Goal: Task Accomplishment & Management: Complete application form

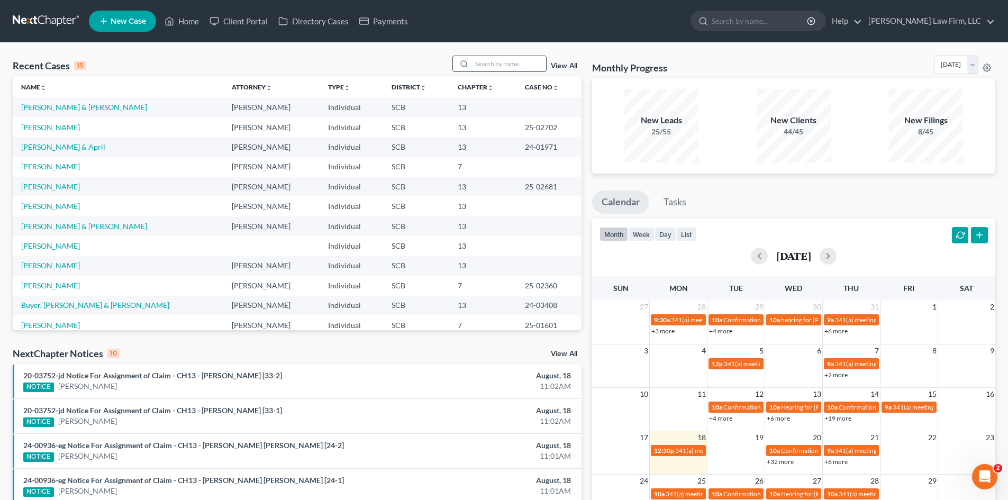
click at [521, 69] on input "search" at bounding box center [509, 63] width 74 height 15
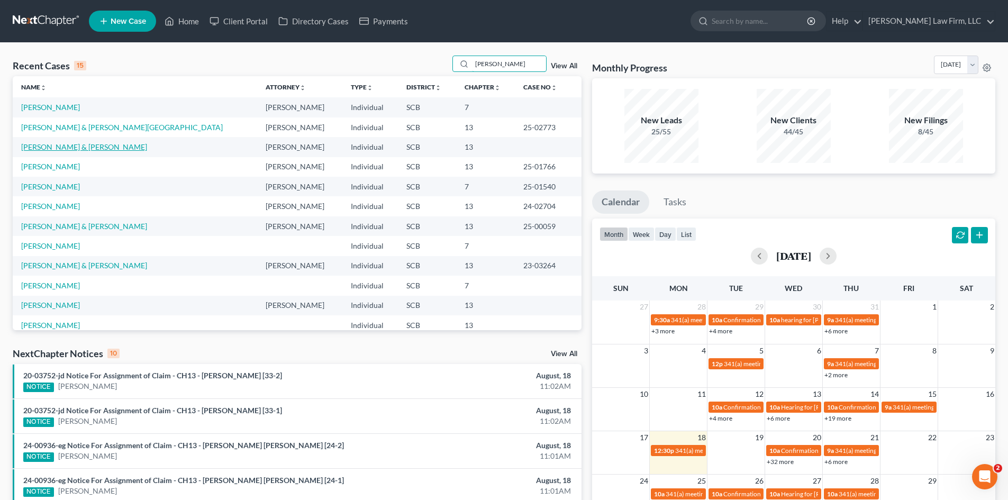
type input "smith"
click at [59, 143] on link "[PERSON_NAME] & [PERSON_NAME]" at bounding box center [84, 146] width 126 height 9
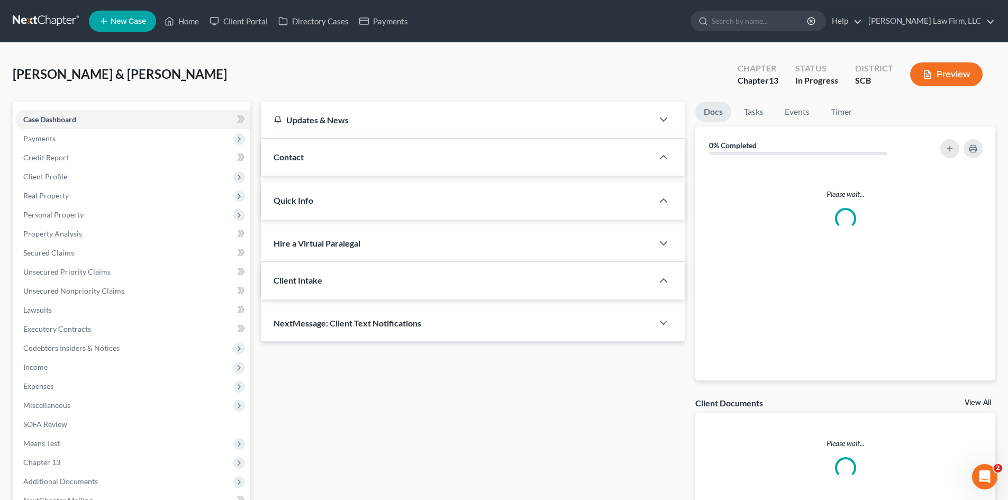
select select "0"
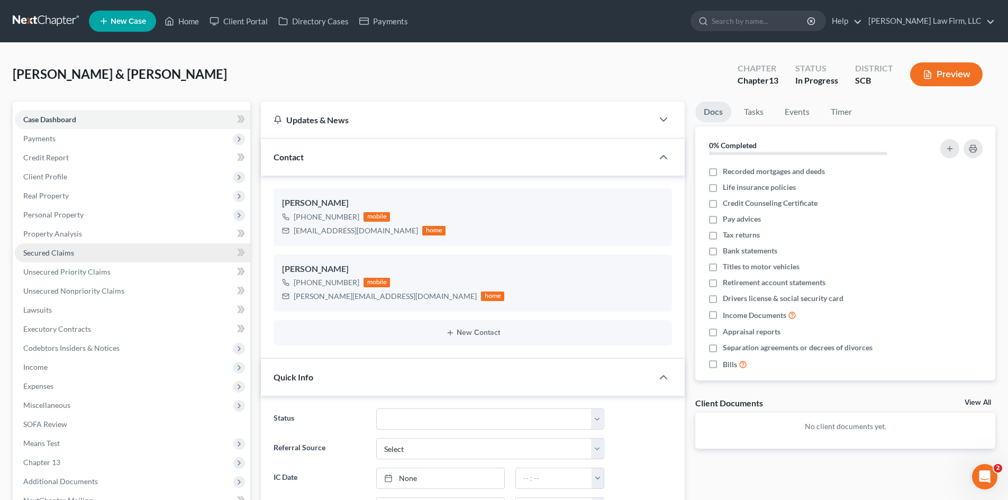
click at [45, 256] on span "Secured Claims" at bounding box center [48, 252] width 51 height 9
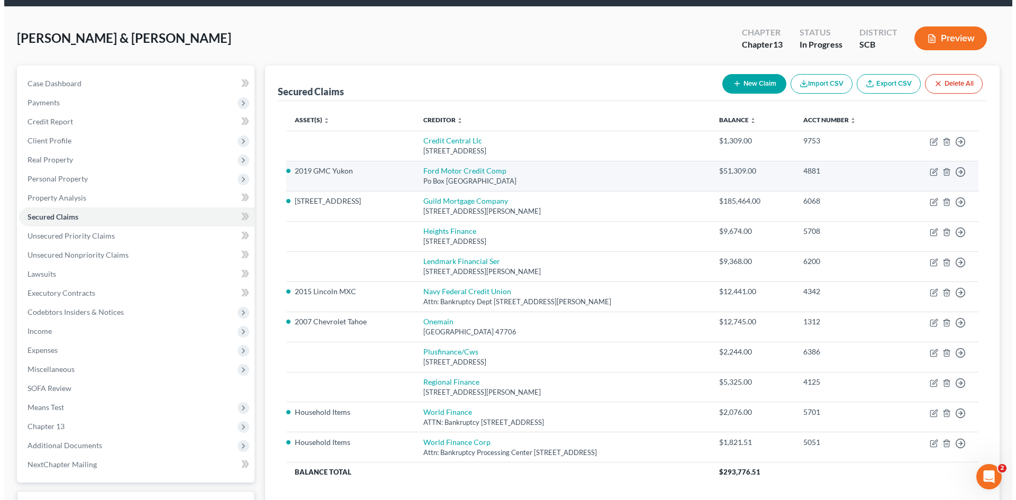
scroll to position [53, 0]
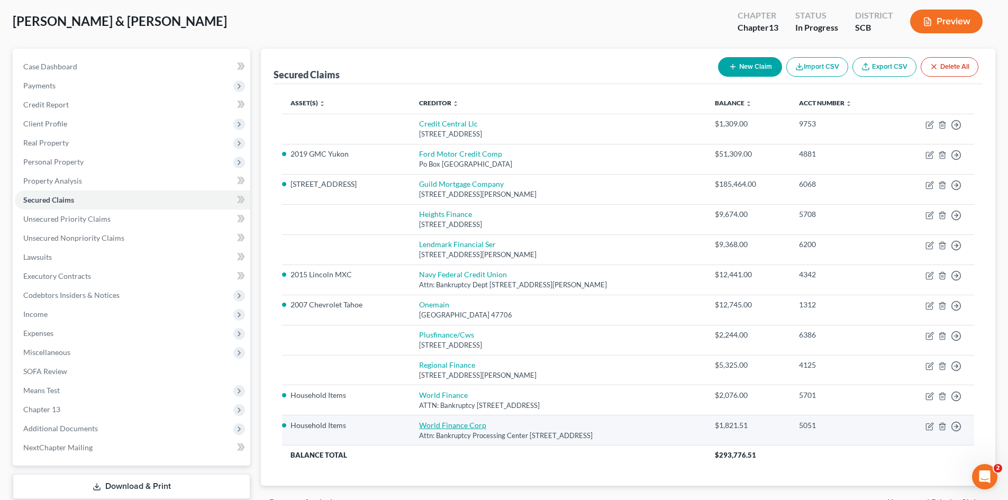
click at [463, 429] on link "World Finance Corp" at bounding box center [452, 425] width 67 height 9
select select "42"
select select "0"
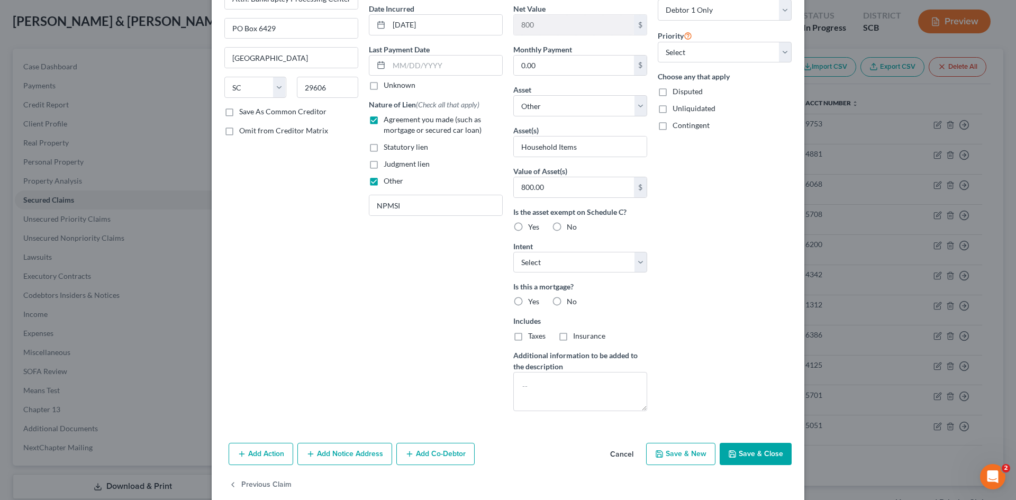
scroll to position [118, 0]
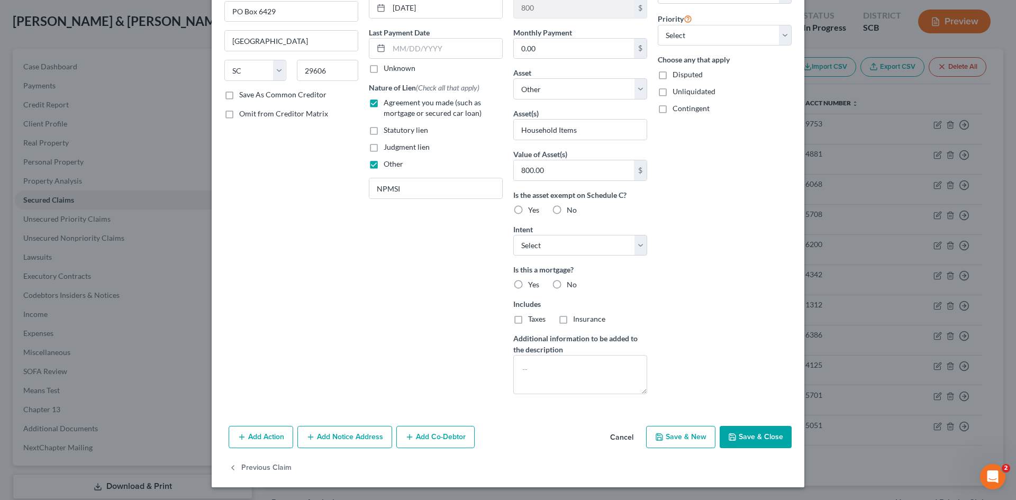
click at [756, 436] on button "Save & Close" at bounding box center [756, 437] width 72 height 22
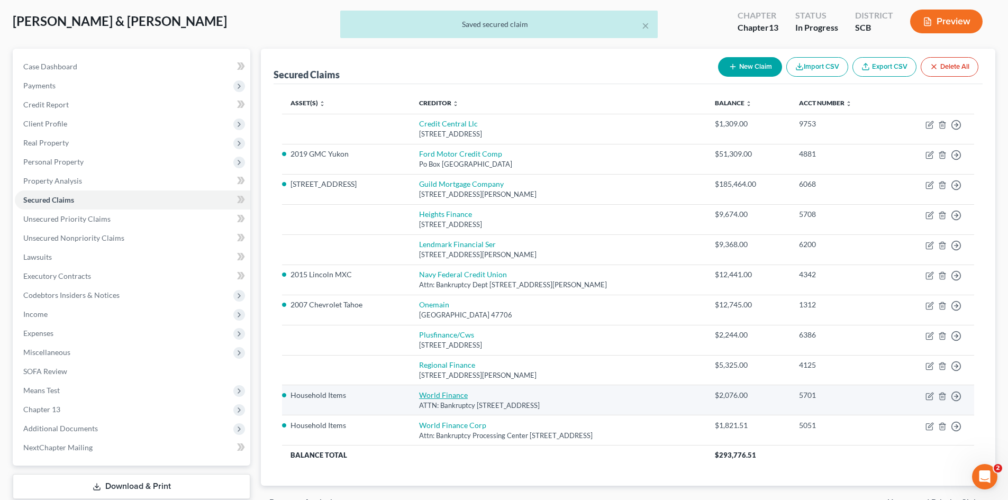
click at [442, 396] on link "World Finance" at bounding box center [443, 394] width 49 height 9
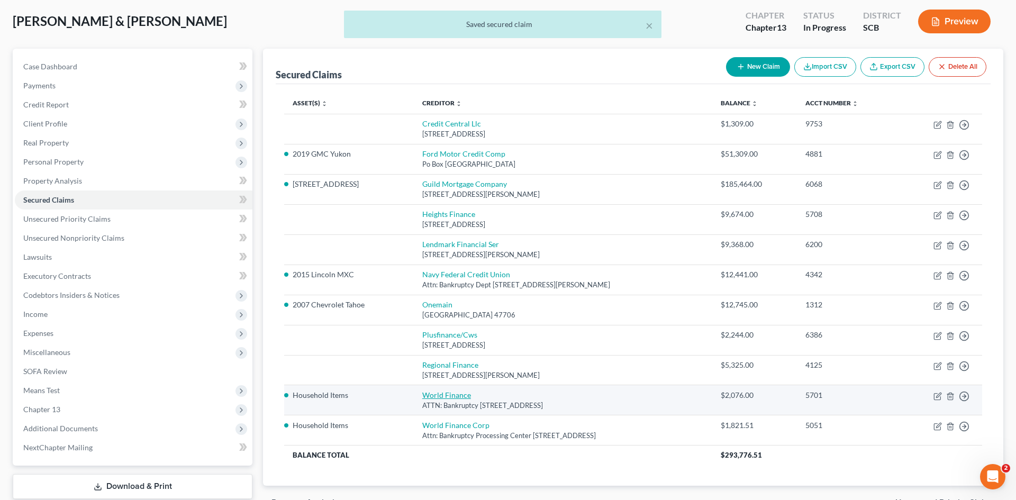
select select "42"
select select "0"
select select "1"
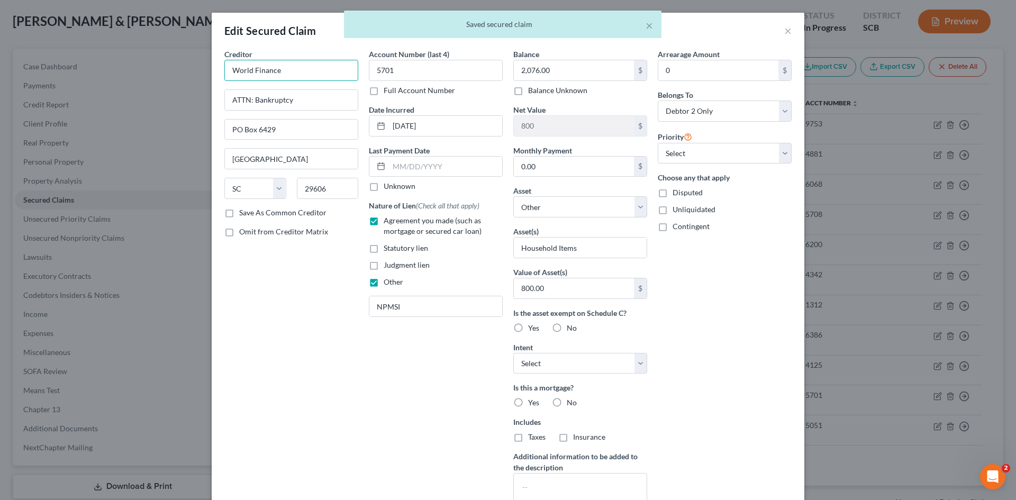
click at [280, 68] on input "World Finance" at bounding box center [291, 70] width 134 height 21
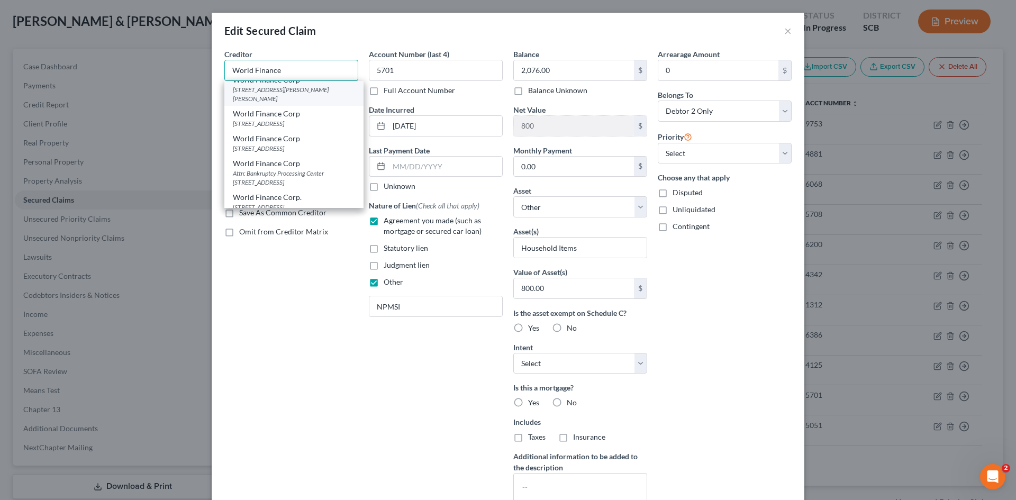
scroll to position [212, 0]
click at [285, 116] on div "World Finance Corp" at bounding box center [294, 110] width 122 height 11
type input "World Finance Corp"
type input "Attn: Bankruptcy Processing Center"
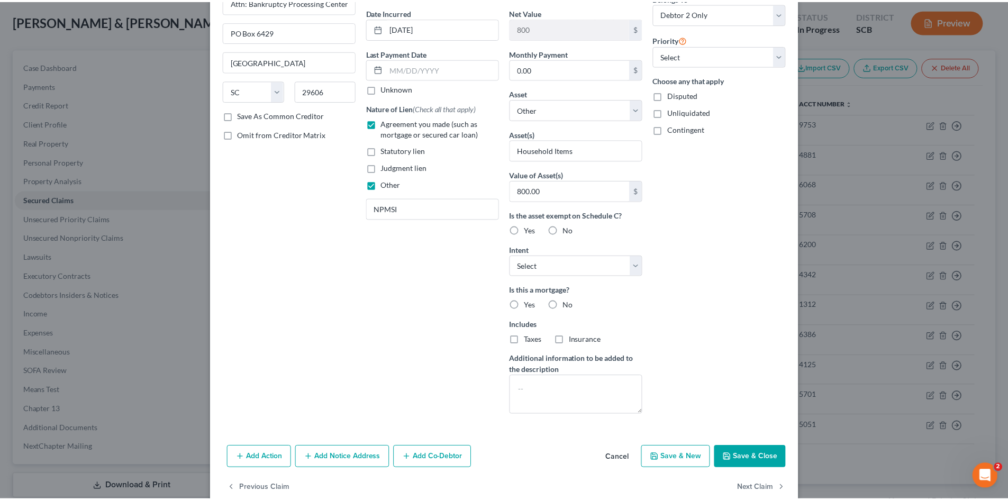
scroll to position [118, 0]
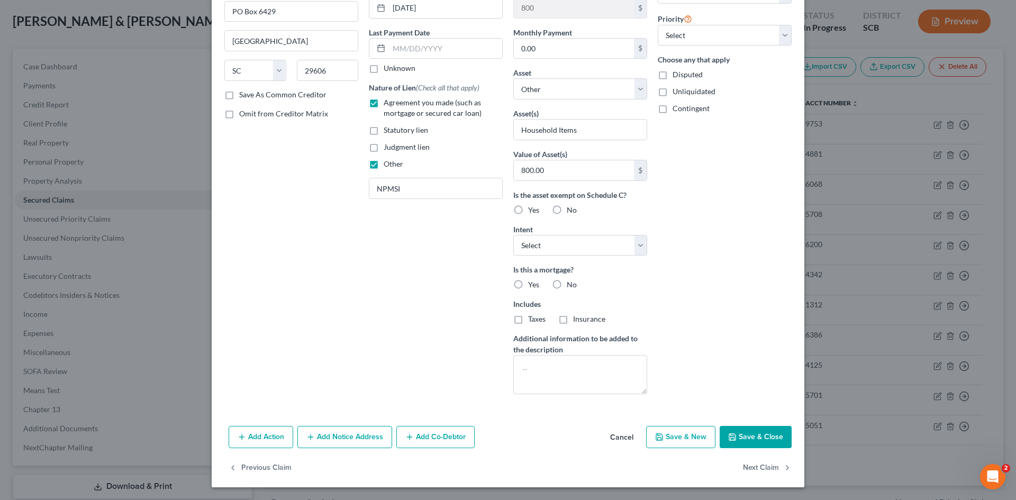
click at [759, 441] on button "Save & Close" at bounding box center [756, 437] width 72 height 22
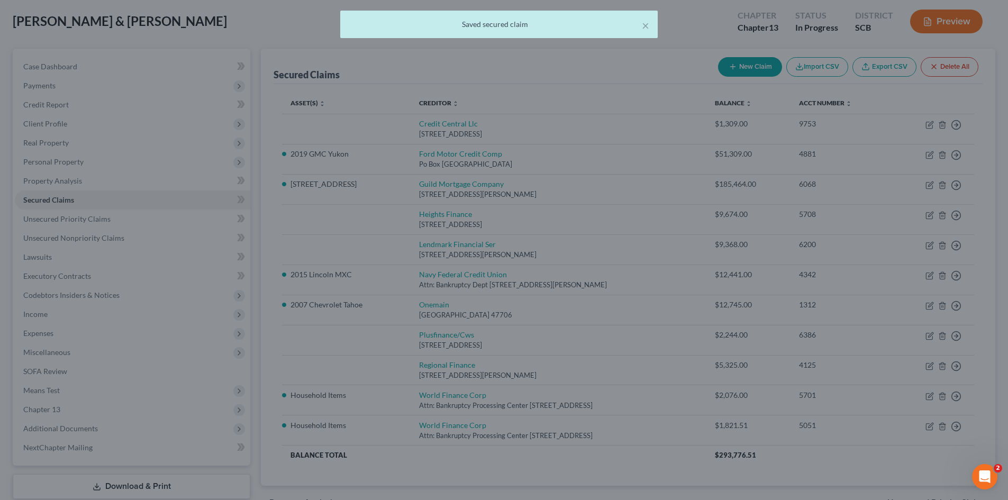
scroll to position [0, 0]
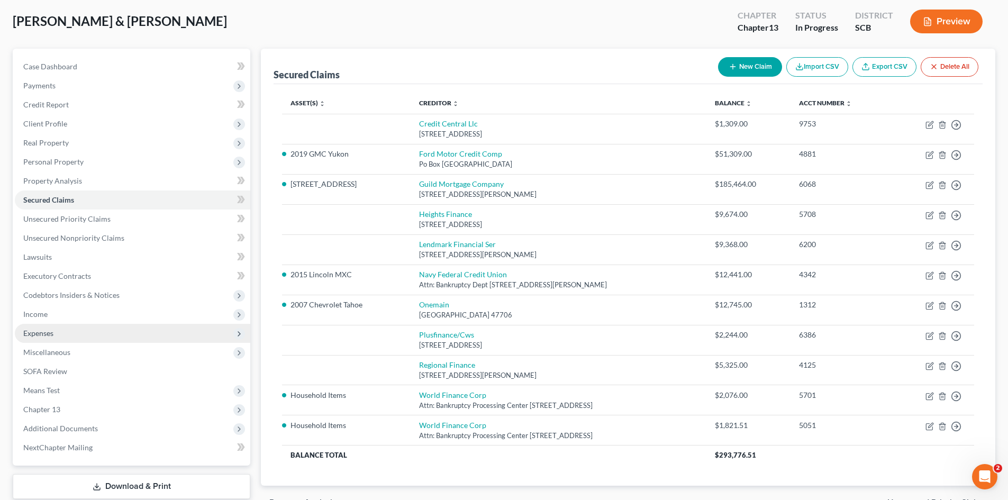
click at [52, 337] on span "Expenses" at bounding box center [38, 333] width 30 height 9
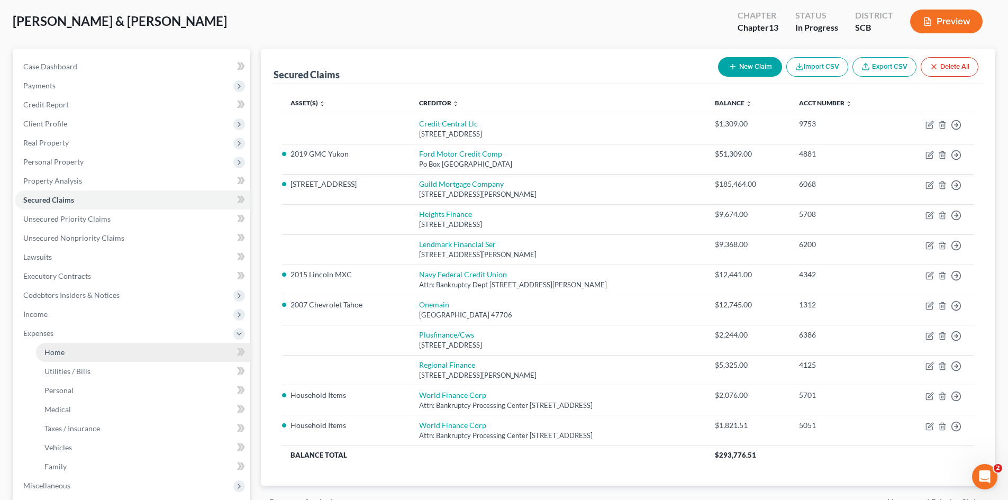
click at [47, 354] on span "Home" at bounding box center [54, 352] width 20 height 9
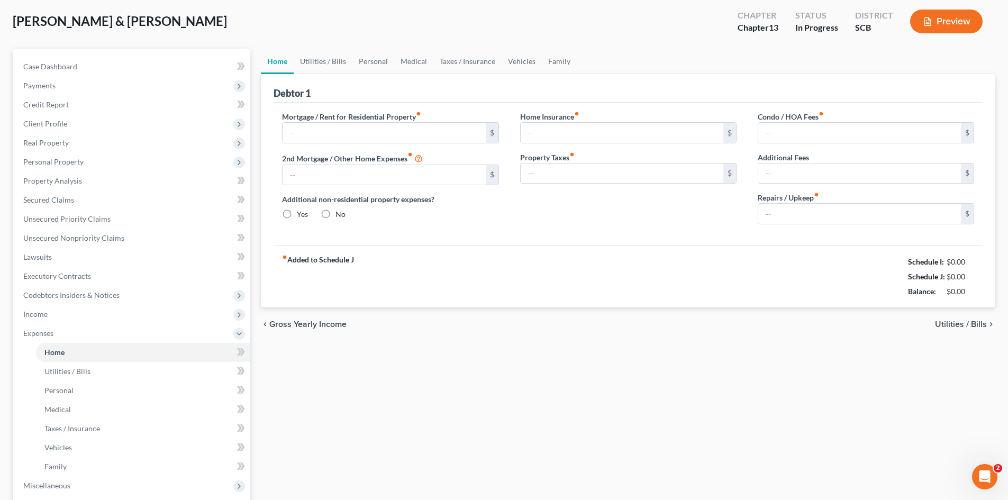
type input "0.00"
radio input "true"
type input "0.00"
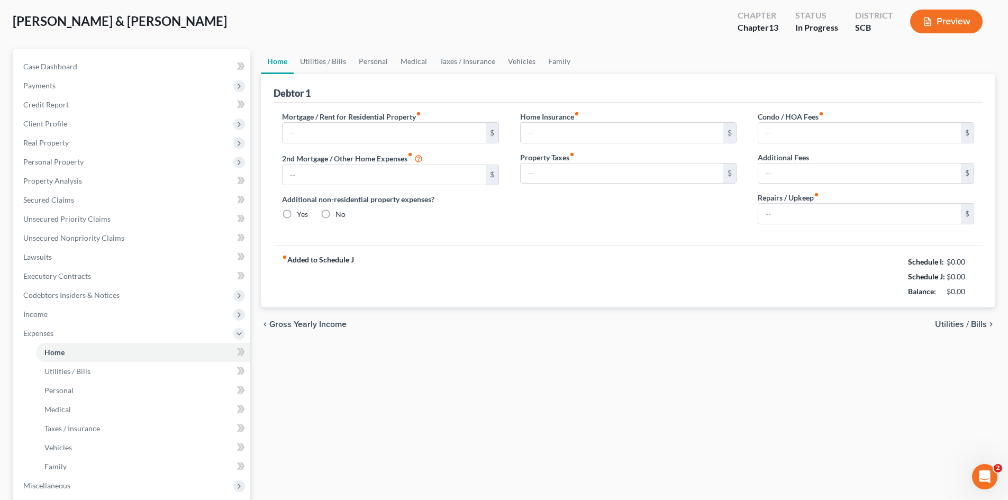
type input "0.00"
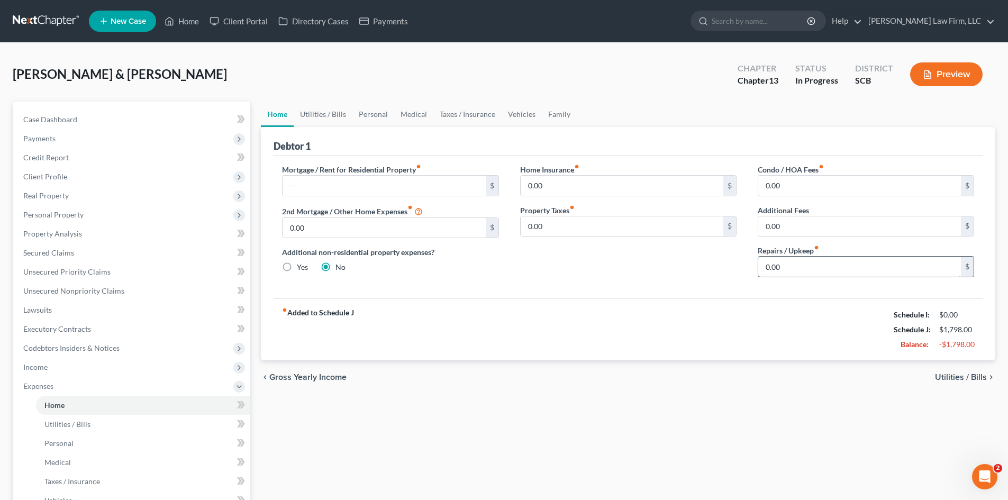
click at [797, 263] on input "0.00" at bounding box center [859, 267] width 203 height 20
type input "200"
click at [311, 114] on link "Utilities / Bills" at bounding box center [323, 114] width 59 height 25
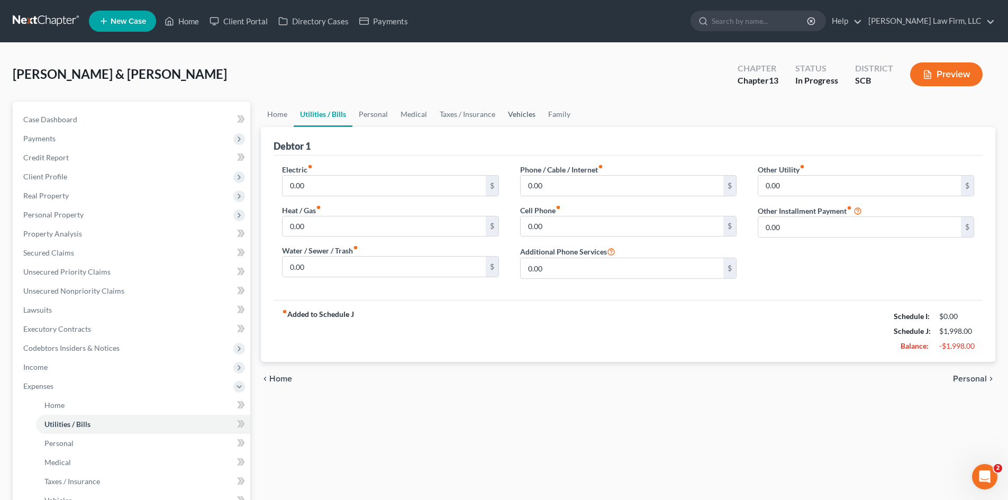
click at [515, 115] on link "Vehicles" at bounding box center [522, 114] width 40 height 25
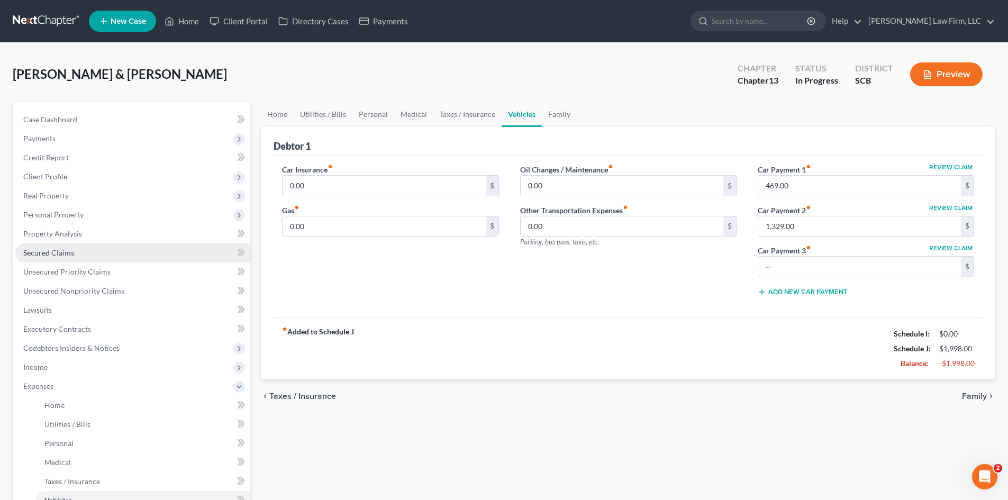
click at [48, 246] on link "Secured Claims" at bounding box center [132, 252] width 235 height 19
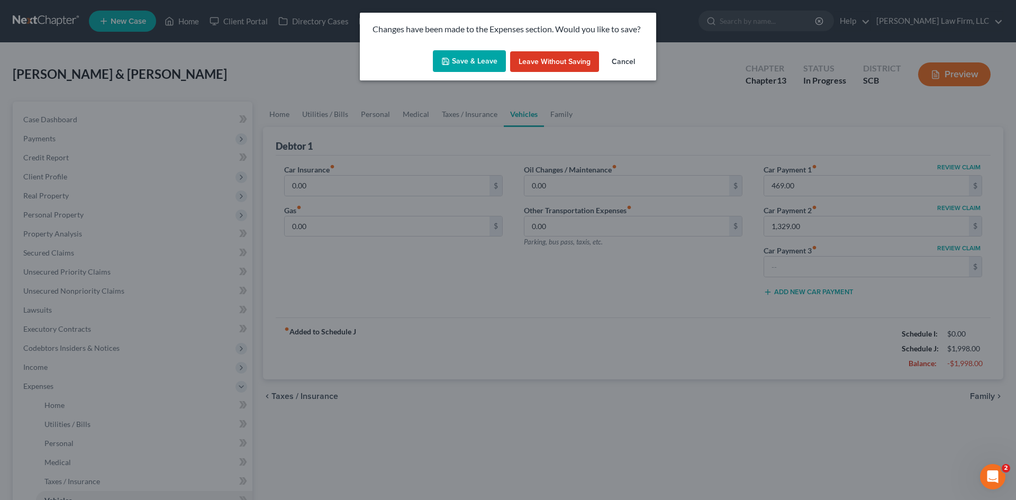
click at [467, 63] on button "Save & Leave" at bounding box center [469, 61] width 73 height 22
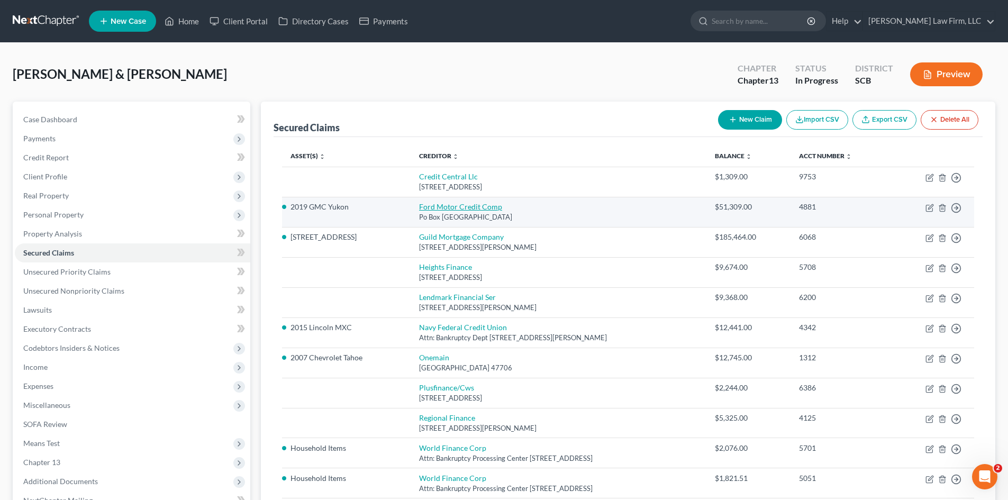
click at [452, 205] on link "Ford Motor Credit Comp" at bounding box center [460, 206] width 83 height 9
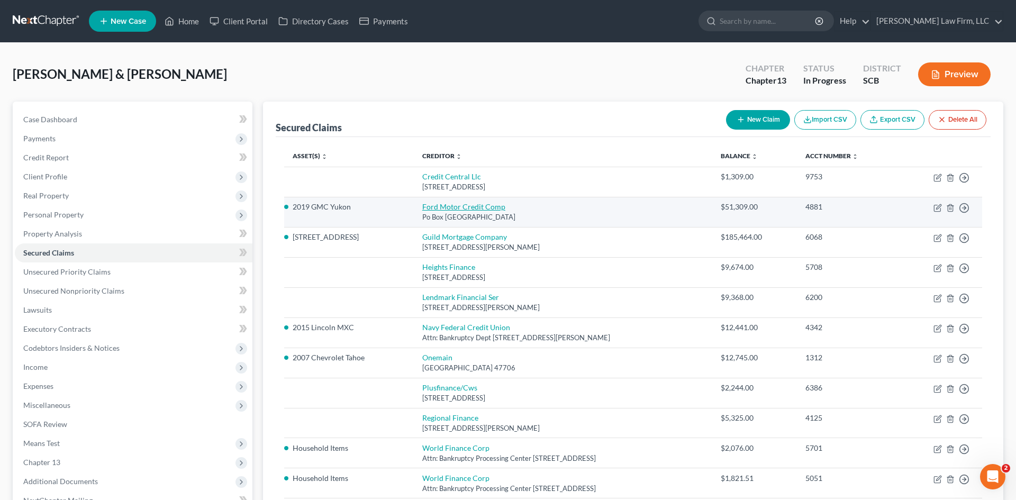
select select "30"
select select "0"
select select "17"
select select "0"
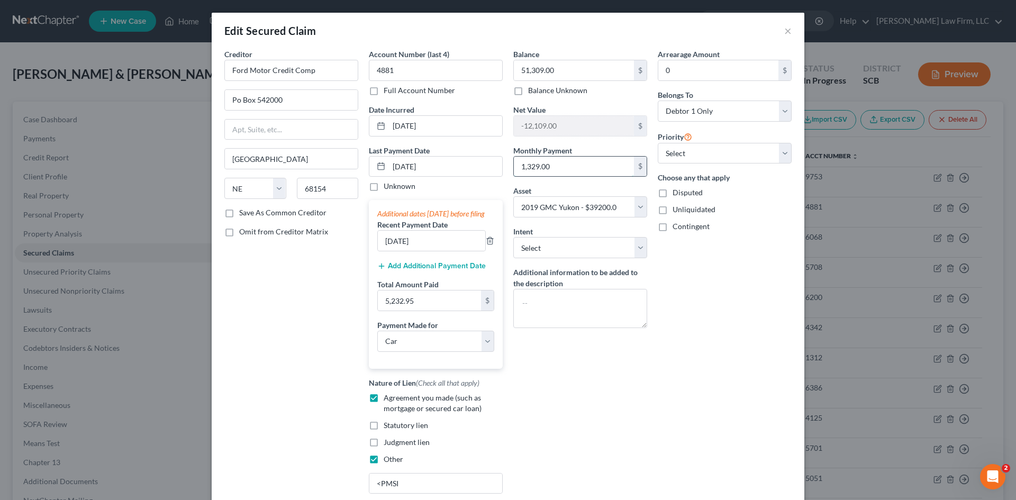
click at [561, 174] on input "1,329.00" at bounding box center [574, 167] width 120 height 20
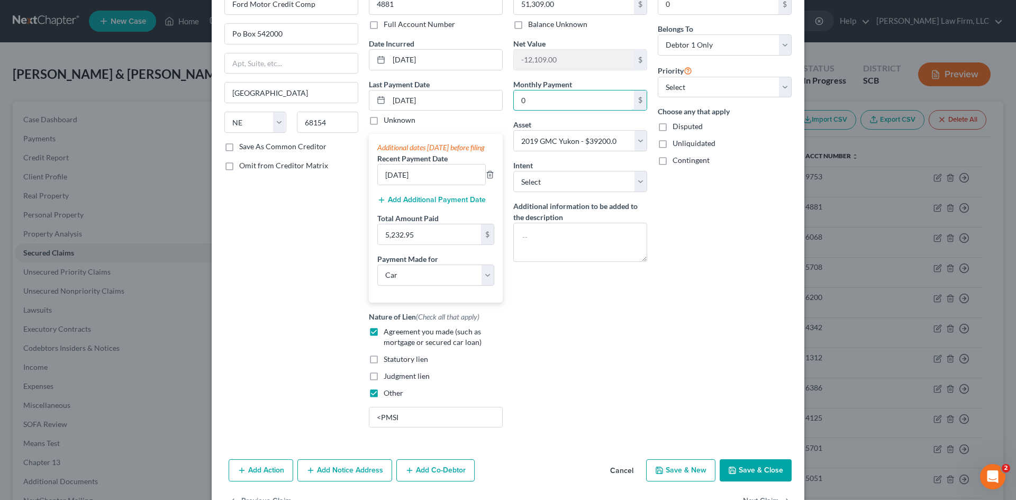
scroll to position [110, 0]
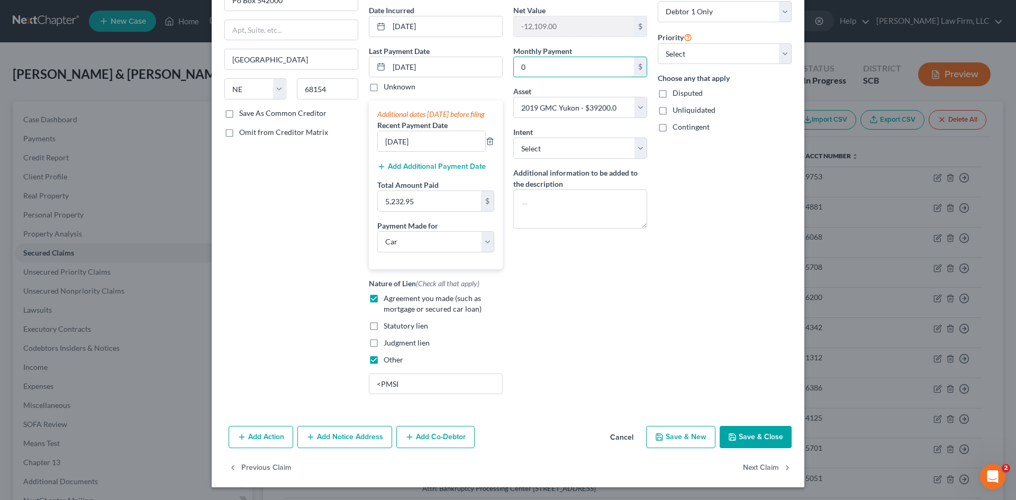
type input "0"
drag, startPoint x: 781, startPoint y: 439, endPoint x: 691, endPoint y: 403, distance: 96.9
click at [781, 439] on button "Save & Close" at bounding box center [756, 437] width 72 height 22
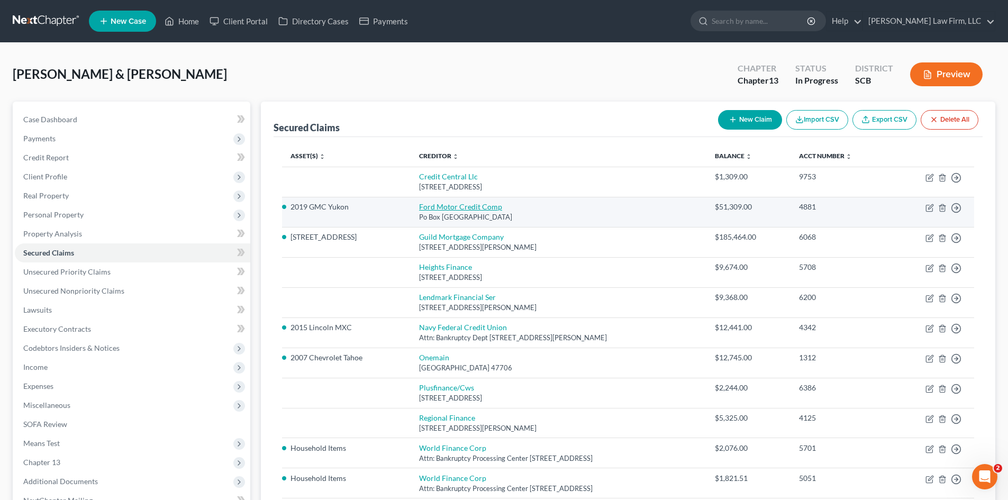
click at [443, 210] on link "Ford Motor Credit Comp" at bounding box center [460, 206] width 83 height 9
select select "30"
select select "0"
select select "17"
select select "0"
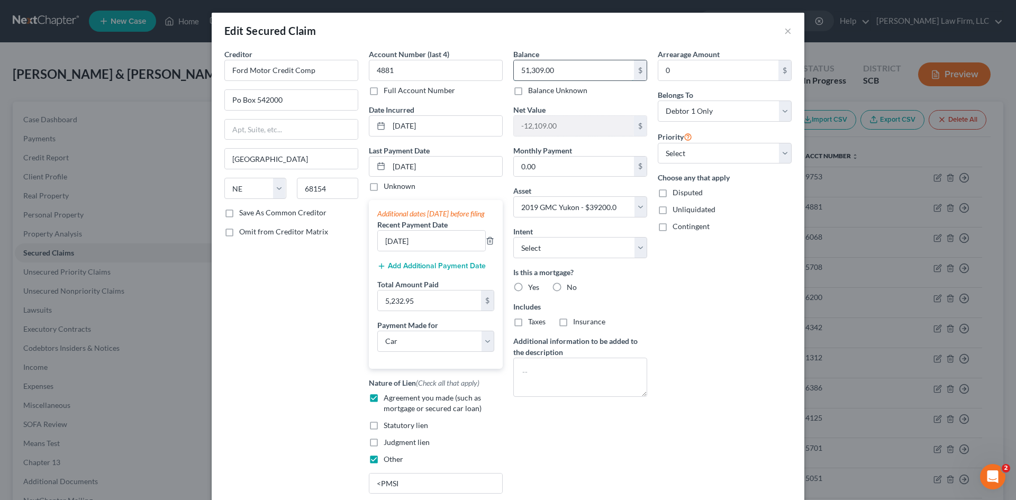
click at [582, 69] on input "51,309.00" at bounding box center [574, 70] width 120 height 20
type input "51,309.91"
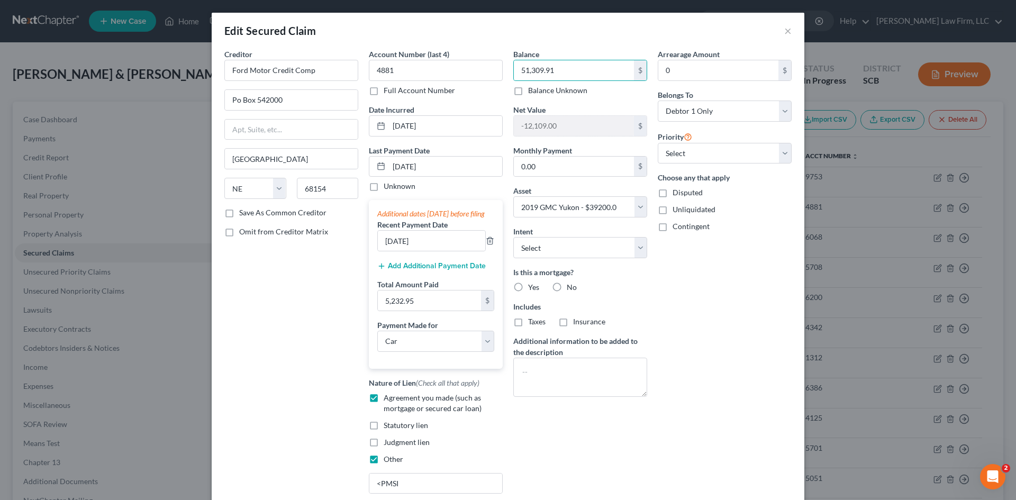
click at [721, 339] on div "Arrearage Amount 0 $ Belongs To * Select Debtor 1 Only Debtor 2 Only Debtor 1 A…" at bounding box center [724, 275] width 144 height 453
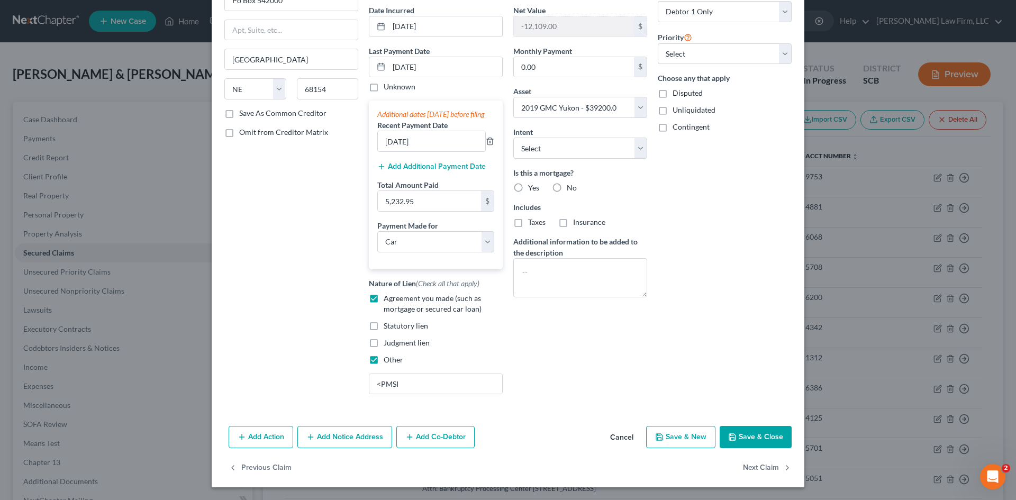
click at [740, 433] on button "Save & Close" at bounding box center [756, 437] width 72 height 22
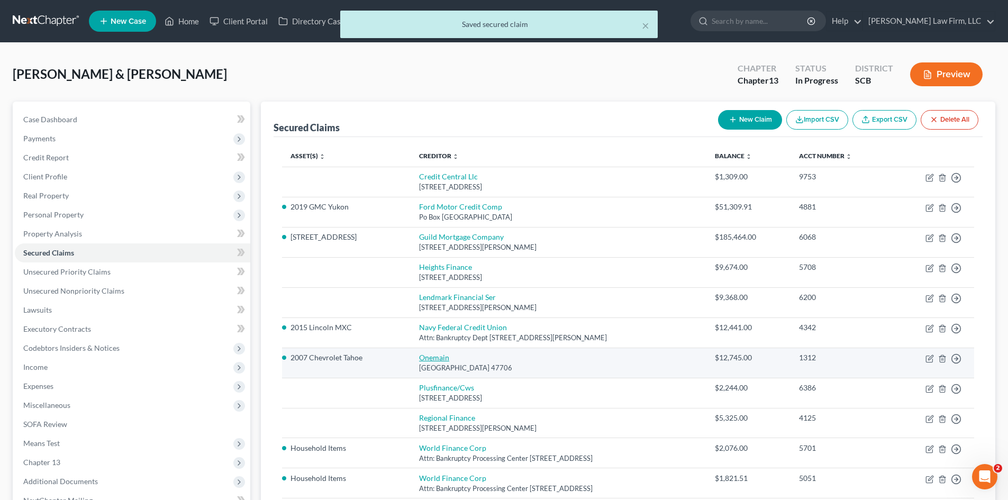
click at [419, 357] on link "Onemain" at bounding box center [434, 357] width 30 height 9
select select "15"
select select "0"
select select "6"
select select "1"
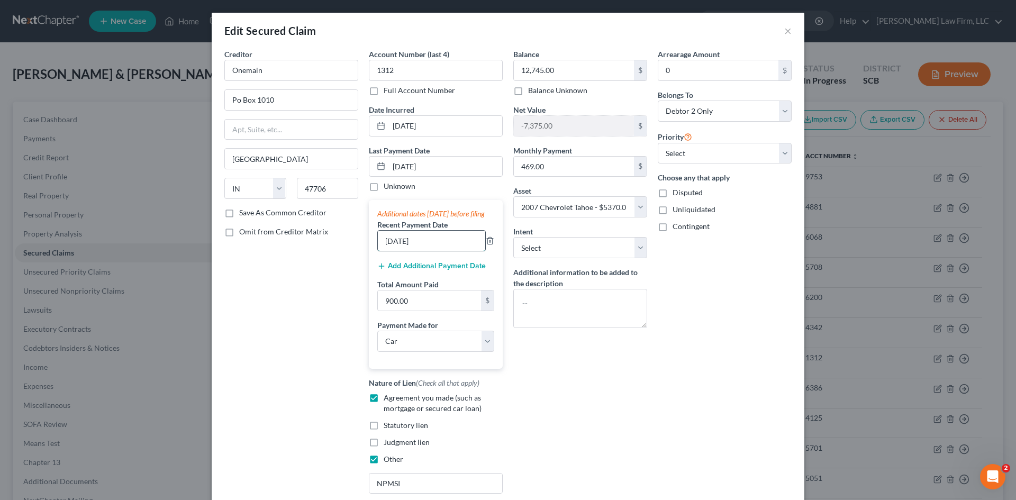
click at [396, 251] on input "[DATE]" at bounding box center [431, 241] width 107 height 20
type input "[DATE]"
click at [572, 169] on input "469.00" at bounding box center [574, 167] width 120 height 20
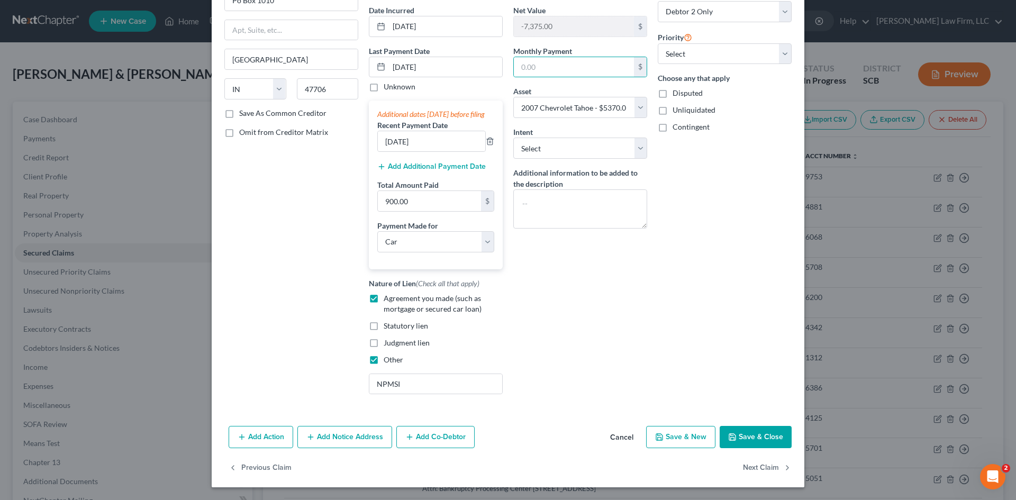
click at [729, 442] on button "Save & Close" at bounding box center [756, 437] width 72 height 22
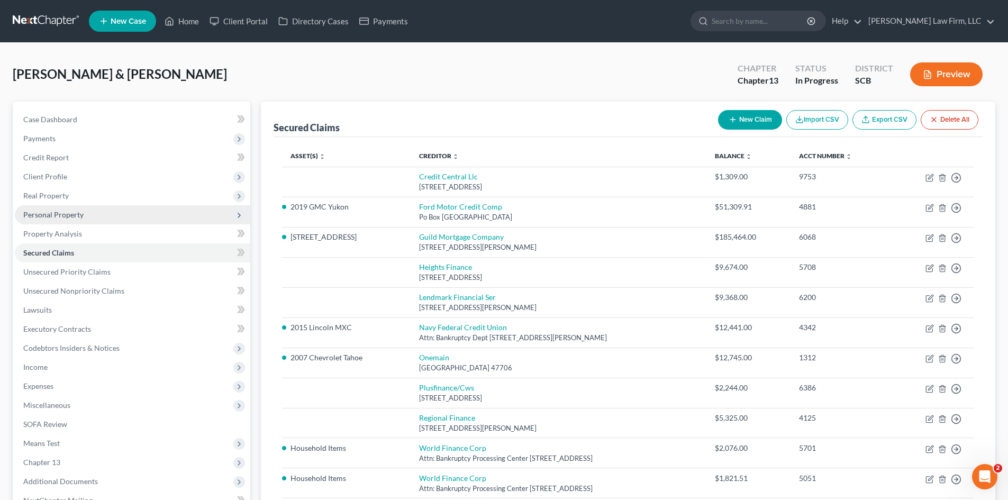
click at [58, 215] on span "Personal Property" at bounding box center [53, 214] width 60 height 9
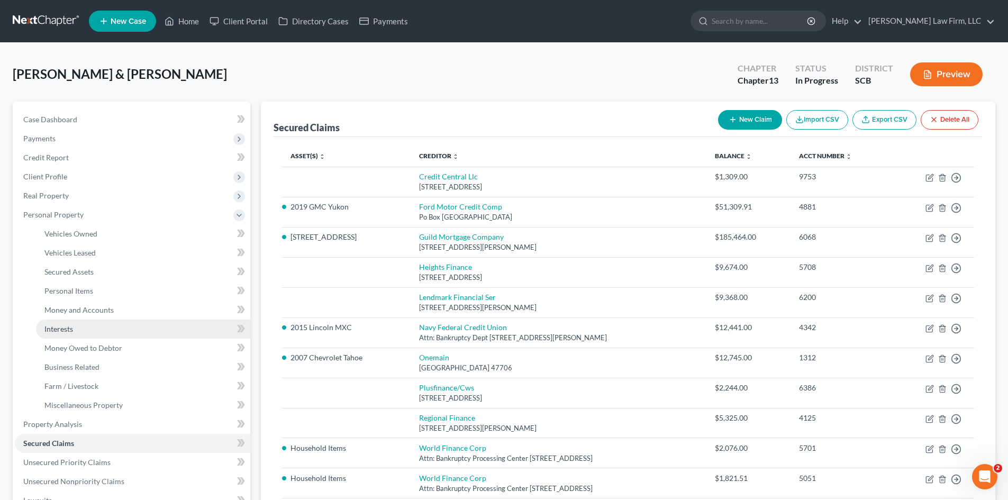
click at [57, 327] on span "Interests" at bounding box center [58, 328] width 29 height 9
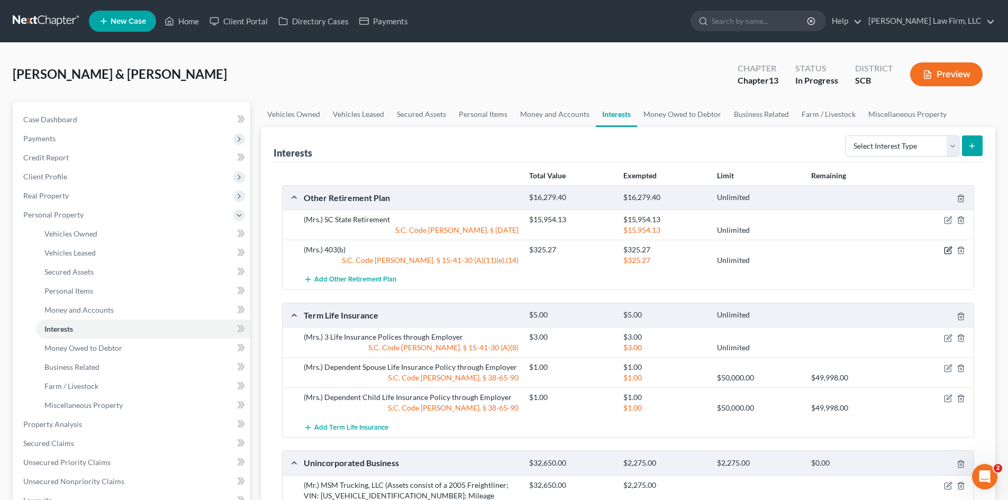
click at [945, 252] on icon "button" at bounding box center [948, 250] width 8 height 8
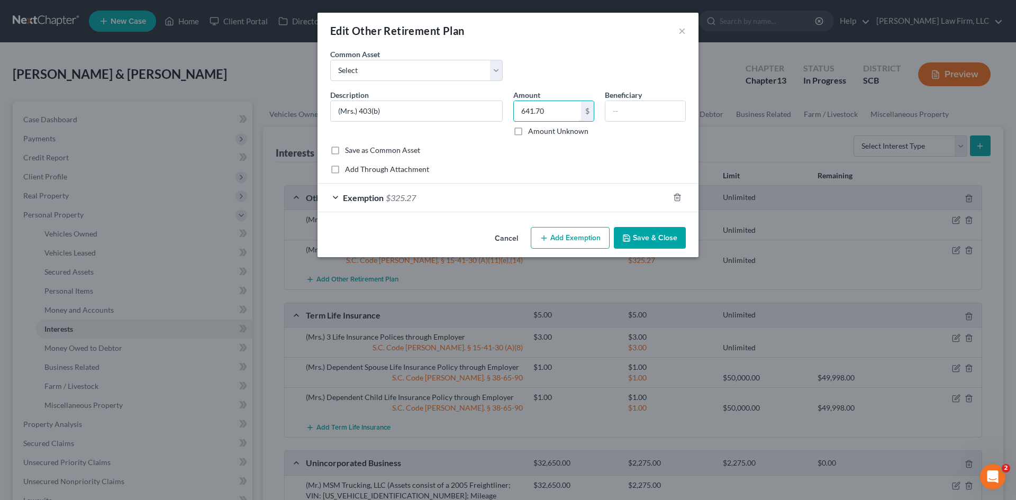
type input "641.70"
click at [430, 196] on div "Exemption $325.27" at bounding box center [492, 198] width 351 height 28
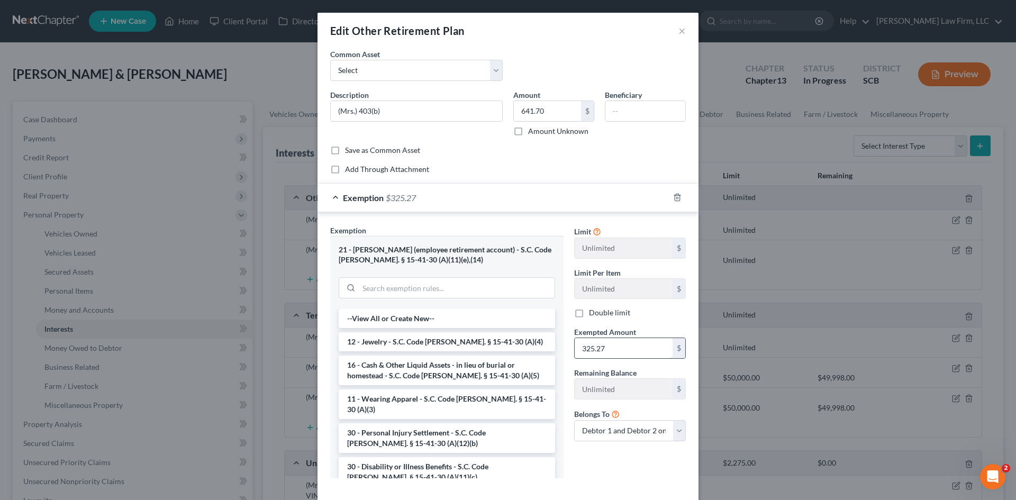
click at [631, 349] on input "325.27" at bounding box center [624, 348] width 98 height 20
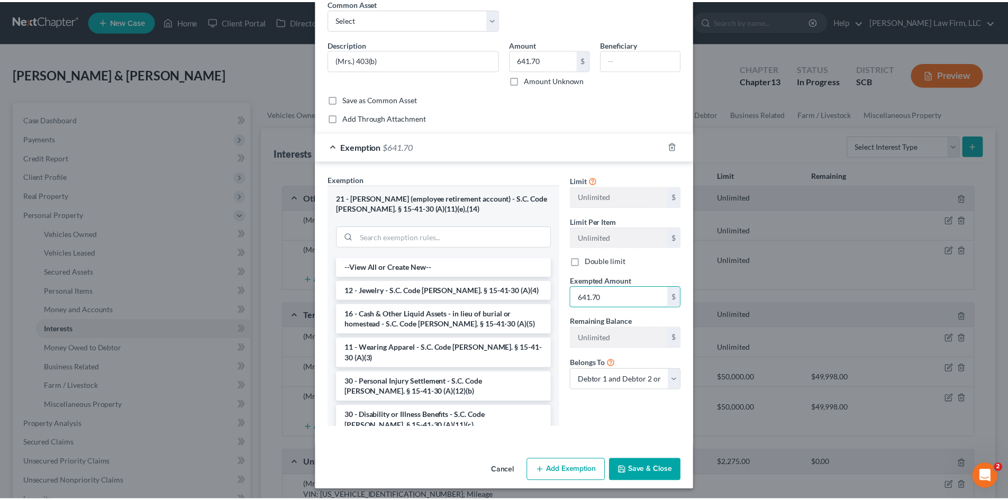
scroll to position [54, 0]
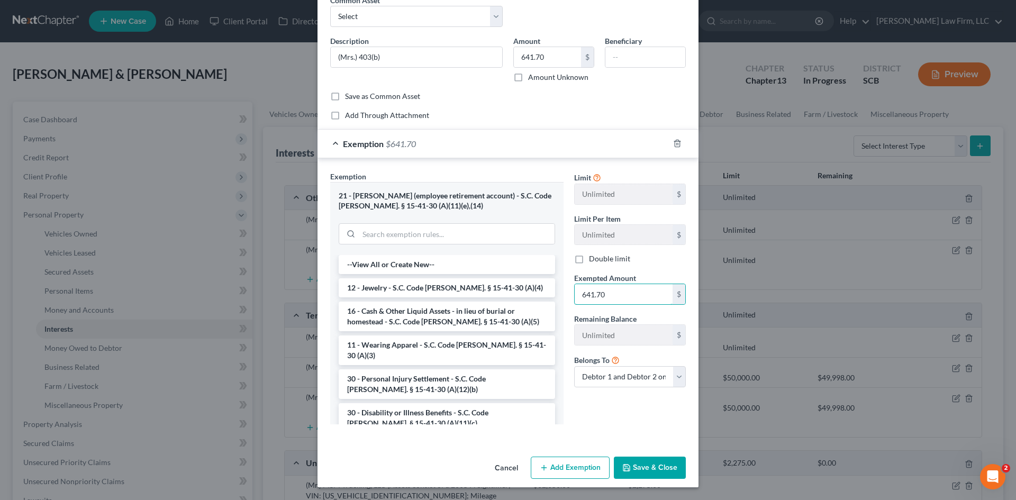
type input "641.70"
click at [657, 463] on button "Save & Close" at bounding box center [650, 468] width 72 height 22
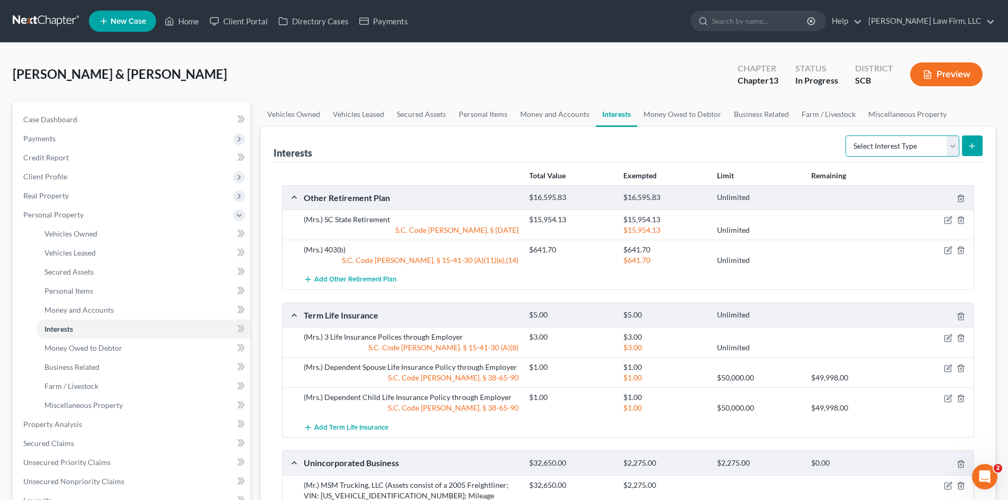
click at [913, 152] on select "Select Interest Type 401K Annuity Bond Education IRA Government Bond Government…" at bounding box center [902, 145] width 114 height 21
select select "whole_life_insurance"
click at [846, 135] on select "Select Interest Type 401K Annuity Bond Education IRA Government Bond Government…" at bounding box center [902, 145] width 114 height 21
drag, startPoint x: 972, startPoint y: 143, endPoint x: 594, endPoint y: 186, distance: 380.7
click at [972, 143] on icon "submit" at bounding box center [972, 146] width 8 height 8
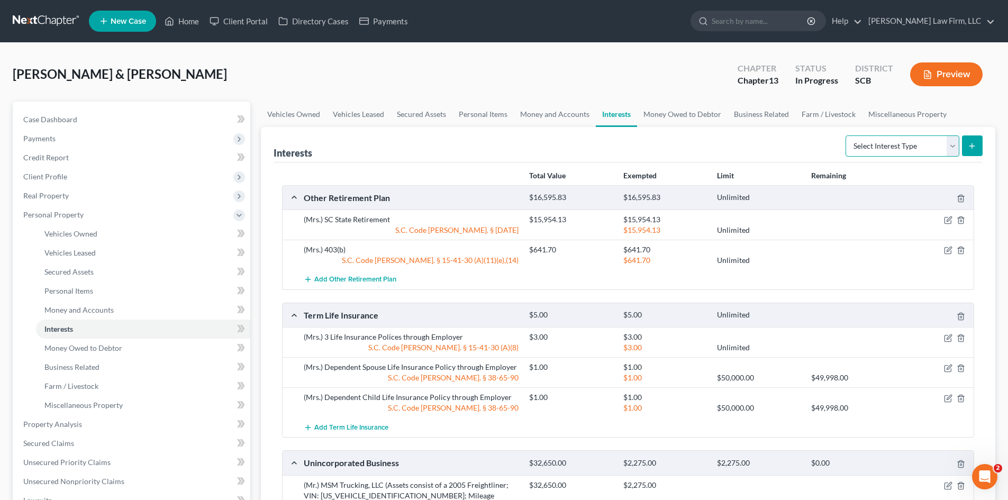
click at [911, 151] on select "Select Interest Type 401K Annuity Bond Education IRA Government Bond Government…" at bounding box center [902, 145] width 114 height 21
select select "whole_life_insurance"
click at [846, 135] on select "Select Interest Type 401K Annuity Bond Education IRA Government Bond Government…" at bounding box center [902, 145] width 114 height 21
click at [974, 151] on button "submit" at bounding box center [972, 145] width 21 height 21
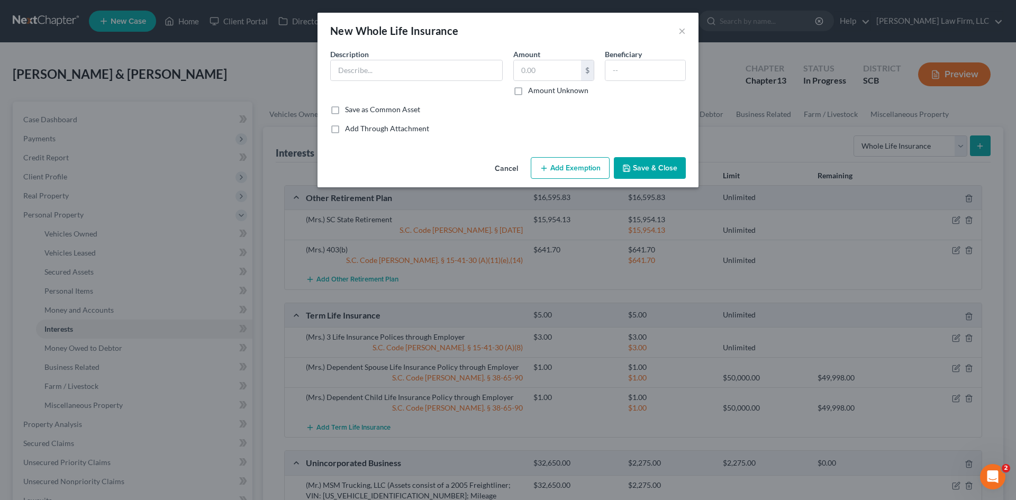
click at [398, 58] on div "Description *" at bounding box center [416, 72] width 183 height 47
drag, startPoint x: 399, startPoint y: 71, endPoint x: 408, endPoint y: 62, distance: 12.4
click at [399, 71] on input "text" at bounding box center [416, 70] width 171 height 20
drag, startPoint x: 394, startPoint y: 72, endPoint x: 408, endPoint y: 73, distance: 14.3
click at [408, 73] on input "Lincoln Heritage Term Life Insurance Policy" at bounding box center [416, 70] width 171 height 20
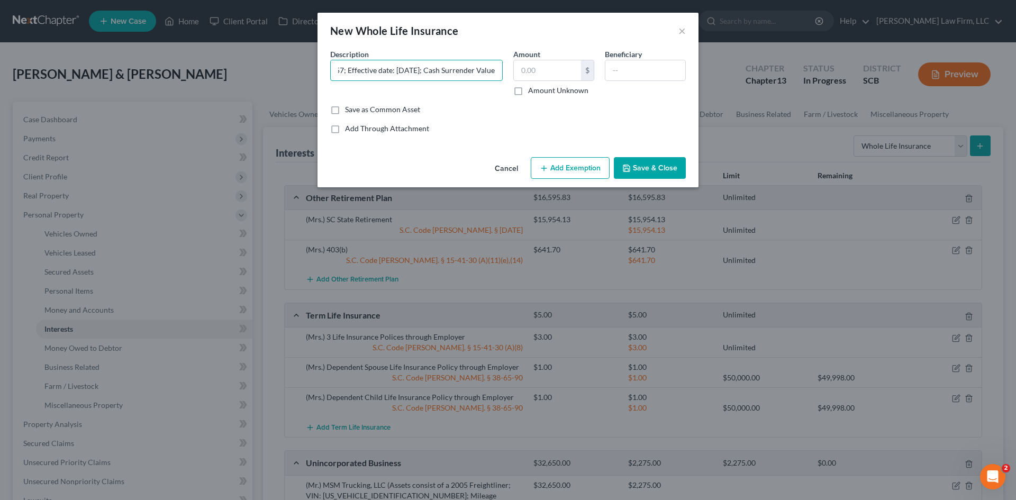
scroll to position [0, 225]
type input "(Mrs.) Lincoln Heritage Whole Life Insurance Policy; Policy no. 8457; Effective…"
click at [530, 59] on label "Amount" at bounding box center [526, 54] width 27 height 11
click at [536, 72] on input "text" at bounding box center [547, 70] width 67 height 20
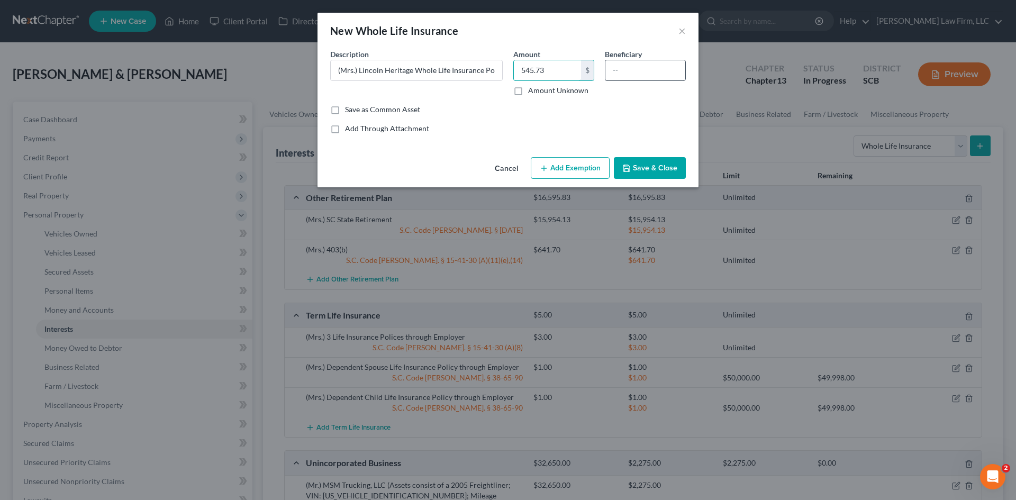
type input "545.73"
click at [618, 69] on input "text" at bounding box center [645, 70] width 80 height 20
type input "Matthew Smith-spouse"
click at [591, 163] on button "Add Exemption" at bounding box center [570, 168] width 79 height 22
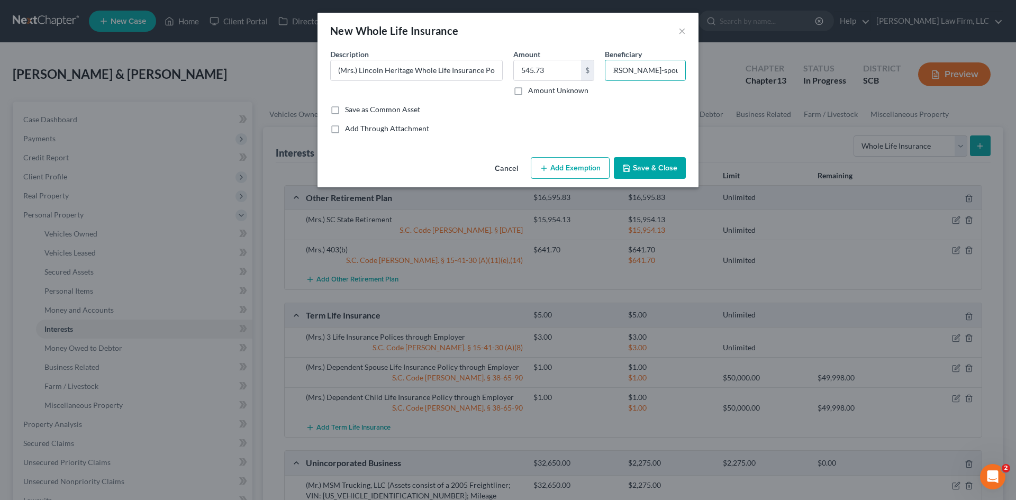
scroll to position [0, 0]
select select "2"
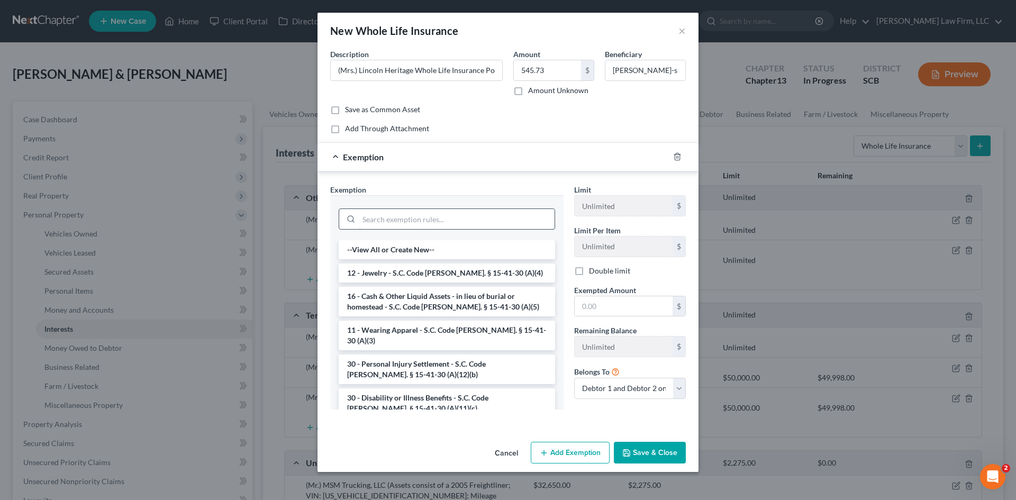
click at [477, 219] on input "search" at bounding box center [457, 219] width 196 height 20
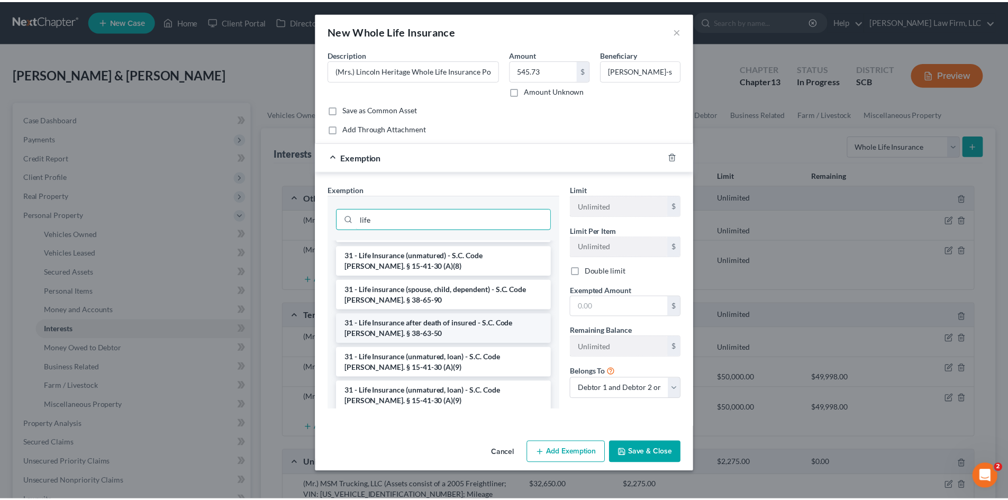
scroll to position [140, 0]
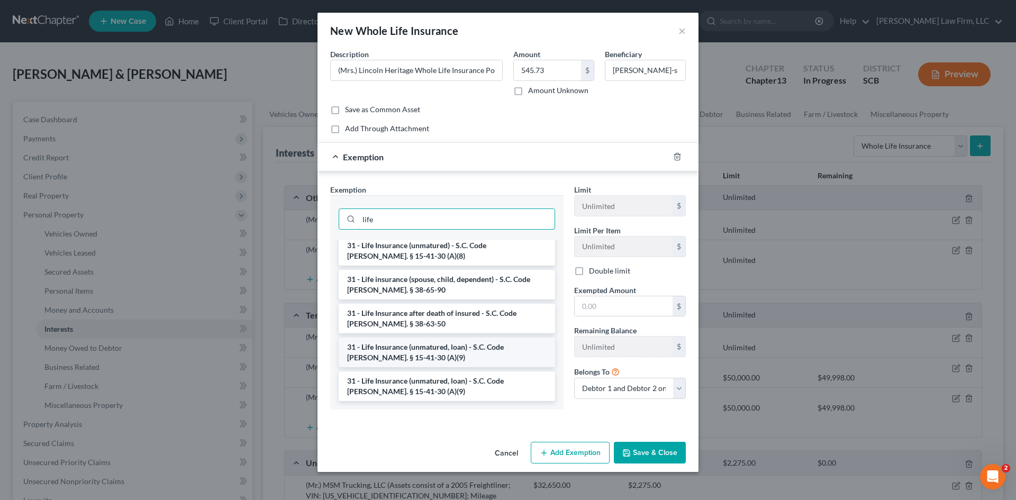
type input "life"
click at [475, 352] on li "31 - Life Insurance (unmatured, loan) - S.C. Code [PERSON_NAME]. § 15-41-30 (A)…" at bounding box center [447, 353] width 216 height 30
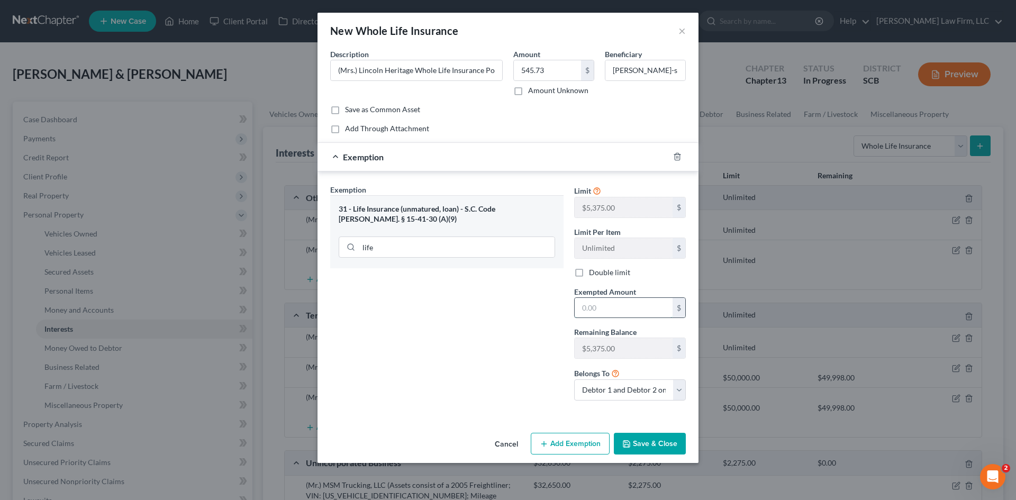
click at [620, 306] on input "text" at bounding box center [624, 308] width 98 height 20
type input "545.73"
click at [647, 435] on button "Save & Close" at bounding box center [650, 444] width 72 height 22
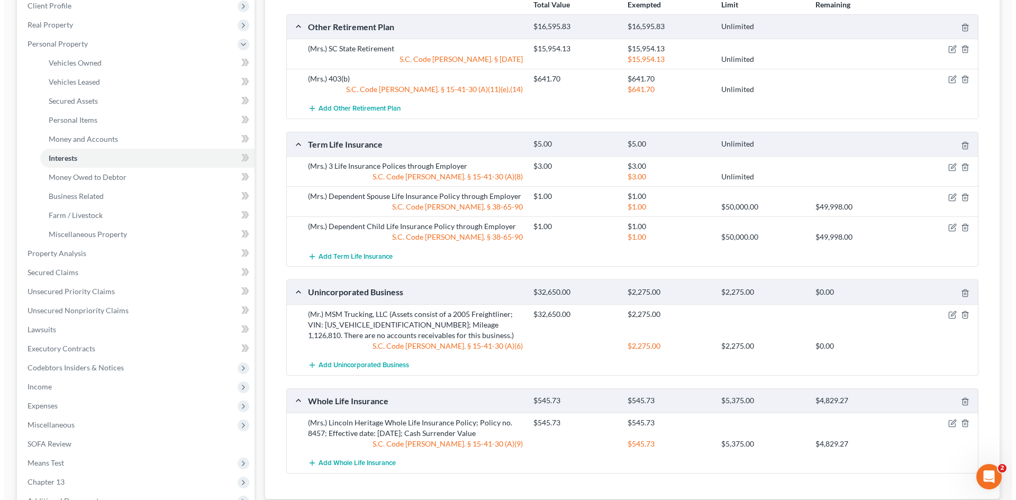
scroll to position [265, 0]
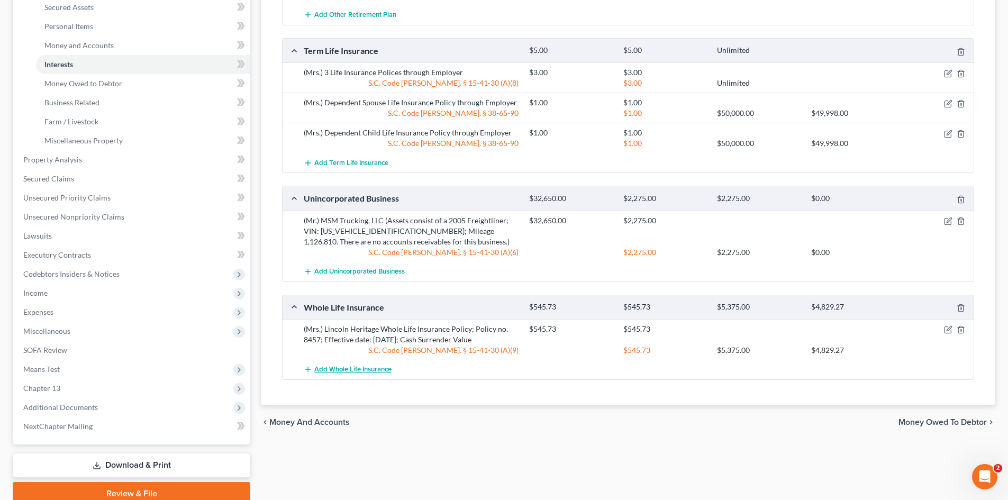
click at [345, 366] on span "Add Whole Life Insurance" at bounding box center [352, 370] width 77 height 8
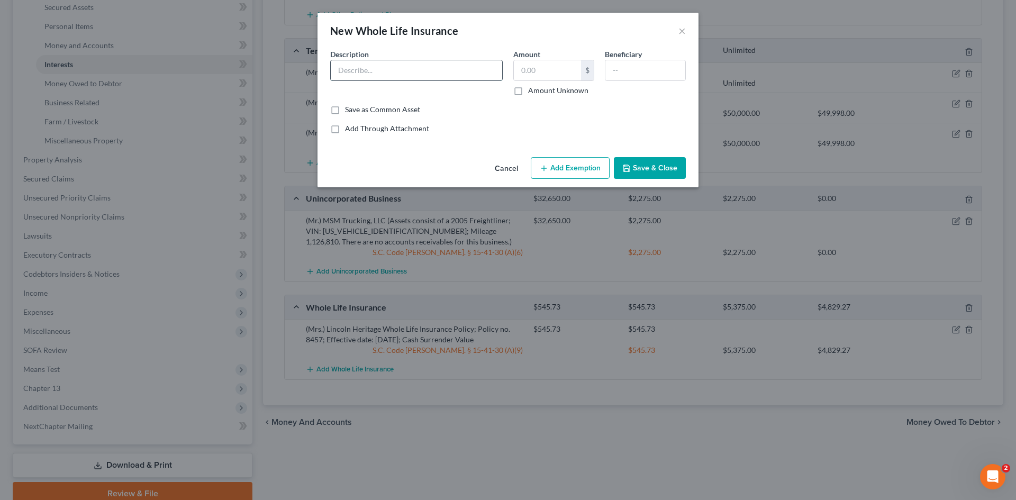
click at [371, 75] on input "text" at bounding box center [416, 70] width 171 height 20
click at [351, 72] on input "(Mrs.) Lincoln Heritage Whole Life Insurance Policy; Policy no. 8457; Effective…" at bounding box center [416, 70] width 171 height 20
click at [445, 63] on input "(Mr.) Lincoln Heritage Whole Life Insurance Policy; Policy no. 8457; Effective …" at bounding box center [416, 70] width 171 height 20
type input "(Mr.) Lincoln Heritage Whole Life Insurance Policy; Policy no. 8479; Effective …"
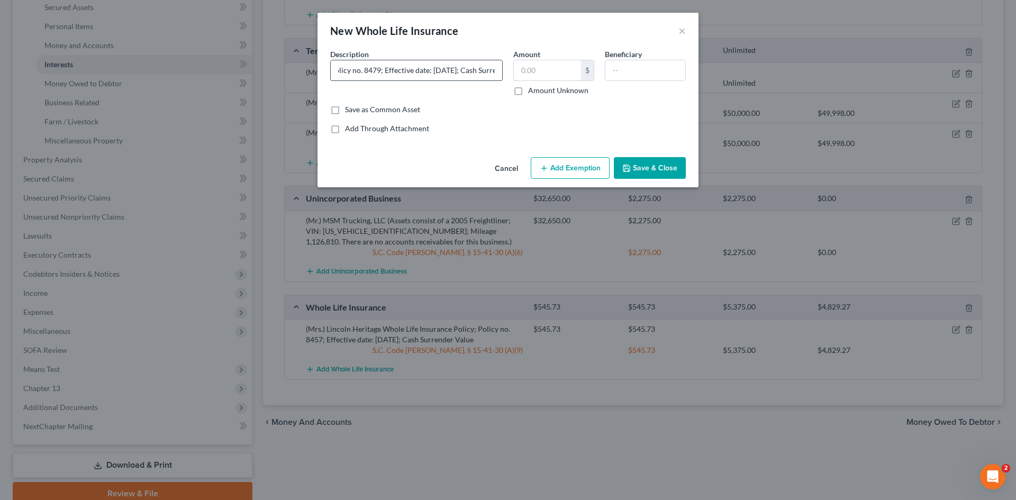
scroll to position [0, 0]
type input "484.89"
click at [619, 77] on input "text" at bounding box center [645, 70] width 80 height 20
type input "Linda Smith-spouse"
click at [572, 174] on button "Add Exemption" at bounding box center [570, 168] width 79 height 22
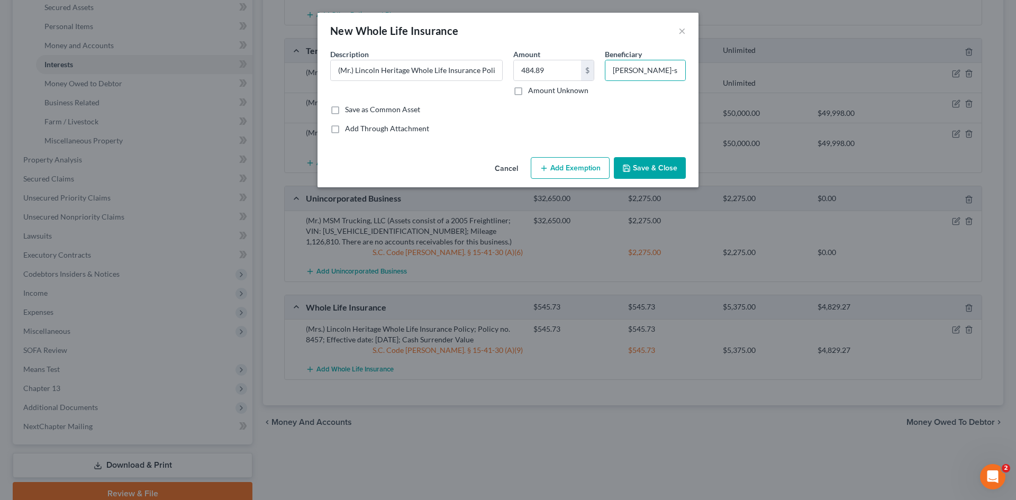
select select "2"
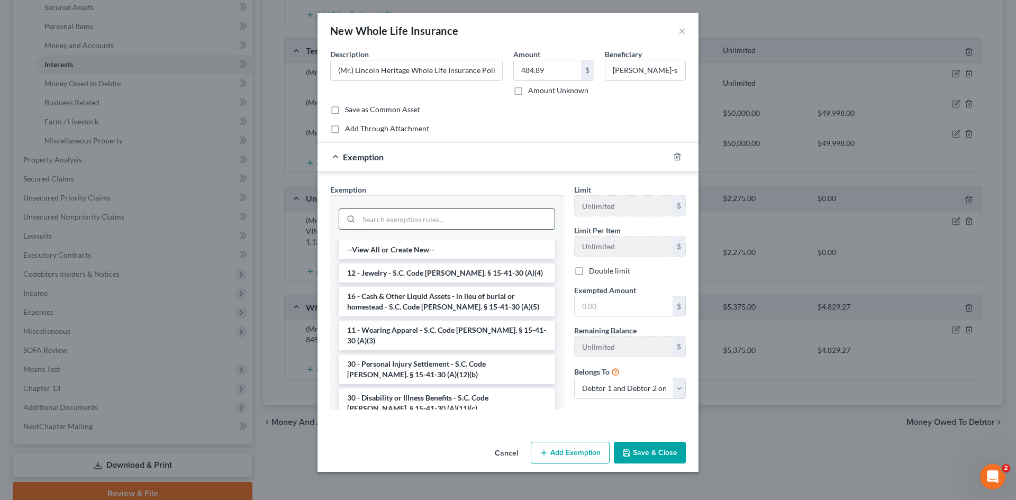
click at [452, 218] on input "search" at bounding box center [457, 219] width 196 height 20
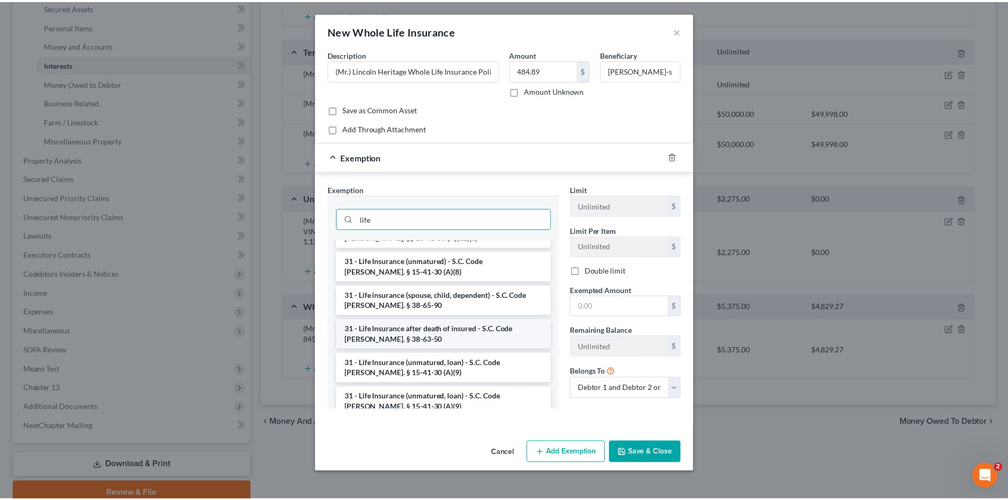
scroll to position [140, 0]
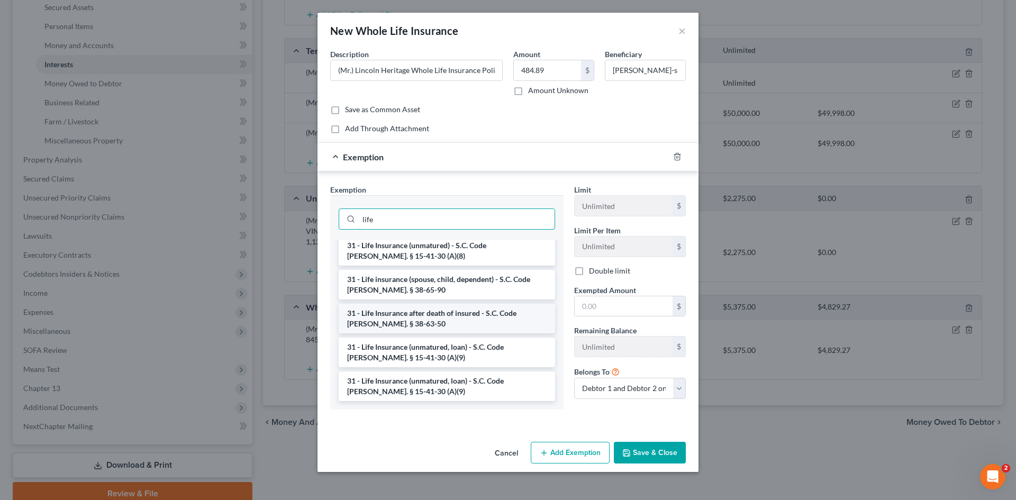
type input "life"
drag, startPoint x: 446, startPoint y: 350, endPoint x: 490, endPoint y: 350, distance: 43.9
click at [447, 350] on li "31 - Life Insurance (unmatured, loan) - S.C. Code [PERSON_NAME]. § 15-41-30 (A)…" at bounding box center [447, 353] width 216 height 30
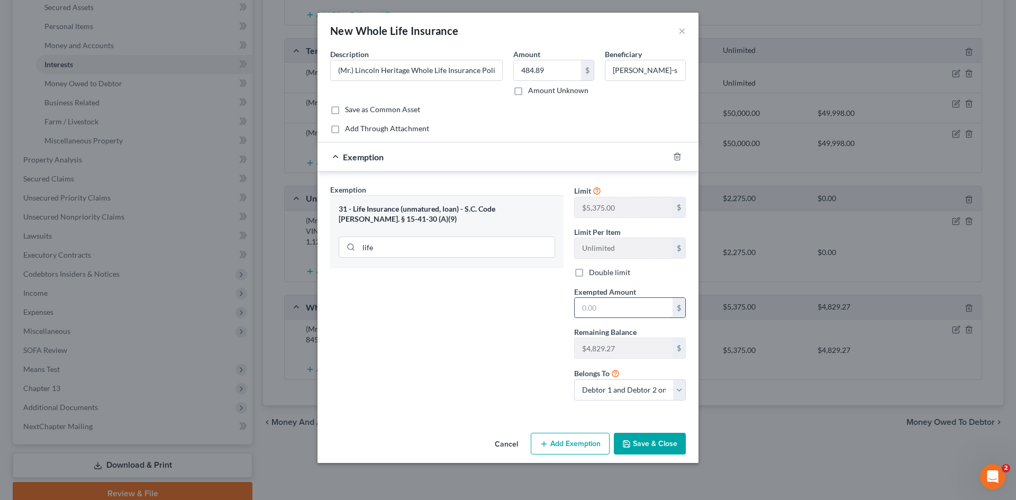
click at [597, 308] on input "text" at bounding box center [624, 308] width 98 height 20
type input "484.89"
click at [654, 447] on button "Save & Close" at bounding box center [650, 444] width 72 height 22
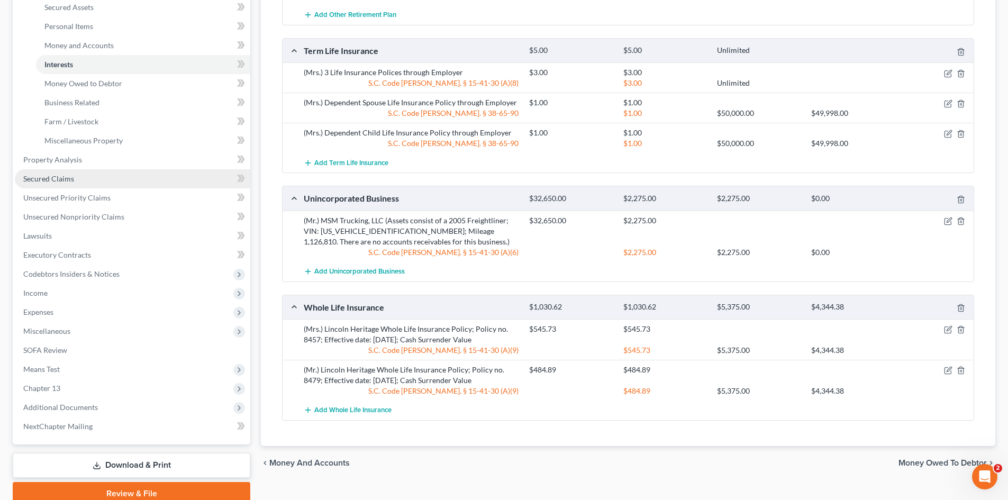
click at [61, 177] on span "Secured Claims" at bounding box center [48, 178] width 51 height 9
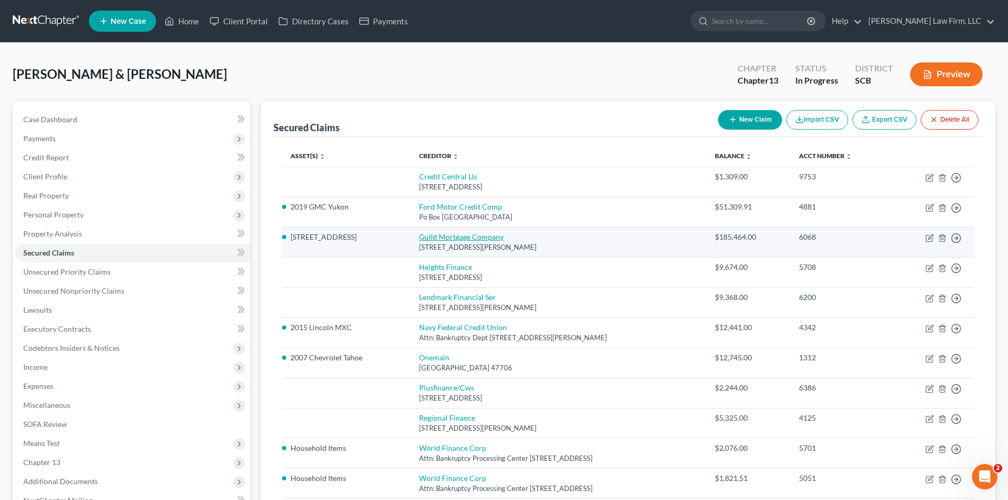
click at [471, 238] on link "Guild Mortgage Company" at bounding box center [461, 236] width 85 height 9
select select "4"
select select "2"
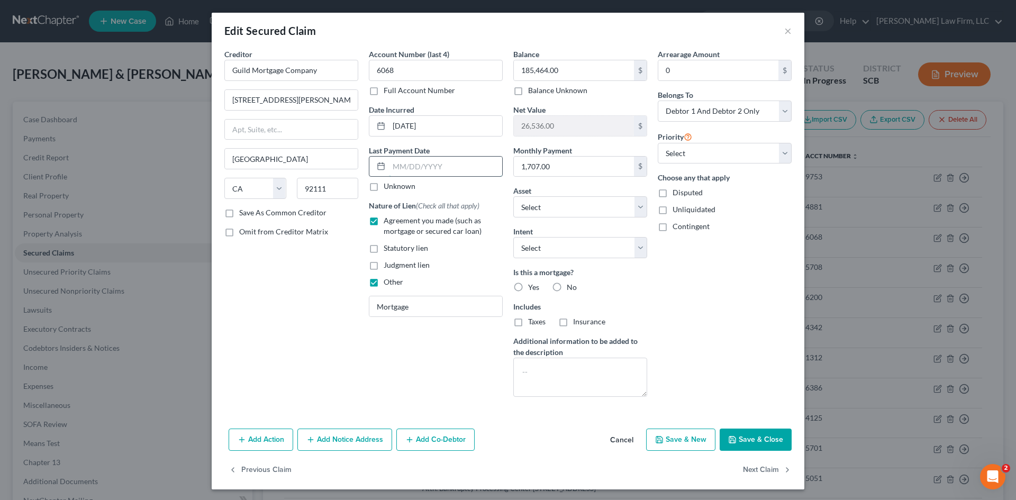
click at [436, 168] on input "text" at bounding box center [445, 167] width 113 height 20
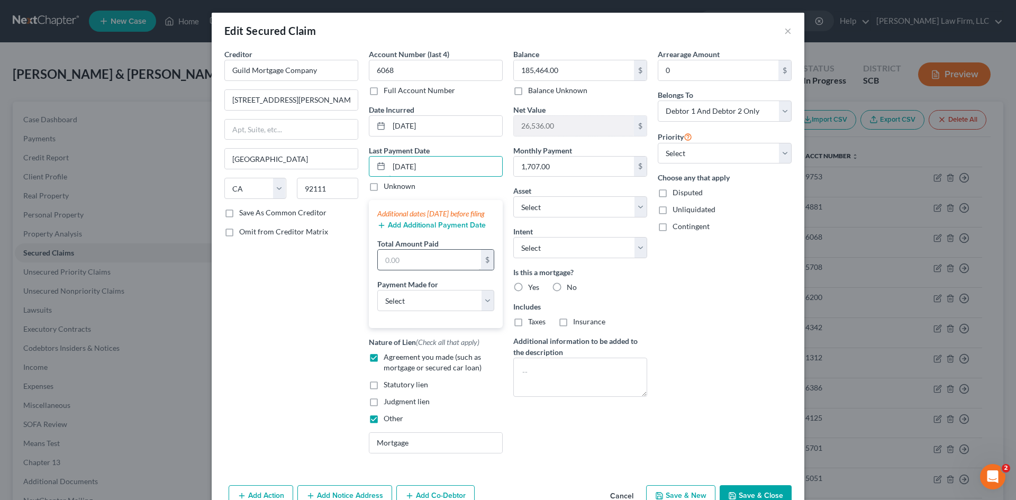
type input "[DATE]"
click at [446, 263] on input "text" at bounding box center [429, 260] width 103 height 20
type input "1,707.74"
click at [422, 311] on select "Select Car Credit Card Loan Repayment Mortgage Other Suppliers Or Vendors" at bounding box center [435, 300] width 117 height 21
select select "3"
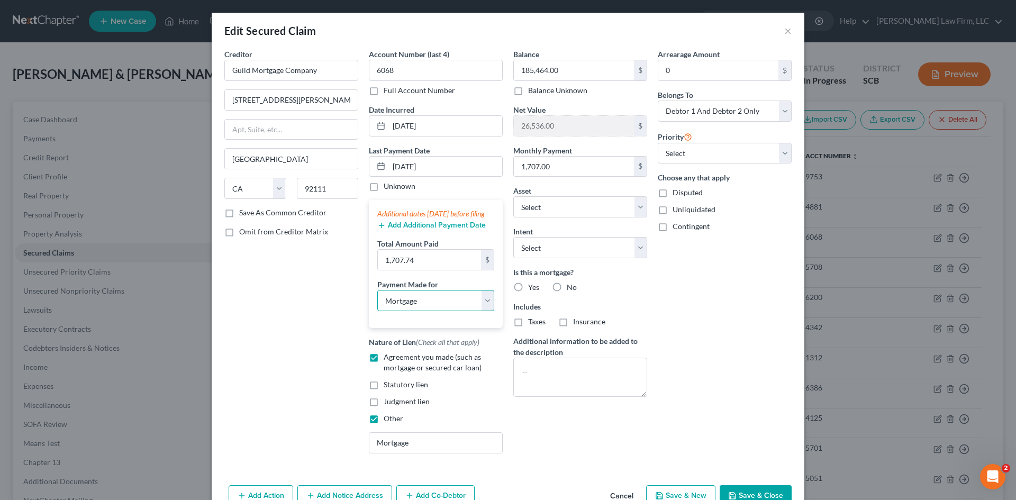
click at [377, 301] on select "Select Car Credit Card Loan Repayment Mortgage Other Suppliers Or Vendors" at bounding box center [435, 300] width 117 height 21
click at [673, 69] on input "0" at bounding box center [718, 70] width 120 height 20
paste input "6321.93"
type input "6,321.93"
click at [560, 166] on input "1,707.00" at bounding box center [574, 167] width 120 height 20
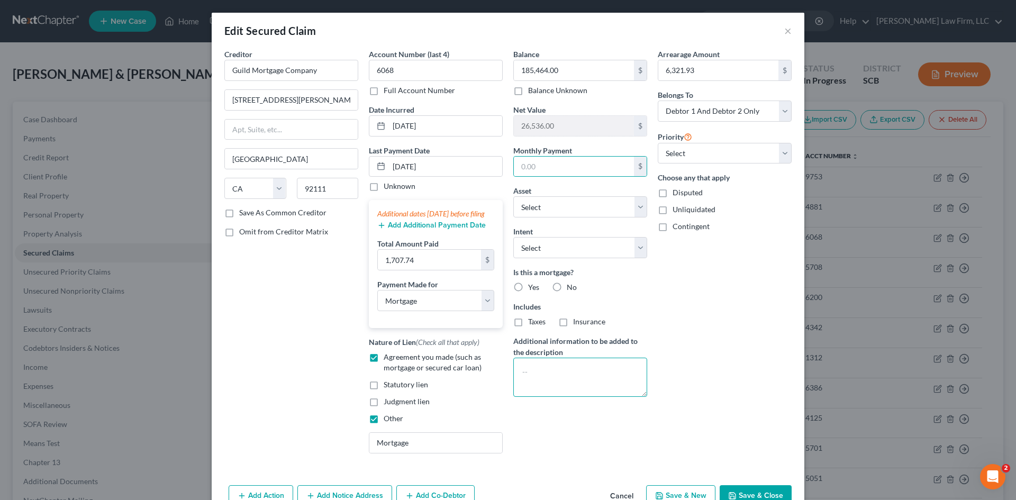
click at [549, 372] on textarea at bounding box center [580, 377] width 134 height 39
paste textarea "6321.93"
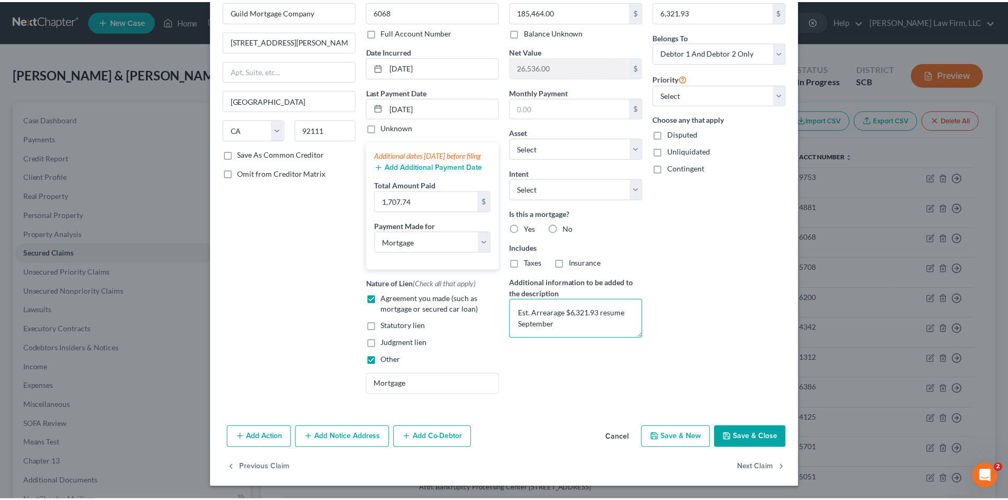
scroll to position [69, 0]
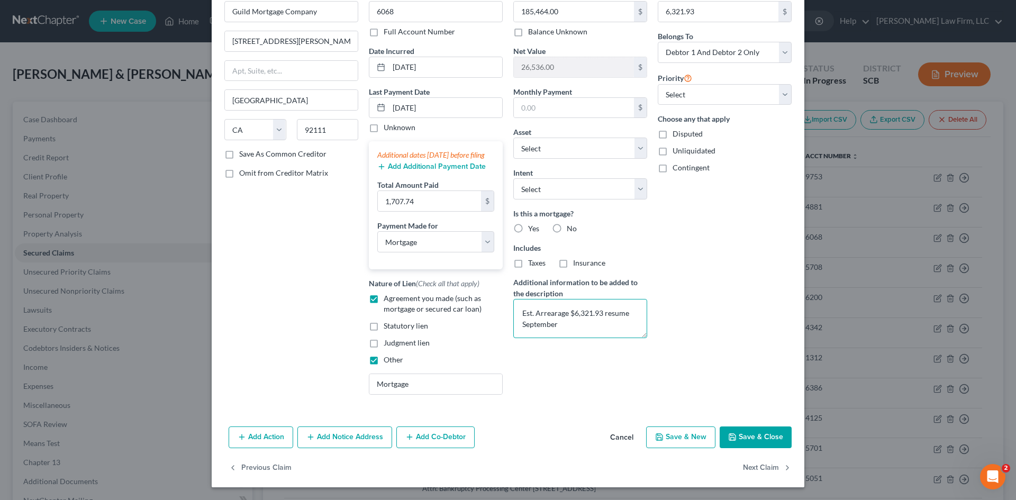
type textarea "Est. Arrearage $6,321.93 resume September"
click at [754, 441] on button "Save & Close" at bounding box center [756, 437] width 72 height 22
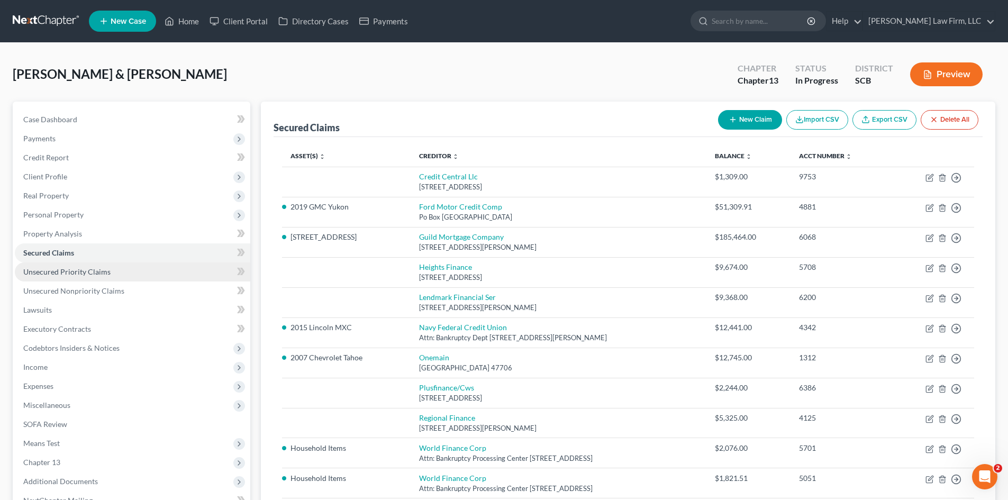
click at [96, 266] on link "Unsecured Priority Claims" at bounding box center [132, 271] width 235 height 19
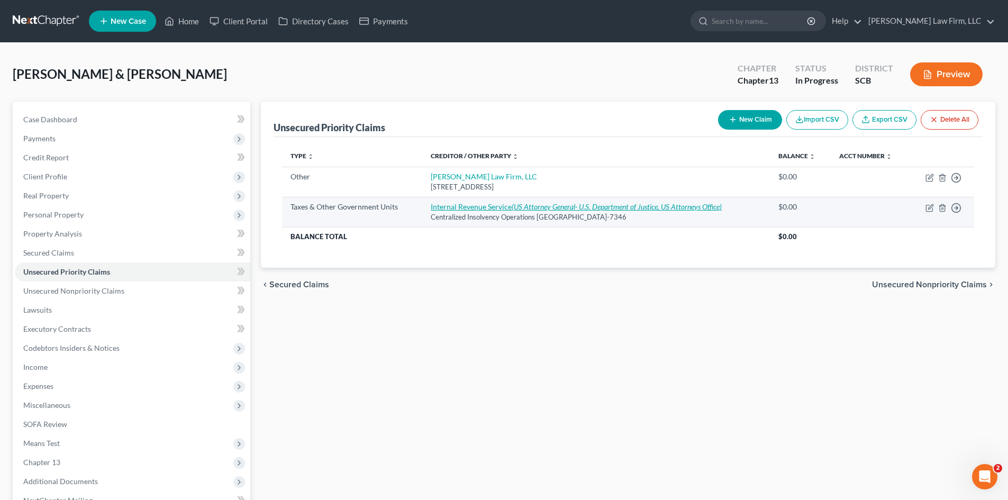
click at [497, 203] on link "Internal Revenue Service (US Attorney General- U.S. Department of Justice, US A…" at bounding box center [576, 206] width 291 height 9
select select "0"
select select "39"
select select "2"
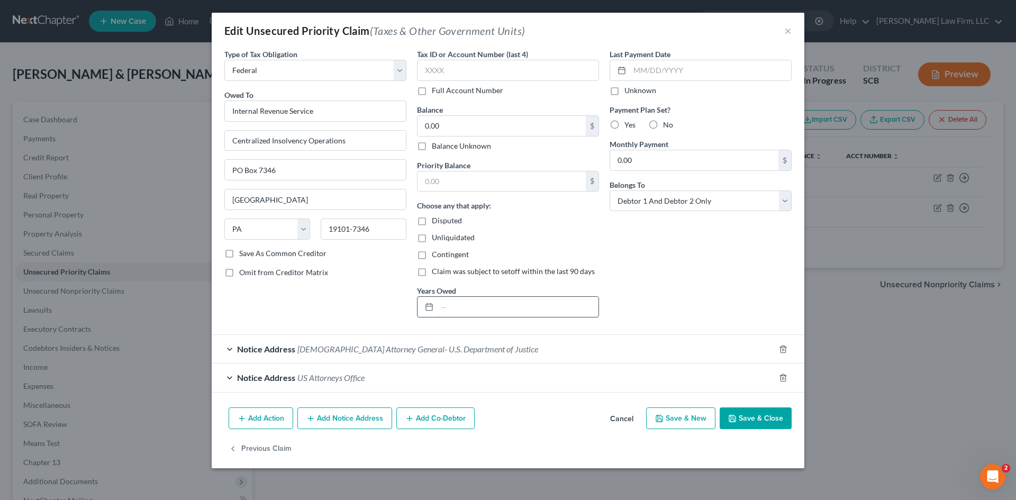
click at [567, 312] on input "text" at bounding box center [517, 307] width 161 height 20
type input "2023 Form 1040 (filed on time)"
click at [448, 131] on input "0.00" at bounding box center [501, 126] width 168 height 20
type input "522"
click at [542, 179] on input "text" at bounding box center [501, 181] width 168 height 20
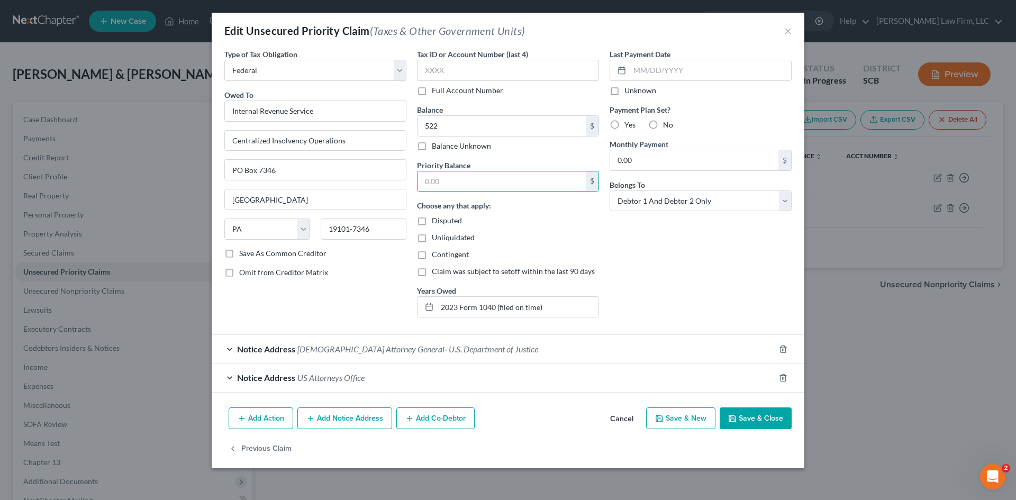
click at [767, 416] on button "Save & Close" at bounding box center [756, 418] width 72 height 22
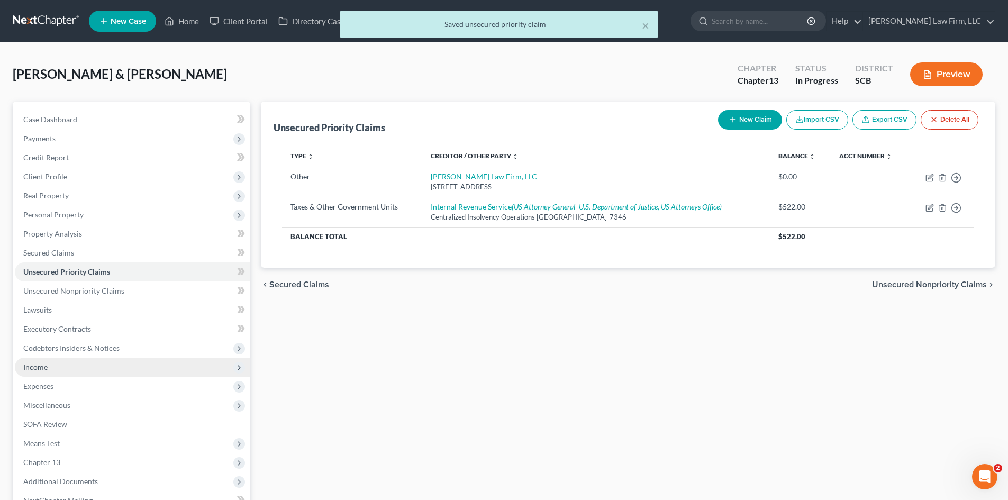
click at [44, 369] on span "Income" at bounding box center [35, 366] width 24 height 9
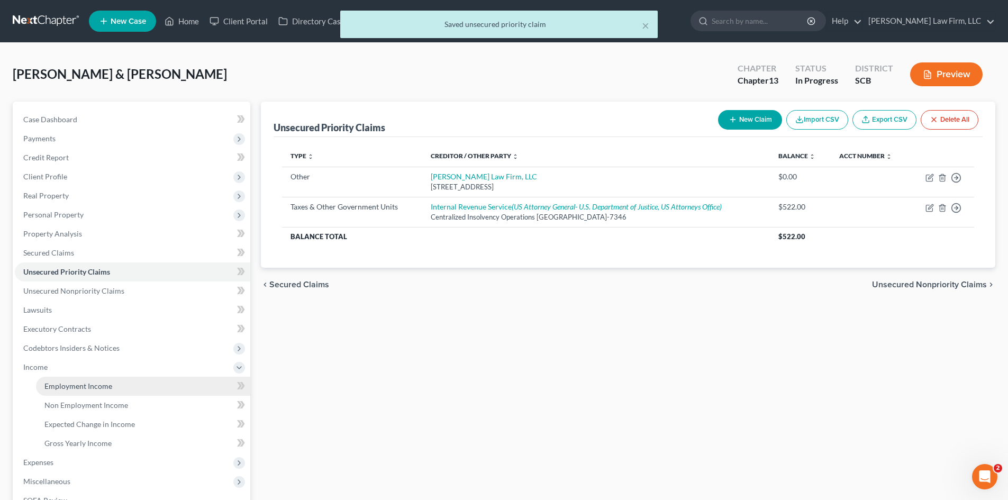
click at [89, 390] on link "Employment Income" at bounding box center [143, 386] width 214 height 19
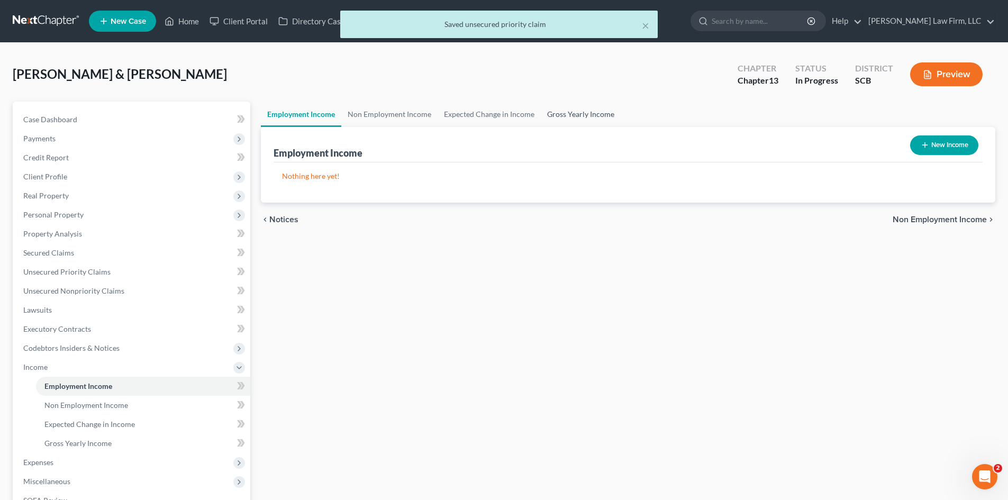
click at [575, 111] on link "Gross Yearly Income" at bounding box center [581, 114] width 80 height 25
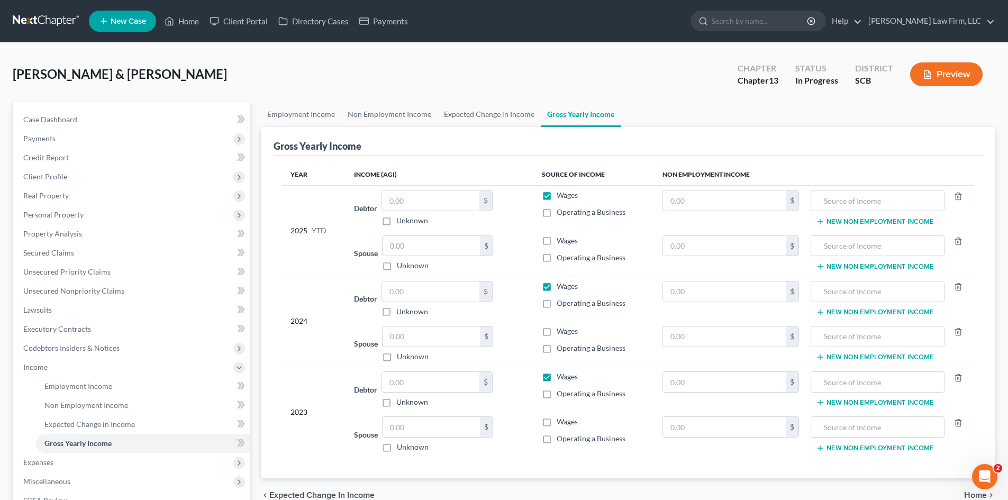
click at [557, 395] on label "Operating a Business" at bounding box center [591, 393] width 69 height 11
click at [561, 395] on input "Operating a Business" at bounding box center [564, 391] width 7 height 7
checkbox input "true"
click at [557, 380] on label "Wages" at bounding box center [567, 376] width 21 height 11
click at [561, 378] on input "Wages" at bounding box center [564, 374] width 7 height 7
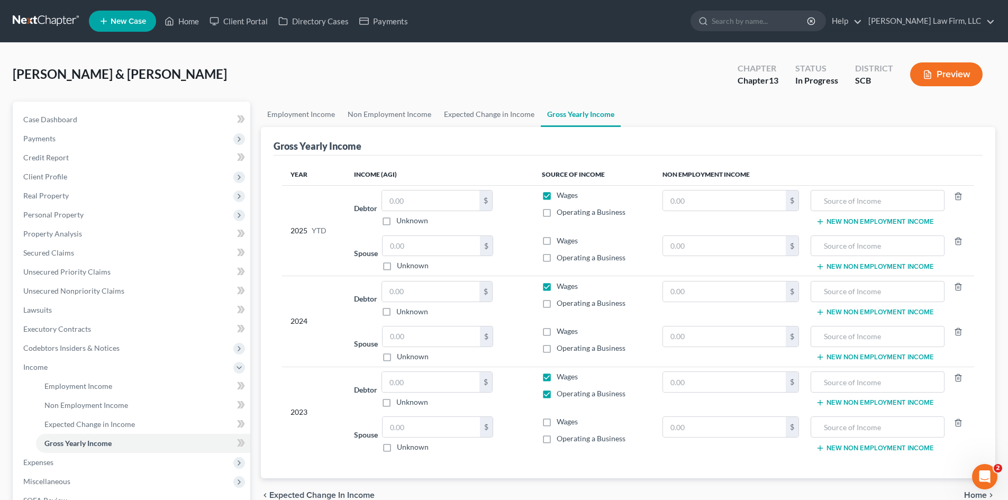
checkbox input "false"
click at [465, 382] on input "text" at bounding box center [430, 382] width 97 height 20
type input "89,725"
click at [557, 378] on label "Wages" at bounding box center [567, 376] width 21 height 11
click at [561, 378] on input "Wages" at bounding box center [564, 374] width 7 height 7
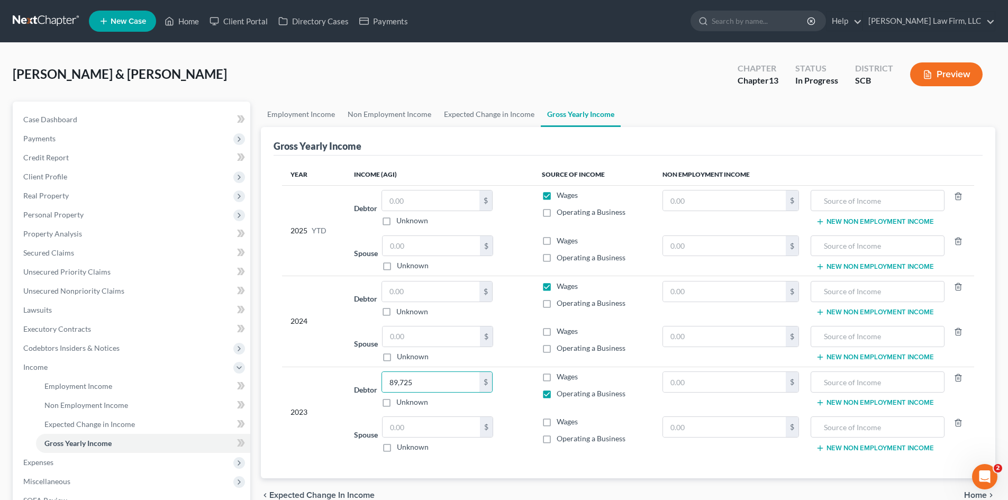
checkbox input "true"
click at [557, 396] on label "Operating a Business" at bounding box center [591, 393] width 69 height 11
click at [561, 395] on input "Operating a Business" at bounding box center [564, 391] width 7 height 7
checkbox input "false"
click at [862, 386] on input "text" at bounding box center [877, 382] width 122 height 20
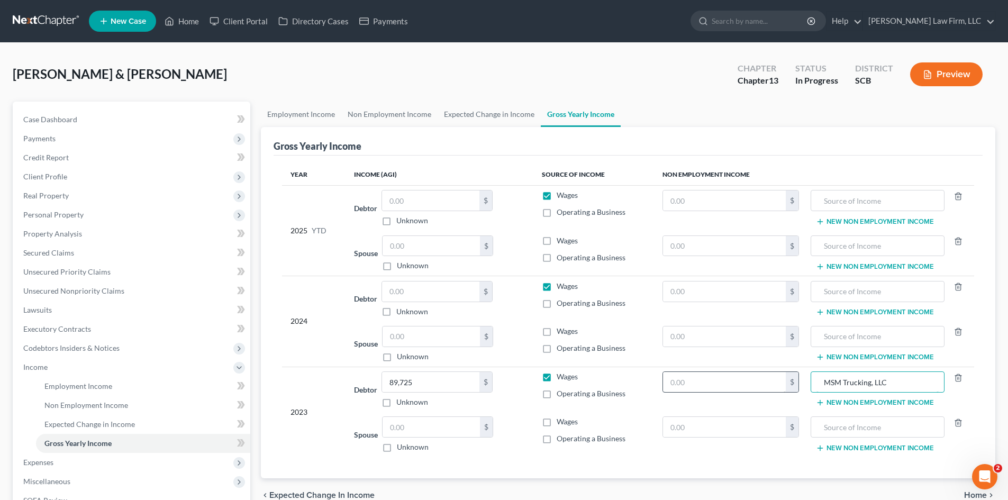
type input "MSM Trucking, LLC"
click at [768, 381] on input "text" at bounding box center [724, 382] width 123 height 20
type input "89,725"
click at [474, 383] on input "89,725" at bounding box center [430, 382] width 97 height 20
type input "19,687.50"
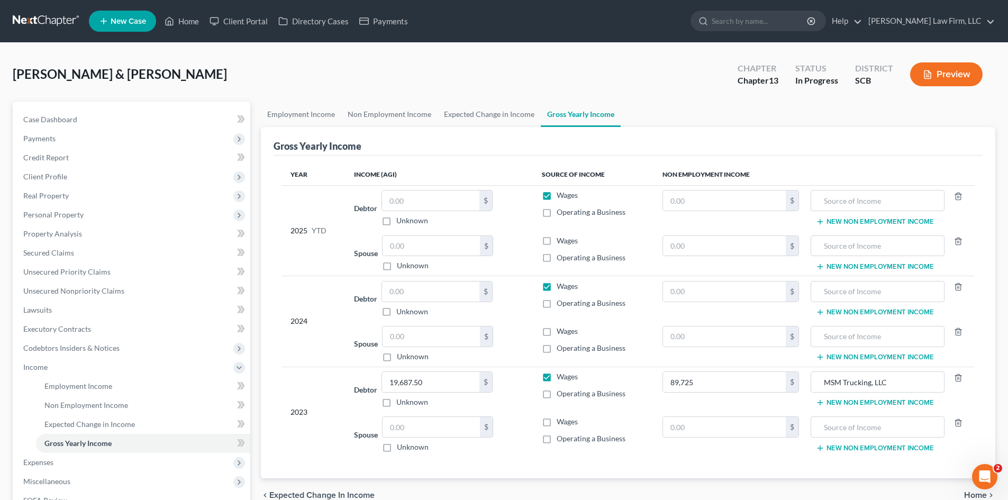
click at [557, 425] on label "Wages" at bounding box center [567, 421] width 21 height 11
click at [561, 423] on input "Wages" at bounding box center [564, 419] width 7 height 7
checkbox input "true"
click at [456, 430] on input "text" at bounding box center [431, 427] width 97 height 20
type input "50,398.97"
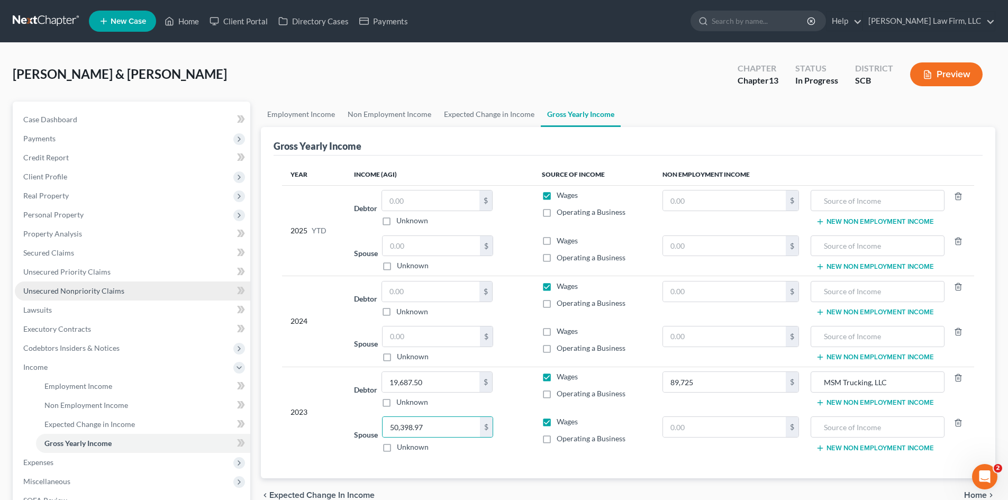
click at [70, 292] on span "Unsecured Nonpriority Claims" at bounding box center [73, 290] width 101 height 9
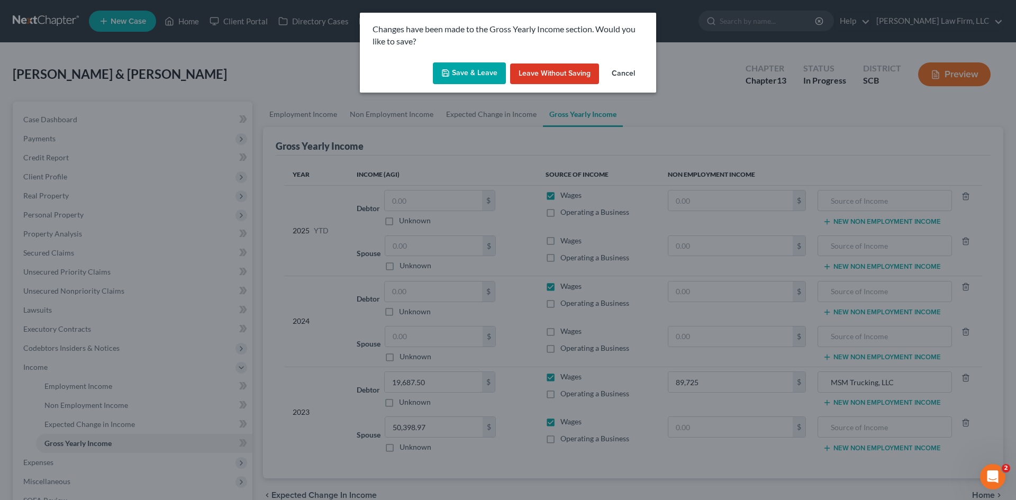
click at [450, 75] on icon "button" at bounding box center [445, 73] width 8 height 8
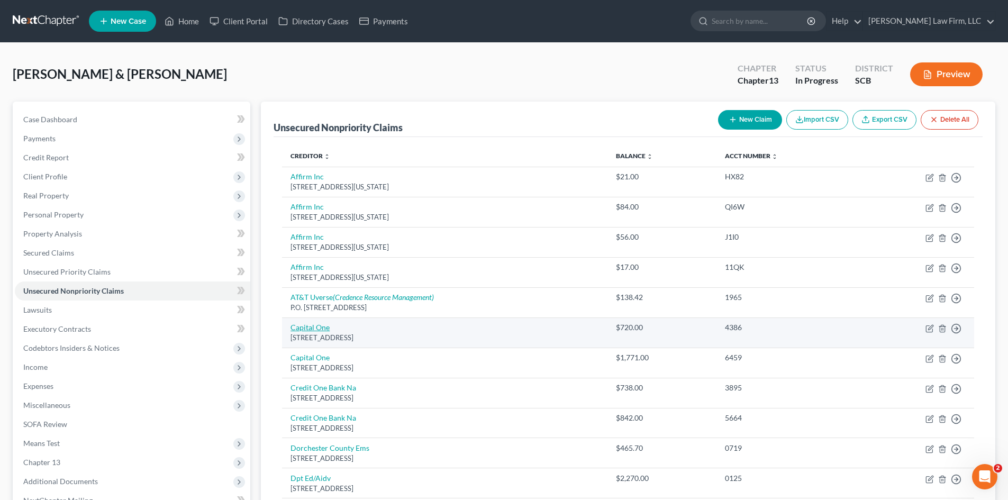
click at [316, 325] on link "Capital One" at bounding box center [309, 327] width 39 height 9
select select "46"
select select "2"
select select "1"
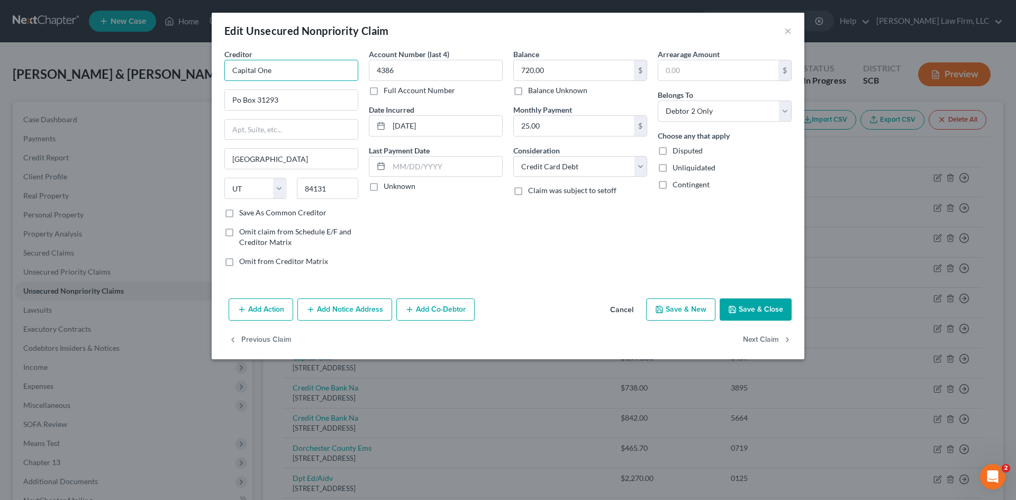
click at [294, 73] on input "Capital One" at bounding box center [291, 70] width 134 height 21
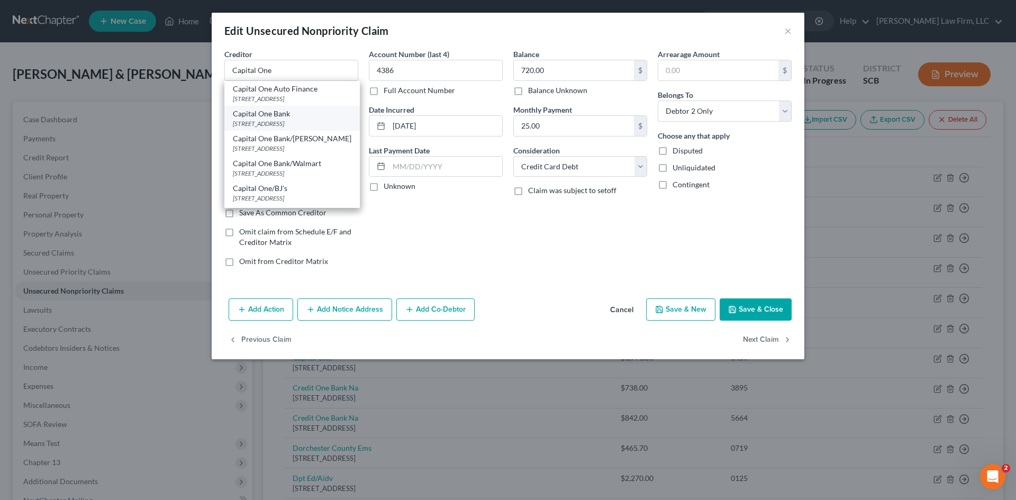
click at [275, 116] on div "Capital One Bank" at bounding box center [292, 113] width 119 height 11
type input "Capital One Bank"
type input "PO Box 30285"
type input "84130"
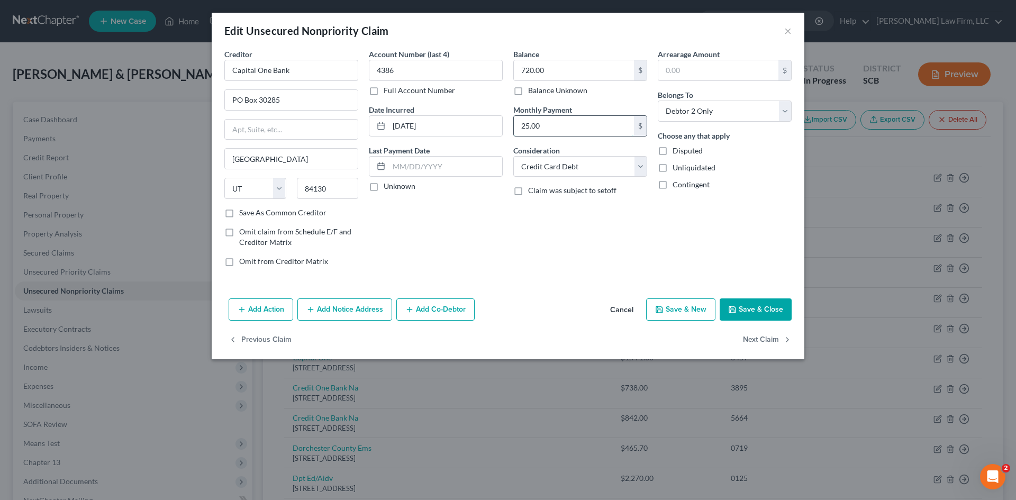
click at [571, 124] on input "25.00" at bounding box center [574, 126] width 120 height 20
click at [746, 315] on button "Save & Close" at bounding box center [756, 309] width 72 height 22
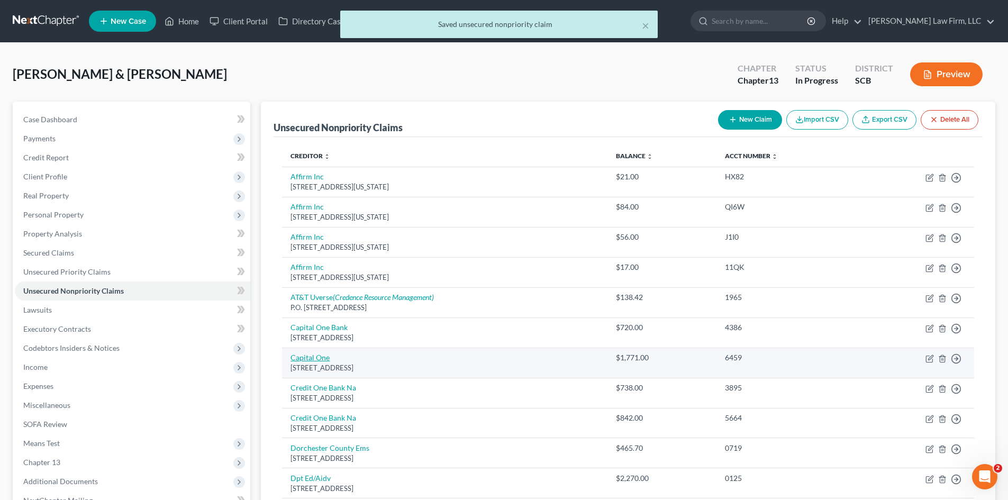
click at [298, 358] on link "Capital One" at bounding box center [309, 357] width 39 height 9
select select "46"
select select "2"
select select "1"
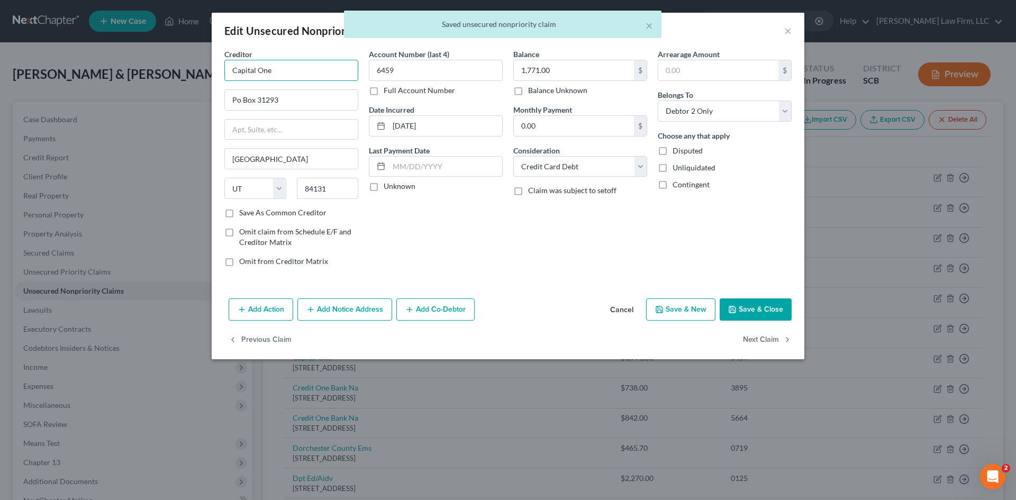
click at [314, 71] on input "Capital One" at bounding box center [291, 70] width 134 height 21
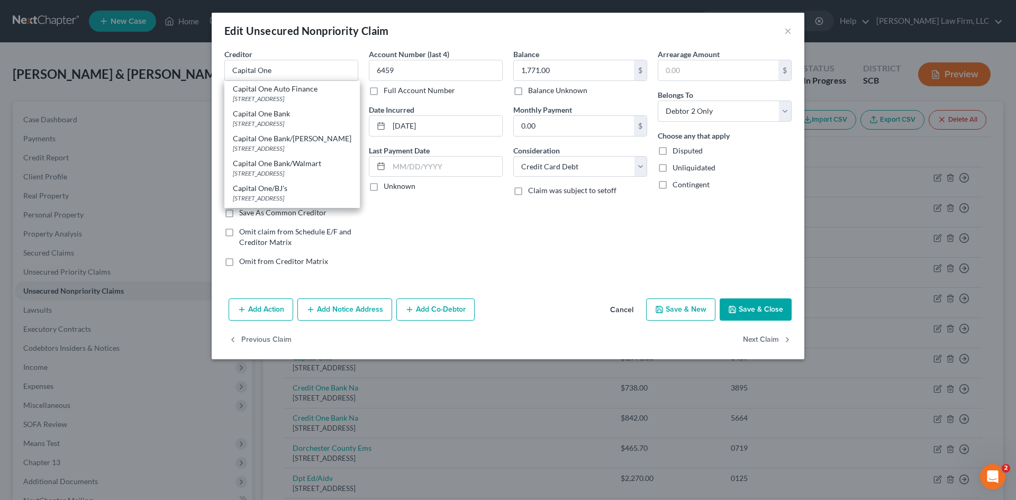
click at [304, 118] on div "Capital One Bank" at bounding box center [292, 113] width 119 height 11
type input "Capital One Bank"
type input "PO Box 30285"
type input "84130"
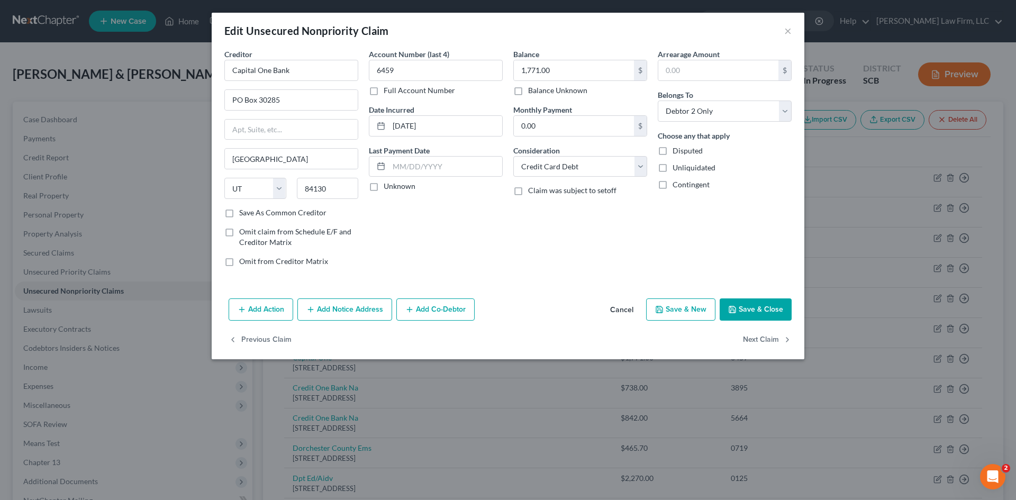
click at [744, 302] on button "Save & Close" at bounding box center [756, 309] width 72 height 22
type input "0"
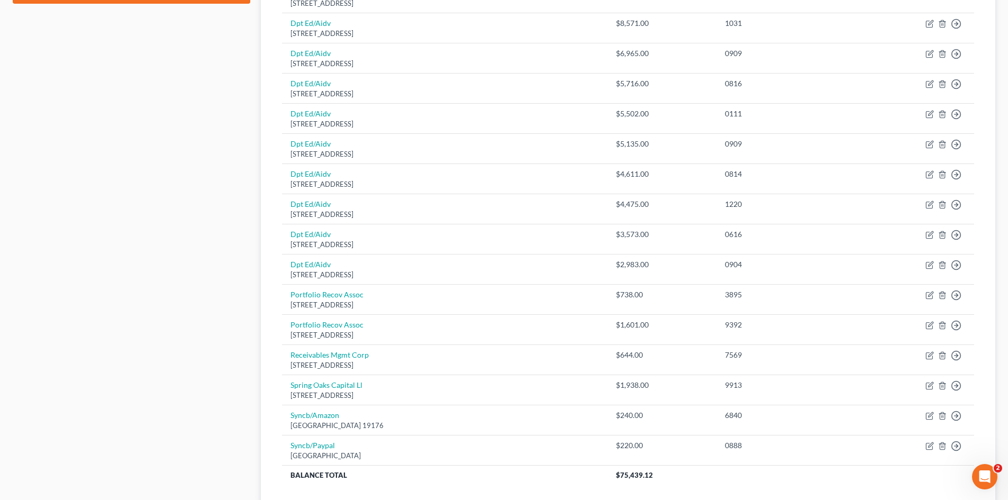
scroll to position [582, 0]
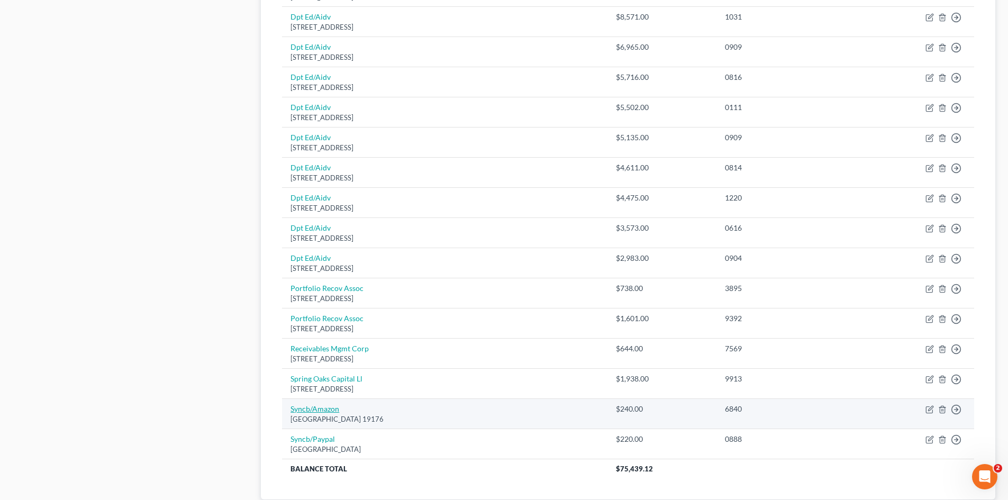
click at [302, 410] on link "Syncb/Amazon" at bounding box center [314, 408] width 49 height 9
select select "39"
select select "2"
select select "1"
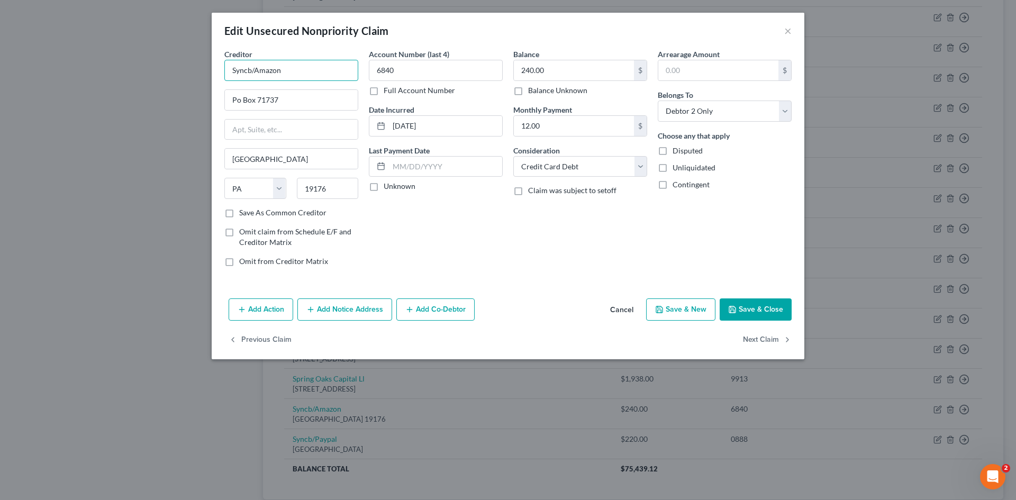
click at [304, 69] on input "Syncb/Amazon" at bounding box center [291, 70] width 134 height 21
drag, startPoint x: 256, startPoint y: 72, endPoint x: 161, endPoint y: 74, distance: 94.2
click at [163, 75] on div "Edit Unsecured Nonpriority Claim × Creditor * Syncb/Amazon Po Box 71737 Philade…" at bounding box center [508, 250] width 1016 height 500
click at [244, 97] on div "Attn: Bankruptcy Dept [GEOGRAPHIC_DATA]" at bounding box center [290, 98] width 115 height 9
type input "Synchrony Bank/Amazon"
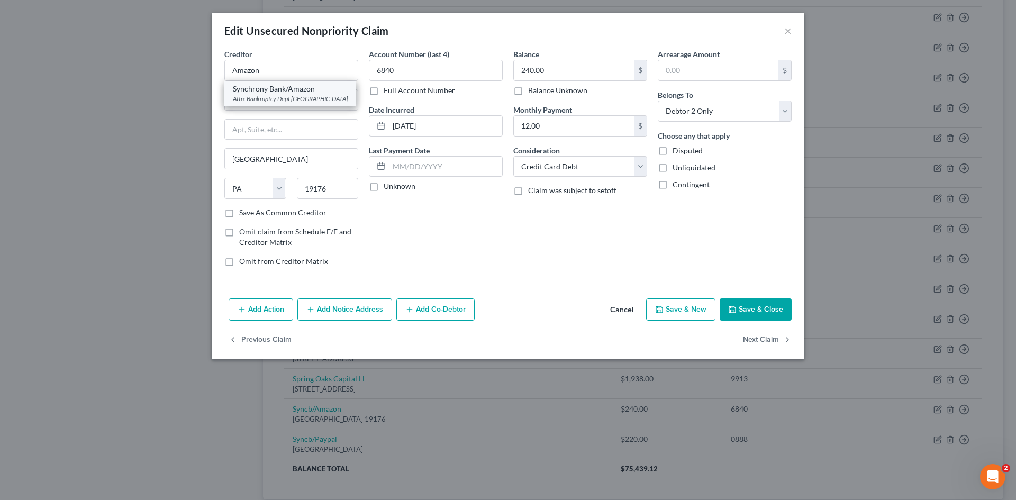
type input "Attn: Bankruptcy Dept"
type input "Po Box 71783"
click at [537, 124] on input "12.00" at bounding box center [574, 126] width 120 height 20
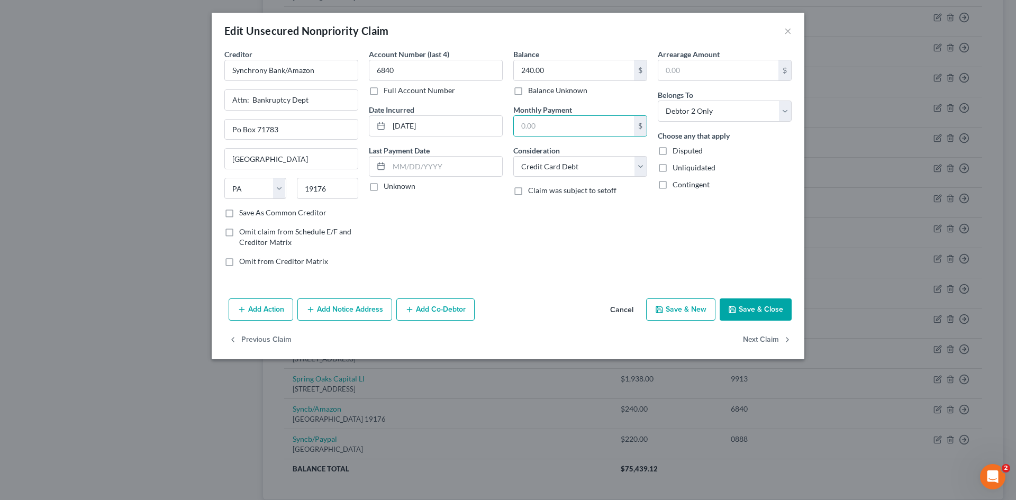
click at [746, 314] on button "Save & Close" at bounding box center [756, 309] width 72 height 22
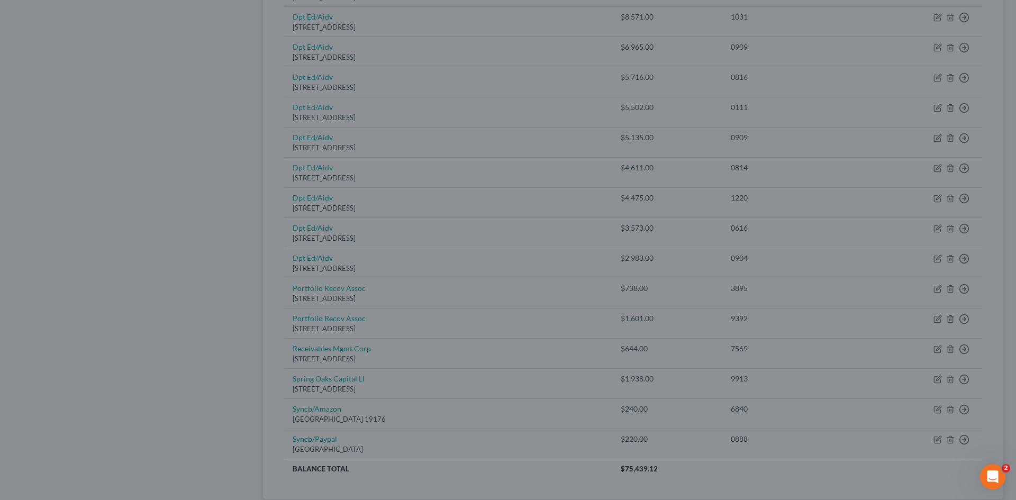
type input "0"
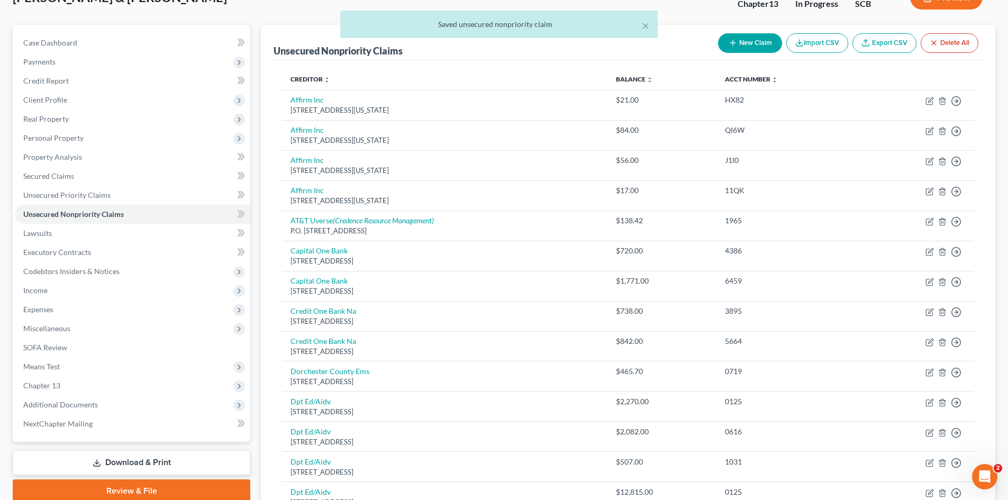
scroll to position [0, 0]
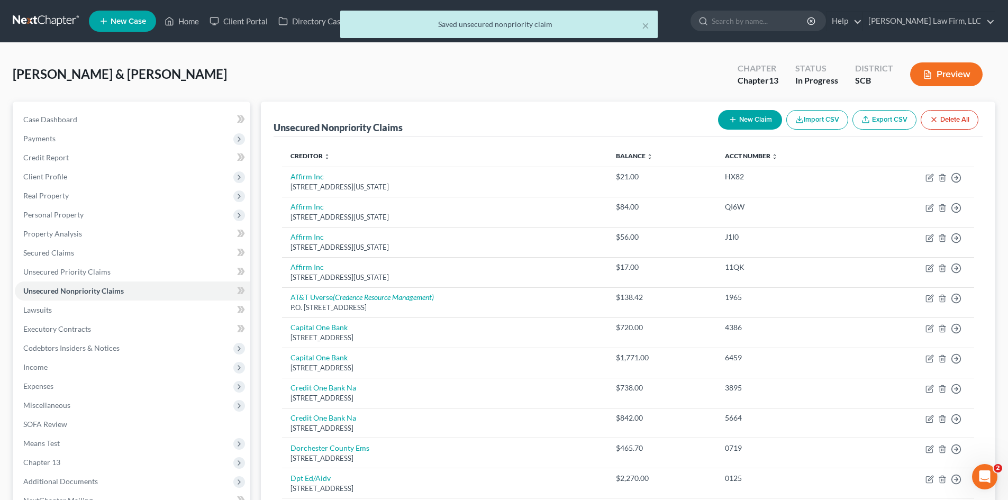
click at [746, 120] on button "New Claim" at bounding box center [750, 120] width 64 height 20
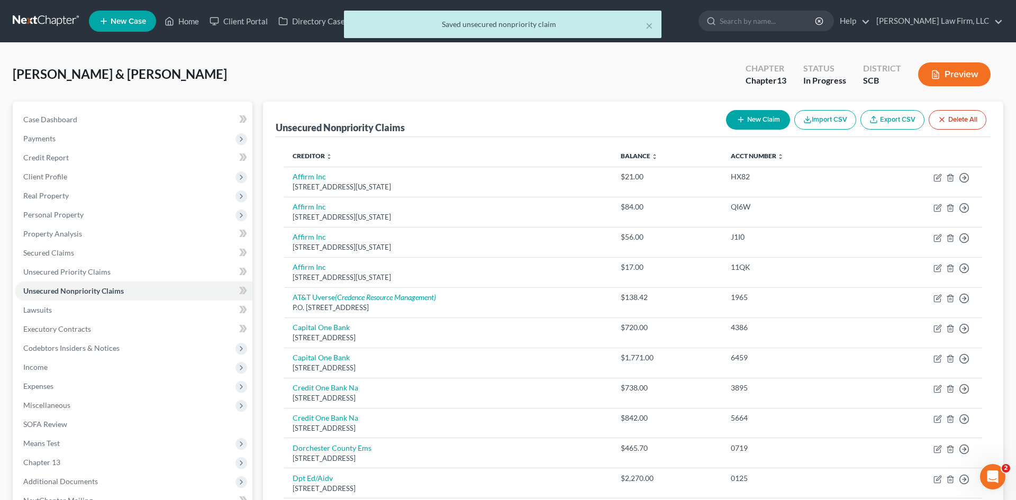
select select "2"
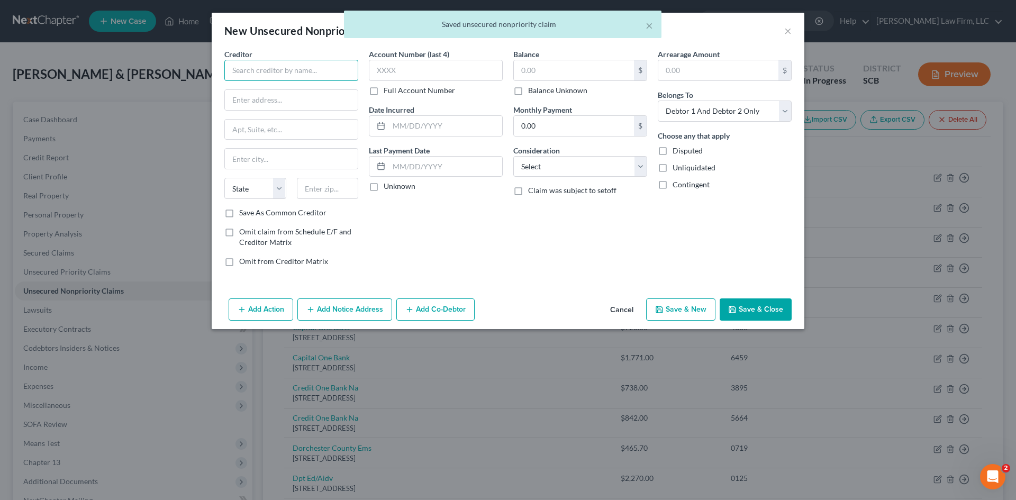
click at [290, 66] on input "text" at bounding box center [291, 70] width 134 height 21
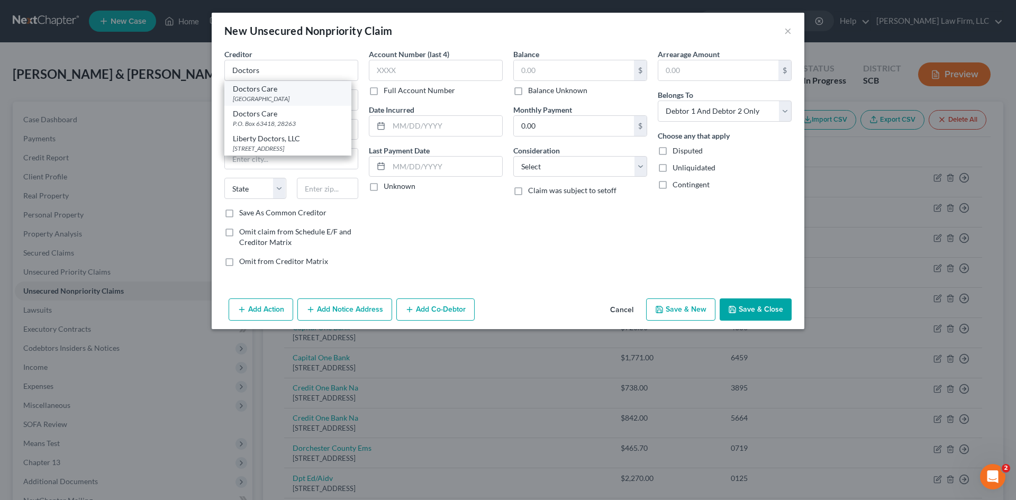
click at [291, 101] on div "PO Box 63418, Charlotte, NC 28263" at bounding box center [288, 98] width 110 height 9
type input "Doctors Care"
type input "PO Box 63418"
type input "Charlotte"
select select "28"
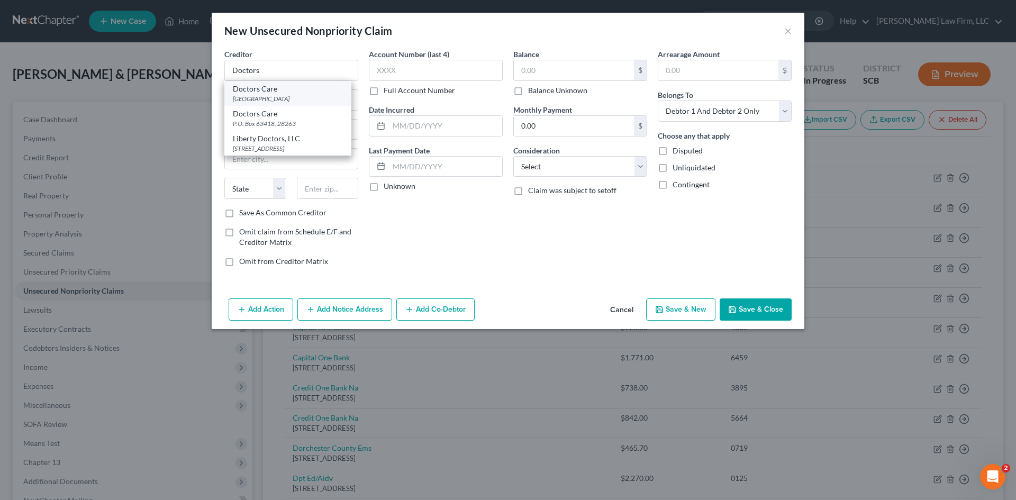
type input "28263"
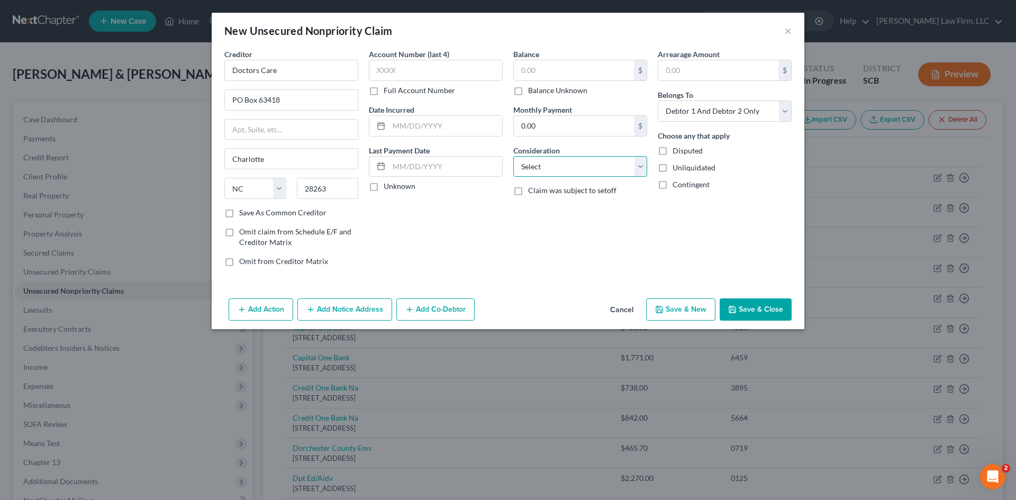
click at [586, 161] on select "Select Cable / Satellite Services Collection Agency Credit Card Debt Debt Couns…" at bounding box center [580, 166] width 134 height 21
select select "14"
click at [513, 156] on select "Select Cable / Satellite Services Collection Agency Credit Card Debt Debt Couns…" at bounding box center [580, 166] width 134 height 21
click at [551, 215] on input "text" at bounding box center [580, 207] width 133 height 20
type input "Notice Only"
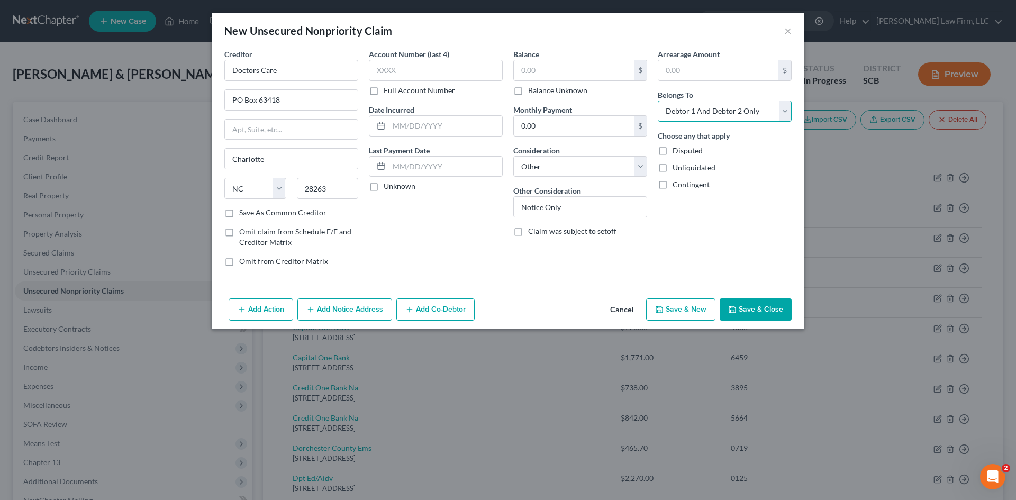
click at [707, 116] on select "Select Debtor 1 Only Debtor 2 Only Debtor 1 And Debtor 2 Only At Least One Of T…" at bounding box center [725, 111] width 134 height 21
select select "1"
click at [658, 101] on select "Select Debtor 1 Only Debtor 2 Only Debtor 1 And Debtor 2 Only At Least One Of T…" at bounding box center [725, 111] width 134 height 21
click at [753, 311] on button "Save & Close" at bounding box center [756, 309] width 72 height 22
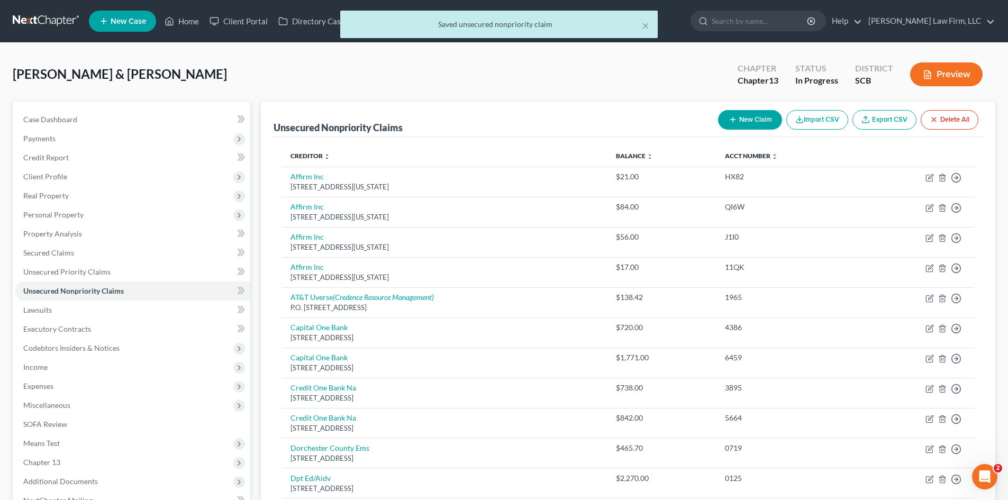
click at [734, 115] on button "New Claim" at bounding box center [750, 120] width 64 height 20
select select "2"
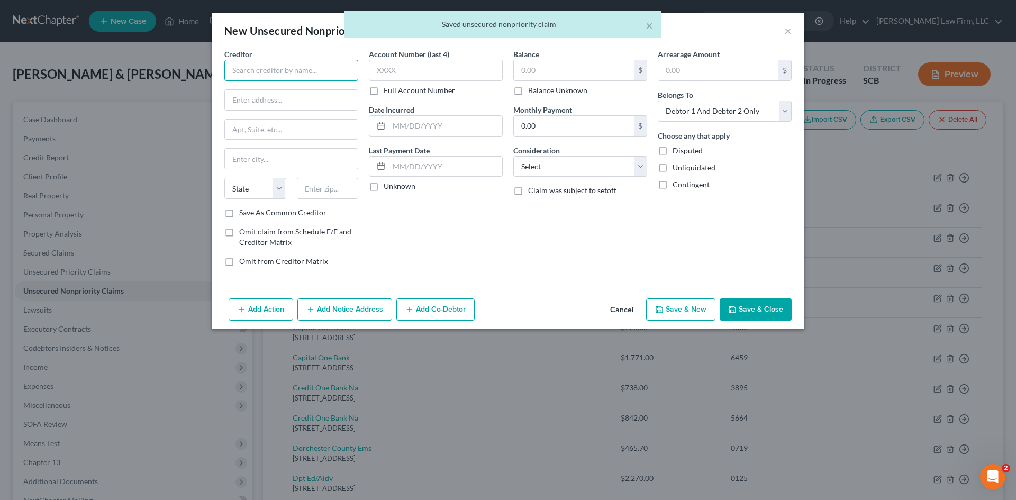
click at [307, 67] on input "text" at bounding box center [291, 70] width 134 height 21
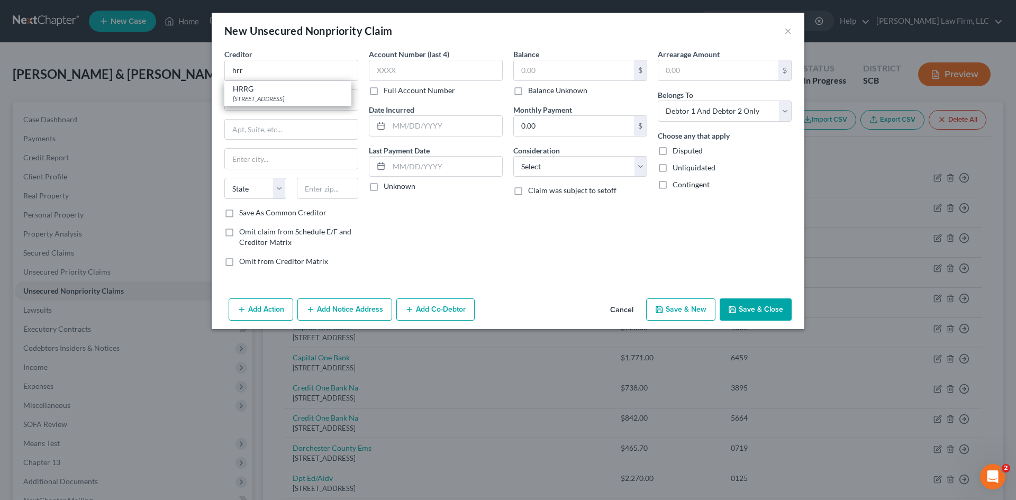
drag, startPoint x: 277, startPoint y: 88, endPoint x: 282, endPoint y: 87, distance: 5.4
click at [277, 88] on div "HRRG" at bounding box center [288, 89] width 110 height 11
type input "HRRG"
type input "PO Box 5406"
type input "Cincinnati"
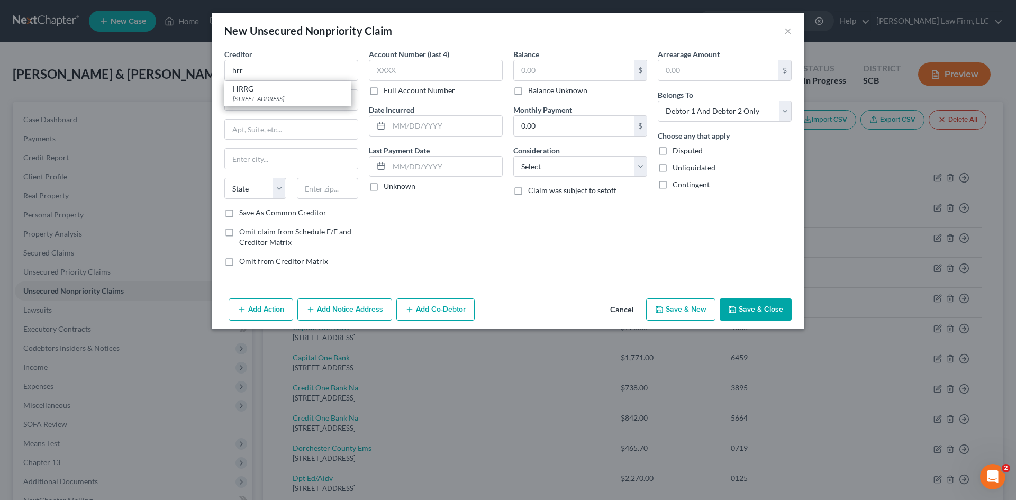
select select "36"
type input "45273"
click at [403, 71] on input "text" at bounding box center [436, 70] width 134 height 21
type input "2262"
click at [588, 68] on input "text" at bounding box center [574, 70] width 120 height 20
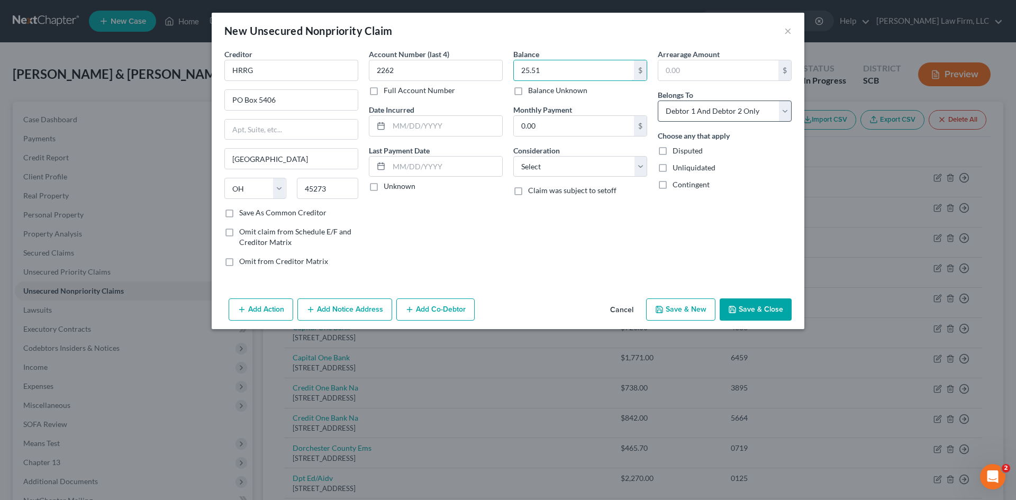
type input "25.51"
drag, startPoint x: 708, startPoint y: 111, endPoint x: 706, endPoint y: 121, distance: 10.8
click at [708, 111] on select "Select Debtor 1 Only Debtor 2 Only Debtor 1 And Debtor 2 Only At Least One Of T…" at bounding box center [725, 111] width 134 height 21
select select "1"
click at [658, 101] on select "Select Debtor 1 Only Debtor 2 Only Debtor 1 And Debtor 2 Only At Least One Of T…" at bounding box center [725, 111] width 134 height 21
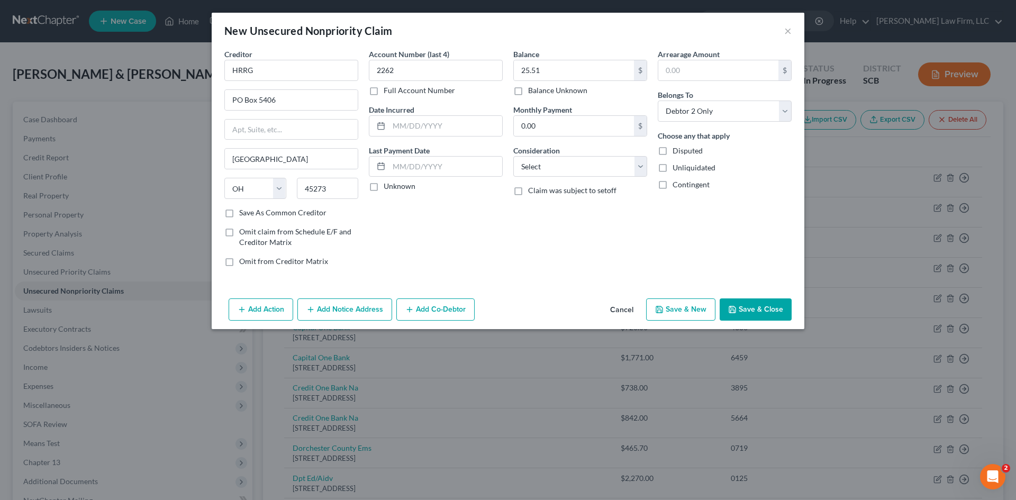
click at [759, 309] on button "Save & Close" at bounding box center [756, 309] width 72 height 22
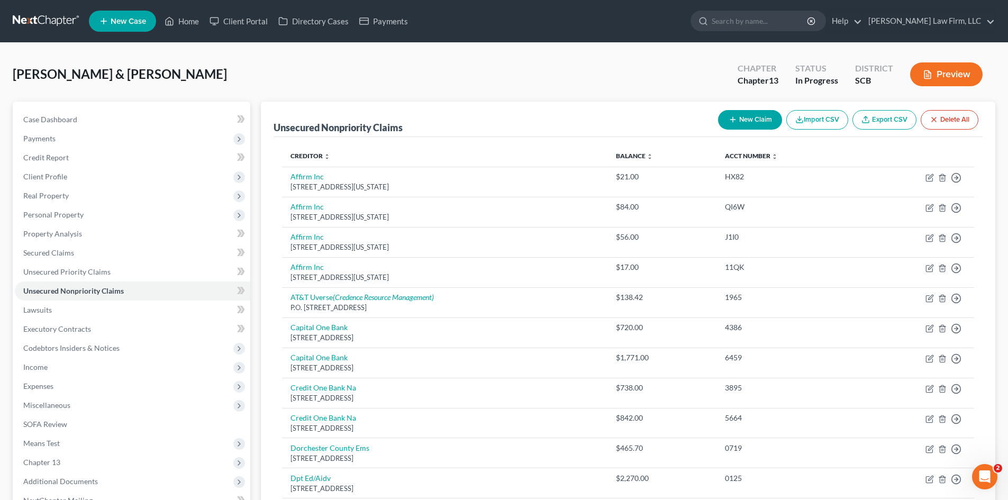
click at [732, 122] on icon "button" at bounding box center [733, 119] width 8 height 8
select select "2"
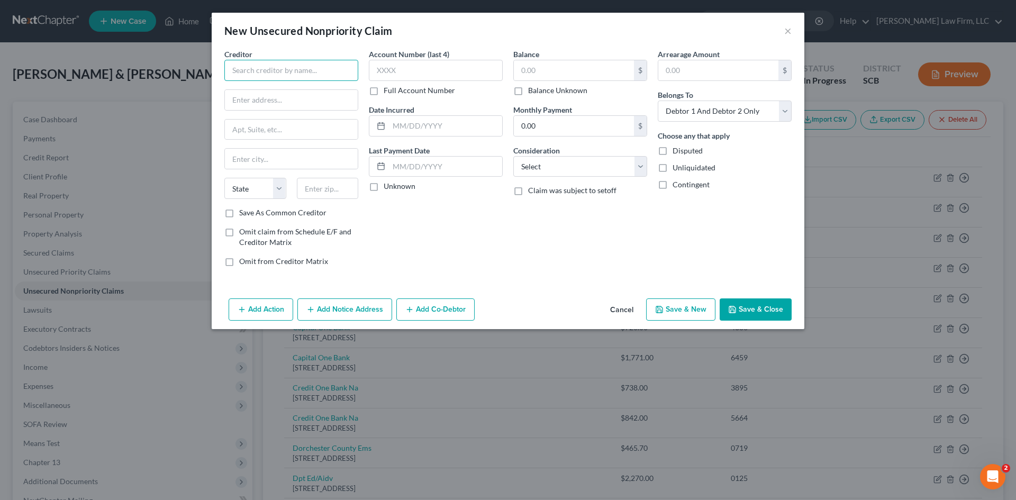
click at [276, 75] on input "text" at bounding box center [291, 70] width 134 height 21
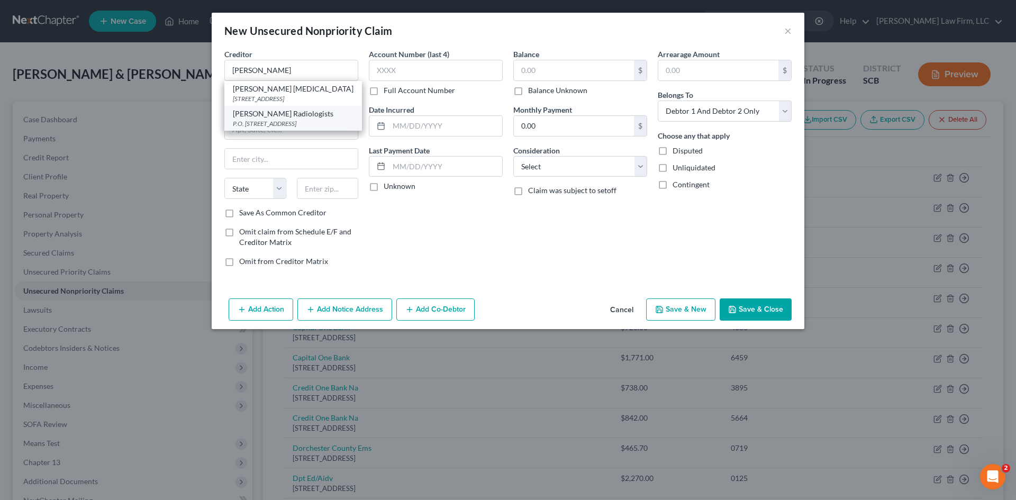
drag, startPoint x: 266, startPoint y: 119, endPoint x: 323, endPoint y: 112, distance: 57.0
click at [267, 119] on div "P.O. [STREET_ADDRESS]" at bounding box center [293, 123] width 121 height 9
type input "[PERSON_NAME] Radiologists"
type input "P.O. Box 2363"
type input "Indianapolis"
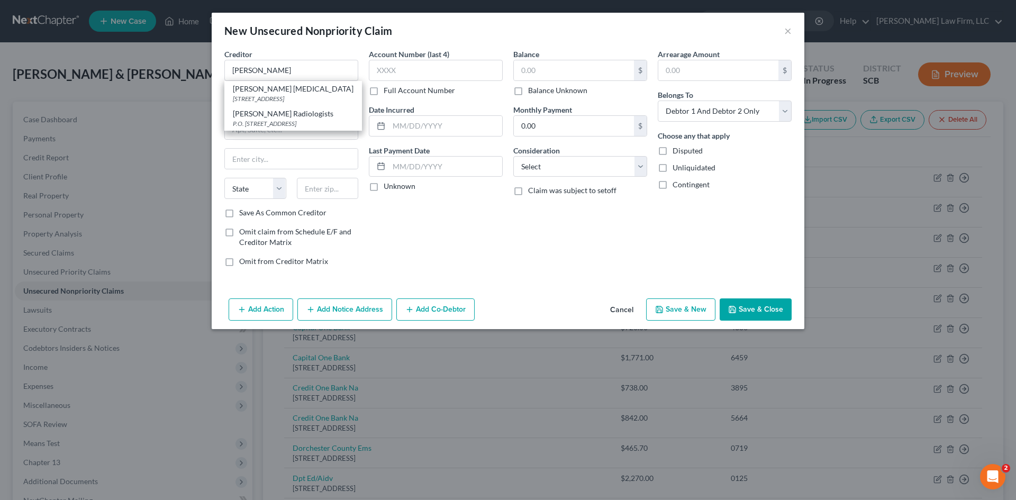
select select "15"
type input "46206"
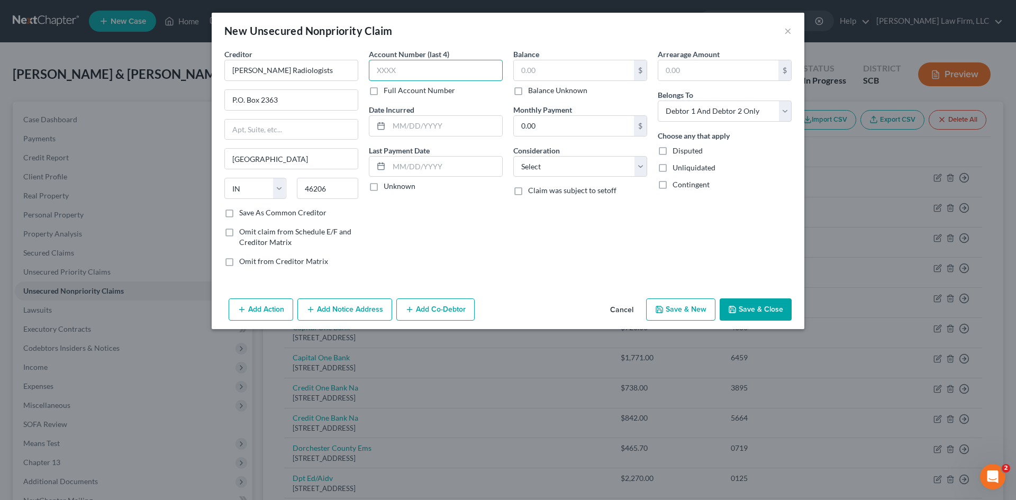
click at [428, 75] on input "text" at bounding box center [436, 70] width 134 height 21
type input "3943"
click at [524, 70] on input "text" at bounding box center [574, 70] width 120 height 20
type input "14.08"
click at [698, 117] on select "Select Debtor 1 Only Debtor 2 Only Debtor 1 And Debtor 2 Only At Least One Of T…" at bounding box center [725, 111] width 134 height 21
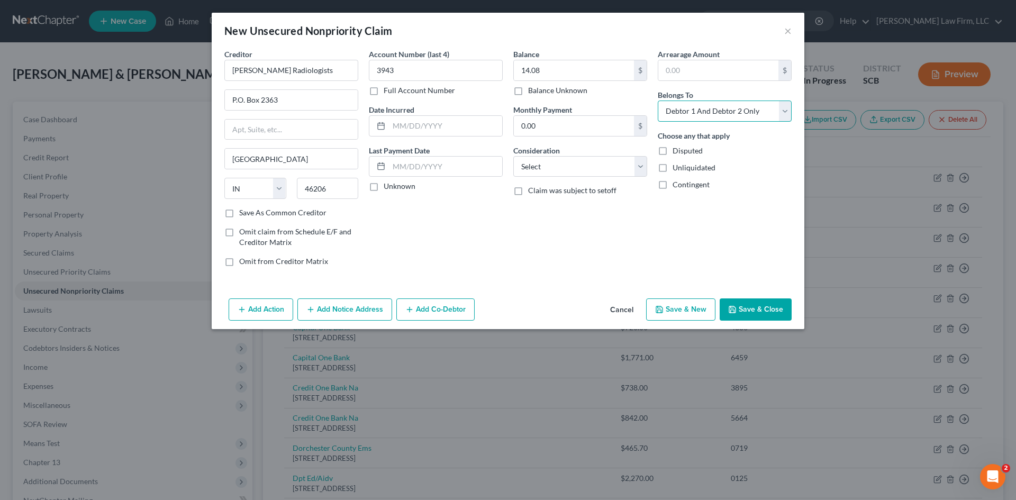
select select "1"
click at [658, 101] on select "Select Debtor 1 Only Debtor 2 Only Debtor 1 And Debtor 2 Only At Least One Of T…" at bounding box center [725, 111] width 134 height 21
click at [741, 308] on button "Save & Close" at bounding box center [756, 309] width 72 height 22
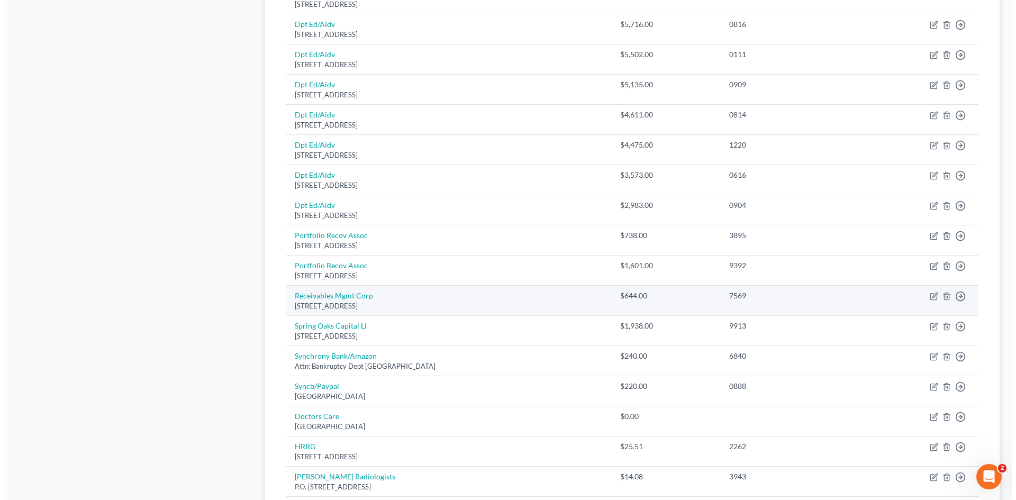
scroll to position [741, 0]
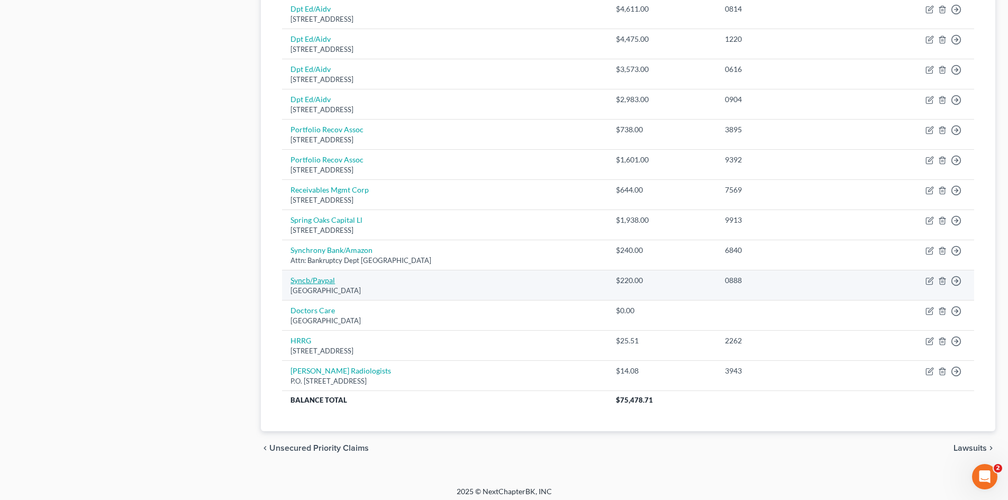
click at [321, 282] on link "Syncb/Paypal" at bounding box center [312, 280] width 44 height 9
select select "39"
select select "1"
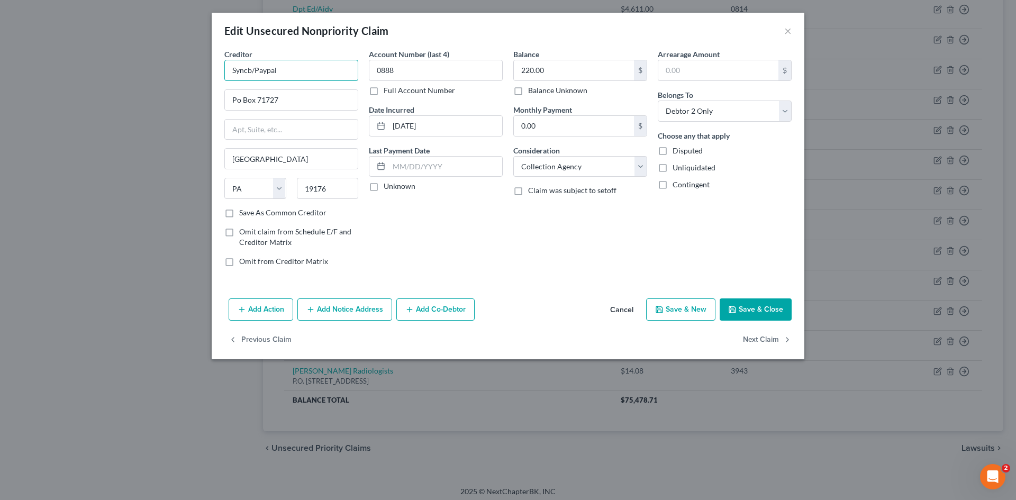
drag, startPoint x: 247, startPoint y: 75, endPoint x: 177, endPoint y: 84, distance: 70.9
click at [184, 83] on div "Edit Unsecured Nonpriority Claim × Creditor * Syncb/Paypal Po Box 71727 Philade…" at bounding box center [508, 250] width 1016 height 500
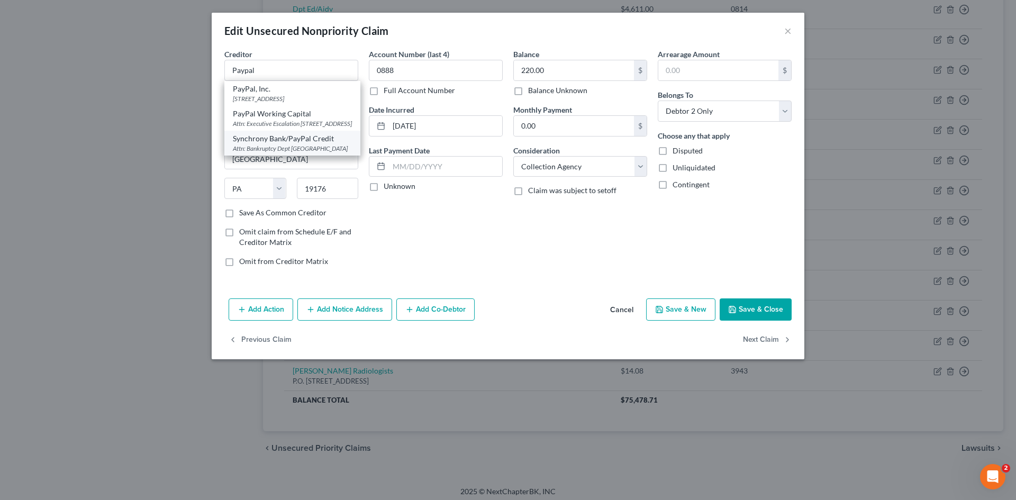
click at [285, 144] on div "Synchrony Bank/PayPal Credit" at bounding box center [292, 138] width 119 height 11
type input "Synchrony Bank/PayPal Credit"
type input "Attn: Bankruptcy Dept"
type input "Po Box 71726"
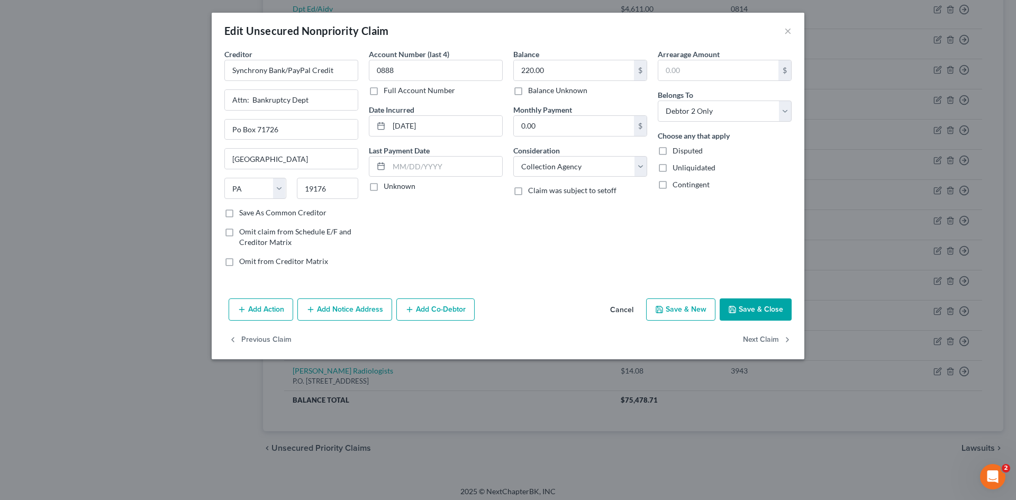
click at [347, 309] on button "Add Notice Address" at bounding box center [344, 309] width 95 height 22
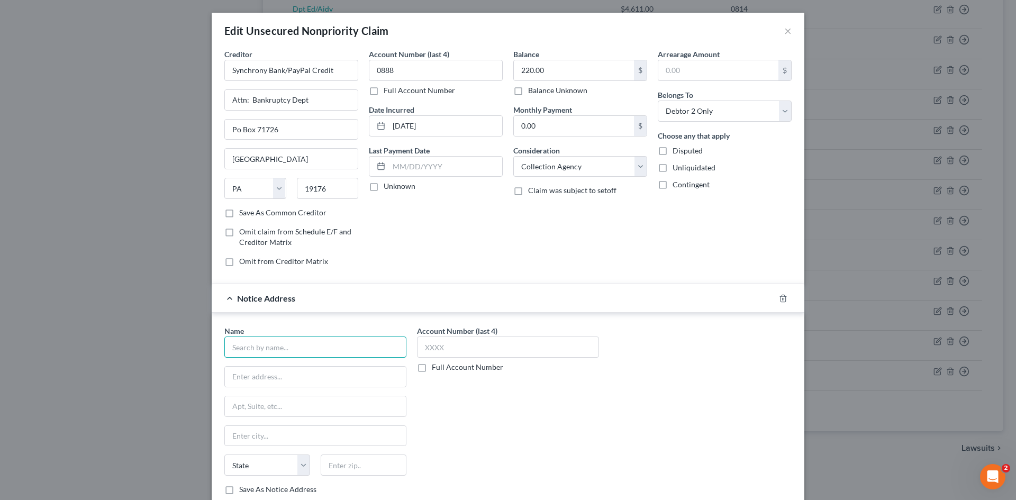
click at [309, 342] on input "text" at bounding box center [315, 346] width 182 height 21
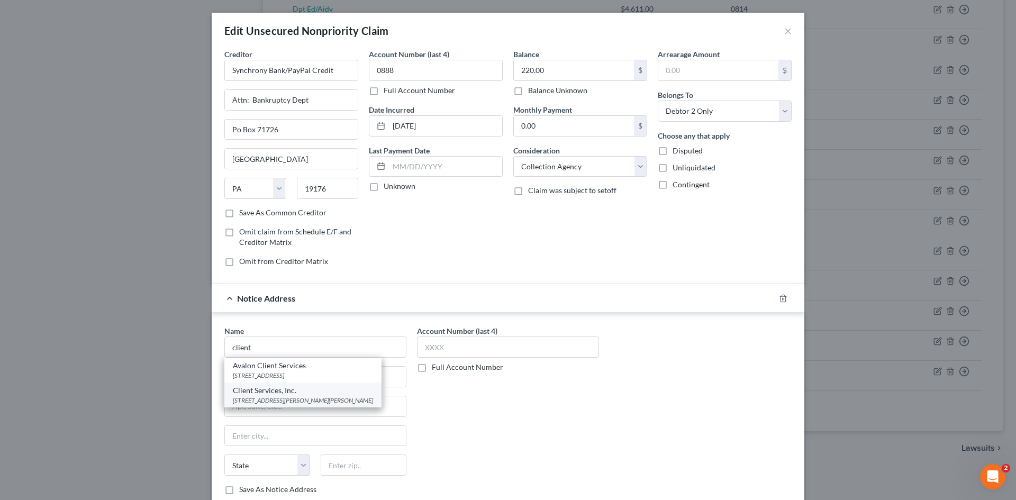
click at [293, 393] on div "Client Services, Inc." at bounding box center [303, 390] width 140 height 11
type input "Client Services, Inc."
type input "3451 Harry S. Truman Blvd."
type input "Saint Charles"
select select "26"
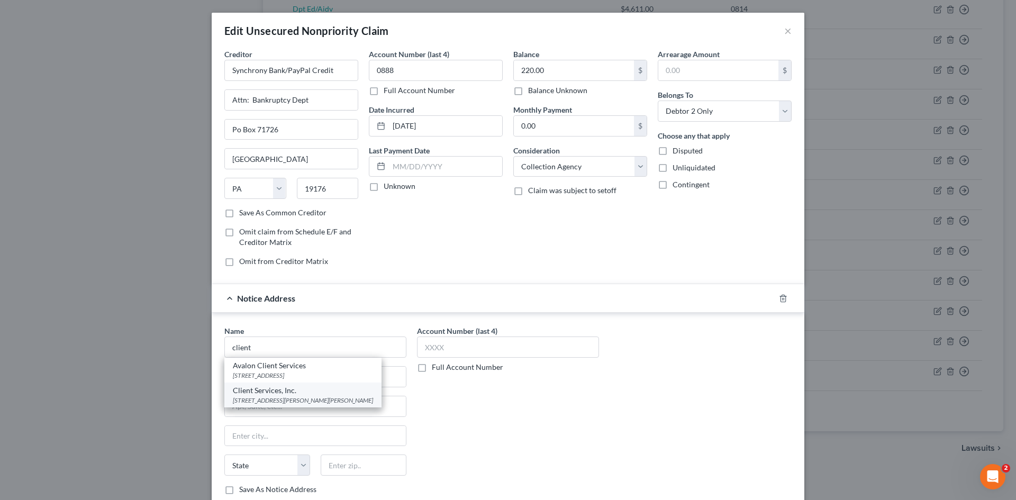
type input "63301"
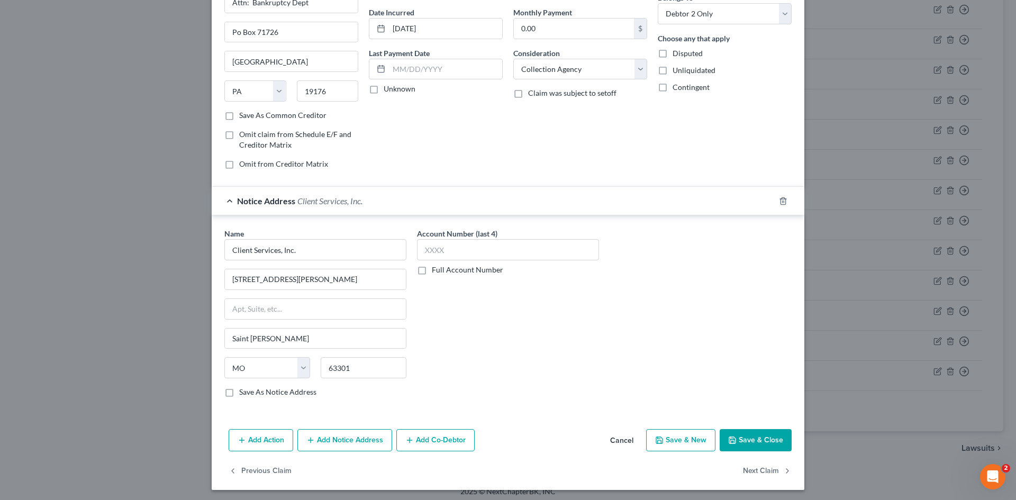
scroll to position [100, 0]
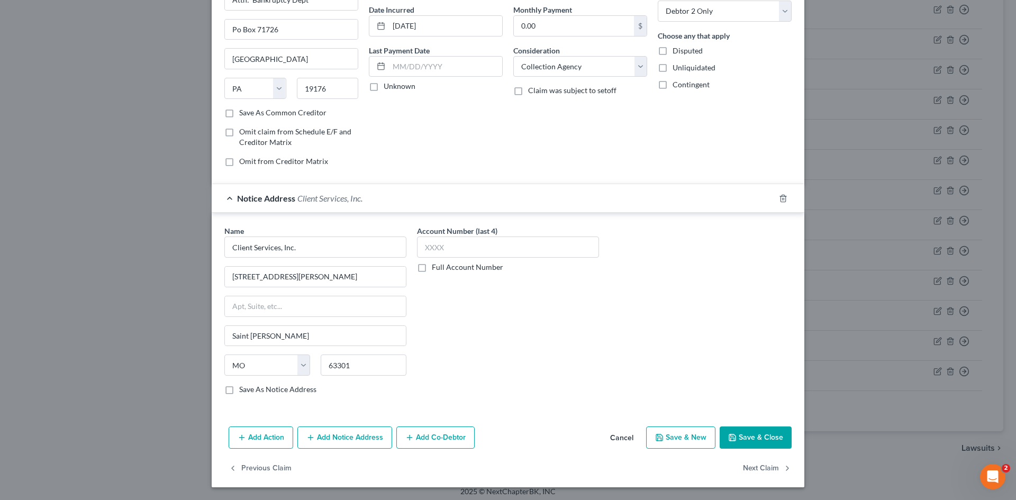
click at [736, 430] on button "Save & Close" at bounding box center [756, 437] width 72 height 22
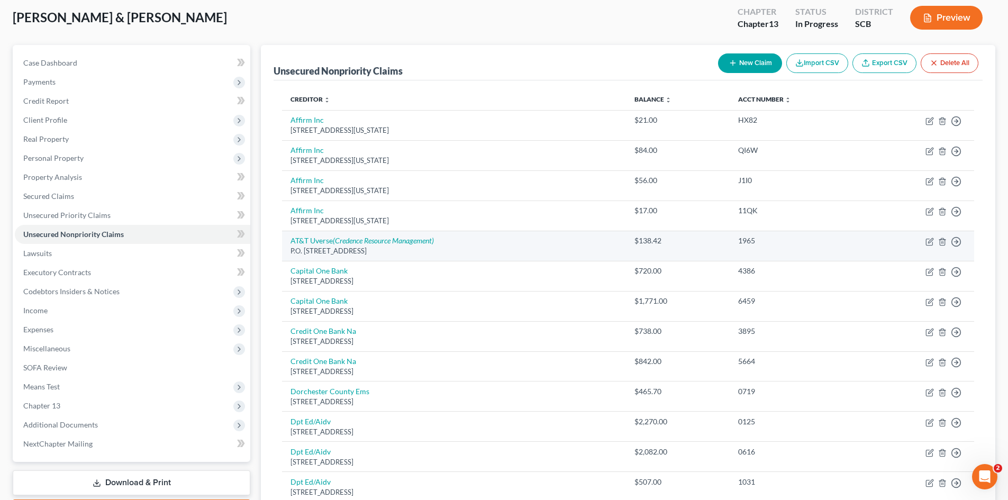
scroll to position [53, 0]
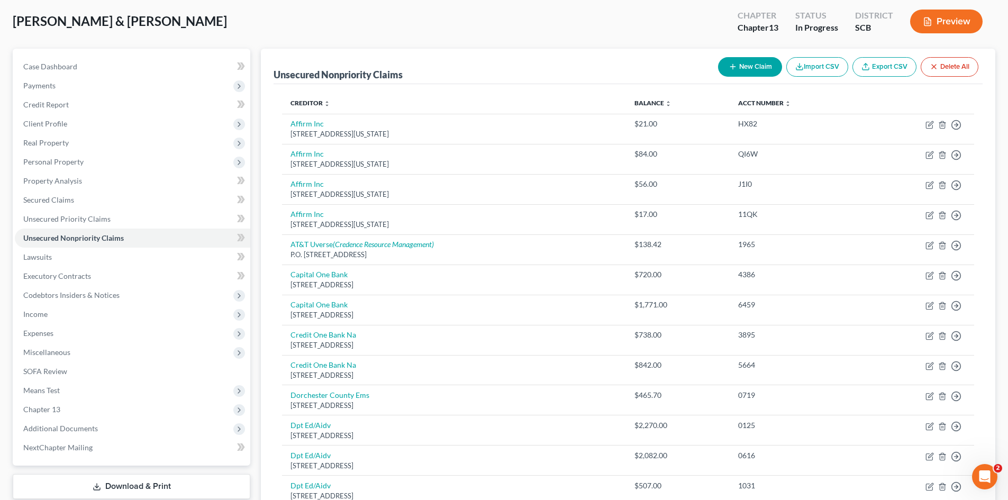
click at [737, 66] on button "New Claim" at bounding box center [750, 67] width 64 height 20
select select "2"
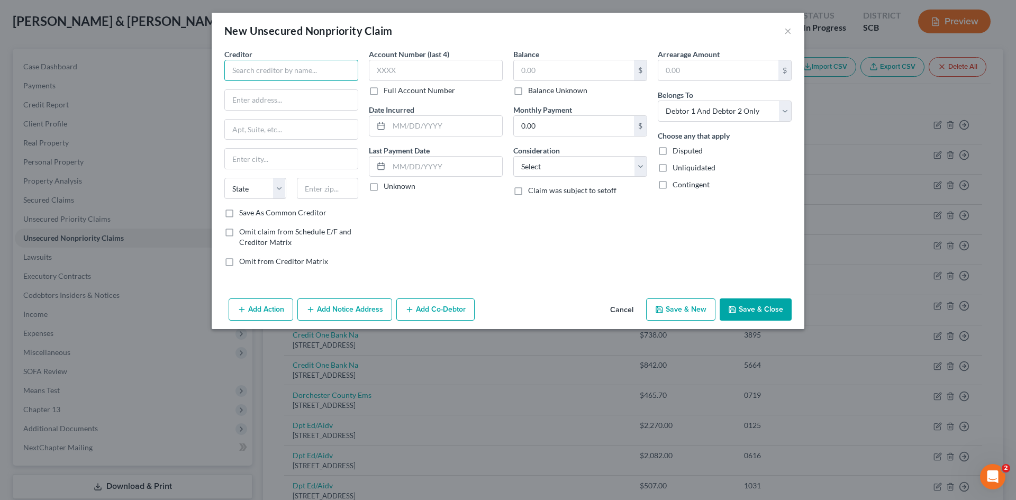
click at [324, 70] on input "text" at bounding box center [291, 70] width 134 height 21
click at [284, 89] on div "[PERSON_NAME] Company" at bounding box center [288, 89] width 110 height 11
type input "[PERSON_NAME] Company"
type input "PO Box 198988"
type input "Nashville"
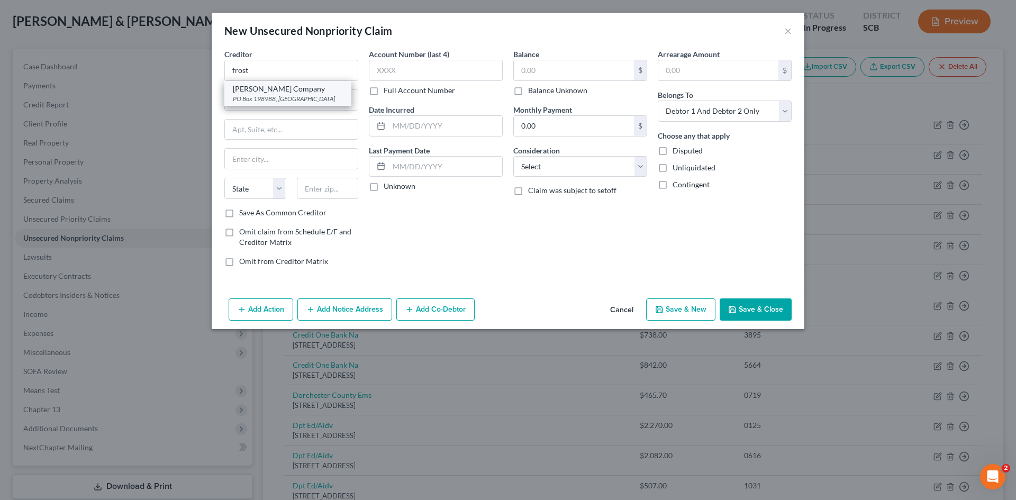
select select "44"
type input "37219"
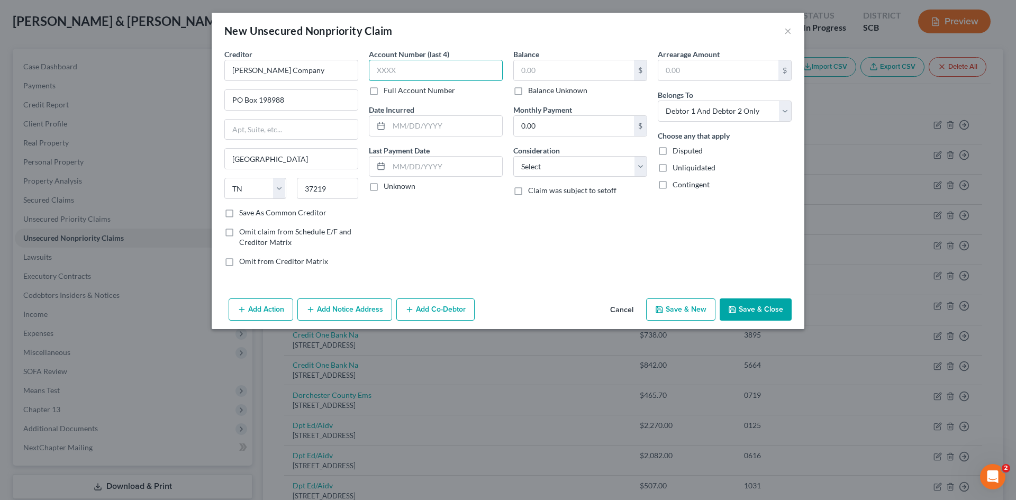
click at [474, 70] on input "text" at bounding box center [436, 70] width 134 height 21
type input "6009"
click at [557, 75] on input "text" at bounding box center [574, 70] width 120 height 20
type input "119.29"
click at [558, 165] on select "Select Cable / Satellite Services Collection Agency Credit Card Debt Debt Couns…" at bounding box center [580, 166] width 134 height 21
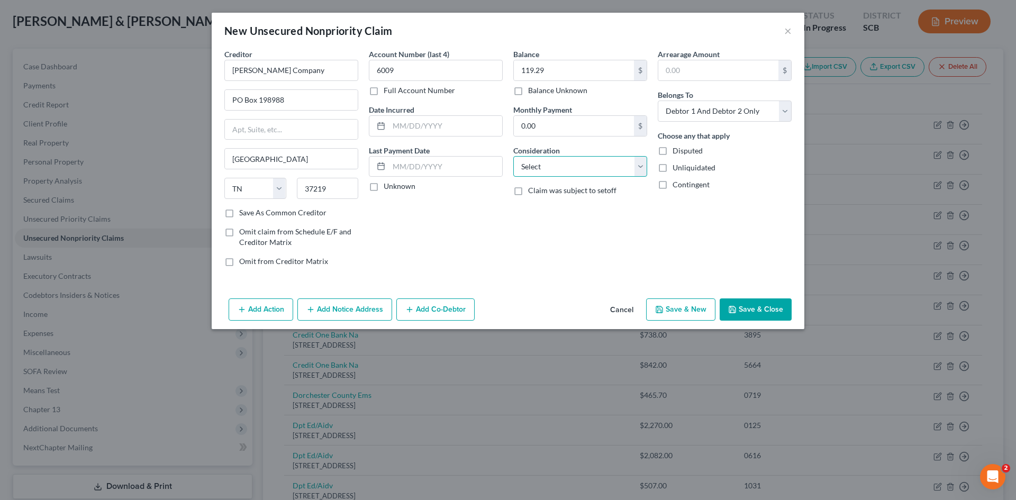
select select "1"
click at [513, 156] on select "Select Cable / Satellite Services Collection Agency Credit Card Debt Debt Couns…" at bounding box center [580, 166] width 134 height 21
click at [743, 307] on button "Save & Close" at bounding box center [756, 309] width 72 height 22
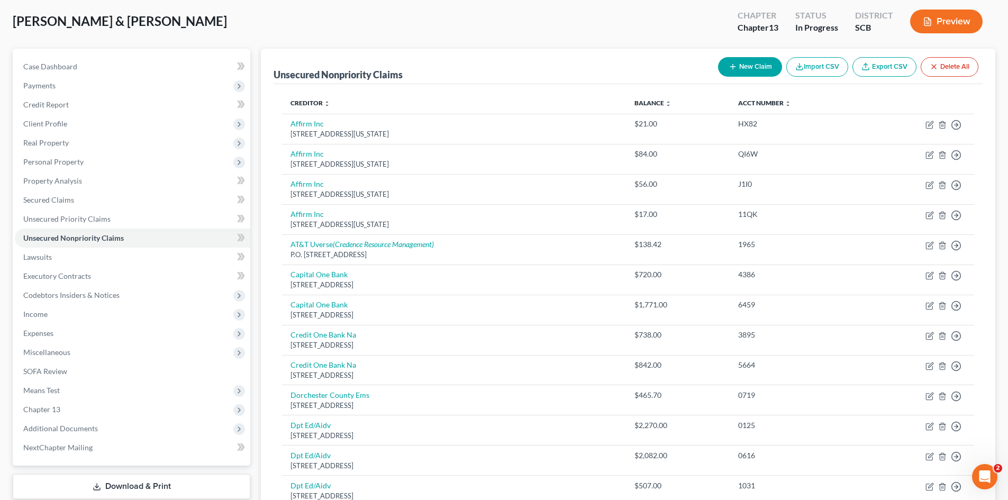
click at [760, 66] on button "New Claim" at bounding box center [750, 67] width 64 height 20
select select "2"
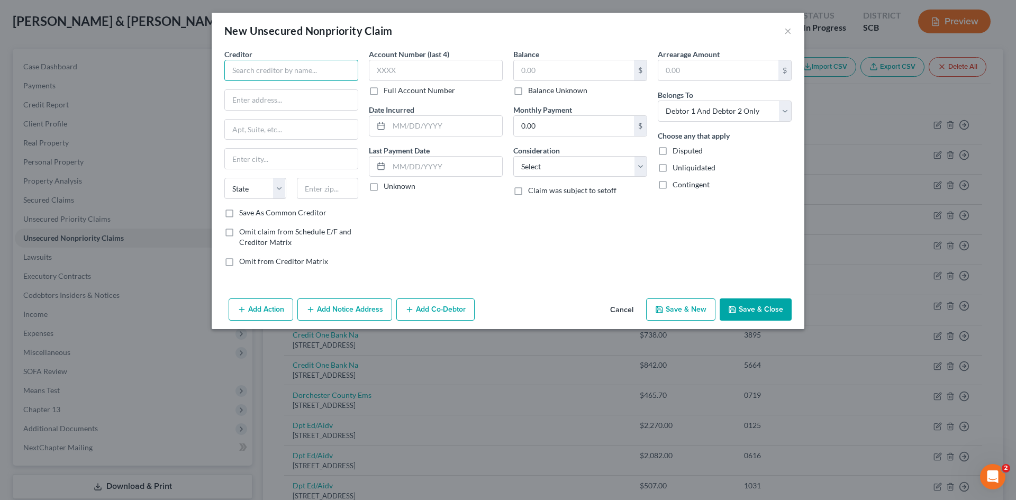
click at [272, 74] on input "text" at bounding box center [291, 70] width 134 height 21
type input "Recoveri LLC"
type input "Dept 2216"
type input "PO Box 122216"
type input "75312"
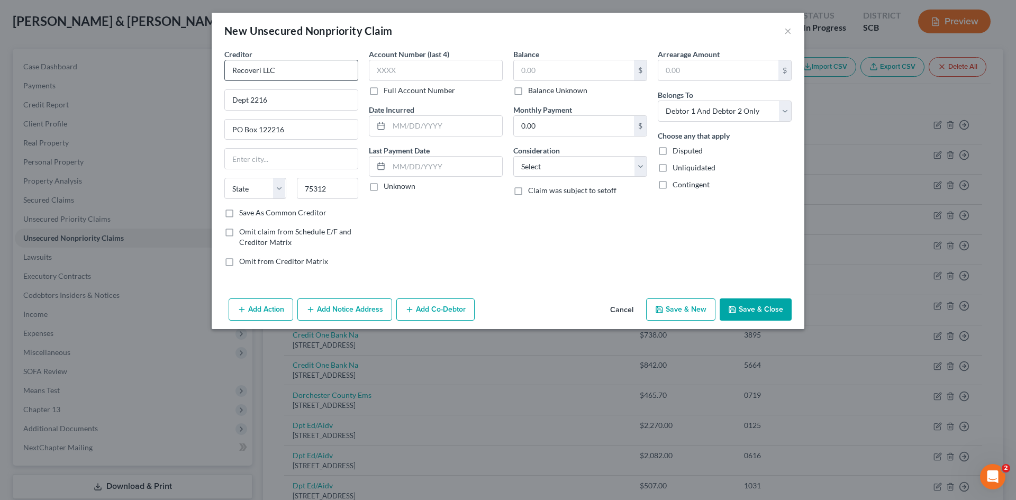
type input "Dallas"
select select "45"
click at [437, 72] on input "text" at bounding box center [436, 70] width 134 height 21
type input "5377"
click at [672, 103] on select "Select Debtor 1 Only Debtor 2 Only Debtor 1 And Debtor 2 Only At Least One Of T…" at bounding box center [725, 111] width 134 height 21
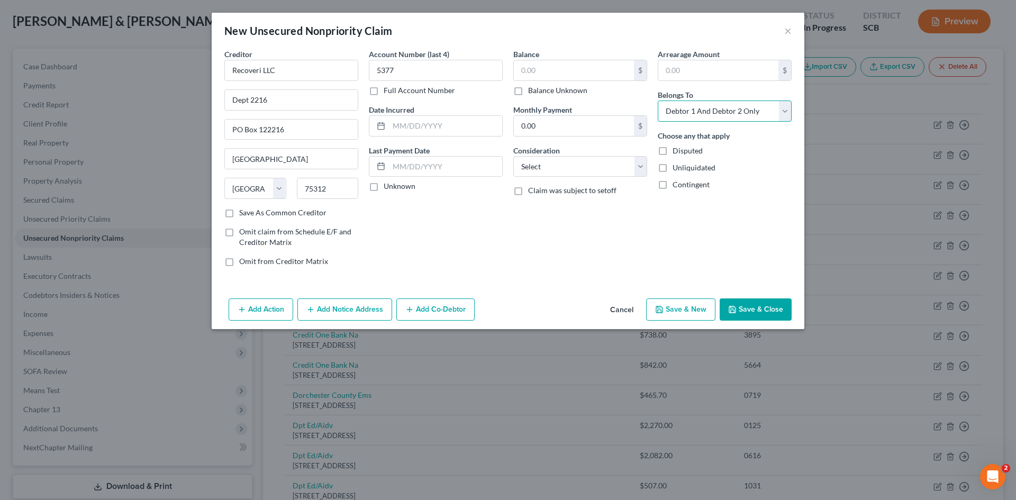
select select "1"
click at [658, 101] on select "Select Debtor 1 Only Debtor 2 Only Debtor 1 And Debtor 2 Only At Least One Of T…" at bounding box center [725, 111] width 134 height 21
click at [576, 73] on input "text" at bounding box center [574, 70] width 120 height 20
type input "812.63"
click at [558, 170] on select "Select Cable / Satellite Services Collection Agency Credit Card Debt Debt Couns…" at bounding box center [580, 166] width 134 height 21
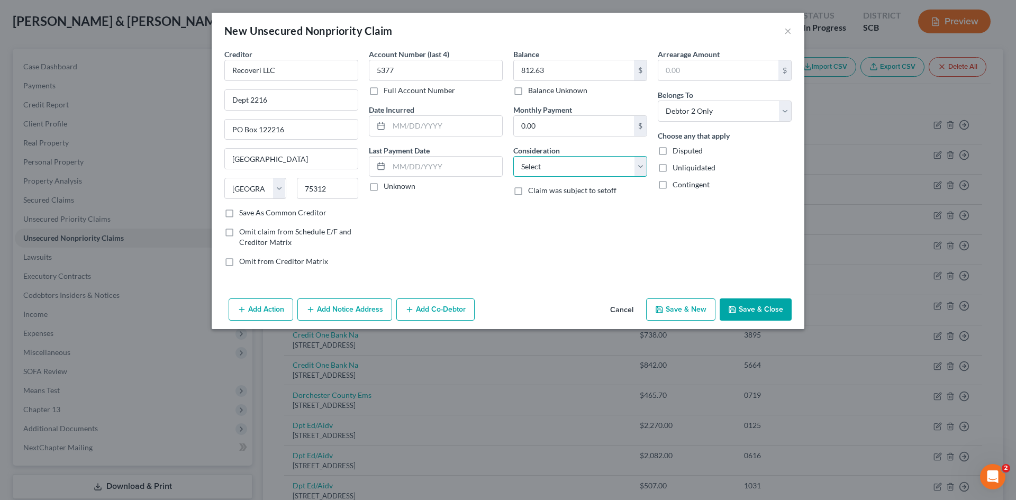
select select "1"
click at [513, 156] on select "Select Cable / Satellite Services Collection Agency Credit Card Debt Debt Couns…" at bounding box center [580, 166] width 134 height 21
click at [760, 310] on button "Save & Close" at bounding box center [756, 309] width 72 height 22
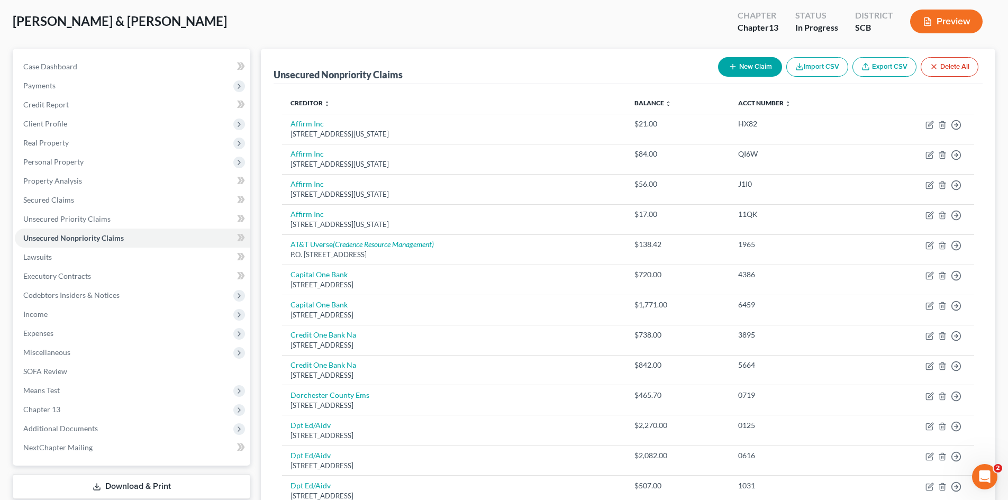
click at [742, 66] on button "New Claim" at bounding box center [750, 67] width 64 height 20
select select "2"
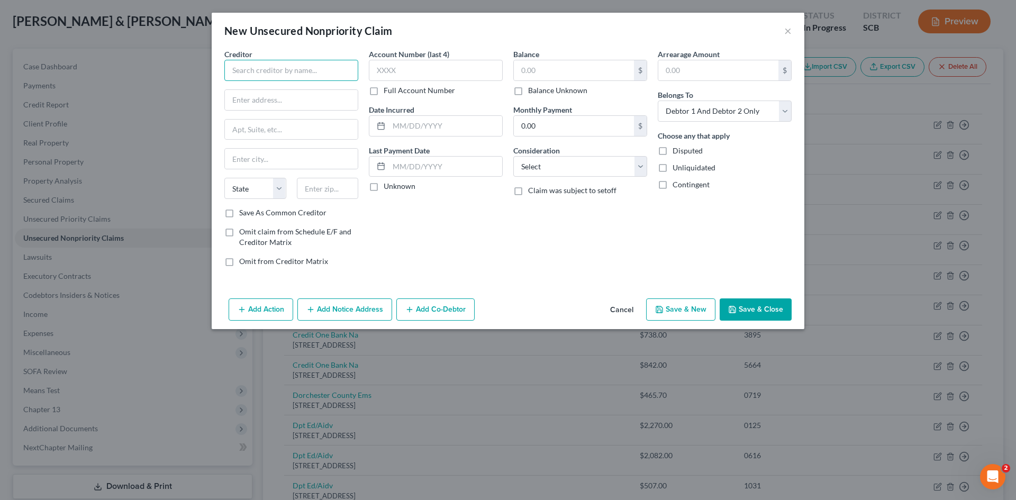
click at [281, 73] on input "text" at bounding box center [291, 70] width 134 height 21
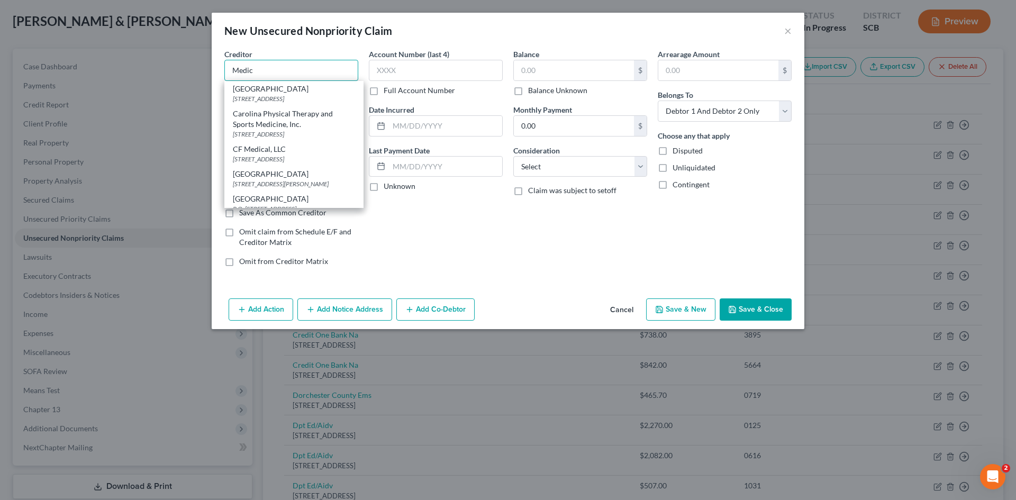
click at [265, 73] on input "Medic" at bounding box center [291, 70] width 134 height 21
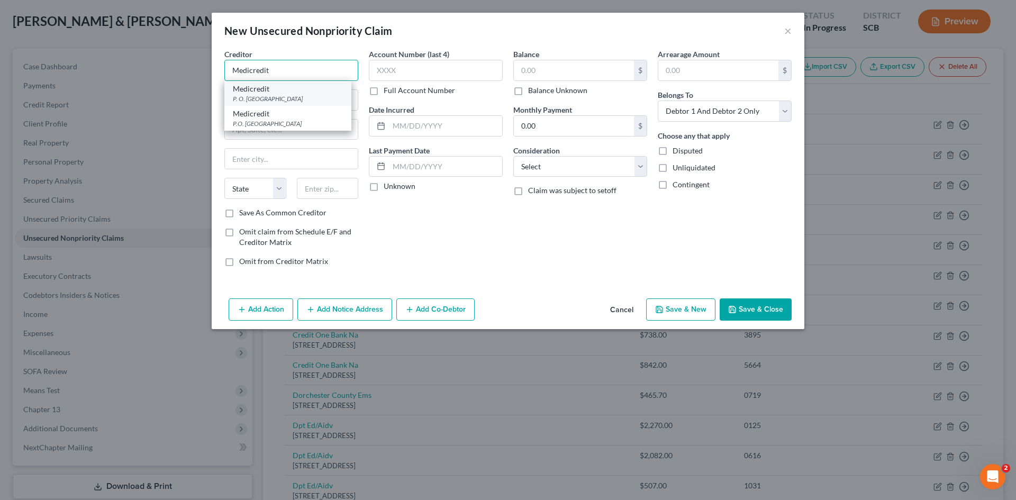
type input "Medicredit"
click at [301, 95] on div "P. O. [GEOGRAPHIC_DATA]" at bounding box center [288, 98] width 110 height 9
type input "P. O. Box 505600"
type input "Saint Louis"
select select "26"
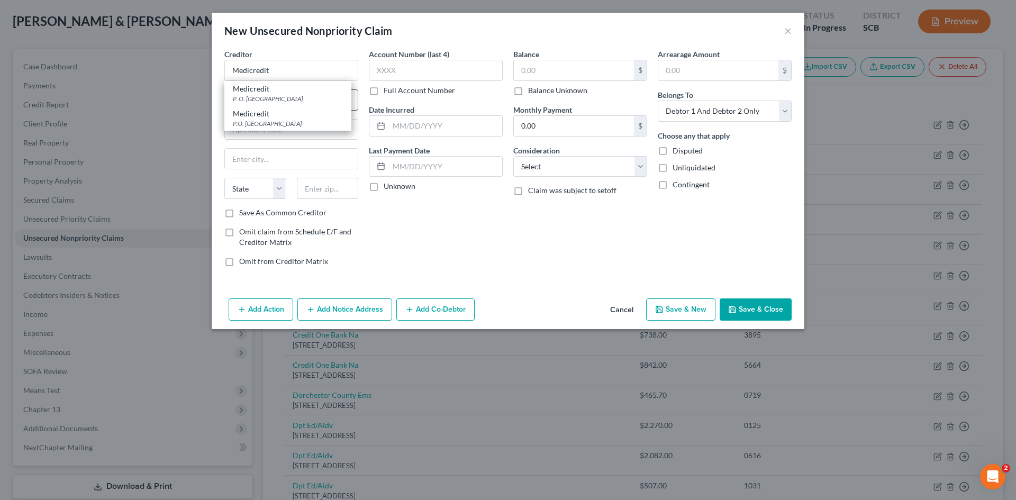
type input "63150"
click at [408, 73] on input "text" at bounding box center [436, 70] width 134 height 21
drag, startPoint x: 383, startPoint y: 76, endPoint x: 347, endPoint y: 79, distance: 36.6
click at [348, 79] on div "Creditor * Medicredit P. O. Box 505600 Saint Louis State AL AK AR AZ CA CO CT D…" at bounding box center [508, 162] width 578 height 226
type input "8938"
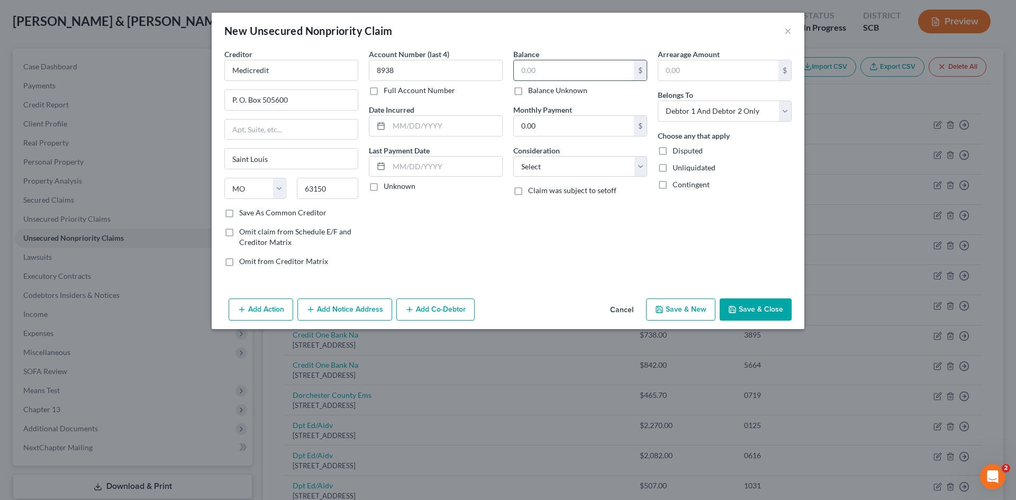
click at [598, 69] on input "text" at bounding box center [574, 70] width 120 height 20
type input "258.81"
click at [593, 174] on select "Select Cable / Satellite Services Collection Agency Credit Card Debt Debt Couns…" at bounding box center [580, 166] width 134 height 21
select select "1"
click at [513, 156] on select "Select Cable / Satellite Services Collection Agency Credit Card Debt Debt Couns…" at bounding box center [580, 166] width 134 height 21
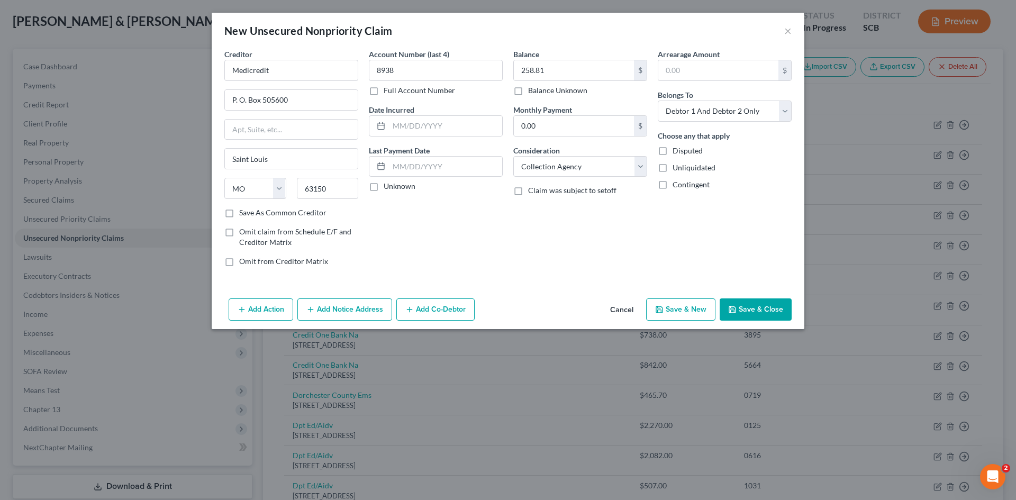
click at [747, 305] on button "Save & Close" at bounding box center [756, 309] width 72 height 22
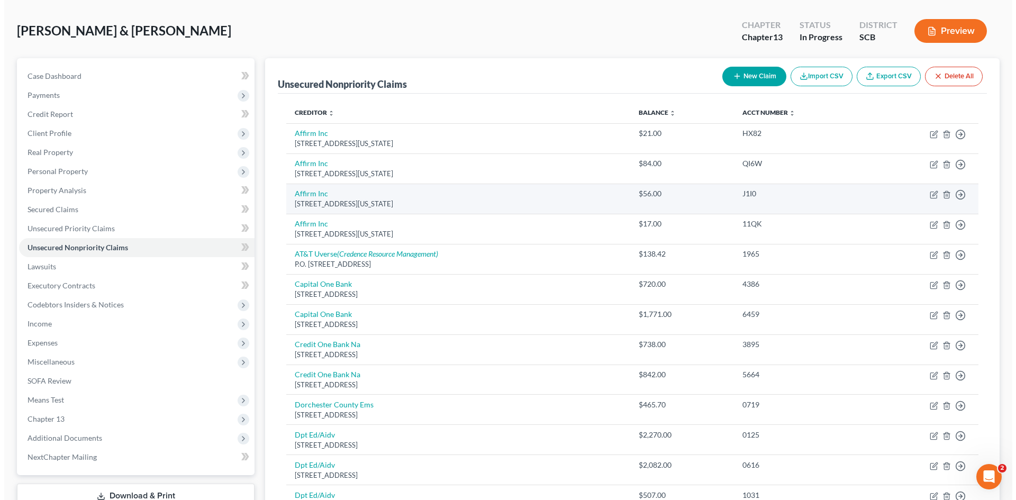
scroll to position [43, 0]
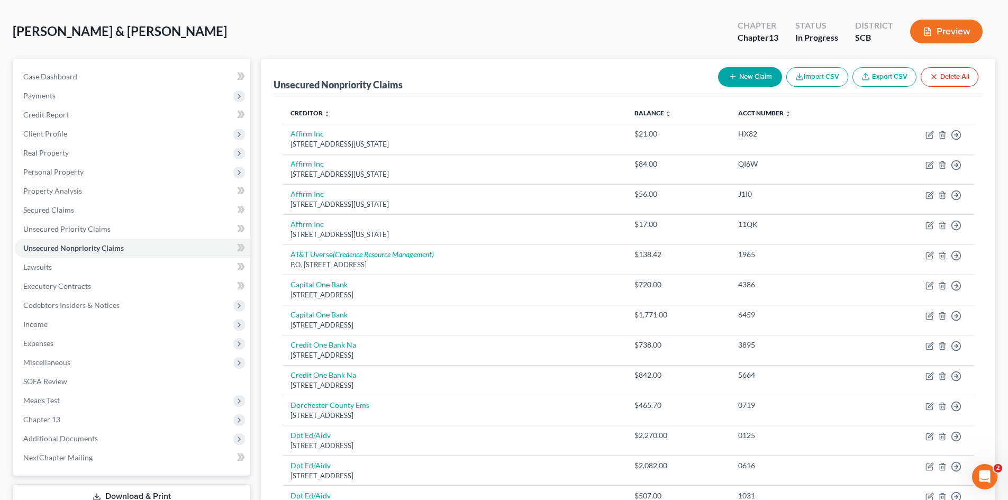
click at [759, 73] on button "New Claim" at bounding box center [750, 77] width 64 height 20
select select "2"
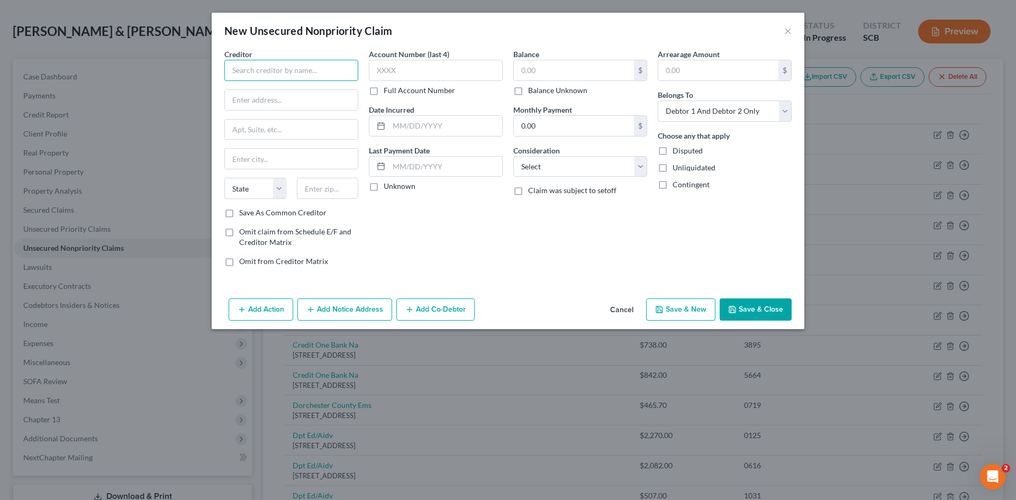
click at [326, 72] on input "text" at bounding box center [291, 70] width 134 height 21
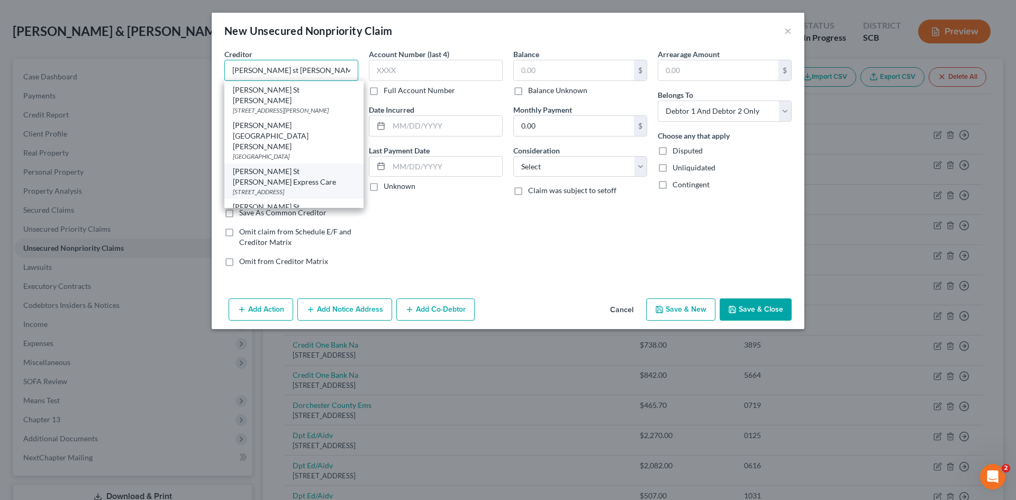
scroll to position [53, 0]
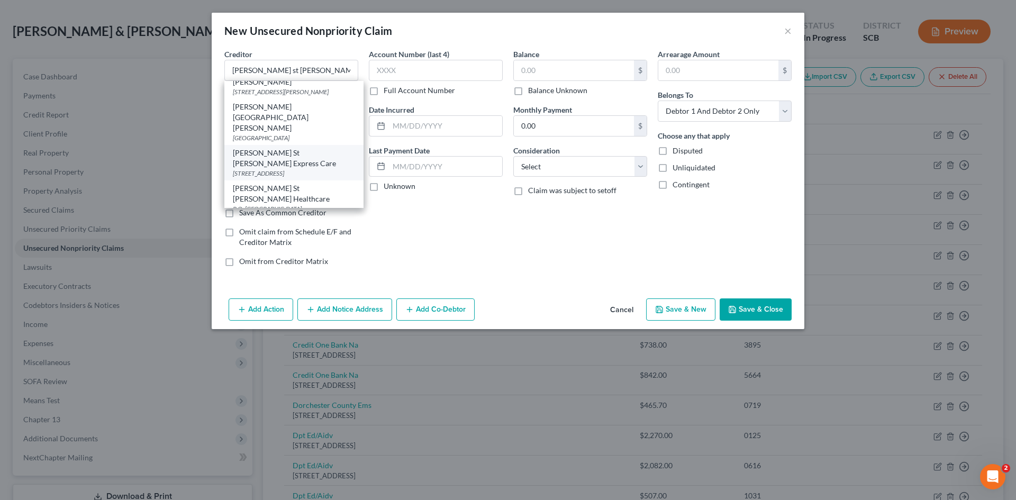
click at [306, 204] on div "P.O. [GEOGRAPHIC_DATA]" at bounding box center [294, 208] width 122 height 9
type input "[PERSON_NAME] St [PERSON_NAME] Healthcare"
type input "P.O. Box 100062"
type input "Atlanta"
select select "10"
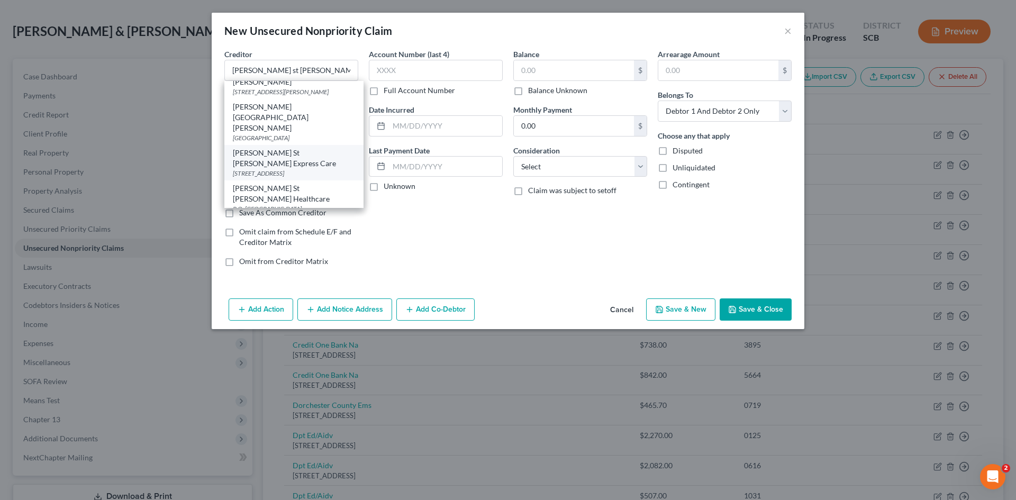
type input "30348"
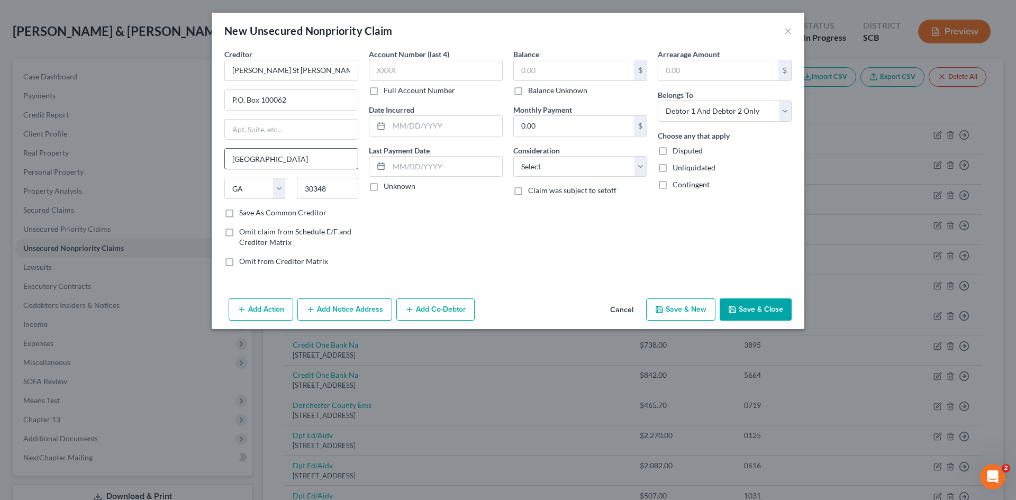
scroll to position [0, 0]
click at [408, 72] on input "text" at bounding box center [436, 70] width 134 height 21
type input "0900"
click at [558, 66] on input "text" at bounding box center [574, 70] width 120 height 20
type input "878.34"
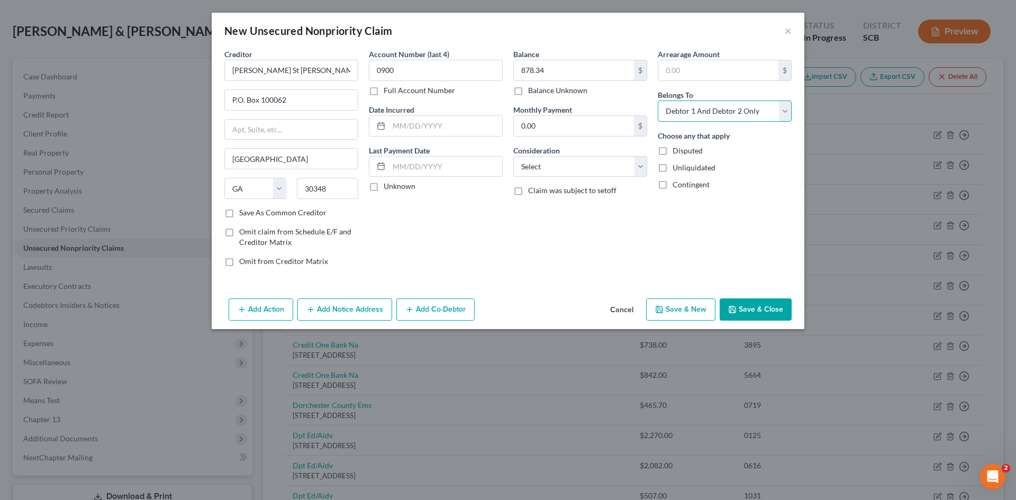
click at [693, 117] on select "Select Debtor 1 Only Debtor 2 Only Debtor 1 And Debtor 2 Only At Least One Of T…" at bounding box center [725, 111] width 134 height 21
select select "1"
click at [658, 101] on select "Select Debtor 1 Only Debtor 2 Only Debtor 1 And Debtor 2 Only At Least One Of T…" at bounding box center [725, 111] width 134 height 21
click at [735, 310] on icon "button" at bounding box center [732, 309] width 8 height 8
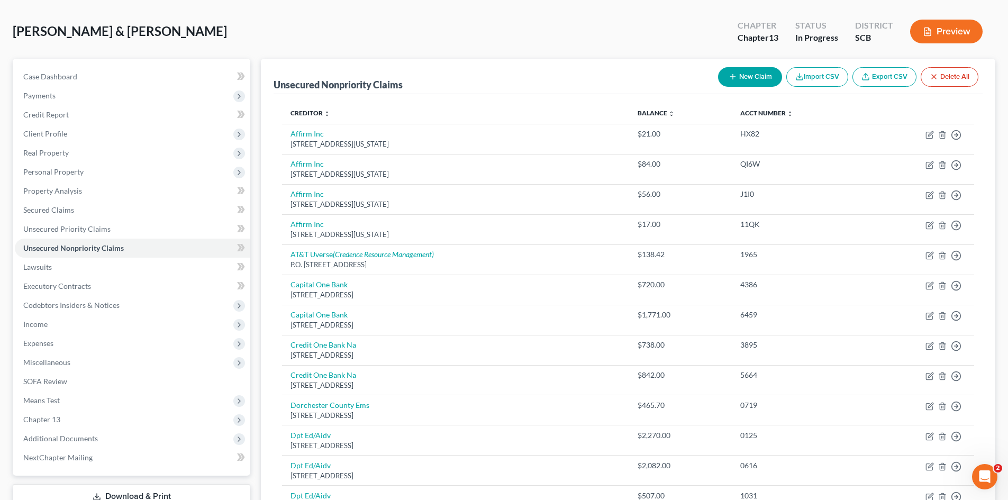
click at [766, 75] on button "New Claim" at bounding box center [750, 77] width 64 height 20
select select "2"
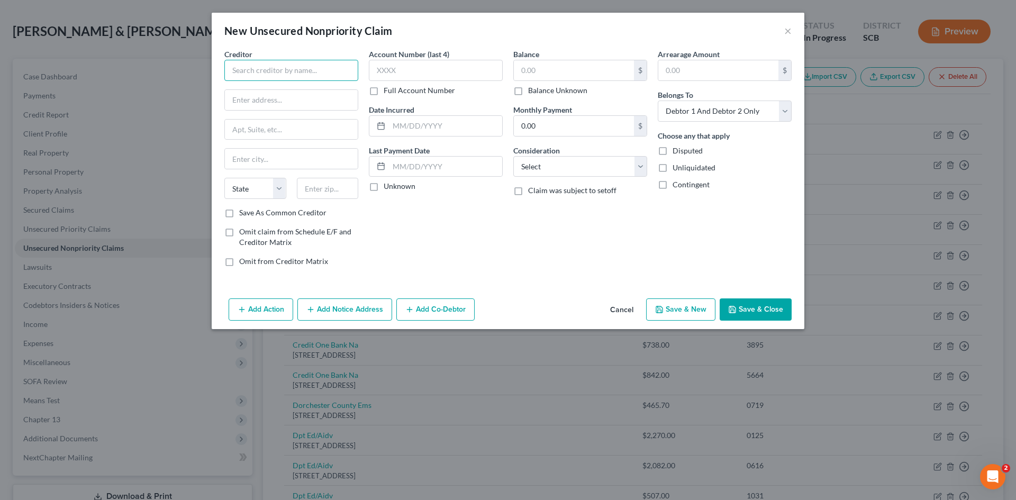
click at [304, 68] on input "text" at bounding box center [291, 70] width 134 height 21
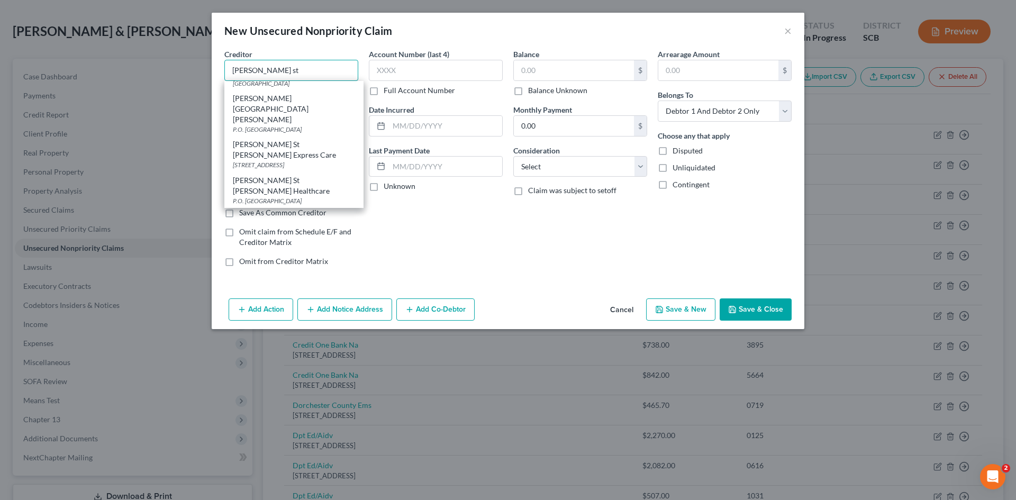
scroll to position [159, 0]
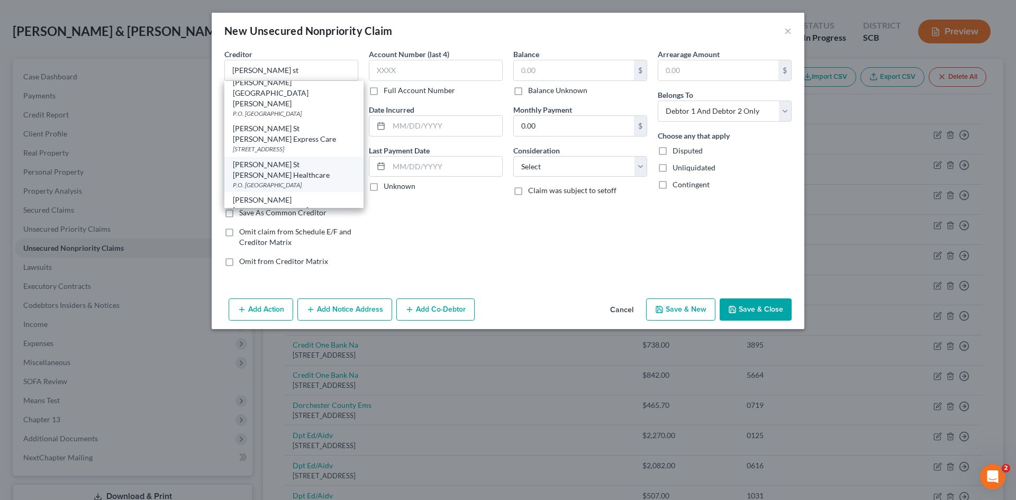
click at [261, 180] on div "P.O. [GEOGRAPHIC_DATA]" at bounding box center [294, 184] width 122 height 9
type input "[PERSON_NAME] St [PERSON_NAME] Healthcare"
type input "P.O. Box 100062"
type input "Atlanta"
select select "10"
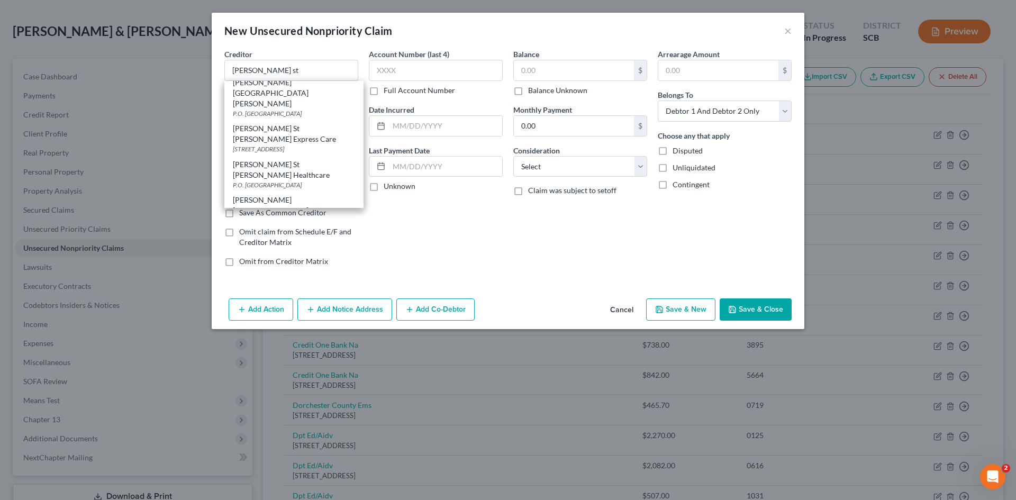
type input "30348"
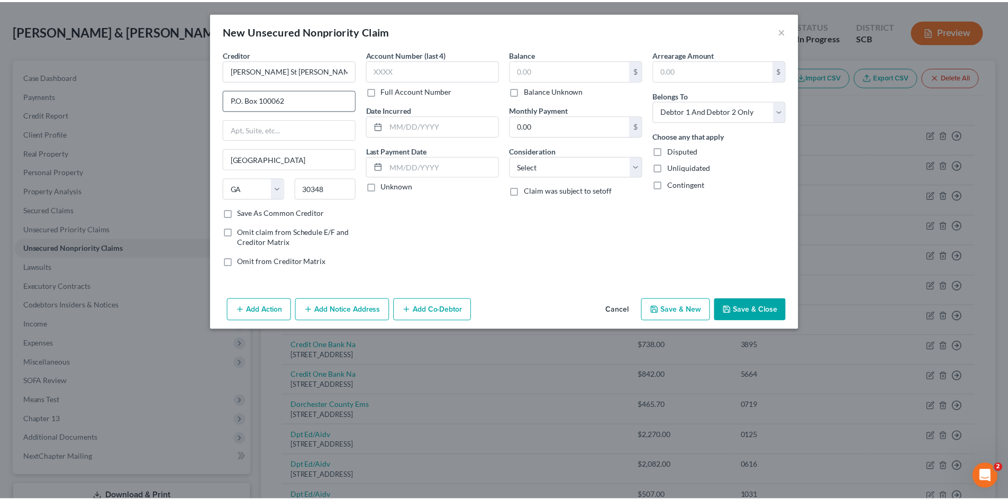
scroll to position [0, 0]
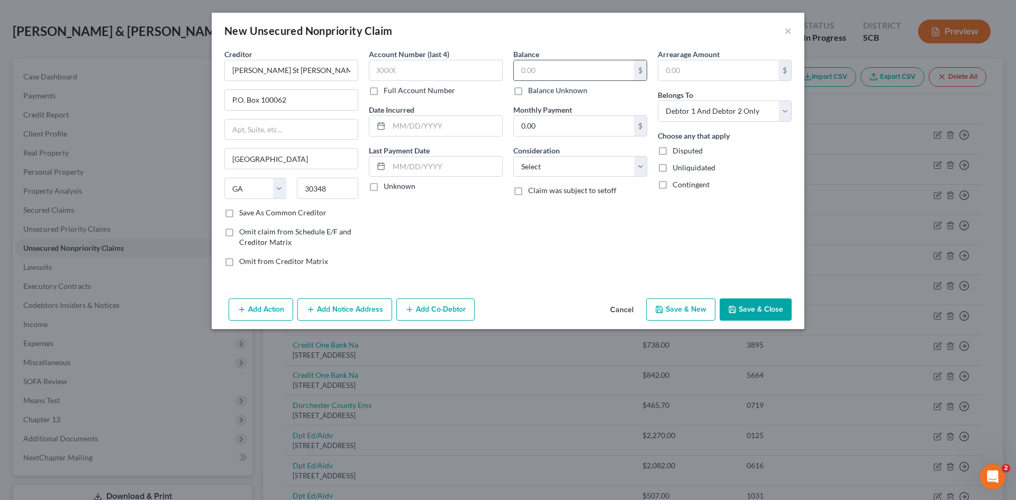
click at [553, 70] on input "text" at bounding box center [574, 70] width 120 height 20
type input "574.32"
drag, startPoint x: 562, startPoint y: 196, endPoint x: 568, endPoint y: 173, distance: 24.1
click at [563, 185] on div "Balance 574.32 $ Balance Unknown Balance Undetermined 574.32 $ Balance Unknown …" at bounding box center [580, 162] width 144 height 226
click at [568, 173] on select "Select Cable / Satellite Services Collection Agency Credit Card Debt Debt Couns…" at bounding box center [580, 166] width 134 height 21
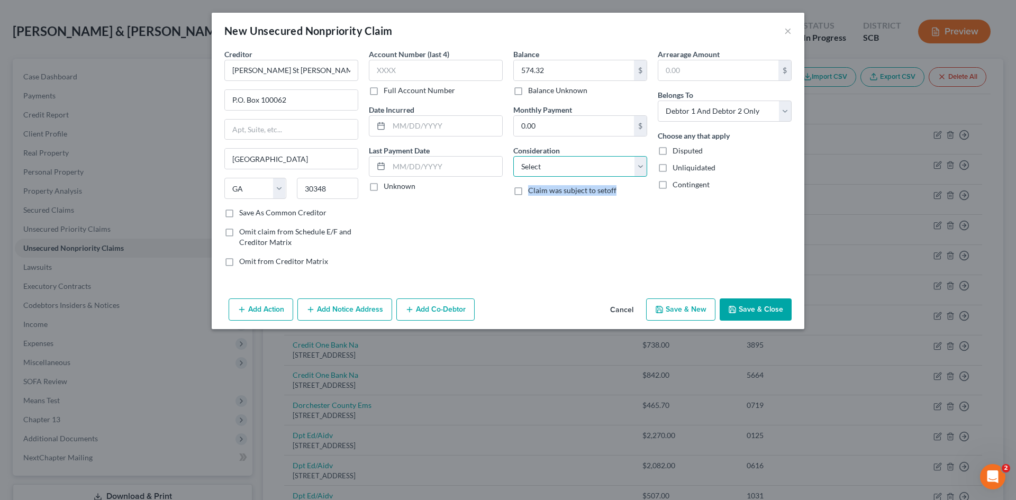
select select "9"
click at [513, 156] on select "Select Cable / Satellite Services Collection Agency Credit Card Debt Debt Couns…" at bounding box center [580, 166] width 134 height 21
click at [683, 115] on select "Select Debtor 1 Only Debtor 2 Only Debtor 1 And Debtor 2 Only At Least One Of T…" at bounding box center [725, 111] width 134 height 21
select select "1"
click at [658, 101] on select "Select Debtor 1 Only Debtor 2 Only Debtor 1 And Debtor 2 Only At Least One Of T…" at bounding box center [725, 111] width 134 height 21
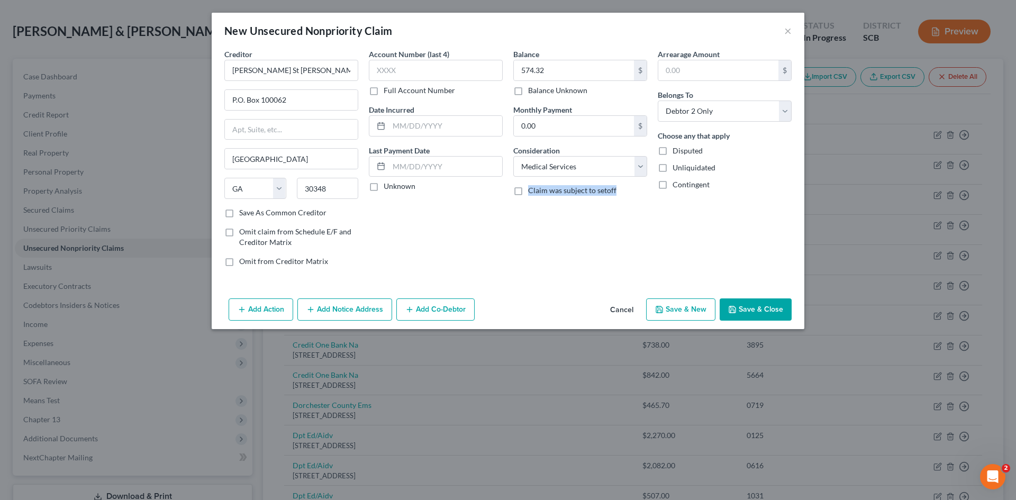
click at [722, 307] on button "Save & Close" at bounding box center [756, 309] width 72 height 22
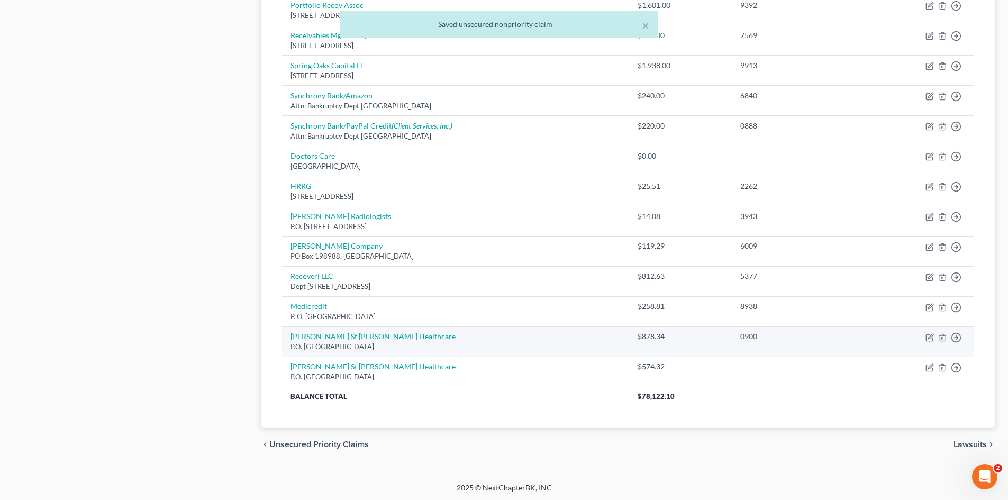
scroll to position [897, 0]
click at [331, 335] on link "[PERSON_NAME] St [PERSON_NAME] Healthcare" at bounding box center [372, 334] width 165 height 9
select select "10"
select select "1"
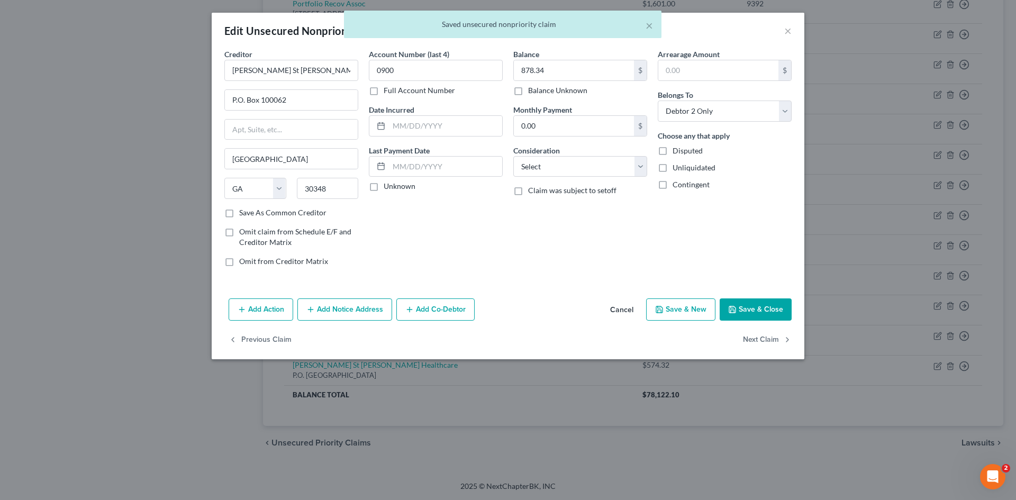
click at [736, 305] on icon "button" at bounding box center [732, 309] width 8 height 8
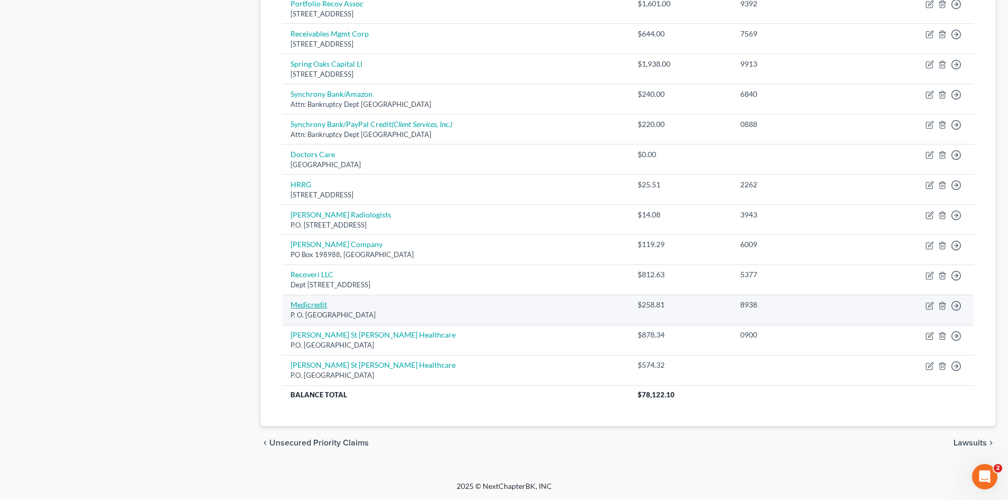
click at [320, 305] on link "Medicredit" at bounding box center [308, 304] width 37 height 9
select select "26"
select select "1"
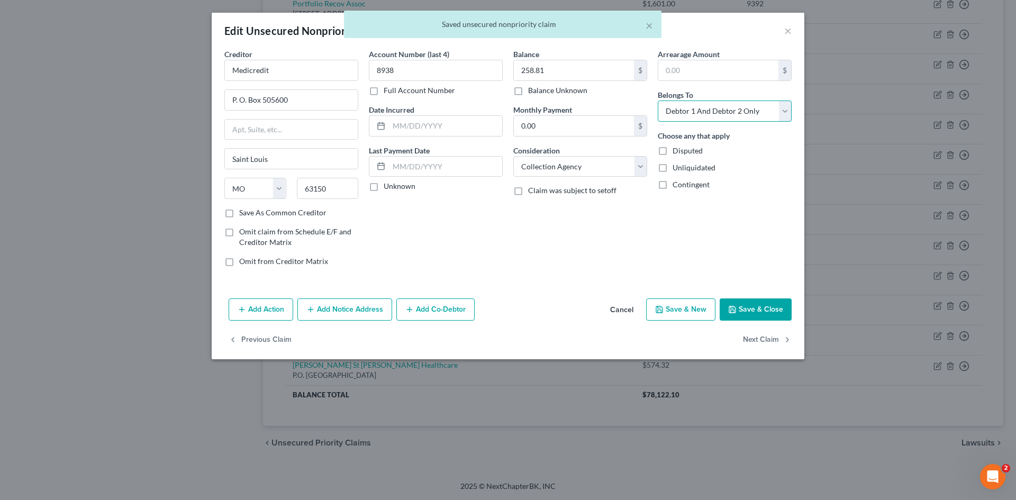
click at [711, 120] on select "Select Debtor 1 Only Debtor 2 Only Debtor 1 And Debtor 2 Only At Least One Of T…" at bounding box center [725, 111] width 134 height 21
select select "1"
click at [658, 101] on select "Select Debtor 1 Only Debtor 2 Only Debtor 1 And Debtor 2 Only At Least One Of T…" at bounding box center [725, 111] width 134 height 21
click at [740, 303] on button "Save & Close" at bounding box center [756, 309] width 72 height 22
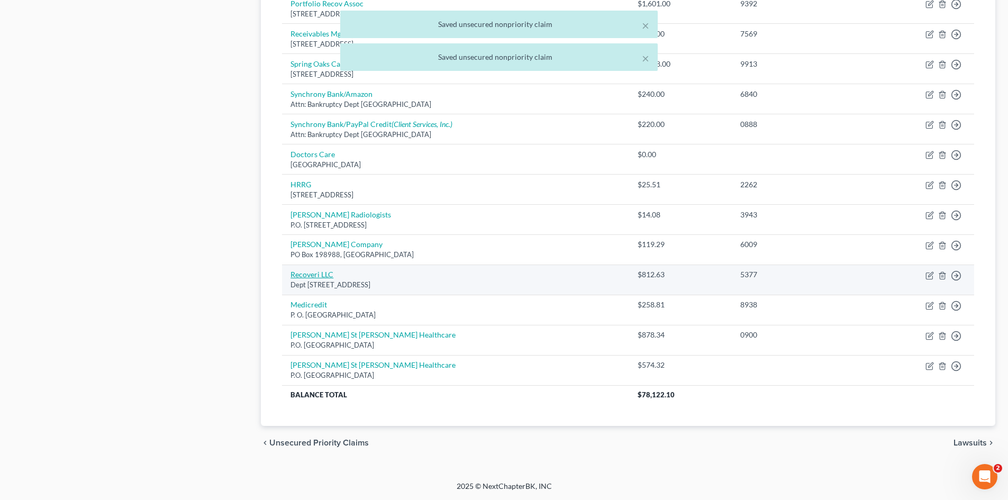
click at [316, 274] on link "Recoveri LLC" at bounding box center [311, 274] width 43 height 9
select select "45"
select select "1"
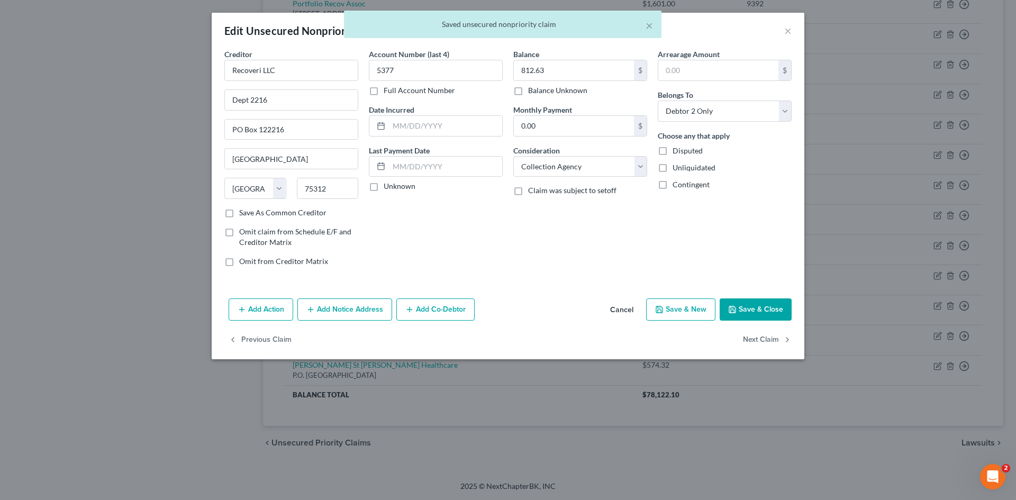
drag, startPoint x: 738, startPoint y: 297, endPoint x: 738, endPoint y: 305, distance: 8.5
click at [738, 303] on div "Edit Unsecured Nonpriority Claim × Creditor * Recoveri LLC Dept 2216 PO Box 122…" at bounding box center [508, 186] width 593 height 347
click at [738, 305] on button "Save & Close" at bounding box center [756, 309] width 72 height 22
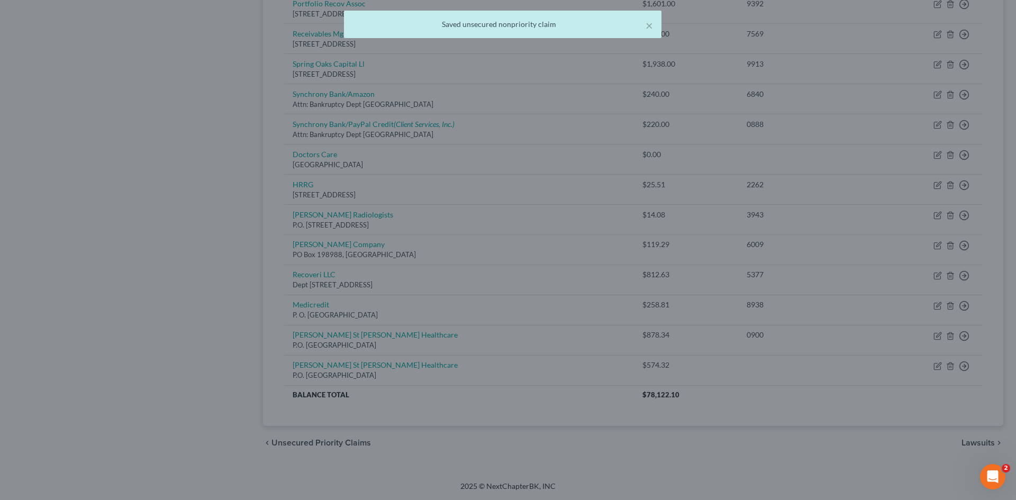
type input "0"
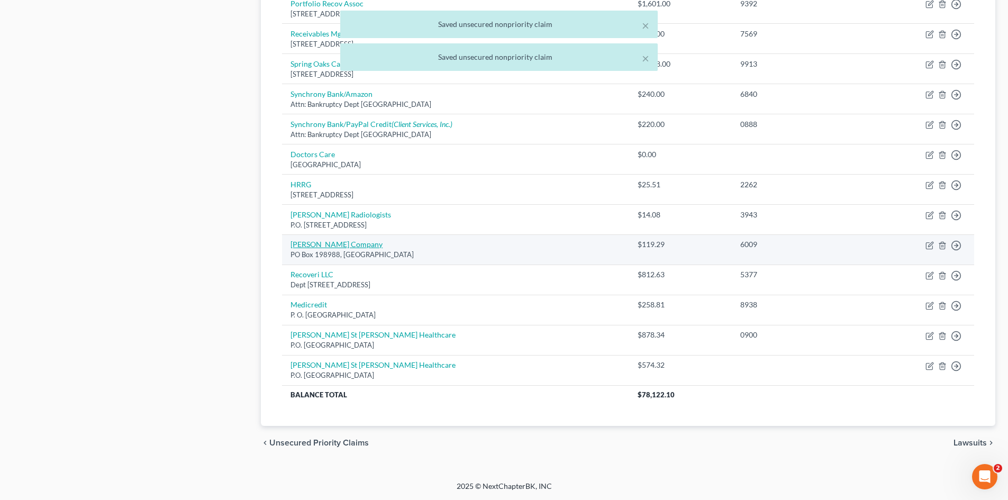
click at [333, 241] on link "[PERSON_NAME] Company" at bounding box center [336, 244] width 92 height 9
select select "44"
select select "1"
select select "2"
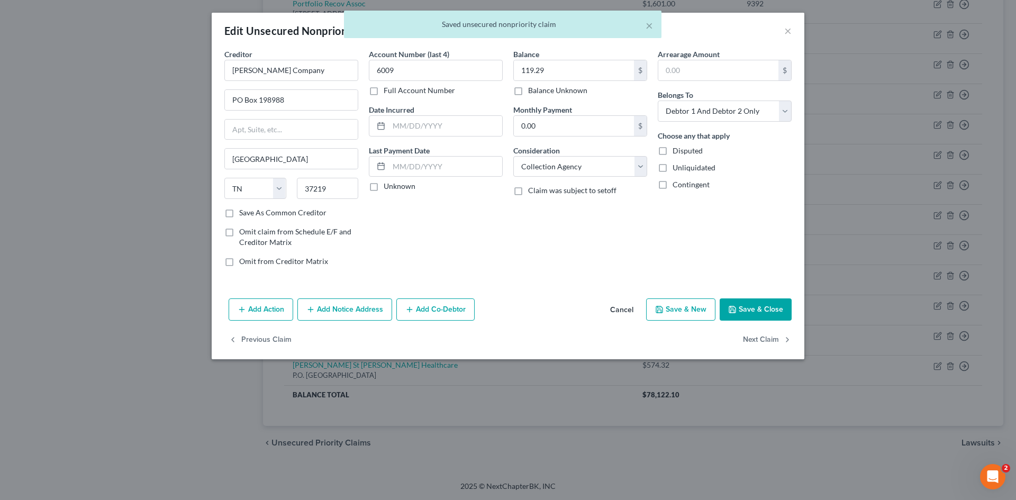
click at [736, 305] on icon "button" at bounding box center [732, 309] width 8 height 8
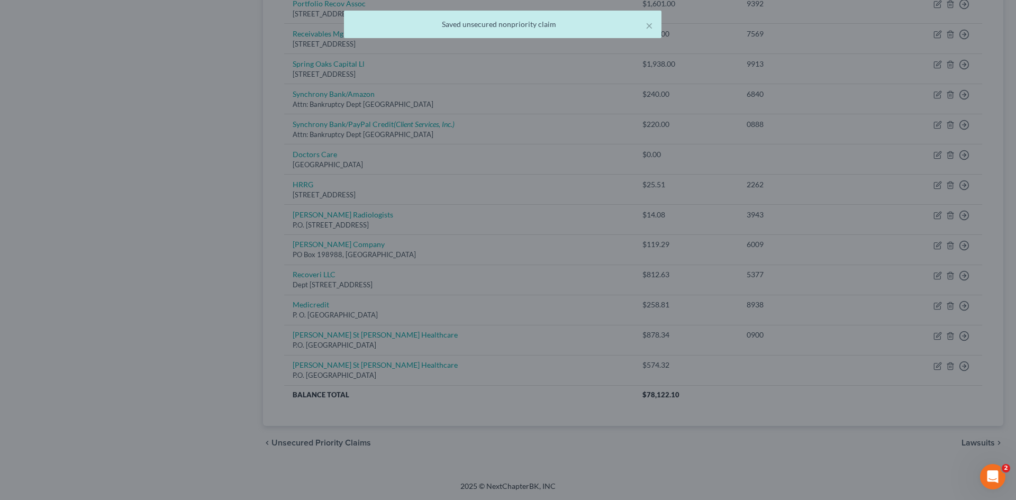
type input "0"
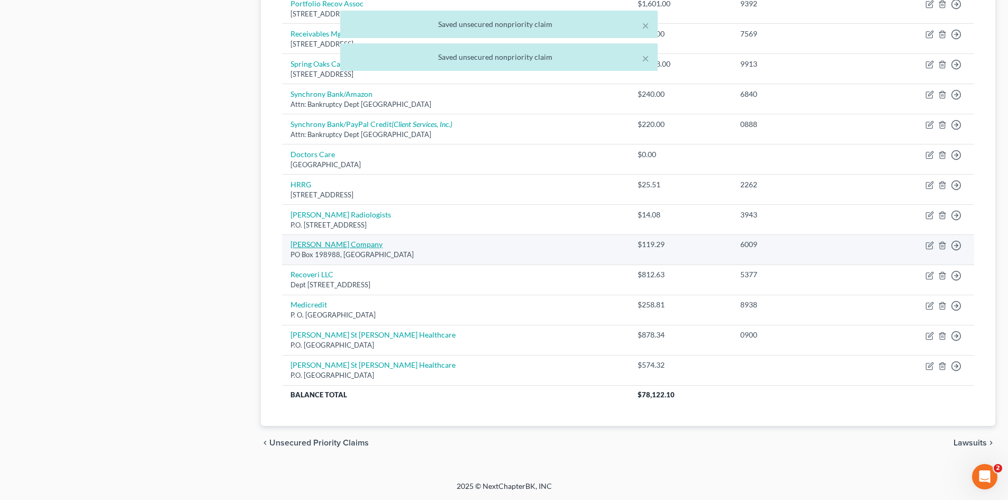
click at [317, 243] on link "[PERSON_NAME] Company" at bounding box center [336, 244] width 92 height 9
select select "44"
select select "1"
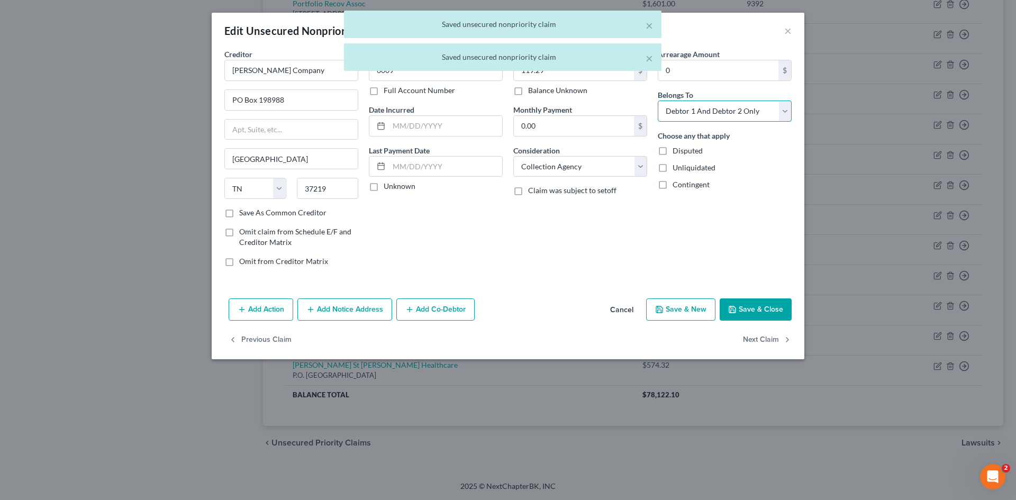
drag, startPoint x: 691, startPoint y: 111, endPoint x: 689, endPoint y: 121, distance: 9.7
click at [691, 113] on select "Select Debtor 1 Only Debtor 2 Only Debtor 1 And Debtor 2 Only At Least One Of T…" at bounding box center [725, 111] width 134 height 21
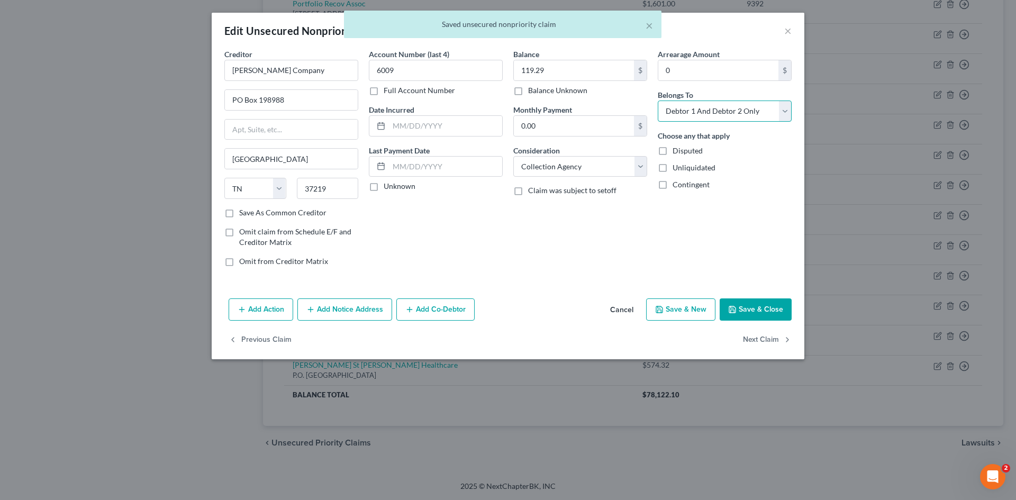
select select "1"
click at [658, 101] on select "Select Debtor 1 Only Debtor 2 Only Debtor 1 And Debtor 2 Only At Least One Of T…" at bounding box center [725, 111] width 134 height 21
click at [725, 308] on button "Save & Close" at bounding box center [756, 309] width 72 height 22
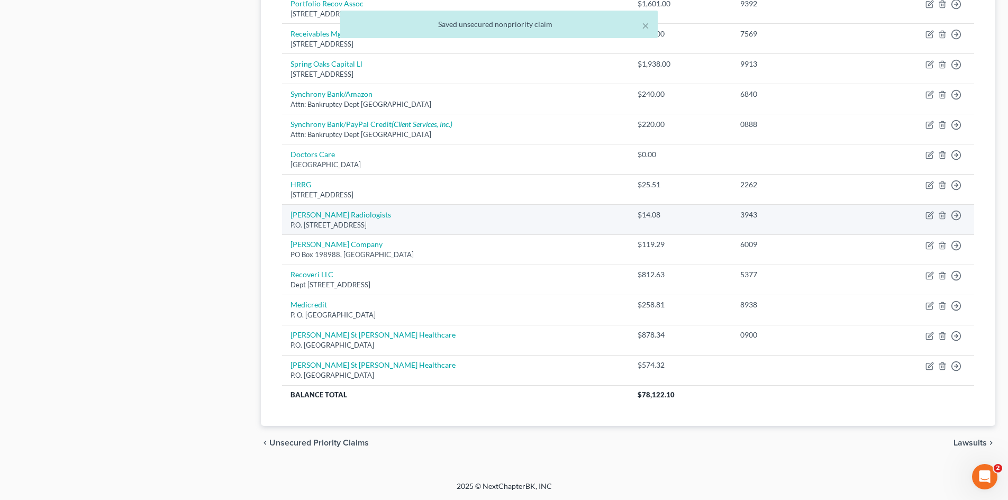
click at [315, 208] on td "Roper Radiologists P.O. Box 2363, Indianapolis, IN 46206" at bounding box center [455, 219] width 347 height 30
click at [321, 214] on link "[PERSON_NAME] Radiologists" at bounding box center [340, 214] width 101 height 9
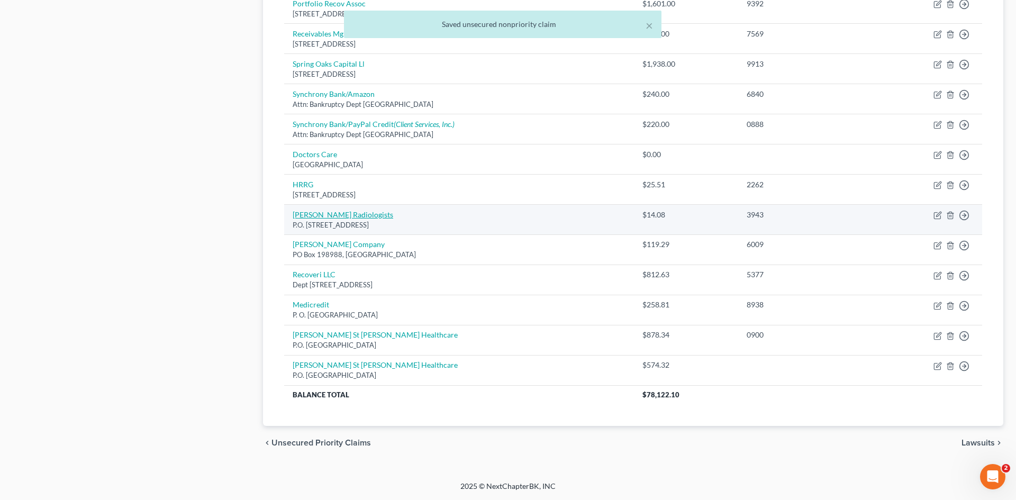
select select "15"
select select "1"
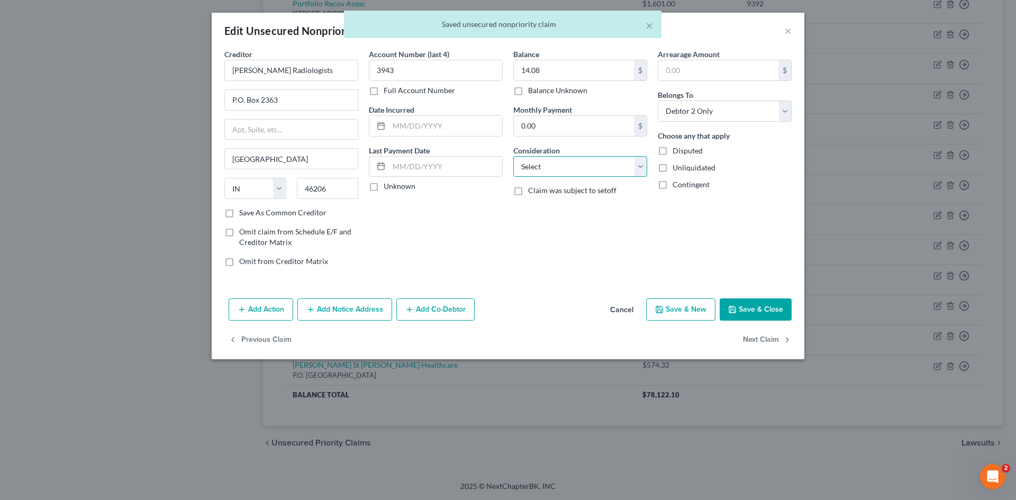
click at [614, 167] on select "Select Cable / Satellite Services Collection Agency Credit Card Debt Debt Couns…" at bounding box center [580, 166] width 134 height 21
select select "9"
click at [513, 156] on select "Select Cable / Satellite Services Collection Agency Credit Card Debt Debt Couns…" at bounding box center [580, 166] width 134 height 21
drag, startPoint x: 749, startPoint y: 317, endPoint x: 731, endPoint y: 315, distance: 18.7
click at [748, 317] on button "Save & Close" at bounding box center [756, 309] width 72 height 22
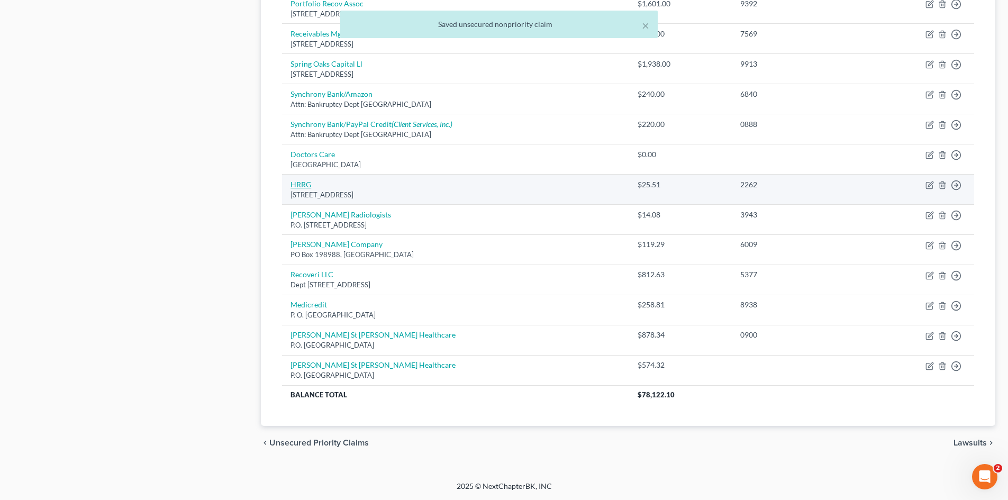
click at [308, 184] on link "HRRG" at bounding box center [300, 184] width 21 height 9
select select "36"
select select "1"
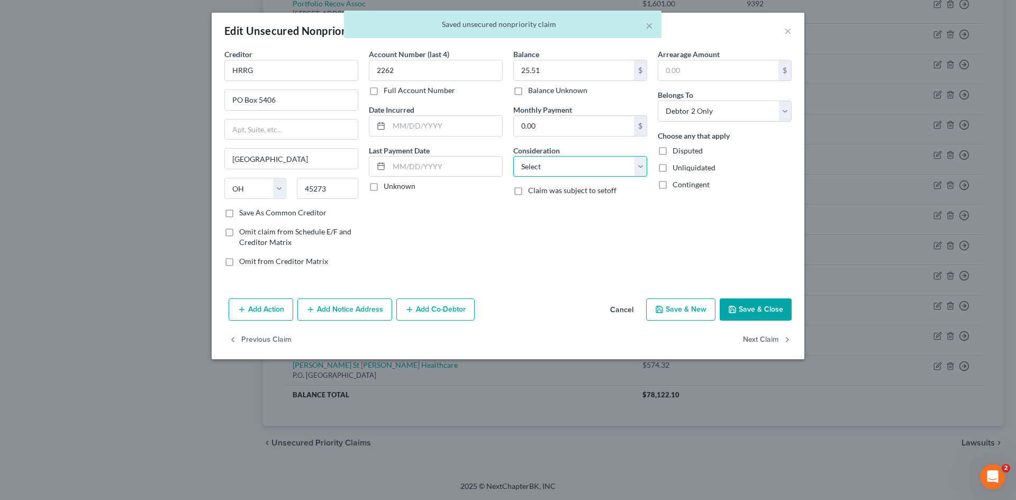
click at [610, 169] on select "Select Cable / Satellite Services Collection Agency Credit Card Debt Debt Couns…" at bounding box center [580, 166] width 134 height 21
select select "9"
click at [513, 156] on select "Select Cable / Satellite Services Collection Agency Credit Card Debt Debt Couns…" at bounding box center [580, 166] width 134 height 21
click at [739, 307] on button "Save & Close" at bounding box center [756, 309] width 72 height 22
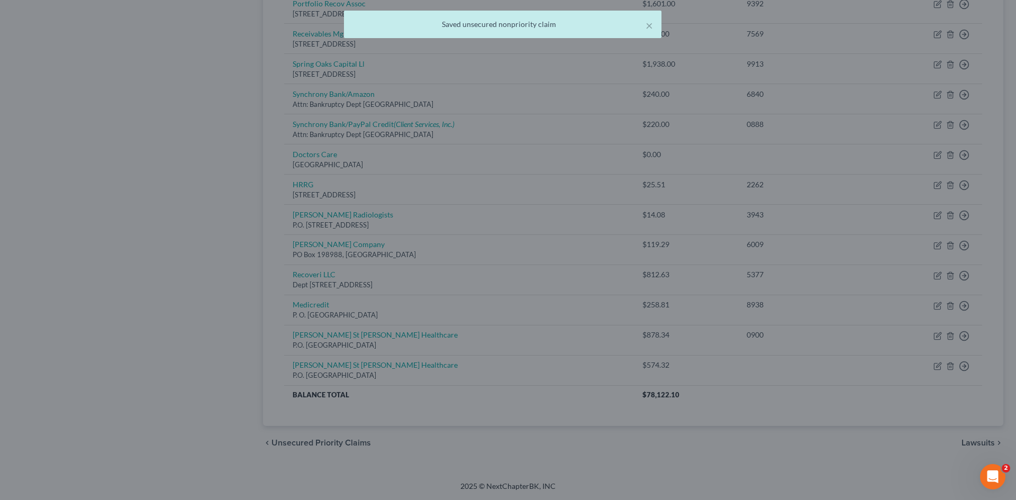
type input "0"
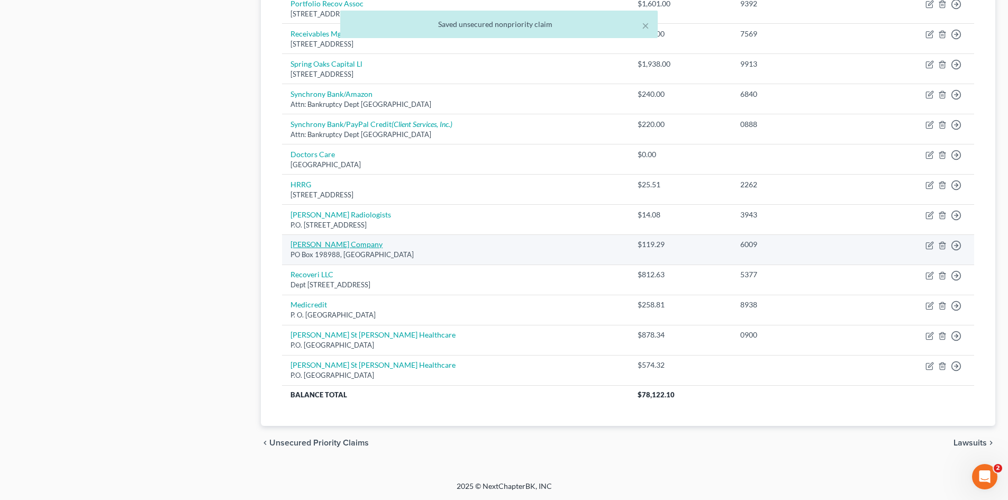
click at [312, 242] on link "[PERSON_NAME] Company" at bounding box center [336, 244] width 92 height 9
select select "44"
select select "1"
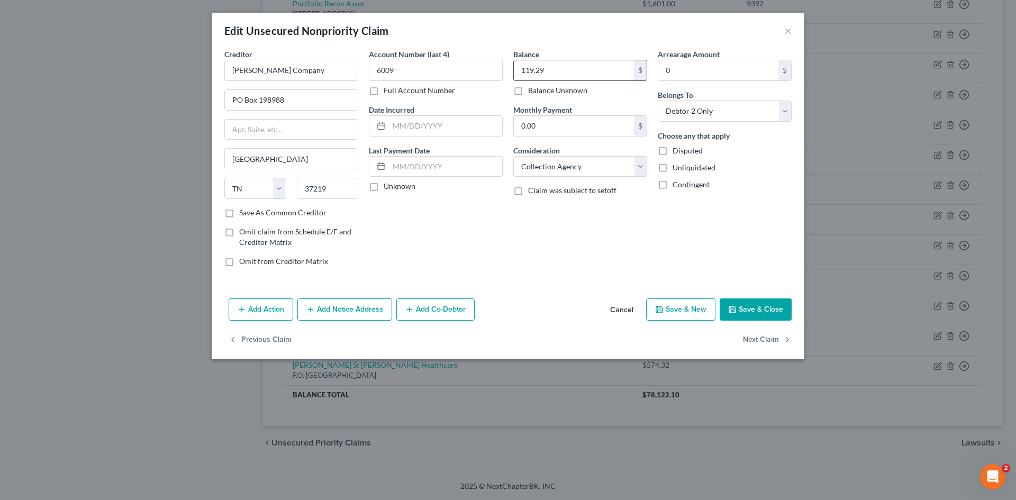
click at [585, 73] on input "119.29" at bounding box center [574, 70] width 120 height 20
type input "863.34"
click at [739, 308] on button "Save & Close" at bounding box center [756, 309] width 72 height 22
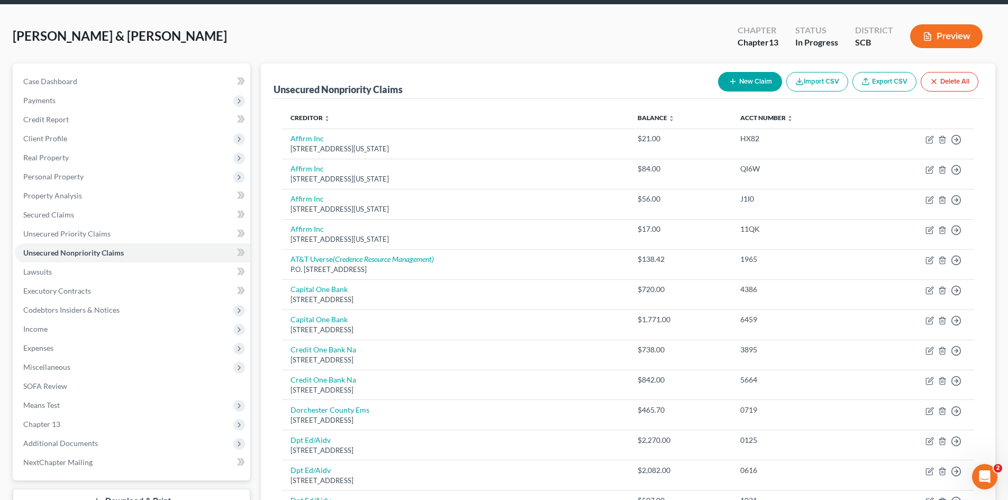
scroll to position [0, 0]
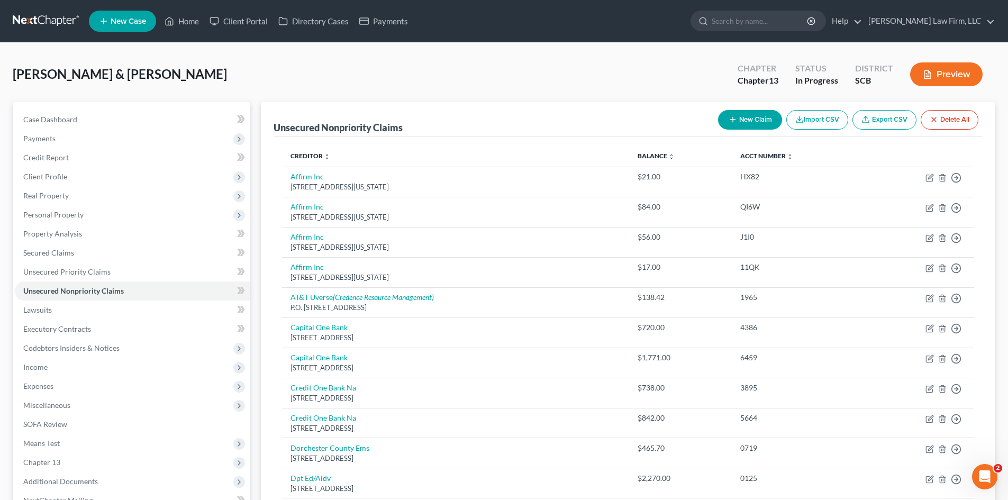
click at [744, 117] on button "New Claim" at bounding box center [750, 120] width 64 height 20
select select "2"
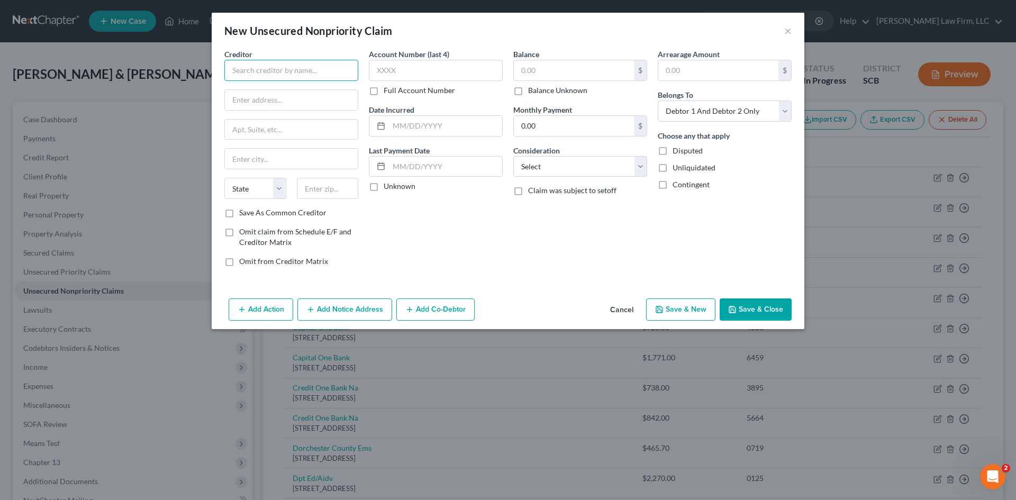
click at [331, 71] on input "text" at bounding box center [291, 70] width 134 height 21
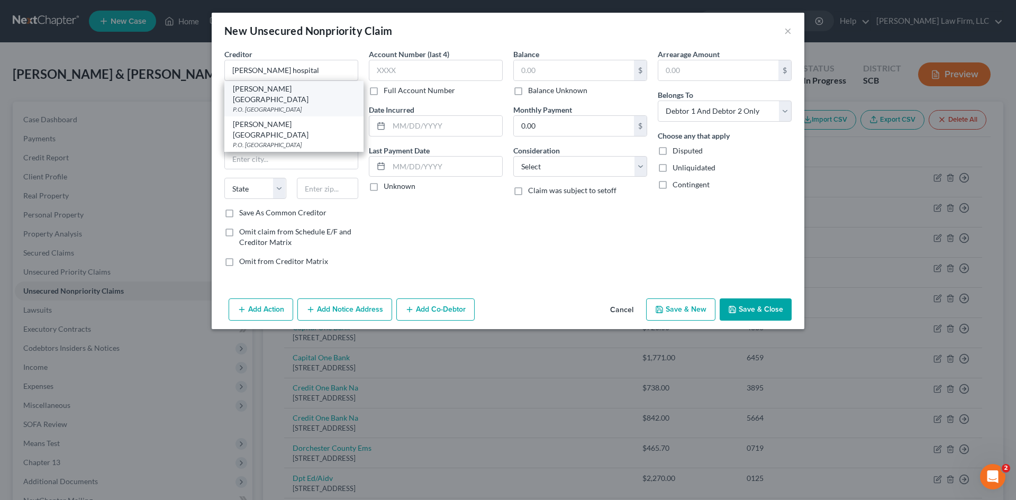
click at [298, 92] on div "Roper Hospital" at bounding box center [294, 94] width 122 height 21
type input "Roper Hospital"
type input "P.O. Box 100062"
type input "Atlanta"
select select "10"
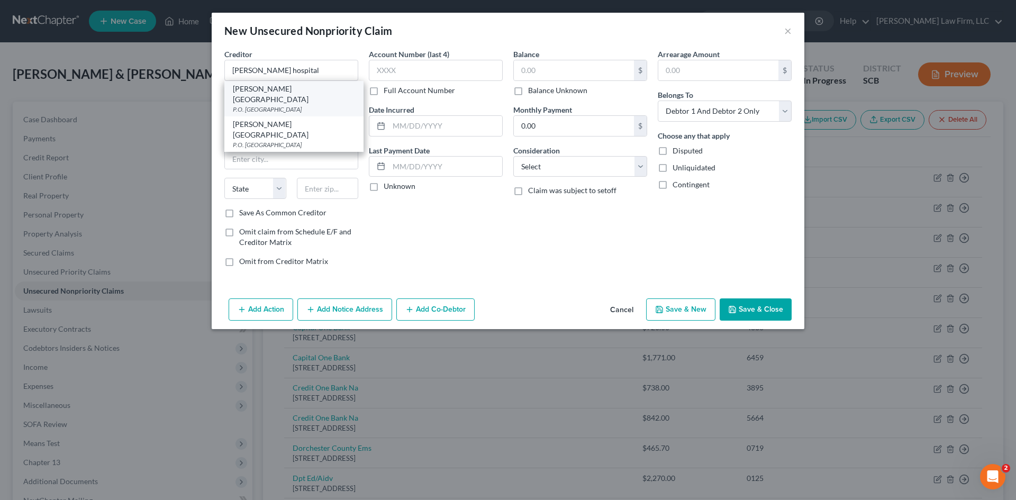
type input "30348"
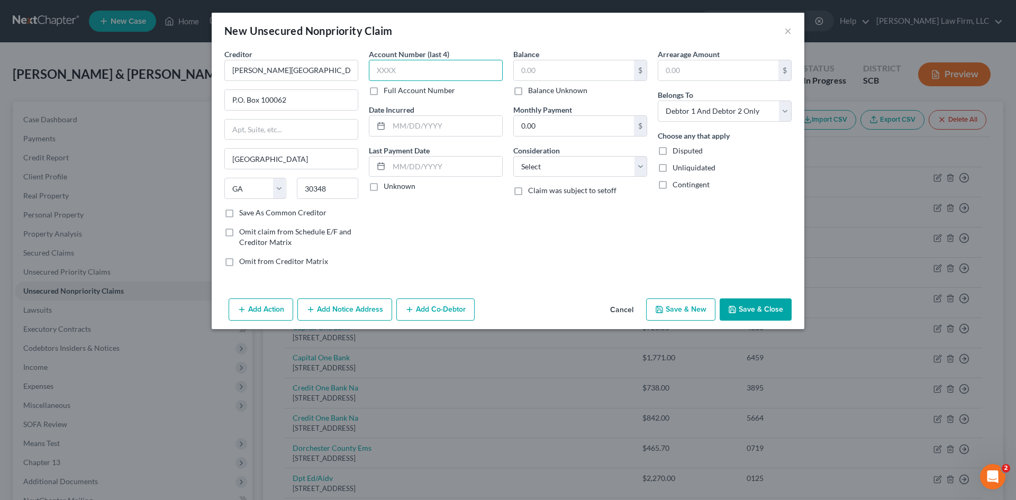
click at [413, 77] on input "text" at bounding box center [436, 70] width 134 height 21
click at [525, 75] on input "text" at bounding box center [574, 70] width 120 height 20
type input "73.56"
drag, startPoint x: 297, startPoint y: 67, endPoint x: 197, endPoint y: 71, distance: 99.6
click at [213, 71] on div "Creditor * Roper Hospital P.O. Box 100062 Atlanta State AL AK AR AZ CA CO CT DE…" at bounding box center [508, 171] width 593 height 245
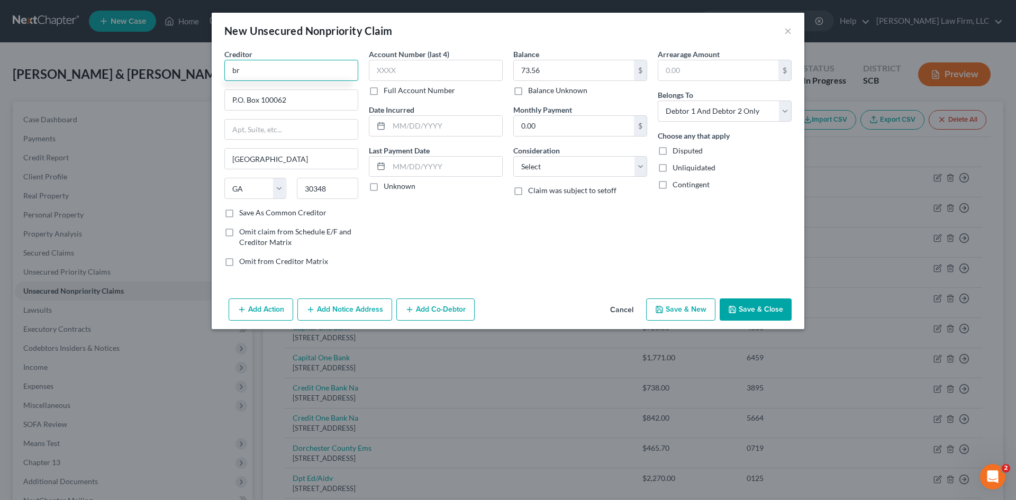
type input "b"
type input "Broad River Physicians Group, LLC"
type input "PO Box 21801"
type input "04915"
type input "Belfast"
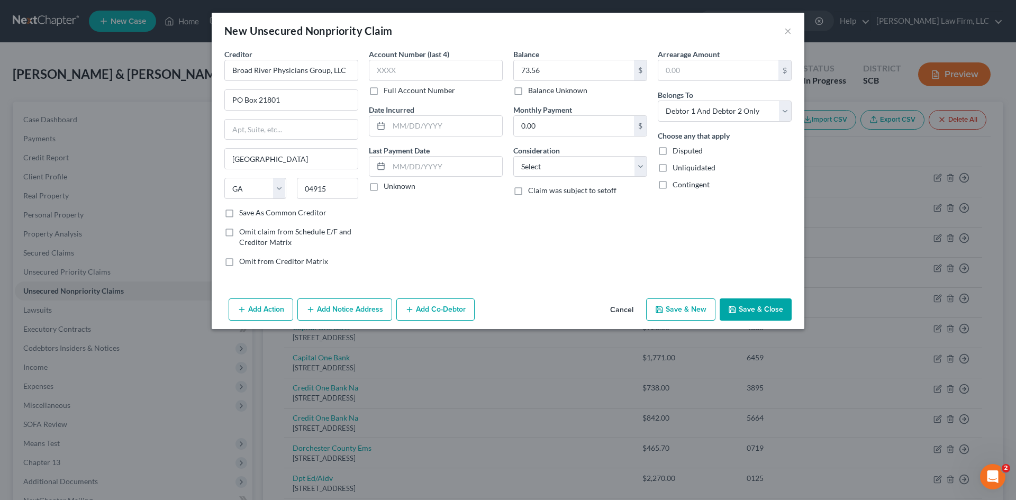
select select "20"
drag, startPoint x: 225, startPoint y: 214, endPoint x: 238, endPoint y: 210, distance: 13.6
click at [239, 214] on label "Save As Common Creditor" at bounding box center [282, 212] width 87 height 11
click at [243, 214] on input "Save As Common Creditor" at bounding box center [246, 210] width 7 height 7
checkbox input "true"
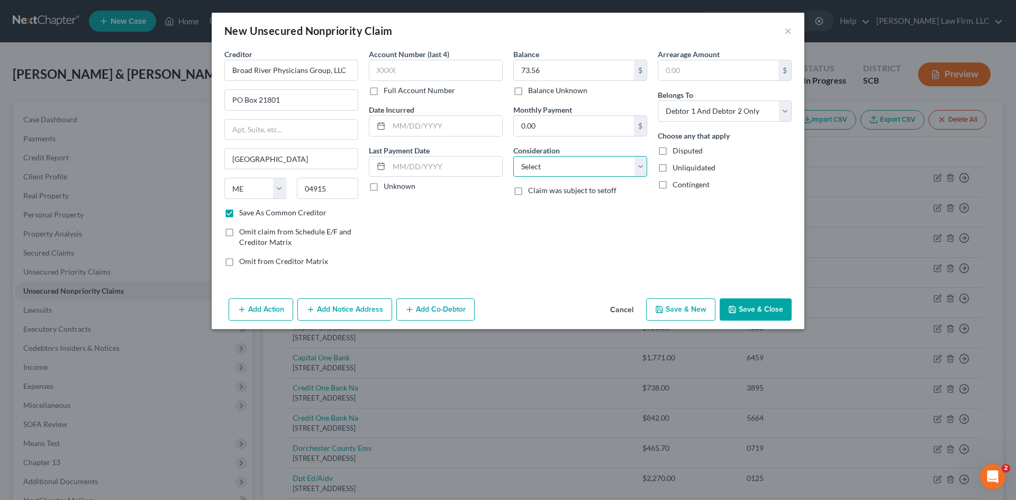
click at [526, 166] on select "Select Cable / Satellite Services Collection Agency Credit Card Debt Debt Couns…" at bounding box center [580, 166] width 134 height 21
select select "1"
click at [513, 156] on select "Select Cable / Satellite Services Collection Agency Credit Card Debt Debt Couns…" at bounding box center [580, 166] width 134 height 21
click at [711, 117] on select "Select Debtor 1 Only Debtor 2 Only Debtor 1 And Debtor 2 Only At Least One Of T…" at bounding box center [725, 111] width 134 height 21
select select "1"
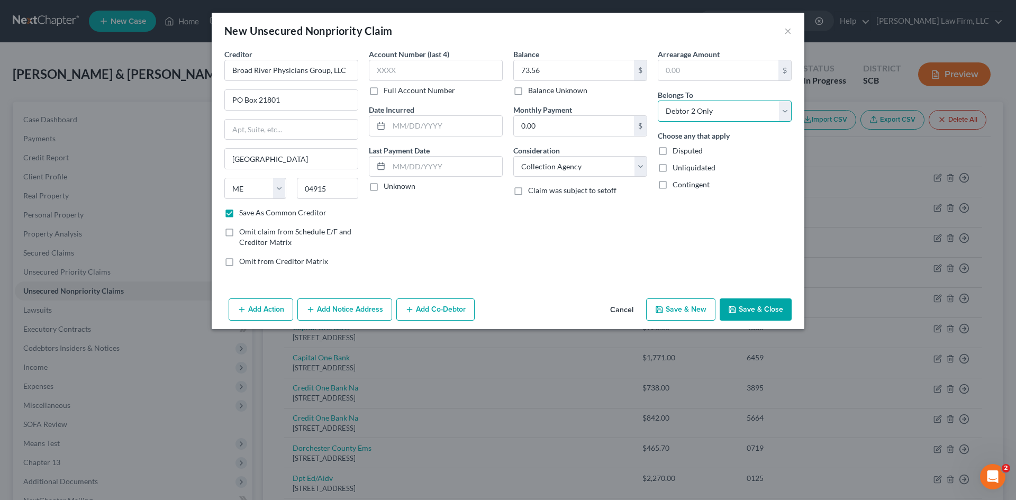
click at [658, 101] on select "Select Debtor 1 Only Debtor 2 Only Debtor 1 And Debtor 2 Only At Least One Of T…" at bounding box center [725, 111] width 134 height 21
click at [730, 312] on icon "button" at bounding box center [732, 309] width 8 height 8
checkbox input "false"
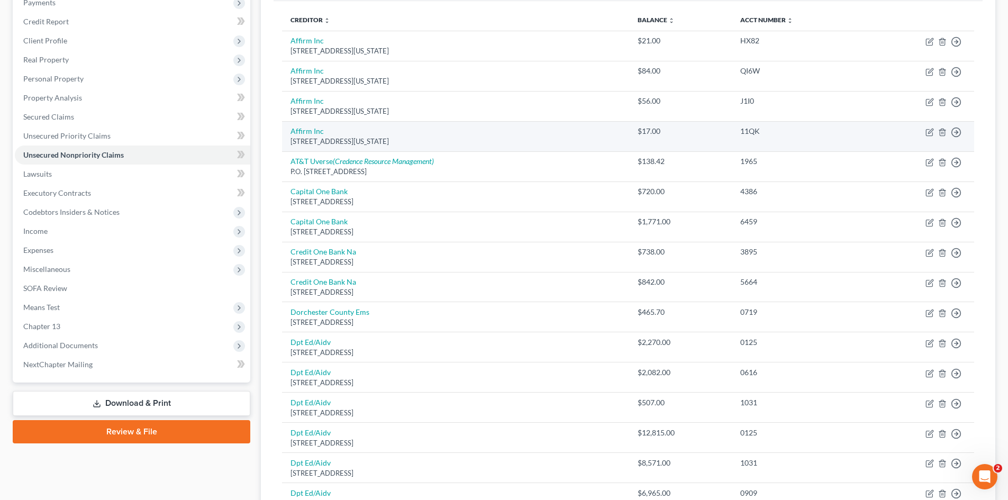
scroll to position [106, 0]
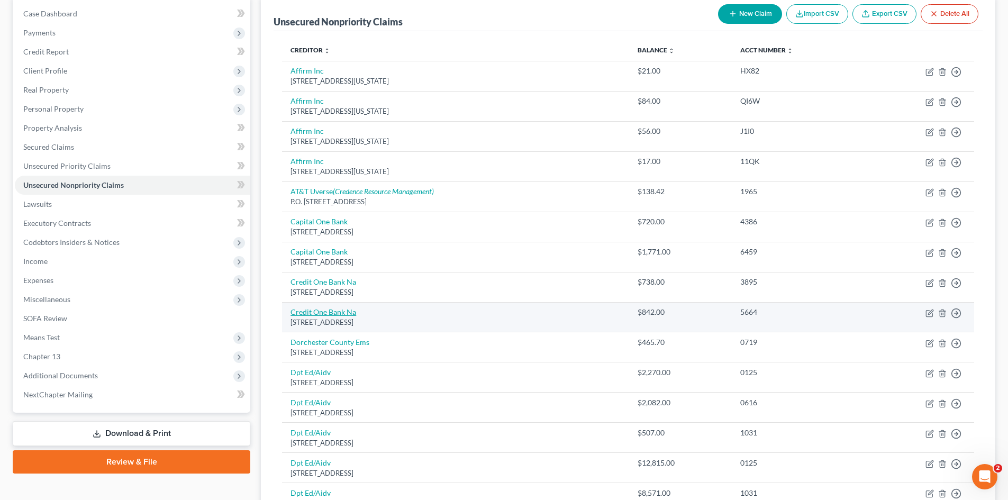
click at [328, 314] on link "Credit One Bank Na" at bounding box center [323, 311] width 66 height 9
select select "31"
select select "2"
select select "1"
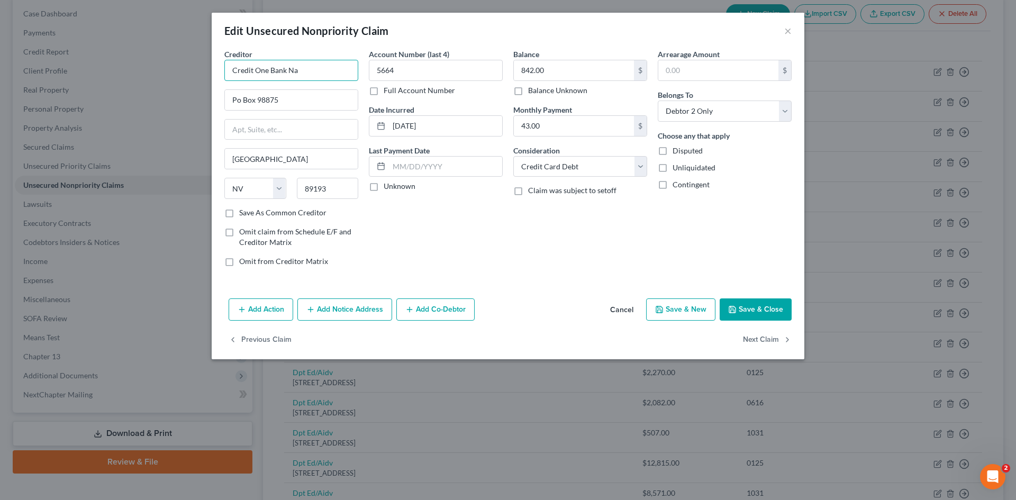
drag, startPoint x: 288, startPoint y: 69, endPoint x: 358, endPoint y: 85, distance: 71.6
click at [325, 81] on div "Creditor * Credit One Bank Na Po Box 98875 Las Vegas State AL AK AR AZ CA CO CT…" at bounding box center [291, 128] width 134 height 159
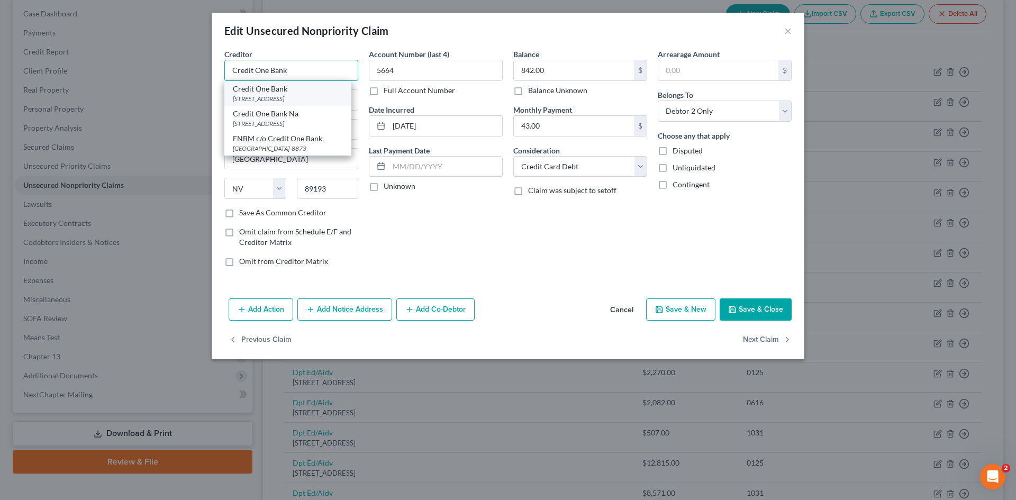
type input "Credit One Bank"
click at [291, 98] on div "[STREET_ADDRESS]" at bounding box center [288, 98] width 110 height 9
type input "PO Box 98873"
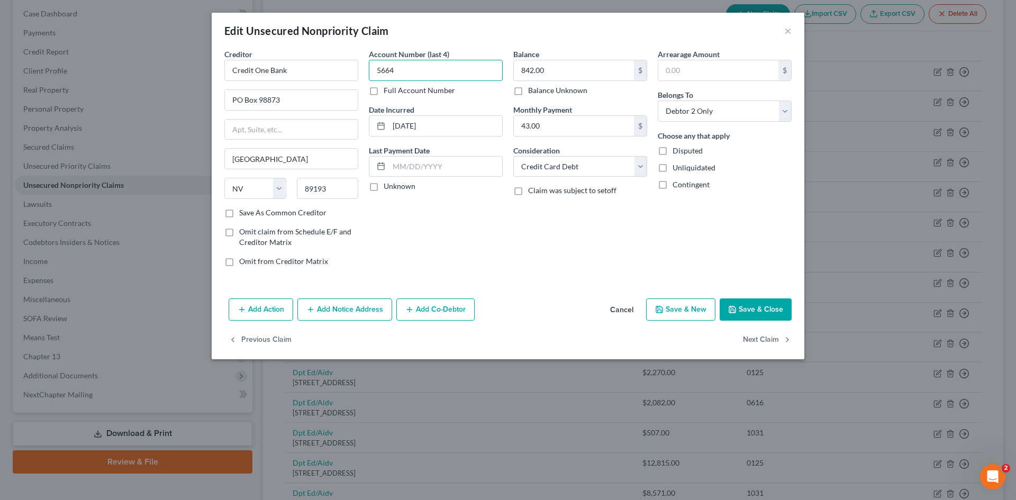
click at [440, 70] on input "5664" at bounding box center [436, 70] width 134 height 21
click at [543, 119] on input "43.00" at bounding box center [574, 126] width 120 height 20
click at [772, 307] on button "Save & Close" at bounding box center [756, 309] width 72 height 22
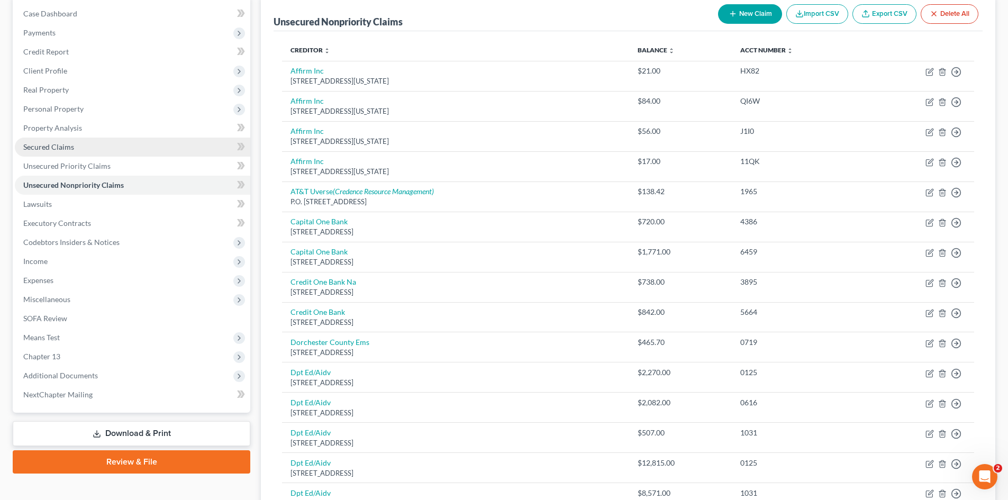
click at [47, 146] on span "Secured Claims" at bounding box center [48, 146] width 51 height 9
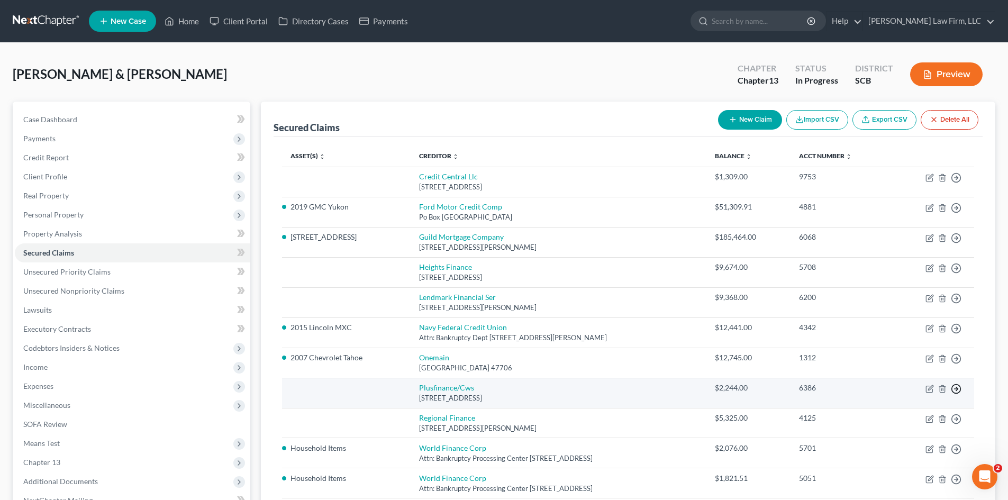
click at [957, 183] on icon "button" at bounding box center [956, 177] width 11 height 11
click at [886, 413] on link "Move to F" at bounding box center [907, 414] width 88 height 18
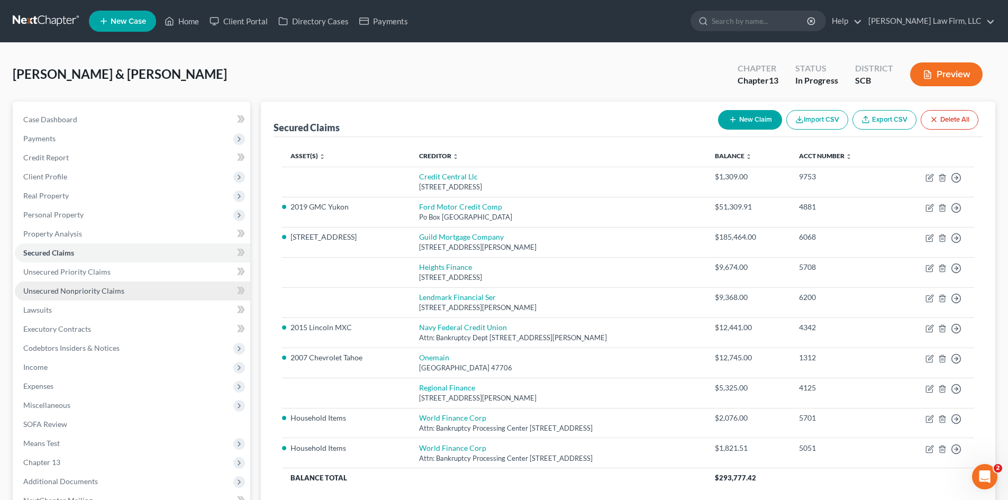
click at [52, 292] on span "Unsecured Nonpriority Claims" at bounding box center [73, 290] width 101 height 9
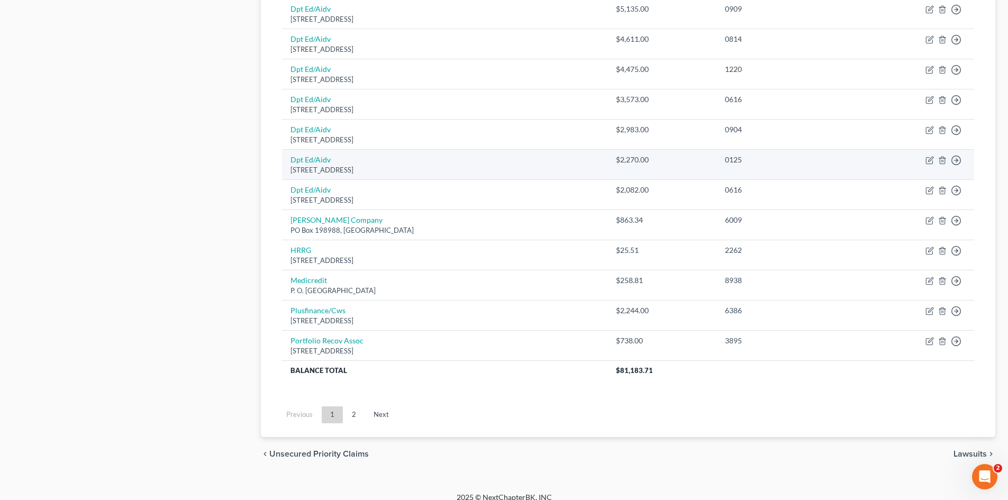
scroll to position [722, 0]
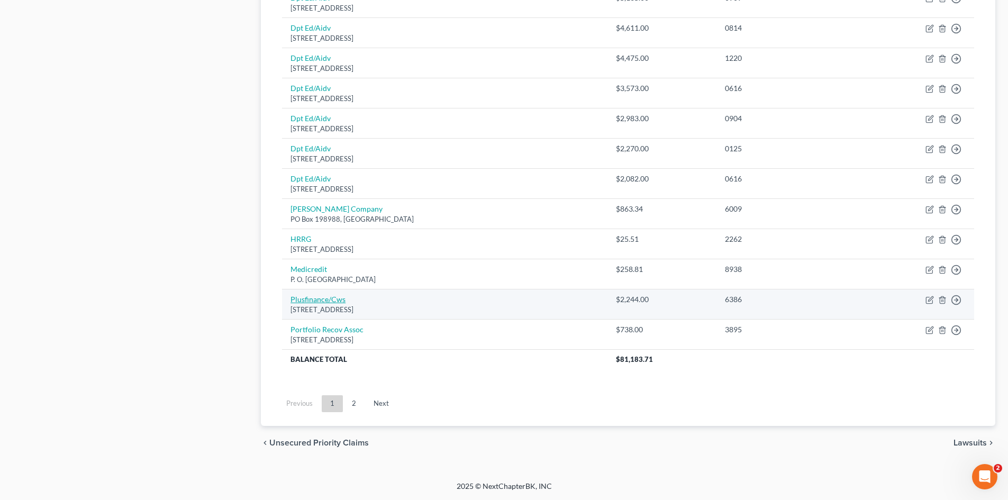
click at [327, 301] on link "Plusfinance/Cws" at bounding box center [317, 299] width 55 height 9
select select "7"
select select "2"
select select "1"
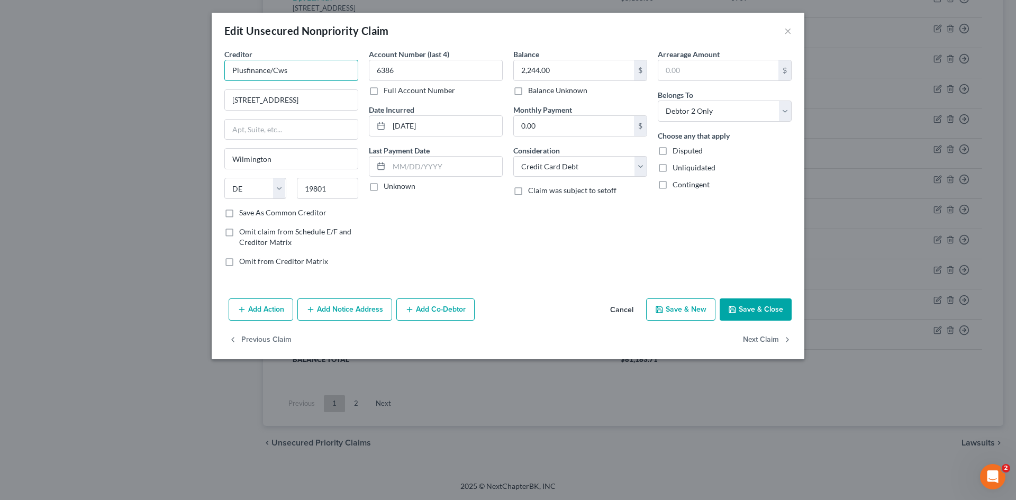
drag, startPoint x: 294, startPoint y: 76, endPoint x: 198, endPoint y: 84, distance: 95.6
click at [201, 83] on div "Edit Unsecured Nonpriority Claim × Creditor * Plusfinance/Cws 1000 N West St Wi…" at bounding box center [508, 250] width 1016 height 500
type input "Plus Finance"
type input "PO Box 9203"
type input "11804"
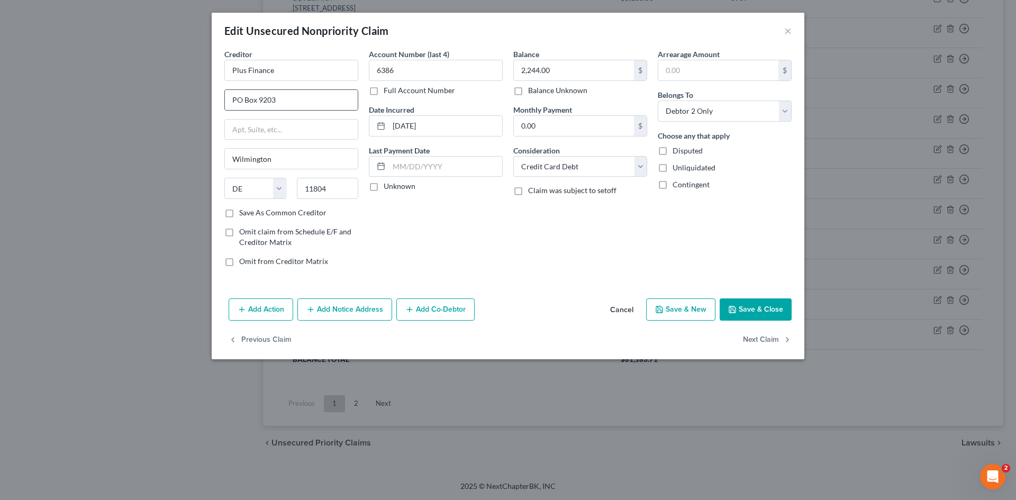
type input "Old Bethpage"
click at [737, 303] on button "Save & Close" at bounding box center [756, 309] width 72 height 22
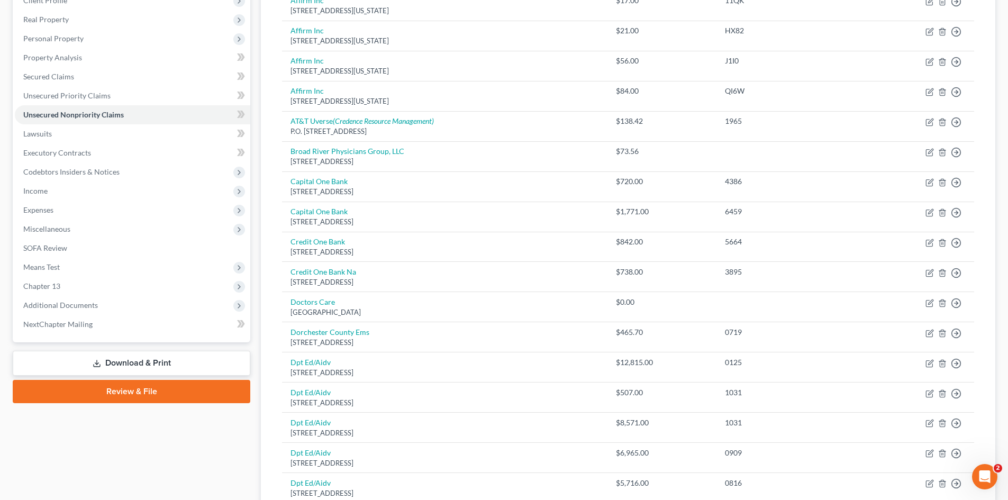
scroll to position [87, 0]
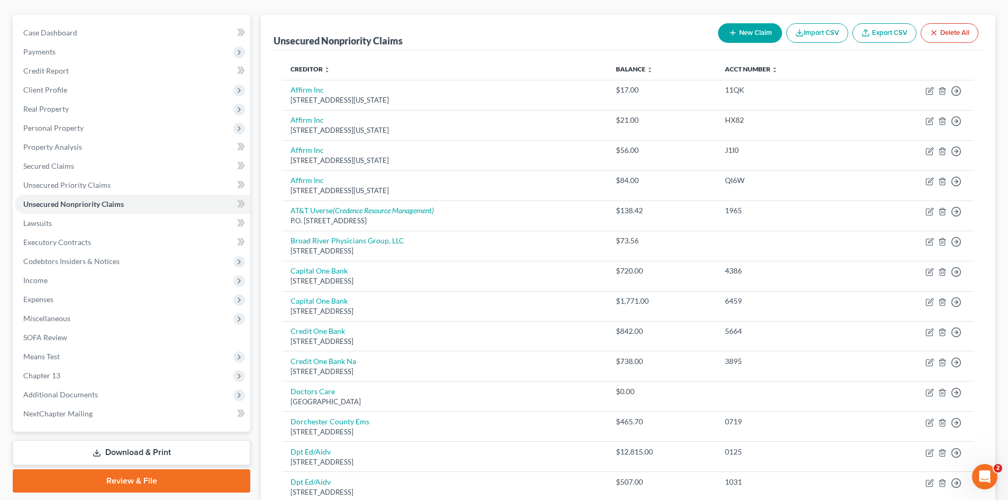
click at [741, 33] on button "New Claim" at bounding box center [750, 33] width 64 height 20
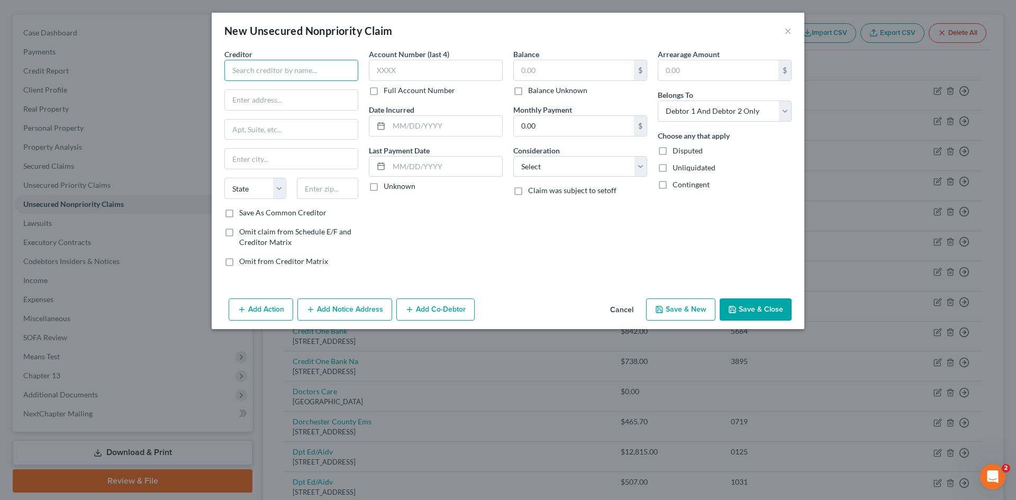
click at [311, 68] on input "text" at bounding box center [291, 70] width 134 height 21
click at [536, 71] on input "text" at bounding box center [574, 70] width 120 height 20
click at [417, 65] on input "text" at bounding box center [436, 70] width 134 height 21
click at [568, 171] on select "Select Cable / Satellite Services Collection Agency Credit Card Debt Debt Couns…" at bounding box center [580, 166] width 134 height 21
click at [513, 156] on select "Select Cable / Satellite Services Collection Agency Credit Card Debt Debt Couns…" at bounding box center [580, 166] width 134 height 21
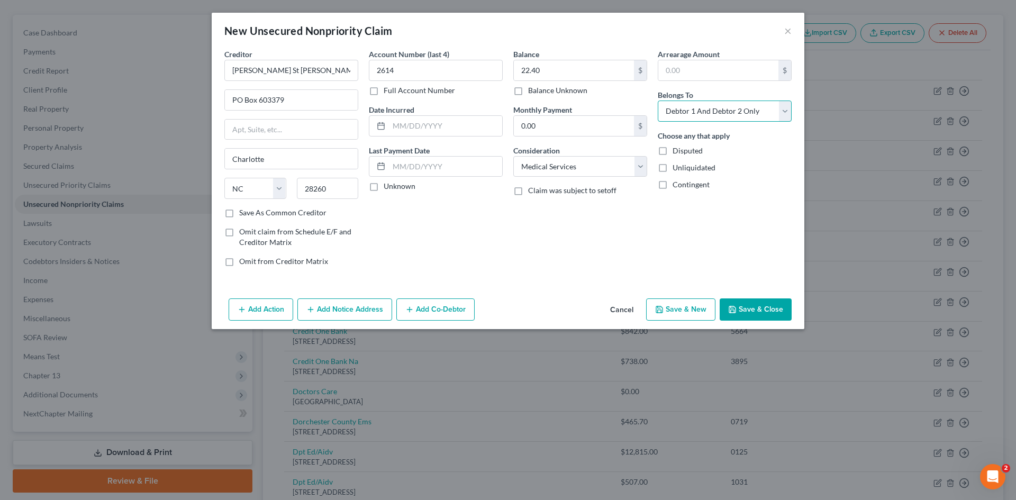
drag, startPoint x: 759, startPoint y: 106, endPoint x: 754, endPoint y: 110, distance: 6.0
click at [759, 106] on select "Select Debtor 1 Only Debtor 2 Only Debtor 1 And Debtor 2 Only At Least One Of T…" at bounding box center [725, 111] width 134 height 21
click at [658, 101] on select "Select Debtor 1 Only Debtor 2 Only Debtor 1 And Debtor 2 Only At Least One Of T…" at bounding box center [725, 111] width 134 height 21
click at [743, 306] on button "Save & Close" at bounding box center [756, 309] width 72 height 22
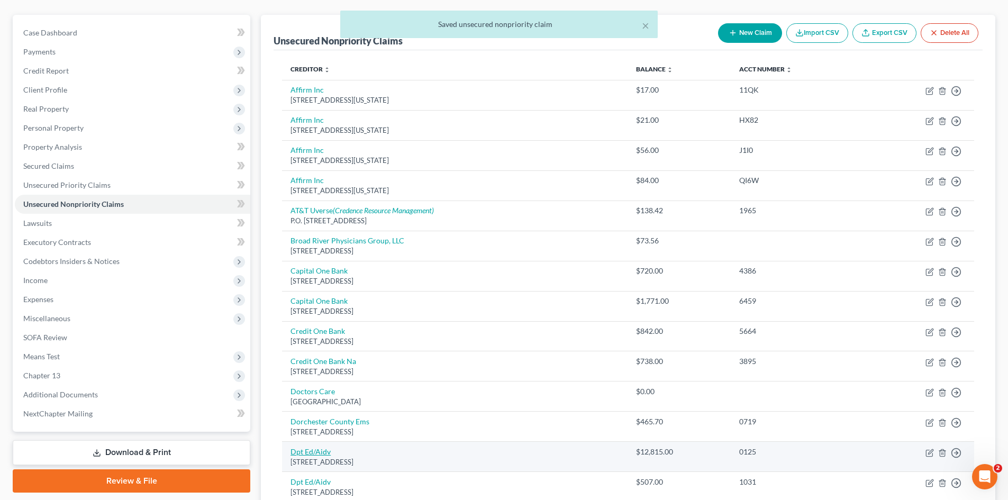
click at [315, 452] on link "Dpt Ed/Aidv" at bounding box center [310, 451] width 40 height 9
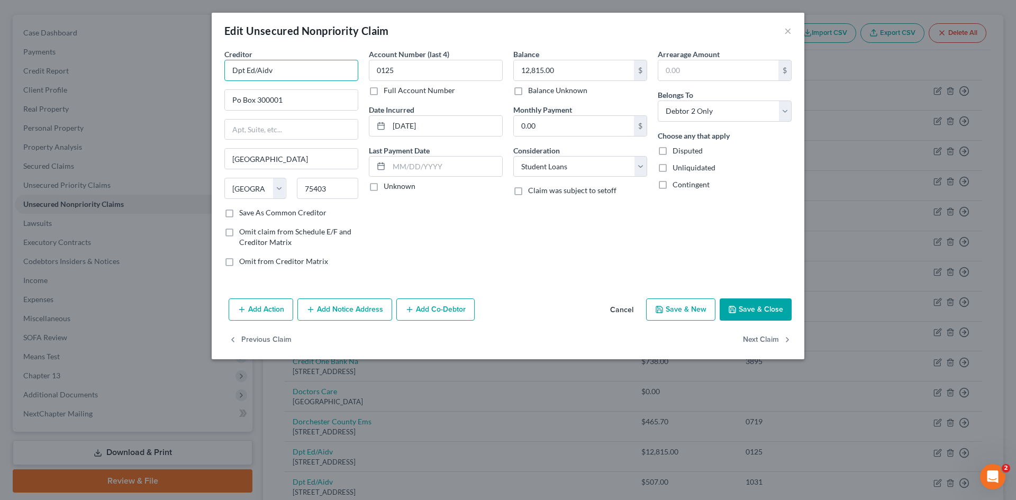
drag, startPoint x: 254, startPoint y: 66, endPoint x: 192, endPoint y: 71, distance: 62.7
click at [193, 71] on div "Edit Unsecured Nonpriority Claim × Creditor * Dpt Ed/Aidv Po Box 300001 Greenvi…" at bounding box center [508, 250] width 1016 height 500
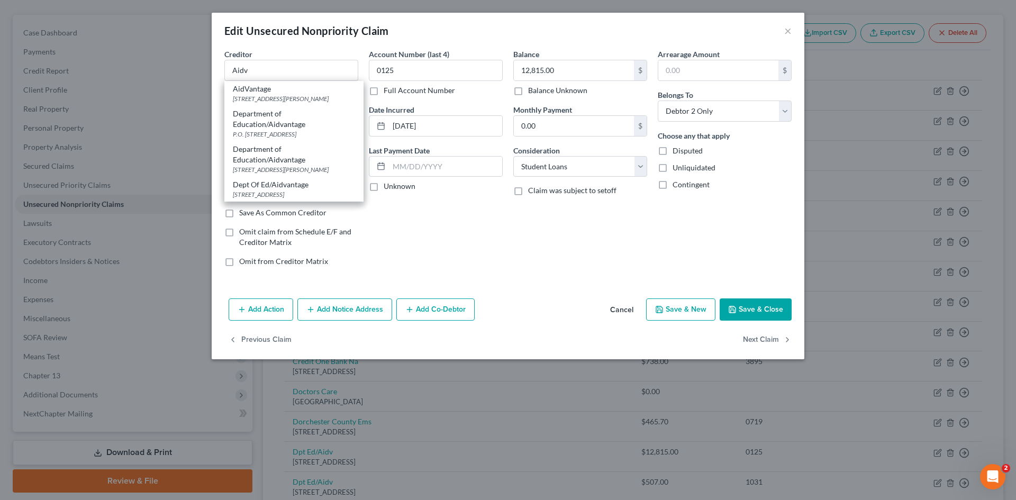
click at [454, 222] on div "Account Number (last 4) 0125 Full Account Number Date Incurred 01-25-2013 Last …" at bounding box center [435, 162] width 144 height 226
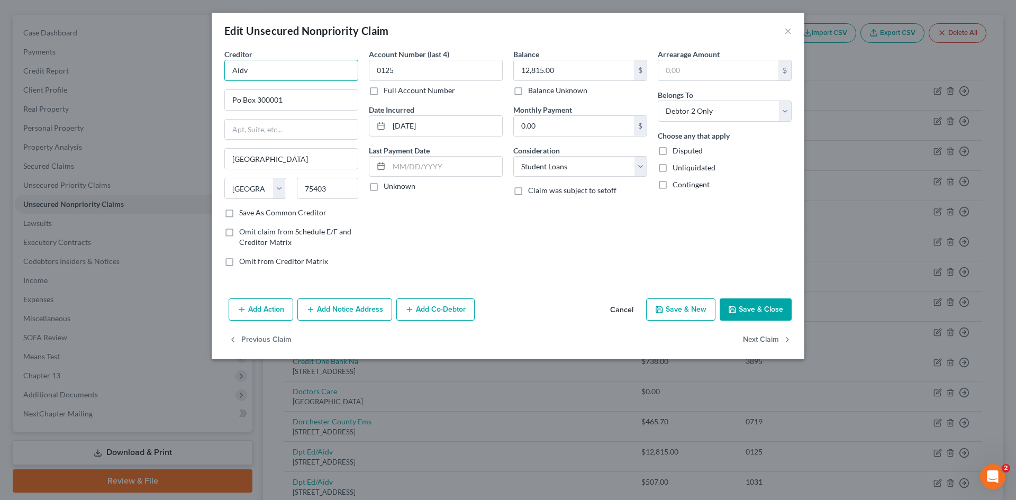
click at [305, 72] on input "Aidv" at bounding box center [291, 70] width 134 height 21
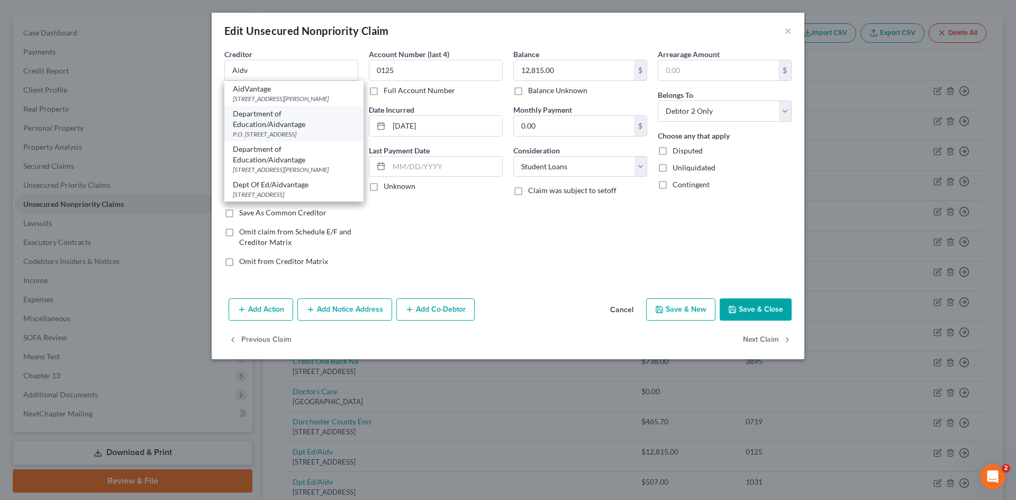
click at [270, 134] on div "P.O. [STREET_ADDRESS]" at bounding box center [294, 134] width 122 height 9
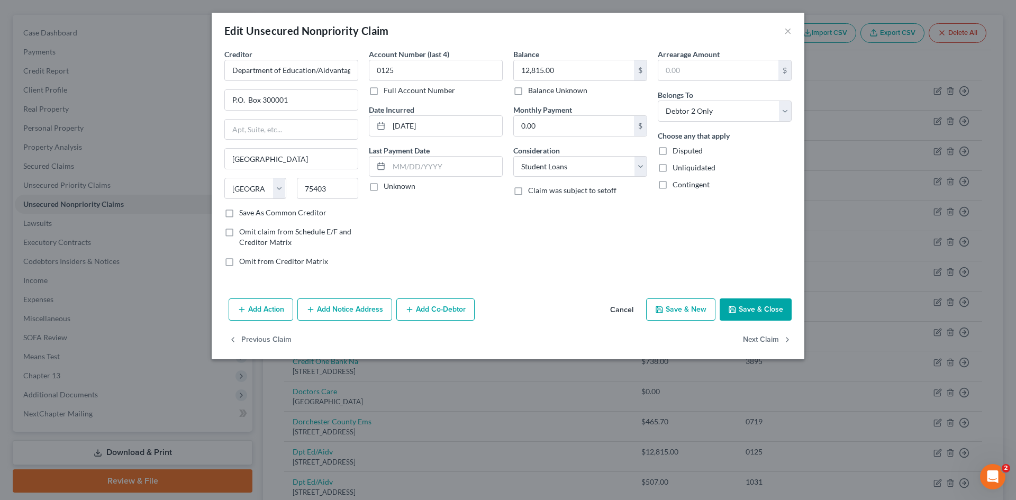
click at [736, 307] on icon "button" at bounding box center [732, 309] width 8 height 8
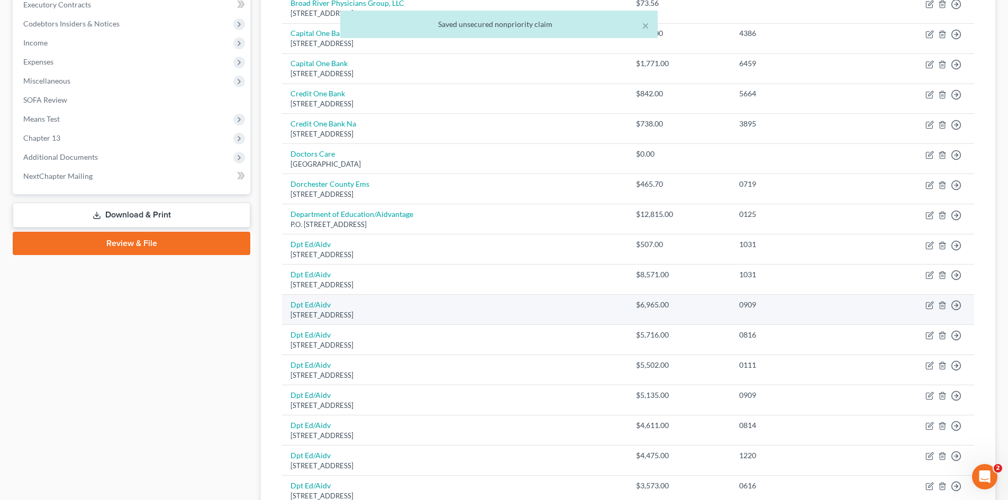
scroll to position [351, 0]
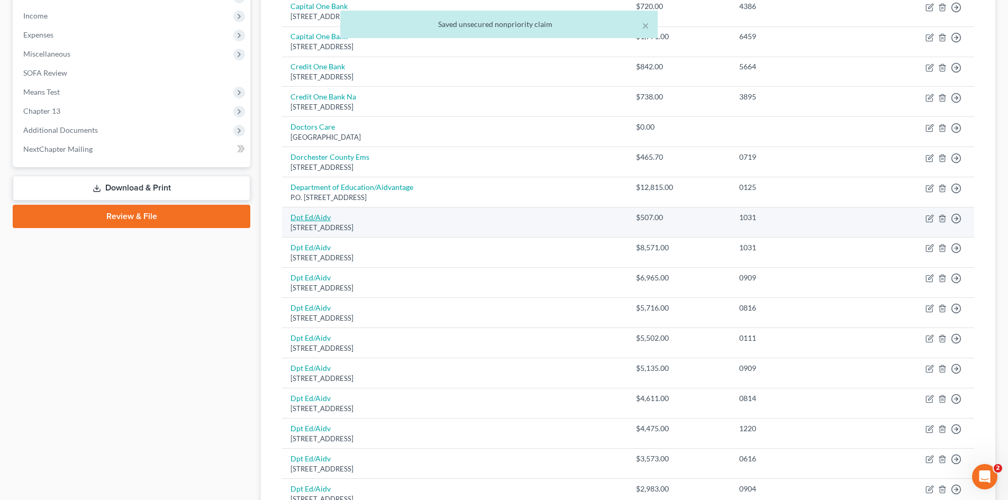
click at [310, 218] on link "Dpt Ed/Aidv" at bounding box center [310, 217] width 40 height 9
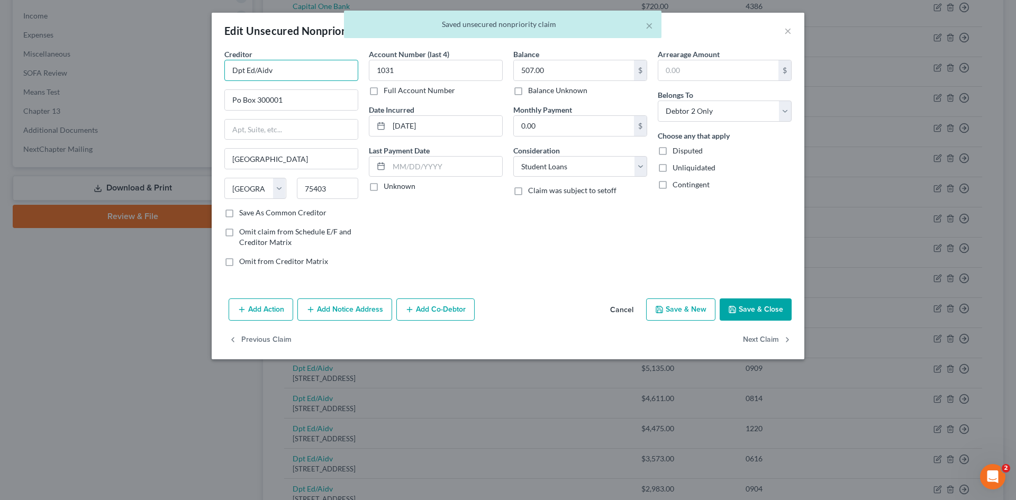
drag, startPoint x: 257, startPoint y: 72, endPoint x: 135, endPoint y: 77, distance: 121.8
click at [139, 78] on div "Edit Unsecured Nonpriority Claim × Creditor * Dpt Ed/Aidv Po Box 300001 Greenvi…" at bounding box center [508, 250] width 1016 height 500
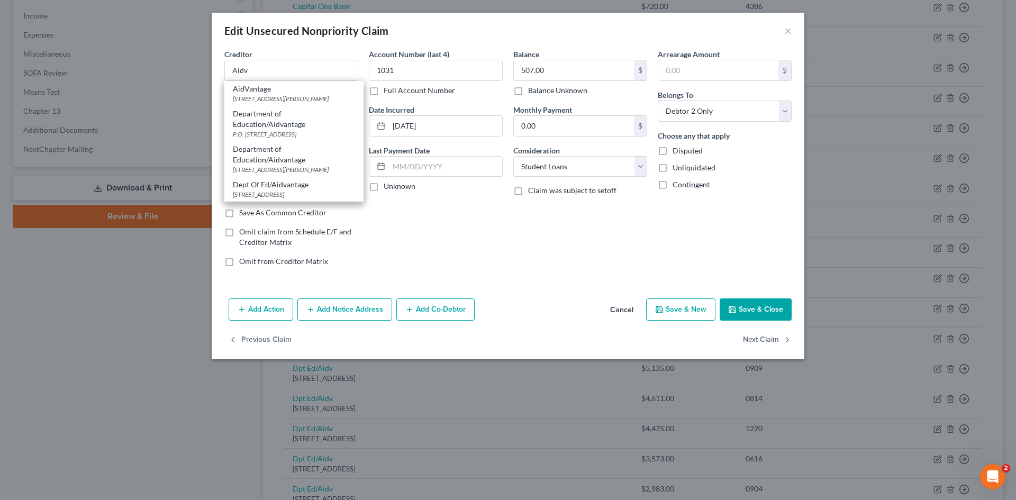
click at [299, 121] on div "Department of Education/Aidvantage" at bounding box center [294, 118] width 122 height 21
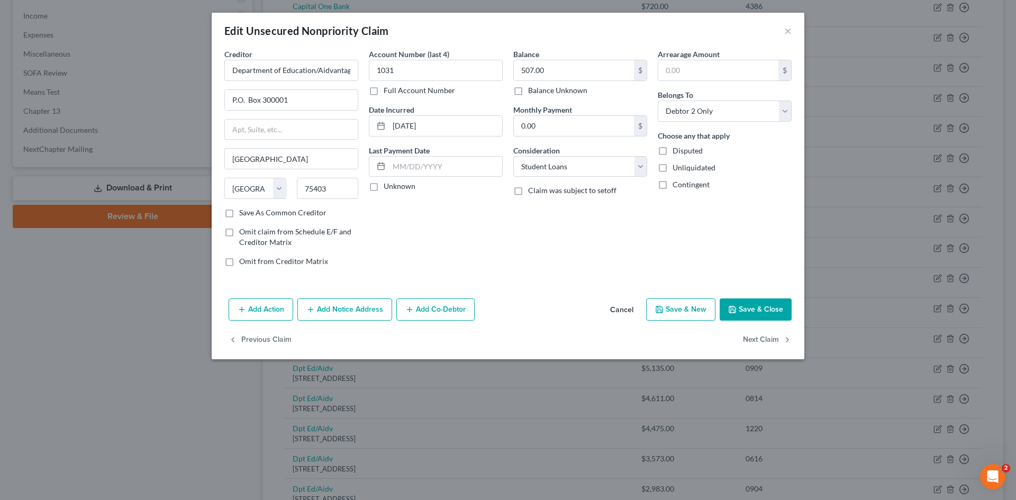
click at [746, 308] on button "Save & Close" at bounding box center [756, 309] width 72 height 22
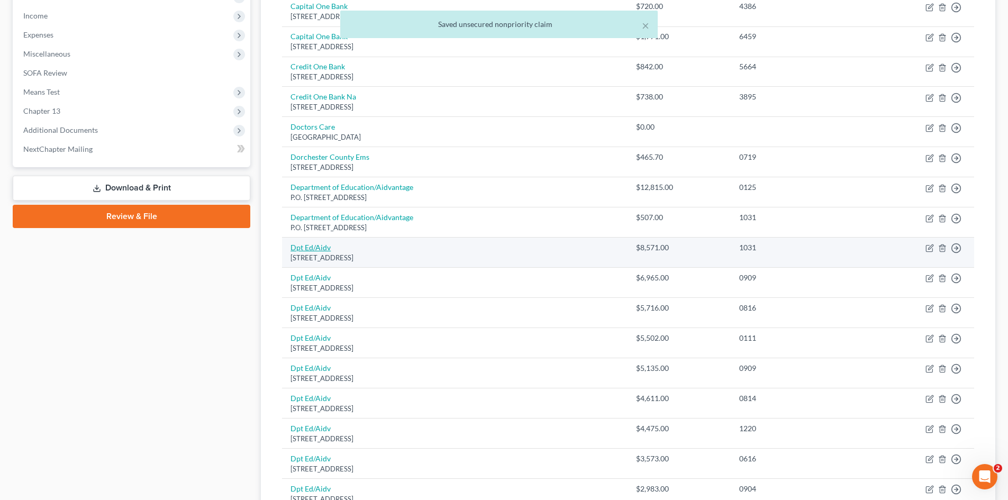
click at [314, 250] on link "Dpt Ed/Aidv" at bounding box center [310, 247] width 40 height 9
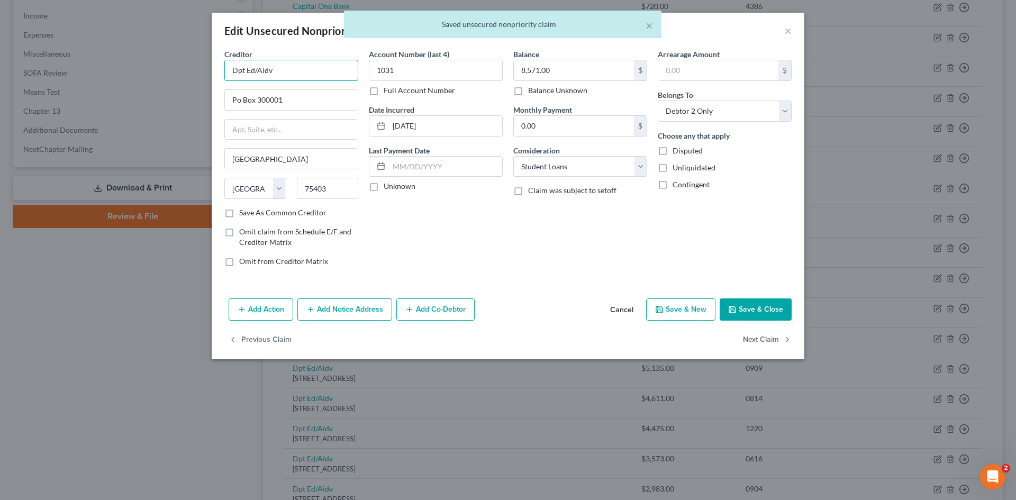
drag, startPoint x: 257, startPoint y: 74, endPoint x: 179, endPoint y: 76, distance: 77.8
click at [180, 75] on div "Edit Unsecured Nonpriority Claim × Creditor * Dpt Ed/Aidv Po Box 300001 Greenvi…" at bounding box center [508, 250] width 1016 height 500
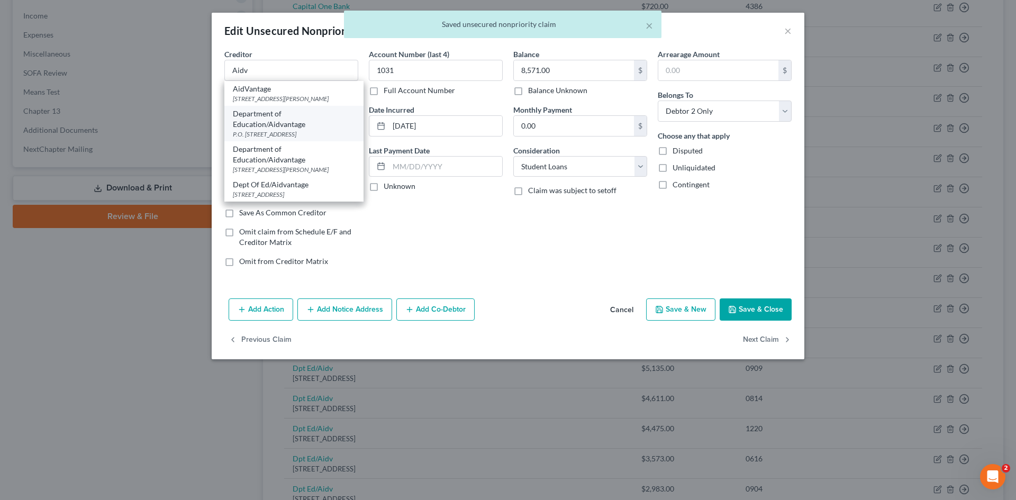
click at [261, 122] on div "Department of Education/Aidvantage" at bounding box center [294, 118] width 122 height 21
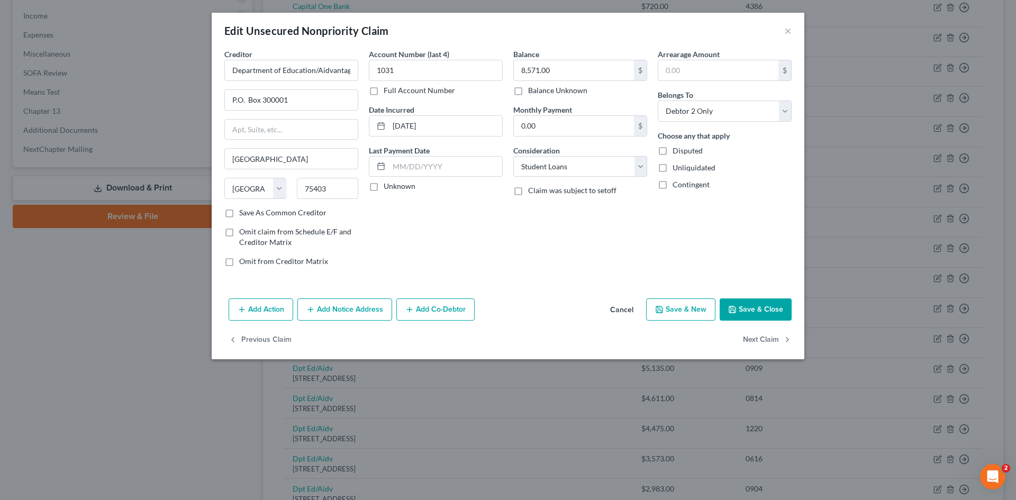
click at [743, 315] on button "Save & Close" at bounding box center [756, 309] width 72 height 22
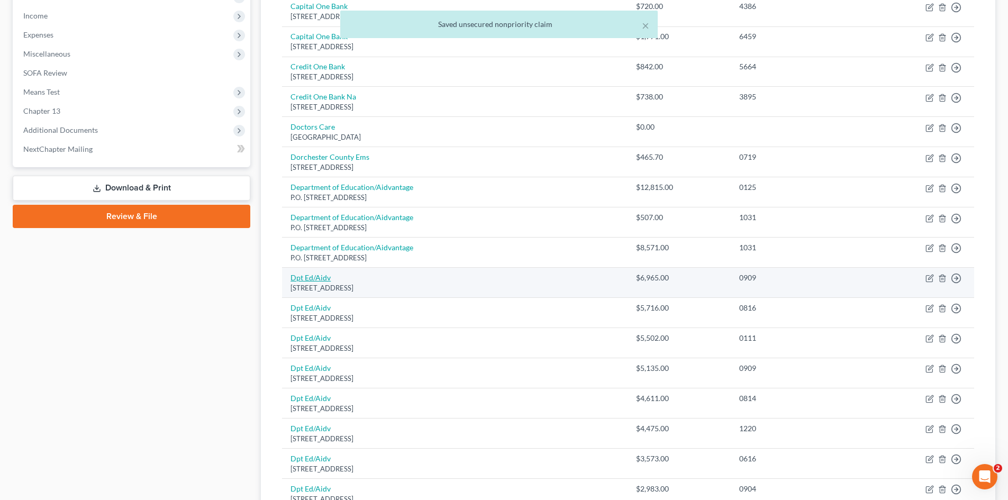
click at [320, 275] on link "Dpt Ed/Aidv" at bounding box center [310, 277] width 40 height 9
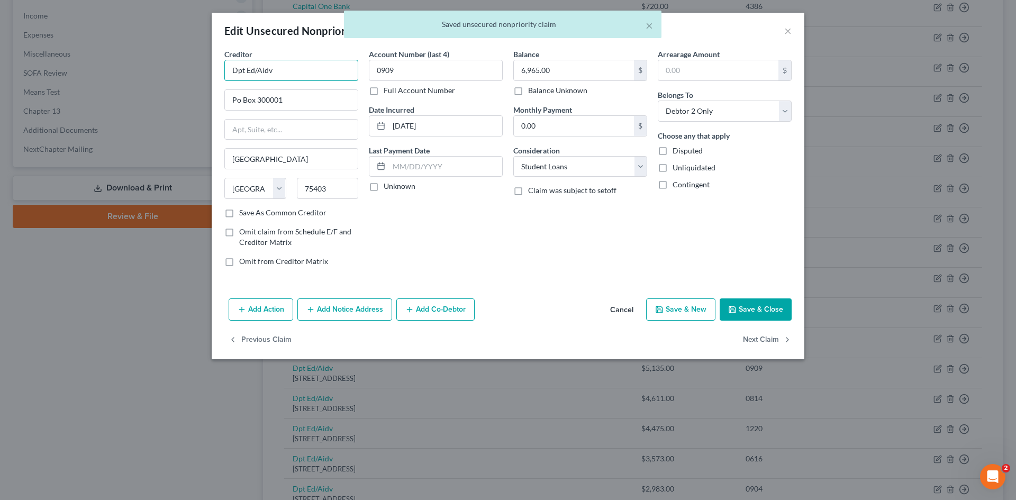
drag, startPoint x: 257, startPoint y: 70, endPoint x: 205, endPoint y: 75, distance: 52.1
click at [227, 74] on input "Dpt Ed/Aidv" at bounding box center [291, 70] width 134 height 21
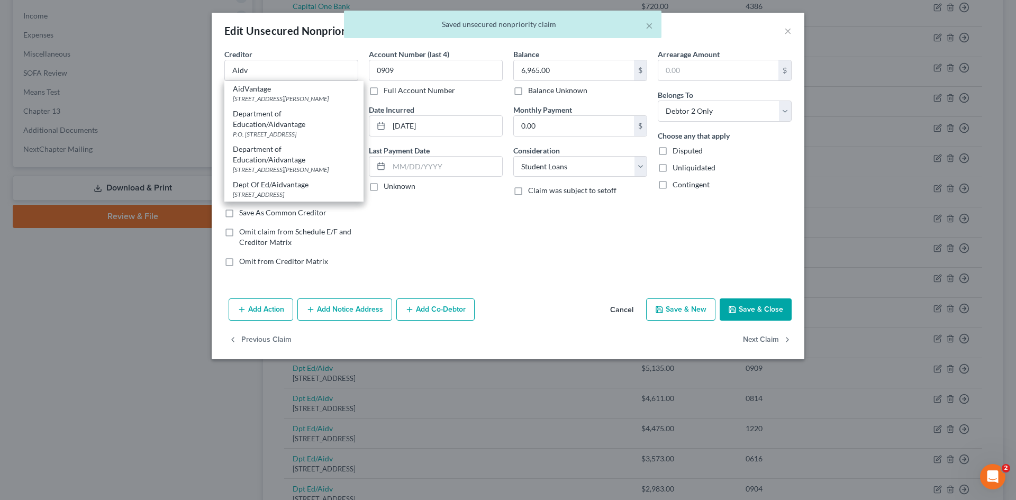
click at [268, 133] on div "P.O. [STREET_ADDRESS]" at bounding box center [294, 134] width 122 height 9
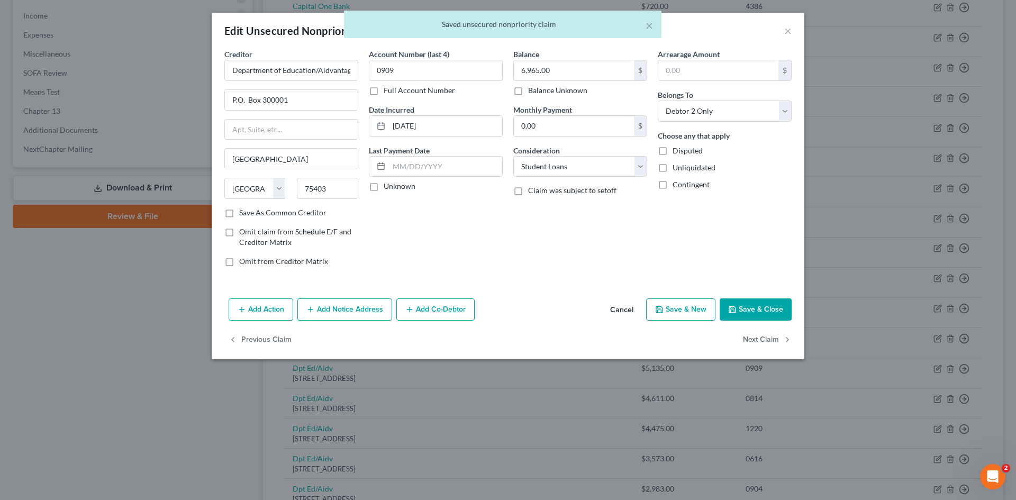
click at [749, 311] on button "Save & Close" at bounding box center [756, 309] width 72 height 22
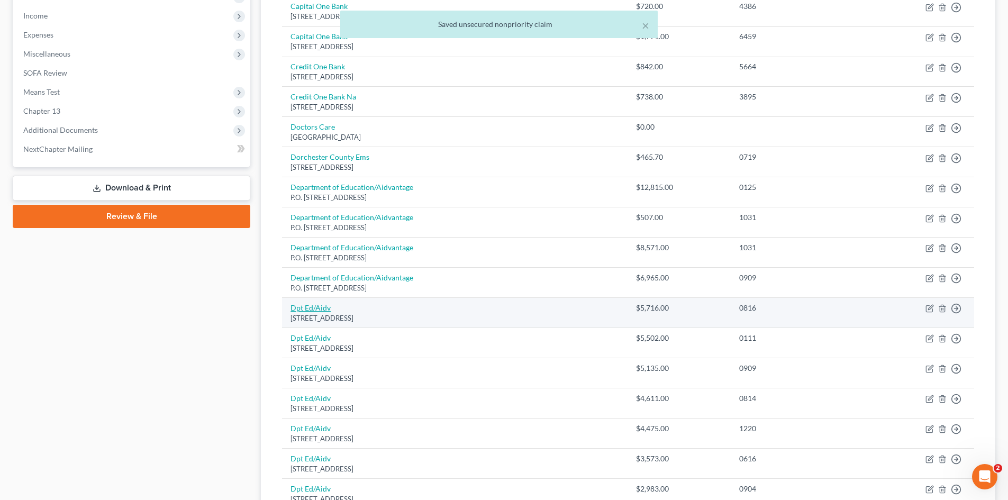
click at [317, 304] on link "Dpt Ed/Aidv" at bounding box center [310, 307] width 40 height 9
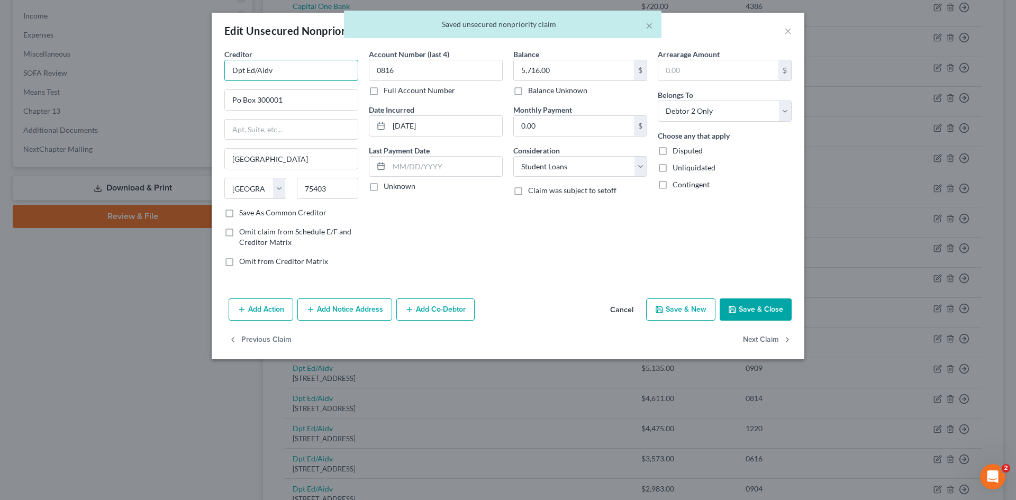
drag, startPoint x: 254, startPoint y: 71, endPoint x: 173, endPoint y: 79, distance: 81.9
click at [187, 79] on div "Edit Unsecured Nonpriority Claim × Creditor * Dpt Ed/Aidv Po Box 300001 Greenvi…" at bounding box center [508, 250] width 1016 height 500
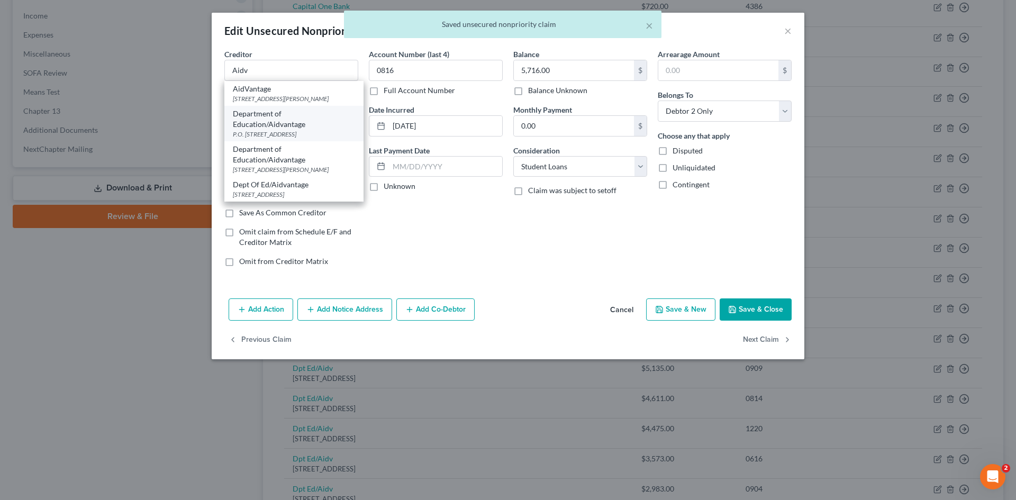
click at [257, 124] on div "Department of Education/Aidvantage" at bounding box center [294, 118] width 122 height 21
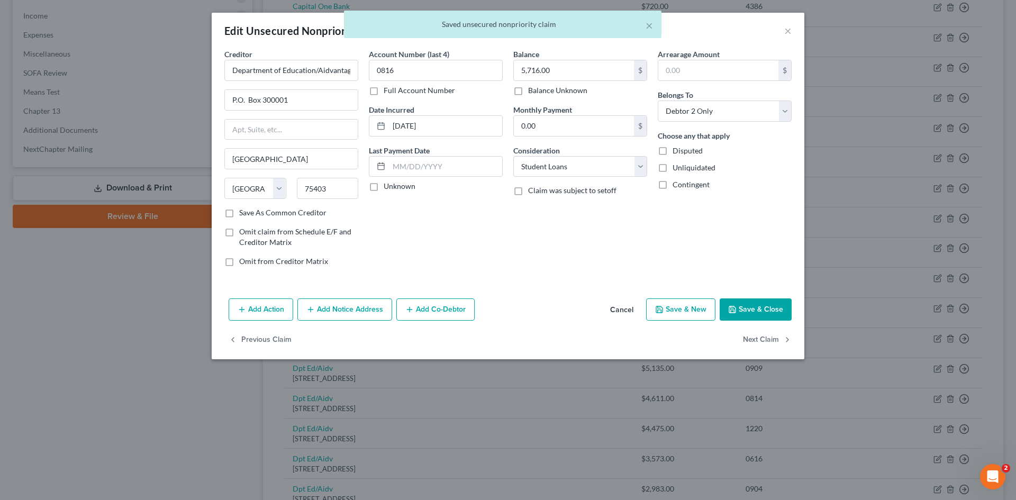
click at [745, 303] on button "Save & Close" at bounding box center [756, 309] width 72 height 22
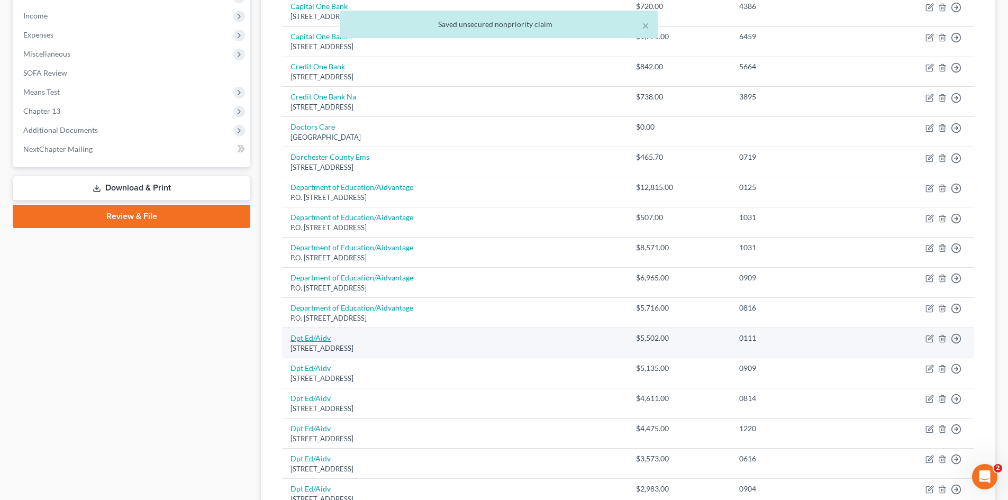
click at [321, 339] on link "Dpt Ed/Aidv" at bounding box center [310, 337] width 40 height 9
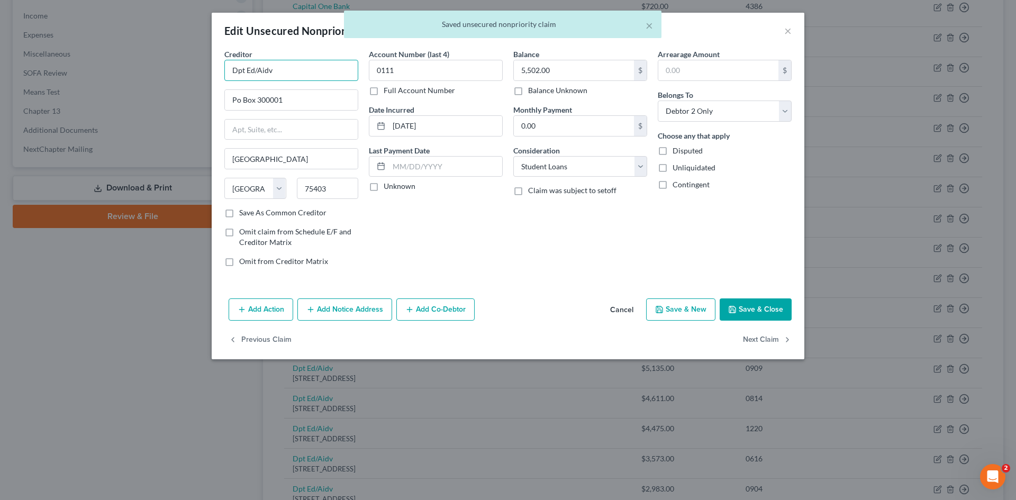
drag, startPoint x: 254, startPoint y: 67, endPoint x: 188, endPoint y: 79, distance: 67.2
click at [197, 79] on div "Edit Unsecured Nonpriority Claim × Creditor * Dpt Ed/Aidv Po Box 300001 Greenvi…" at bounding box center [508, 250] width 1016 height 500
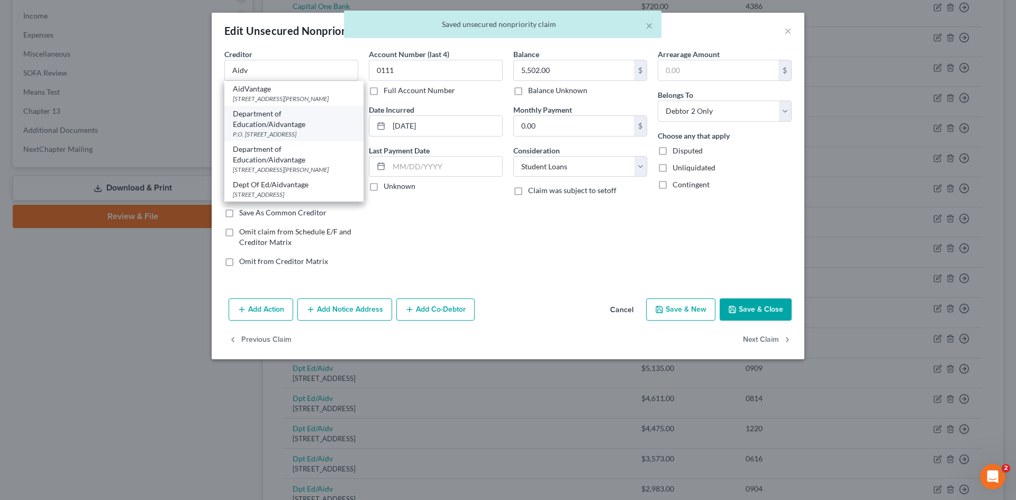
click at [262, 123] on div "Department of Education/Aidvantage" at bounding box center [294, 118] width 122 height 21
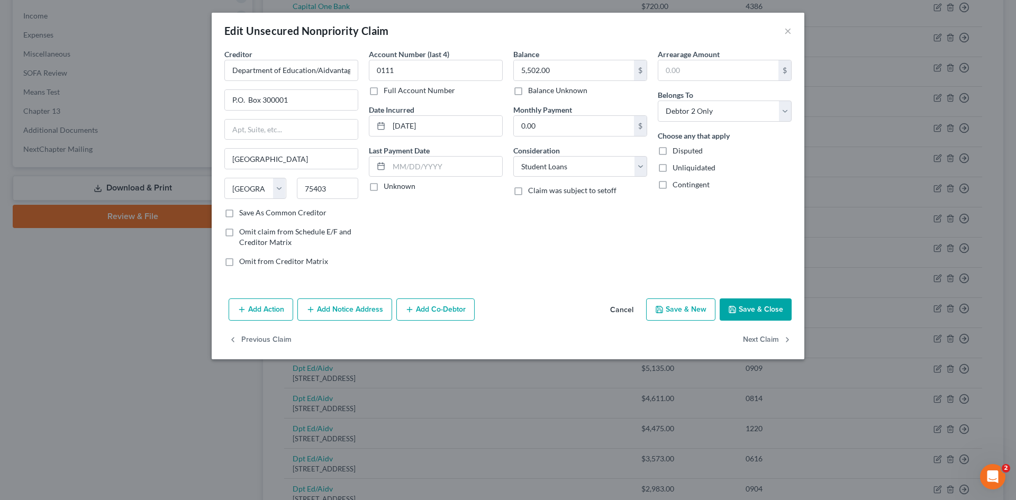
click at [762, 310] on button "Save & Close" at bounding box center [756, 309] width 72 height 22
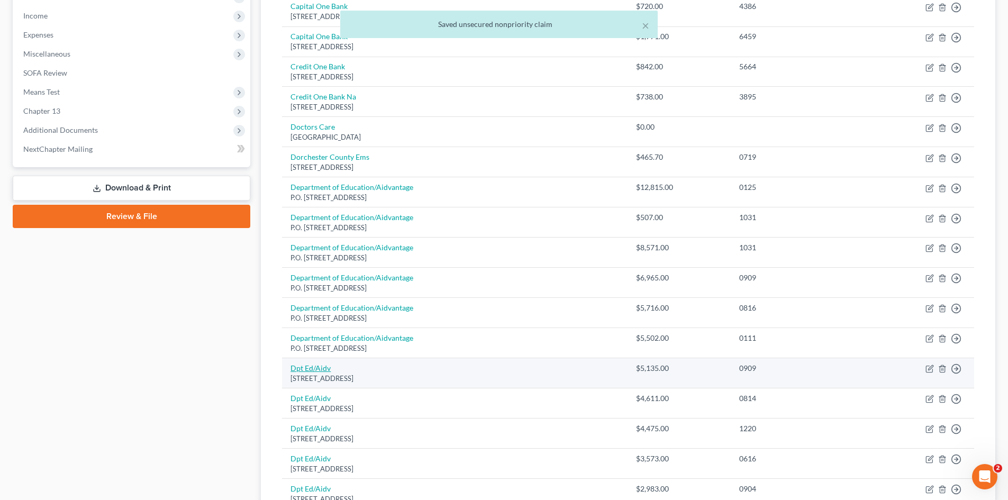
click at [304, 367] on link "Dpt Ed/Aidv" at bounding box center [310, 367] width 40 height 9
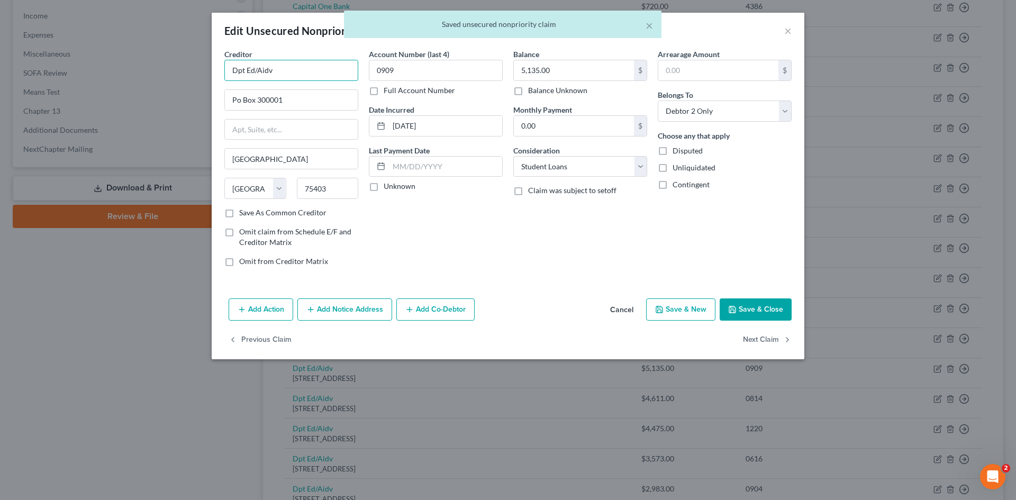
drag, startPoint x: 253, startPoint y: 64, endPoint x: 205, endPoint y: 74, distance: 48.7
click at [224, 69] on input "Dpt Ed/Aidv" at bounding box center [291, 70] width 134 height 21
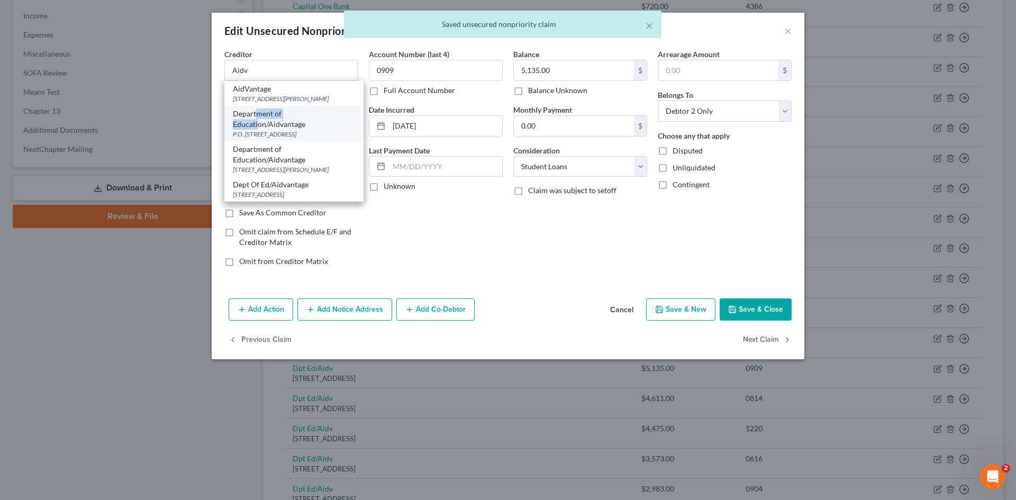
click at [258, 119] on div "Department of Education/Aidvantage" at bounding box center [294, 118] width 122 height 21
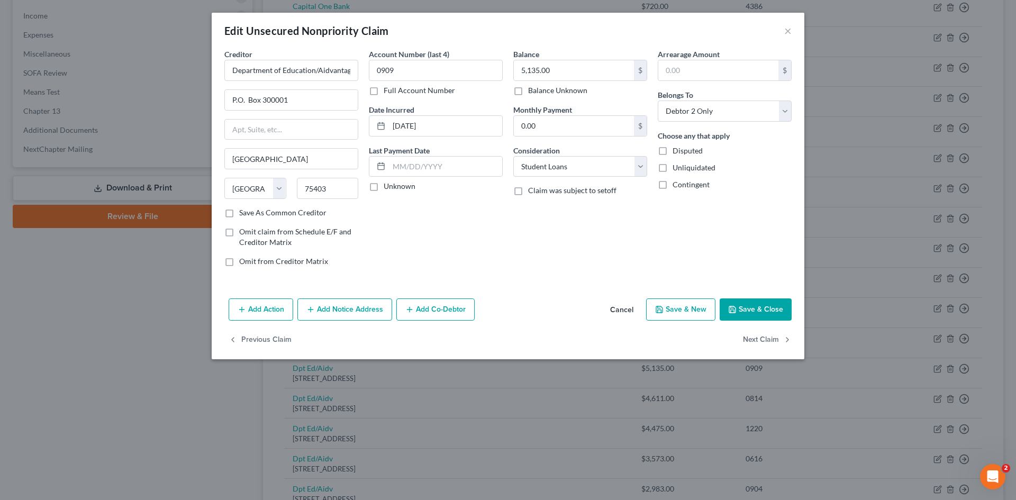
click at [754, 316] on button "Save & Close" at bounding box center [756, 309] width 72 height 22
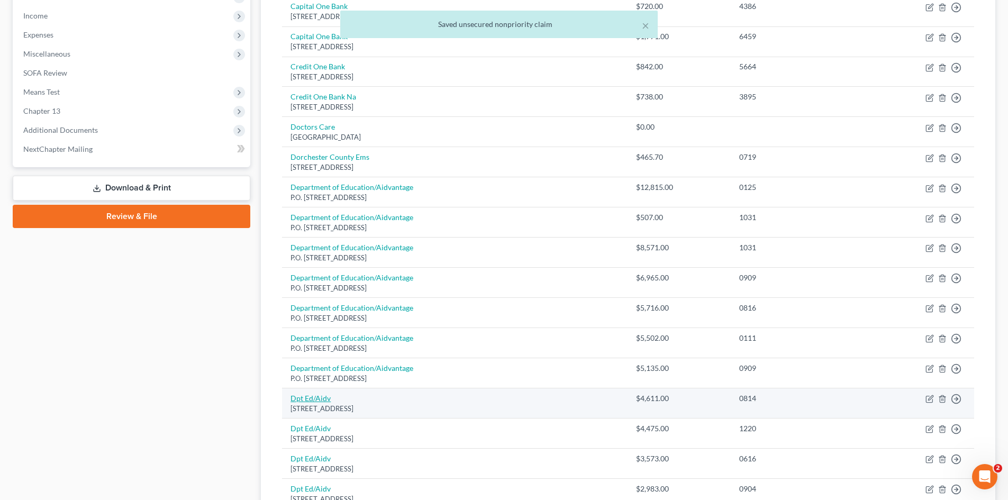
click at [299, 398] on link "Dpt Ed/Aidv" at bounding box center [310, 398] width 40 height 9
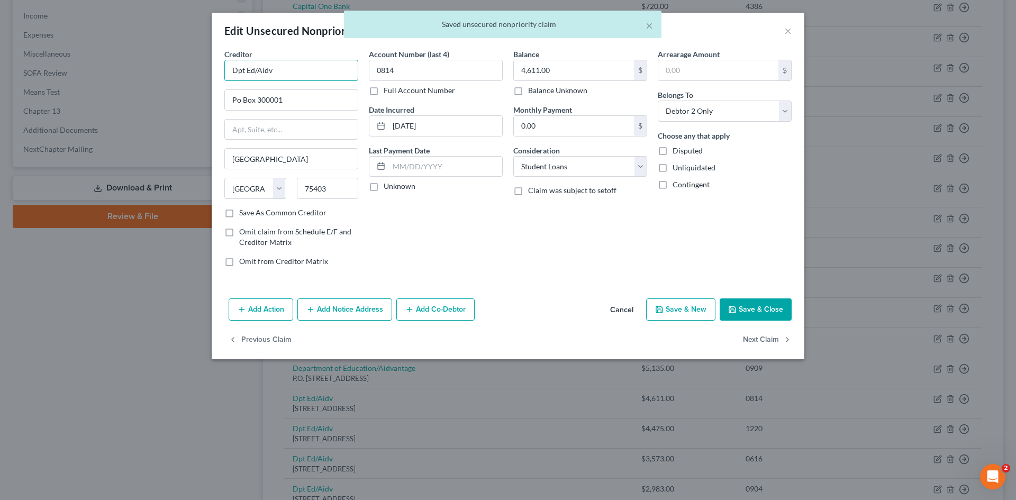
drag, startPoint x: 256, startPoint y: 71, endPoint x: 213, endPoint y: 63, distance: 44.1
click at [215, 63] on div "Creditor * Dpt Ed/Aidv Po Box 300001 Greenville State AL AK AR AZ CA CO CT DE D…" at bounding box center [508, 171] width 593 height 245
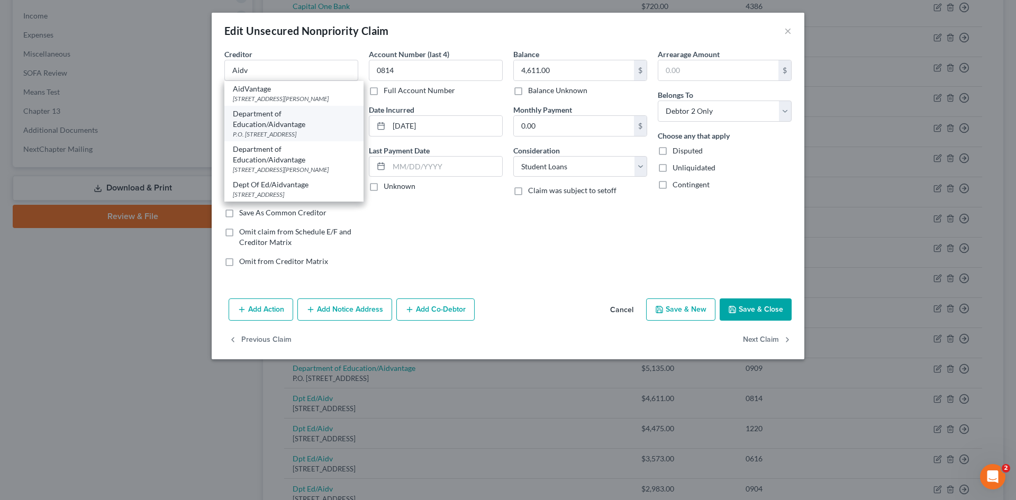
click at [263, 125] on div "Department of Education/Aidvantage" at bounding box center [294, 118] width 122 height 21
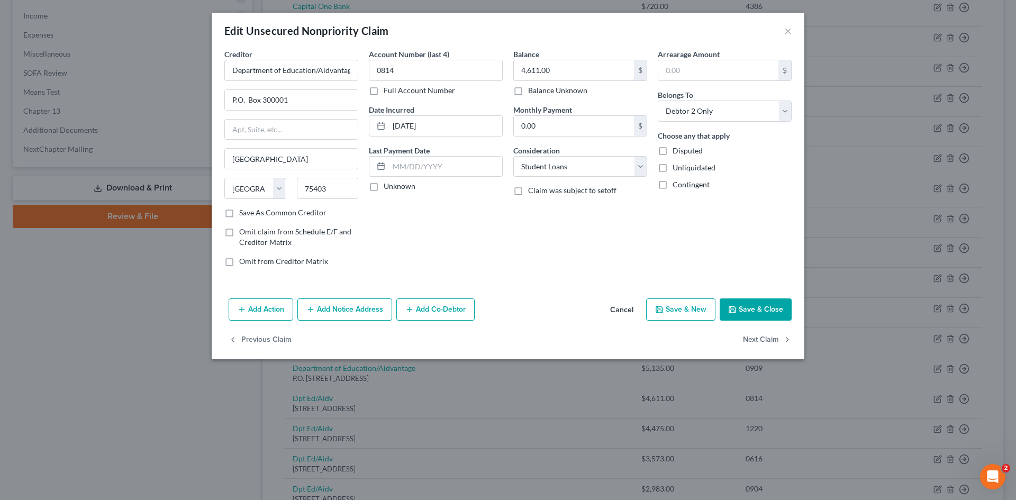
click at [736, 317] on button "Save & Close" at bounding box center [756, 309] width 72 height 22
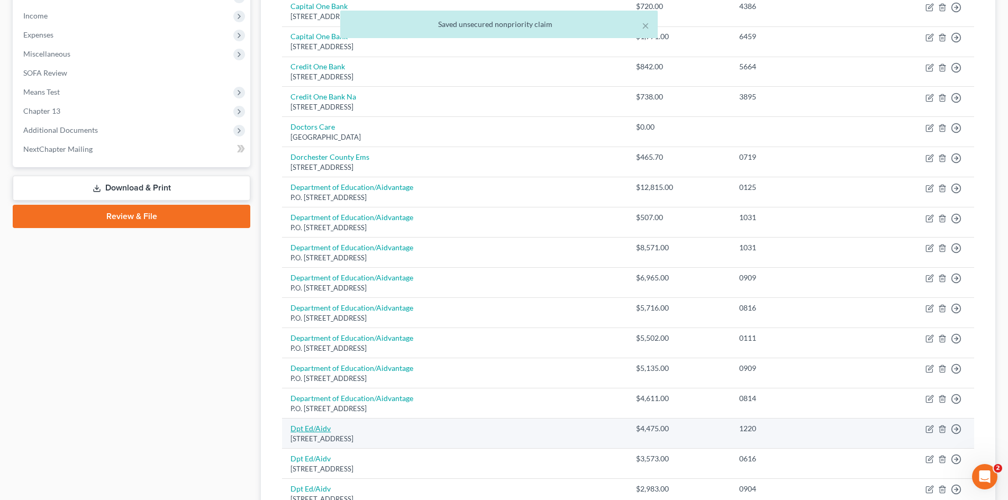
click at [304, 428] on link "Dpt Ed/Aidv" at bounding box center [310, 428] width 40 height 9
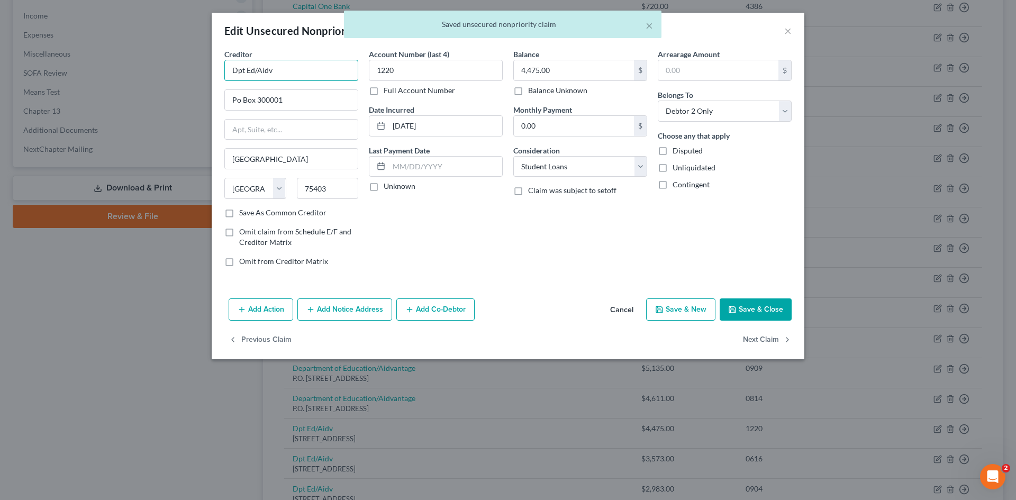
drag, startPoint x: 257, startPoint y: 69, endPoint x: 211, endPoint y: 71, distance: 46.6
click at [211, 71] on div "Edit Unsecured Nonpriority Claim × Creditor * Dpt Ed/Aidv Po Box 300001 Greenvi…" at bounding box center [508, 250] width 1016 height 500
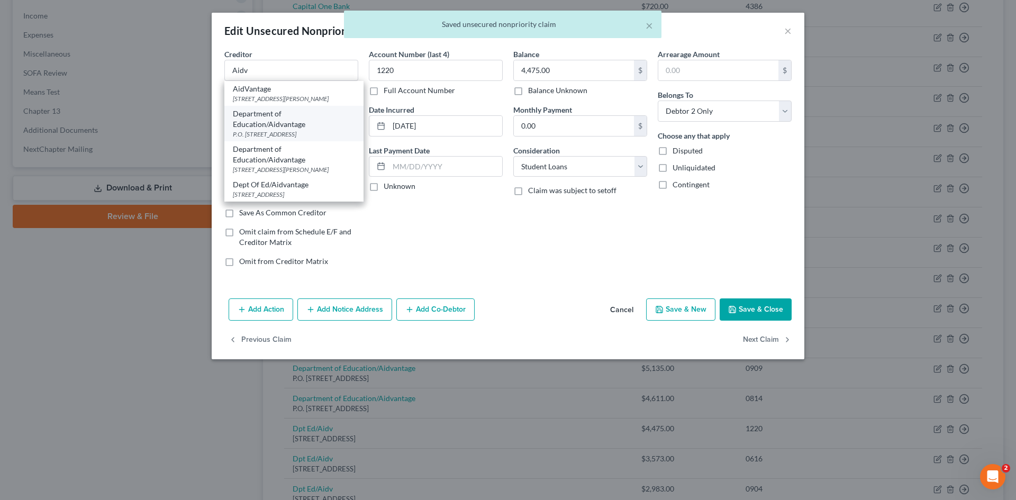
click at [270, 118] on div "Department of Education/Aidvantage" at bounding box center [294, 118] width 122 height 21
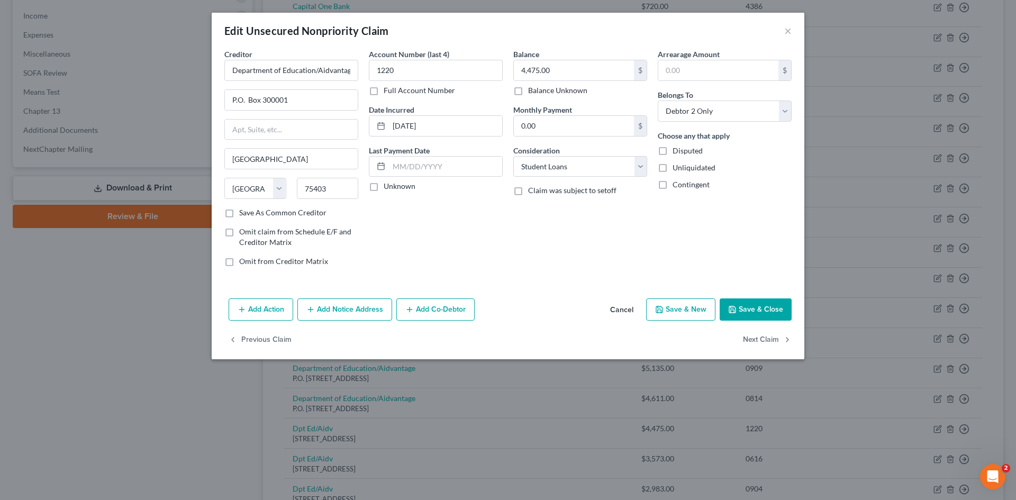
click at [741, 313] on button "Save & Close" at bounding box center [756, 309] width 72 height 22
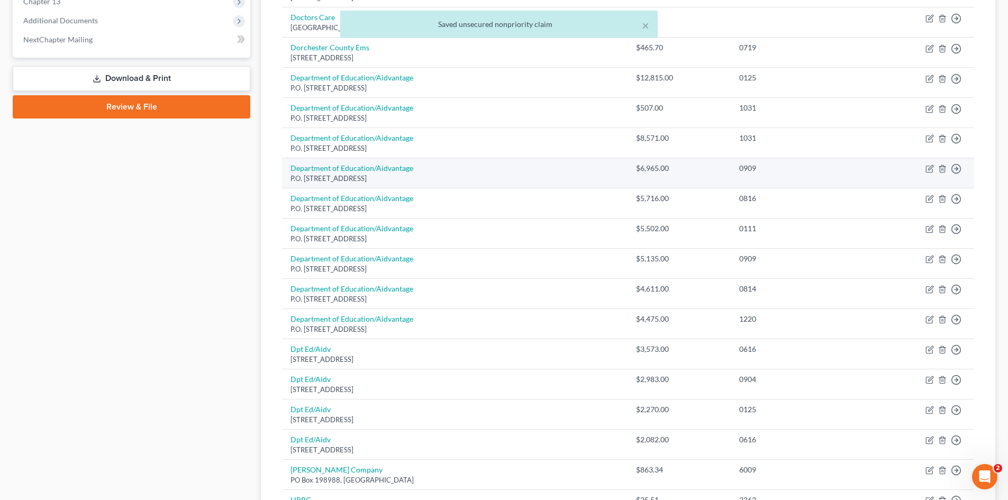
scroll to position [563, 0]
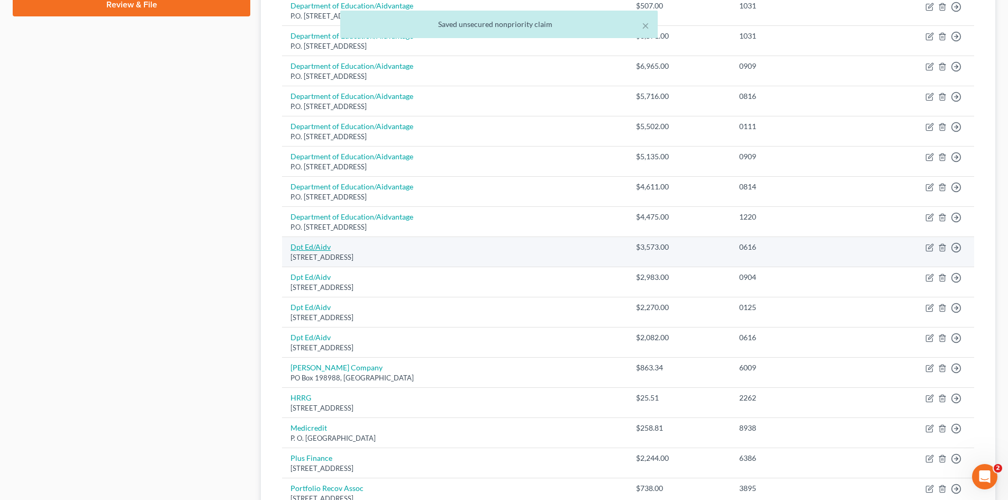
click at [312, 246] on link "Dpt Ed/Aidv" at bounding box center [310, 246] width 40 height 9
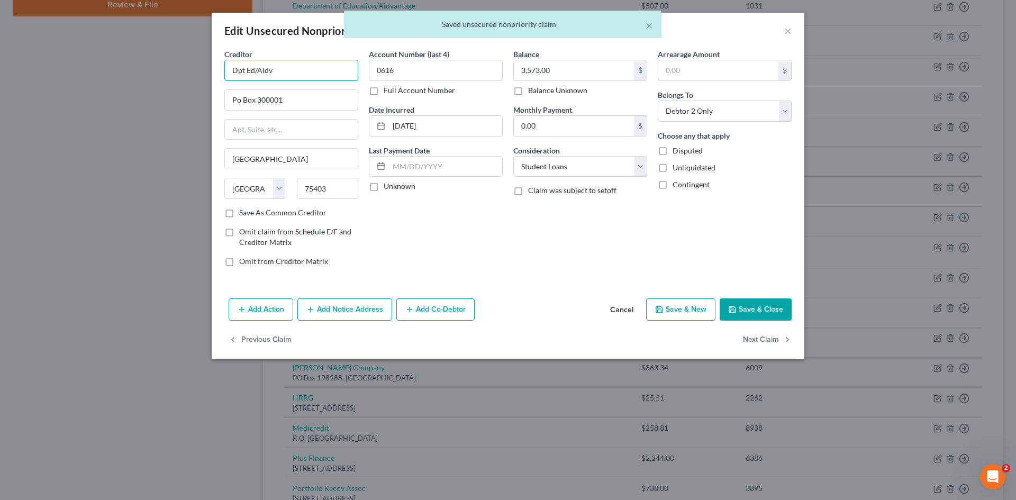
drag, startPoint x: 259, startPoint y: 72, endPoint x: 209, endPoint y: 75, distance: 50.3
click at [209, 75] on div "Edit Unsecured Nonpriority Claim × Creditor * Dpt Ed/Aidv Po Box 300001 Greenvi…" at bounding box center [508, 250] width 1016 height 500
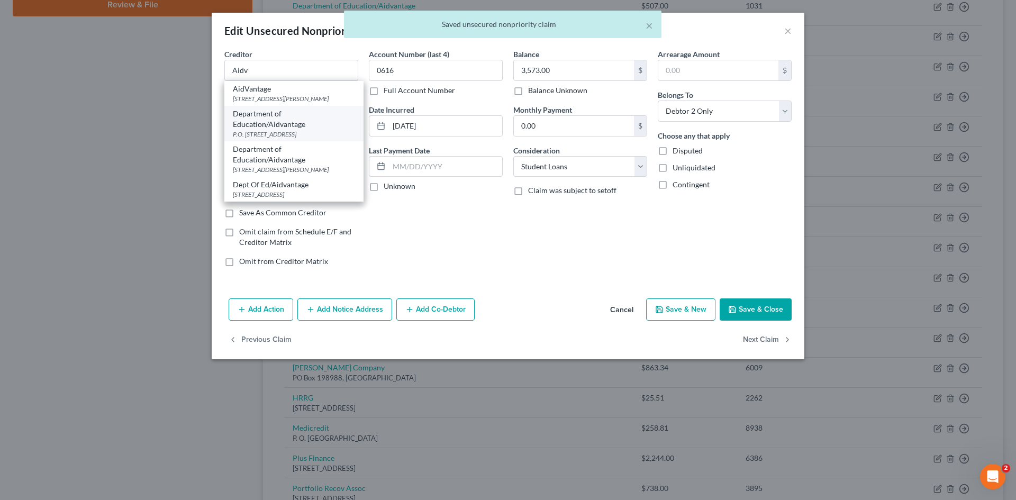
click at [281, 114] on div "Department of Education/Aidvantage" at bounding box center [294, 118] width 122 height 21
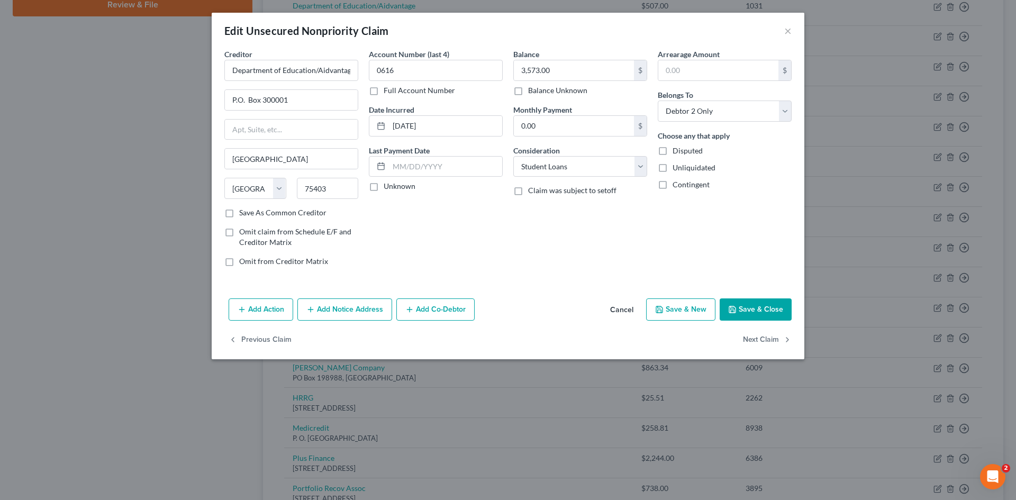
click at [759, 314] on button "Save & Close" at bounding box center [756, 309] width 72 height 22
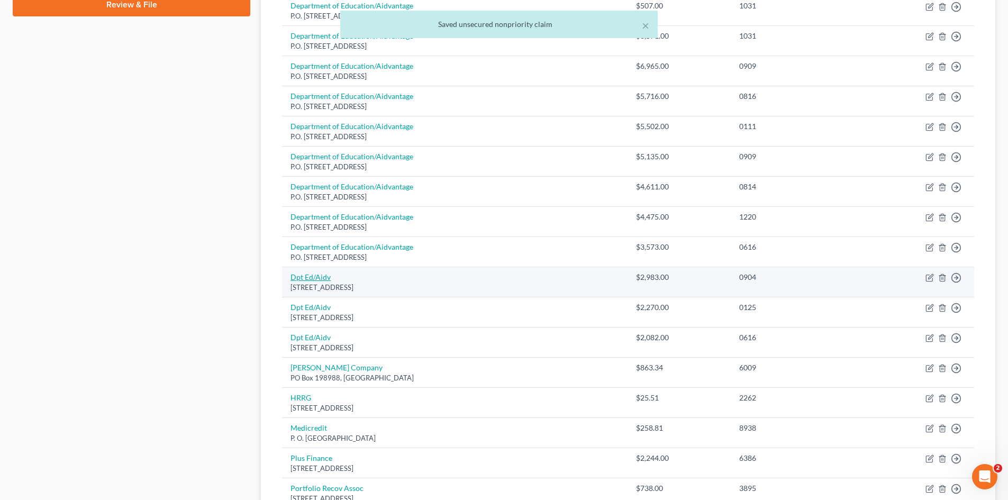
click at [316, 279] on link "Dpt Ed/Aidv" at bounding box center [310, 276] width 40 height 9
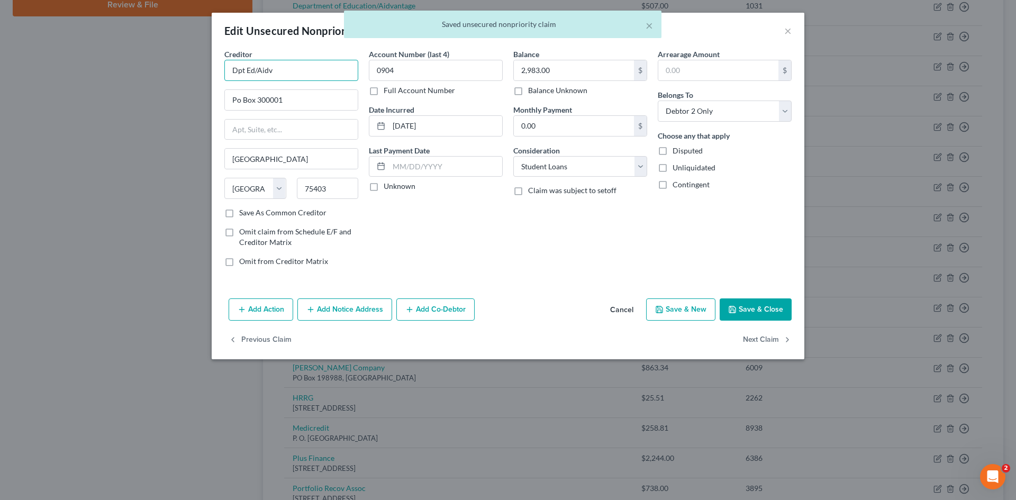
drag, startPoint x: 256, startPoint y: 73, endPoint x: 192, endPoint y: 77, distance: 64.7
click at [196, 76] on div "Edit Unsecured Nonpriority Claim × Creditor * Dpt Ed/Aidv Po Box 300001 Greenvi…" at bounding box center [508, 250] width 1016 height 500
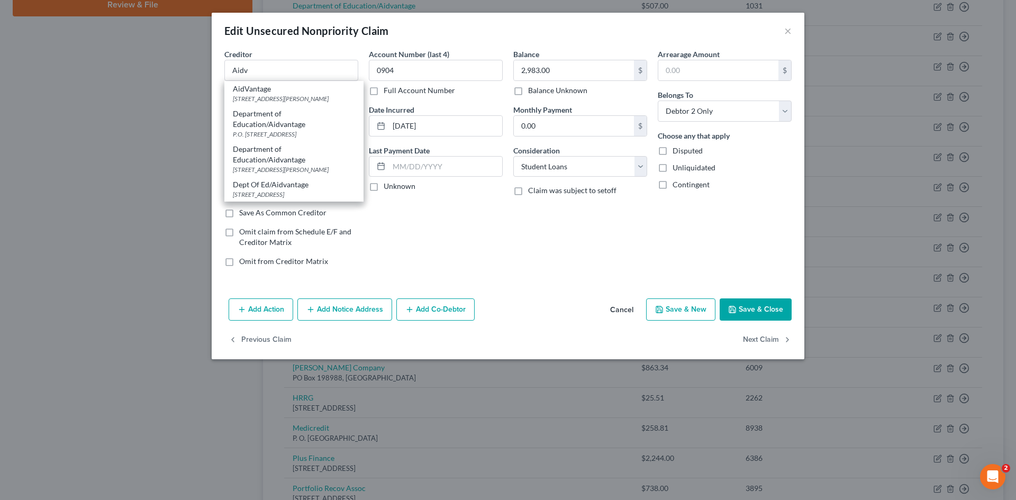
click at [256, 116] on div "Department of Education/Aidvantage" at bounding box center [294, 118] width 122 height 21
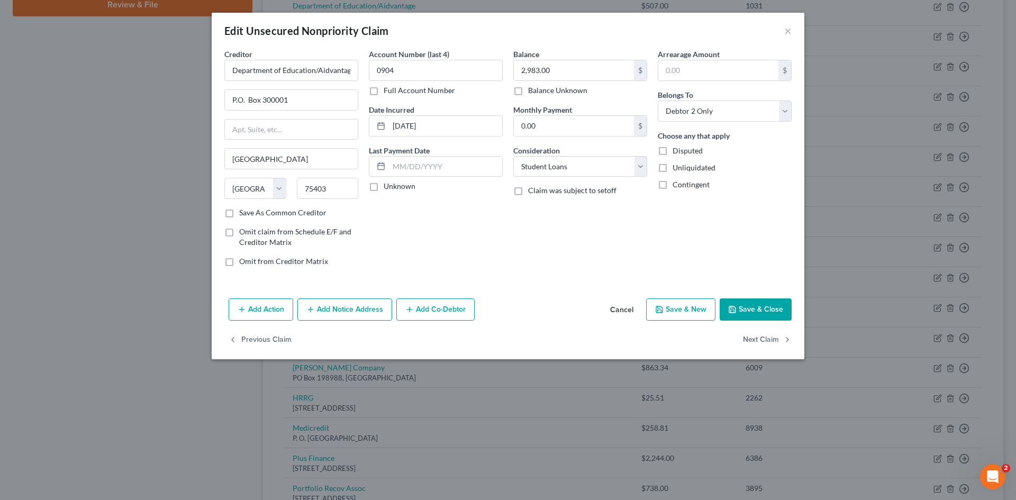
click at [754, 312] on button "Save & Close" at bounding box center [756, 309] width 72 height 22
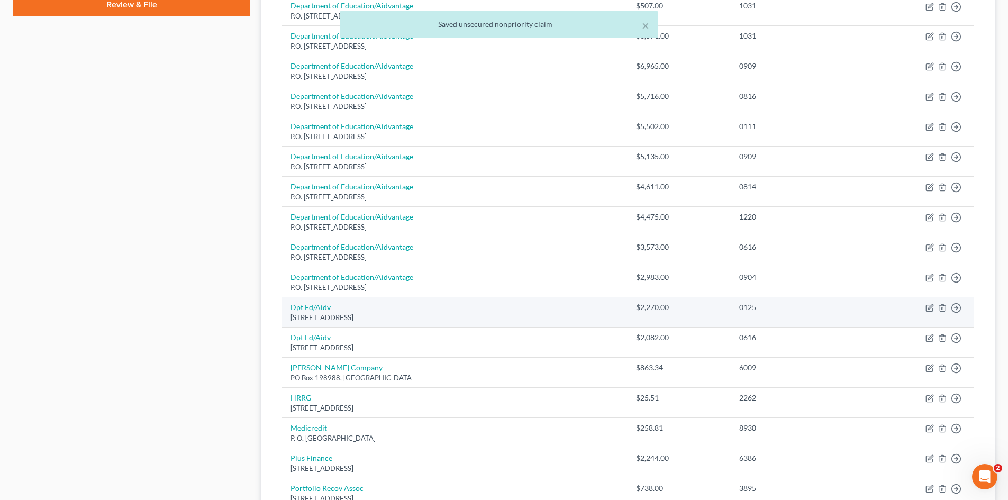
click at [314, 310] on link "Dpt Ed/Aidv" at bounding box center [310, 307] width 40 height 9
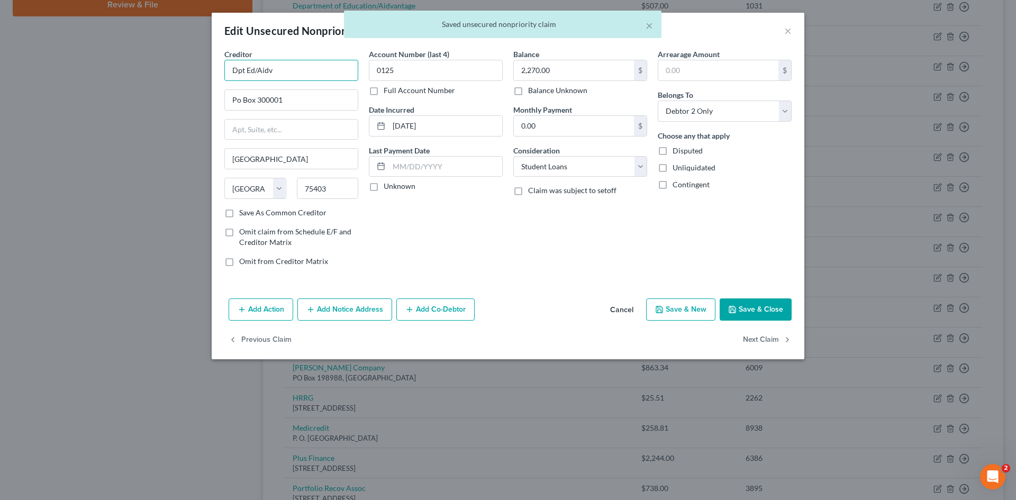
drag, startPoint x: 258, startPoint y: 69, endPoint x: 124, endPoint y: 78, distance: 134.1
click at [132, 78] on div "Edit Unsecured Nonpriority Claim × Creditor * Dpt Ed/Aidv Po Box 300001 Greenvi…" at bounding box center [508, 250] width 1016 height 500
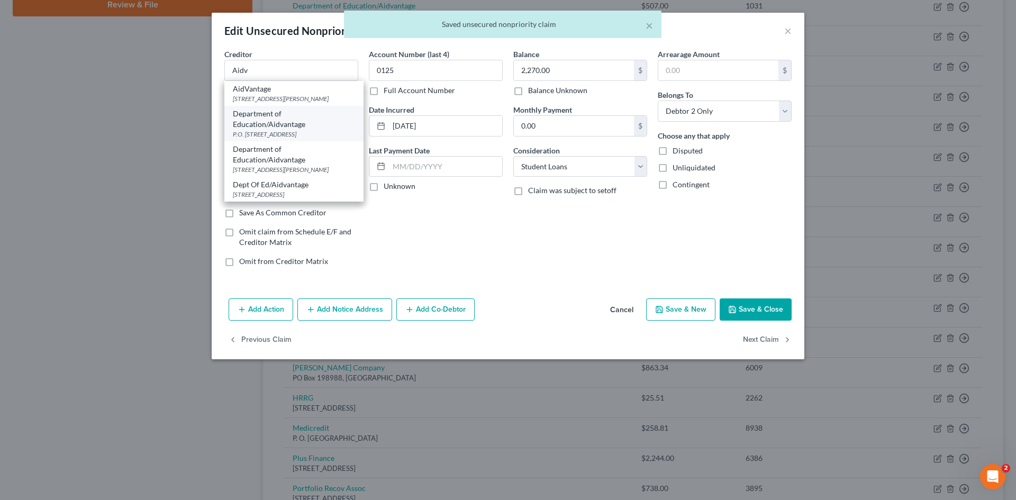
click at [271, 124] on div "Department of Education/Aidvantage" at bounding box center [294, 118] width 122 height 21
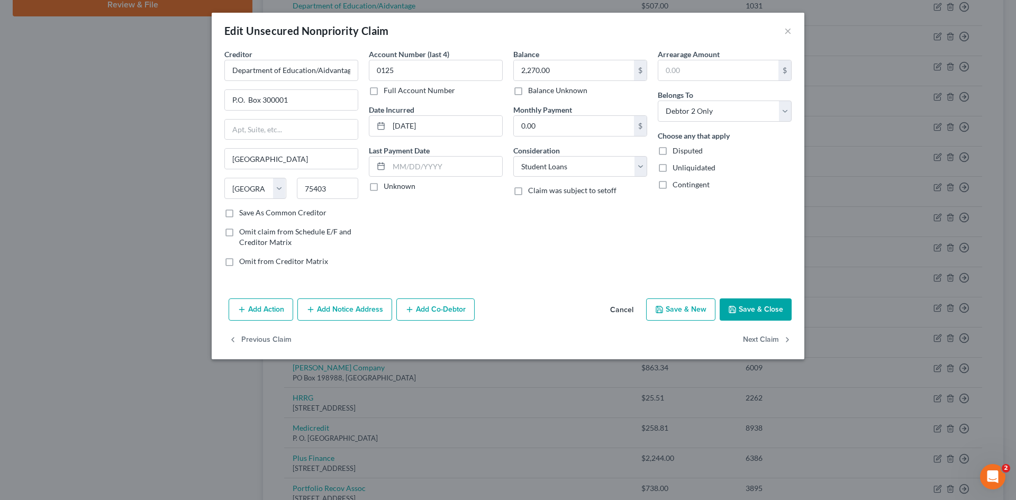
drag, startPoint x: 754, startPoint y: 314, endPoint x: 730, endPoint y: 314, distance: 24.3
click at [753, 314] on button "Save & Close" at bounding box center [756, 309] width 72 height 22
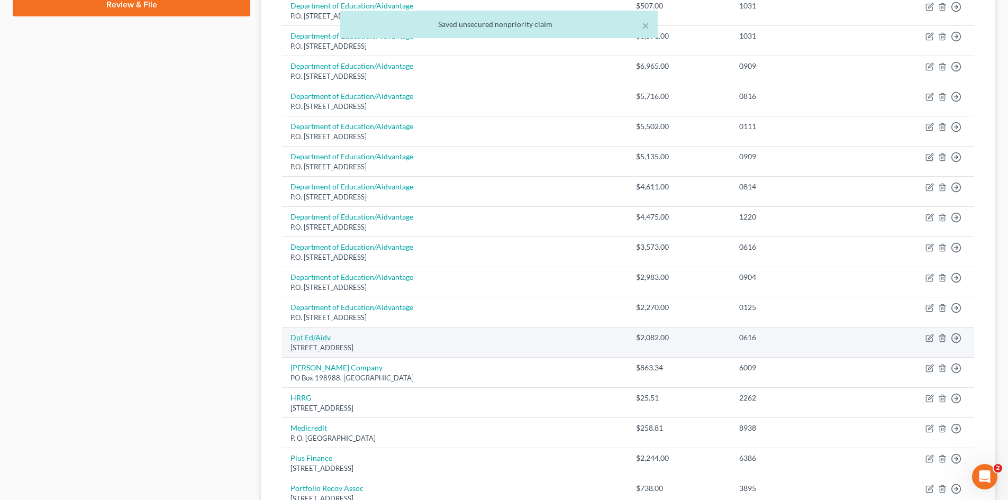
click at [299, 338] on link "Dpt Ed/Aidv" at bounding box center [310, 337] width 40 height 9
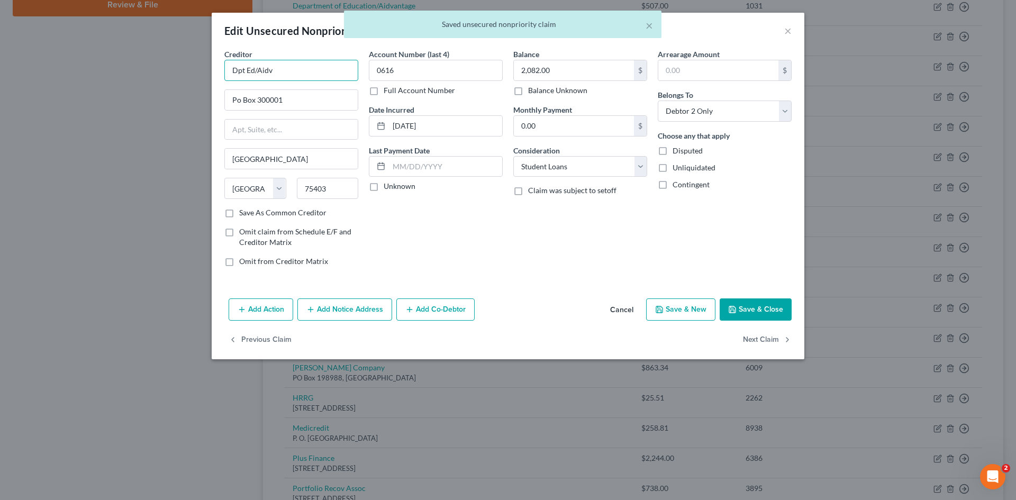
drag, startPoint x: 259, startPoint y: 70, endPoint x: 160, endPoint y: 85, distance: 100.6
click at [177, 84] on div "Edit Unsecured Nonpriority Claim × Creditor * Dpt Ed/Aidv Po Box 300001 Greenvi…" at bounding box center [508, 250] width 1016 height 500
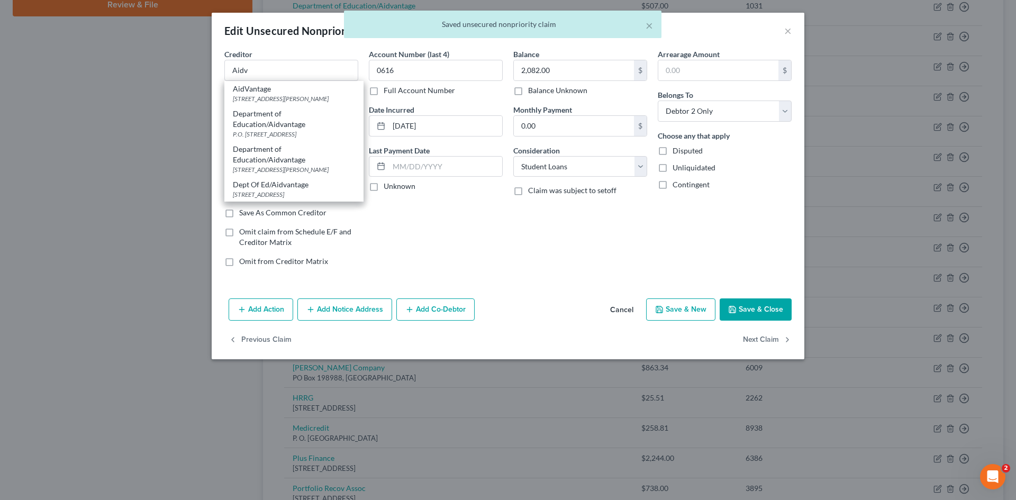
click at [271, 124] on div "Department of Education/Aidvantage" at bounding box center [294, 118] width 122 height 21
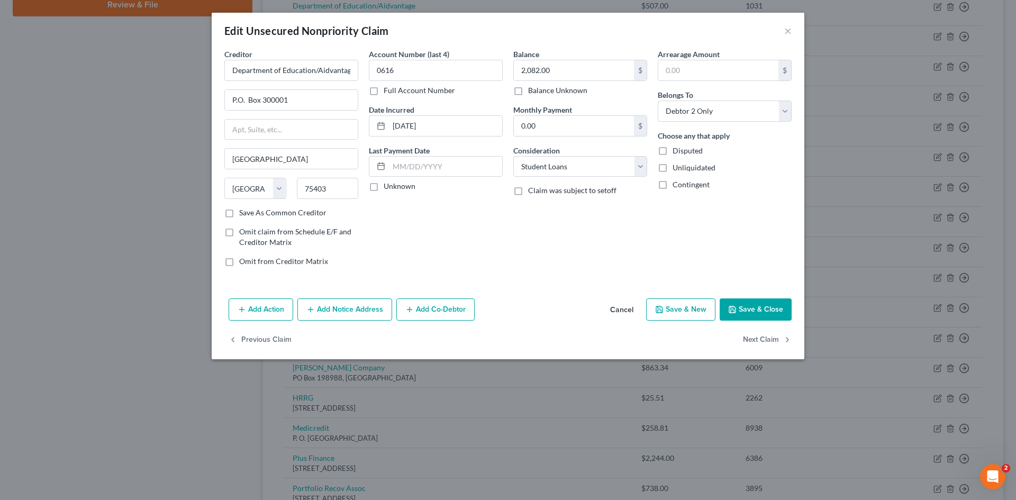
click at [749, 310] on button "Save & Close" at bounding box center [756, 309] width 72 height 22
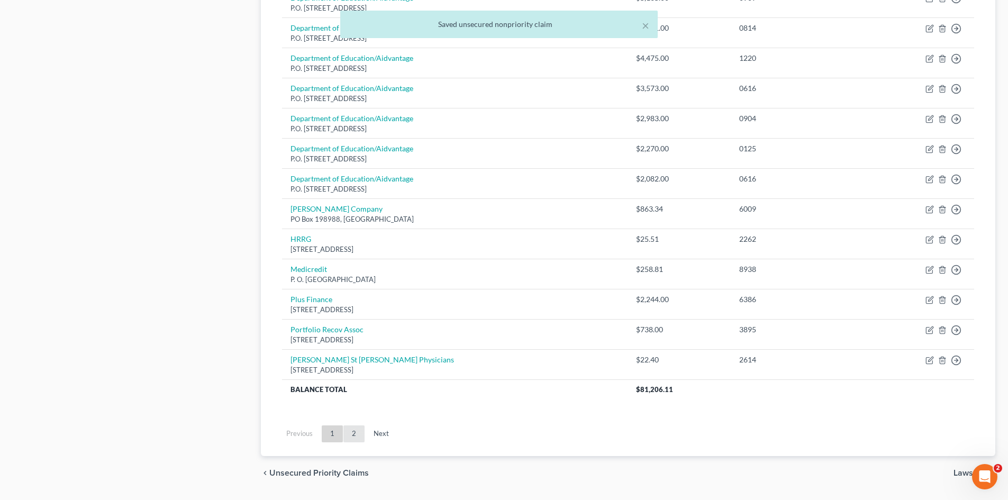
click at [355, 434] on link "2" at bounding box center [353, 433] width 21 height 17
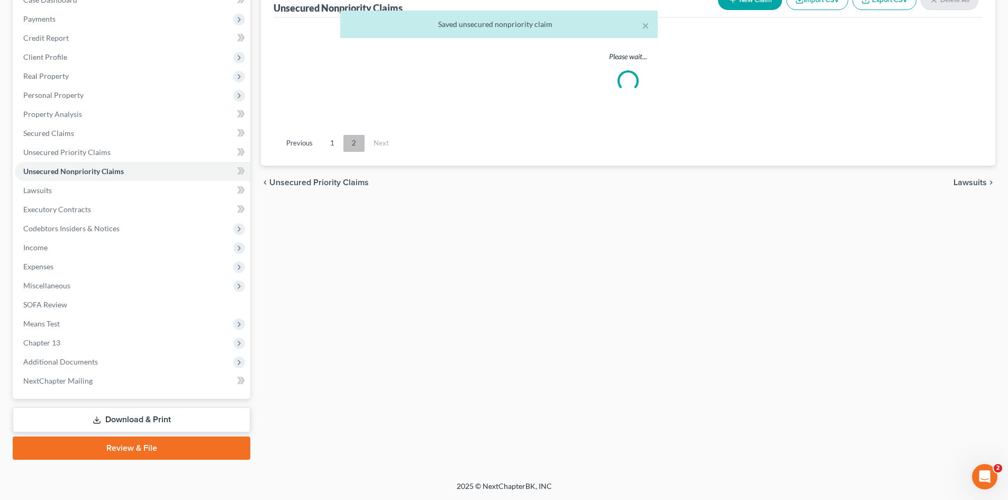
scroll to position [120, 0]
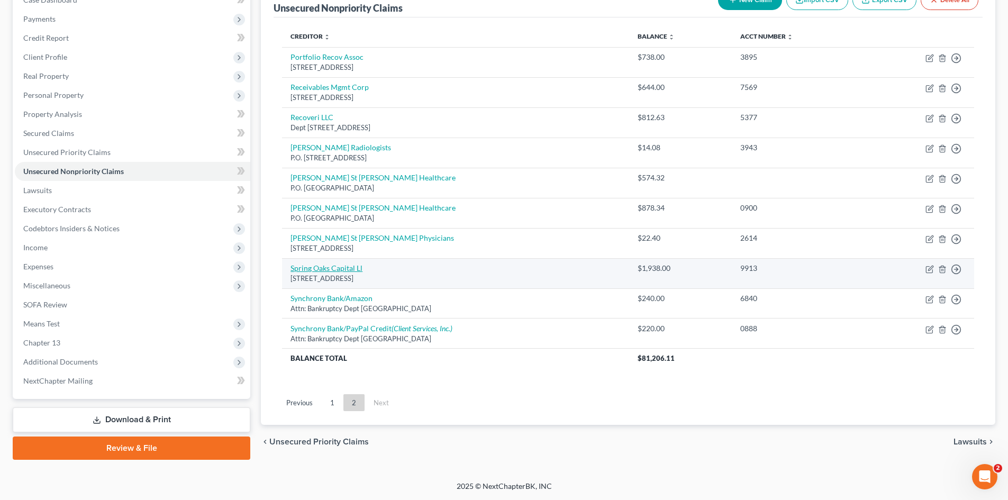
click at [354, 265] on link "Spring Oaks Capital Ll" at bounding box center [326, 267] width 72 height 9
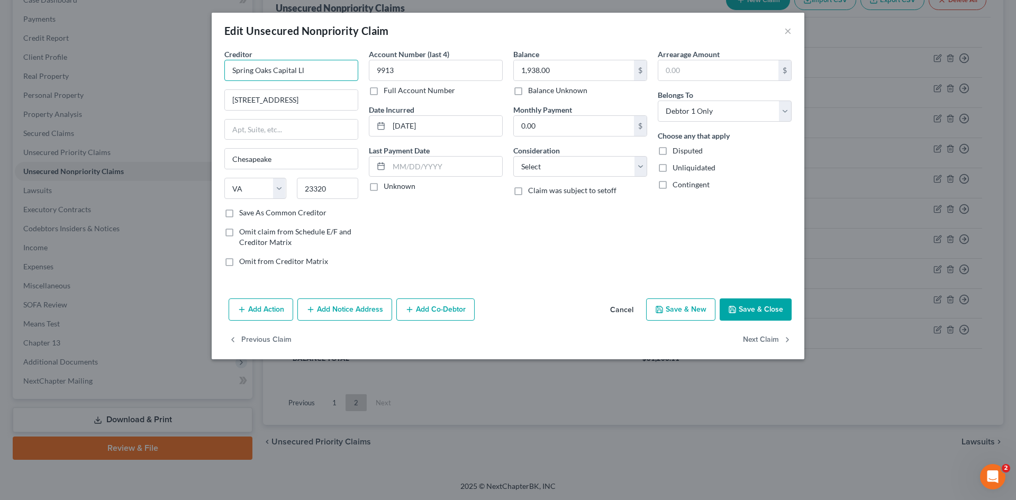
drag, startPoint x: 296, startPoint y: 72, endPoint x: 330, endPoint y: 71, distance: 34.4
click at [330, 71] on input "Spring Oaks Capital Ll" at bounding box center [291, 70] width 134 height 21
click at [283, 99] on div "P.O. [STREET_ADDRESS]" at bounding box center [288, 98] width 110 height 9
click at [545, 163] on select "Select Cable / Satellite Services Collection Agency Credit Card Debt Debt Couns…" at bounding box center [580, 166] width 134 height 21
click at [513, 156] on select "Select Cable / Satellite Services Collection Agency Credit Card Debt Debt Couns…" at bounding box center [580, 166] width 134 height 21
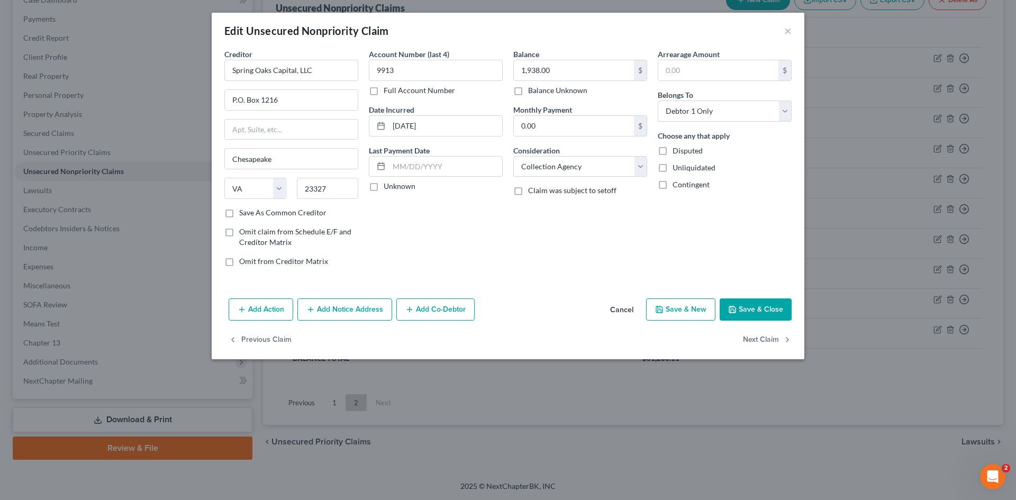
click at [742, 306] on button "Save & Close" at bounding box center [756, 309] width 72 height 22
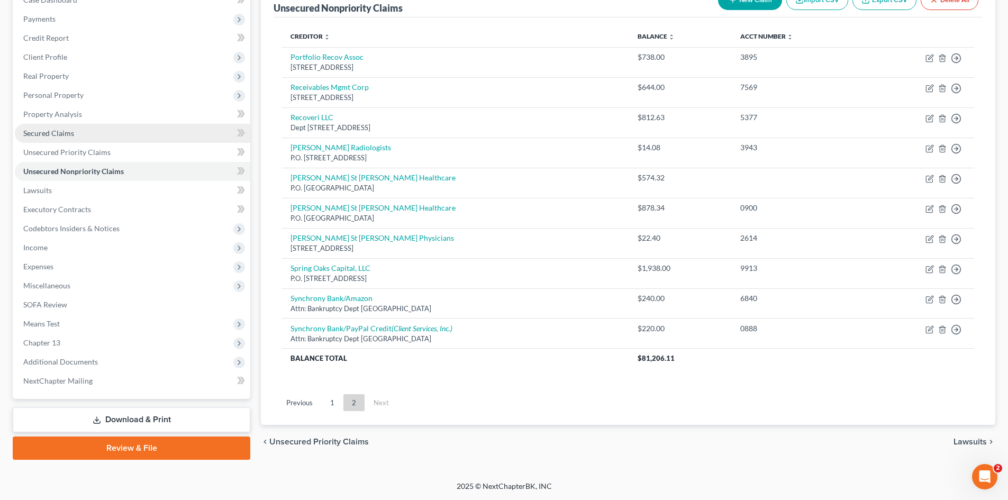
click at [66, 132] on span "Secured Claims" at bounding box center [48, 133] width 51 height 9
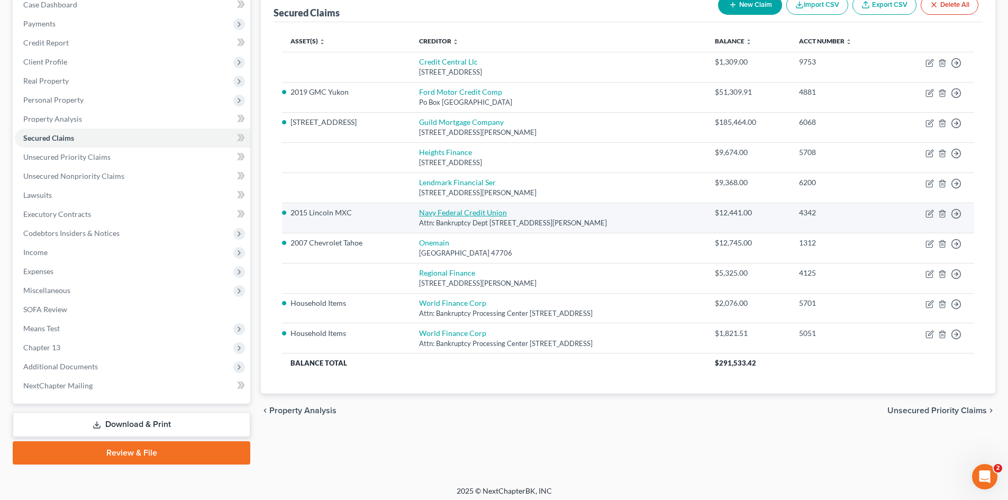
scroll to position [120, 0]
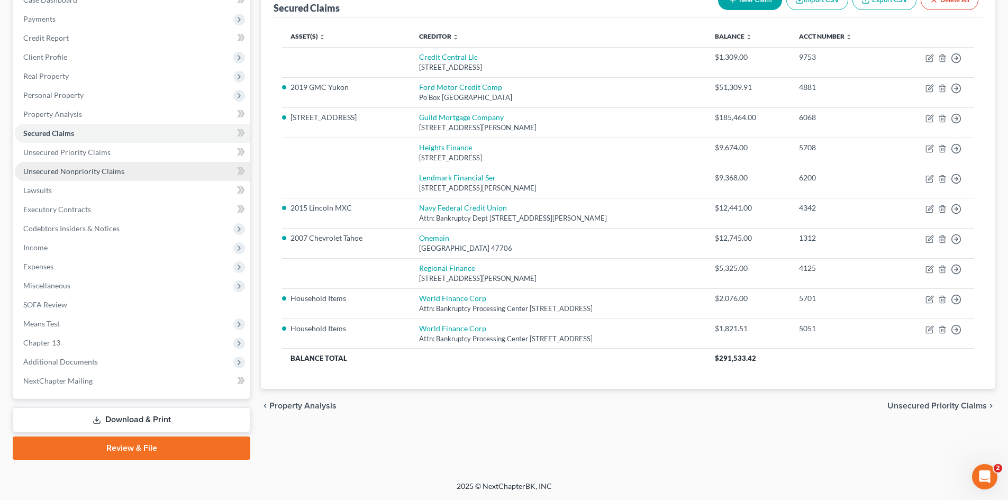
click at [77, 175] on span "Unsecured Nonpriority Claims" at bounding box center [73, 171] width 101 height 9
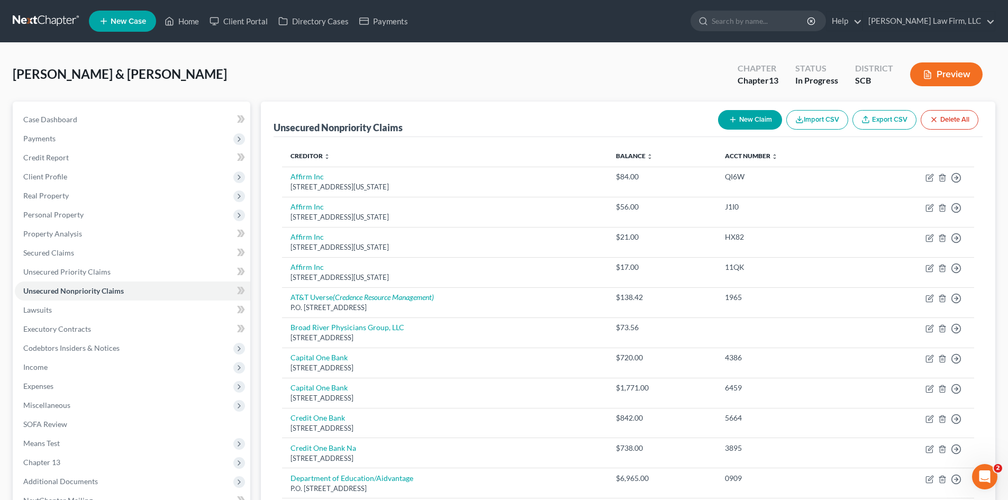
click at [740, 119] on button "New Claim" at bounding box center [750, 120] width 64 height 20
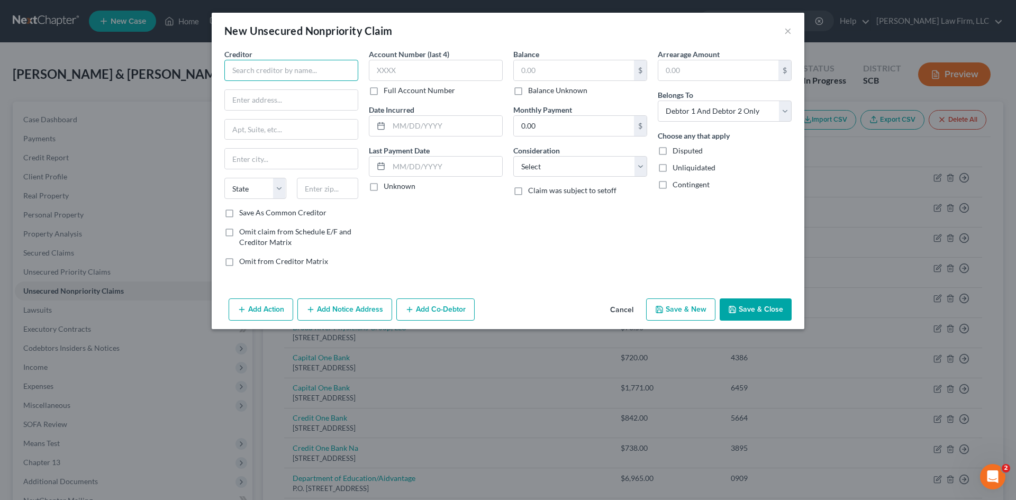
click at [271, 71] on input "text" at bounding box center [291, 70] width 134 height 21
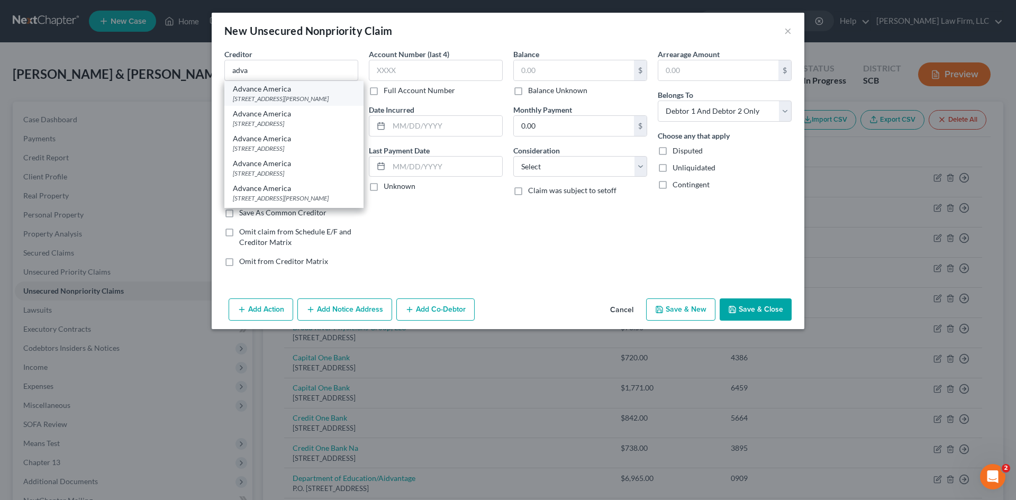
click at [278, 101] on div "134 St. James Avenue Unit 1, Goose Creek, SC 29445" at bounding box center [294, 98] width 122 height 9
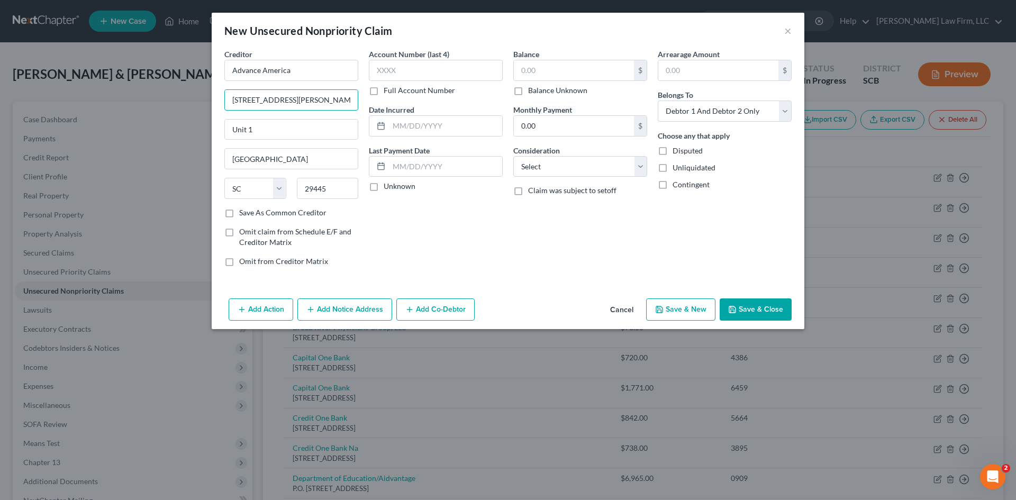
drag, startPoint x: 277, startPoint y: 104, endPoint x: 159, endPoint y: 112, distance: 118.2
click at [159, 112] on div "New Unsecured Nonpriority Claim × Creditor * Advance America 134 St. James Aven…" at bounding box center [508, 250] width 1016 height 500
click at [322, 192] on input "29405" at bounding box center [328, 188] width 62 height 21
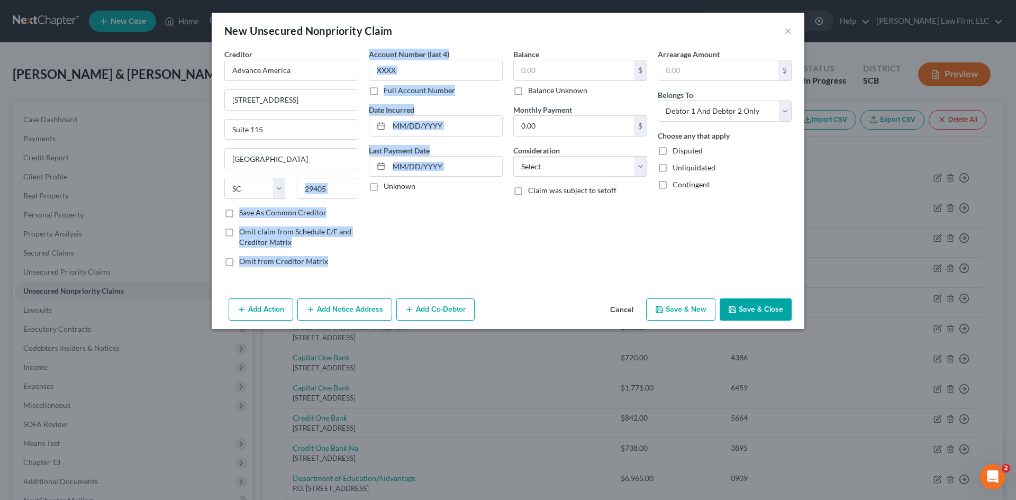
drag, startPoint x: 365, startPoint y: 203, endPoint x: 316, endPoint y: 204, distance: 49.2
click at [323, 204] on div "Creditor * Advance America 5101 Ashley Phosphate Road Suite 115 North Charlesto…" at bounding box center [508, 162] width 578 height 226
click at [342, 189] on input "29405" at bounding box center [328, 188] width 62 height 21
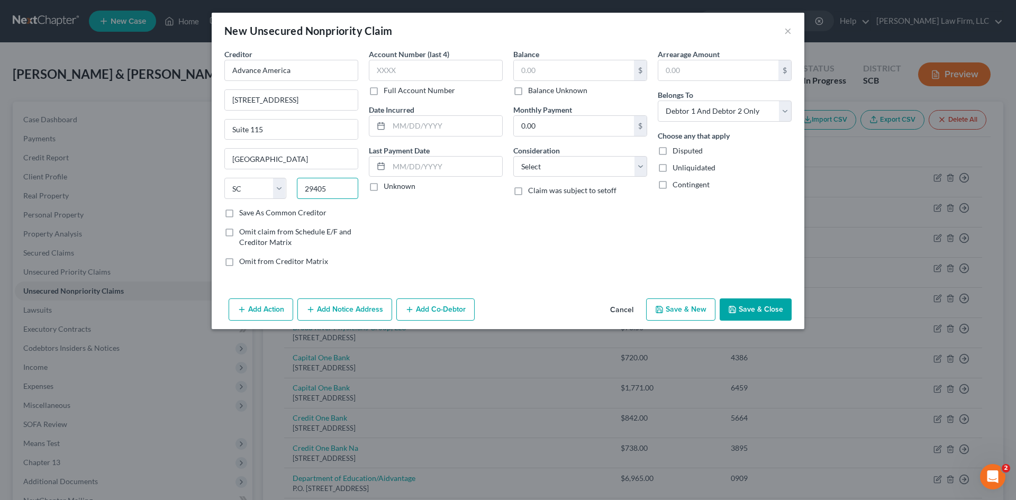
drag, startPoint x: 340, startPoint y: 190, endPoint x: 302, endPoint y: 196, distance: 38.6
click at [292, 190] on div "29405" at bounding box center [328, 188] width 72 height 21
click at [613, 159] on select "Select Cable / Satellite Services Collection Agency Credit Card Debt Debt Couns…" at bounding box center [580, 166] width 134 height 21
click at [513, 156] on select "Select Cable / Satellite Services Collection Agency Credit Card Debt Debt Couns…" at bounding box center [580, 166] width 134 height 21
click at [536, 205] on div "Other Consideration" at bounding box center [580, 201] width 134 height 32
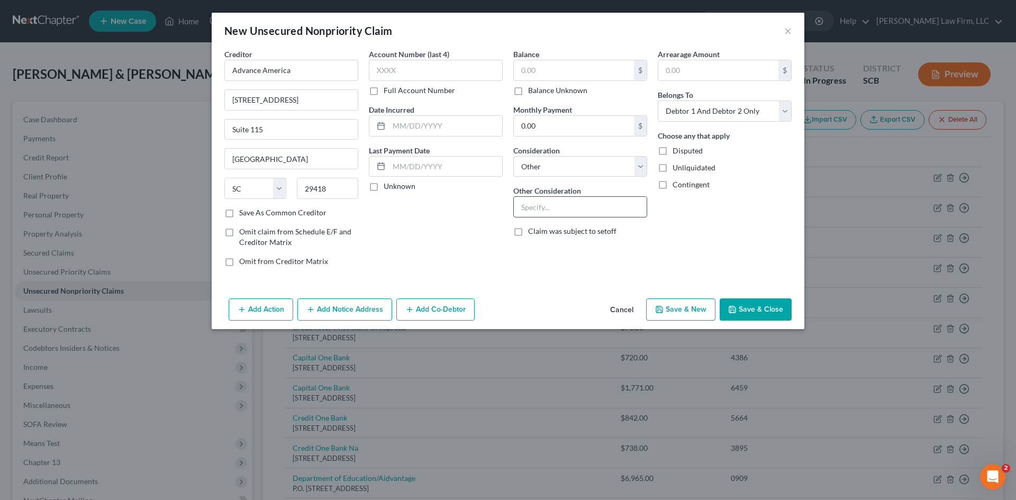
click at [538, 207] on input "text" at bounding box center [580, 207] width 133 height 20
click at [571, 70] on input "text" at bounding box center [574, 70] width 120 height 20
click at [700, 112] on select "Select Debtor 1 Only Debtor 2 Only Debtor 1 And Debtor 2 Only At Least One Of T…" at bounding box center [725, 111] width 134 height 21
click at [658, 101] on select "Select Debtor 1 Only Debtor 2 Only Debtor 1 And Debtor 2 Only At Least One Of T…" at bounding box center [725, 111] width 134 height 21
click at [748, 310] on button "Save & Close" at bounding box center [756, 309] width 72 height 22
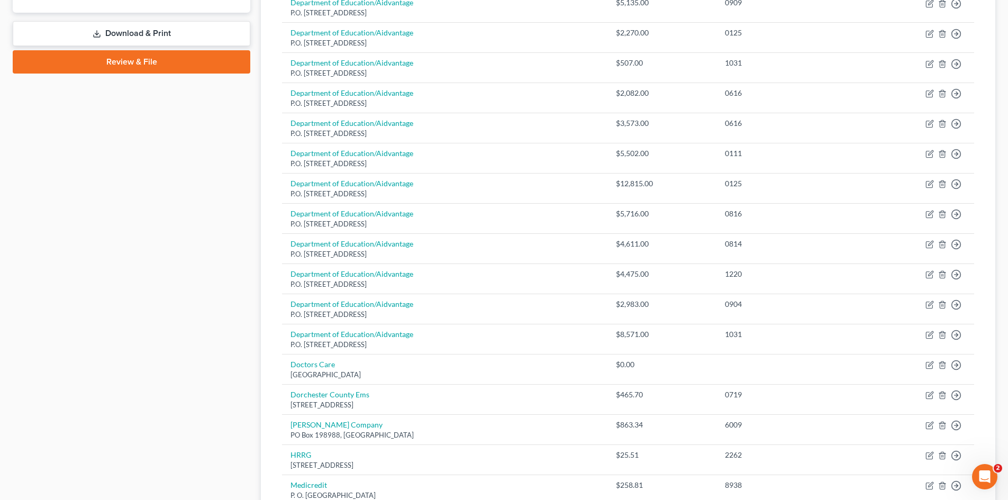
scroll to position [529, 0]
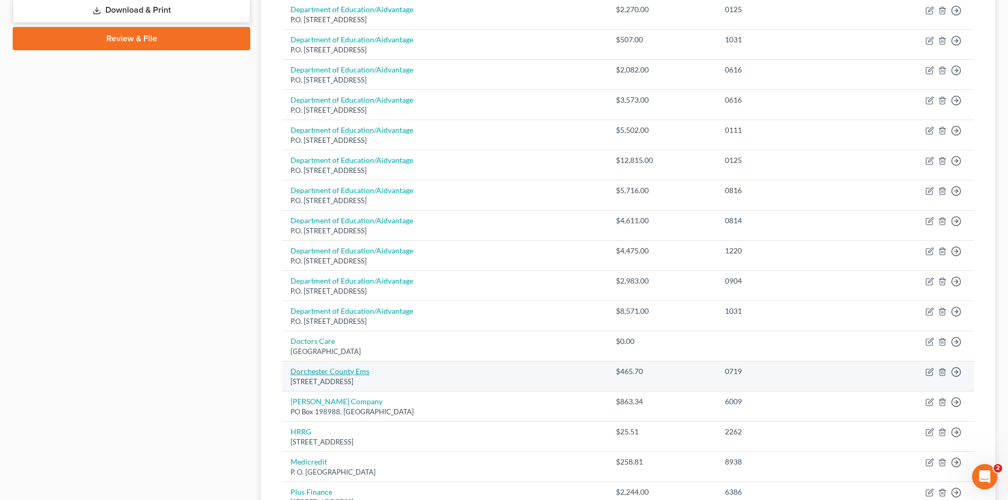
click at [330, 371] on link "Dorchester County Ems" at bounding box center [329, 371] width 79 height 9
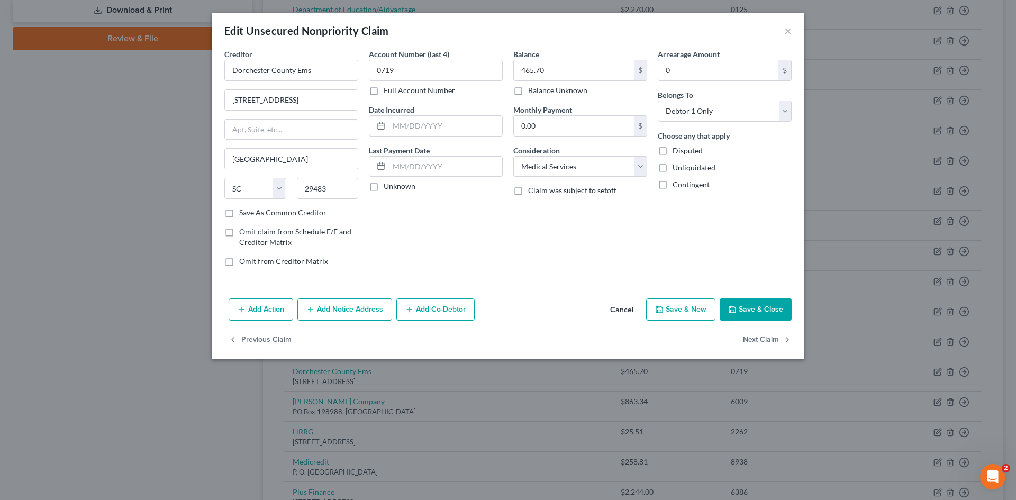
click at [733, 308] on polyline "button" at bounding box center [732, 307] width 3 height 2
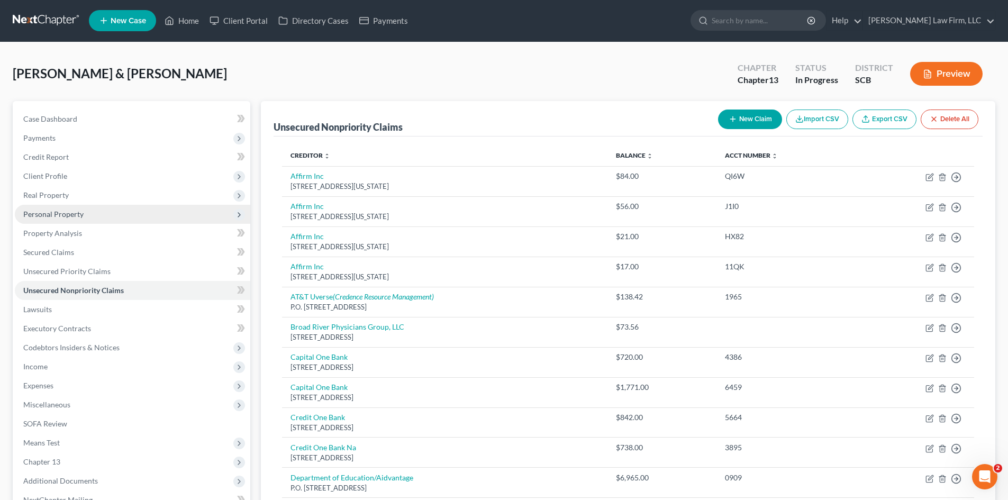
scroll to position [0, 0]
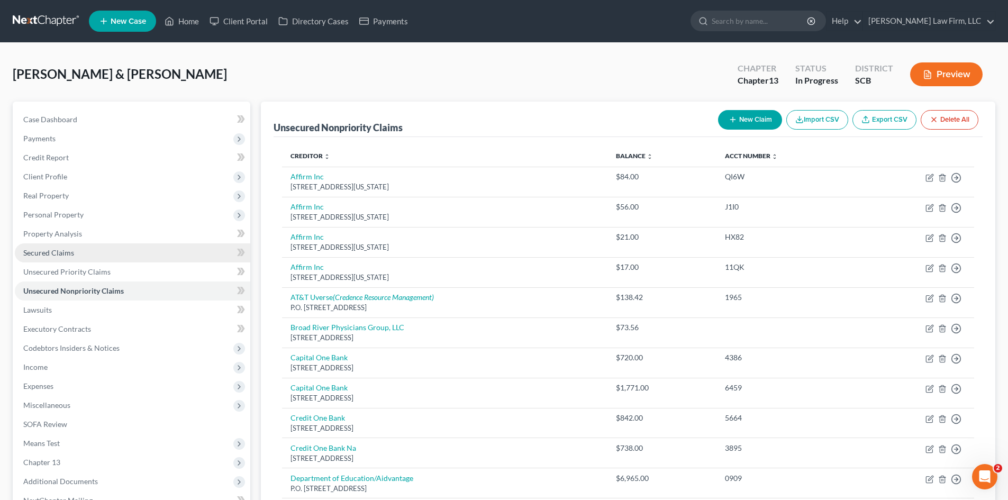
click at [48, 253] on span "Secured Claims" at bounding box center [48, 252] width 51 height 9
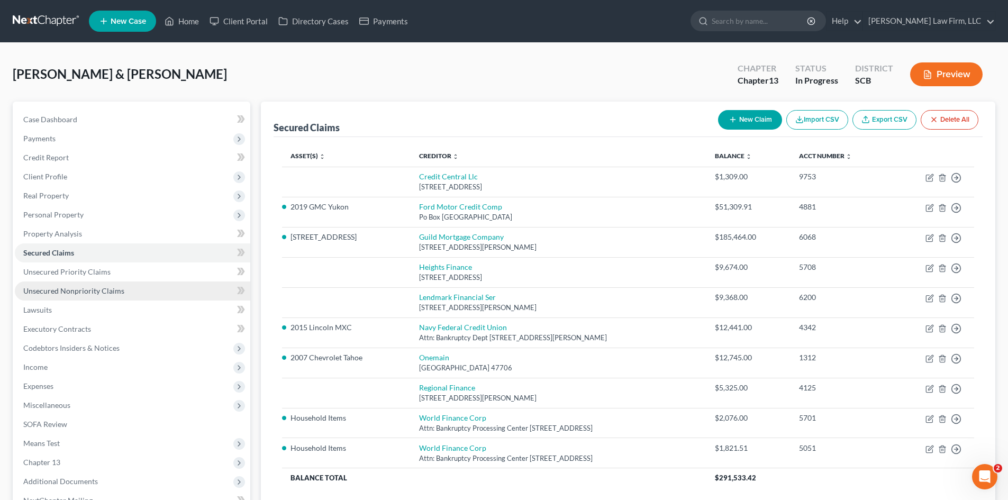
click at [70, 289] on span "Unsecured Nonpriority Claims" at bounding box center [73, 290] width 101 height 9
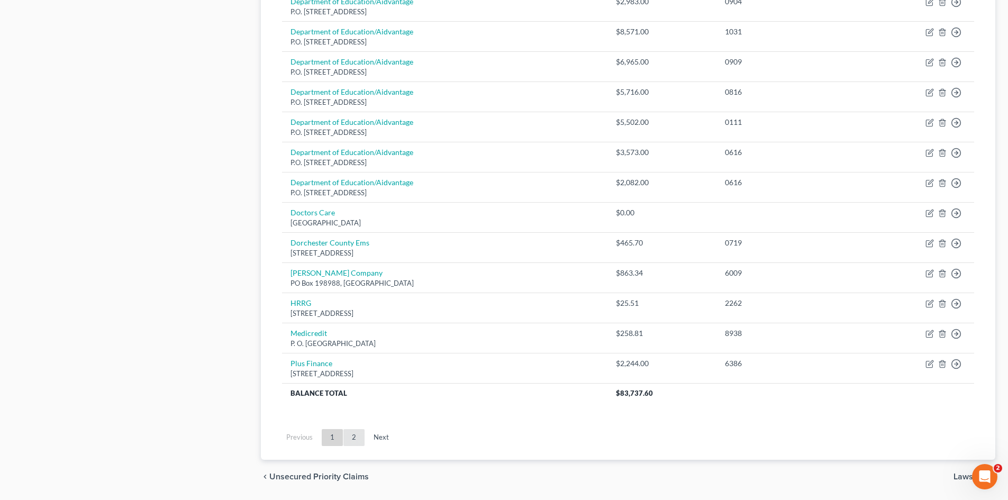
click at [354, 434] on link "2" at bounding box center [353, 437] width 21 height 17
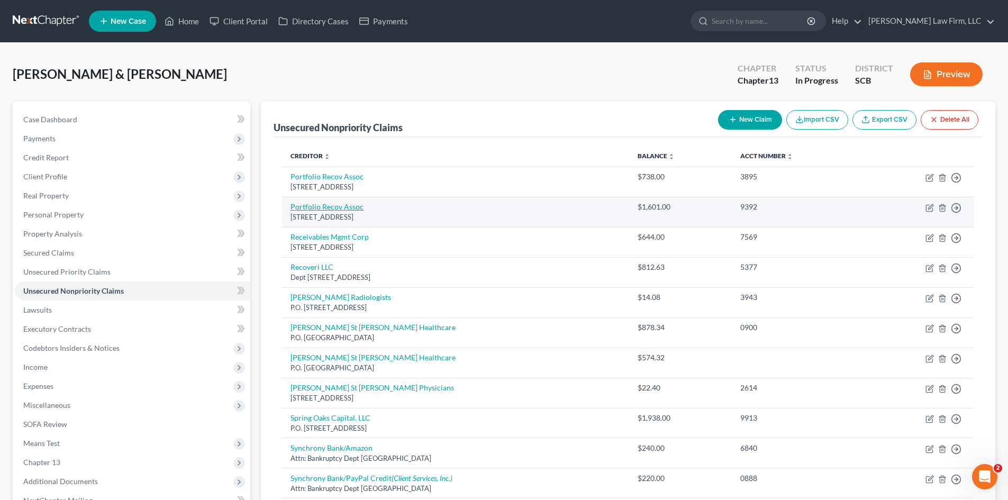
click at [307, 206] on link "Portfolio Recov Assoc" at bounding box center [326, 206] width 73 height 9
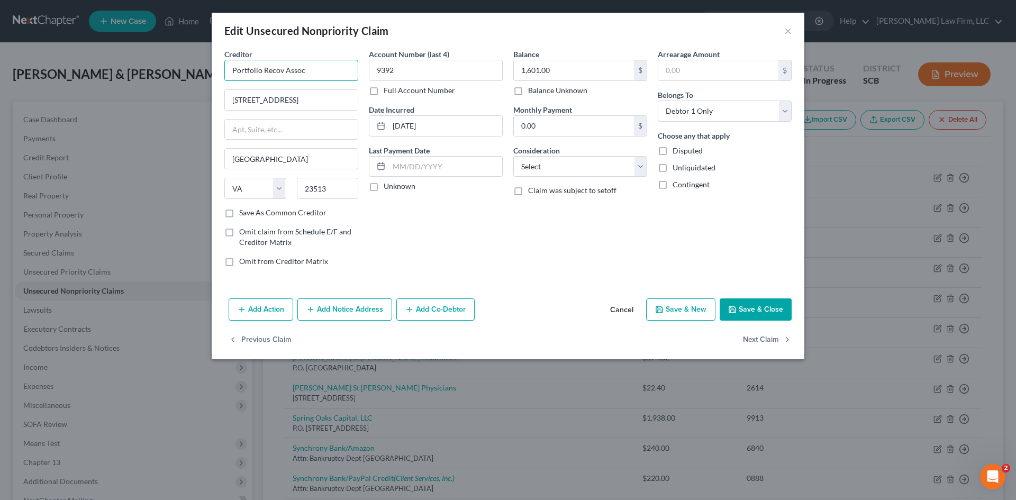
drag, startPoint x: 283, startPoint y: 71, endPoint x: 357, endPoint y: 74, distance: 74.1
click at [341, 74] on input "Portfolio Recov Assoc" at bounding box center [291, 70] width 134 height 21
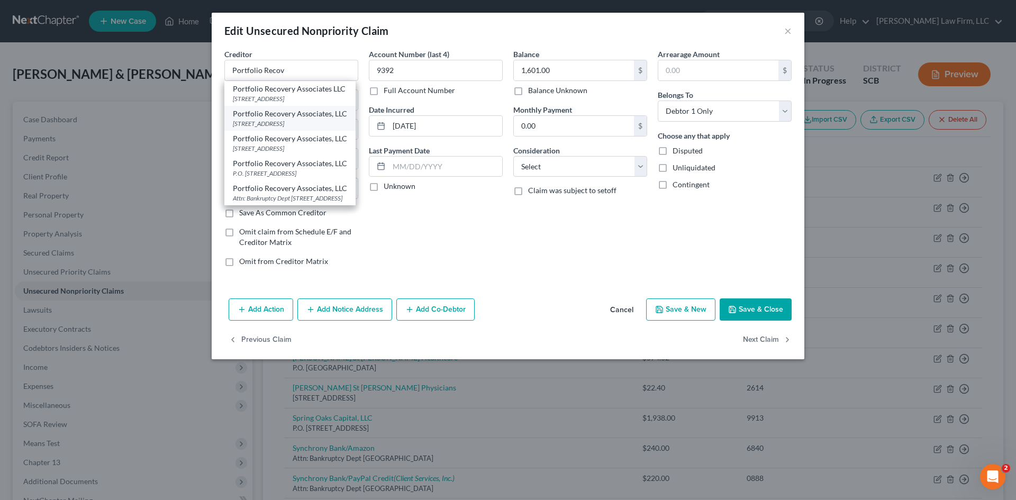
click at [308, 126] on div "[STREET_ADDRESS]" at bounding box center [290, 123] width 114 height 9
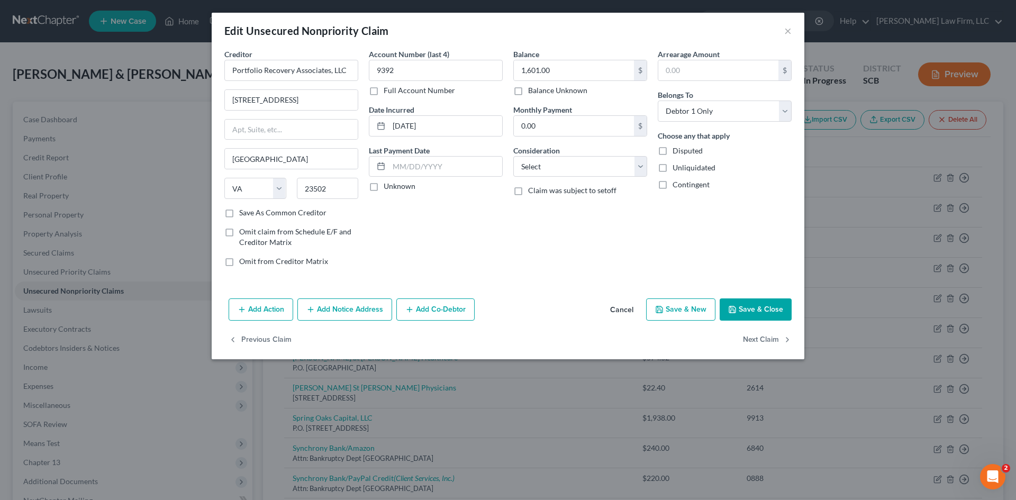
click at [567, 180] on div "Balance 1,601.00 $ Balance Unknown Balance Undetermined 1,601.00 $ Balance Unkn…" at bounding box center [580, 162] width 144 height 226
drag, startPoint x: 567, startPoint y: 170, endPoint x: 567, endPoint y: 176, distance: 5.8
click at [567, 171] on select "Select Cable / Satellite Services Collection Agency Credit Card Debt Debt Couns…" at bounding box center [580, 166] width 134 height 21
click at [513, 156] on select "Select Cable / Satellite Services Collection Agency Credit Card Debt Debt Couns…" at bounding box center [580, 166] width 134 height 21
click at [550, 205] on input "text" at bounding box center [580, 207] width 133 height 20
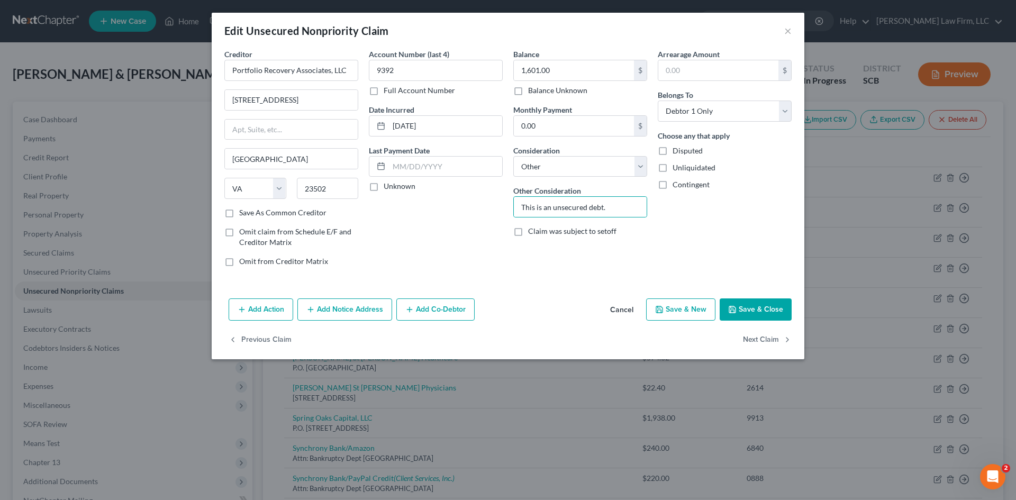
click at [744, 312] on button "Save & Close" at bounding box center [756, 309] width 72 height 22
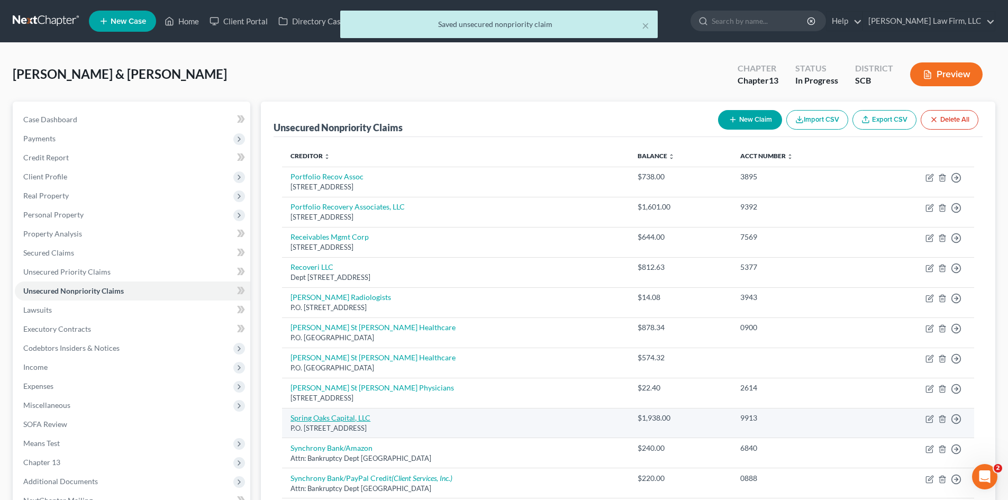
scroll to position [149, 0]
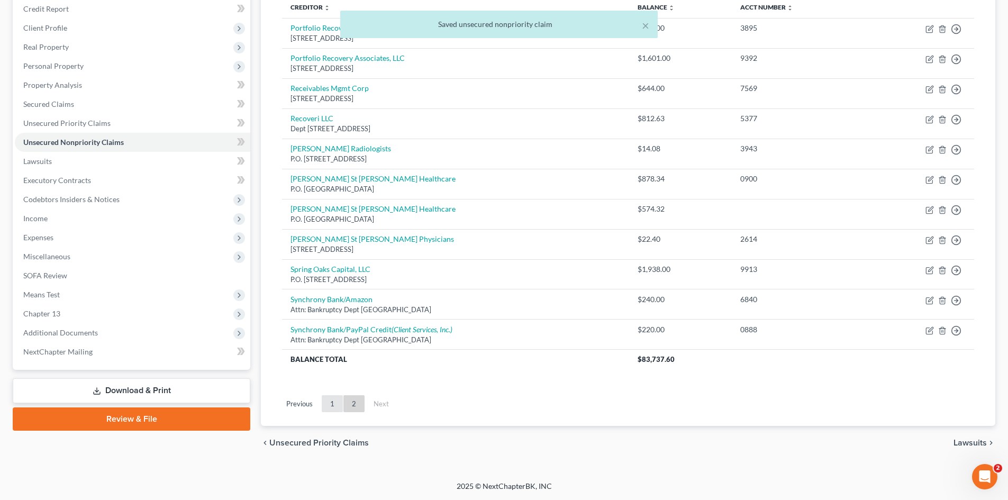
click at [331, 405] on link "1" at bounding box center [332, 403] width 21 height 17
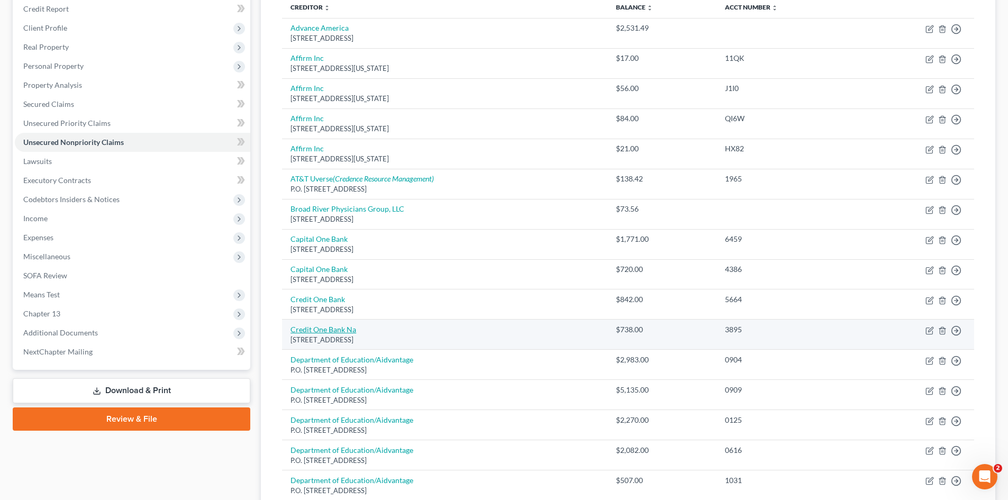
click at [335, 329] on link "Credit One Bank Na" at bounding box center [323, 329] width 66 height 9
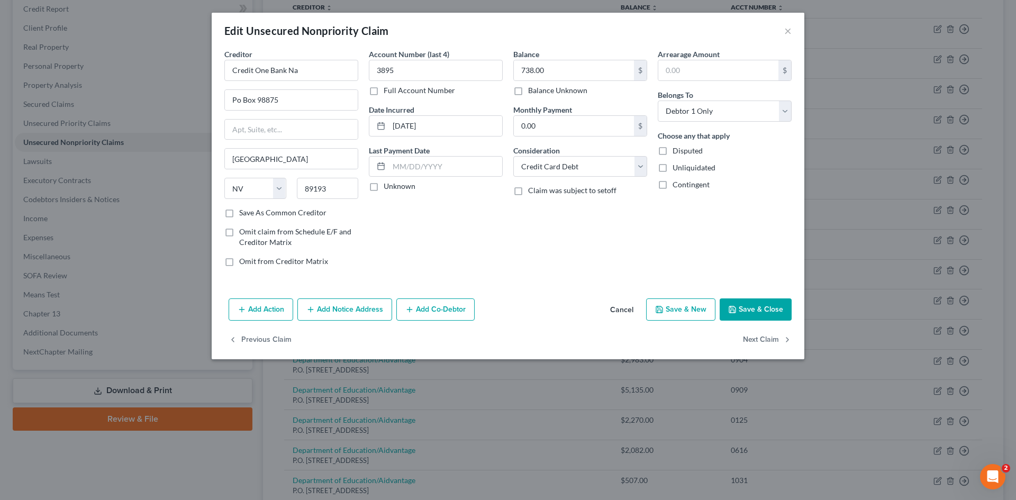
click at [365, 312] on button "Add Notice Address" at bounding box center [344, 309] width 95 height 22
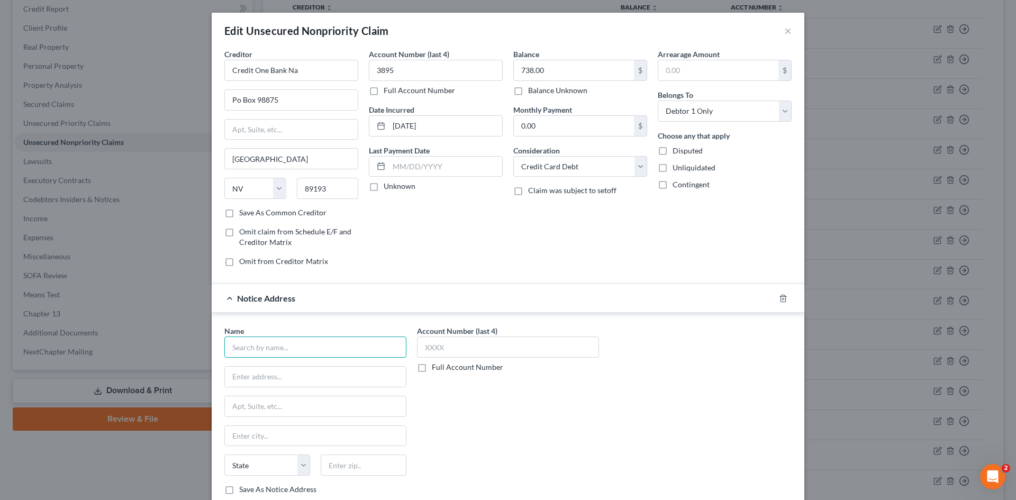
click at [333, 344] on input "text" at bounding box center [315, 346] width 182 height 21
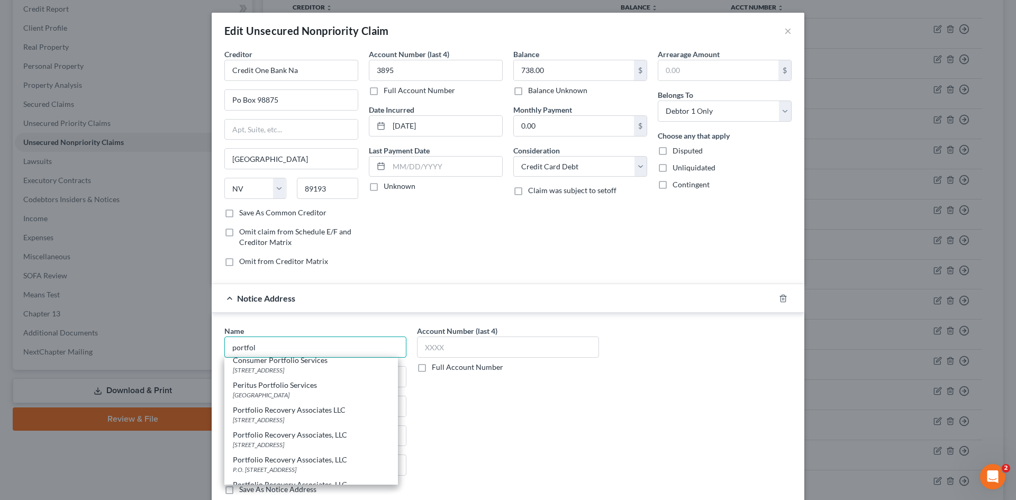
scroll to position [106, 0]
click at [305, 440] on div "[STREET_ADDRESS]" at bounding box center [311, 444] width 157 height 9
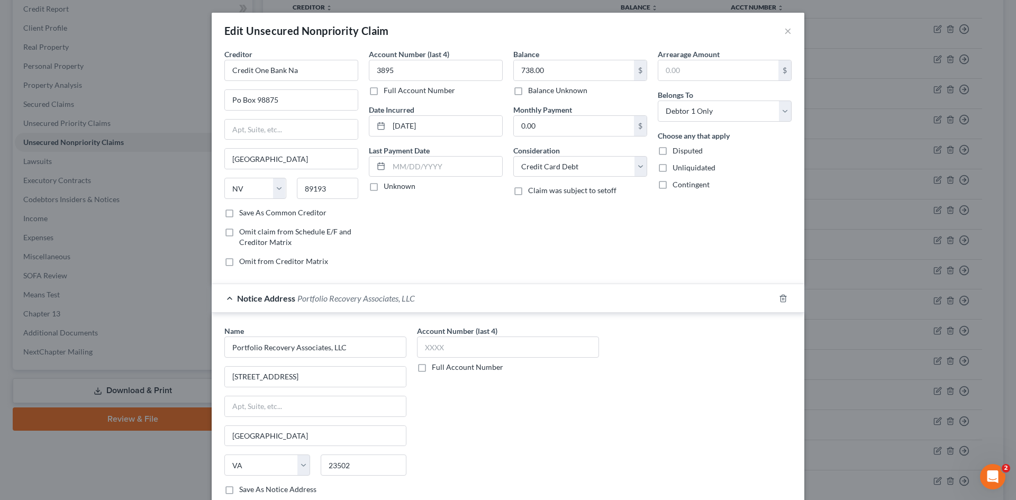
scroll to position [0, 0]
click at [280, 69] on input "Credit One Bank Na" at bounding box center [291, 70] width 134 height 21
drag, startPoint x: 285, startPoint y: 67, endPoint x: 307, endPoint y: 70, distance: 23.0
click at [303, 70] on input "Credit One Bank Na" at bounding box center [291, 70] width 134 height 21
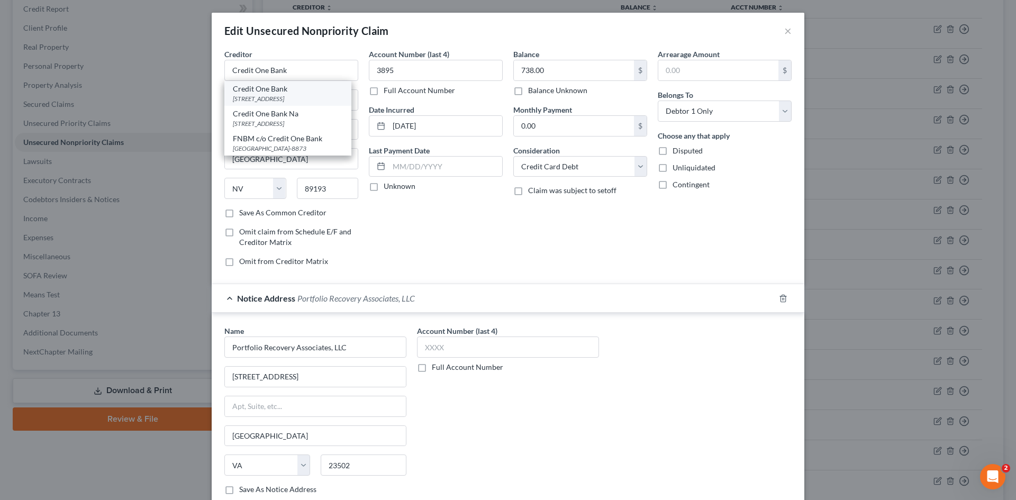
click at [278, 92] on div "Credit One Bank" at bounding box center [288, 89] width 110 height 11
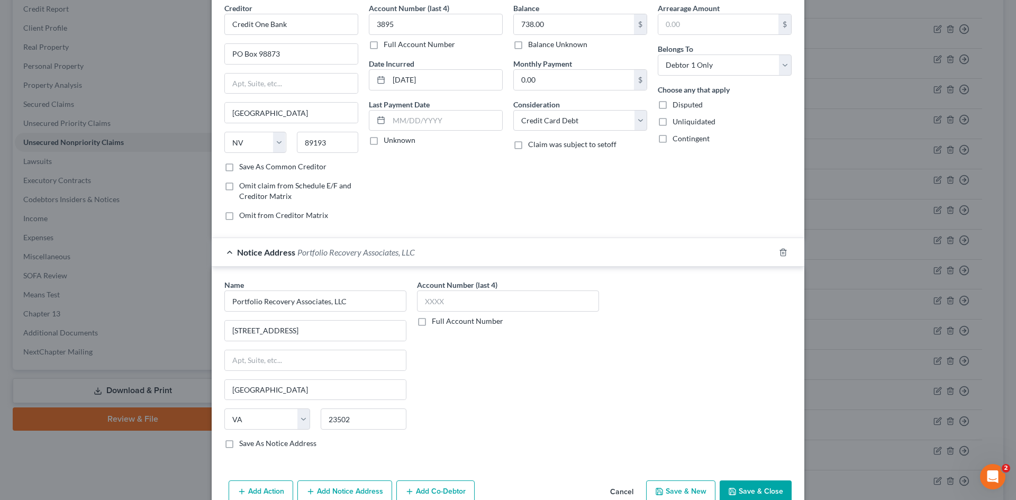
scroll to position [100, 0]
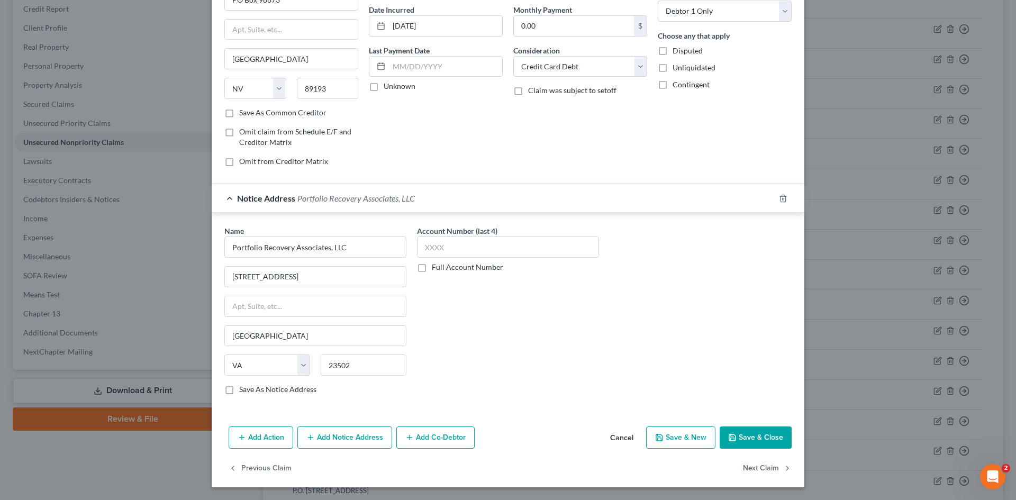
click at [753, 439] on button "Save & Close" at bounding box center [756, 437] width 72 height 22
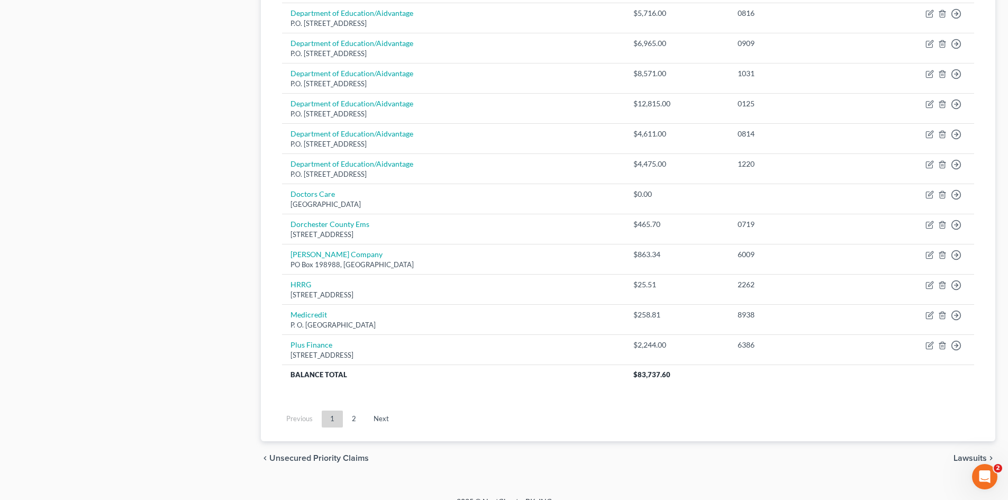
scroll to position [722, 0]
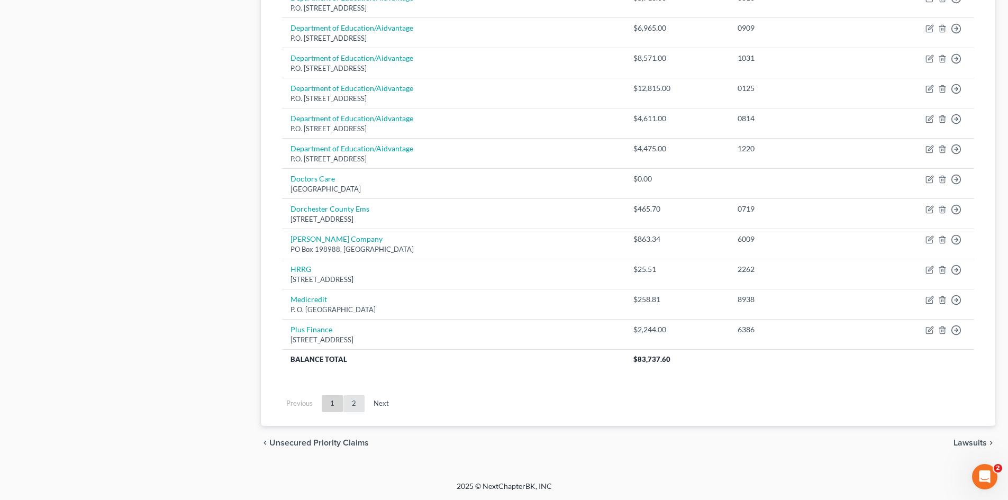
click at [354, 410] on link "2" at bounding box center [353, 403] width 21 height 17
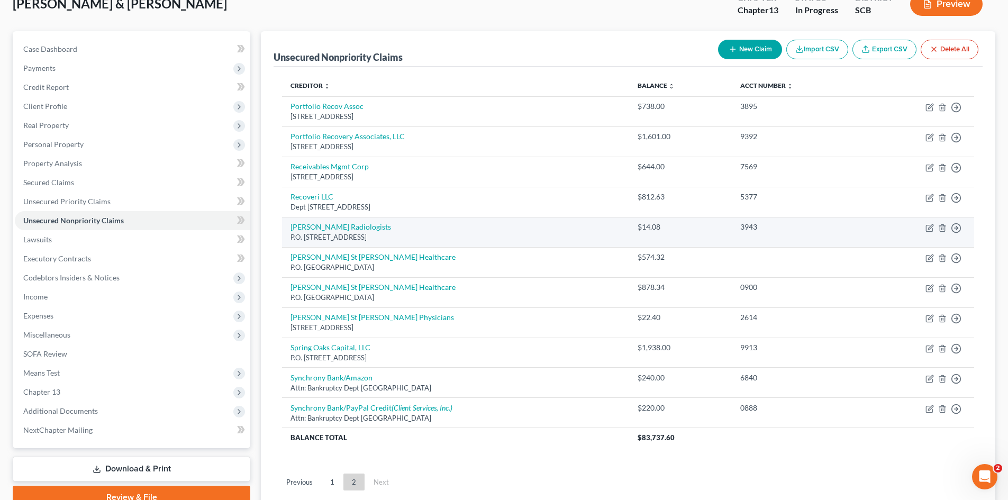
scroll to position [43, 0]
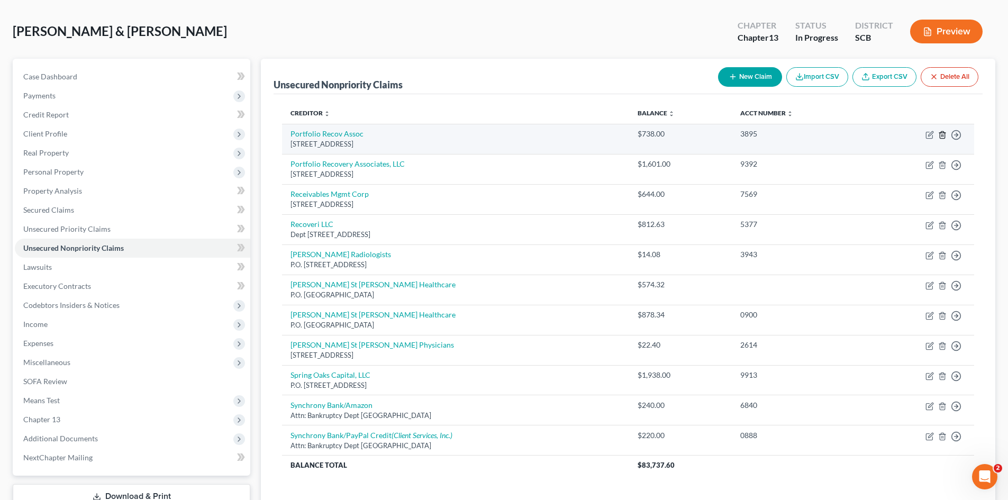
click at [946, 134] on icon "button" at bounding box center [942, 135] width 8 height 8
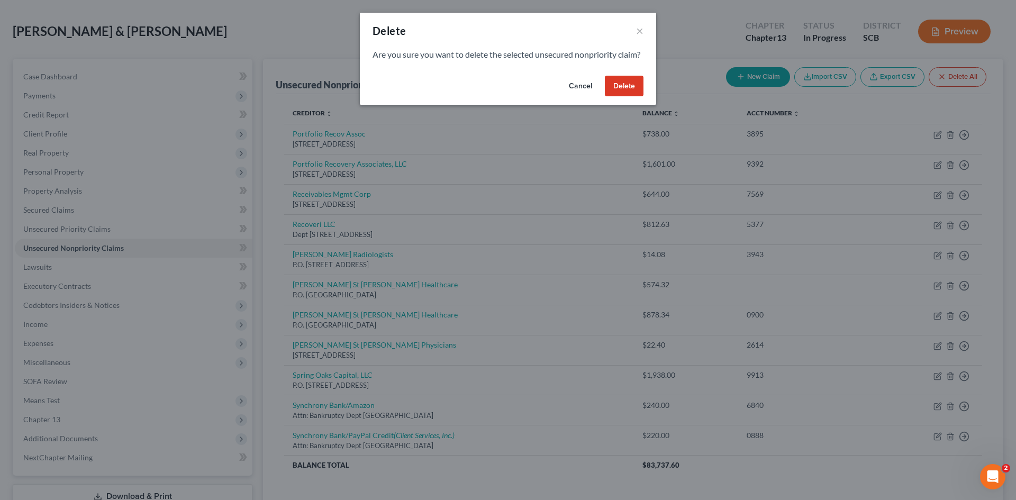
click at [616, 95] on button "Delete" at bounding box center [624, 86] width 39 height 21
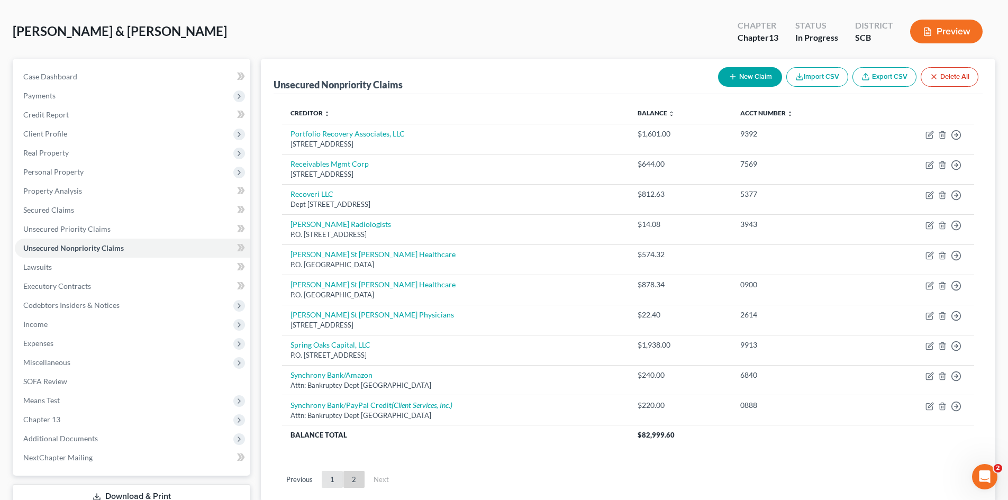
click at [339, 481] on link "1" at bounding box center [332, 479] width 21 height 17
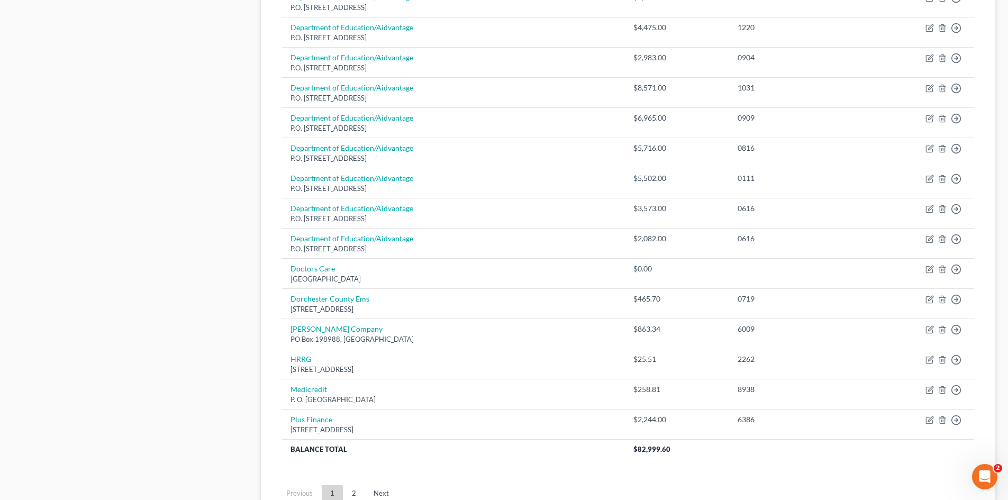
scroll to position [678, 0]
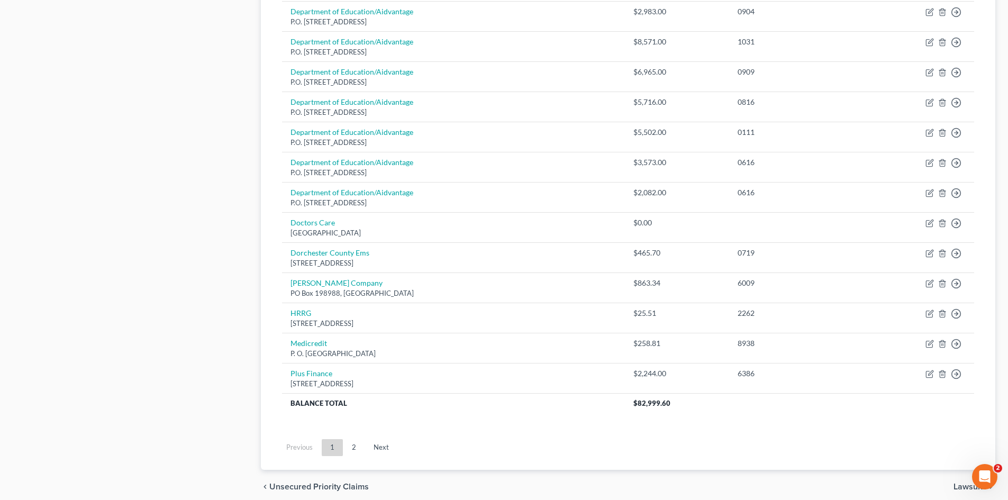
click at [350, 447] on link "2" at bounding box center [353, 447] width 21 height 17
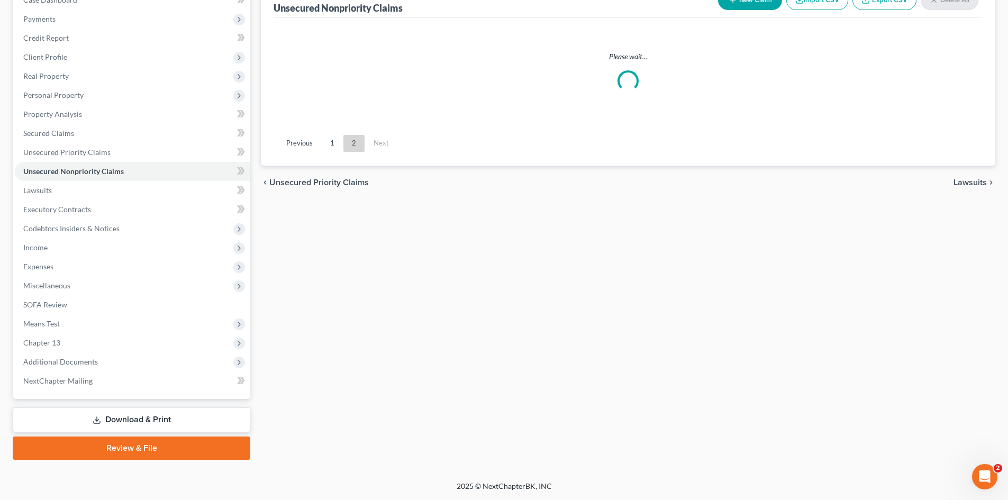
scroll to position [120, 0]
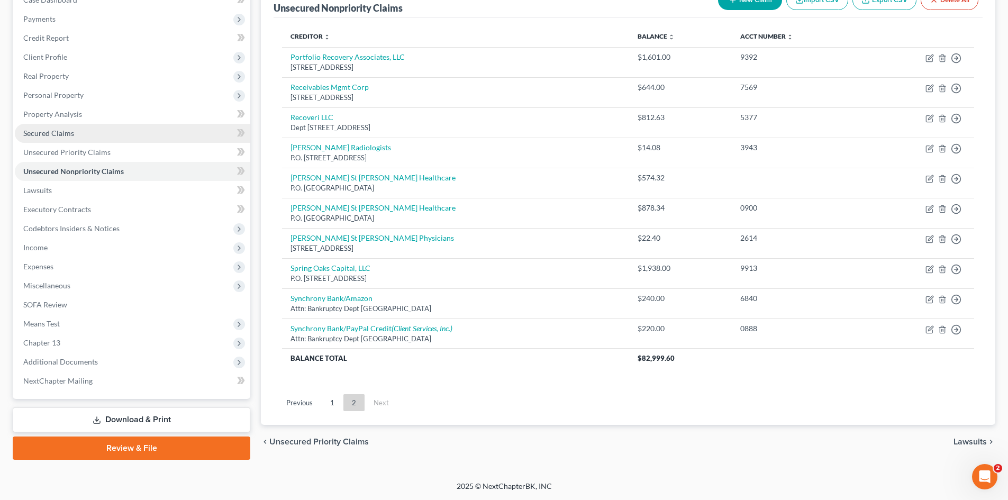
click at [37, 130] on span "Secured Claims" at bounding box center [48, 133] width 51 height 9
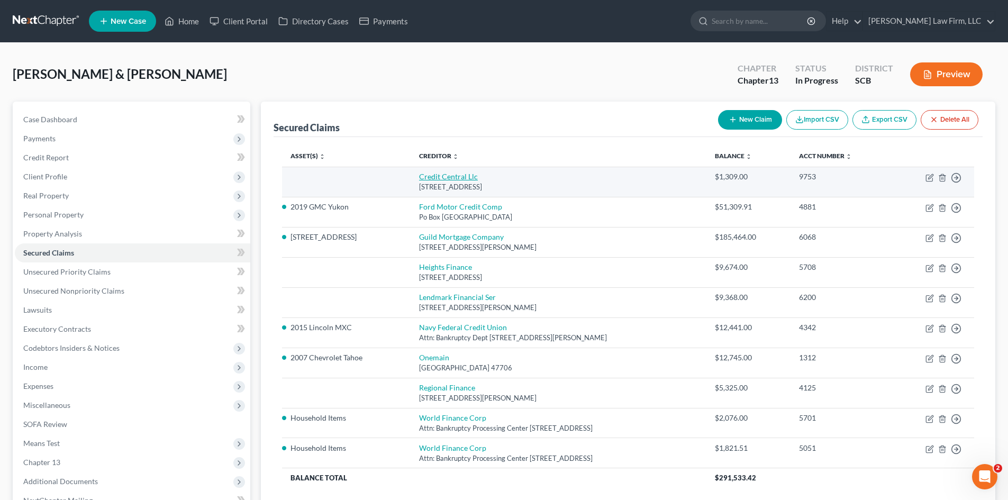
click at [450, 177] on link "Credit Central Llc" at bounding box center [448, 176] width 59 height 9
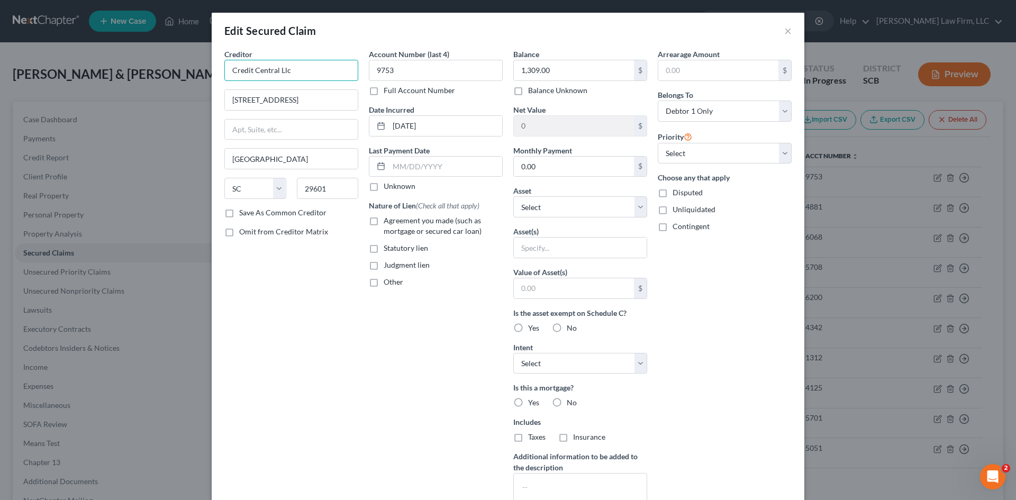
click at [297, 70] on input "Credit Central Llc" at bounding box center [291, 70] width 134 height 21
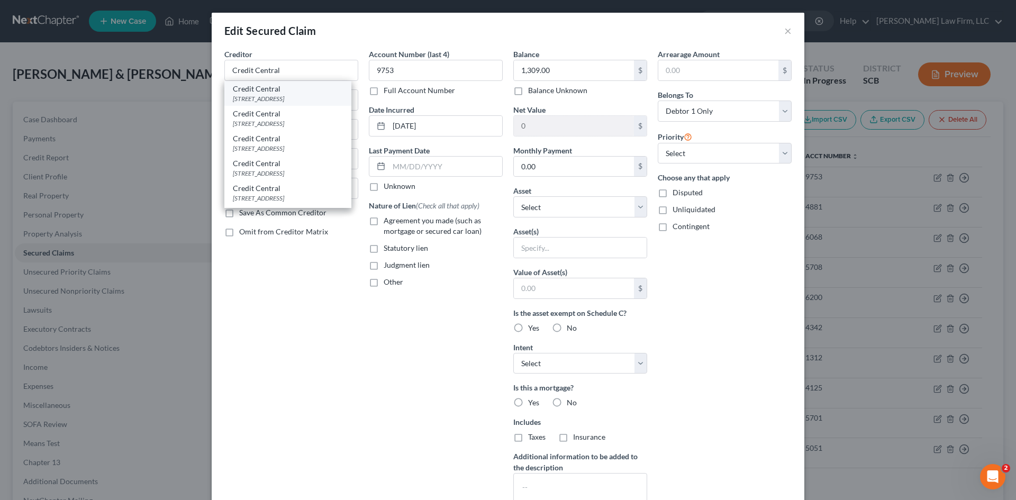
click at [301, 99] on div "[STREET_ADDRESS]" at bounding box center [288, 98] width 110 height 9
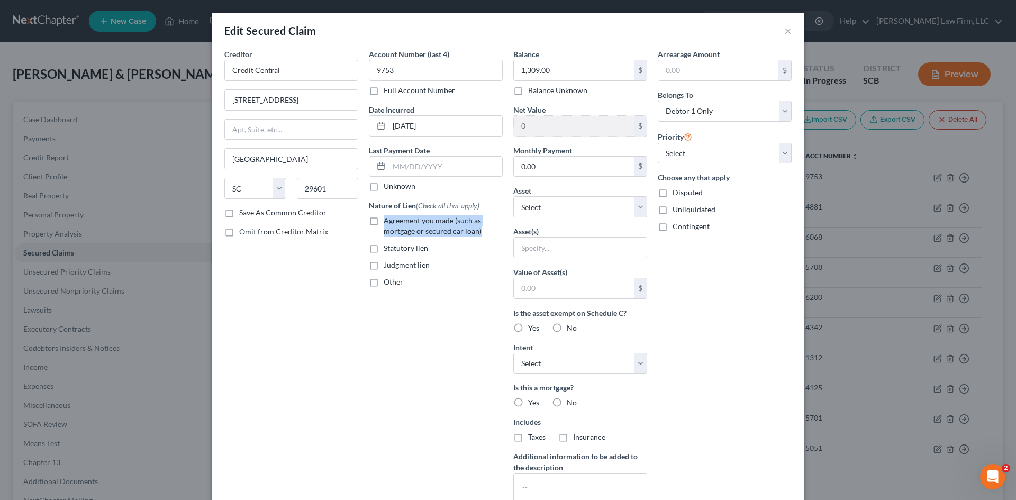
click at [384, 217] on label "Agreement you made (such as mortgage or secured car loan)" at bounding box center [443, 225] width 119 height 21
click at [384, 224] on label "Agreement you made (such as mortgage or secured car loan)" at bounding box center [443, 225] width 119 height 21
click at [388, 222] on input "Agreement you made (such as mortgage or secured car loan)" at bounding box center [391, 218] width 7 height 7
click at [384, 283] on label "Other" at bounding box center [394, 282] width 20 height 11
click at [388, 283] on input "Other" at bounding box center [391, 280] width 7 height 7
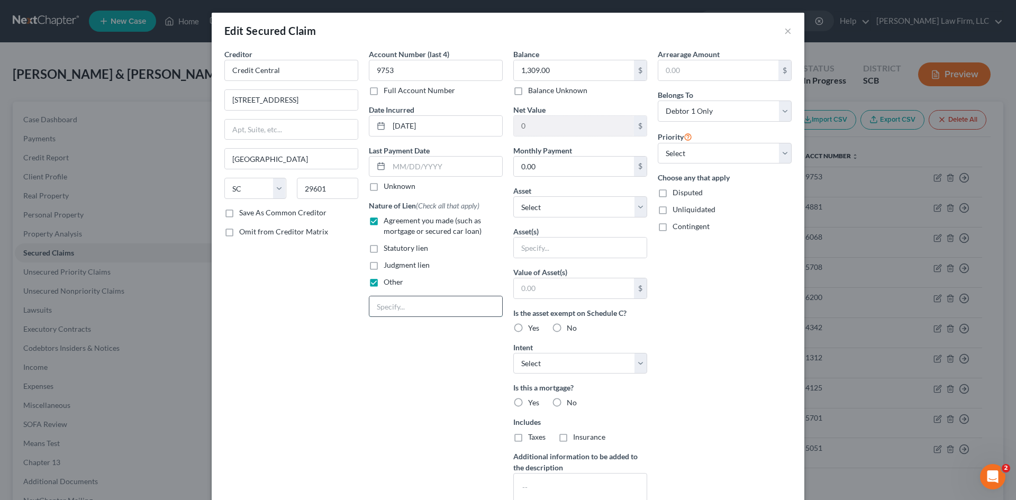
click at [432, 298] on input "text" at bounding box center [435, 306] width 133 height 20
click at [531, 246] on input "text" at bounding box center [580, 248] width 133 height 20
click at [570, 288] on input "text" at bounding box center [574, 288] width 120 height 20
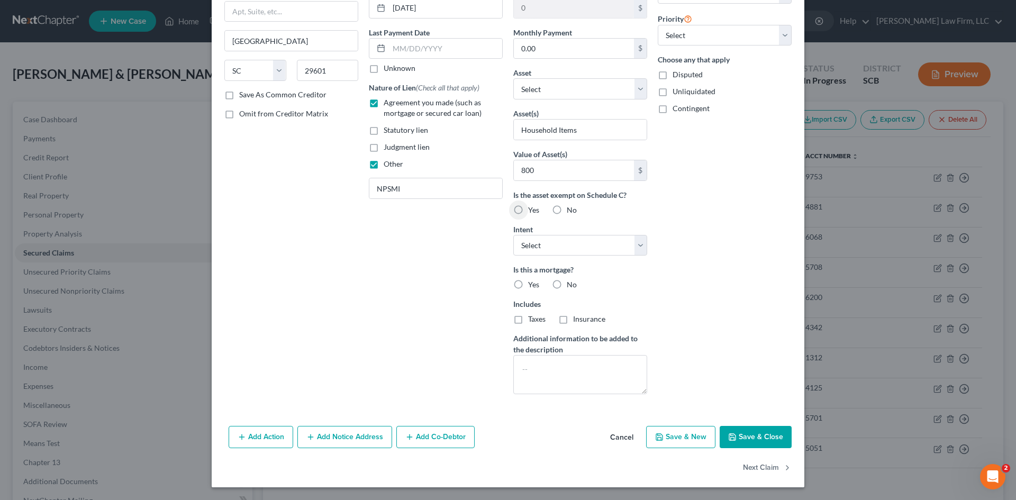
click at [760, 436] on button "Save & Close" at bounding box center [756, 437] width 72 height 22
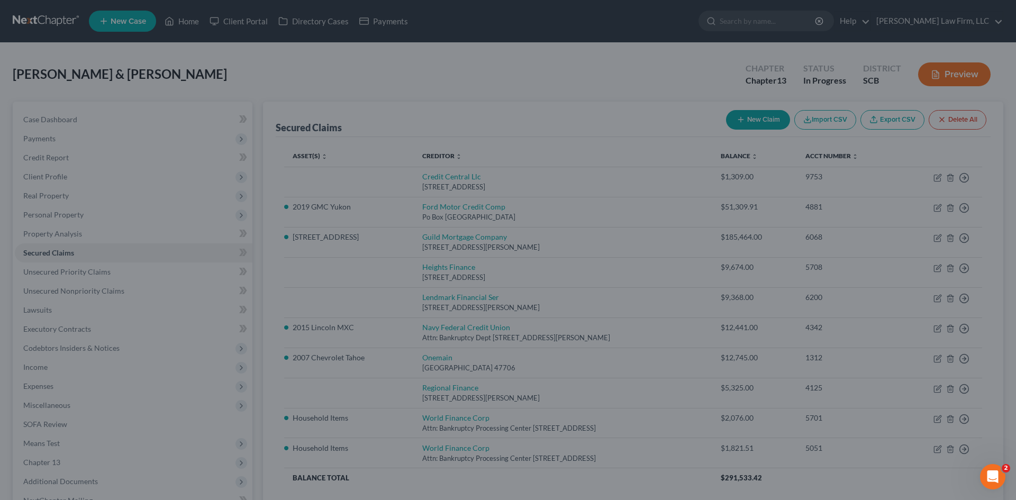
scroll to position [2, 0]
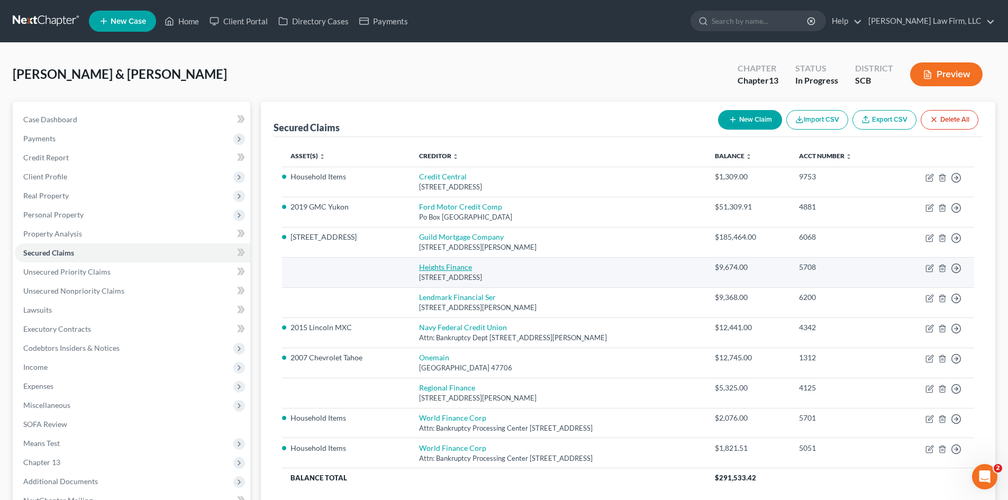
click at [427, 267] on link "Heights Finance" at bounding box center [445, 266] width 53 height 9
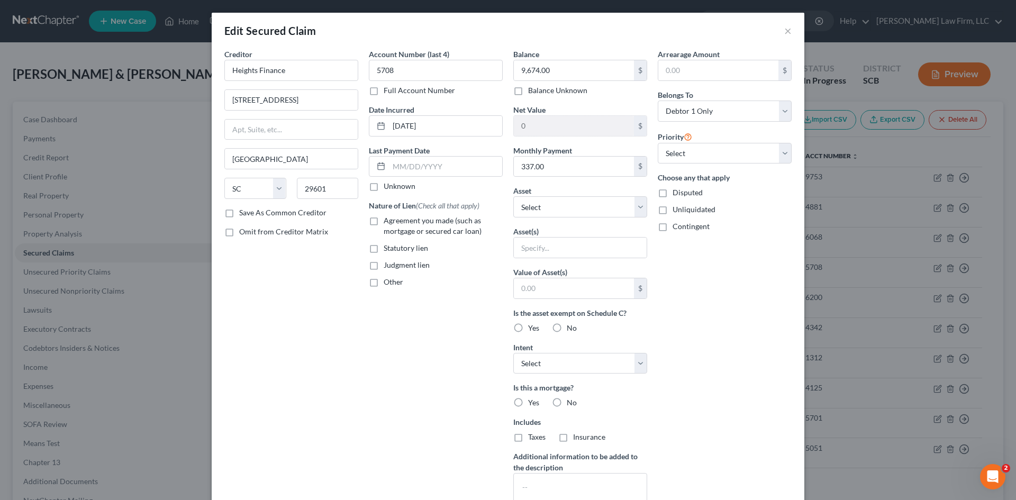
click at [384, 222] on label "Agreement you made (such as mortgage or secured car loan)" at bounding box center [443, 225] width 119 height 21
click at [388, 222] on input "Agreement you made (such as mortgage or secured car loan)" at bounding box center [391, 218] width 7 height 7
click at [384, 285] on label "Other" at bounding box center [394, 282] width 20 height 11
click at [388, 284] on input "Other" at bounding box center [391, 280] width 7 height 7
click at [394, 315] on input "text" at bounding box center [435, 306] width 133 height 20
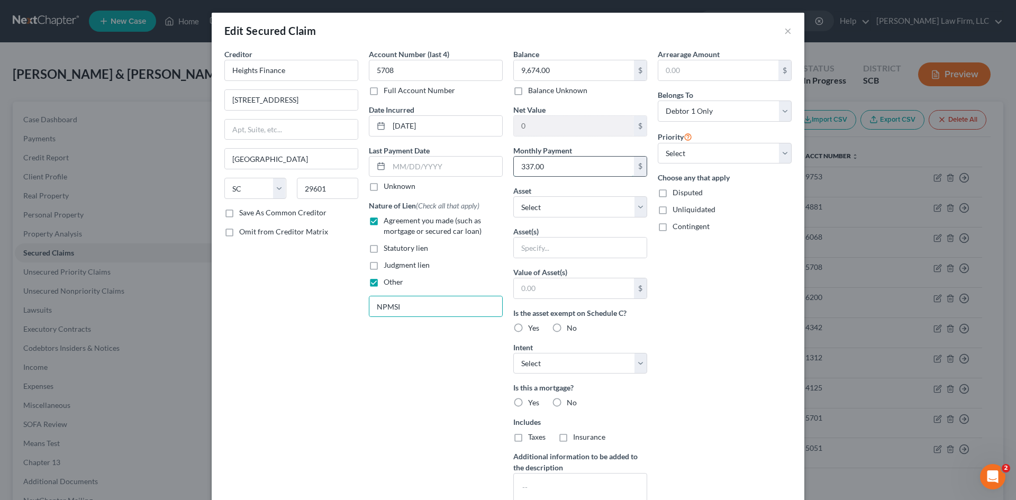
click at [548, 161] on input "337.00" at bounding box center [574, 167] width 120 height 20
click at [533, 239] on input "text" at bounding box center [580, 248] width 133 height 20
click at [550, 289] on input "text" at bounding box center [574, 288] width 120 height 20
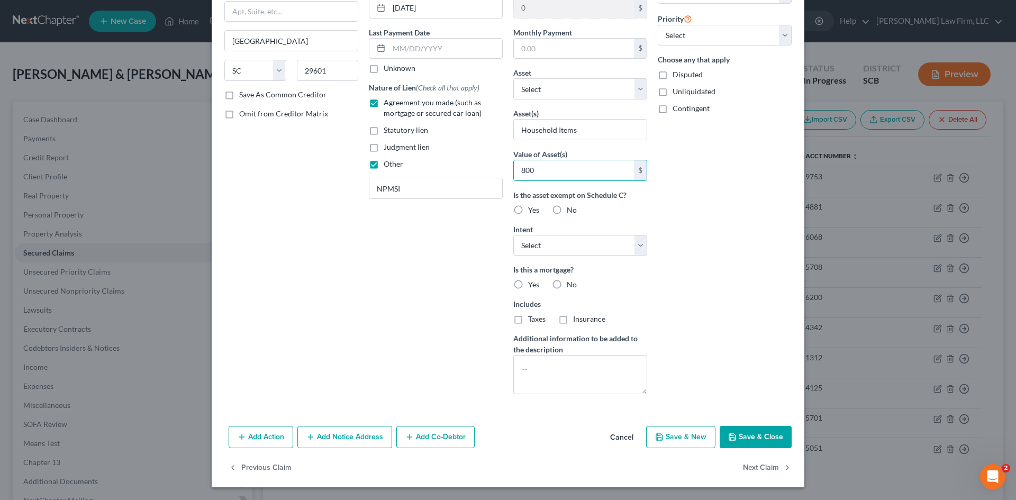
click at [729, 433] on icon "button" at bounding box center [732, 437] width 8 height 8
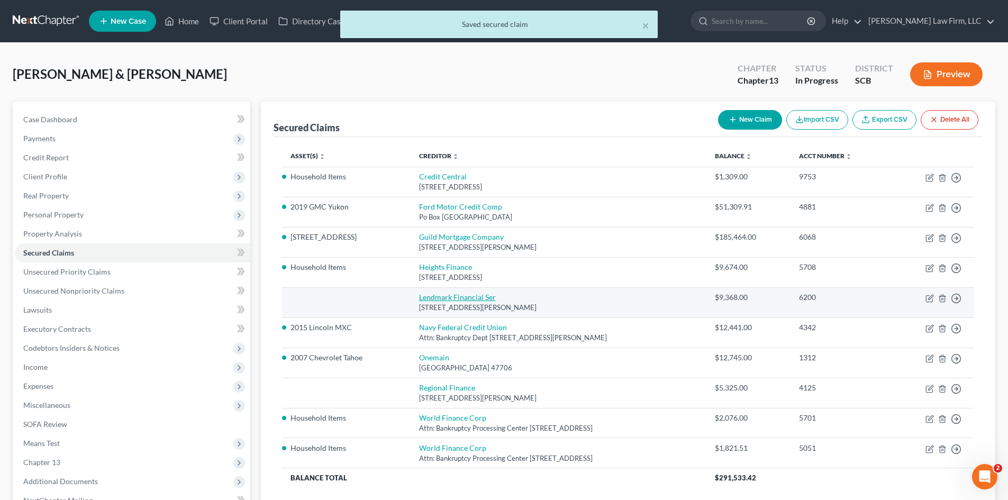
click at [465, 294] on link "Lendmark Financial Ser" at bounding box center [457, 297] width 77 height 9
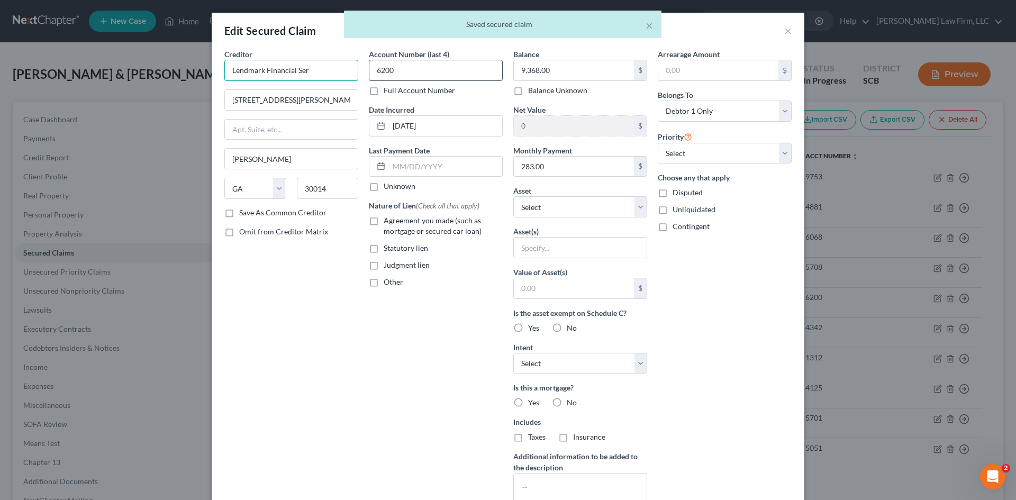
drag, startPoint x: 292, startPoint y: 70, endPoint x: 386, endPoint y: 61, distance: 94.6
click at [386, 61] on div "Creditor * Lendmark Financial Ser 2118 Usher St Nw Covington State AL AK AR AZ …" at bounding box center [508, 285] width 578 height 472
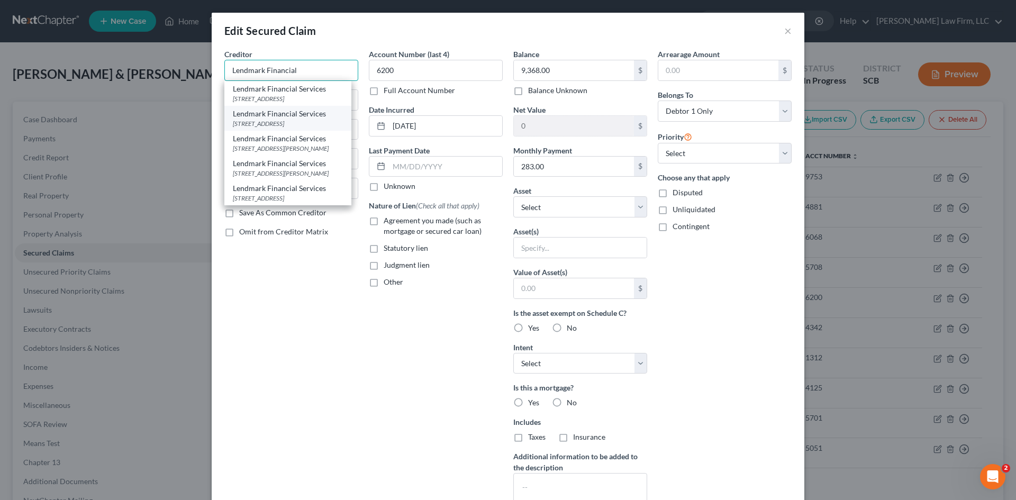
scroll to position [53, 0]
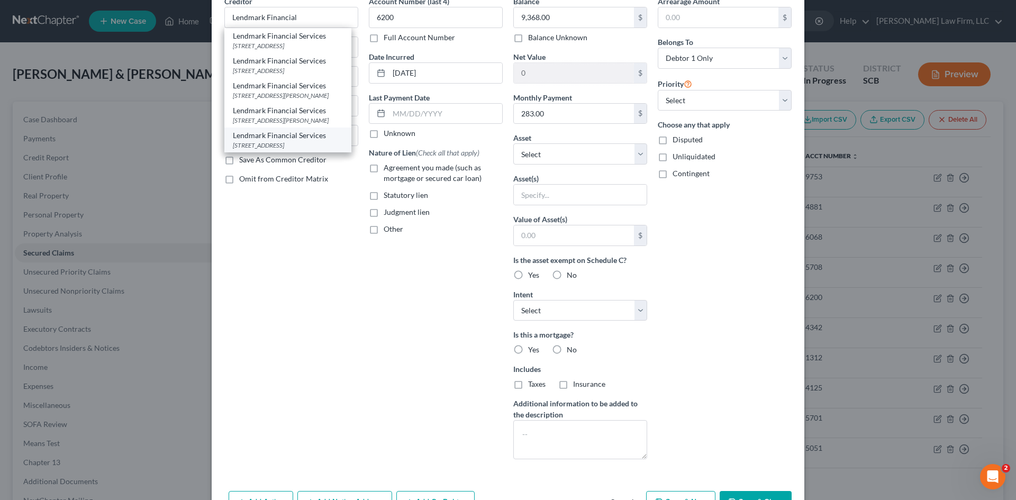
click at [274, 142] on div "7800 Rivers Avenue Ste 1450, Charleston, SC 29406" at bounding box center [288, 145] width 110 height 9
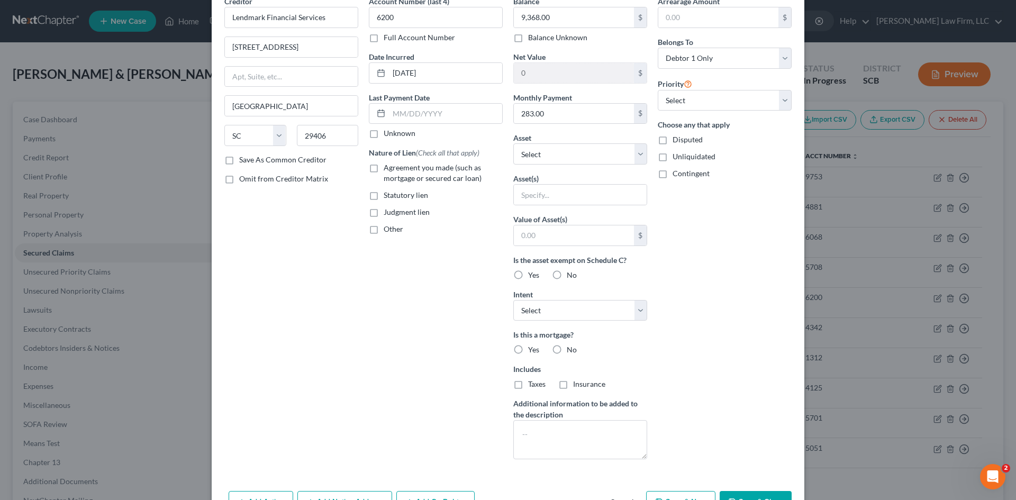
scroll to position [0, 0]
drag, startPoint x: 307, startPoint y: 47, endPoint x: 325, endPoint y: 49, distance: 18.6
click at [325, 49] on input "7800 Rivers Avenue Ste 1450" at bounding box center [291, 47] width 133 height 20
drag, startPoint x: 372, startPoint y: 169, endPoint x: 367, endPoint y: 178, distance: 9.7
click at [384, 169] on label "Agreement you made (such as mortgage or secured car loan)" at bounding box center [443, 172] width 119 height 21
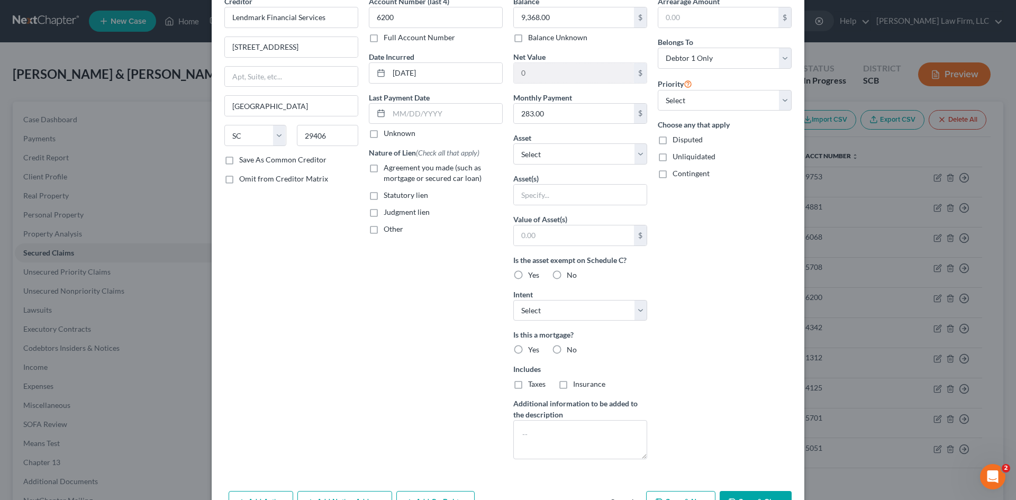
click at [388, 169] on input "Agreement you made (such as mortgage or secured car loan)" at bounding box center [391, 165] width 7 height 7
click at [384, 225] on label "Other" at bounding box center [394, 229] width 20 height 11
click at [388, 225] on input "Other" at bounding box center [391, 227] width 7 height 7
click at [380, 251] on input "text" at bounding box center [435, 253] width 133 height 20
click at [532, 200] on input "text" at bounding box center [580, 195] width 133 height 20
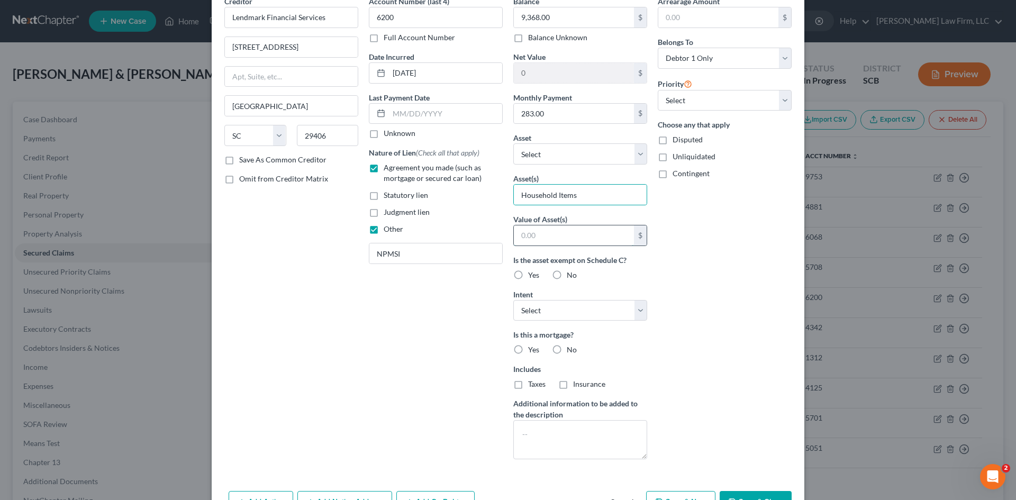
click at [559, 237] on input "text" at bounding box center [574, 235] width 120 height 20
click at [547, 117] on input "283.00" at bounding box center [574, 114] width 120 height 20
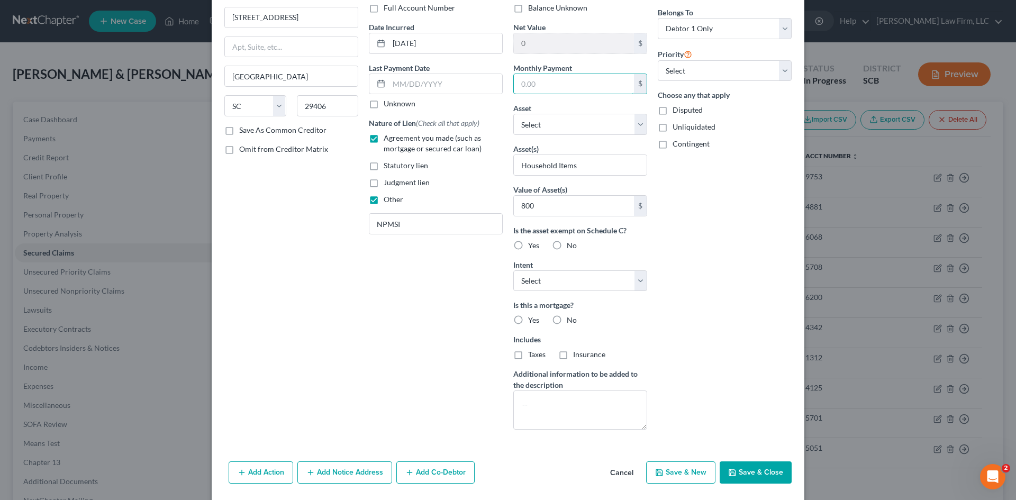
scroll to position [118, 0]
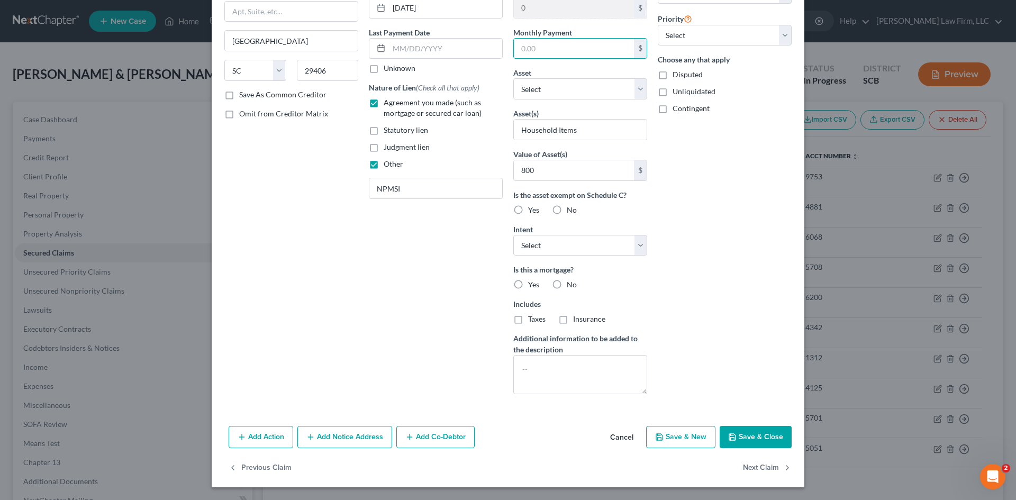
click at [745, 444] on button "Save & Close" at bounding box center [756, 437] width 72 height 22
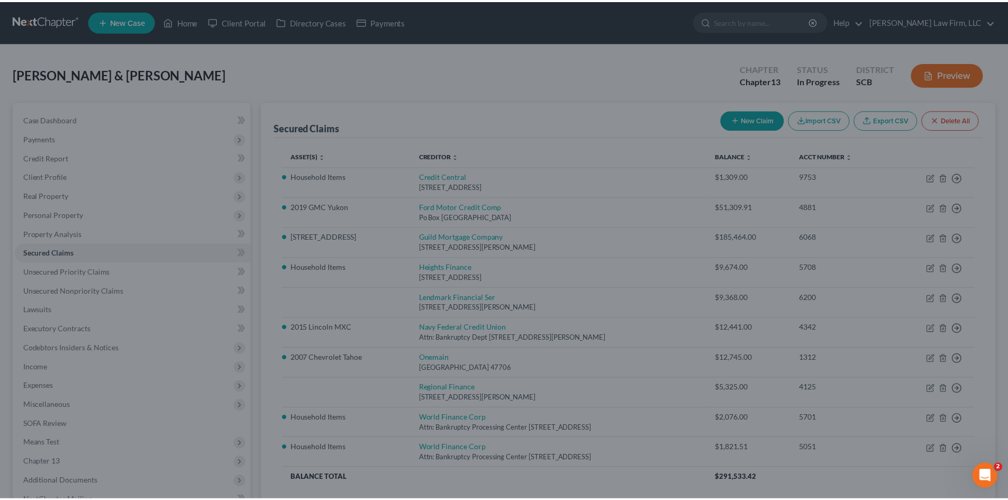
scroll to position [2, 0]
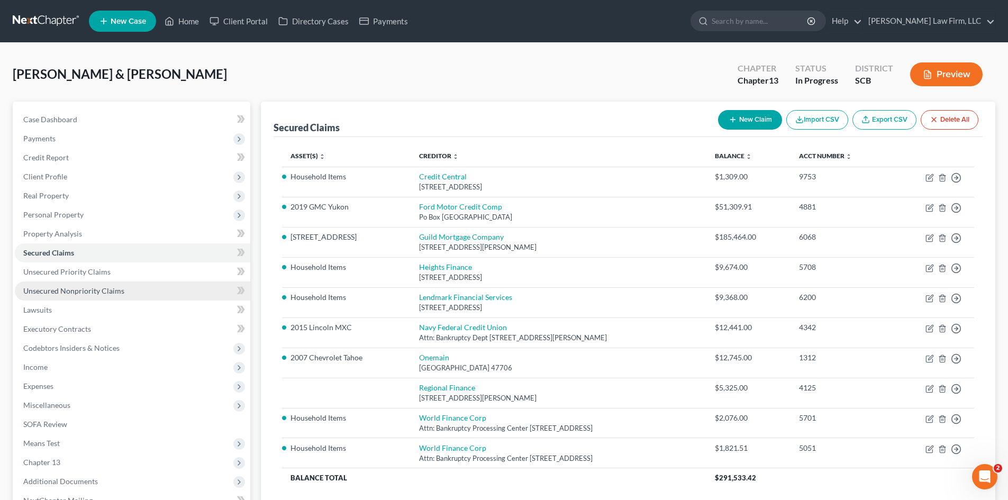
click at [68, 294] on span "Unsecured Nonpriority Claims" at bounding box center [73, 290] width 101 height 9
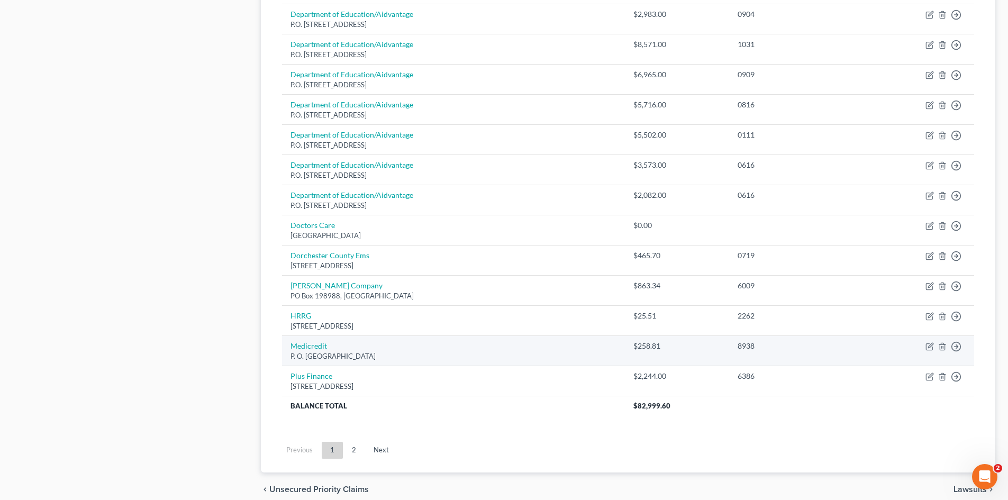
scroll to position [722, 0]
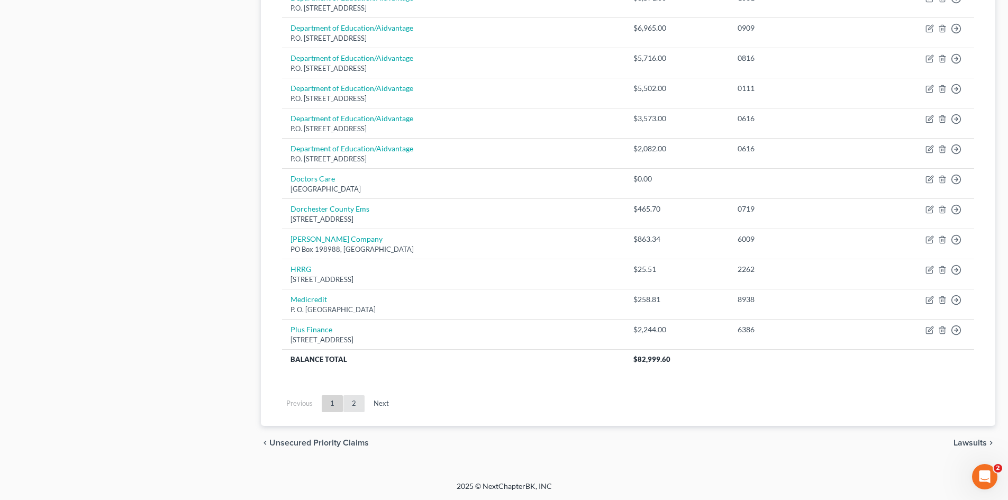
click at [354, 401] on link "2" at bounding box center [353, 403] width 21 height 17
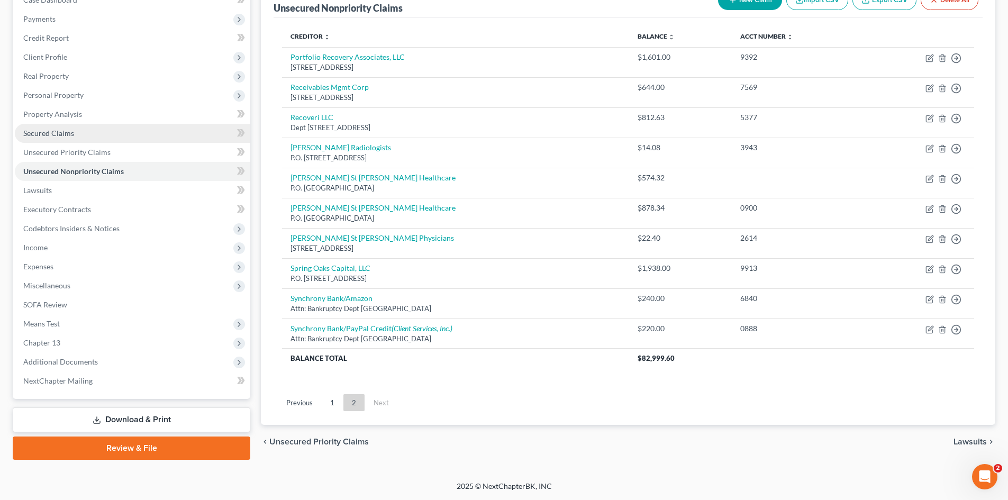
click at [70, 127] on link "Secured Claims" at bounding box center [132, 133] width 235 height 19
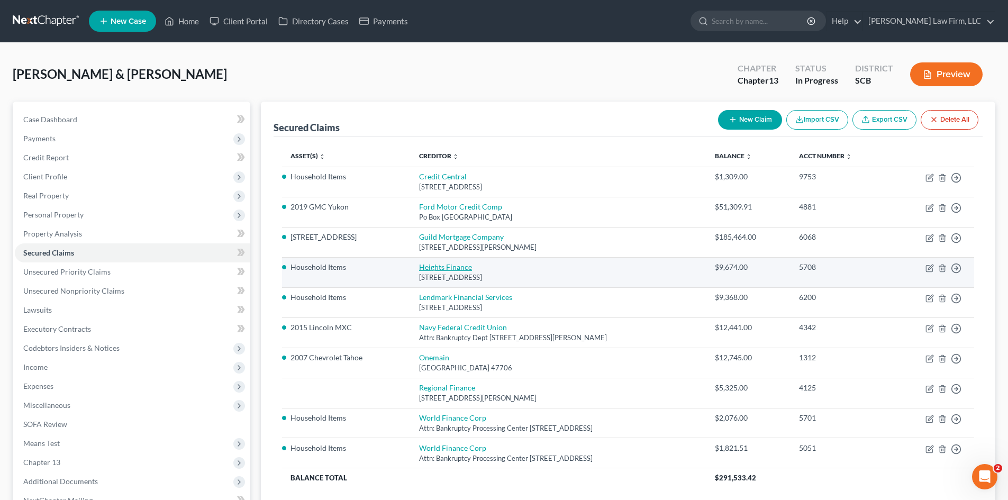
click at [427, 269] on link "Heights Finance" at bounding box center [445, 266] width 53 height 9
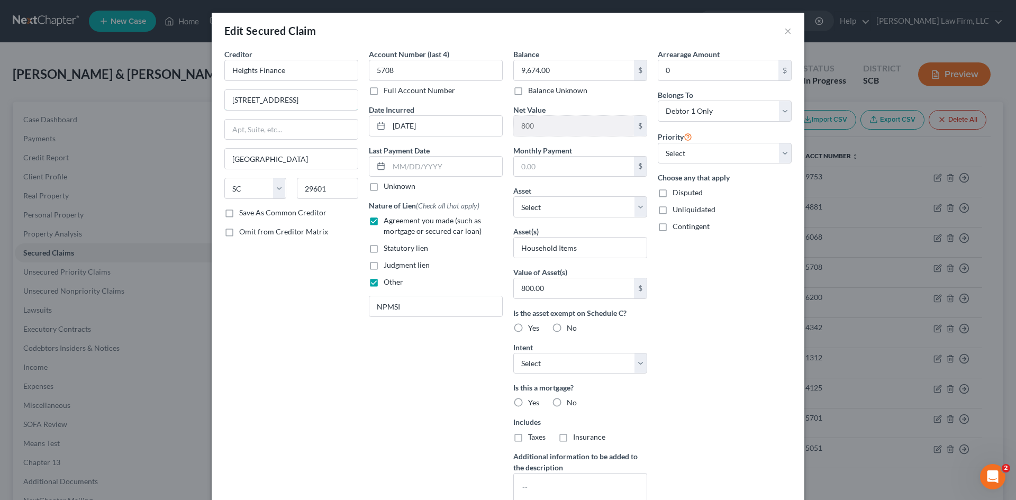
drag, startPoint x: 279, startPoint y: 101, endPoint x: 202, endPoint y: 107, distance: 76.9
click at [203, 106] on div "Edit Secured Claim × Creditor * Heights Finance 301 N Main St Greenville State …" at bounding box center [508, 250] width 1016 height 500
click at [305, 182] on input "29601" at bounding box center [328, 188] width 62 height 21
click at [348, 197] on input "29601" at bounding box center [328, 188] width 62 height 21
click at [346, 196] on input "29601" at bounding box center [328, 188] width 62 height 21
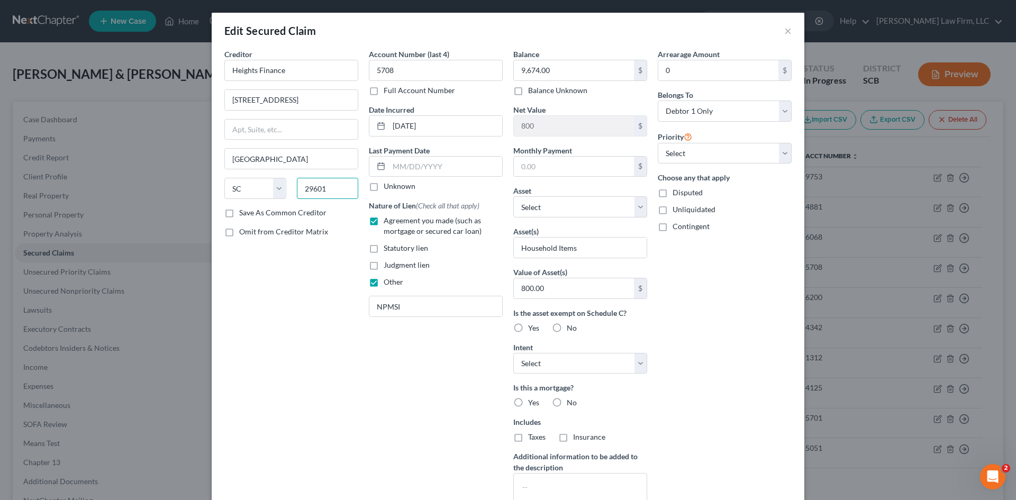
drag, startPoint x: 341, startPoint y: 196, endPoint x: 310, endPoint y: 196, distance: 31.2
click at [310, 196] on input "29601" at bounding box center [328, 188] width 62 height 21
click at [268, 211] on label "Save As Common Creditor" at bounding box center [282, 212] width 87 height 11
click at [250, 211] on input "Save As Common Creditor" at bounding box center [246, 210] width 7 height 7
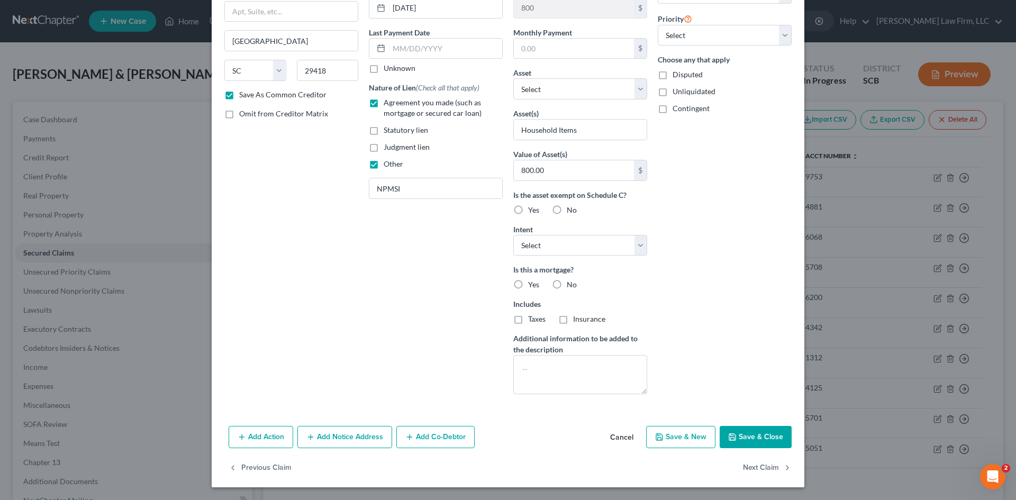
click at [748, 431] on button "Save & Close" at bounding box center [756, 437] width 72 height 22
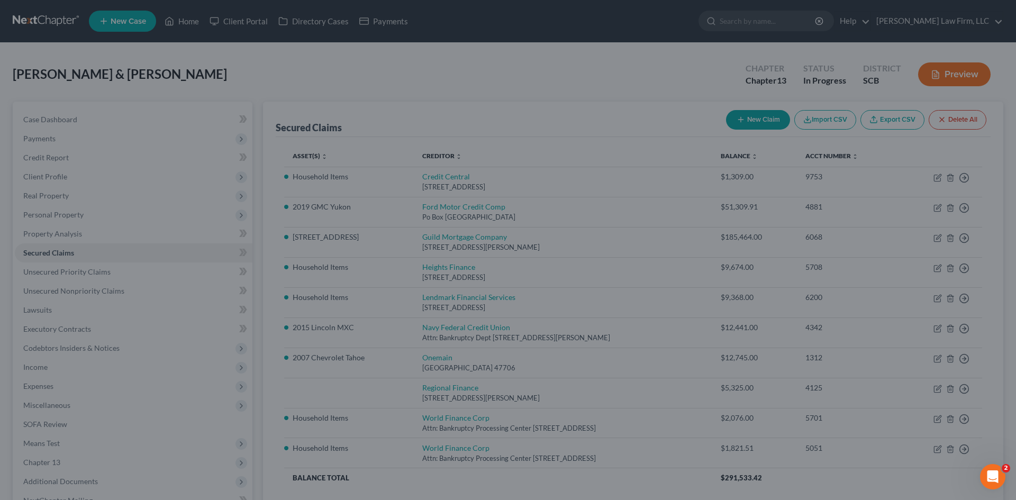
scroll to position [2, 0]
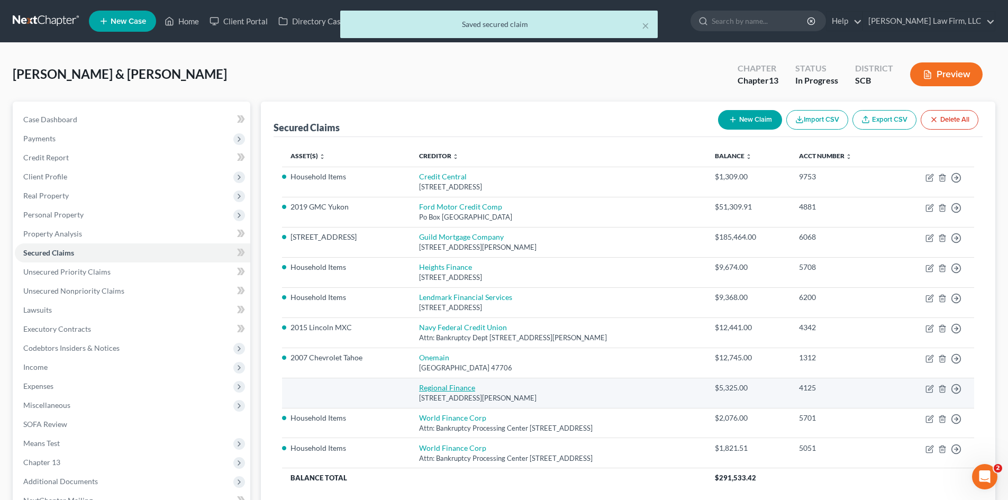
click at [436, 384] on link "Regional Finance" at bounding box center [447, 387] width 56 height 9
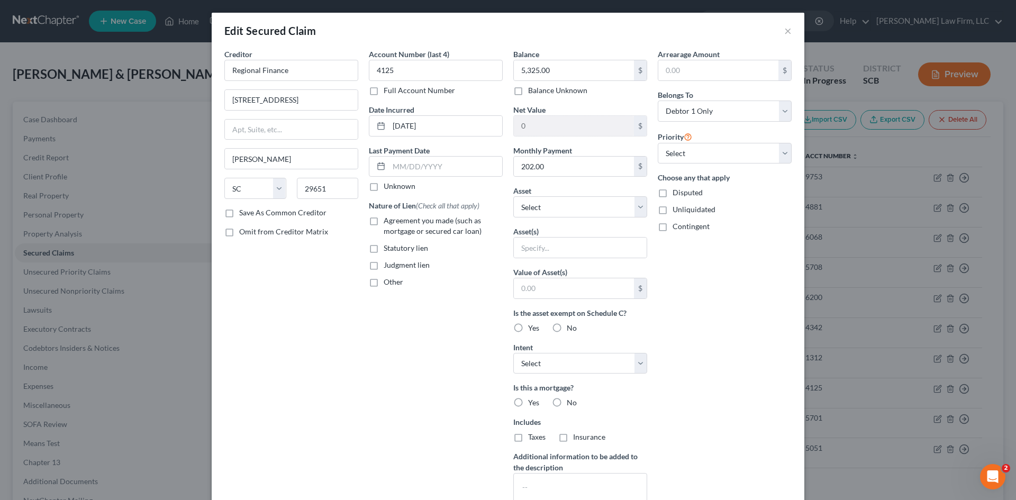
click at [384, 223] on label "Agreement you made (such as mortgage or secured car loan)" at bounding box center [443, 225] width 119 height 21
click at [388, 222] on input "Agreement you made (such as mortgage or secured car loan)" at bounding box center [391, 218] width 7 height 7
drag, startPoint x: 367, startPoint y: 281, endPoint x: 371, endPoint y: 285, distance: 5.6
click at [384, 281] on label "Other" at bounding box center [394, 282] width 20 height 11
click at [388, 281] on input "Other" at bounding box center [391, 280] width 7 height 7
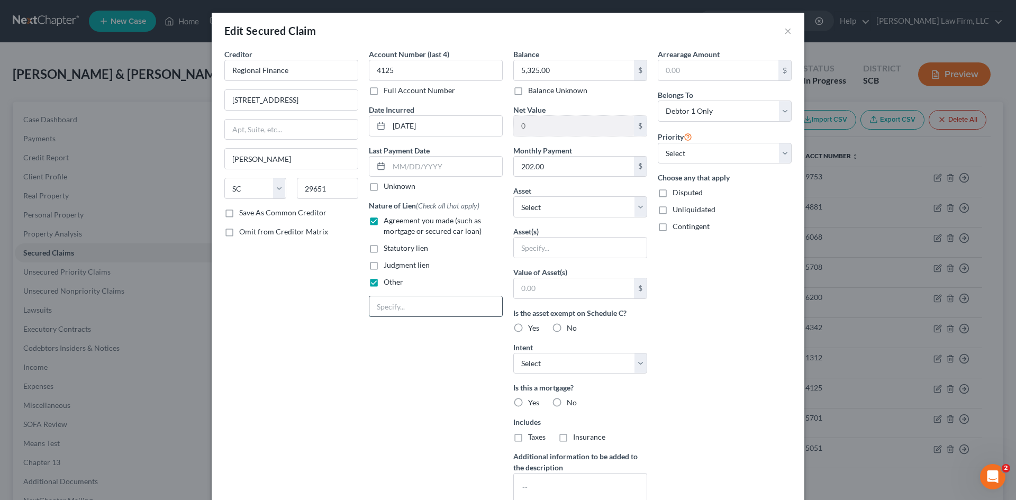
click at [392, 307] on input "text" at bounding box center [435, 306] width 133 height 20
click at [540, 172] on input "202.00" at bounding box center [574, 167] width 120 height 20
click at [549, 252] on input "text" at bounding box center [580, 248] width 133 height 20
click at [565, 293] on input "text" at bounding box center [574, 288] width 120 height 20
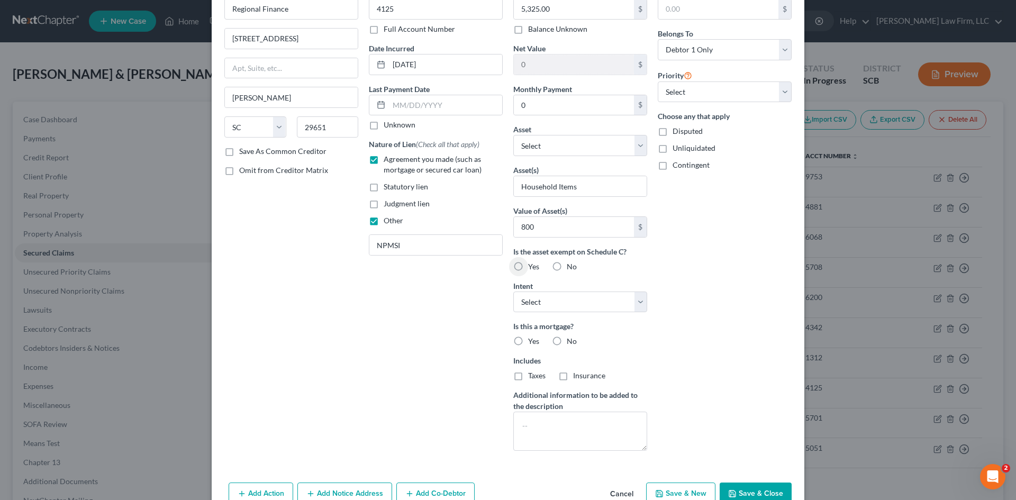
scroll to position [118, 0]
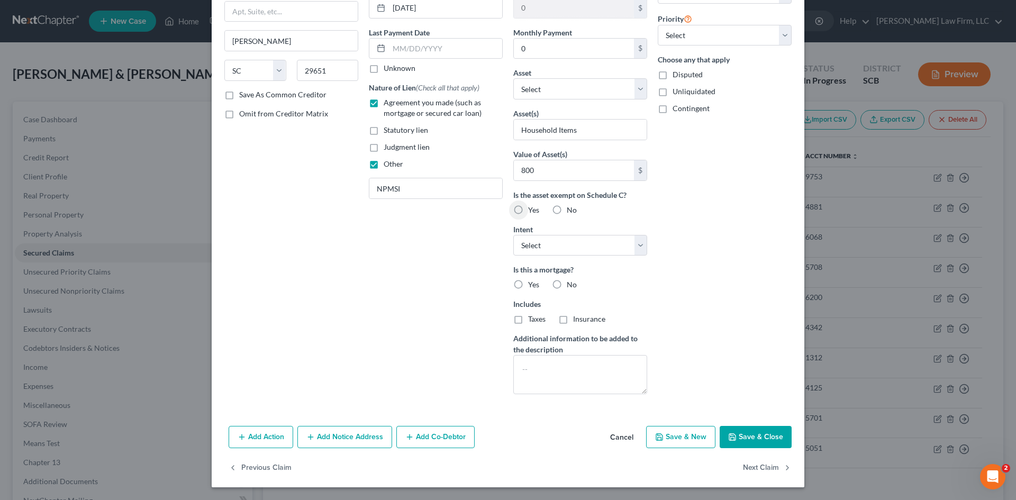
click at [742, 436] on button "Save & Close" at bounding box center [756, 437] width 72 height 22
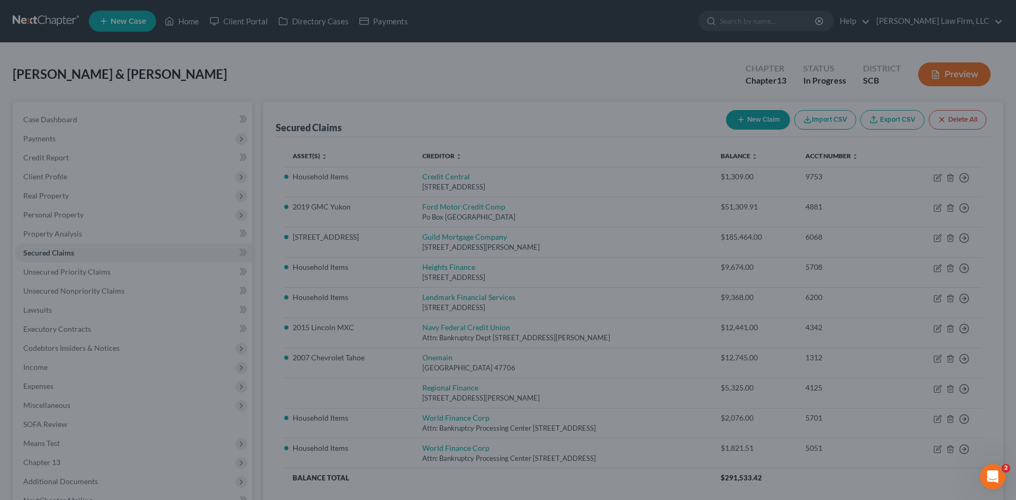
scroll to position [2, 0]
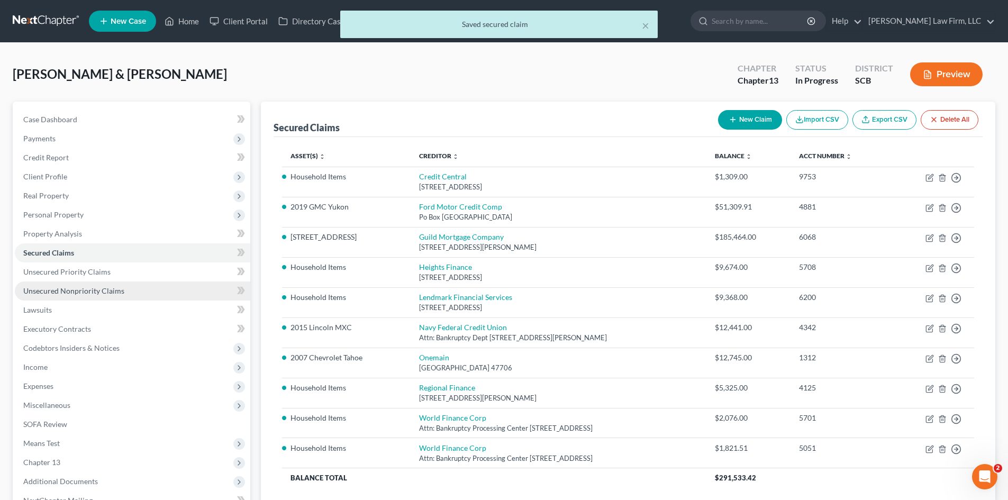
click at [73, 293] on span "Unsecured Nonpriority Claims" at bounding box center [73, 290] width 101 height 9
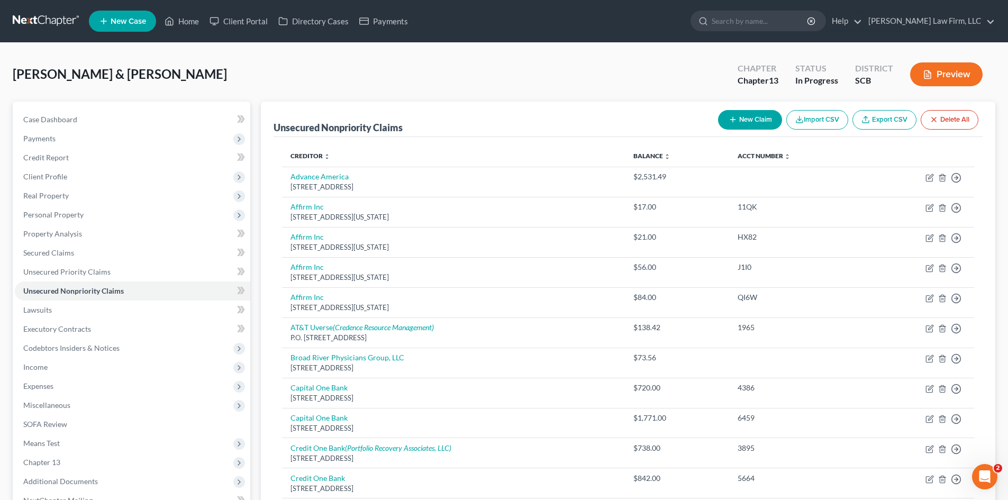
click at [742, 120] on button "New Claim" at bounding box center [750, 120] width 64 height 20
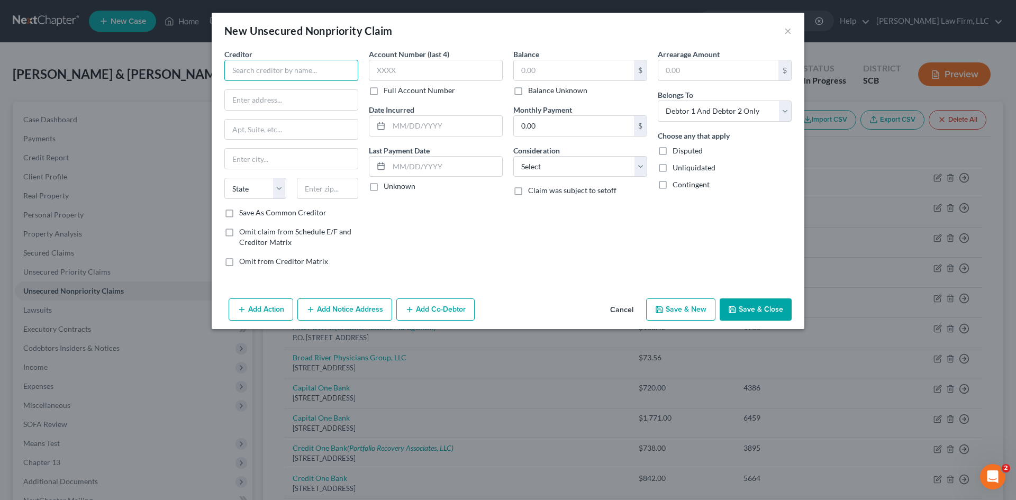
drag, startPoint x: 233, startPoint y: 71, endPoint x: 241, endPoint y: 72, distance: 8.0
click at [238, 72] on input "text" at bounding box center [291, 70] width 134 height 21
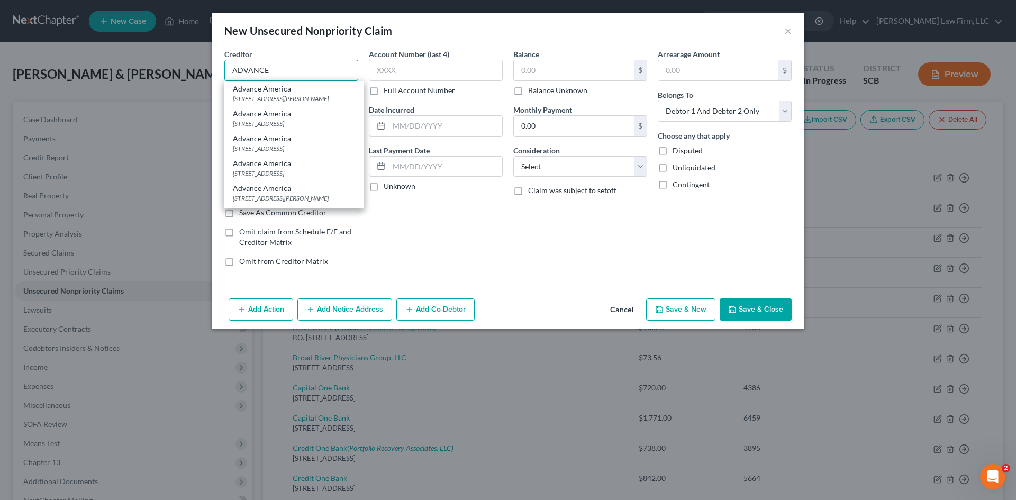
drag, startPoint x: 266, startPoint y: 71, endPoint x: 207, endPoint y: 65, distance: 58.5
click at [207, 73] on div "New Unsecured Nonpriority Claim × Creditor * ADVANCE Advance America 134 St. Ja…" at bounding box center [508, 250] width 1016 height 500
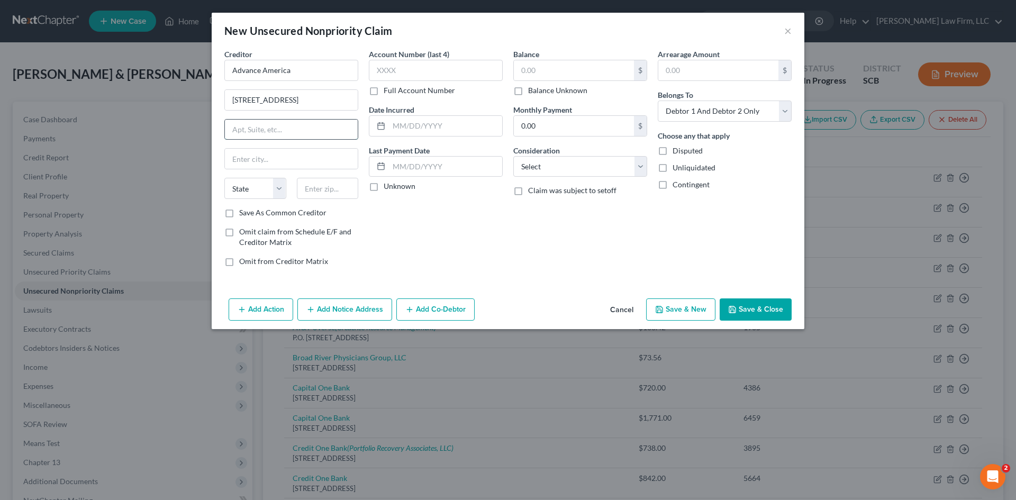
click at [336, 133] on input "text" at bounding box center [291, 130] width 133 height 20
click at [239, 211] on label "Save As Common Creditor" at bounding box center [282, 212] width 87 height 11
click at [243, 211] on input "Save As Common Creditor" at bounding box center [246, 210] width 7 height 7
click at [599, 162] on select "Select Cable / Satellite Services Collection Agency Credit Card Debt Debt Couns…" at bounding box center [580, 166] width 134 height 21
click at [513, 156] on select "Select Cable / Satellite Services Collection Agency Credit Card Debt Debt Couns…" at bounding box center [580, 166] width 134 height 21
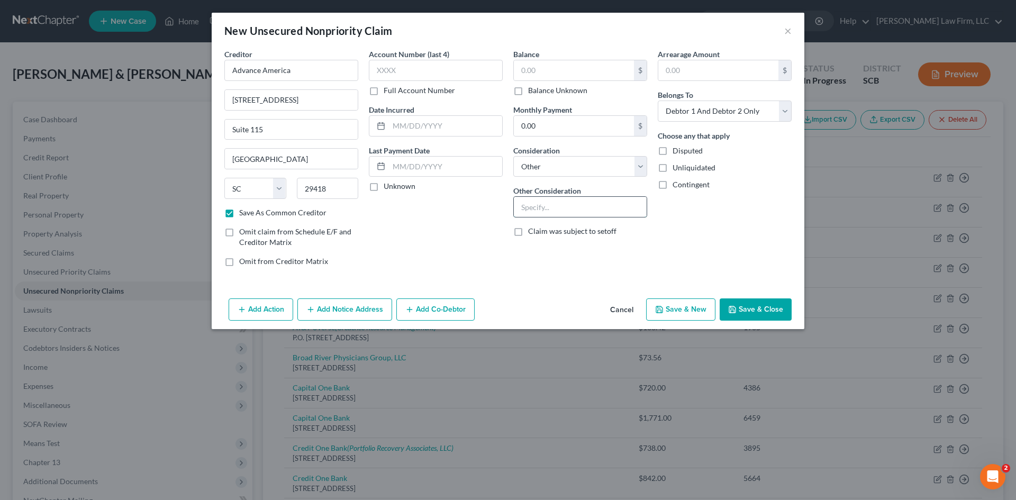
click at [542, 213] on input "text" at bounding box center [580, 207] width 133 height 20
click at [547, 74] on input "text" at bounding box center [574, 70] width 120 height 20
click at [740, 307] on button "Save & Close" at bounding box center [756, 309] width 72 height 22
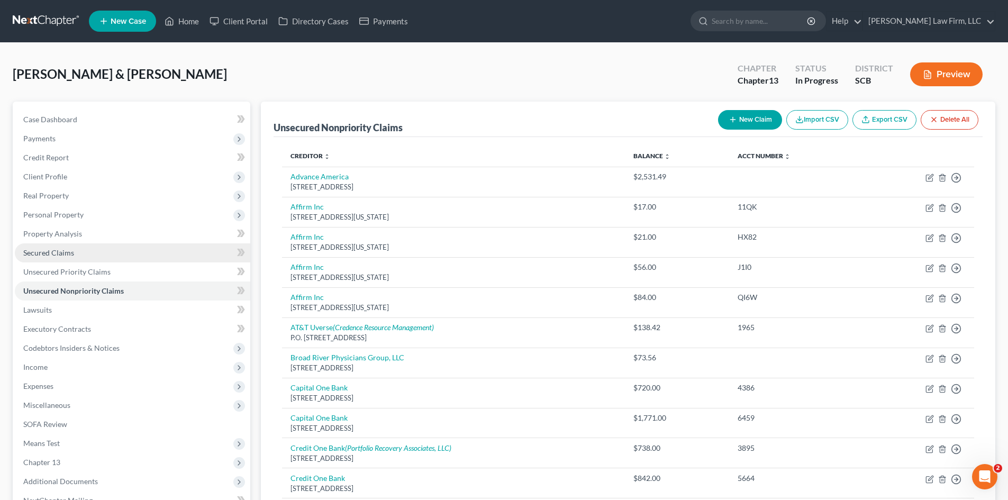
click at [67, 255] on span "Secured Claims" at bounding box center [48, 252] width 51 height 9
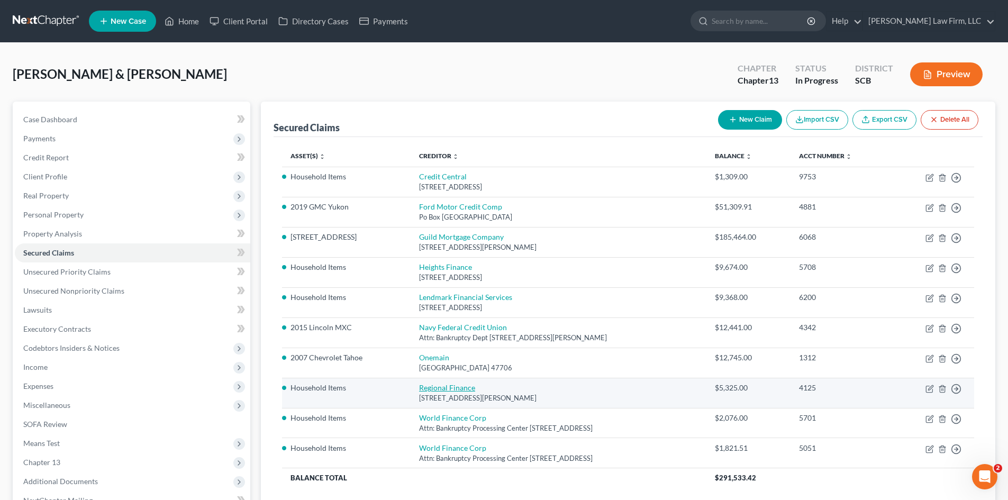
click at [443, 385] on link "Regional Finance" at bounding box center [447, 387] width 56 height 9
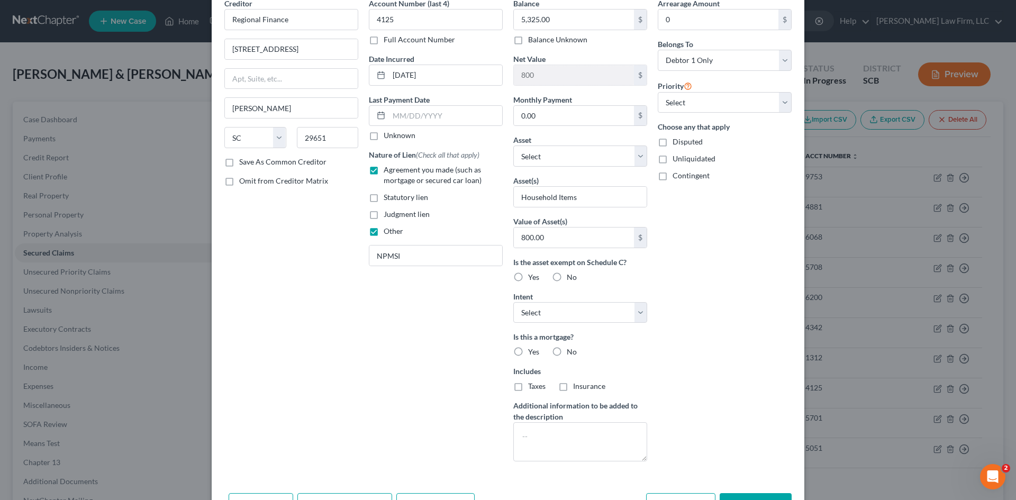
scroll to position [118, 0]
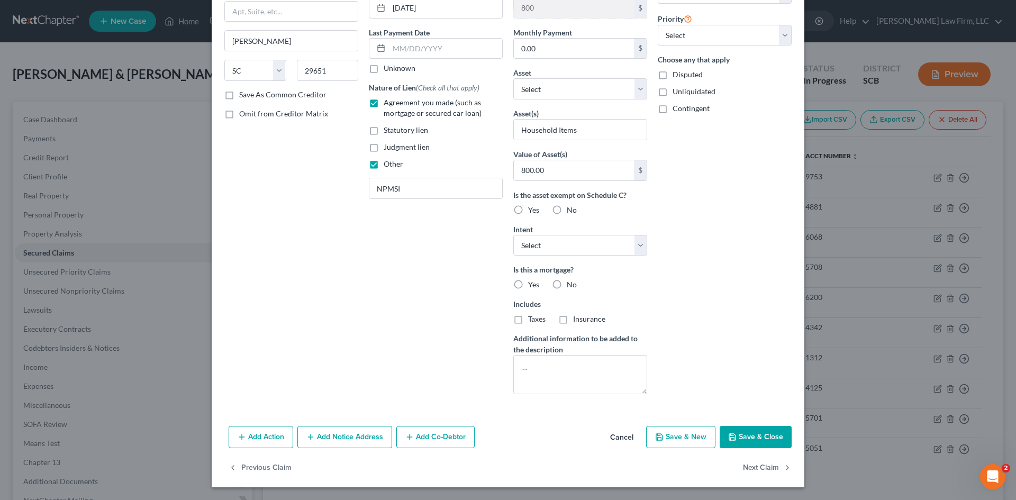
click at [366, 433] on button "Add Notice Address" at bounding box center [344, 437] width 95 height 22
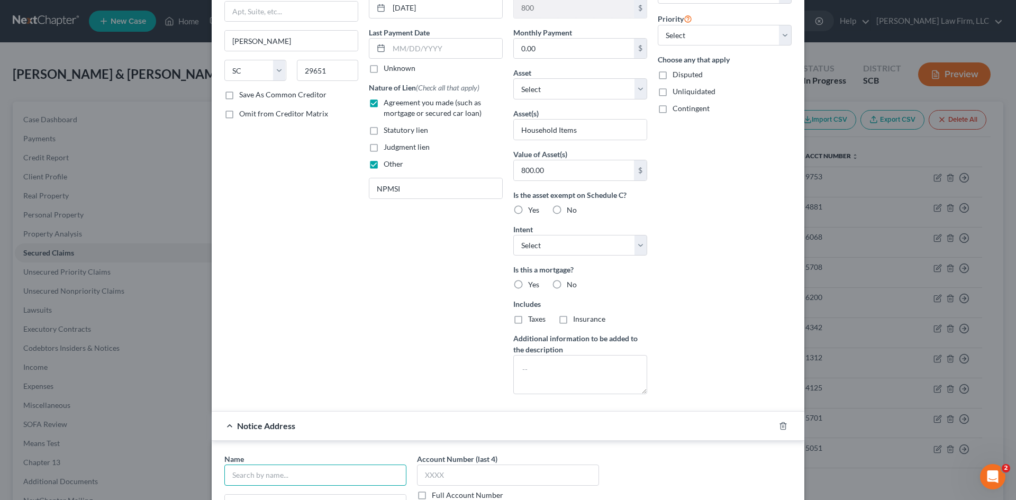
drag, startPoint x: 276, startPoint y: 481, endPoint x: 281, endPoint y: 473, distance: 10.3
click at [276, 481] on input "text" at bounding box center [315, 475] width 182 height 21
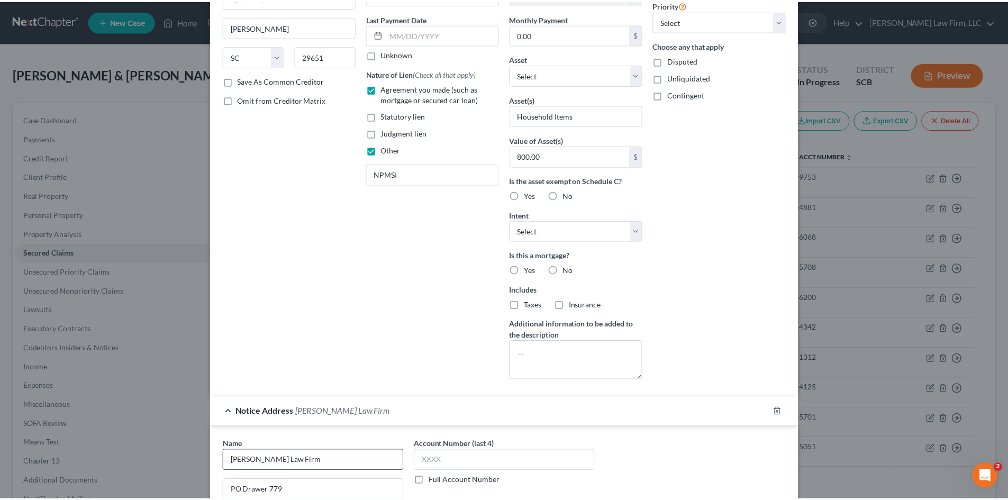
scroll to position [346, 0]
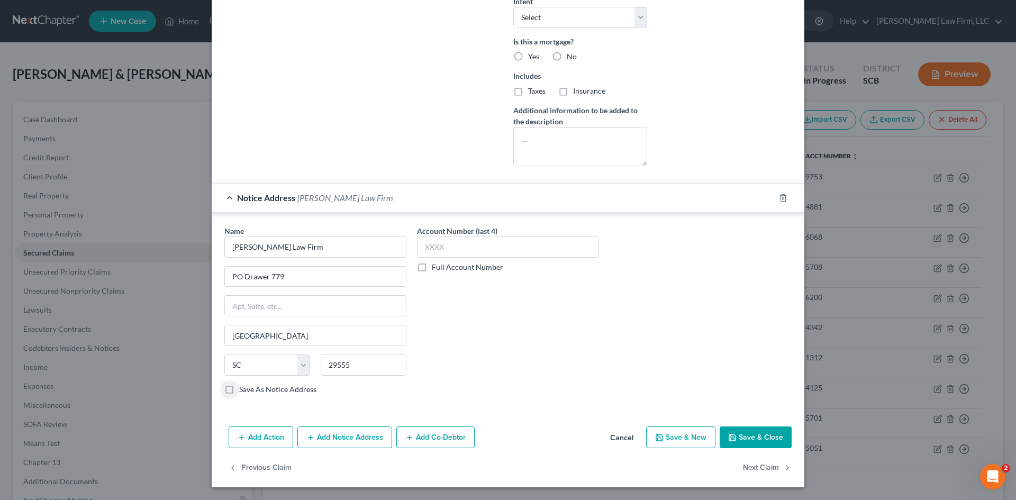
click at [734, 430] on button "Save & Close" at bounding box center [756, 437] width 72 height 22
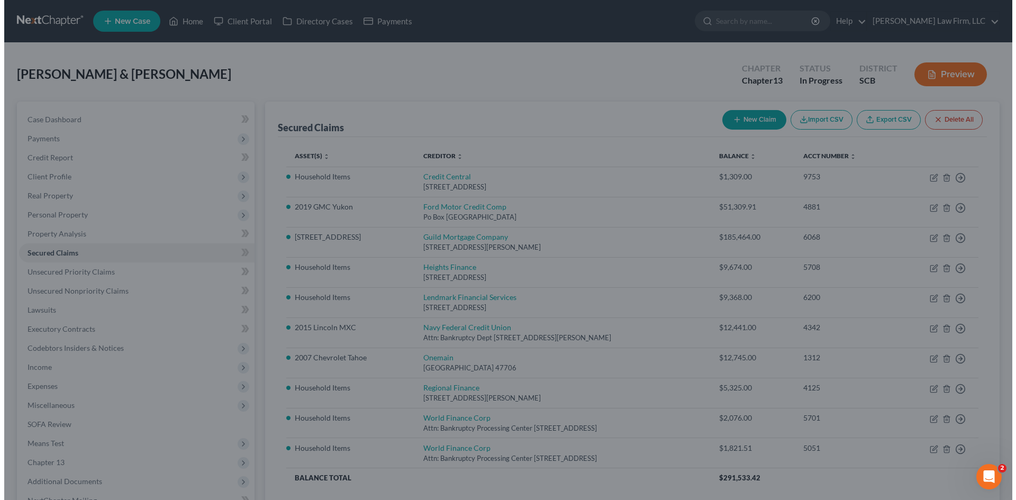
scroll to position [0, 0]
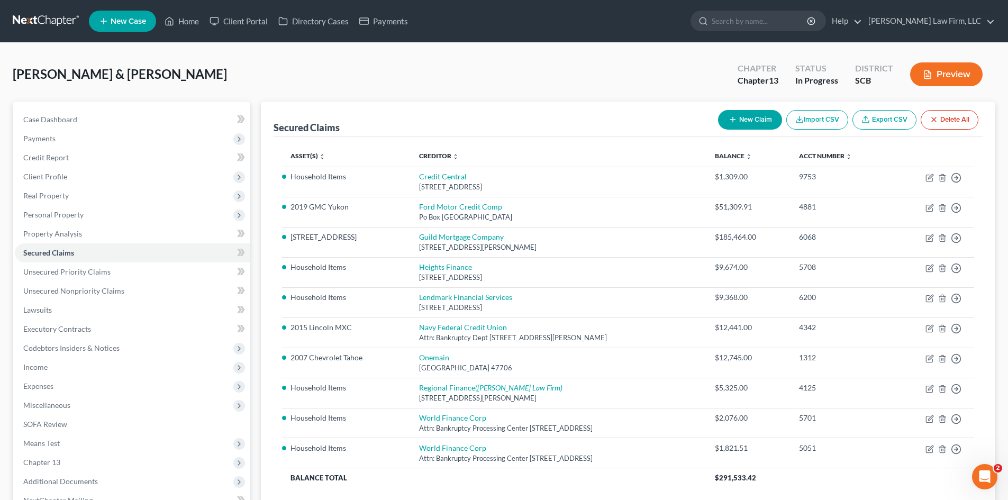
click at [738, 112] on button "New Claim" at bounding box center [750, 120] width 64 height 20
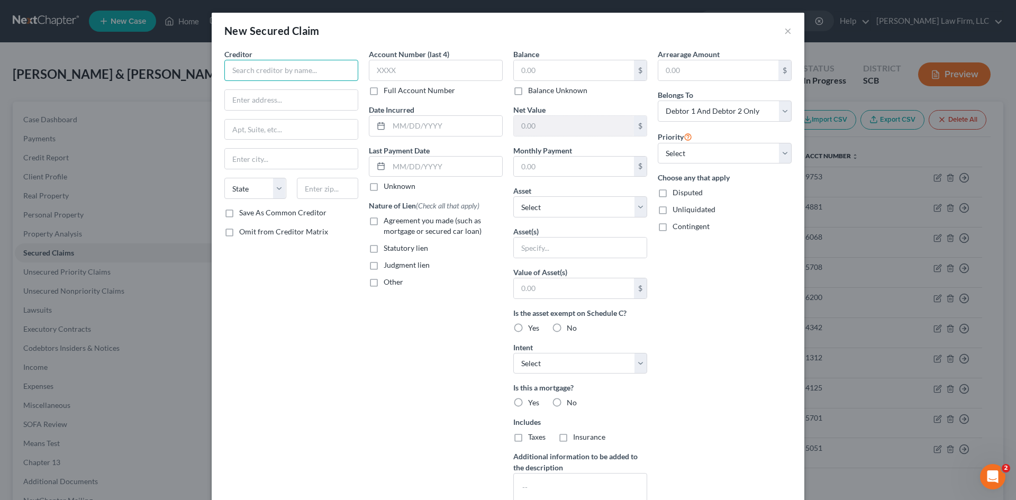
click at [291, 68] on input "text" at bounding box center [291, 70] width 134 height 21
click at [384, 221] on label "Agreement you made (such as mortgage or secured car loan)" at bounding box center [443, 225] width 119 height 21
click at [388, 221] on input "Agreement you made (such as mortgage or secured car loan)" at bounding box center [391, 218] width 7 height 7
click at [384, 281] on label "Other" at bounding box center [394, 282] width 20 height 11
click at [388, 281] on input "Other" at bounding box center [391, 280] width 7 height 7
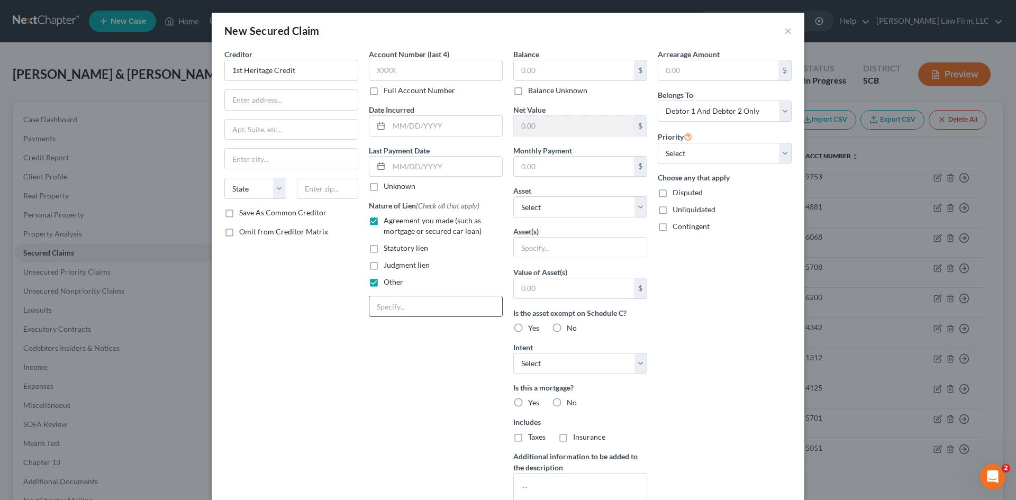
click at [387, 305] on input "text" at bounding box center [435, 306] width 133 height 20
click at [322, 74] on input "1st Heritage Credit" at bounding box center [291, 70] width 134 height 21
click at [300, 90] on input "text" at bounding box center [291, 100] width 133 height 20
click at [330, 188] on input "text" at bounding box center [328, 188] width 62 height 21
click at [565, 67] on input "text" at bounding box center [574, 70] width 120 height 20
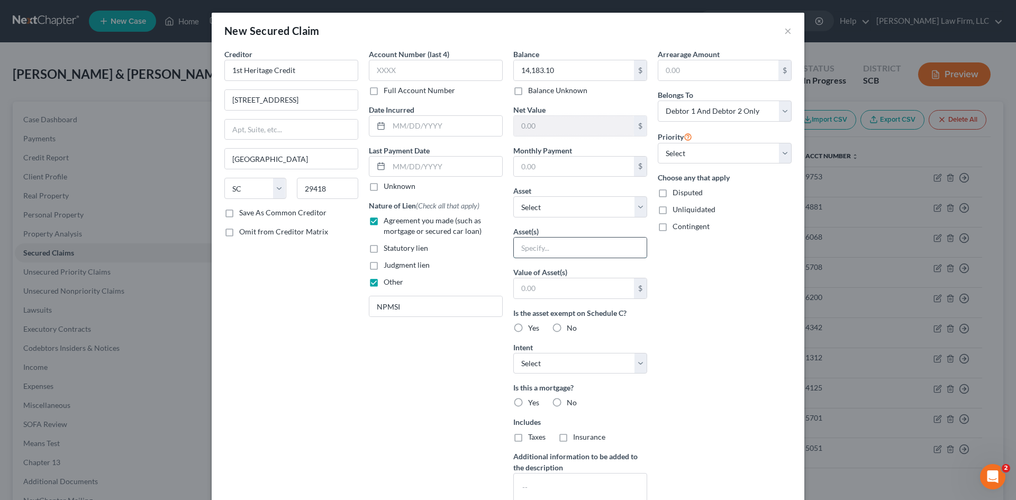
click at [550, 241] on input "text" at bounding box center [580, 248] width 133 height 20
click at [555, 284] on input "text" at bounding box center [574, 288] width 120 height 20
drag, startPoint x: 697, startPoint y: 109, endPoint x: 698, endPoint y: 114, distance: 5.3
click at [697, 109] on select "Select Debtor 1 Only Debtor 2 Only Debtor 1 And Debtor 2 Only At Least One Of T…" at bounding box center [725, 111] width 134 height 21
click at [658, 101] on select "Select Debtor 1 Only Debtor 2 Only Debtor 1 And Debtor 2 Only At Least One Of T…" at bounding box center [725, 111] width 134 height 21
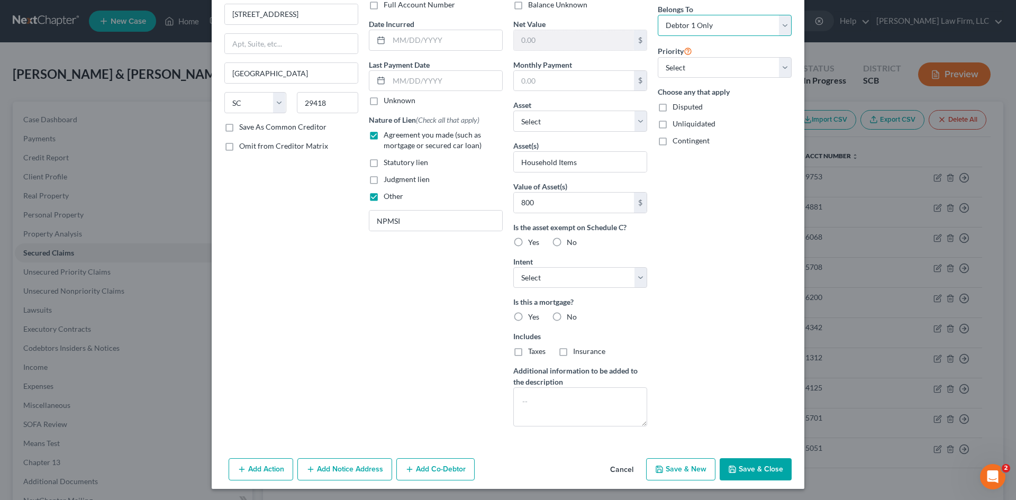
scroll to position [87, 0]
click at [728, 469] on icon "button" at bounding box center [732, 467] width 8 height 8
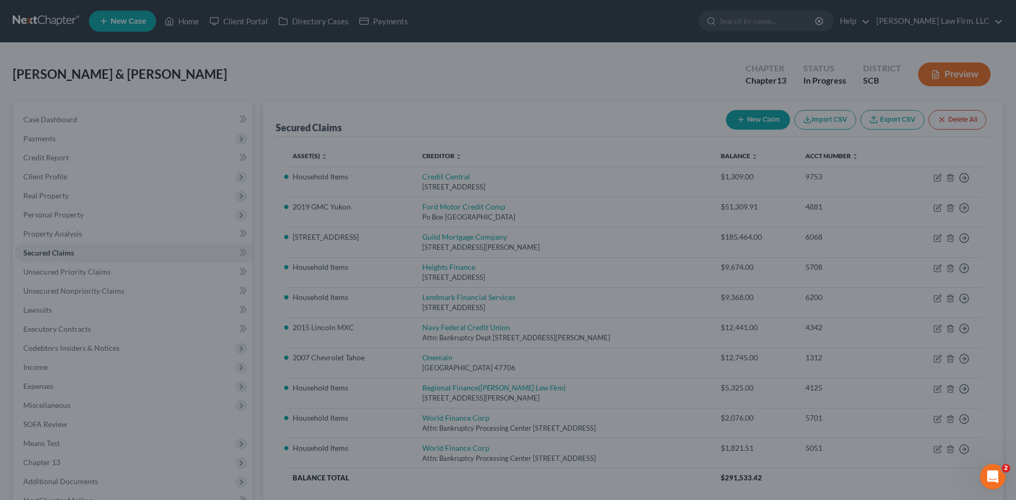
scroll to position [0, 0]
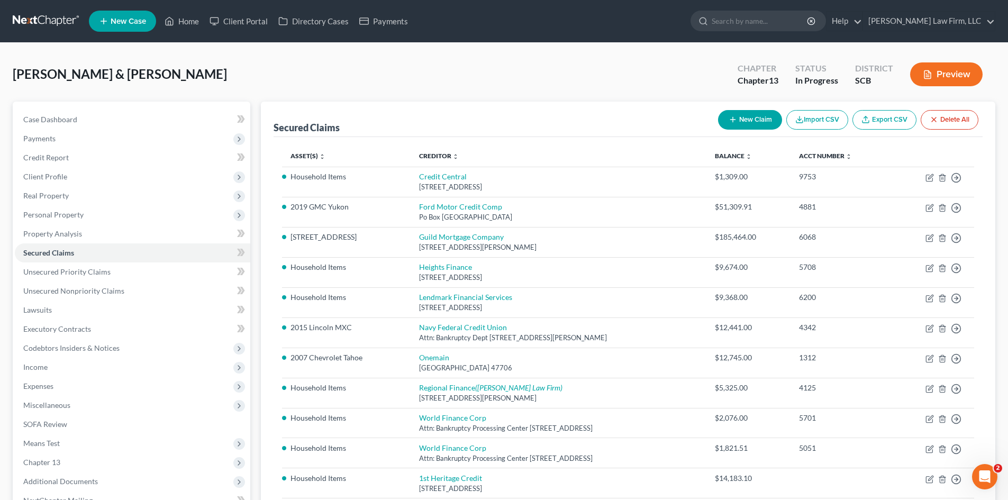
click at [752, 117] on button "New Claim" at bounding box center [750, 120] width 64 height 20
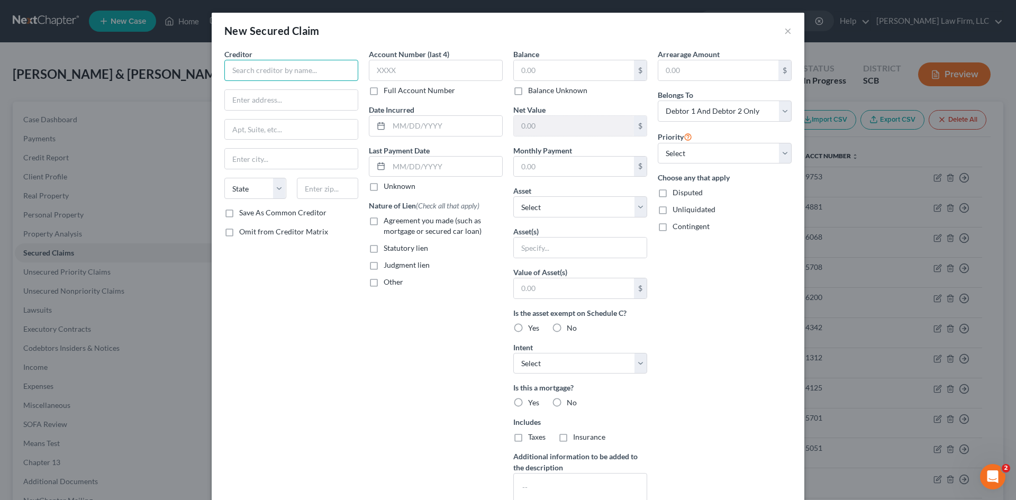
click at [322, 74] on input "text" at bounding box center [291, 70] width 134 height 21
click at [599, 74] on input "text" at bounding box center [574, 70] width 120 height 20
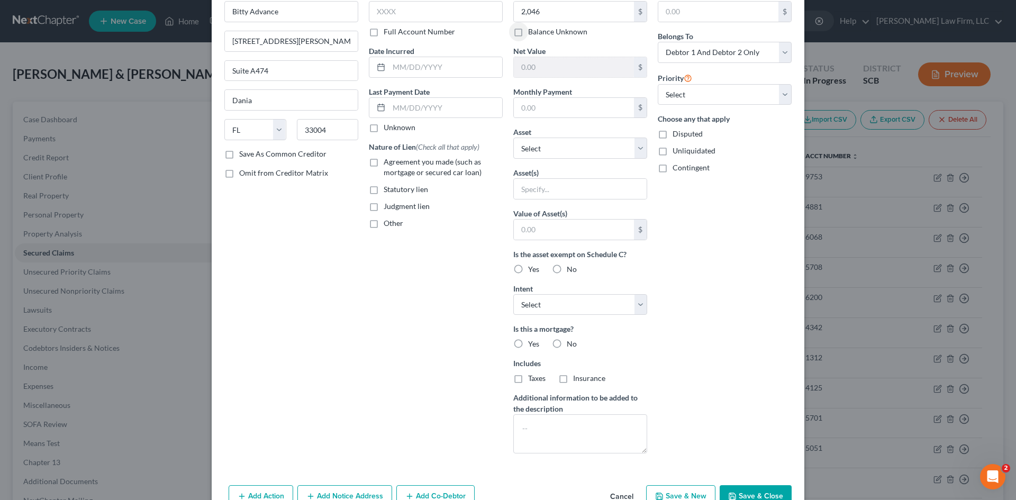
scroll to position [87, 0]
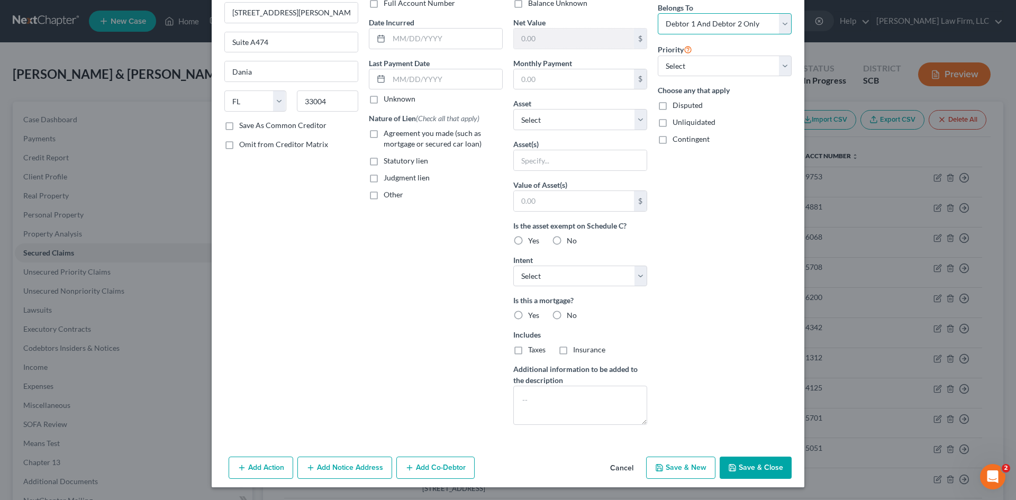
click at [730, 26] on select "Select Debtor 1 Only Debtor 2 Only Debtor 1 And Debtor 2 Only At Least One Of T…" at bounding box center [725, 23] width 134 height 21
click at [658, 13] on select "Select Debtor 1 Only Debtor 2 Only Debtor 1 And Debtor 2 Only At Least One Of T…" at bounding box center [725, 23] width 134 height 21
click at [733, 469] on icon "button" at bounding box center [732, 467] width 8 height 8
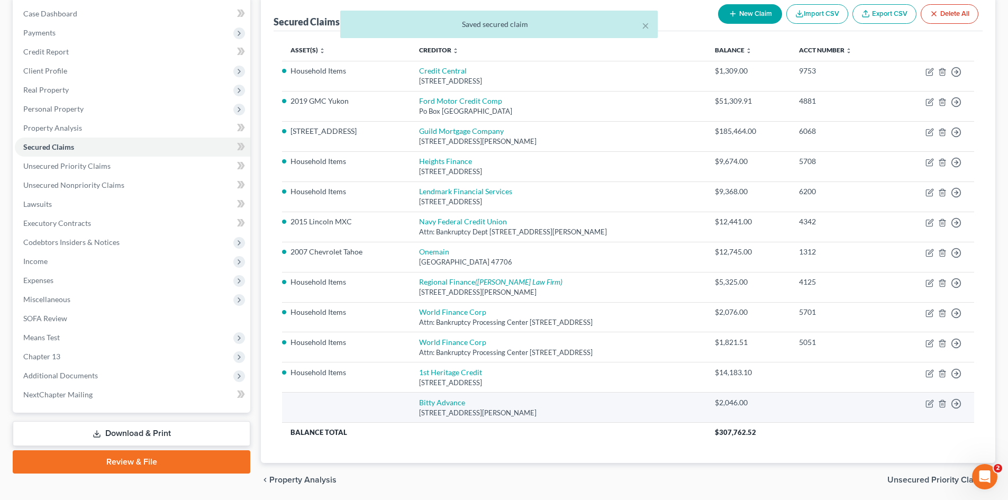
scroll to position [143, 0]
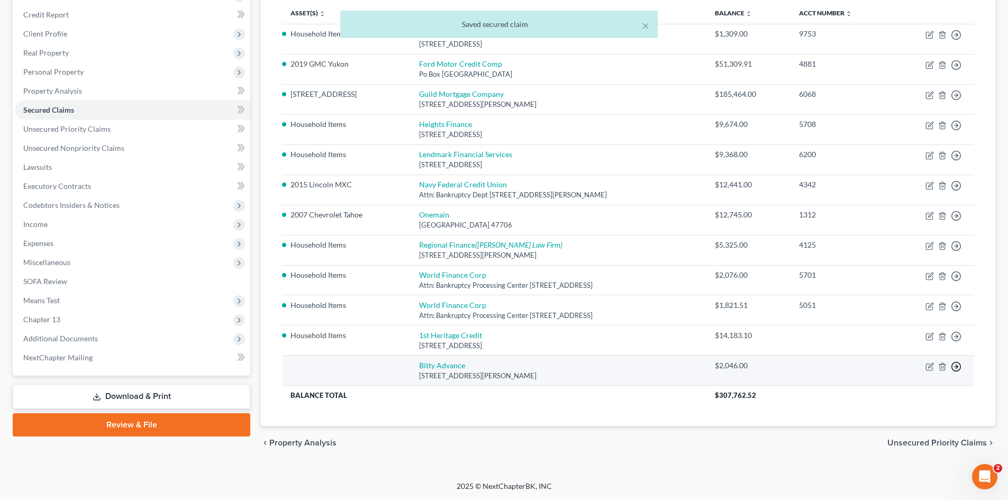
click at [957, 40] on icon "button" at bounding box center [956, 35] width 11 height 11
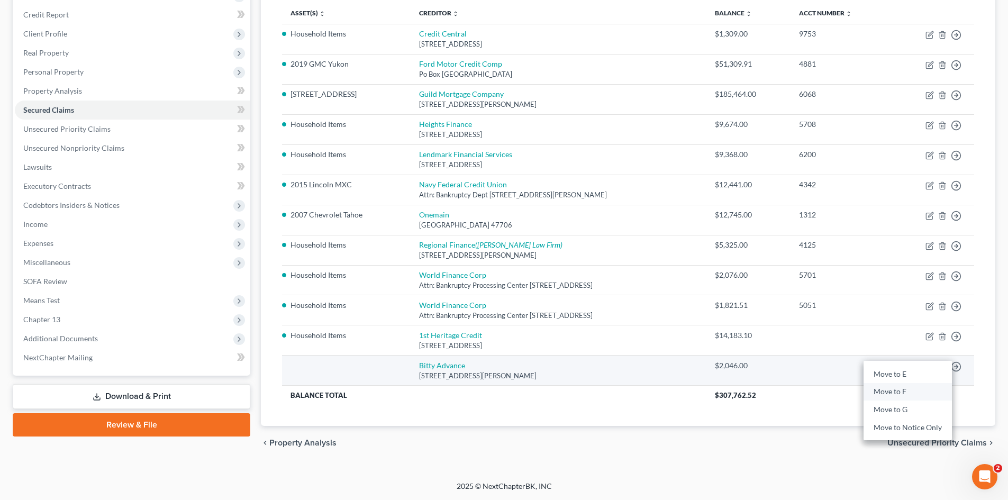
click at [908, 392] on link "Move to F" at bounding box center [907, 392] width 88 height 18
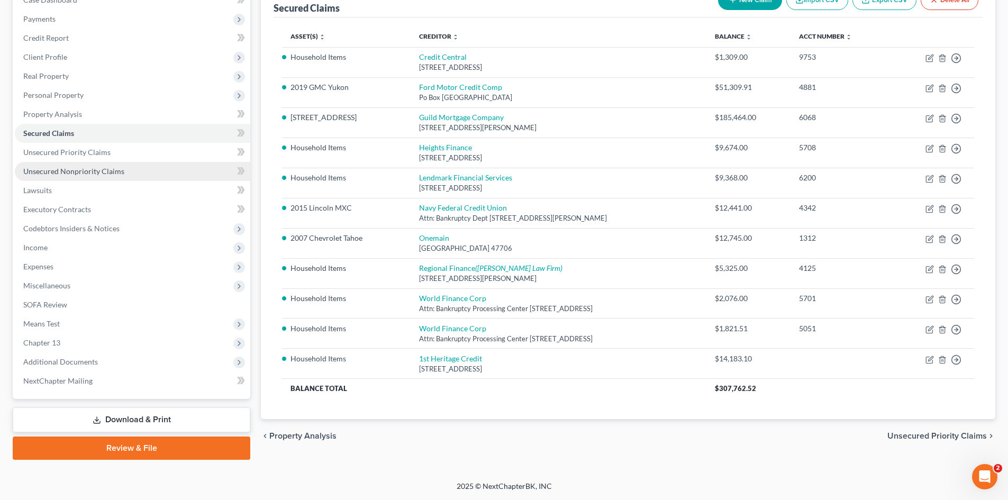
drag, startPoint x: 72, startPoint y: 170, endPoint x: 78, endPoint y: 169, distance: 6.0
click at [73, 170] on span "Unsecured Nonpriority Claims" at bounding box center [73, 171] width 101 height 9
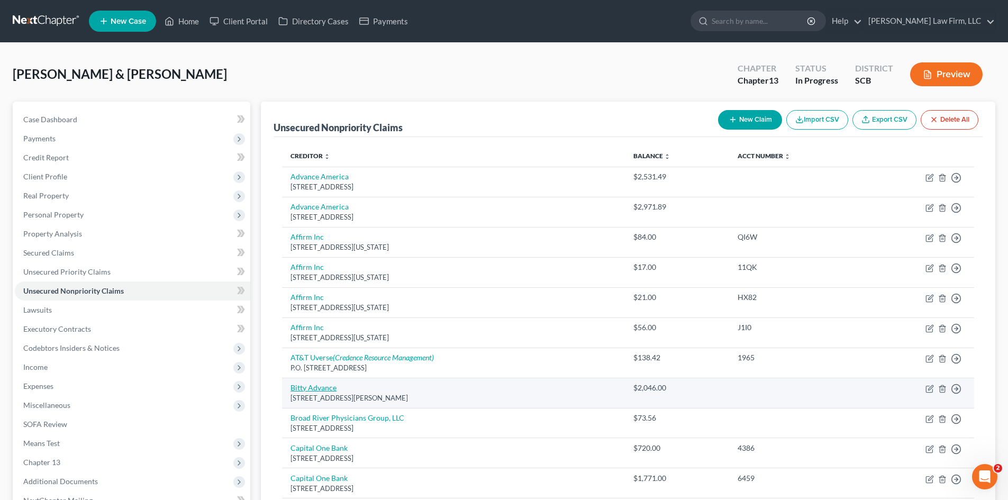
click at [326, 384] on link "Bitty Advance" at bounding box center [313, 387] width 46 height 9
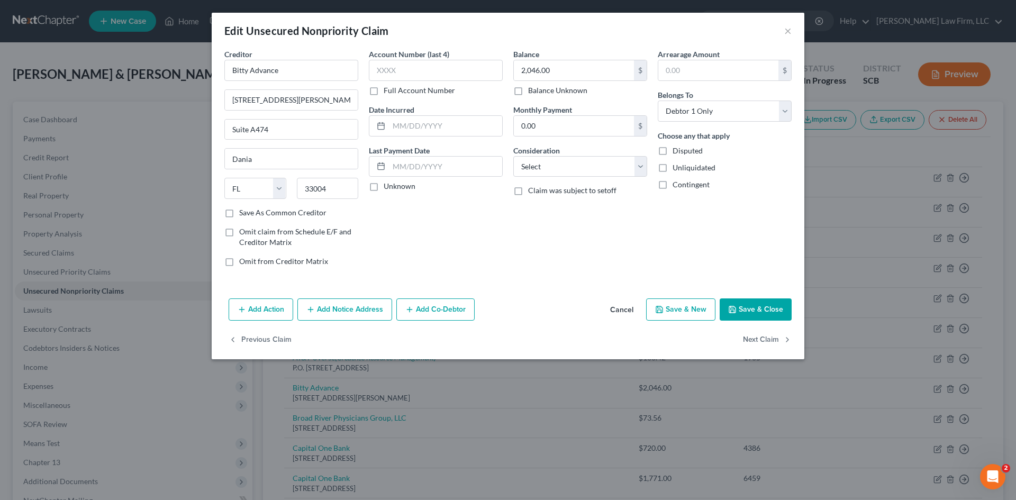
click at [417, 313] on button "Add Co-Debtor" at bounding box center [435, 309] width 78 height 22
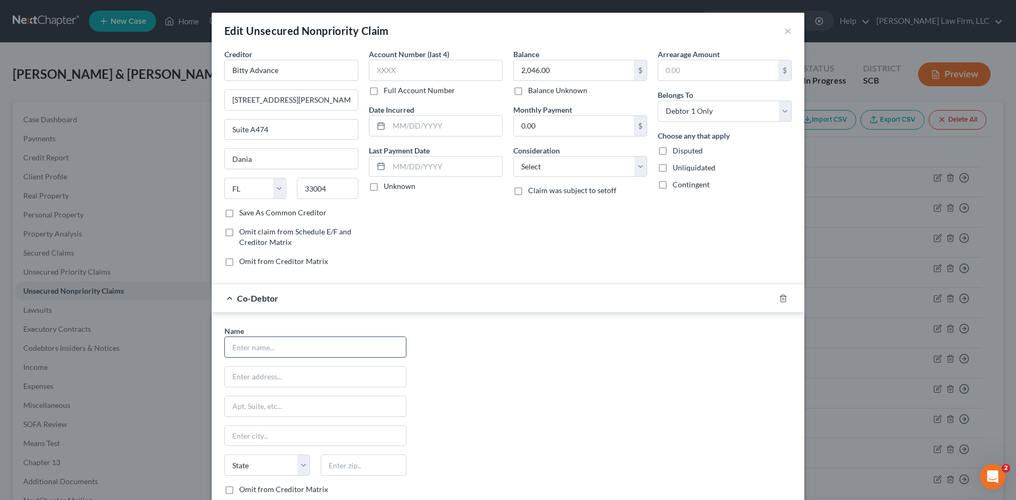
click at [343, 346] on input "text" at bounding box center [315, 347] width 181 height 20
click at [349, 461] on input "text" at bounding box center [364, 464] width 86 height 21
click at [583, 168] on select "Select Cable / Satellite Services Collection Agency Credit Card Debt Debt Couns…" at bounding box center [580, 166] width 134 height 21
click at [513, 156] on select "Select Cable / Satellite Services Collection Agency Credit Card Debt Debt Couns…" at bounding box center [580, 166] width 134 height 21
click at [550, 204] on input "text" at bounding box center [580, 207] width 133 height 20
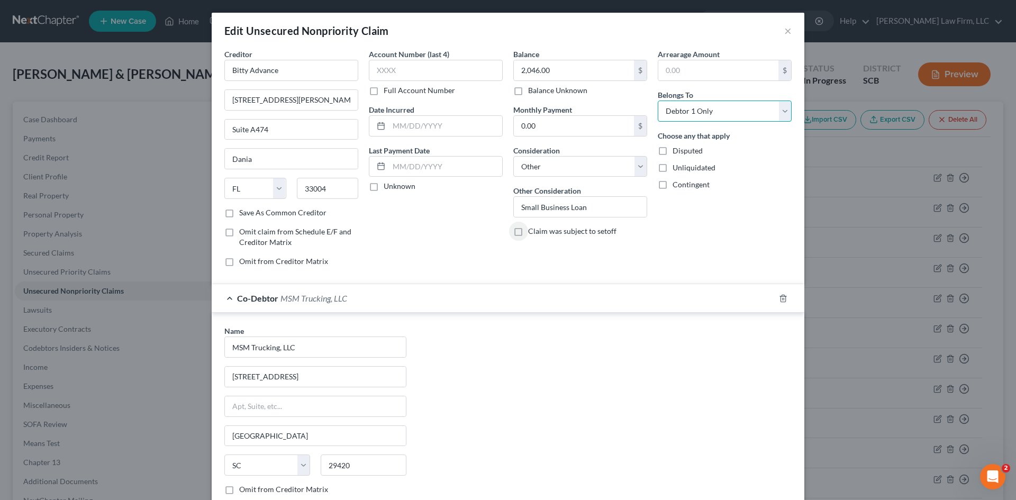
click at [720, 117] on select "Select Debtor 1 Only Debtor 2 Only Debtor 1 And Debtor 2 Only At Least One Of T…" at bounding box center [725, 111] width 134 height 21
click at [658, 101] on select "Select Debtor 1 Only Debtor 2 Only Debtor 1 And Debtor 2 Only At Least One Of T…" at bounding box center [725, 111] width 134 height 21
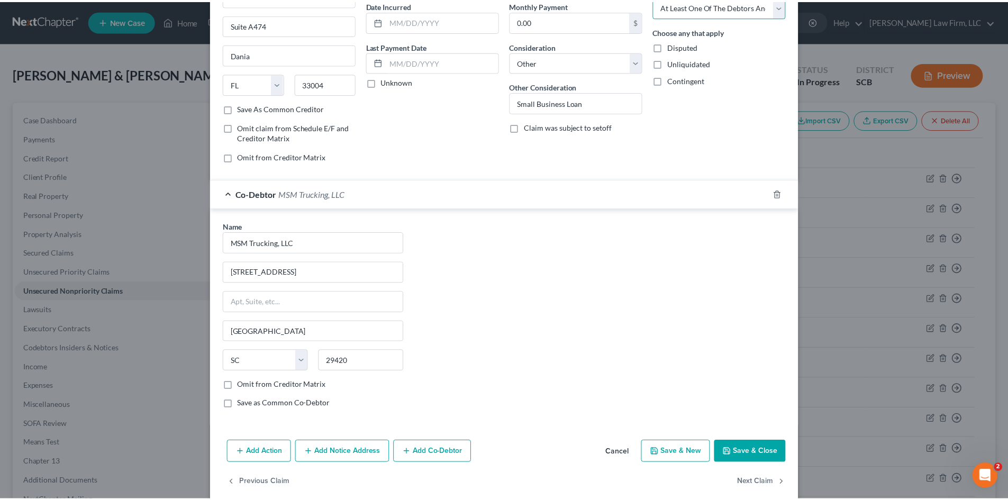
scroll to position [119, 0]
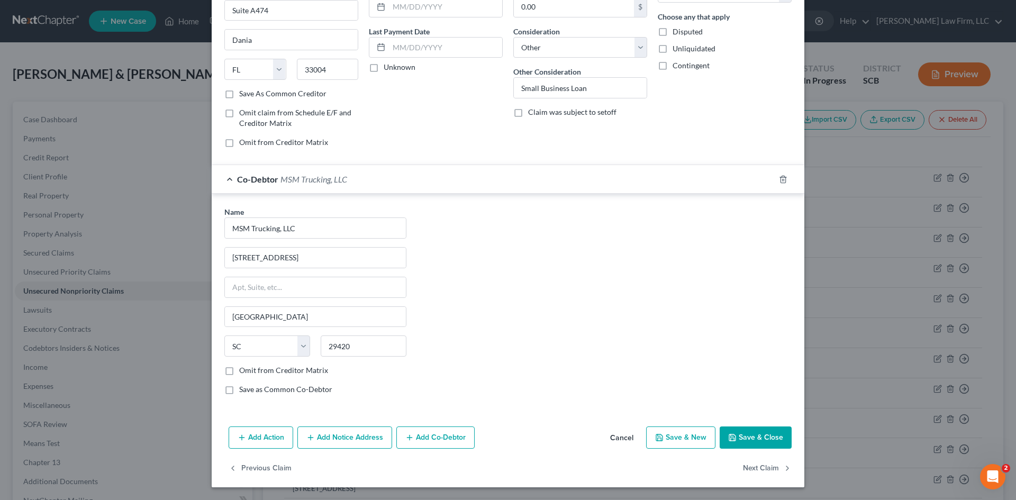
click at [732, 433] on icon "button" at bounding box center [732, 437] width 8 height 8
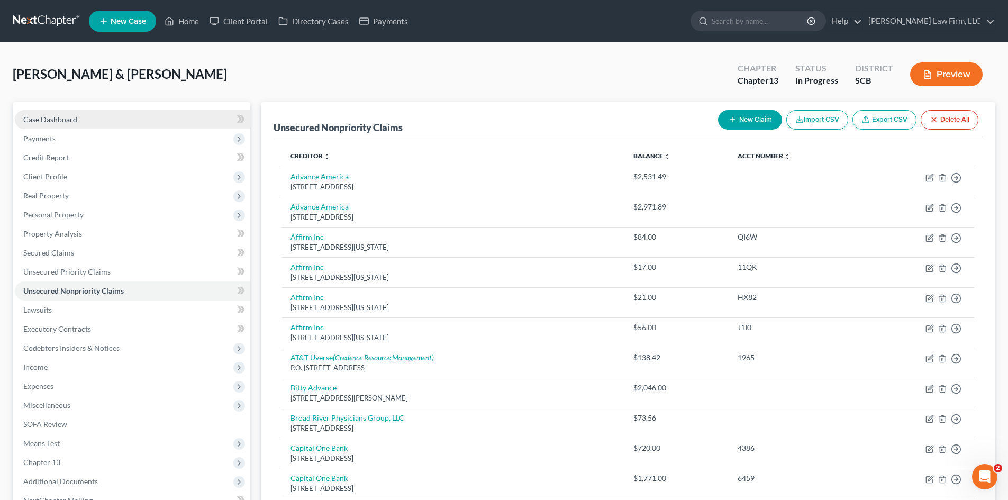
click at [73, 120] on span "Case Dashboard" at bounding box center [50, 119] width 54 height 9
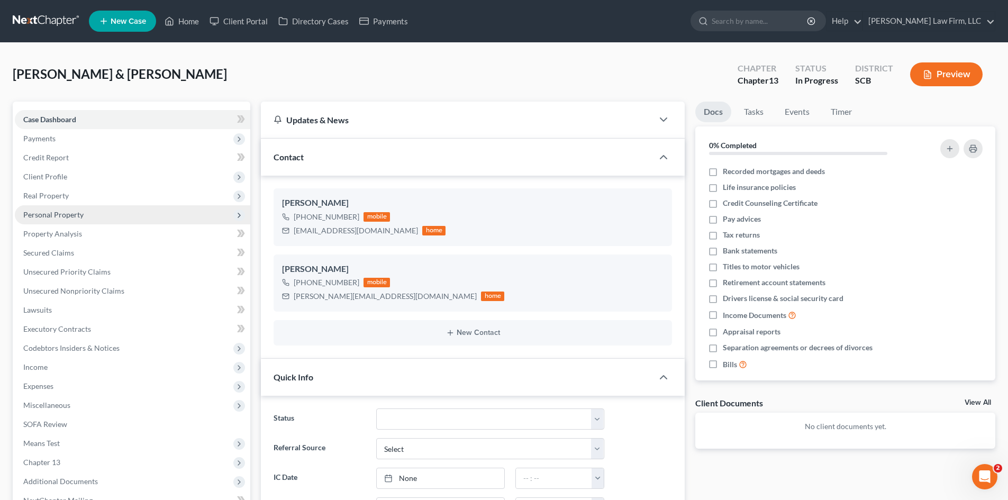
click at [48, 212] on span "Personal Property" at bounding box center [53, 214] width 60 height 9
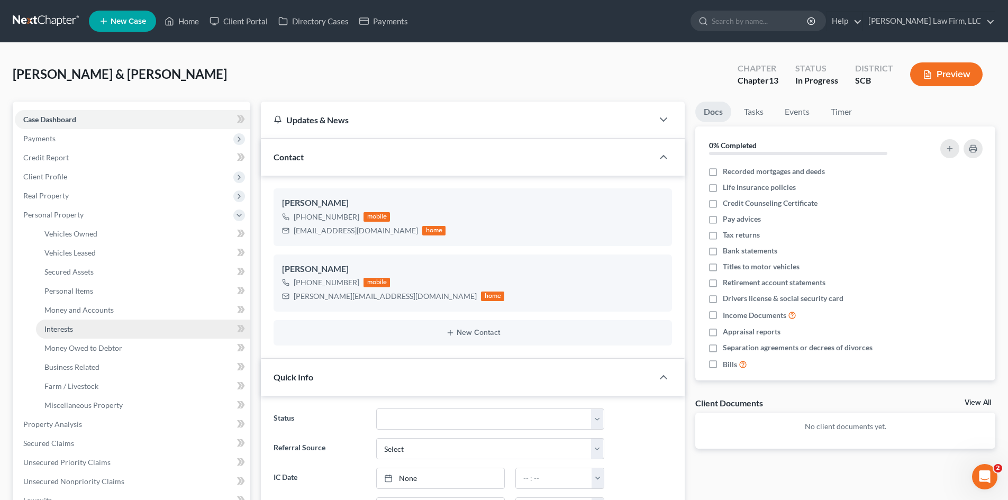
click at [74, 326] on link "Interests" at bounding box center [143, 329] width 214 height 19
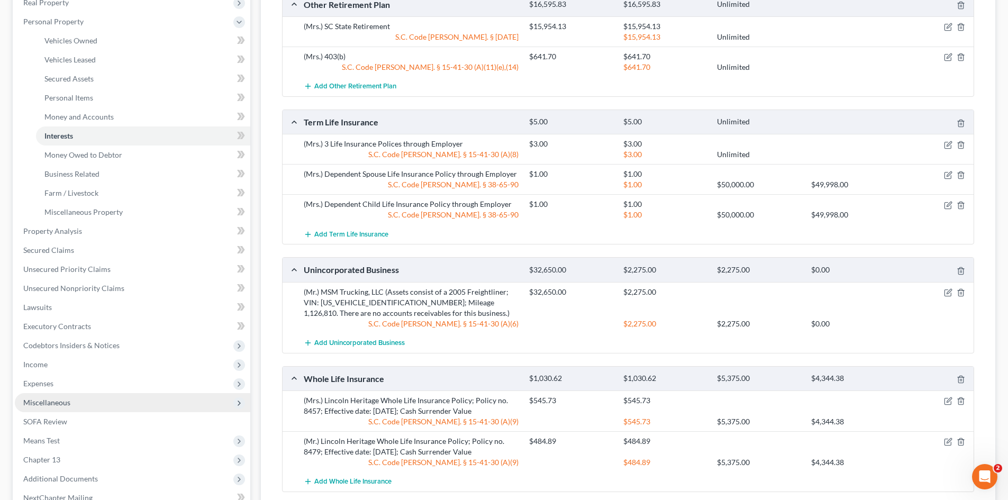
scroll to position [212, 0]
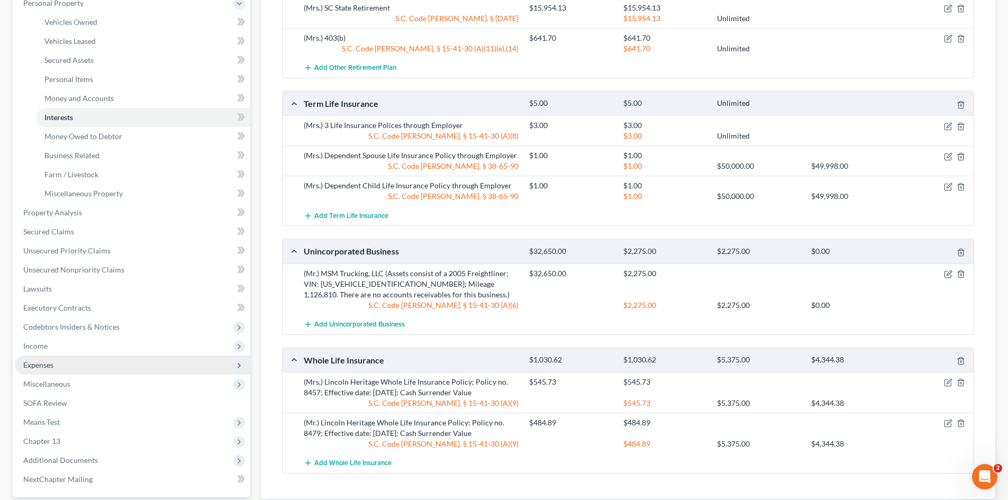
click at [49, 364] on span "Expenses" at bounding box center [38, 364] width 30 height 9
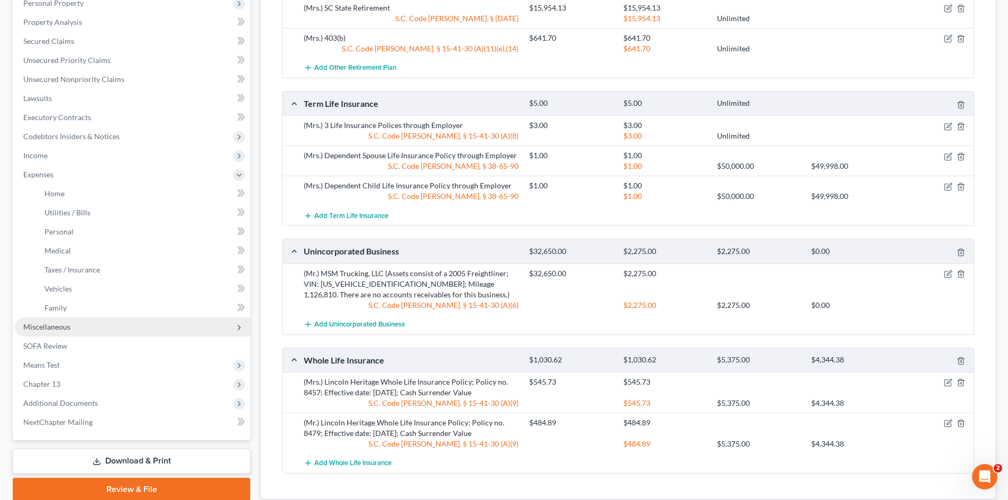
click at [46, 330] on span "Miscellaneous" at bounding box center [46, 326] width 47 height 9
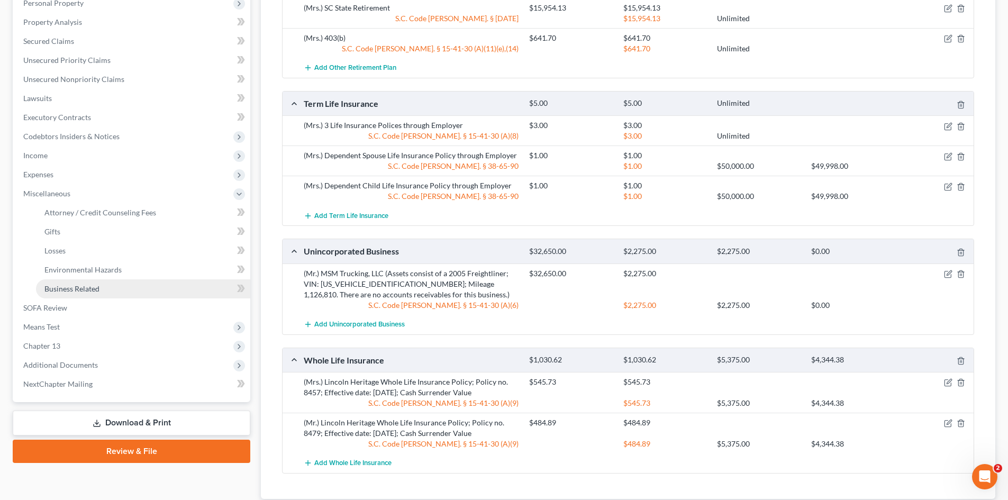
click at [63, 293] on span "Business Related" at bounding box center [71, 288] width 55 height 9
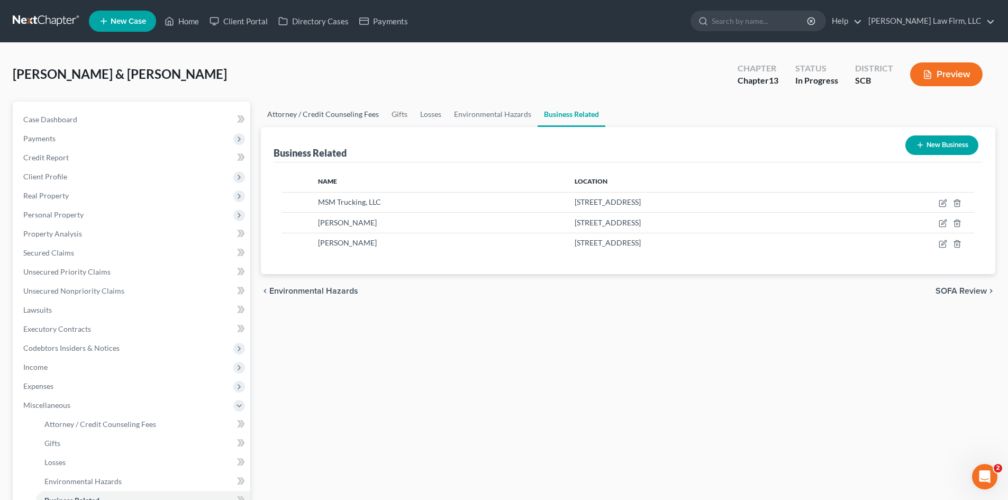
click at [313, 115] on link "Attorney / Credit Counseling Fees" at bounding box center [323, 114] width 124 height 25
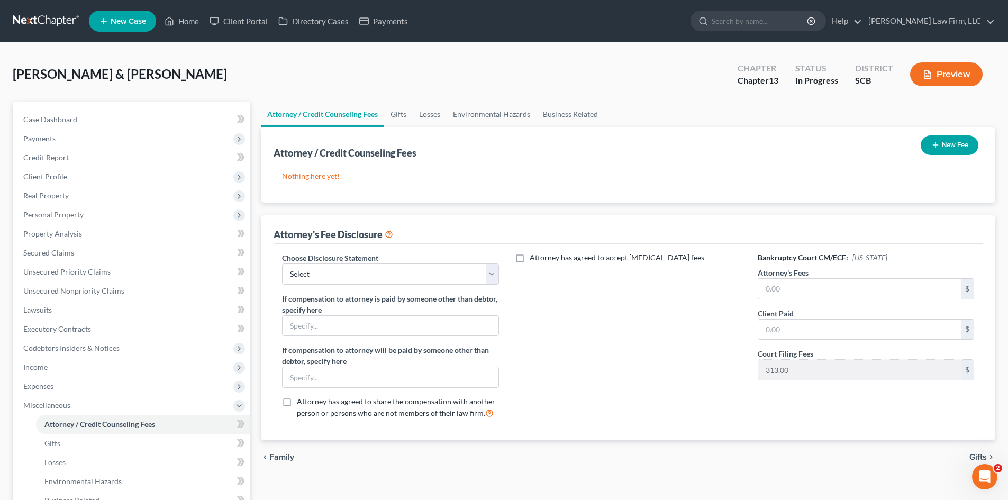
click at [952, 150] on button "New Fee" at bounding box center [950, 145] width 58 height 20
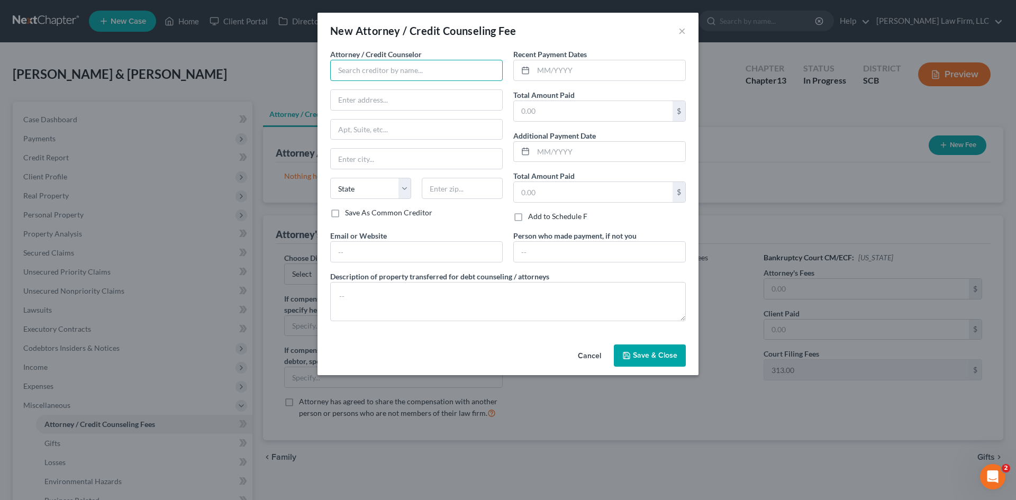
click at [458, 74] on input "text" at bounding box center [416, 70] width 172 height 21
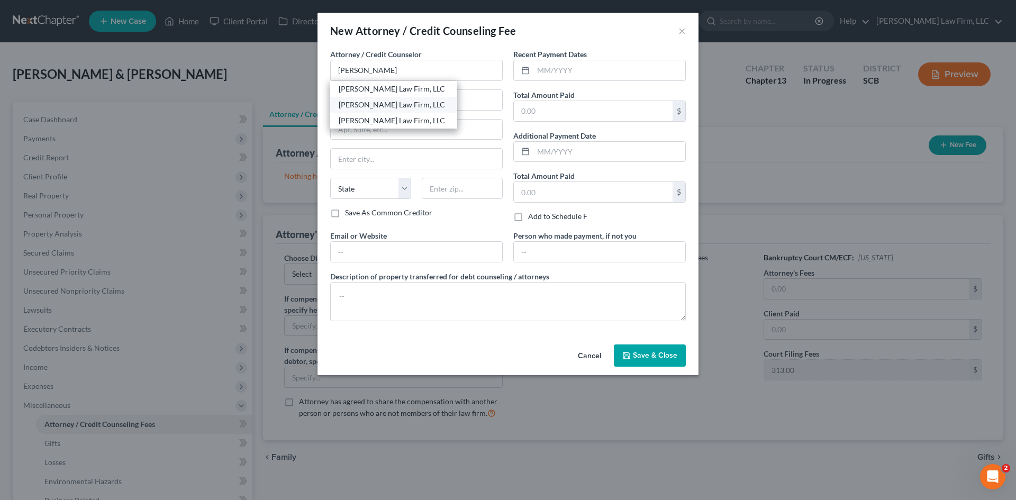
click at [398, 106] on div "[PERSON_NAME] Law Firm, LLC" at bounding box center [394, 104] width 110 height 11
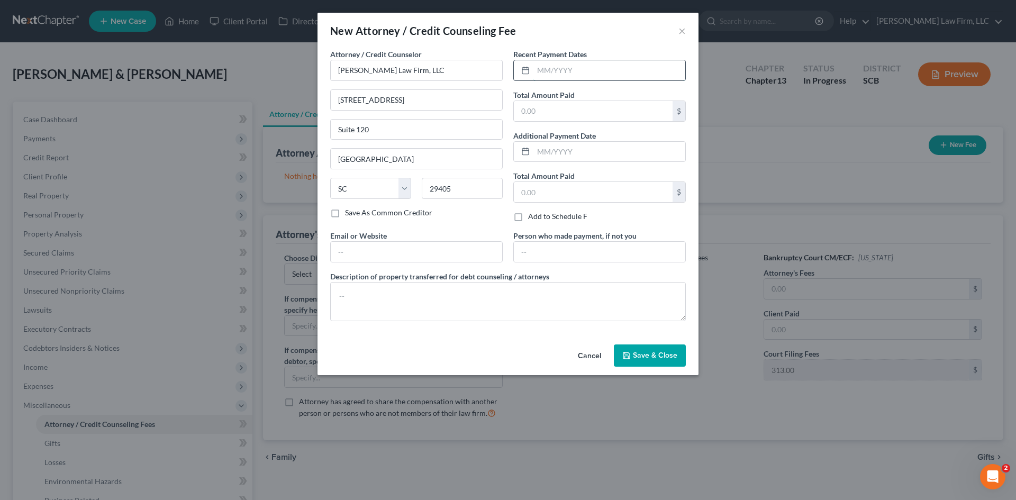
click at [551, 69] on input "text" at bounding box center [609, 70] width 152 height 20
click at [604, 110] on input "text" at bounding box center [593, 111] width 159 height 20
click at [543, 317] on textarea at bounding box center [508, 301] width 356 height 39
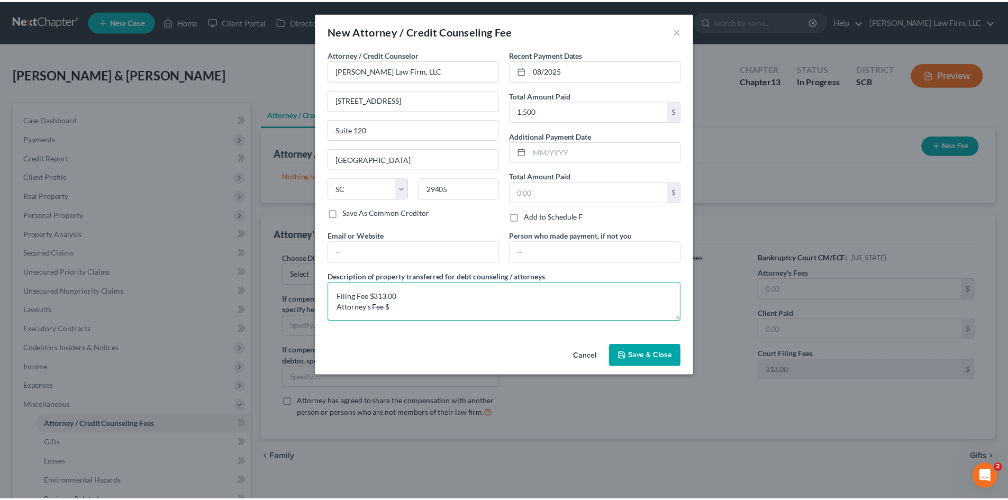
scroll to position [2, 0]
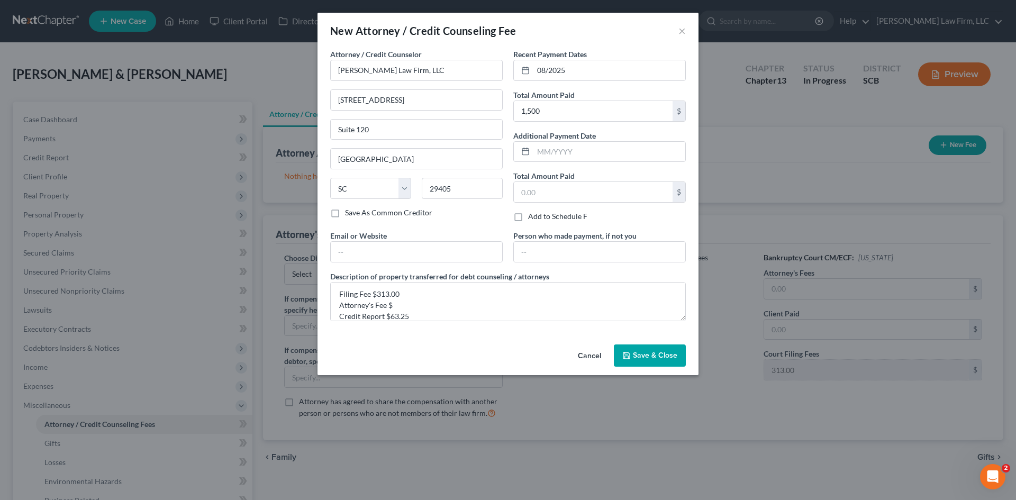
click at [653, 356] on span "Save & Close" at bounding box center [655, 355] width 44 height 9
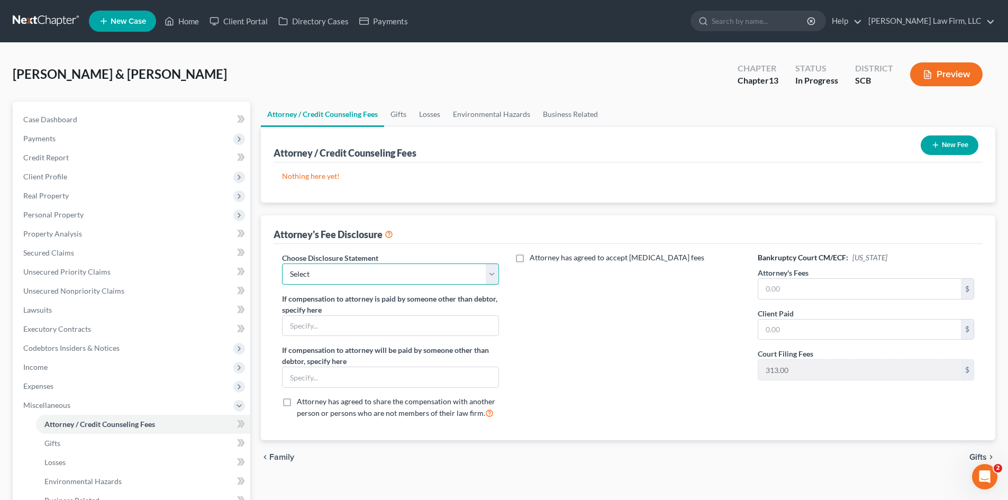
click at [426, 266] on select "Select Disclosure of Compensation of Attorney for Debtor(S)" at bounding box center [390, 273] width 216 height 21
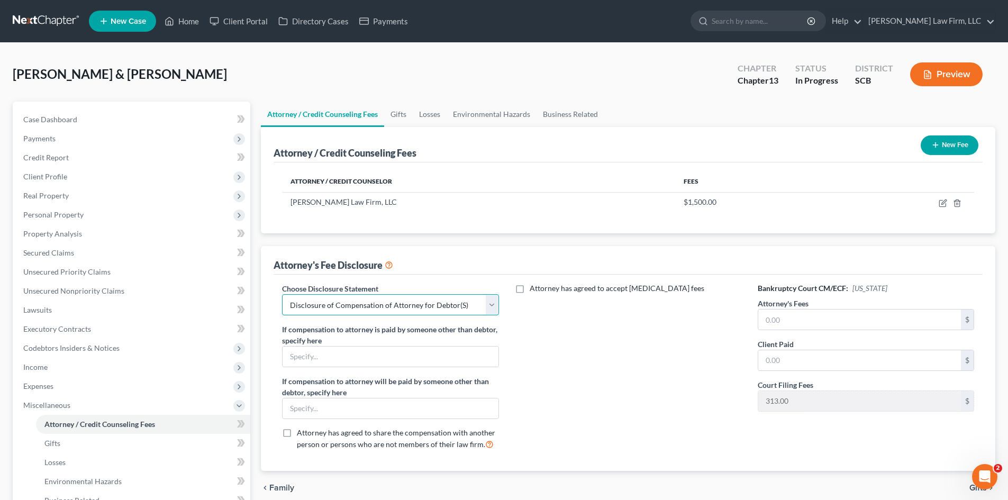
click at [282, 294] on select "Select Disclosure of Compensation of Attorney for Debtor(S)" at bounding box center [390, 304] width 216 height 21
click at [923, 363] on input "text" at bounding box center [859, 360] width 203 height 20
paste input "1123.75"
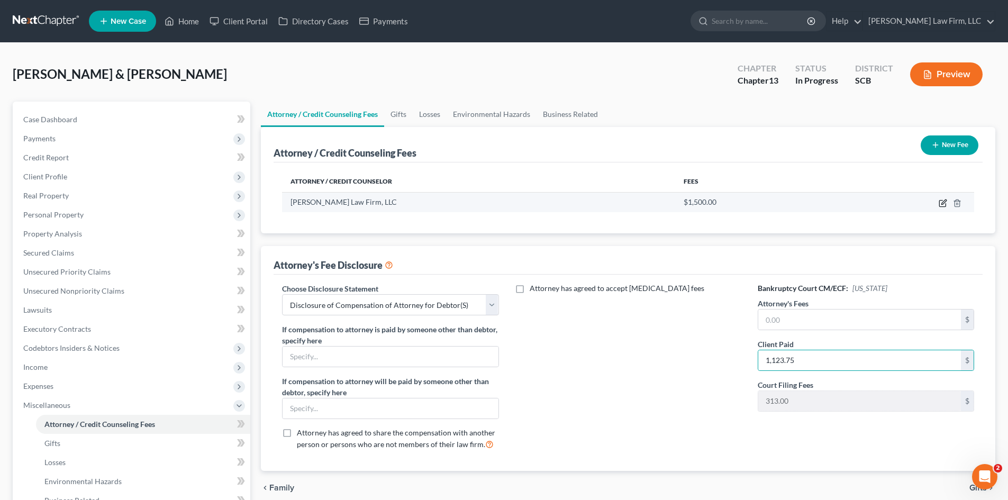
click at [944, 202] on icon "button" at bounding box center [943, 203] width 8 height 8
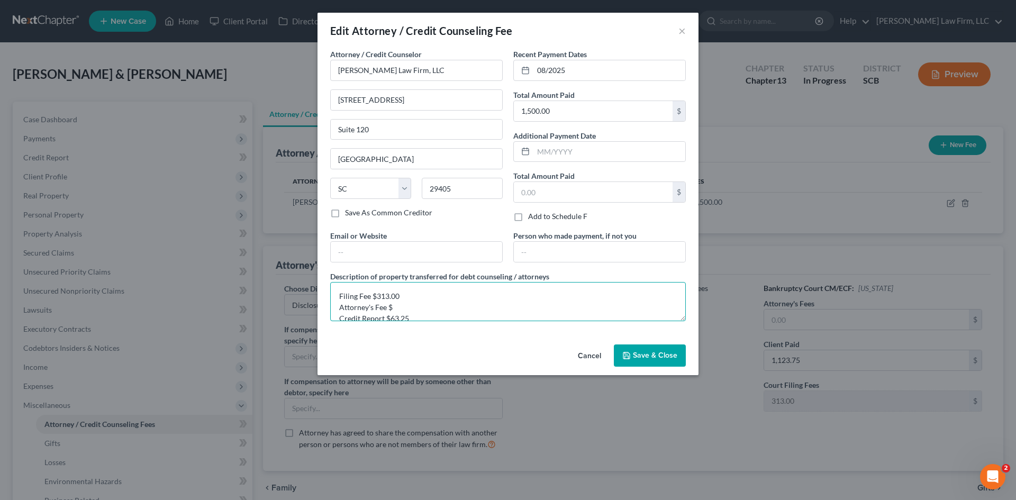
click at [403, 310] on textarea "Filing Fee $313.00 Attorney's Fee $ Credit Report $63.25" at bounding box center [508, 301] width 356 height 39
paste textarea "1123.75"
click at [396, 308] on textarea "Filing Fee $313.00 Attorney's Fee $1123.75 Credit Report $63.25" at bounding box center [508, 301] width 356 height 39
click at [661, 362] on button "Save & Close" at bounding box center [650, 355] width 72 height 22
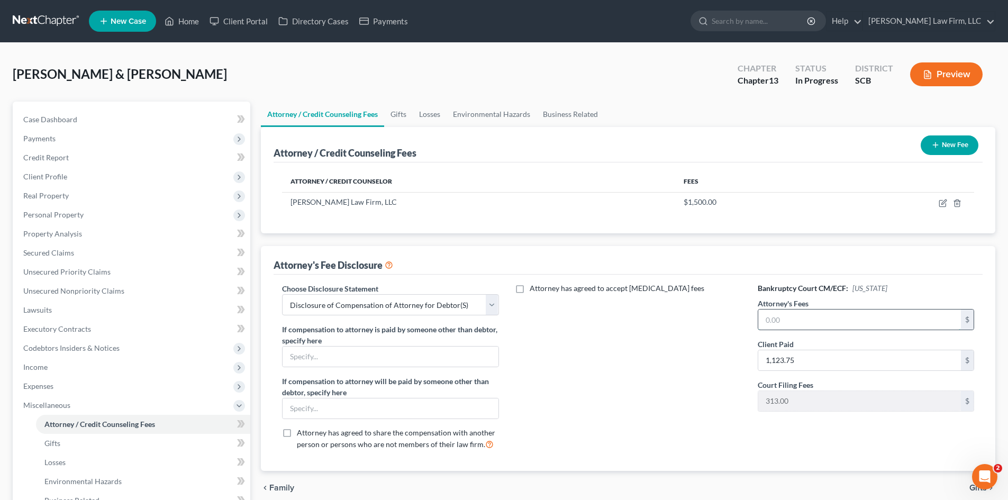
click at [870, 321] on input "text" at bounding box center [859, 320] width 203 height 20
click at [708, 381] on div "Attorney has agreed to accept [MEDICAL_DATA] fees" at bounding box center [628, 370] width 238 height 175
click at [87, 329] on span "Executory Contracts" at bounding box center [57, 328] width 68 height 9
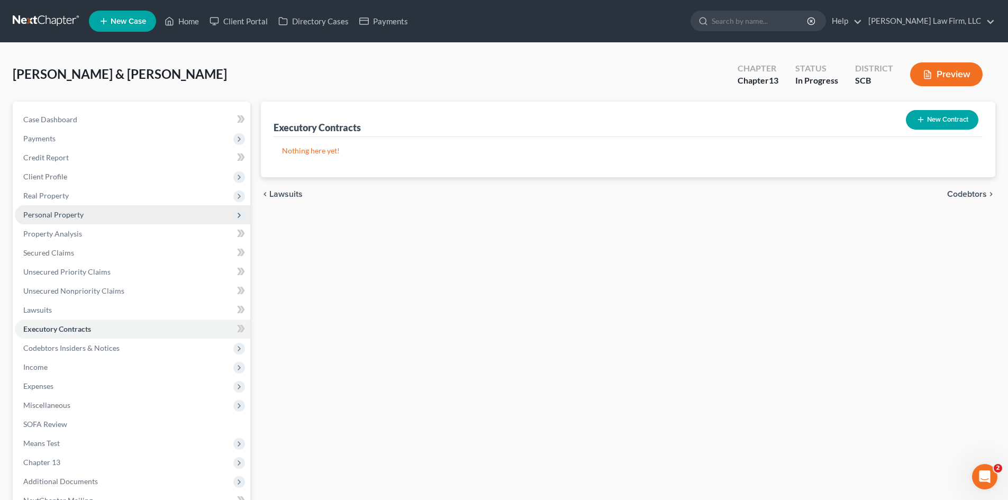
click at [39, 217] on span "Personal Property" at bounding box center [53, 214] width 60 height 9
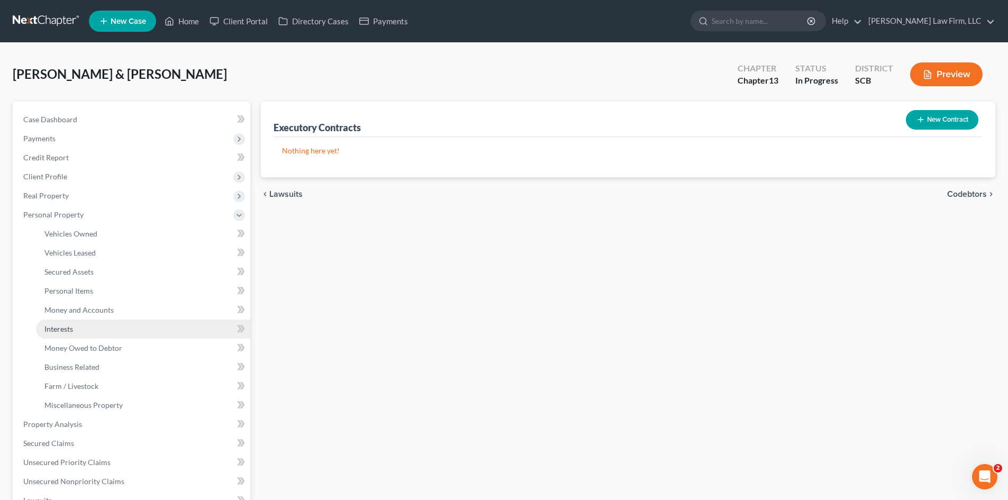
click at [63, 329] on span "Interests" at bounding box center [58, 328] width 29 height 9
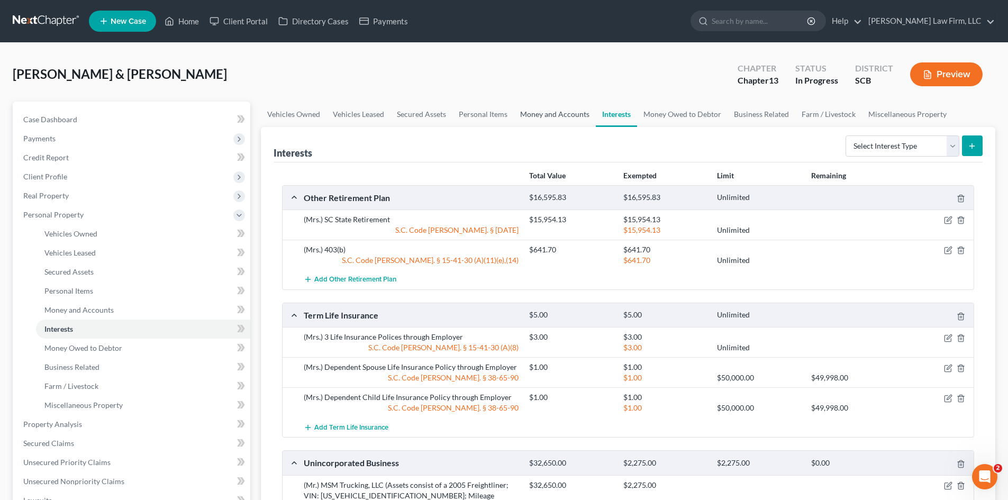
click at [555, 117] on link "Money and Accounts" at bounding box center [555, 114] width 82 height 25
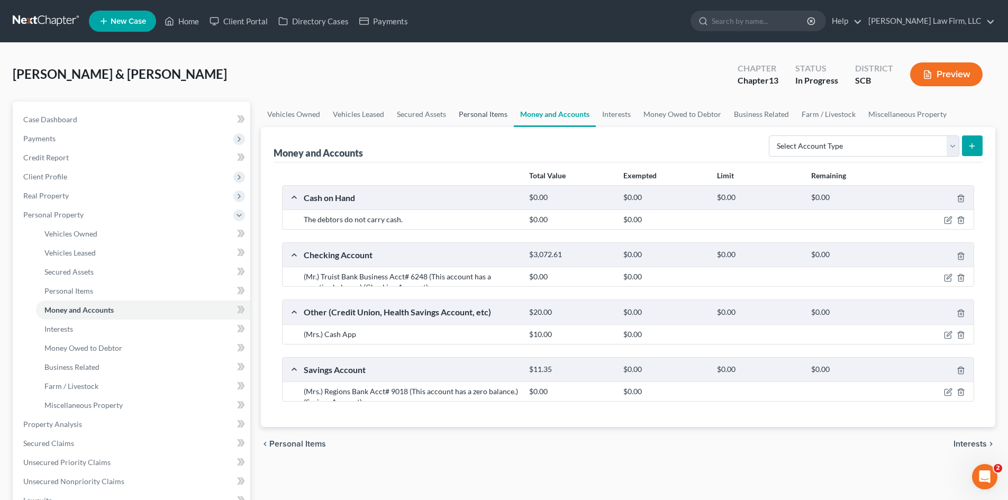
click at [490, 116] on link "Personal Items" at bounding box center [482, 114] width 61 height 25
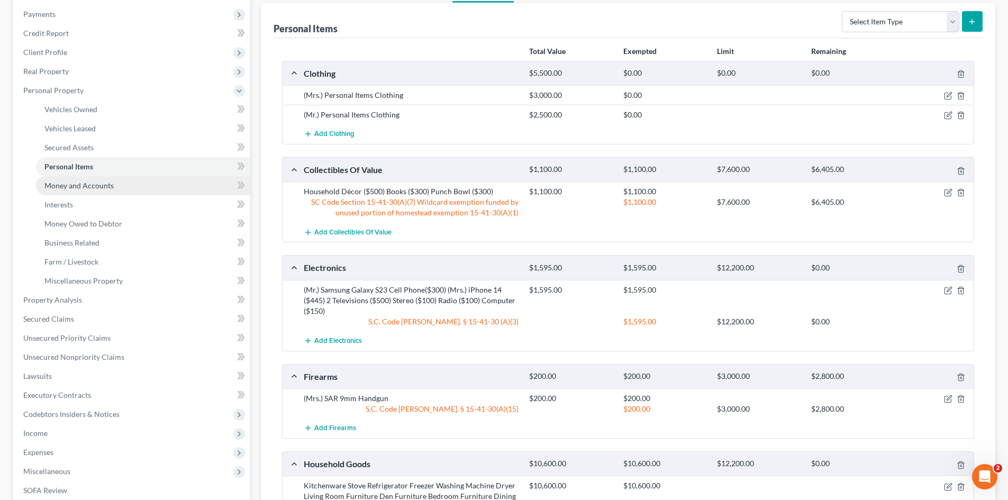
scroll to position [106, 0]
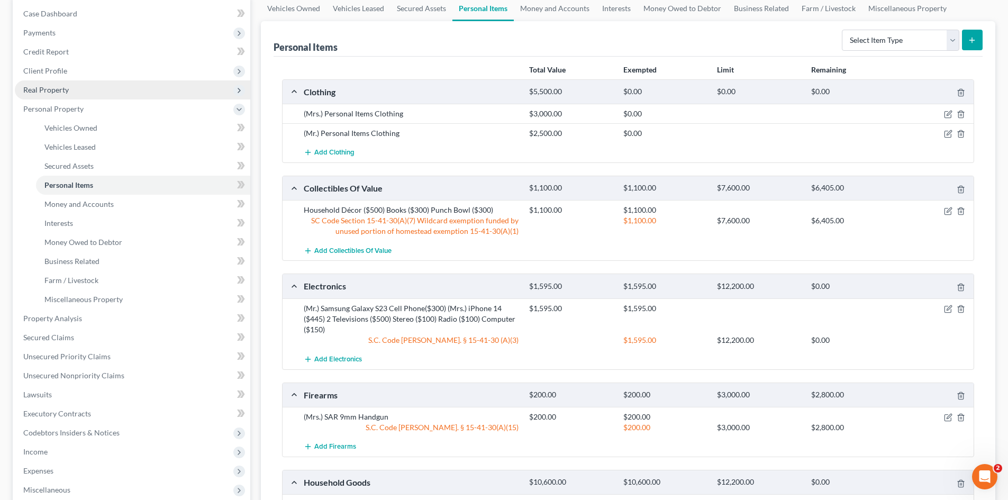
click at [48, 96] on span "Real Property" at bounding box center [132, 89] width 235 height 19
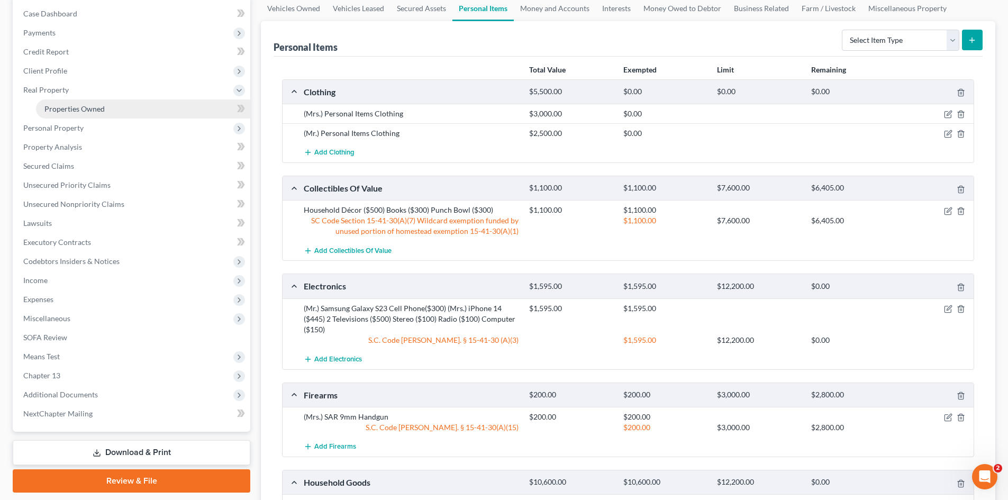
click at [57, 107] on span "Properties Owned" at bounding box center [74, 108] width 60 height 9
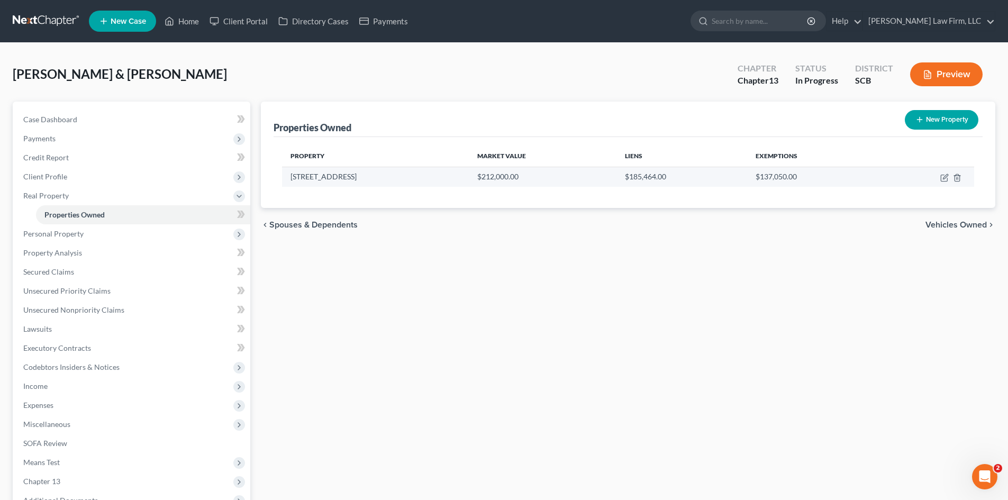
click at [945, 182] on td at bounding box center [926, 177] width 95 height 20
click at [944, 181] on icon "button" at bounding box center [944, 178] width 6 height 6
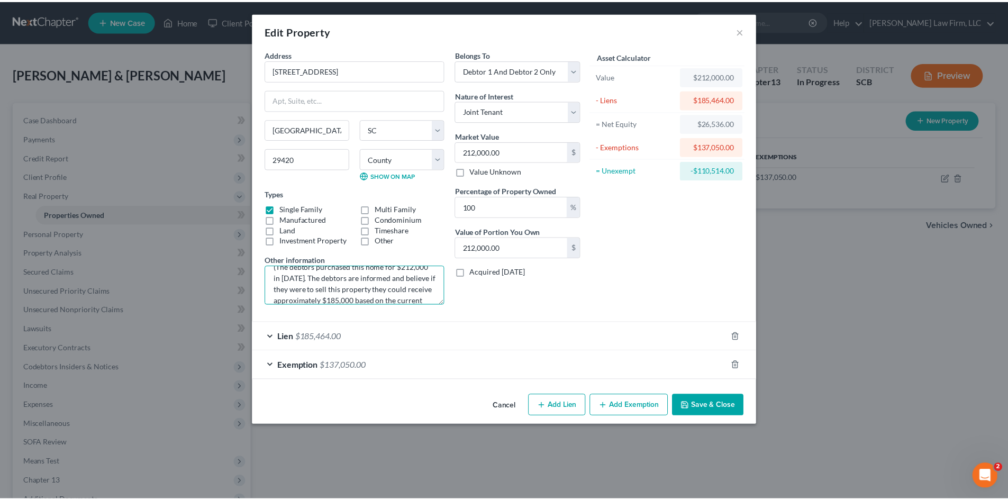
scroll to position [45, 0]
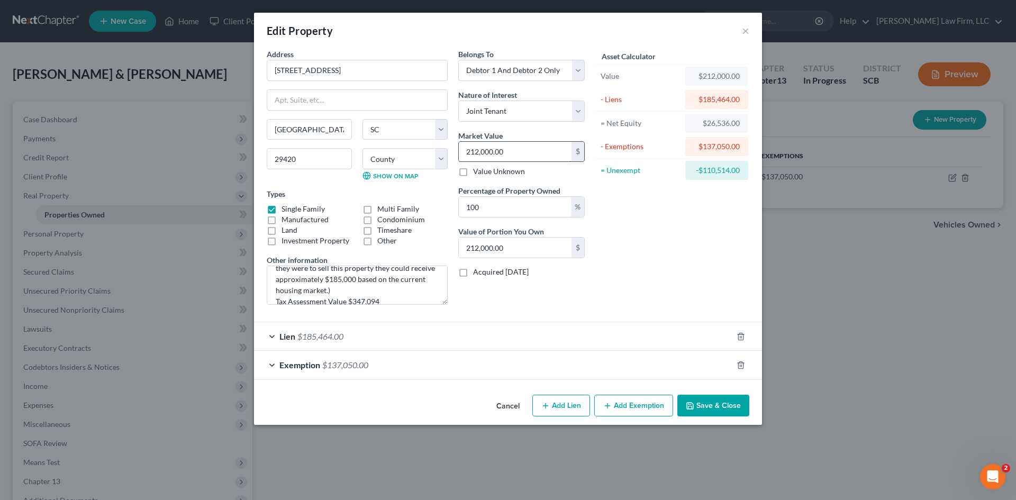
click at [522, 145] on input "212,000.00" at bounding box center [515, 152] width 113 height 20
click at [697, 400] on button "Save & Close" at bounding box center [713, 406] width 72 height 22
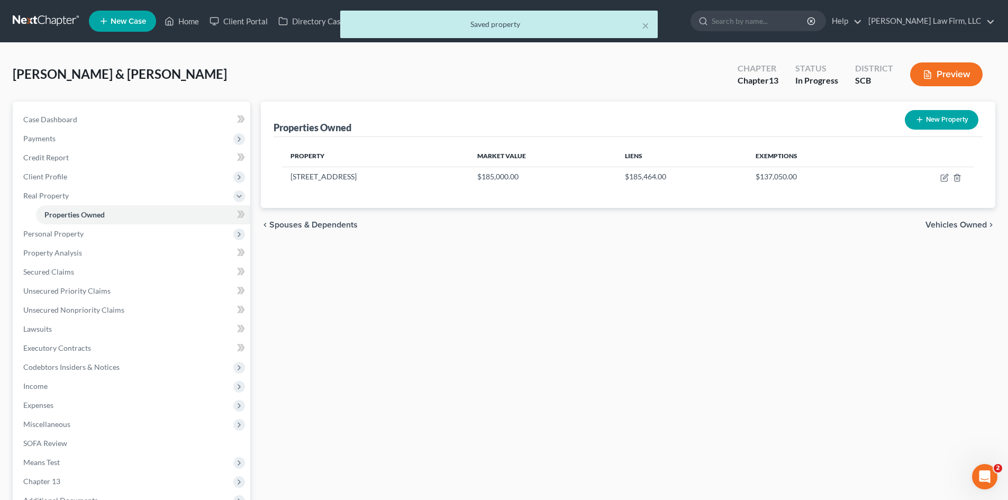
click at [944, 216] on div "chevron_left Spouses & Dependents Vehicles Owned chevron_right" at bounding box center [628, 225] width 734 height 34
click at [949, 222] on span "Vehicles Owned" at bounding box center [955, 225] width 61 height 8
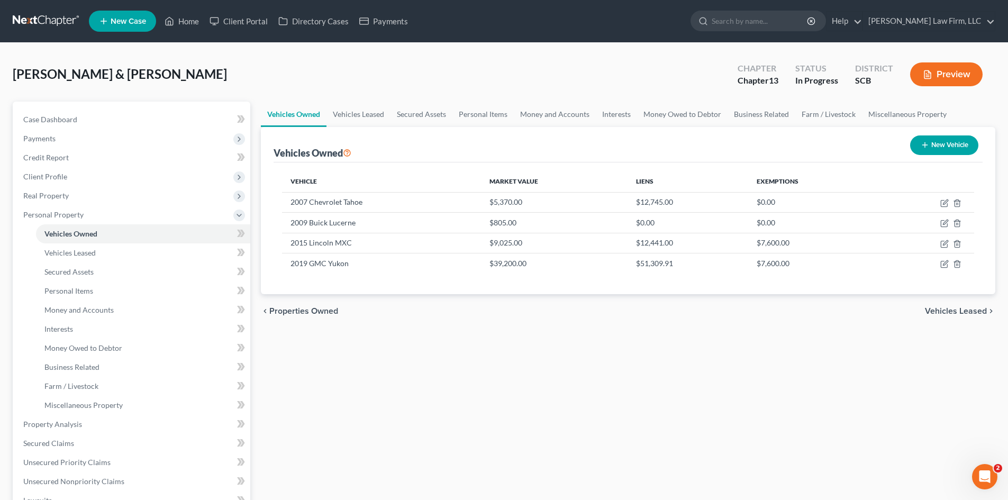
click at [937, 314] on span "Vehicles Leased" at bounding box center [956, 311] width 62 height 8
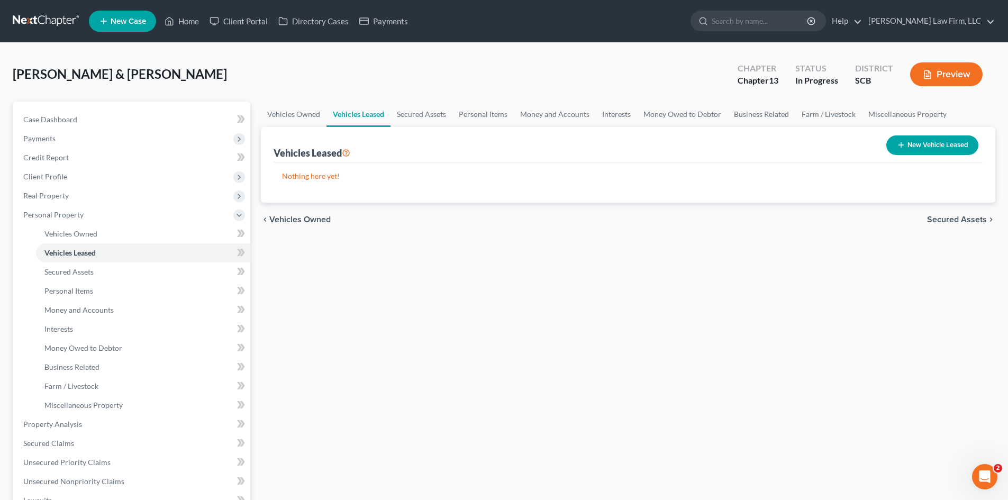
click at [955, 221] on span "Secured Assets" at bounding box center [957, 219] width 60 height 8
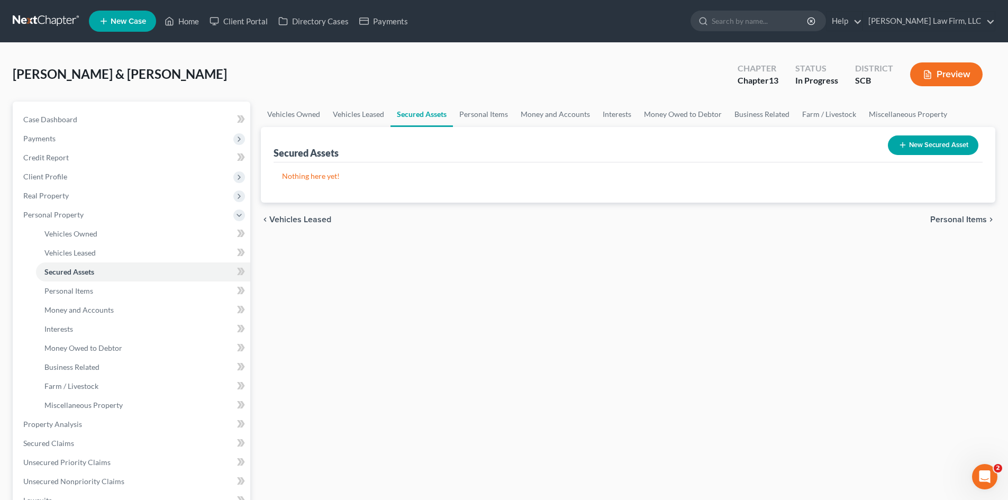
click at [955, 222] on span "Personal Items" at bounding box center [958, 219] width 57 height 8
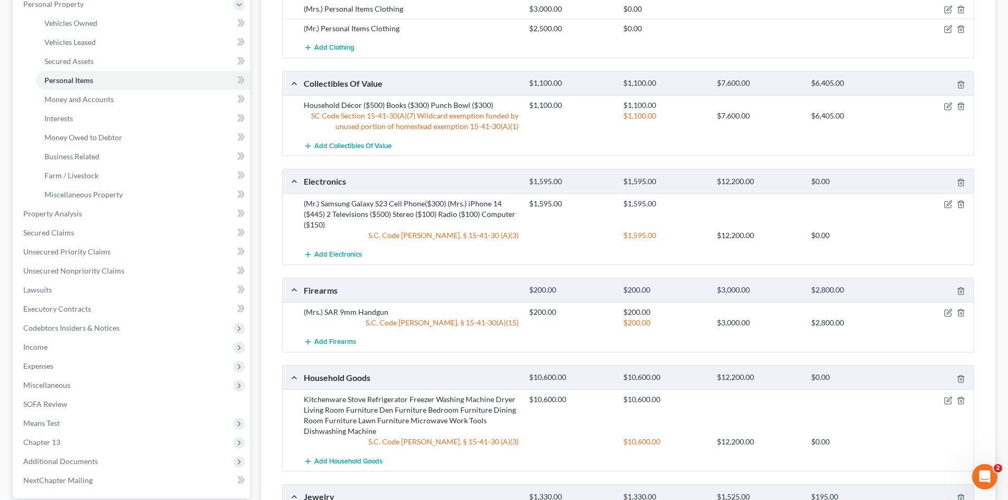
scroll to position [159, 0]
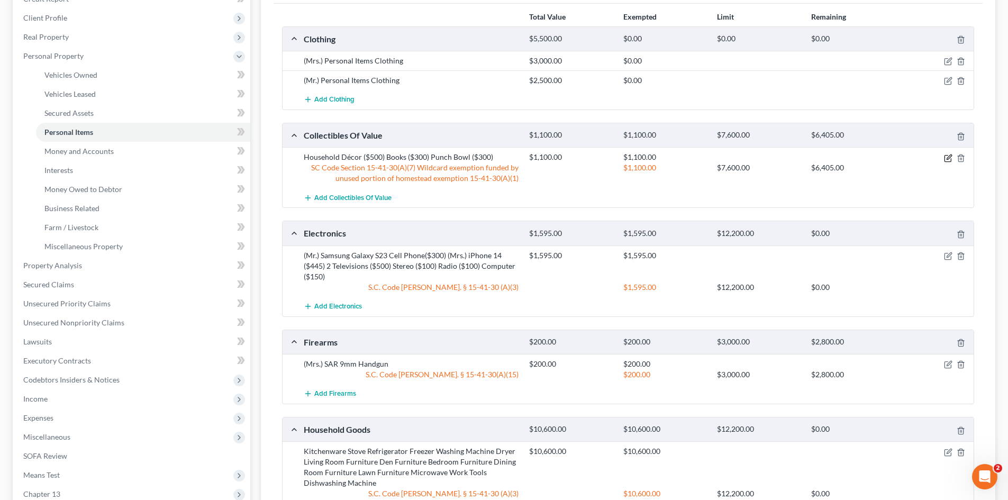
click at [947, 159] on icon "button" at bounding box center [948, 156] width 5 height 5
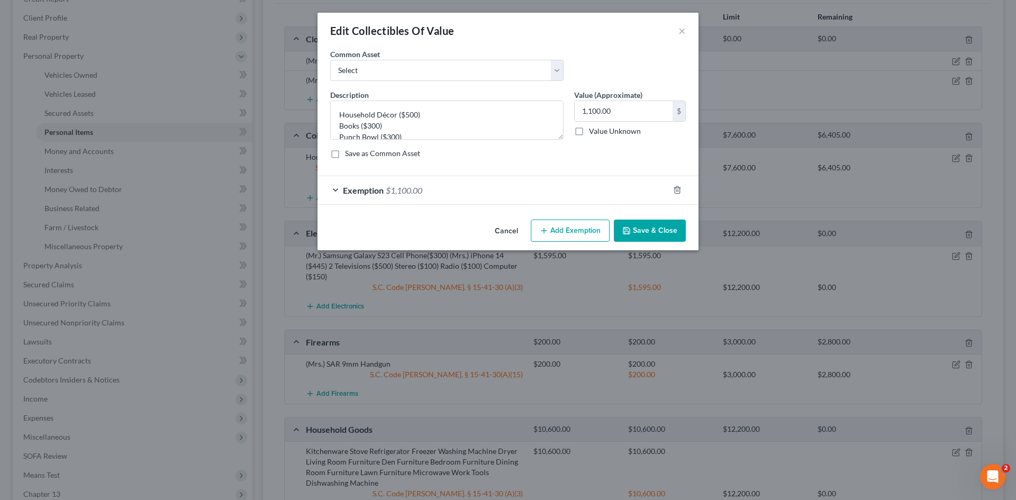
click at [427, 194] on div "Exemption $1,100.00" at bounding box center [492, 190] width 351 height 28
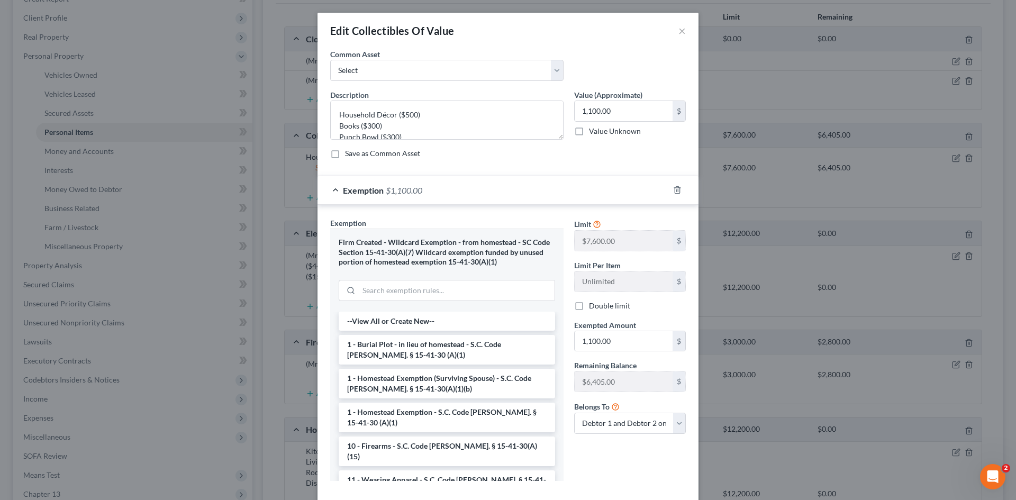
click at [427, 194] on div "Exemption $1,100.00" at bounding box center [492, 190] width 351 height 28
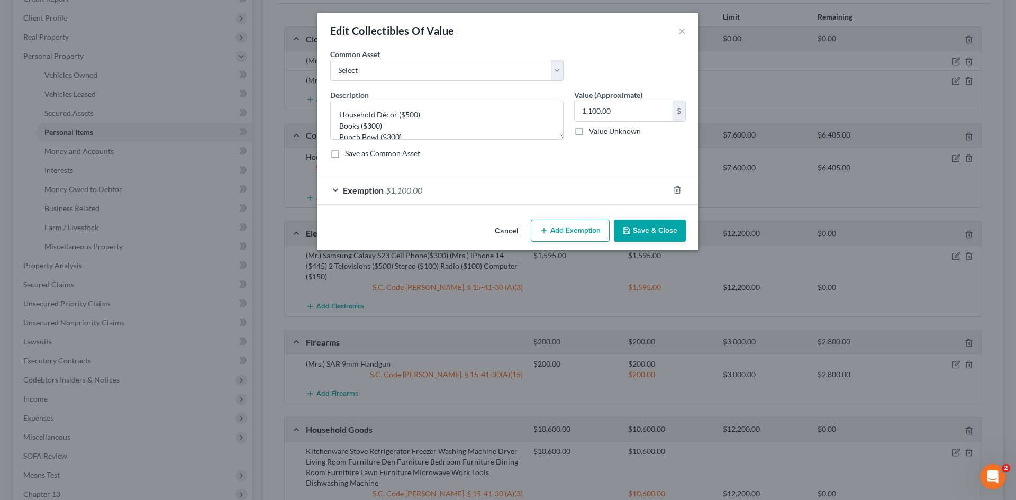
click at [633, 233] on button "Save & Close" at bounding box center [650, 231] width 72 height 22
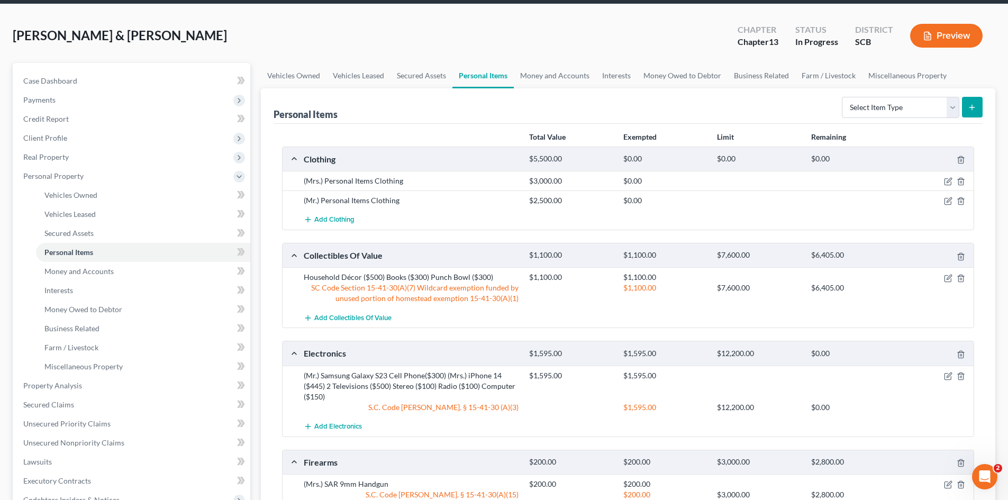
scroll to position [0, 0]
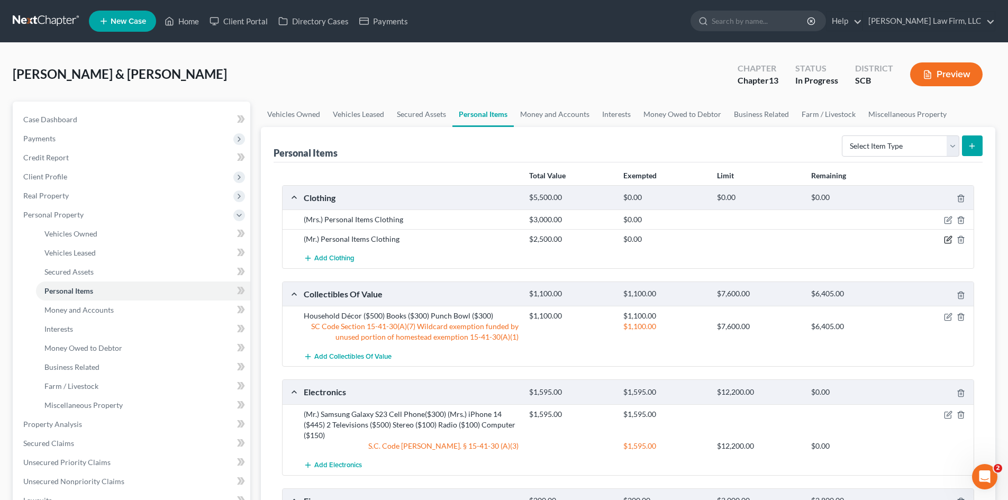
click at [946, 239] on icon "button" at bounding box center [948, 239] width 8 height 8
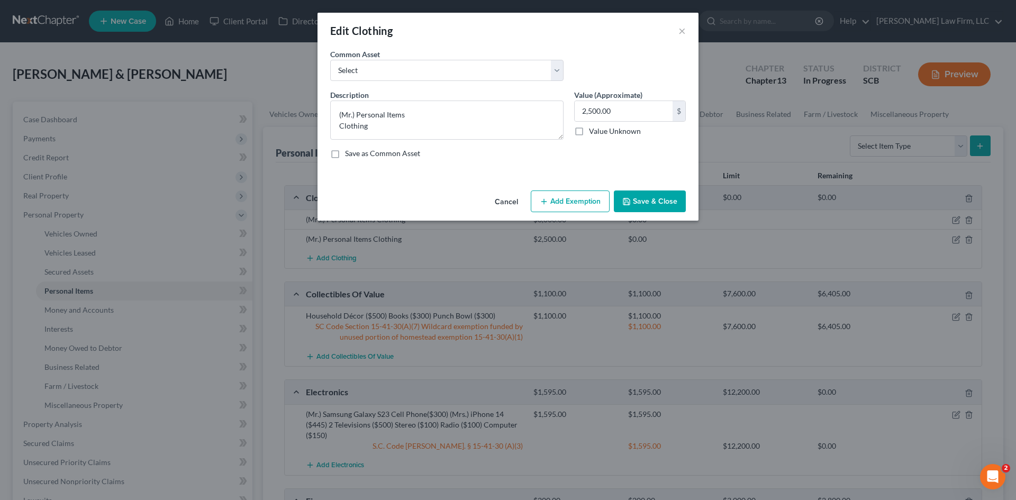
click at [565, 195] on button "Add Exemption" at bounding box center [570, 201] width 79 height 22
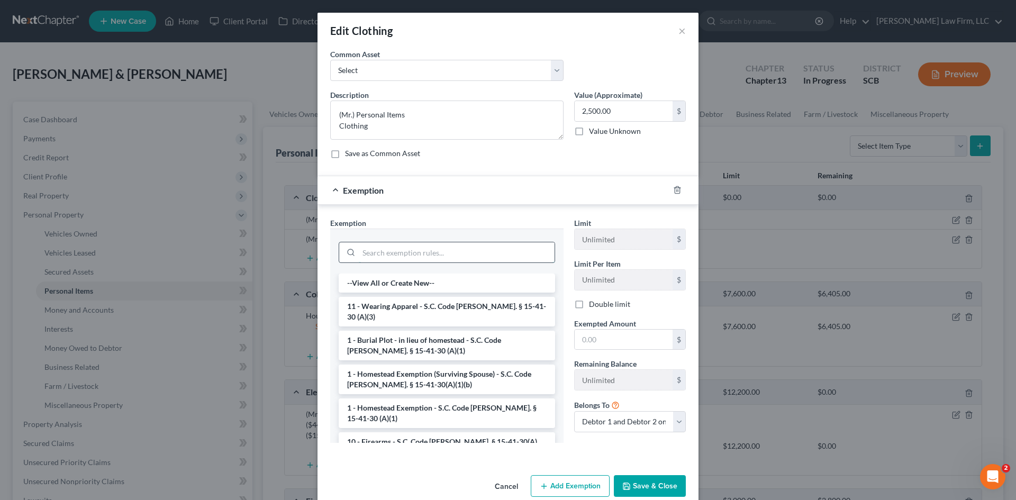
click at [403, 258] on input "search" at bounding box center [457, 252] width 196 height 20
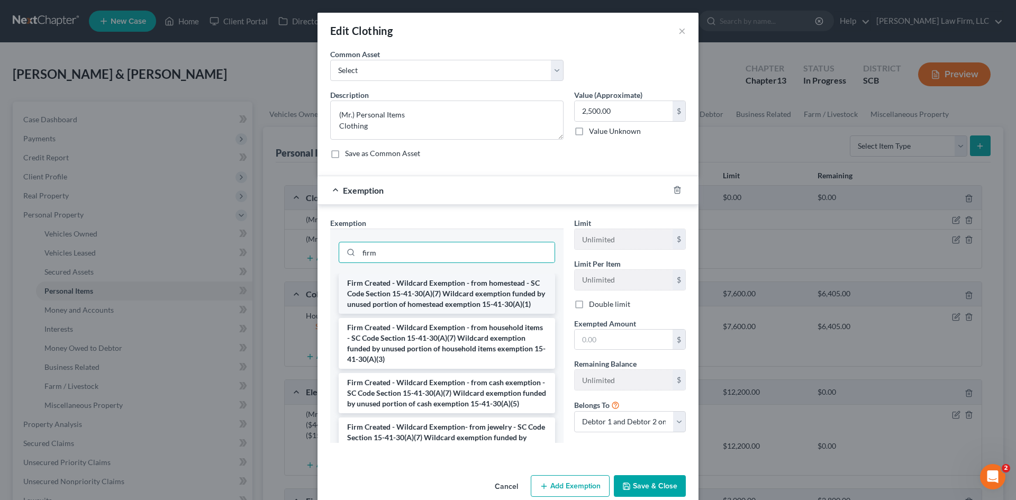
click at [445, 305] on li "Firm Created - Wildcard Exemption - from homestead - SC Code Section 15-41-30(A…" at bounding box center [447, 294] width 216 height 40
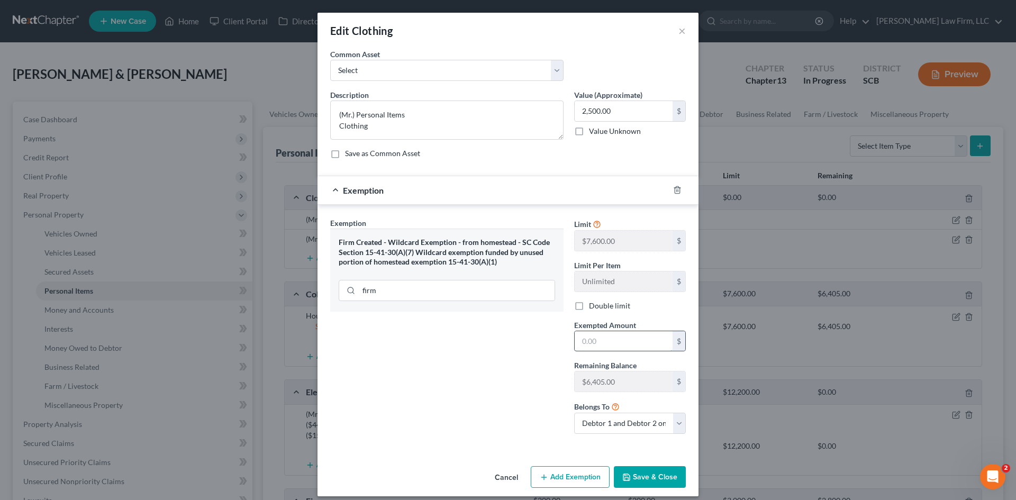
click at [584, 341] on input "text" at bounding box center [624, 341] width 98 height 20
click at [634, 479] on button "Save & Close" at bounding box center [650, 477] width 72 height 22
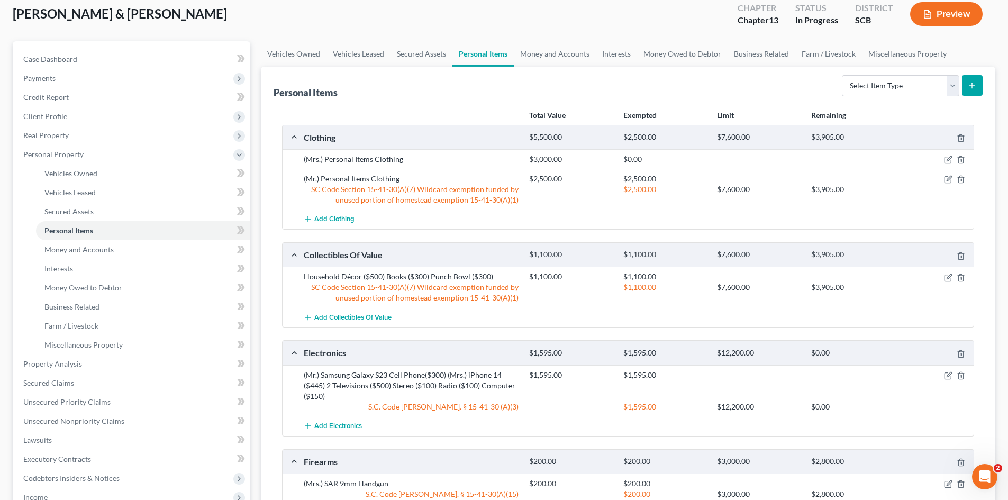
scroll to position [53, 0]
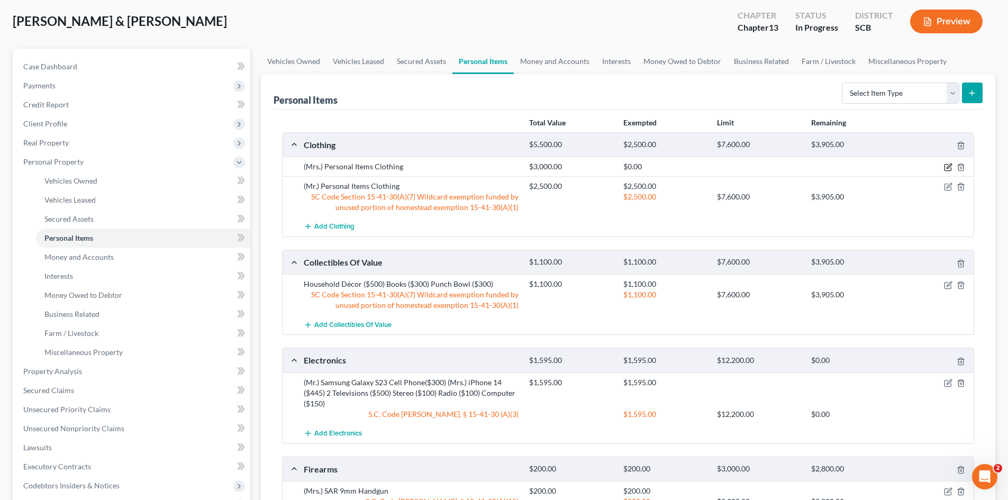
click at [948, 164] on icon "button" at bounding box center [948, 167] width 8 height 8
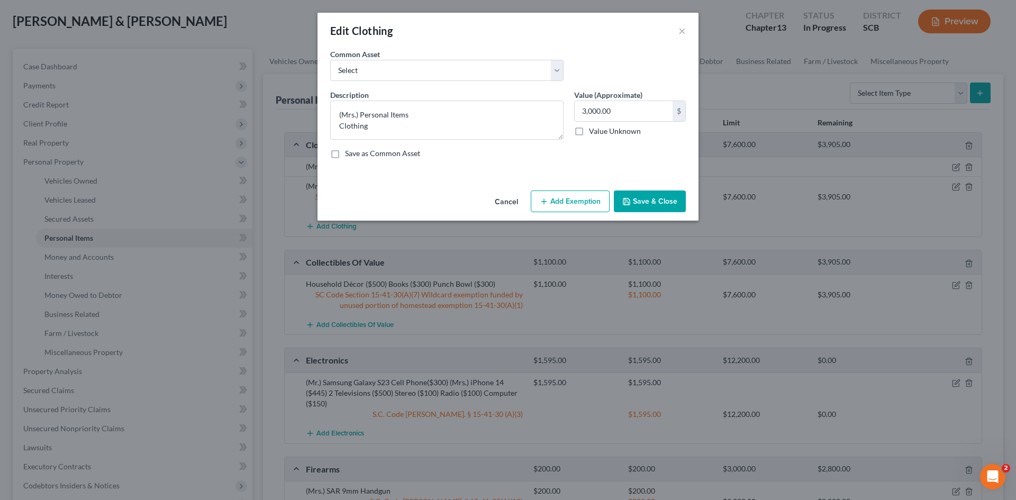
click at [590, 207] on button "Add Exemption" at bounding box center [570, 201] width 79 height 22
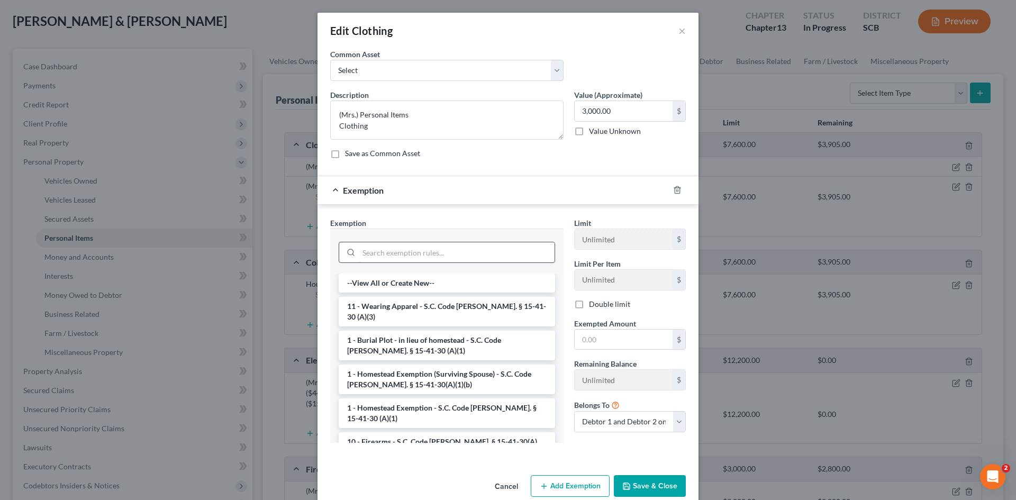
click at [411, 259] on input "search" at bounding box center [457, 252] width 196 height 20
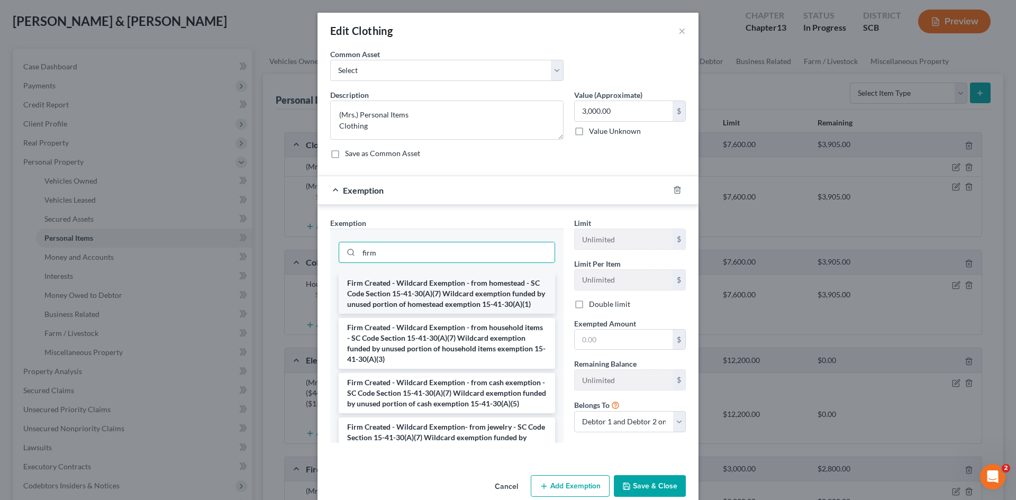
click at [450, 302] on li "Firm Created - Wildcard Exemption - from homestead - SC Code Section 15-41-30(A…" at bounding box center [447, 294] width 216 height 40
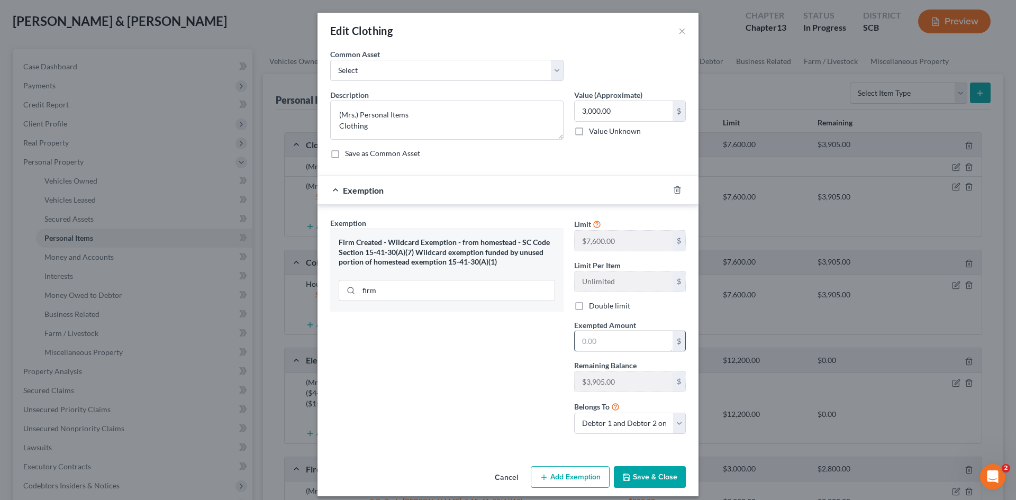
click at [578, 334] on input "text" at bounding box center [624, 341] width 98 height 20
click at [589, 308] on label "Double limit" at bounding box center [609, 306] width 41 height 11
click at [593, 307] on input "Double limit" at bounding box center [596, 304] width 7 height 7
click at [651, 476] on button "Save & Close" at bounding box center [650, 477] width 72 height 22
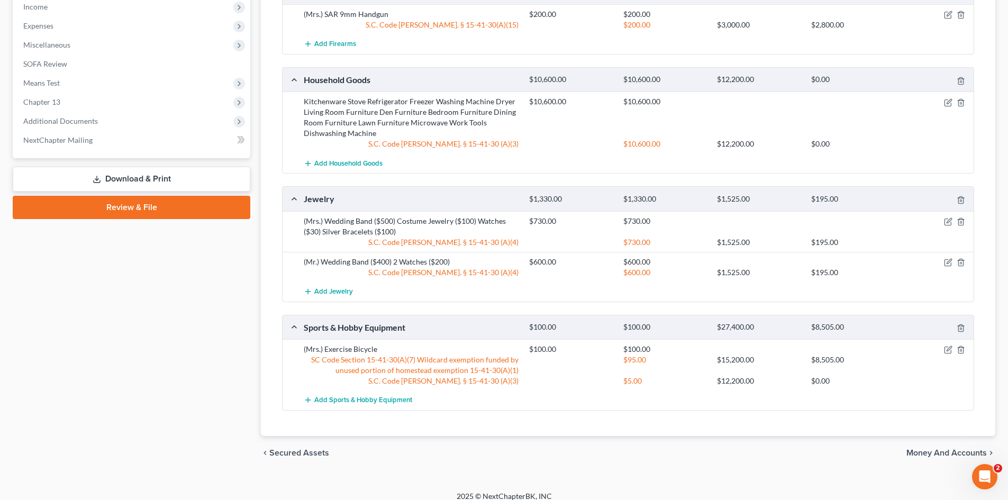
scroll to position [561, 0]
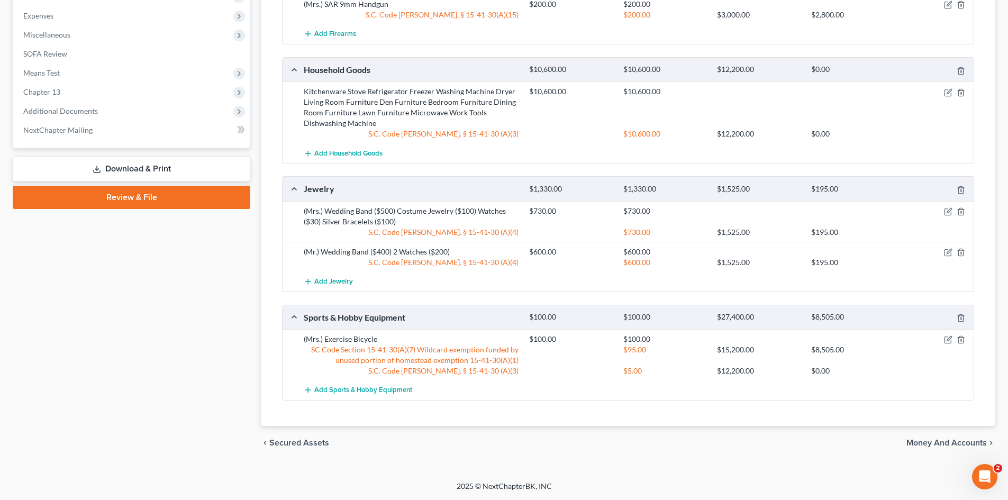
click at [959, 440] on span "Money and Accounts" at bounding box center [946, 443] width 80 height 8
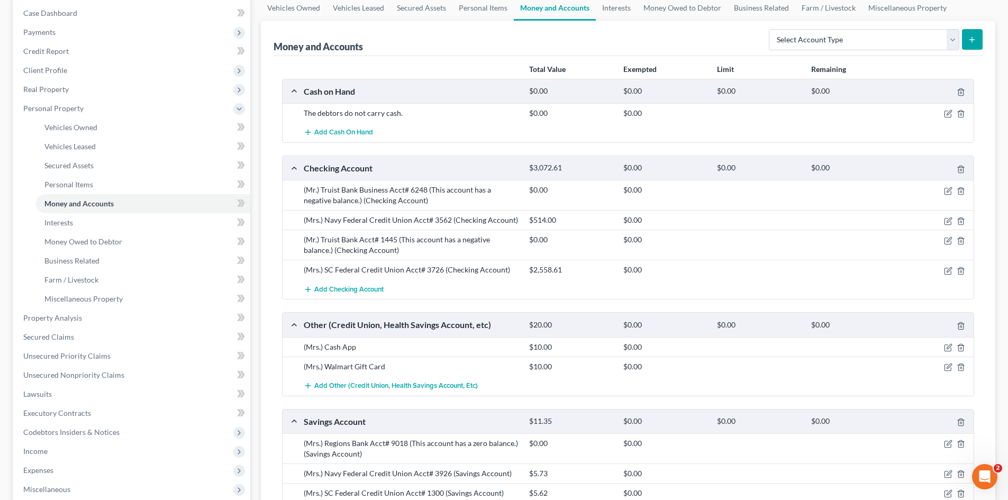
scroll to position [106, 0]
click at [945, 221] on icon "button" at bounding box center [948, 221] width 8 height 8
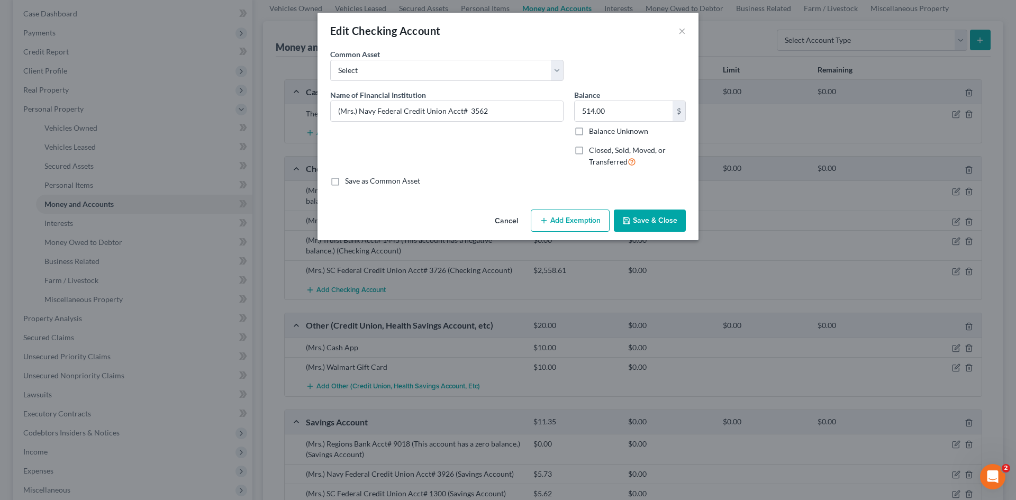
click at [563, 225] on button "Add Exemption" at bounding box center [570, 221] width 79 height 22
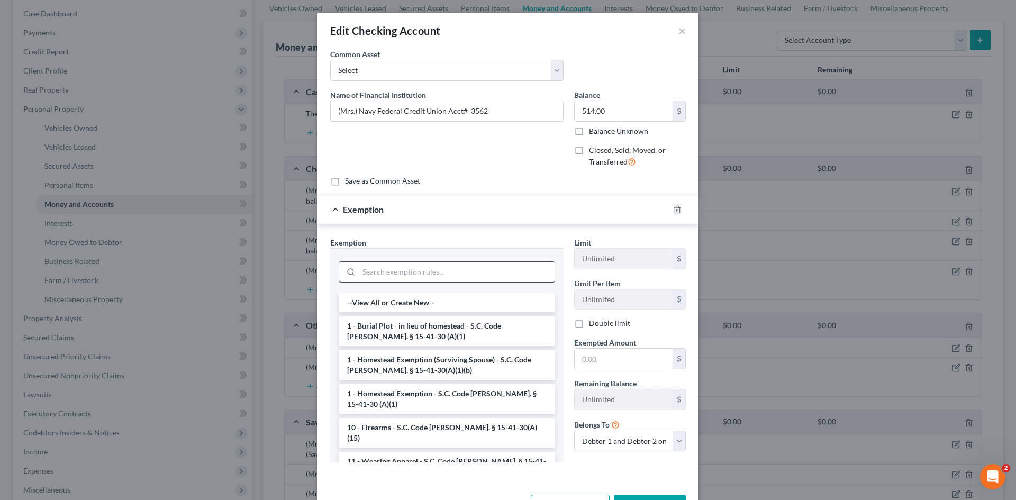
click at [444, 273] on input "search" at bounding box center [457, 272] width 196 height 20
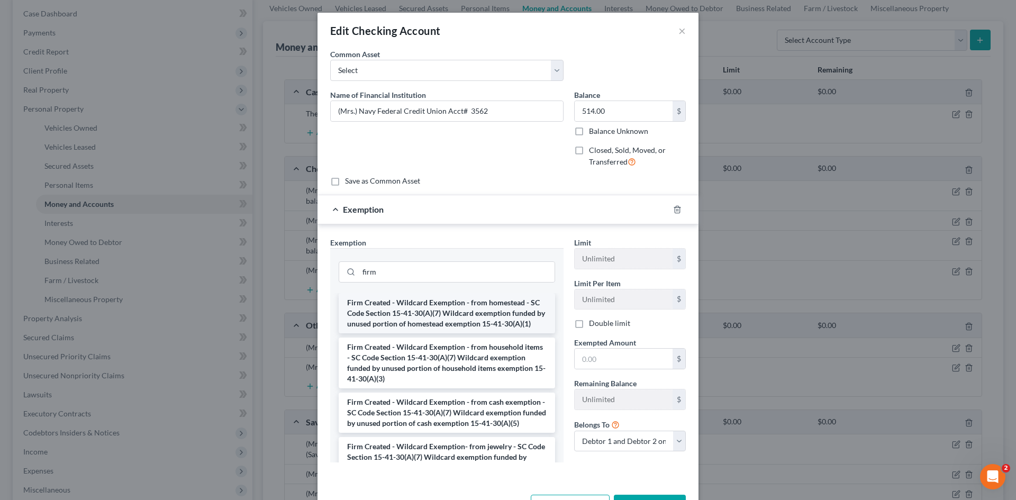
click at [448, 316] on li "Firm Created - Wildcard Exemption - from homestead - SC Code Section 15-41-30(A…" at bounding box center [447, 313] width 216 height 40
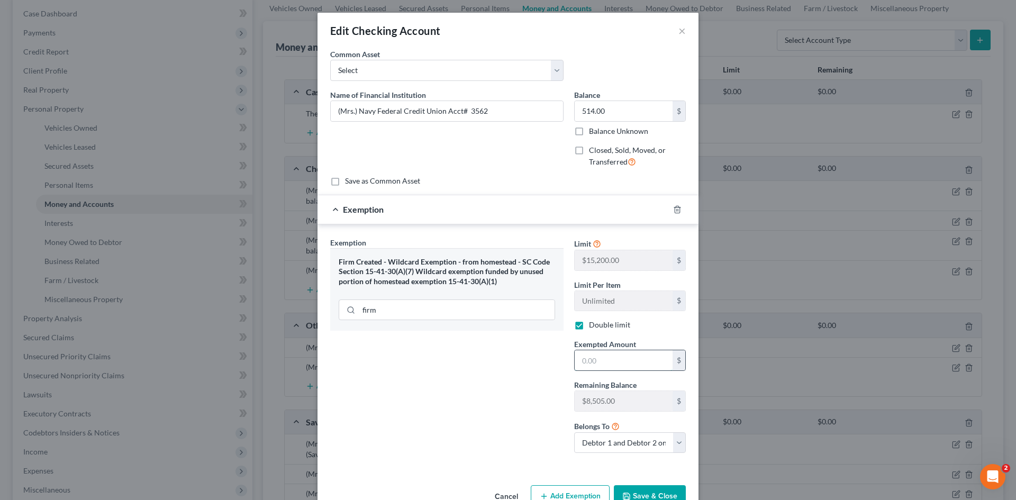
click at [591, 357] on input "text" at bounding box center [624, 360] width 98 height 20
click at [629, 493] on button "Save & Close" at bounding box center [650, 496] width 72 height 22
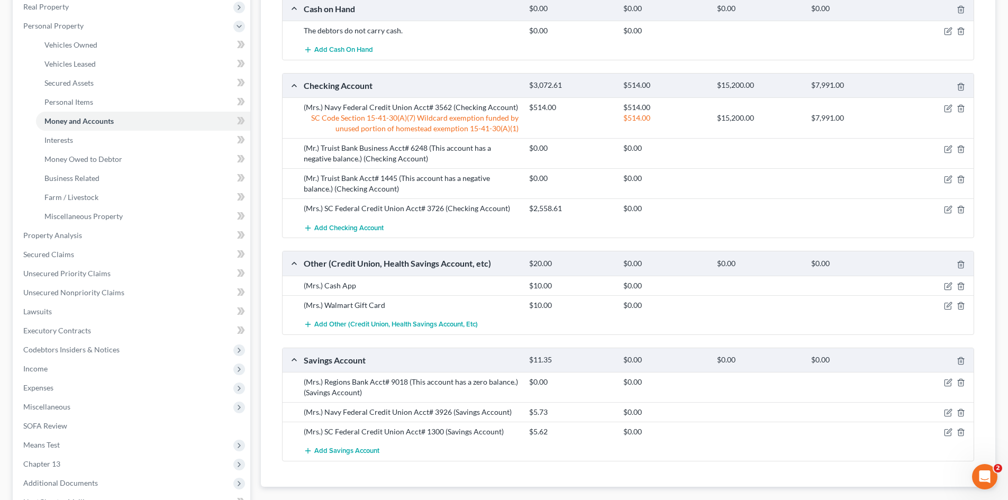
scroll to position [212, 0]
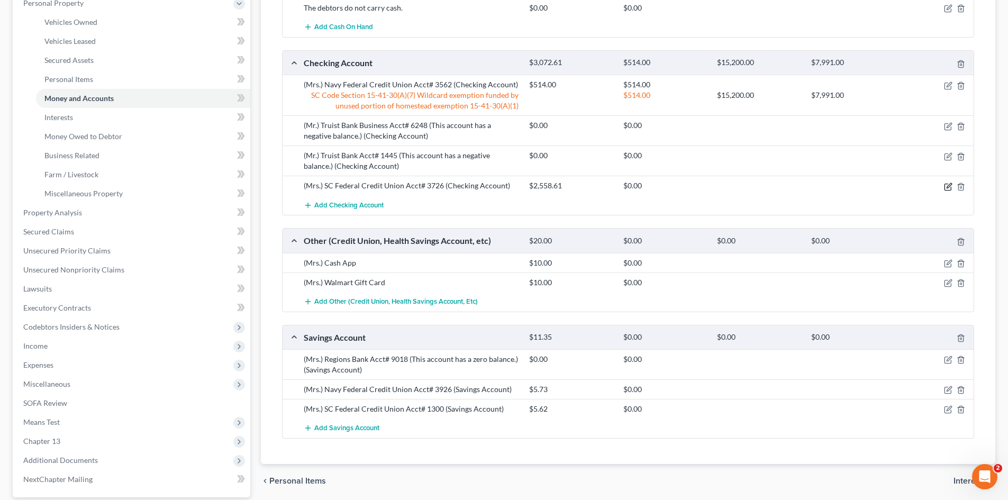
click at [945, 189] on icon "button" at bounding box center [948, 187] width 8 height 8
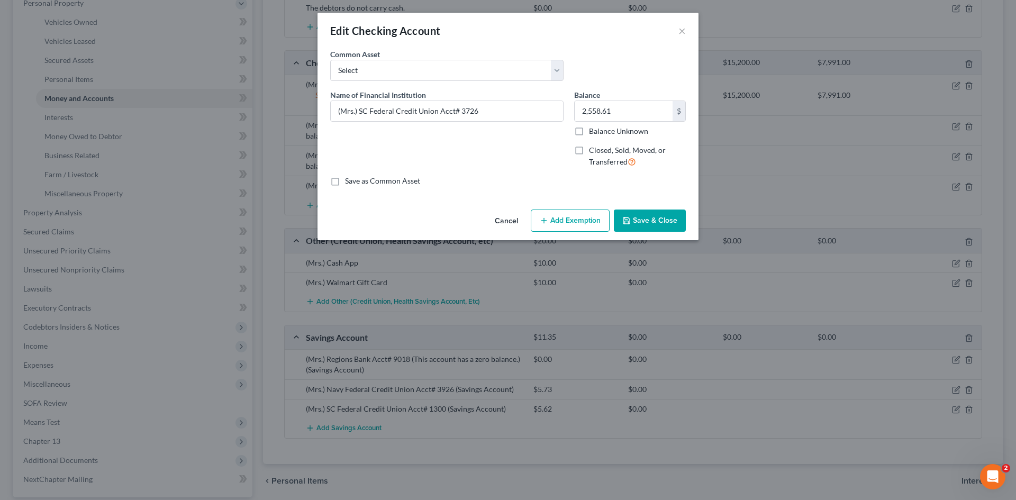
click at [576, 219] on button "Add Exemption" at bounding box center [570, 221] width 79 height 22
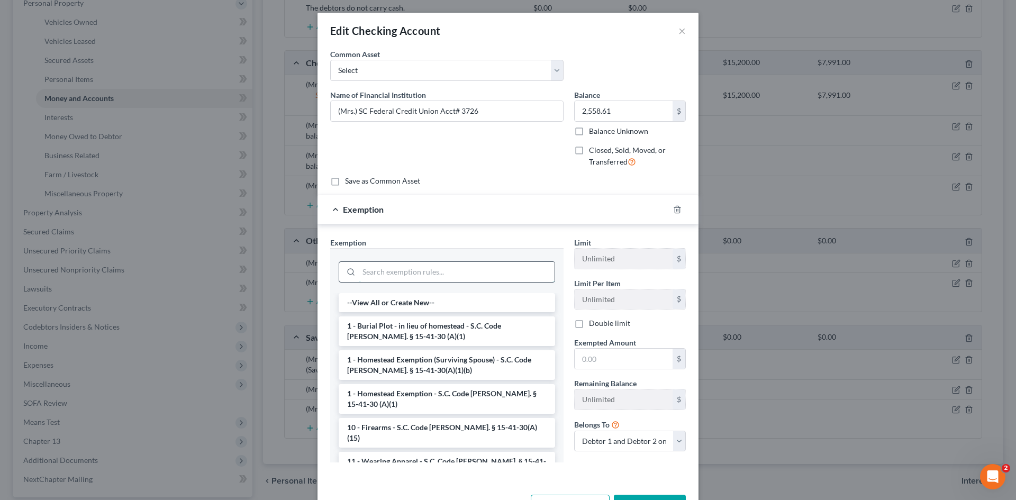
click at [457, 267] on input "search" at bounding box center [457, 272] width 196 height 20
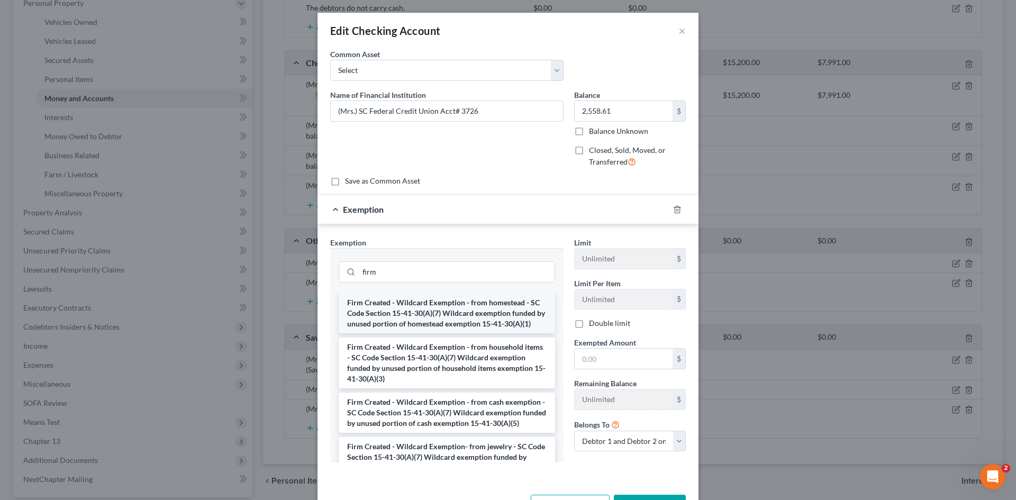
click at [431, 317] on li "Firm Created - Wildcard Exemption - from homestead - SC Code Section 15-41-30(A…" at bounding box center [447, 313] width 216 height 40
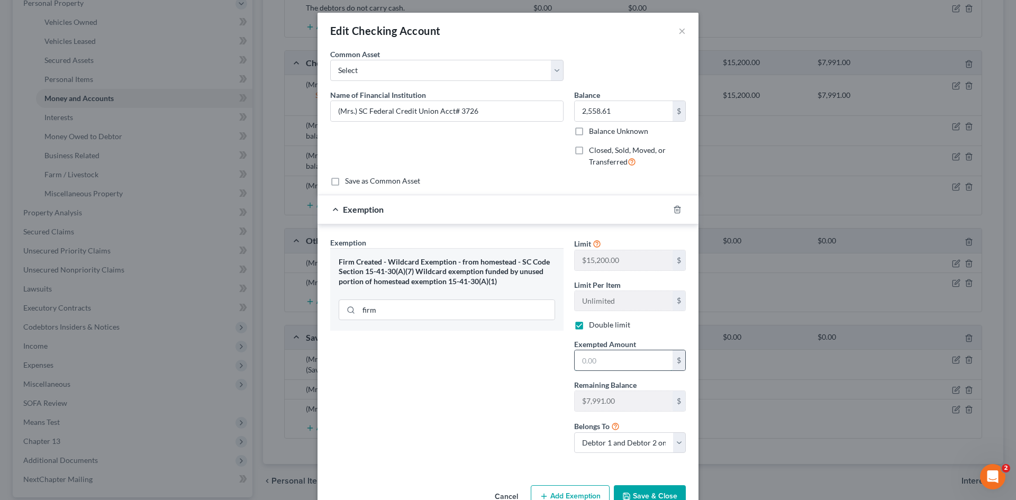
click at [589, 357] on input "text" at bounding box center [624, 360] width 98 height 20
click at [653, 490] on button "Save & Close" at bounding box center [650, 496] width 72 height 22
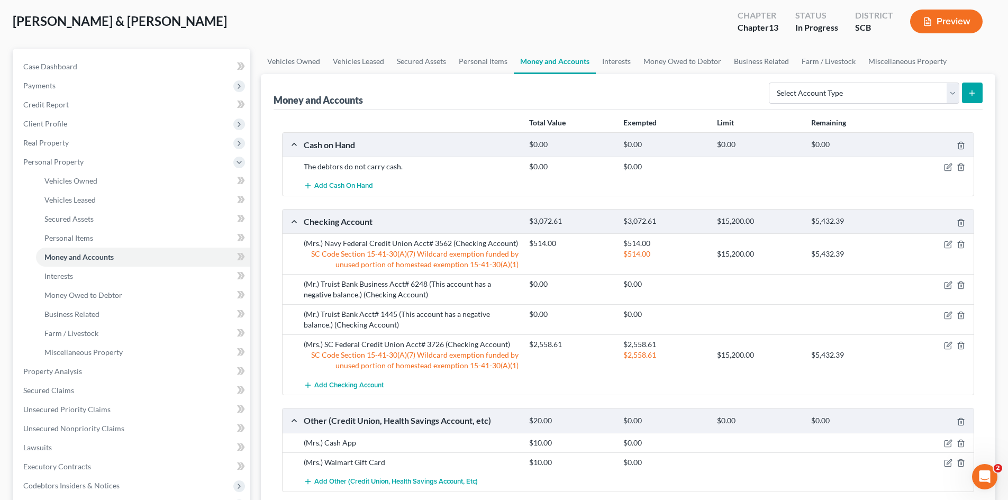
scroll to position [0, 0]
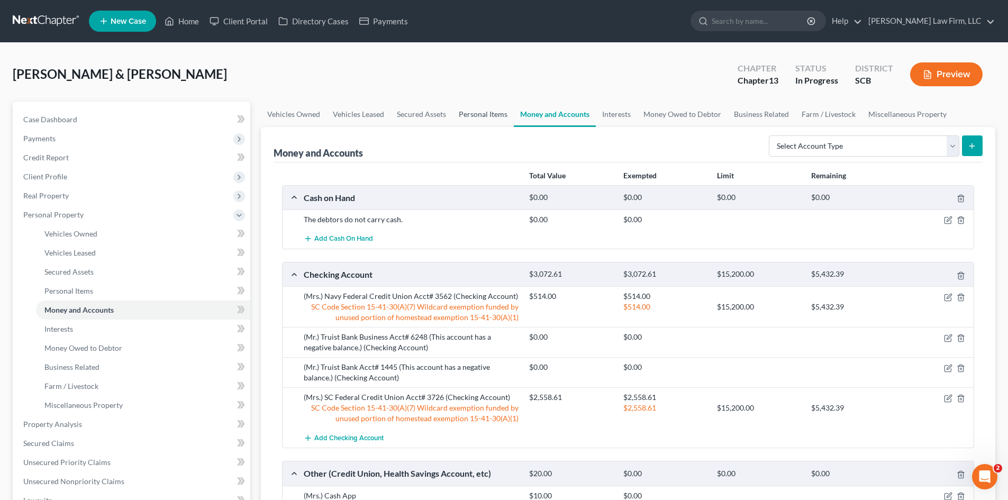
click at [475, 121] on link "Personal Items" at bounding box center [482, 114] width 61 height 25
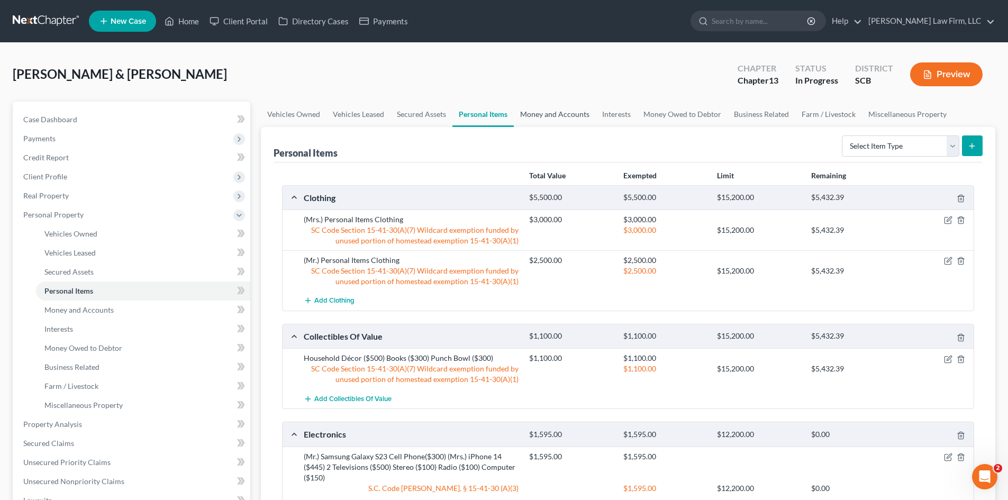
drag, startPoint x: 540, startPoint y: 111, endPoint x: 551, endPoint y: 116, distance: 12.3
click at [540, 111] on link "Money and Accounts" at bounding box center [555, 114] width 82 height 25
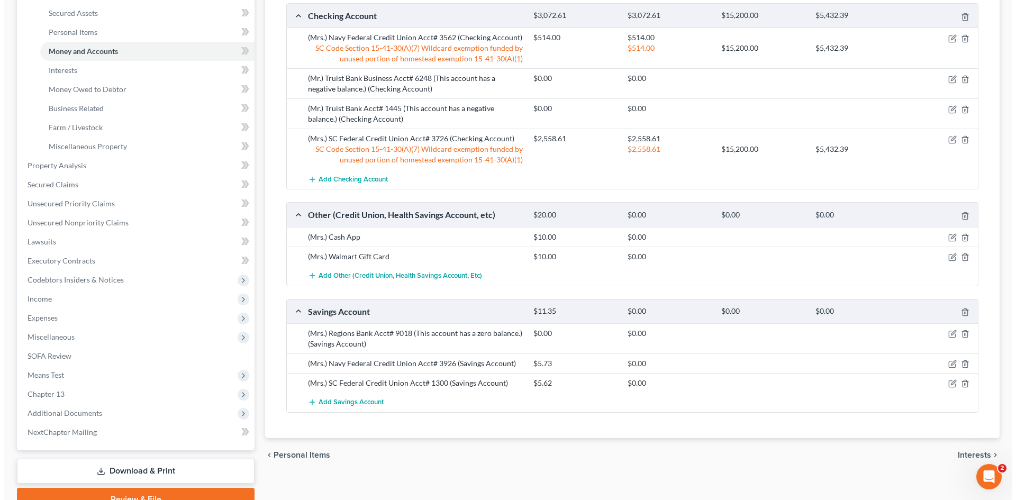
scroll to position [265, 0]
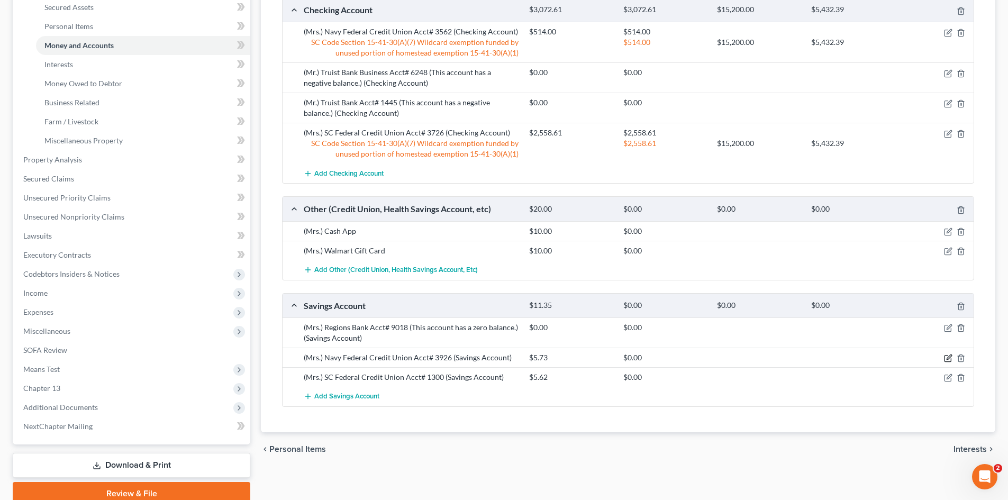
click at [946, 358] on icon "button" at bounding box center [948, 358] width 8 height 8
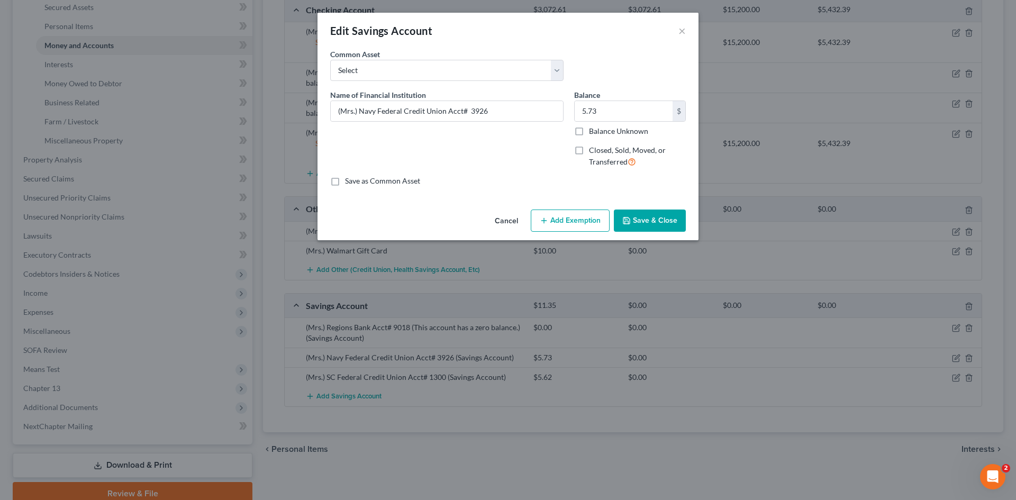
click at [583, 221] on button "Add Exemption" at bounding box center [570, 221] width 79 height 22
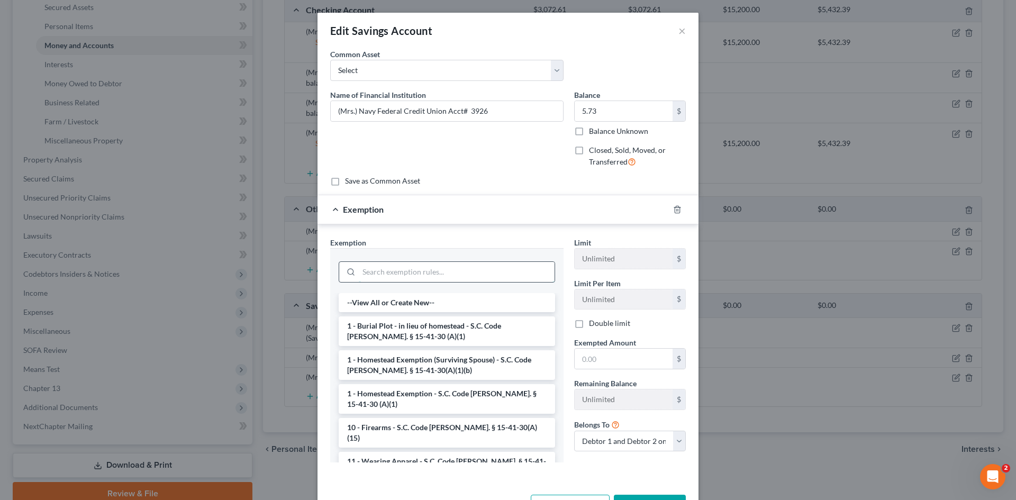
click at [412, 277] on input "search" at bounding box center [457, 272] width 196 height 20
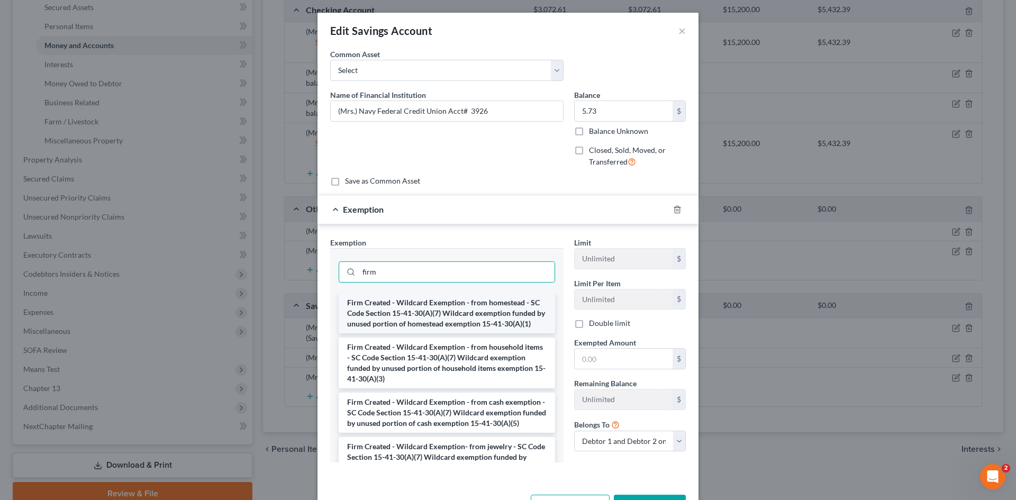
click at [470, 306] on li "Firm Created - Wildcard Exemption - from homestead - SC Code Section 15-41-30(A…" at bounding box center [447, 313] width 216 height 40
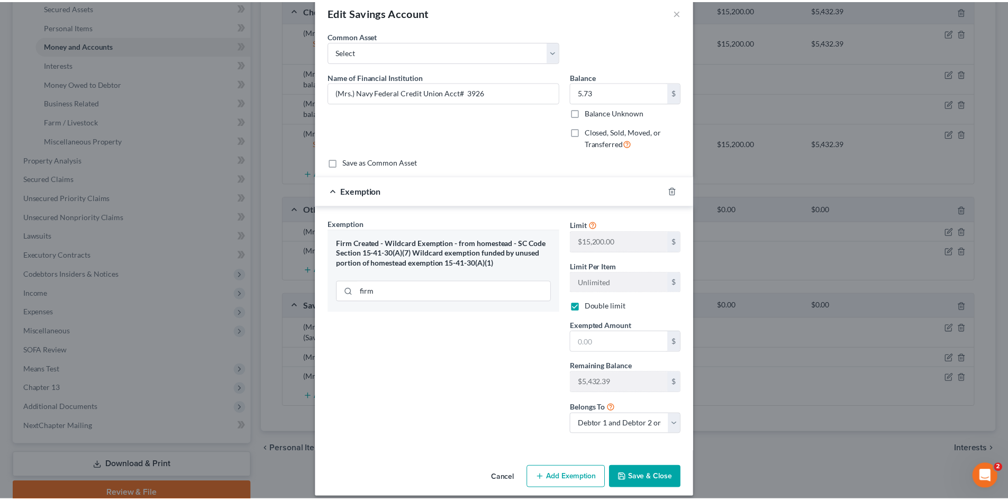
scroll to position [29, 0]
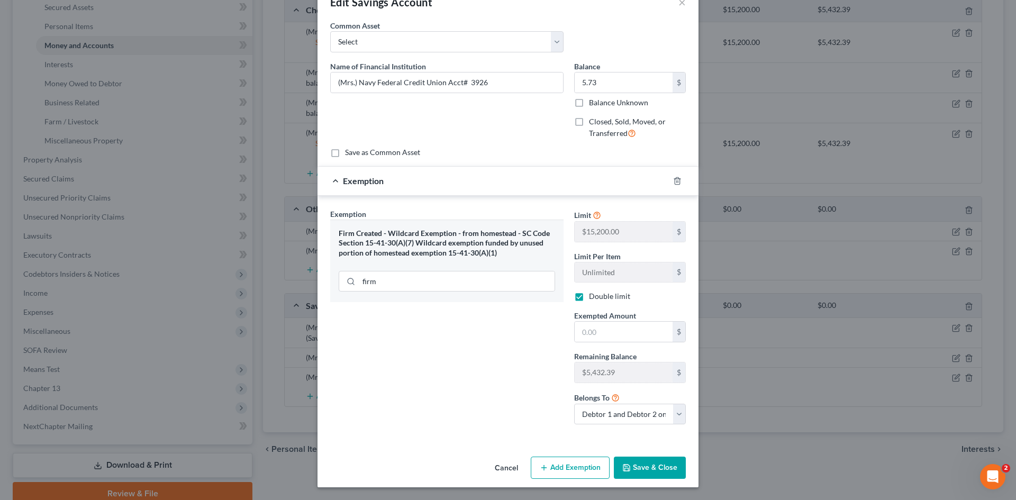
click at [629, 470] on button "Save & Close" at bounding box center [650, 468] width 72 height 22
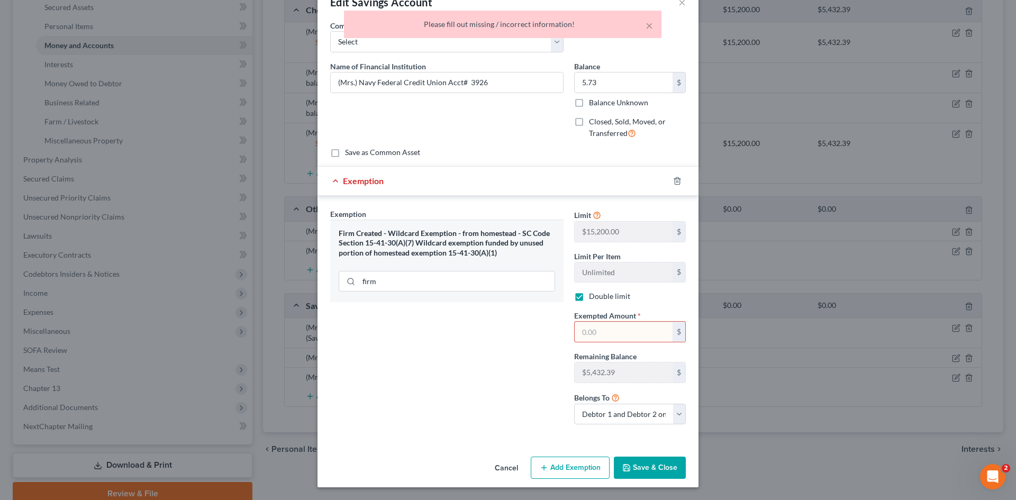
click at [630, 469] on button "Save & Close" at bounding box center [650, 468] width 72 height 22
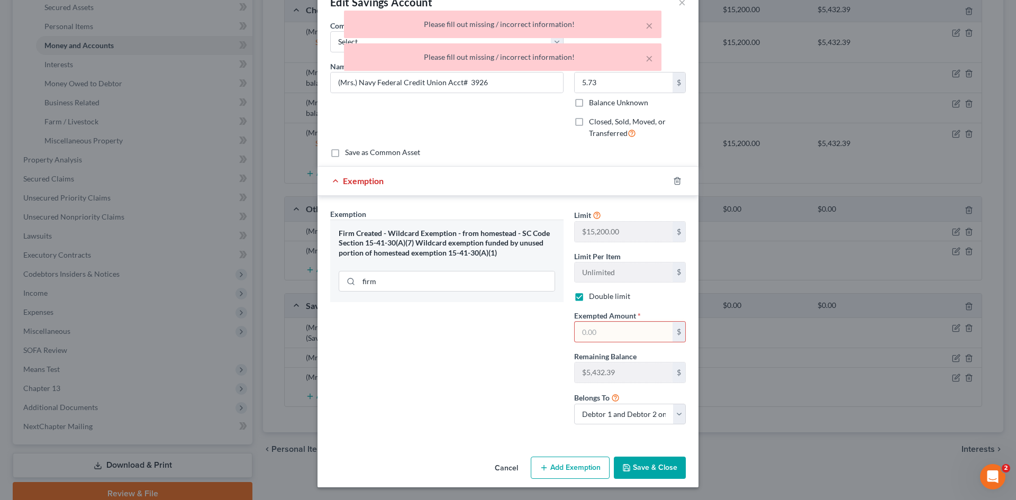
click at [608, 339] on input "text" at bounding box center [624, 332] width 98 height 20
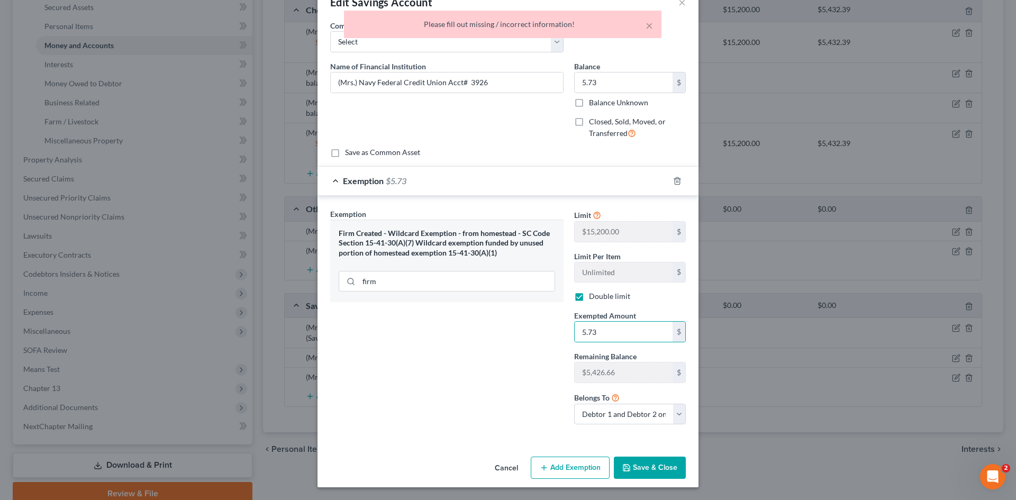
click at [632, 467] on button "Save & Close" at bounding box center [650, 468] width 72 height 22
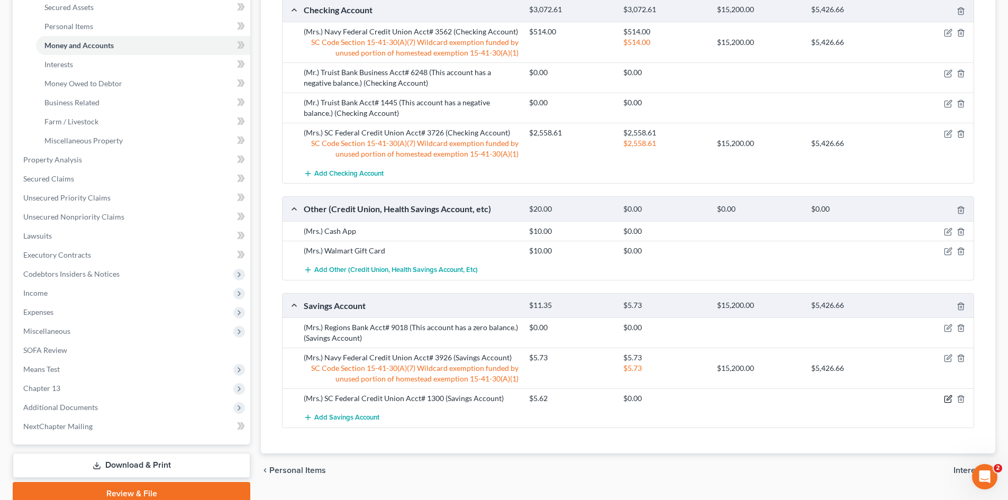
click at [946, 398] on icon "button" at bounding box center [948, 399] width 8 height 8
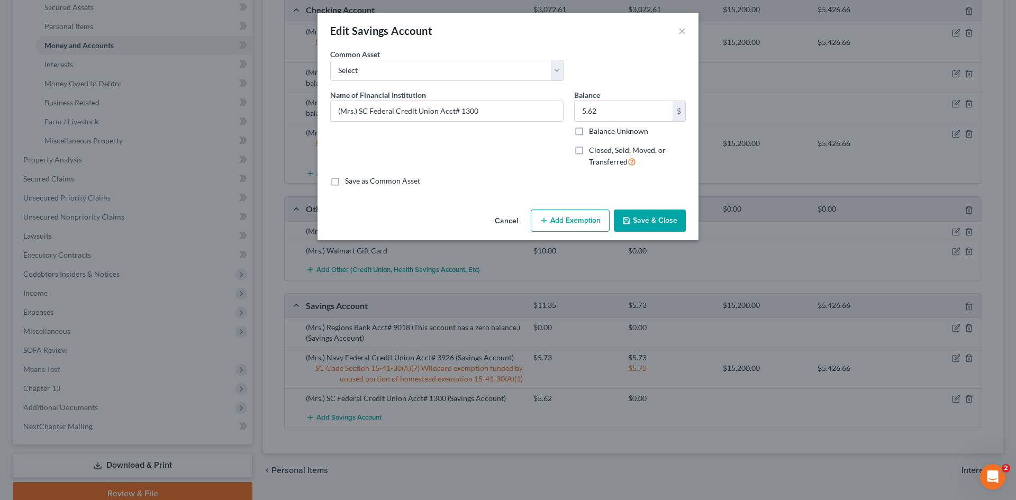
click at [557, 231] on button "Add Exemption" at bounding box center [570, 221] width 79 height 22
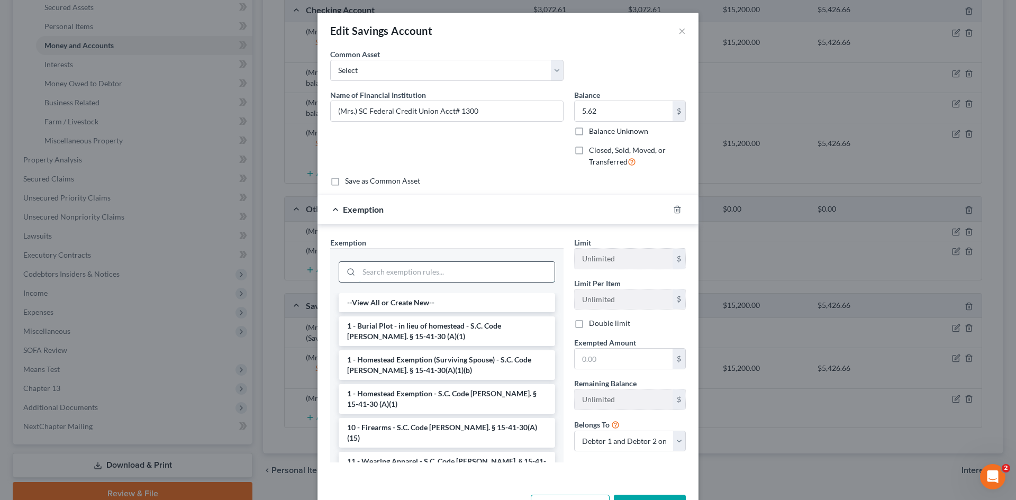
click at [431, 280] on input "search" at bounding box center [457, 272] width 196 height 20
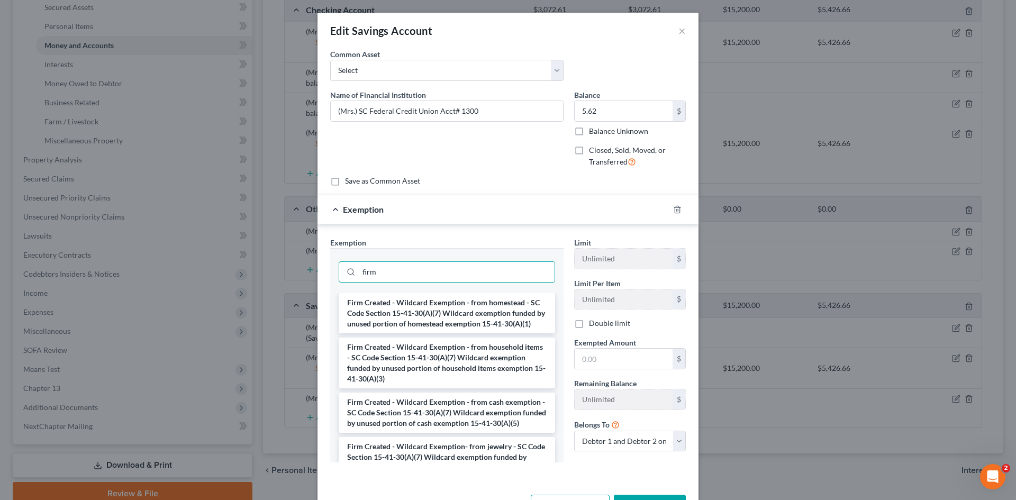
drag, startPoint x: 411, startPoint y: 321, endPoint x: 430, endPoint y: 322, distance: 18.5
click at [413, 321] on li "Firm Created - Wildcard Exemption - from homestead - SC Code Section 15-41-30(A…" at bounding box center [447, 313] width 216 height 40
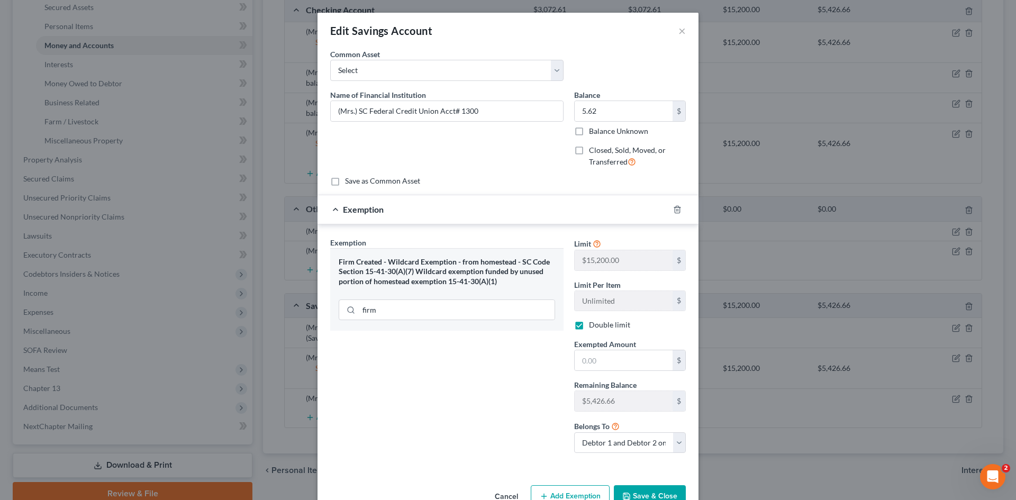
click at [576, 349] on label "Exempted Amount *" at bounding box center [605, 344] width 62 height 11
click at [582, 359] on input "text" at bounding box center [624, 360] width 98 height 20
click at [636, 487] on button "Save & Close" at bounding box center [650, 496] width 72 height 22
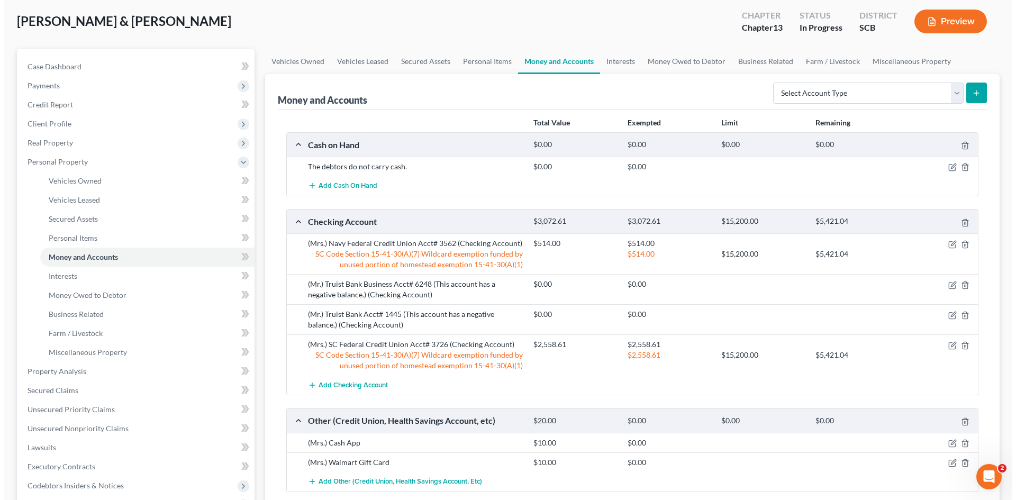
scroll to position [0, 0]
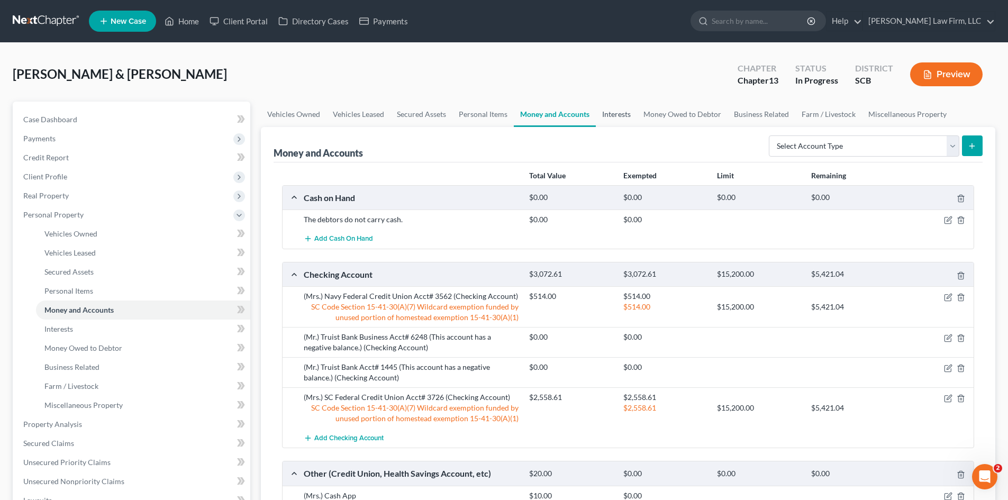
click at [617, 116] on link "Interests" at bounding box center [616, 114] width 41 height 25
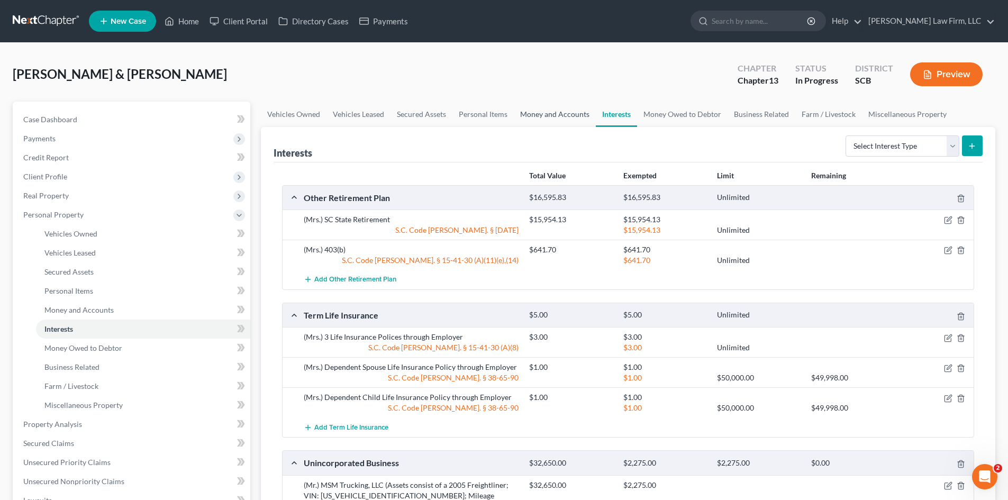
click at [525, 116] on link "Money and Accounts" at bounding box center [555, 114] width 82 height 25
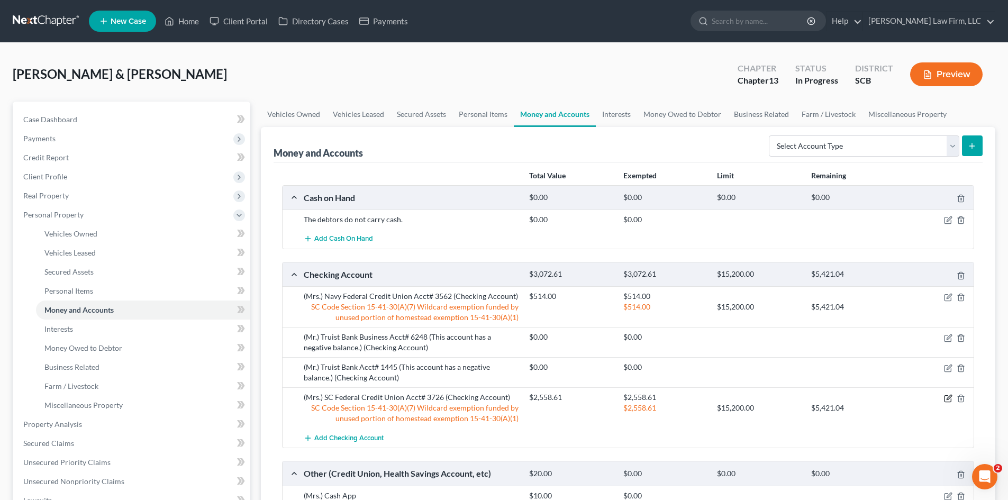
click at [949, 400] on icon "button" at bounding box center [948, 398] width 8 height 8
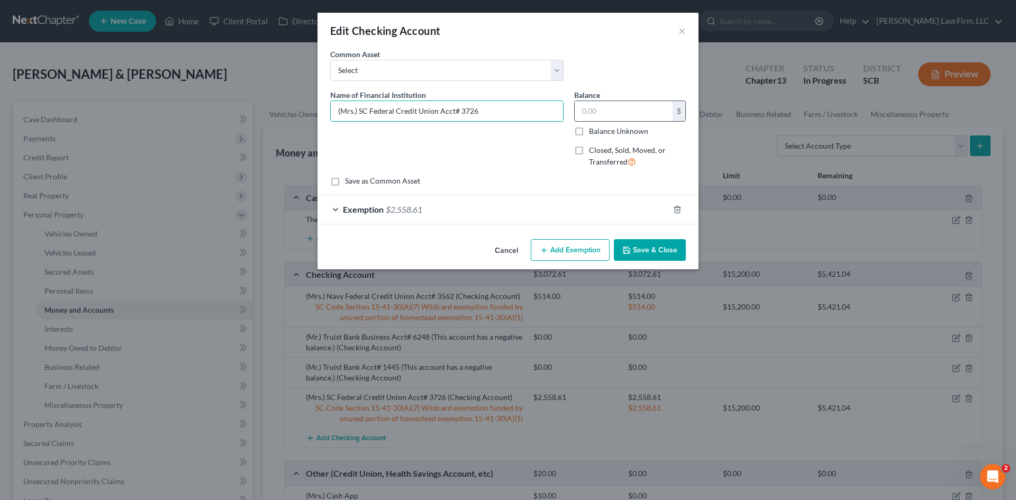
click at [611, 107] on input "text" at bounding box center [624, 111] width 98 height 20
click at [509, 213] on div "Exemption $2,558.61" at bounding box center [492, 209] width 351 height 28
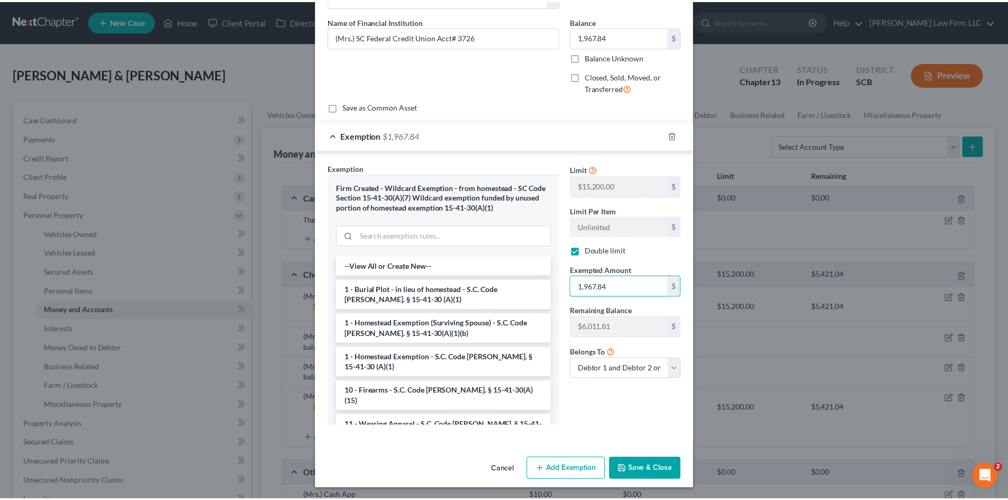
scroll to position [76, 0]
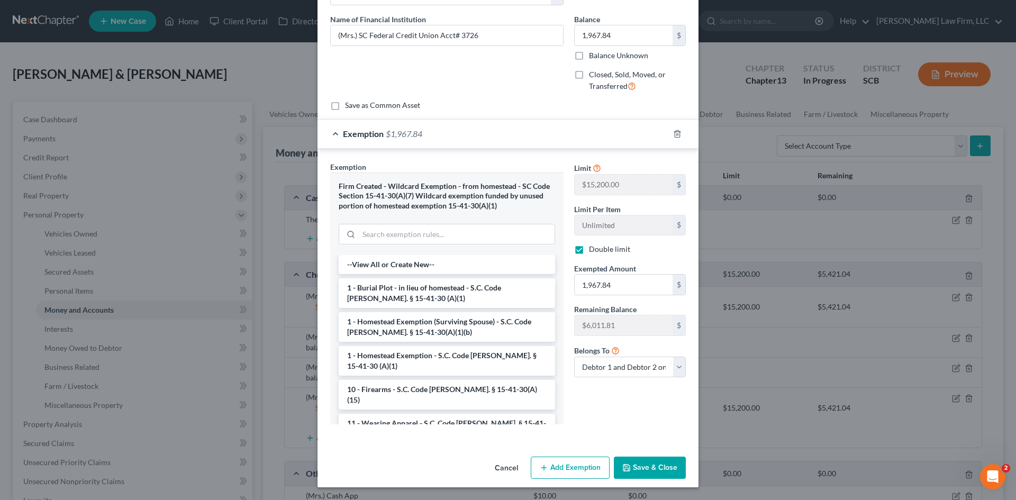
click at [659, 474] on button "Save & Close" at bounding box center [650, 468] width 72 height 22
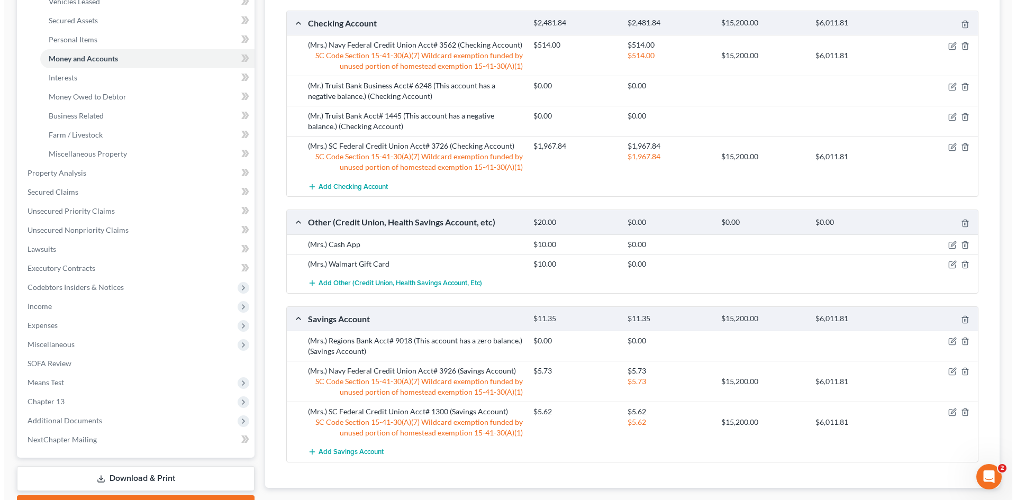
scroll to position [265, 0]
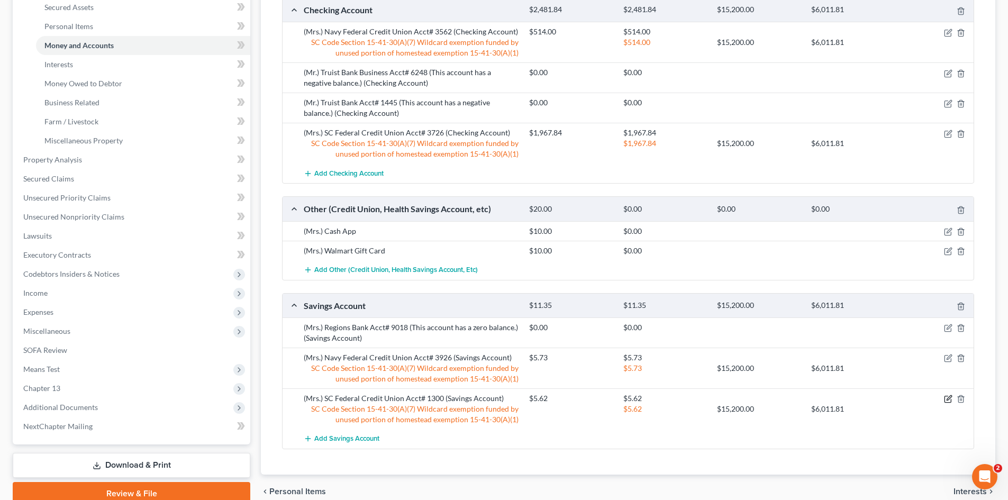
click at [944, 398] on icon "button" at bounding box center [947, 399] width 6 height 6
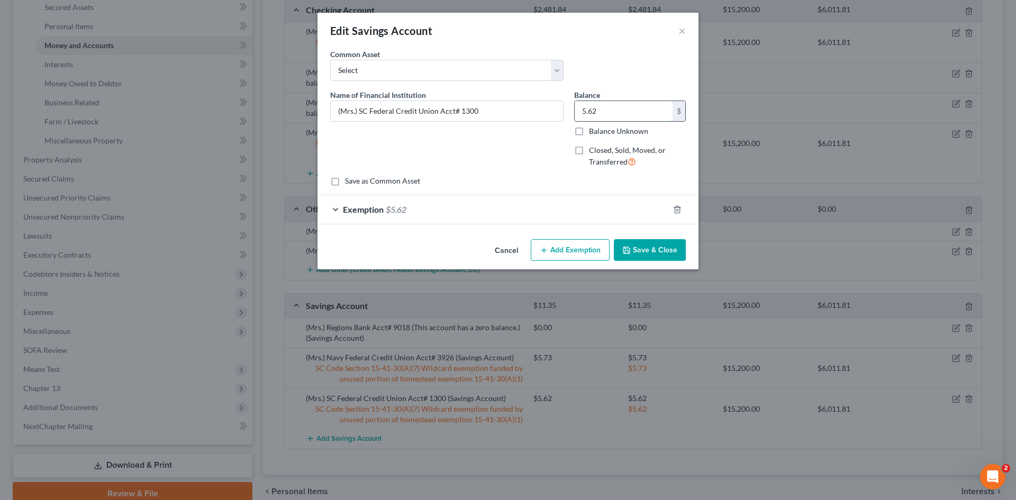
click at [608, 111] on input "5.62" at bounding box center [624, 111] width 98 height 20
click at [492, 211] on div "Exemption $5.62" at bounding box center [492, 209] width 351 height 28
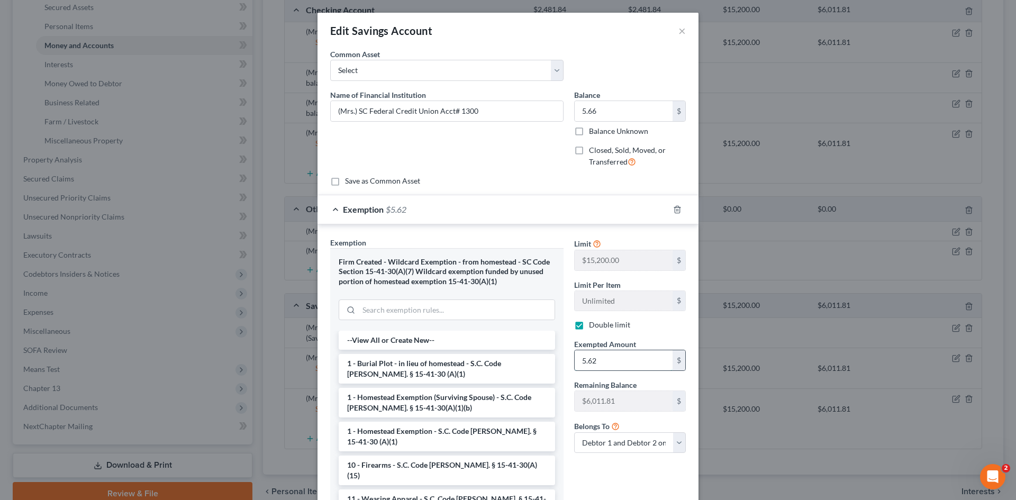
click at [630, 357] on input "5.62" at bounding box center [624, 360] width 98 height 20
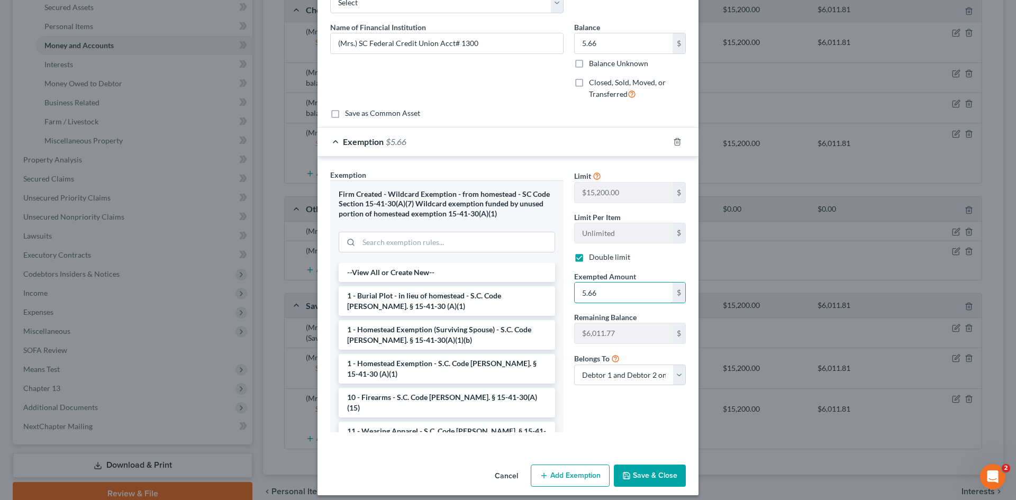
scroll to position [76, 0]
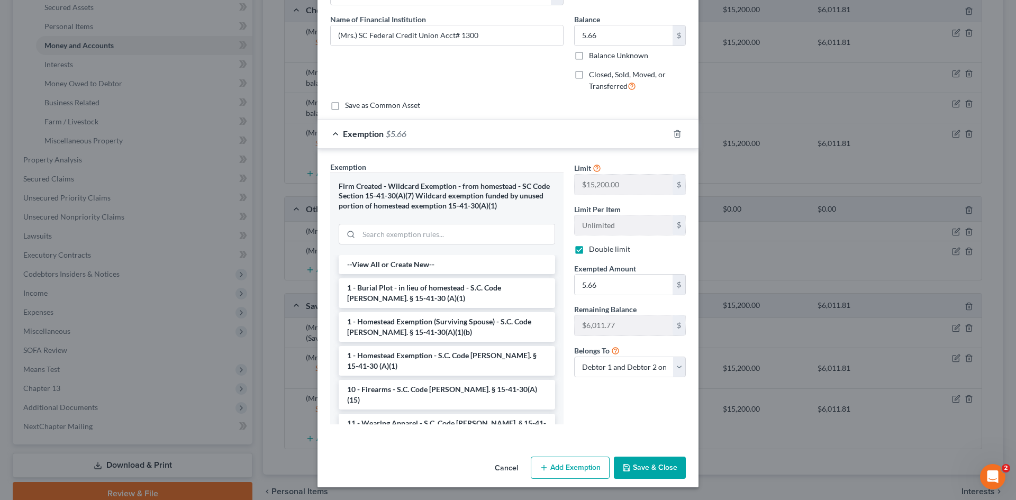
click at [658, 470] on button "Save & Close" at bounding box center [650, 468] width 72 height 22
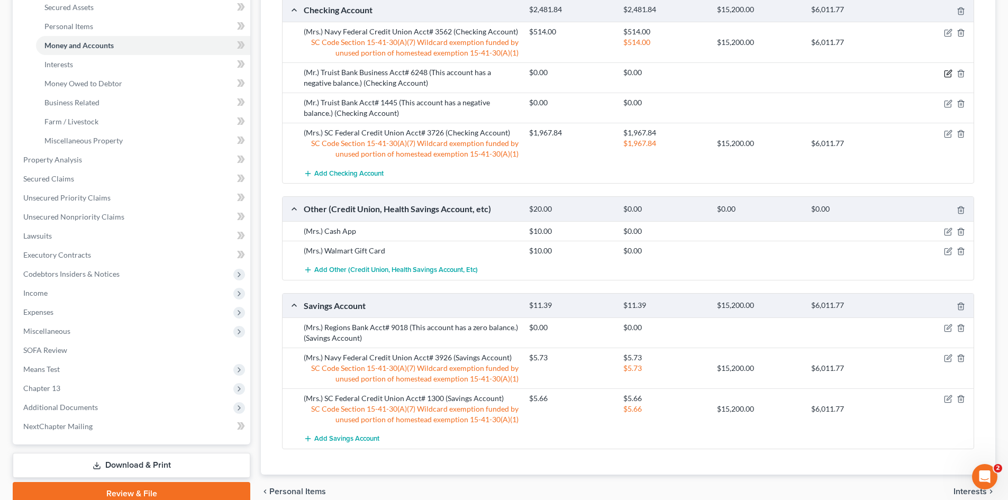
click at [948, 75] on icon "button" at bounding box center [948, 73] width 8 height 8
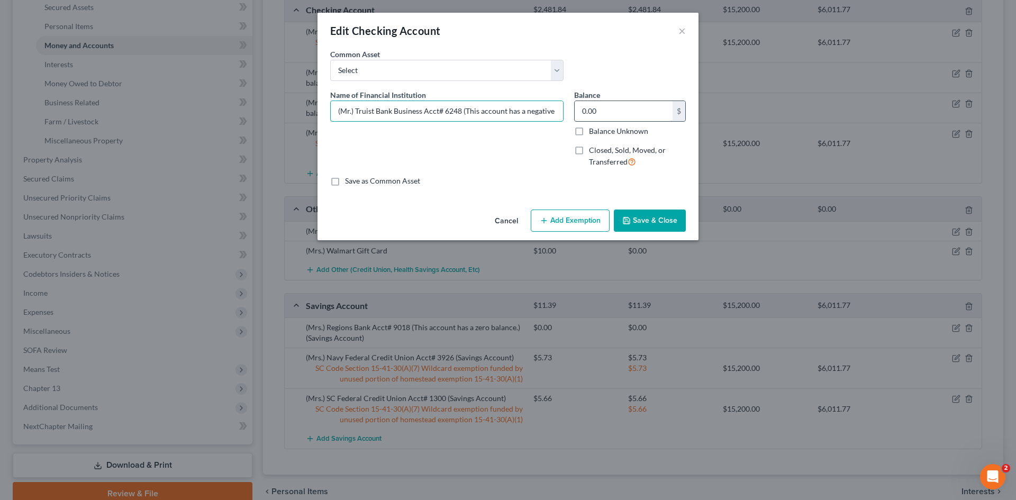
scroll to position [0, 26]
drag, startPoint x: 463, startPoint y: 112, endPoint x: 674, endPoint y: 117, distance: 210.6
click at [673, 117] on div "Name of Financial Institution * (Mr.) Truist Bank Business Acct# 6248 (This acc…" at bounding box center [508, 132] width 366 height 87
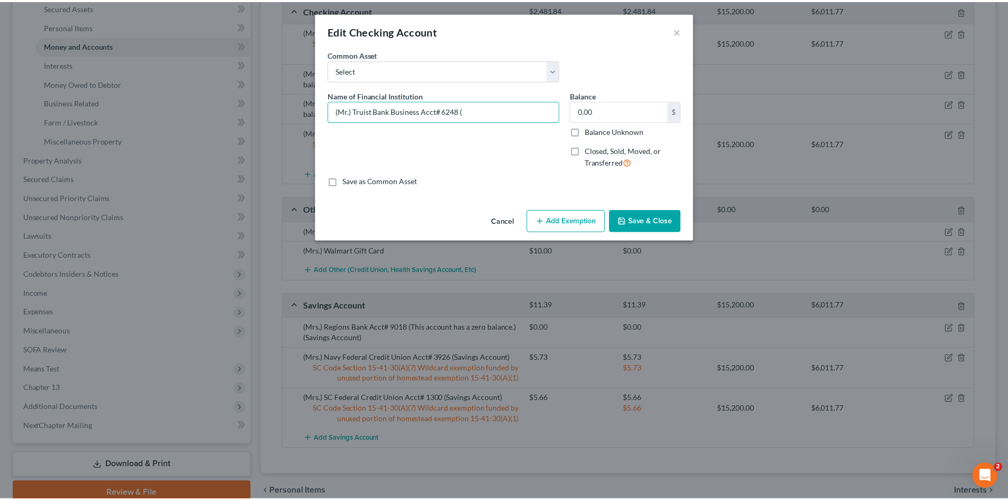
scroll to position [0, 0]
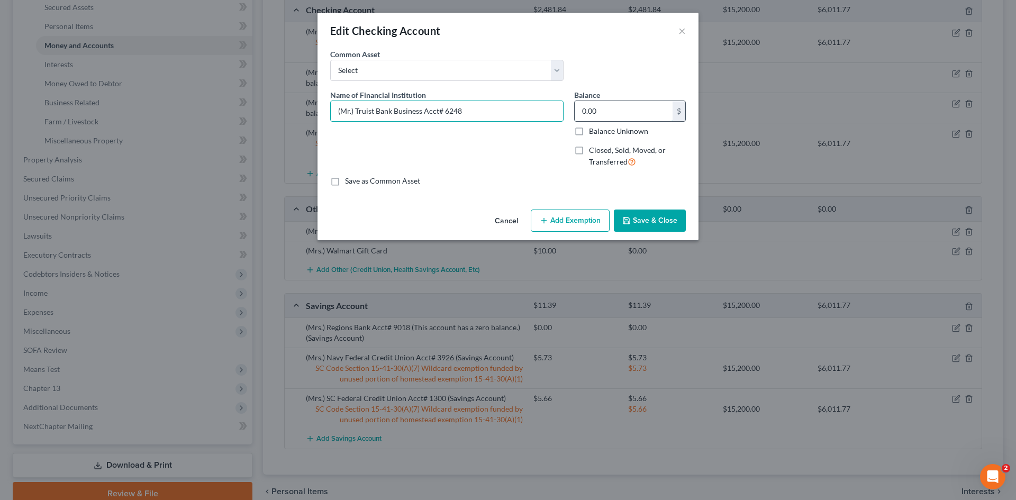
click at [627, 110] on input "0.00" at bounding box center [624, 111] width 98 height 20
click at [633, 212] on button "Save & Close" at bounding box center [650, 221] width 72 height 22
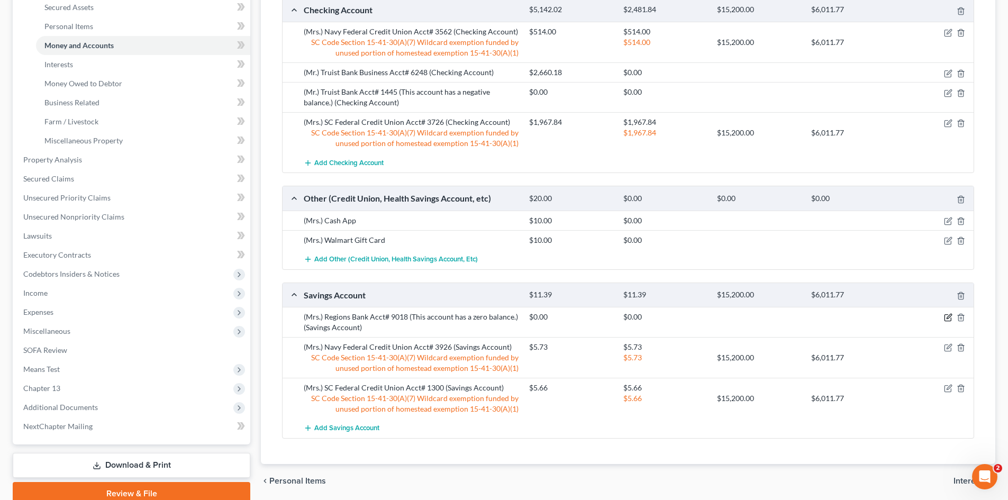
click at [945, 317] on icon "button" at bounding box center [948, 317] width 8 height 8
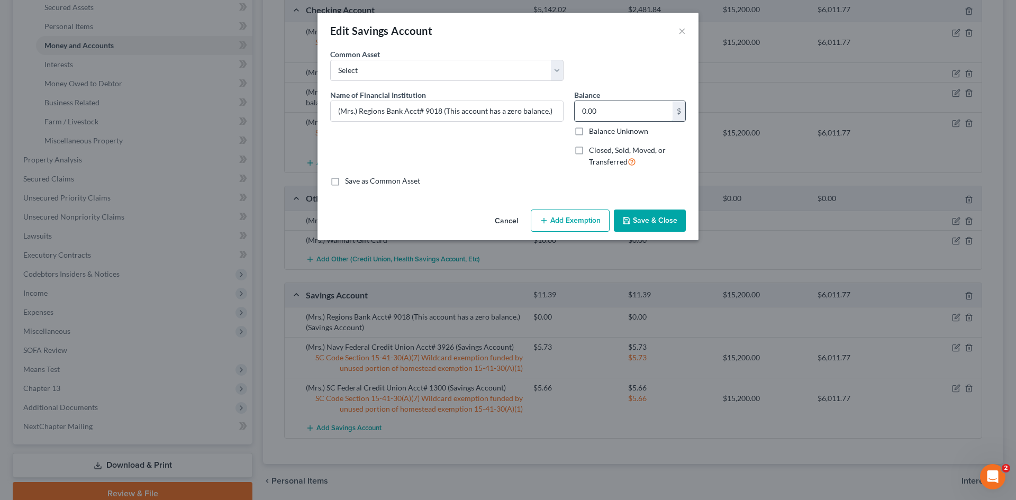
click at [606, 106] on input "0.00" at bounding box center [624, 111] width 98 height 20
click at [652, 220] on button "Save & Close" at bounding box center [650, 221] width 72 height 22
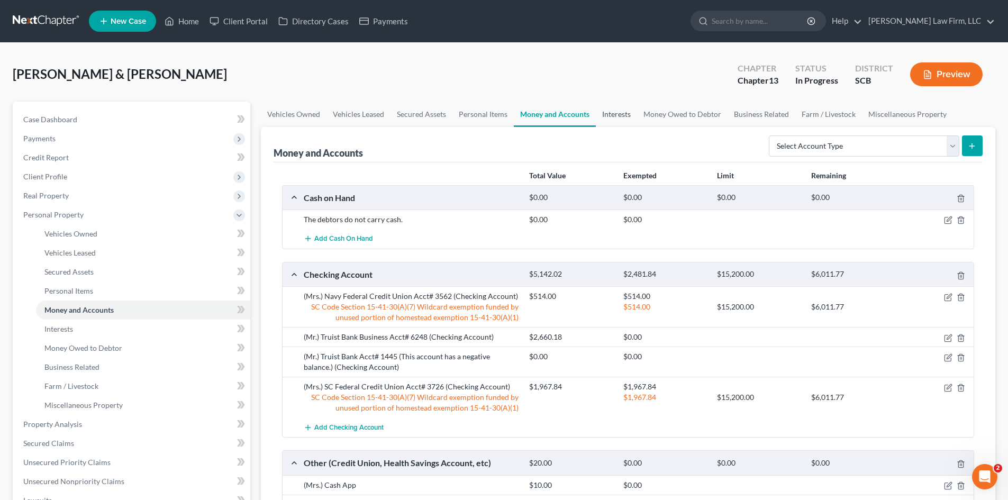
click at [613, 113] on link "Interests" at bounding box center [616, 114] width 41 height 25
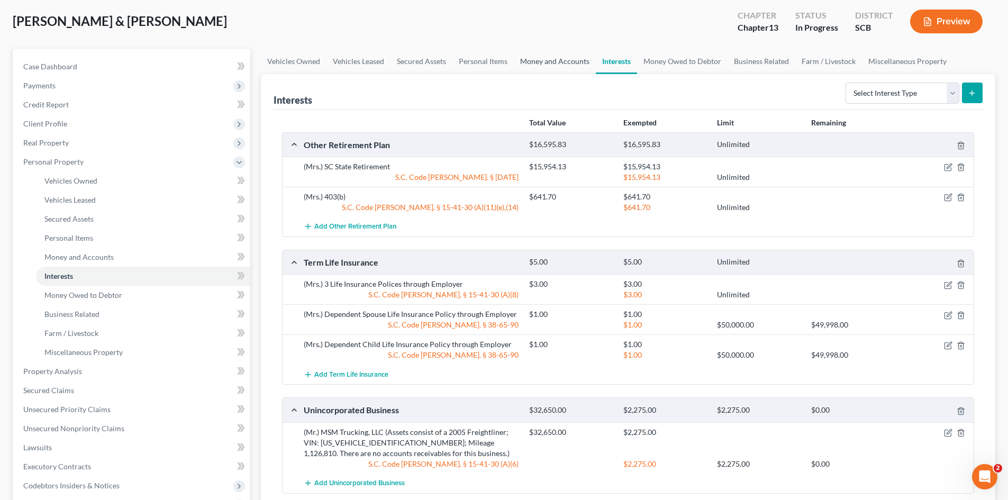
click at [560, 67] on link "Money and Accounts" at bounding box center [555, 61] width 82 height 25
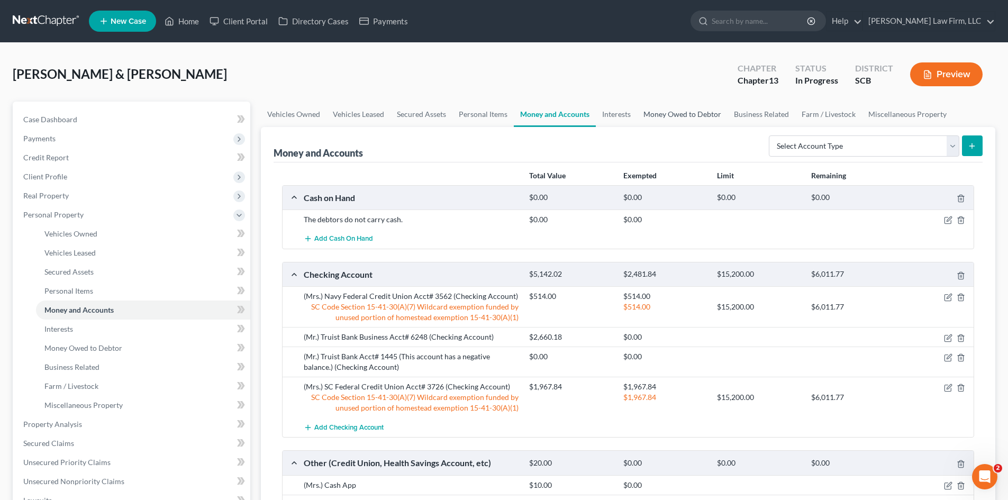
click at [673, 108] on link "Money Owed to Debtor" at bounding box center [682, 114] width 90 height 25
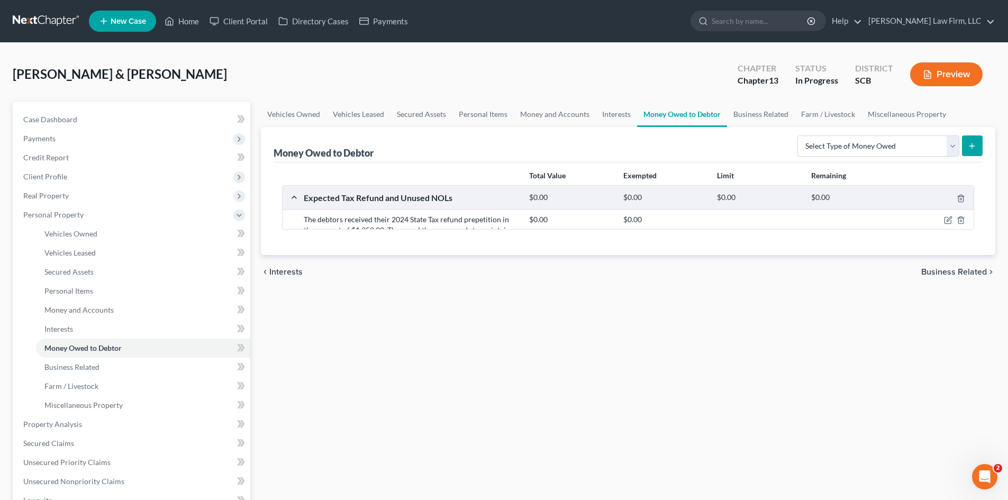
drag, startPoint x: 560, startPoint y: 222, endPoint x: 518, endPoint y: 239, distance: 45.1
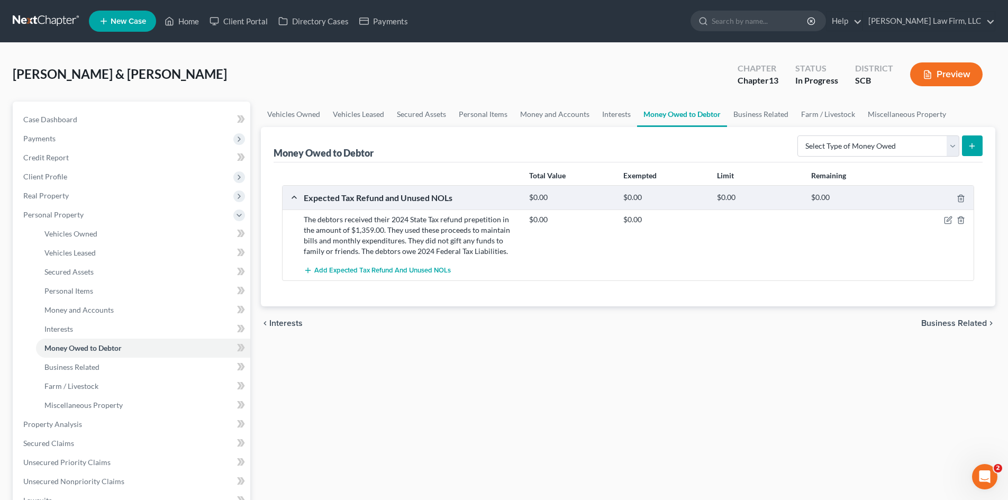
drag, startPoint x: 518, startPoint y: 239, endPoint x: 596, endPoint y: 275, distance: 86.4
click at [596, 275] on div "Add Expected Tax Refund and Unused NOLs" at bounding box center [636, 271] width 676 height 20
click at [950, 224] on icon "button" at bounding box center [947, 220] width 6 height 6
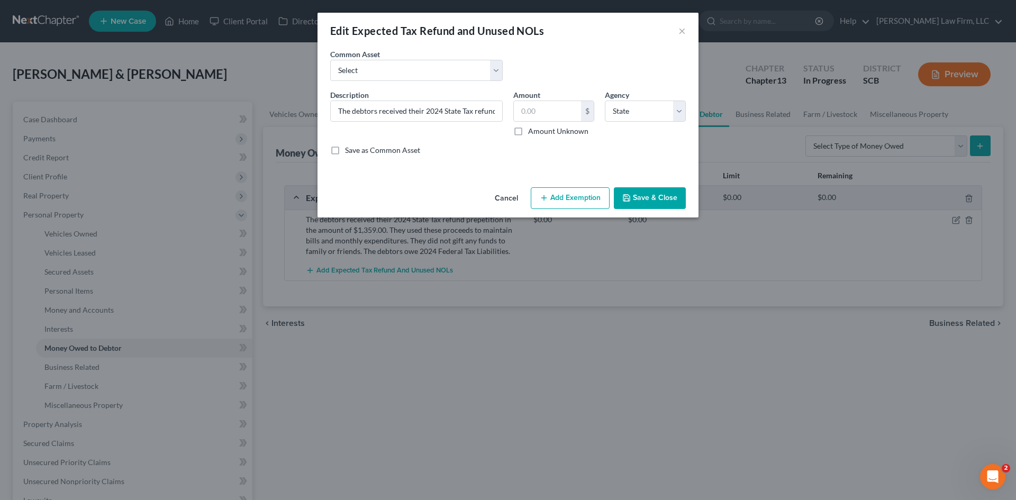
click at [663, 201] on button "Save & Close" at bounding box center [650, 198] width 72 height 22
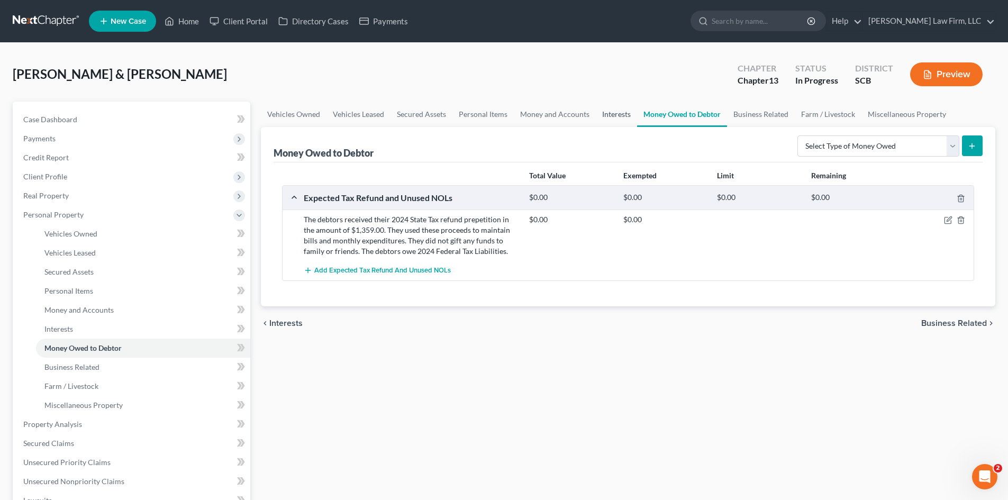
click at [621, 122] on link "Interests" at bounding box center [616, 114] width 41 height 25
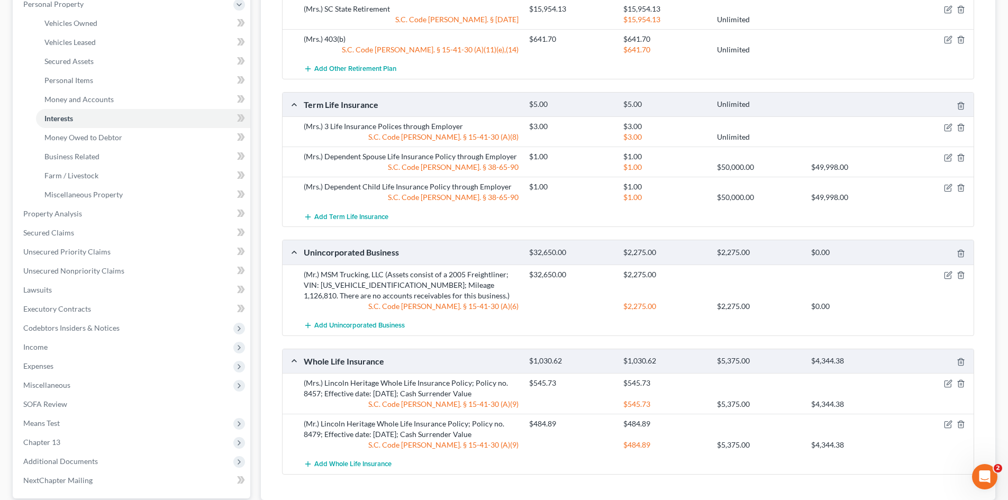
scroll to position [212, 0]
drag, startPoint x: 768, startPoint y: 276, endPoint x: 724, endPoint y: 287, distance: 45.9
click at [724, 287] on div "$32,650.00 $2,275.00" at bounding box center [749, 284] width 451 height 32
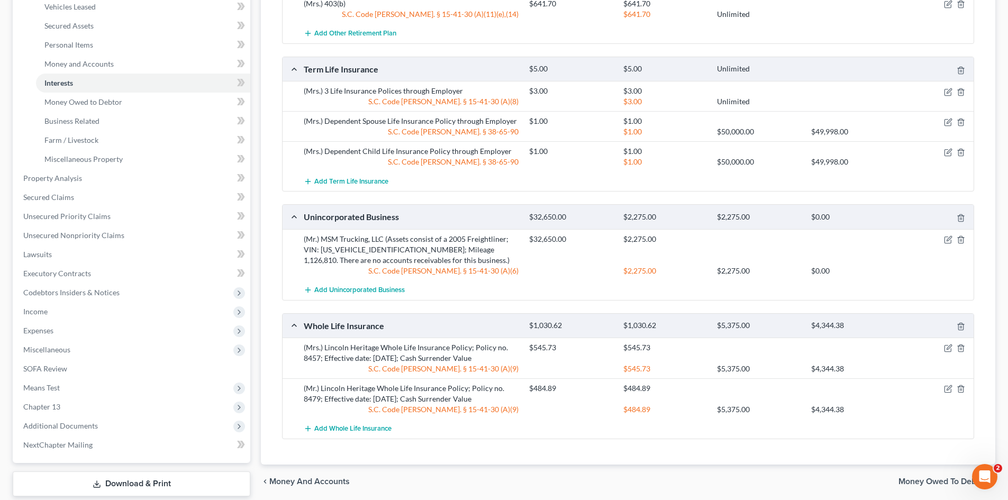
scroll to position [265, 0]
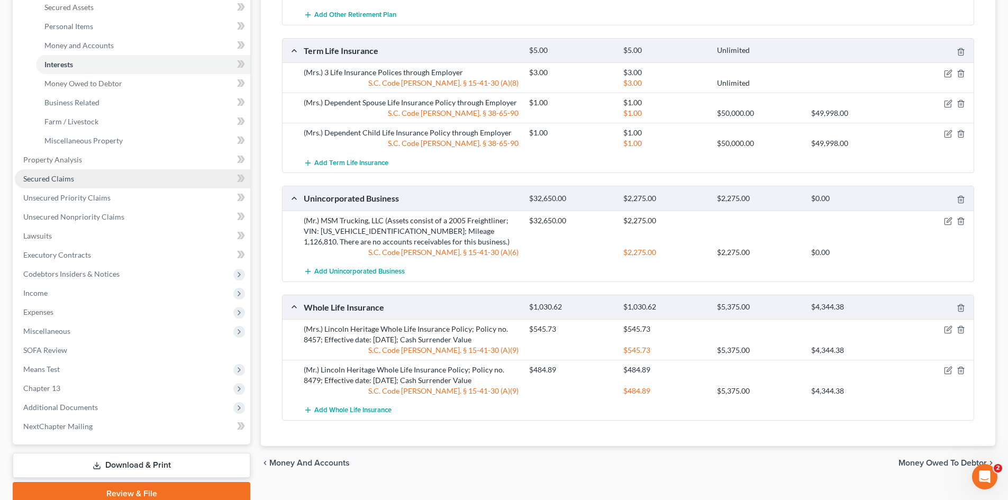
click at [40, 178] on span "Secured Claims" at bounding box center [48, 178] width 51 height 9
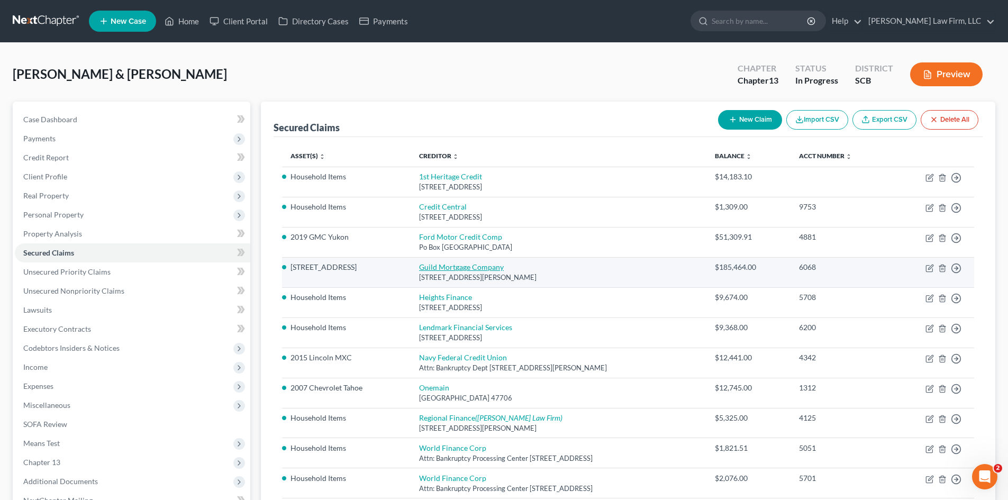
click at [445, 262] on link "Guild Mortgage Company" at bounding box center [461, 266] width 85 height 9
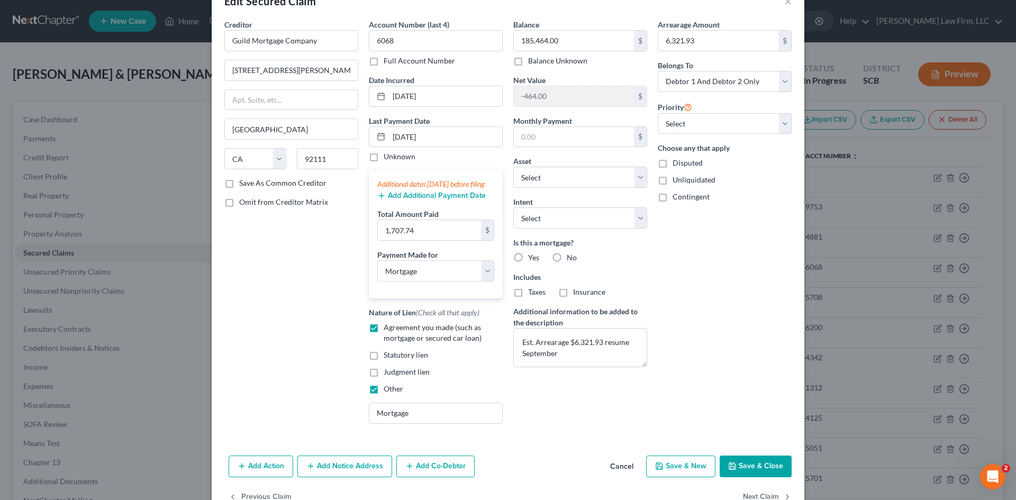
scroll to position [69, 0]
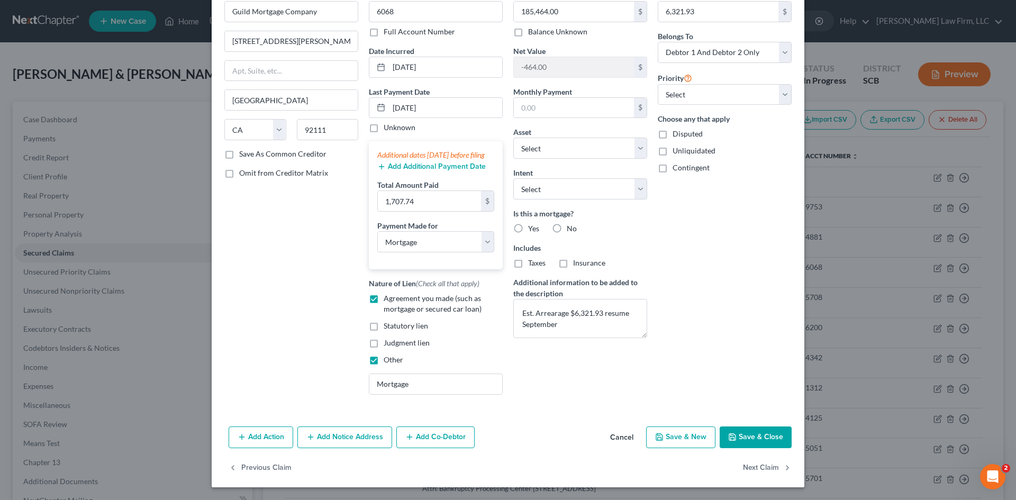
click at [742, 426] on button "Save & Close" at bounding box center [756, 437] width 72 height 22
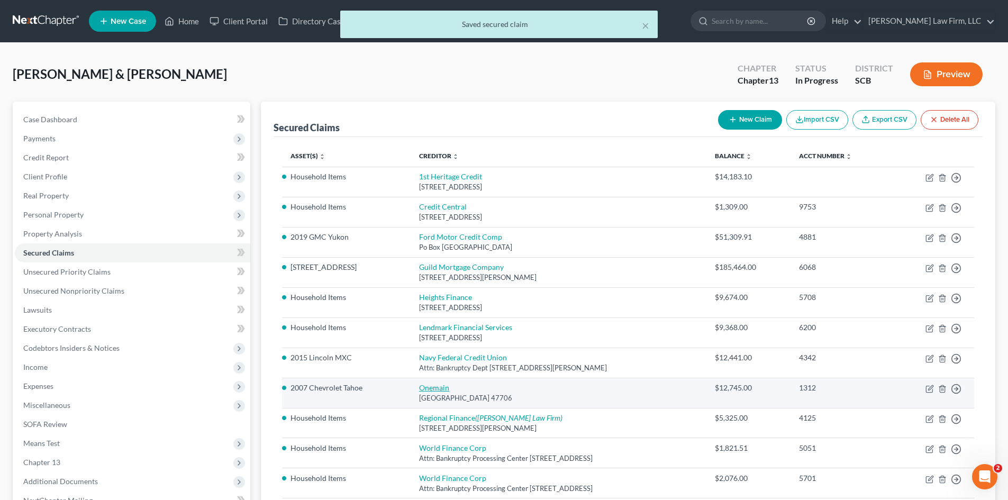
click at [438, 389] on link "Onemain" at bounding box center [434, 387] width 30 height 9
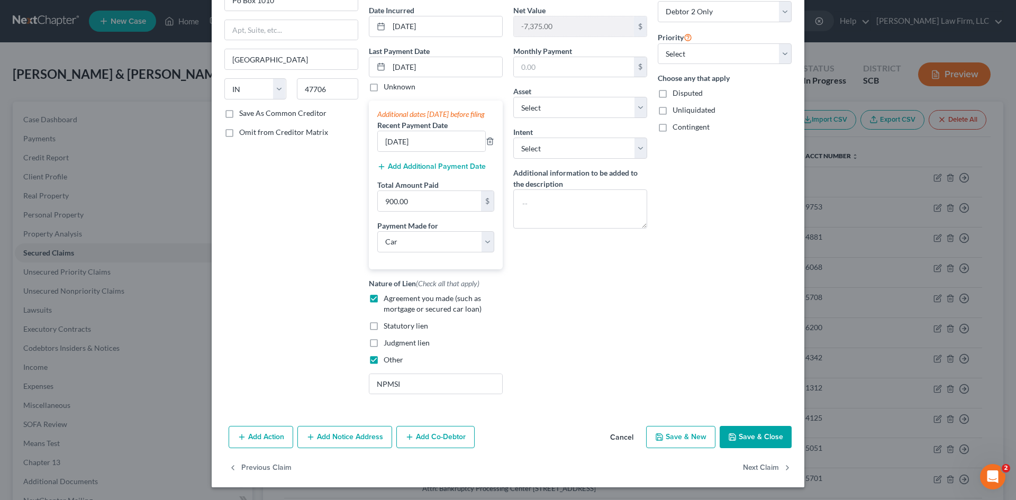
scroll to position [106, 0]
click at [760, 448] on button "Save & Close" at bounding box center [756, 437] width 72 height 22
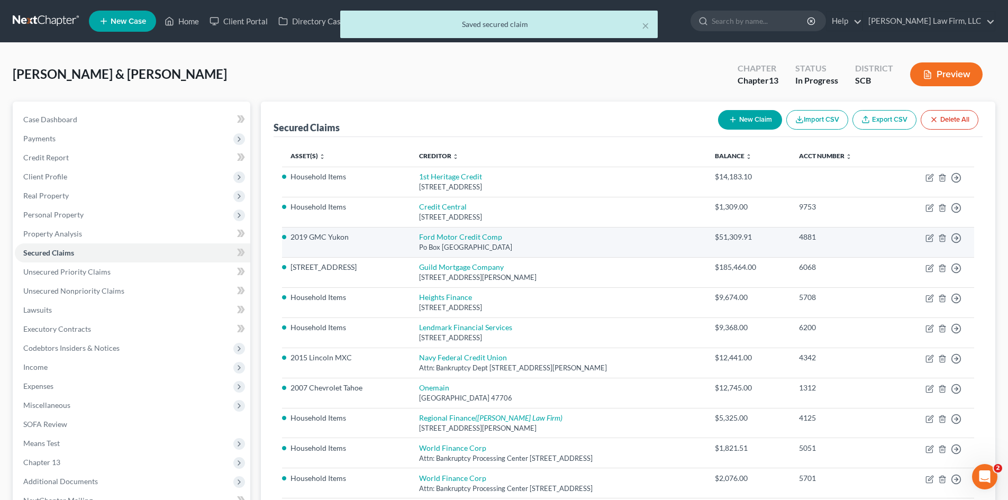
click at [462, 229] on td "Ford Motor Credit Comp Po Box 542000, Omaha, NE 68154" at bounding box center [559, 242] width 296 height 30
click at [464, 236] on link "Ford Motor Credit Comp" at bounding box center [460, 236] width 83 height 9
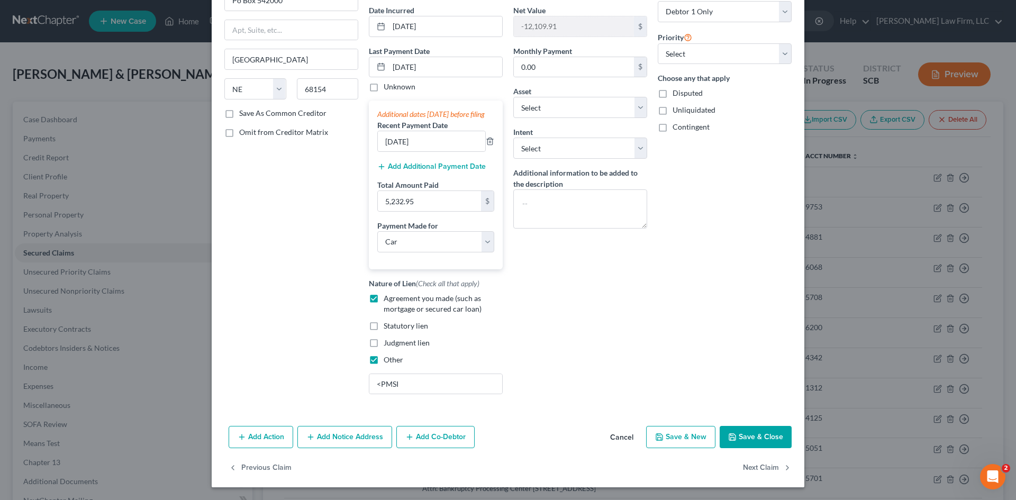
click at [776, 441] on button "Save & Close" at bounding box center [756, 437] width 72 height 22
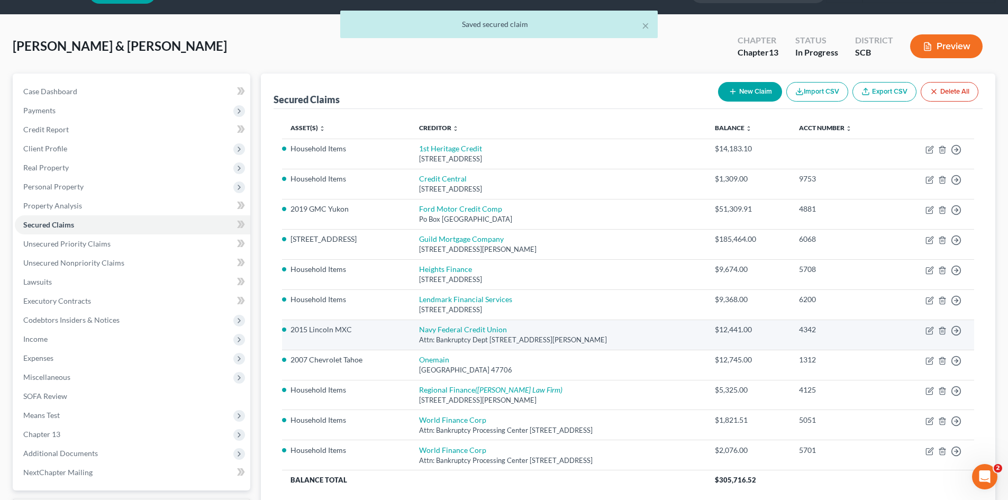
scroll to position [120, 0]
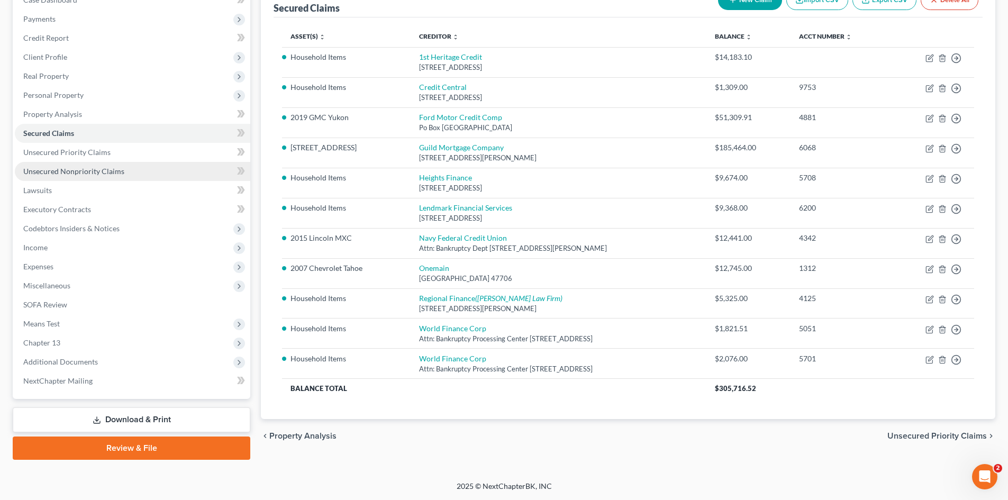
drag, startPoint x: 51, startPoint y: 172, endPoint x: 69, endPoint y: 167, distance: 18.2
click at [51, 172] on span "Unsecured Nonpriority Claims" at bounding box center [73, 171] width 101 height 9
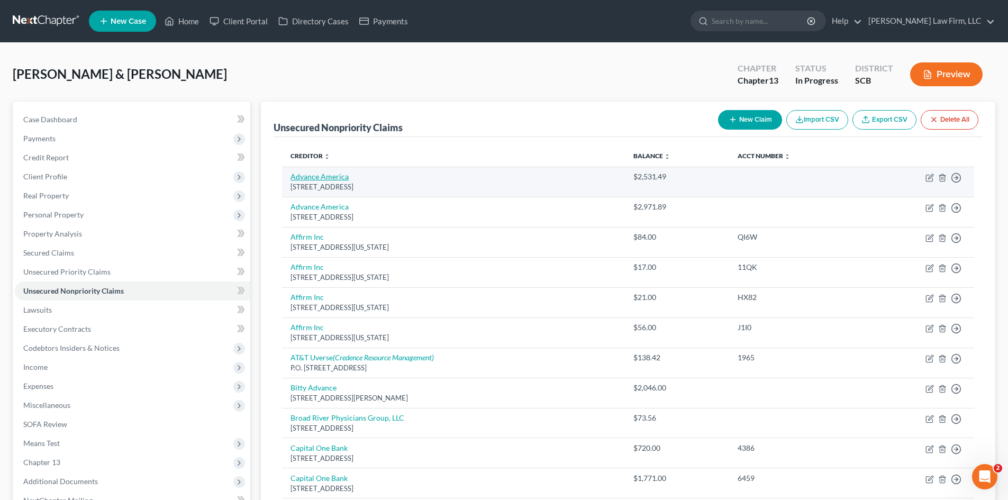
click at [342, 176] on link "Advance America" at bounding box center [319, 176] width 58 height 9
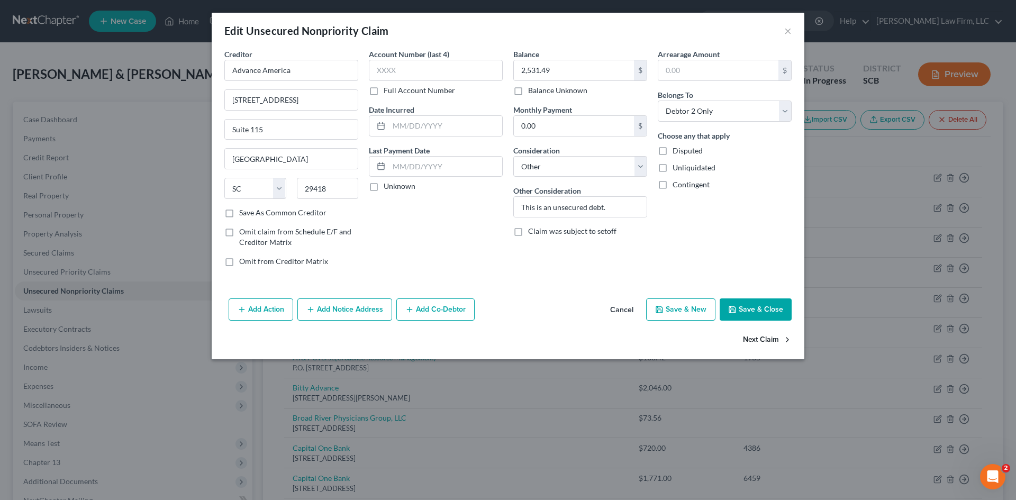
click at [766, 338] on button "Next Claim" at bounding box center [767, 340] width 49 height 22
click at [710, 120] on select "Select Debtor 1 Only Debtor 2 Only Debtor 1 And Debtor 2 Only At Least One Of T…" at bounding box center [725, 111] width 134 height 21
click at [658, 101] on select "Select Debtor 1 Only Debtor 2 Only Debtor 1 And Debtor 2 Only At Least One Of T…" at bounding box center [725, 111] width 134 height 21
click at [749, 303] on button "Save & Close" at bounding box center [756, 309] width 72 height 22
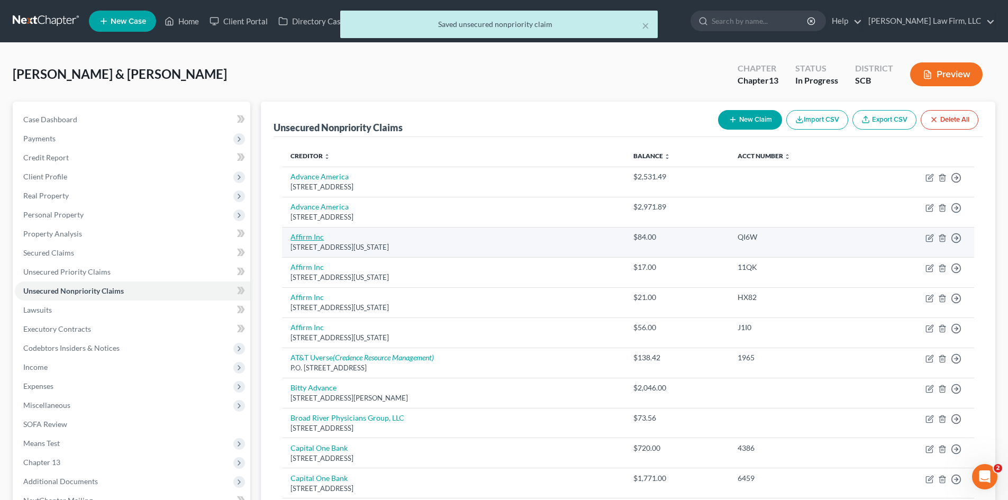
click at [316, 238] on link "Affirm Inc" at bounding box center [306, 236] width 33 height 9
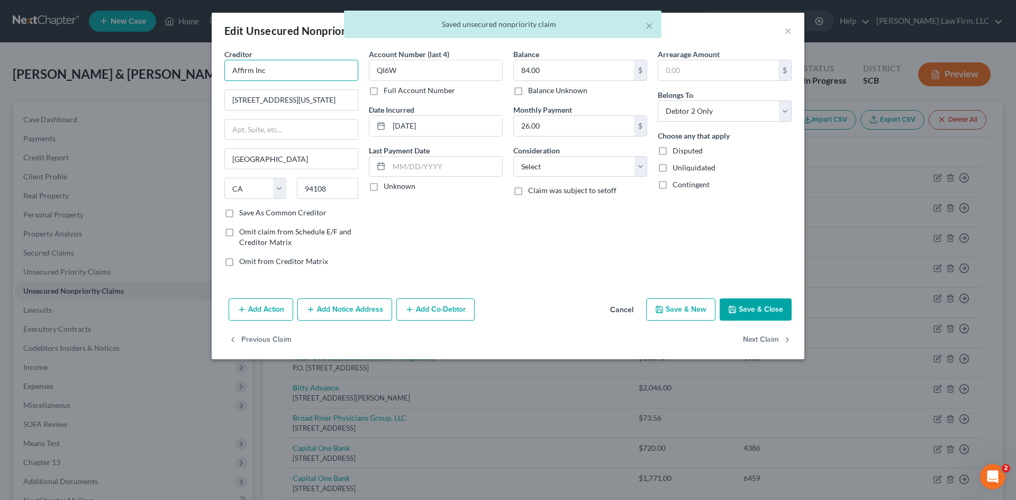
drag, startPoint x: 307, startPoint y: 74, endPoint x: 301, endPoint y: 72, distance: 7.1
click at [306, 74] on input "Affirm Inc" at bounding box center [291, 70] width 134 height 21
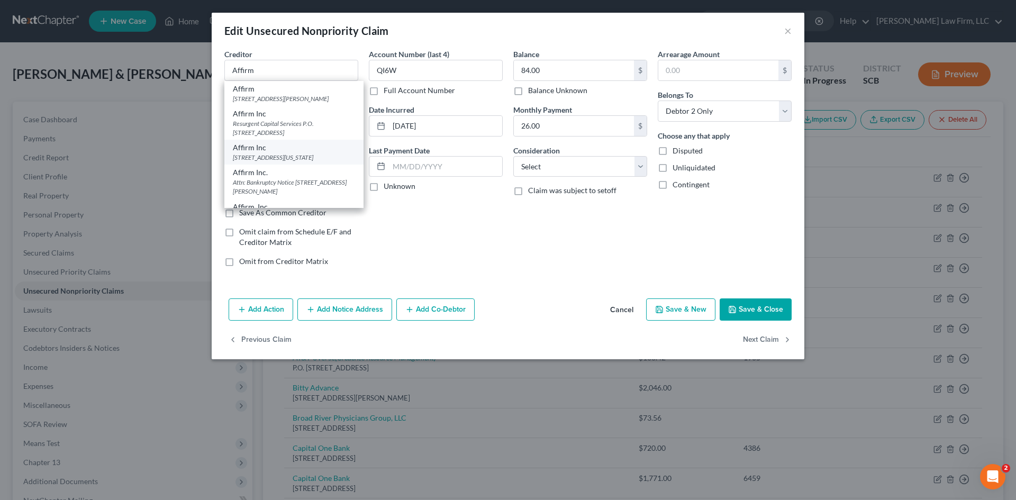
click at [285, 162] on div "[STREET_ADDRESS][US_STATE]" at bounding box center [294, 157] width 122 height 9
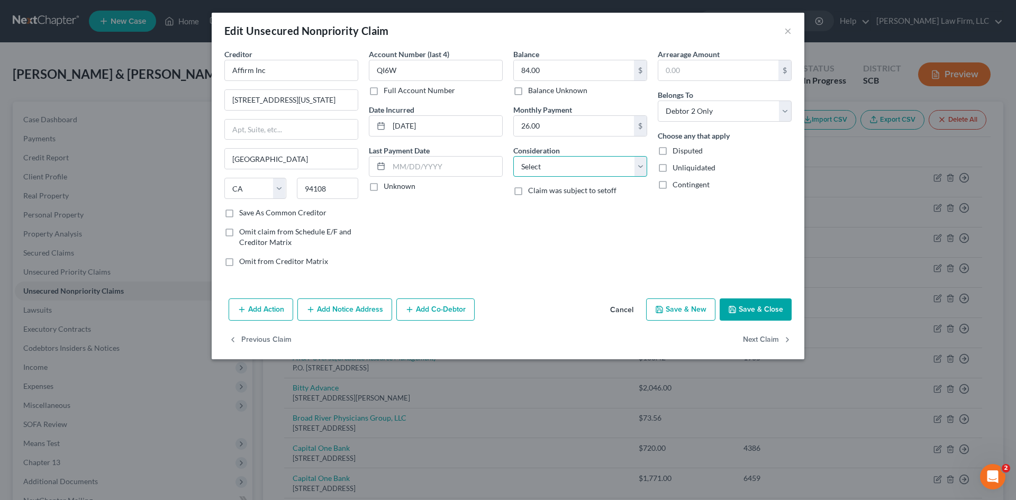
click at [554, 167] on select "Select Cable / Satellite Services Collection Agency Credit Card Debt Debt Couns…" at bounding box center [580, 166] width 134 height 21
click at [513, 156] on select "Select Cable / Satellite Services Collection Agency Credit Card Debt Debt Couns…" at bounding box center [580, 166] width 134 height 21
click at [538, 216] on input "text" at bounding box center [580, 207] width 133 height 20
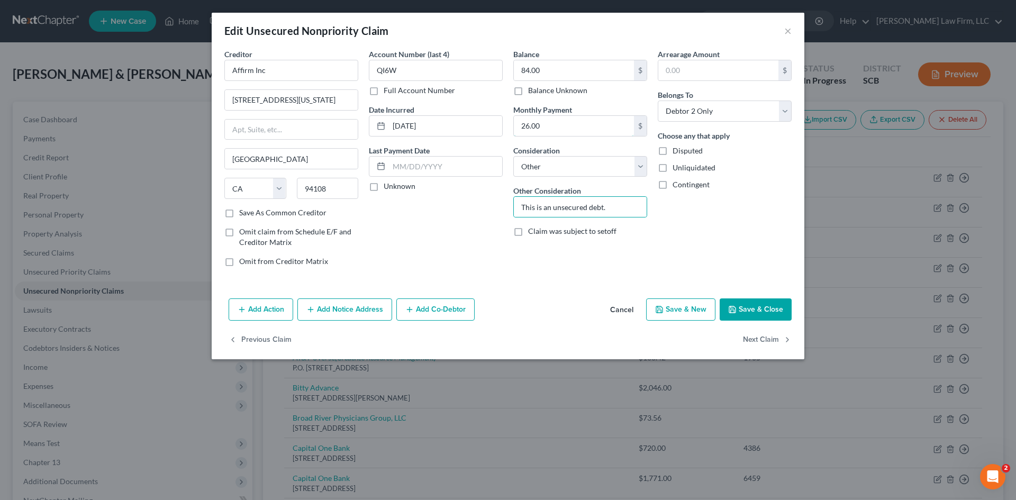
drag, startPoint x: 552, startPoint y: 131, endPoint x: 575, endPoint y: 141, distance: 24.9
click at [552, 131] on input "26.00" at bounding box center [574, 126] width 120 height 20
click at [776, 311] on button "Save & Close" at bounding box center [756, 309] width 72 height 22
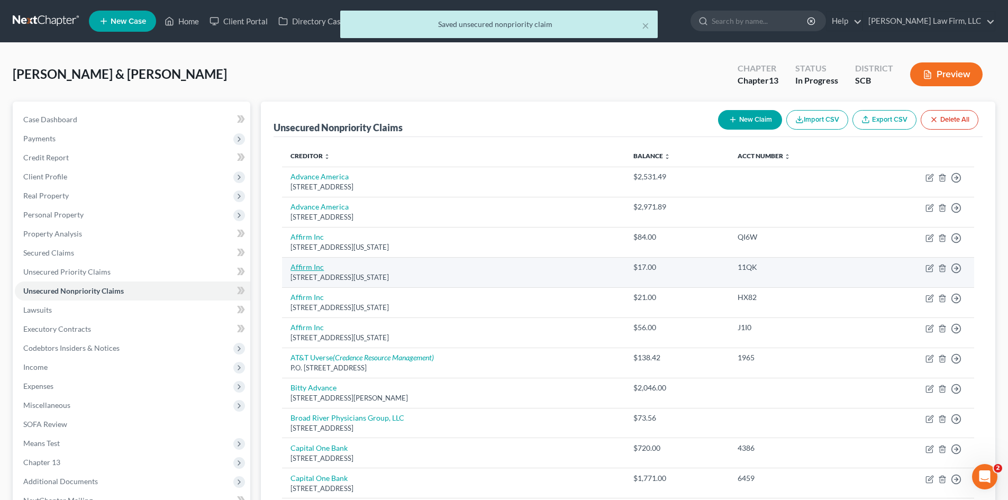
click at [309, 266] on link "Affirm Inc" at bounding box center [306, 266] width 33 height 9
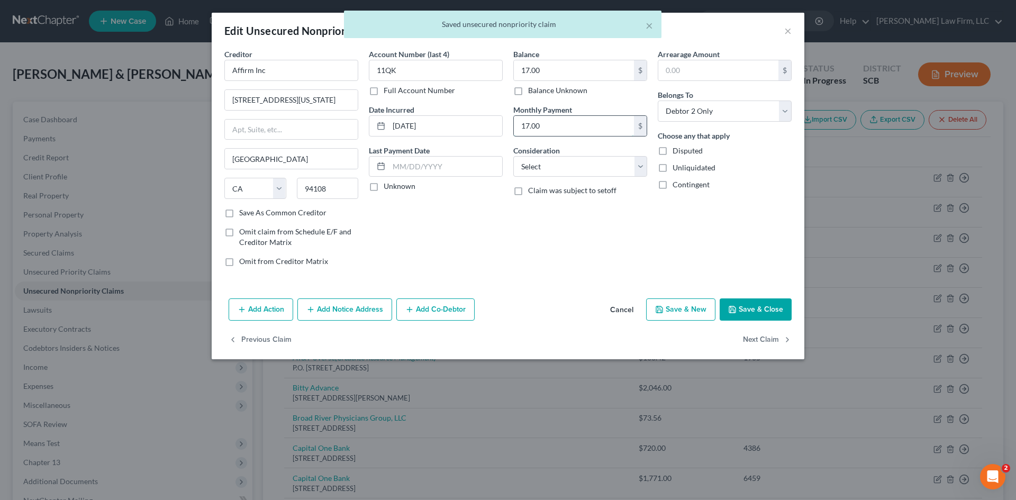
click at [524, 130] on input "17.00" at bounding box center [574, 126] width 120 height 20
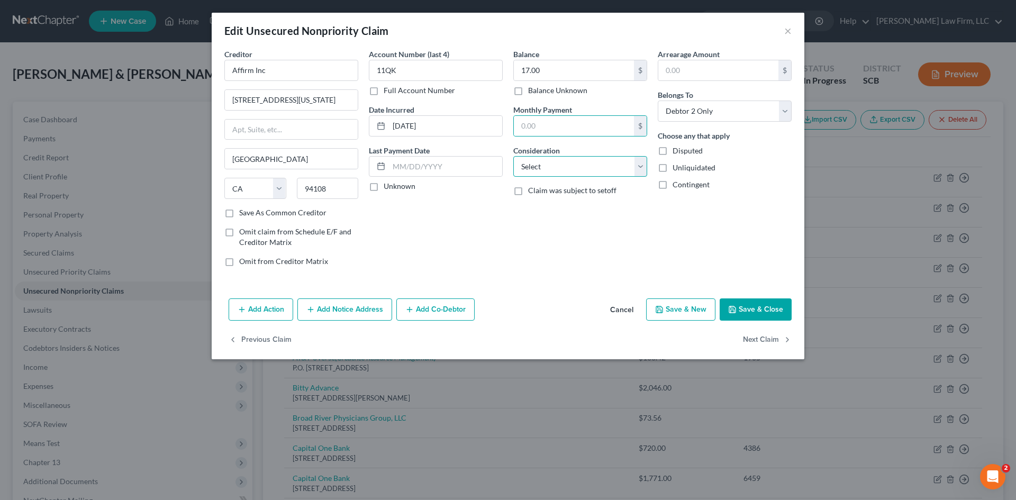
click at [561, 168] on select "Select Cable / Satellite Services Collection Agency Credit Card Debt Debt Couns…" at bounding box center [580, 166] width 134 height 21
click at [513, 156] on select "Select Cable / Satellite Services Collection Agency Credit Card Debt Debt Couns…" at bounding box center [580, 166] width 134 height 21
click at [549, 202] on input "text" at bounding box center [580, 207] width 133 height 20
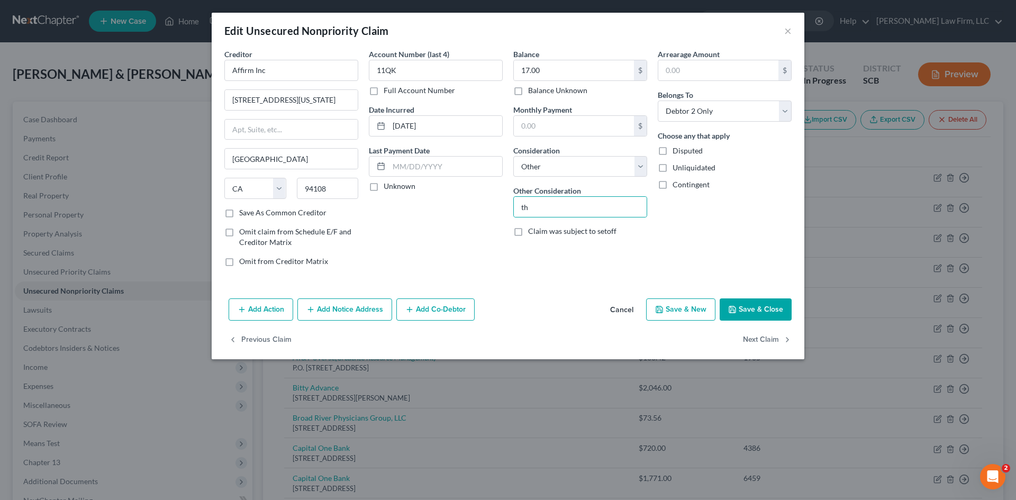
click at [739, 315] on button "Save & Close" at bounding box center [756, 309] width 72 height 22
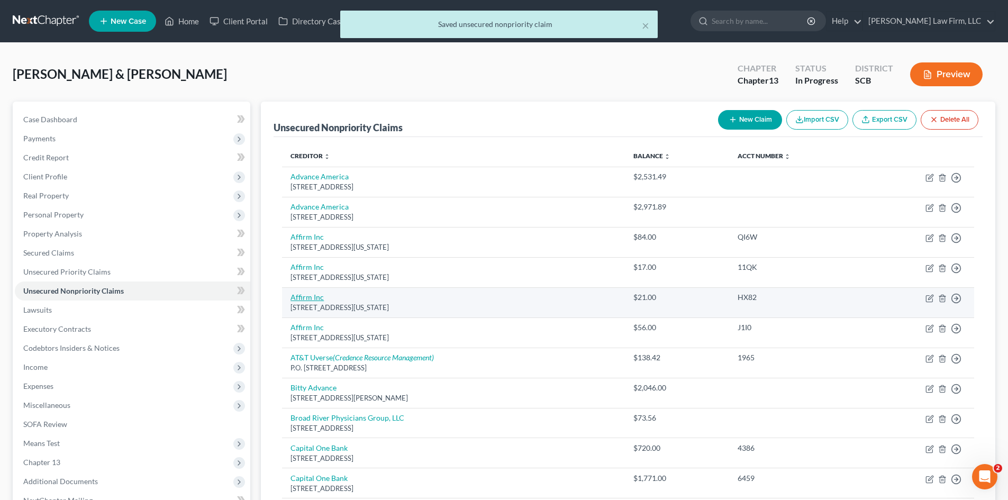
click at [304, 298] on link "Affirm Inc" at bounding box center [306, 297] width 33 height 9
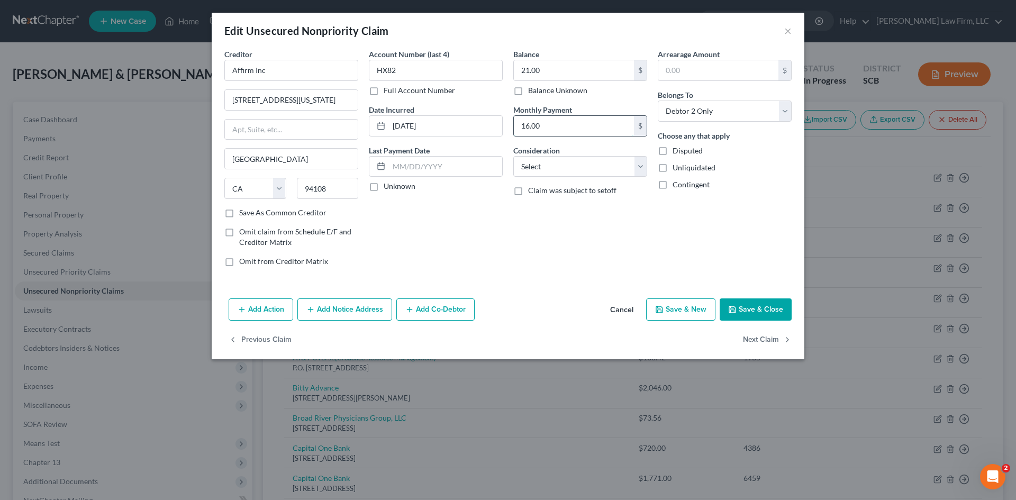
click at [554, 132] on input "16.00" at bounding box center [574, 126] width 120 height 20
click at [599, 175] on select "Select Cable / Satellite Services Collection Agency Credit Card Debt Debt Couns…" at bounding box center [580, 166] width 134 height 21
click at [513, 156] on select "Select Cable / Satellite Services Collection Agency Credit Card Debt Debt Couns…" at bounding box center [580, 166] width 134 height 21
click at [572, 216] on input "text" at bounding box center [580, 207] width 133 height 20
click at [759, 318] on button "Save & Close" at bounding box center [756, 309] width 72 height 22
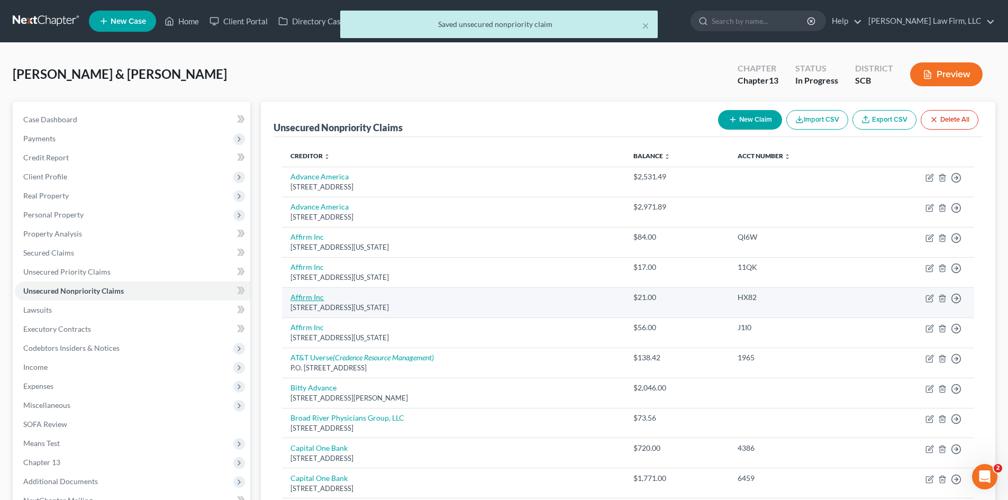
click at [303, 294] on link "Affirm Inc" at bounding box center [306, 297] width 33 height 9
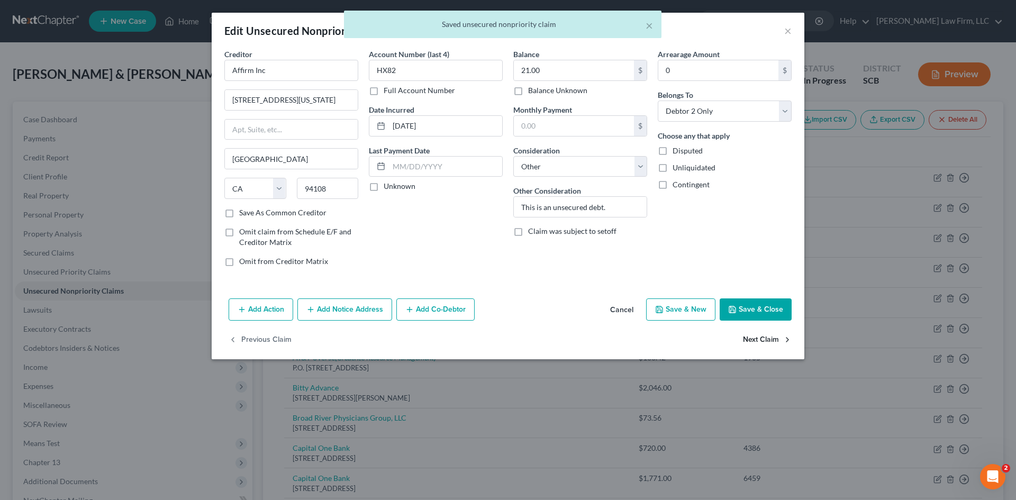
click at [752, 340] on button "Next Claim" at bounding box center [767, 340] width 49 height 22
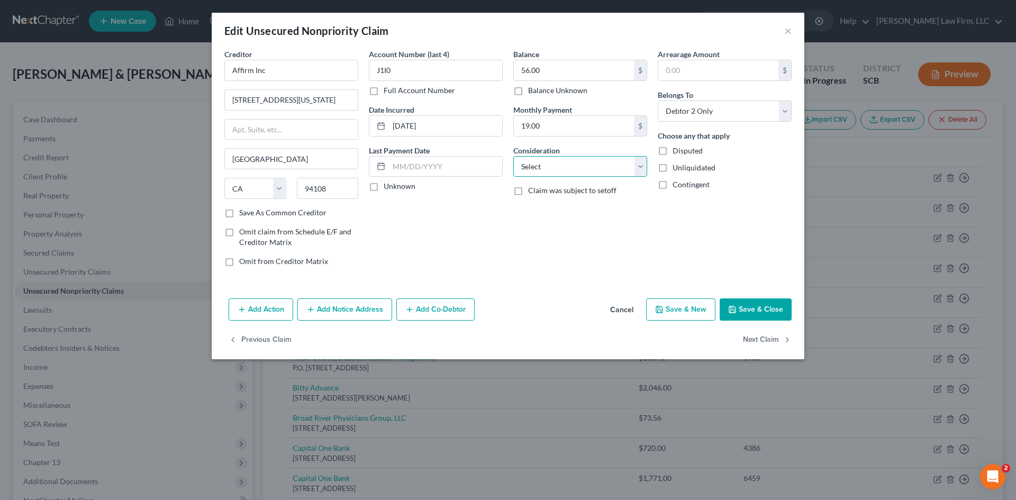
drag, startPoint x: 528, startPoint y: 168, endPoint x: 526, endPoint y: 174, distance: 6.0
click at [527, 168] on select "Select Cable / Satellite Services Collection Agency Credit Card Debt Debt Couns…" at bounding box center [580, 166] width 134 height 21
click at [513, 156] on select "Select Cable / Satellite Services Collection Agency Credit Card Debt Debt Couns…" at bounding box center [580, 166] width 134 height 21
drag, startPoint x: 548, startPoint y: 209, endPoint x: 586, endPoint y: 205, distance: 38.3
click at [548, 209] on input "text" at bounding box center [580, 207] width 133 height 20
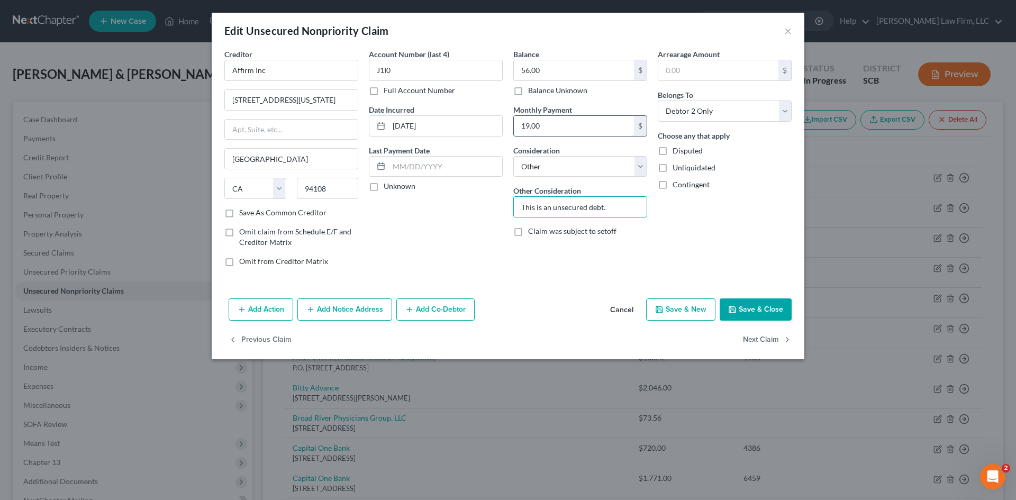
click at [566, 132] on input "19.00" at bounding box center [574, 126] width 120 height 20
click at [740, 313] on button "Save & Close" at bounding box center [756, 309] width 72 height 22
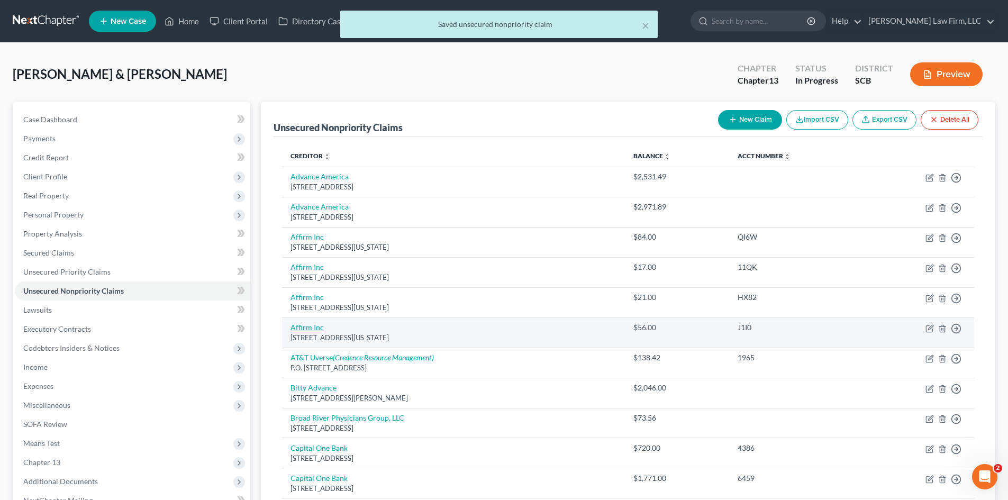
click at [313, 329] on link "Affirm Inc" at bounding box center [306, 327] width 33 height 9
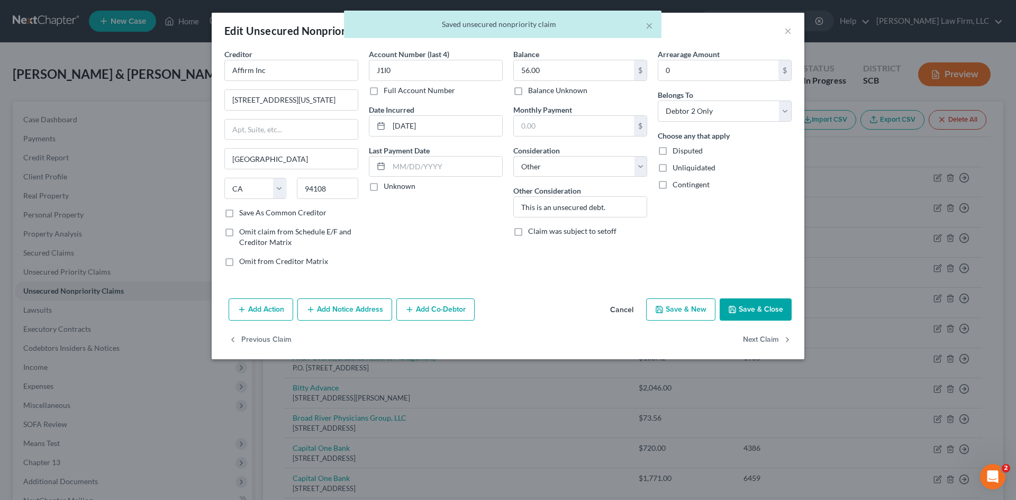
drag, startPoint x: 729, startPoint y: 308, endPoint x: 735, endPoint y: 310, distance: 6.7
click at [731, 308] on icon "button" at bounding box center [732, 309] width 8 height 8
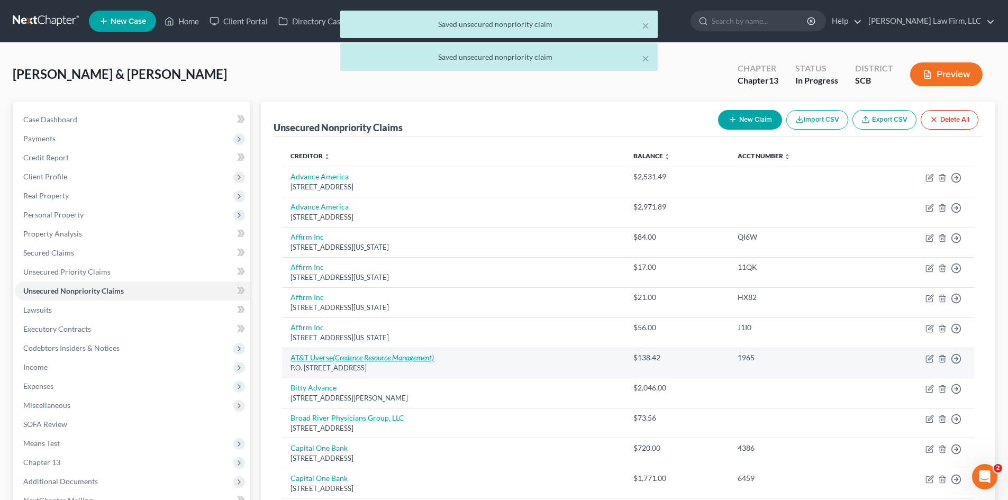
click at [322, 357] on link "AT&T Uverse (Credence Resource Management)" at bounding box center [361, 357] width 143 height 9
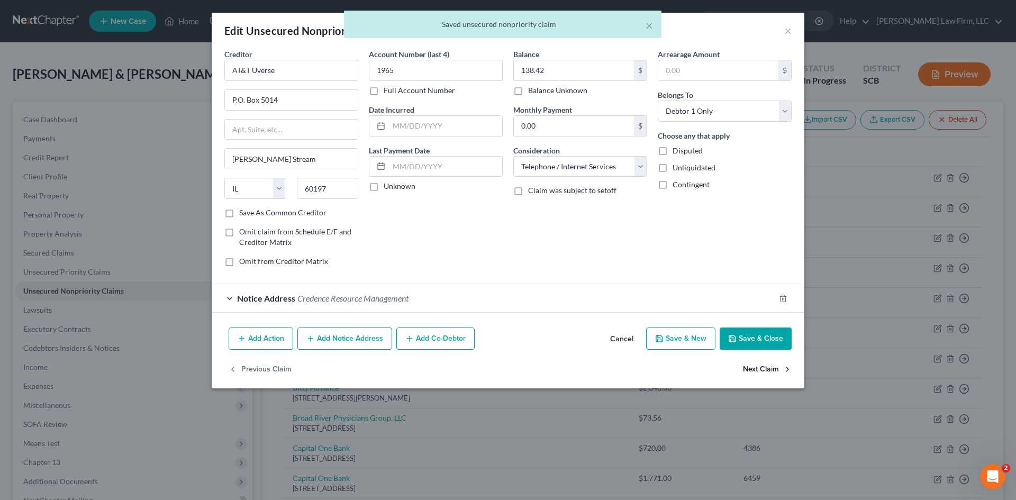
click at [770, 369] on button "Next Claim" at bounding box center [767, 369] width 49 height 22
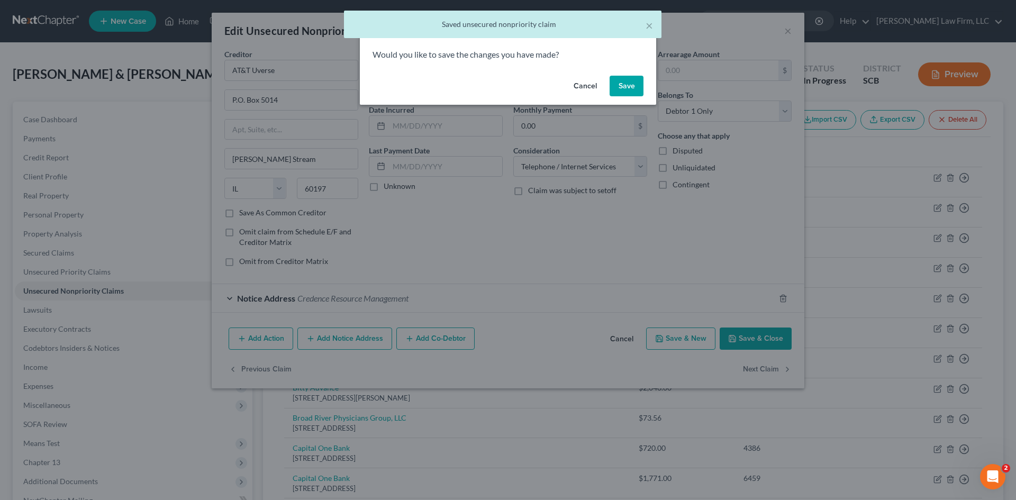
click at [633, 91] on button "Save" at bounding box center [626, 86] width 34 height 21
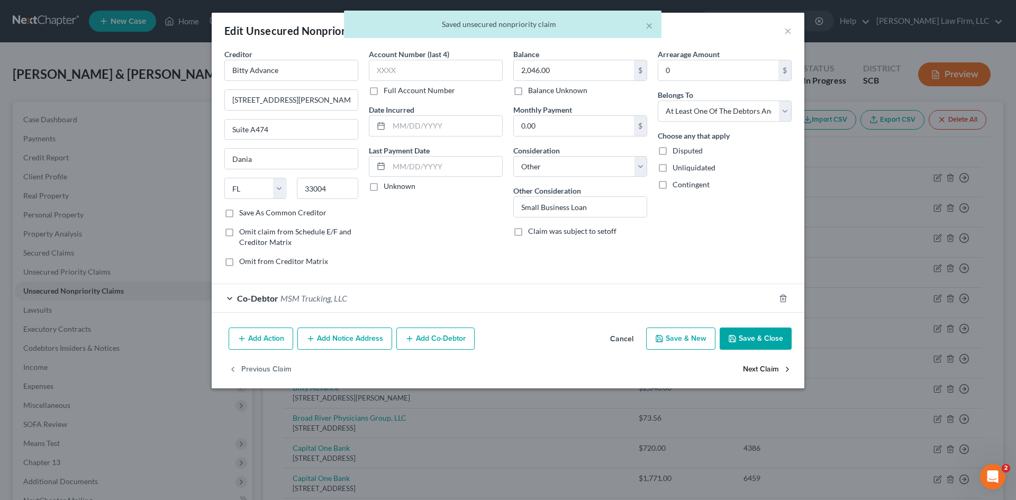
click at [762, 368] on button "Next Claim" at bounding box center [767, 369] width 49 height 22
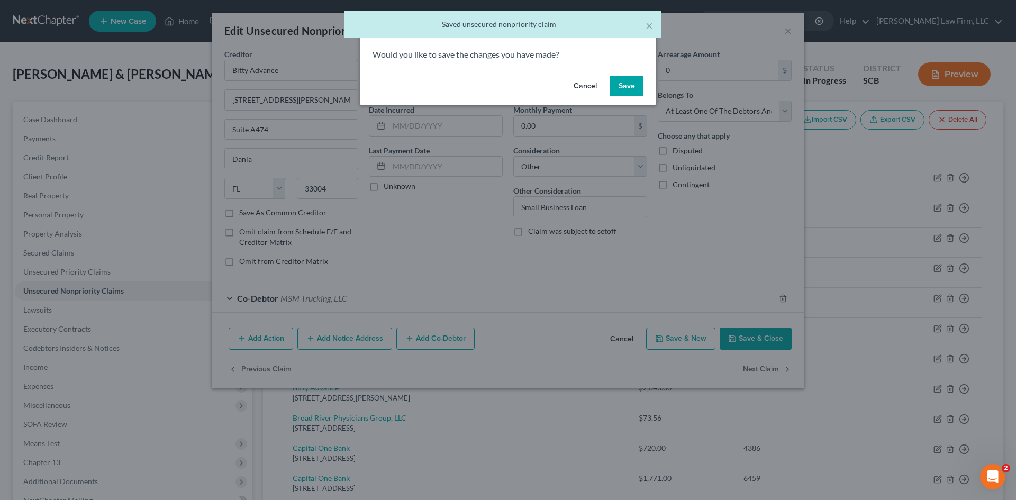
drag, startPoint x: 631, startPoint y: 63, endPoint x: 631, endPoint y: 81, distance: 18.5
click at [630, 69] on div "Would you like to save the changes you have made?" at bounding box center [508, 60] width 296 height 23
drag, startPoint x: 631, startPoint y: 81, endPoint x: 665, endPoint y: 130, distance: 59.3
click at [631, 82] on button "Save" at bounding box center [626, 86] width 34 height 21
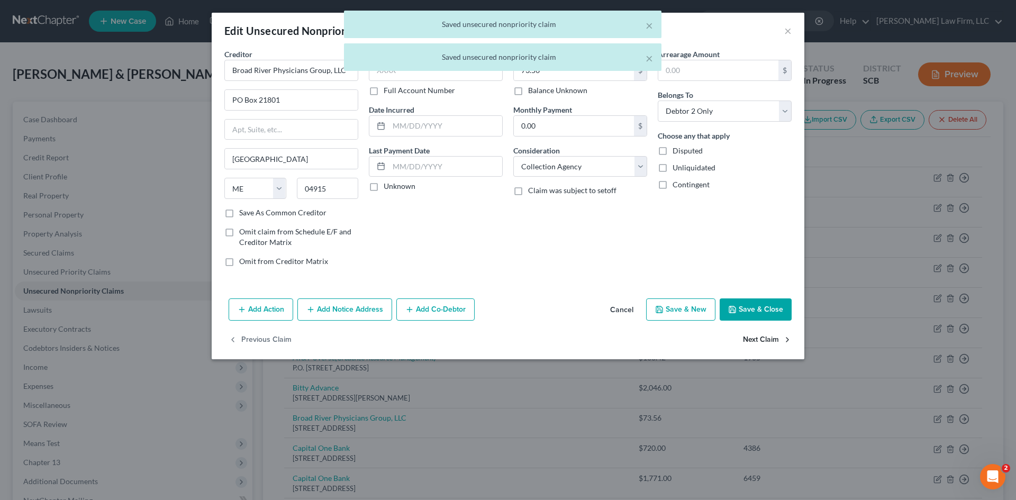
click at [761, 340] on button "Next Claim" at bounding box center [767, 340] width 49 height 22
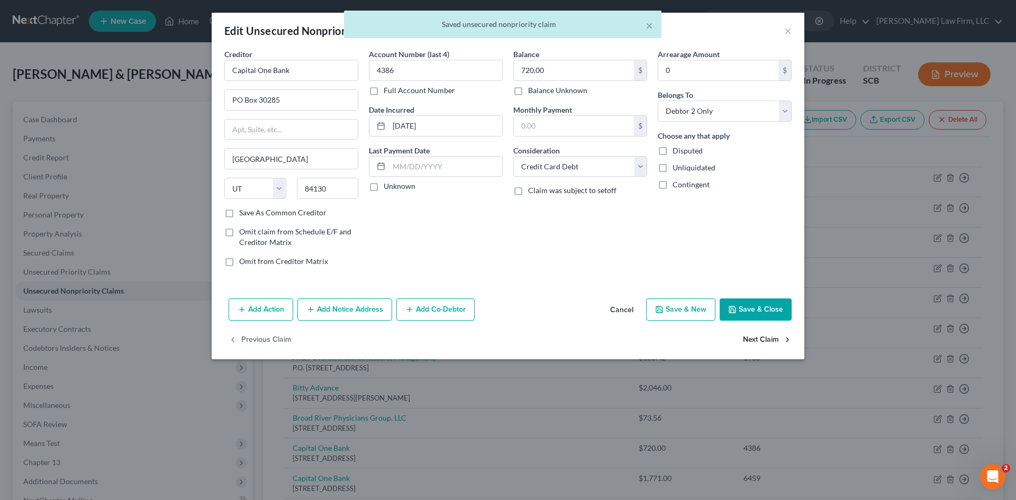
click at [758, 338] on button "Next Claim" at bounding box center [767, 340] width 49 height 22
click at [759, 342] on button "Next Claim" at bounding box center [767, 340] width 49 height 22
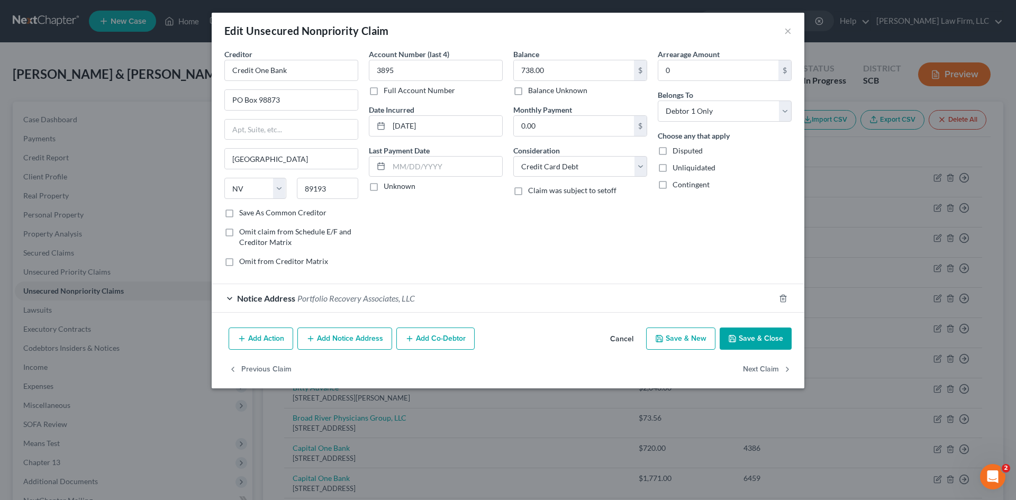
click at [760, 341] on button "Save & Close" at bounding box center [756, 338] width 72 height 22
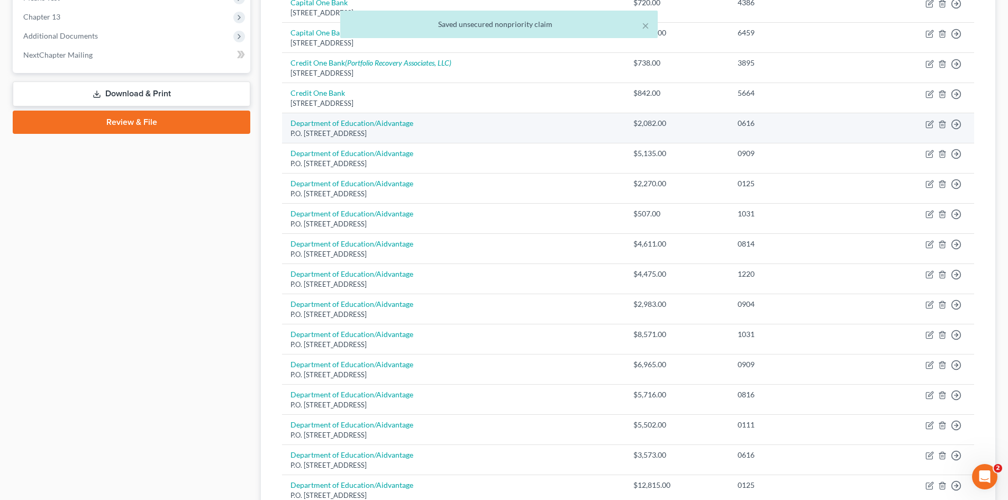
scroll to position [317, 0]
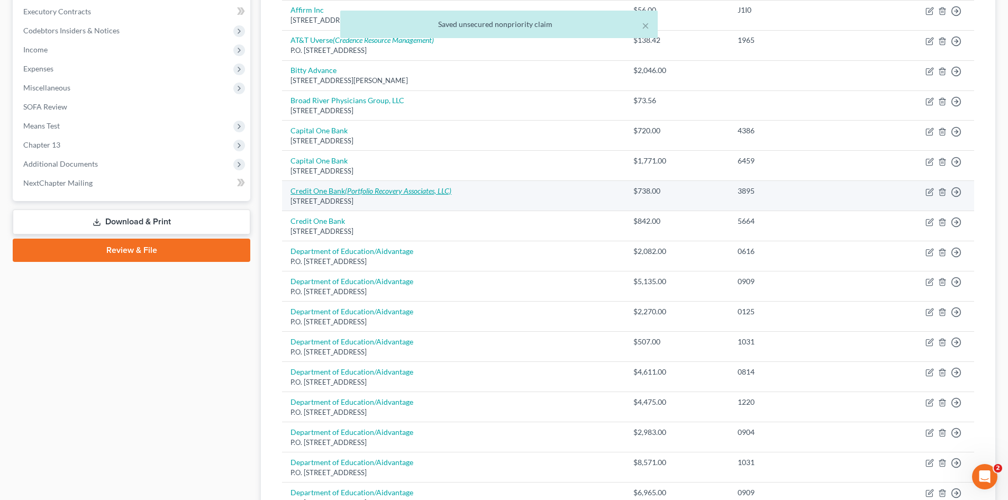
click at [338, 187] on link "Credit One Bank (Portfolio Recovery Associates, LLC)" at bounding box center [370, 190] width 161 height 9
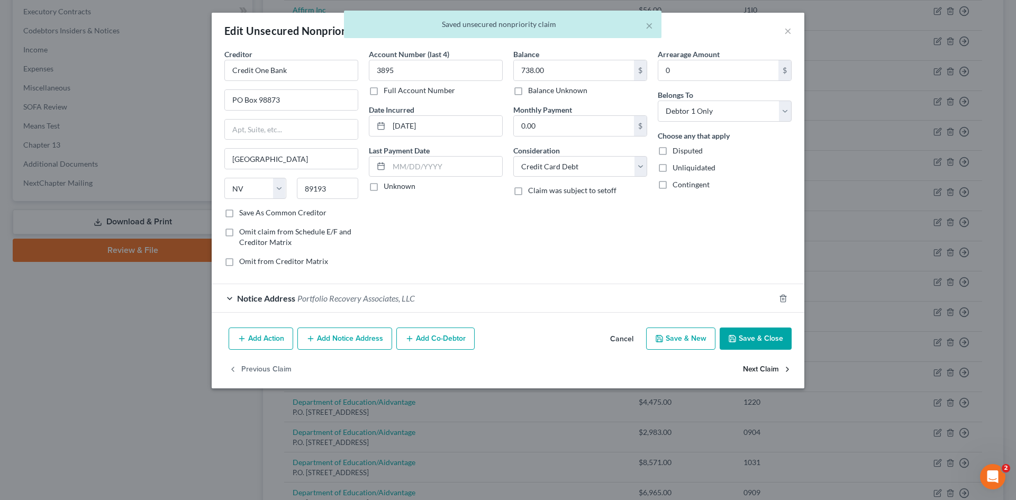
click at [759, 366] on button "Next Claim" at bounding box center [767, 369] width 49 height 22
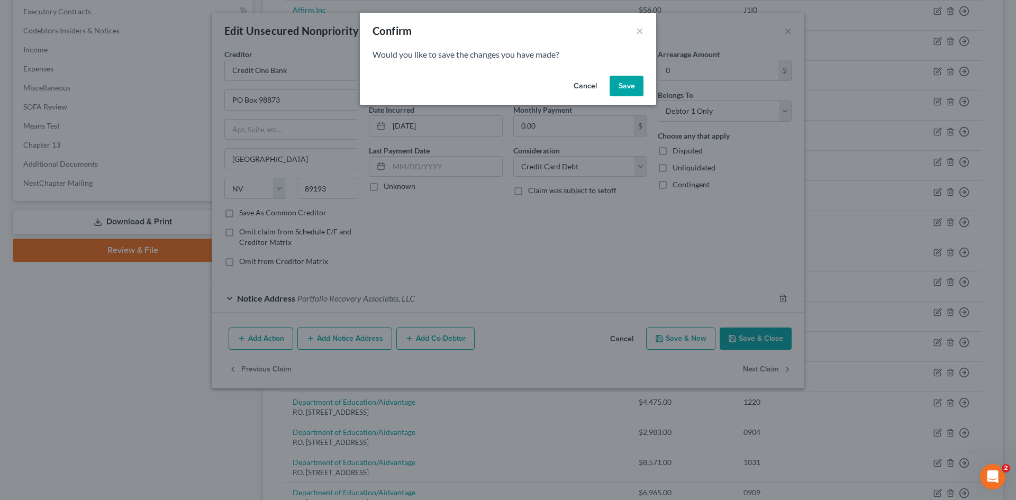
drag, startPoint x: 631, startPoint y: 76, endPoint x: 688, endPoint y: 152, distance: 94.9
click at [631, 77] on button "Save" at bounding box center [626, 86] width 34 height 21
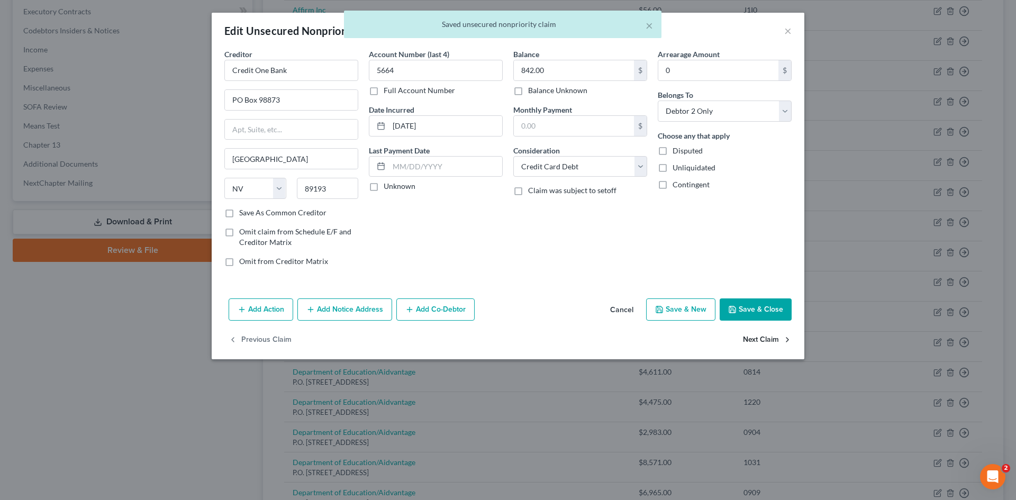
click at [759, 336] on button "Next Claim" at bounding box center [767, 340] width 49 height 22
click at [760, 336] on button "Next Claim" at bounding box center [767, 340] width 49 height 22
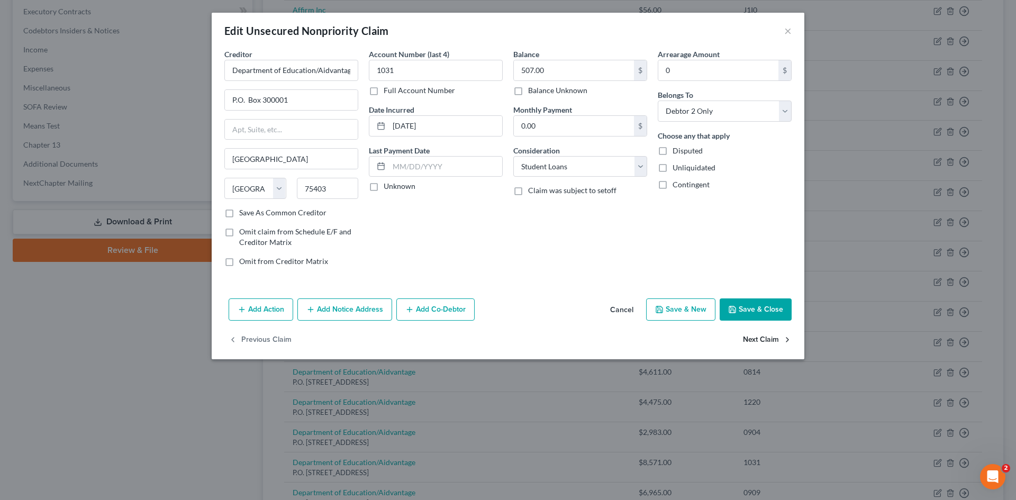
click at [760, 336] on button "Next Claim" at bounding box center [767, 340] width 49 height 22
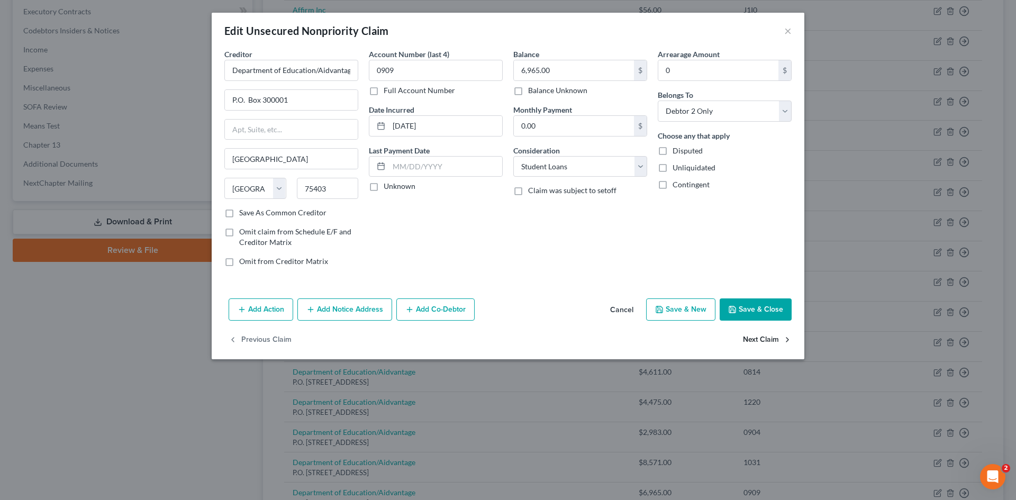
click at [760, 336] on button "Next Claim" at bounding box center [767, 340] width 49 height 22
click at [760, 337] on button "Next Claim" at bounding box center [767, 340] width 49 height 22
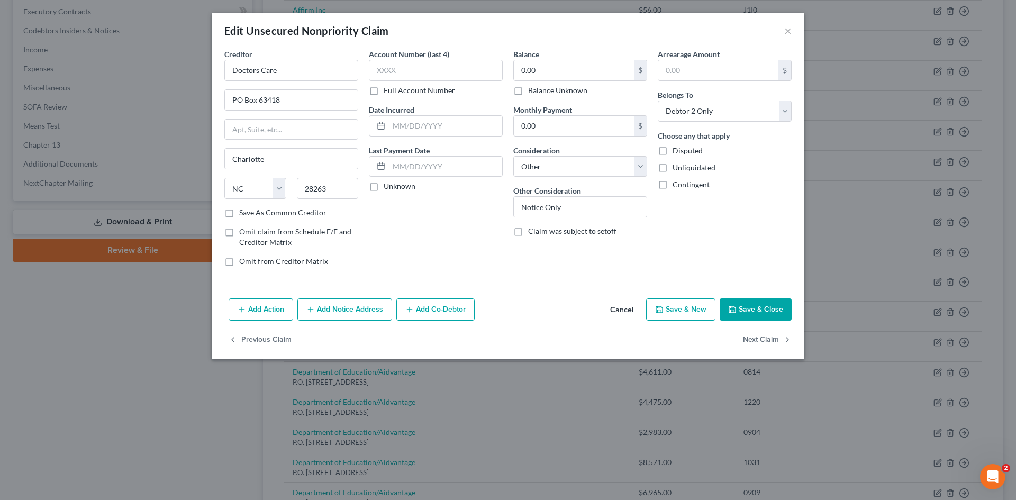
click at [622, 310] on button "Cancel" at bounding box center [622, 309] width 40 height 21
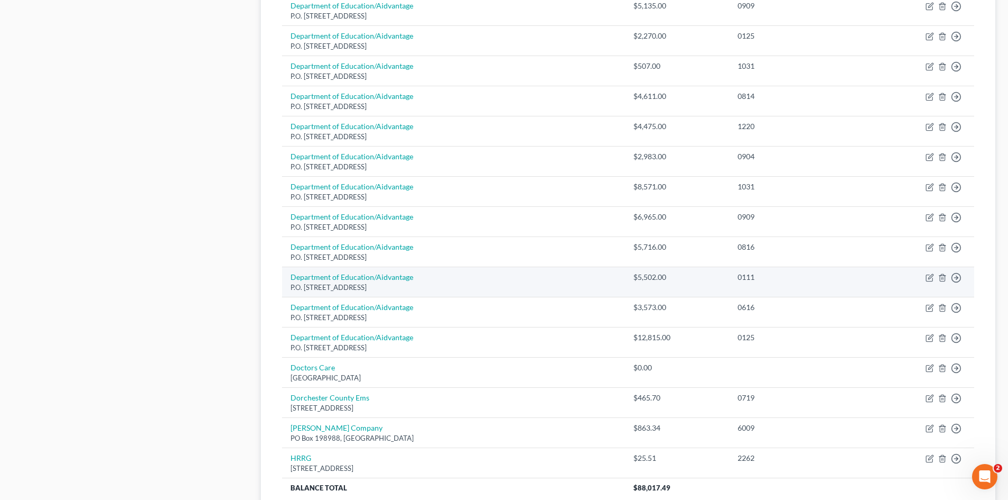
scroll to position [688, 0]
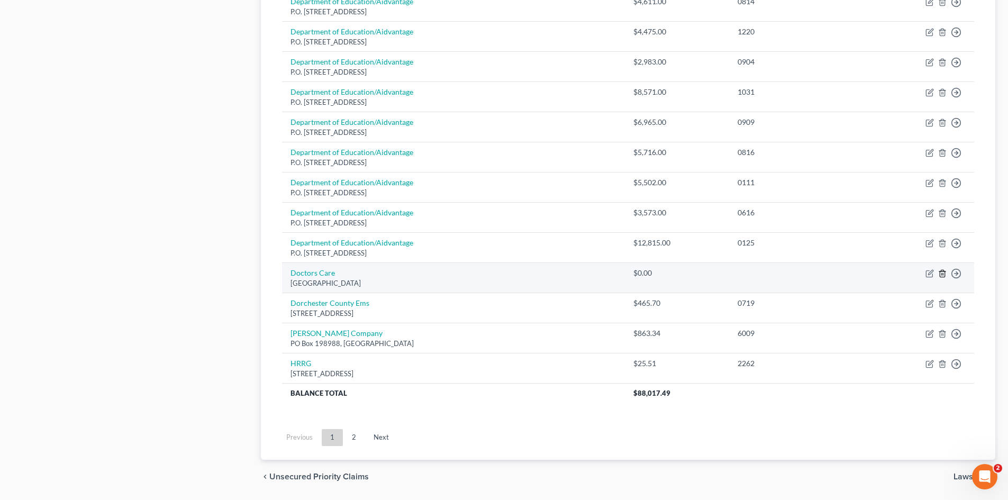
click at [944, 277] on icon "button" at bounding box center [942, 273] width 5 height 7
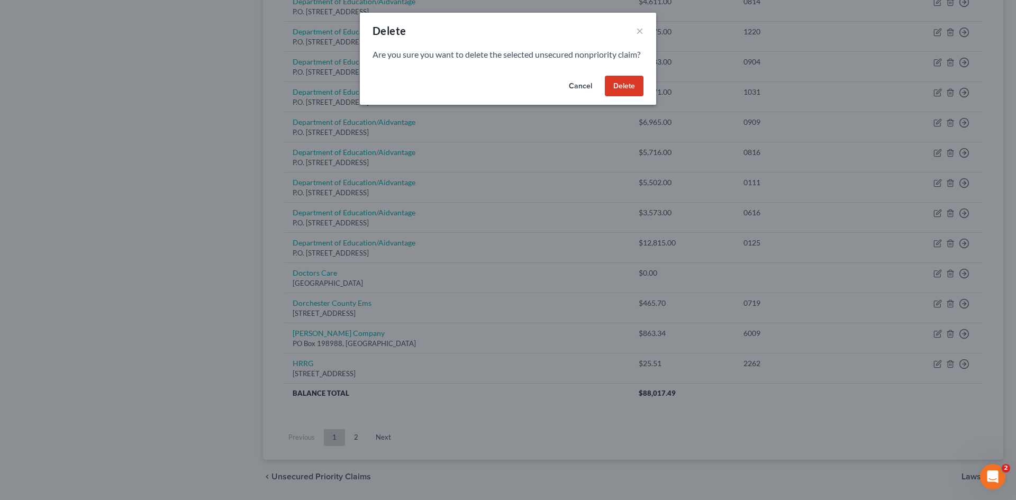
click at [632, 97] on button "Delete" at bounding box center [624, 86] width 39 height 21
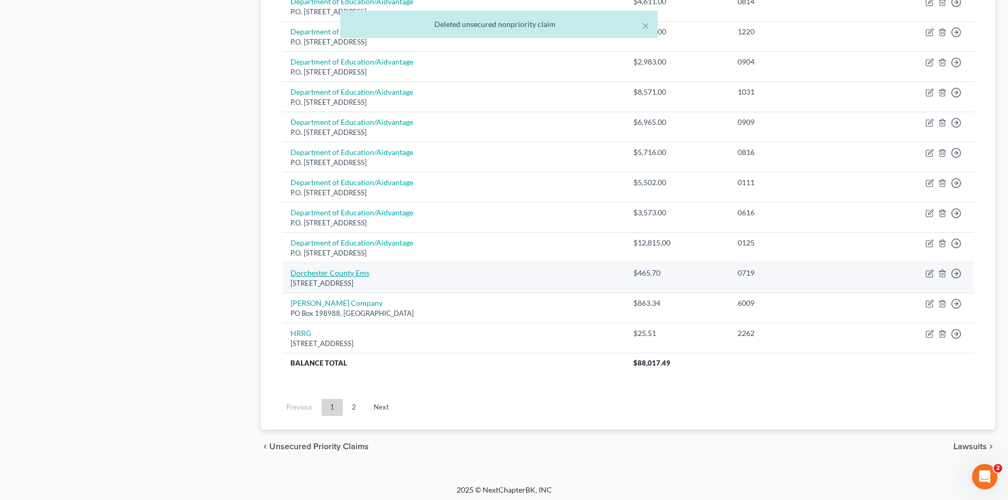
click at [318, 273] on link "Dorchester County Ems" at bounding box center [329, 272] width 79 height 9
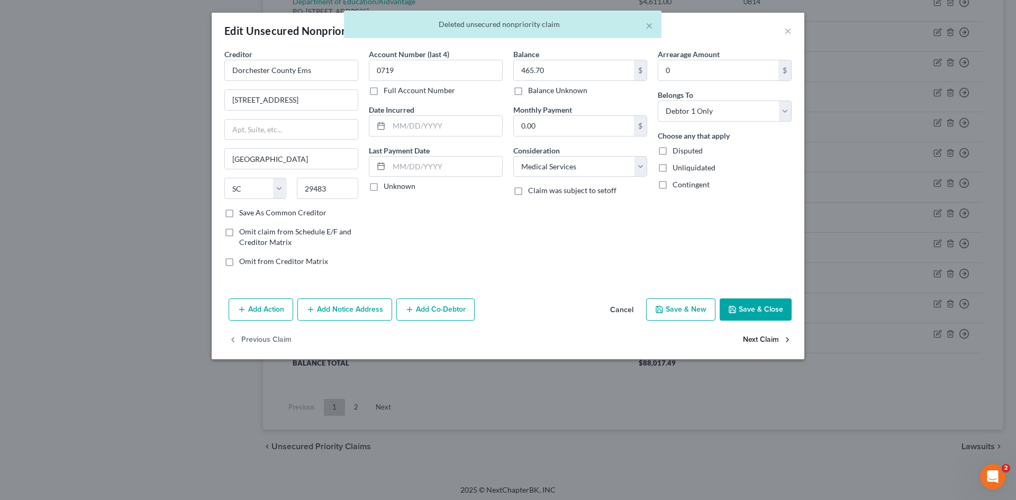
click at [767, 344] on button "Next Claim" at bounding box center [767, 340] width 49 height 22
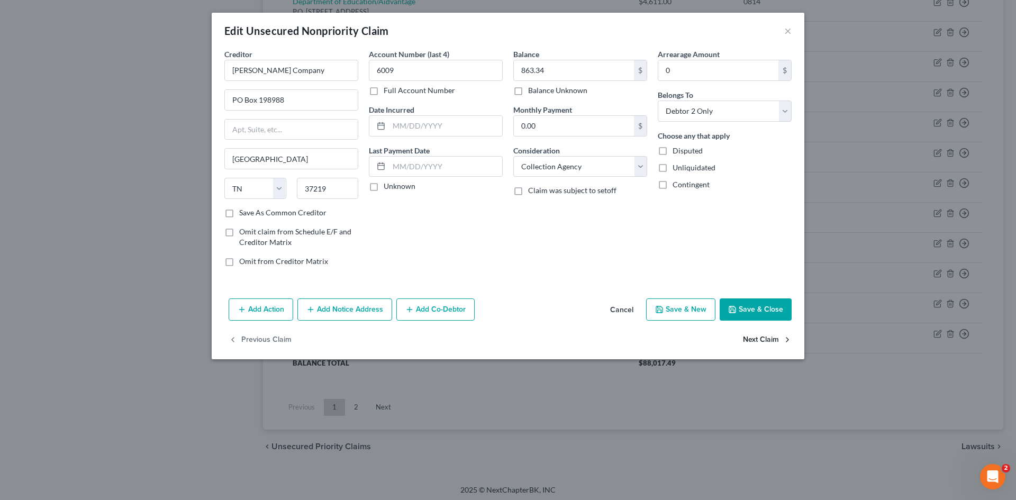
click at [766, 344] on button "Next Claim" at bounding box center [767, 340] width 49 height 22
click at [761, 314] on button "Save & Close" at bounding box center [756, 309] width 72 height 22
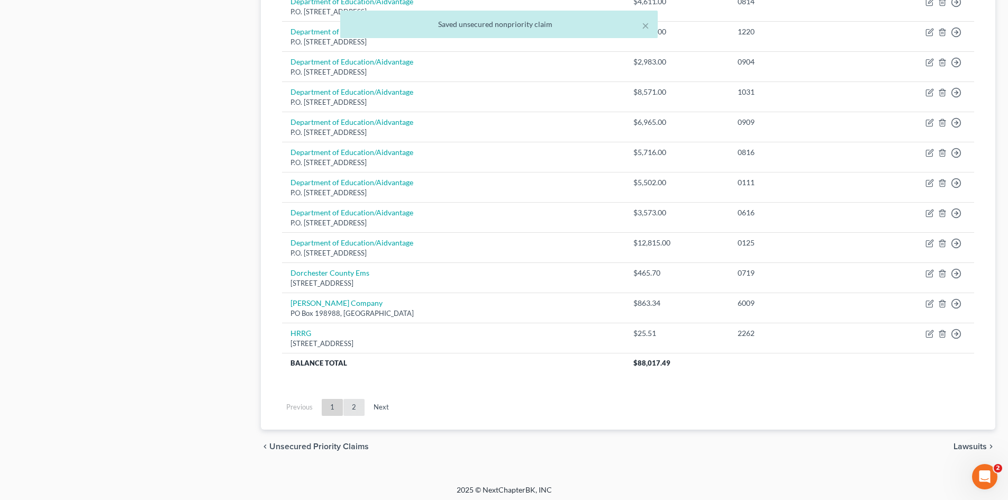
click at [353, 414] on link "2" at bounding box center [353, 407] width 21 height 17
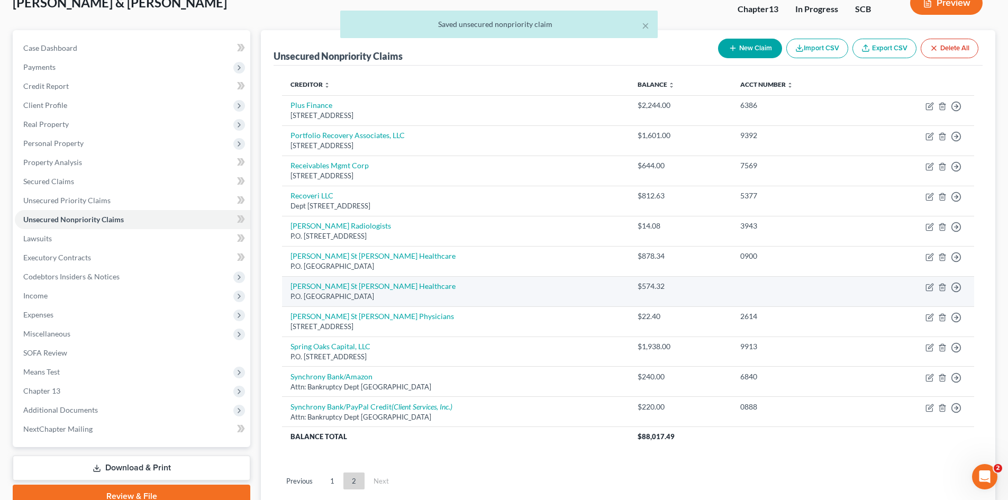
scroll to position [0, 0]
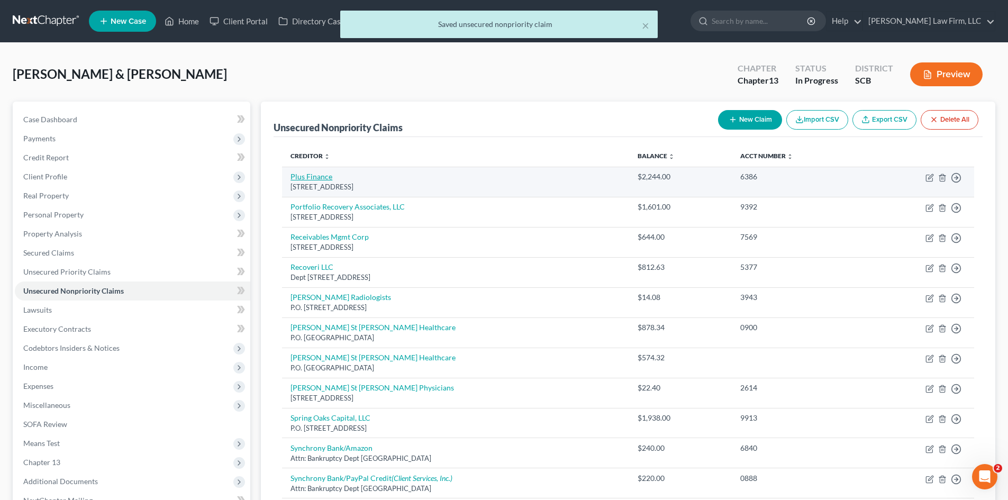
click at [310, 176] on link "Plus Finance" at bounding box center [311, 176] width 42 height 9
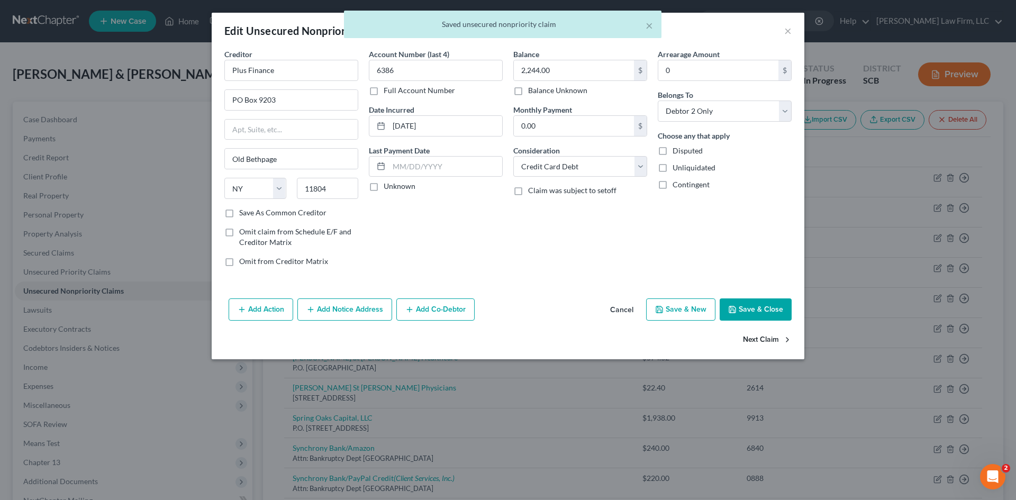
click at [761, 341] on button "Next Claim" at bounding box center [767, 340] width 49 height 22
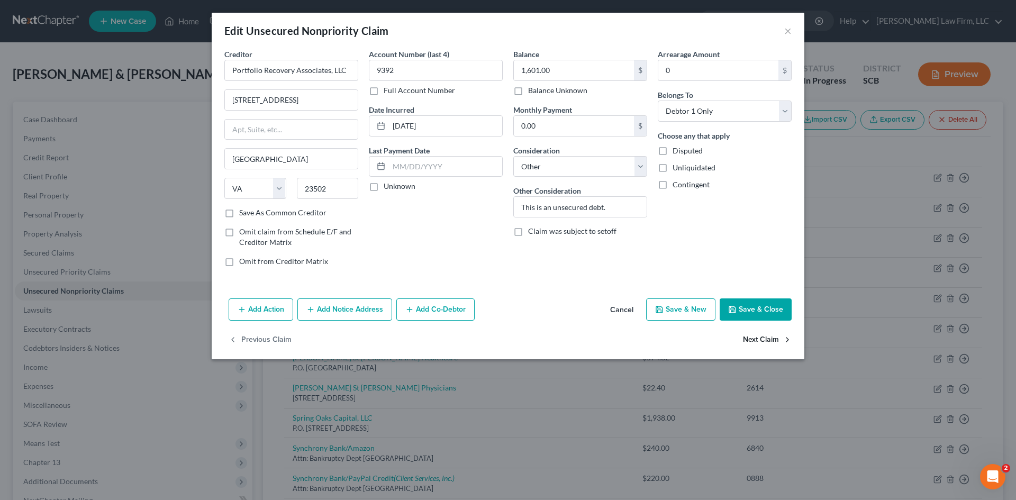
click at [758, 345] on button "Next Claim" at bounding box center [767, 340] width 49 height 22
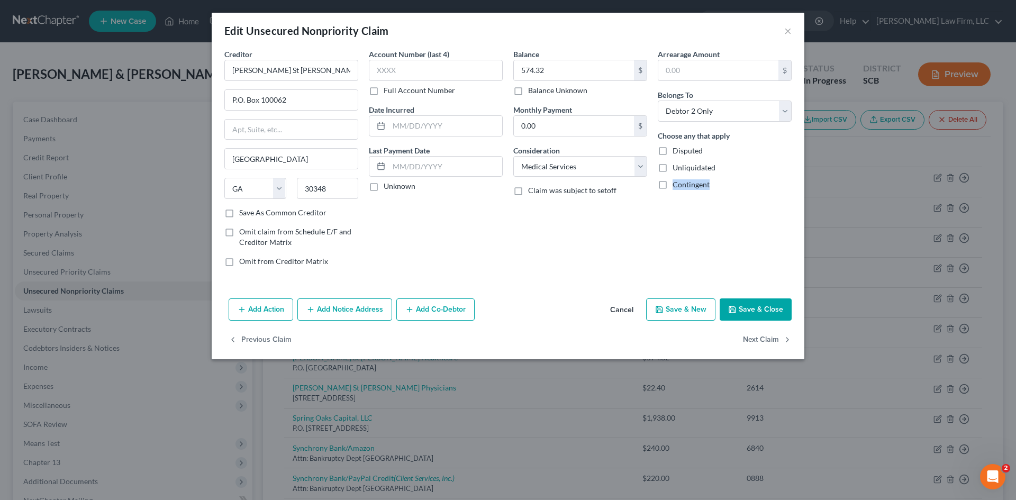
click at [758, 345] on div "Edit Unsecured Nonpriority Claim × Creditor * Roper St Francis Healthcare P.O. …" at bounding box center [508, 250] width 1016 height 500
click at [745, 315] on button "Save & Close" at bounding box center [756, 309] width 72 height 22
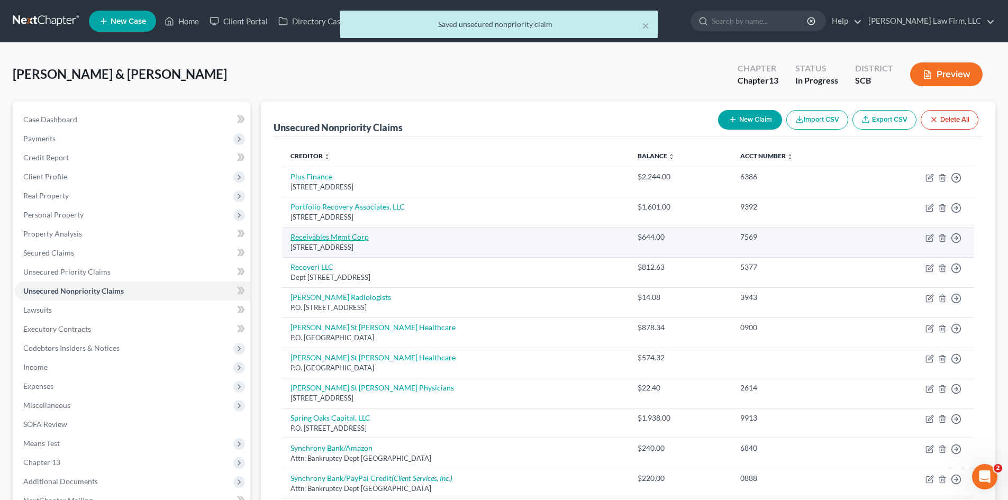
click at [326, 237] on link "Receivables Mgmt Corp" at bounding box center [329, 236] width 78 height 9
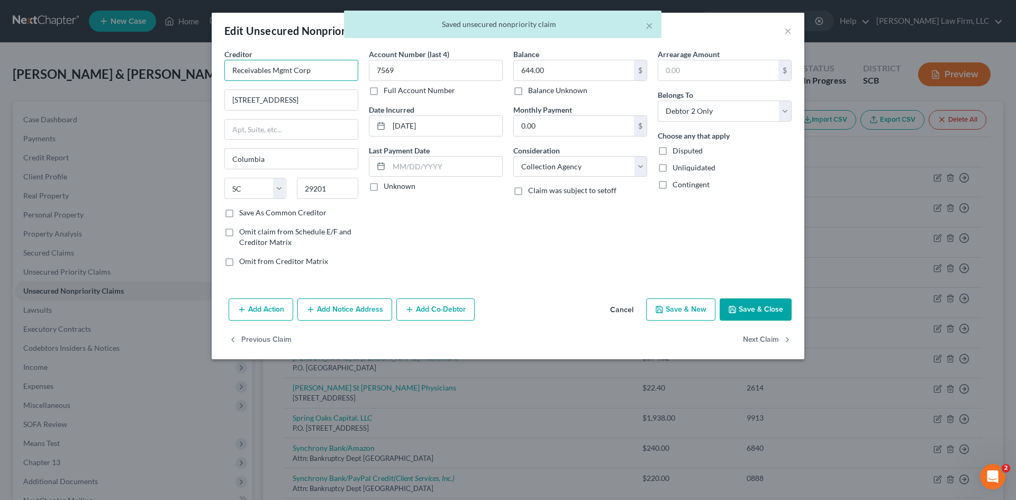
drag, startPoint x: 270, startPoint y: 73, endPoint x: 278, endPoint y: 72, distance: 7.4
click at [276, 72] on input "Receivables Mgmt Corp" at bounding box center [291, 70] width 134 height 21
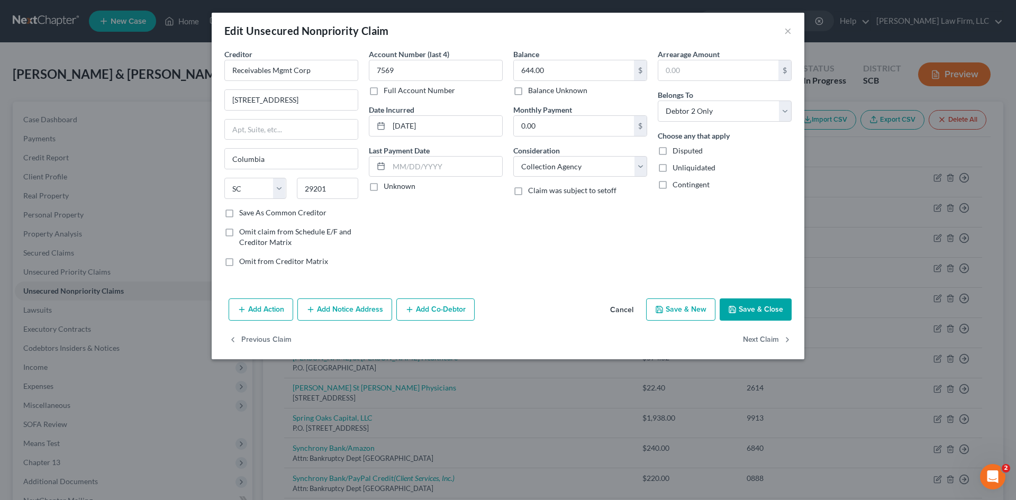
click at [616, 311] on button "Cancel" at bounding box center [622, 309] width 40 height 21
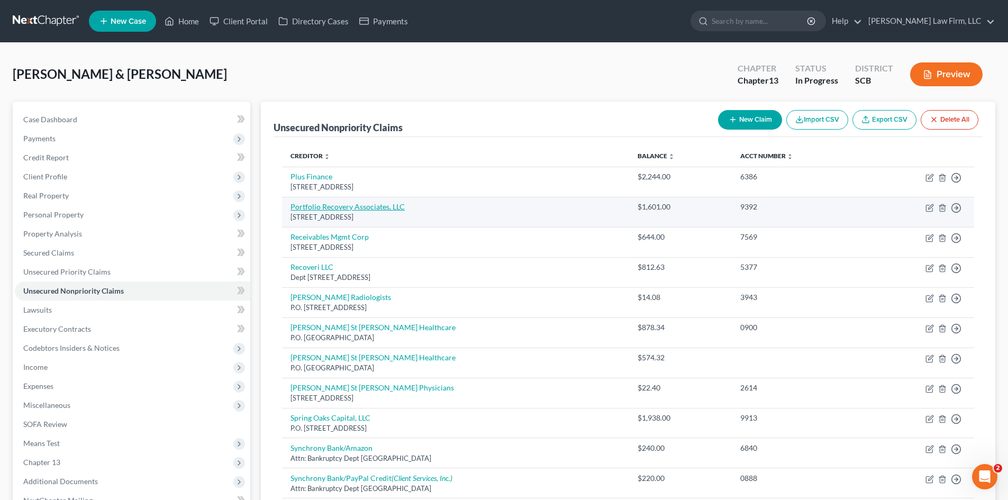
click at [323, 206] on link "Portfolio Recovery Associates, LLC" at bounding box center [347, 206] width 114 height 9
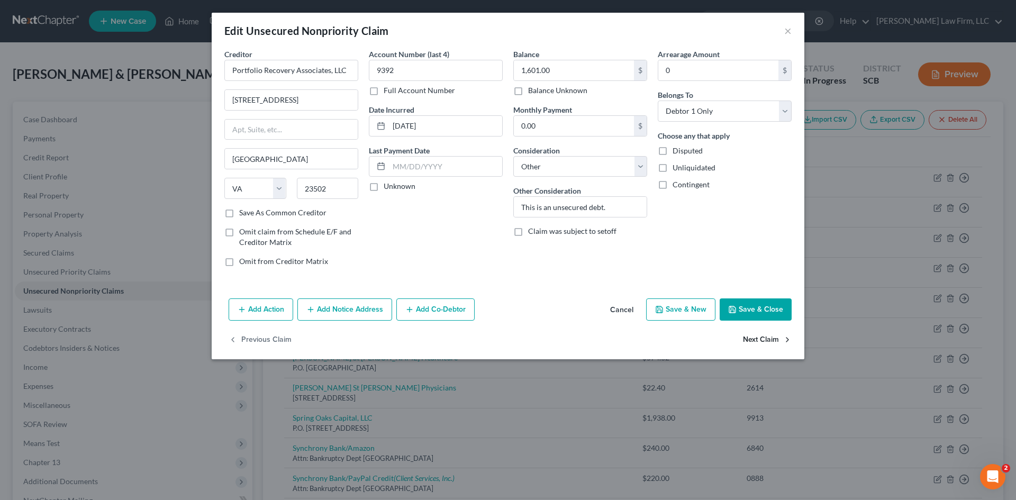
click at [761, 340] on button "Next Claim" at bounding box center [767, 340] width 49 height 22
click at [762, 339] on button "Next Claim" at bounding box center [767, 340] width 49 height 22
click at [761, 336] on button "Next Claim" at bounding box center [767, 340] width 49 height 22
click at [585, 171] on select "Select Cable / Satellite Services Collection Agency Credit Card Debt Debt Couns…" at bounding box center [580, 166] width 134 height 21
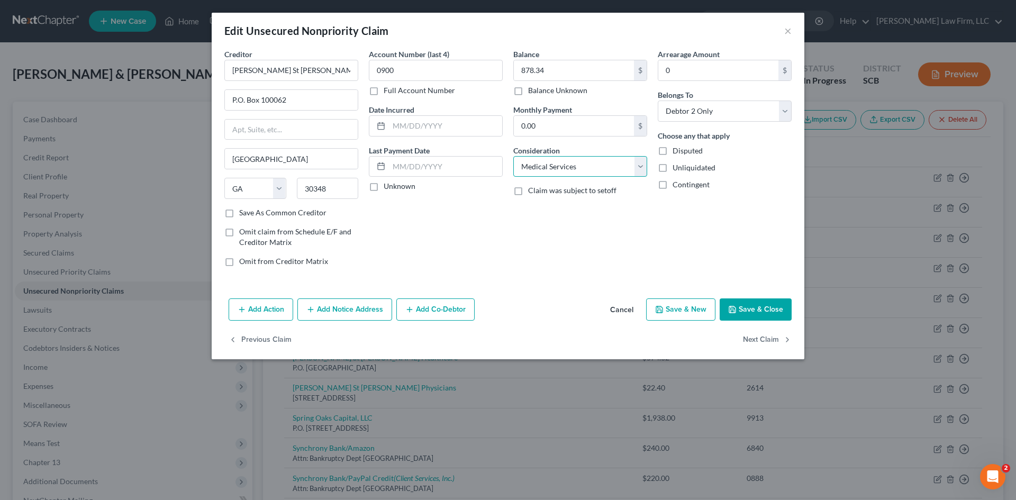
click at [513, 156] on select "Select Cable / Satellite Services Collection Agency Credit Card Debt Debt Couns…" at bounding box center [580, 166] width 134 height 21
click at [750, 303] on button "Save & Close" at bounding box center [756, 309] width 72 height 22
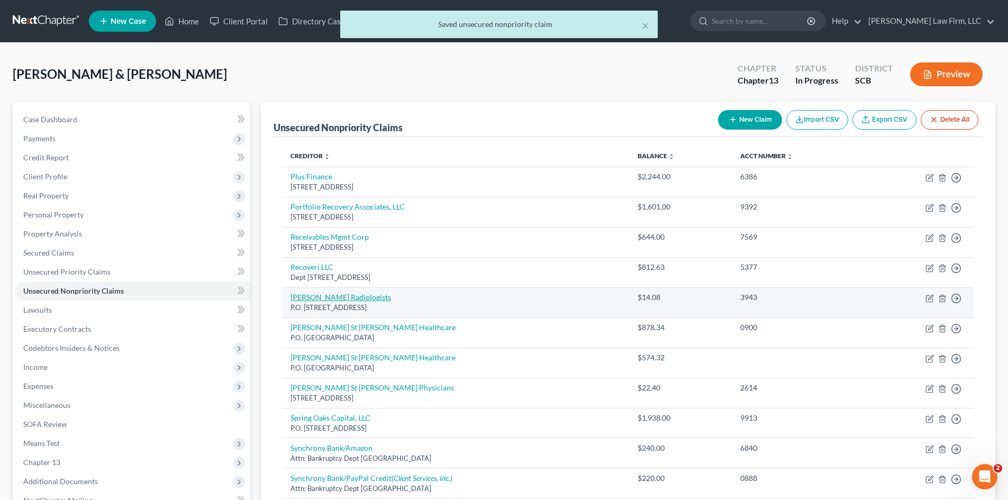
click at [314, 297] on link "[PERSON_NAME] Radiologists" at bounding box center [340, 297] width 101 height 9
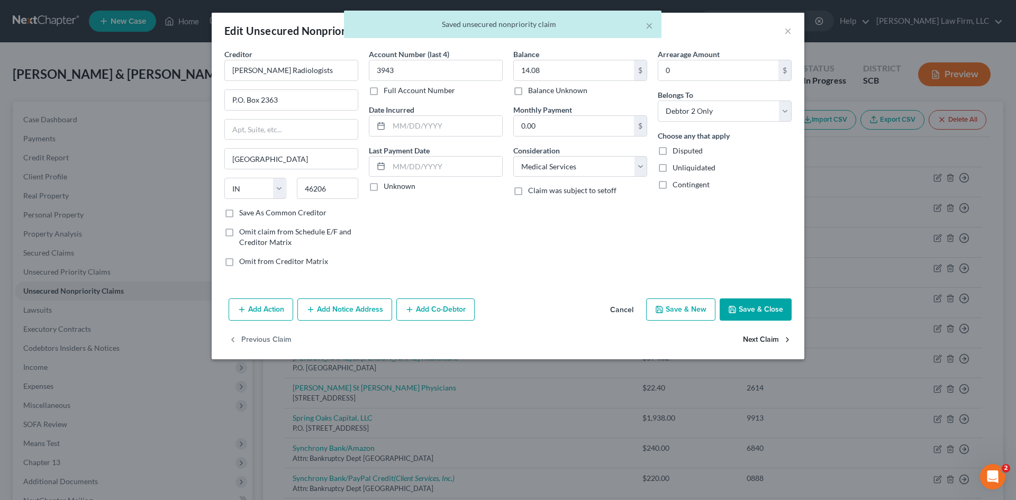
click at [764, 340] on button "Next Claim" at bounding box center [767, 340] width 49 height 22
click at [764, 342] on button "Next Claim" at bounding box center [767, 340] width 49 height 22
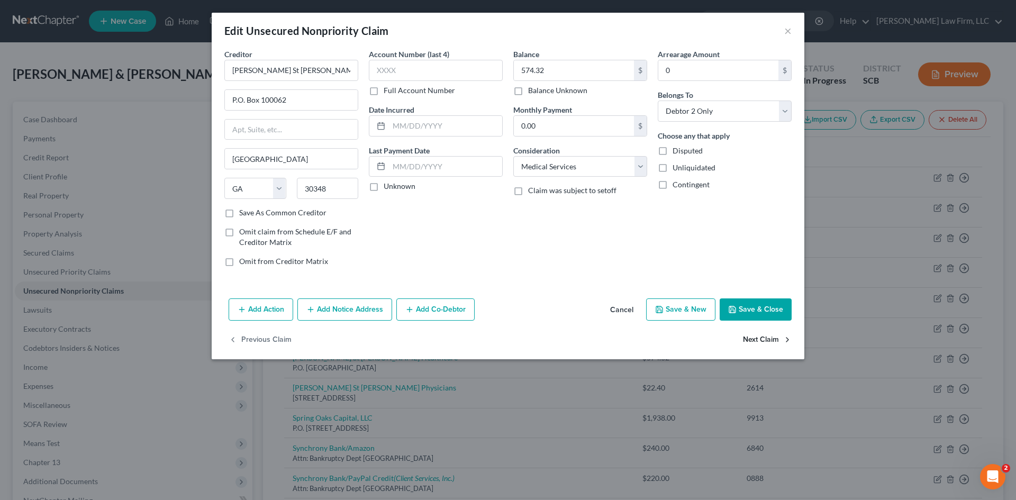
click at [763, 343] on button "Next Claim" at bounding box center [767, 340] width 49 height 22
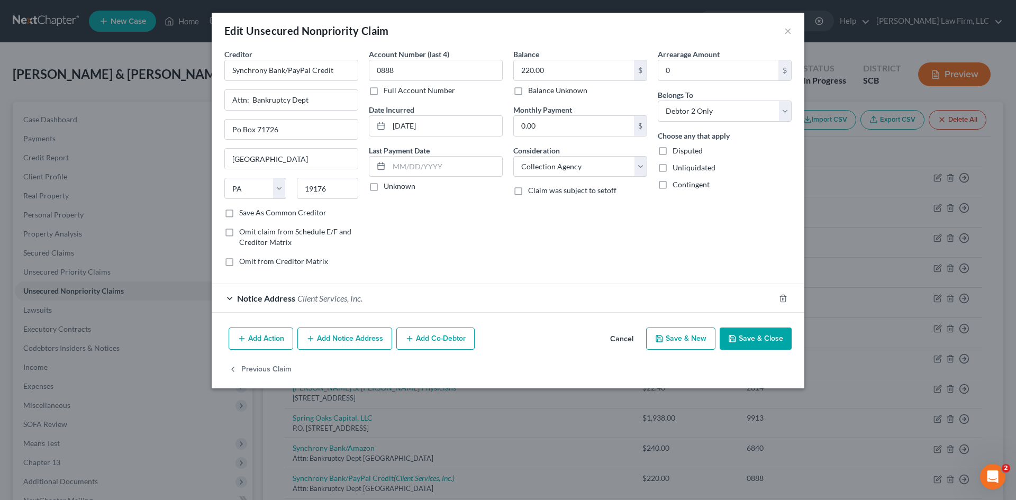
click at [763, 343] on button "Save & Close" at bounding box center [756, 338] width 72 height 22
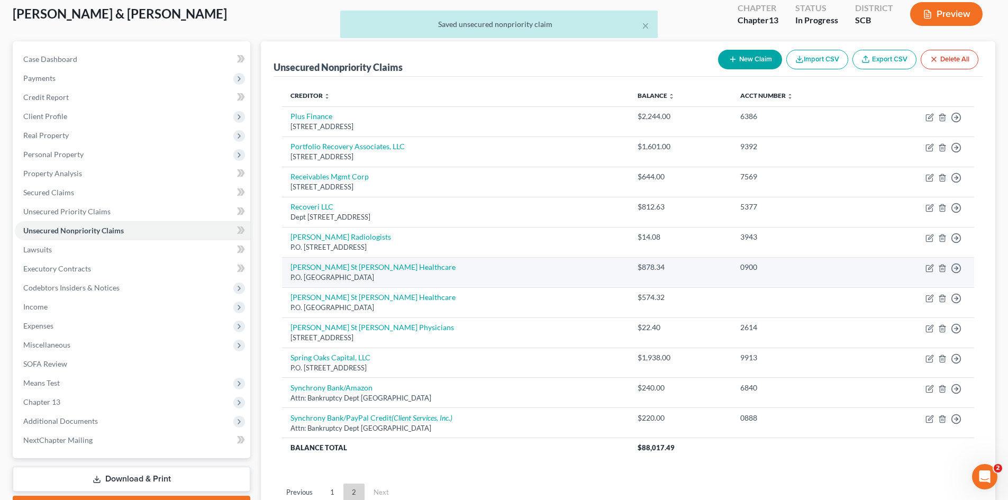
scroll to position [149, 0]
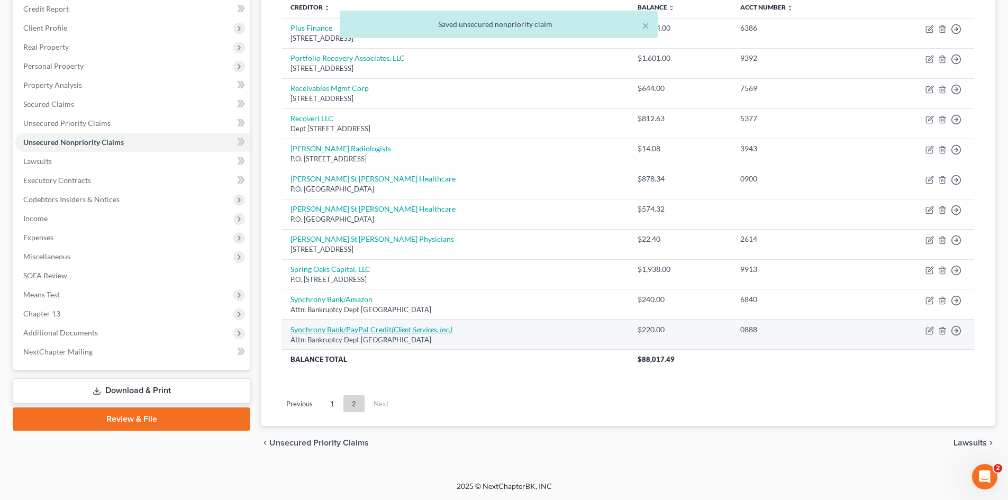
click at [343, 328] on link "Synchrony Bank/PayPal Credit (Client Services, Inc.)" at bounding box center [371, 329] width 162 height 9
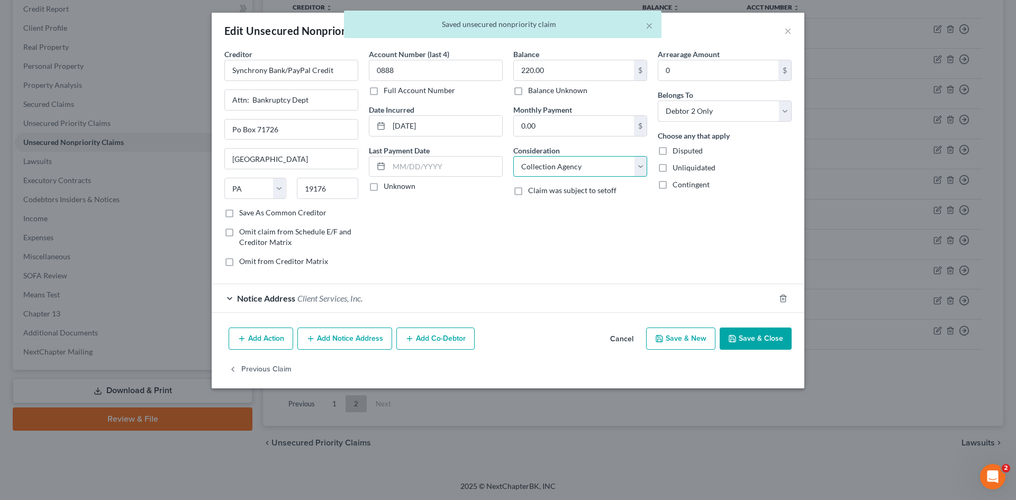
drag, startPoint x: 535, startPoint y: 167, endPoint x: 535, endPoint y: 176, distance: 8.5
click at [535, 168] on select "Select Cable / Satellite Services Collection Agency Credit Card Debt Debt Couns…" at bounding box center [580, 166] width 134 height 21
click at [513, 156] on select "Select Cable / Satellite Services Collection Agency Credit Card Debt Debt Couns…" at bounding box center [580, 166] width 134 height 21
click at [747, 340] on button "Save & Close" at bounding box center [756, 338] width 72 height 22
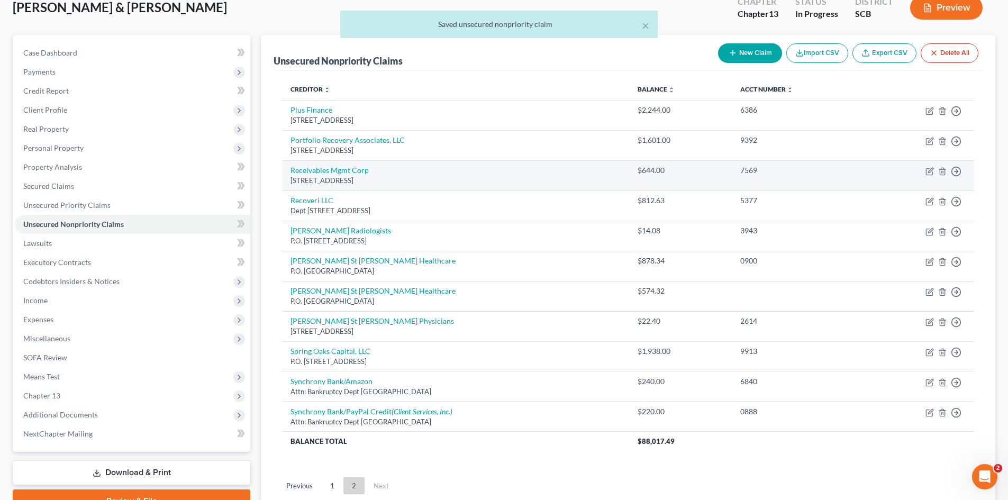
scroll to position [0, 0]
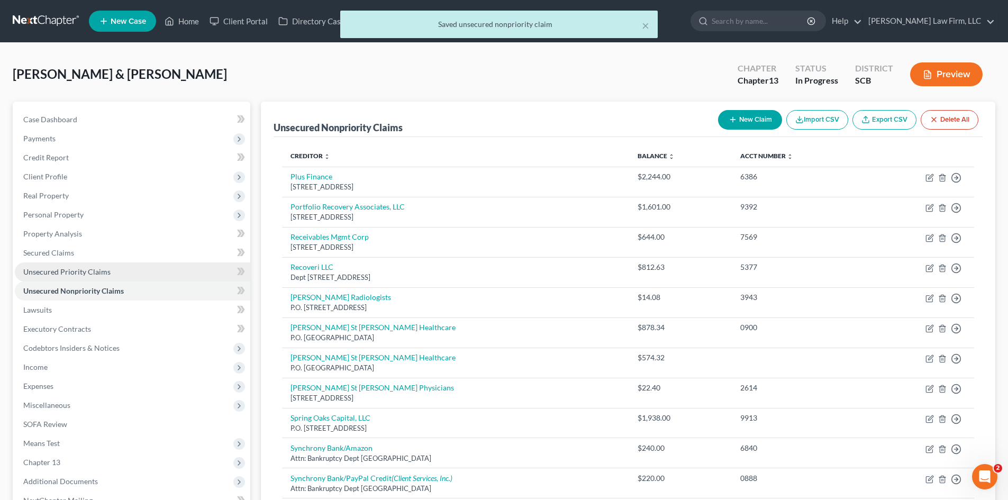
click at [100, 270] on span "Unsecured Priority Claims" at bounding box center [66, 271] width 87 height 9
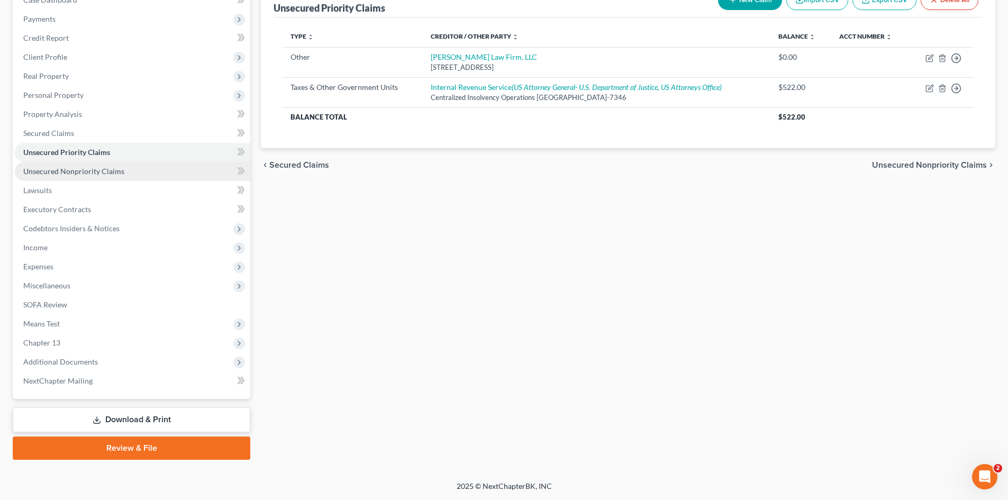
click at [74, 174] on span "Unsecured Nonpriority Claims" at bounding box center [73, 171] width 101 height 9
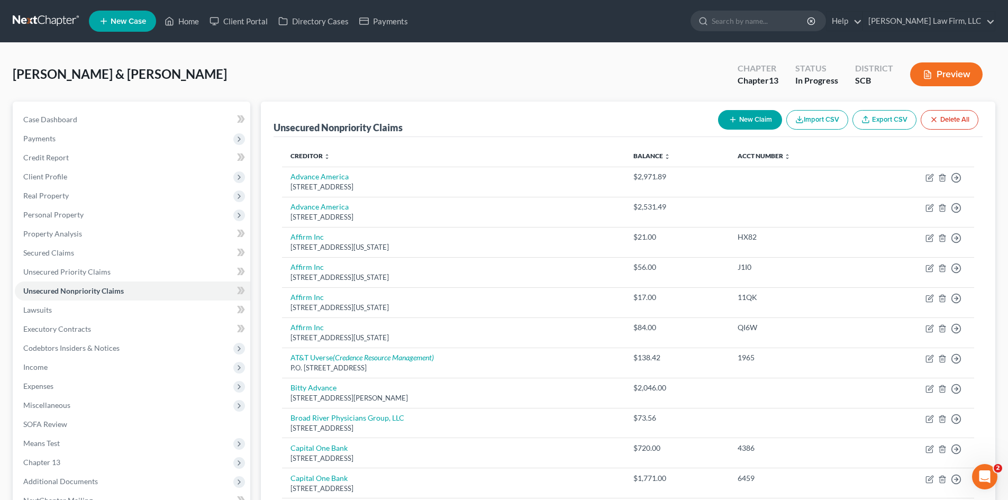
click at [739, 126] on button "New Claim" at bounding box center [750, 120] width 64 height 20
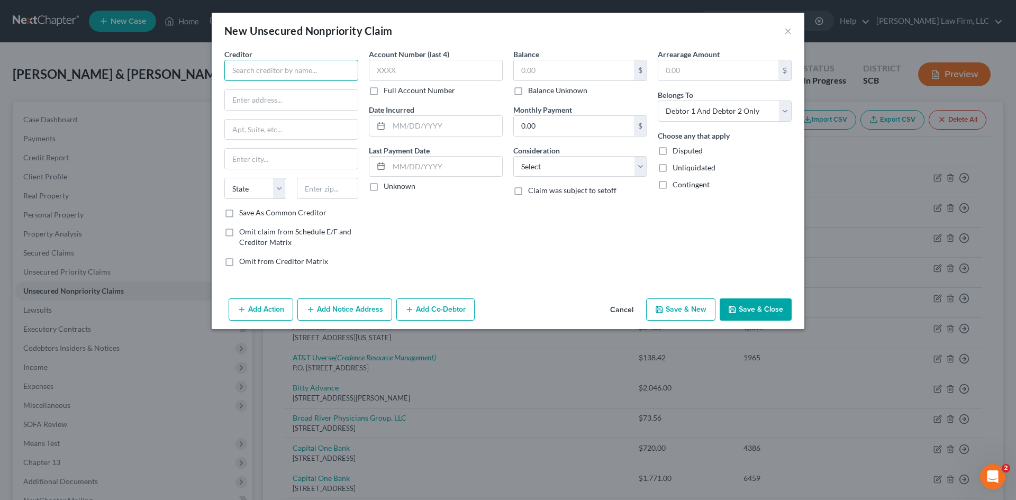
click at [243, 72] on input "text" at bounding box center [291, 70] width 134 height 21
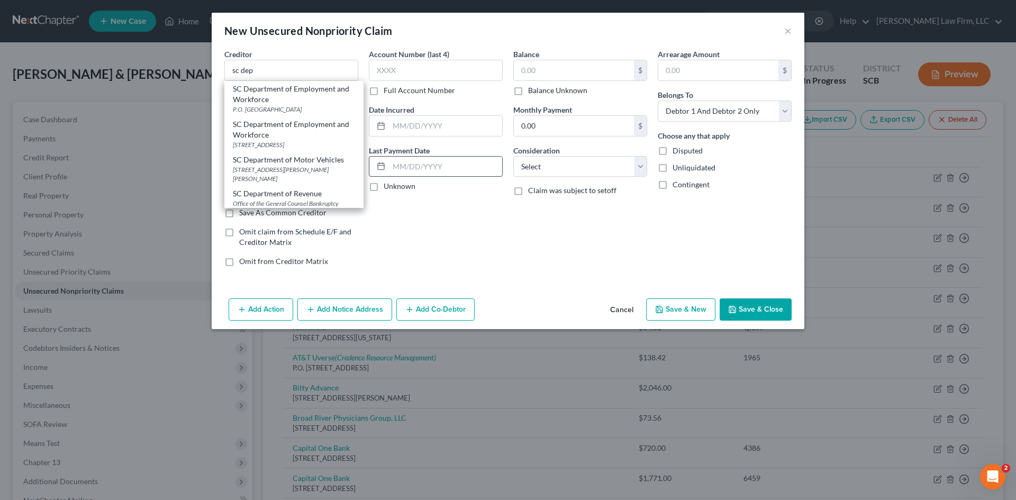
click at [285, 192] on div "SC Department of Revenue" at bounding box center [294, 193] width 122 height 11
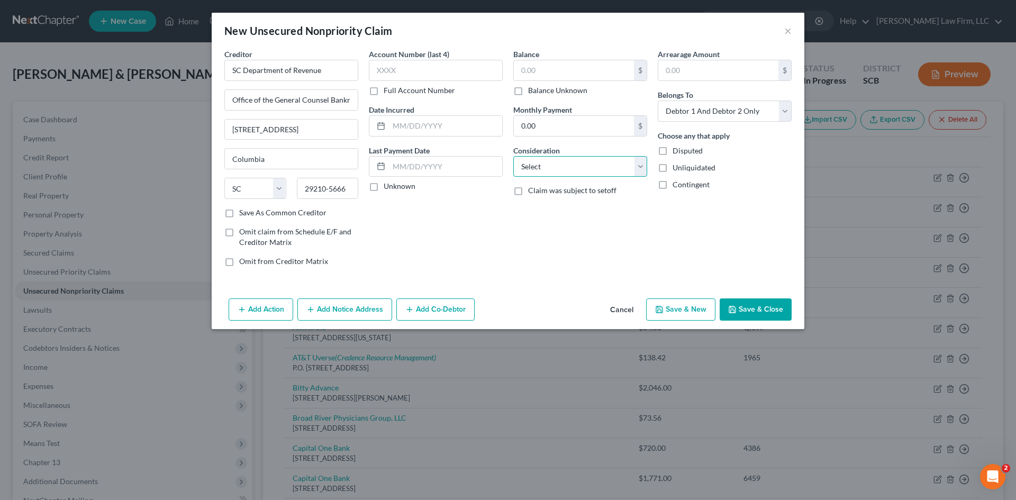
click at [586, 171] on select "Select Cable / Satellite Services Collection Agency Credit Card Debt Debt Couns…" at bounding box center [580, 166] width 134 height 21
click at [513, 156] on select "Select Cable / Satellite Services Collection Agency Credit Card Debt Debt Couns…" at bounding box center [580, 166] width 134 height 21
drag, startPoint x: 562, startPoint y: 210, endPoint x: 575, endPoint y: 215, distance: 13.3
click at [562, 210] on input "text" at bounding box center [580, 207] width 133 height 20
click at [763, 315] on button "Save & Close" at bounding box center [756, 309] width 72 height 22
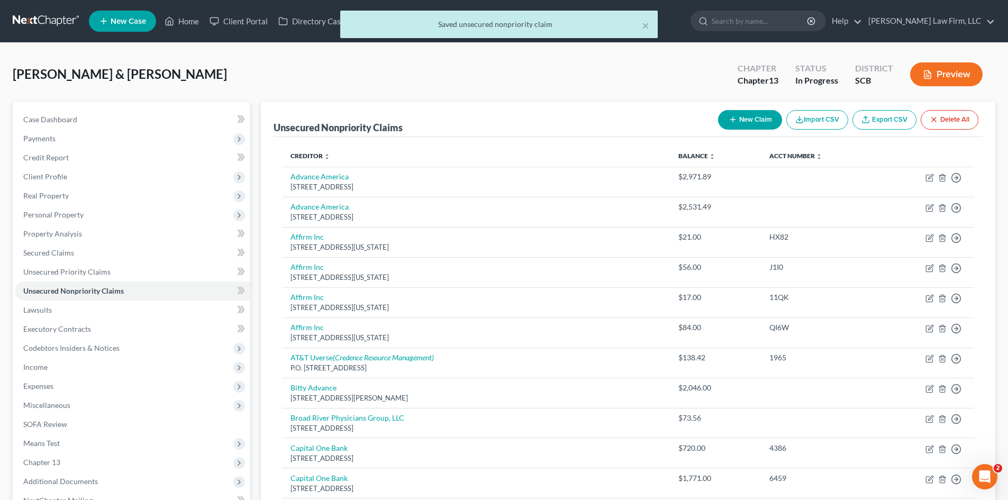
click at [754, 119] on button "New Claim" at bounding box center [750, 120] width 64 height 20
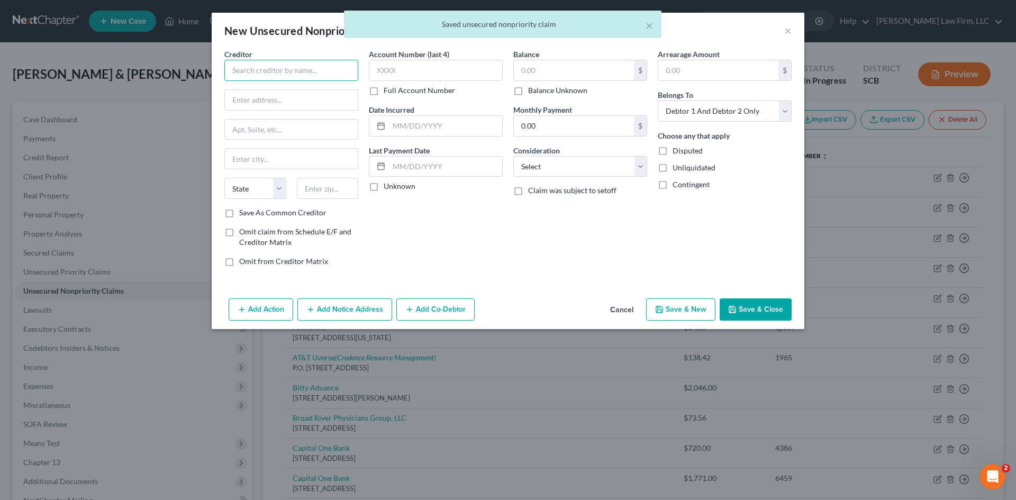
click at [266, 71] on input "text" at bounding box center [291, 70] width 134 height 21
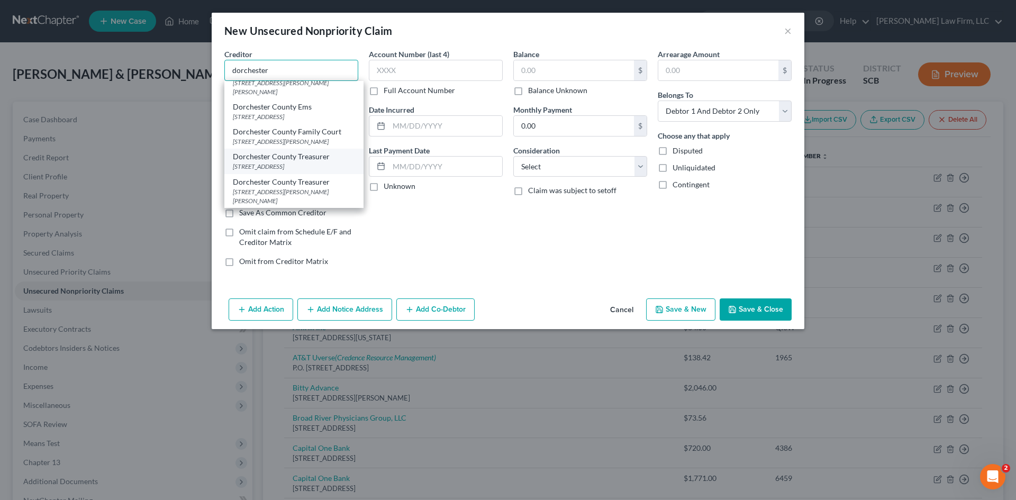
scroll to position [89, 0]
click at [292, 151] on div "Dorchester County Treasurer" at bounding box center [294, 156] width 122 height 11
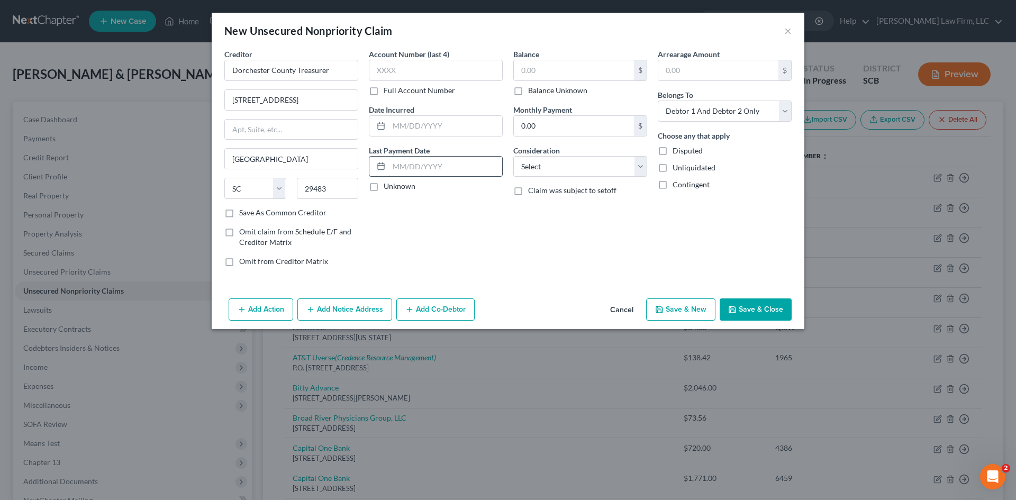
scroll to position [0, 0]
drag, startPoint x: 513, startPoint y: 168, endPoint x: 524, endPoint y: 176, distance: 13.2
click at [513, 168] on select "Select Cable / Satellite Services Collection Agency Credit Card Debt Debt Couns…" at bounding box center [580, 166] width 134 height 21
click at [513, 156] on select "Select Cable / Satellite Services Collection Agency Credit Card Debt Debt Couns…" at bounding box center [580, 166] width 134 height 21
drag, startPoint x: 563, startPoint y: 206, endPoint x: 558, endPoint y: 206, distance: 5.8
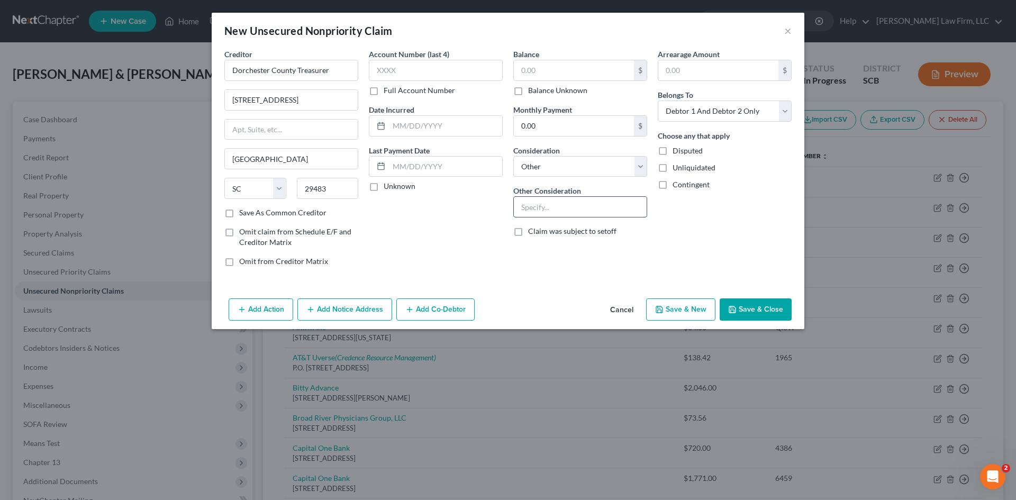
click at [563, 207] on input "text" at bounding box center [580, 207] width 133 height 20
click at [775, 306] on button "Save & Close" at bounding box center [756, 309] width 72 height 22
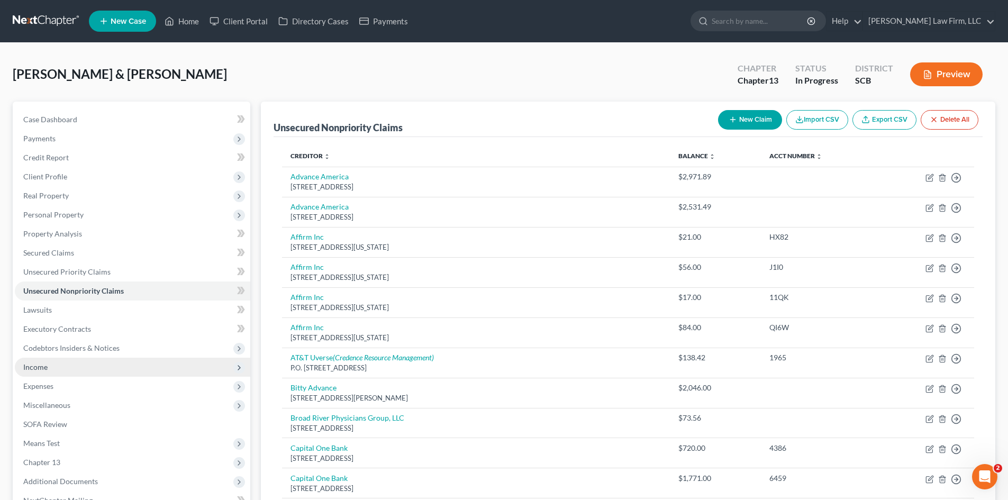
click at [38, 369] on span "Income" at bounding box center [35, 366] width 24 height 9
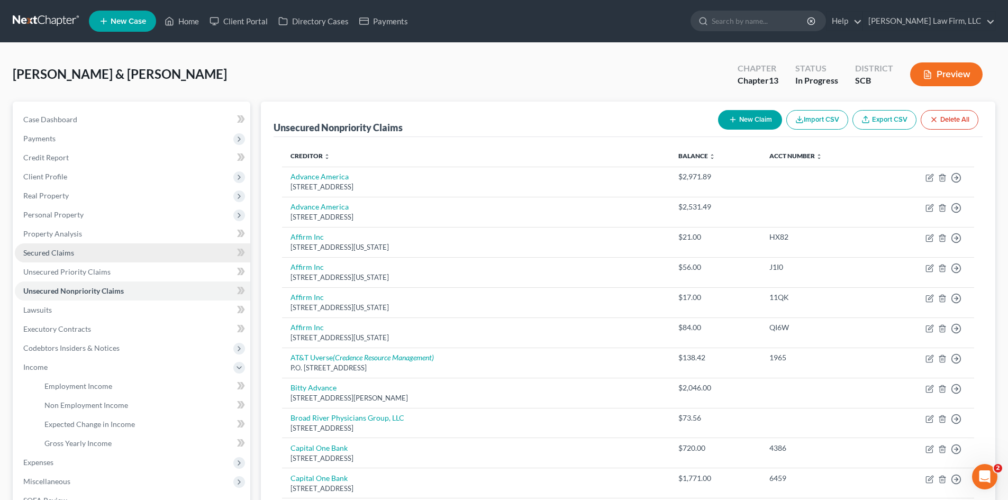
click at [58, 254] on span "Secured Claims" at bounding box center [48, 252] width 51 height 9
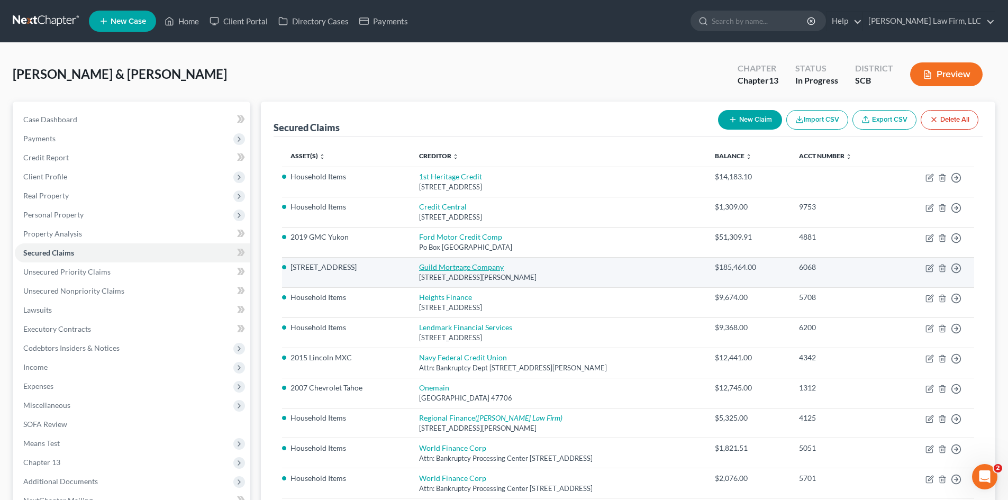
click at [447, 268] on link "Guild Mortgage Company" at bounding box center [461, 266] width 85 height 9
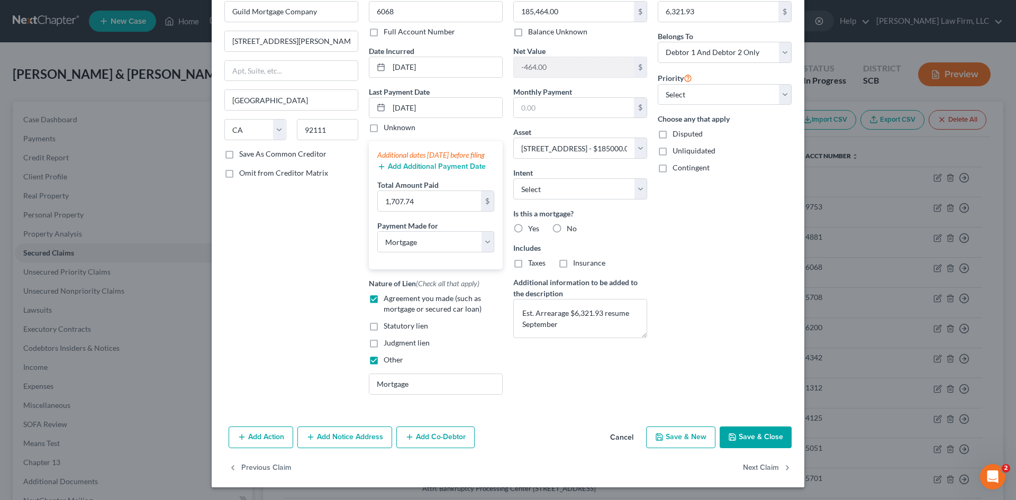
scroll to position [69, 0]
click at [731, 438] on polyline "button" at bounding box center [733, 439] width 4 height 3
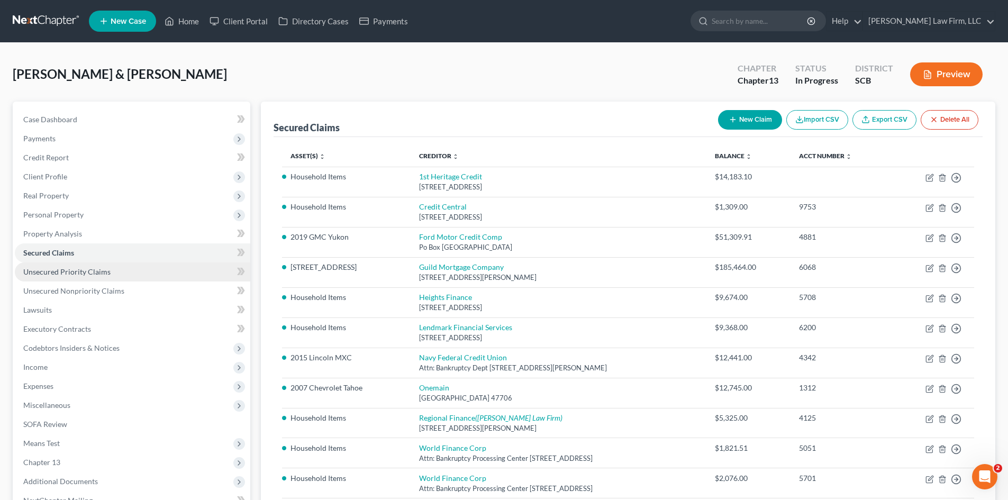
click at [97, 274] on span "Unsecured Priority Claims" at bounding box center [66, 271] width 87 height 9
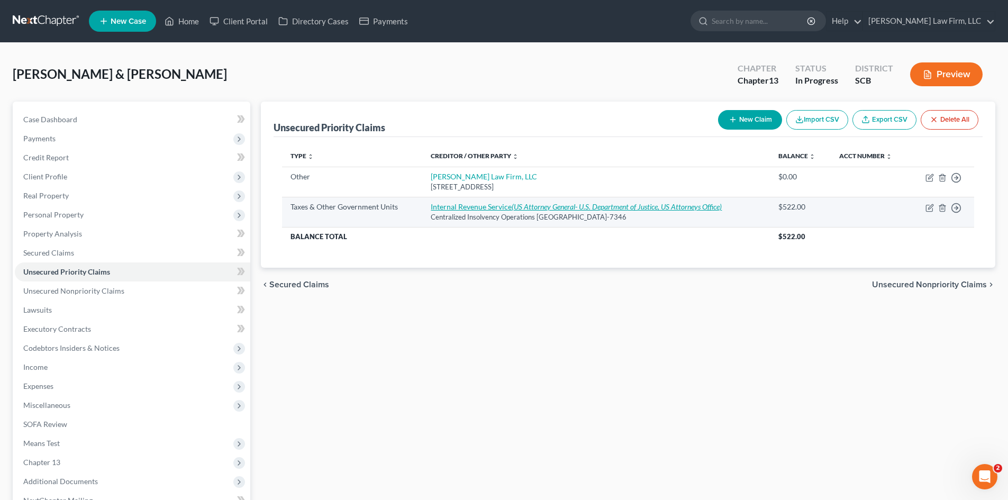
click at [525, 208] on icon "(US Attorney General- U.S. Department of Justice, US Attorneys Office)" at bounding box center [617, 206] width 210 height 9
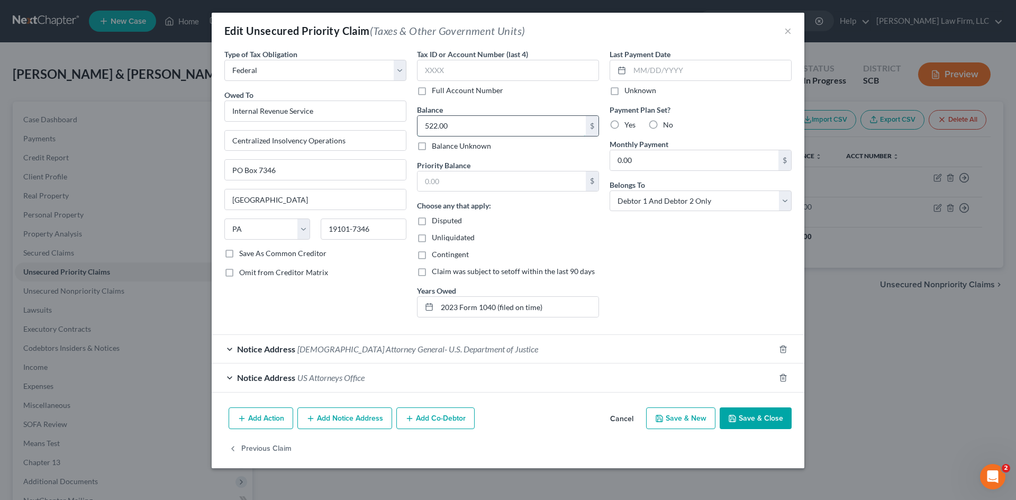
click at [448, 131] on input "522.00" at bounding box center [501, 126] width 168 height 20
paste input "2765.84"
click at [438, 186] on input "text" at bounding box center [501, 181] width 168 height 20
paste input "2765.84"
click at [751, 425] on button "Save & Close" at bounding box center [756, 418] width 72 height 22
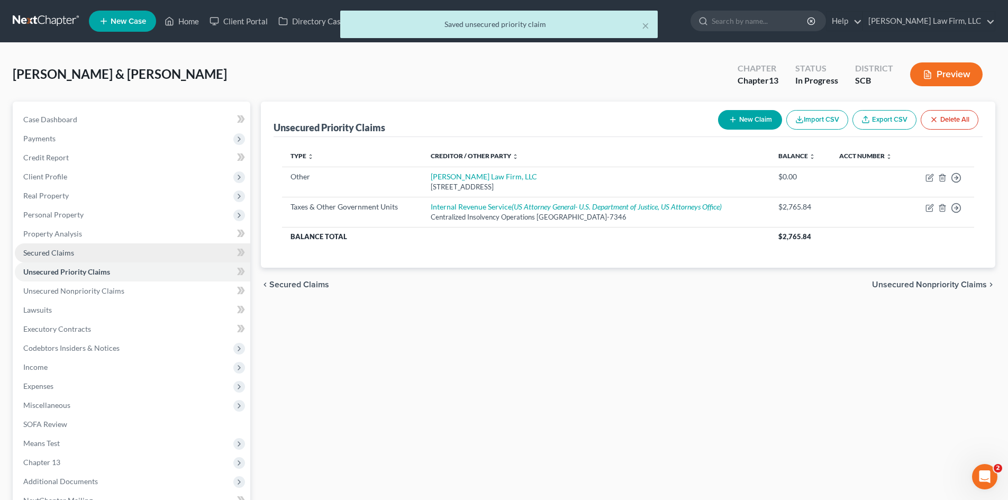
click at [47, 258] on link "Secured Claims" at bounding box center [132, 252] width 235 height 19
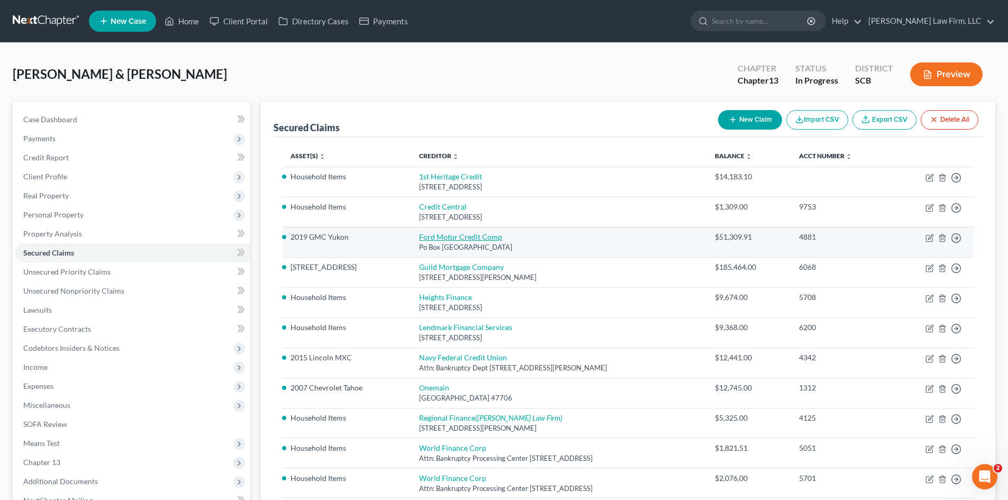
click at [432, 238] on link "Ford Motor Credit Comp" at bounding box center [460, 236] width 83 height 9
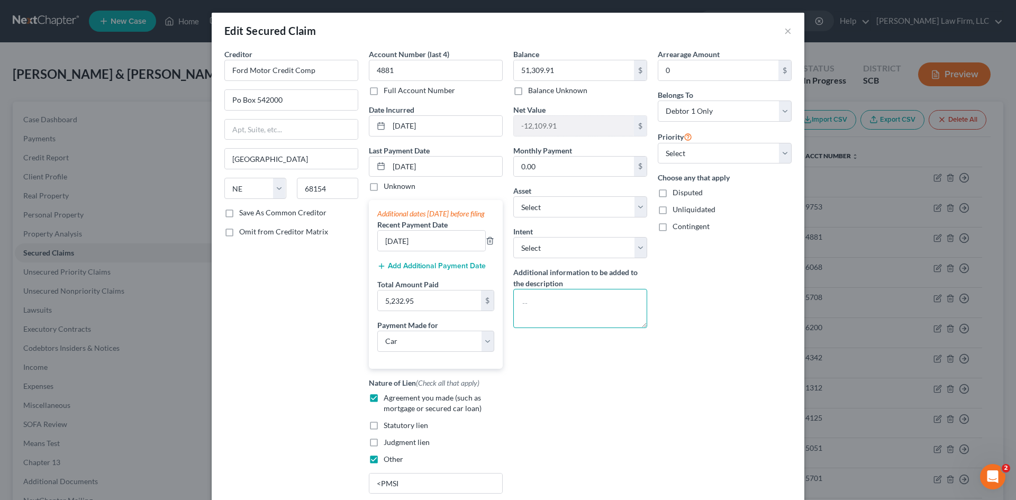
click at [570, 317] on textarea at bounding box center [580, 308] width 134 height 39
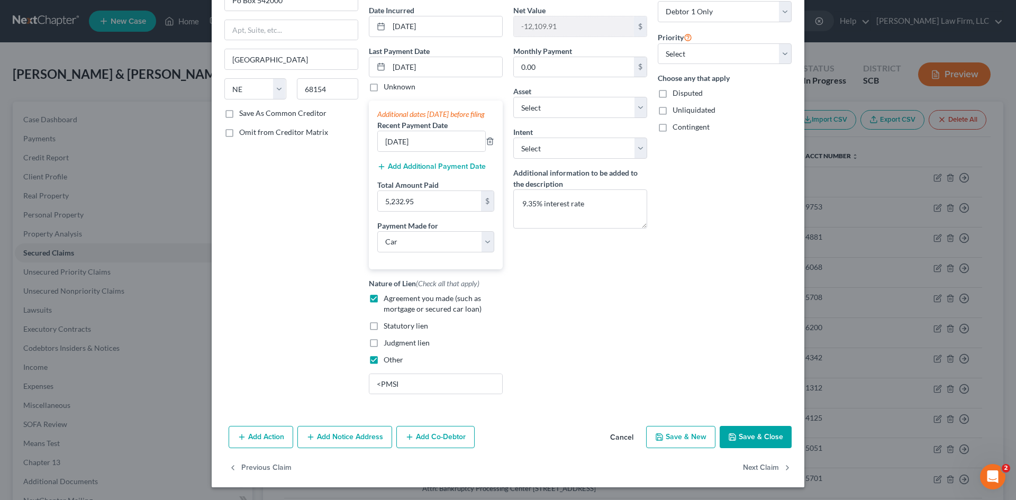
click at [740, 439] on button "Save & Close" at bounding box center [756, 437] width 72 height 22
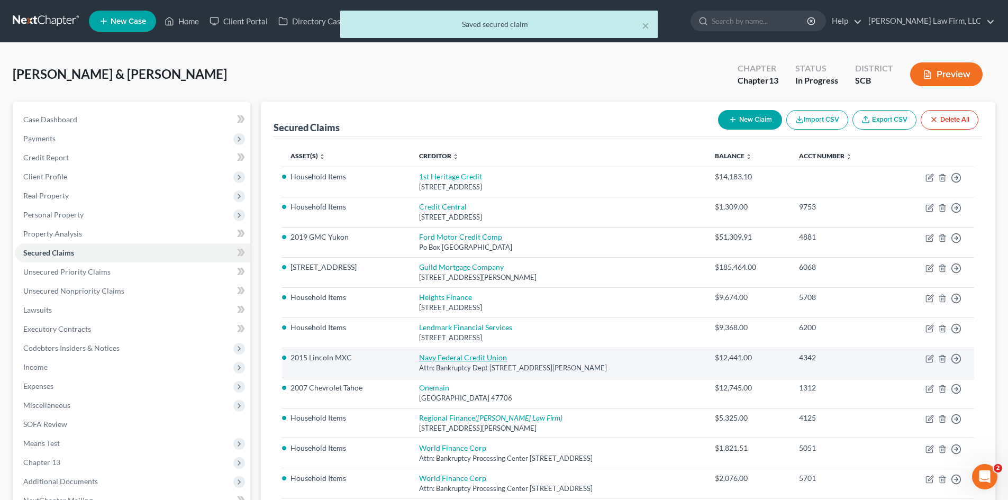
click at [438, 356] on link "Navy Federal Credit Union" at bounding box center [463, 357] width 88 height 9
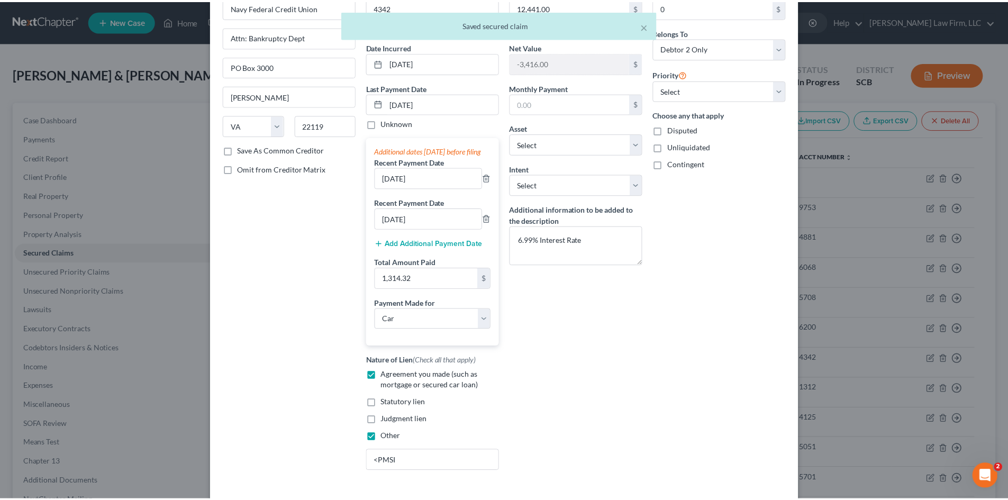
scroll to position [150, 0]
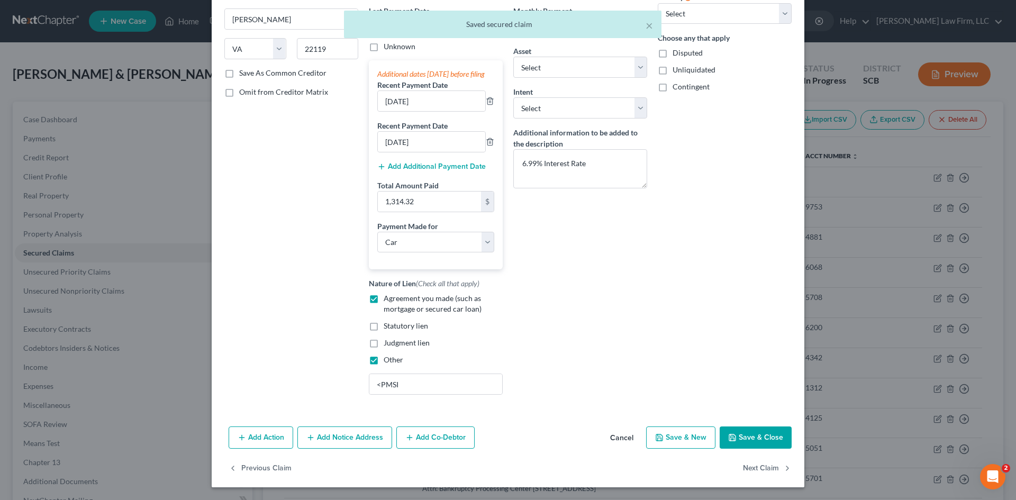
drag, startPoint x: 747, startPoint y: 439, endPoint x: 774, endPoint y: 440, distance: 27.0
click at [747, 440] on button "Save & Close" at bounding box center [756, 437] width 72 height 22
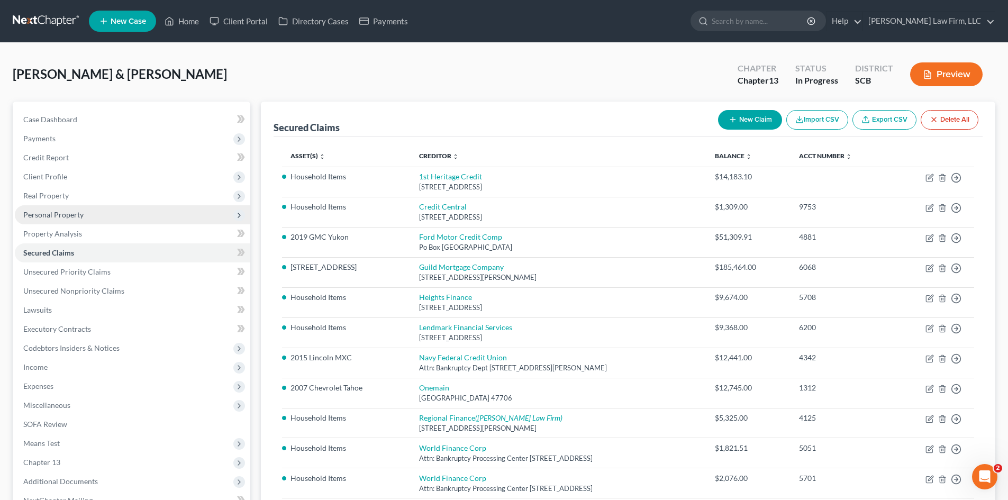
click at [70, 215] on span "Personal Property" at bounding box center [53, 214] width 60 height 9
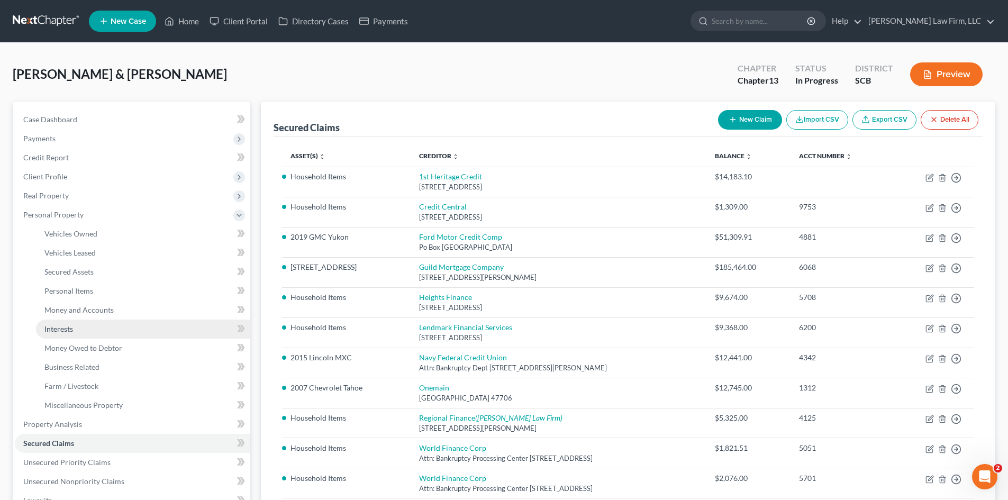
click at [54, 330] on span "Interests" at bounding box center [58, 328] width 29 height 9
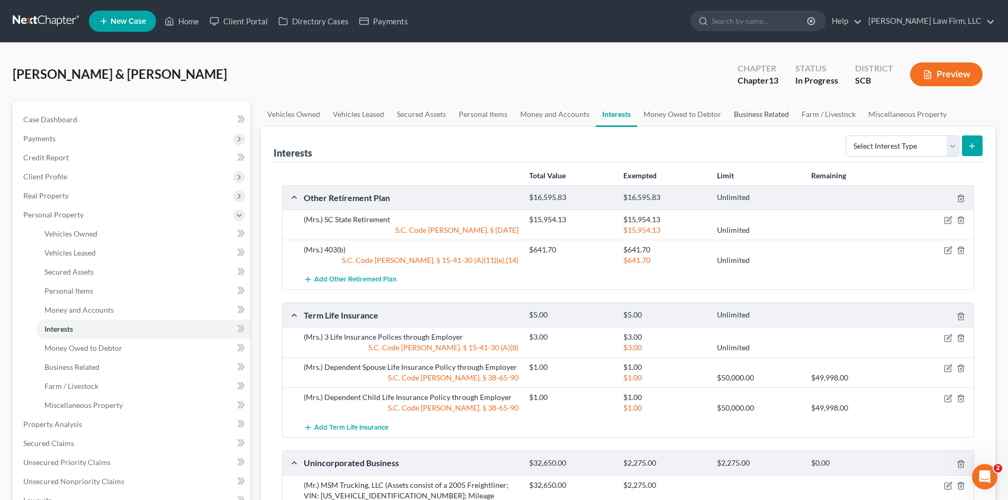
click at [746, 116] on link "Business Related" at bounding box center [761, 114] width 68 height 25
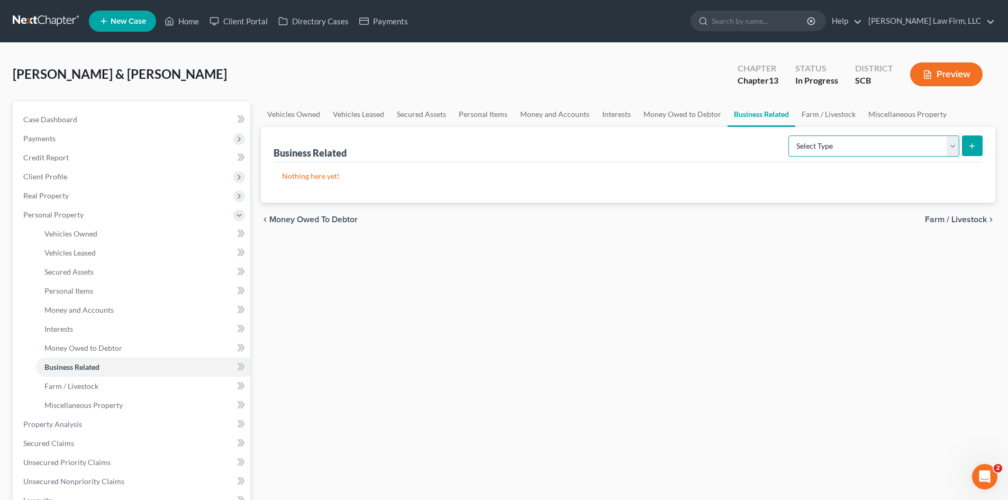
click at [851, 145] on select "Select Type Customer Lists Franchises Inventory Licenses Machinery Office Equip…" at bounding box center [873, 145] width 171 height 21
click at [789, 135] on select "Select Type Customer Lists Franchises Inventory Licenses Machinery Office Equip…" at bounding box center [873, 145] width 171 height 21
click at [972, 144] on line "submit" at bounding box center [972, 145] width 0 height 5
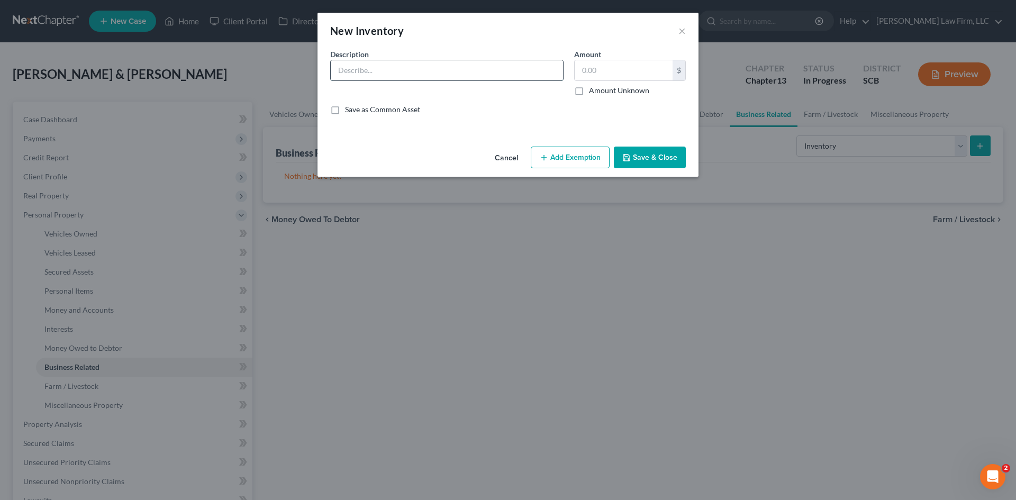
click at [402, 72] on input "text" at bounding box center [447, 70] width 232 height 20
click at [642, 158] on button "Save & Close" at bounding box center [650, 158] width 72 height 22
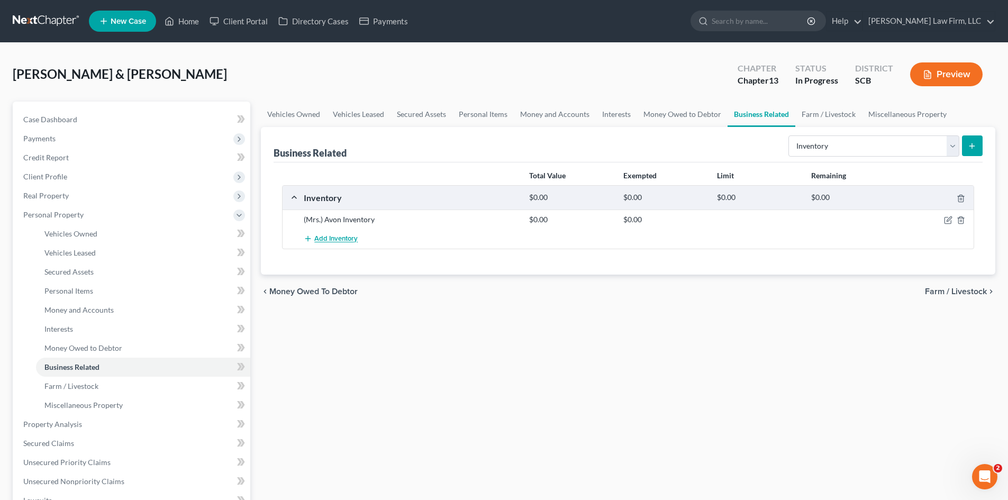
click at [343, 240] on span "Add Inventory" at bounding box center [335, 239] width 43 height 8
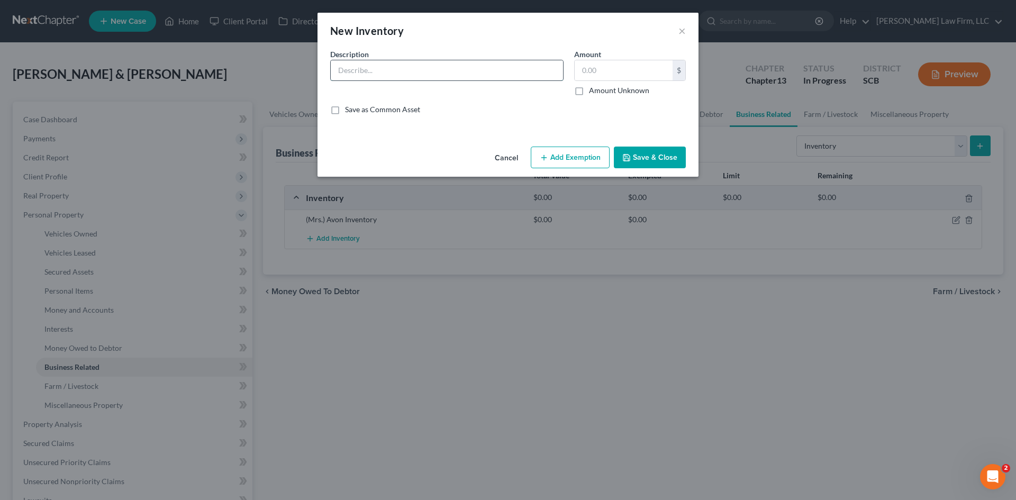
click at [358, 76] on input "text" at bounding box center [447, 70] width 232 height 20
click at [672, 162] on button "Save & Close" at bounding box center [650, 158] width 72 height 22
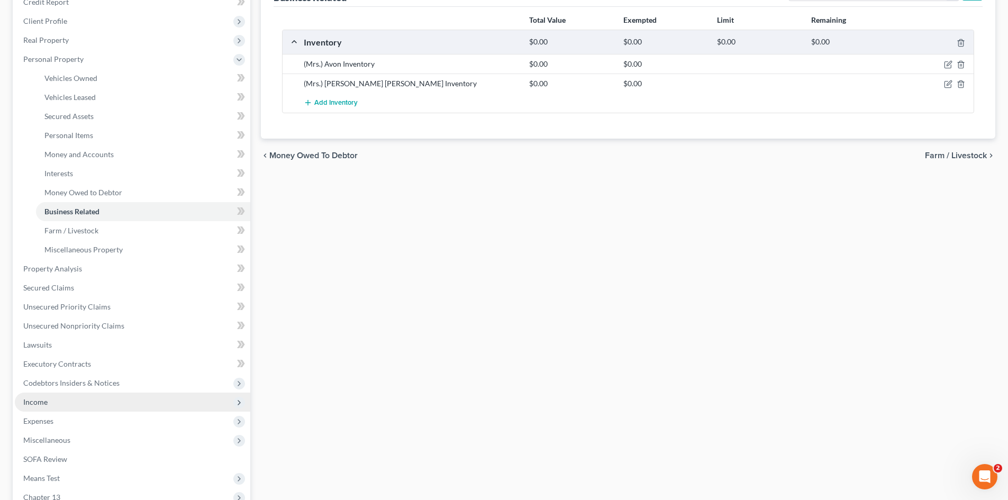
scroll to position [159, 0]
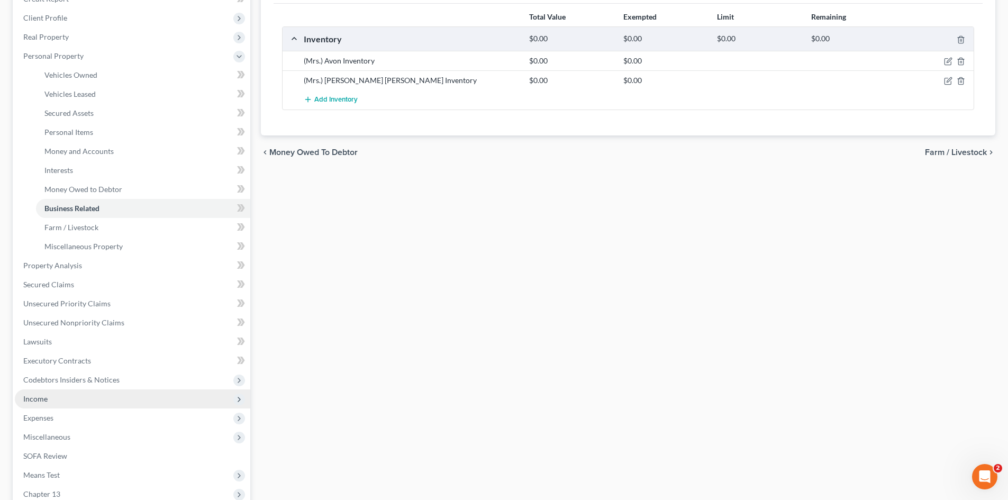
click at [39, 402] on span "Income" at bounding box center [35, 398] width 24 height 9
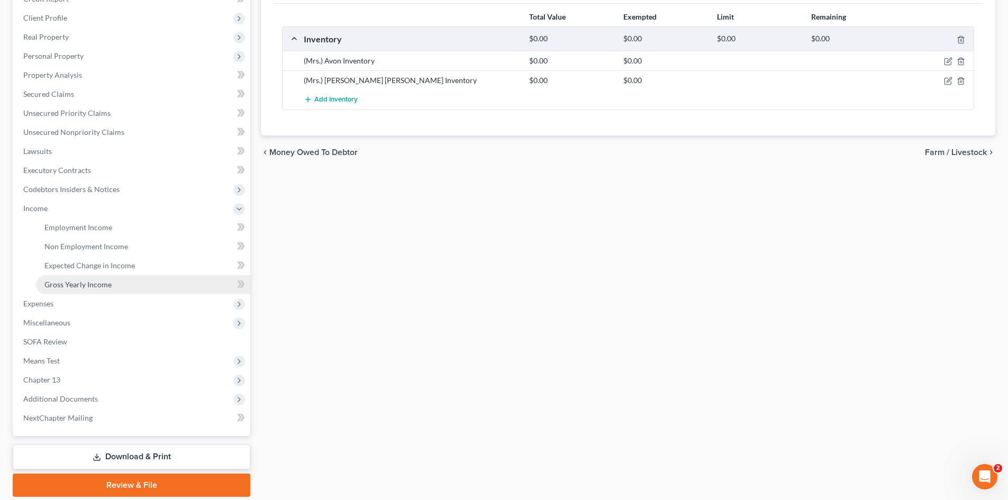
click at [93, 286] on span "Gross Yearly Income" at bounding box center [77, 284] width 67 height 9
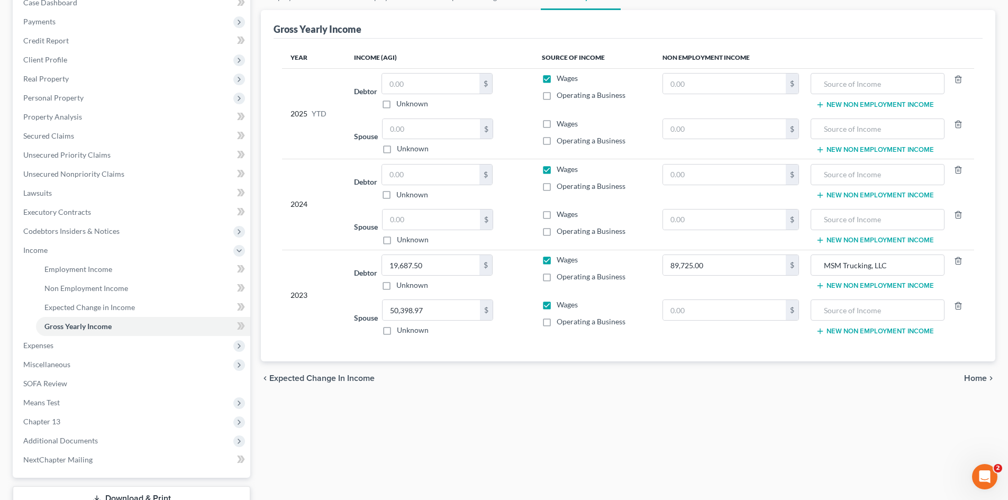
scroll to position [159, 0]
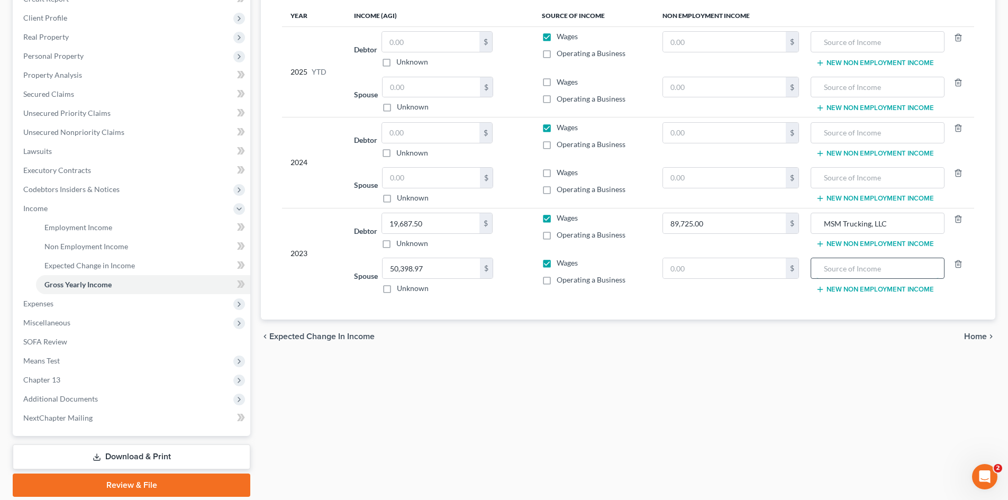
click at [861, 272] on input "text" at bounding box center [877, 268] width 122 height 20
click at [759, 268] on input "text" at bounding box center [724, 268] width 123 height 20
drag, startPoint x: 904, startPoint y: 266, endPoint x: 817, endPoint y: 275, distance: 87.3
click at [817, 275] on input "Income from Avon Sales" at bounding box center [877, 268] width 122 height 20
click at [898, 169] on input "text" at bounding box center [877, 178] width 122 height 20
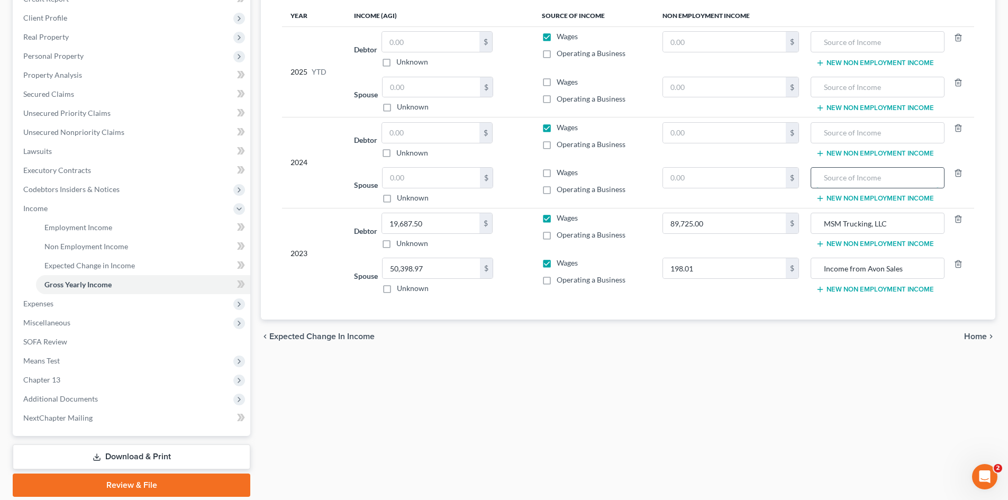
paste input "Income from Avon Sales"
click at [760, 179] on input "text" at bounding box center [724, 178] width 123 height 20
click at [557, 174] on label "Wages" at bounding box center [567, 172] width 21 height 11
click at [561, 174] on input "Wages" at bounding box center [564, 170] width 7 height 7
click at [693, 186] on input "text" at bounding box center [724, 178] width 123 height 20
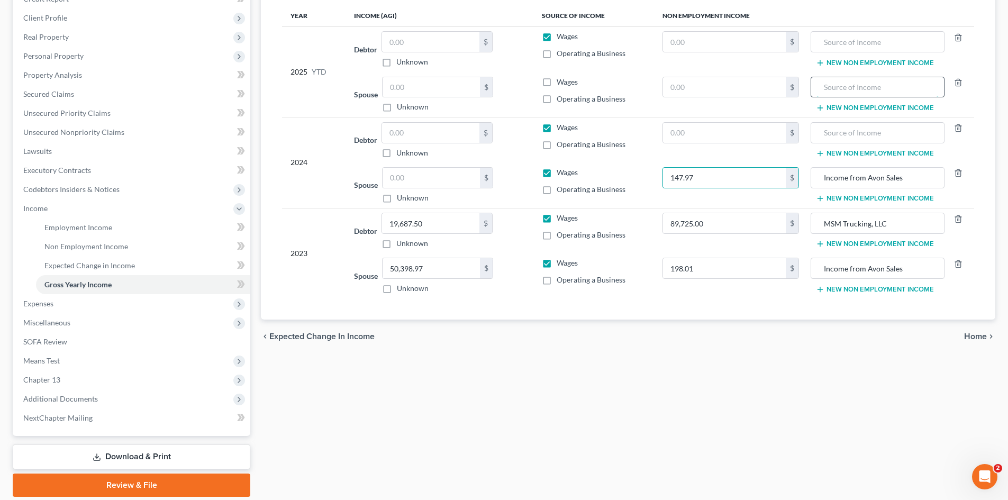
click at [908, 87] on input "text" at bounding box center [877, 87] width 122 height 20
paste input "Income from Avon Sales"
click at [770, 92] on input "text" at bounding box center [724, 87] width 123 height 20
click at [557, 80] on label "Wages" at bounding box center [567, 82] width 21 height 11
click at [561, 80] on input "Wages" at bounding box center [564, 80] width 7 height 7
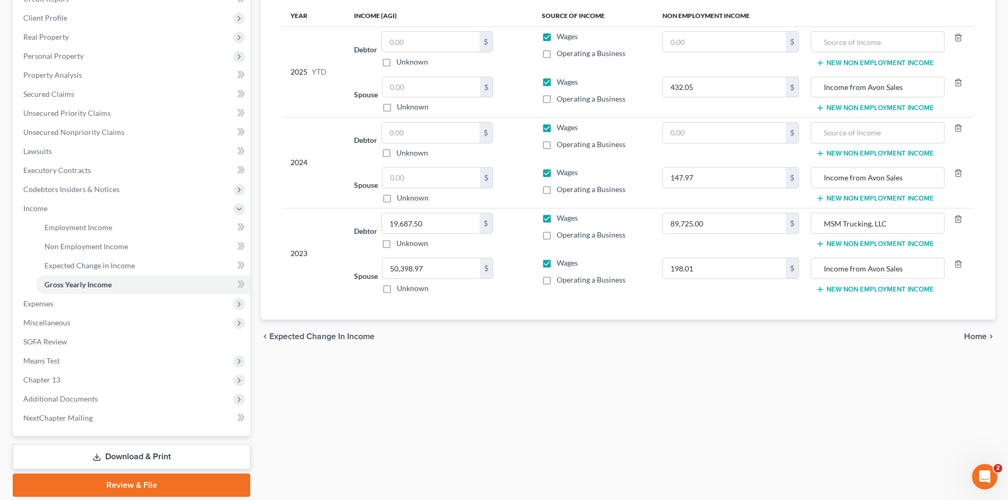
click at [834, 292] on button "New Non Employment Income" at bounding box center [875, 289] width 118 height 8
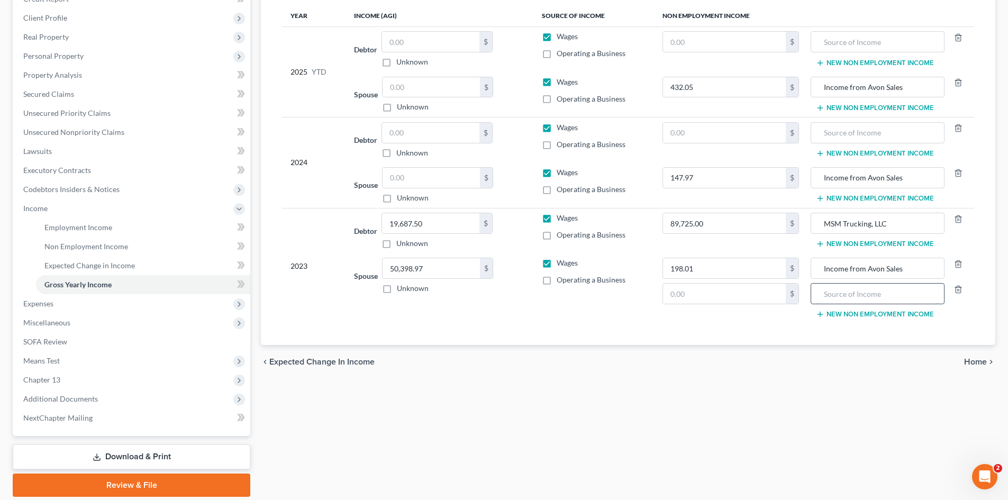
click at [835, 292] on input "text" at bounding box center [877, 294] width 122 height 20
click at [779, 288] on input "text" at bounding box center [724, 294] width 123 height 20
click at [875, 196] on button "New Non Employment Income" at bounding box center [875, 198] width 118 height 8
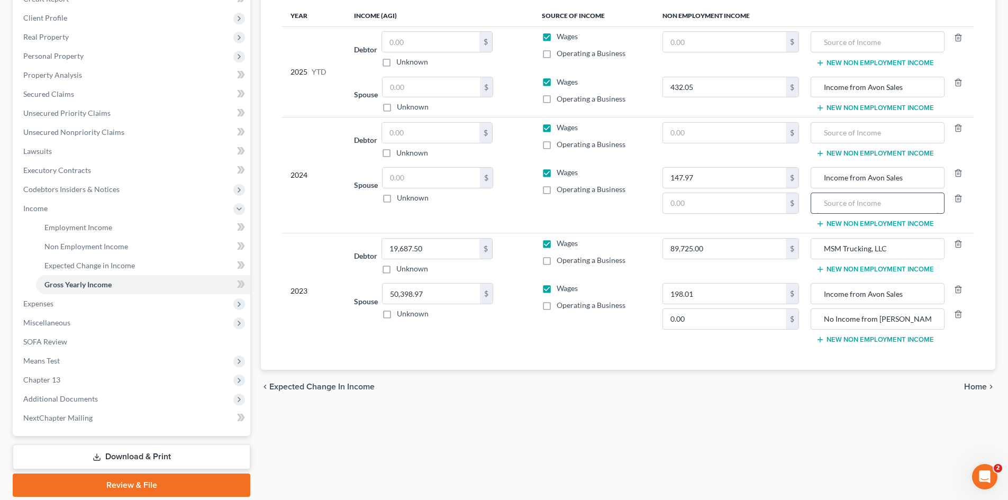
click at [836, 203] on input "text" at bounding box center [877, 203] width 122 height 20
click at [716, 204] on input "text" at bounding box center [724, 203] width 123 height 20
click at [894, 108] on button "New Non Employment Income" at bounding box center [875, 108] width 118 height 8
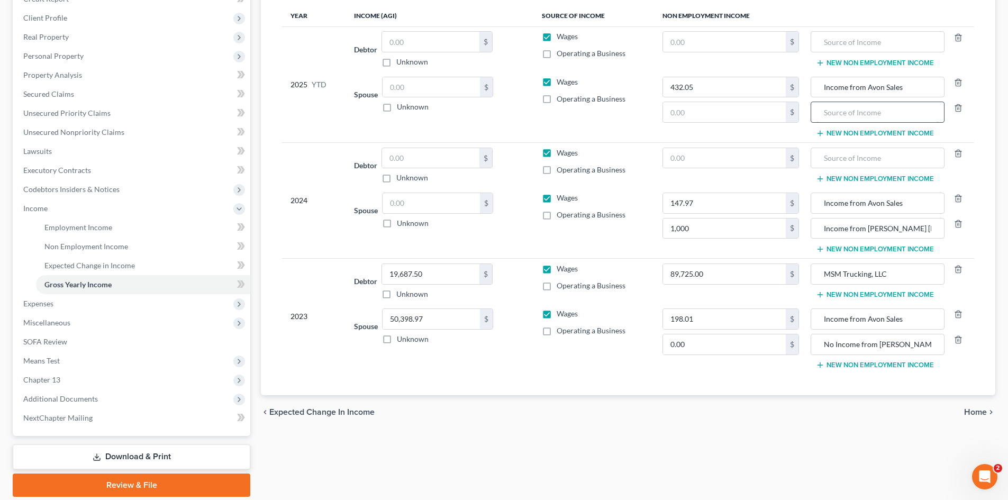
click at [885, 113] on input "text" at bounding box center [877, 112] width 122 height 20
click at [727, 111] on input "text" at bounding box center [724, 112] width 123 height 20
click at [463, 44] on input "text" at bounding box center [430, 42] width 97 height 20
drag, startPoint x: 889, startPoint y: 276, endPoint x: 821, endPoint y: 277, distance: 68.3
click at [821, 277] on input "MSM Trucking, LLC" at bounding box center [877, 274] width 122 height 20
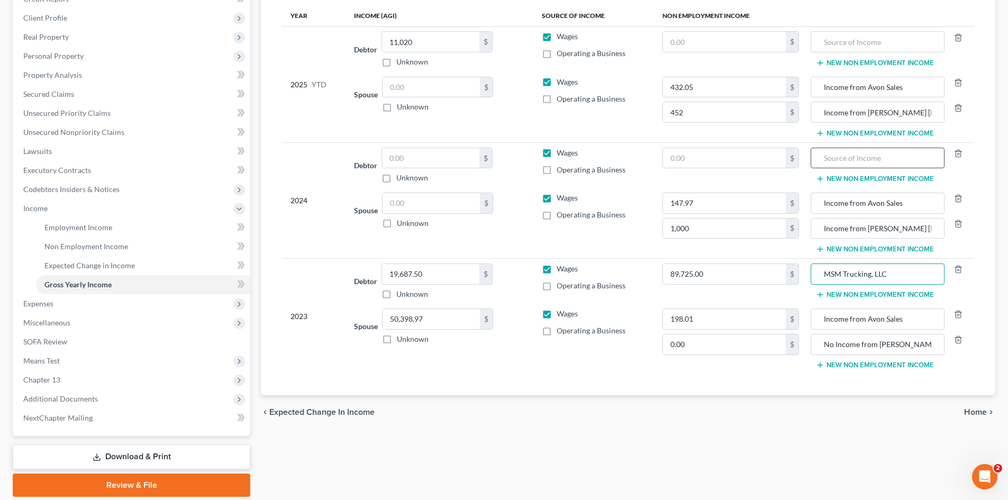
click at [862, 158] on input "text" at bounding box center [877, 158] width 122 height 20
paste input "MSM Trucking, LLC"
click at [864, 40] on input "text" at bounding box center [877, 42] width 122 height 20
paste input "MSM Trucking, LLC"
click at [675, 50] on input "text" at bounding box center [724, 42] width 123 height 20
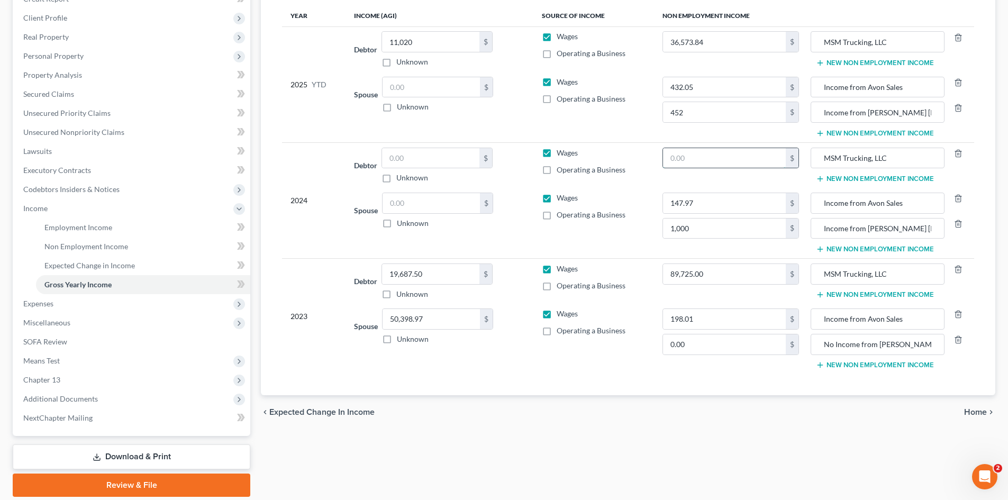
click at [730, 153] on input "text" at bounding box center [724, 158] width 123 height 20
click at [431, 150] on input "text" at bounding box center [430, 158] width 97 height 20
click at [423, 205] on input "text" at bounding box center [431, 203] width 97 height 20
click at [429, 206] on input "57,164.12" at bounding box center [431, 203] width 97 height 20
click at [729, 166] on input "text" at bounding box center [724, 158] width 123 height 20
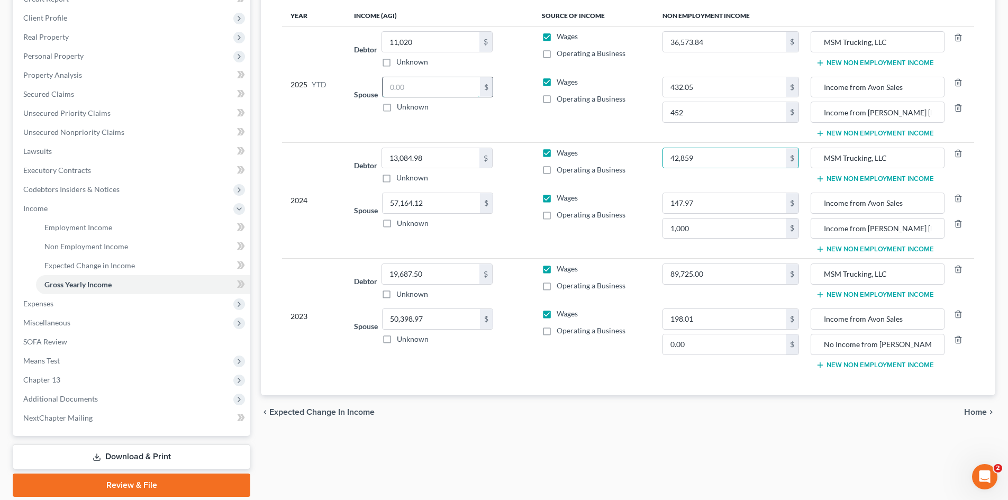
click at [447, 88] on input "text" at bounding box center [431, 87] width 97 height 20
click at [90, 226] on span "Employment Income" at bounding box center [78, 227] width 68 height 9
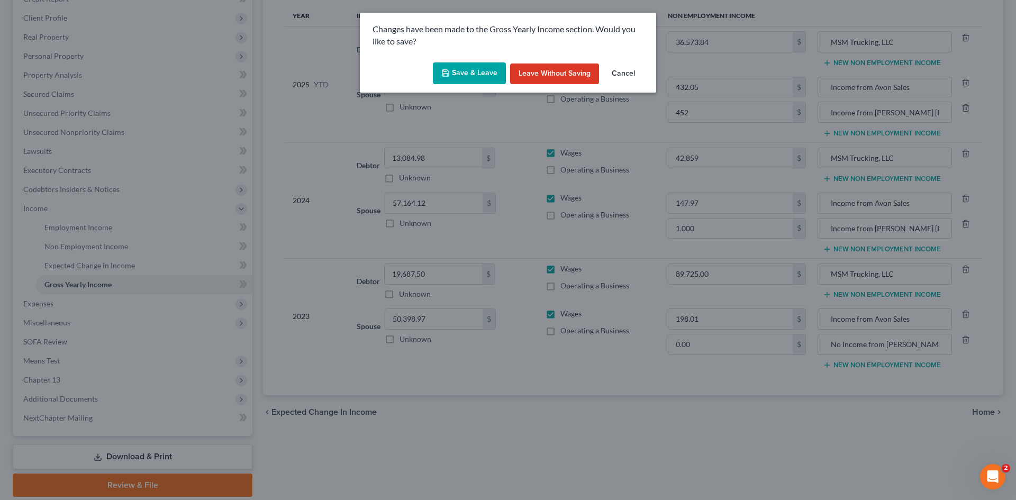
click at [464, 78] on button "Save & Leave" at bounding box center [469, 73] width 73 height 22
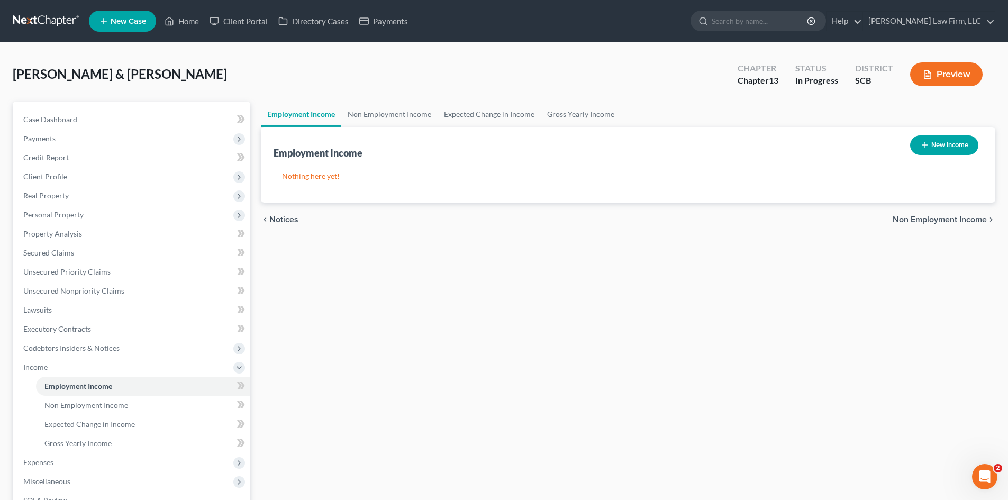
click at [927, 151] on button "New Income" at bounding box center [944, 145] width 68 height 20
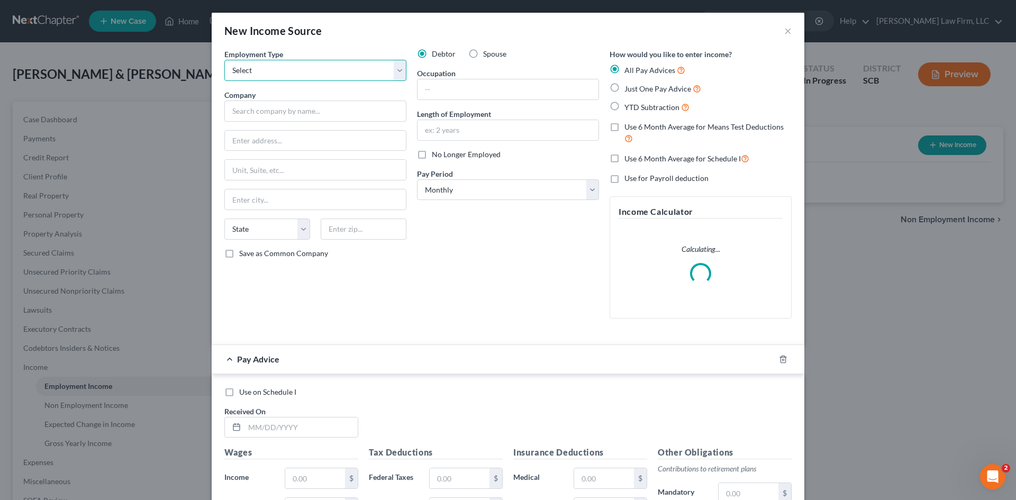
drag, startPoint x: 313, startPoint y: 61, endPoint x: 310, endPoint y: 71, distance: 10.0
click at [313, 61] on select "Select Full or [DEMOGRAPHIC_DATA] Employment Self Employment" at bounding box center [315, 70] width 182 height 21
click at [224, 60] on select "Select Full or [DEMOGRAPHIC_DATA] Employment Self Employment" at bounding box center [315, 70] width 182 height 21
click at [459, 92] on input "text" at bounding box center [507, 89] width 181 height 20
drag, startPoint x: 508, startPoint y: 134, endPoint x: 523, endPoint y: 135, distance: 14.9
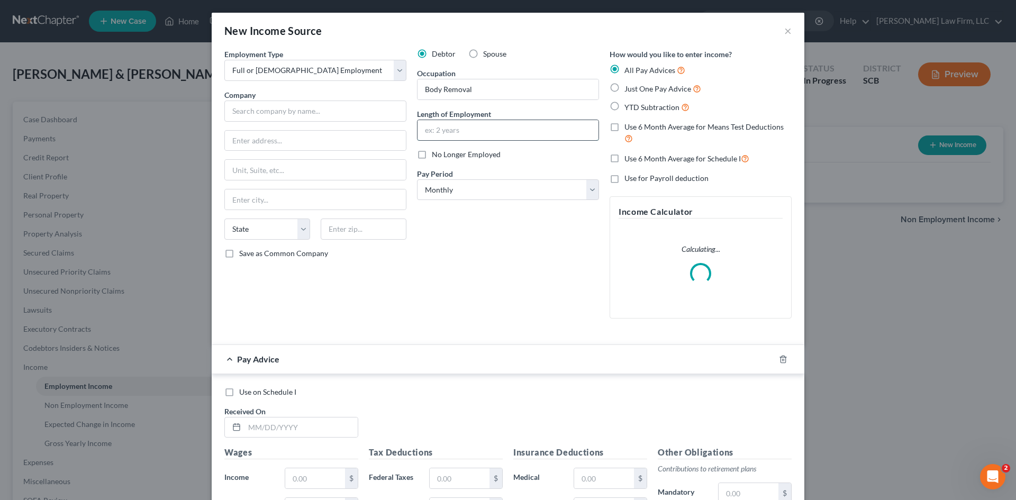
click at [508, 134] on input "text" at bounding box center [507, 130] width 181 height 20
click at [461, 189] on select "Select Monthly Twice Monthly Every Other Week Weekly" at bounding box center [508, 189] width 182 height 21
click at [417, 179] on select "Select Monthly Twice Monthly Every Other Week Weekly" at bounding box center [508, 189] width 182 height 21
click at [782, 354] on div at bounding box center [790, 359] width 30 height 17
click at [781, 359] on icon "button" at bounding box center [782, 359] width 5 height 7
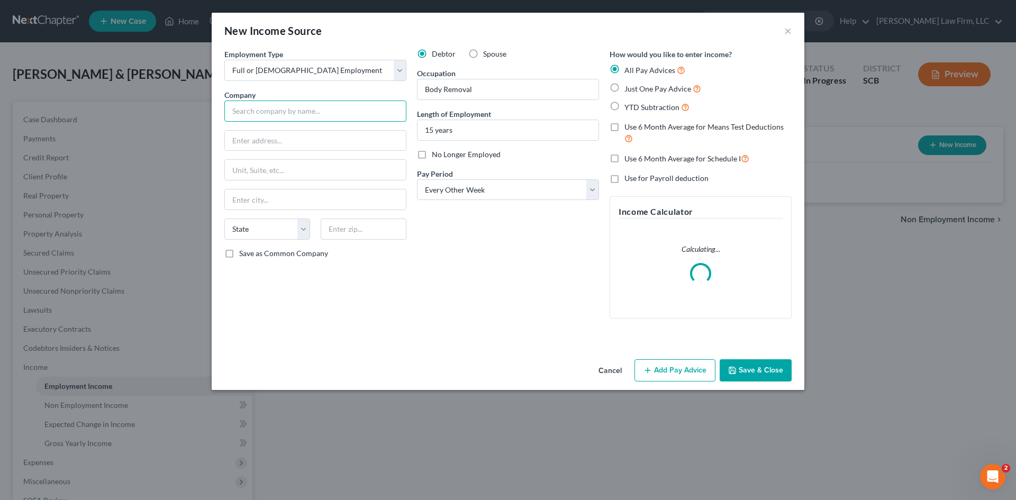
click at [288, 112] on input "text" at bounding box center [315, 111] width 182 height 21
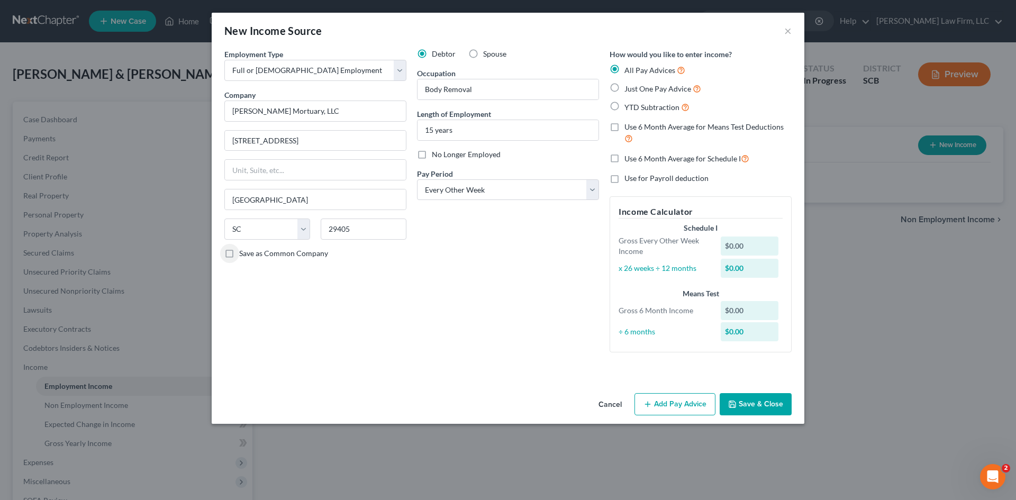
click at [759, 407] on button "Save & Close" at bounding box center [756, 404] width 72 height 22
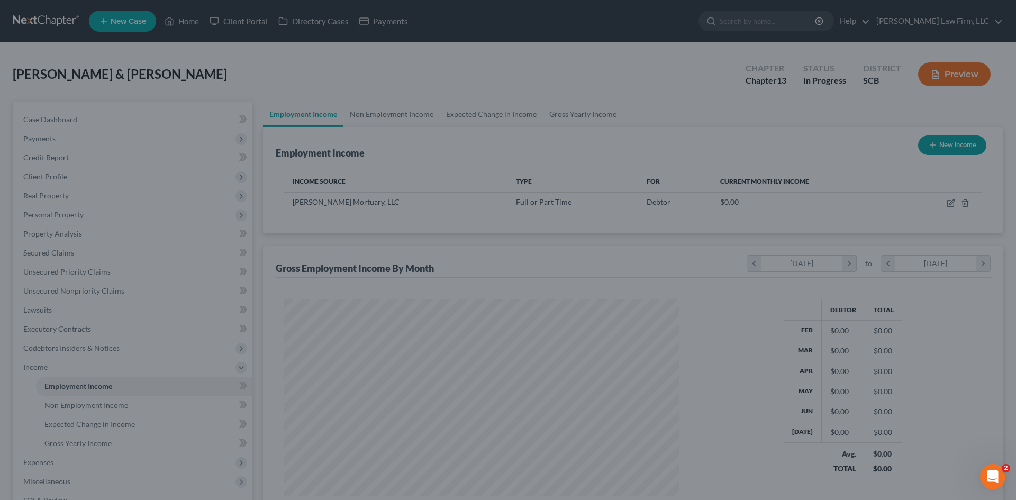
scroll to position [528865, 528646]
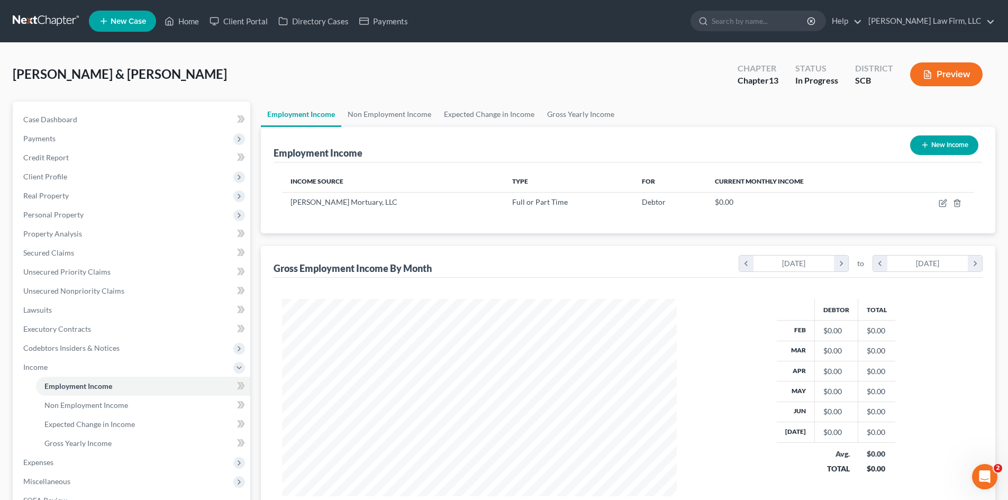
click at [932, 151] on button "New Income" at bounding box center [944, 145] width 68 height 20
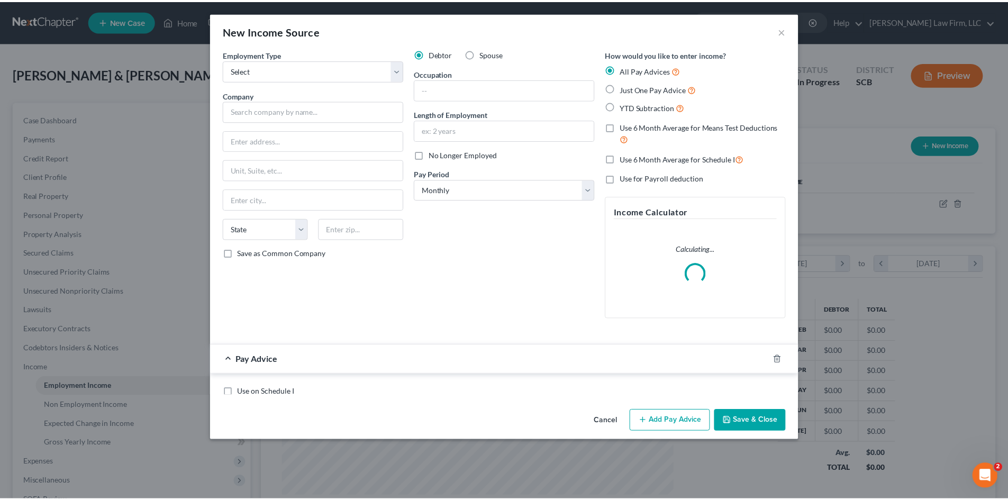
scroll to position [199, 420]
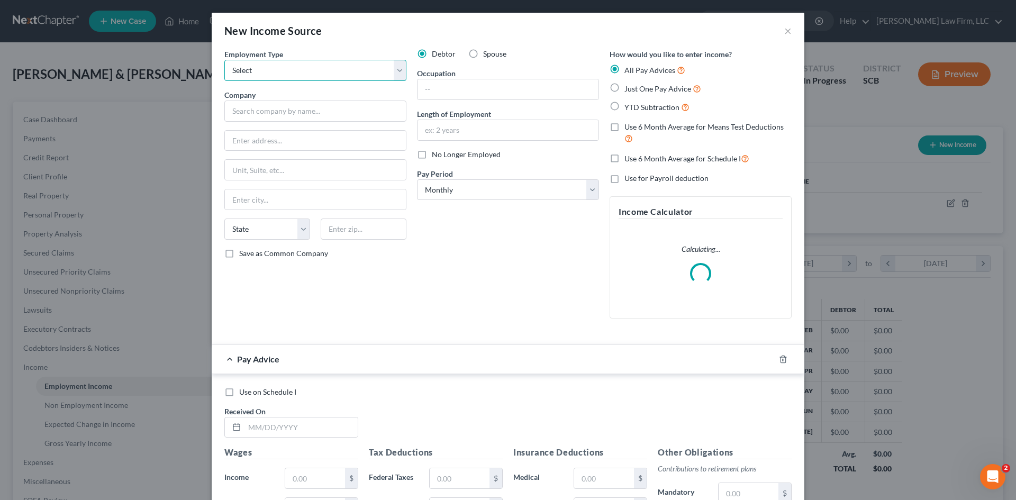
click at [322, 76] on select "Select Full or [DEMOGRAPHIC_DATA] Employment Self Employment" at bounding box center [315, 70] width 182 height 21
click at [224, 60] on select "Select Full or [DEMOGRAPHIC_DATA] Employment Self Employment" at bounding box center [315, 70] width 182 height 21
click at [304, 115] on input "text" at bounding box center [315, 111] width 182 height 21
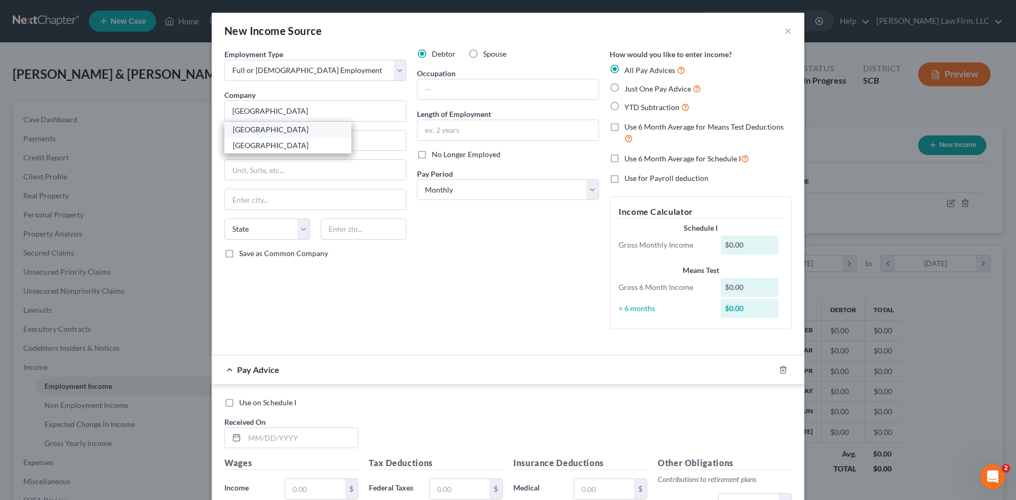
click at [297, 133] on div "[GEOGRAPHIC_DATA]" at bounding box center [288, 129] width 110 height 11
click at [464, 95] on input "text" at bounding box center [507, 89] width 181 height 20
click at [440, 133] on input "text" at bounding box center [507, 130] width 181 height 20
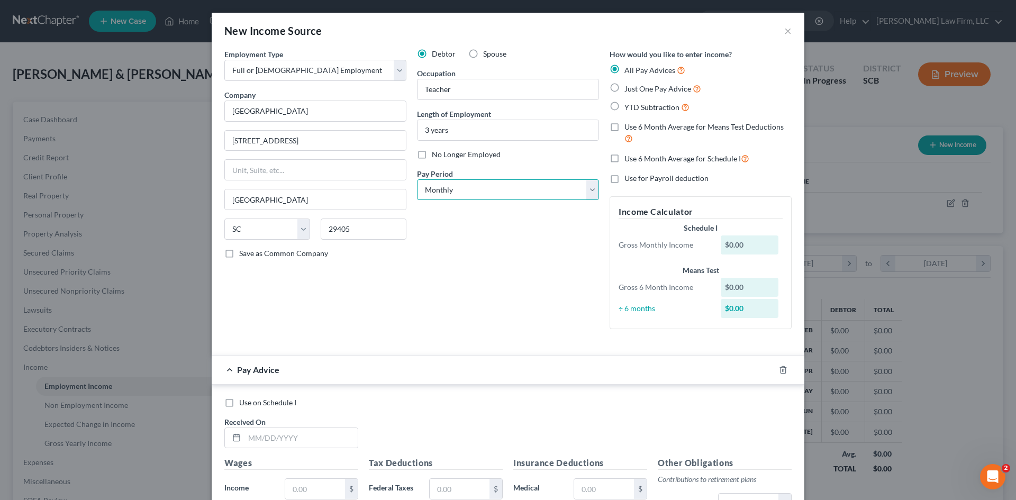
click at [444, 191] on select "Select Monthly Twice Monthly Every Other Week Weekly" at bounding box center [508, 189] width 182 height 21
click at [417, 179] on select "Select Monthly Twice Monthly Every Other Week Weekly" at bounding box center [508, 189] width 182 height 21
click at [779, 371] on icon "button" at bounding box center [783, 370] width 8 height 8
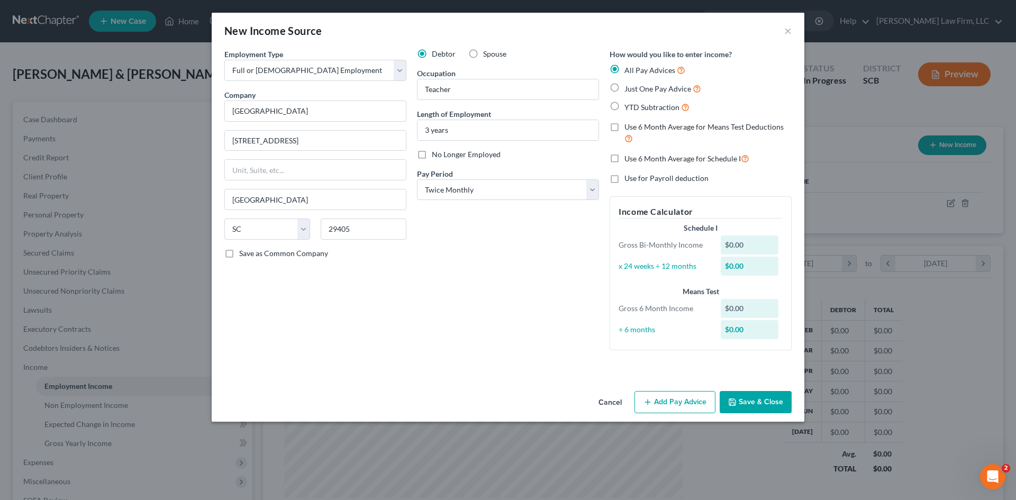
click at [769, 402] on button "Save & Close" at bounding box center [756, 402] width 72 height 22
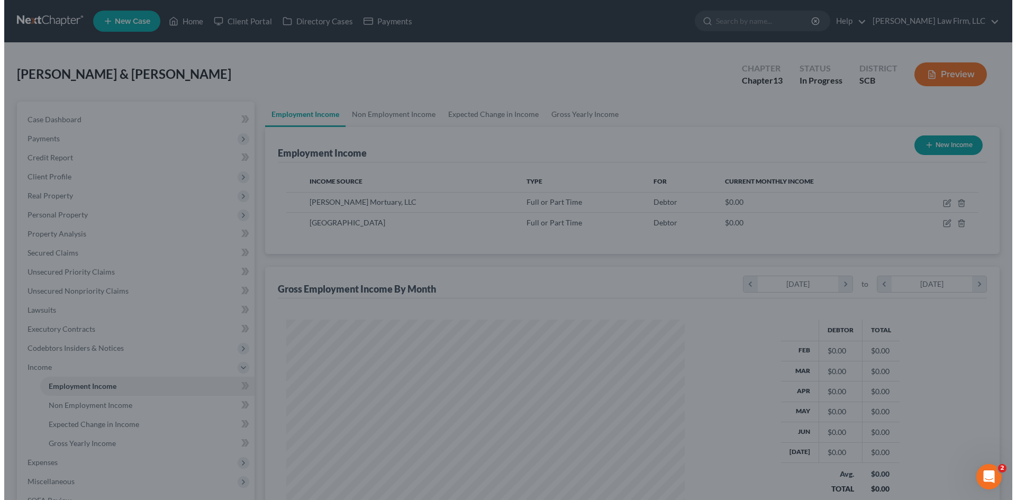
scroll to position [528865, 528646]
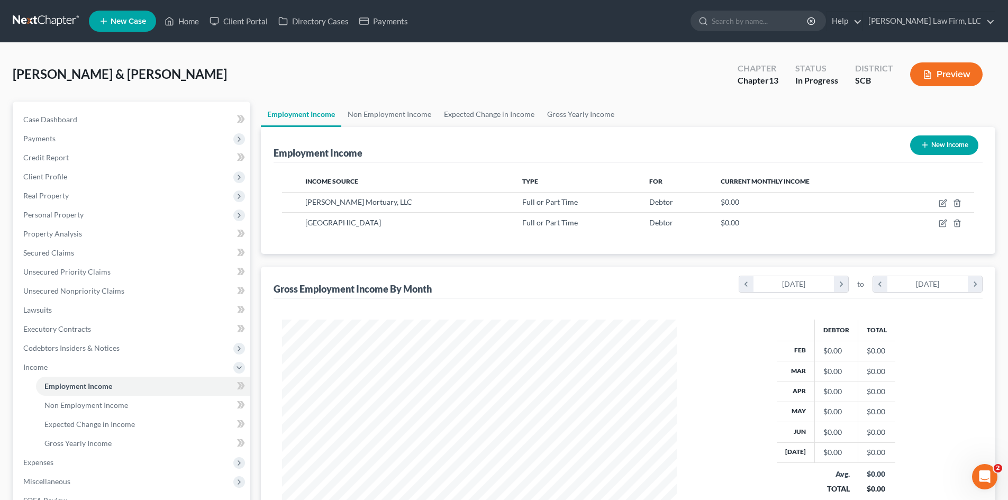
click at [956, 149] on button "New Income" at bounding box center [944, 145] width 68 height 20
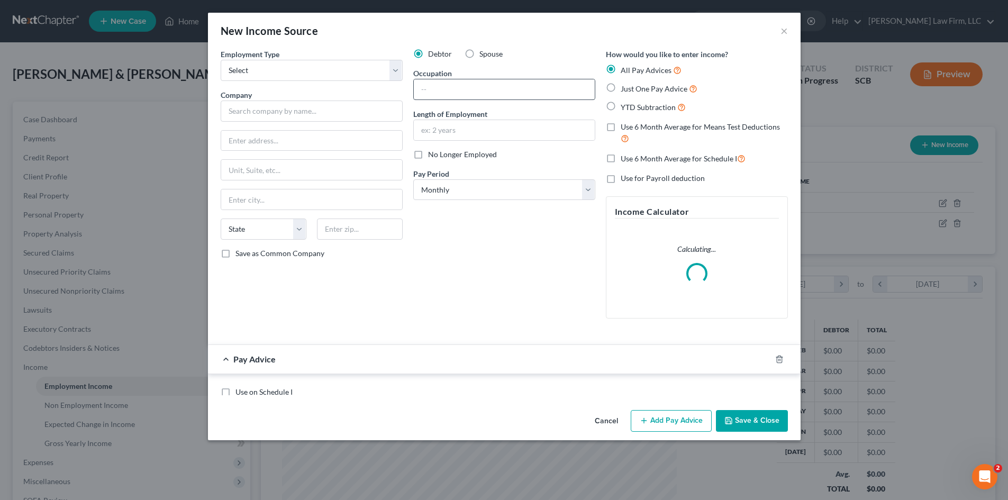
scroll to position [199, 420]
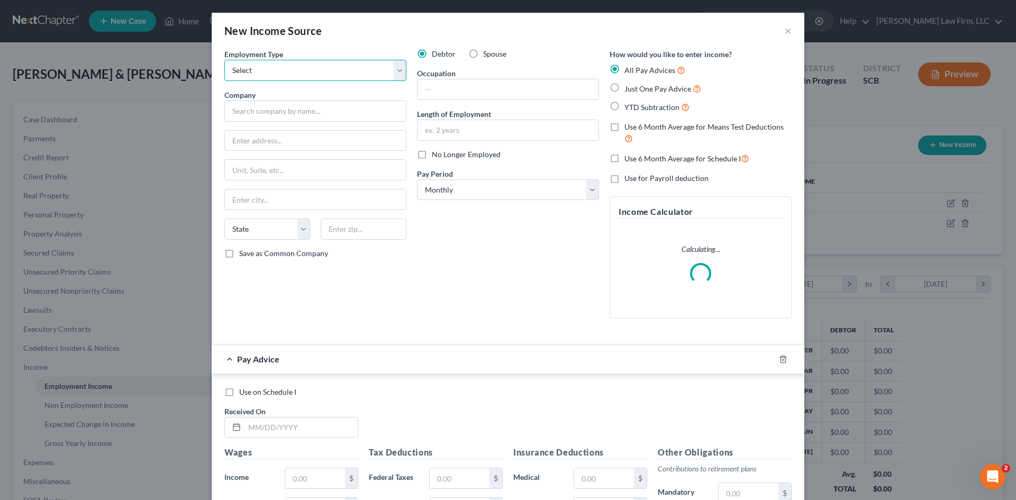
click at [305, 78] on select "Select Full or [DEMOGRAPHIC_DATA] Employment Self Employment" at bounding box center [315, 70] width 182 height 21
click at [224, 60] on select "Select Full or [DEMOGRAPHIC_DATA] Employment Self Employment" at bounding box center [315, 70] width 182 height 21
click at [483, 54] on label "Spouse" at bounding box center [494, 54] width 23 height 11
click at [487, 54] on input "Spouse" at bounding box center [490, 52] width 7 height 7
click at [361, 106] on input "text" at bounding box center [315, 111] width 182 height 21
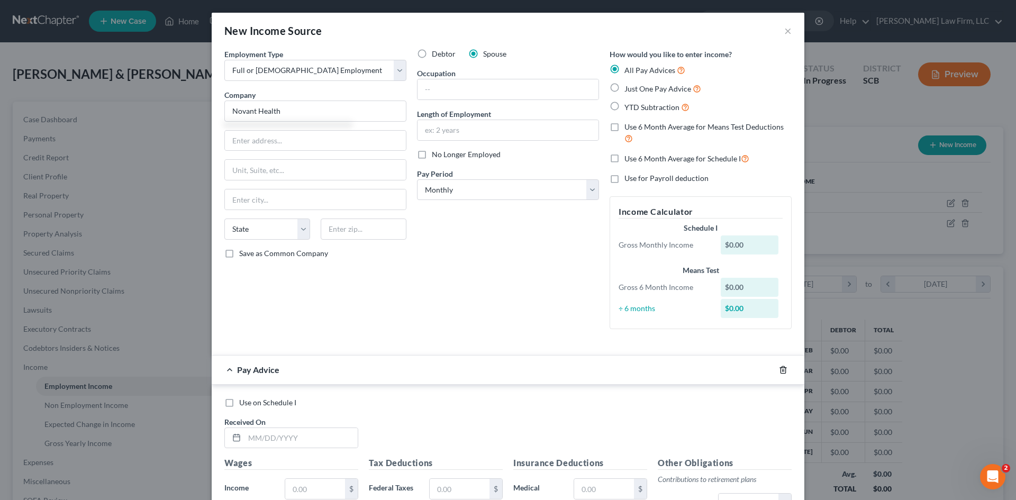
click at [779, 370] on icon "button" at bounding box center [783, 370] width 8 height 8
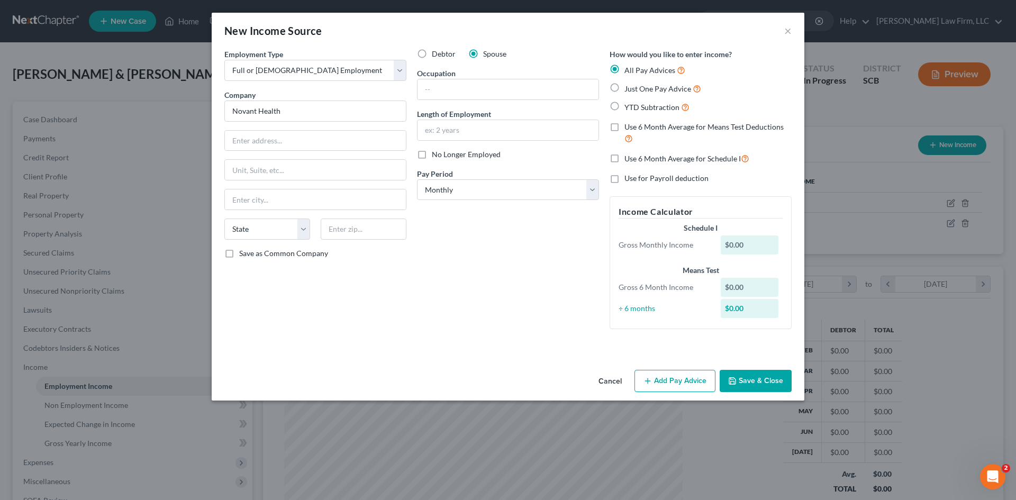
click at [771, 383] on button "Save & Close" at bounding box center [756, 381] width 72 height 22
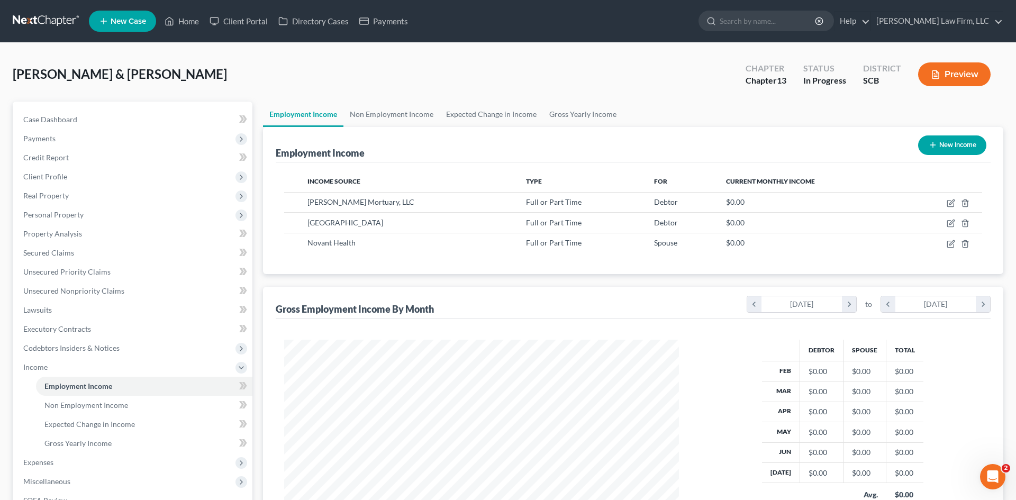
scroll to position [528865, 528646]
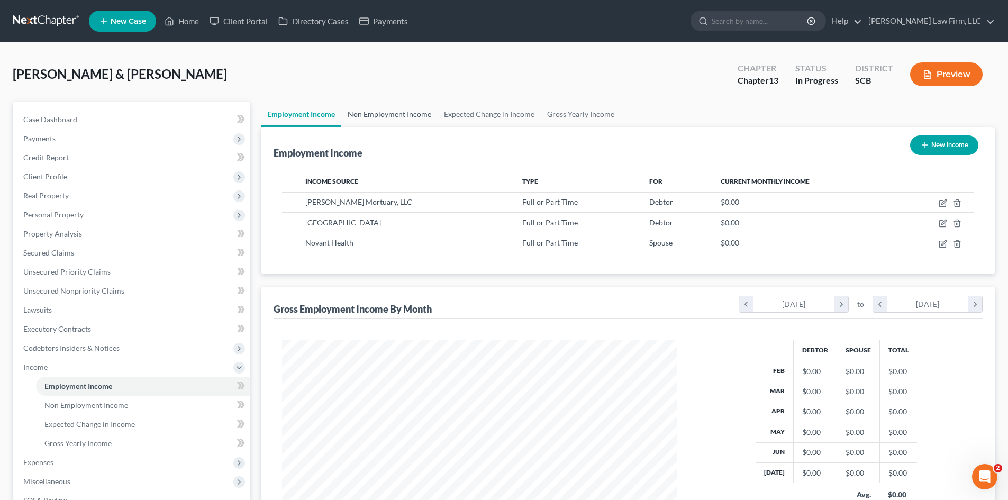
click at [408, 114] on link "Non Employment Income" at bounding box center [389, 114] width 96 height 25
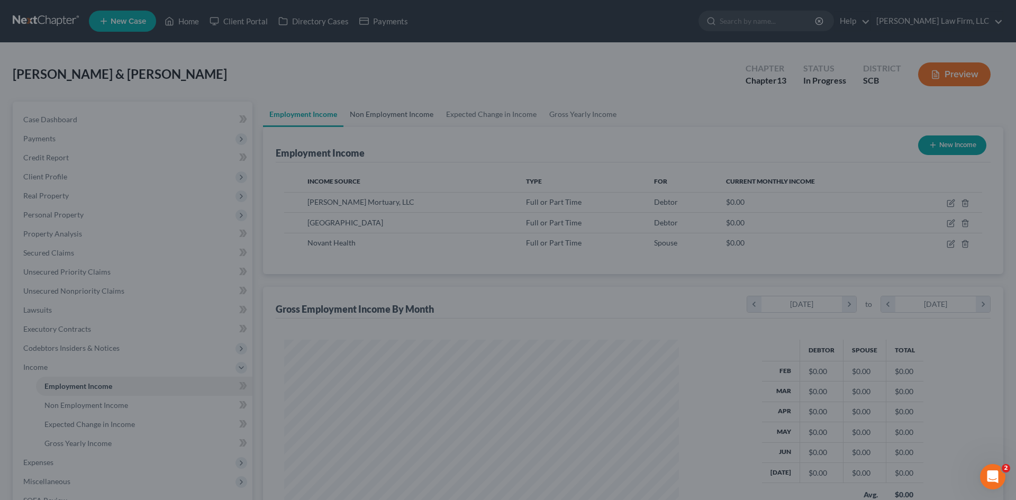
scroll to position [199, 420]
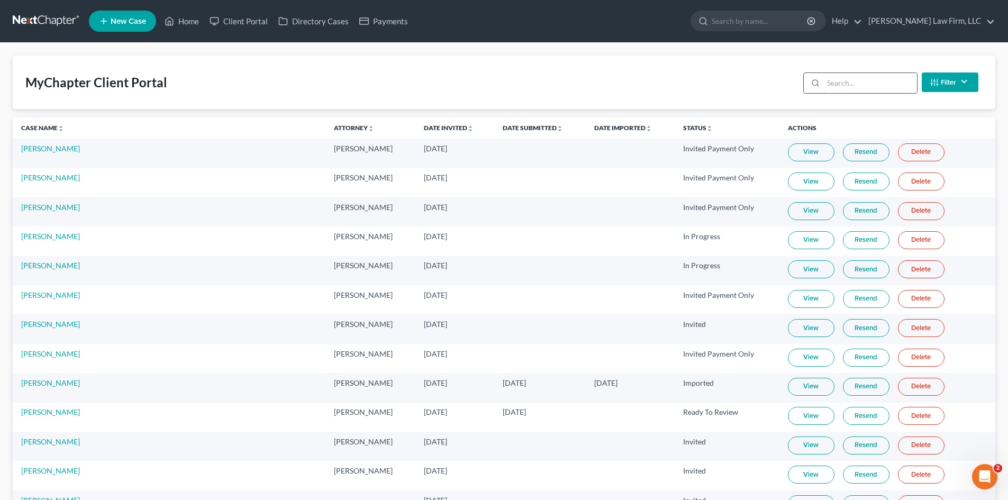
click at [884, 84] on input "search" at bounding box center [870, 83] width 94 height 20
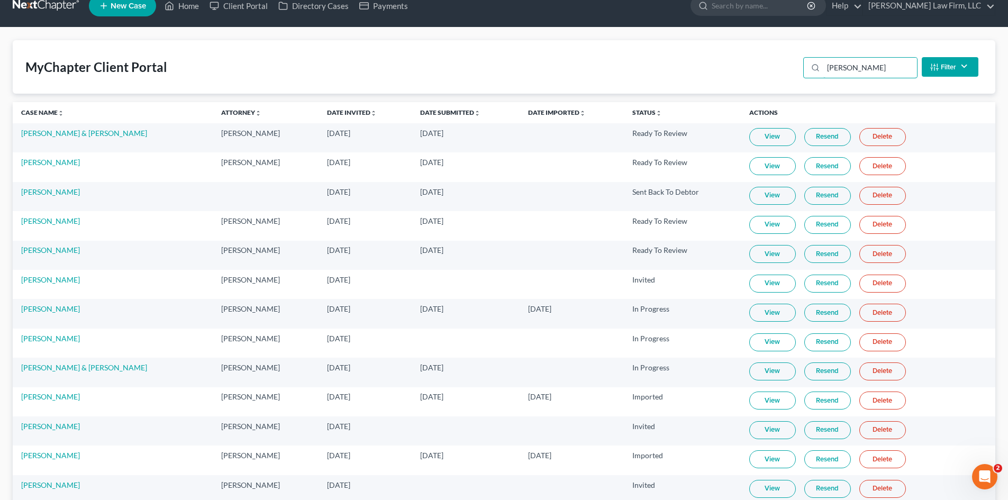
scroll to position [68, 0]
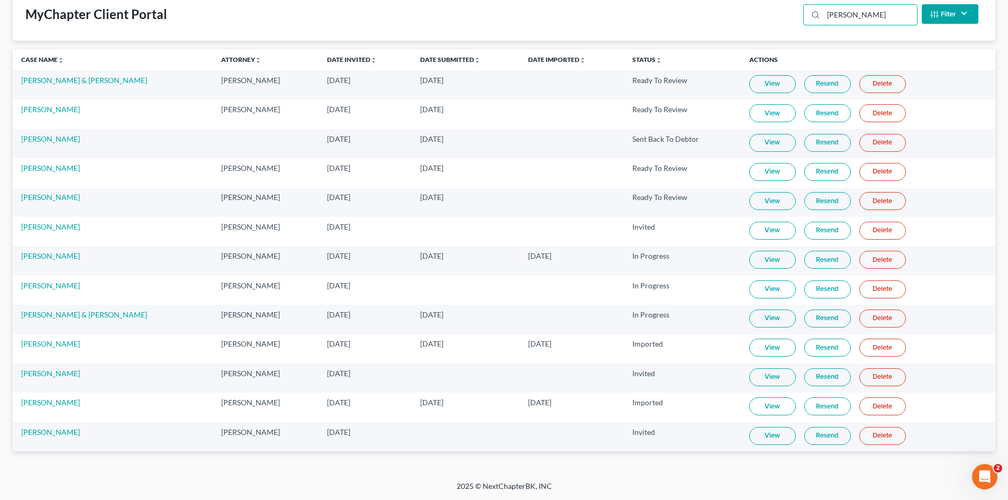
type input "smith"
click at [757, 382] on link "View" at bounding box center [772, 377] width 47 height 18
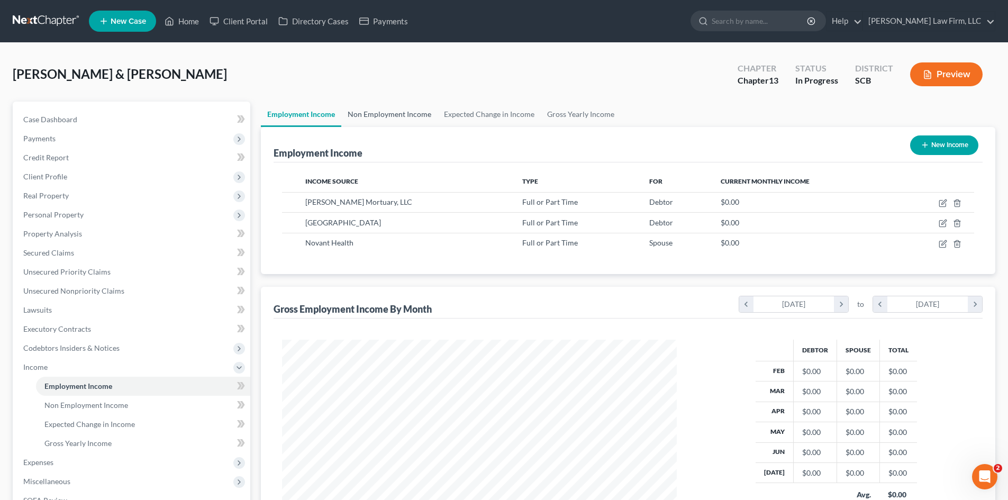
click at [378, 117] on link "Non Employment Income" at bounding box center [389, 114] width 96 height 25
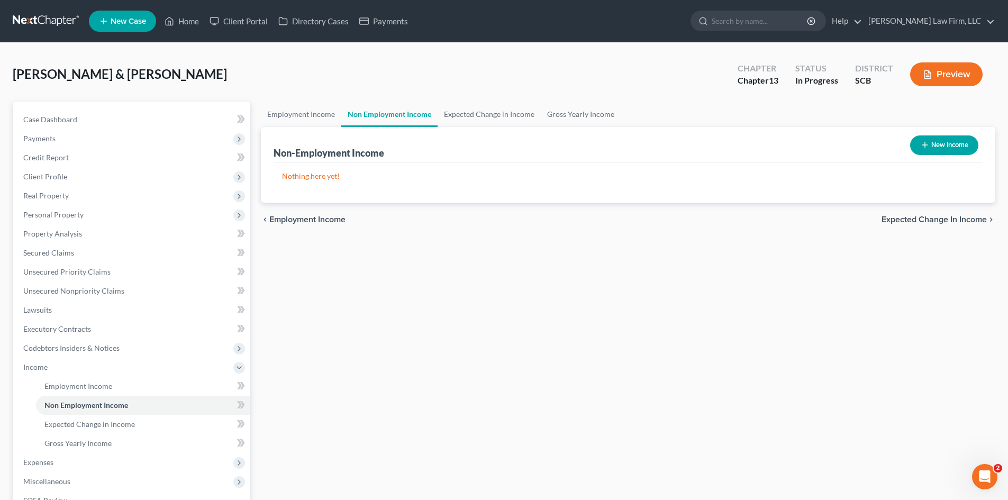
click at [951, 148] on button "New Income" at bounding box center [944, 145] width 68 height 20
select select "0"
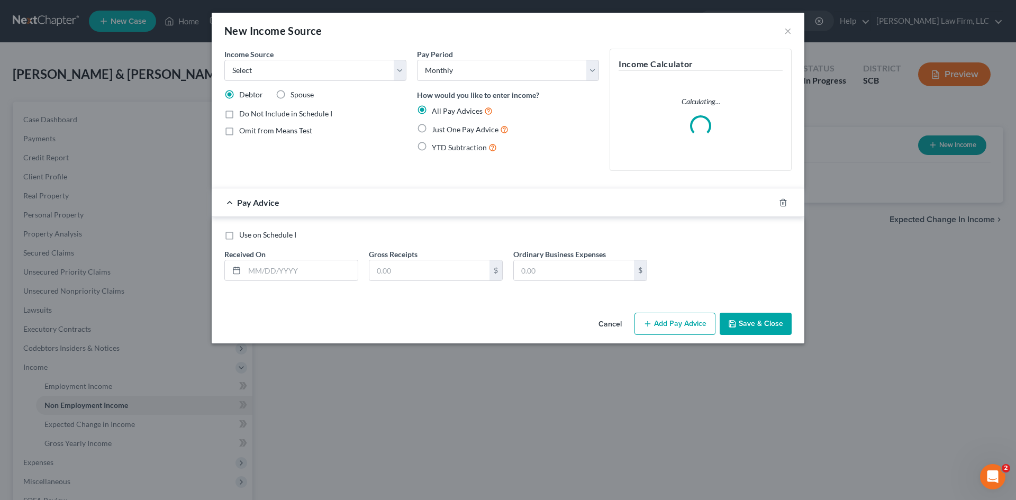
click at [605, 323] on button "Cancel" at bounding box center [610, 324] width 40 height 21
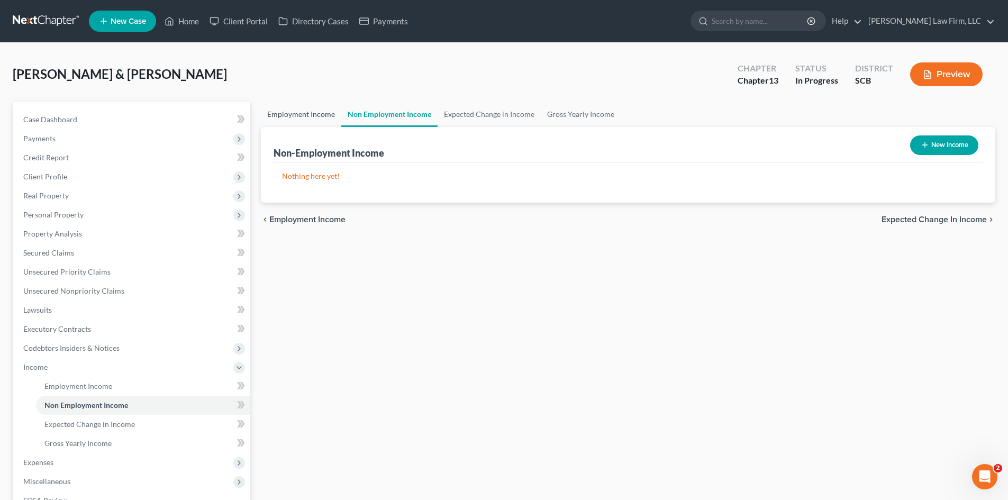
click at [288, 103] on link "Employment Income" at bounding box center [301, 114] width 80 height 25
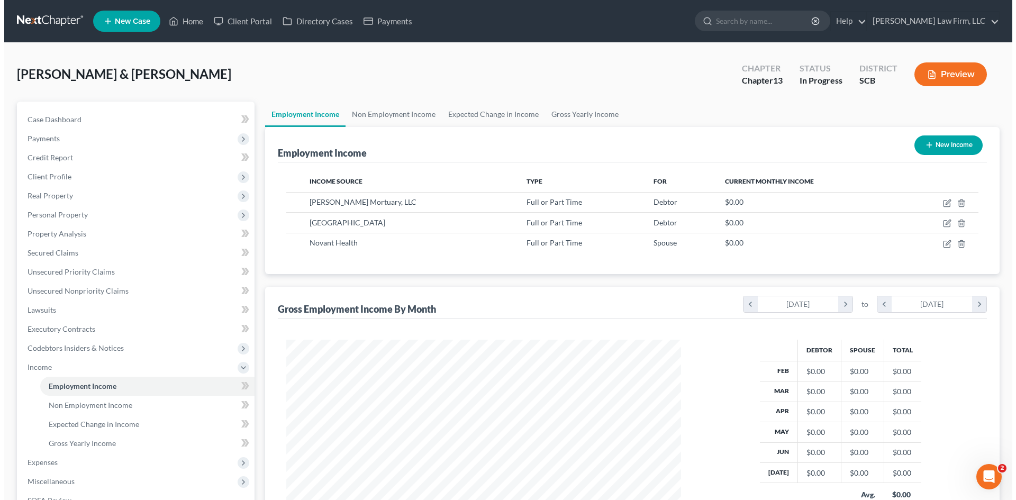
scroll to position [197, 416]
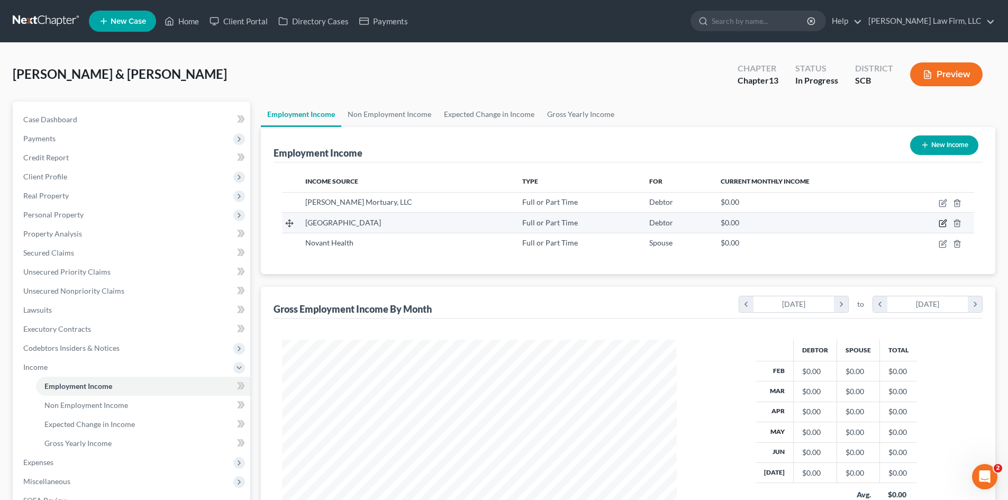
click at [939, 224] on icon "button" at bounding box center [942, 224] width 6 height 6
select select "0"
select select "42"
select select "1"
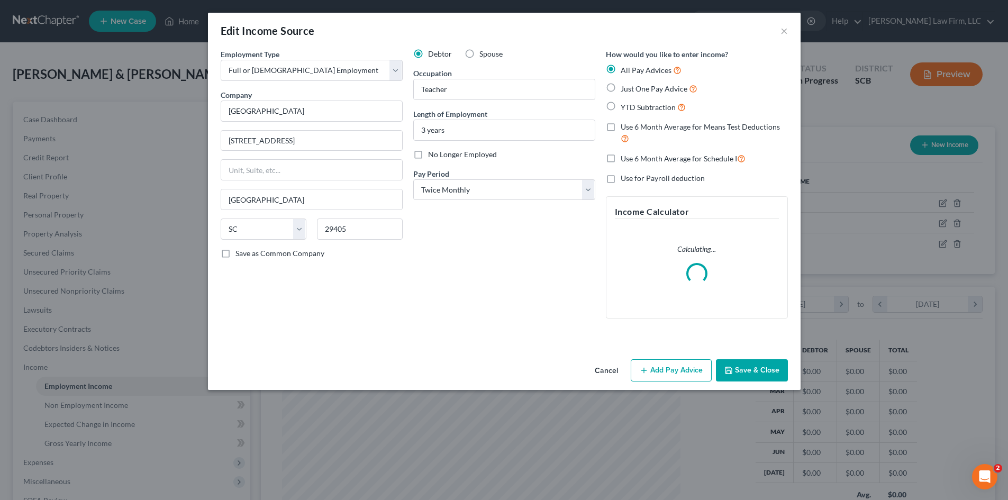
scroll to position [199, 420]
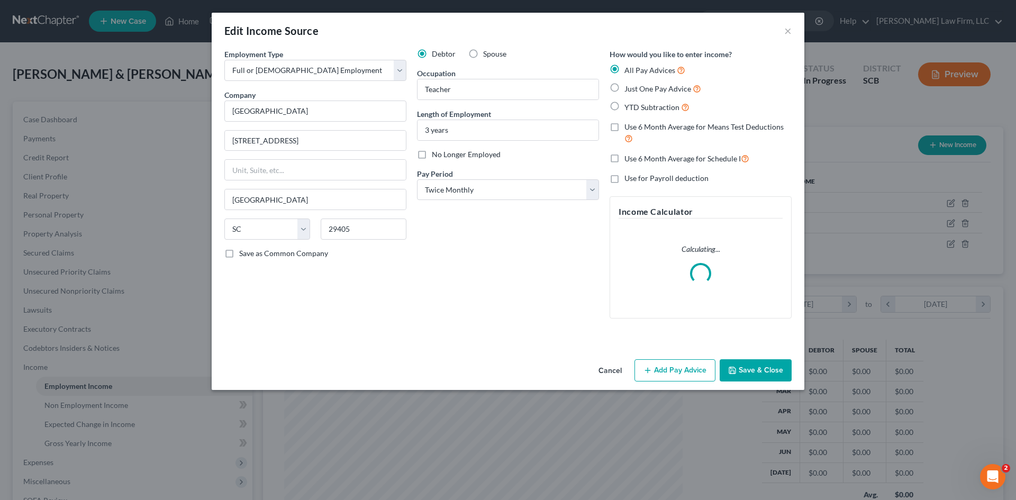
click at [483, 54] on label "Spouse" at bounding box center [494, 54] width 23 height 11
click at [487, 54] on input "Spouse" at bounding box center [490, 52] width 7 height 7
radio input "true"
click at [750, 372] on button "Save & Close" at bounding box center [756, 370] width 72 height 22
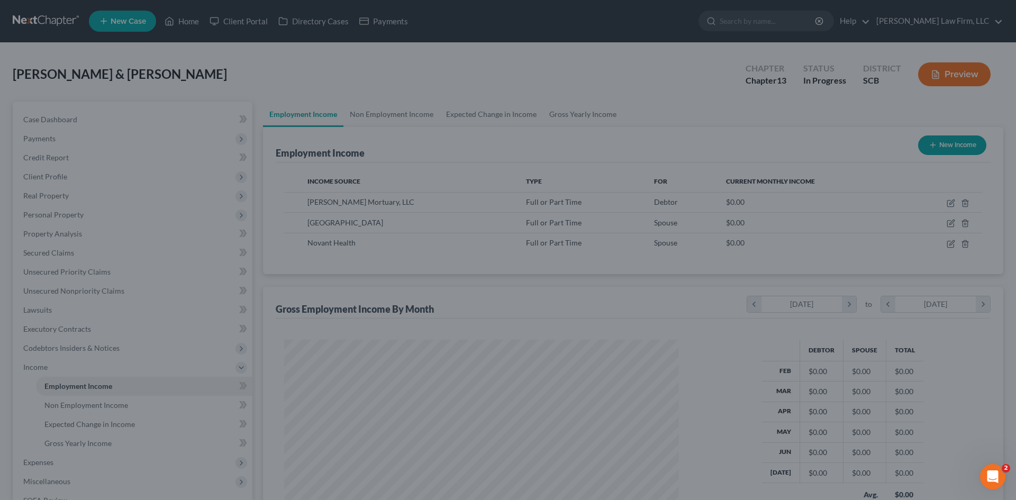
scroll to position [528865, 528646]
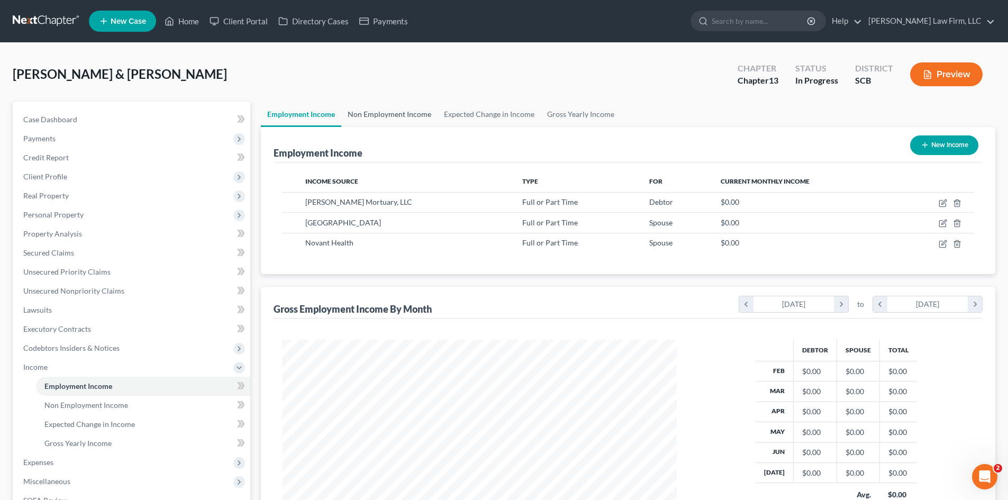
click at [376, 110] on link "Non Employment Income" at bounding box center [389, 114] width 96 height 25
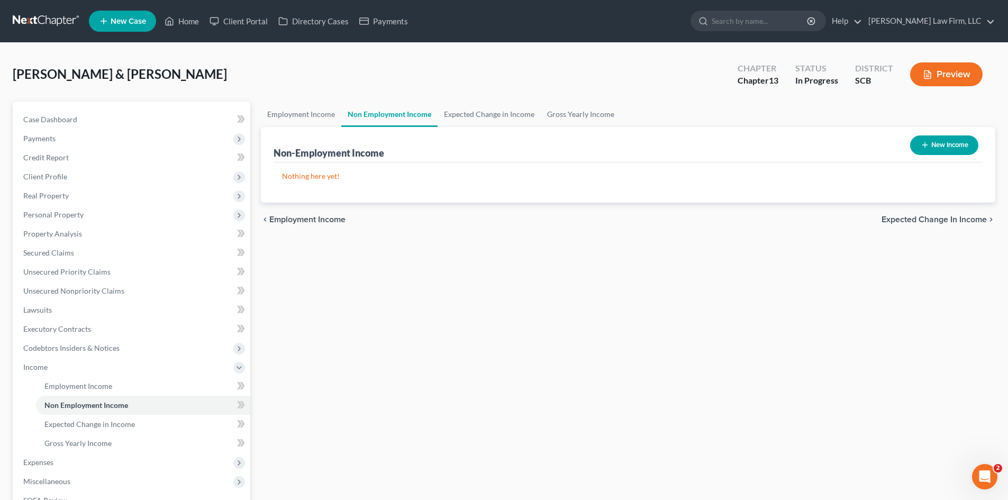
click at [942, 148] on button "New Income" at bounding box center [944, 145] width 68 height 20
select select "0"
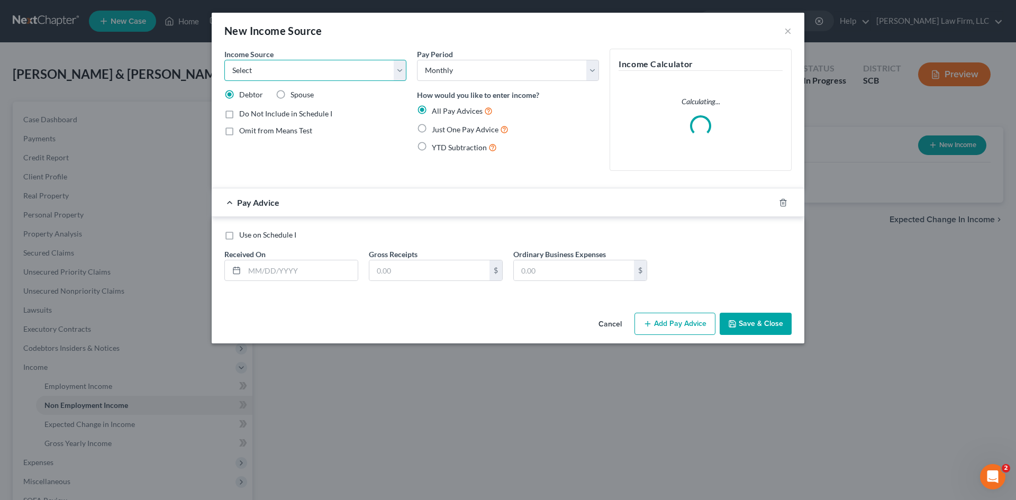
click at [339, 72] on select "Select Unemployment Disability (from employer) Pension Retirement Social Securi…" at bounding box center [315, 70] width 182 height 21
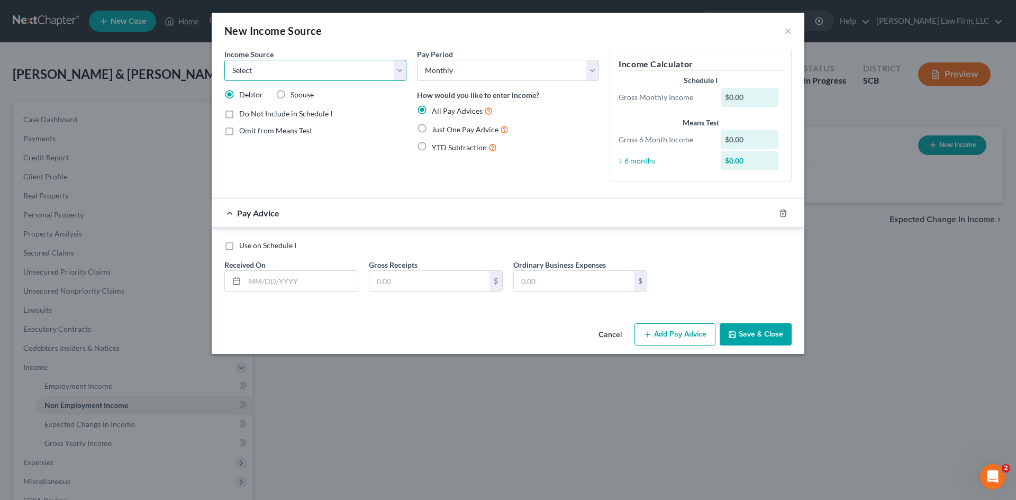
select select "10"
click at [224, 60] on select "Select Unemployment Disability (from employer) Pension Retirement Social Securi…" at bounding box center [315, 70] width 182 height 21
click at [782, 214] on line "button" at bounding box center [782, 214] width 0 height 2
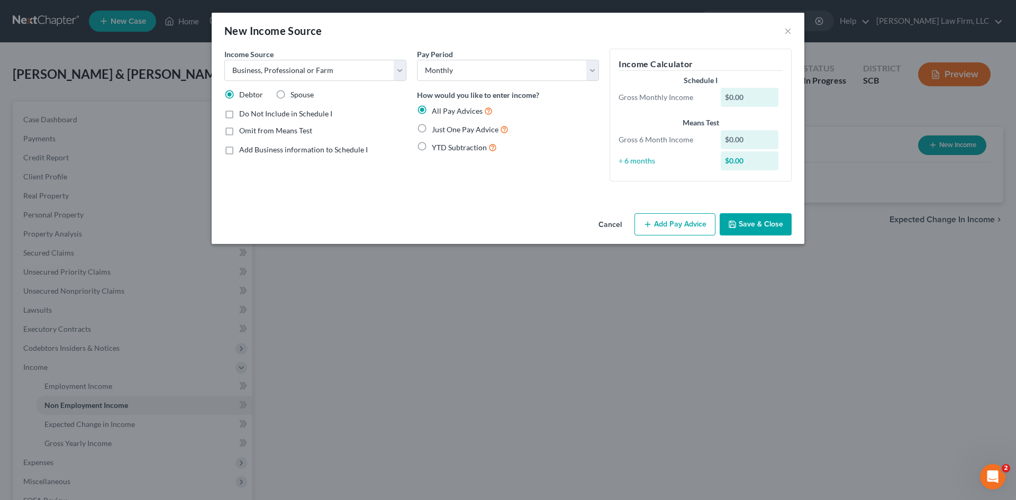
click at [763, 224] on button "Save & Close" at bounding box center [756, 224] width 72 height 22
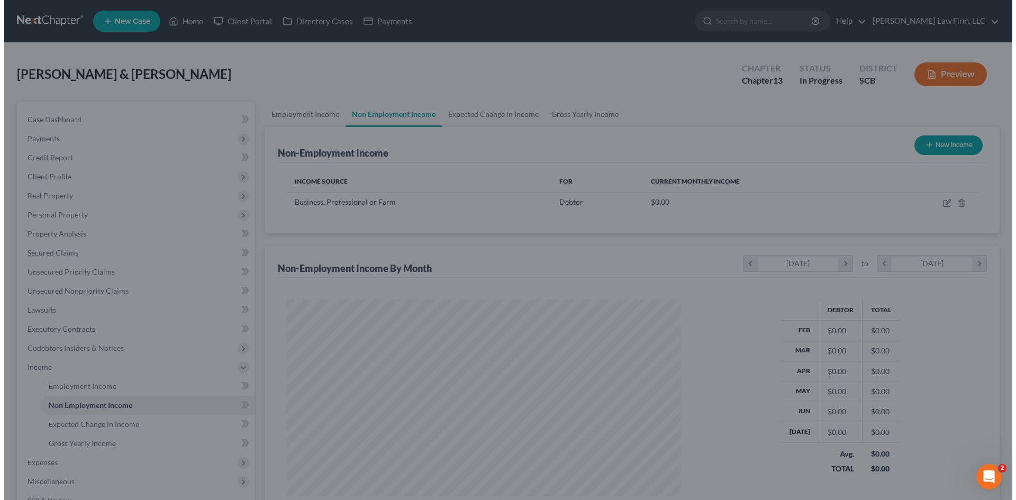
scroll to position [528865, 528646]
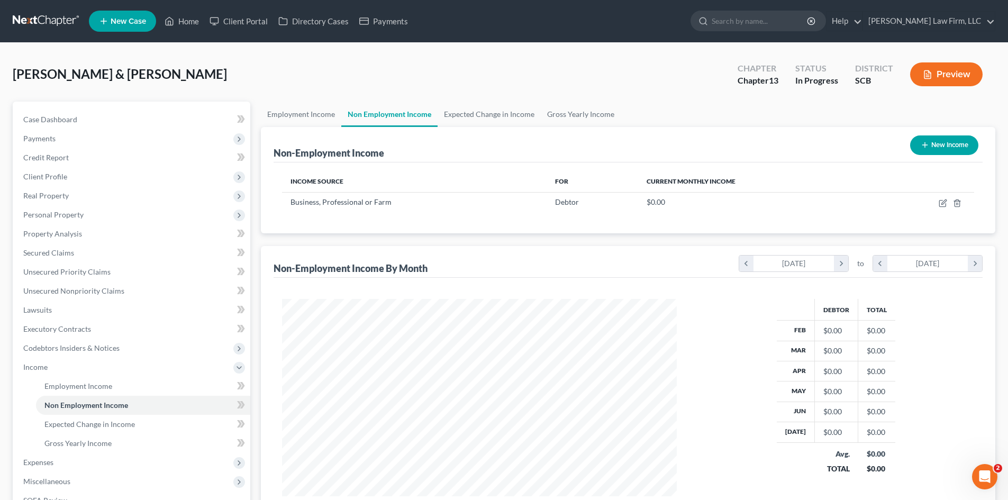
click at [960, 139] on button "New Income" at bounding box center [944, 145] width 68 height 20
select select "0"
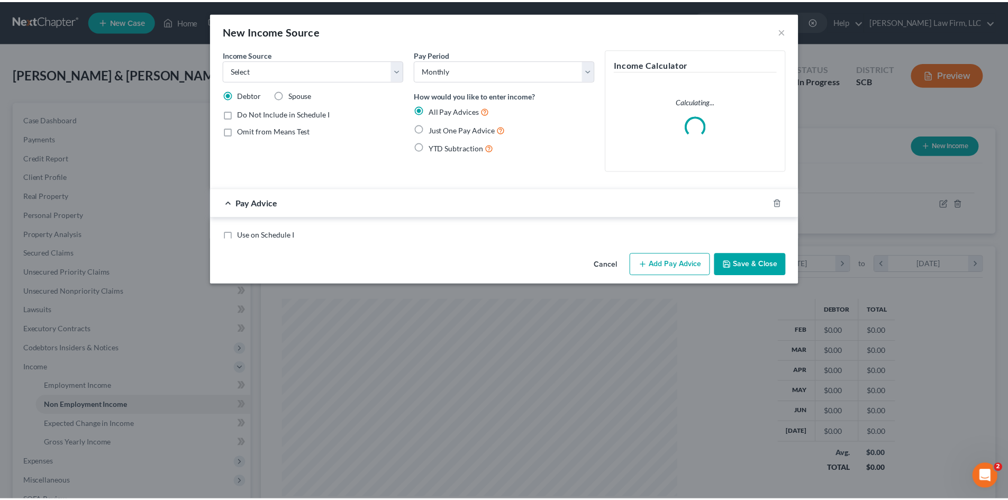
scroll to position [199, 420]
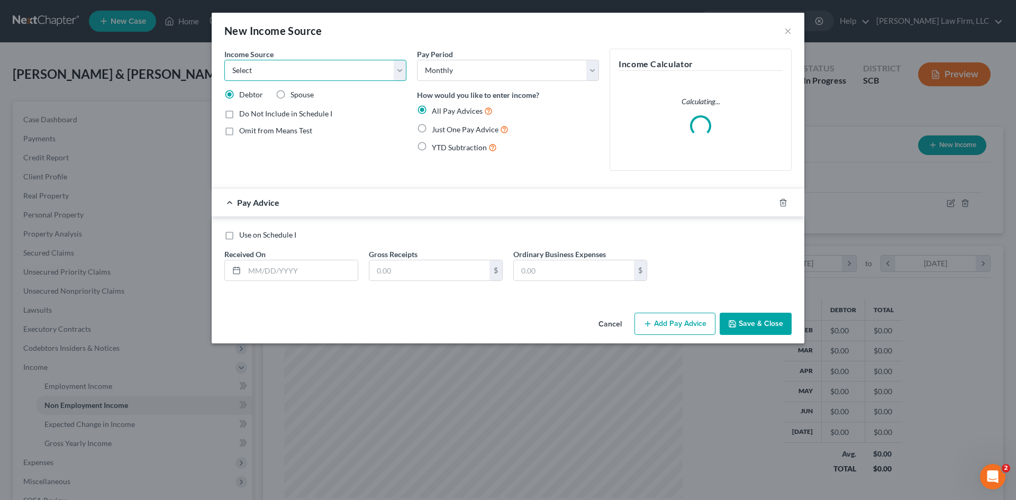
click at [340, 69] on select "Select Unemployment Disability (from employer) Pension Retirement Social Securi…" at bounding box center [315, 70] width 182 height 21
select select "13"
click at [224, 60] on select "Select Unemployment Disability (from employer) Pension Retirement Social Securi…" at bounding box center [315, 70] width 182 height 21
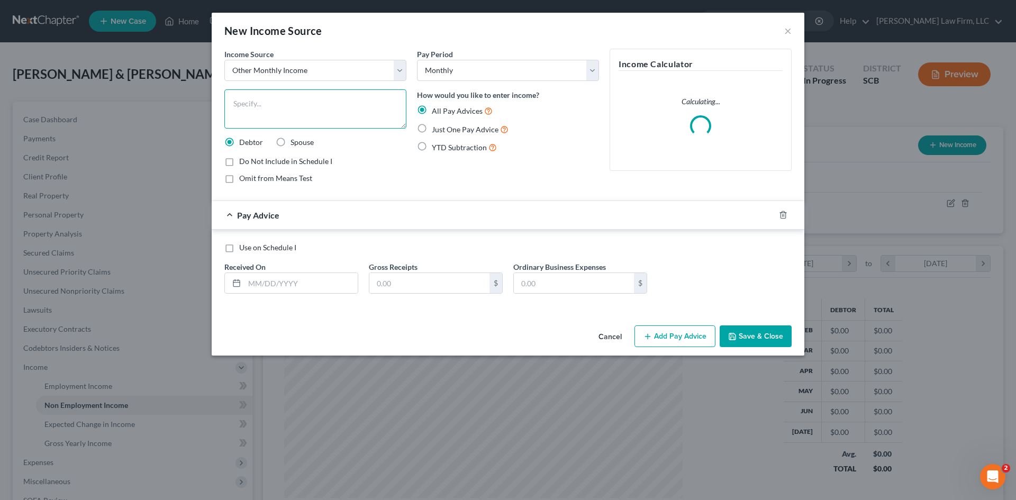
click at [290, 121] on textarea at bounding box center [315, 108] width 182 height 39
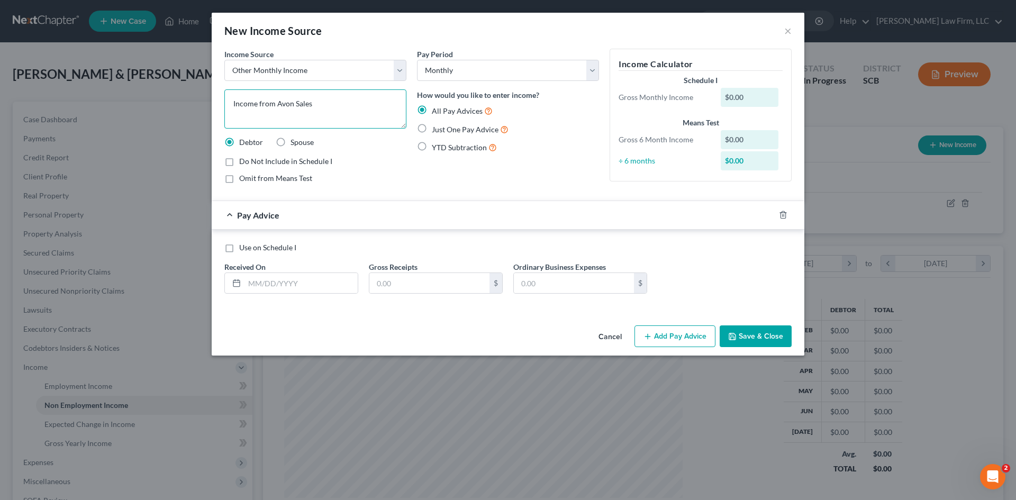
type textarea "Income from Avon Sales"
click at [290, 142] on label "Spouse" at bounding box center [301, 142] width 23 height 11
click at [295, 142] on input "Spouse" at bounding box center [298, 140] width 7 height 7
radio input "true"
click at [781, 214] on icon "button" at bounding box center [782, 215] width 5 height 7
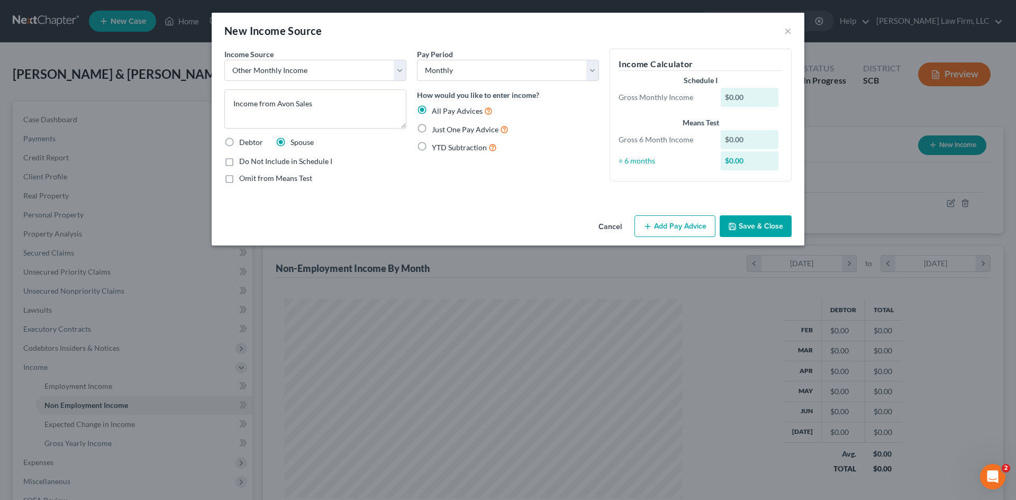
click at [754, 226] on button "Save & Close" at bounding box center [756, 226] width 72 height 22
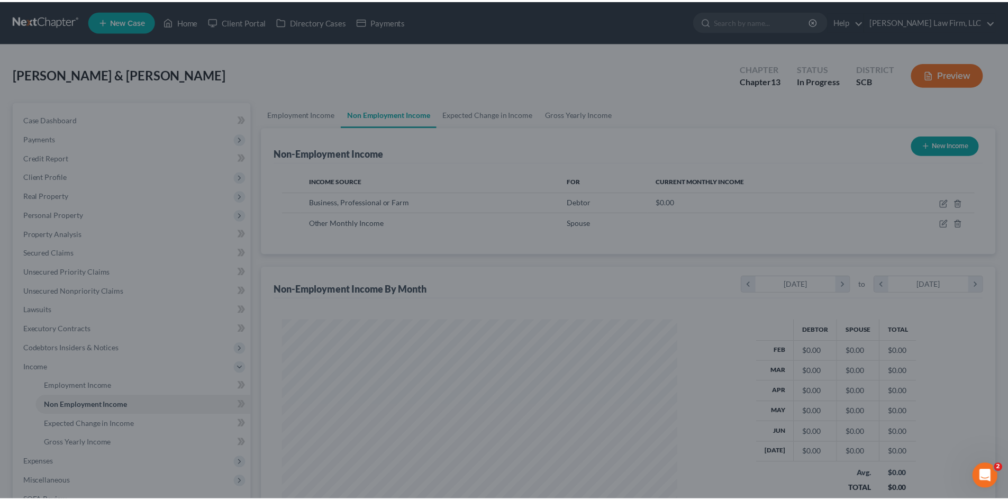
scroll to position [197, 416]
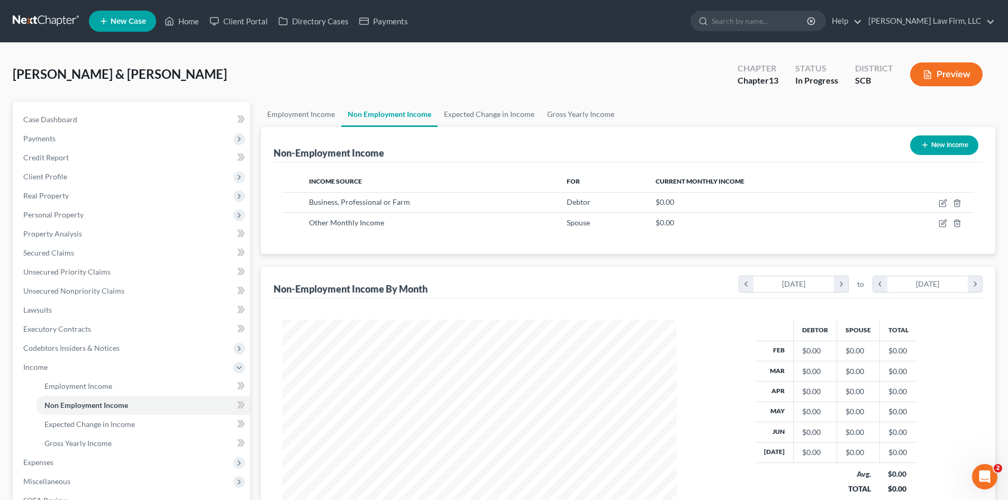
click at [934, 139] on button "New Income" at bounding box center [944, 145] width 68 height 20
select select "0"
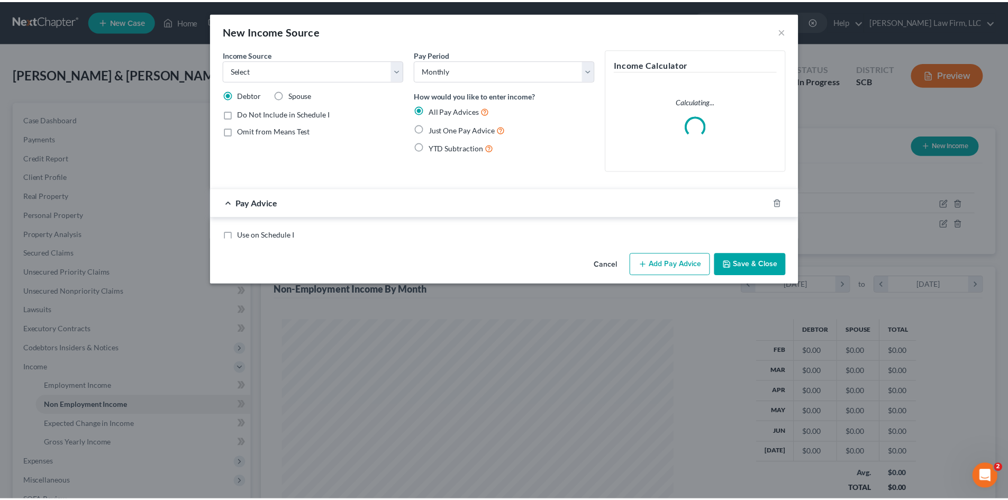
scroll to position [199, 420]
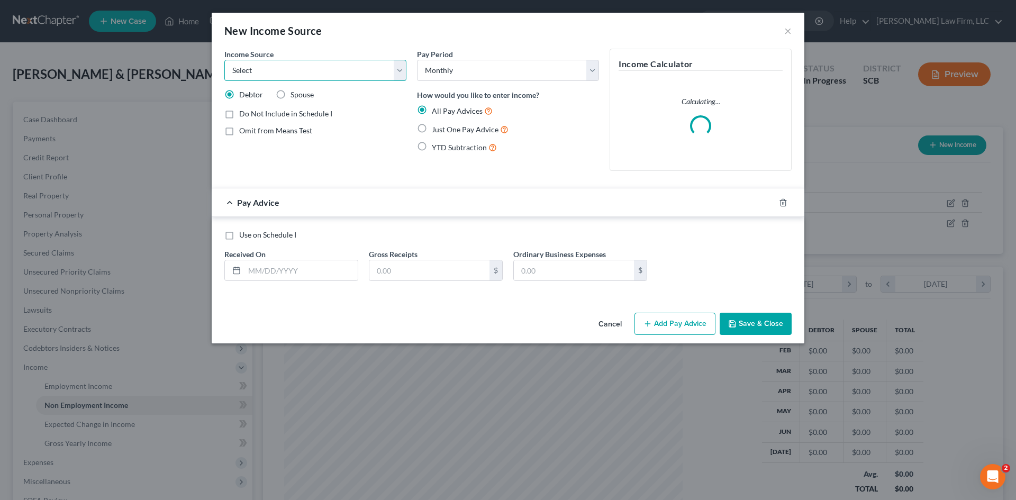
click at [296, 67] on select "Select Unemployment Disability (from employer) Pension Retirement Social Securi…" at bounding box center [315, 70] width 182 height 21
select select "13"
click at [224, 60] on select "Select Unemployment Disability (from employer) Pension Retirement Social Securi…" at bounding box center [315, 70] width 182 height 21
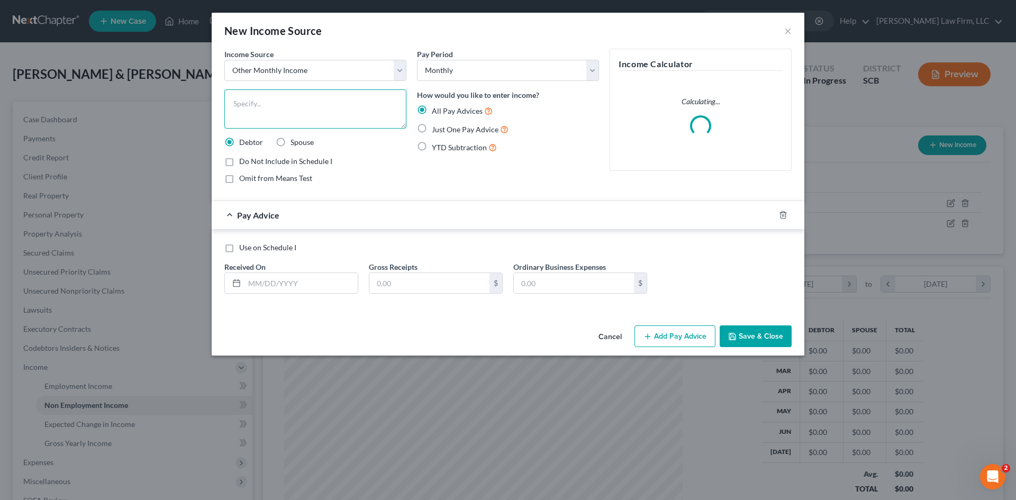
click at [297, 122] on textarea at bounding box center [315, 108] width 182 height 39
type textarea "Income from Avon Sales"
click at [782, 210] on div at bounding box center [790, 214] width 30 height 17
click at [782, 215] on line "button" at bounding box center [782, 216] width 0 height 2
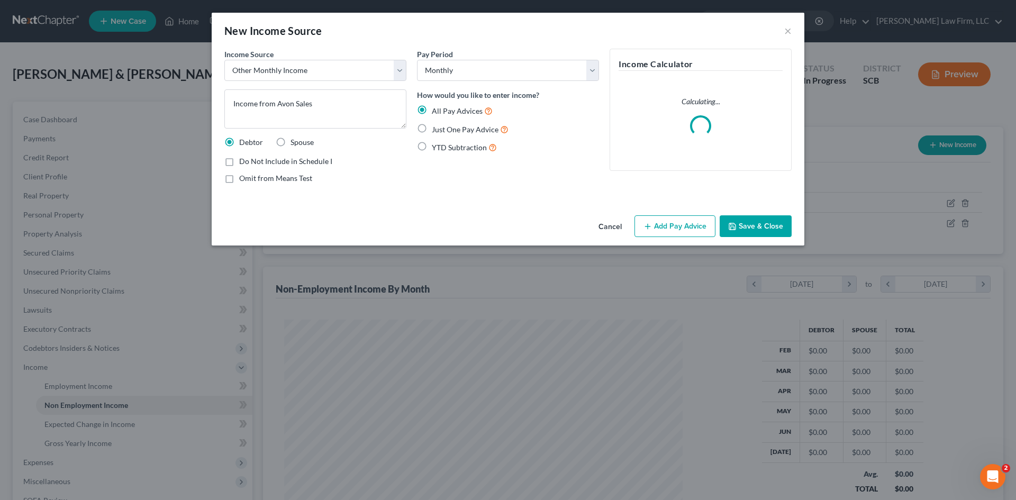
click at [753, 230] on button "Save & Close" at bounding box center [756, 226] width 72 height 22
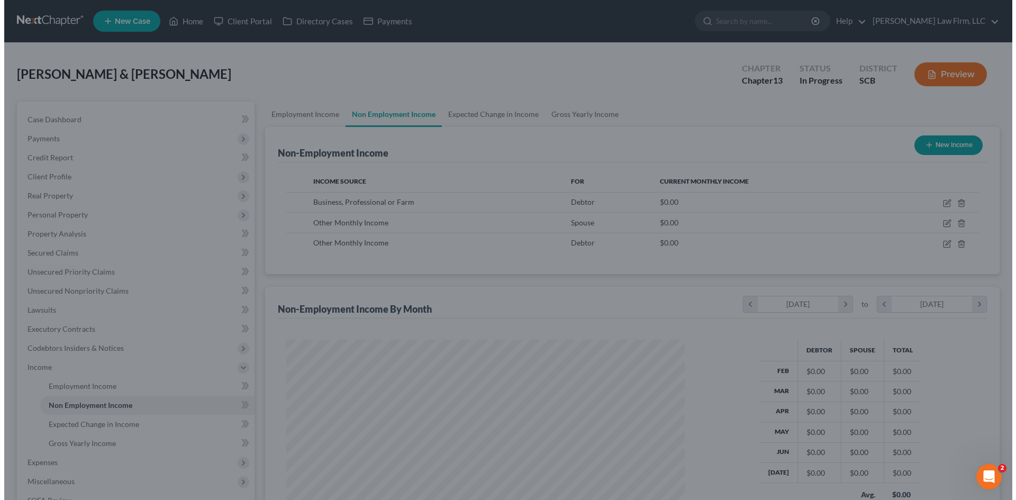
scroll to position [528865, 528646]
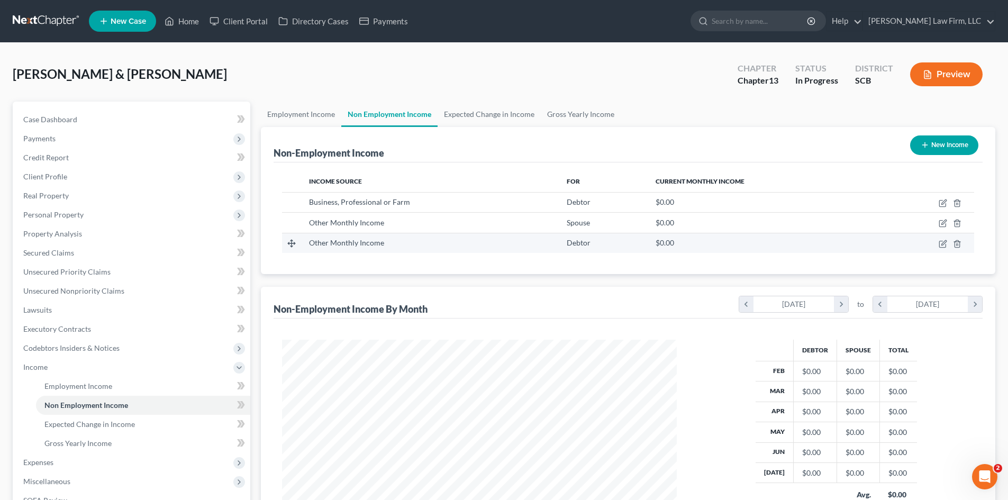
click at [943, 248] on td at bounding box center [926, 243] width 96 height 20
click at [942, 245] on icon "button" at bounding box center [943, 244] width 8 height 8
select select "13"
select select "0"
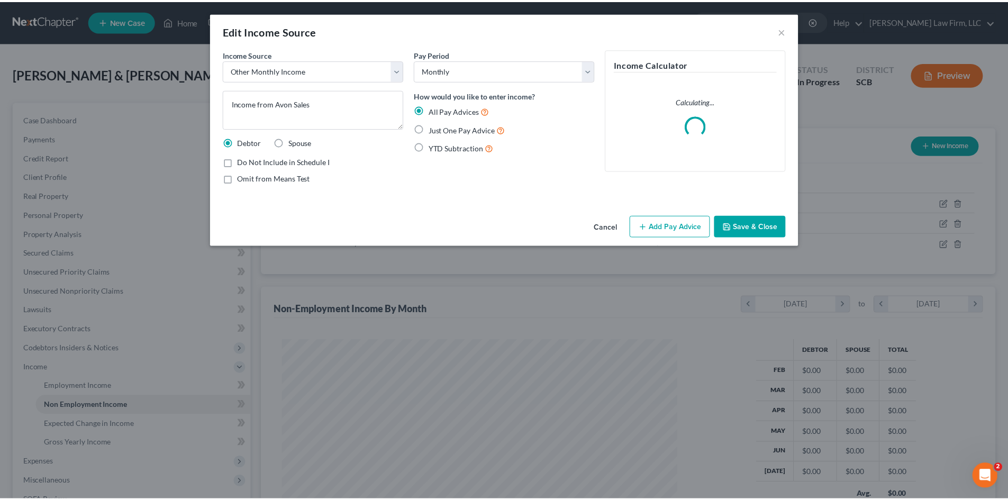
scroll to position [199, 420]
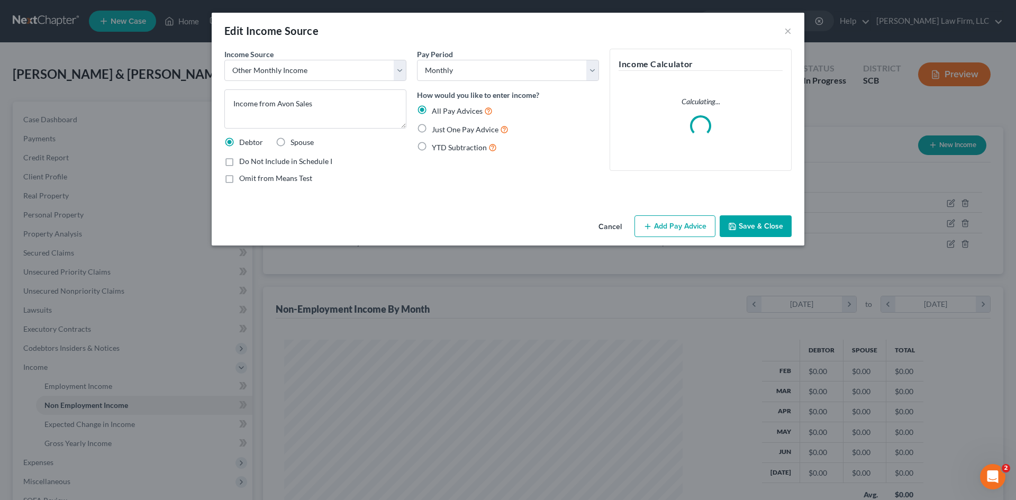
click at [302, 143] on span "Spouse" at bounding box center [301, 142] width 23 height 9
click at [302, 143] on input "Spouse" at bounding box center [298, 140] width 7 height 7
radio input "true"
click at [768, 225] on button "Save & Close" at bounding box center [756, 226] width 72 height 22
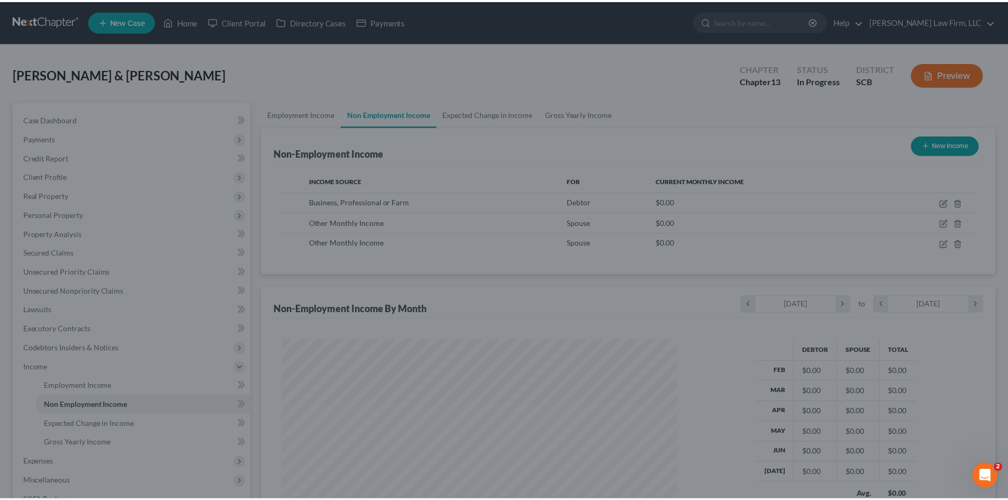
scroll to position [197, 416]
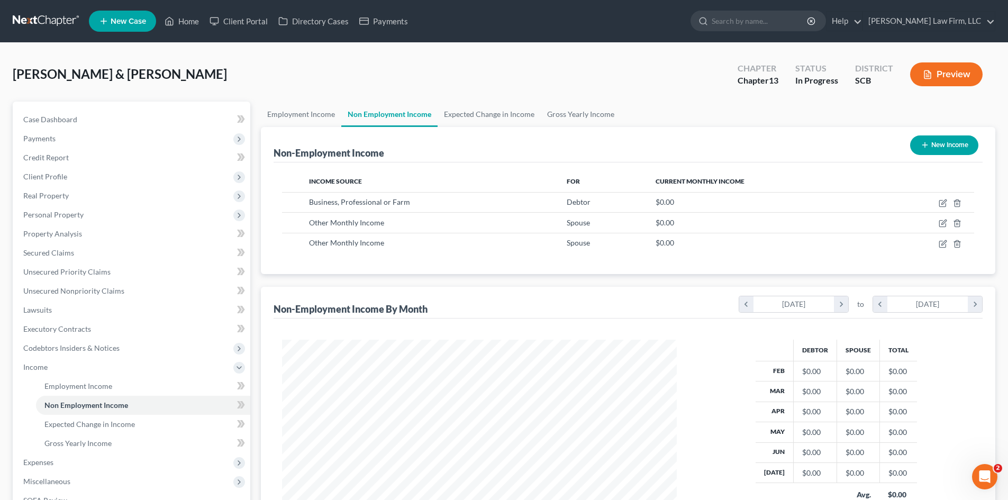
click at [929, 153] on button "New Income" at bounding box center [944, 145] width 68 height 20
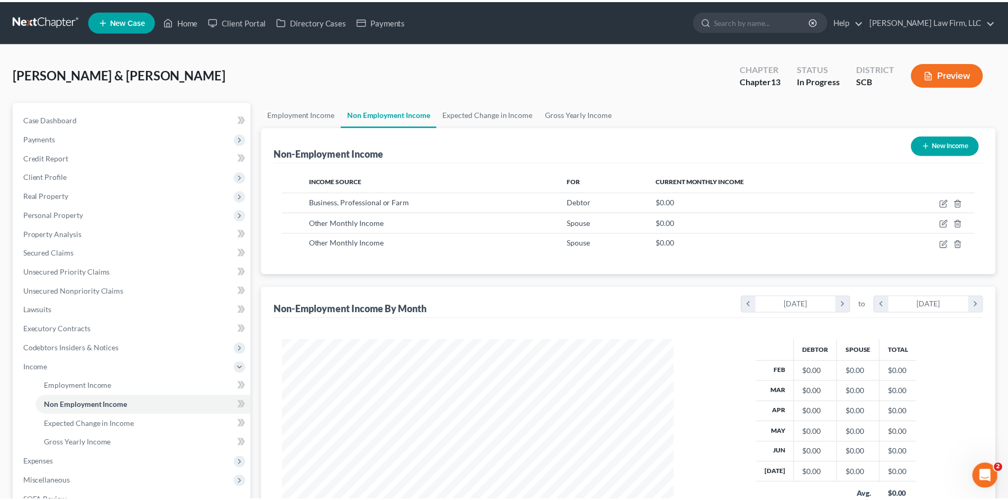
scroll to position [199, 420]
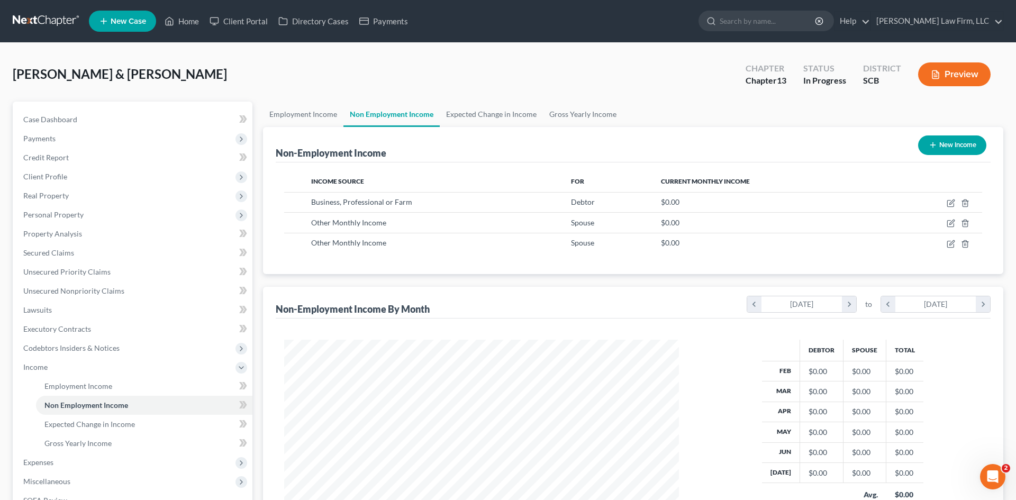
select select "0"
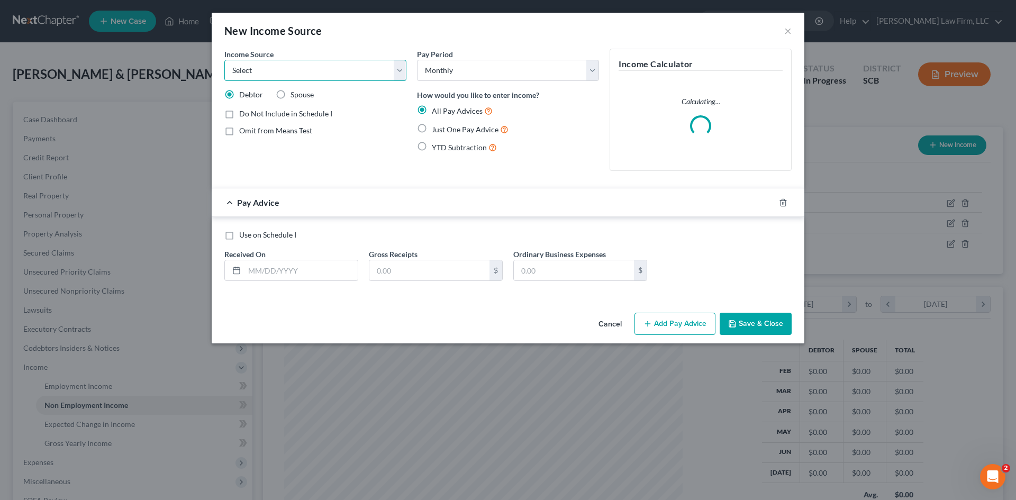
click at [255, 77] on select "Select Unemployment Disability (from employer) Pension Retirement Social Securi…" at bounding box center [315, 70] width 182 height 21
select select "13"
click at [224, 60] on select "Select Unemployment Disability (from employer) Pension Retirement Social Securi…" at bounding box center [315, 70] width 182 height 21
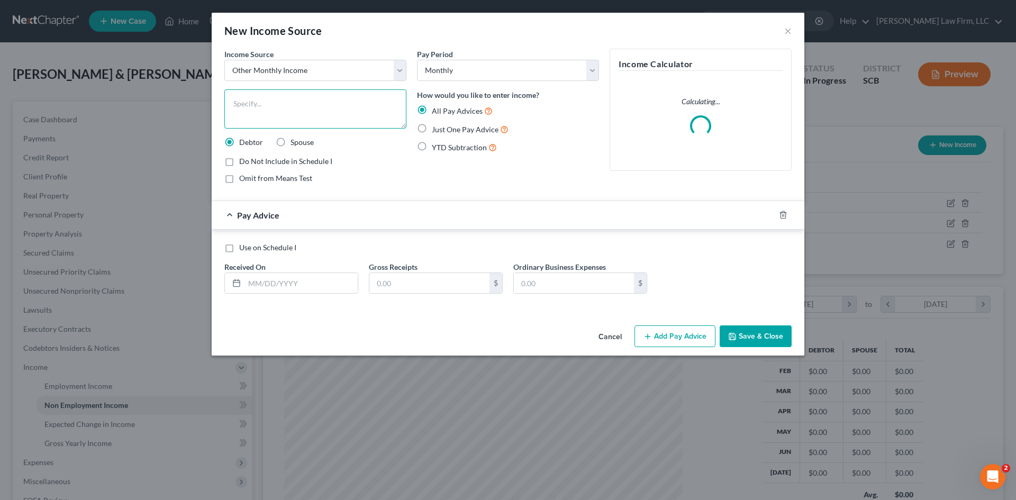
click at [314, 116] on textarea at bounding box center [315, 108] width 182 height 39
type textarea "Income from Instacart"
click at [780, 215] on icon "button" at bounding box center [782, 215] width 5 height 7
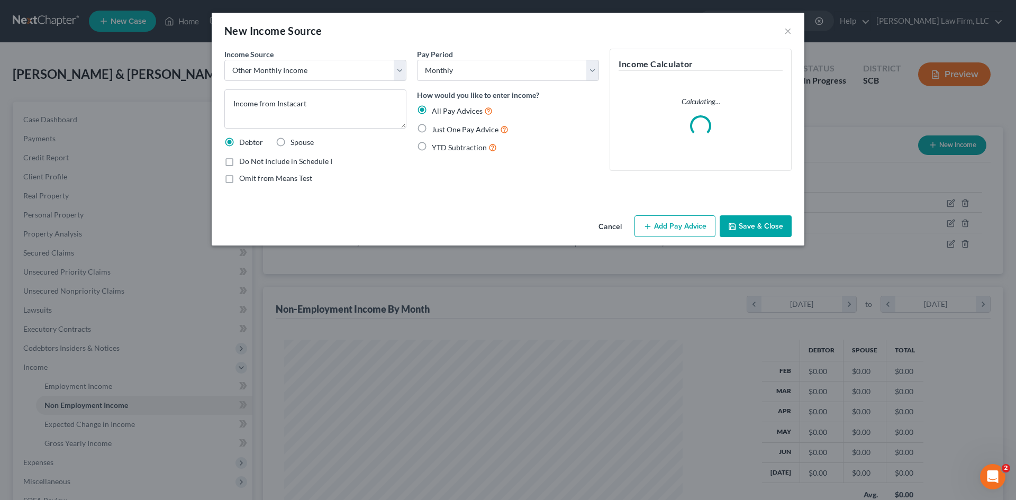
click at [290, 142] on label "Spouse" at bounding box center [301, 142] width 23 height 11
click at [295, 142] on input "Spouse" at bounding box center [298, 140] width 7 height 7
radio input "true"
click at [759, 224] on button "Save & Close" at bounding box center [756, 226] width 72 height 22
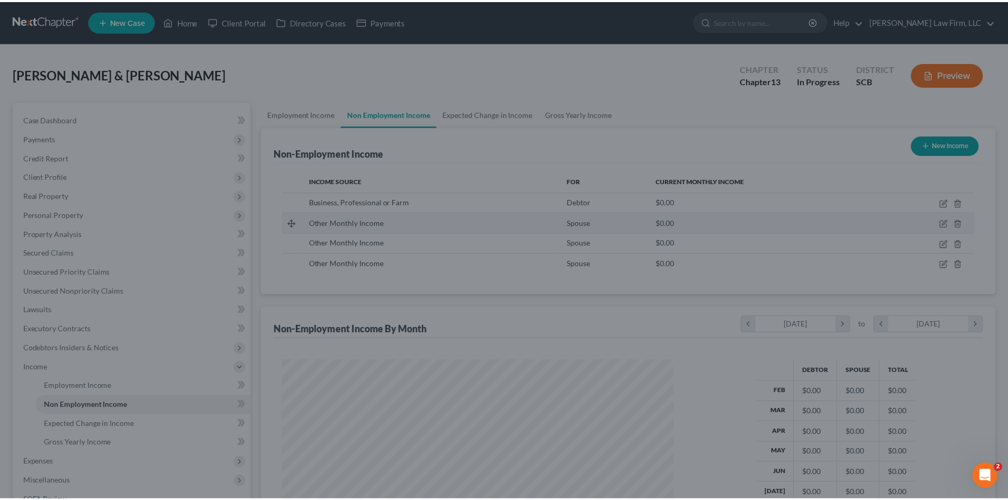
scroll to position [528865, 528646]
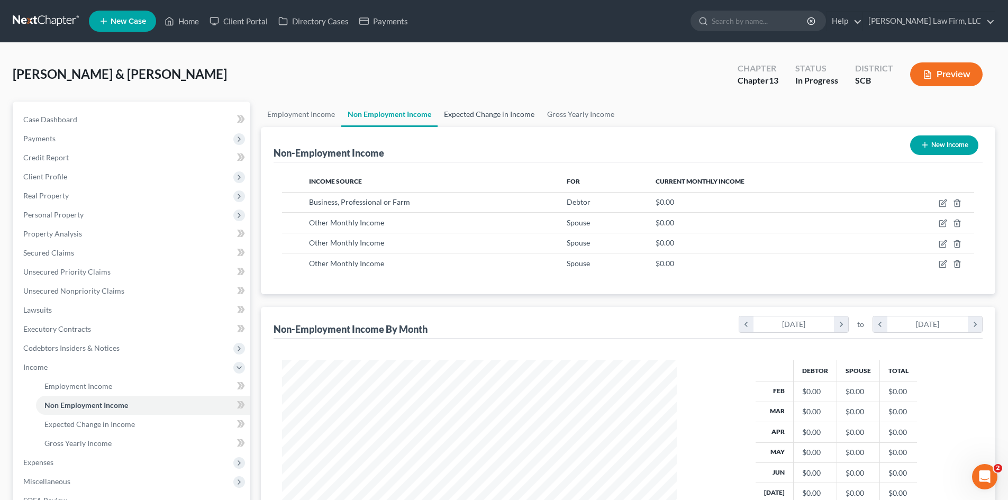
click at [463, 115] on link "Expected Change in Income" at bounding box center [489, 114] width 103 height 25
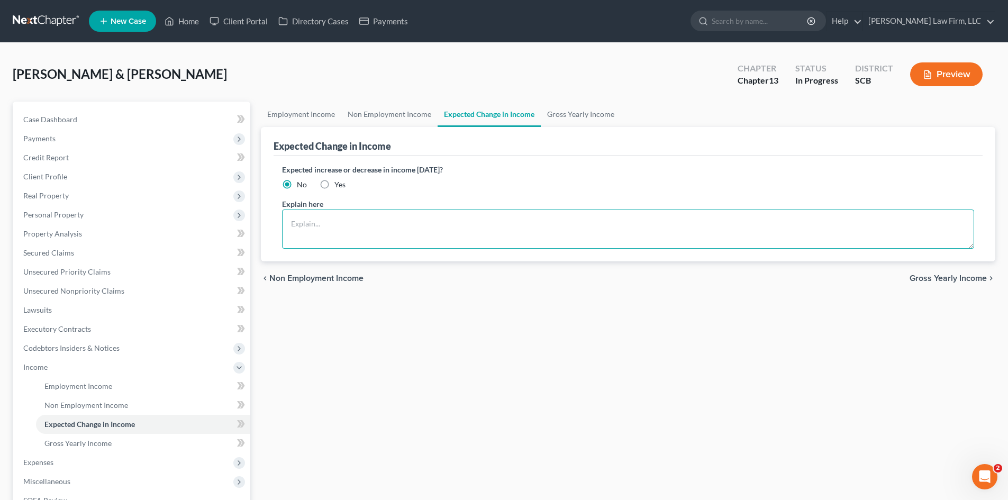
click at [449, 230] on textarea at bounding box center [628, 229] width 692 height 39
drag, startPoint x: 630, startPoint y: 229, endPoint x: 290, endPoint y: 221, distance: 339.7
click at [290, 221] on textarea "The debtors do not anticipate an increase or decrease in their income of 10% or…" at bounding box center [628, 229] width 692 height 39
type textarea "The debtors do not anticipate an increase or decrease in their income of 10% or…"
click at [589, 115] on link "Gross Yearly Income" at bounding box center [581, 114] width 80 height 25
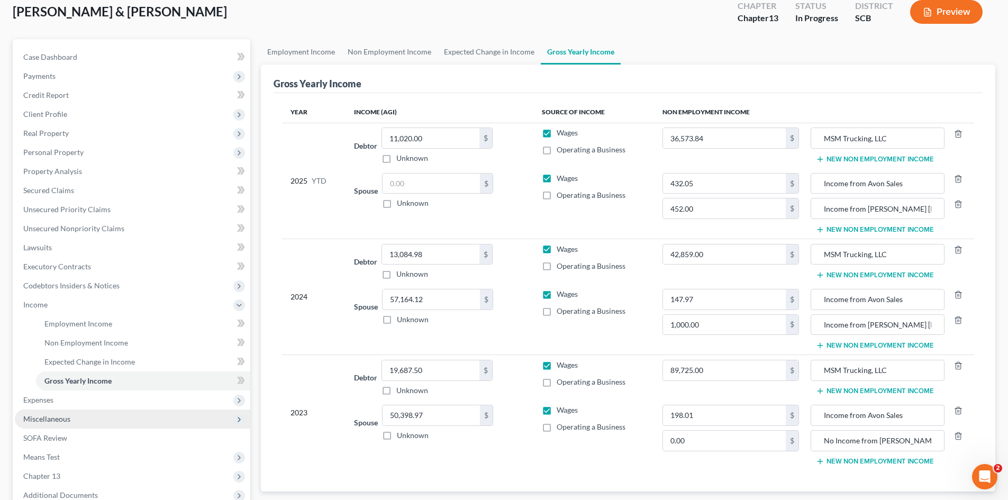
scroll to position [159, 0]
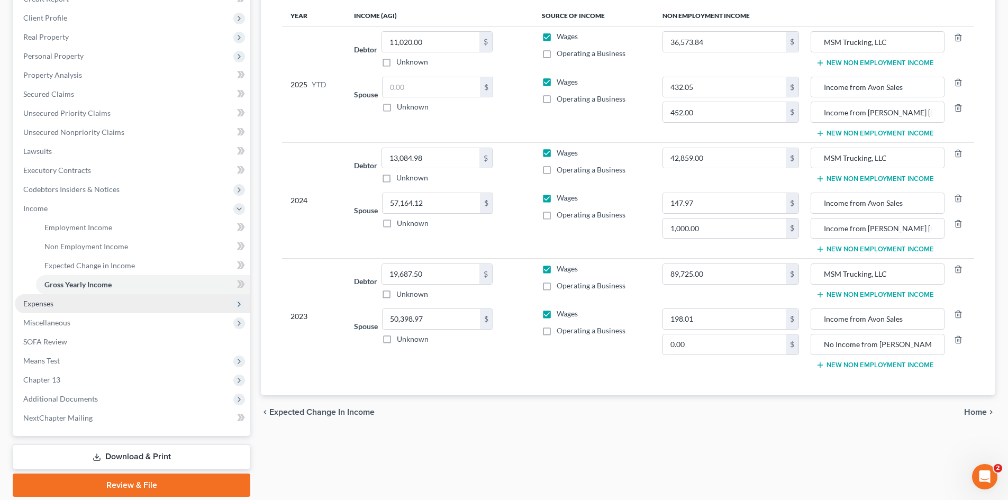
click at [57, 306] on span "Expenses" at bounding box center [132, 303] width 235 height 19
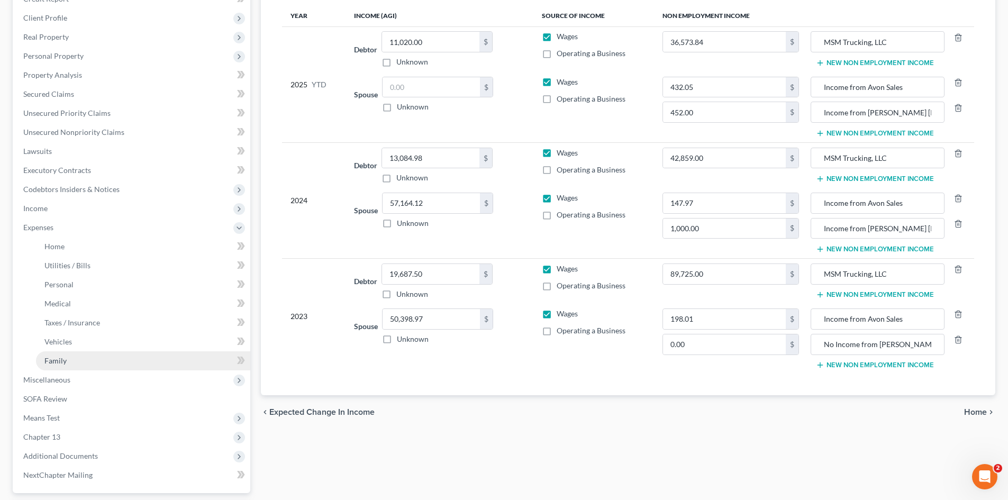
click at [61, 363] on span "Family" at bounding box center [55, 360] width 22 height 9
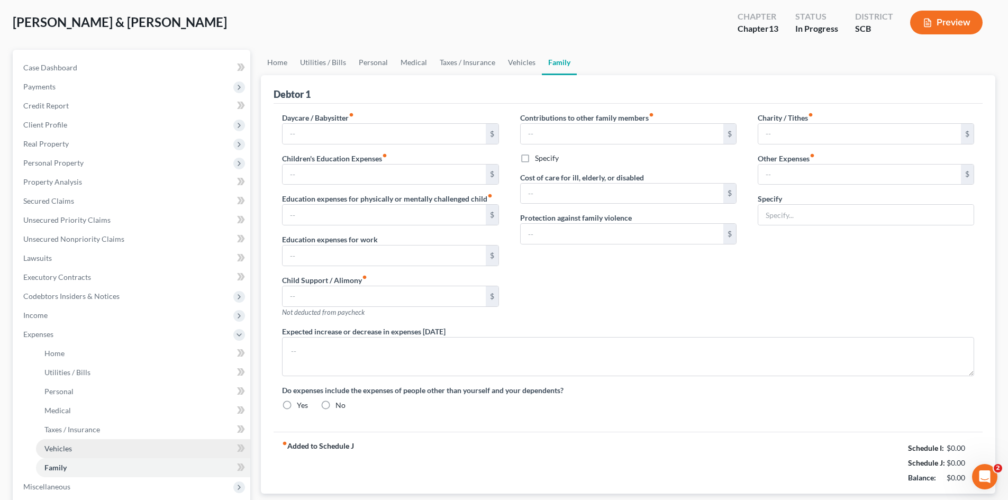
type input "0.00"
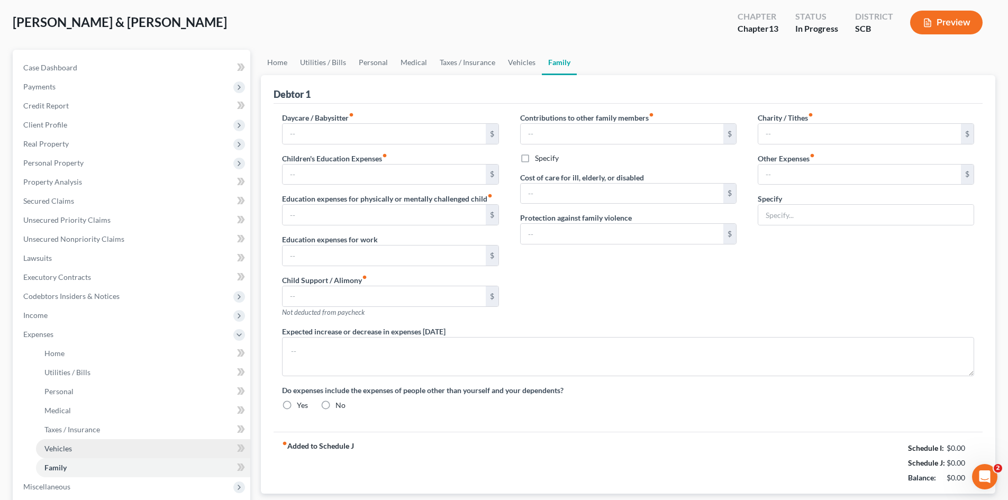
type input "0.00"
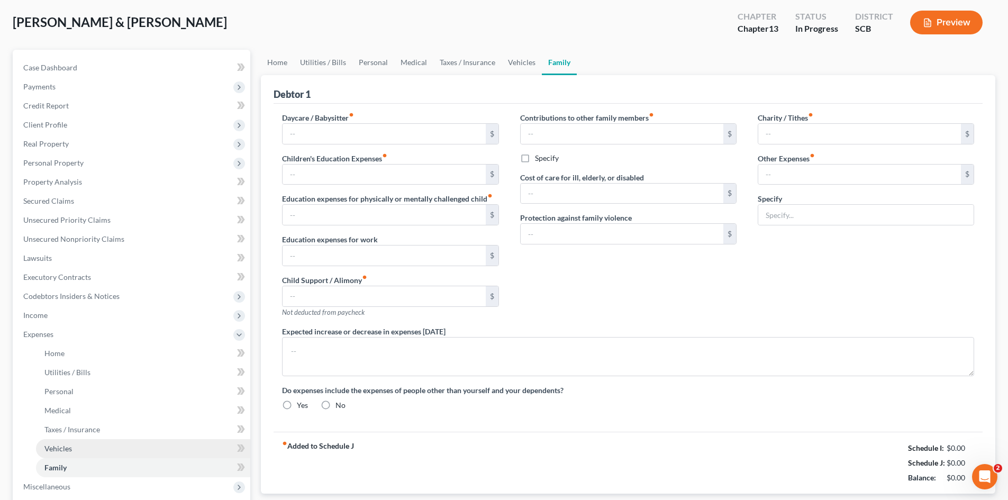
type textarea "The debtor's 23 year old daughter resides in the home with them."
radio input "true"
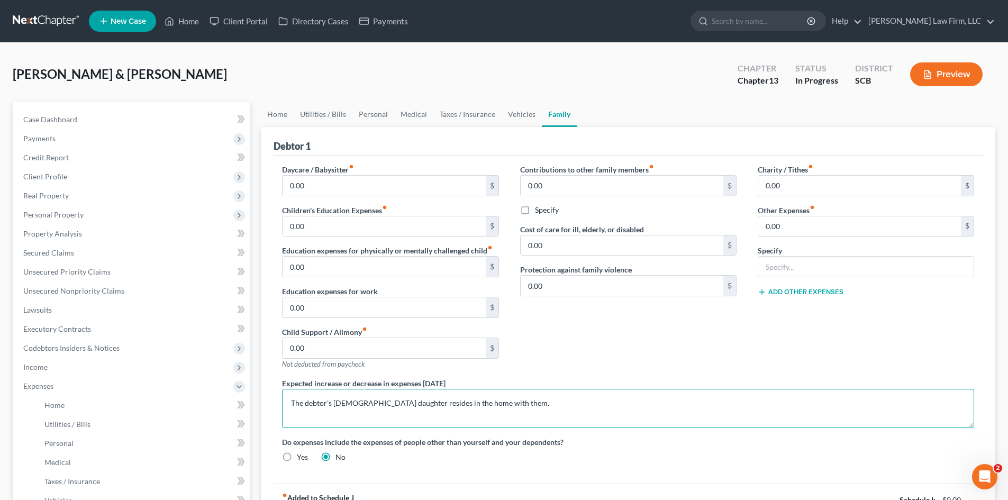
drag, startPoint x: 558, startPoint y: 390, endPoint x: 525, endPoint y: 403, distance: 35.7
click at [525, 403] on textarea "The debtor's 23 year old daughter resides in the home with them." at bounding box center [628, 408] width 692 height 39
paste textarea "The debtors do not anticipate an increase or decrease in their income of 10% or…"
click at [604, 403] on textarea "The debtor's 23 year old daughter resides in the home with them. The debtors do…" at bounding box center [628, 408] width 692 height 39
type textarea "The debtor's [DEMOGRAPHIC_DATA] daughter resides in the home with them. The deb…"
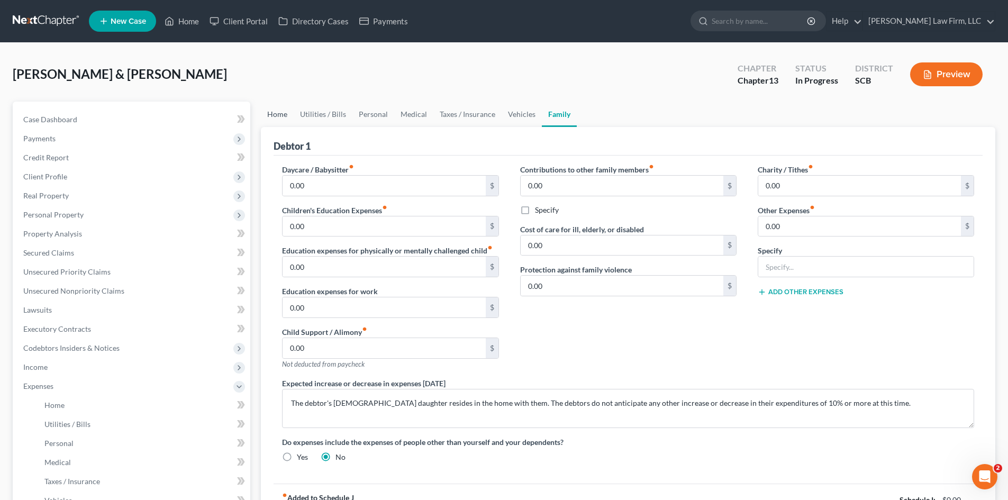
click at [278, 121] on link "Home" at bounding box center [277, 114] width 33 height 25
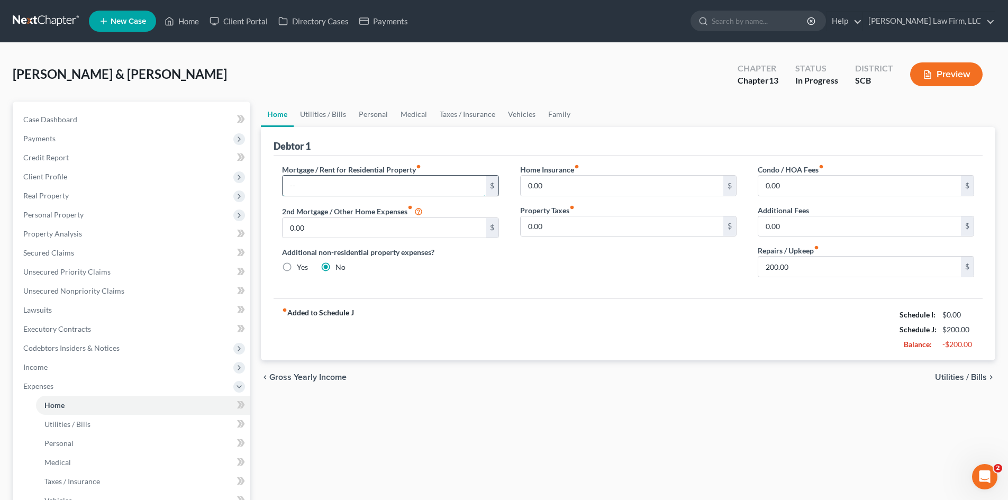
click at [317, 177] on input "text" at bounding box center [384, 186] width 203 height 20
click at [326, 112] on link "Utilities / Bills" at bounding box center [323, 114] width 59 height 25
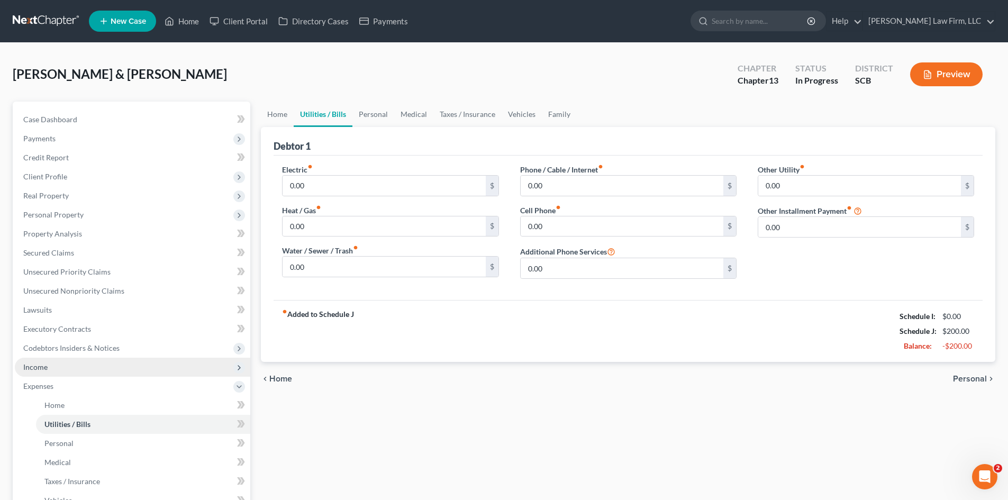
click at [49, 370] on span "Income" at bounding box center [132, 367] width 235 height 19
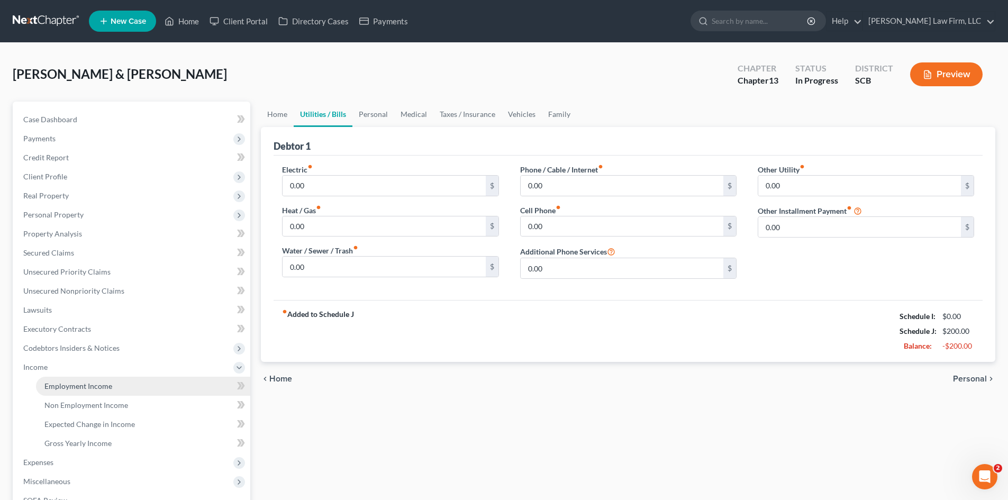
click at [52, 378] on link "Employment Income" at bounding box center [143, 386] width 214 height 19
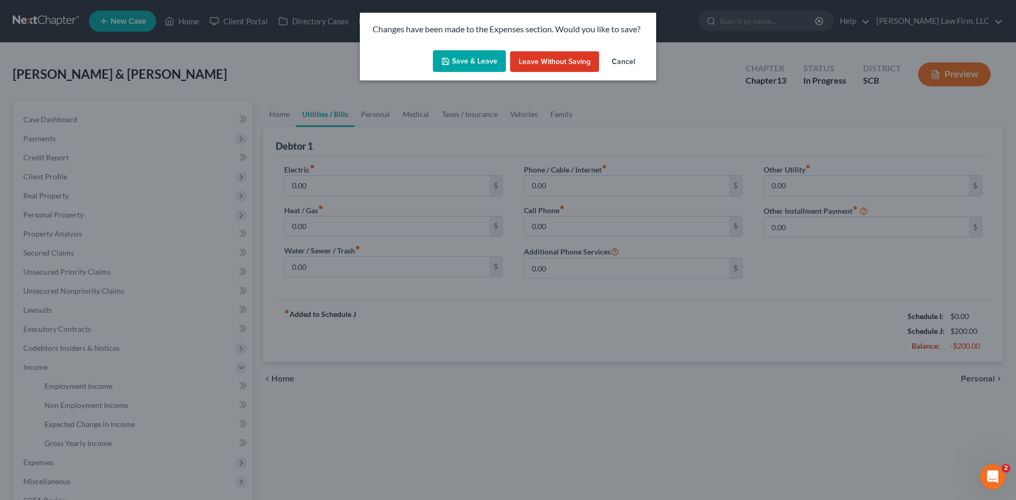
click at [475, 59] on button "Save & Leave" at bounding box center [469, 61] width 73 height 22
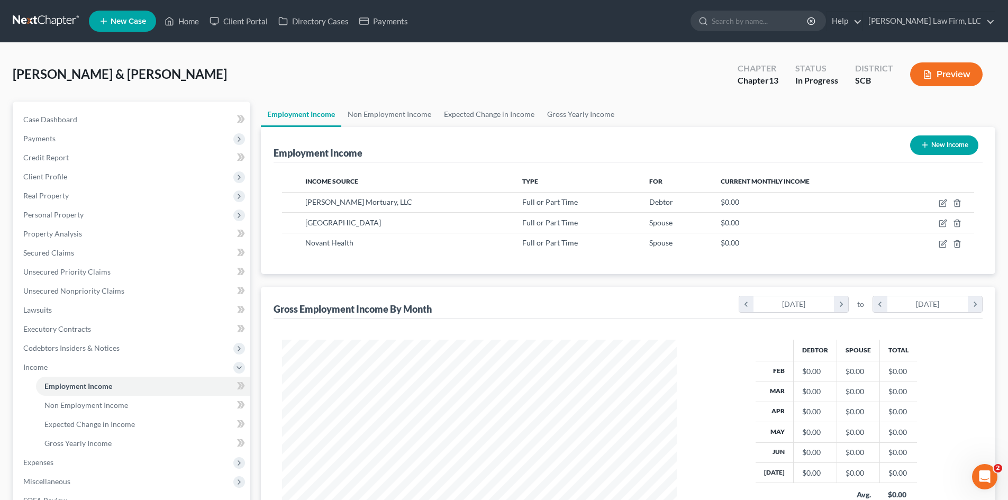
scroll to position [197, 416]
click at [394, 114] on link "Non Employment Income" at bounding box center [389, 114] width 96 height 25
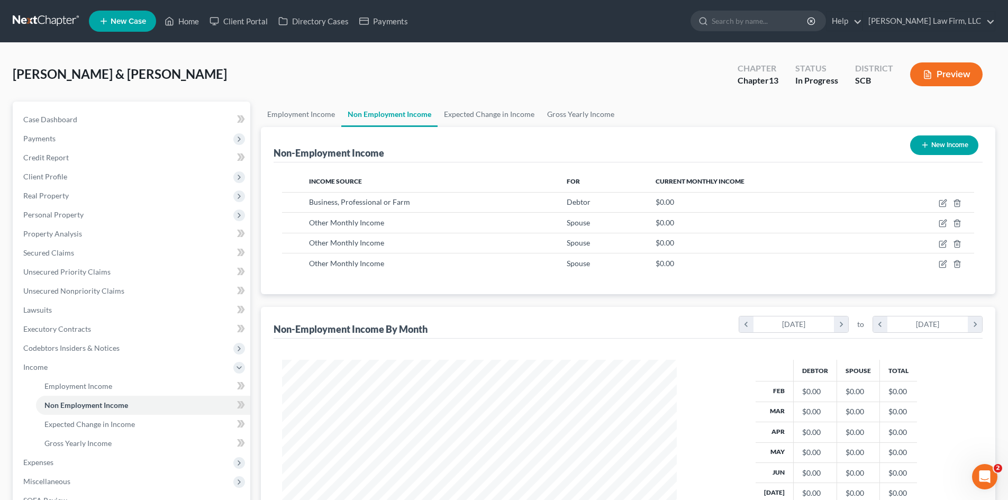
scroll to position [197, 416]
click at [486, 118] on link "Expected Change in Income" at bounding box center [489, 114] width 103 height 25
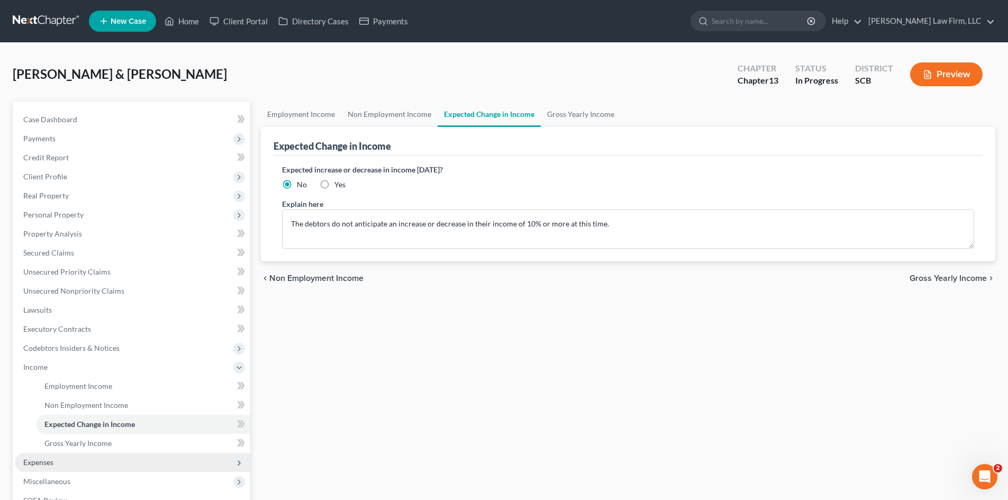
click at [55, 457] on span "Expenses" at bounding box center [132, 462] width 235 height 19
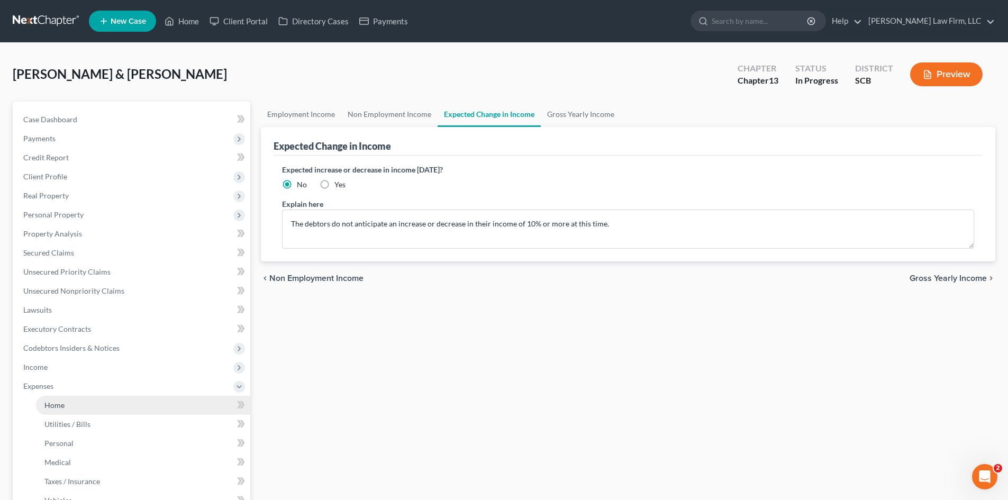
click at [68, 409] on link "Home" at bounding box center [143, 405] width 214 height 19
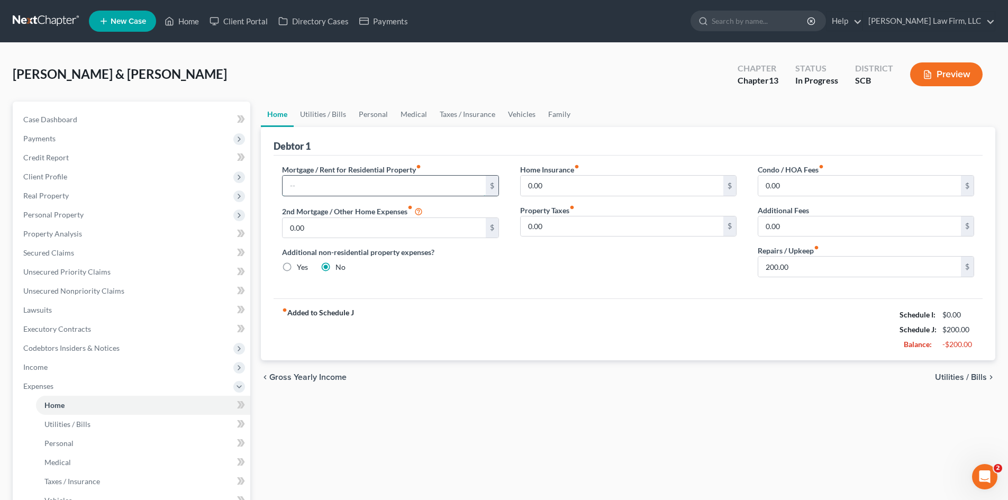
click at [333, 192] on input "text" at bounding box center [384, 186] width 203 height 20
click at [315, 230] on input "0.00" at bounding box center [384, 228] width 203 height 20
click at [548, 192] on input "0.00" at bounding box center [622, 186] width 203 height 20
click at [563, 225] on input "0.00" at bounding box center [622, 226] width 203 height 20
click at [758, 179] on input "0.00" at bounding box center [859, 186] width 203 height 20
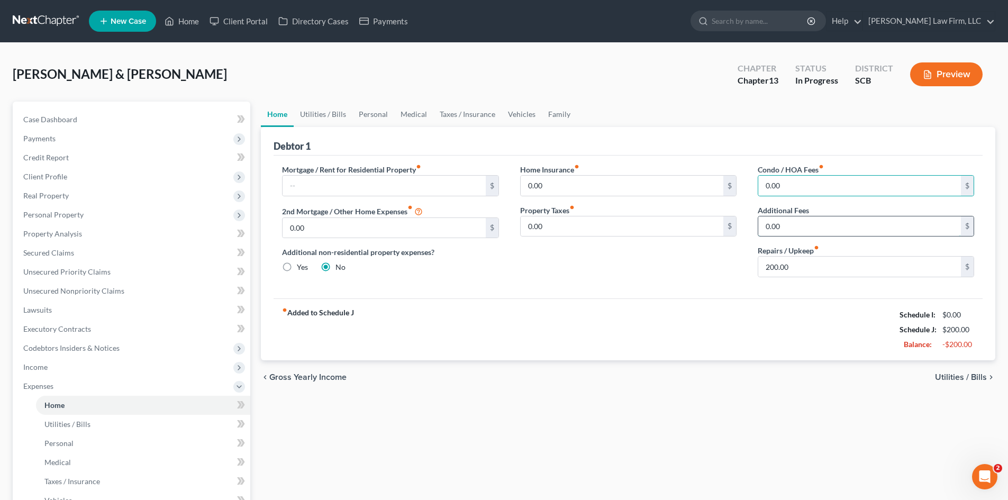
click at [773, 220] on input "0.00" at bounding box center [859, 226] width 203 height 20
click at [814, 267] on input "200.00" at bounding box center [859, 267] width 203 height 20
click at [325, 116] on link "Utilities / Bills" at bounding box center [323, 114] width 59 height 25
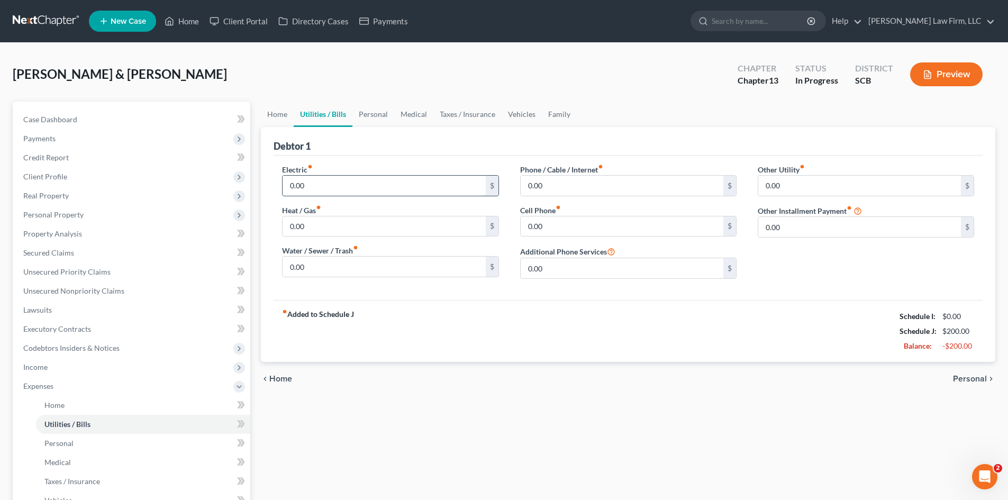
click at [326, 185] on input "0.00" at bounding box center [384, 186] width 203 height 20
type input "200"
click at [351, 227] on input "0.00" at bounding box center [384, 226] width 203 height 20
click at [324, 269] on input "150" at bounding box center [384, 267] width 203 height 20
type input "175"
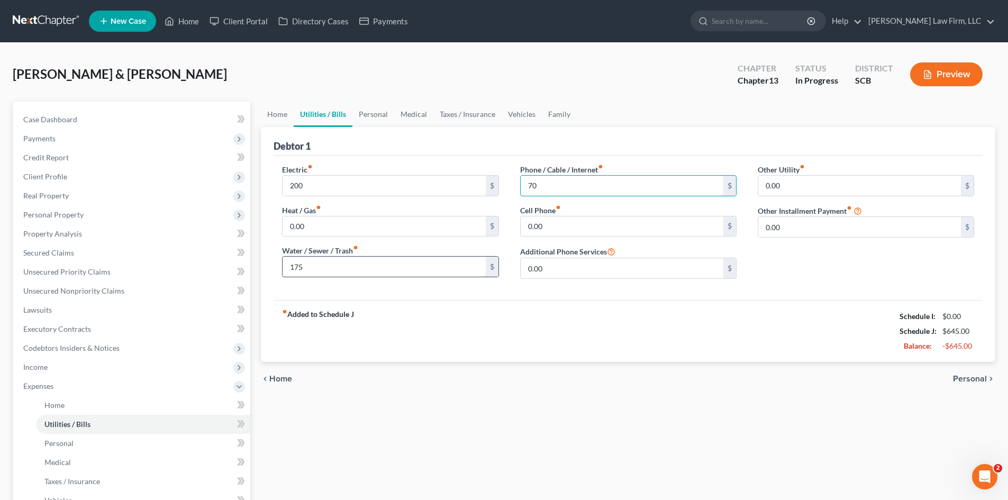
type input "70"
type input "345"
click at [778, 188] on input "0.00" at bounding box center [859, 186] width 203 height 20
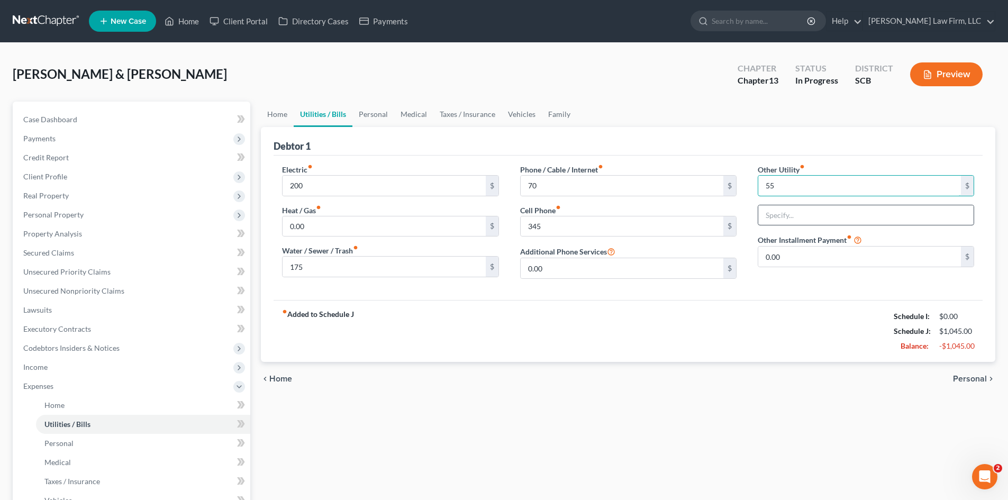
type input "55"
click at [799, 215] on input "text" at bounding box center [865, 215] width 215 height 20
type input "Security System"
click at [799, 185] on input "55" at bounding box center [859, 186] width 203 height 20
type input "59"
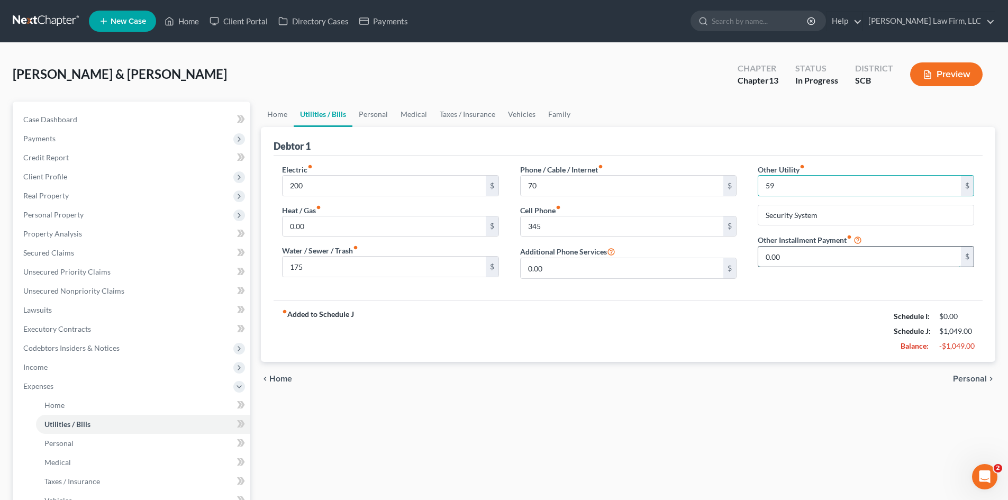
click at [830, 249] on input "0.00" at bounding box center [859, 257] width 203 height 20
click at [524, 116] on link "Vehicles" at bounding box center [522, 114] width 40 height 25
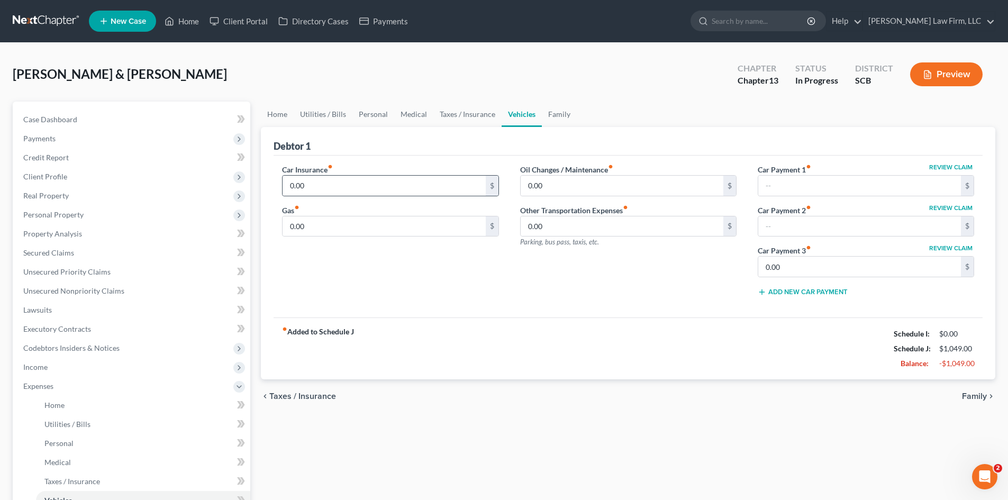
click at [330, 175] on div "Car Insurance fiber_manual_record 0.00 $" at bounding box center [390, 180] width 216 height 32
click at [334, 184] on input "0.00" at bounding box center [384, 186] width 203 height 20
type input "450"
click at [312, 114] on link "Utilities / Bills" at bounding box center [323, 114] width 59 height 25
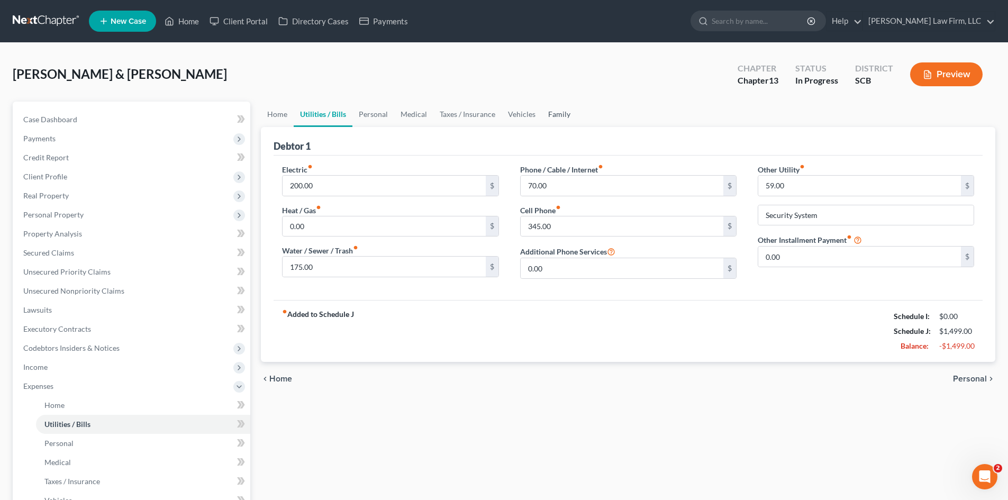
click at [545, 114] on link "Family" at bounding box center [559, 114] width 35 height 25
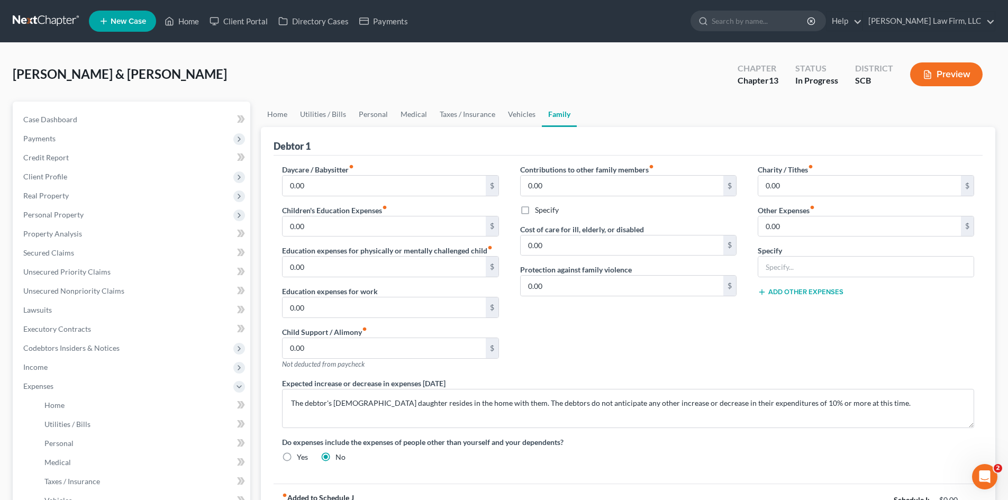
click at [314, 321] on div "Daycare / Babysitter fiber_manual_record 0.00 $ Children's Education Expenses f…" at bounding box center [390, 271] width 238 height 214
click at [313, 311] on input "0.00" at bounding box center [384, 307] width 203 height 20
type input "12.50"
click at [333, 112] on link "Utilities / Bills" at bounding box center [323, 114] width 59 height 25
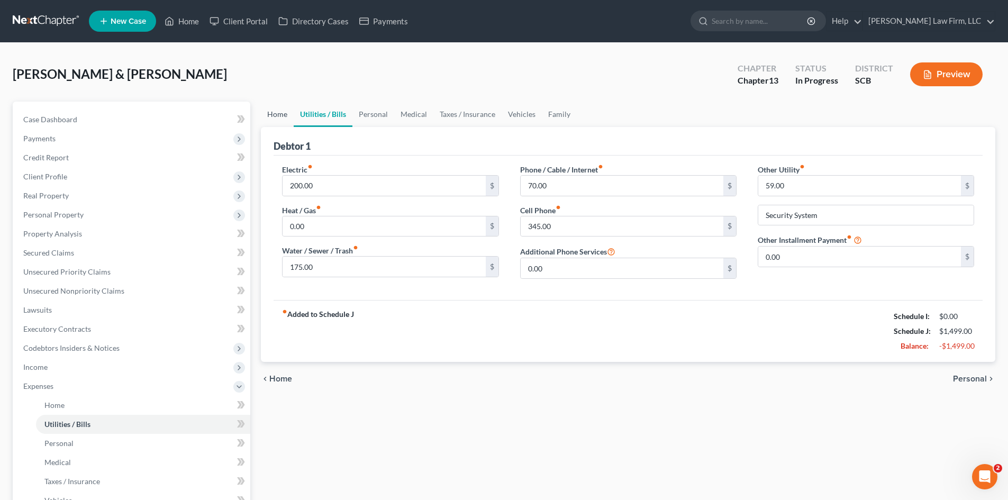
click at [281, 112] on link "Home" at bounding box center [277, 114] width 33 height 25
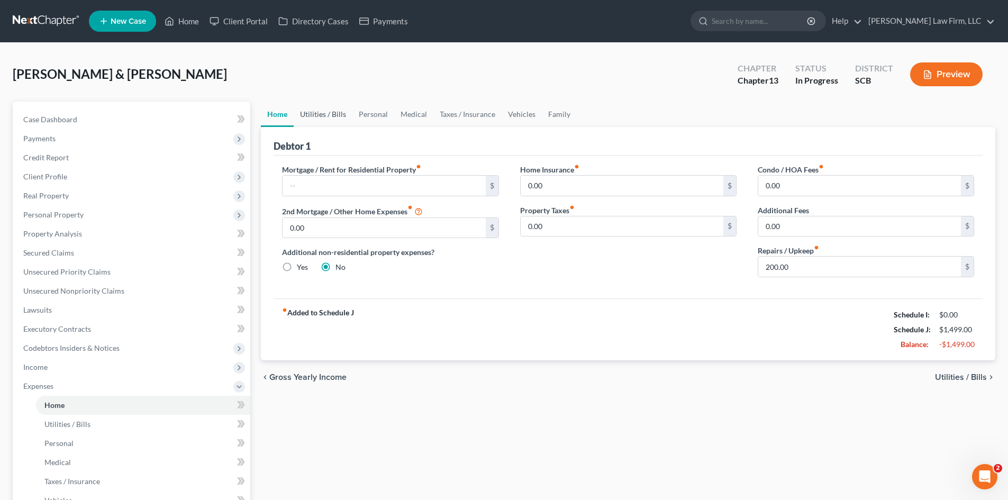
click at [305, 112] on link "Utilities / Bills" at bounding box center [323, 114] width 59 height 25
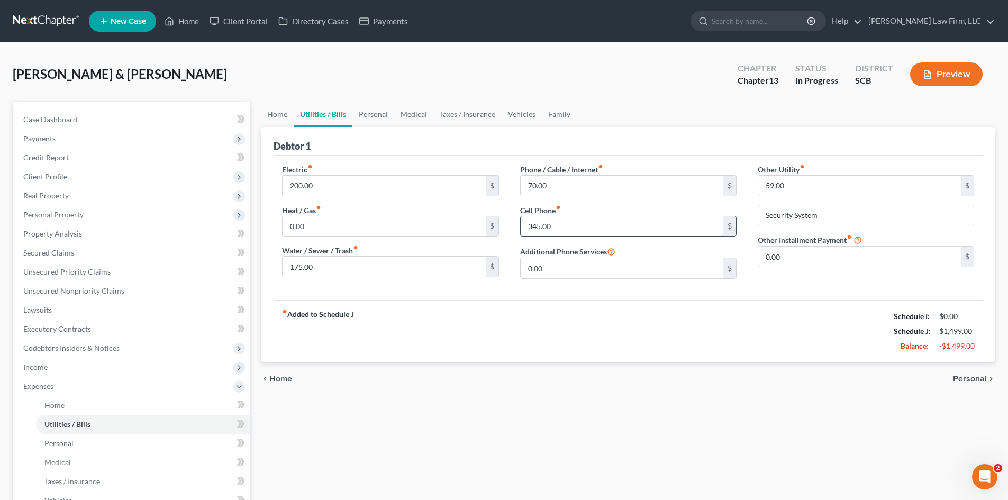
click at [554, 221] on input "345.00" at bounding box center [622, 226] width 203 height 20
type input "475"
click at [372, 117] on link "Personal" at bounding box center [373, 114] width 42 height 25
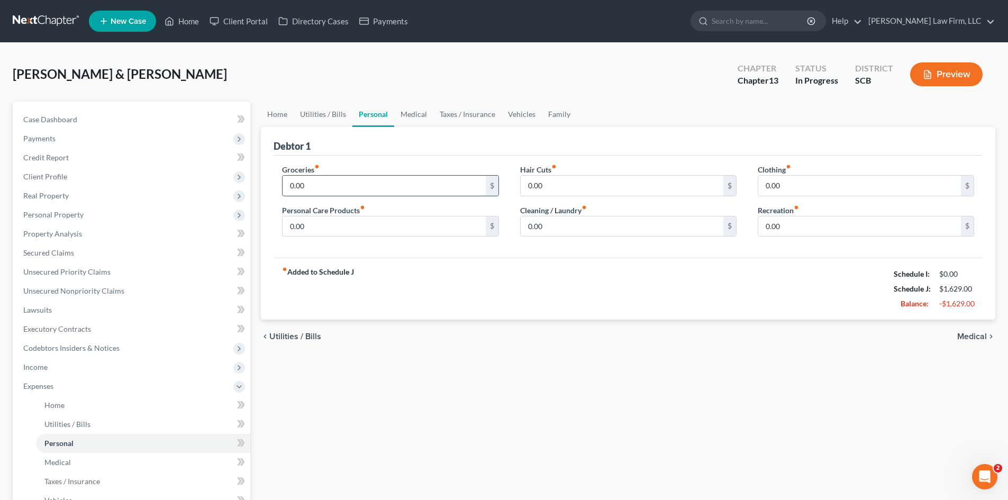
click at [320, 183] on input "0.00" at bounding box center [384, 186] width 203 height 20
type input "500"
click at [311, 226] on input "0.00" at bounding box center [384, 226] width 203 height 20
type input "150"
type input "1,000"
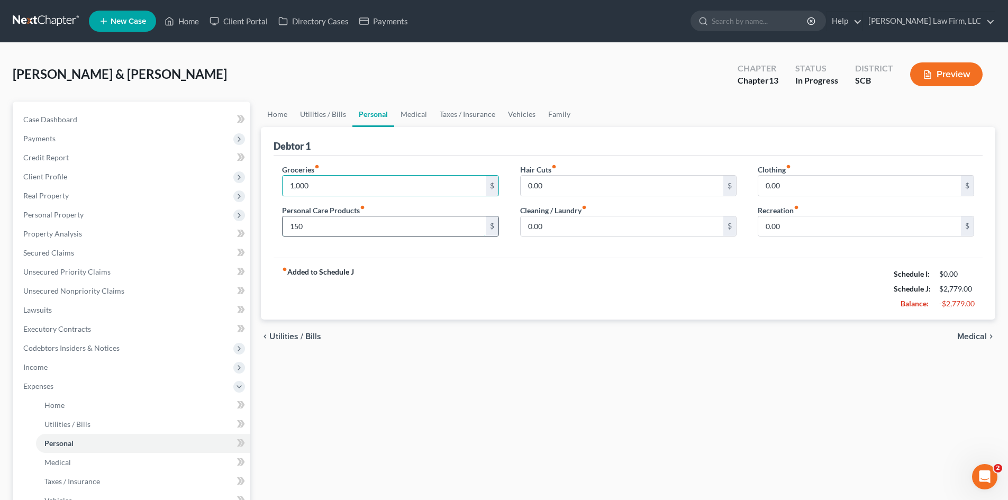
click at [411, 230] on input "150" at bounding box center [384, 226] width 203 height 20
click at [579, 182] on input "0.00" at bounding box center [622, 186] width 203 height 20
type input "90"
click at [574, 227] on input "0.00" at bounding box center [622, 226] width 203 height 20
type input "25"
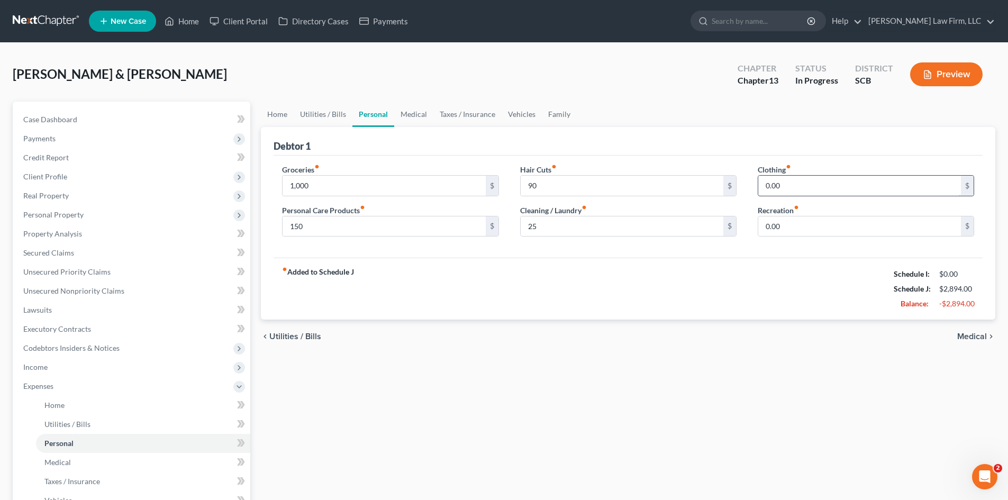
click at [807, 192] on input "0.00" at bounding box center [859, 186] width 203 height 20
type input "25"
click at [409, 120] on link "Medical" at bounding box center [413, 114] width 39 height 25
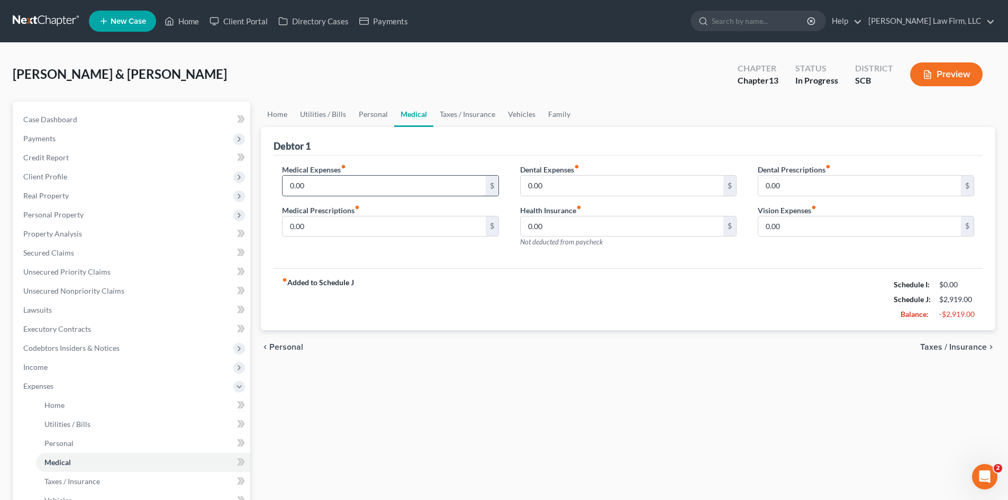
click at [397, 179] on input "0.00" at bounding box center [384, 186] width 203 height 20
type input "50"
click at [459, 223] on input "0.00" at bounding box center [384, 226] width 203 height 20
click at [462, 118] on link "Taxes / Insurance" at bounding box center [467, 114] width 68 height 25
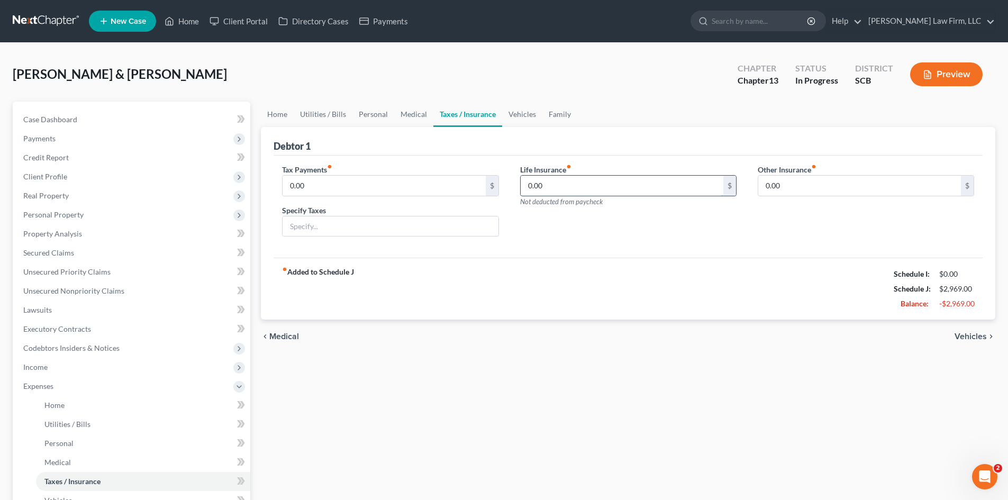
click at [569, 186] on input "0.00" at bounding box center [622, 186] width 203 height 20
type input "58.90"
click at [415, 117] on link "Medical" at bounding box center [413, 114] width 39 height 25
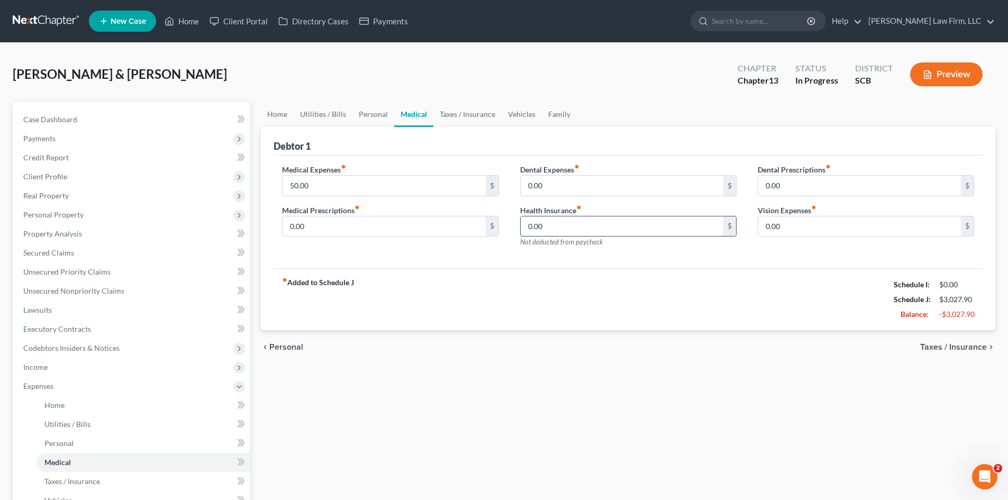
click at [530, 225] on input "0.00" at bounding box center [622, 226] width 203 height 20
type input "150"
click at [436, 118] on link "Taxes / Insurance" at bounding box center [467, 114] width 68 height 25
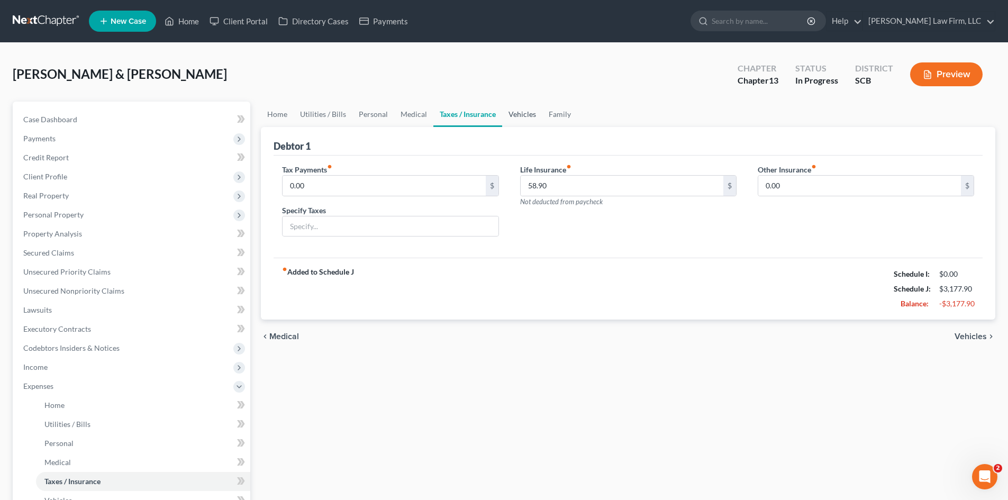
click at [504, 118] on link "Vehicles" at bounding box center [522, 114] width 40 height 25
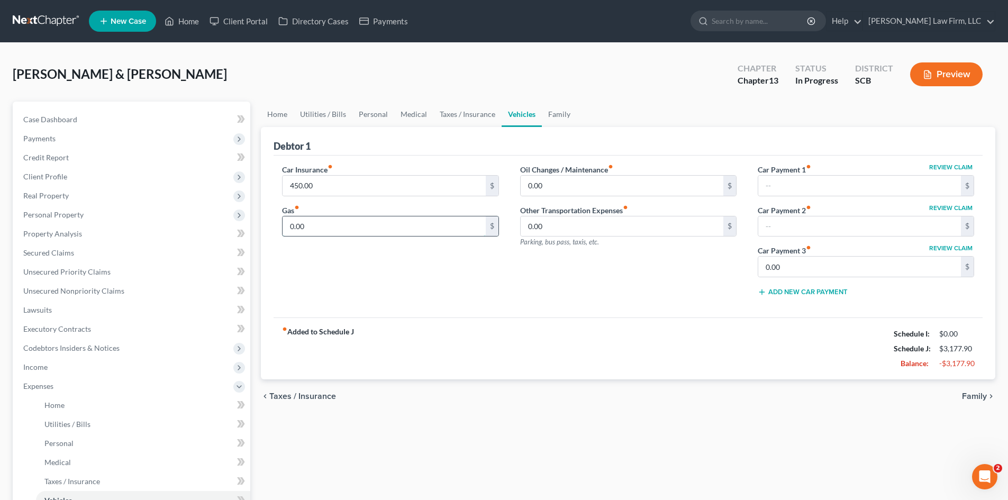
click at [329, 223] on input "0.00" at bounding box center [384, 226] width 203 height 20
type input "1,200"
click at [563, 119] on link "Family" at bounding box center [559, 114] width 35 height 25
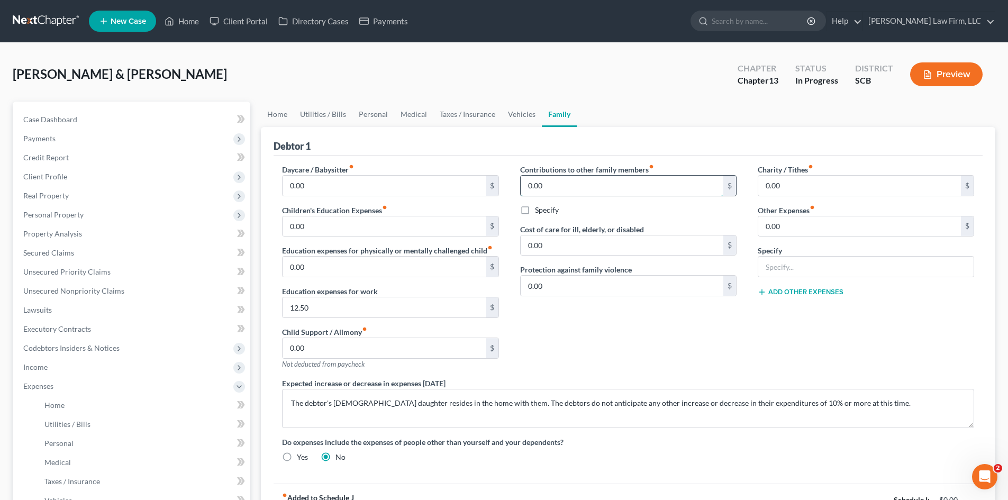
click at [561, 192] on input "0.00" at bounding box center [622, 186] width 203 height 20
type input "84"
click at [535, 213] on label "Specify" at bounding box center [547, 210] width 24 height 11
click at [539, 212] on input "Specify" at bounding box center [542, 208] width 7 height 7
checkbox input "true"
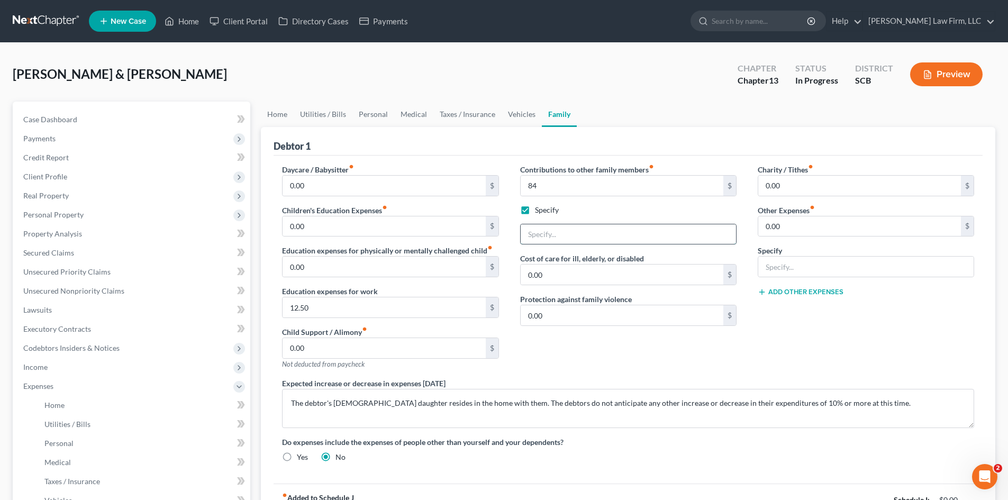
click at [560, 231] on input "text" at bounding box center [628, 234] width 215 height 20
type input "Meals on Wheels for Elderly Parents"
click at [45, 366] on span "Income" at bounding box center [35, 366] width 24 height 9
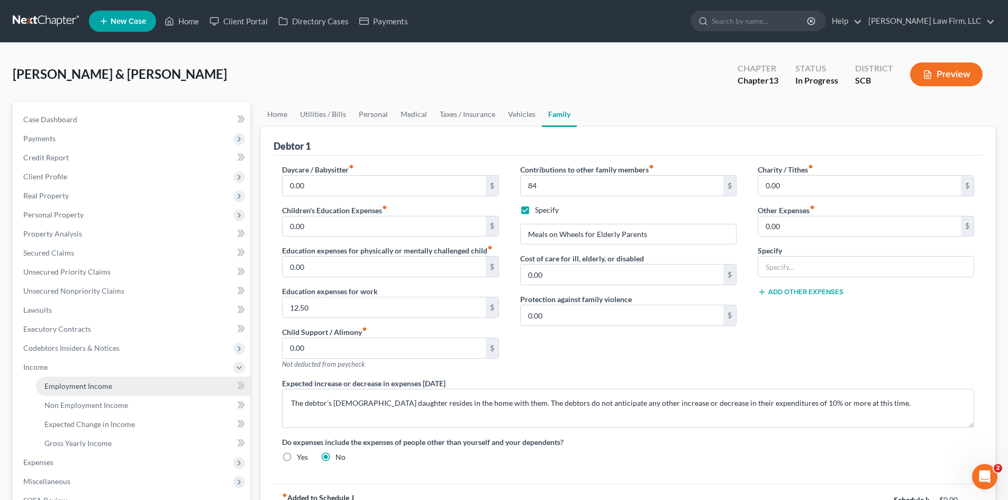
click at [61, 381] on link "Employment Income" at bounding box center [143, 386] width 214 height 19
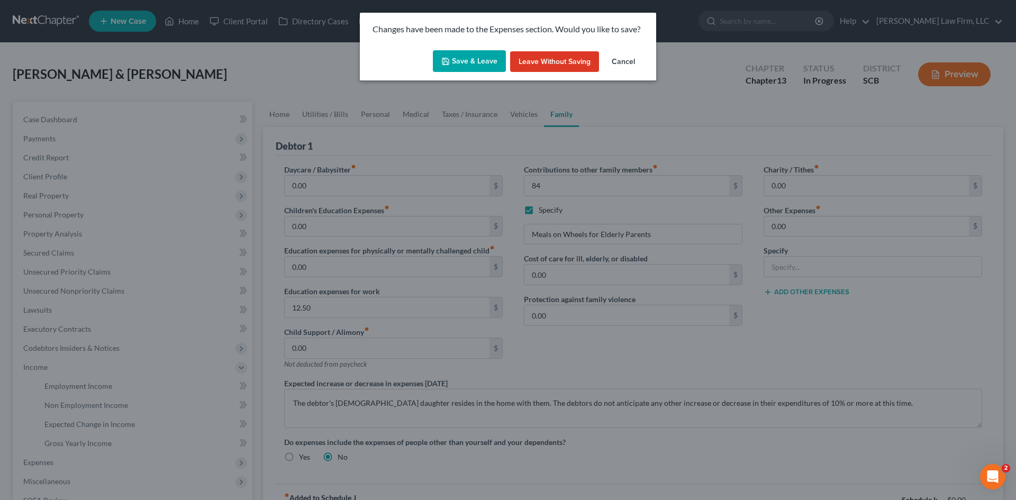
click at [453, 64] on button "Save & Leave" at bounding box center [469, 61] width 73 height 22
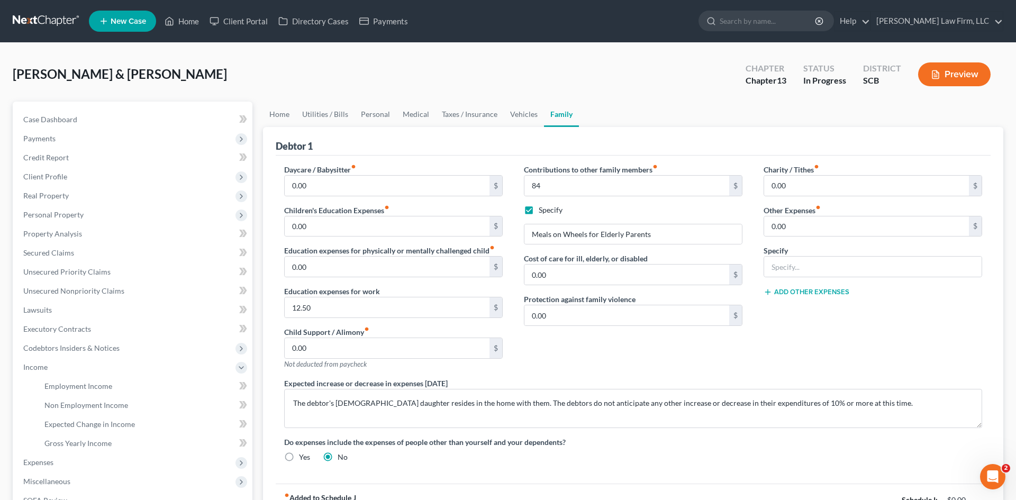
type input "84.00"
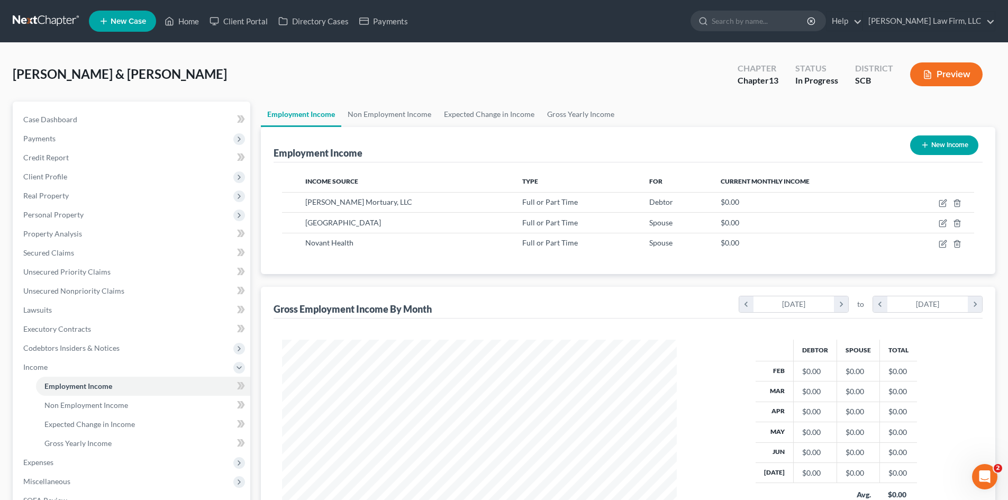
scroll to position [197, 416]
click at [561, 116] on link "Gross Yearly Income" at bounding box center [581, 114] width 80 height 25
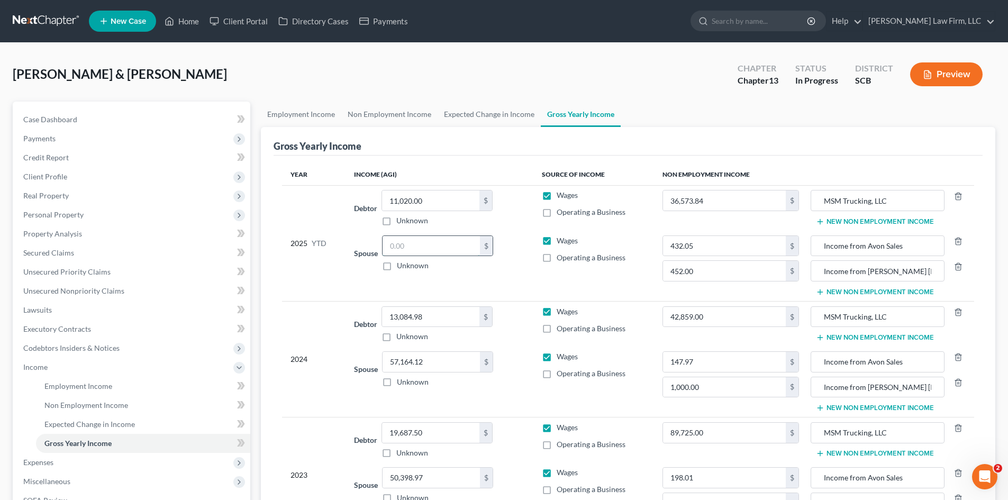
click at [395, 241] on input "text" at bounding box center [431, 246] width 97 height 20
paste input "44808.3"
type input "44,808.3"
click at [306, 116] on link "Employment Income" at bounding box center [301, 114] width 80 height 25
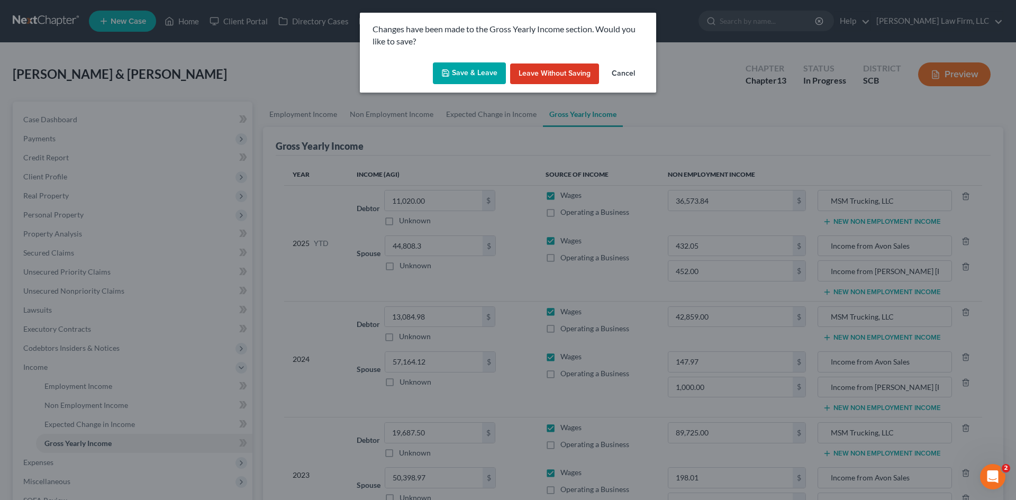
click at [478, 78] on button "Save & Leave" at bounding box center [469, 73] width 73 height 22
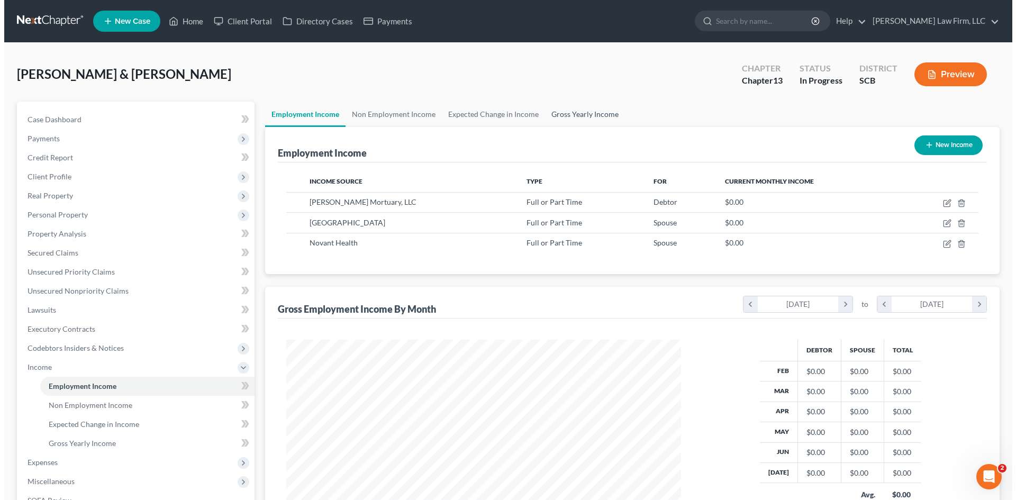
scroll to position [197, 416]
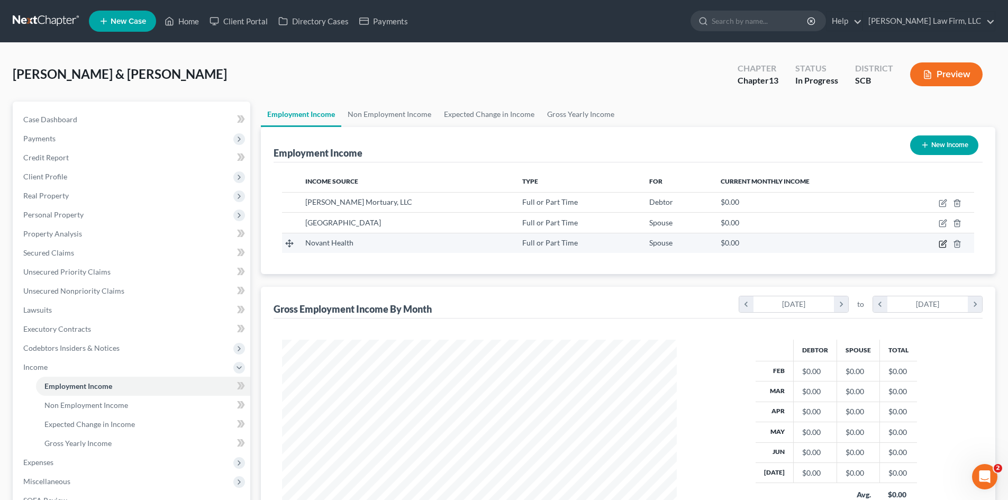
click at [939, 246] on icon "button" at bounding box center [943, 244] width 8 height 8
select select "0"
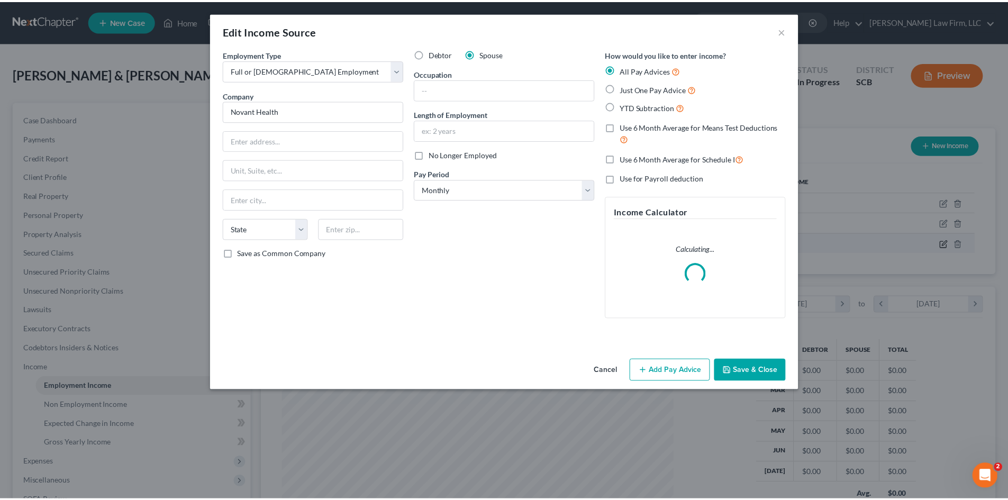
scroll to position [199, 420]
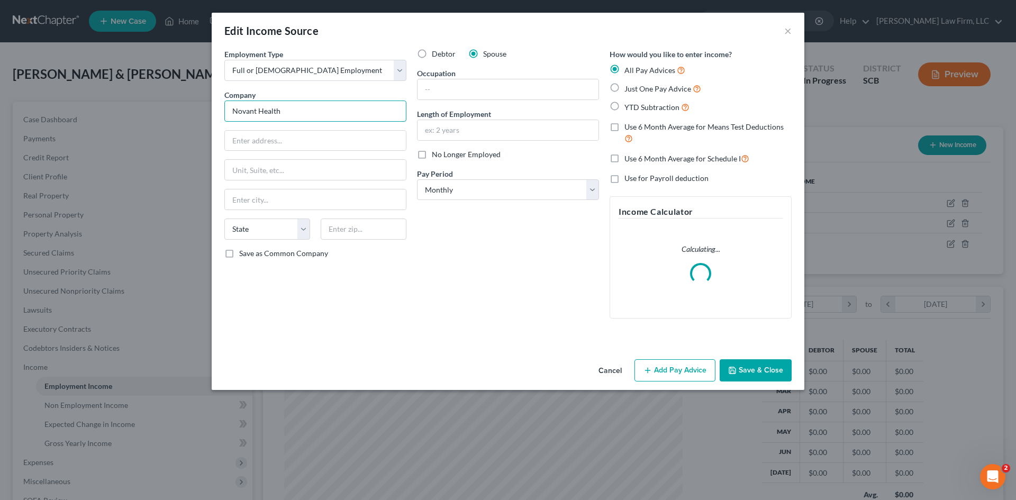
click at [360, 102] on input "Novant Health" at bounding box center [315, 111] width 182 height 21
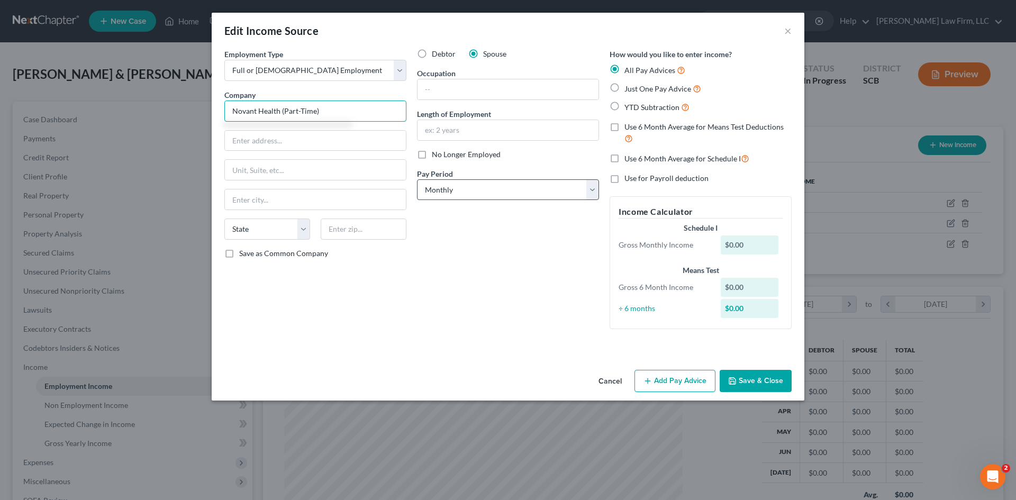
type input "Novant Health (Part-Time)"
click at [504, 195] on select "Select Monthly Twice Monthly Every Other Week Weekly" at bounding box center [508, 189] width 182 height 21
select select "2"
click at [417, 179] on select "Select Monthly Twice Monthly Every Other Week Weekly" at bounding box center [508, 189] width 182 height 21
click at [776, 379] on button "Save & Close" at bounding box center [756, 381] width 72 height 22
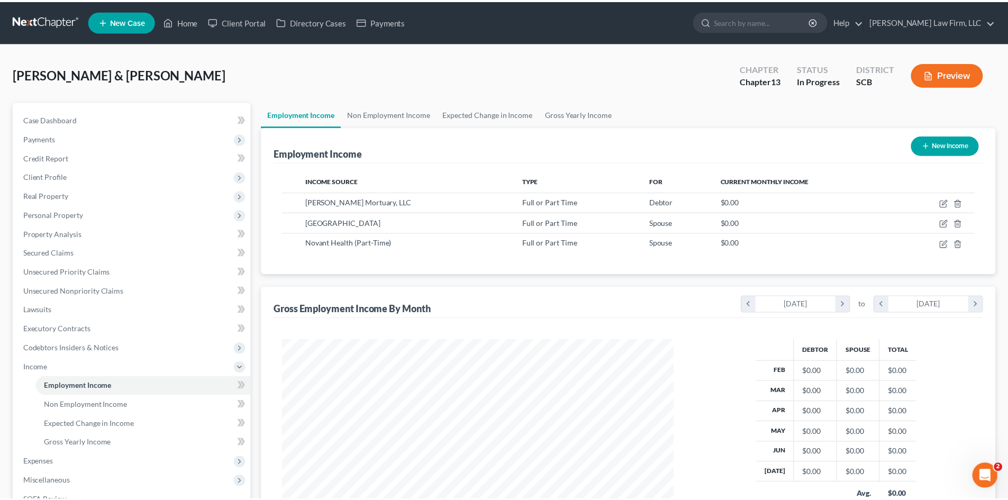
scroll to position [528865, 528646]
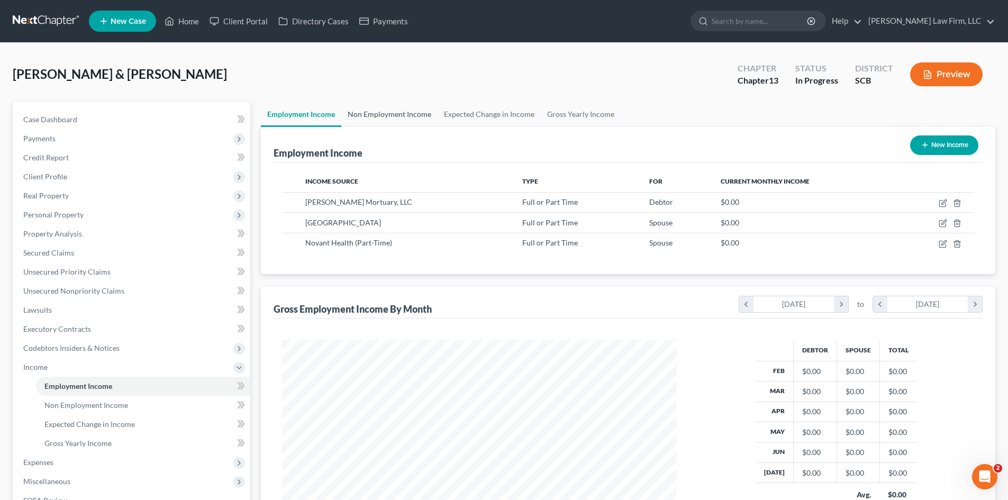
click at [401, 118] on link "Non Employment Income" at bounding box center [389, 114] width 96 height 25
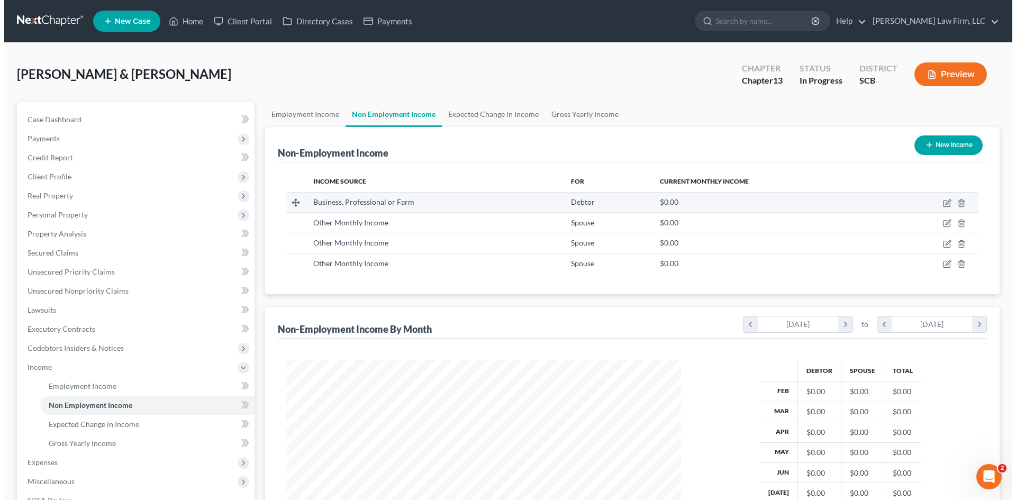
scroll to position [197, 416]
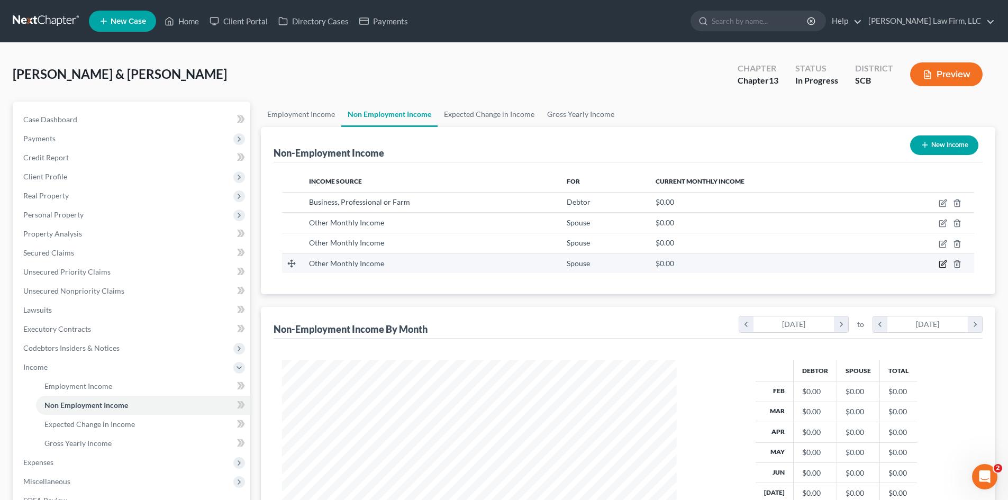
click at [943, 266] on icon "button" at bounding box center [943, 264] width 8 height 8
select select "13"
select select "0"
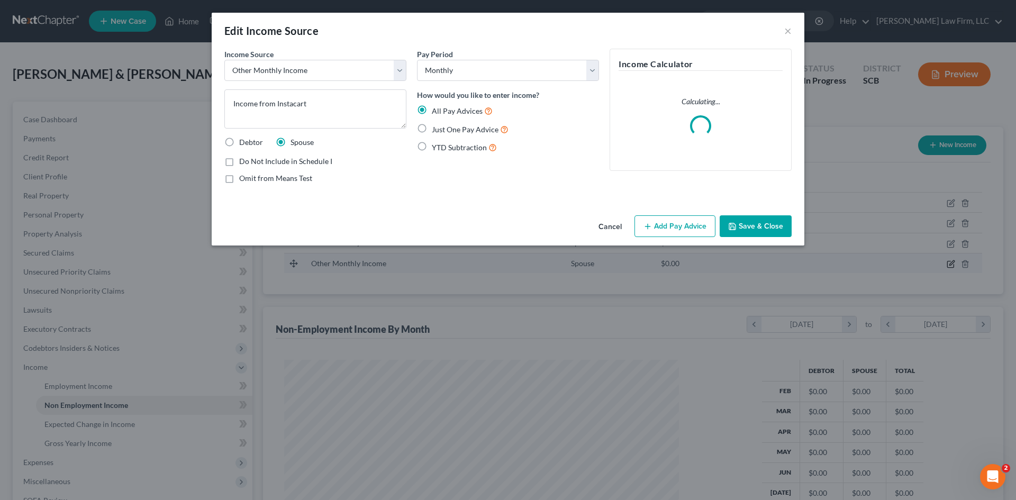
scroll to position [199, 420]
click at [681, 230] on button "Add Pay Advice" at bounding box center [674, 226] width 81 height 22
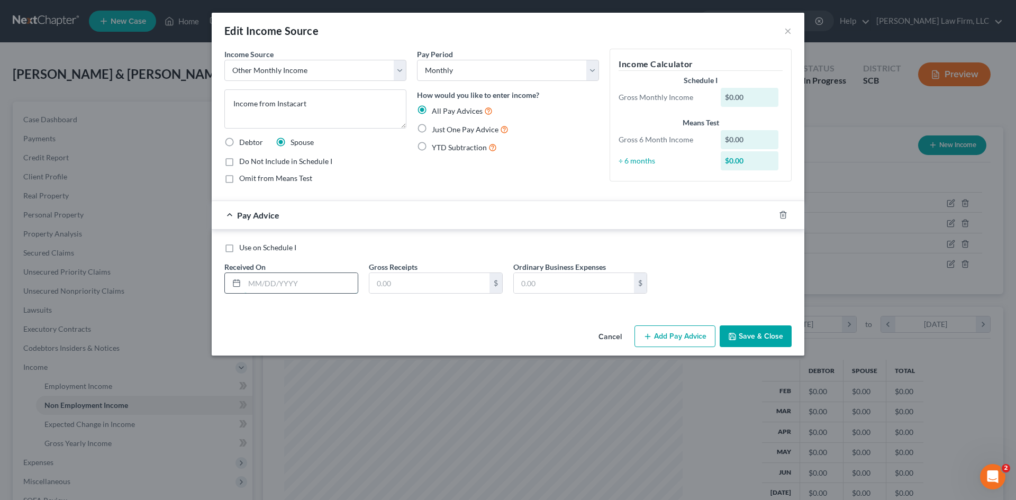
click at [317, 287] on input "text" at bounding box center [300, 283] width 113 height 20
type input "3/16/2025"
type input "146.38"
click at [563, 76] on select "Select Monthly Twice Monthly Every Other Week Weekly" at bounding box center [508, 70] width 182 height 21
select select "3"
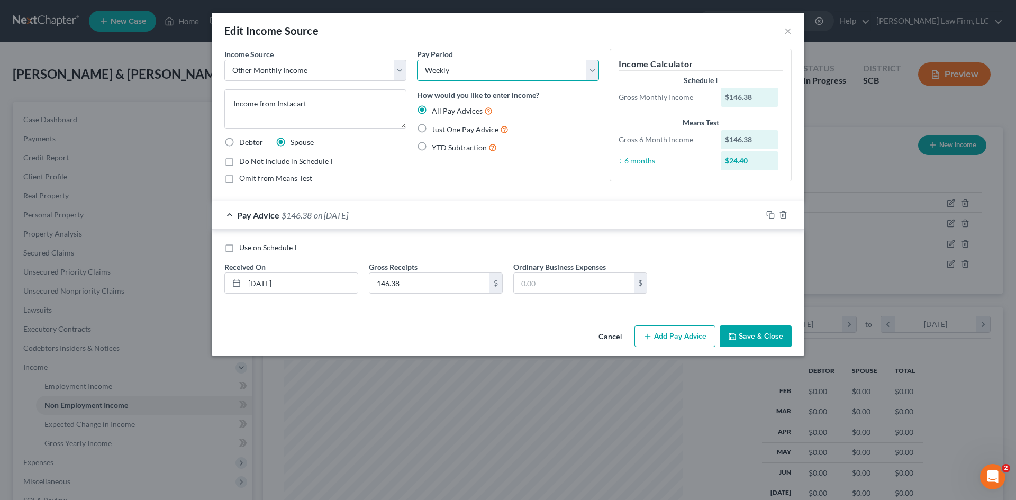
click at [417, 60] on select "Select Monthly Twice Monthly Every Other Week Weekly" at bounding box center [508, 70] width 182 height 21
click at [769, 216] on icon "button" at bounding box center [770, 215] width 8 height 8
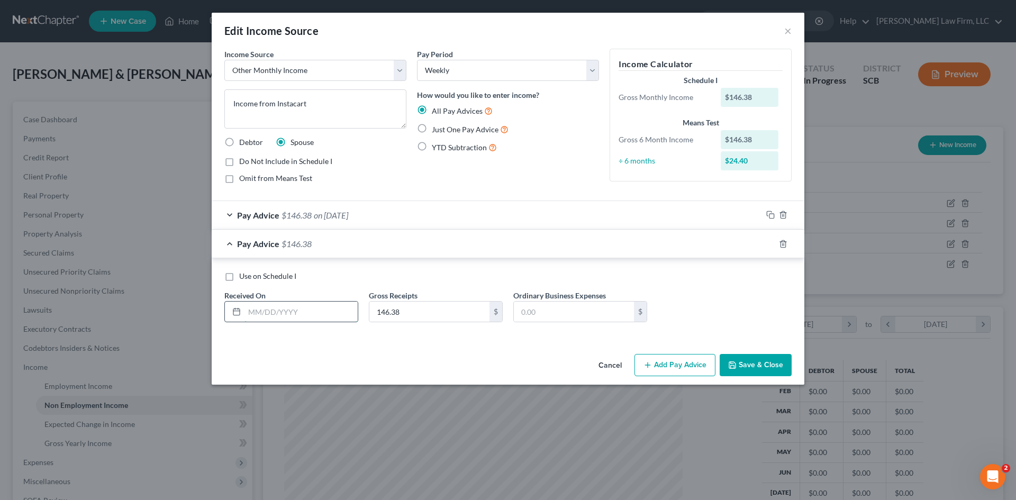
click at [339, 308] on input "text" at bounding box center [300, 312] width 113 height 20
type input "3/23/2025"
type input "251.08"
click at [770, 245] on icon "button" at bounding box center [770, 244] width 8 height 8
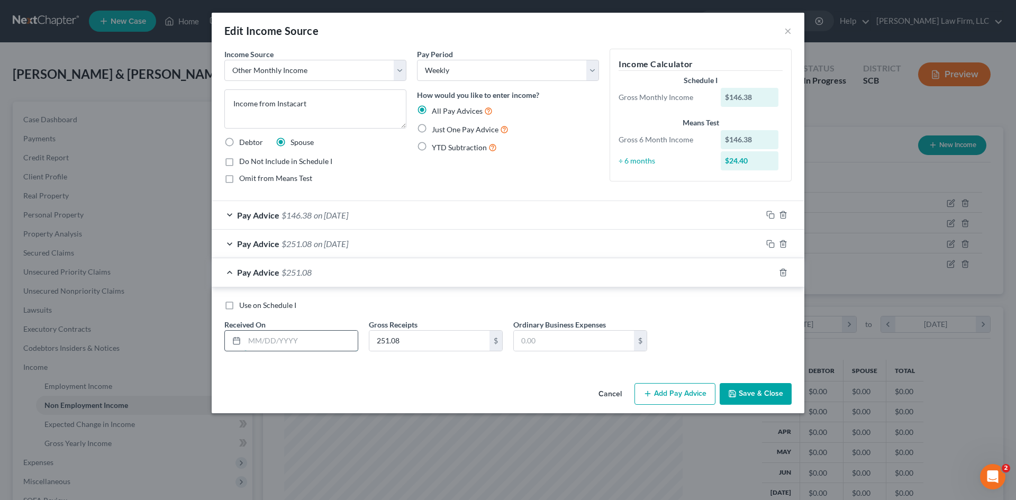
click at [313, 334] on input "text" at bounding box center [300, 341] width 113 height 20
type input "3/30/2025"
type input "168.75"
click at [768, 272] on icon "button" at bounding box center [770, 272] width 8 height 8
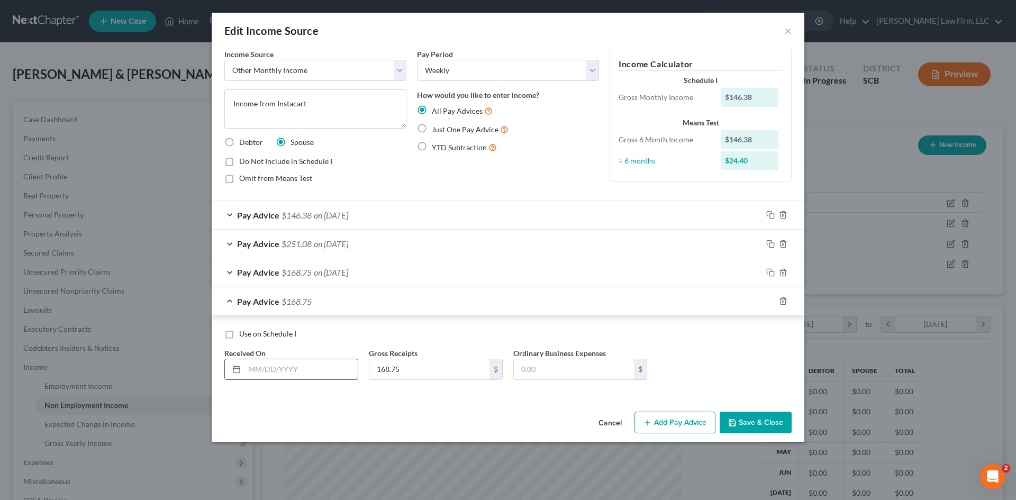
click at [289, 371] on input "text" at bounding box center [300, 369] width 113 height 20
type input "4/6/2025"
type input "317.18"
click at [769, 300] on icon "button" at bounding box center [770, 301] width 8 height 8
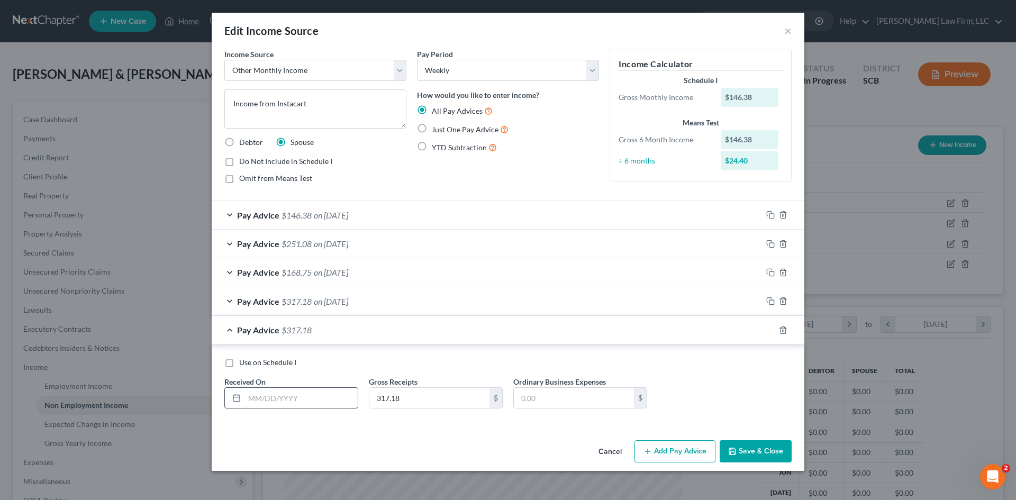
click at [336, 403] on input "text" at bounding box center [300, 398] width 113 height 20
type input "4/13/2025"
type input "256"
click at [770, 332] on icon "button" at bounding box center [770, 330] width 8 height 8
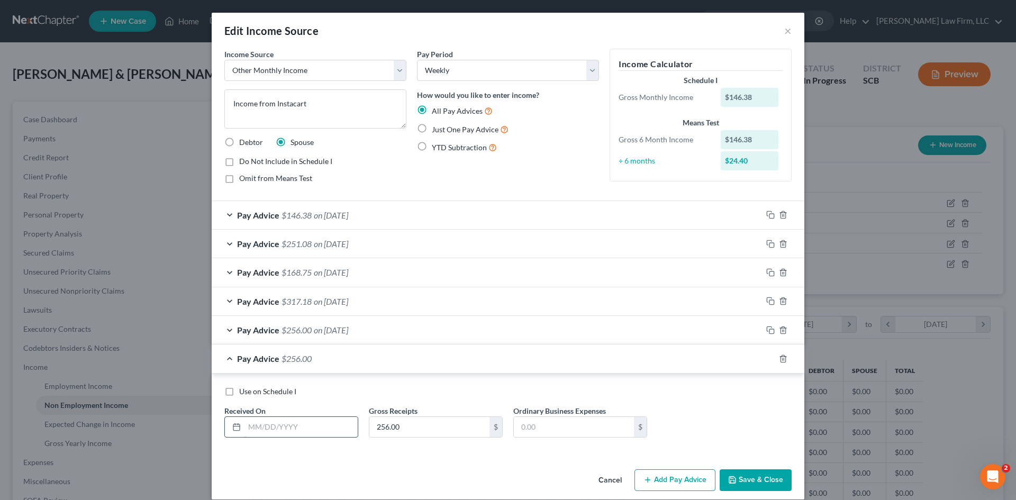
click at [340, 431] on input "text" at bounding box center [300, 427] width 113 height 20
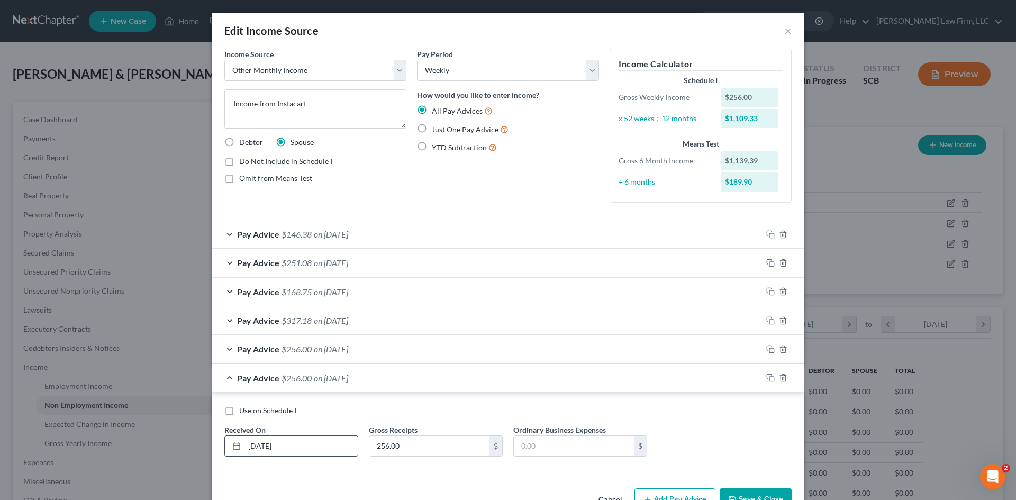
type input "4/20/2025"
type input "468.34"
click at [769, 377] on rect "button" at bounding box center [771, 379] width 5 height 5
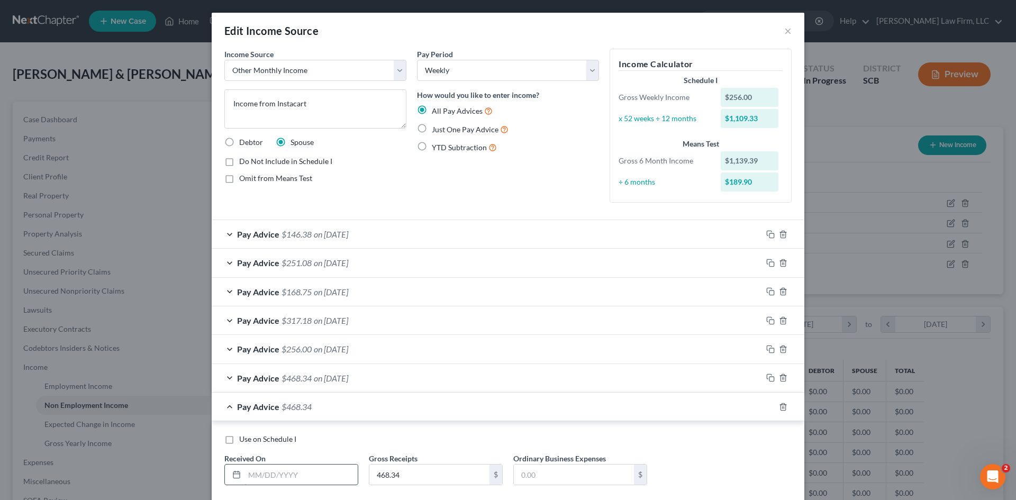
click at [321, 471] on input "text" at bounding box center [300, 475] width 113 height 20
type input "4/27/2025"
type input "127.92"
click at [769, 406] on icon "button" at bounding box center [770, 407] width 8 height 8
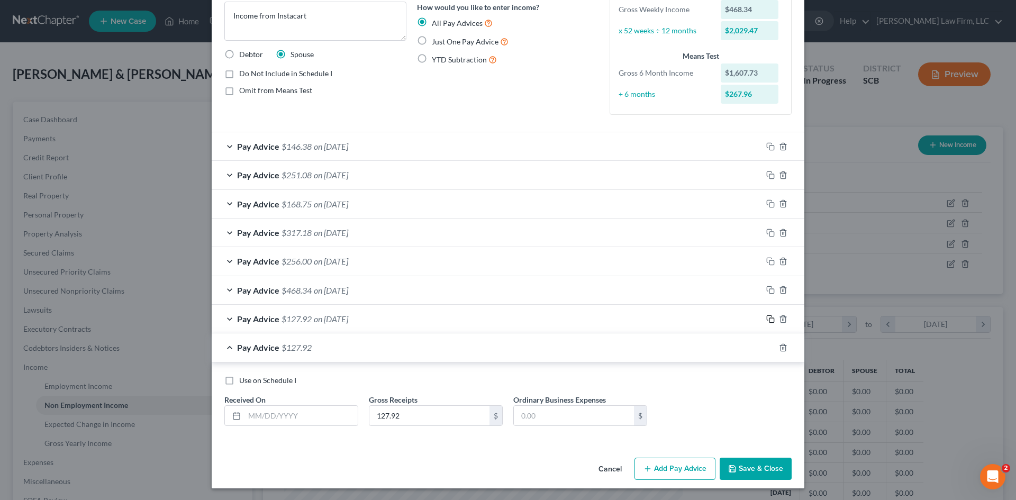
scroll to position [89, 0]
click at [303, 414] on input "text" at bounding box center [300, 415] width 113 height 20
type input "5/4/2025"
type input "248.39"
click at [768, 349] on icon "button" at bounding box center [770, 346] width 8 height 8
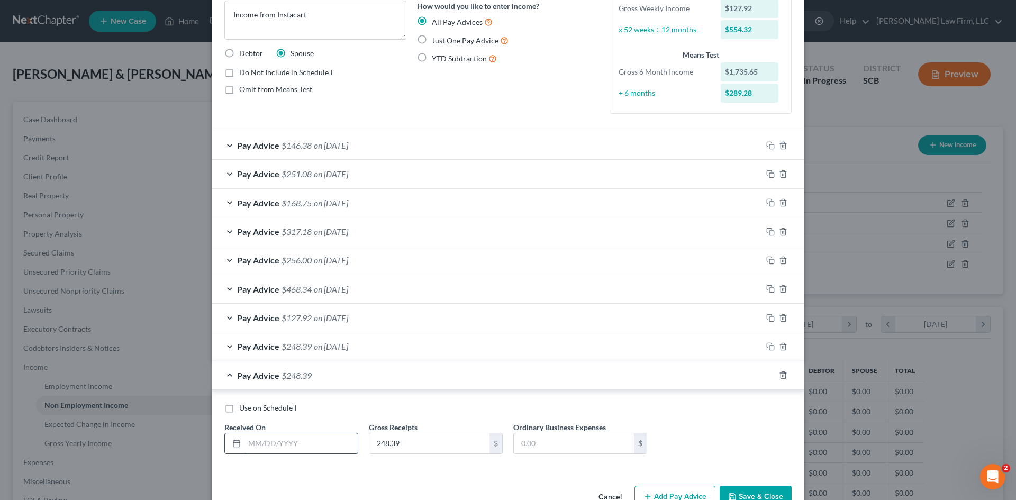
click at [341, 447] on input "text" at bounding box center [300, 443] width 113 height 20
type input "5/11/2025"
type input "25.49"
click at [766, 377] on icon "button" at bounding box center [770, 375] width 8 height 8
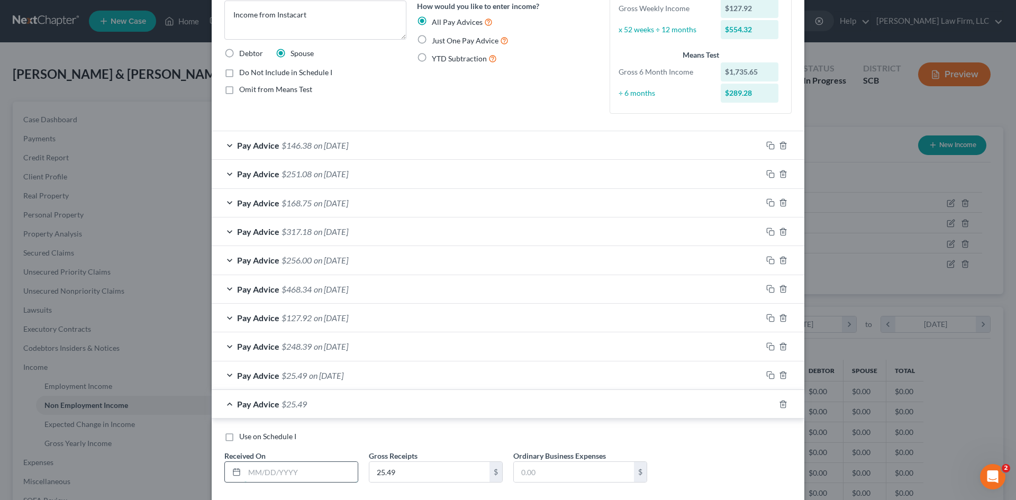
click at [322, 468] on input "text" at bounding box center [300, 472] width 113 height 20
type input "5/18/2025"
type input "6.74"
click at [767, 405] on icon "button" at bounding box center [769, 402] width 5 height 5
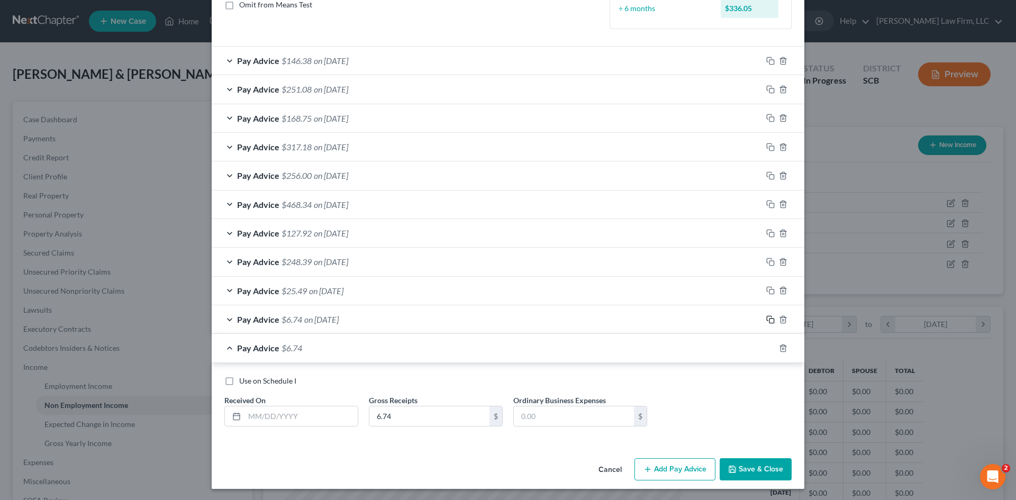
scroll to position [175, 0]
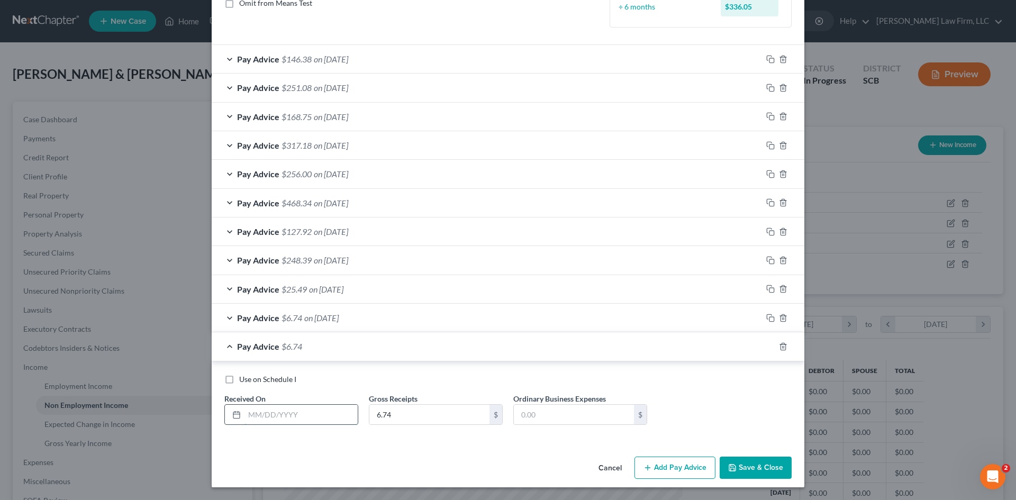
click at [301, 408] on input "text" at bounding box center [300, 415] width 113 height 20
type input "2/2/2025"
type input "127.58"
click at [769, 343] on icon "button" at bounding box center [770, 346] width 8 height 8
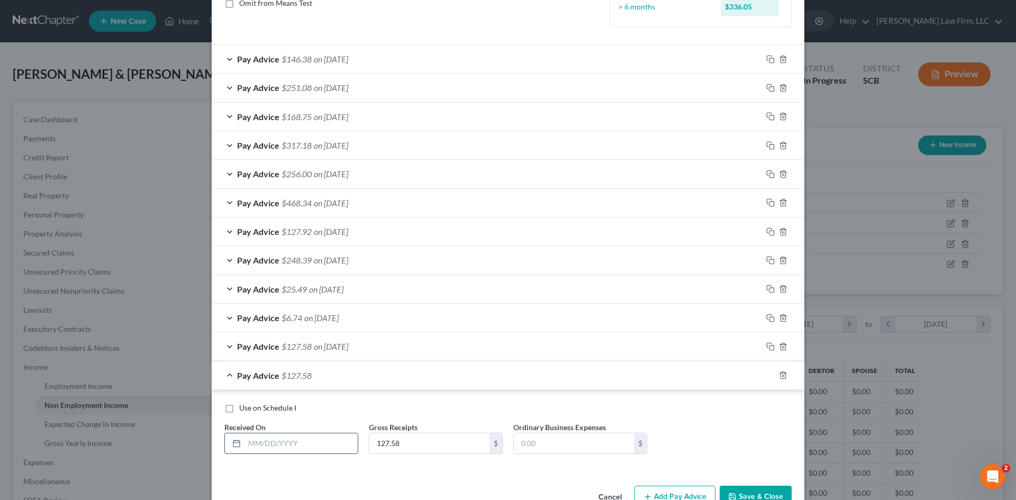
drag, startPoint x: 302, startPoint y: 440, endPoint x: 310, endPoint y: 442, distance: 8.1
click at [302, 440] on input "text" at bounding box center [300, 443] width 113 height 20
type input "2/9/2025"
type input "81.84"
click at [769, 379] on rect "button" at bounding box center [771, 376] width 5 height 5
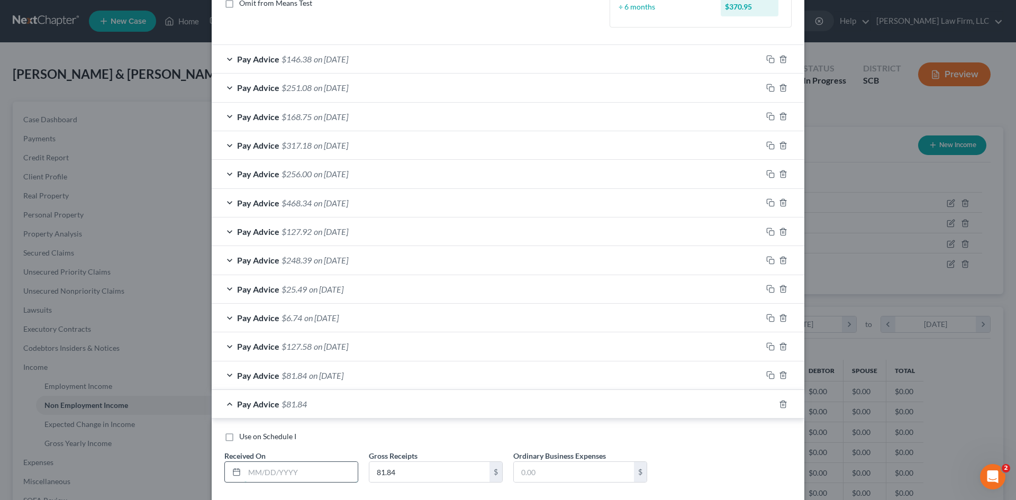
click at [325, 468] on input "text" at bounding box center [300, 472] width 113 height 20
type input "2/16/2025"
type input "234.69"
drag, startPoint x: 763, startPoint y: 403, endPoint x: 702, endPoint y: 418, distance: 63.9
click at [766, 404] on icon "button" at bounding box center [770, 404] width 8 height 8
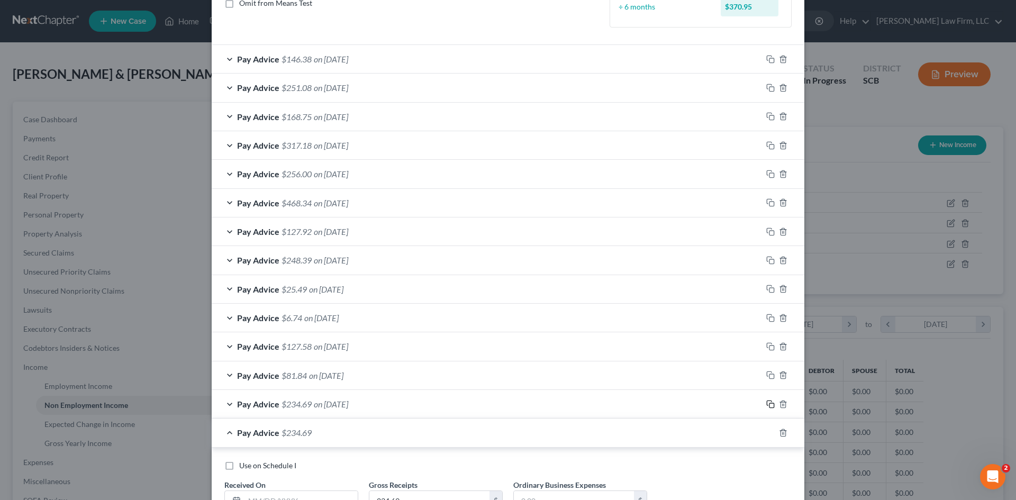
scroll to position [261, 0]
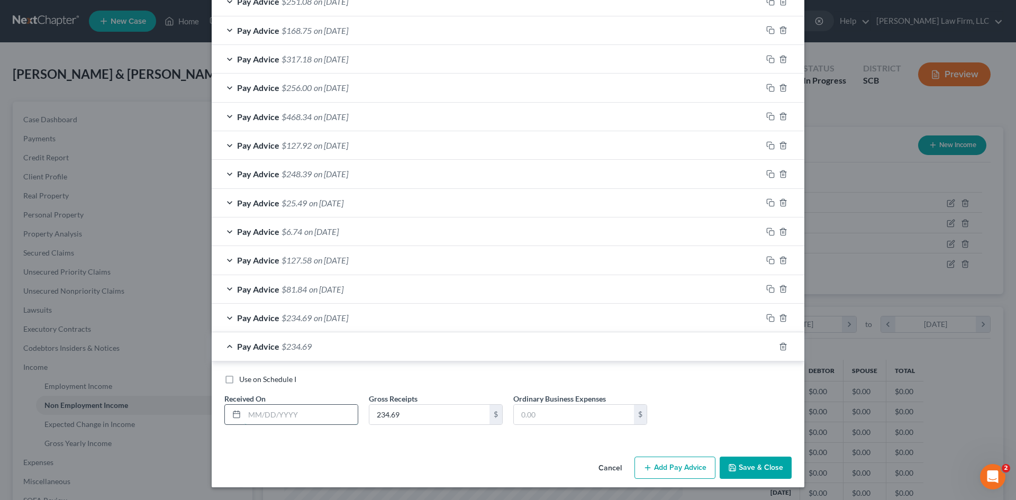
click at [297, 415] on input "text" at bounding box center [300, 415] width 113 height 20
type input "2/23/2025"
type input "149.04"
click at [766, 347] on icon "button" at bounding box center [770, 346] width 8 height 8
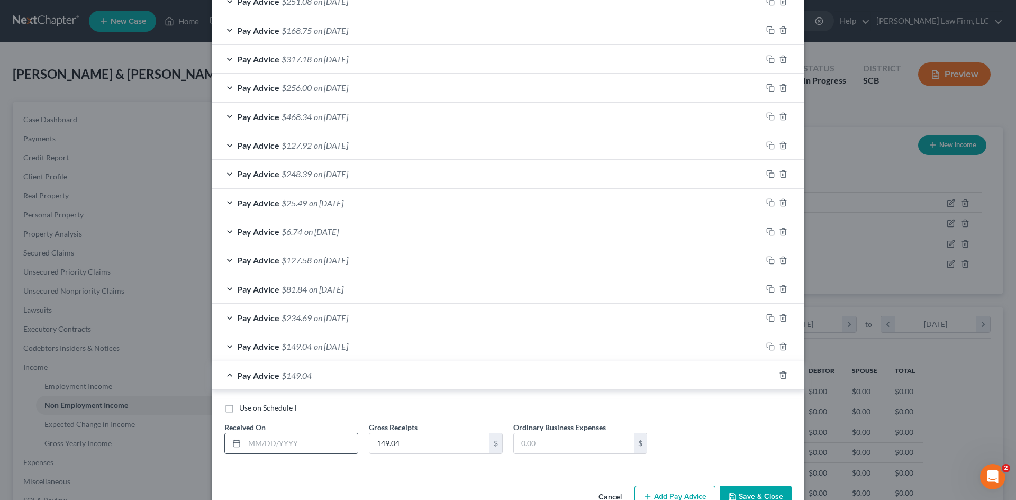
click at [318, 453] on div at bounding box center [291, 443] width 134 height 21
click at [327, 442] on input "text" at bounding box center [300, 443] width 113 height 20
type input "3/2/2025"
type input "410.69"
click at [768, 375] on icon "button" at bounding box center [770, 375] width 8 height 8
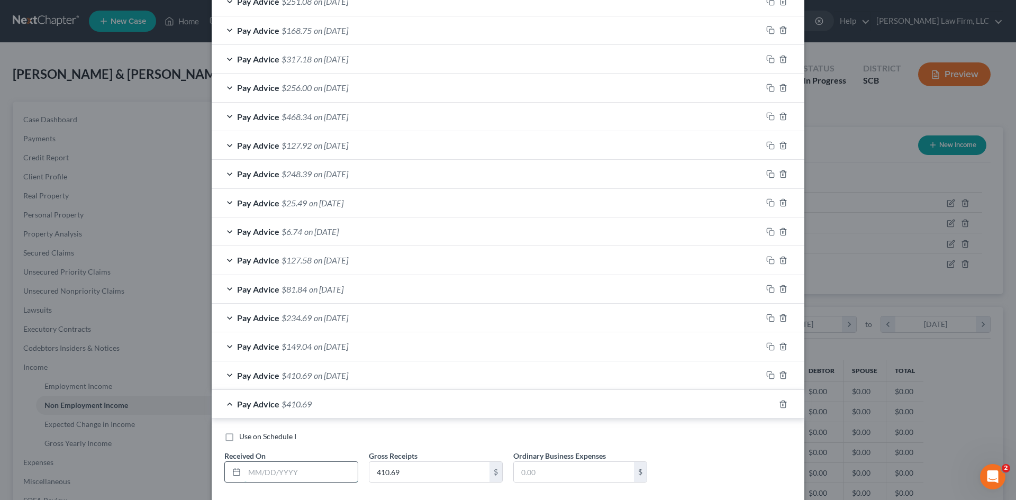
click at [338, 466] on input "text" at bounding box center [300, 472] width 113 height 20
type input "3/9/2025"
type input "259.75"
click at [767, 406] on icon "button" at bounding box center [770, 404] width 8 height 8
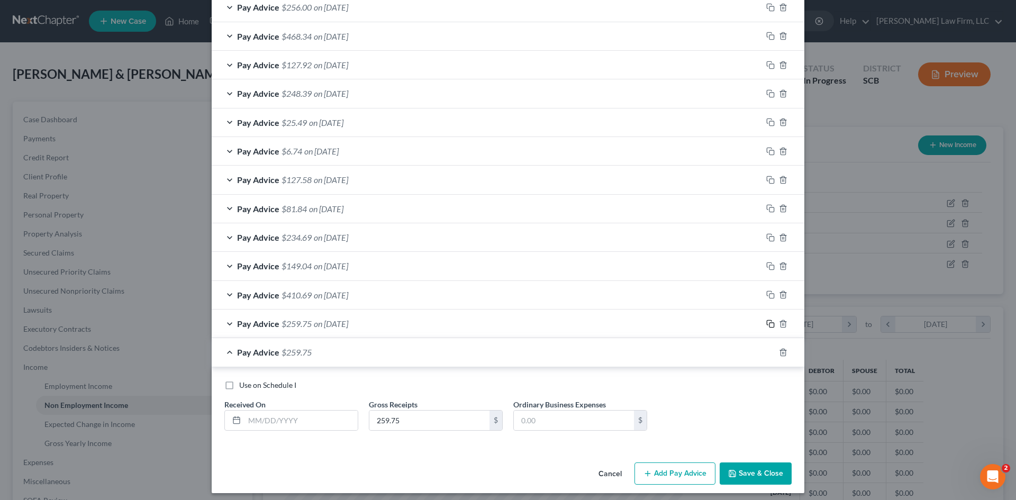
scroll to position [348, 0]
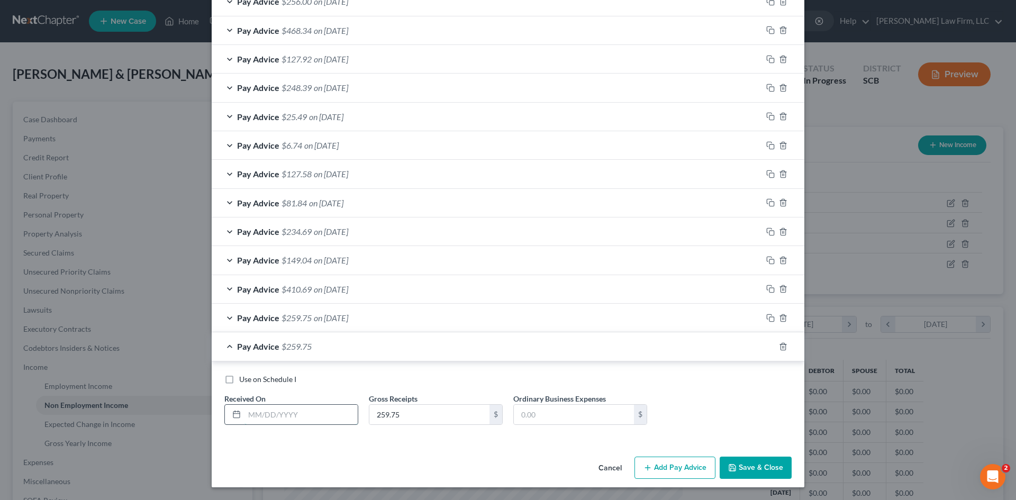
click at [318, 413] on input "text" at bounding box center [300, 415] width 113 height 20
type input "3/16/2025"
type input "146.38"
click at [768, 346] on icon "button" at bounding box center [770, 346] width 8 height 8
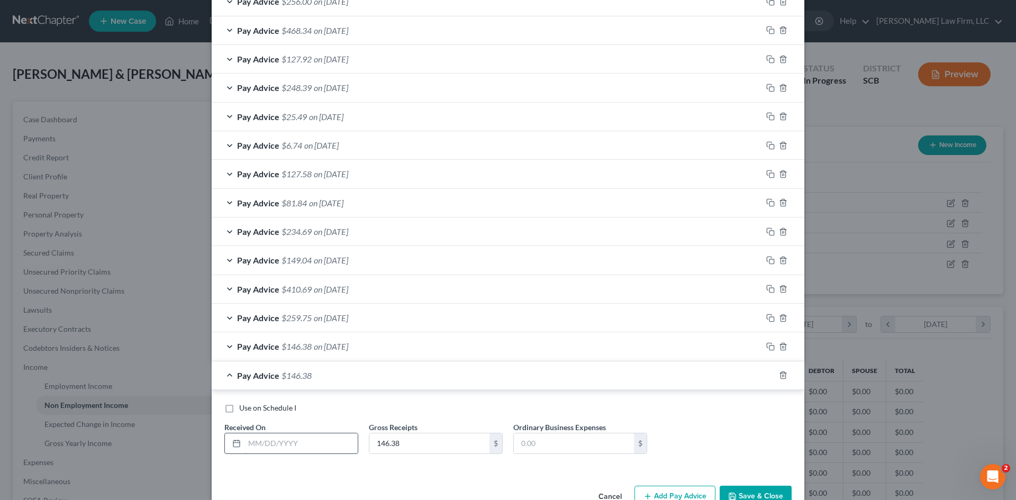
click at [334, 449] on input "text" at bounding box center [300, 443] width 113 height 20
type input "3/23/2025"
type input "251.08"
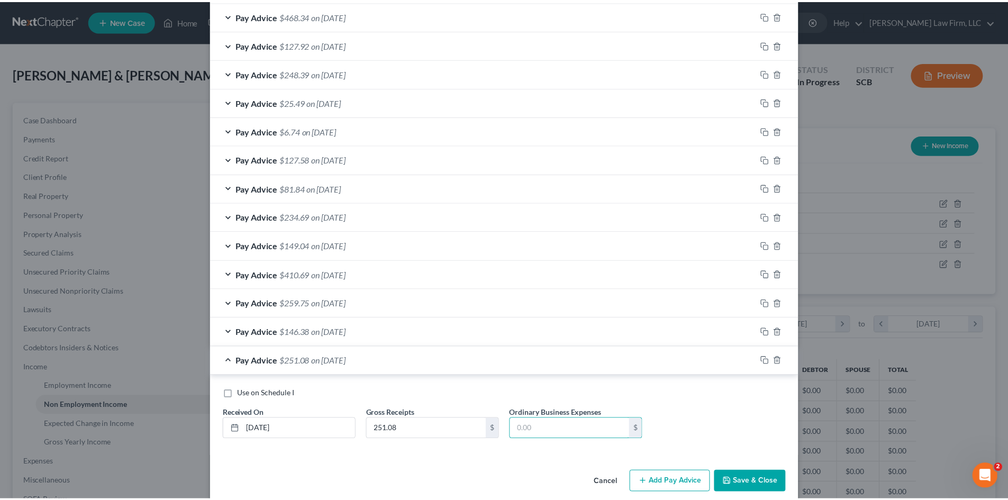
scroll to position [376, 0]
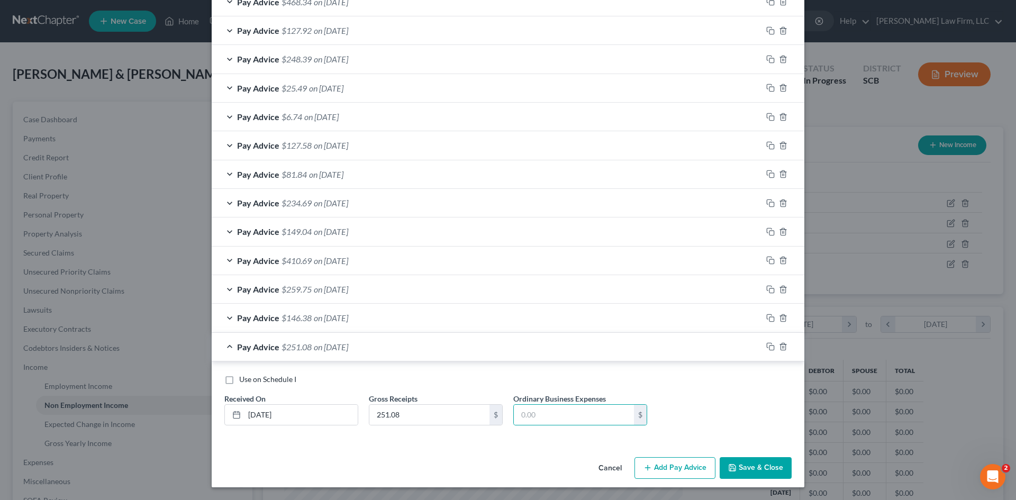
click at [753, 462] on button "Save & Close" at bounding box center [756, 468] width 72 height 22
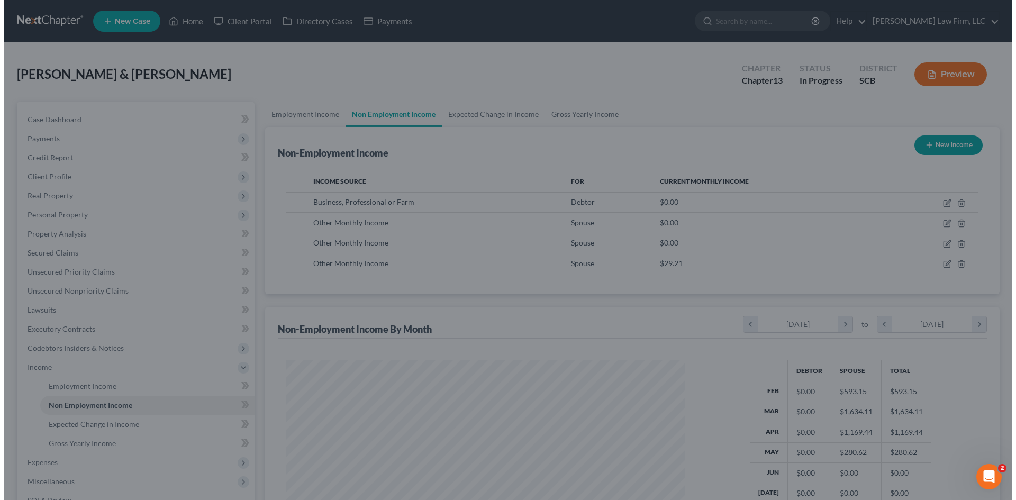
scroll to position [528865, 528646]
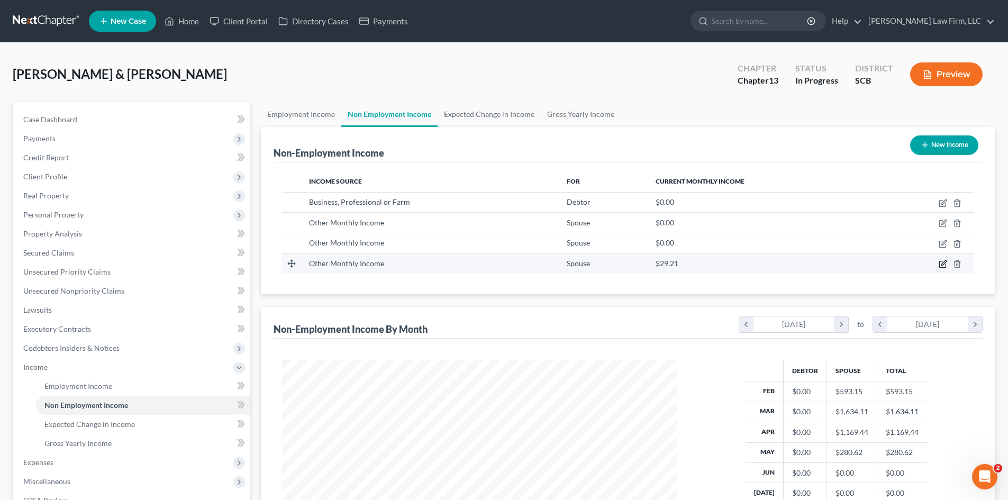
click at [939, 263] on td at bounding box center [926, 263] width 96 height 20
click at [941, 263] on icon "button" at bounding box center [943, 264] width 8 height 8
select select "13"
select select "3"
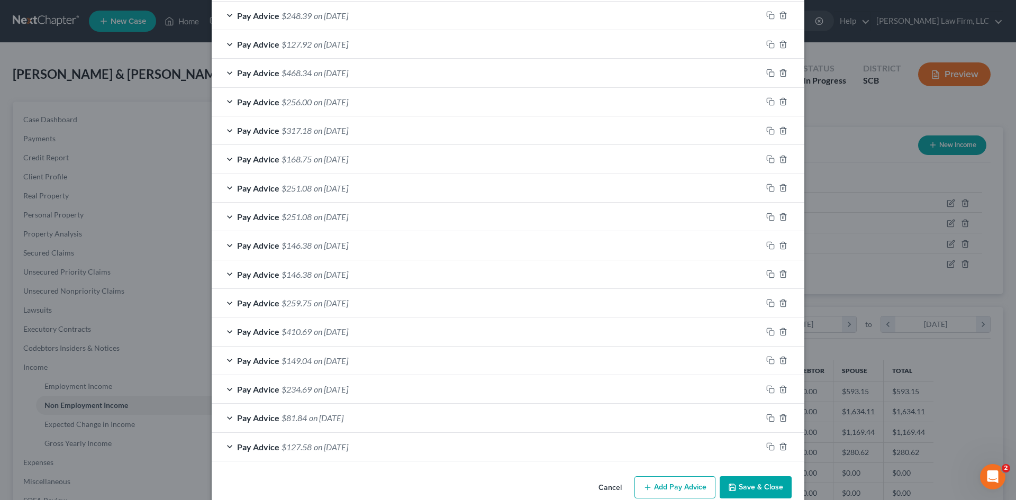
scroll to position [295, 0]
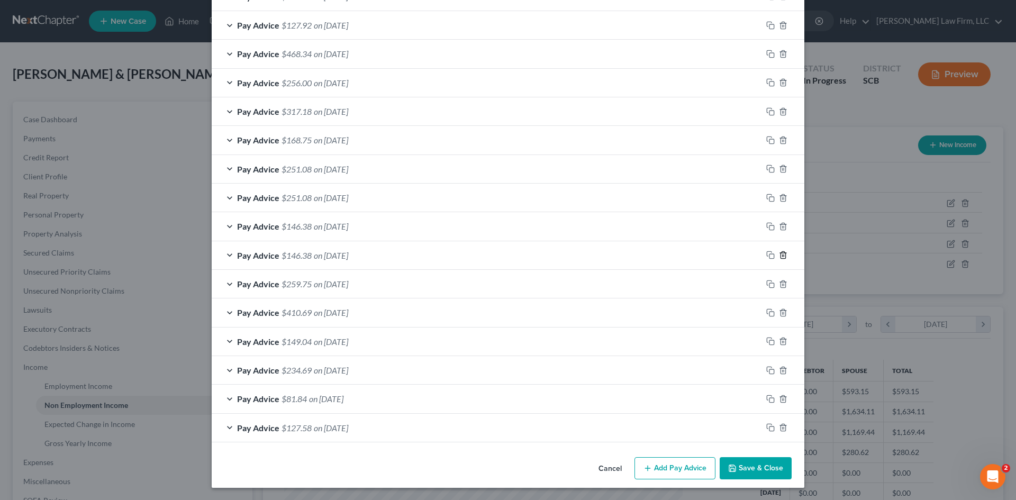
click at [779, 257] on icon "button" at bounding box center [783, 255] width 8 height 8
click at [780, 229] on icon "button" at bounding box center [783, 226] width 8 height 8
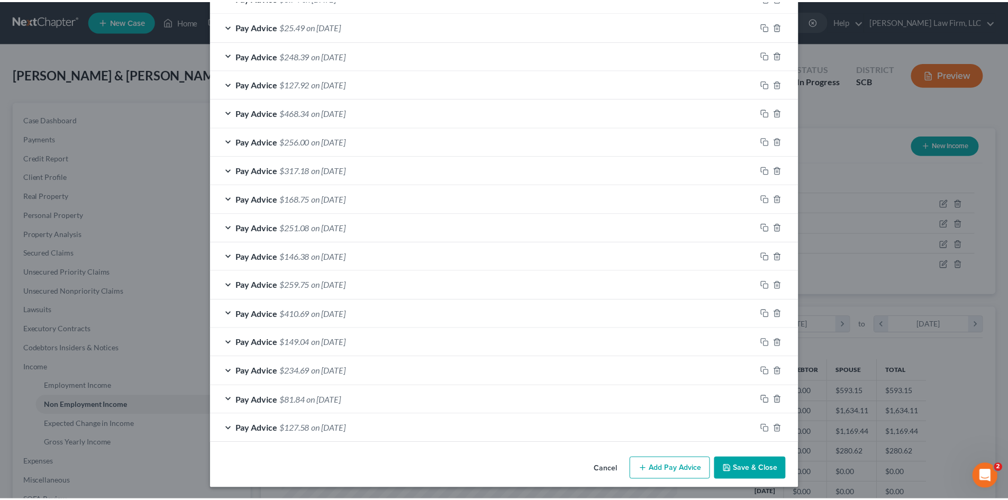
scroll to position [238, 0]
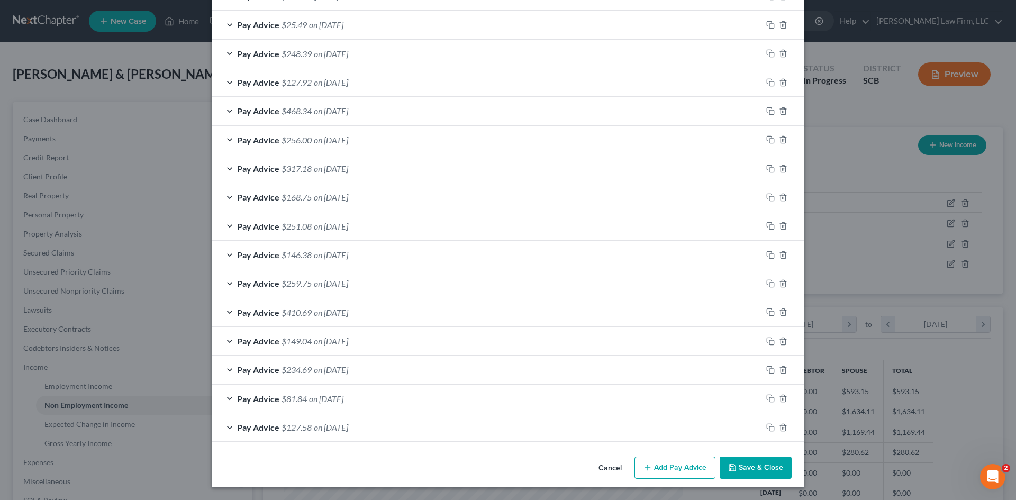
click at [745, 470] on button "Save & Close" at bounding box center [756, 468] width 72 height 22
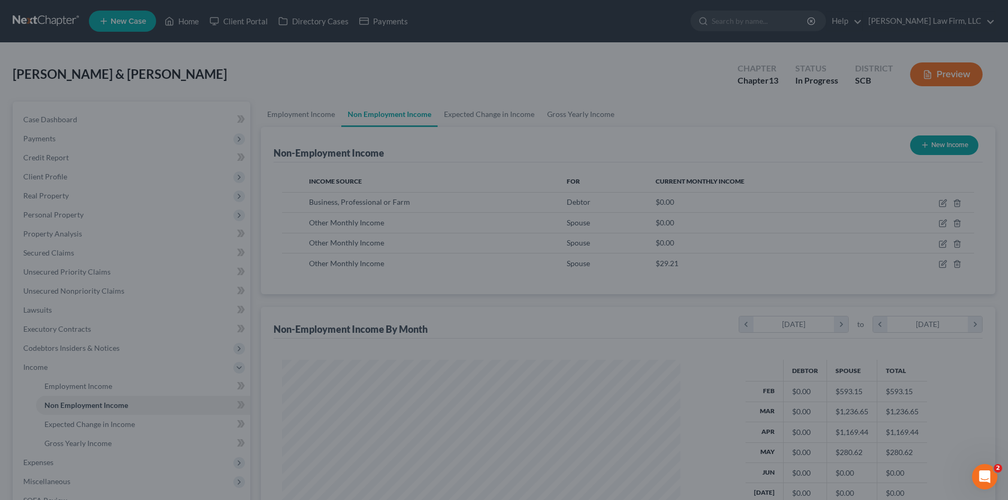
scroll to position [528865, 528646]
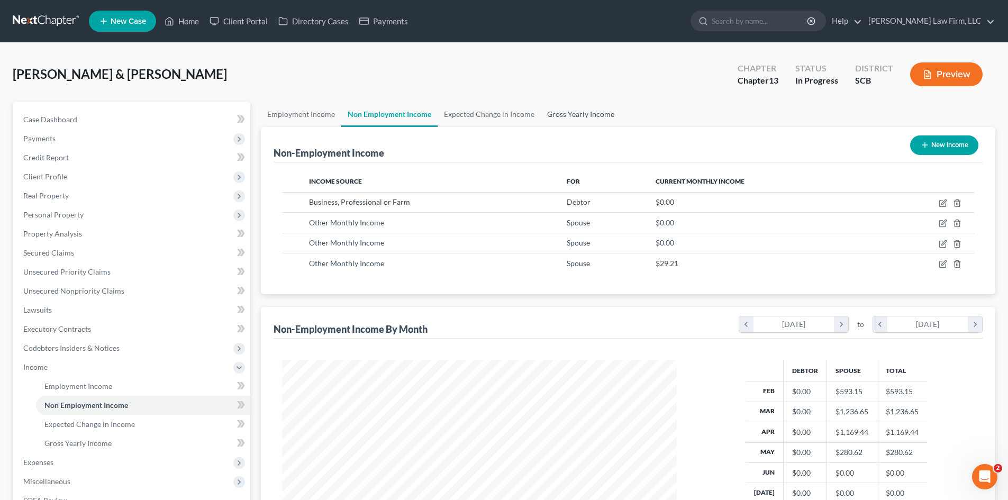
click at [590, 116] on link "Gross Yearly Income" at bounding box center [581, 114] width 80 height 25
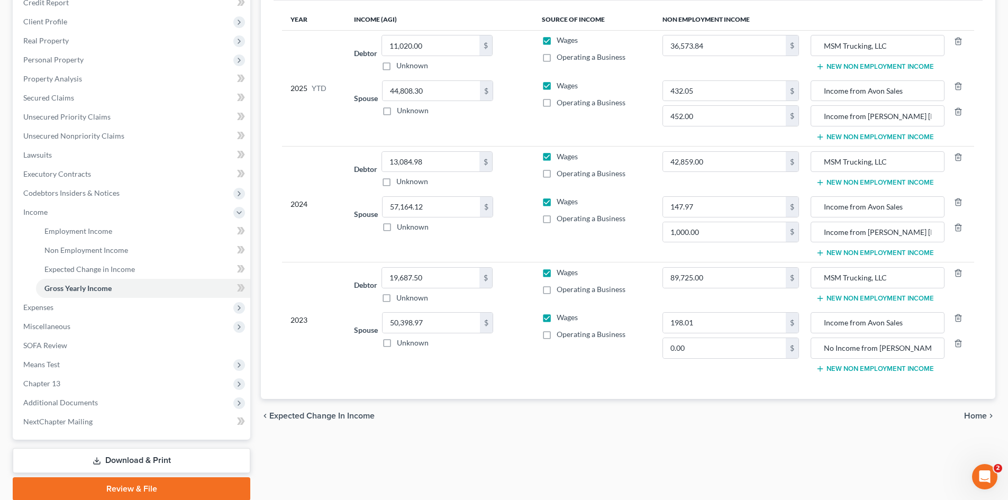
scroll to position [159, 0]
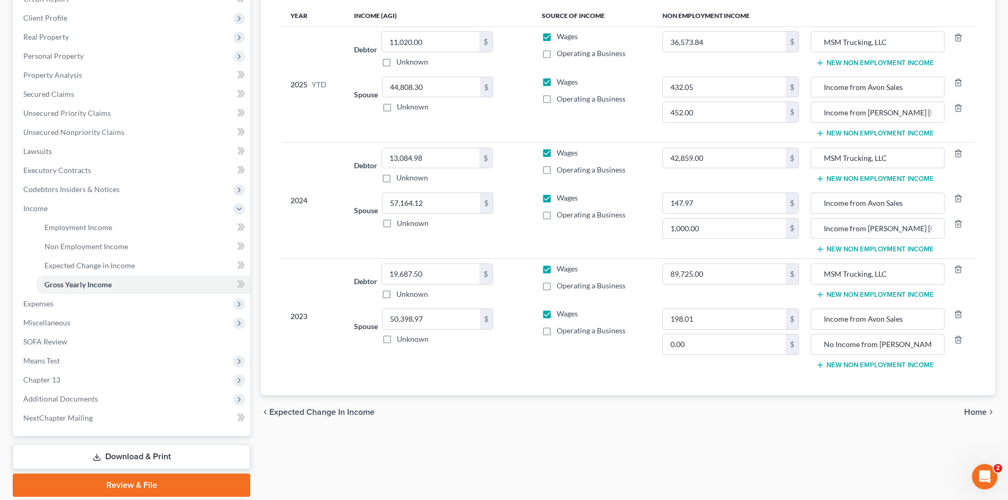
click at [871, 366] on button "New Non Employment Income" at bounding box center [875, 365] width 118 height 8
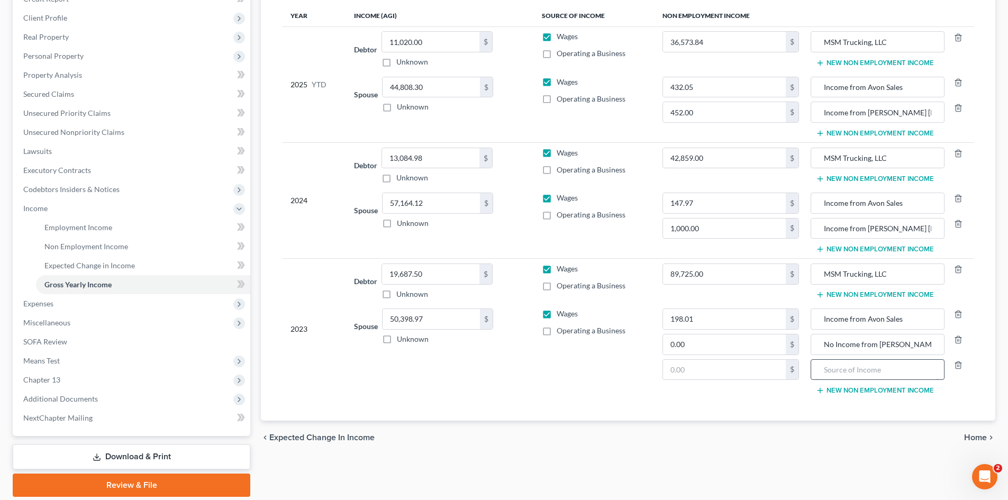
click at [853, 375] on input "text" at bounding box center [877, 370] width 122 height 20
drag, startPoint x: 924, startPoint y: 367, endPoint x: 810, endPoint y: 375, distance: 114.6
click at [810, 375] on td "Income from Avon Sales No Income from Mary Kay Sales No Income from Instacart N…" at bounding box center [890, 352] width 167 height 96
type input "No Income from Instacart"
click at [700, 369] on input "text" at bounding box center [724, 370] width 123 height 20
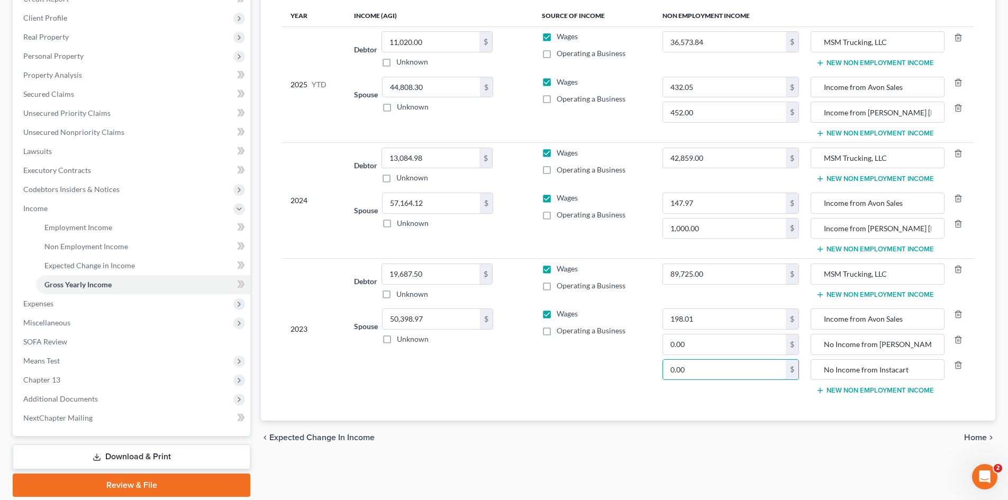
type input "0.00"
click at [864, 251] on button "New Non Employment Income" at bounding box center [875, 249] width 118 height 8
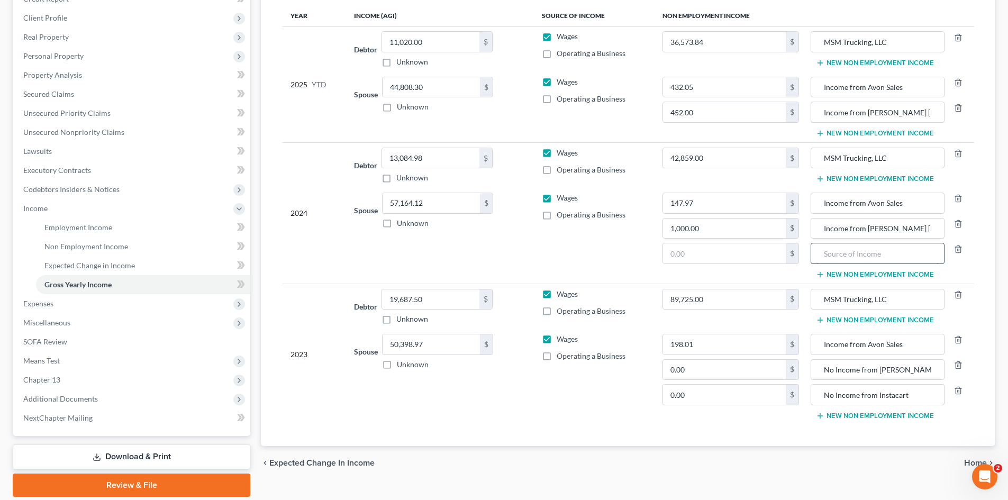
click at [864, 252] on input "text" at bounding box center [877, 253] width 122 height 20
paste input "No Income from Instacart"
drag, startPoint x: 823, startPoint y: 256, endPoint x: 836, endPoint y: 257, distance: 13.3
click at [836, 257] on input "No Income from Instacart" at bounding box center [877, 253] width 122 height 20
type input "Income from Instacart"
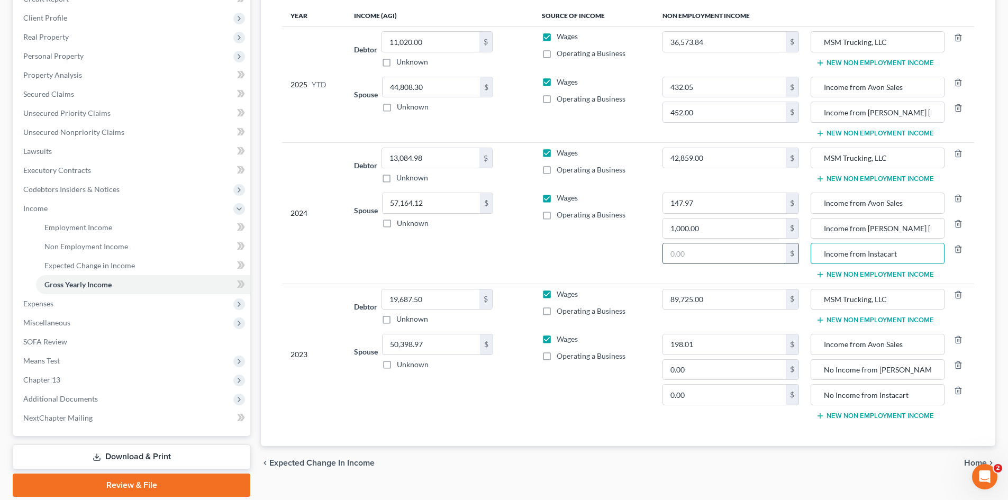
click at [753, 251] on input "text" at bounding box center [724, 253] width 123 height 20
type input "259.86"
click at [879, 138] on td "Income from Avon Sales Income from Mary Kay Sales New Non Employment Income" at bounding box center [890, 107] width 167 height 70
click at [877, 135] on button "New Non Employment Income" at bounding box center [875, 133] width 118 height 8
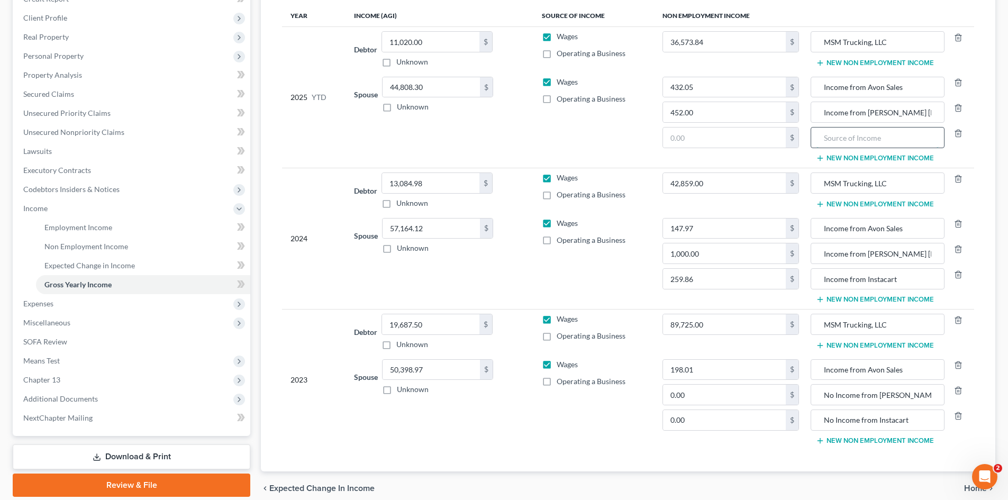
click at [874, 139] on input "text" at bounding box center [877, 138] width 122 height 20
paste input "No Income from Instacart"
drag, startPoint x: 820, startPoint y: 141, endPoint x: 826, endPoint y: 147, distance: 9.4
click at [834, 142] on input "No Income from Instacart" at bounding box center [877, 138] width 122 height 20
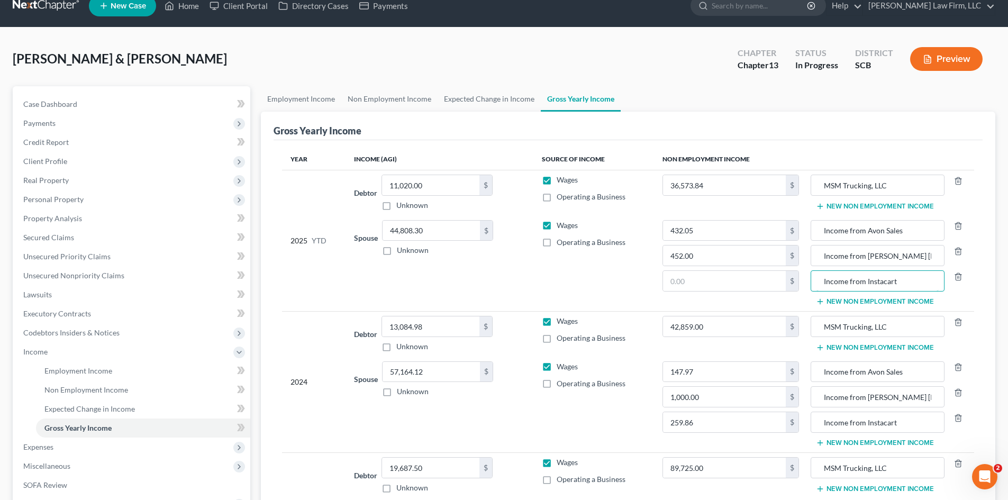
scroll to position [0, 0]
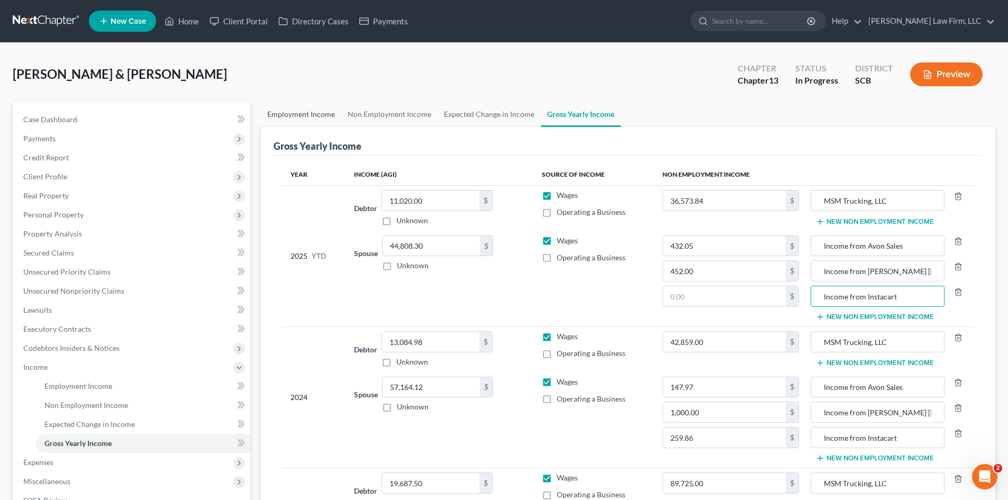
type input "Income from Instacart"
click at [303, 117] on link "Employment Income" at bounding box center [301, 114] width 80 height 25
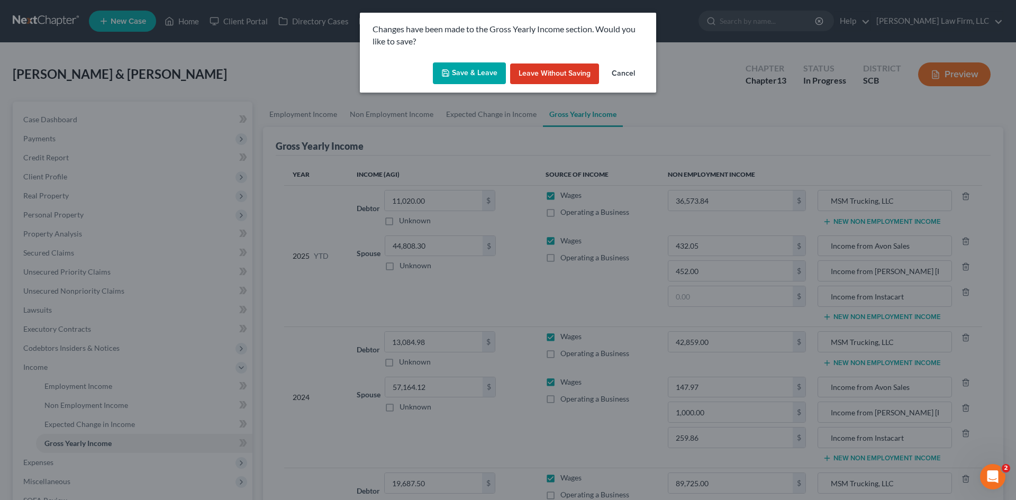
click at [459, 74] on button "Save & Leave" at bounding box center [469, 73] width 73 height 22
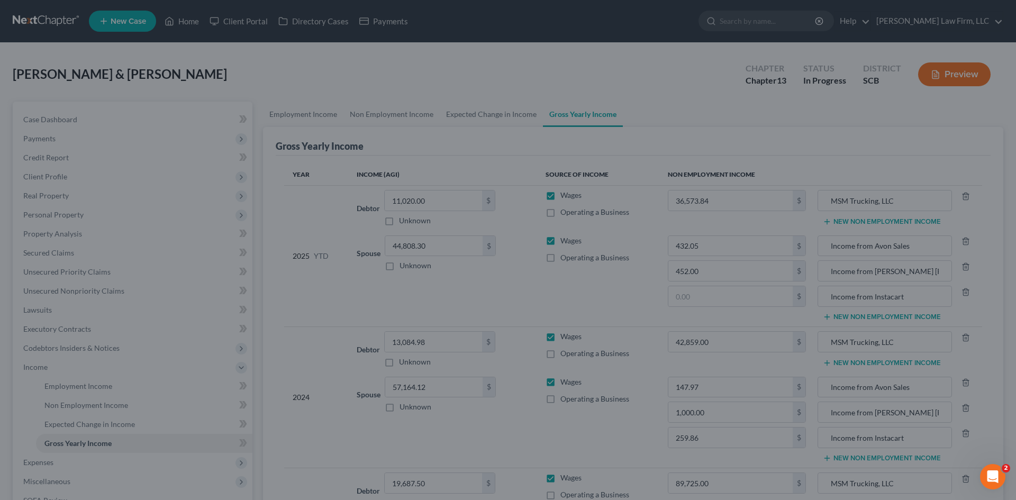
type input "259.86"
type input "Income from Instacart"
type input "1,000.00"
type input "Income from [PERSON_NAME] [PERSON_NAME] Sales"
type input "0.00"
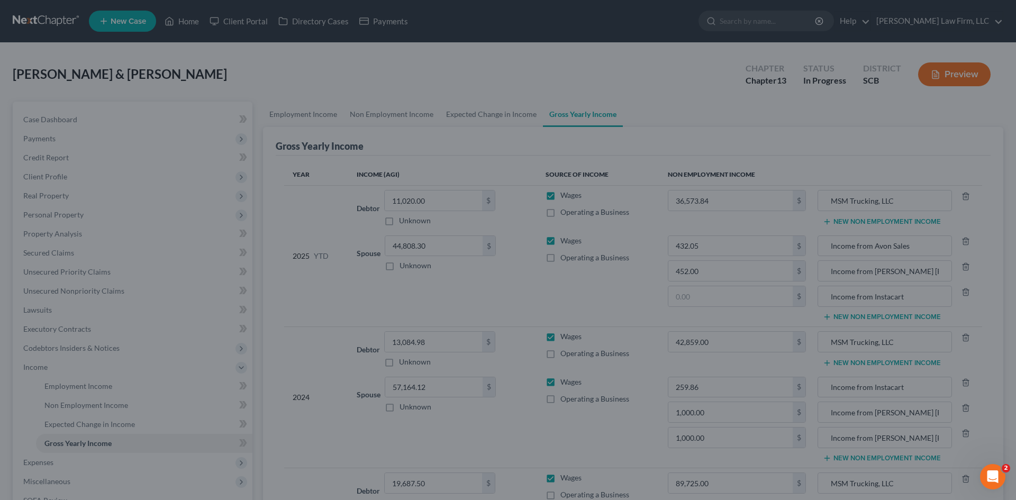
type input "198.01"
type input "No Income from Instacart"
type input "Income from Avon Sales"
type input "No Income from [PERSON_NAME] [PERSON_NAME] Sales"
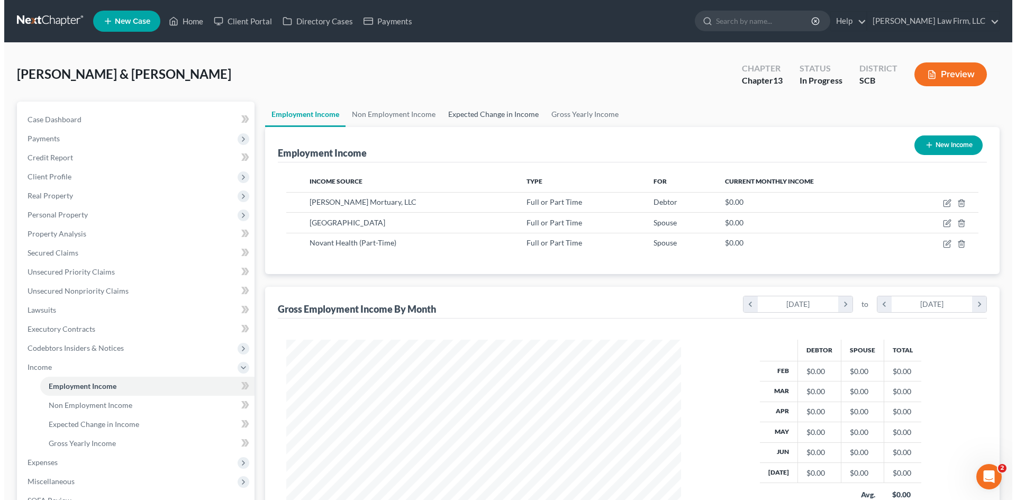
scroll to position [197, 416]
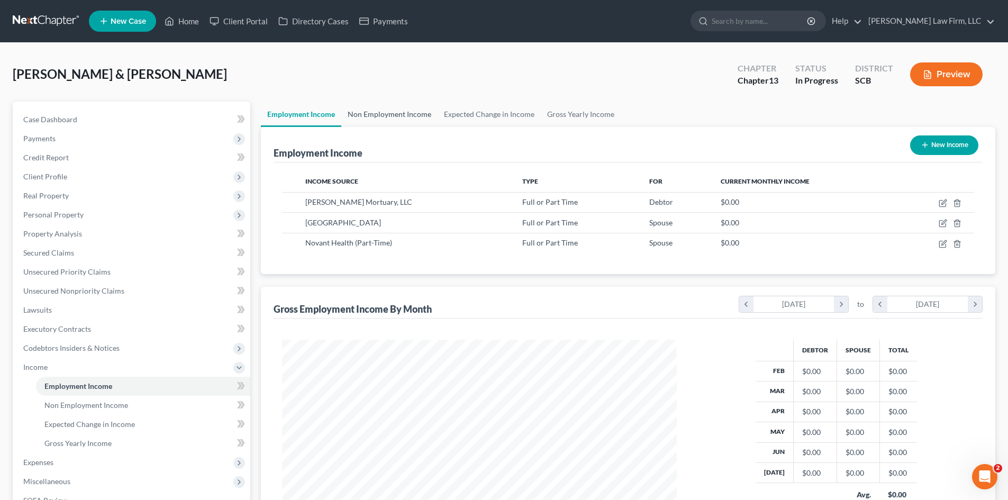
drag, startPoint x: 399, startPoint y: 107, endPoint x: 404, endPoint y: 110, distance: 5.4
click at [400, 108] on link "Non Employment Income" at bounding box center [389, 114] width 96 height 25
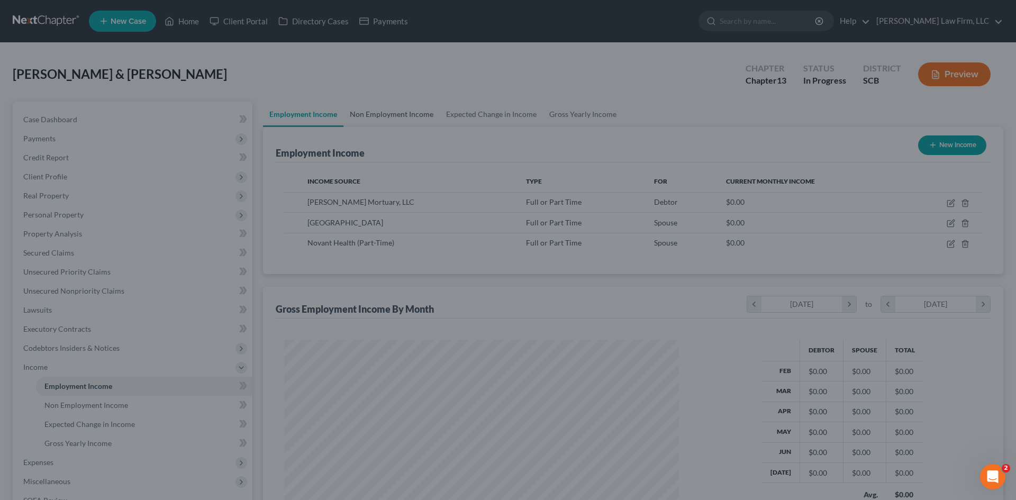
scroll to position [199, 420]
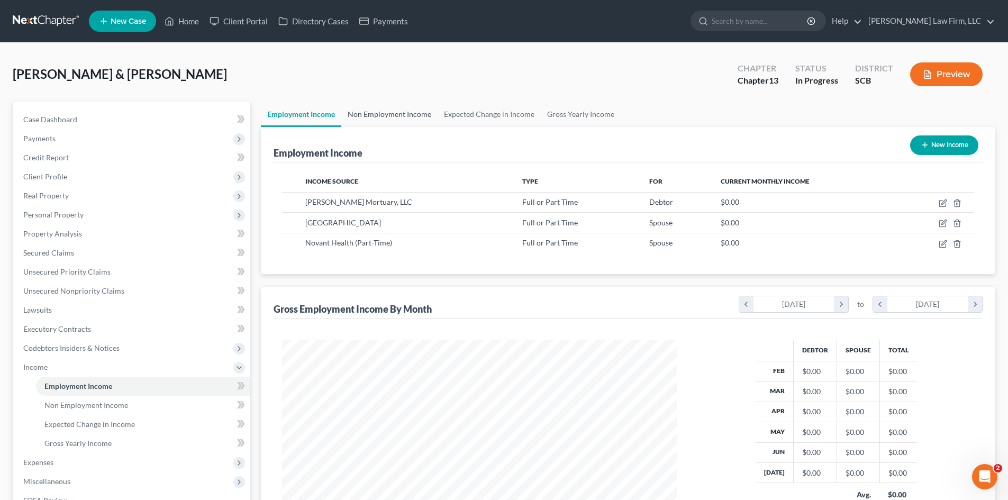
click at [406, 119] on link "Non Employment Income" at bounding box center [389, 114] width 96 height 25
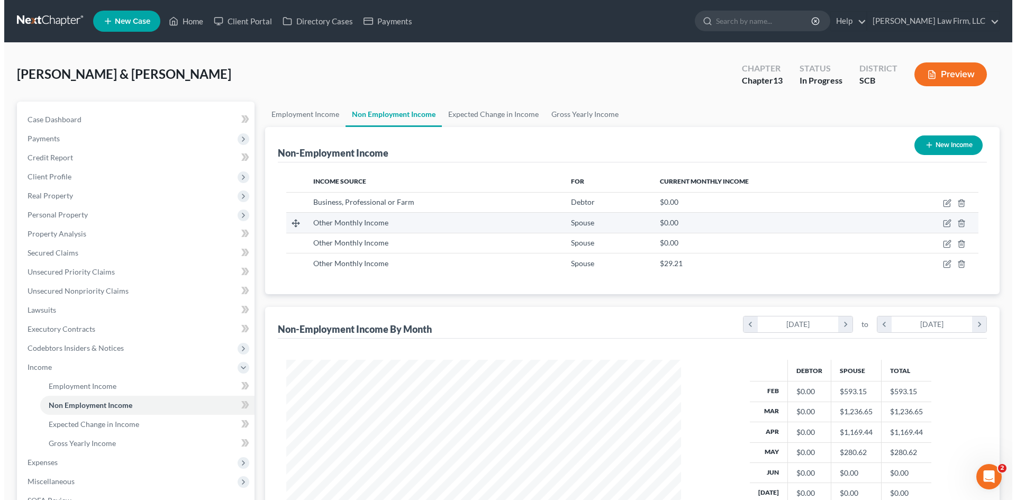
scroll to position [197, 416]
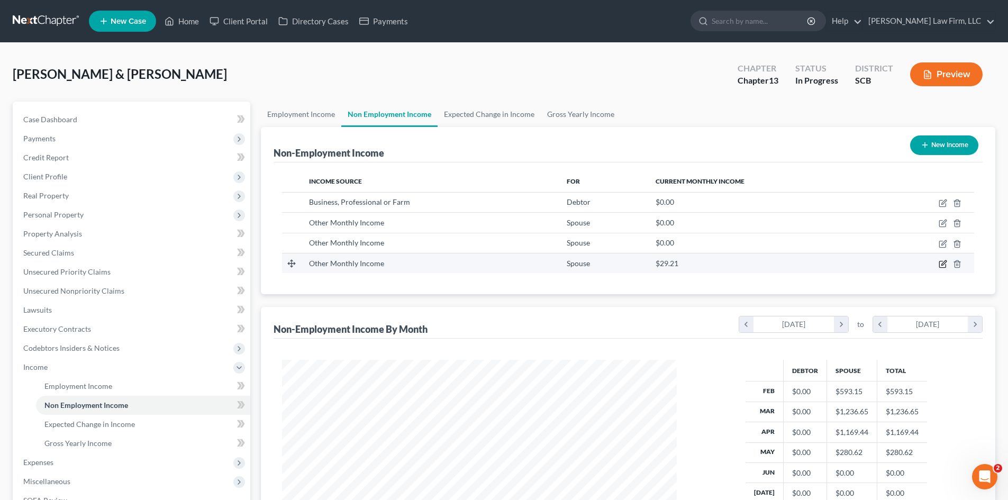
click at [941, 263] on icon "button" at bounding box center [943, 264] width 8 height 8
select select "13"
select select "3"
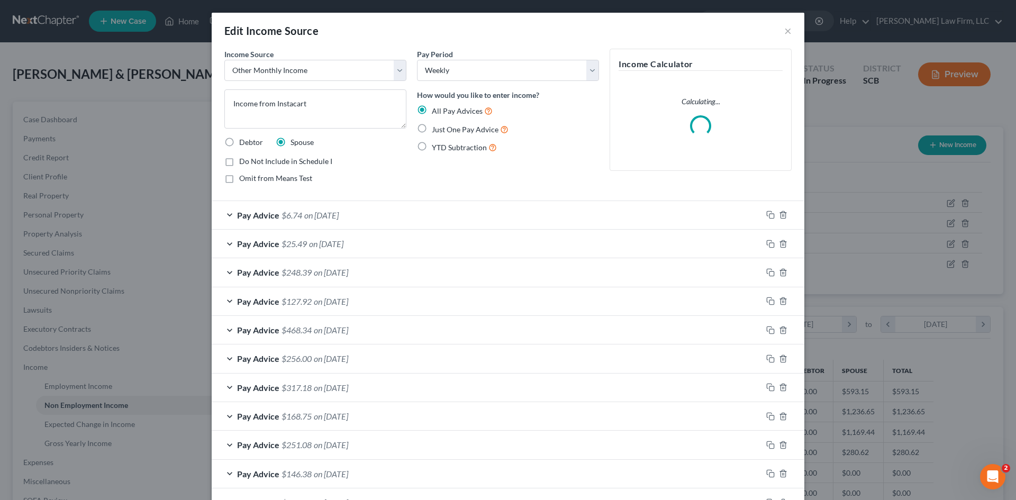
scroll to position [199, 420]
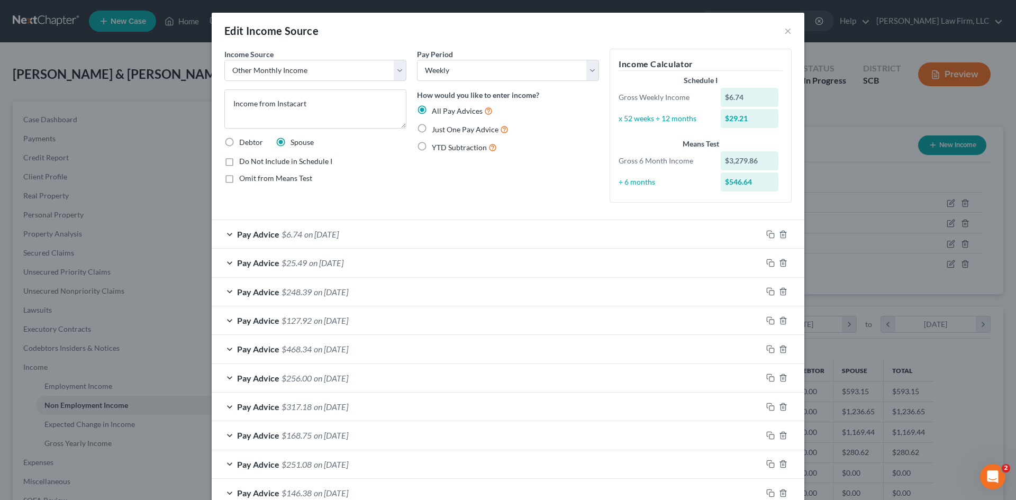
click at [276, 163] on span "Do Not Include in Schedule I" at bounding box center [285, 161] width 93 height 9
click at [250, 163] on input "Do Not Include in Schedule I" at bounding box center [246, 159] width 7 height 7
checkbox input "true"
click at [768, 236] on icon "button" at bounding box center [770, 234] width 8 height 8
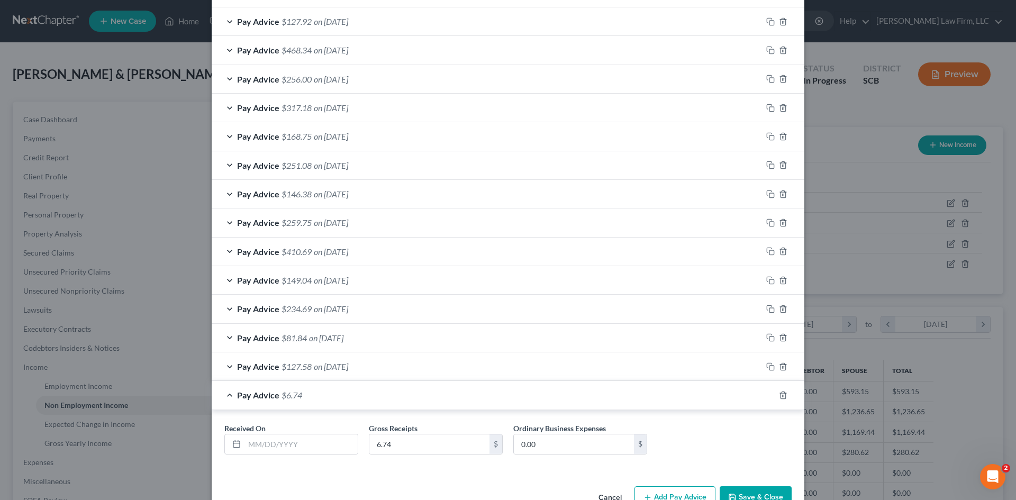
scroll to position [329, 0]
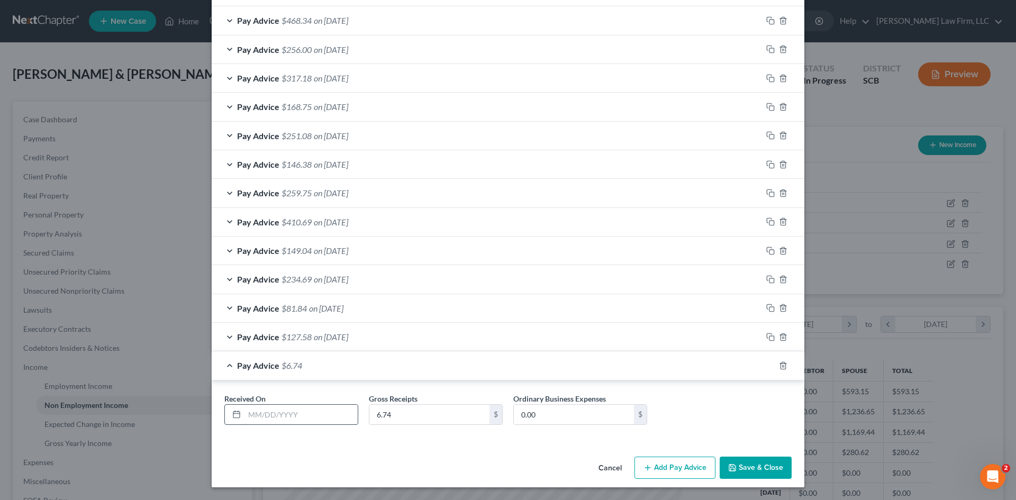
click at [344, 405] on input "text" at bounding box center [300, 415] width 113 height 20
type input "[DATE]"
type input "0"
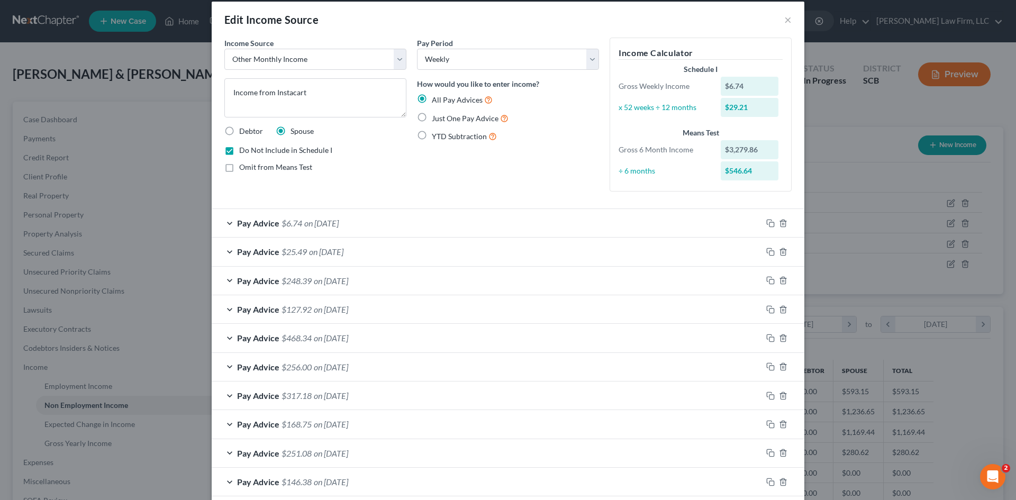
scroll to position [0, 0]
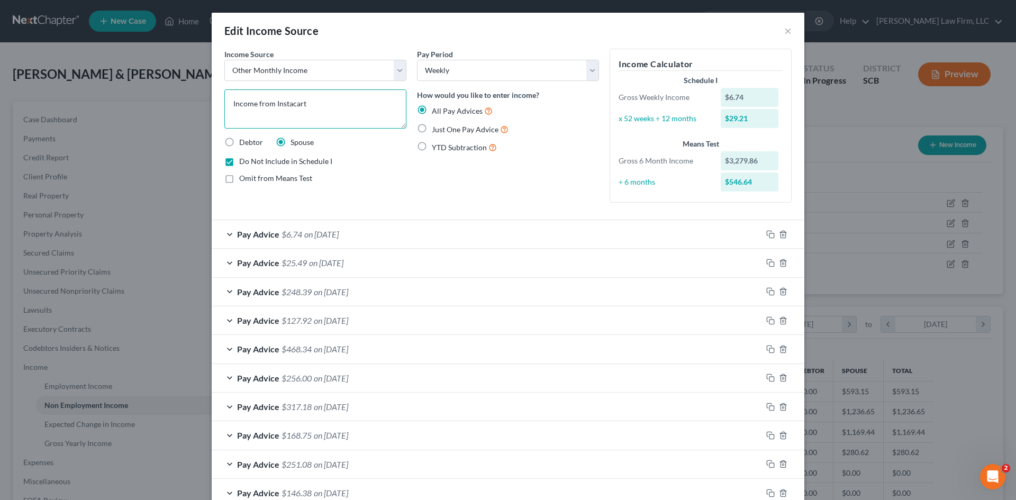
click at [353, 115] on textarea "Income from Instacart" at bounding box center [315, 108] width 182 height 39
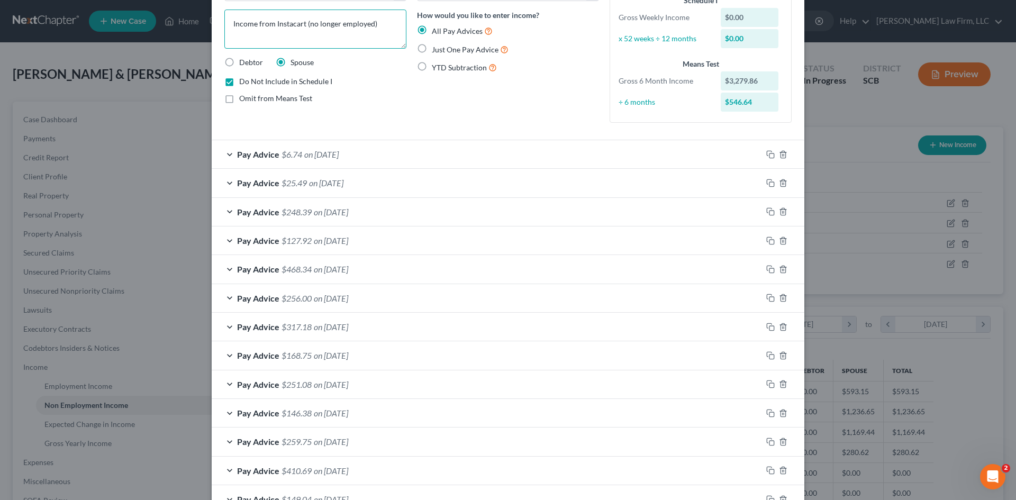
scroll to position [11, 0]
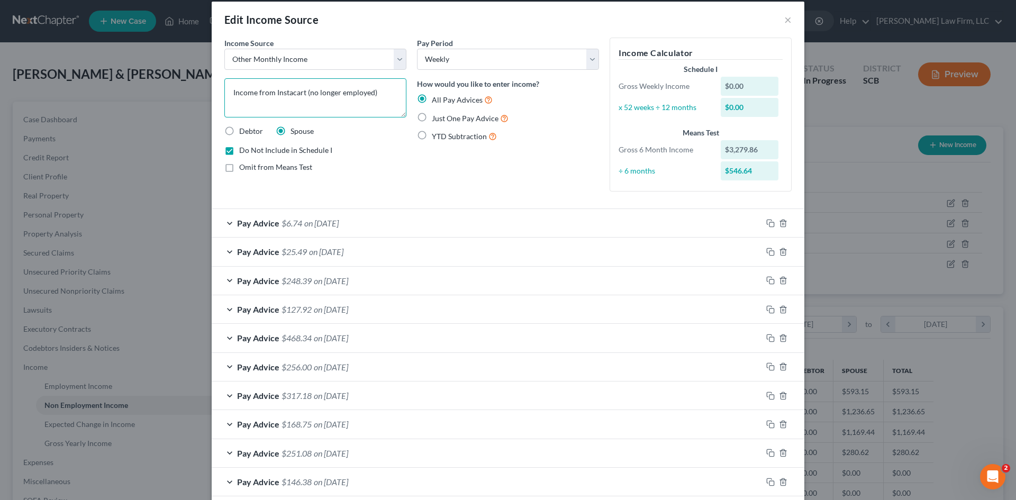
type textarea "Income from Instacart (no longer employed)"
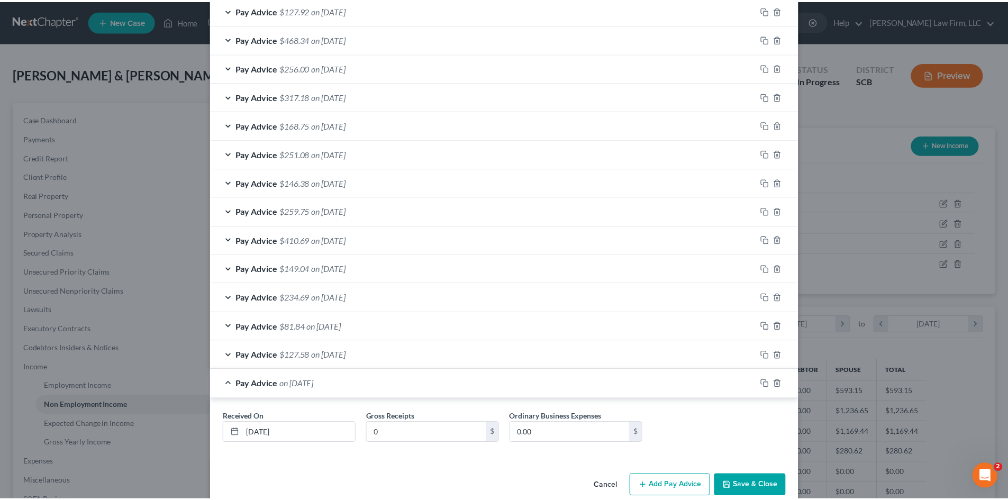
scroll to position [329, 0]
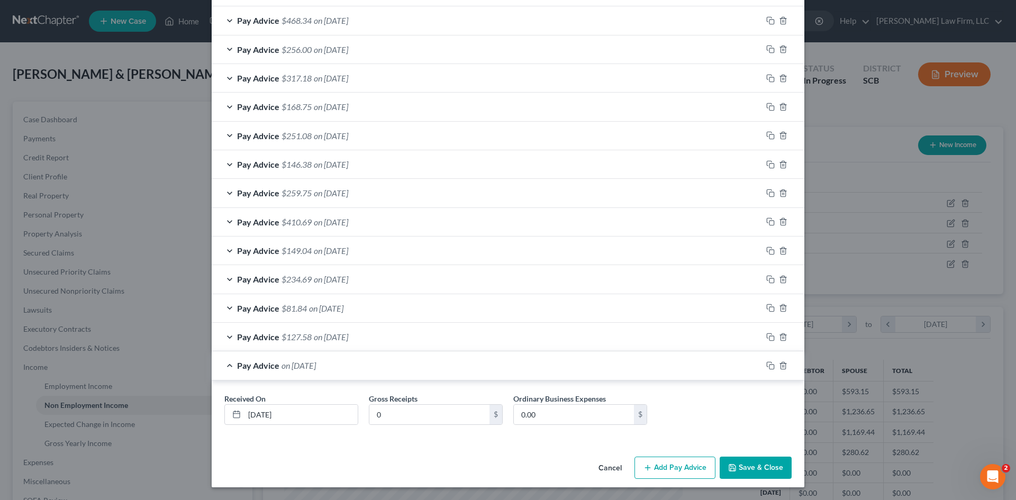
click at [768, 468] on button "Save & Close" at bounding box center [756, 468] width 72 height 22
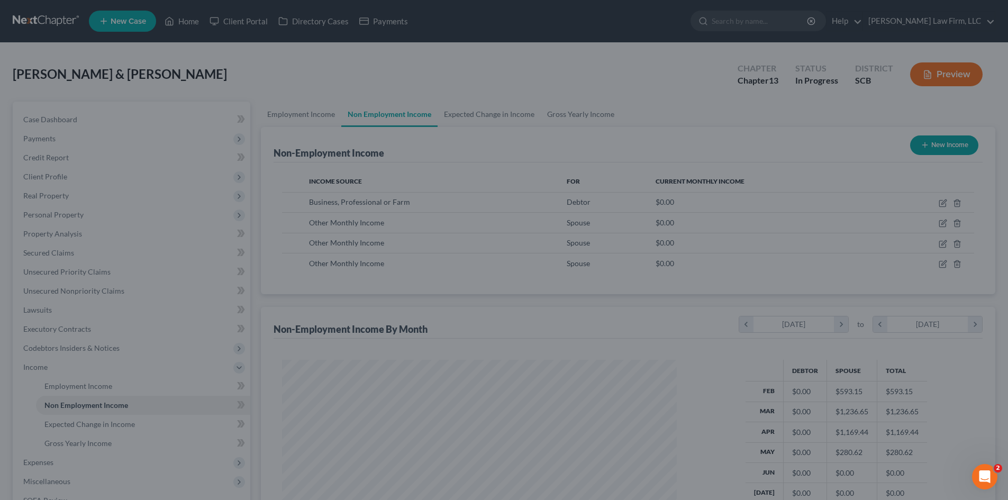
scroll to position [528865, 528646]
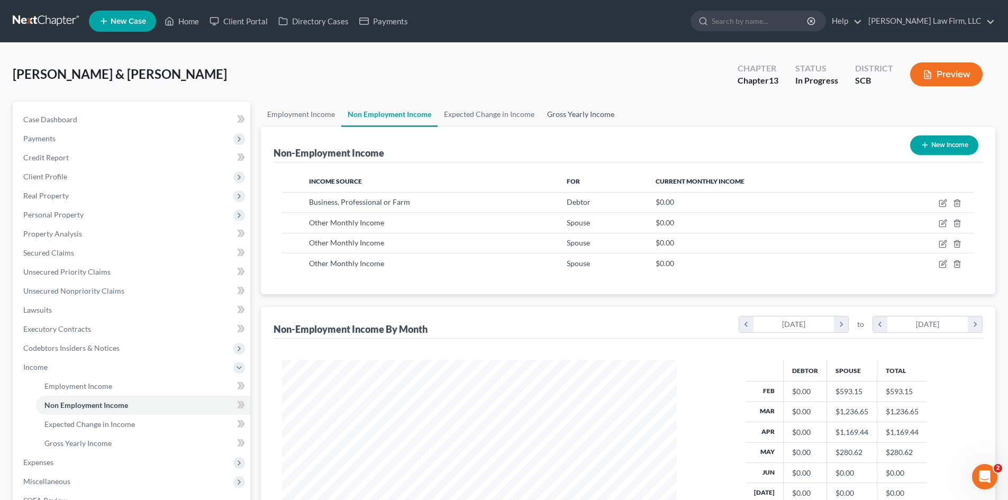
click at [580, 115] on link "Gross Yearly Income" at bounding box center [581, 114] width 80 height 25
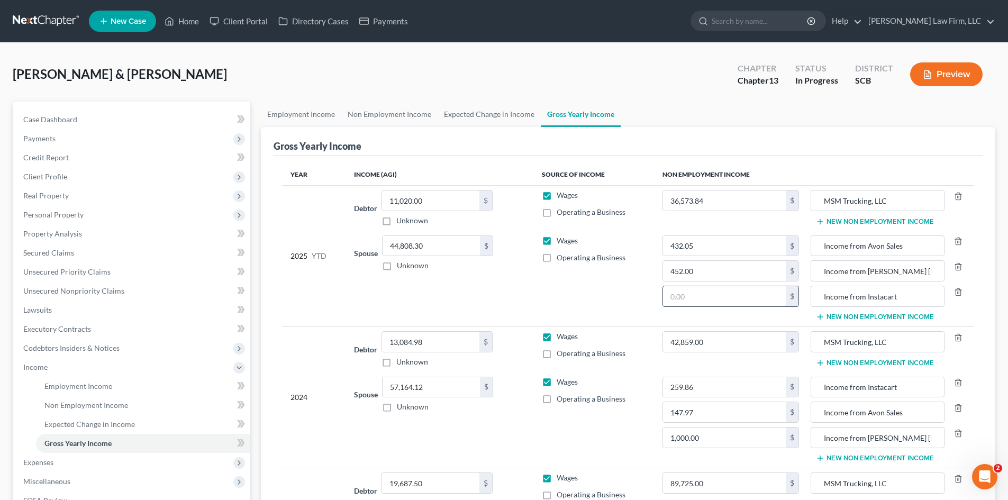
click at [716, 304] on input "text" at bounding box center [724, 296] width 123 height 20
type input "3,373.81"
click at [390, 113] on link "Non Employment Income" at bounding box center [389, 114] width 96 height 25
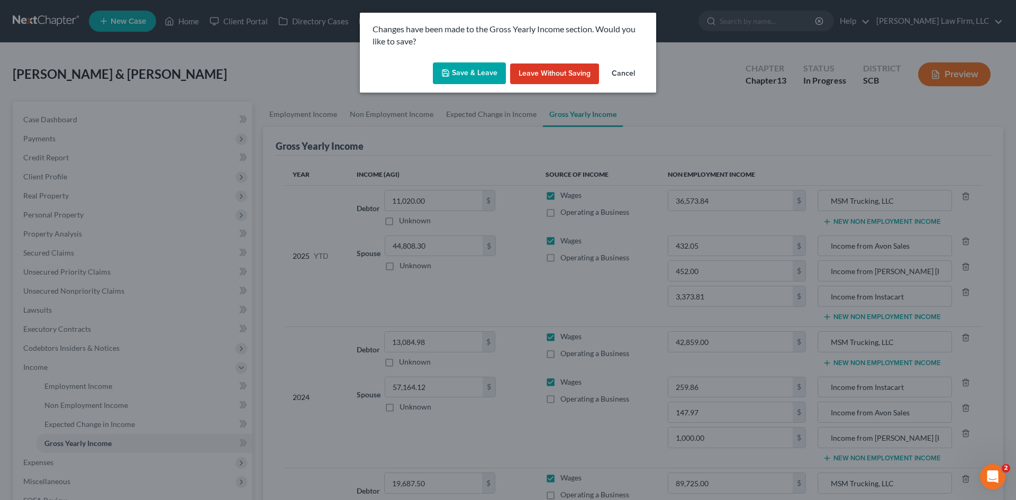
click at [467, 76] on button "Save & Leave" at bounding box center [469, 73] width 73 height 22
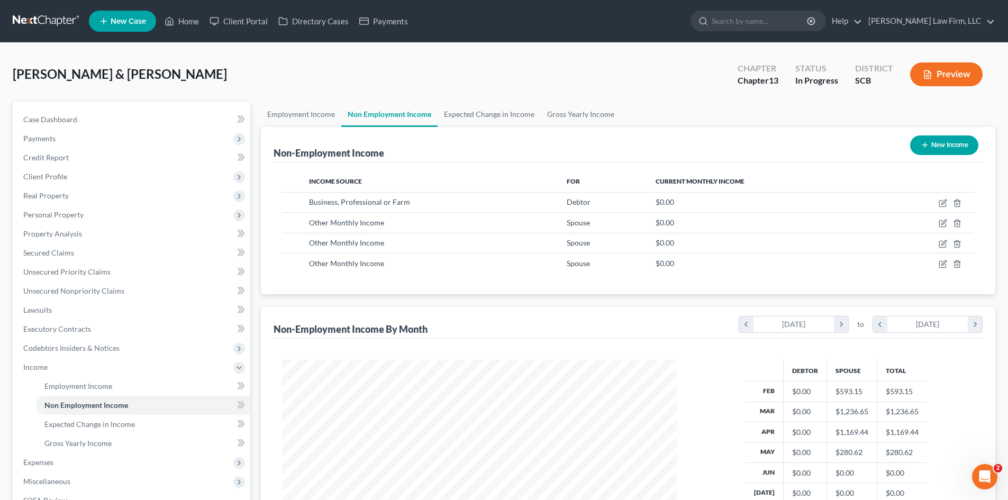
scroll to position [197, 416]
click at [93, 290] on span "Unsecured Nonpriority Claims" at bounding box center [73, 290] width 101 height 9
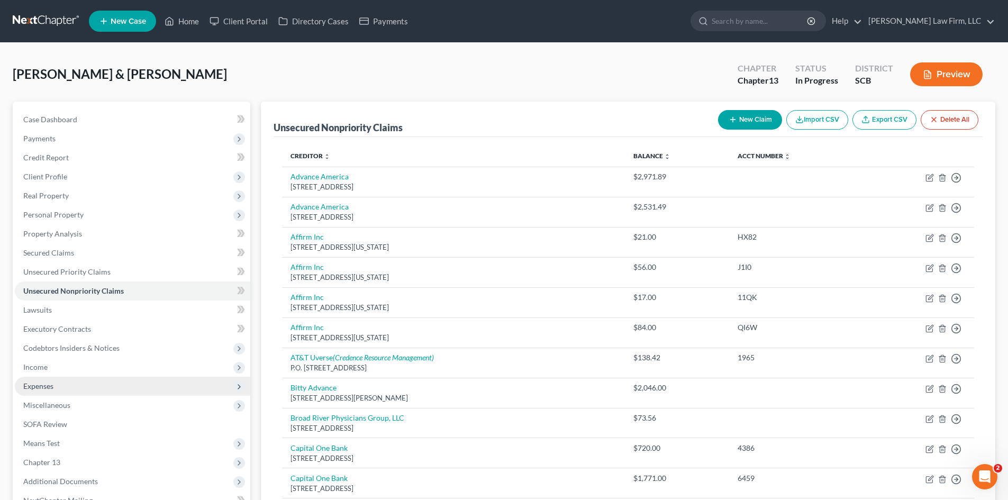
click at [41, 383] on span "Expenses" at bounding box center [38, 385] width 30 height 9
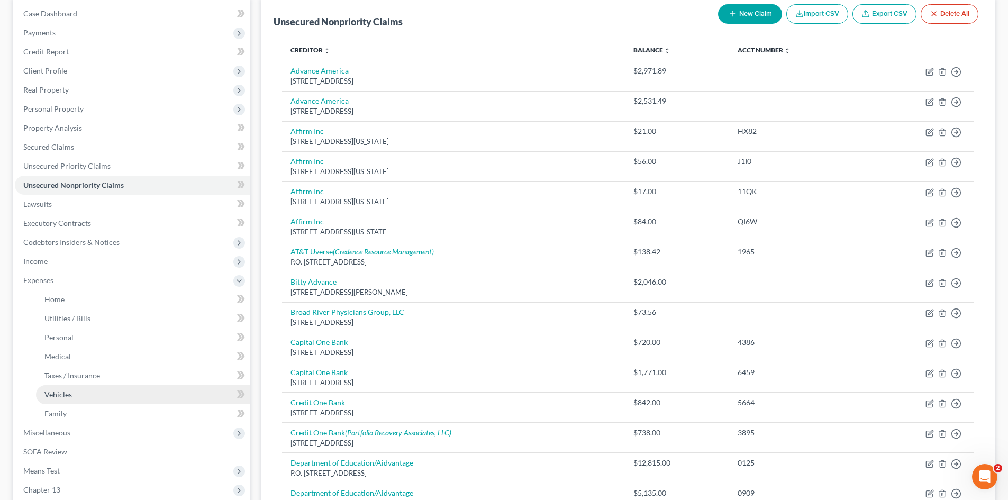
click at [53, 398] on span "Vehicles" at bounding box center [58, 394] width 28 height 9
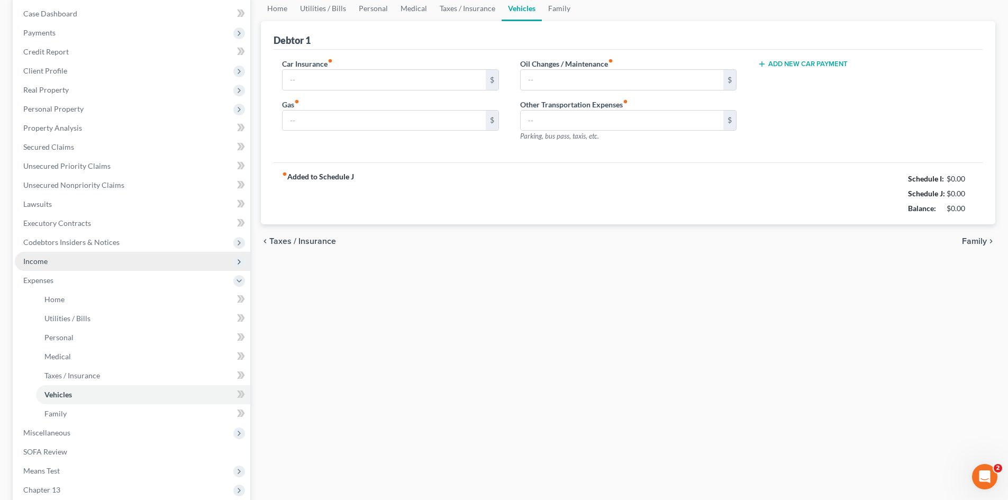
scroll to position [15, 0]
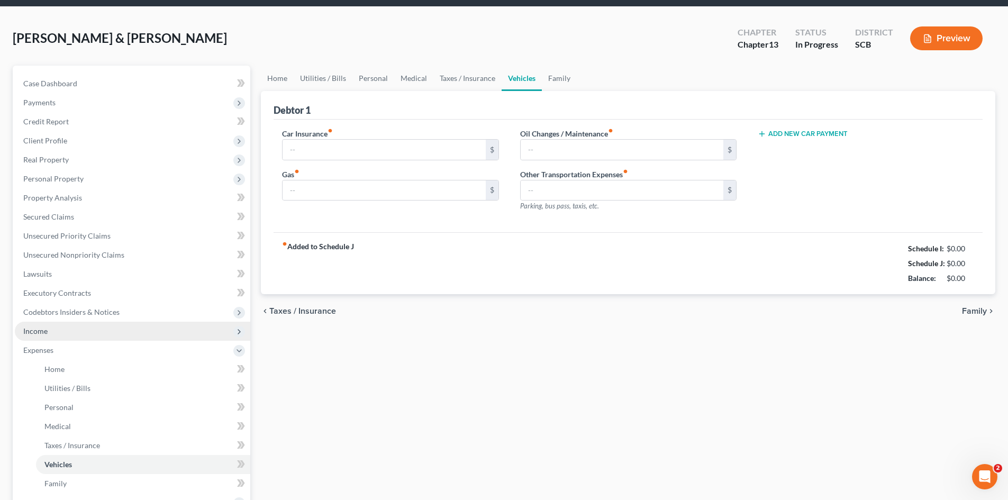
type input "450.00"
type input "1,200.00"
type input "0.00"
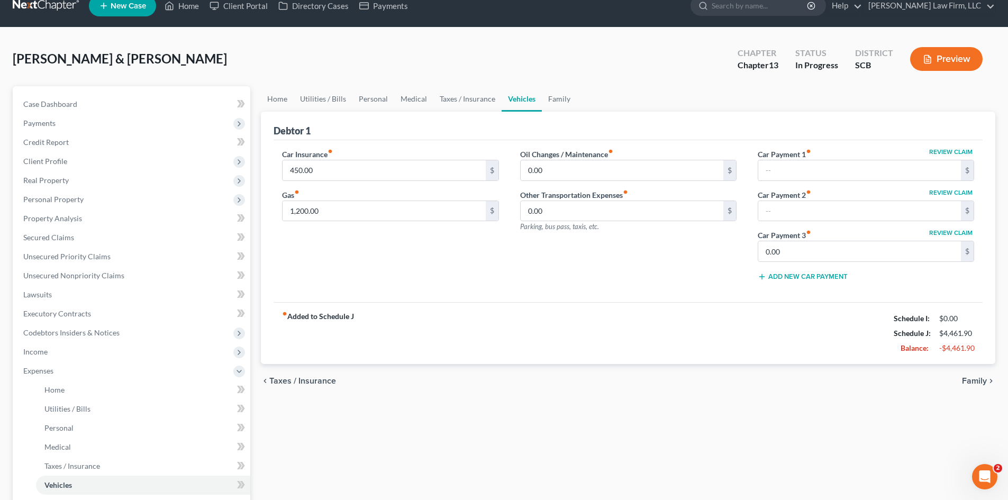
scroll to position [0, 0]
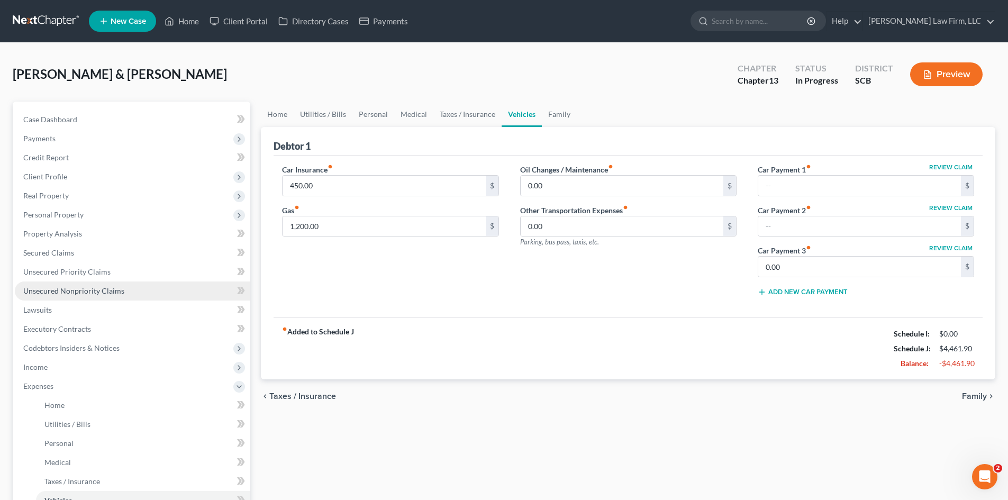
click at [91, 293] on span "Unsecured Nonpriority Claims" at bounding box center [73, 290] width 101 height 9
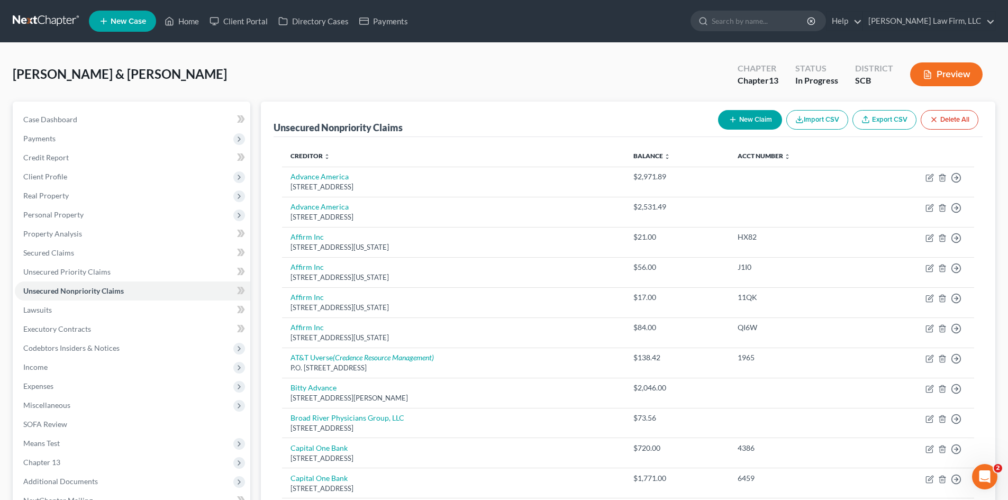
click at [759, 122] on button "New Claim" at bounding box center [750, 120] width 64 height 20
select select "2"
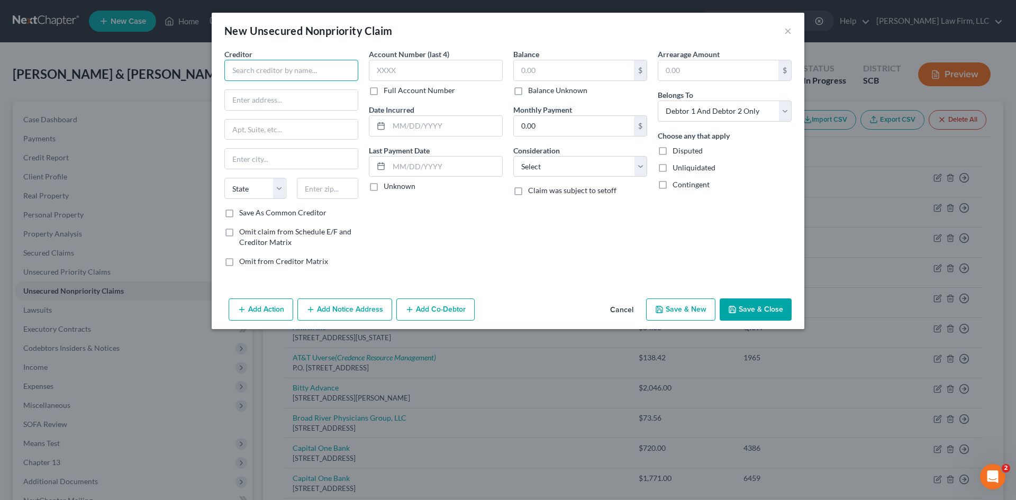
click at [257, 72] on input "text" at bounding box center [291, 70] width 134 height 21
click at [266, 92] on div "Geico Insurance" at bounding box center [288, 89] width 110 height 11
type input "Geico Insurance"
type input "One Geico Center"
type input "Macon"
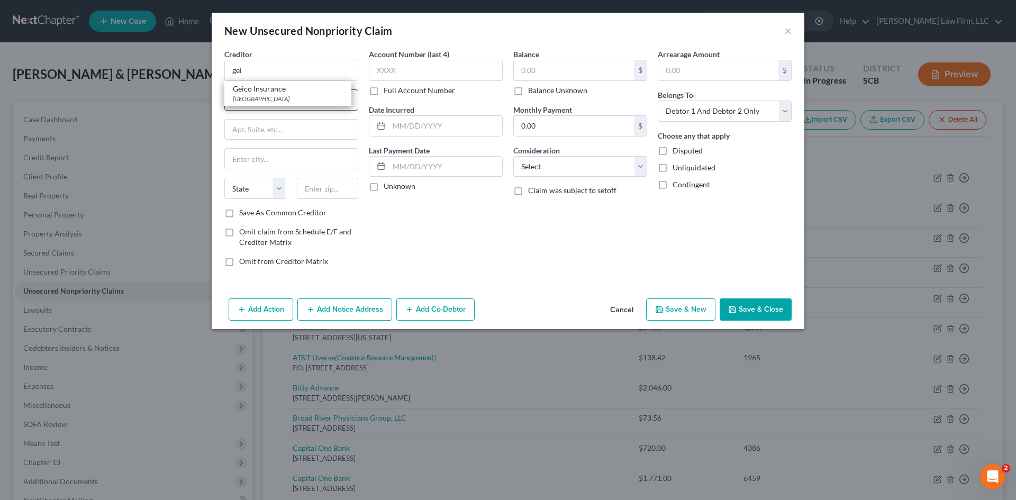
select select "10"
type input "31296"
drag, startPoint x: 308, startPoint y: 104, endPoint x: 214, endPoint y: 105, distance: 94.7
click at [214, 105] on div "Creditor * Geico Insurance One Geico Center [GEOGRAPHIC_DATA] [US_STATE] AK AR …" at bounding box center [508, 171] width 593 height 245
type input "PO Box 70776"
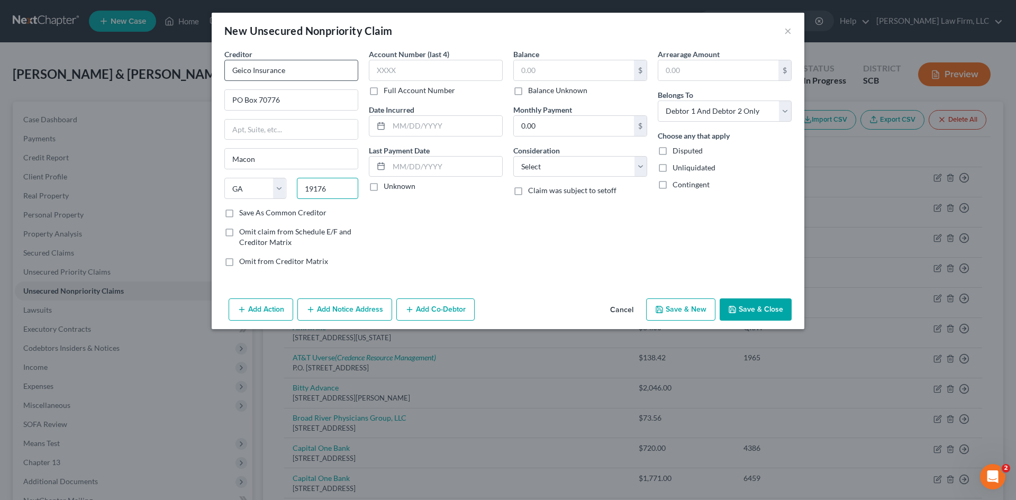
type input "19176"
drag, startPoint x: 302, startPoint y: 70, endPoint x: 259, endPoint y: 71, distance: 42.4
click at [252, 73] on input "Geico Insurance" at bounding box center [291, 70] width 134 height 21
type input "Geico Remittance Center"
click at [588, 173] on select "Select Cable / Satellite Services Collection Agency Credit Card Debt Debt Couns…" at bounding box center [580, 166] width 134 height 21
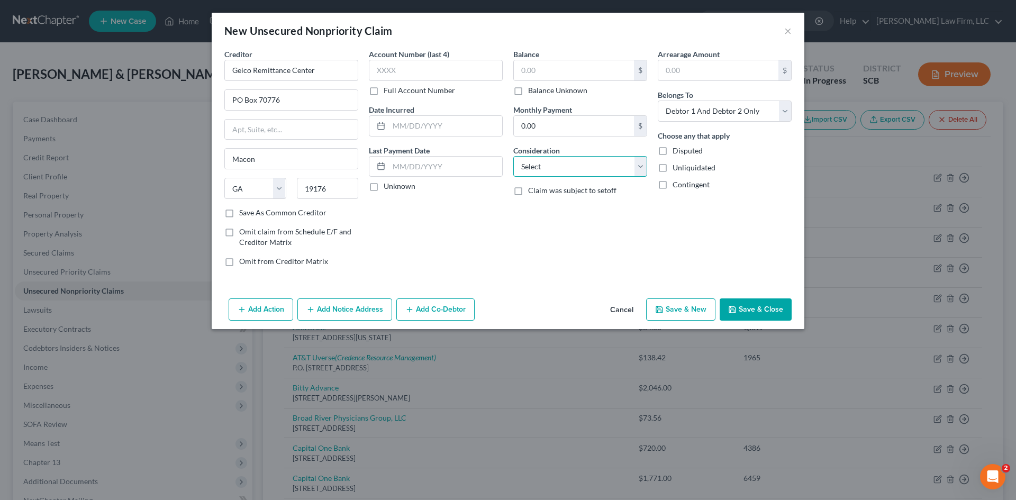
select select "14"
click at [513, 156] on select "Select Cable / Satellite Services Collection Agency Credit Card Debt Debt Couns…" at bounding box center [580, 166] width 134 height 21
click at [567, 209] on input "text" at bounding box center [580, 207] width 133 height 20
type input "This is an unsecured debt."
click at [542, 56] on div "Balance $ Balance Unknown Balance Undetermined $ Balance Unknown" at bounding box center [580, 72] width 134 height 47
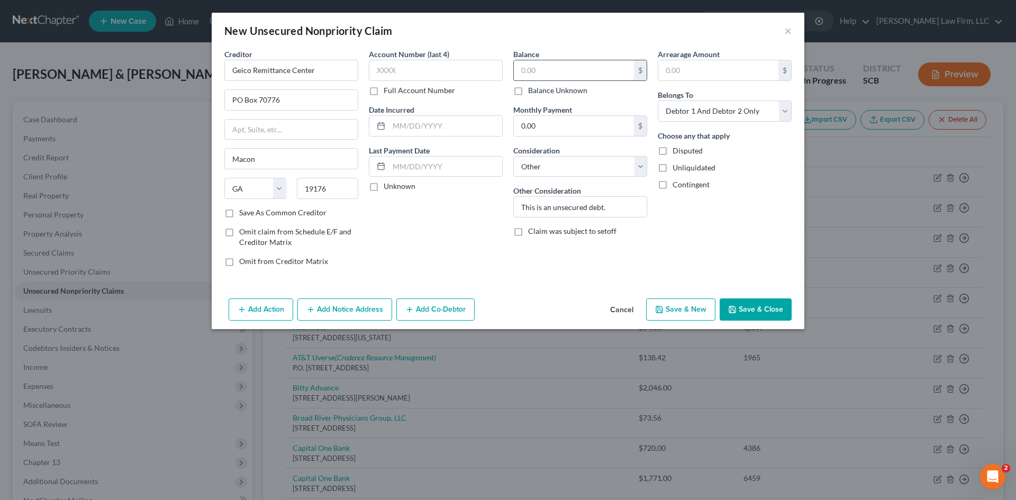
click at [549, 69] on input "text" at bounding box center [574, 70] width 120 height 20
type input "862.09"
click at [769, 315] on button "Save & Close" at bounding box center [756, 309] width 72 height 22
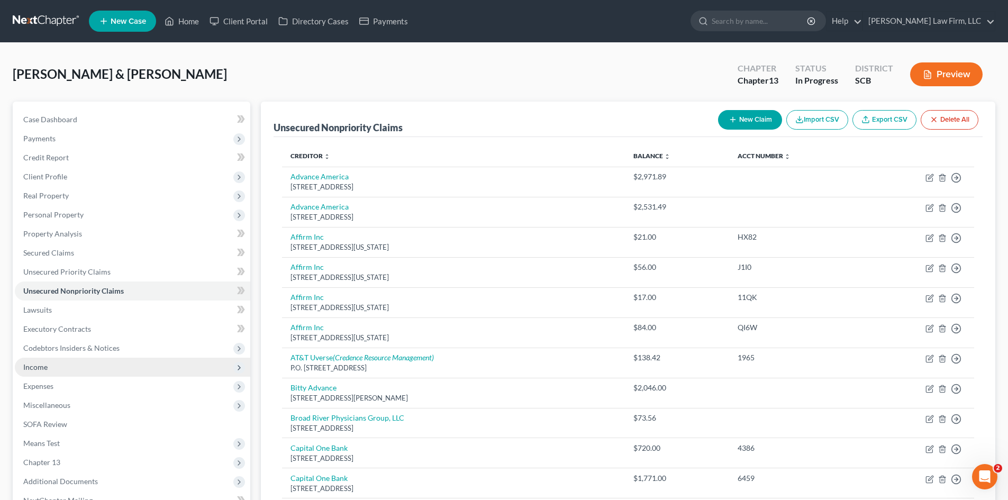
click at [31, 371] on span "Income" at bounding box center [35, 366] width 24 height 9
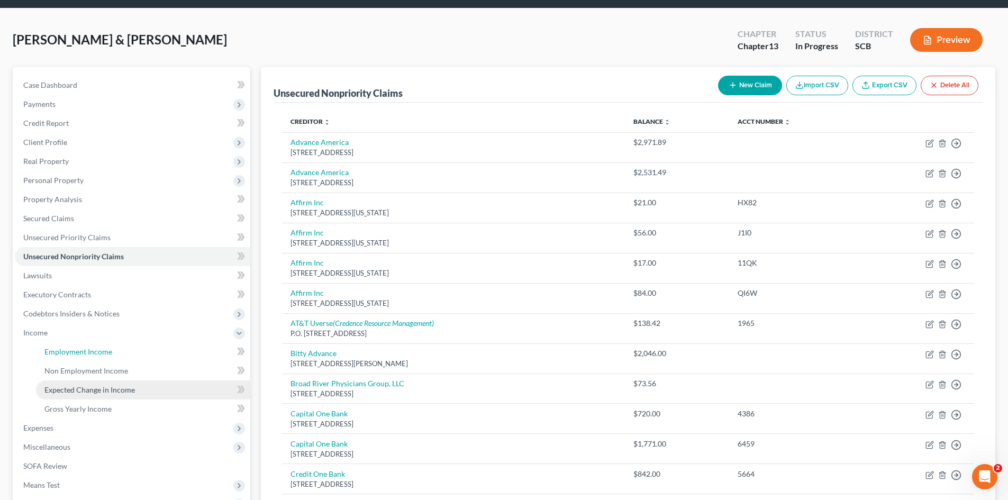
scroll to position [53, 0]
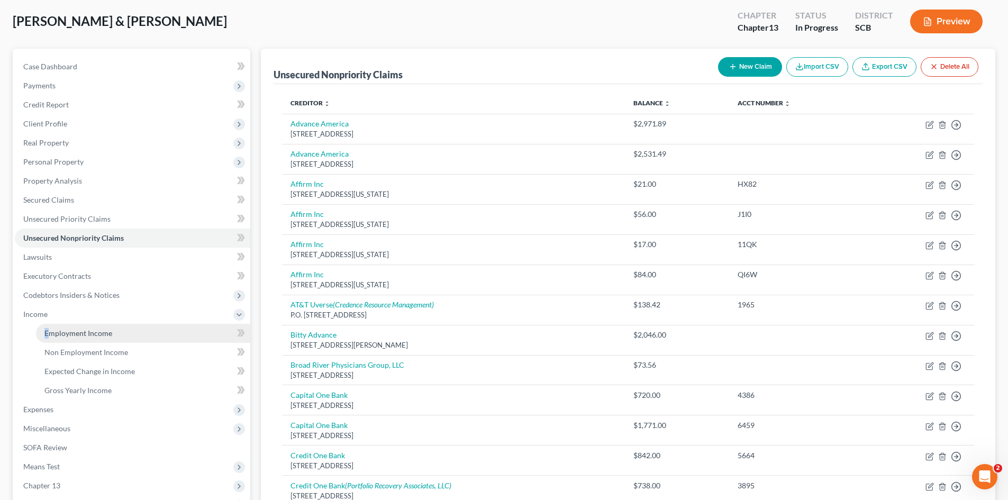
click at [51, 324] on li "Income Employment Income Non Employment Income Expected Change in Income Gross …" at bounding box center [132, 352] width 235 height 95
click at [61, 330] on span "Employment Income" at bounding box center [78, 333] width 68 height 9
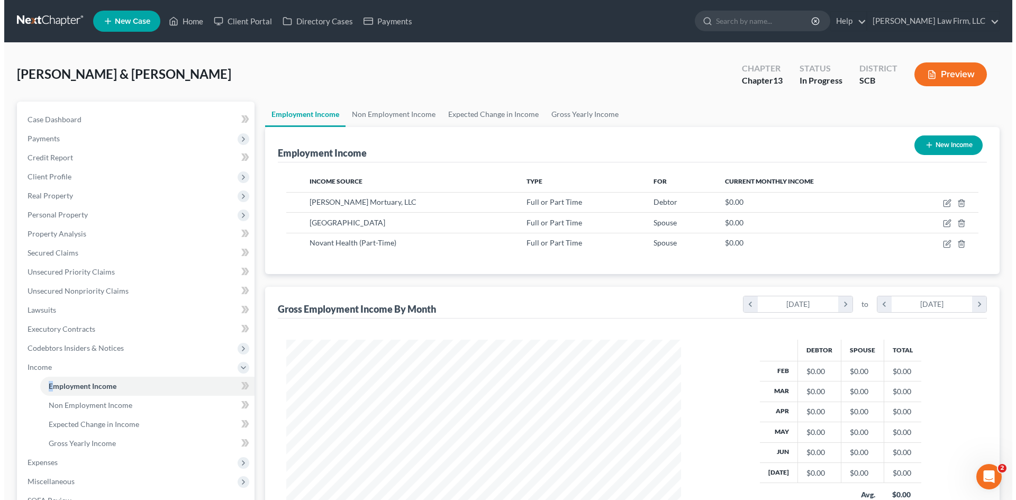
scroll to position [197, 416]
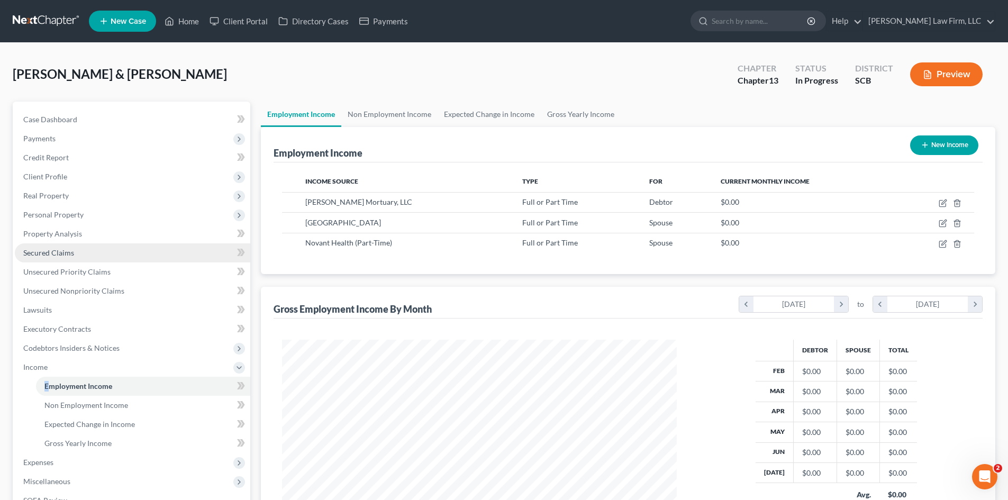
click at [68, 252] on span "Secured Claims" at bounding box center [48, 252] width 51 height 9
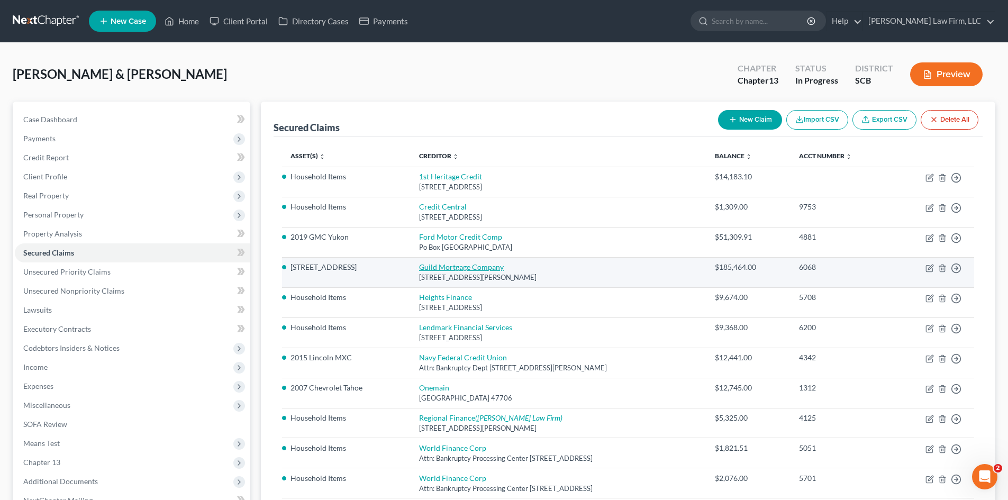
click at [473, 267] on link "Guild Mortgage Company" at bounding box center [461, 266] width 85 height 9
select select "4"
select select "3"
select select "2"
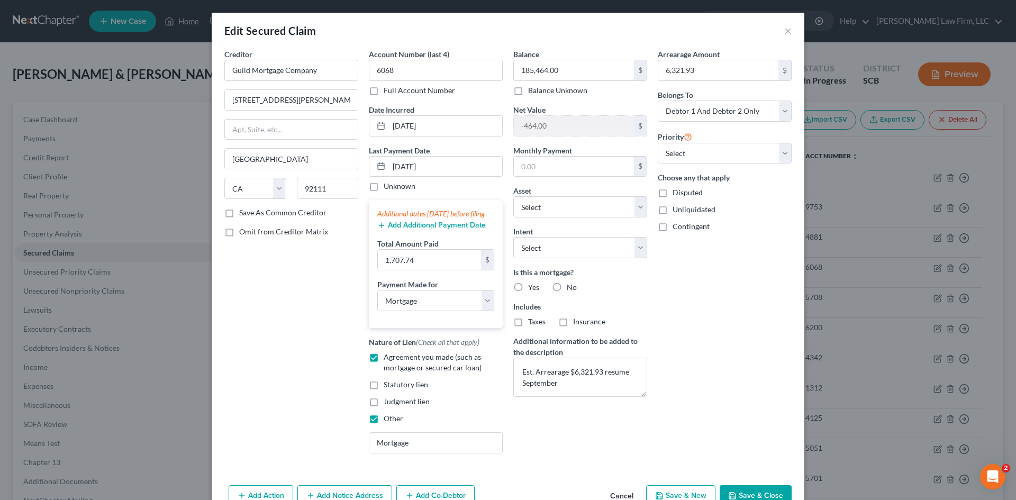
click at [428, 230] on button "Add Additional Payment Date" at bounding box center [431, 225] width 108 height 8
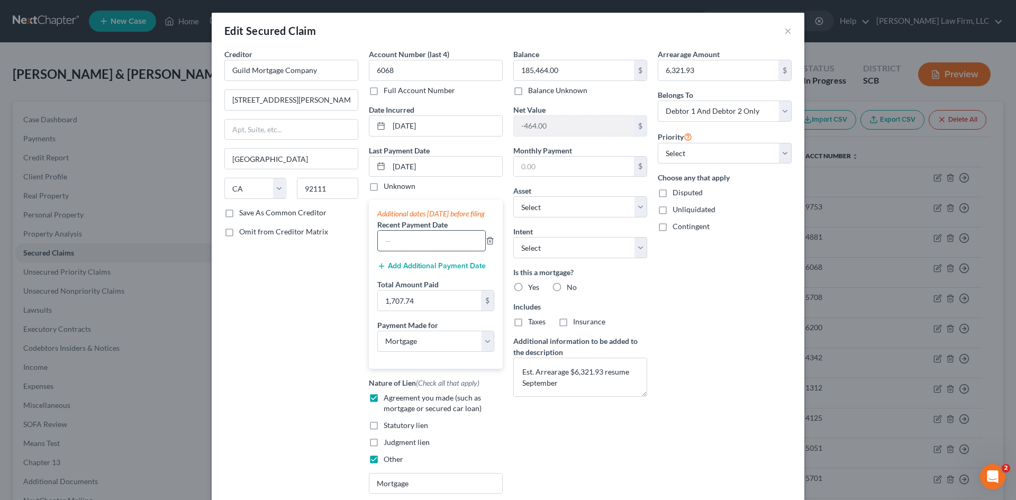
click at [427, 250] on input "text" at bounding box center [431, 241] width 107 height 20
type input "[DATE]"
paste input "3415.48"
type input "3,415.48"
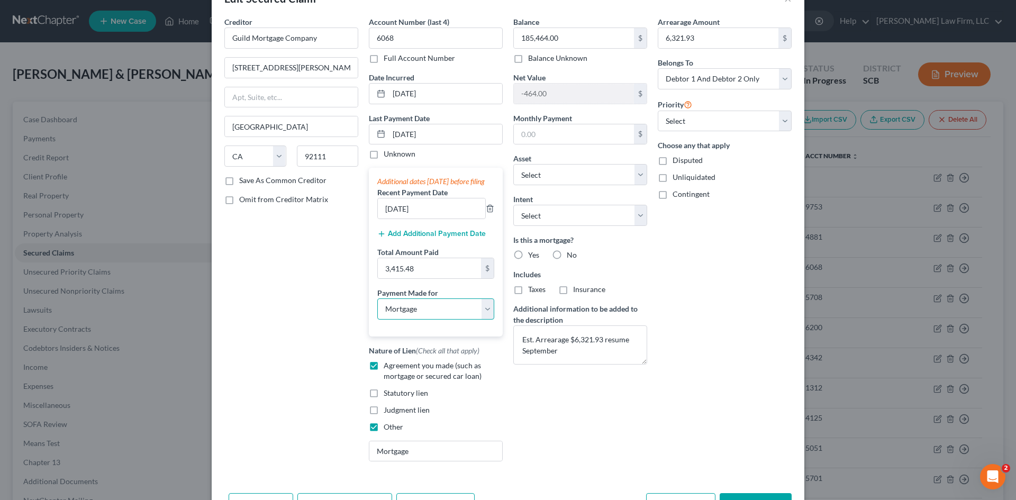
scroll to position [110, 0]
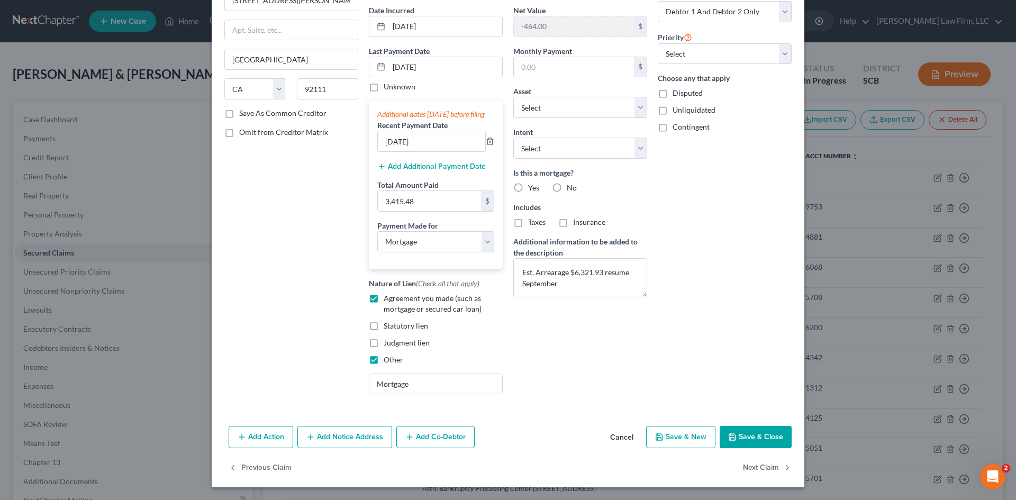
click at [760, 436] on button "Save & Close" at bounding box center [756, 437] width 72 height 22
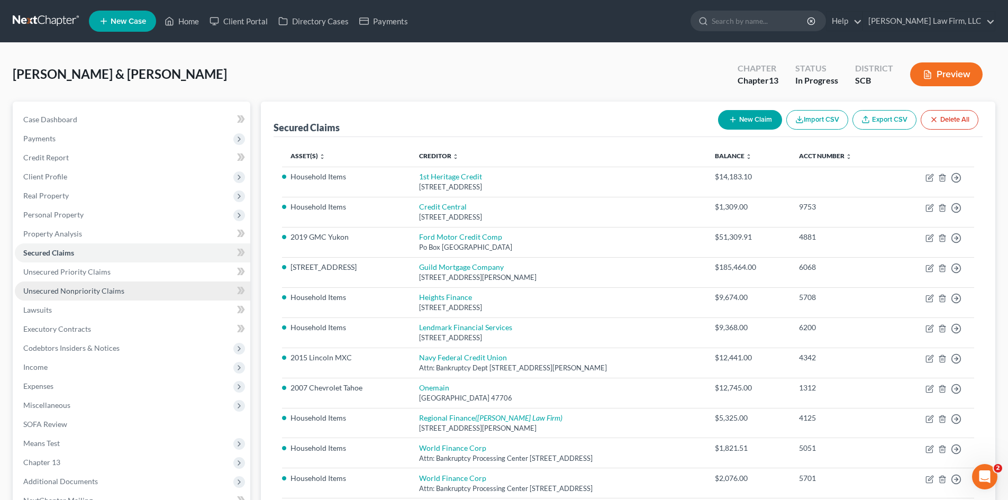
click at [88, 294] on span "Unsecured Nonpriority Claims" at bounding box center [73, 290] width 101 height 9
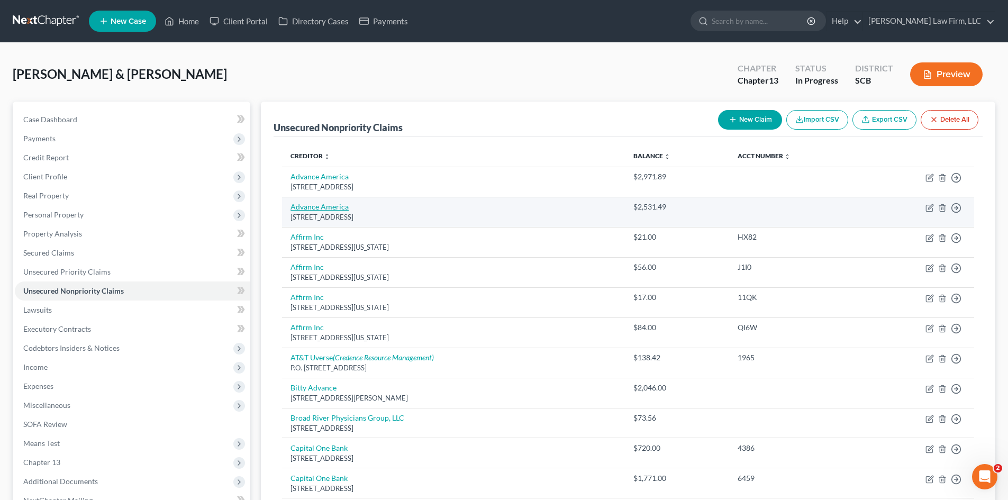
click at [326, 205] on link "Advance America" at bounding box center [319, 206] width 58 height 9
select select "42"
select select "14"
select select "1"
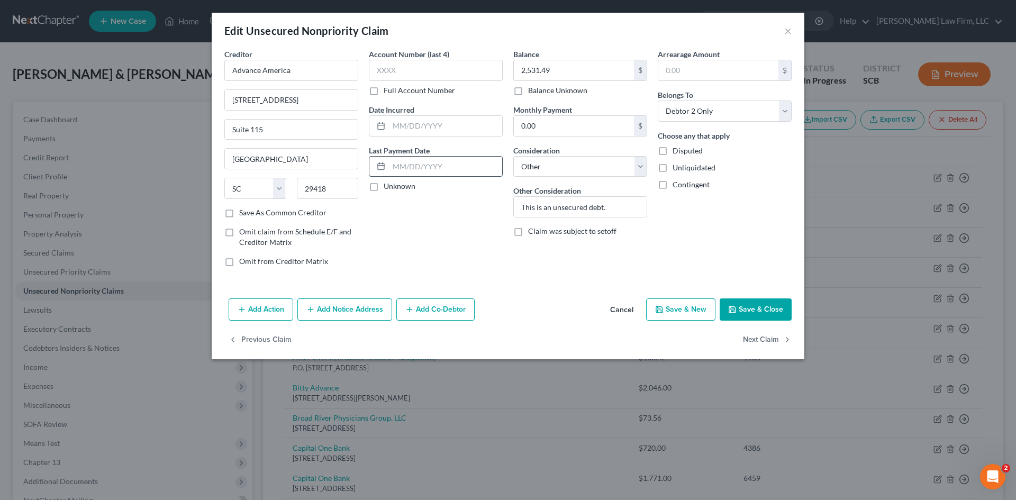
click at [430, 171] on input "text" at bounding box center [445, 167] width 113 height 20
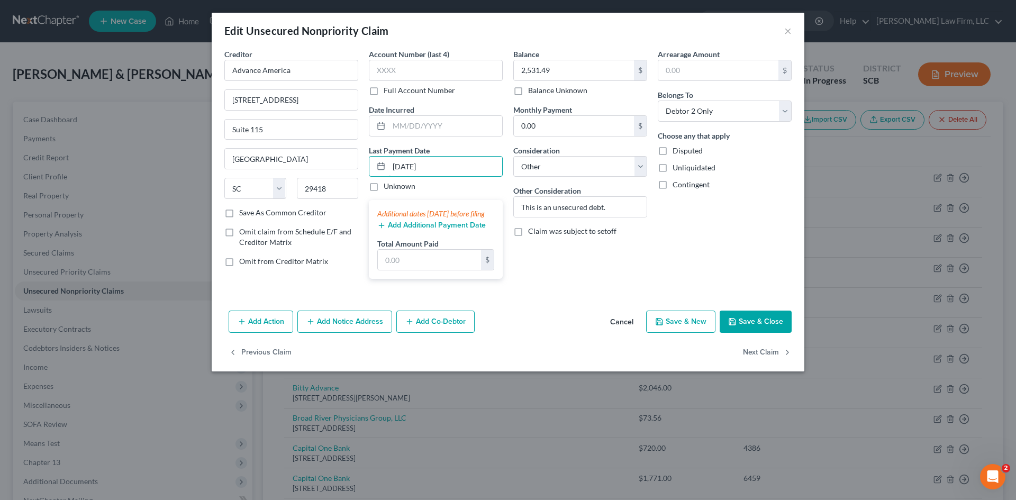
type input "[DATE]"
click at [446, 230] on button "Add Additional Payment Date" at bounding box center [431, 225] width 108 height 8
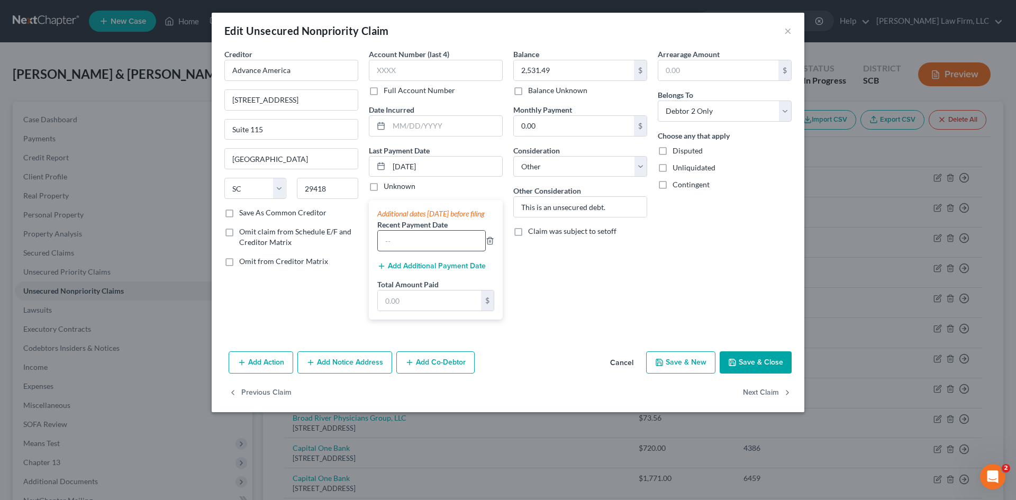
click at [436, 245] on input "text" at bounding box center [431, 241] width 107 height 20
type input "[DATE]"
click at [408, 310] on input "text" at bounding box center [429, 300] width 103 height 20
paste input "796.62"
type input "796.62"
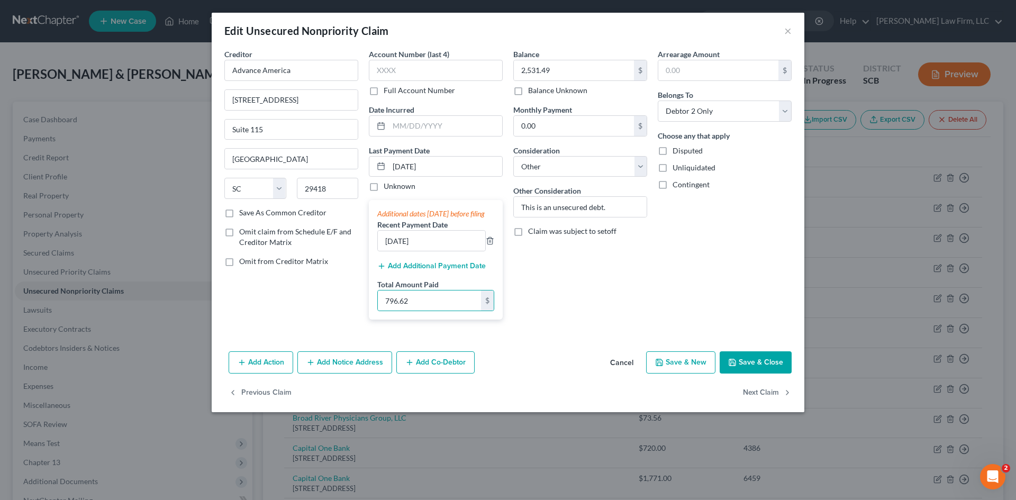
click at [762, 368] on button "Save & Close" at bounding box center [756, 362] width 72 height 22
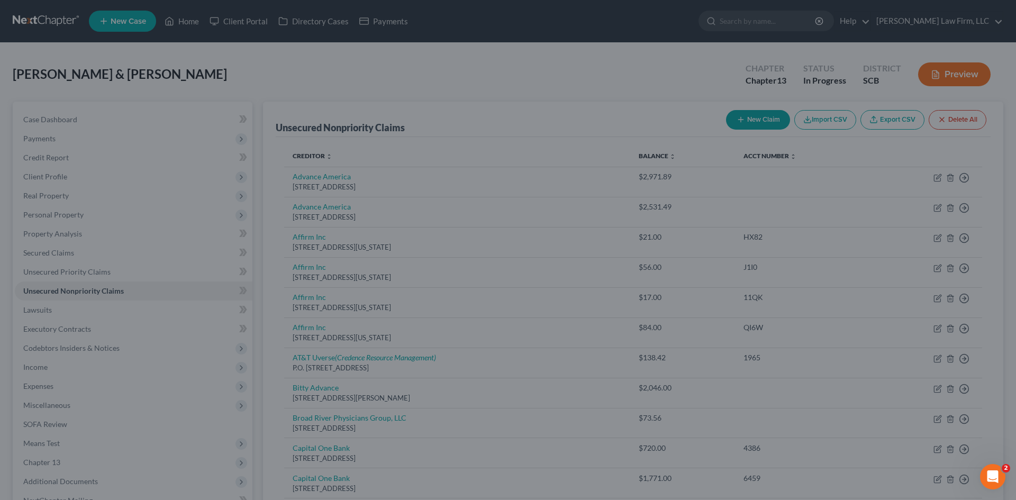
type input "0"
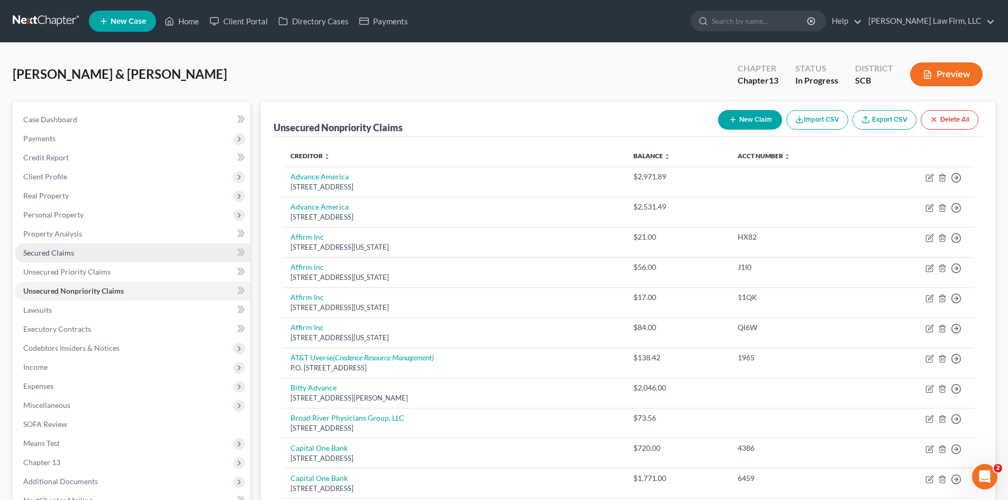
click at [71, 257] on span "Secured Claims" at bounding box center [48, 252] width 51 height 9
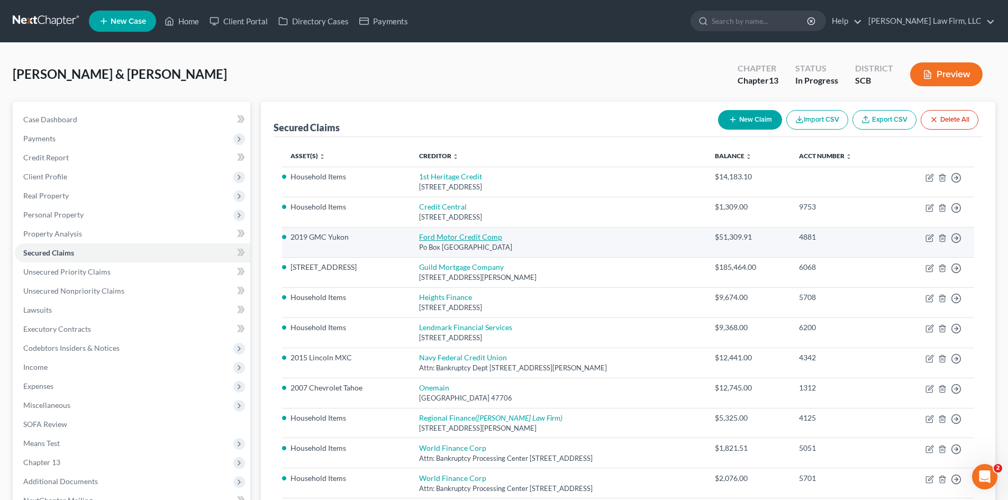
click at [445, 233] on link "Ford Motor Credit Comp" at bounding box center [460, 236] width 83 height 9
select select "30"
select select "0"
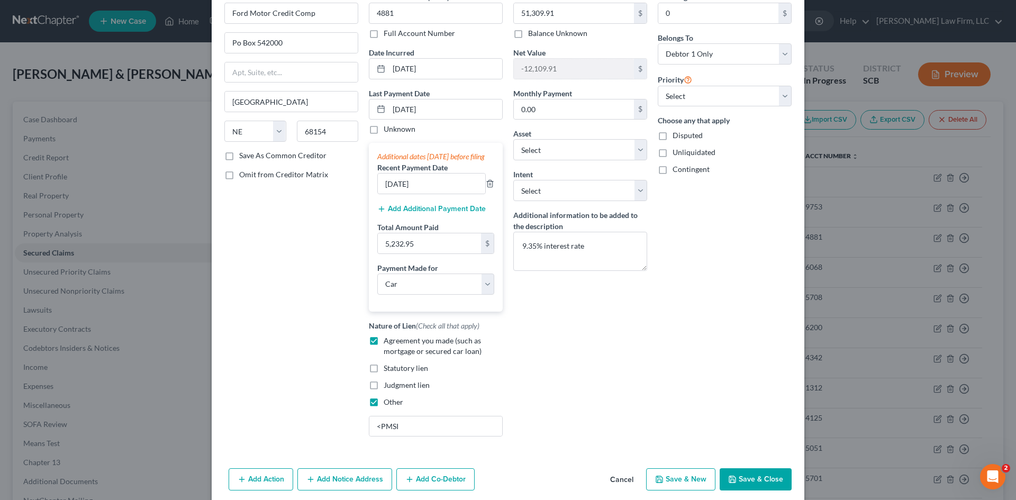
scroll to position [110, 0]
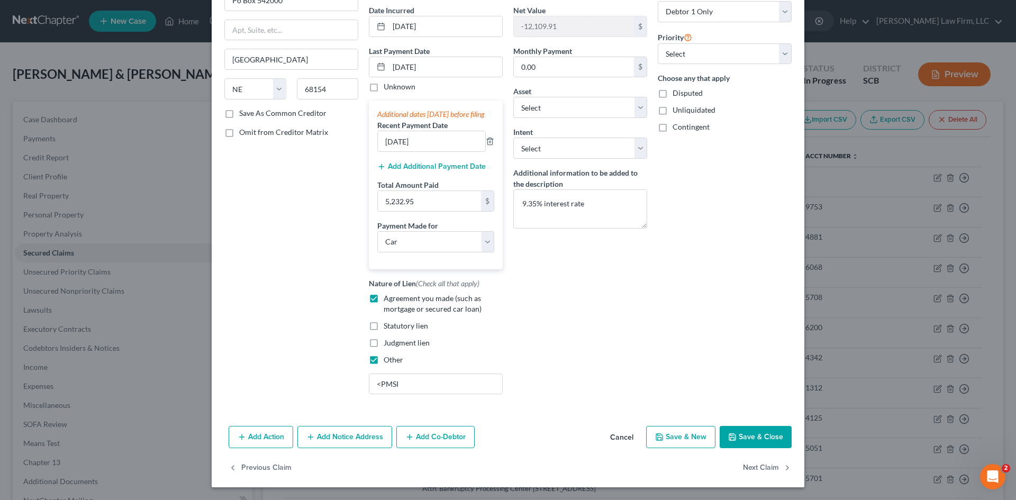
click at [257, 429] on button "Add Action" at bounding box center [261, 437] width 65 height 22
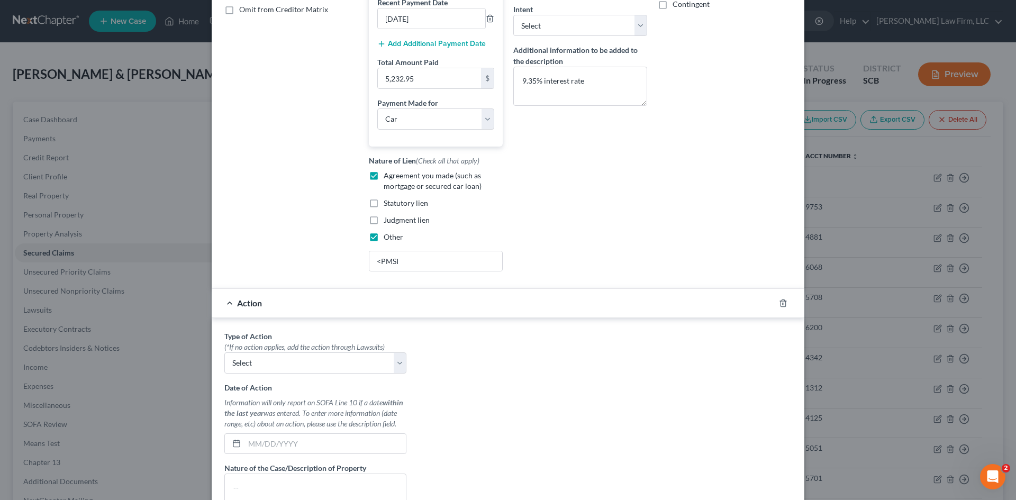
scroll to position [269, 0]
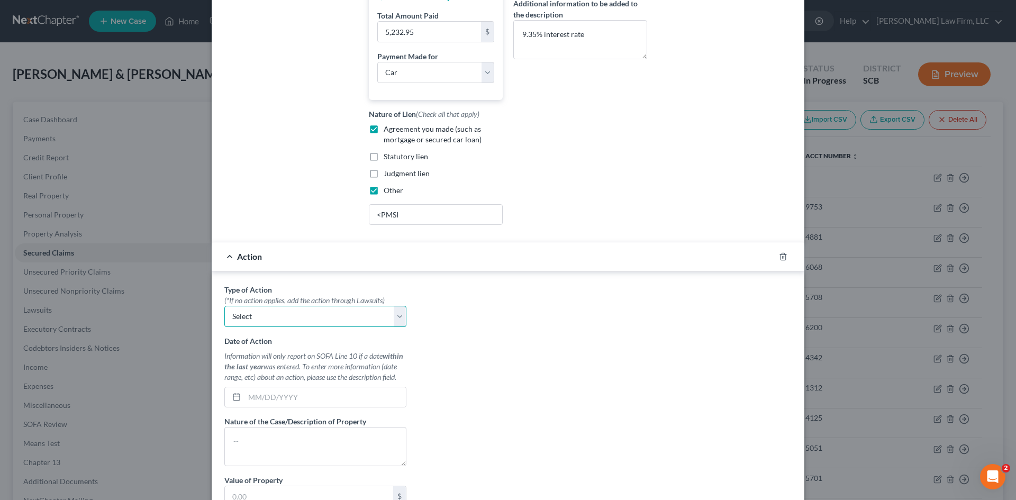
click at [264, 323] on select "Select Repossession Garnishment Foreclosure Personal Injury Attached, Seized, O…" at bounding box center [315, 316] width 182 height 21
select select "0"
click at [224, 316] on select "Select Repossession Garnishment Foreclosure Personal Injury Attached, Seized, O…" at bounding box center [315, 316] width 182 height 21
click at [267, 404] on input "text" at bounding box center [324, 397] width 161 height 20
click at [249, 407] on input "0605/2025" at bounding box center [324, 397] width 161 height 20
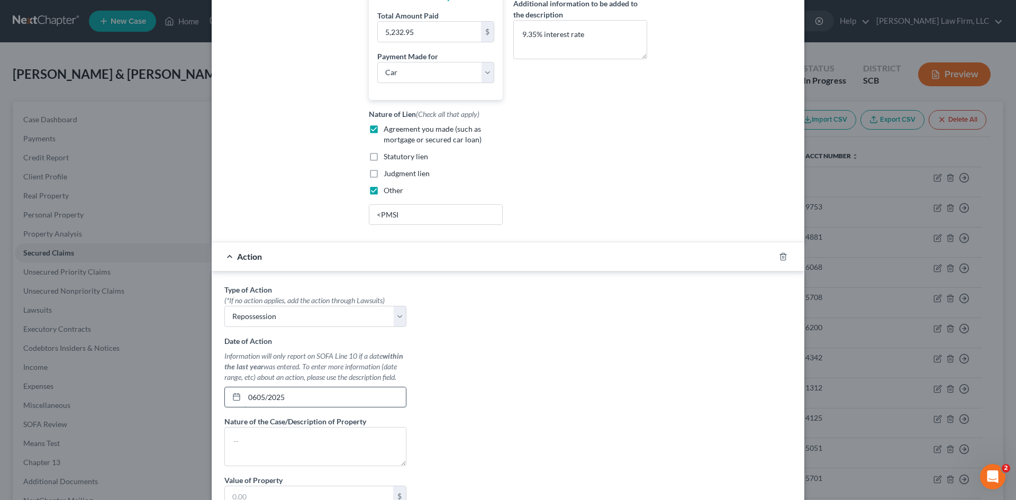
click at [253, 407] on input "0605/2025" at bounding box center [324, 397] width 161 height 20
type input "[DATE]"
click at [335, 453] on textarea at bounding box center [315, 446] width 182 height 39
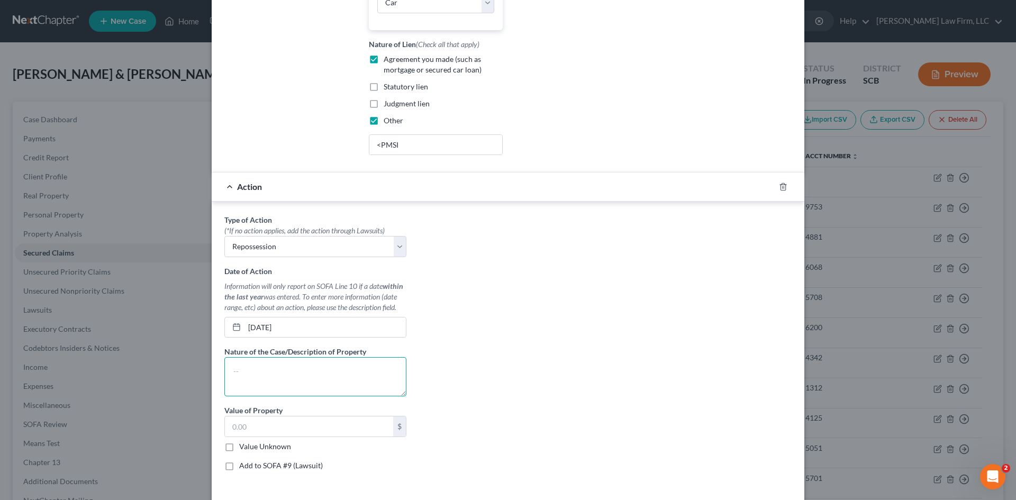
scroll to position [375, 0]
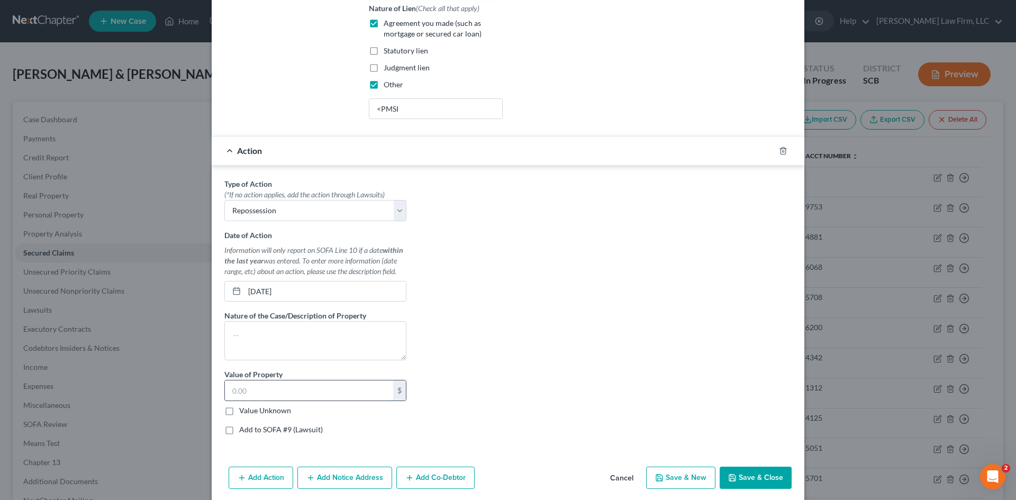
click at [337, 394] on input "text" at bounding box center [309, 390] width 168 height 20
type input "39,200"
click at [328, 357] on textarea at bounding box center [315, 340] width 182 height 39
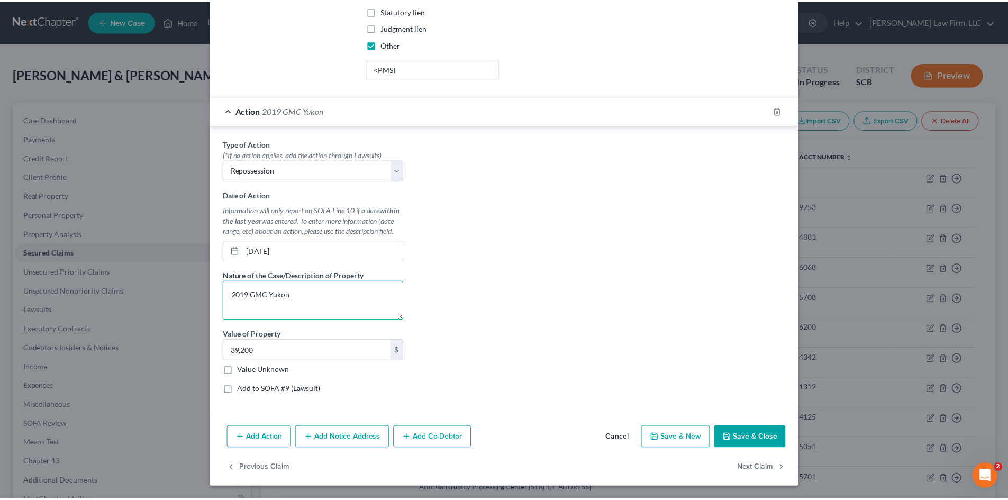
scroll to position [425, 0]
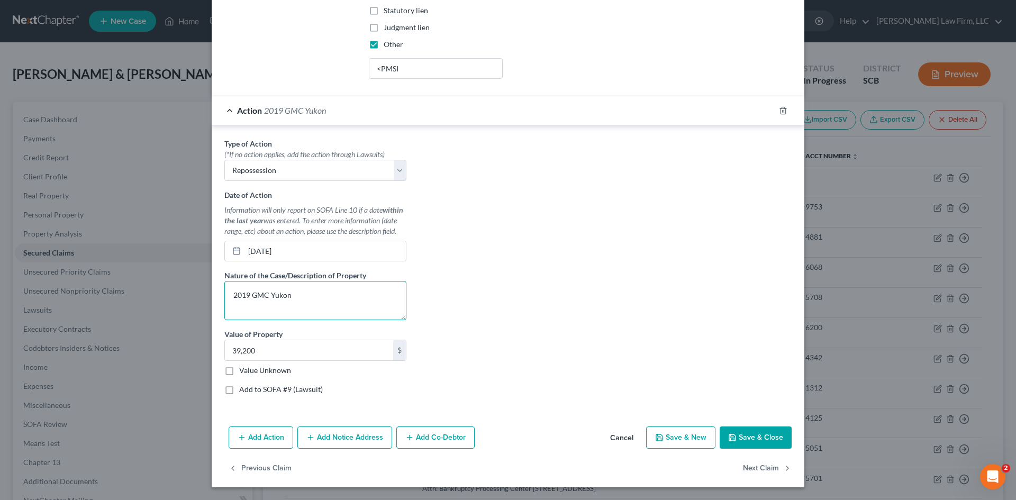
type textarea "2019 GMC Yukon"
click at [756, 432] on button "Save & Close" at bounding box center [756, 437] width 72 height 22
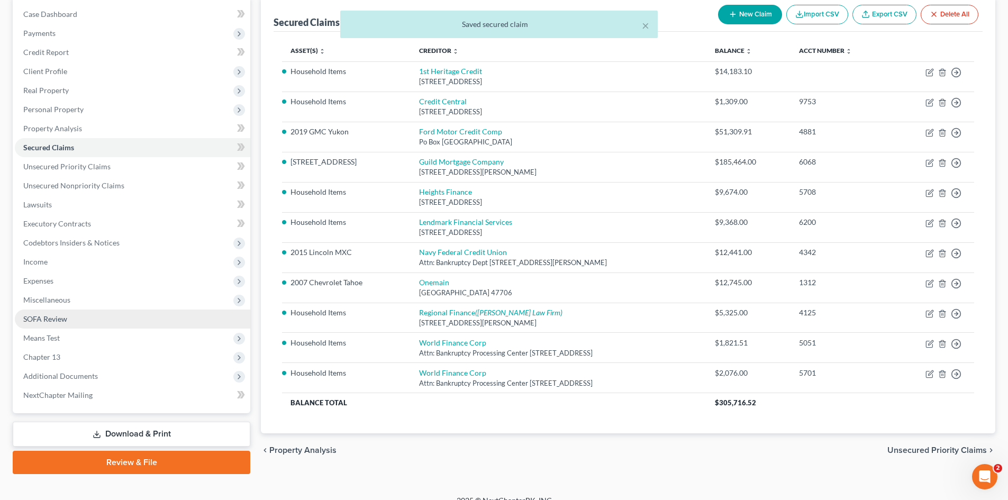
scroll to position [106, 0]
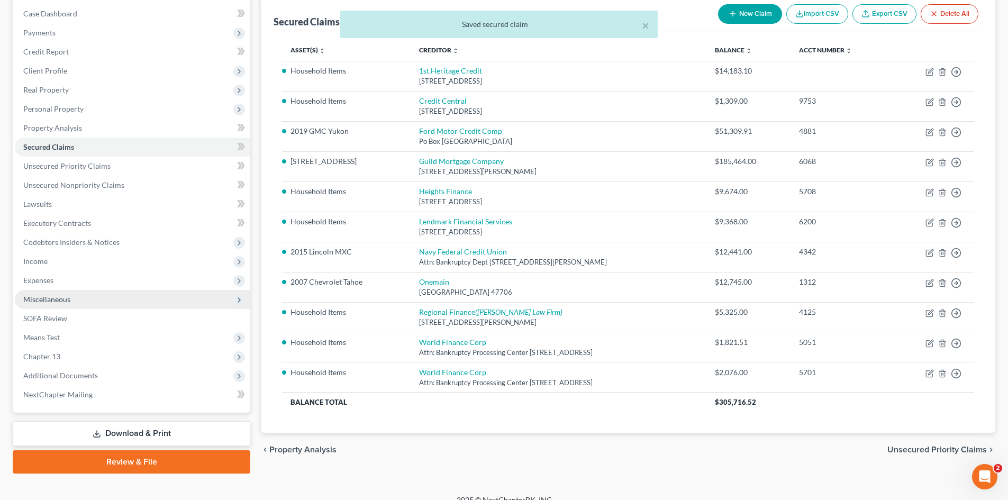
click at [53, 302] on span "Miscellaneous" at bounding box center [46, 299] width 47 height 9
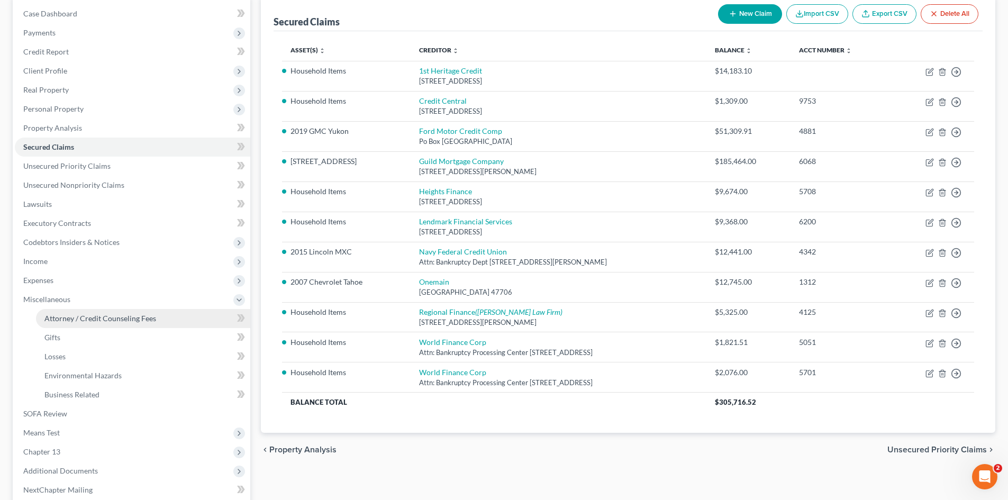
click at [61, 314] on span "Attorney / Credit Counseling Fees" at bounding box center [100, 318] width 112 height 9
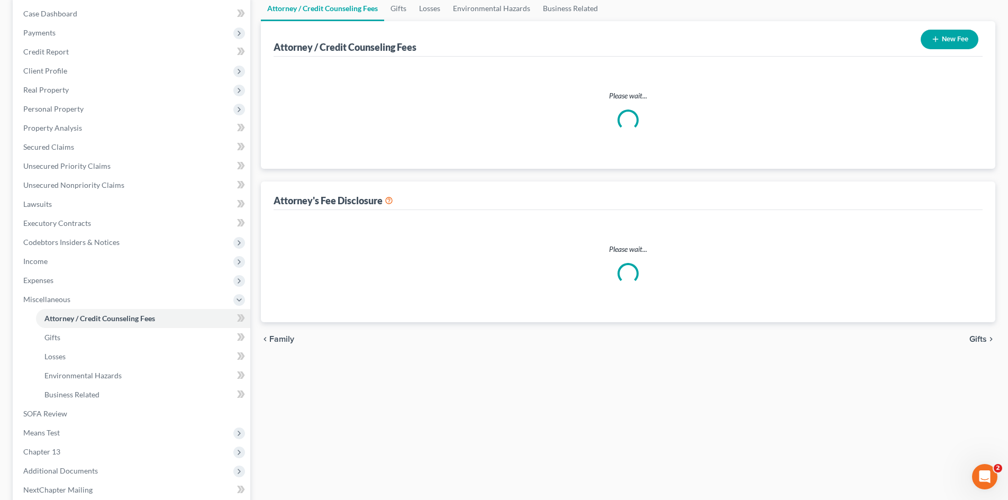
scroll to position [15, 0]
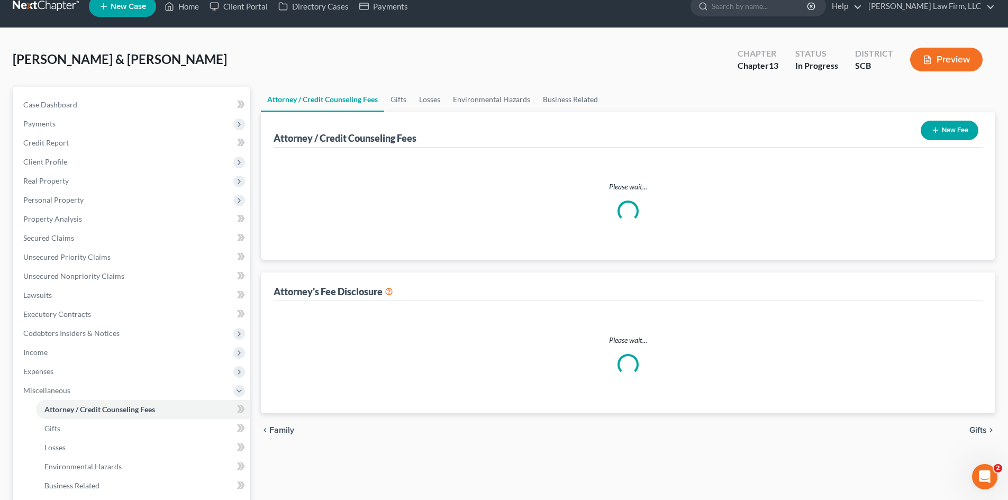
select select "0"
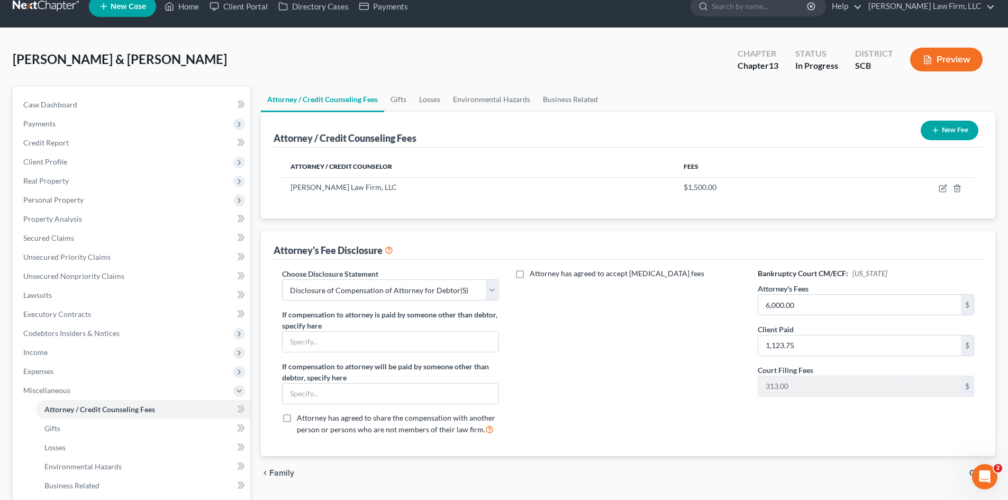
scroll to position [0, 0]
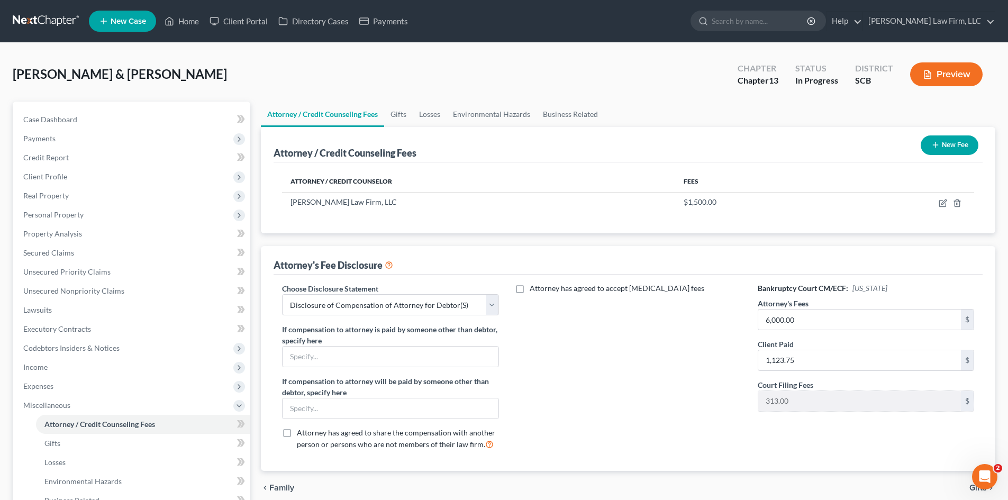
click at [951, 142] on button "New Fee" at bounding box center [950, 145] width 58 height 20
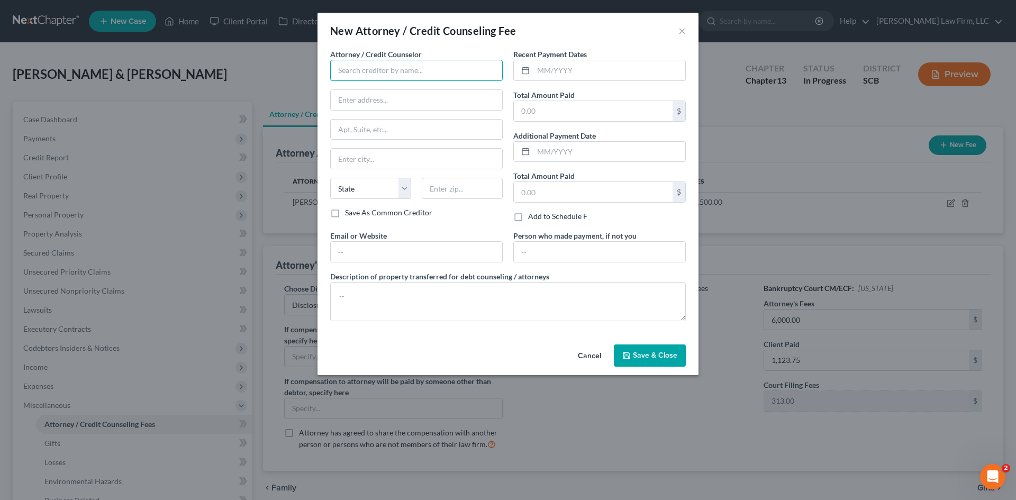
click at [374, 65] on input "text" at bounding box center [416, 70] width 172 height 21
drag, startPoint x: 361, startPoint y: 72, endPoint x: 377, endPoint y: 72, distance: 15.9
click at [362, 72] on input "moneys sharp" at bounding box center [416, 70] width 172 height 21
drag, startPoint x: 379, startPoint y: 93, endPoint x: 467, endPoint y: 86, distance: 88.1
click at [379, 92] on div "Money Sharp" at bounding box center [394, 89] width 110 height 11
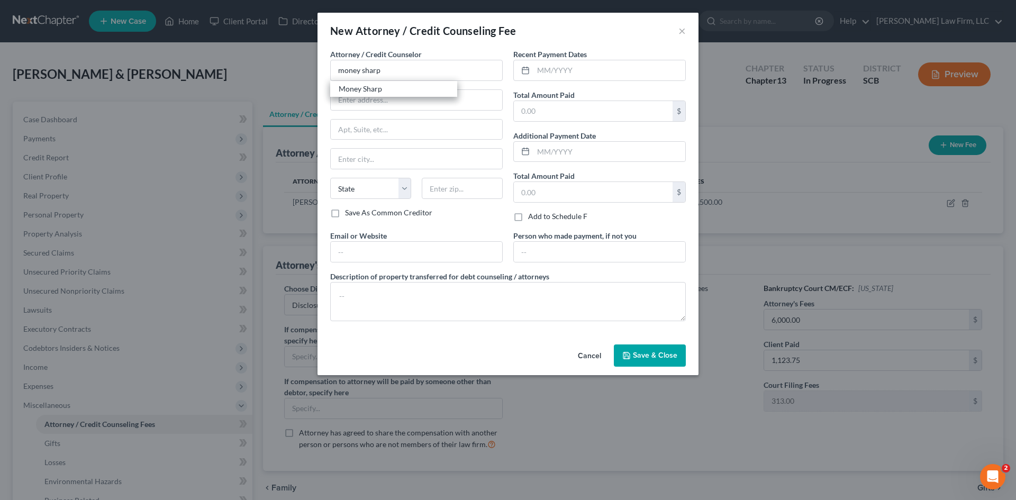
type input "Money Sharp"
type input "[STREET_ADDRESS][PERSON_NAME]"
type input "[GEOGRAPHIC_DATA]"
select select "14"
type input "60601"
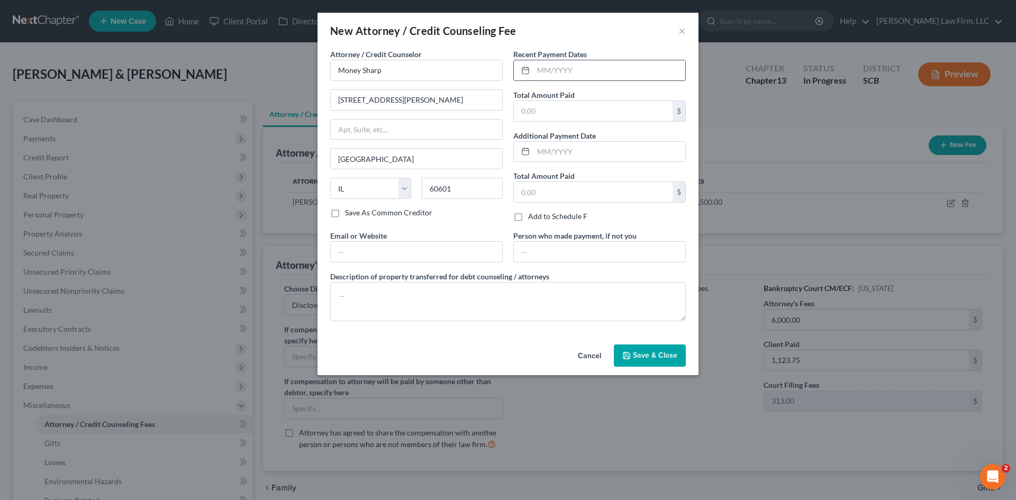
click at [566, 75] on input "text" at bounding box center [609, 70] width 152 height 20
click at [562, 71] on input "text" at bounding box center [609, 70] width 152 height 20
type input "[DATE]"
click at [602, 99] on div "Total Amount Paid $" at bounding box center [599, 105] width 172 height 32
click at [604, 107] on input "text" at bounding box center [593, 111] width 159 height 20
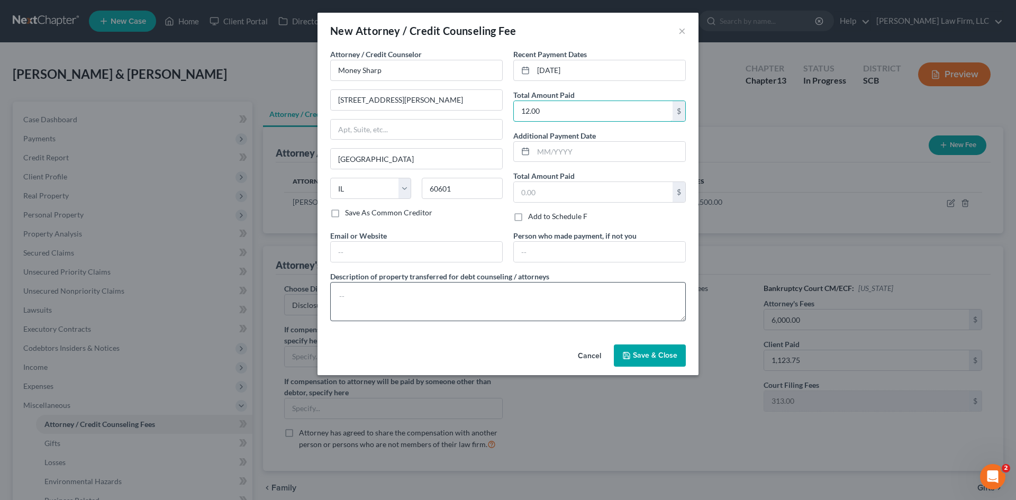
type input "12.00"
click at [497, 287] on textarea at bounding box center [508, 301] width 356 height 39
type textarea "Credit Counseling Certificates $12.00"
click at [666, 352] on span "Save & Close" at bounding box center [655, 355] width 44 height 9
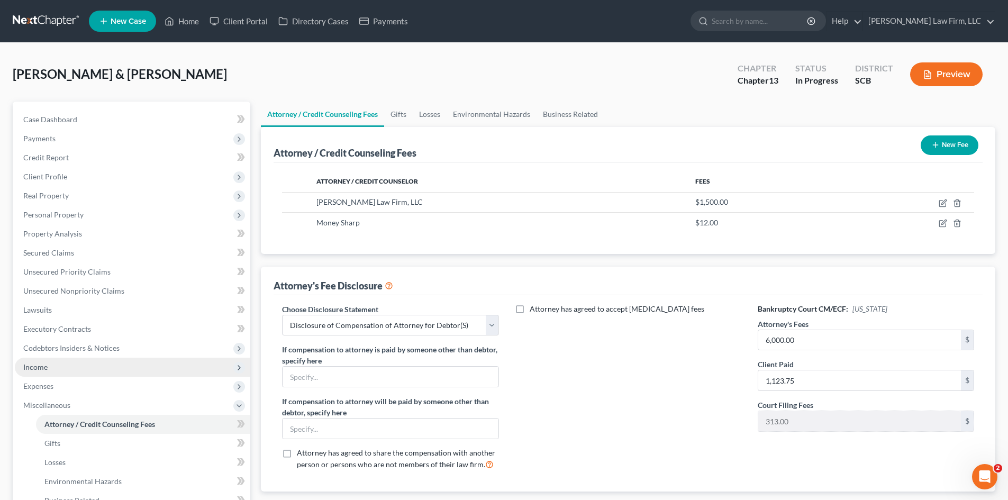
click at [51, 370] on span "Income" at bounding box center [132, 367] width 235 height 19
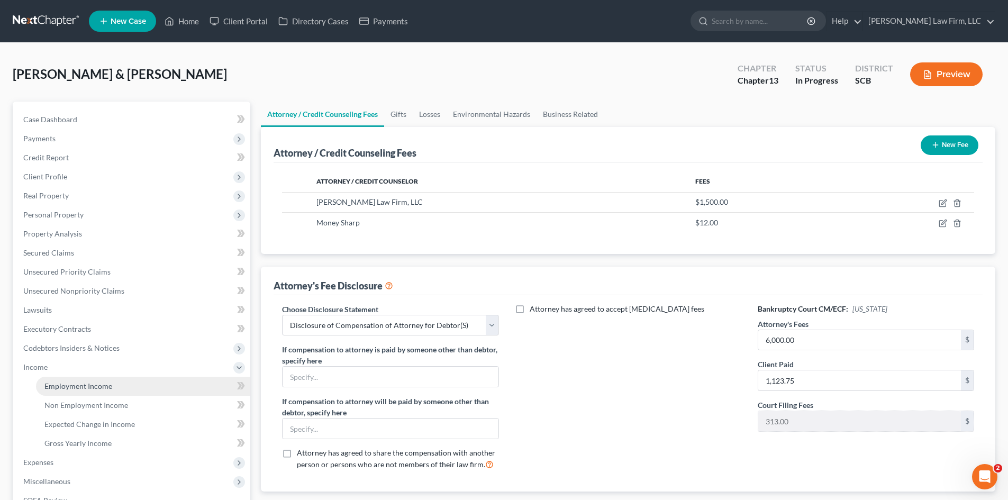
click at [70, 380] on link "Employment Income" at bounding box center [143, 386] width 214 height 19
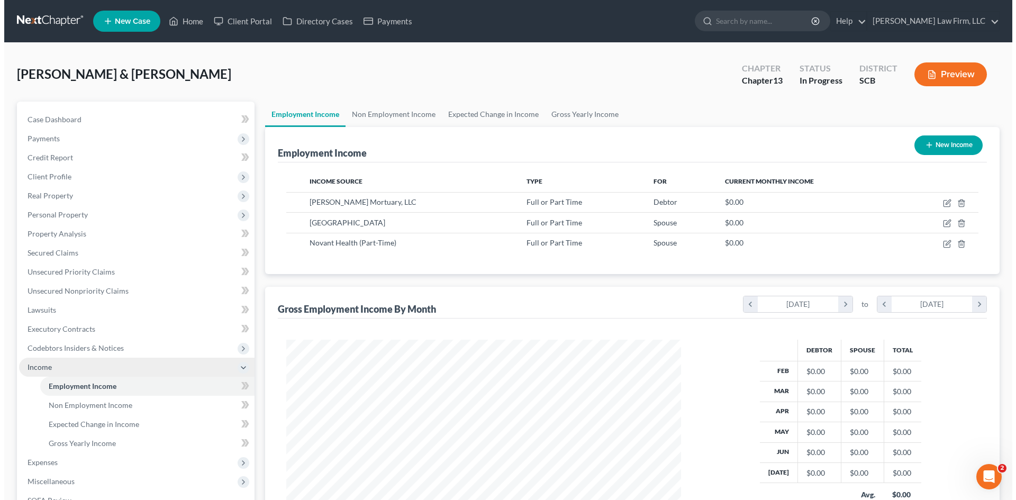
scroll to position [197, 416]
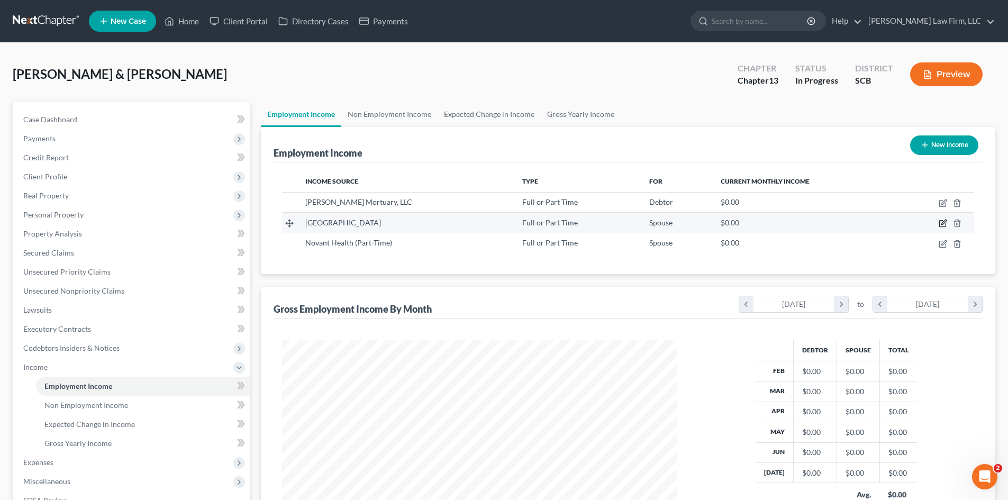
click at [944, 223] on icon "button" at bounding box center [943, 222] width 5 height 5
select select "0"
select select "42"
select select "1"
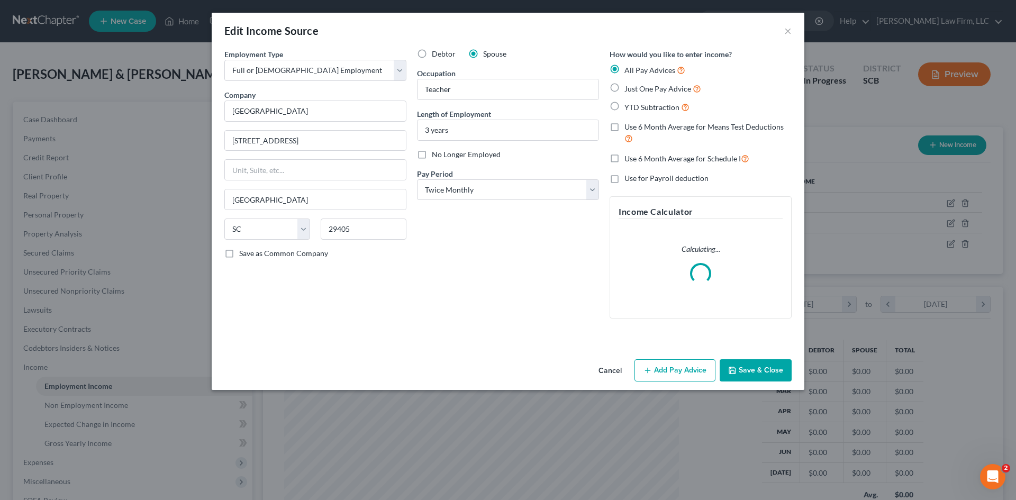
scroll to position [199, 420]
click at [686, 366] on button "Add Pay Advice" at bounding box center [674, 370] width 81 height 22
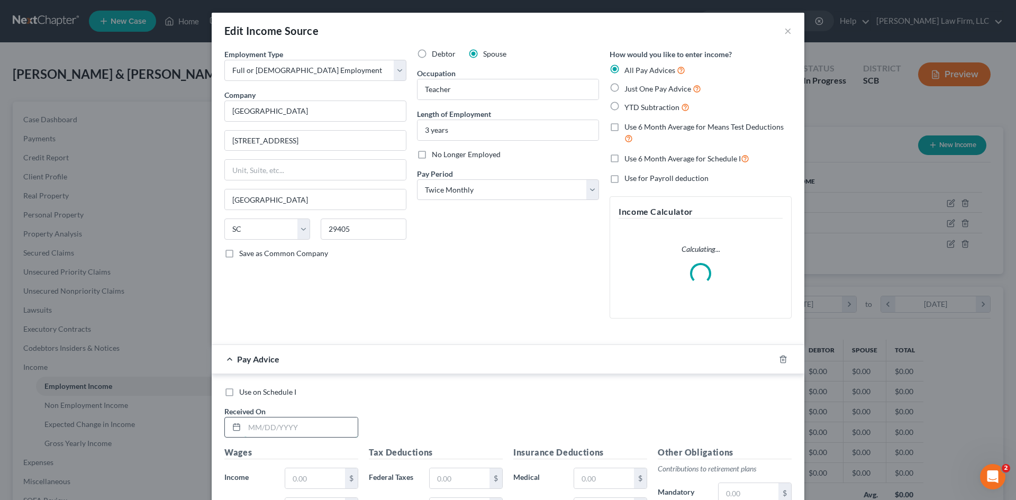
click at [287, 432] on input "text" at bounding box center [300, 427] width 113 height 20
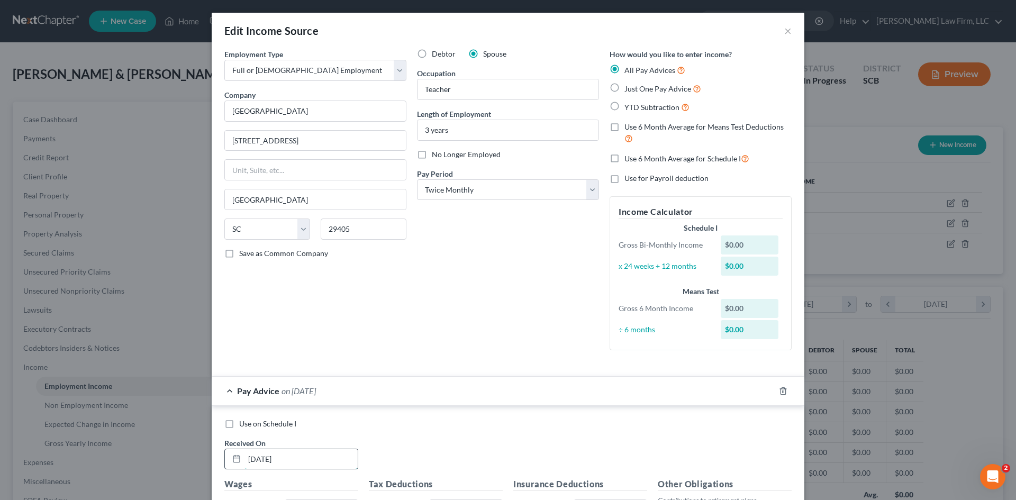
type input "[DATE]"
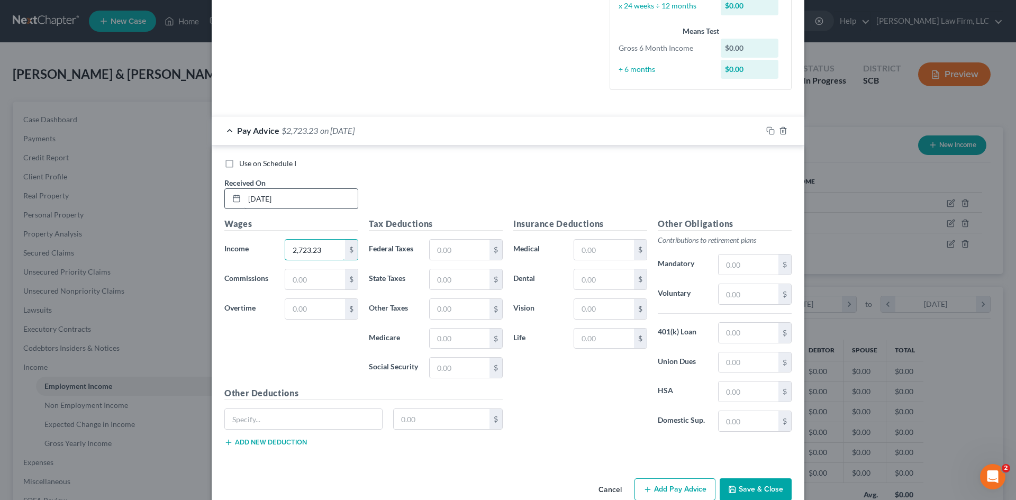
type input "2,723.23"
type input "109.27"
type input "76.86"
type input "38.47"
type input "164.50"
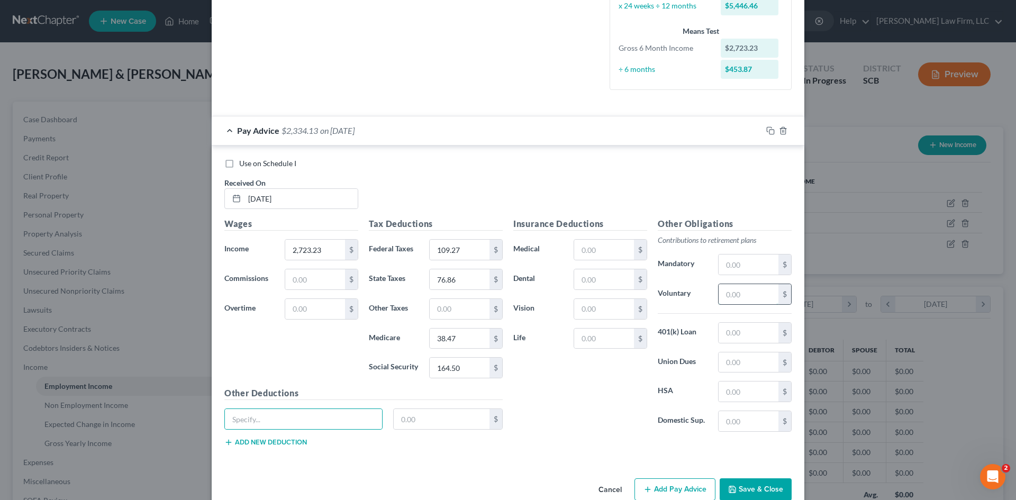
click at [736, 294] on input "text" at bounding box center [748, 294] width 60 height 20
type input "75"
click at [618, 343] on input "text" at bounding box center [604, 339] width 60 height 20
type input "3.6"
click at [544, 436] on div "Insurance Deductions Medical $ Dental $ Vision $ Life 3.6 $" at bounding box center [580, 328] width 144 height 223
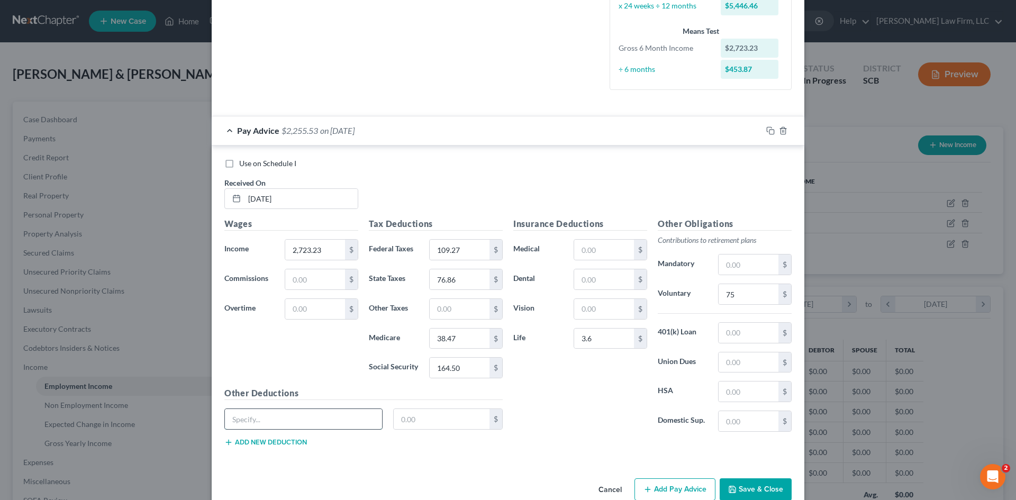
click at [304, 409] on input "text" at bounding box center [303, 419] width 157 height 20
type input "STD"
type input "48.84"
click at [586, 281] on input "text" at bounding box center [604, 279] width 60 height 20
type input "14.40"
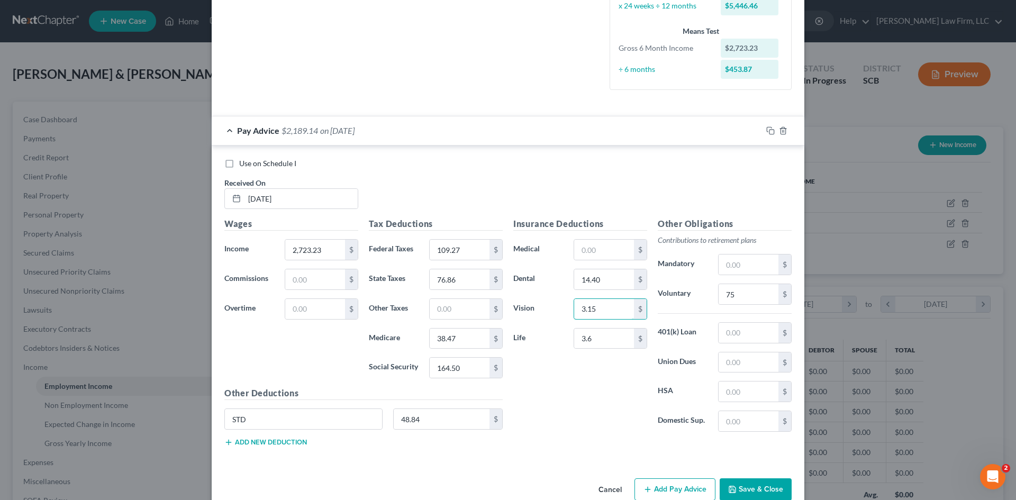
type input "3.15"
click at [760, 262] on input "text" at bounding box center [748, 264] width 60 height 20
type input "245.09"
click at [579, 253] on input "text" at bounding box center [604, 250] width 60 height 20
type input "41.96"
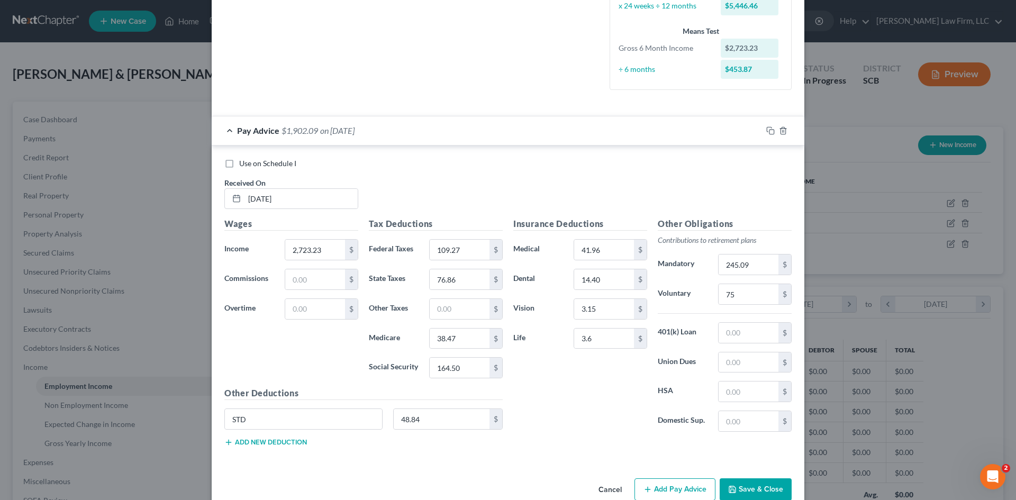
click at [261, 440] on button "Add new deduction" at bounding box center [265, 442] width 83 height 8
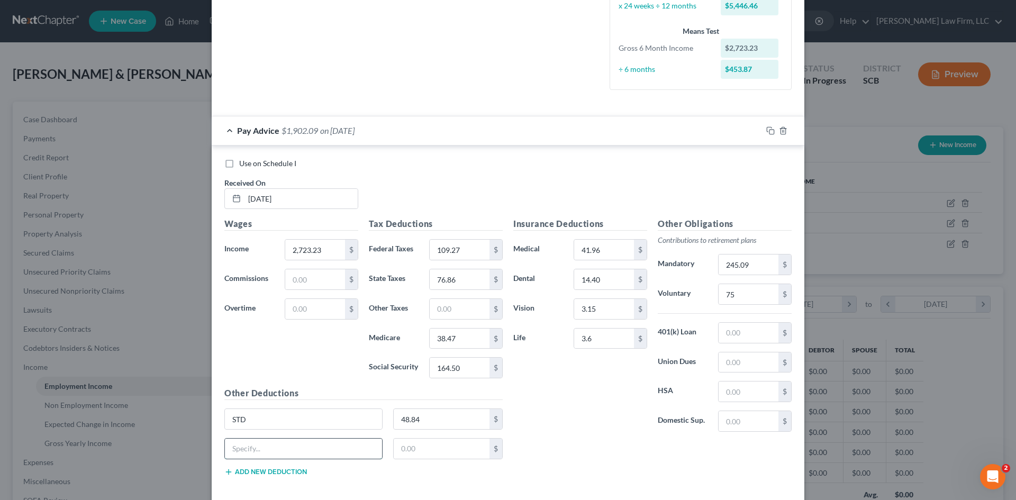
click at [252, 449] on input "text" at bounding box center [303, 449] width 157 height 20
type input "SLTD 90"
type input "4.79"
click at [236, 470] on button "Add new deduction" at bounding box center [265, 472] width 83 height 8
click at [252, 479] on input "text" at bounding box center [303, 478] width 157 height 20
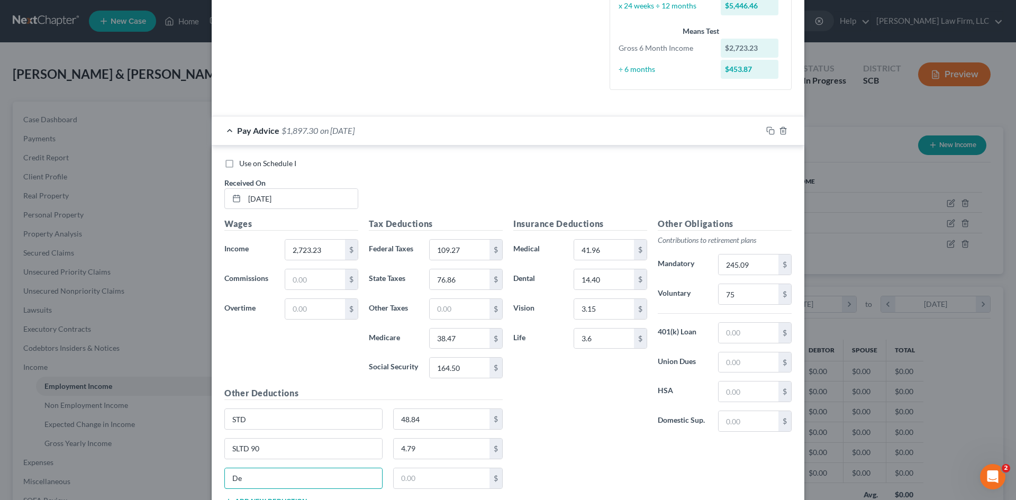
type input "Dependent Life"
click at [427, 480] on input "text" at bounding box center [442, 478] width 96 height 20
type input "0.63"
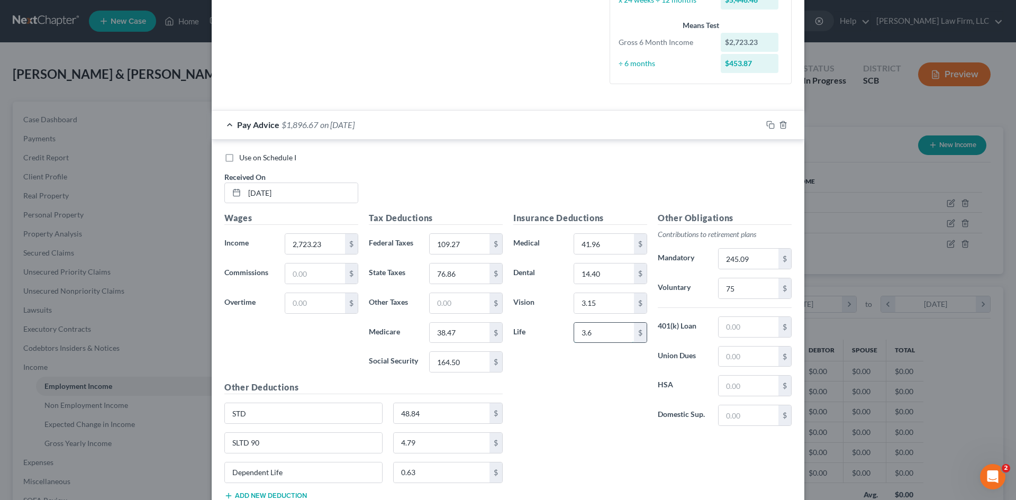
click at [600, 342] on input "3.6" at bounding box center [604, 333] width 60 height 20
paste input "47.5"
type input "47.5"
click at [766, 128] on icon "button" at bounding box center [770, 125] width 8 height 8
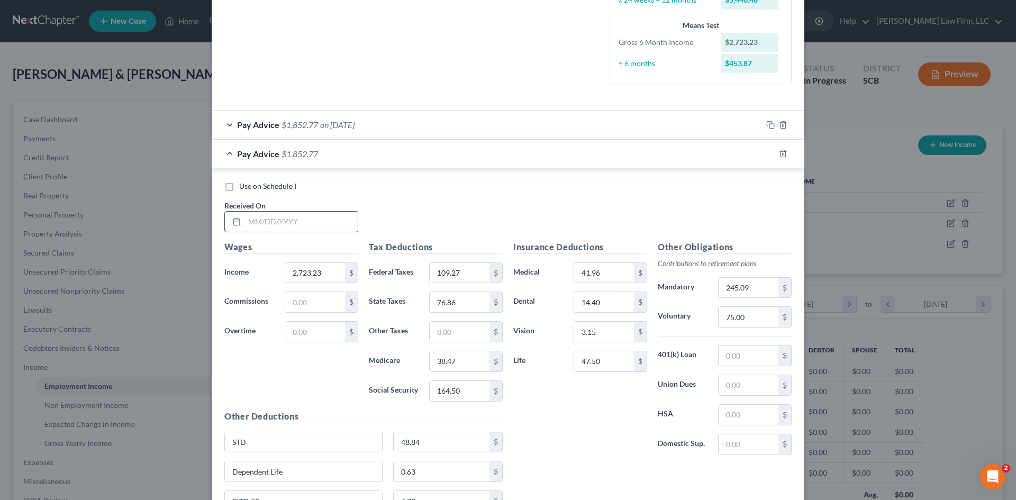
click at [295, 225] on input "text" at bounding box center [300, 222] width 113 height 20
type input "[DATE]"
click at [766, 156] on icon "button" at bounding box center [770, 153] width 8 height 8
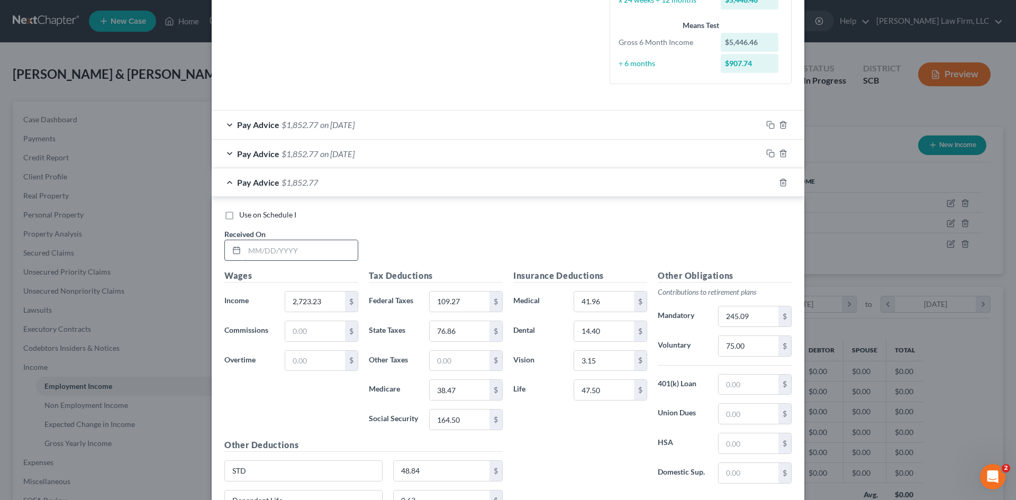
click at [313, 250] on input "text" at bounding box center [300, 250] width 113 height 20
type input "[DATE]"
click at [767, 183] on icon "button" at bounding box center [770, 182] width 8 height 8
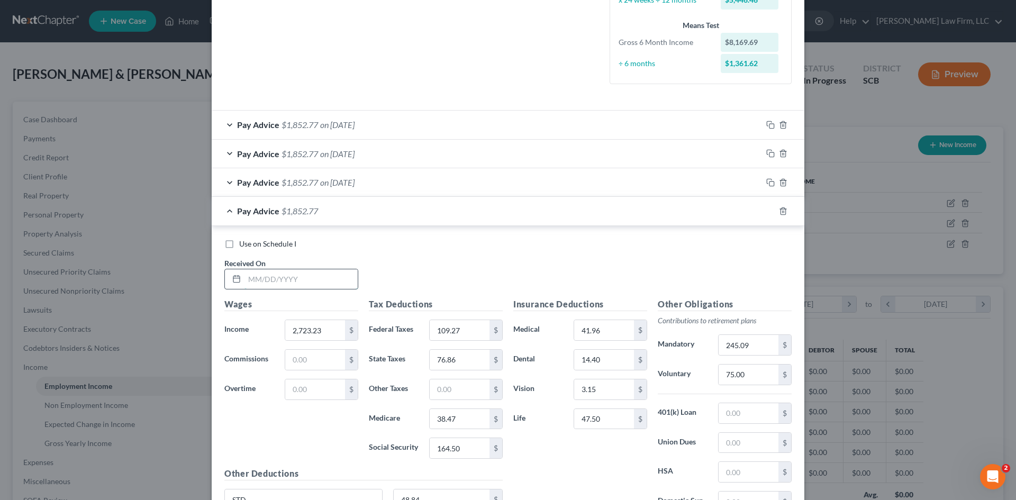
click at [323, 279] on input "text" at bounding box center [300, 279] width 113 height 20
type input "[DATE]"
click at [768, 211] on icon "button" at bounding box center [770, 211] width 8 height 8
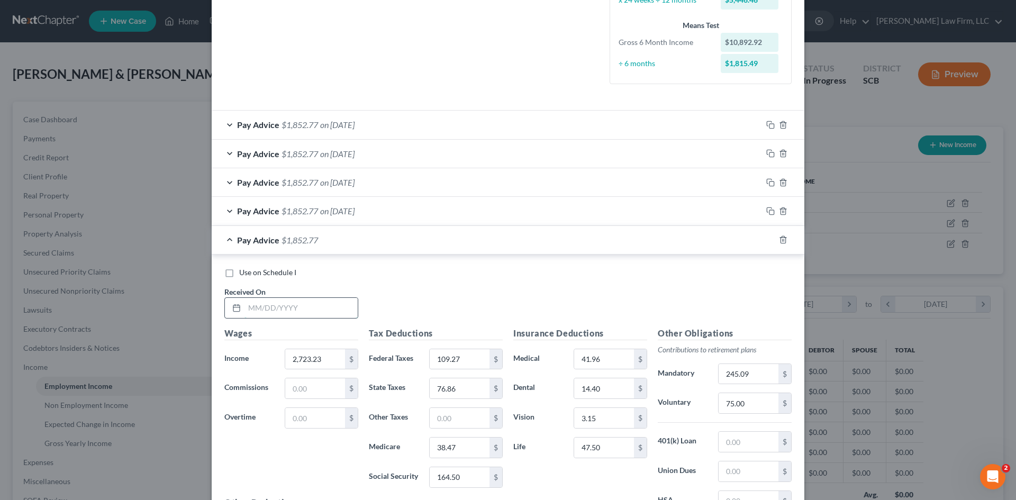
click at [307, 309] on input "text" at bounding box center [300, 308] width 113 height 20
type input "[DATE]"
click at [766, 242] on icon "button" at bounding box center [770, 239] width 8 height 8
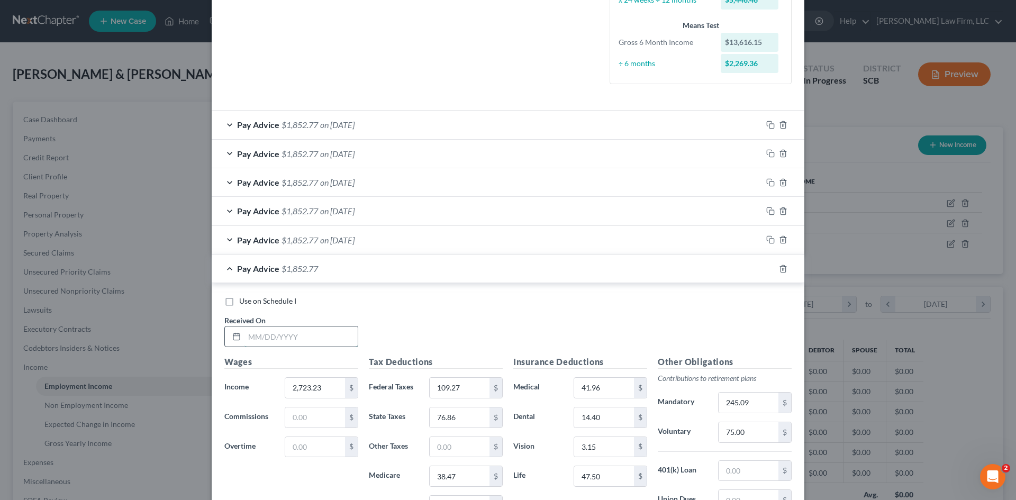
drag, startPoint x: 283, startPoint y: 334, endPoint x: 280, endPoint y: 329, distance: 6.2
click at [283, 334] on input "text" at bounding box center [300, 336] width 113 height 20
click at [268, 335] on input "5/15/52025" at bounding box center [300, 336] width 113 height 20
type input "[DATE]"
click at [767, 269] on icon "button" at bounding box center [770, 269] width 8 height 8
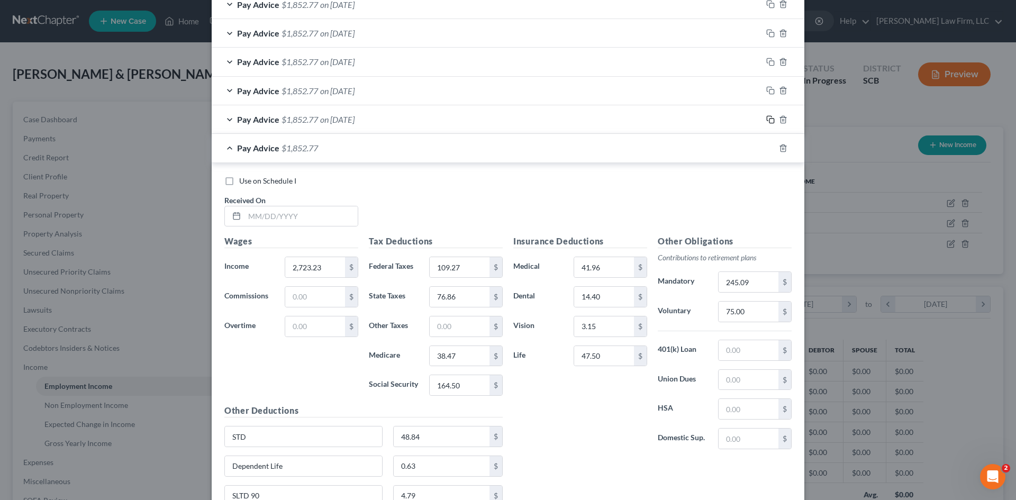
scroll to position [478, 0]
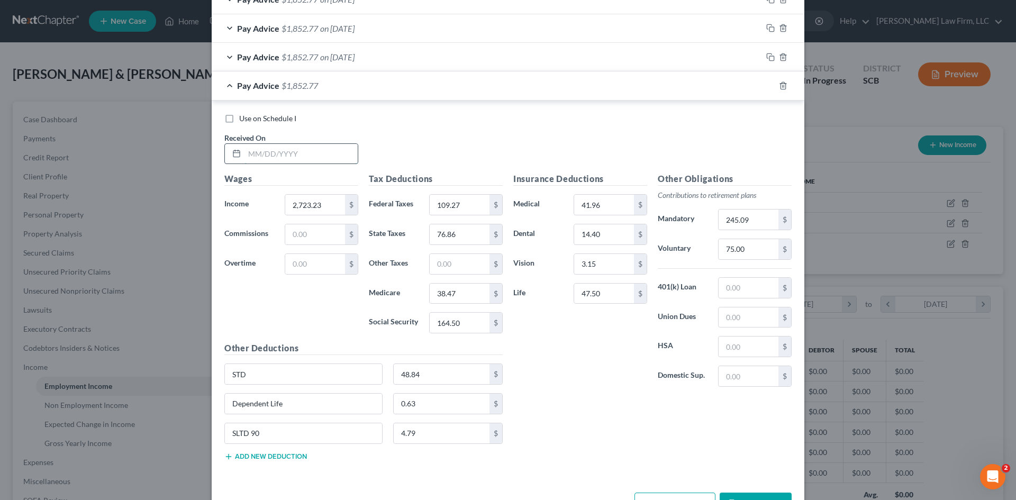
click at [303, 156] on input "text" at bounding box center [300, 154] width 113 height 20
type input "[DATE]"
drag, startPoint x: 766, startPoint y: 86, endPoint x: 732, endPoint y: 111, distance: 42.0
click at [769, 86] on rect "button" at bounding box center [771, 87] width 5 height 5
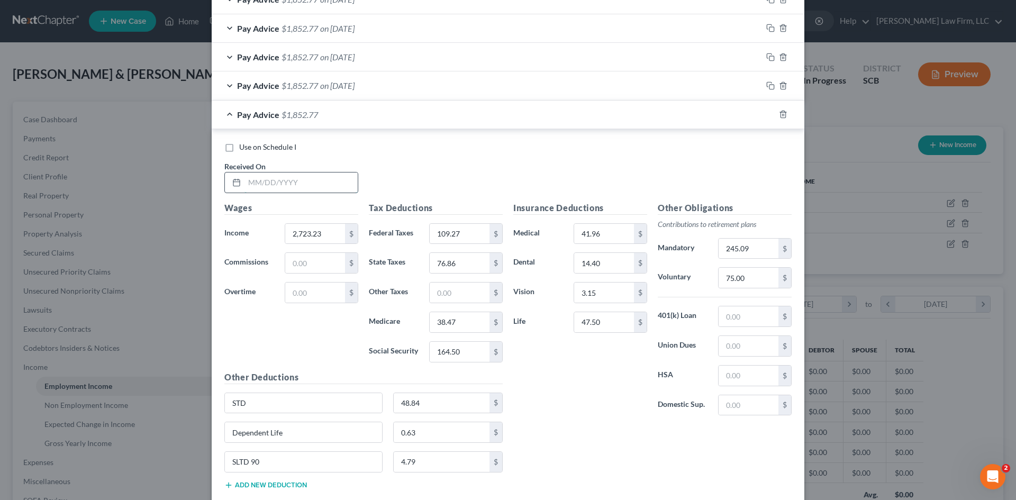
click at [266, 190] on input "text" at bounding box center [300, 182] width 113 height 20
type input "[DATE]"
click at [768, 116] on icon "button" at bounding box center [770, 114] width 8 height 8
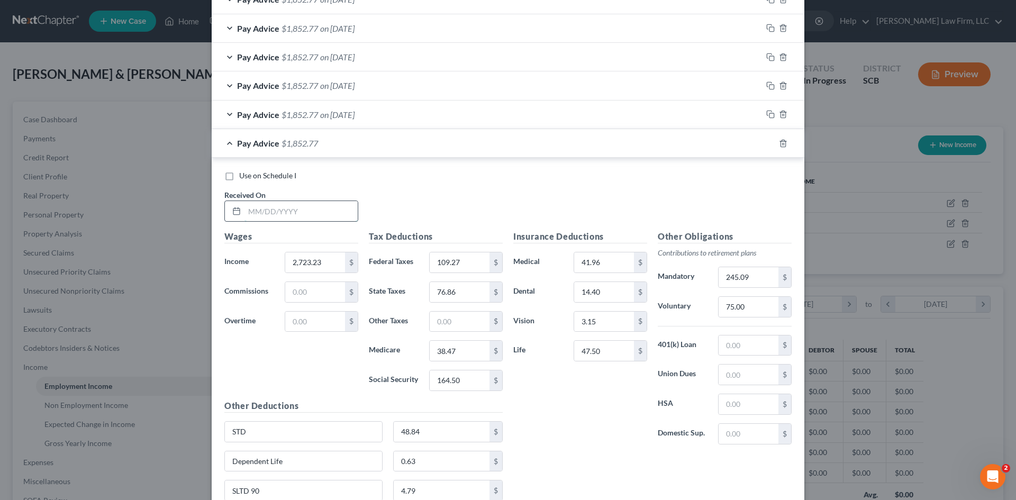
click at [331, 216] on input "text" at bounding box center [300, 211] width 113 height 20
type input "[DATE]"
click at [767, 145] on icon "button" at bounding box center [770, 143] width 8 height 8
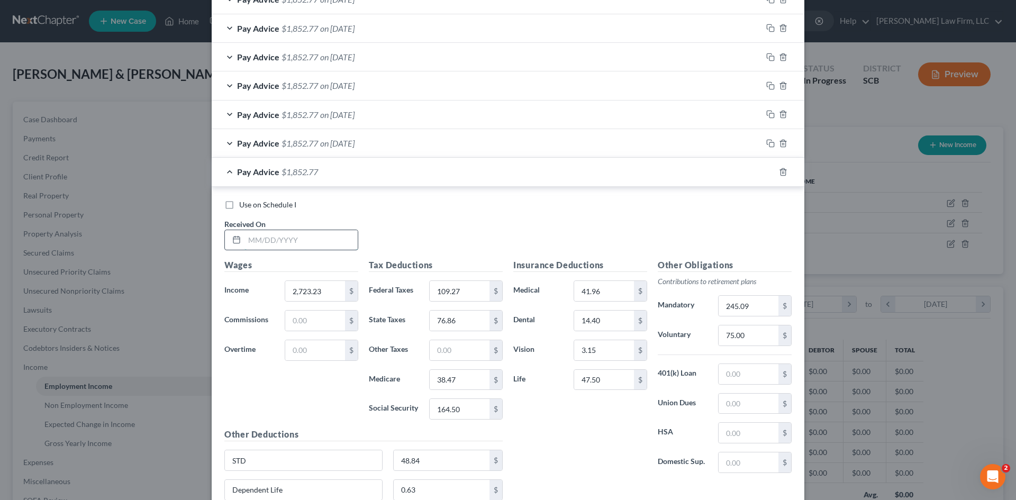
click at [336, 245] on input "text" at bounding box center [300, 240] width 113 height 20
type input "[DATE]"
click at [766, 174] on icon "button" at bounding box center [770, 172] width 8 height 8
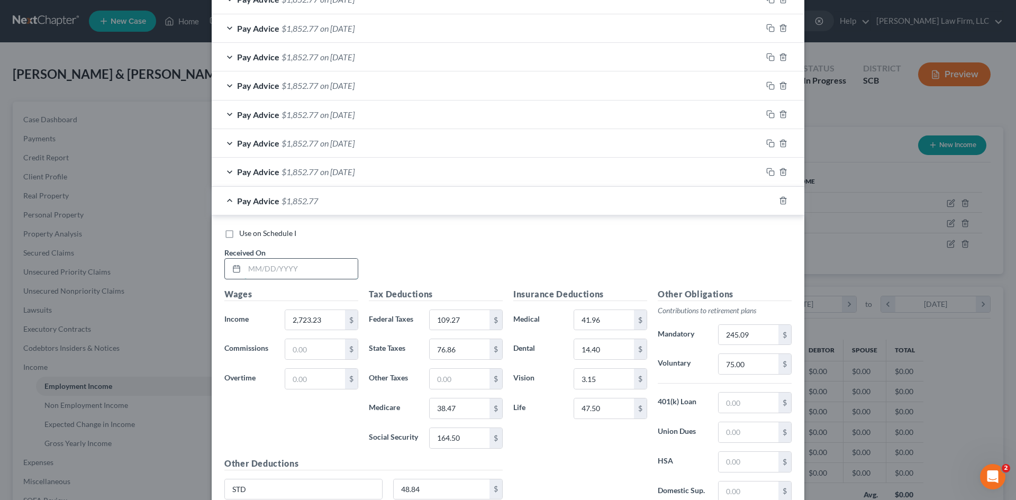
click at [321, 275] on input "text" at bounding box center [300, 269] width 113 height 20
type input "[DATE]"
click at [470, 319] on input "109.27" at bounding box center [460, 320] width 60 height 20
type input "118.27"
type input "81.04"
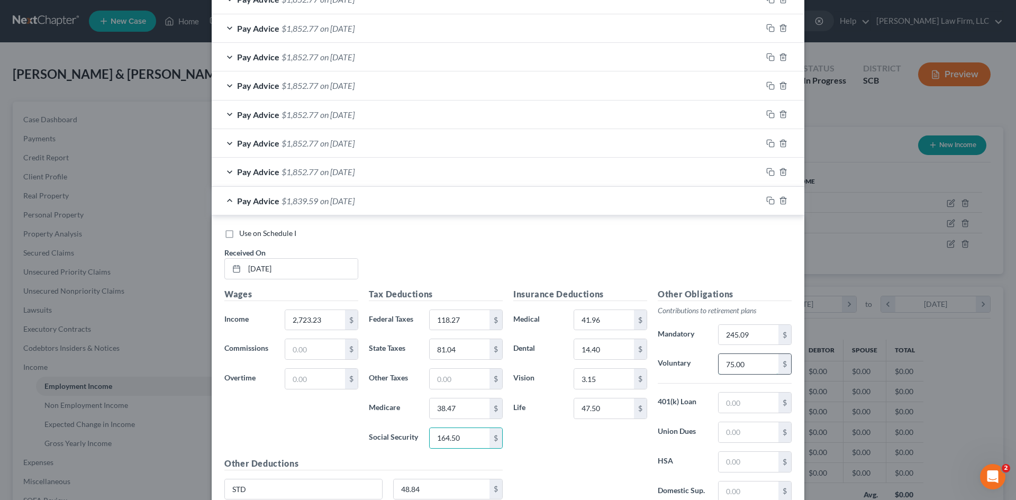
click at [745, 365] on input "75.00" at bounding box center [748, 364] width 60 height 20
click at [767, 201] on icon "button" at bounding box center [770, 200] width 8 height 8
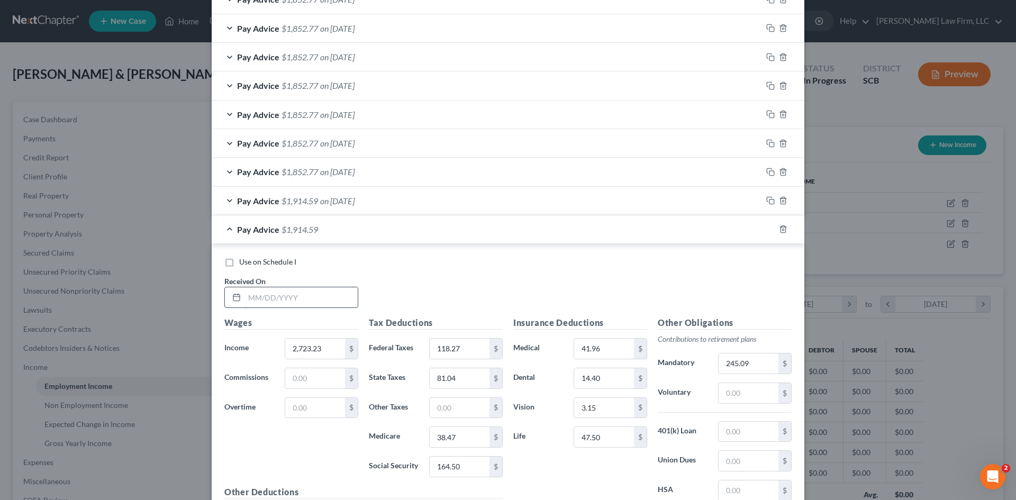
click at [330, 307] on input "text" at bounding box center [300, 297] width 113 height 20
type input "[DATE]"
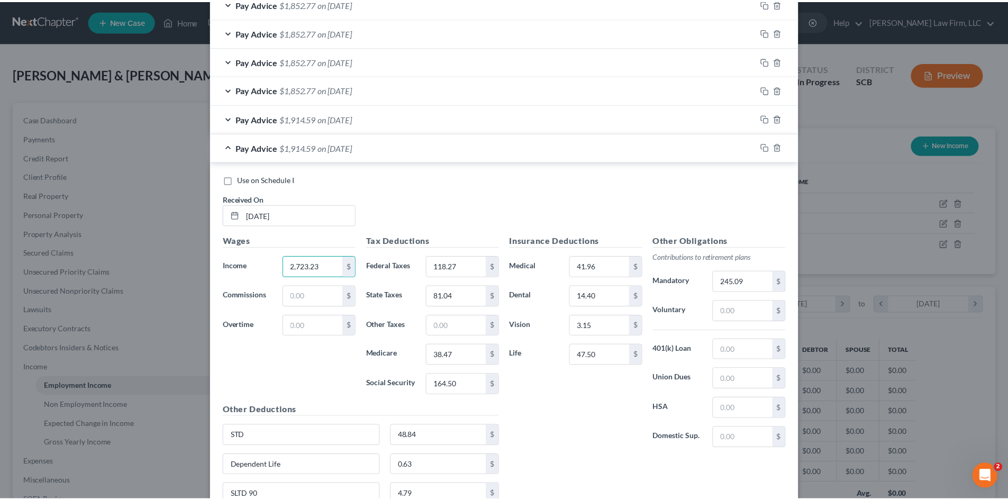
scroll to position [657, 0]
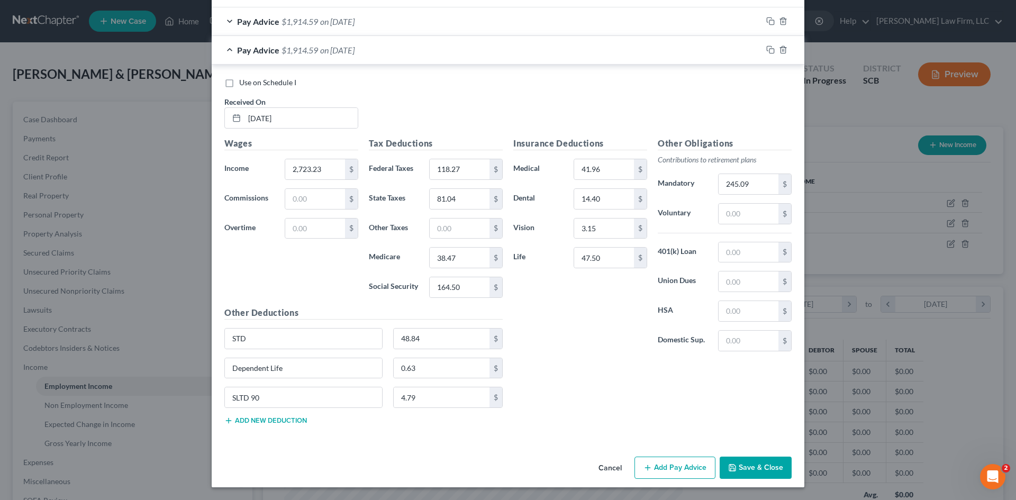
click at [764, 461] on button "Save & Close" at bounding box center [756, 468] width 72 height 22
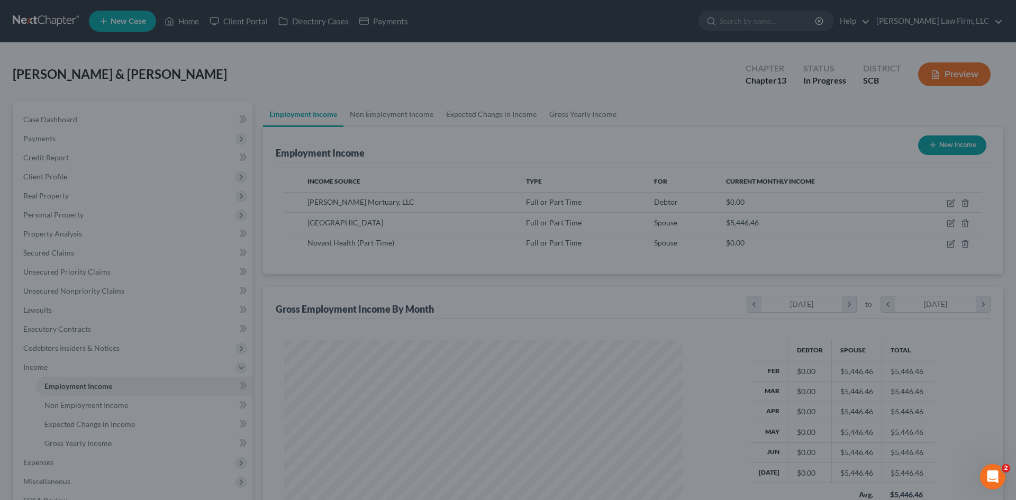
scroll to position [528865, 528646]
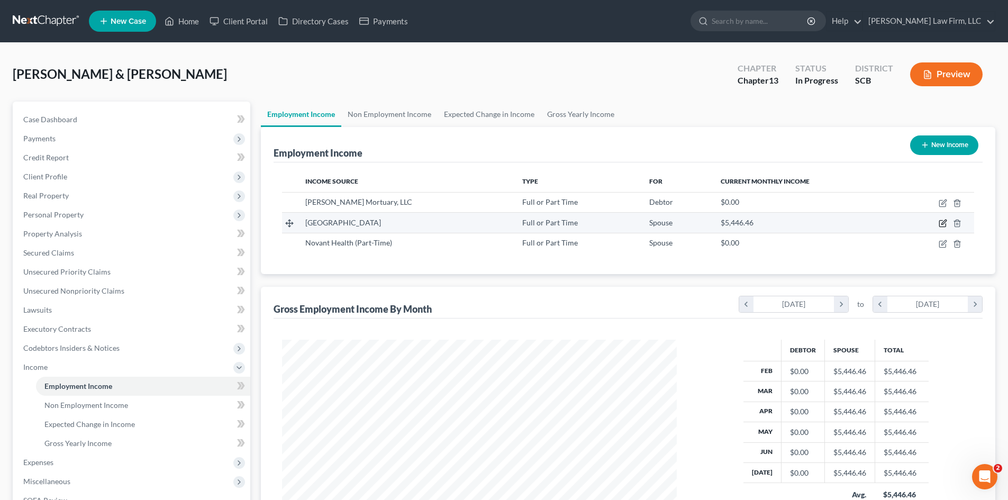
click at [940, 222] on icon "button" at bounding box center [942, 224] width 6 height 6
select select "0"
select select "42"
select select "1"
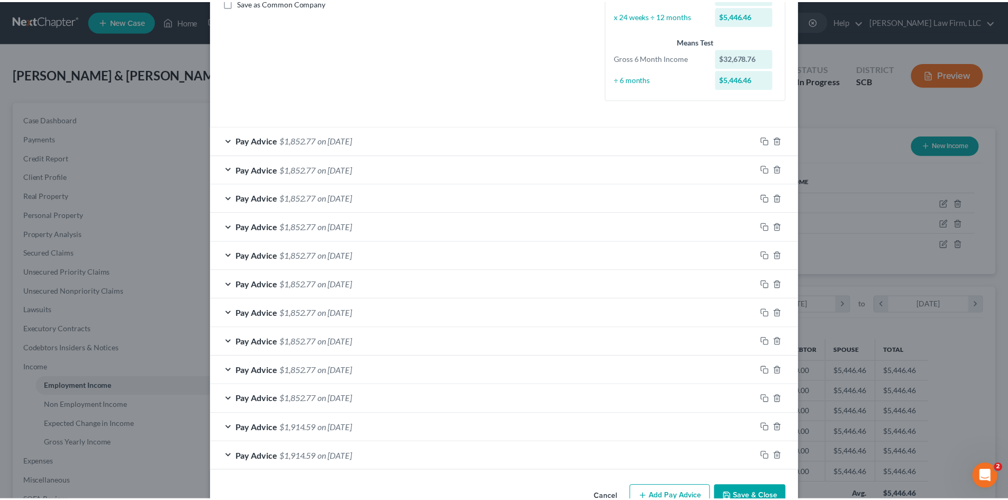
scroll to position [280, 0]
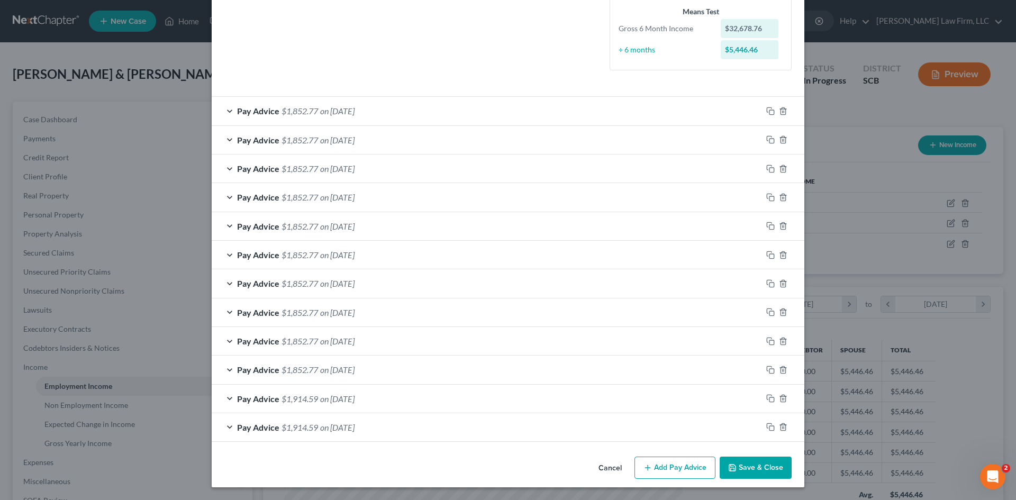
click at [754, 471] on button "Save & Close" at bounding box center [756, 468] width 72 height 22
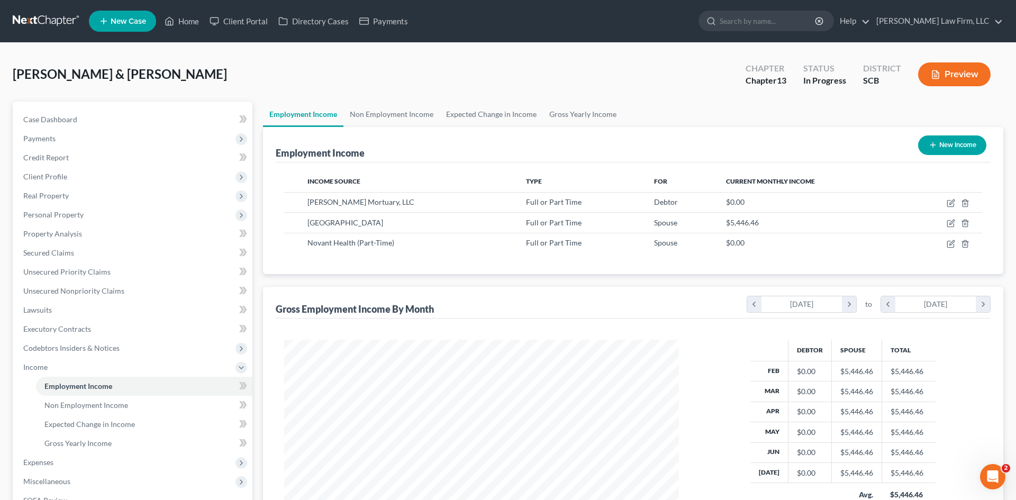
scroll to position [528865, 528646]
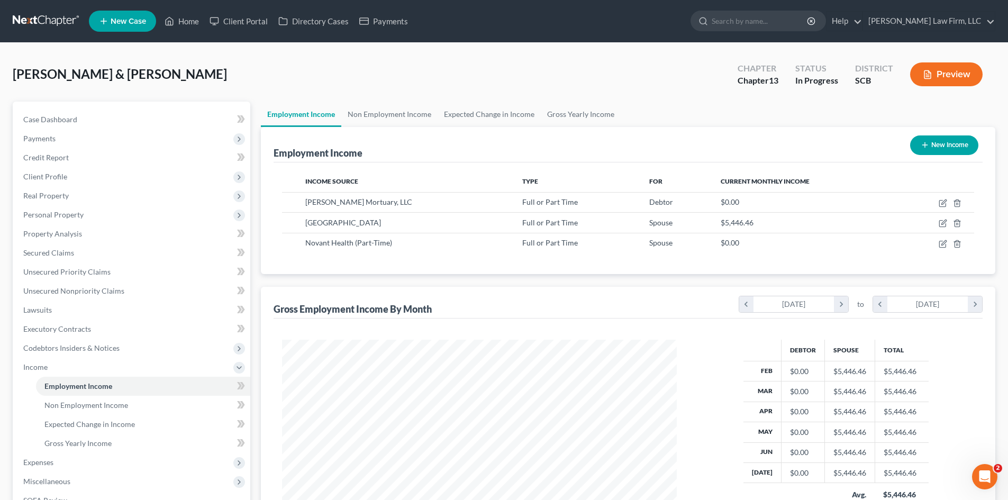
click at [933, 150] on button "New Income" at bounding box center [944, 145] width 68 height 20
select select "0"
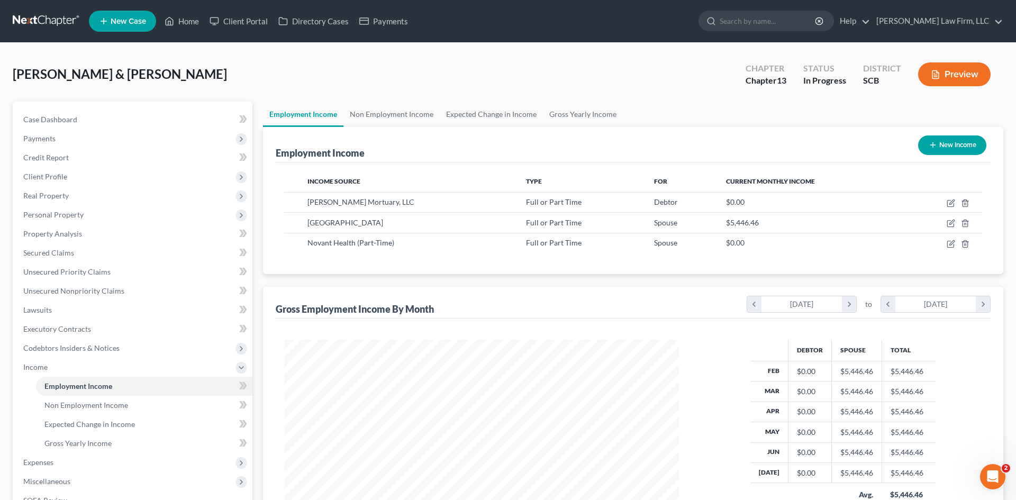
scroll to position [199, 420]
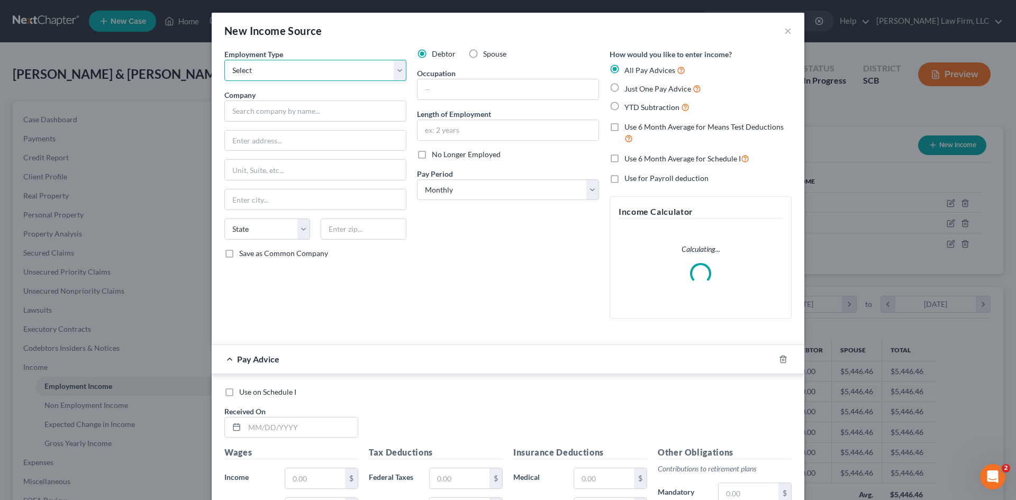
click at [283, 77] on select "Select Full or [DEMOGRAPHIC_DATA] Employment Self Employment" at bounding box center [315, 70] width 182 height 21
select select "0"
click at [224, 60] on select "Select Full or [DEMOGRAPHIC_DATA] Employment Self Employment" at bounding box center [315, 70] width 182 height 21
click at [483, 53] on label "Spouse" at bounding box center [494, 54] width 23 height 11
click at [483, 56] on label "Spouse" at bounding box center [494, 54] width 23 height 11
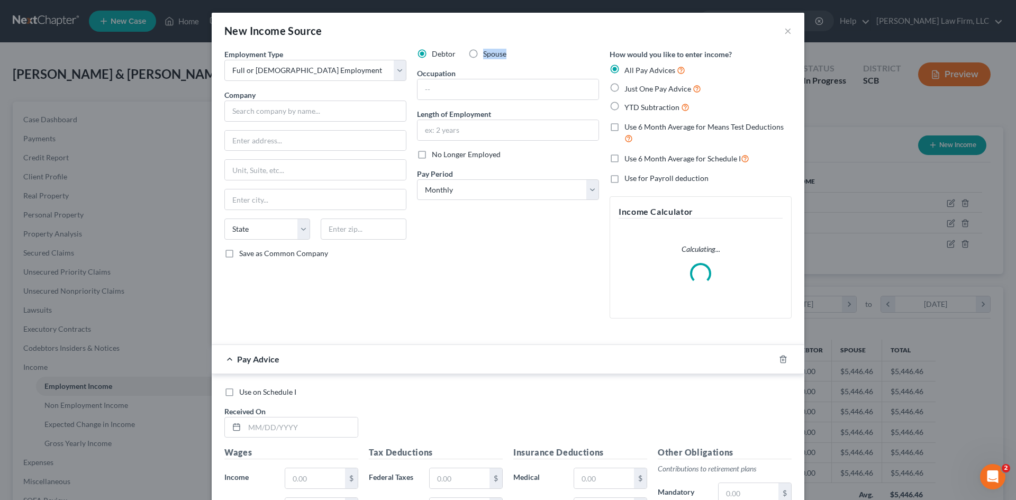
click at [487, 56] on input "Spouse" at bounding box center [490, 52] width 7 height 7
radio input "true"
click at [294, 114] on input "text" at bounding box center [315, 111] width 182 height 21
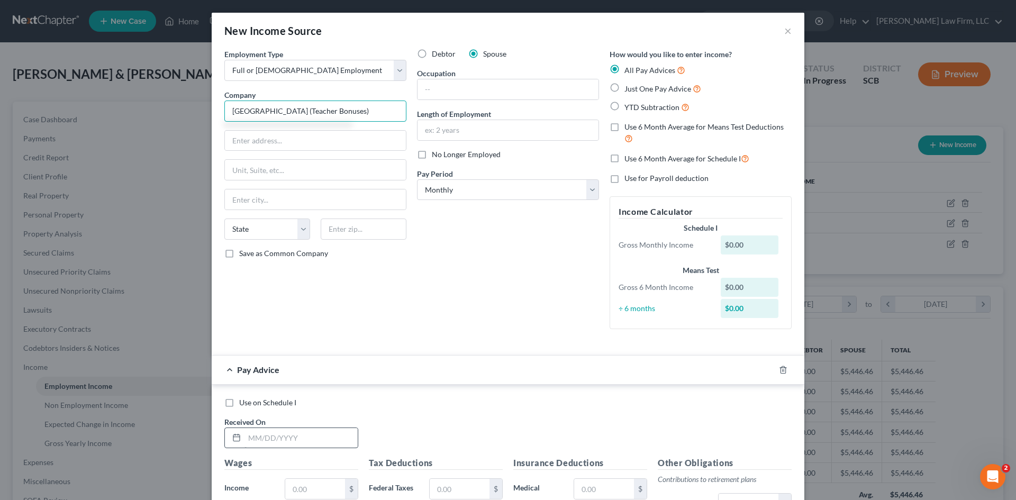
type input "[GEOGRAPHIC_DATA] (Teacher Bonuses)"
click at [298, 439] on input "text" at bounding box center [300, 438] width 113 height 20
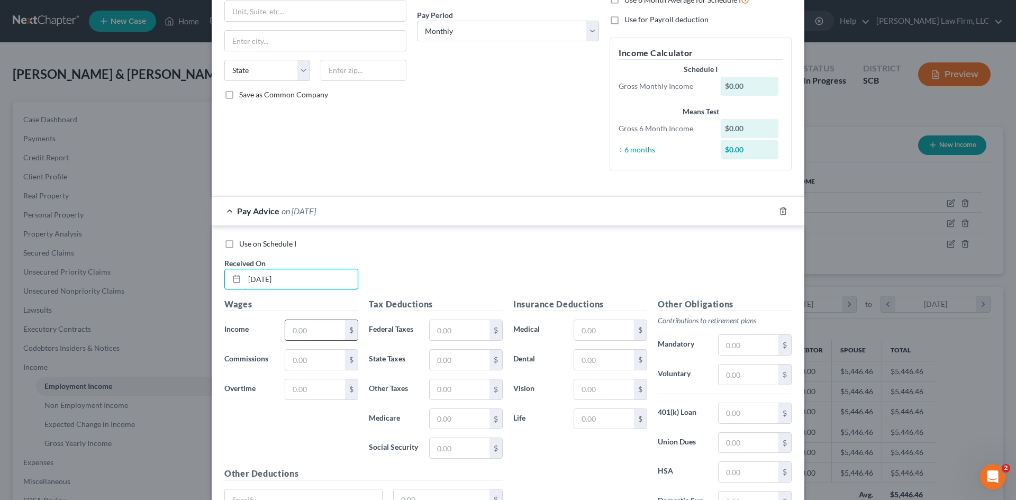
type input "[DATE]"
click at [318, 334] on input "text" at bounding box center [315, 330] width 60 height 20
type input "1,276.58"
click at [442, 337] on input "text" at bounding box center [460, 330] width 60 height 20
type input "20"
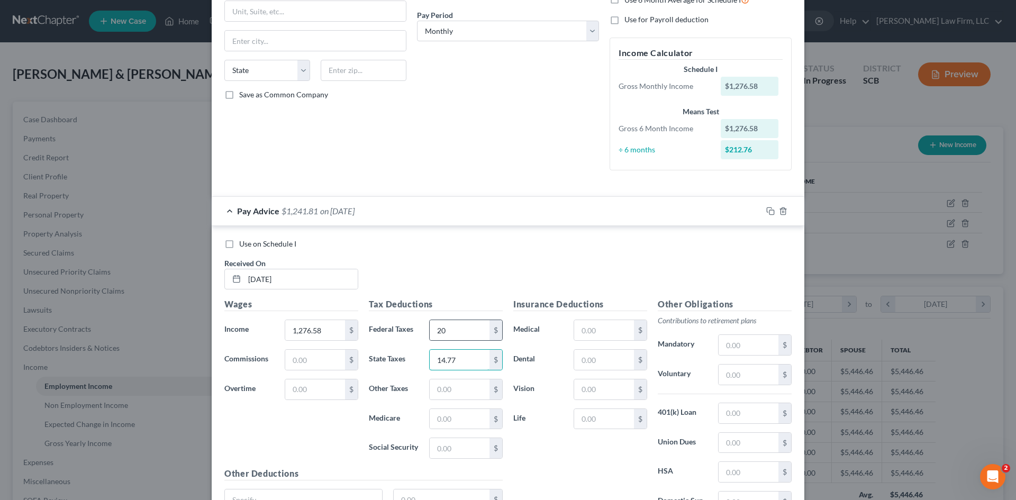
type input "14.77"
type input "18.51"
type input "79.15"
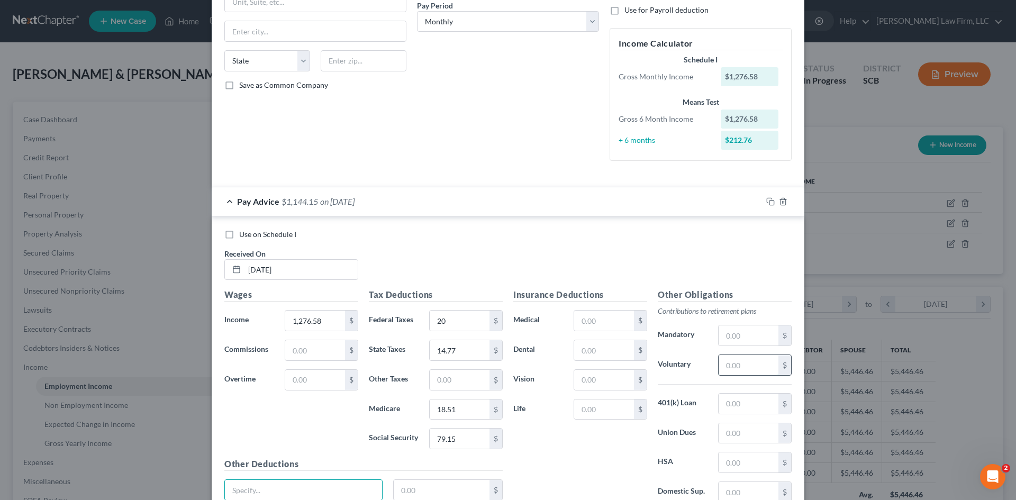
click at [766, 366] on input "text" at bounding box center [748, 365] width 60 height 20
type input "114.89"
click at [769, 202] on rect "button" at bounding box center [771, 203] width 5 height 5
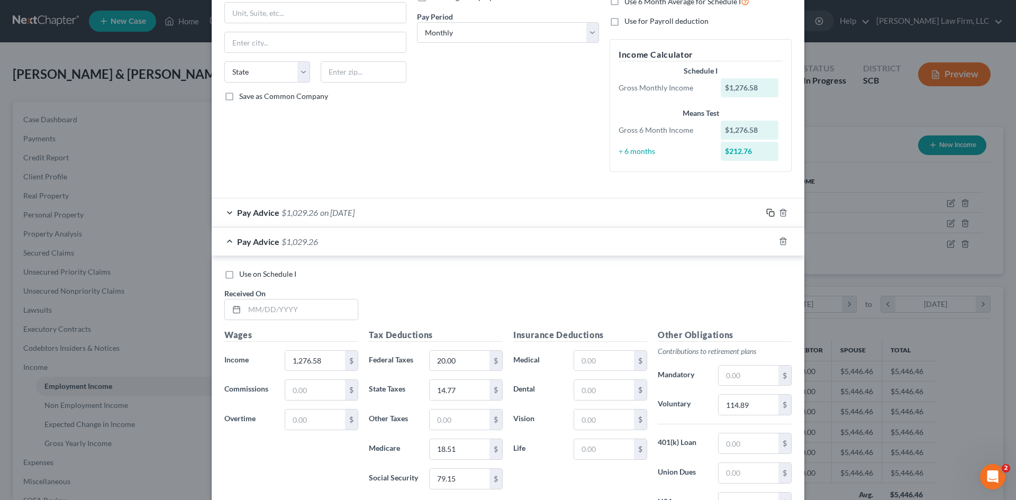
scroll to position [159, 0]
click at [280, 313] on input "text" at bounding box center [300, 308] width 113 height 20
type input "[DATE]"
type input "1,254.19"
type input "14.22"
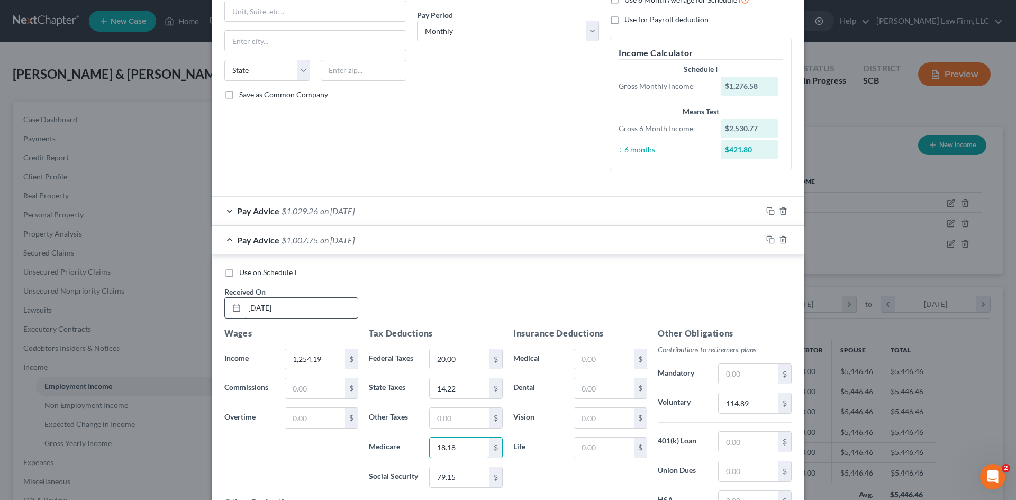
type input "18.18"
type input "77.76"
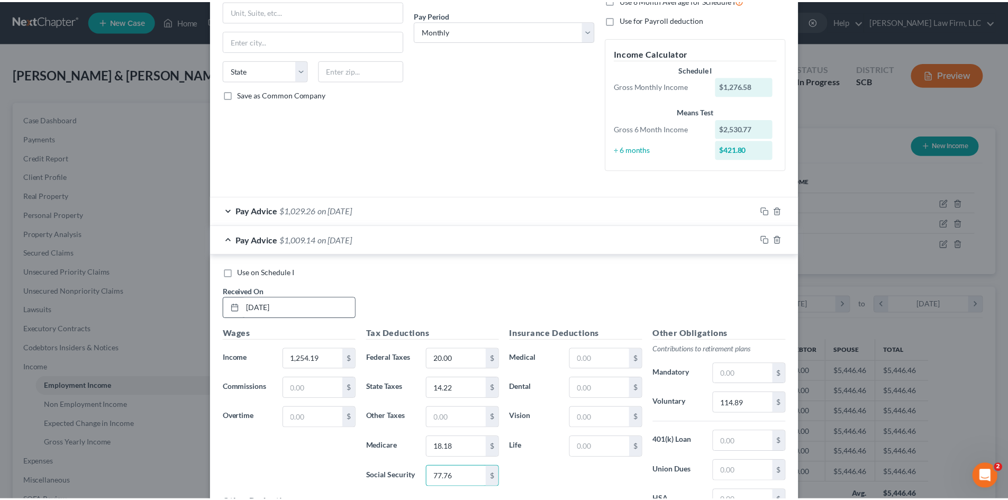
scroll to position [289, 0]
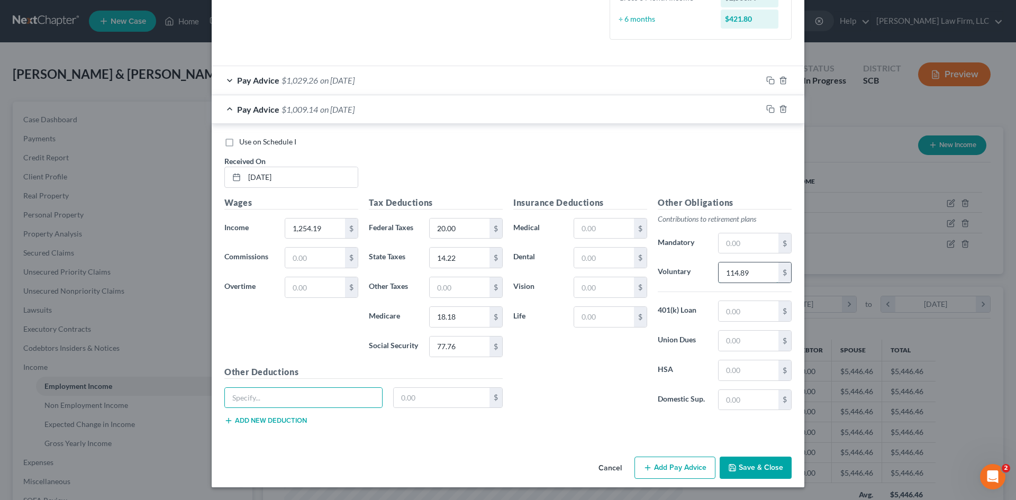
click at [745, 278] on input "114.89" at bounding box center [748, 272] width 60 height 20
type input "112.88"
click at [761, 471] on button "Save & Close" at bounding box center [756, 468] width 72 height 22
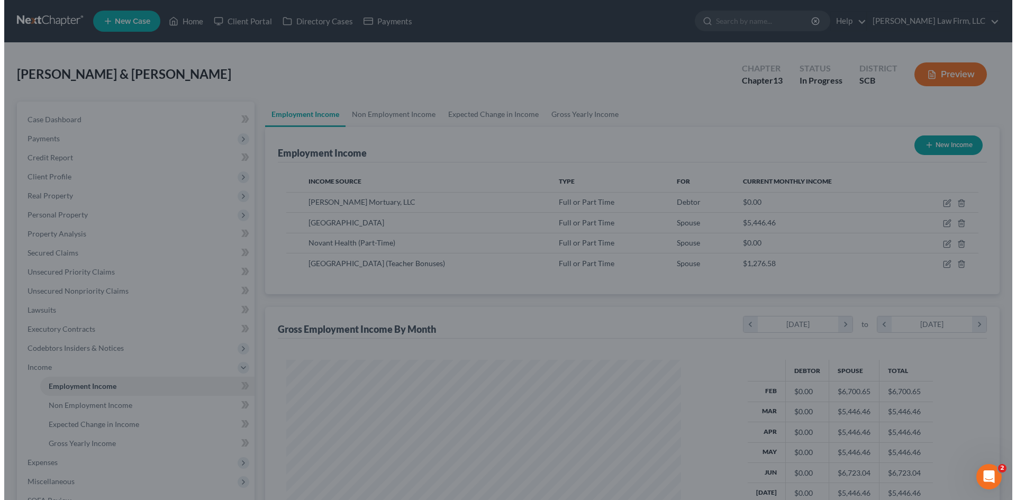
scroll to position [528865, 528646]
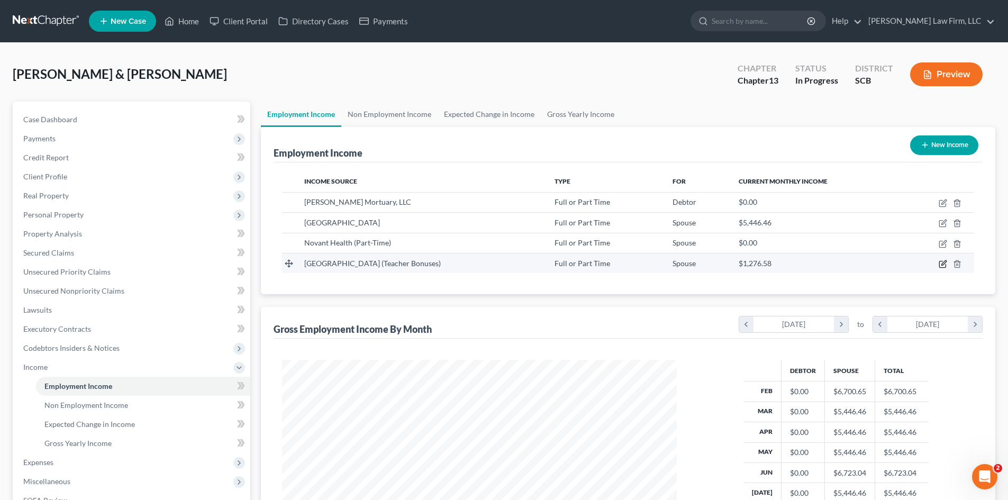
click at [942, 264] on icon "button" at bounding box center [943, 262] width 5 height 5
select select "0"
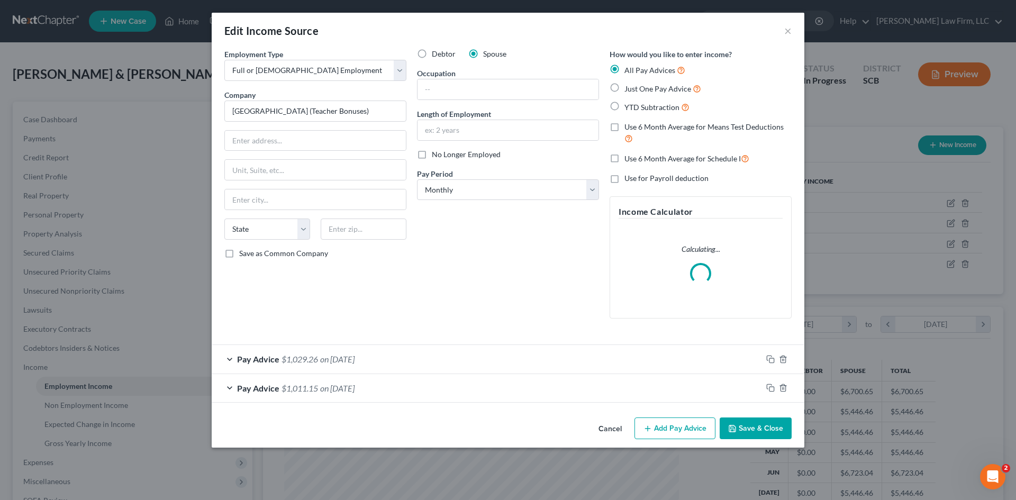
scroll to position [199, 420]
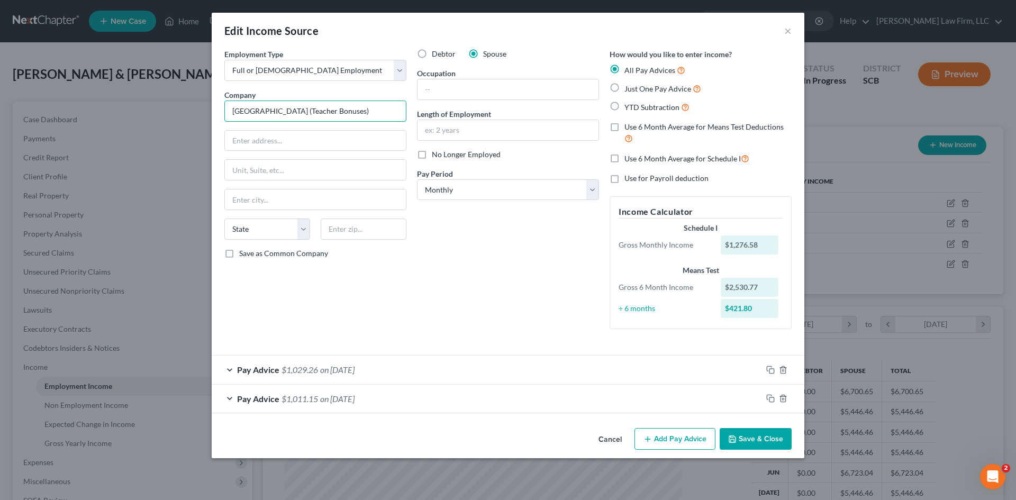
click at [297, 112] on input "[GEOGRAPHIC_DATA] (Teacher Bonuses)" at bounding box center [315, 111] width 182 height 21
click at [298, 111] on input "[GEOGRAPHIC_DATA] (Annual Teacher Bonuses)" at bounding box center [315, 111] width 182 height 21
click at [383, 108] on input "[GEOGRAPHIC_DATA] (1/2 Annual Teacher Bonuses)" at bounding box center [315, 111] width 182 height 21
type input "[GEOGRAPHIC_DATA] (1/2 Annual Teacher Bonus)"
click at [354, 397] on span "on [DATE]" at bounding box center [337, 399] width 34 height 10
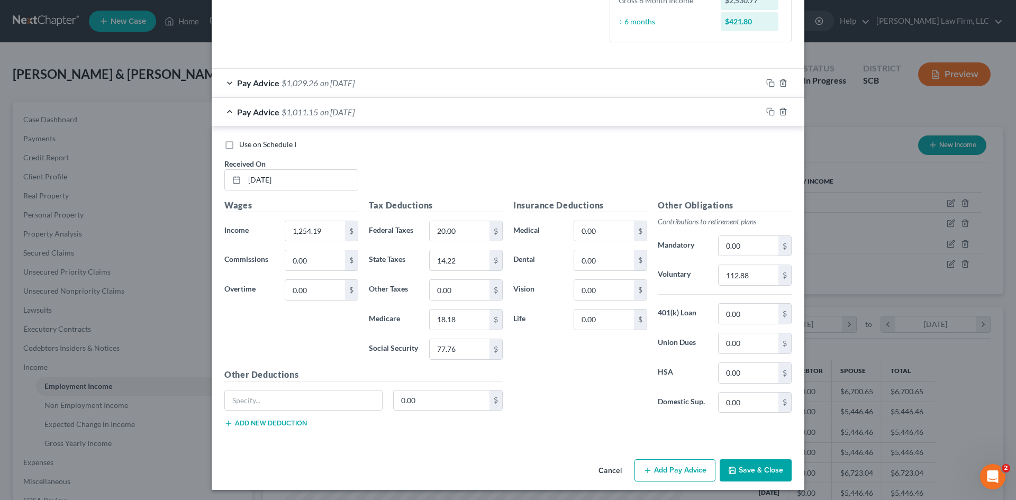
scroll to position [289, 0]
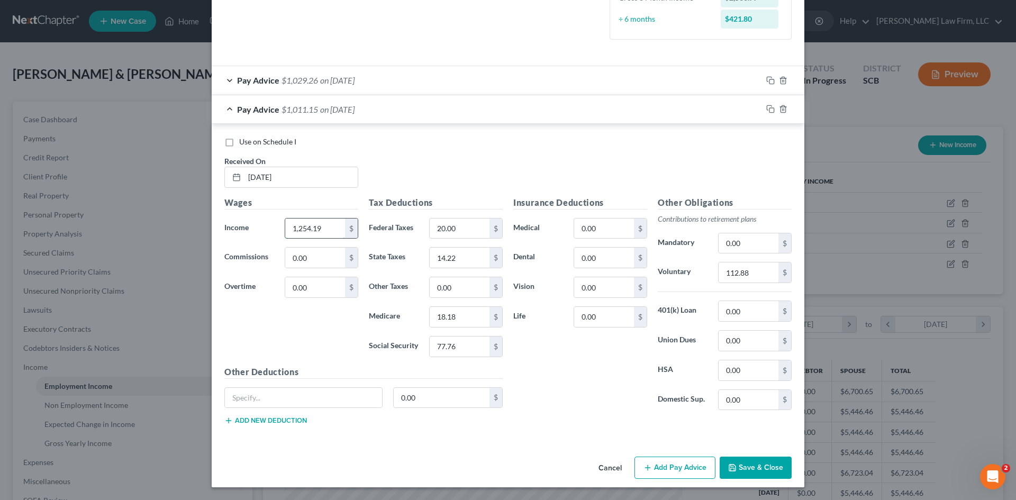
click at [320, 221] on input "1,254.19" at bounding box center [315, 229] width 60 height 20
paste input "627.095"
type input "627.09"
click at [471, 230] on input "20.00" at bounding box center [460, 229] width 60 height 20
type input "10"
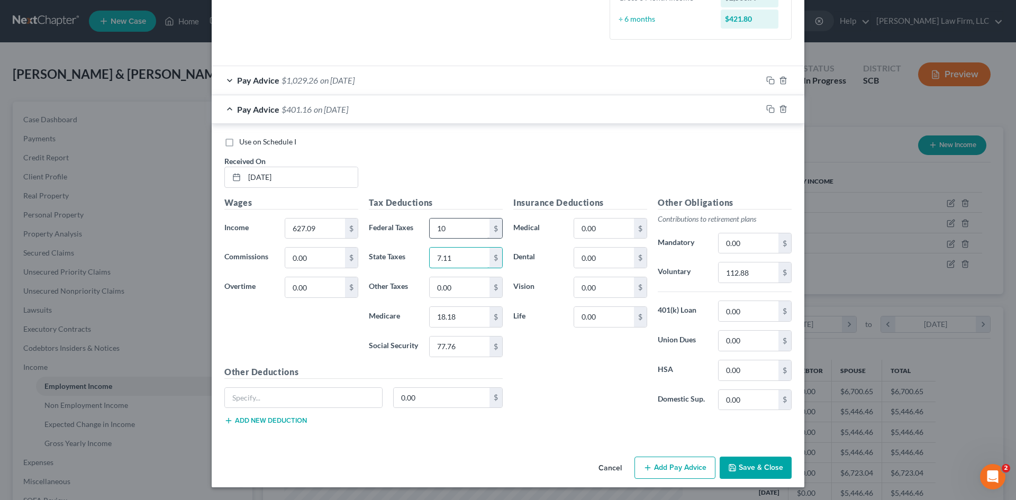
type input "7.11"
type input "9.09"
click at [481, 351] on input "77.76" at bounding box center [460, 346] width 60 height 20
drag, startPoint x: 425, startPoint y: 345, endPoint x: 388, endPoint y: 345, distance: 37.6
click at [388, 345] on div "Social Security 77.76 $" at bounding box center [435, 346] width 144 height 21
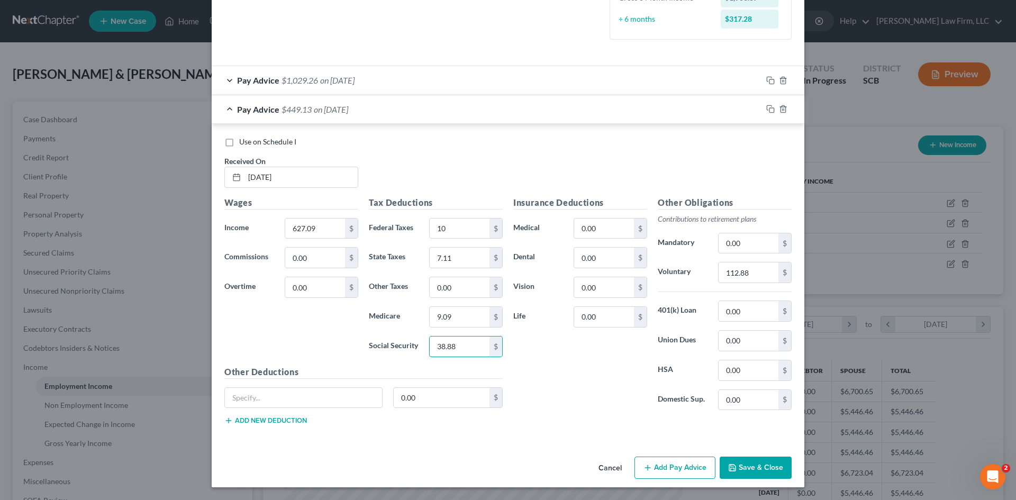
type input "38.88"
click at [758, 274] on input "112.88" at bounding box center [748, 272] width 60 height 20
type input "56.44"
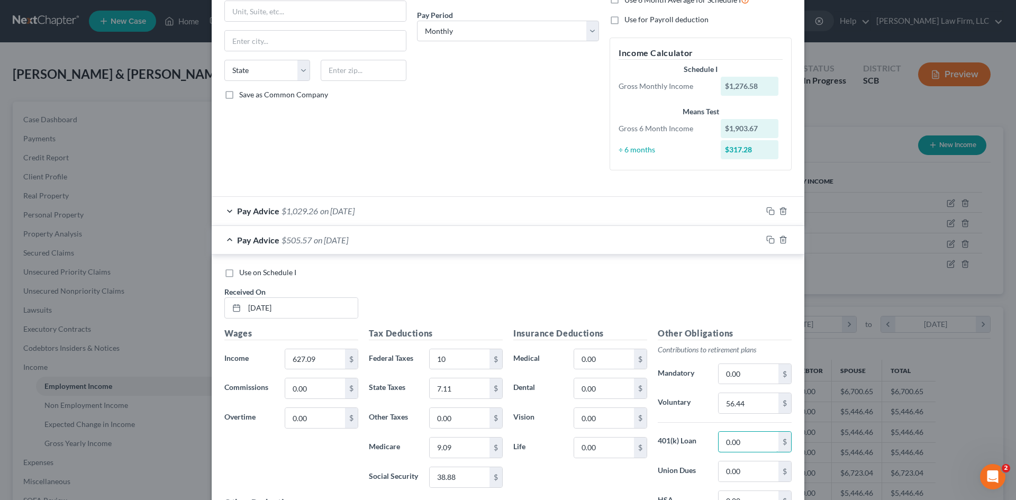
scroll to position [131, 0]
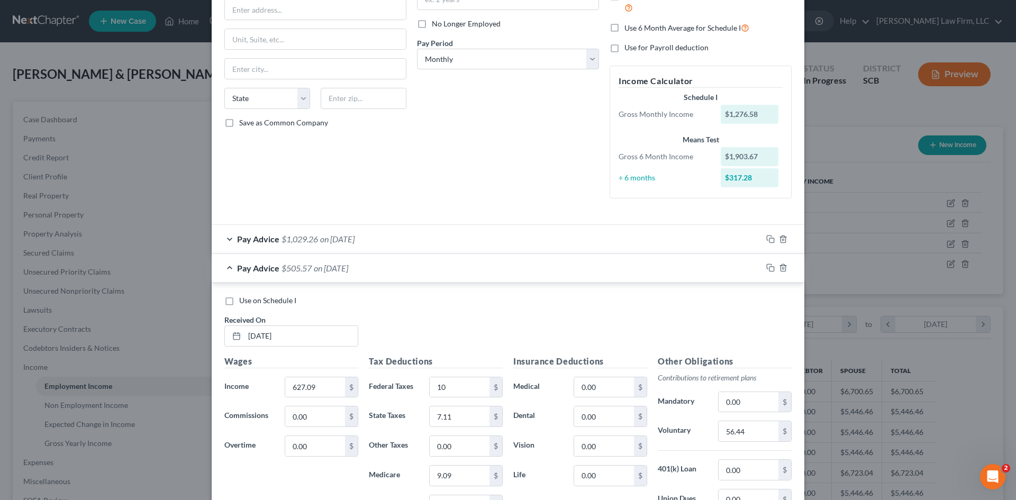
click at [375, 243] on div "Pay Advice $1,029.26 on [DATE]" at bounding box center [487, 239] width 550 height 28
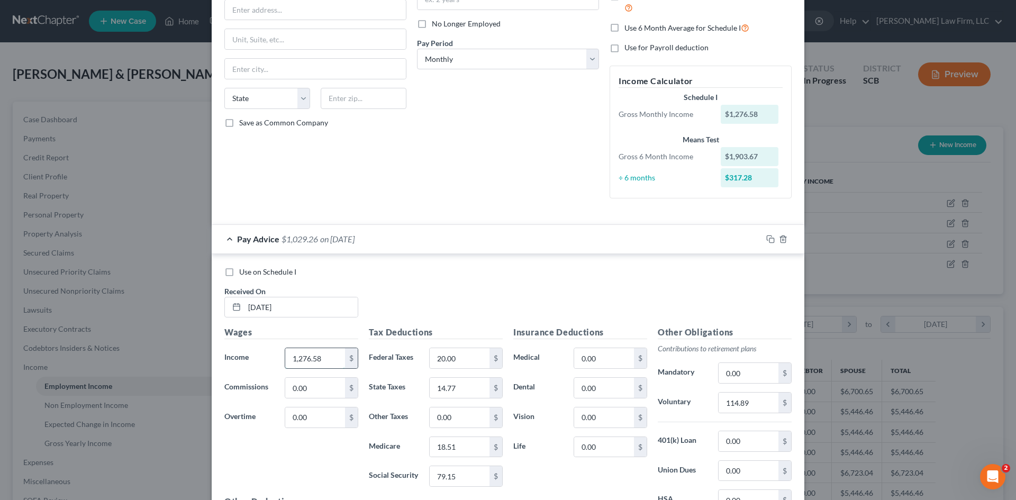
click at [326, 360] on input "1,276.58" at bounding box center [315, 358] width 60 height 20
paste input "638.29"
type input "638.29"
click at [457, 362] on input "20.00" at bounding box center [460, 358] width 60 height 20
type input "10"
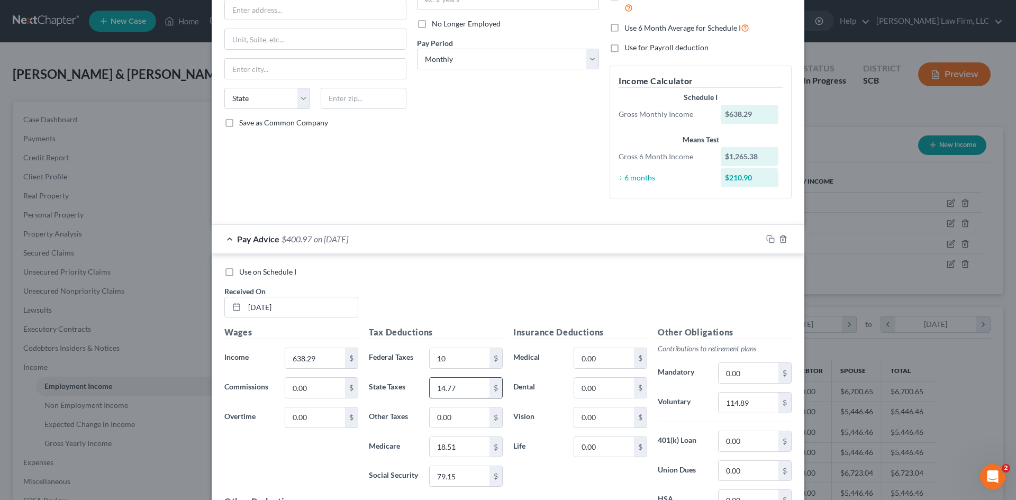
click at [450, 390] on input "14.77" at bounding box center [460, 388] width 60 height 20
drag, startPoint x: 464, startPoint y: 386, endPoint x: 386, endPoint y: 386, distance: 77.8
click at [384, 387] on div "State Taxes 14.77 $" at bounding box center [435, 387] width 144 height 21
paste input "7.385"
type input "7.38"
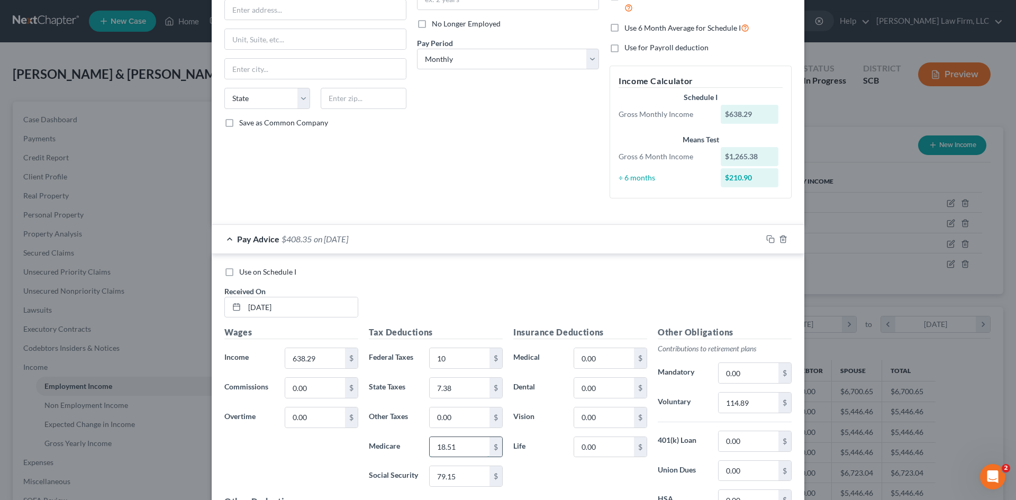
click at [468, 450] on input "18.51" at bounding box center [460, 447] width 60 height 20
click at [470, 452] on input "18.51" at bounding box center [460, 447] width 60 height 20
drag, startPoint x: 470, startPoint y: 450, endPoint x: 416, endPoint y: 452, distance: 54.5
click at [416, 452] on div "Medicare 18.51 $" at bounding box center [435, 446] width 144 height 21
paste input "9.255"
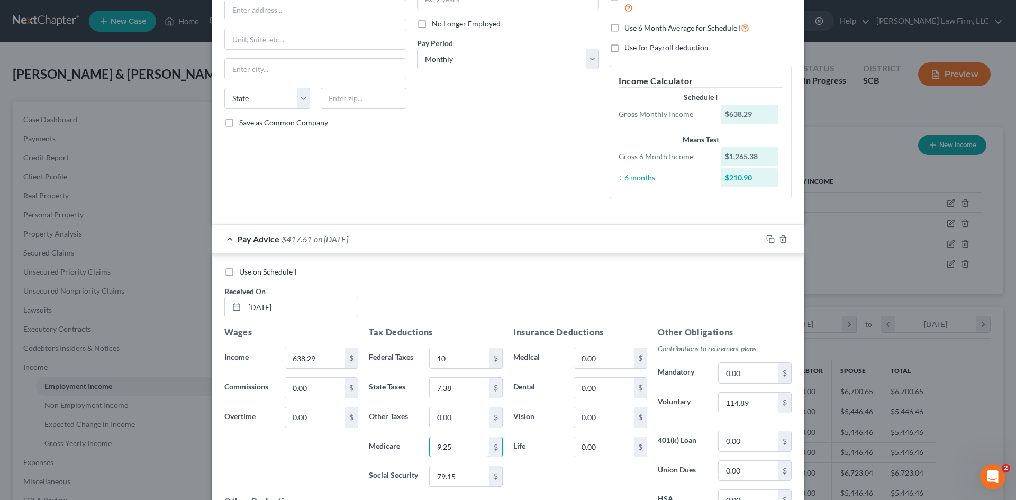
type input "9.25"
click at [433, 477] on input "79.15" at bounding box center [460, 476] width 60 height 20
paste input "39.57"
type input "39.57"
click at [772, 404] on div "114.89 $" at bounding box center [755, 402] width 74 height 21
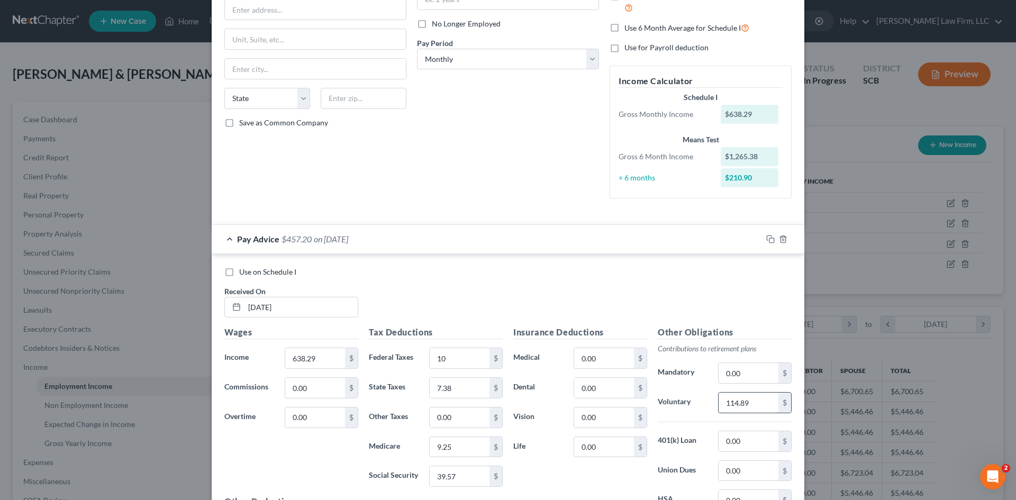
click at [757, 405] on input "114.89" at bounding box center [748, 403] width 60 height 20
paste input "57.445"
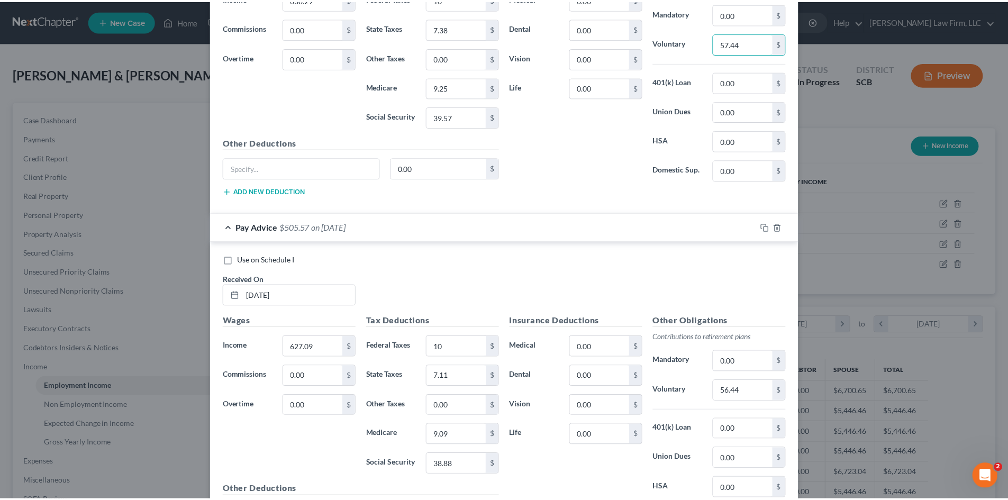
scroll to position [608, 0]
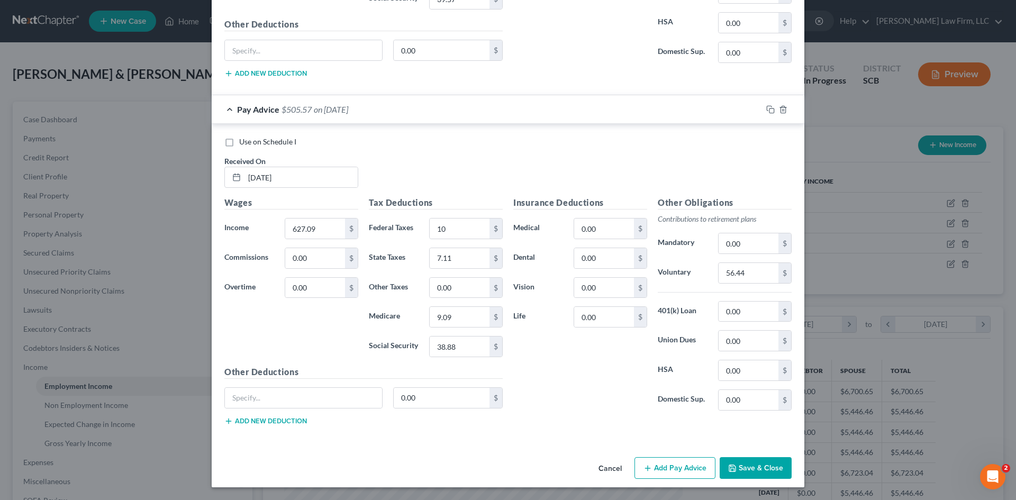
type input "57.44"
click at [765, 472] on button "Save & Close" at bounding box center [756, 468] width 72 height 22
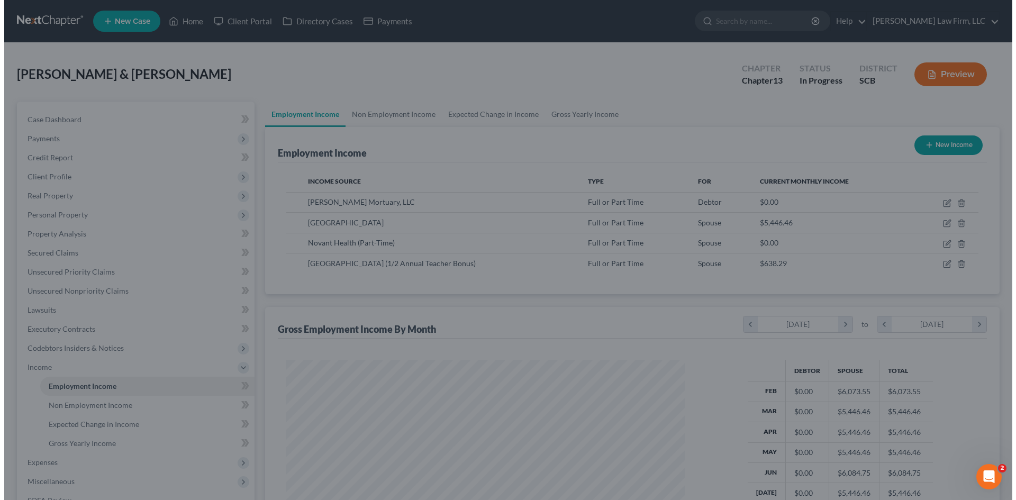
scroll to position [528865, 528646]
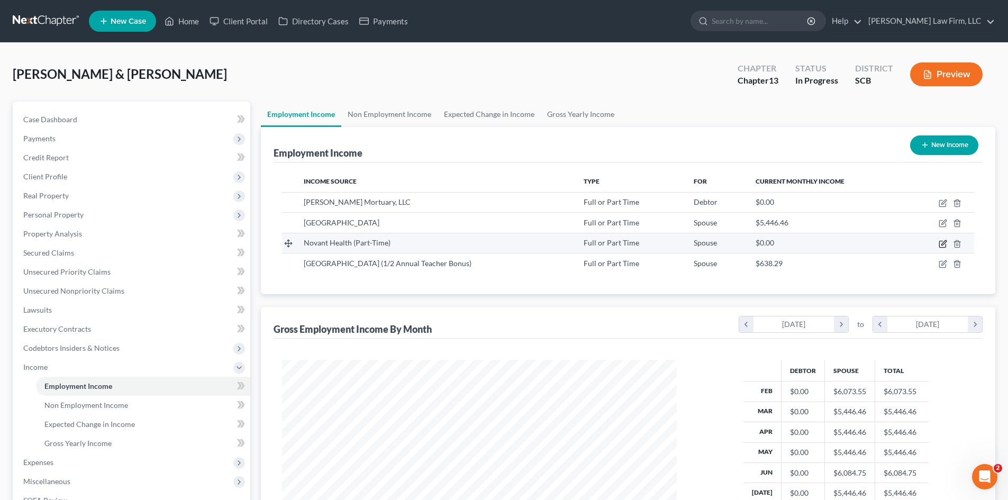
click at [940, 245] on icon "button" at bounding box center [943, 244] width 8 height 8
select select "0"
select select "2"
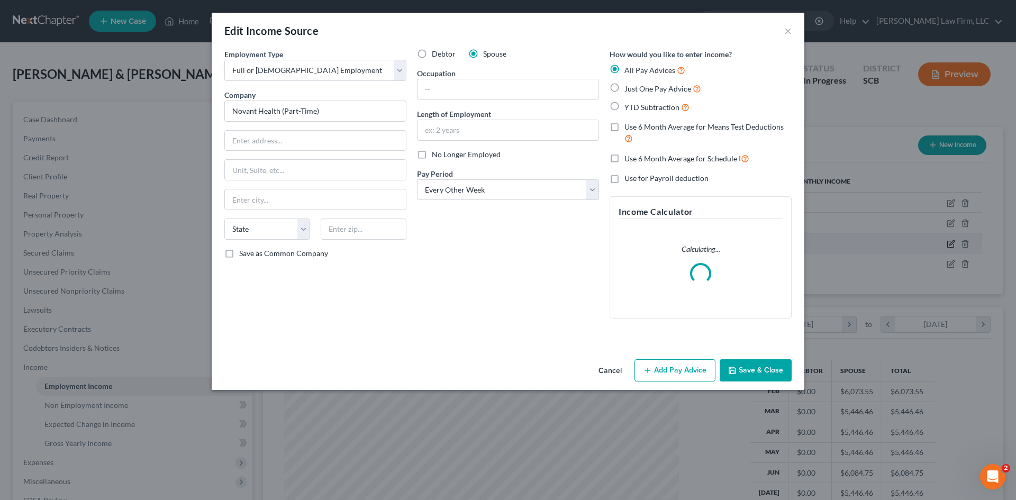
scroll to position [199, 420]
click at [347, 145] on input "text" at bounding box center [315, 141] width 181 height 20
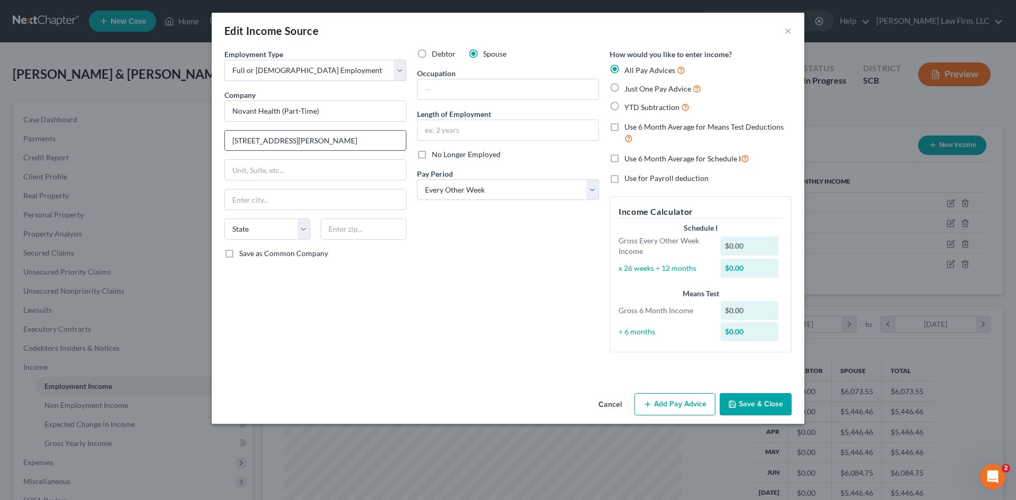
type input "[STREET_ADDRESS][PERSON_NAME]"
type input "29201"
type input "Columbia"
select select "42"
click at [475, 83] on input "text" at bounding box center [507, 89] width 181 height 20
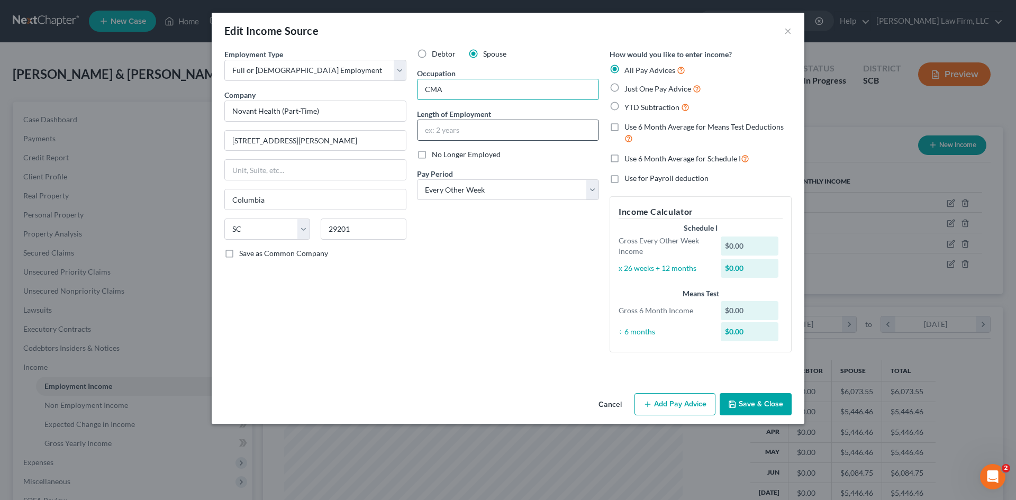
type input "CMA"
click at [498, 122] on input "text" at bounding box center [507, 130] width 181 height 20
type input "3 months"
click at [664, 403] on button "Add Pay Advice" at bounding box center [674, 404] width 81 height 22
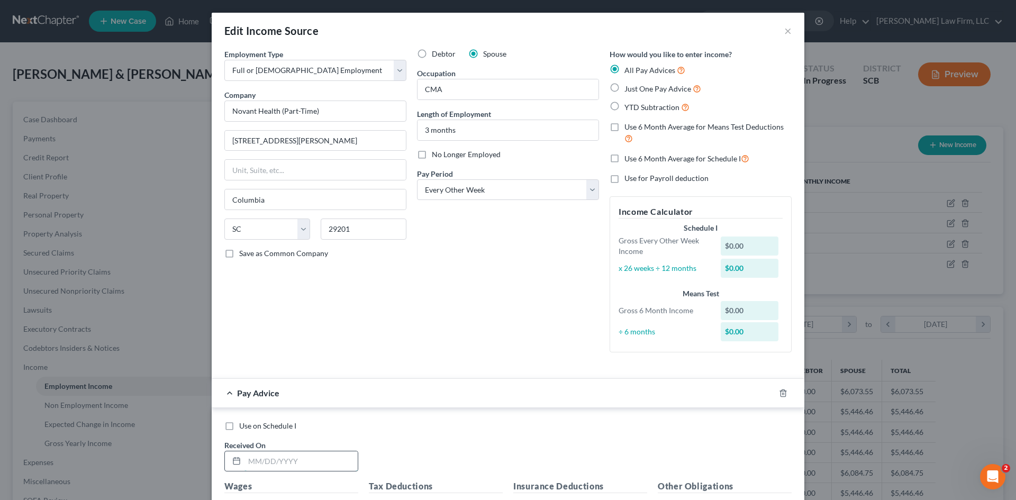
drag, startPoint x: 280, startPoint y: 459, endPoint x: 278, endPoint y: 451, distance: 8.9
click at [280, 458] on input "text" at bounding box center [300, 461] width 113 height 20
type input "[DATE]"
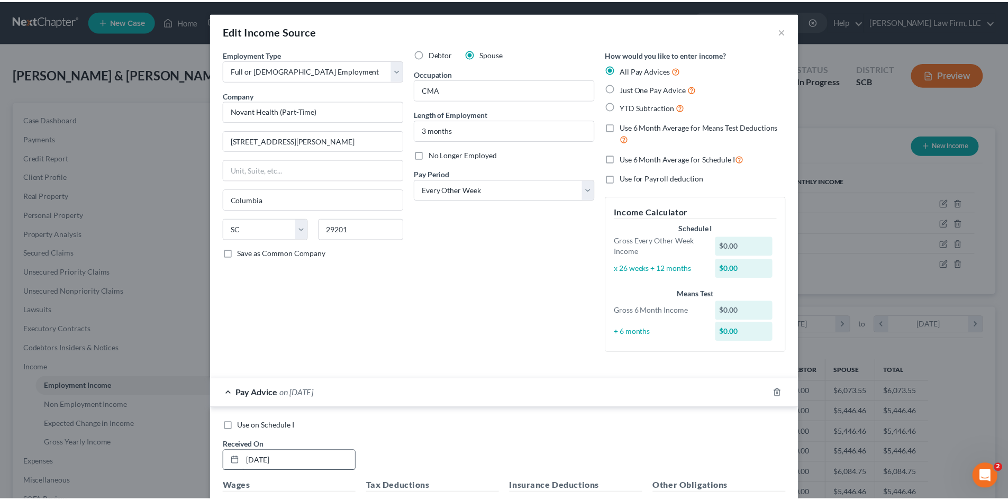
scroll to position [262, 0]
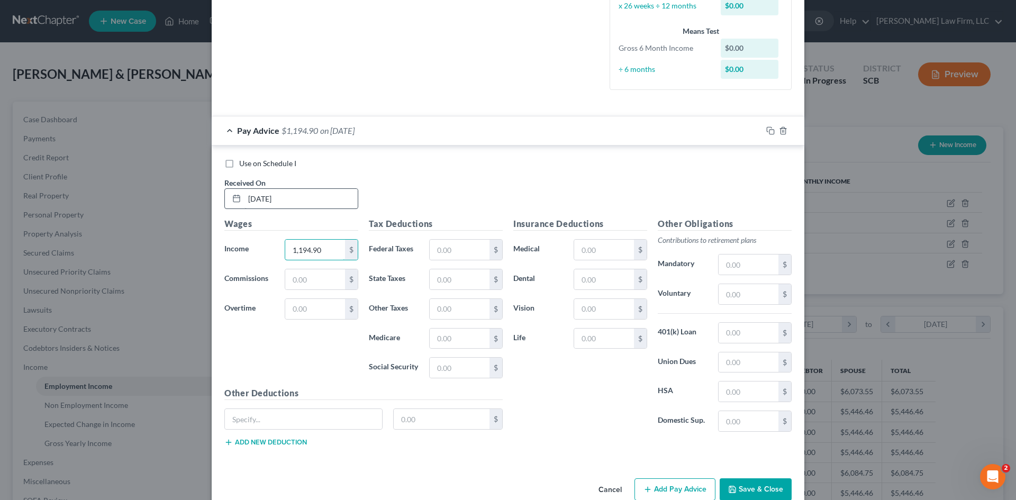
type input "1,194.90"
type input "0"
type input "45.07"
type input "17.33"
type input "74.08"
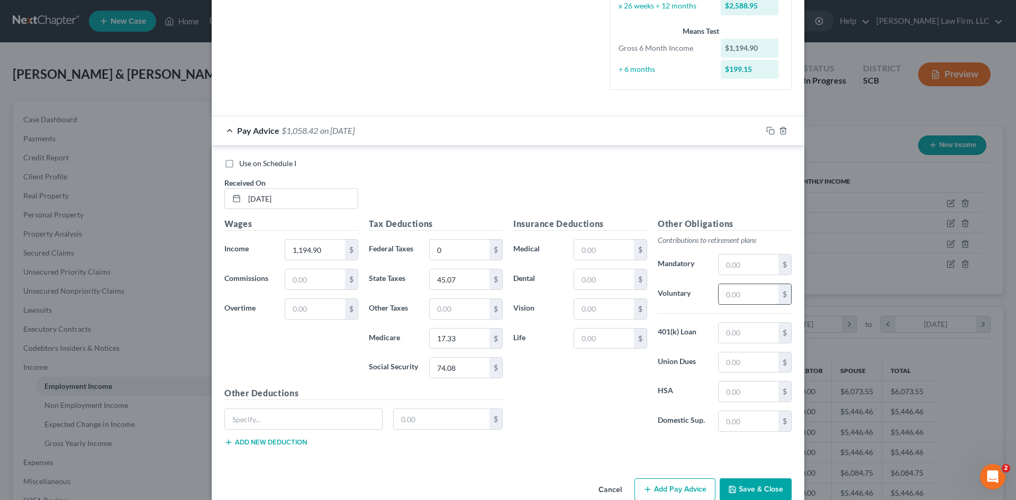
click at [724, 291] on input "text" at bounding box center [748, 294] width 60 height 20
type input "47.80"
click at [750, 483] on button "Save & Close" at bounding box center [756, 489] width 72 height 22
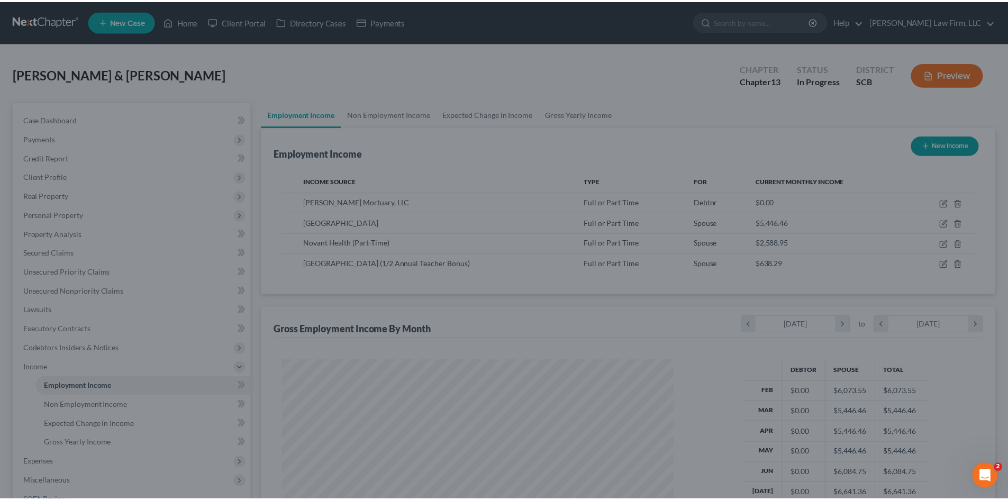
scroll to position [528865, 528646]
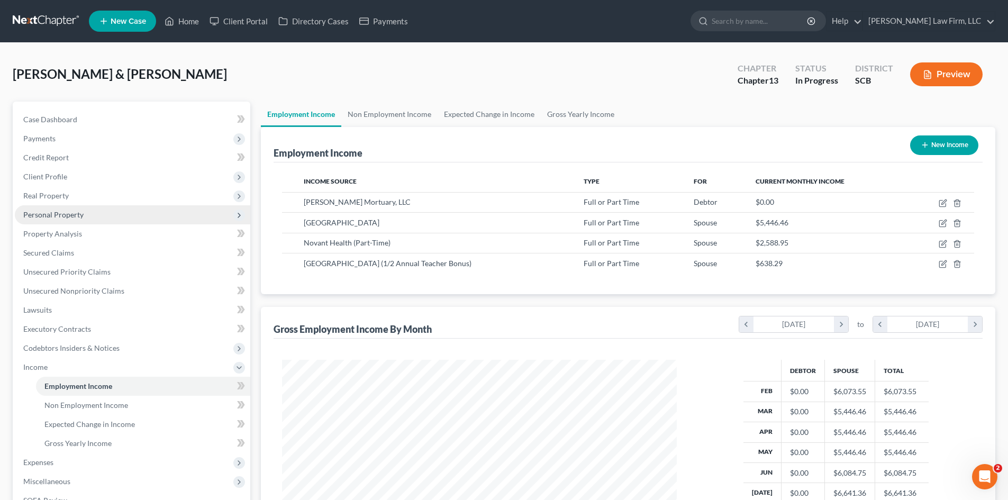
click at [49, 215] on span "Personal Property" at bounding box center [53, 214] width 60 height 9
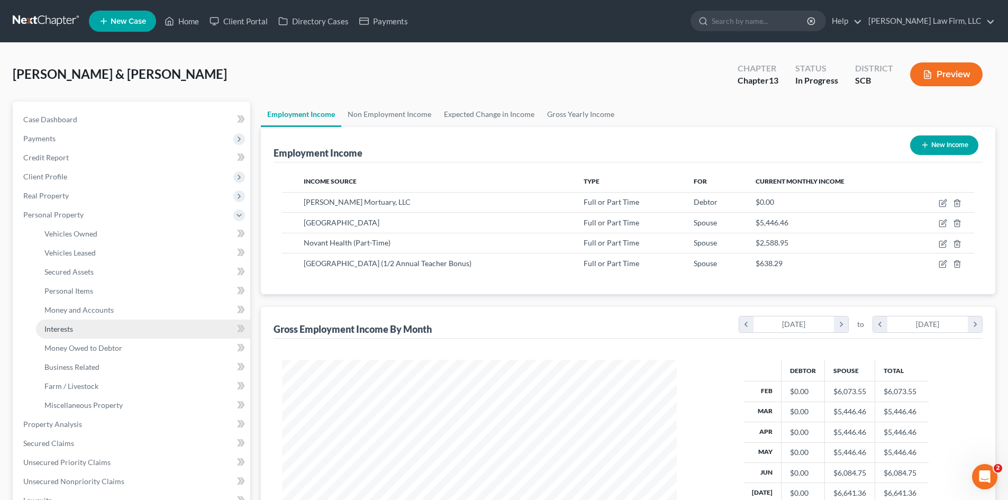
click at [63, 330] on span "Interests" at bounding box center [58, 328] width 29 height 9
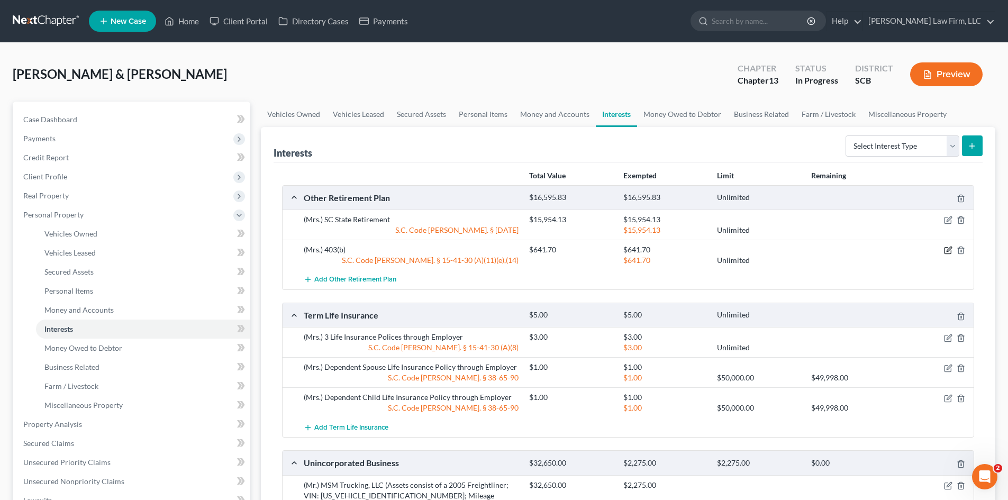
click at [948, 248] on icon "button" at bounding box center [947, 251] width 6 height 6
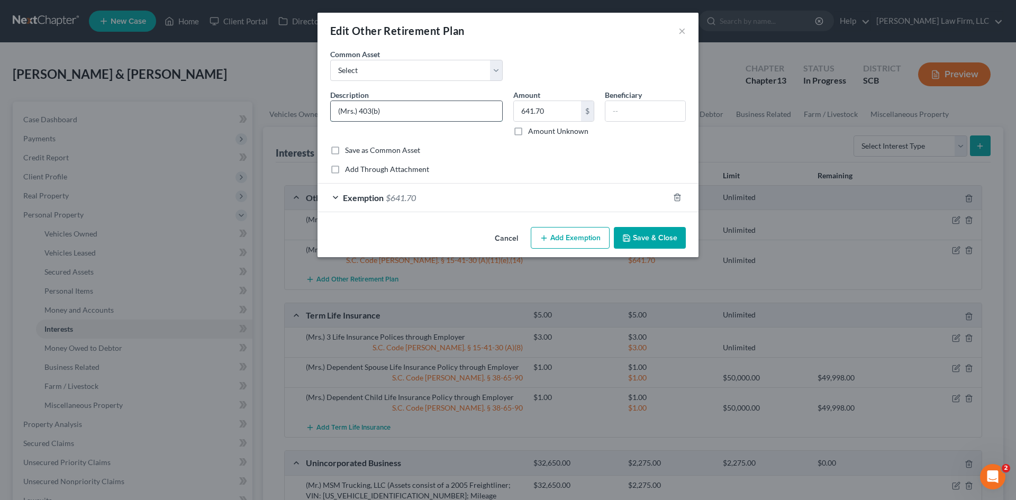
click at [361, 110] on input "(Mrs.) 403(b)" at bounding box center [416, 111] width 171 height 20
click at [358, 112] on input "(Mrs.) 403(b)" at bounding box center [416, 111] width 171 height 20
drag, startPoint x: 391, startPoint y: 112, endPoint x: 412, endPoint y: 113, distance: 21.2
click at [412, 113] on input "(Mrs.) Equitable 403(b)" at bounding box center [416, 111] width 171 height 20
click at [360, 111] on input "(Mrs.) Equitable Teacher Retirement" at bounding box center [416, 111] width 171 height 20
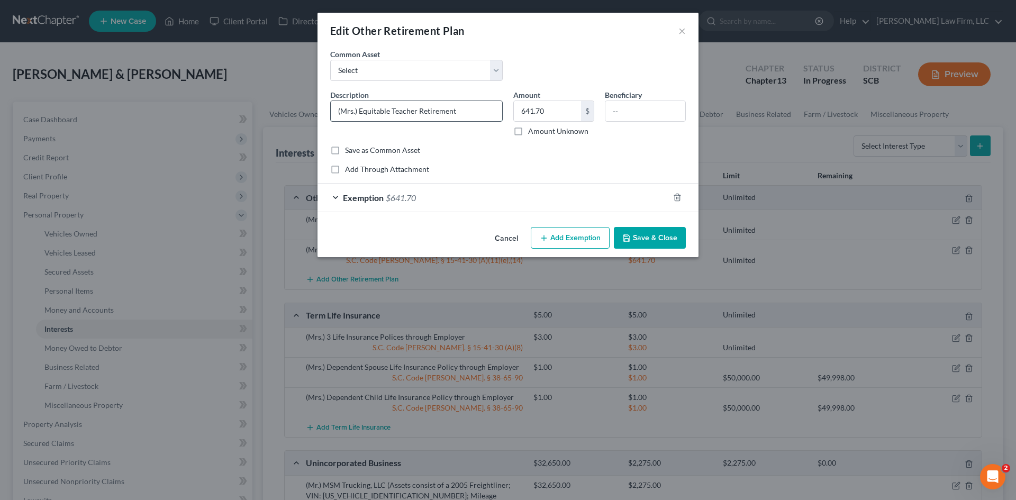
click at [363, 111] on input "(Mrs.) Equitable Teacher Retirement" at bounding box center [416, 111] width 171 height 20
drag, startPoint x: 357, startPoint y: 114, endPoint x: 367, endPoint y: 113, distance: 9.6
click at [367, 113] on input "(Mrs.) Equitable Teacher Retirement" at bounding box center [416, 111] width 171 height 20
click at [360, 111] on input "(Mrs.) Equitable Teacher Retirement" at bounding box center [416, 111] width 171 height 20
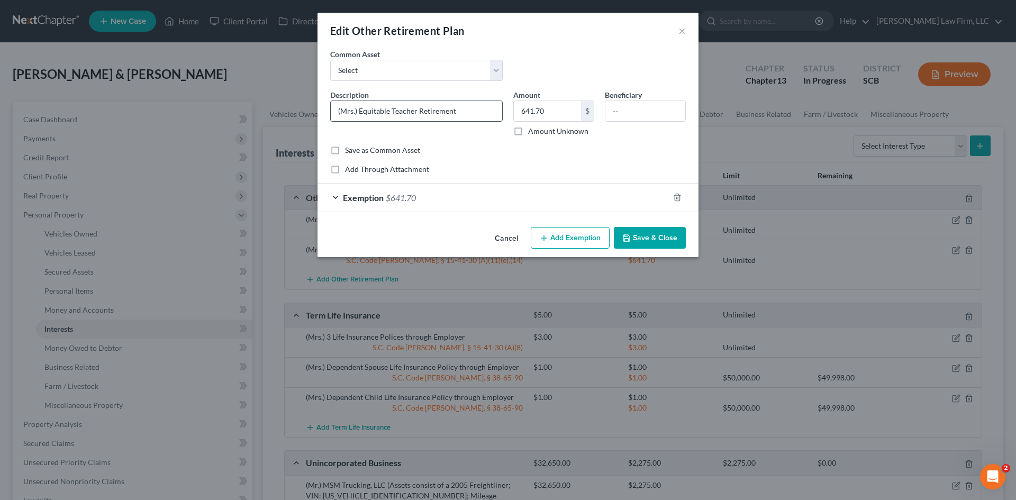
drag, startPoint x: 361, startPoint y: 110, endPoint x: 368, endPoint y: 111, distance: 7.0
click at [361, 110] on input "(Mrs.) Equitable Teacher Retirement" at bounding box center [416, 111] width 171 height 20
drag, startPoint x: 388, startPoint y: 113, endPoint x: 360, endPoint y: 113, distance: 28.6
click at [360, 113] on input "(Mrs.) Equitable Teacher Retirement" at bounding box center [416, 111] width 171 height 20
click at [389, 112] on input "(Mrs.) Equi-VestTSA Public School Retirement" at bounding box center [416, 111] width 171 height 20
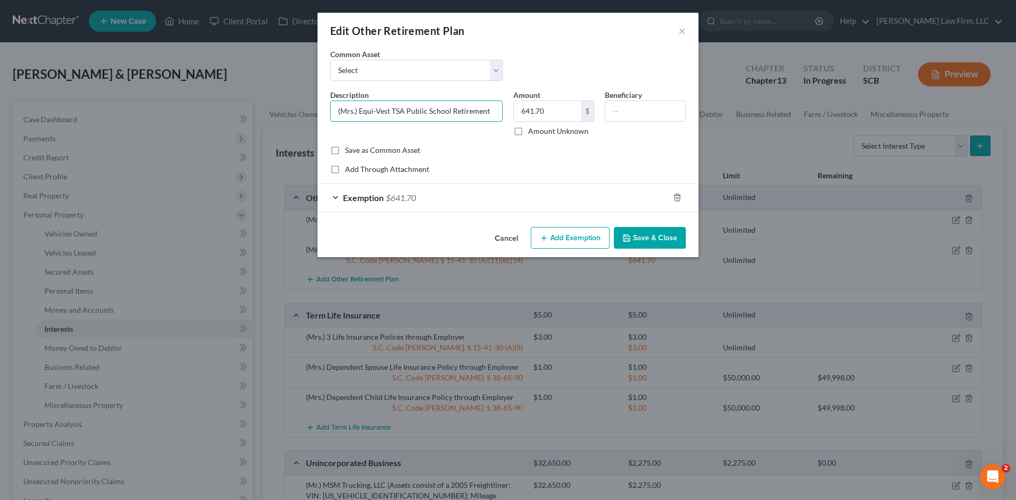
type input "(Mrs.) Equi-Vest TSA Public School Retirement"
click at [643, 241] on button "Save & Close" at bounding box center [650, 238] width 72 height 22
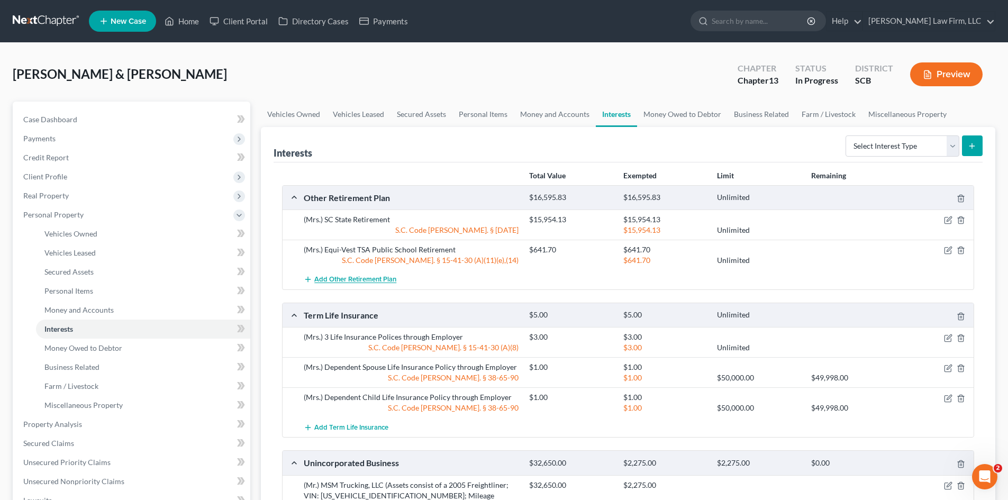
click at [358, 276] on span "Add Other Retirement Plan" at bounding box center [355, 280] width 82 height 8
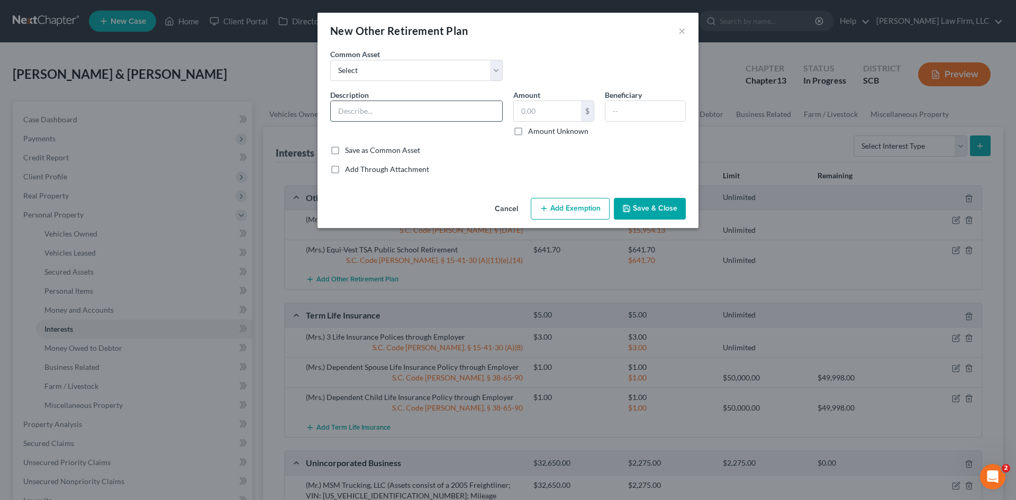
click at [373, 119] on input "text" at bounding box center [416, 111] width 171 height 20
type input "(Mrs.) 403(b) Novant Health"
click at [566, 112] on input "text" at bounding box center [547, 111] width 67 height 20
paste input "325.27"
type input "325.27"
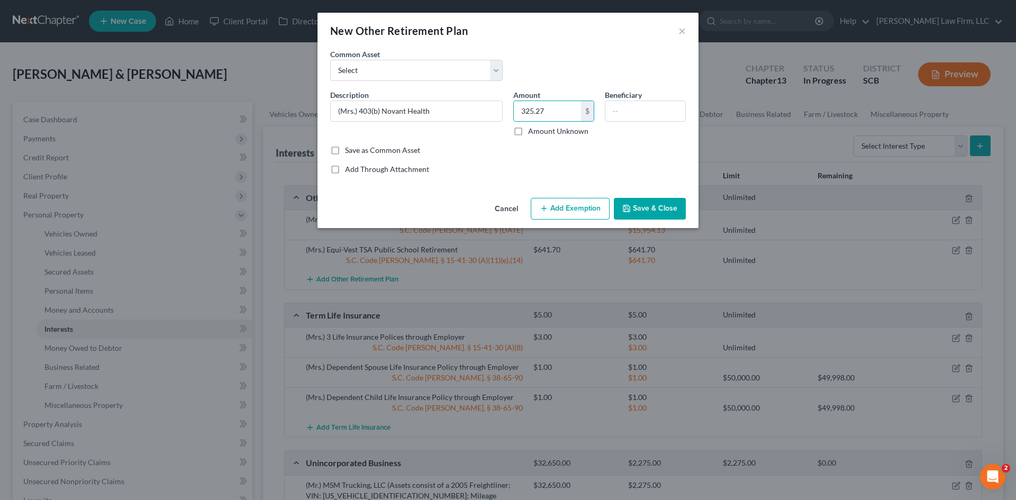
click at [558, 212] on button "Add Exemption" at bounding box center [570, 209] width 79 height 22
select select "2"
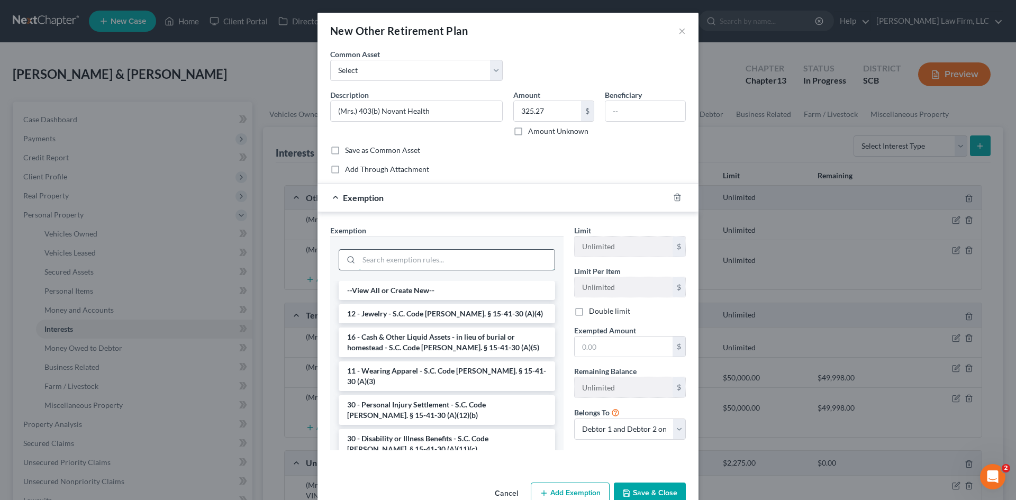
click at [404, 264] on input "search" at bounding box center [457, 260] width 196 height 20
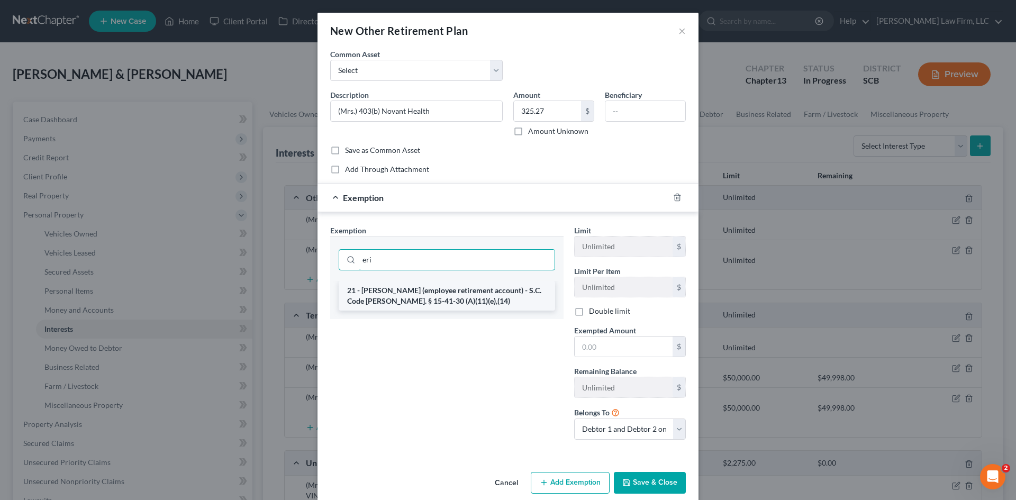
type input "eri"
drag, startPoint x: 398, startPoint y: 299, endPoint x: 436, endPoint y: 302, distance: 38.2
click at [397, 299] on li "21 - [PERSON_NAME] (employee retirement account) - S.C. Code [PERSON_NAME]. § 1…" at bounding box center [447, 296] width 216 height 30
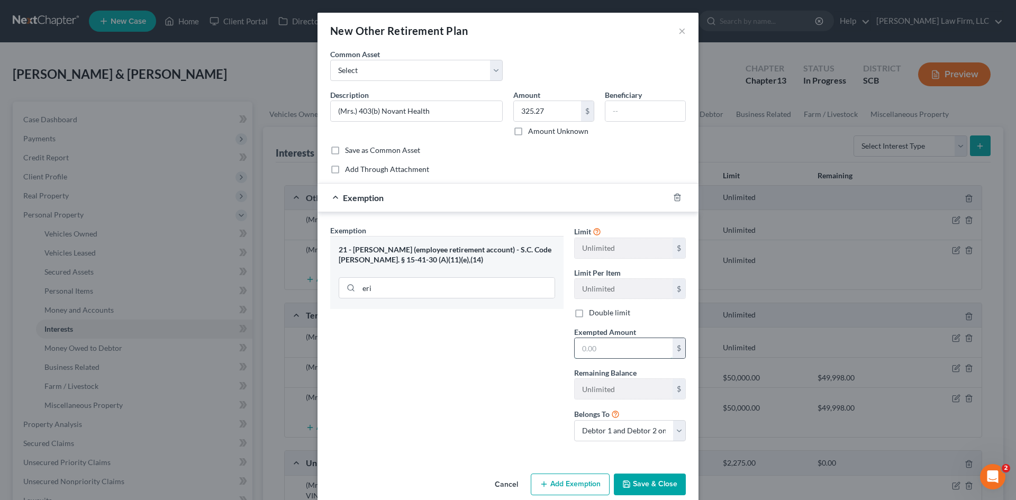
click at [647, 356] on input "text" at bounding box center [624, 348] width 98 height 20
type input "325.27"
click at [648, 479] on button "Save & Close" at bounding box center [650, 485] width 72 height 22
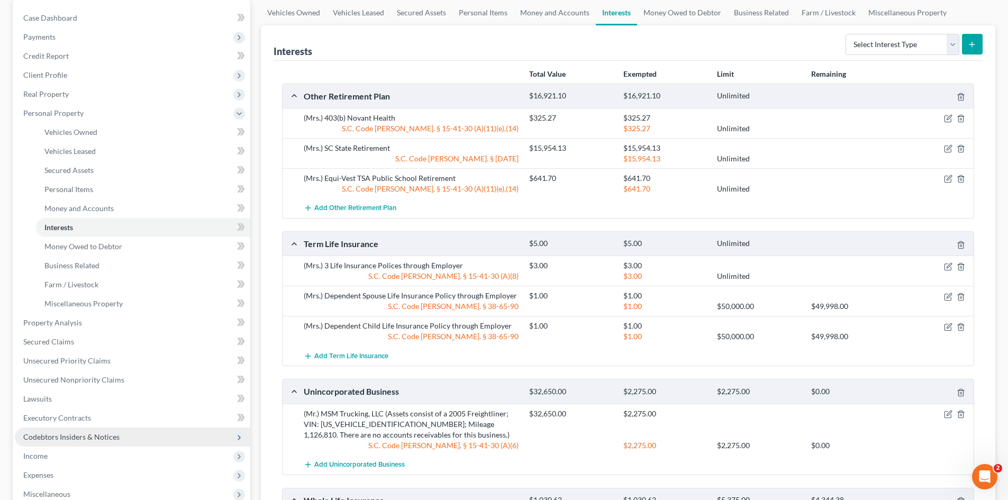
scroll to position [106, 0]
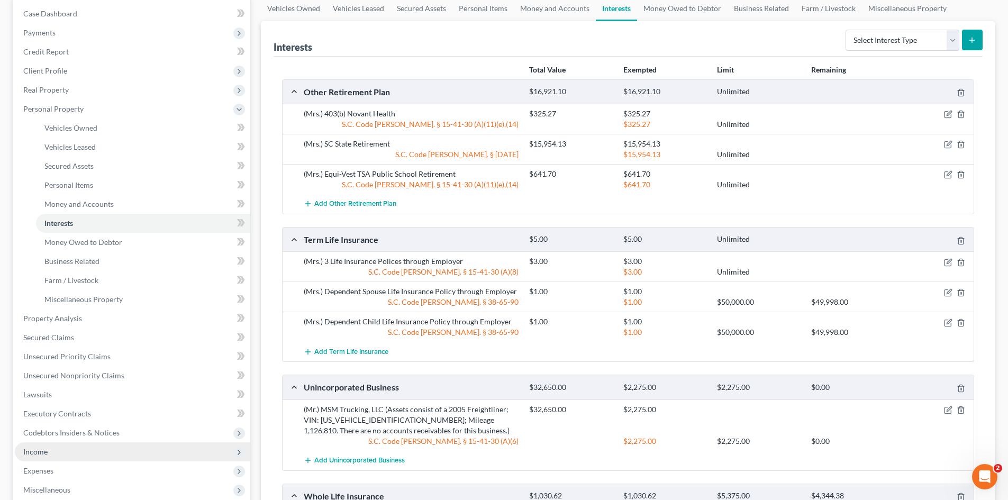
click at [48, 452] on span "Income" at bounding box center [132, 451] width 235 height 19
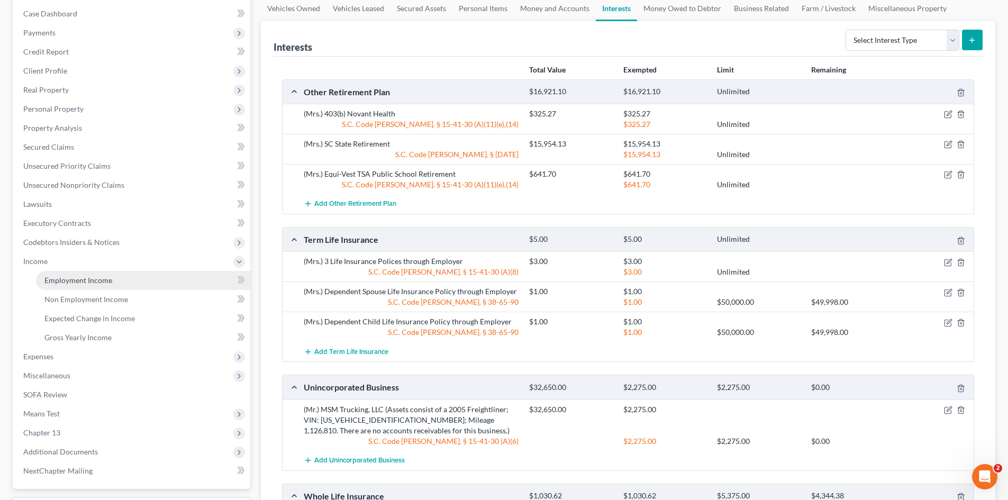
click at [73, 280] on span "Employment Income" at bounding box center [78, 280] width 68 height 9
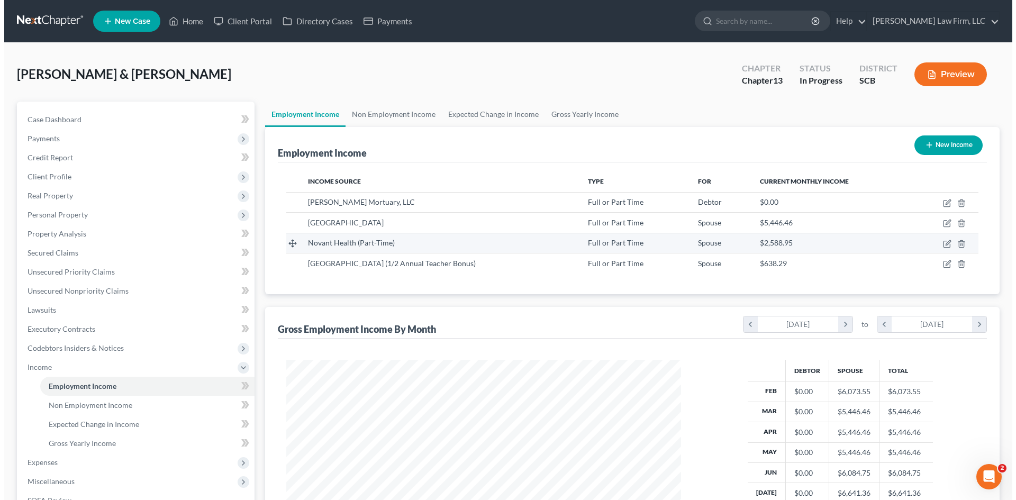
scroll to position [197, 416]
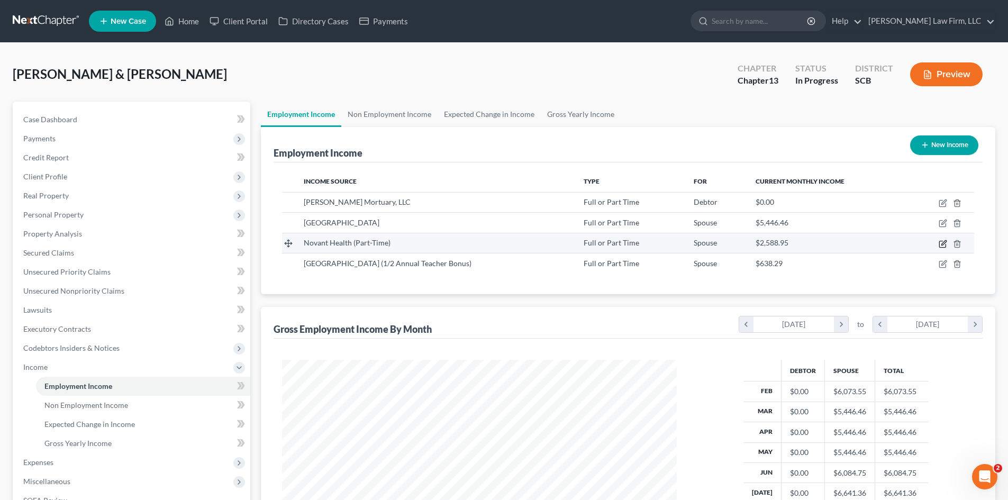
click at [941, 247] on icon "button" at bounding box center [942, 244] width 6 height 6
select select "0"
select select "42"
select select "2"
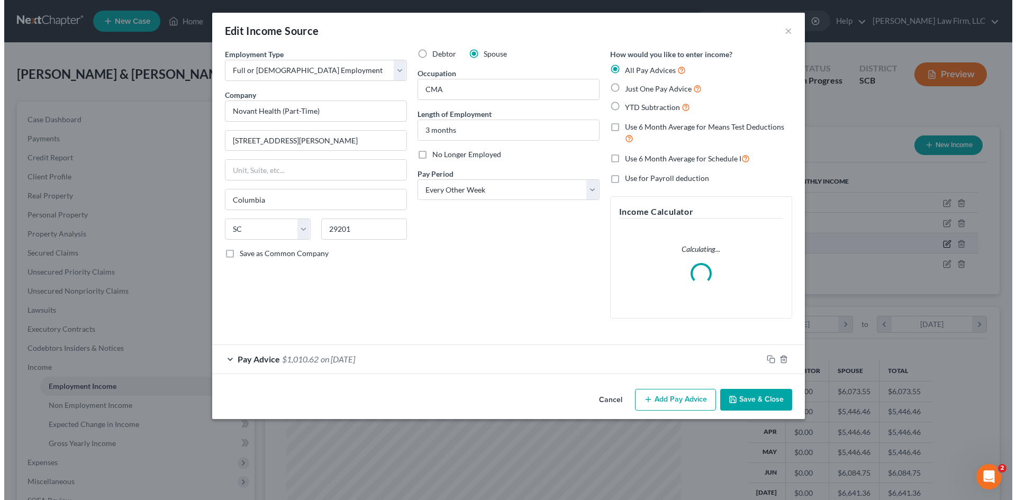
scroll to position [199, 420]
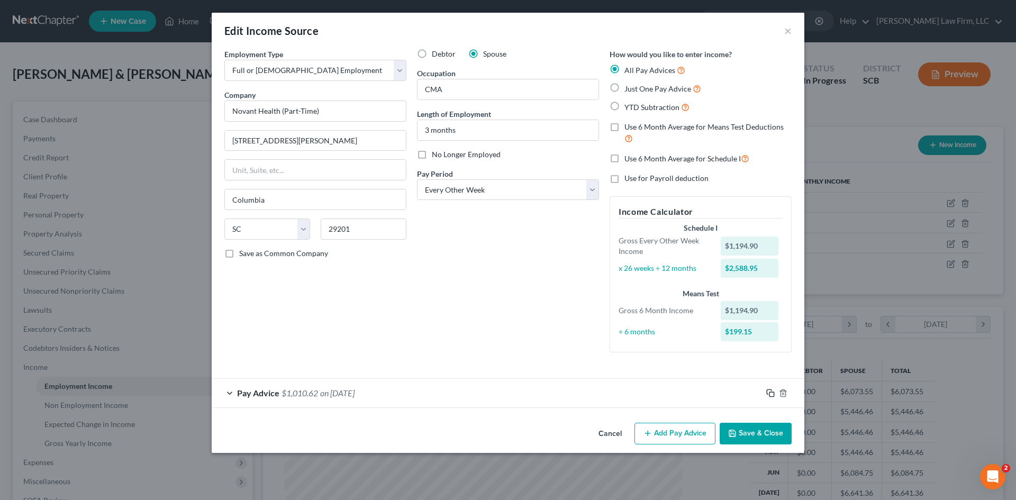
click at [770, 395] on icon "button" at bounding box center [770, 393] width 8 height 8
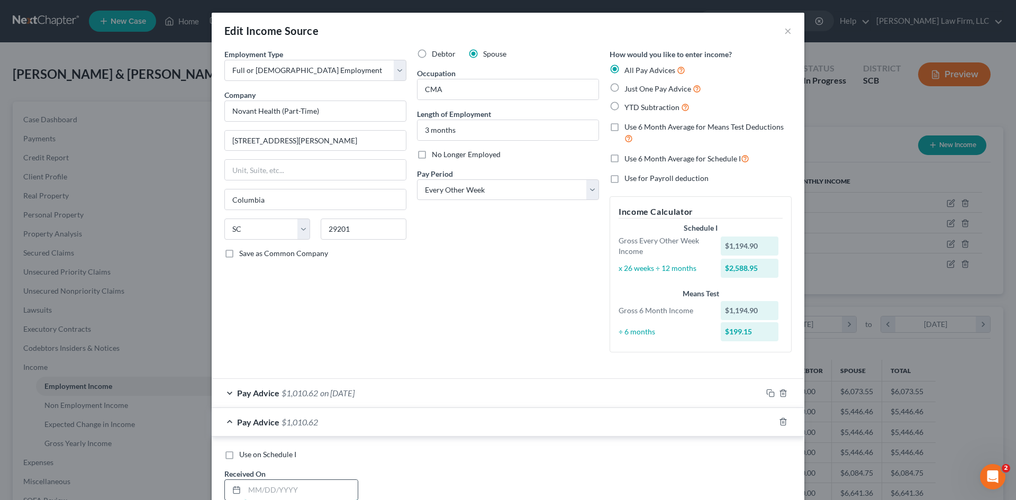
click at [325, 484] on input "text" at bounding box center [300, 490] width 113 height 20
type input "[DATE]"
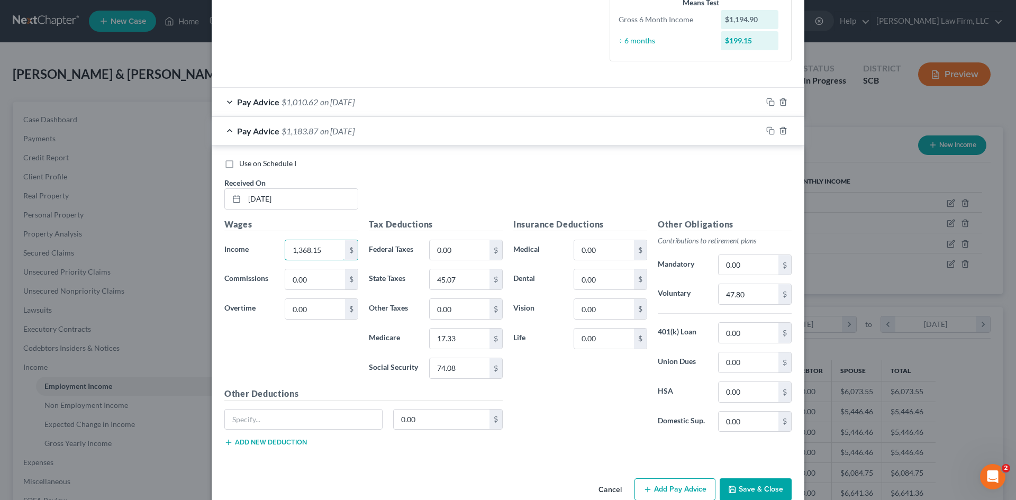
type input "1,368.15"
type input "15.96"
type input "55.38"
type input "19.84"
type input "84.83"
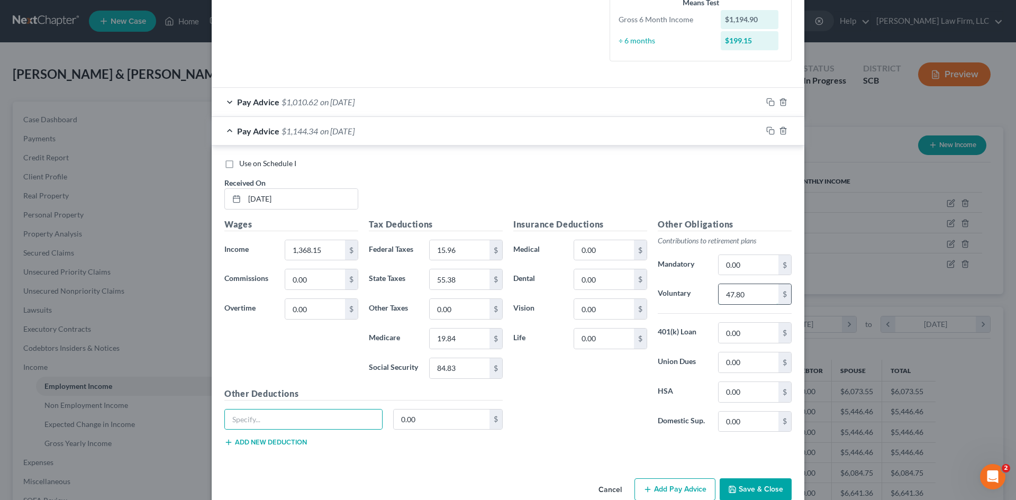
click at [754, 297] on input "47.80" at bounding box center [748, 294] width 60 height 20
type input "54.73"
click at [769, 130] on rect "button" at bounding box center [771, 132] width 5 height 5
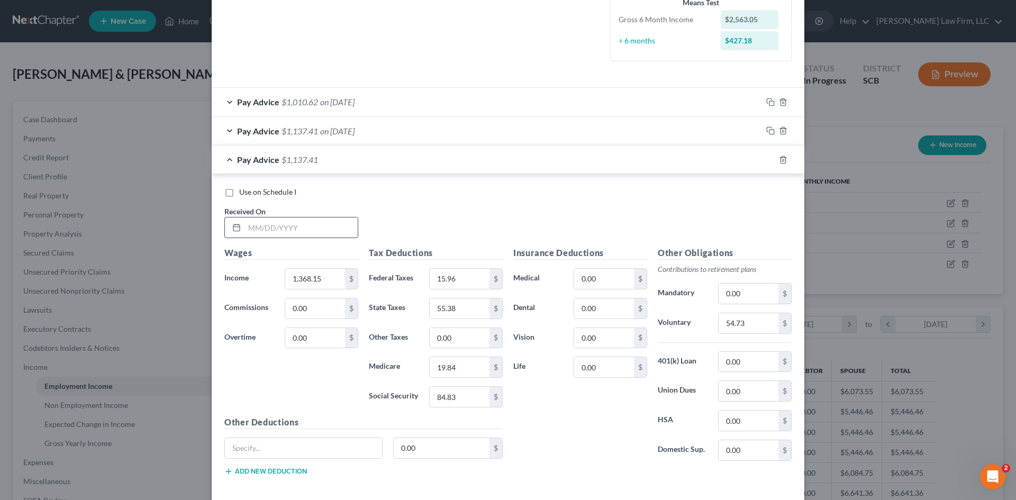
click at [271, 232] on input "text" at bounding box center [300, 227] width 113 height 20
type input "[DATE]"
type input "1,159.83"
type input "0"
type input "42.98"
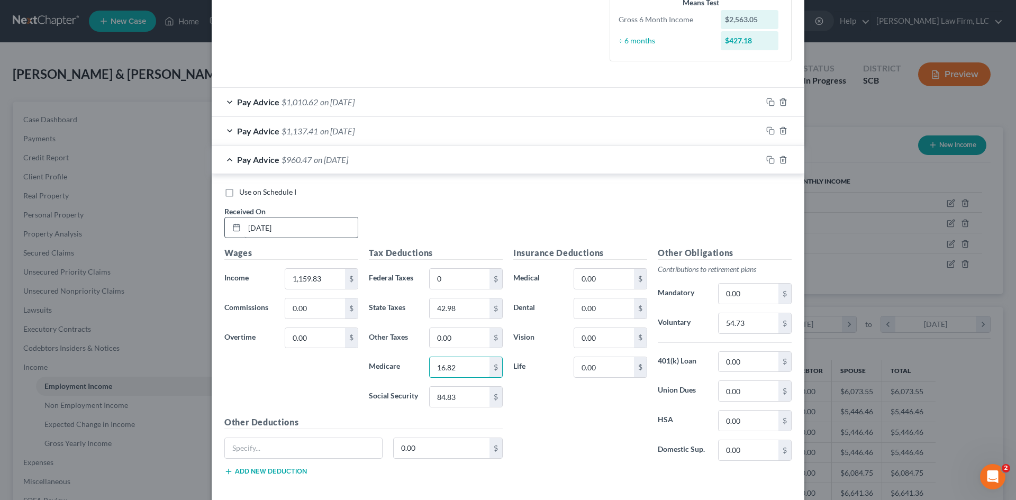
type input "16.82"
type input "71.91"
click at [718, 325] on input "54.73" at bounding box center [748, 323] width 60 height 20
type input "46.39"
click at [768, 161] on icon "button" at bounding box center [770, 160] width 8 height 8
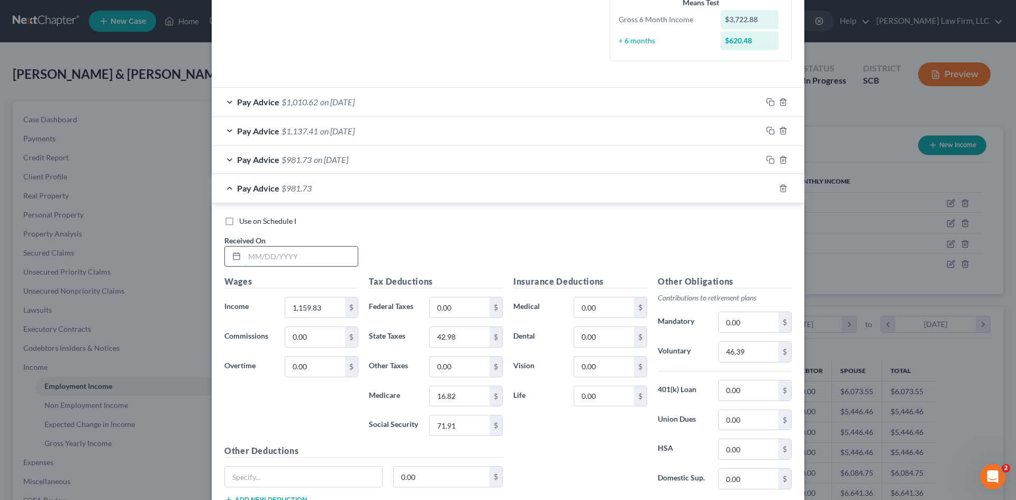
click at [330, 259] on input "text" at bounding box center [300, 257] width 113 height 20
type input "[DATE]"
type input "256.20"
type input "3.27"
type input "3.71"
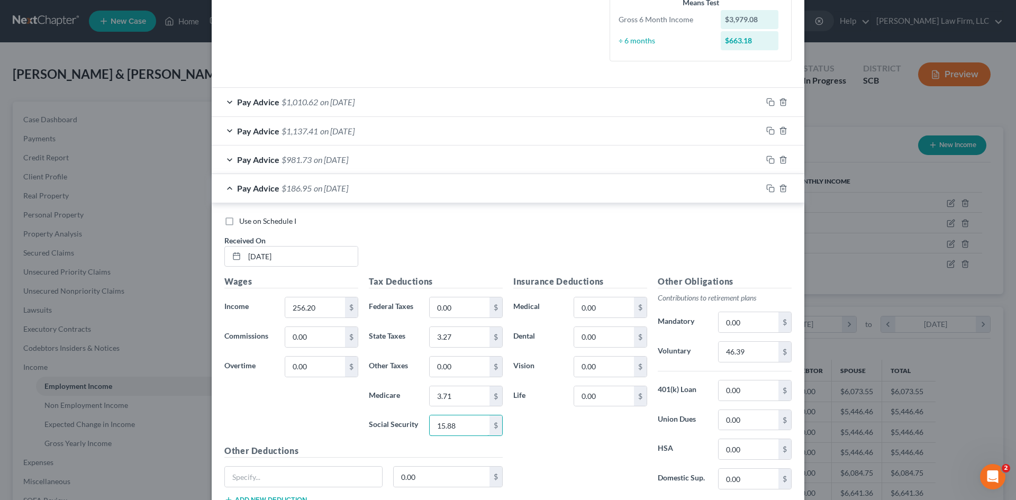
type input "15.88"
click at [767, 188] on icon "button" at bounding box center [770, 188] width 8 height 8
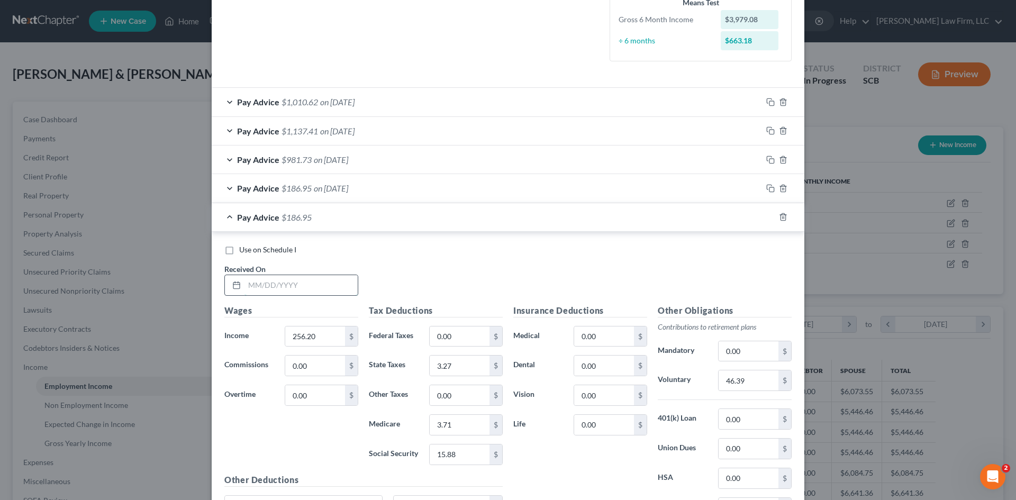
click at [308, 290] on input "text" at bounding box center [300, 285] width 113 height 20
type input "[DATE]"
type input "173.25"
type input "0.88"
type input "2.51"
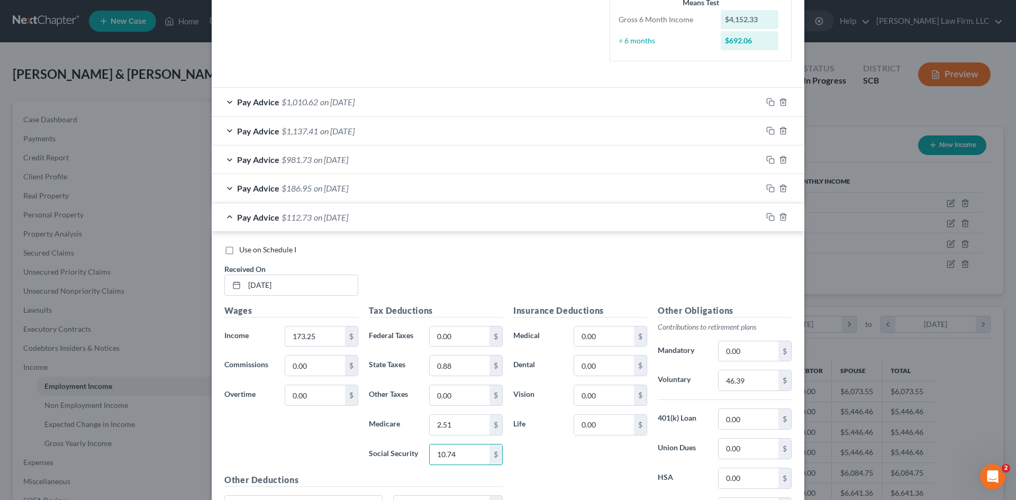
type input "10.74"
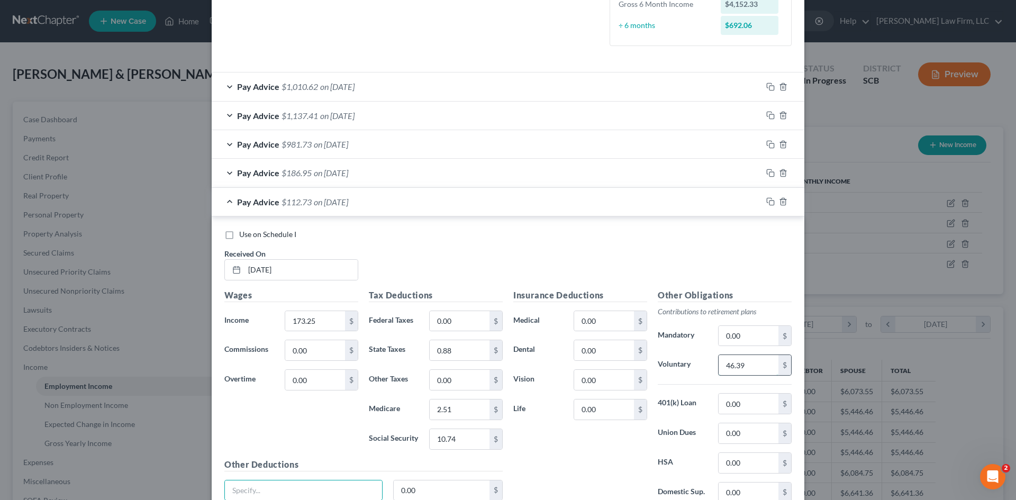
click at [748, 366] on input "46.39" at bounding box center [748, 365] width 60 height 20
type input "6.93"
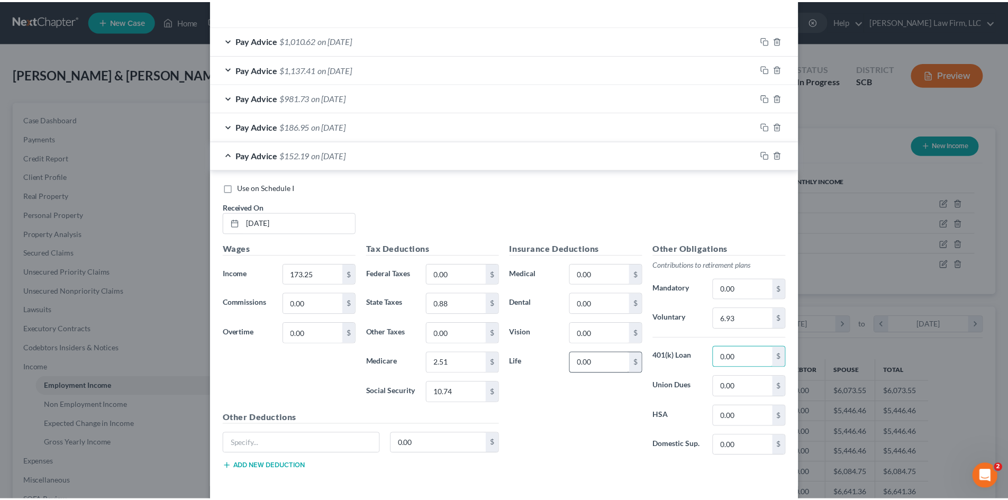
scroll to position [399, 0]
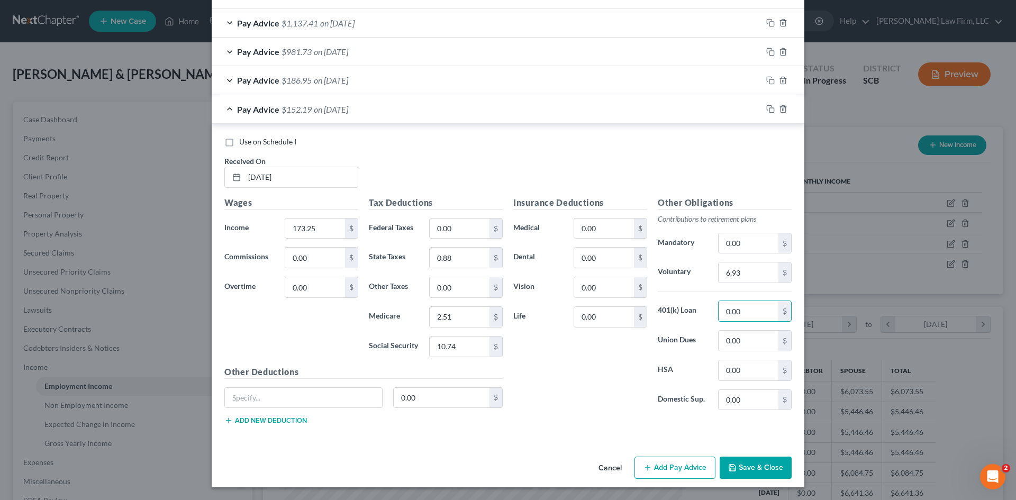
click at [750, 460] on button "Save & Close" at bounding box center [756, 468] width 72 height 22
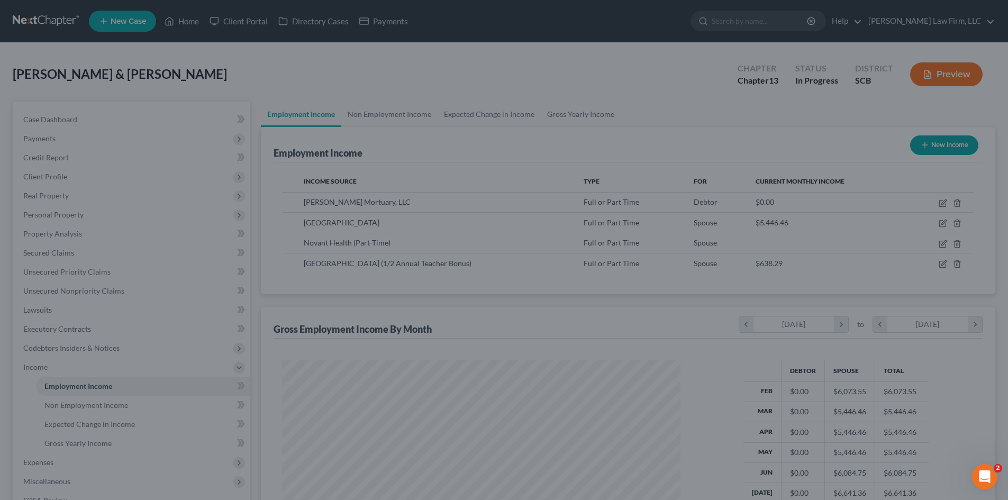
scroll to position [528865, 528646]
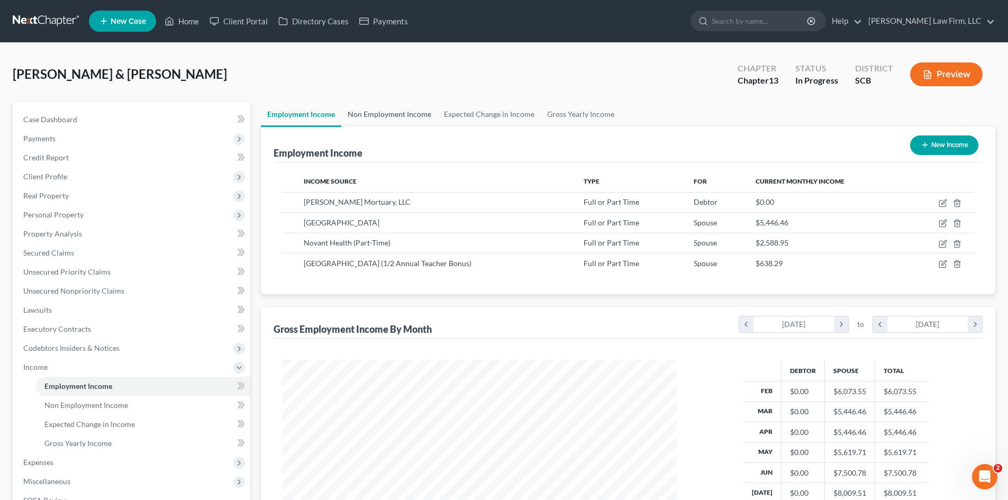
click at [362, 119] on link "Non Employment Income" at bounding box center [389, 114] width 96 height 25
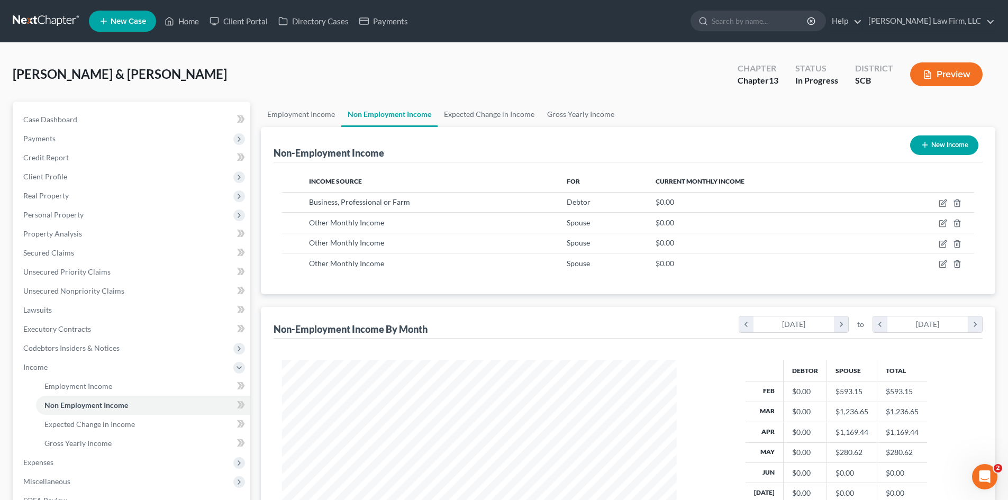
scroll to position [197, 416]
click at [277, 119] on link "Employment Income" at bounding box center [301, 114] width 80 height 25
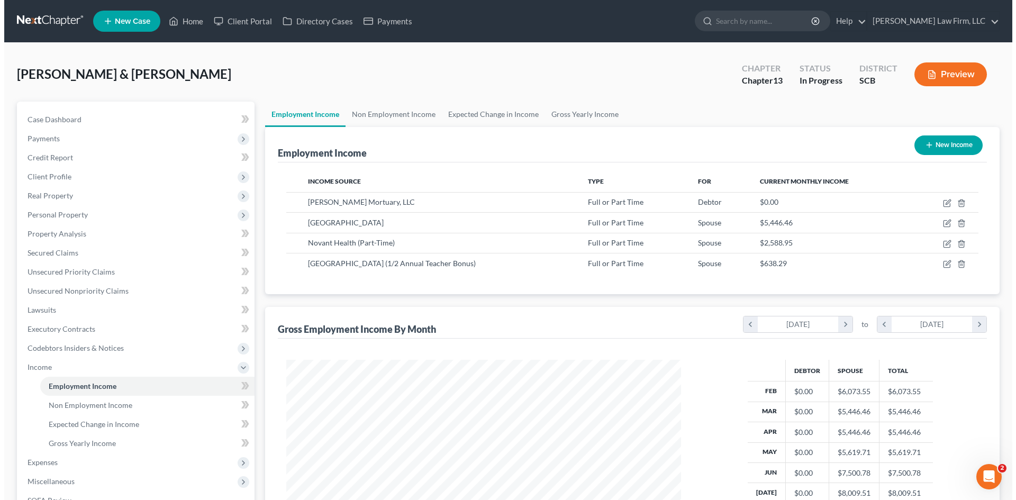
scroll to position [197, 416]
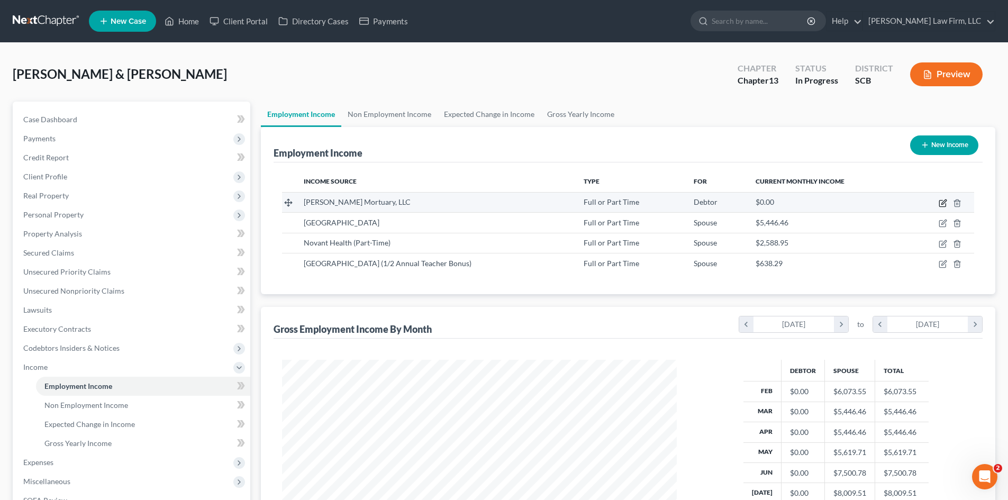
click at [942, 203] on icon "button" at bounding box center [943, 201] width 5 height 5
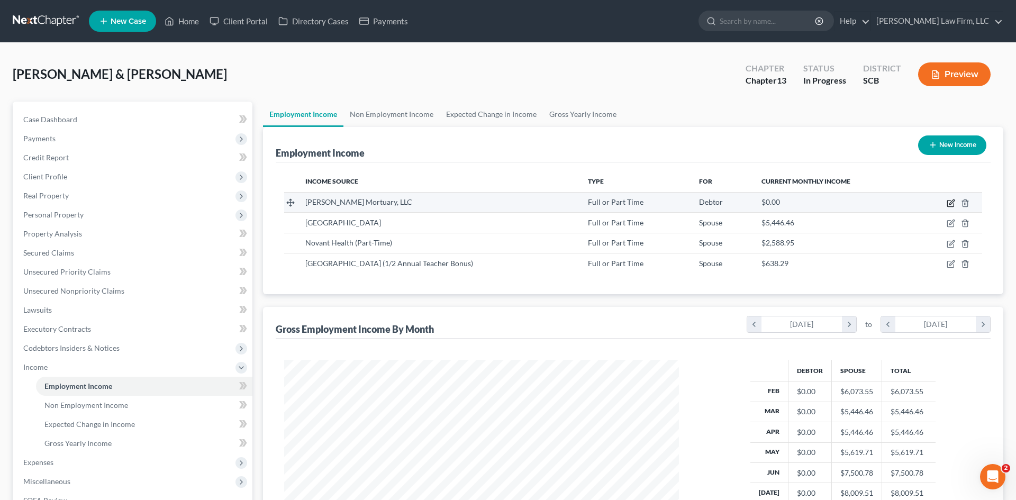
scroll to position [199, 420]
select select "0"
select select "42"
select select "2"
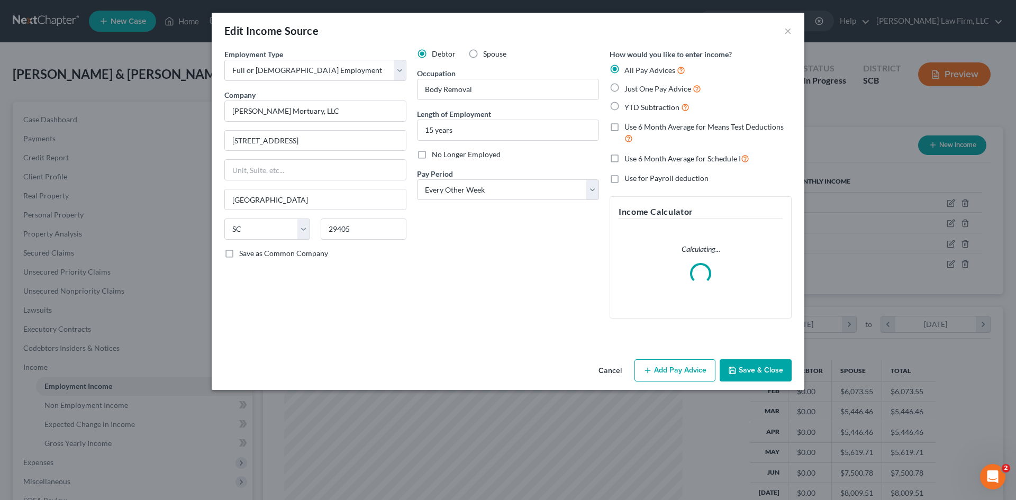
click at [648, 361] on button "Add Pay Advice" at bounding box center [674, 370] width 81 height 22
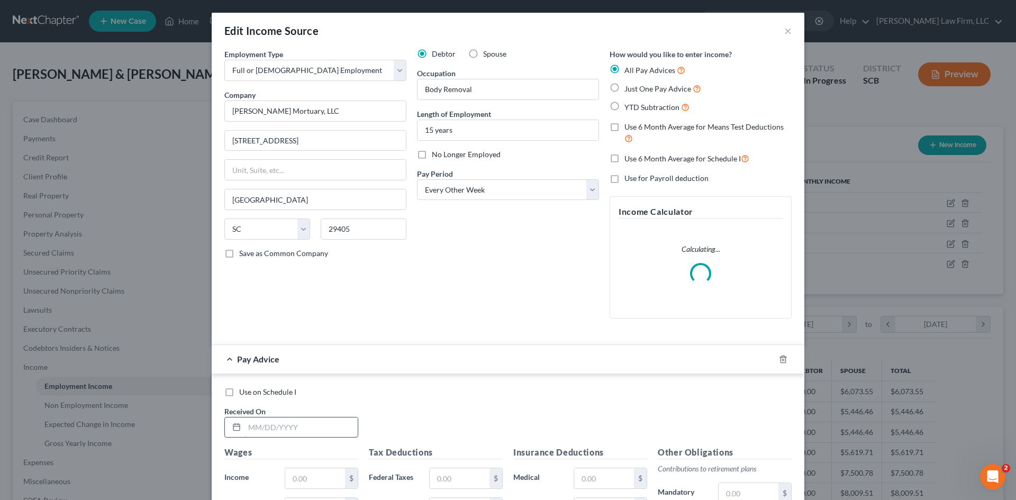
click at [306, 425] on input "text" at bounding box center [300, 427] width 113 height 20
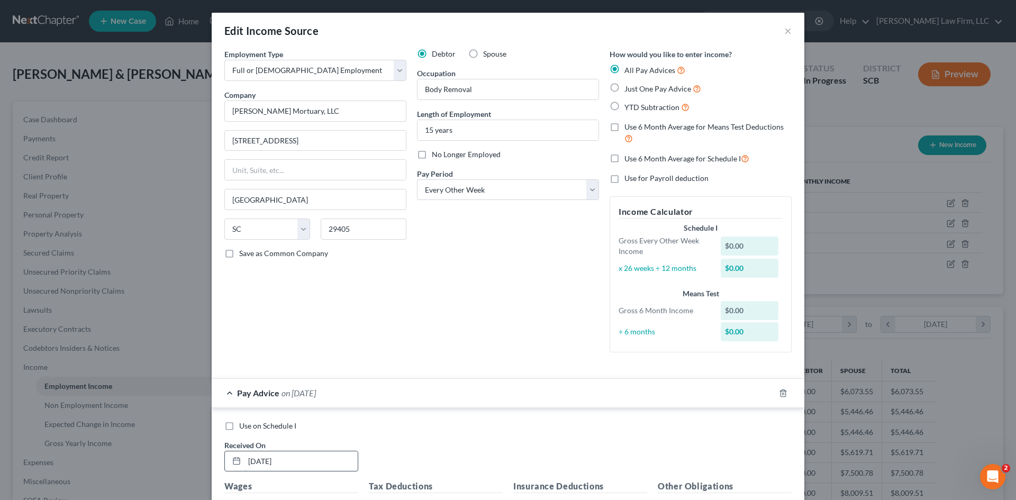
type input "[DATE]"
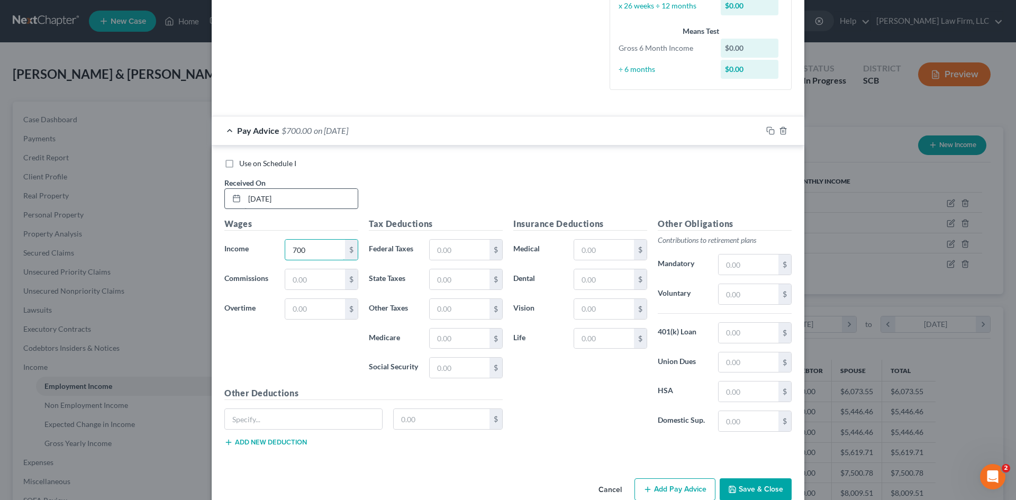
type input "700"
type input "4.23"
type input "17.35"
type input "10.15"
type input "43.40"
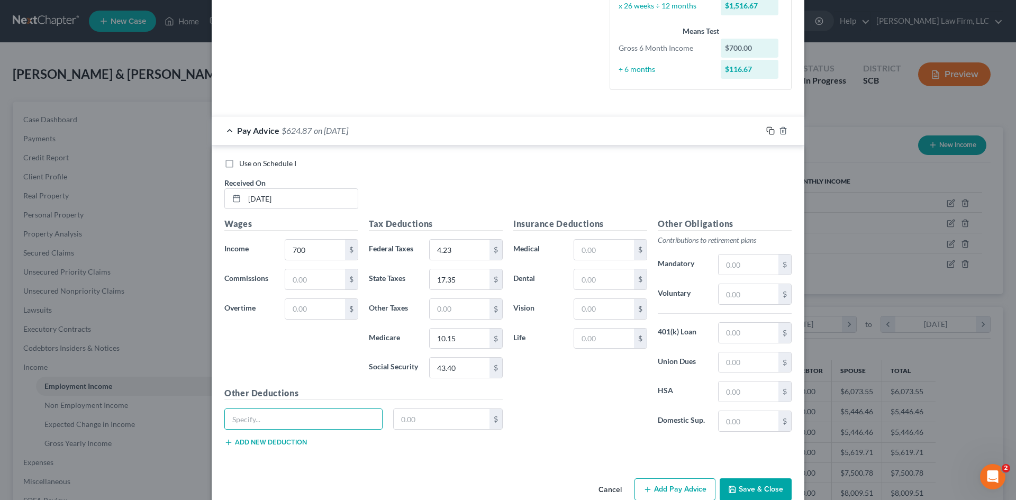
click at [767, 128] on icon "button" at bounding box center [769, 129] width 5 height 5
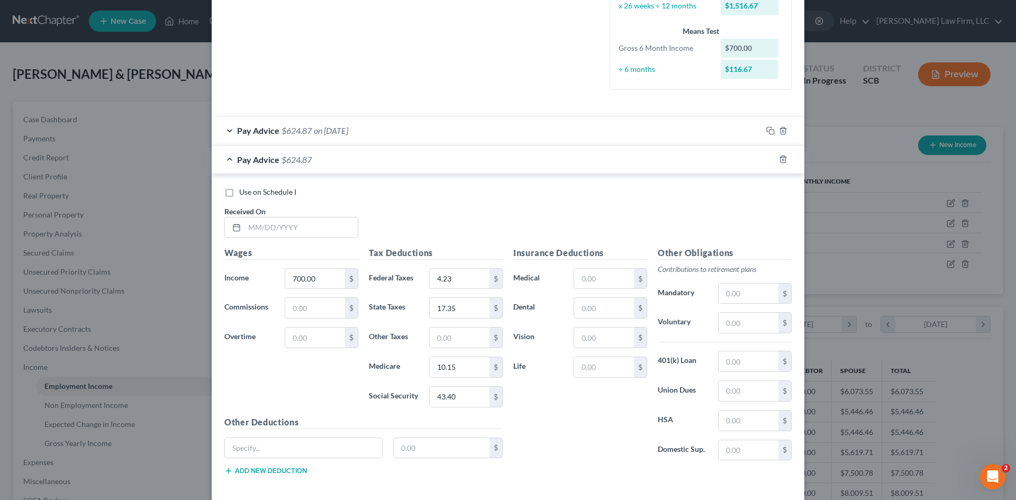
click at [315, 239] on div "Use on Schedule I Received On *" at bounding box center [508, 217] width 578 height 60
click at [310, 231] on input "text" at bounding box center [300, 227] width 113 height 20
type input "[DATE]"
type input "70"
type input "0"
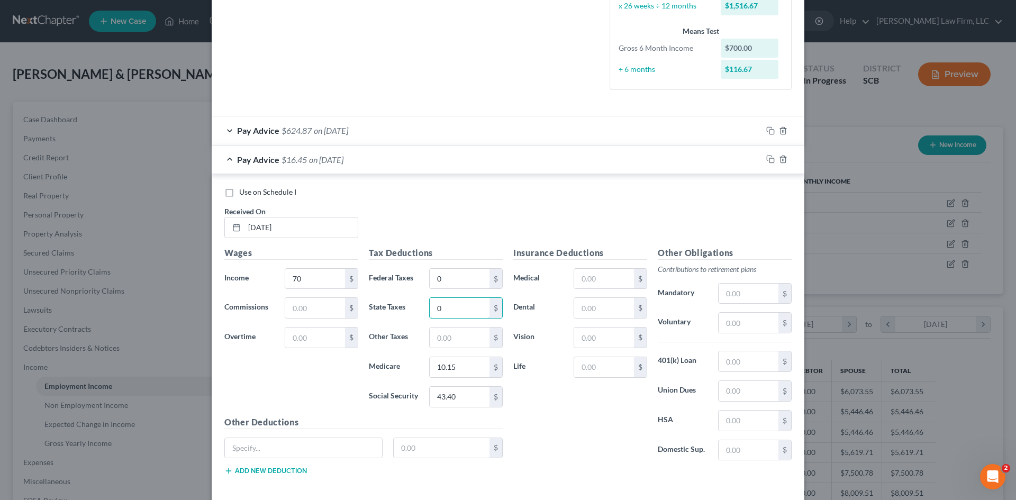
type input "0"
type input "1.02"
type input "4.34"
click at [766, 158] on icon "button" at bounding box center [770, 159] width 8 height 8
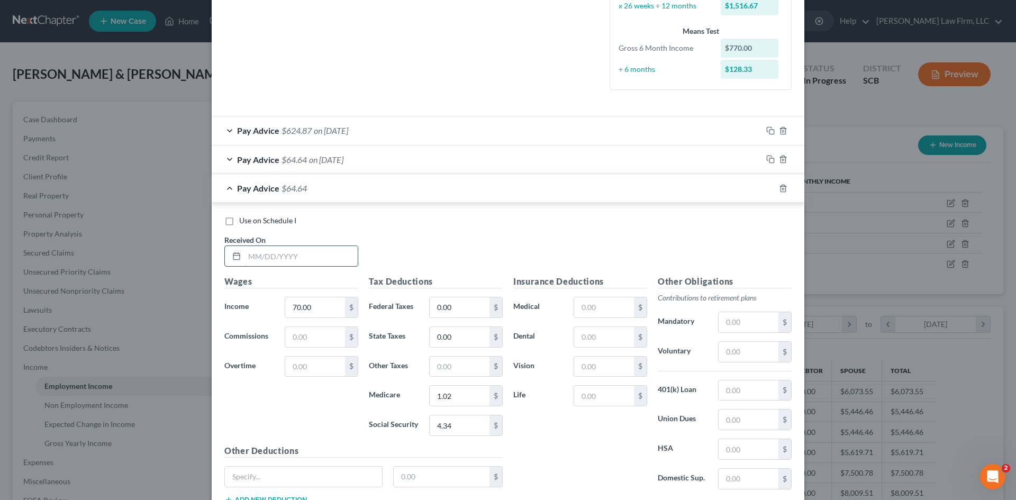
click at [272, 260] on input "text" at bounding box center [300, 256] width 113 height 20
type input "[DATE]"
type input "525"
type input "11.64"
type input "7.61"
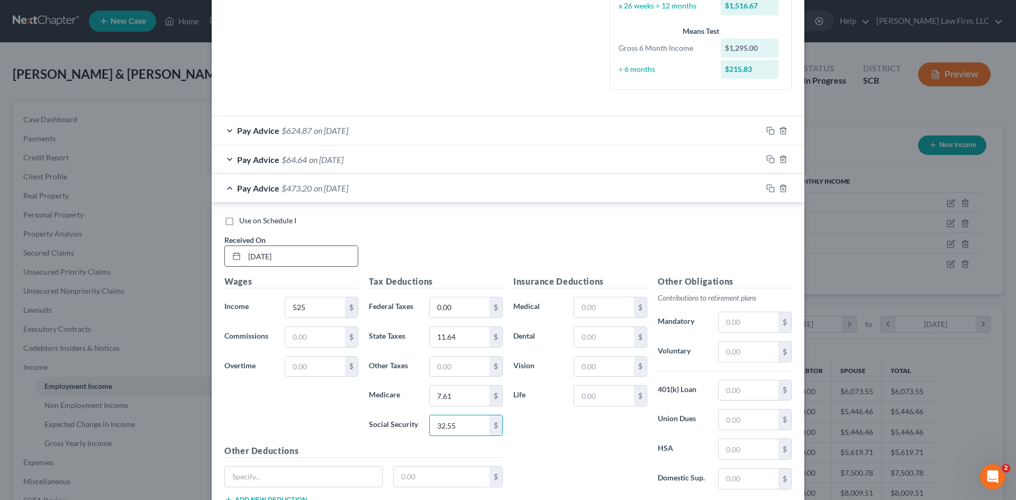
type input "32.55"
click at [766, 192] on icon "button" at bounding box center [770, 188] width 8 height 8
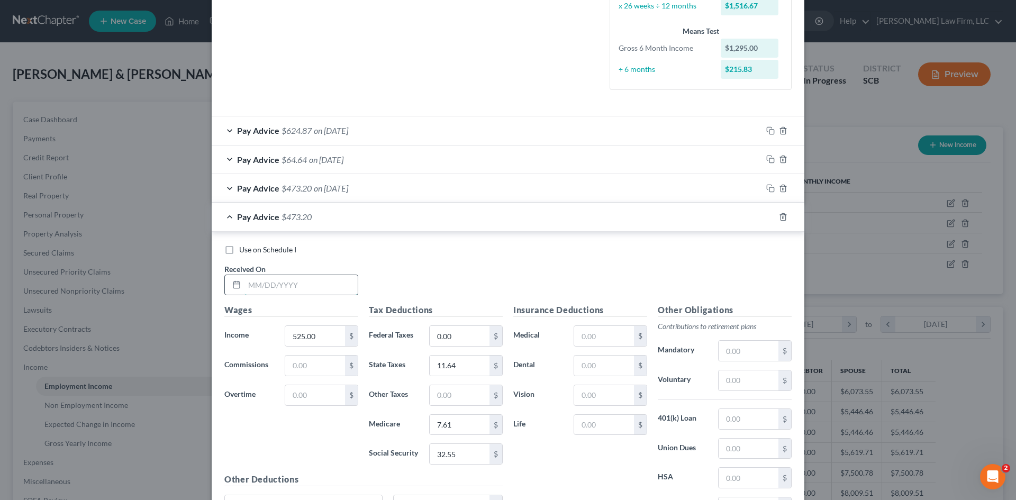
click at [271, 281] on input "text" at bounding box center [300, 285] width 113 height 20
type input "[DATE]"
type input "150"
type input "0"
type input "0.39"
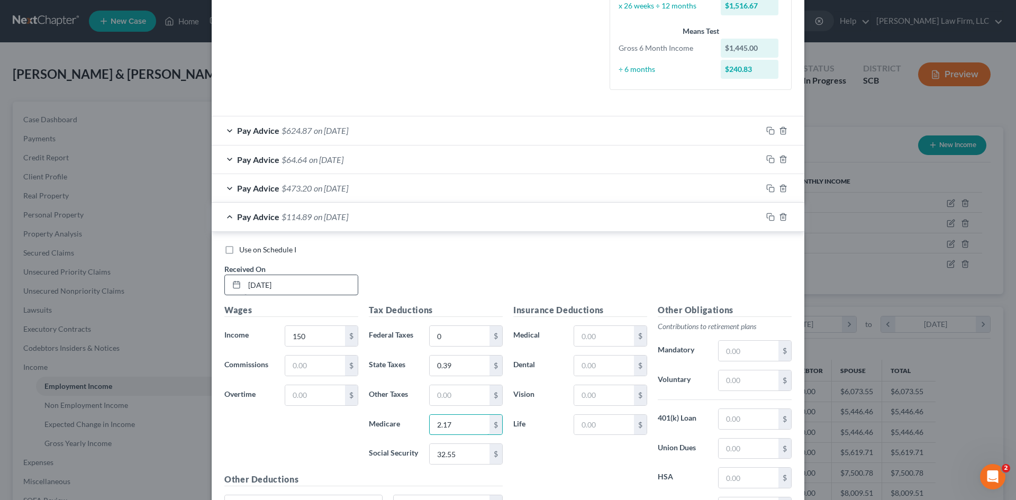
type input "2.17"
type input "9.30"
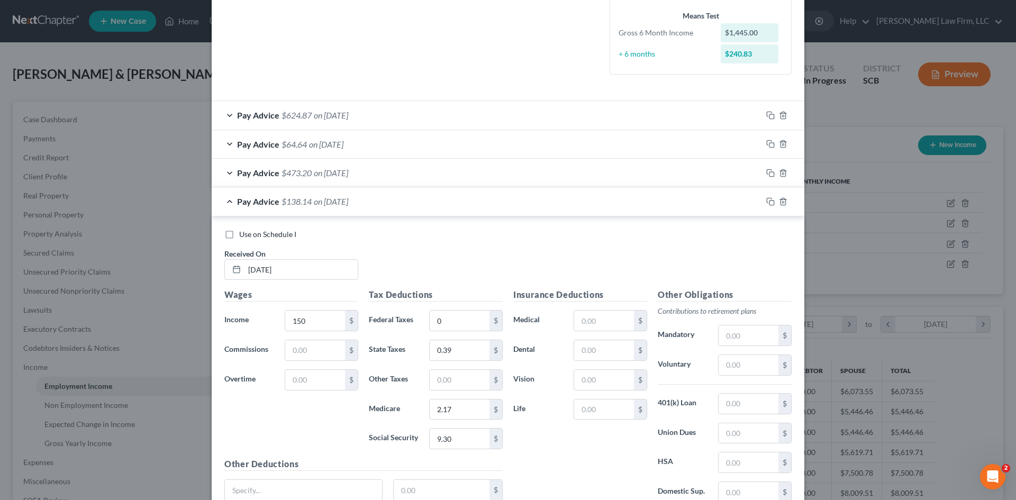
click at [766, 206] on div at bounding box center [783, 201] width 42 height 17
click at [766, 202] on icon "button" at bounding box center [770, 201] width 8 height 8
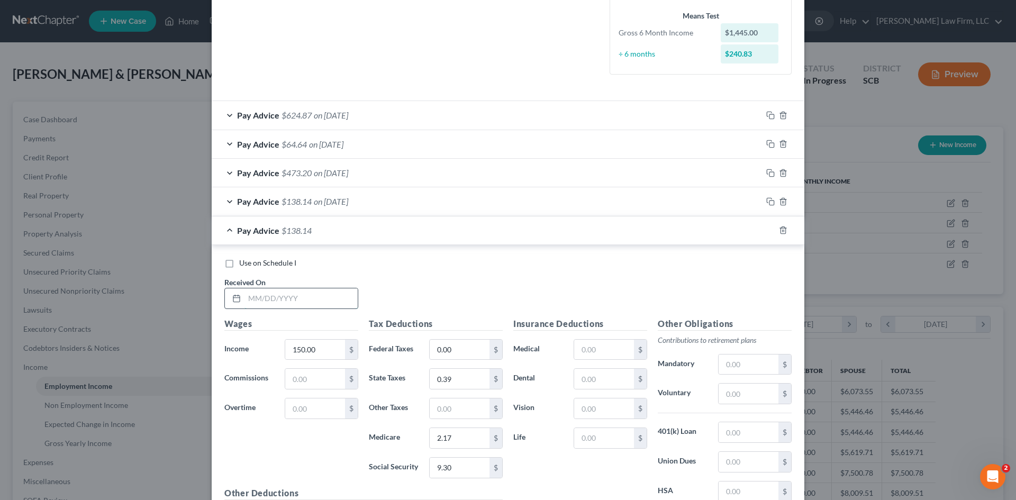
click at [298, 292] on input "text" at bounding box center [300, 298] width 113 height 20
type input "[DATE]"
type input "250"
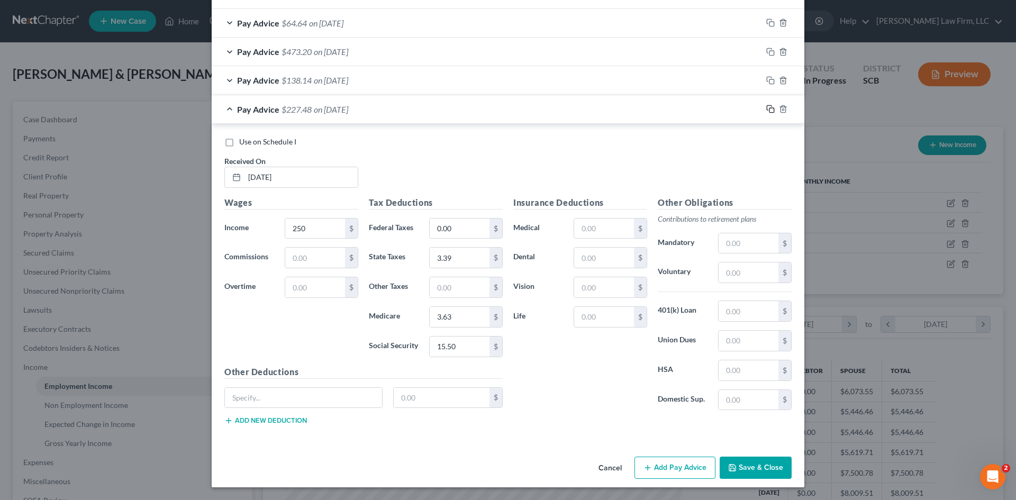
click at [768, 112] on icon "button" at bounding box center [770, 109] width 8 height 8
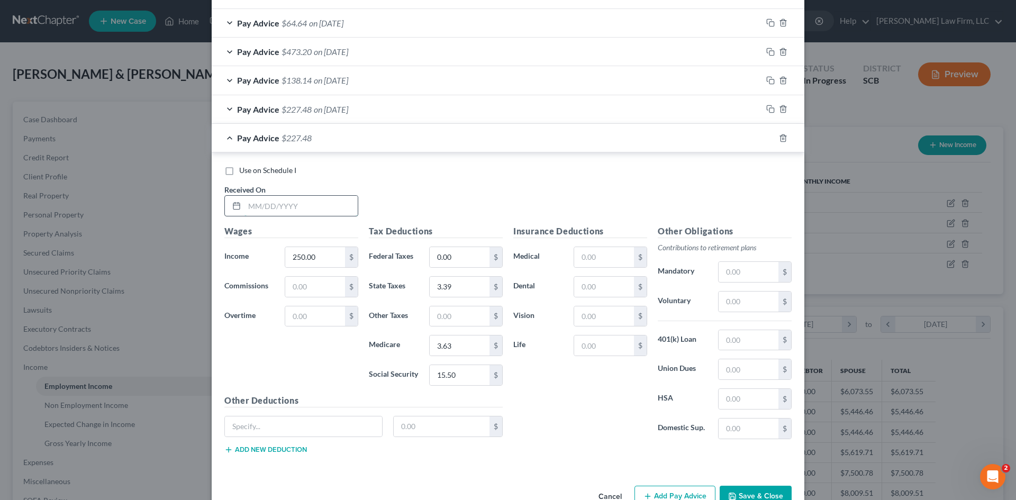
click at [292, 206] on input "text" at bounding box center [300, 206] width 113 height 20
click at [767, 139] on icon "button" at bounding box center [770, 138] width 8 height 8
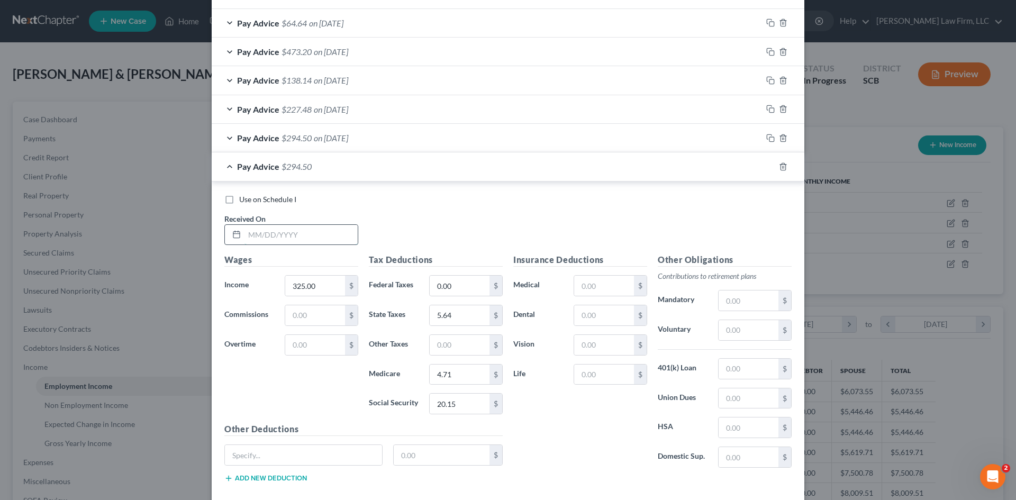
click at [263, 236] on input "text" at bounding box center [300, 235] width 113 height 20
click at [768, 163] on icon "button" at bounding box center [770, 166] width 8 height 8
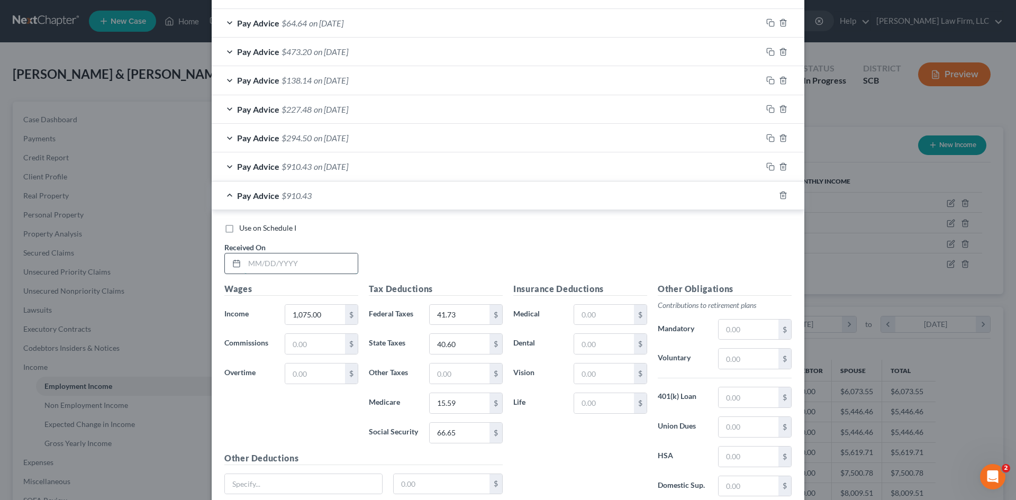
click at [257, 260] on input "text" at bounding box center [300, 263] width 113 height 20
click at [769, 196] on rect "button" at bounding box center [771, 196] width 5 height 5
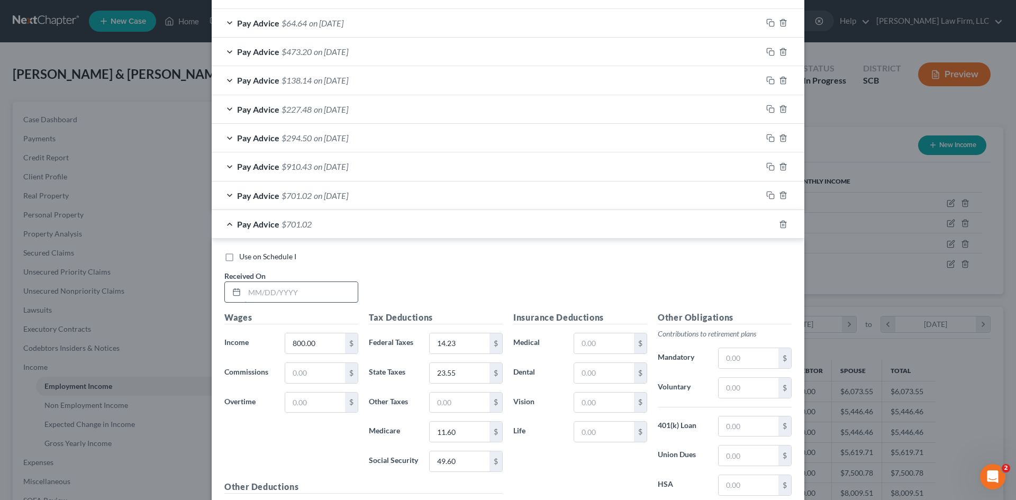
click at [283, 296] on input "text" at bounding box center [300, 292] width 113 height 20
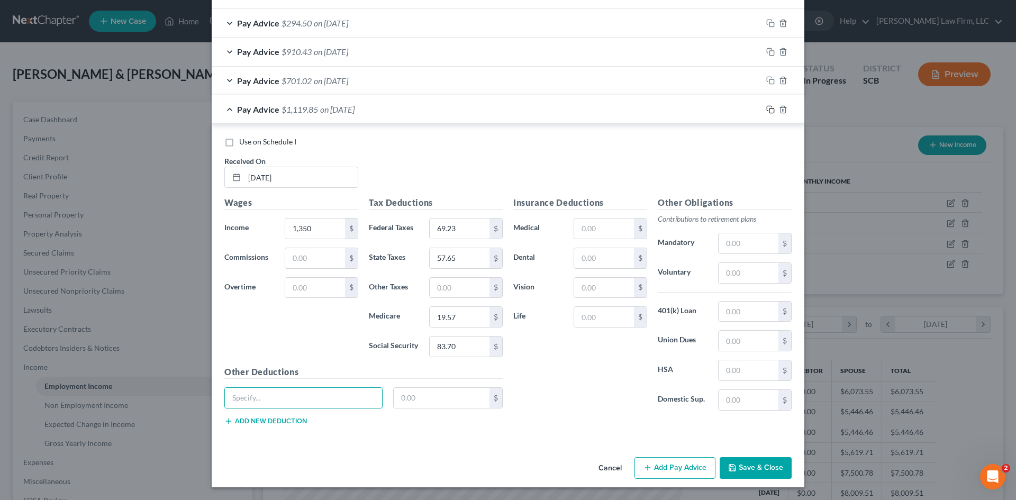
click at [767, 110] on icon "button" at bounding box center [770, 109] width 8 height 8
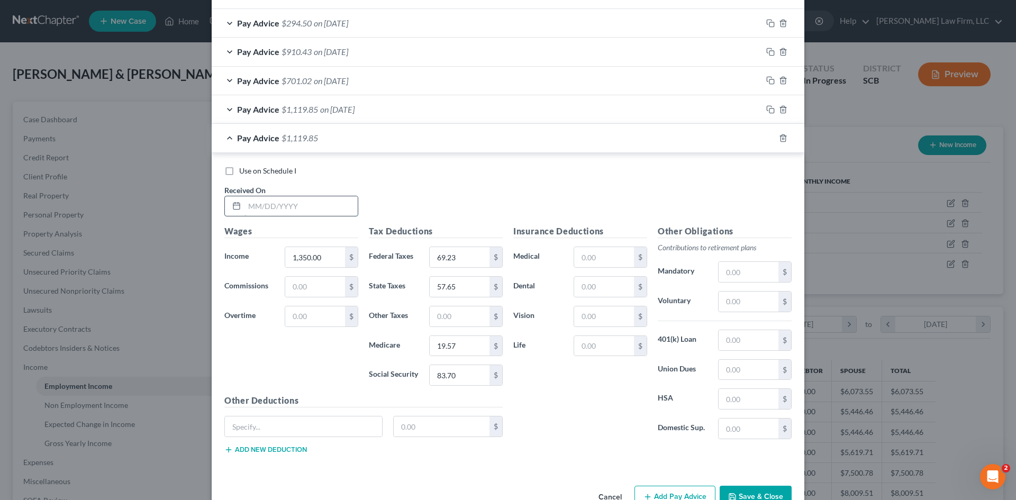
drag, startPoint x: 312, startPoint y: 212, endPoint x: 310, endPoint y: 206, distance: 5.7
click at [312, 212] on input "text" at bounding box center [300, 206] width 113 height 20
click at [438, 384] on input "55.0" at bounding box center [460, 375] width 60 height 20
click at [767, 140] on icon "button" at bounding box center [770, 138] width 8 height 8
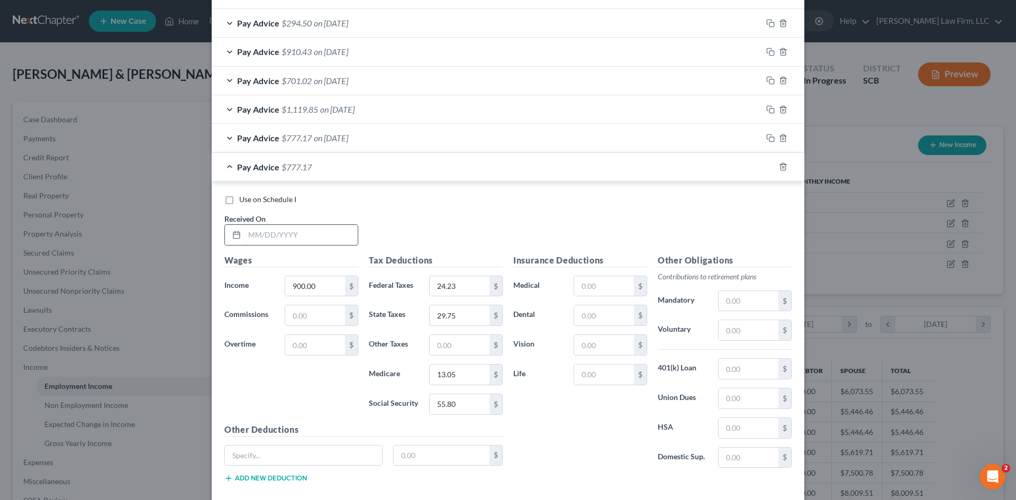
click at [315, 229] on input "text" at bounding box center [300, 235] width 113 height 20
click at [766, 164] on icon "button" at bounding box center [770, 166] width 8 height 8
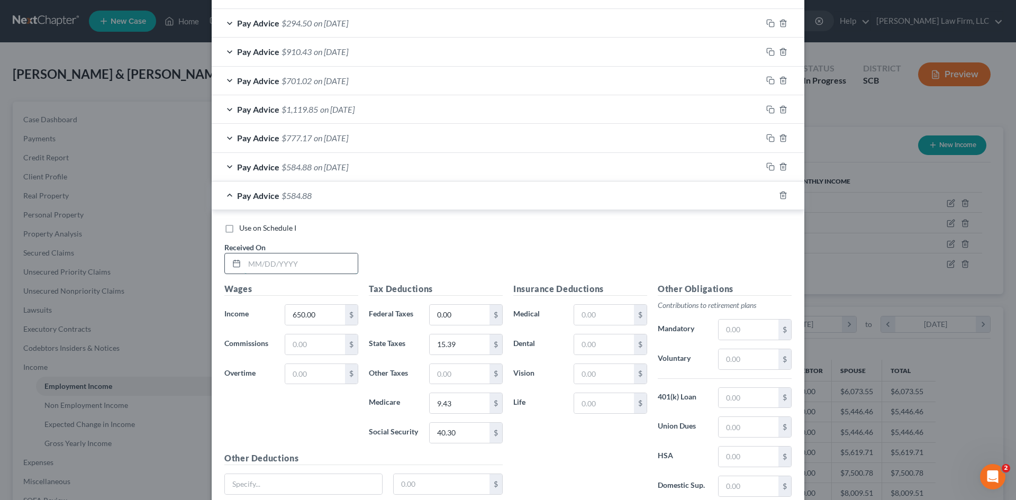
click at [325, 271] on input "text" at bounding box center [300, 263] width 113 height 20
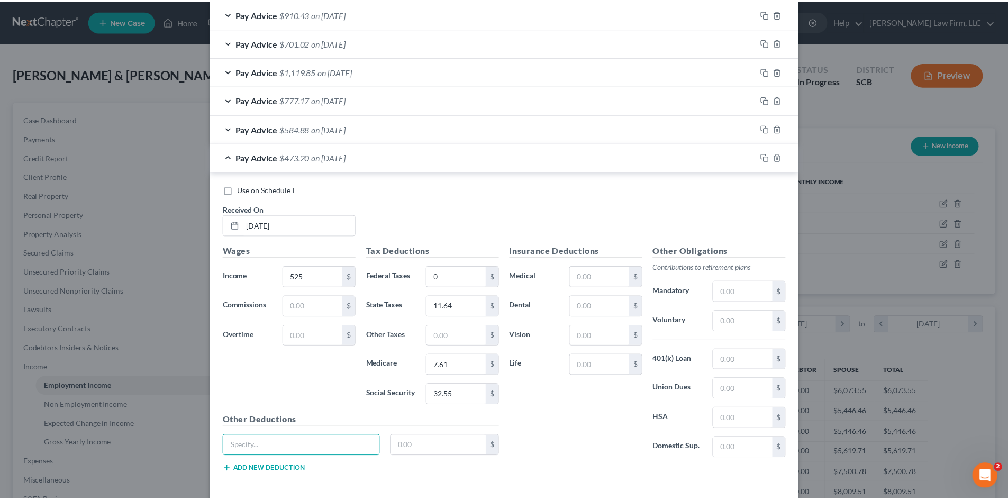
scroll to position [600, 0]
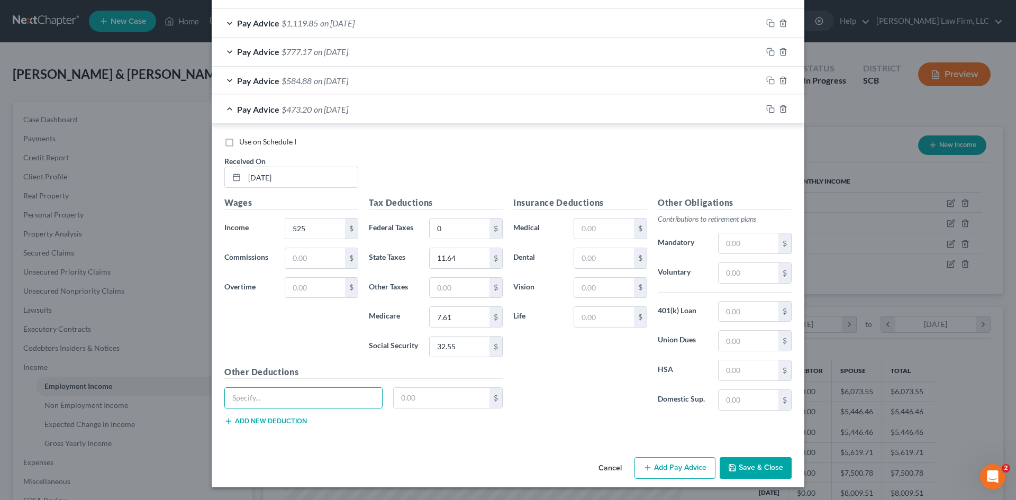
click at [757, 465] on button "Save & Close" at bounding box center [756, 468] width 72 height 22
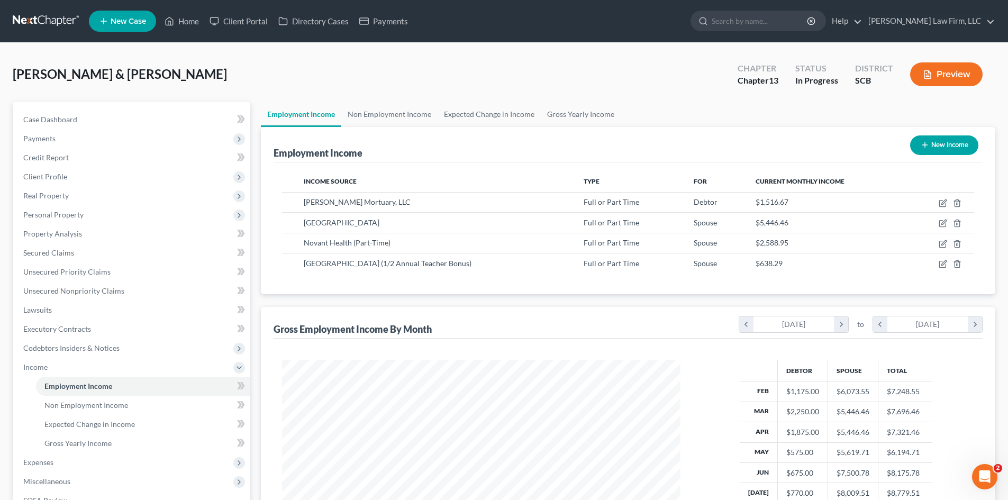
scroll to position [528865, 528646]
click at [389, 120] on link "Non Employment Income" at bounding box center [389, 114] width 96 height 25
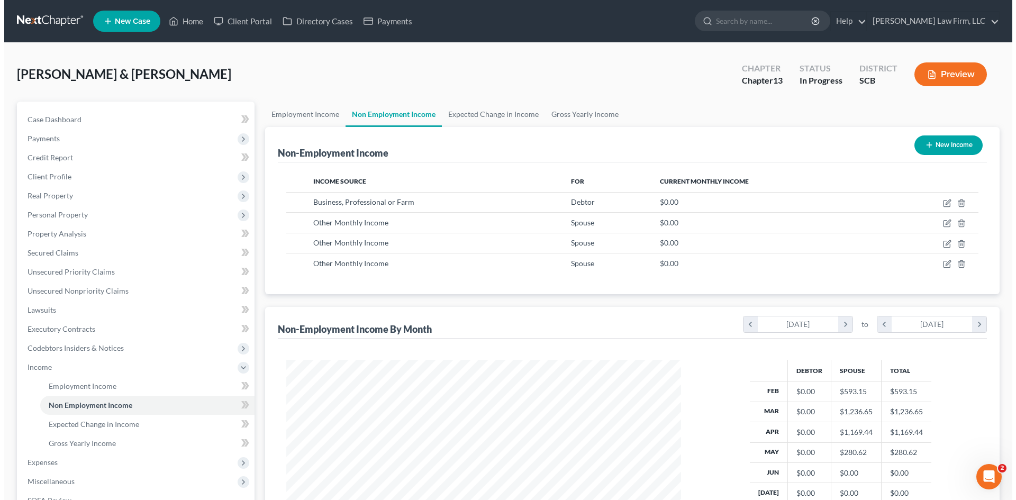
scroll to position [197, 416]
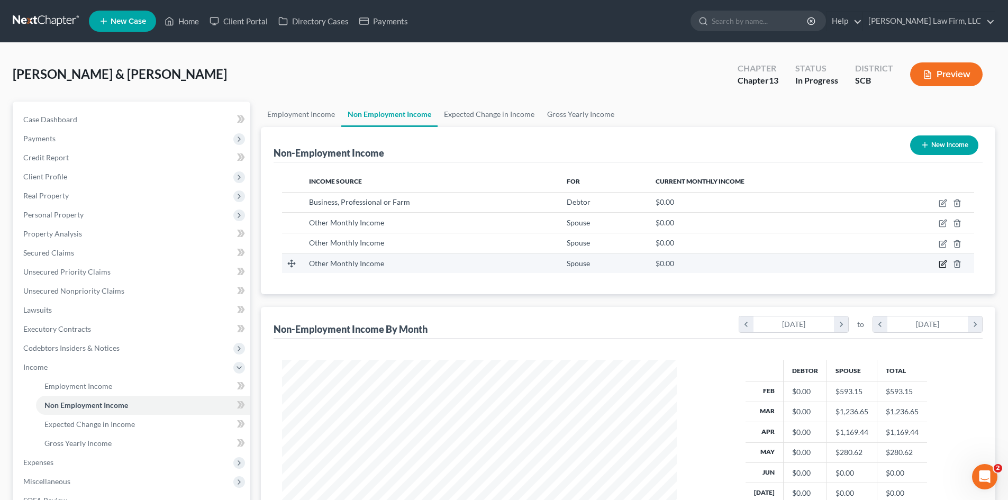
click at [941, 261] on icon "button" at bounding box center [943, 264] width 8 height 8
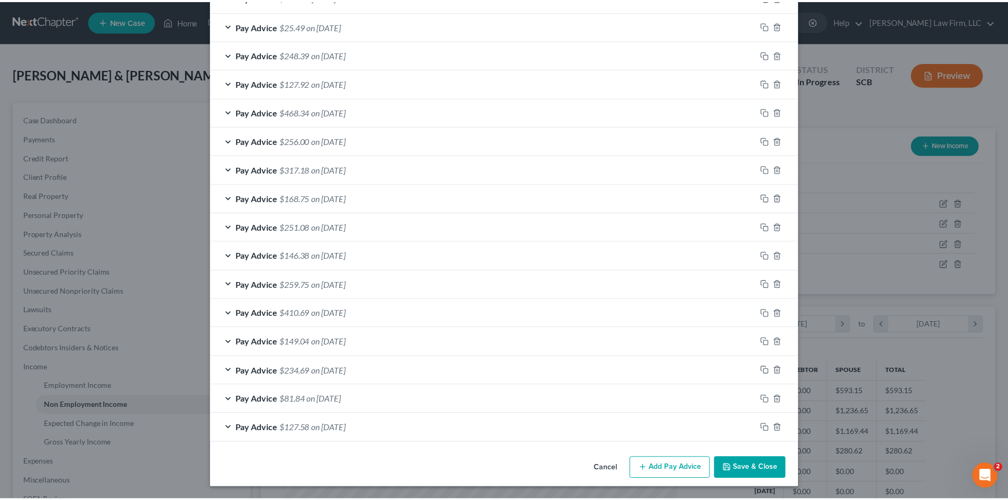
scroll to position [267, 0]
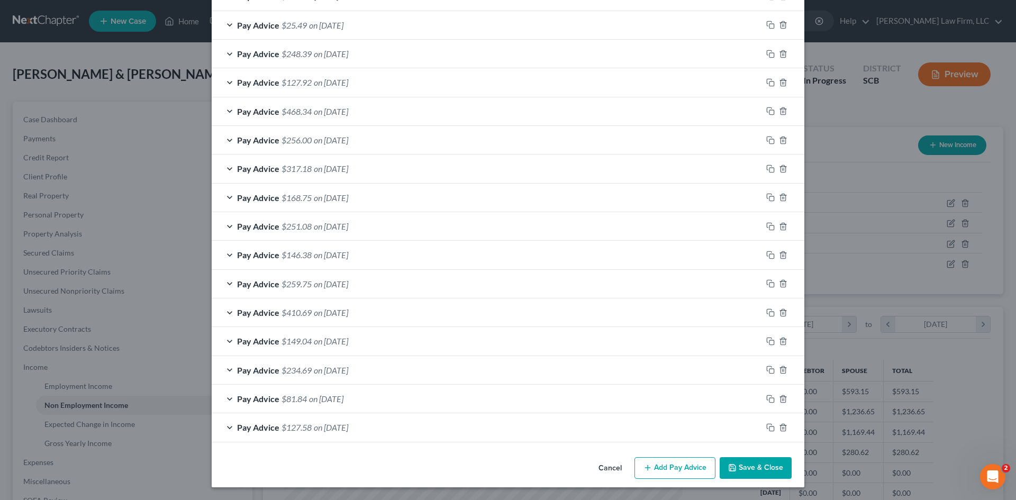
click at [748, 472] on button "Save & Close" at bounding box center [756, 468] width 72 height 22
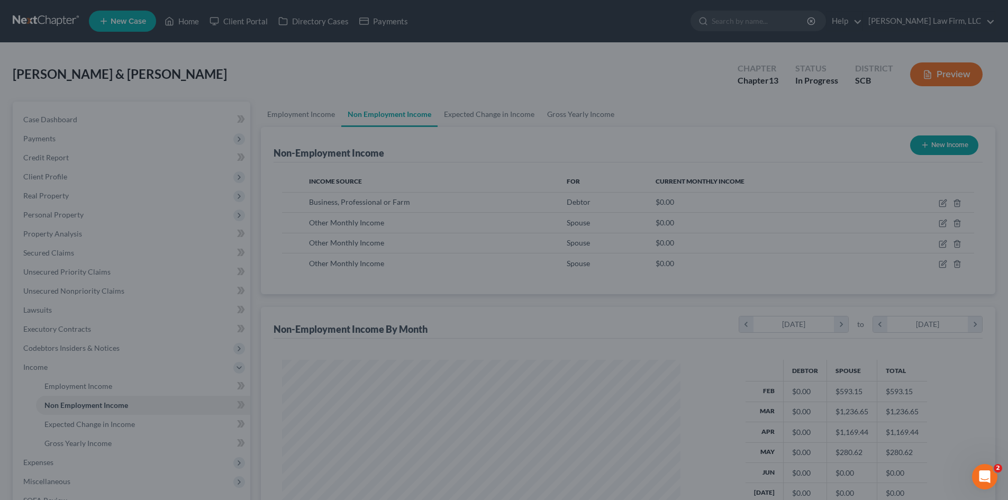
scroll to position [528865, 528646]
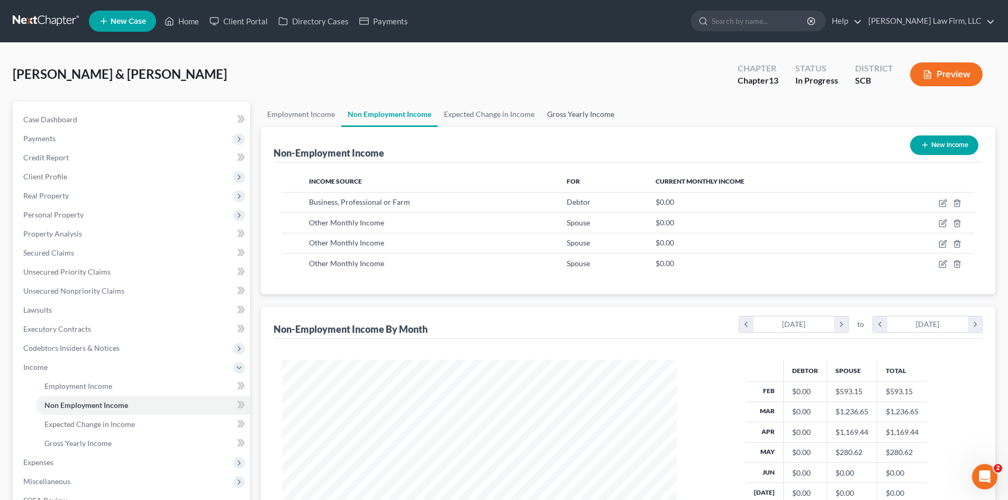
click at [581, 117] on link "Gross Yearly Income" at bounding box center [581, 114] width 80 height 25
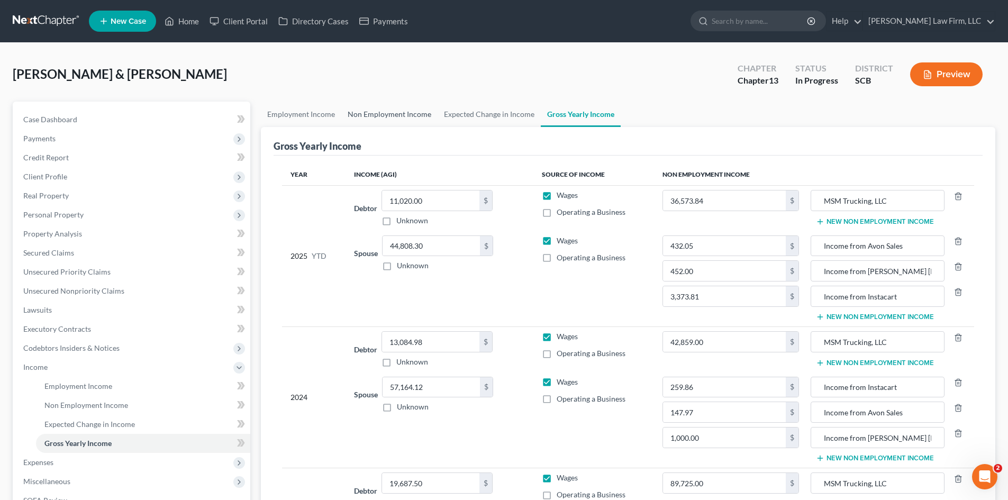
click at [388, 106] on link "Non Employment Income" at bounding box center [389, 114] width 96 height 25
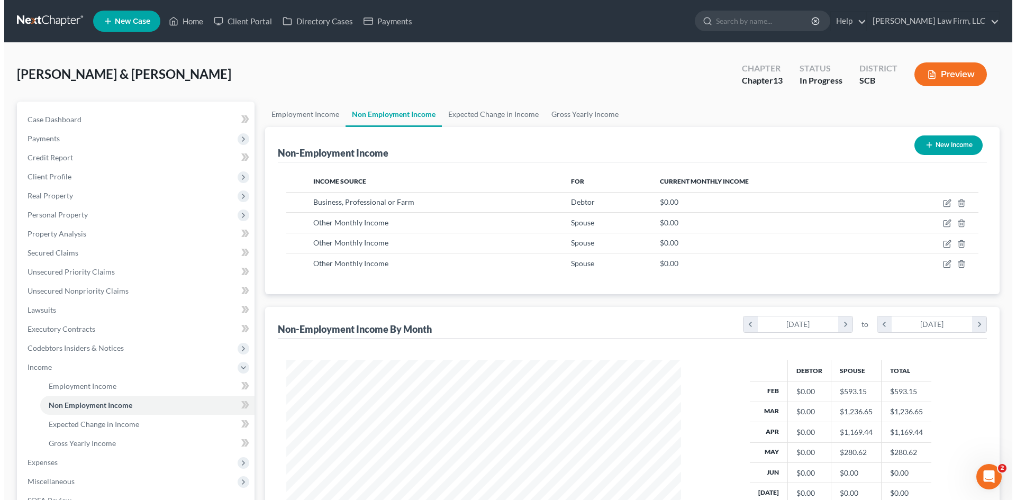
scroll to position [197, 416]
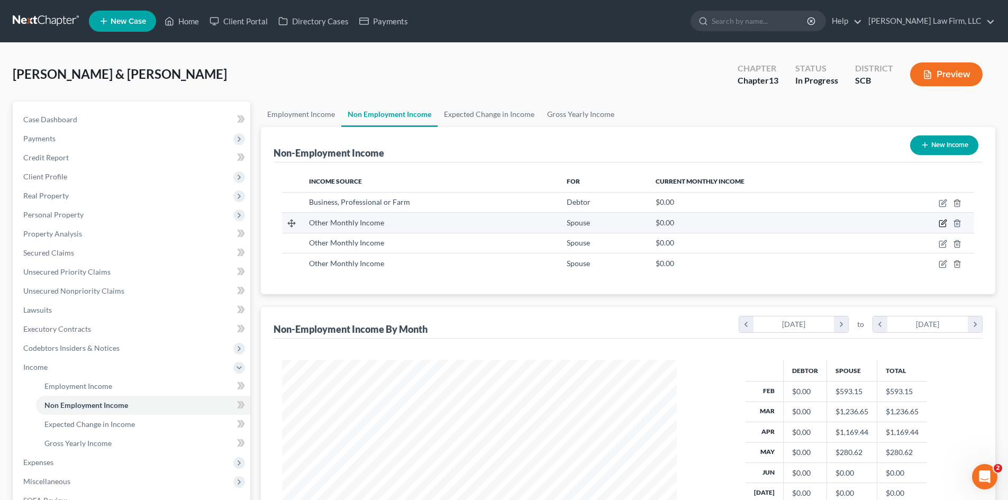
click at [943, 223] on icon "button" at bounding box center [943, 223] width 8 height 8
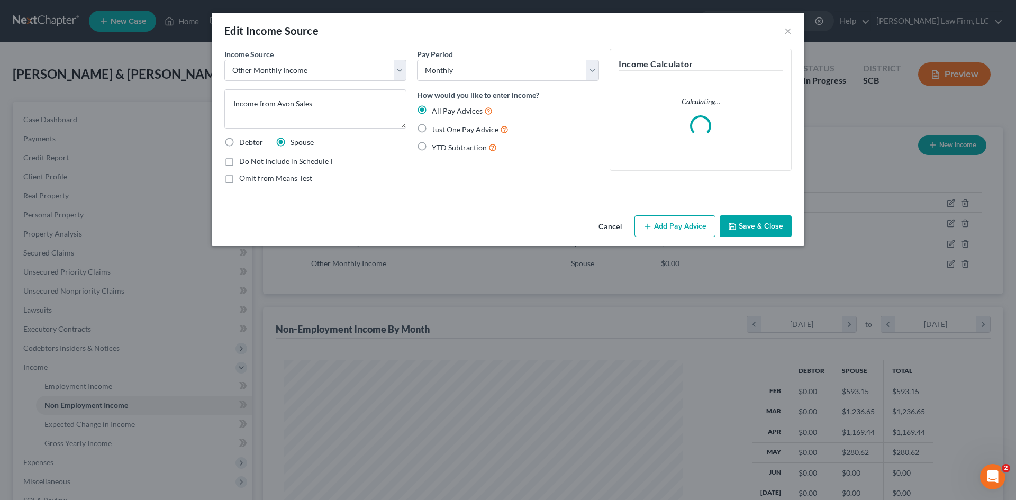
scroll to position [199, 420]
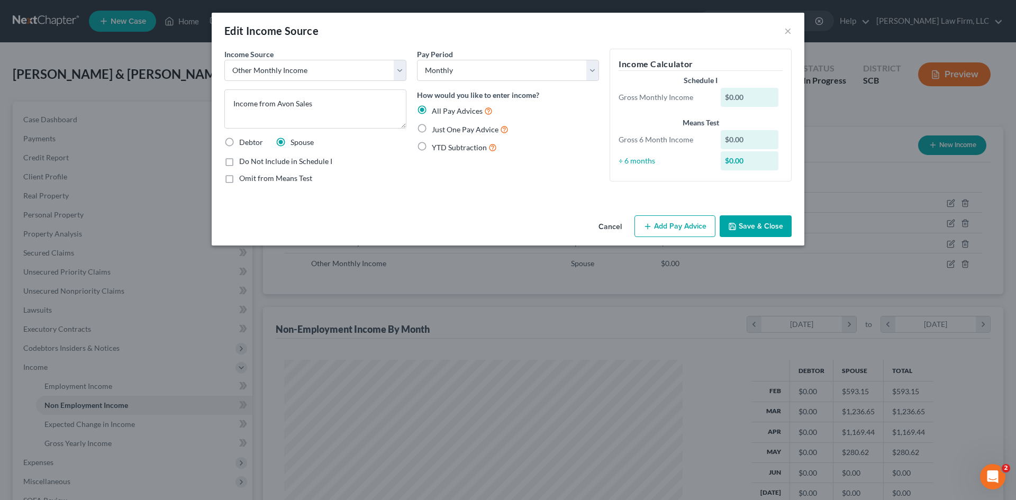
click at [688, 231] on button "Add Pay Advice" at bounding box center [674, 226] width 81 height 22
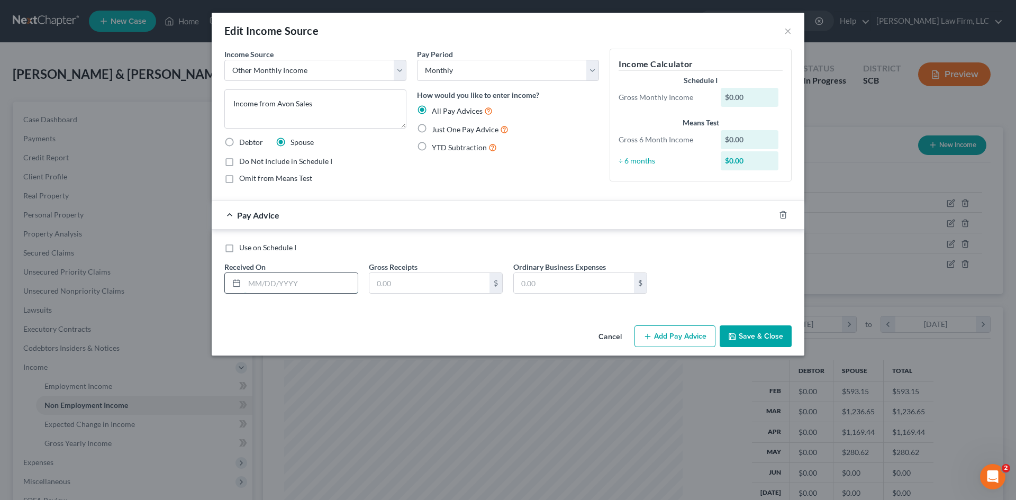
click at [302, 284] on input "text" at bounding box center [300, 283] width 113 height 20
drag, startPoint x: 414, startPoint y: 287, endPoint x: 413, endPoint y: 281, distance: 5.9
click at [413, 284] on input "text" at bounding box center [429, 283] width 120 height 20
click at [412, 282] on input "268.08" at bounding box center [429, 283] width 120 height 20
click at [769, 217] on rect "button" at bounding box center [771, 216] width 5 height 5
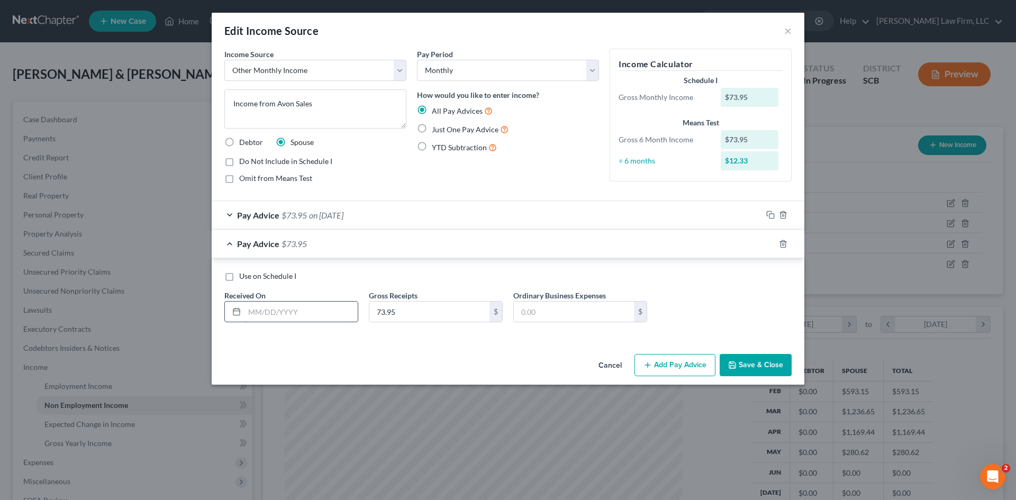
click at [314, 320] on input "text" at bounding box center [300, 312] width 113 height 20
click at [442, 311] on input "73.95" at bounding box center [429, 312] width 120 height 20
drag, startPoint x: 406, startPoint y: 316, endPoint x: 370, endPoint y: 316, distance: 36.0
click at [371, 315] on input "73.95" at bounding box center [429, 312] width 120 height 20
click at [770, 240] on icon "button" at bounding box center [769, 242] width 5 height 5
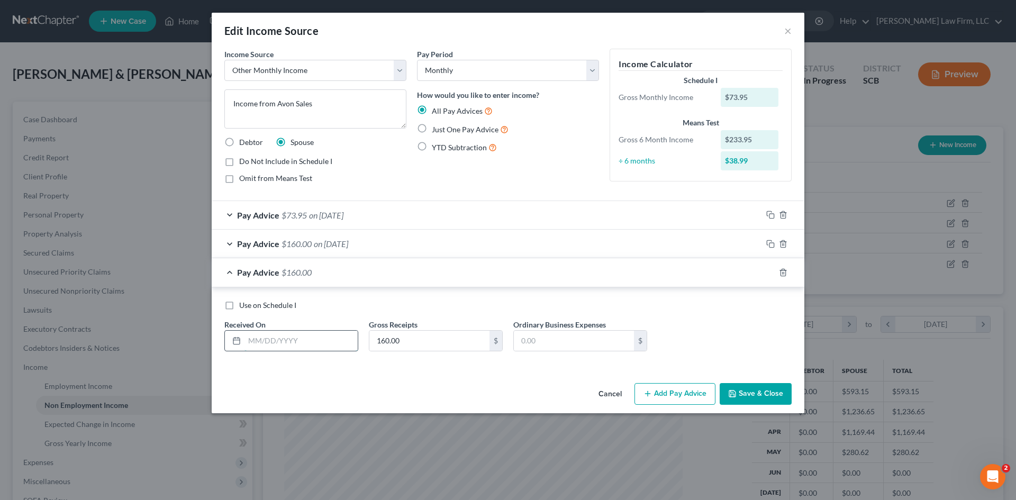
click at [322, 339] on input "text" at bounding box center [300, 341] width 113 height 20
click at [417, 346] on input "24.95" at bounding box center [429, 341] width 120 height 20
click at [769, 271] on icon "button" at bounding box center [770, 272] width 8 height 8
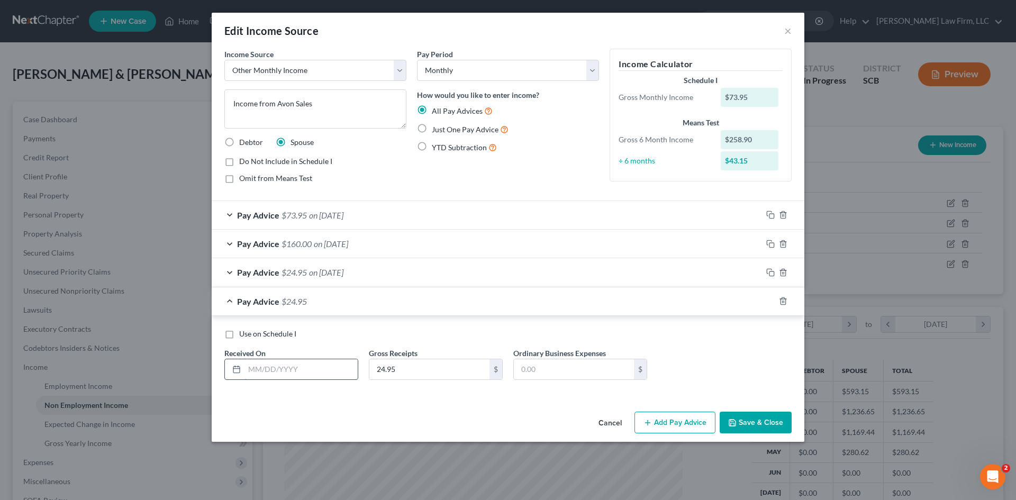
click at [316, 377] on input "text" at bounding box center [300, 369] width 113 height 20
click at [390, 369] on input "24.95" at bounding box center [429, 369] width 120 height 20
click at [319, 111] on textarea "Income from Avon Sales" at bounding box center [315, 108] width 182 height 39
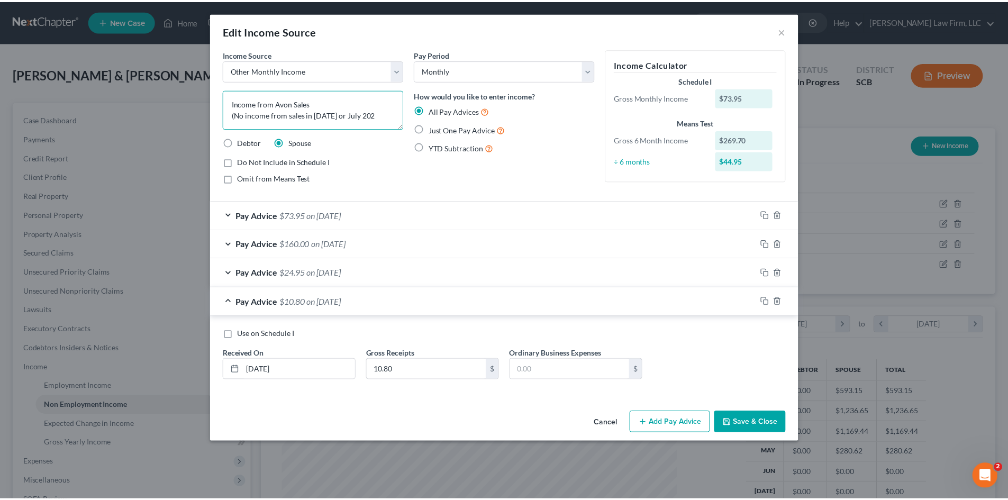
scroll to position [2, 0]
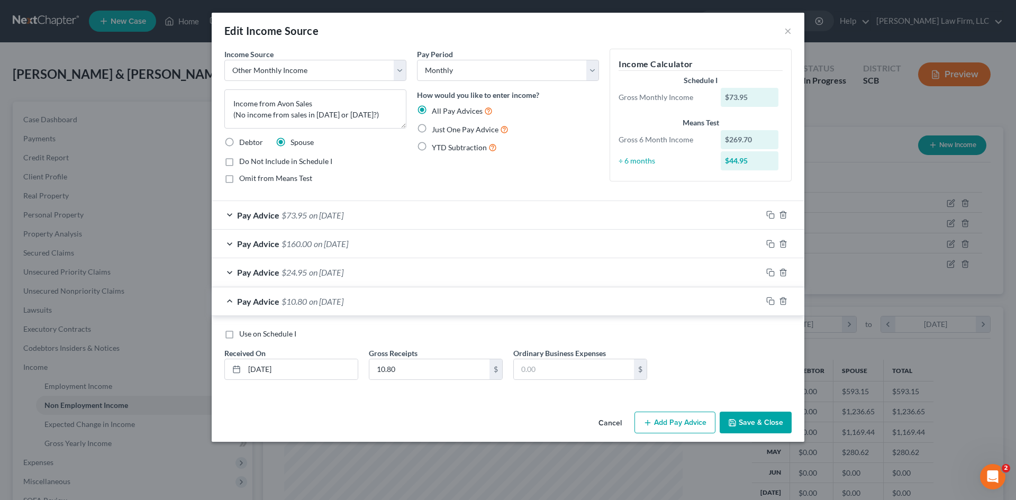
click at [732, 417] on button "Save & Close" at bounding box center [756, 423] width 72 height 22
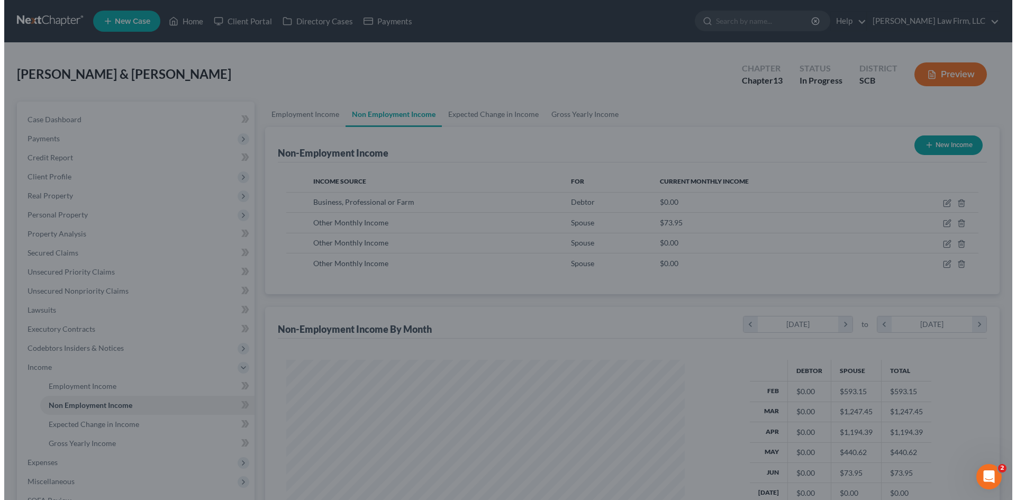
scroll to position [528865, 528646]
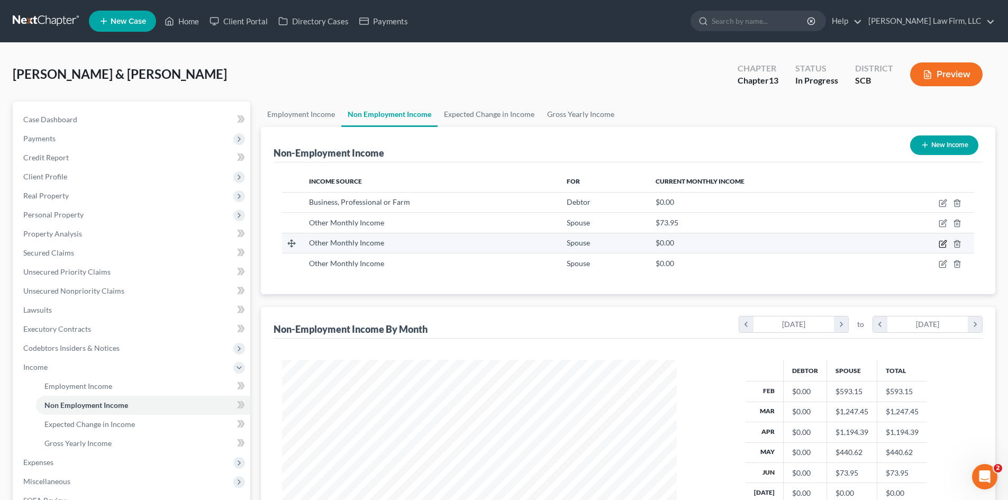
click at [943, 247] on icon "button" at bounding box center [942, 244] width 6 height 6
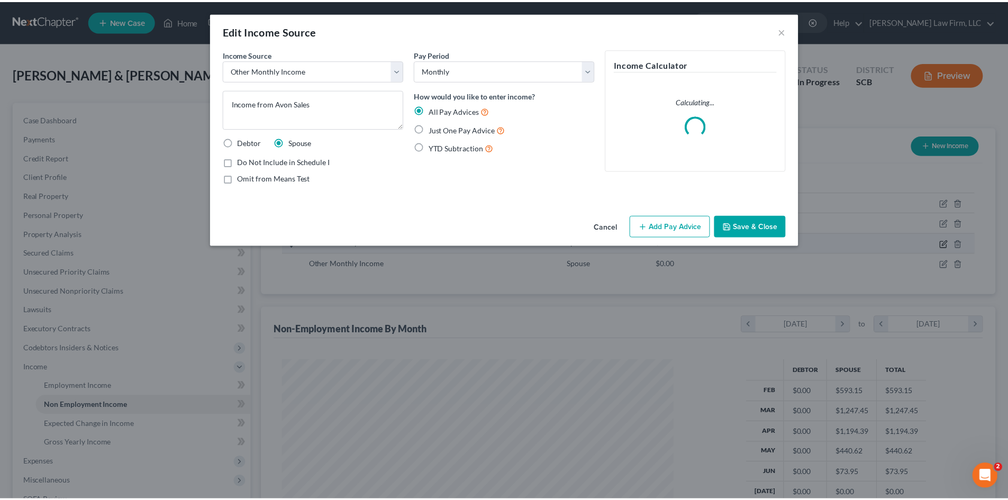
scroll to position [199, 420]
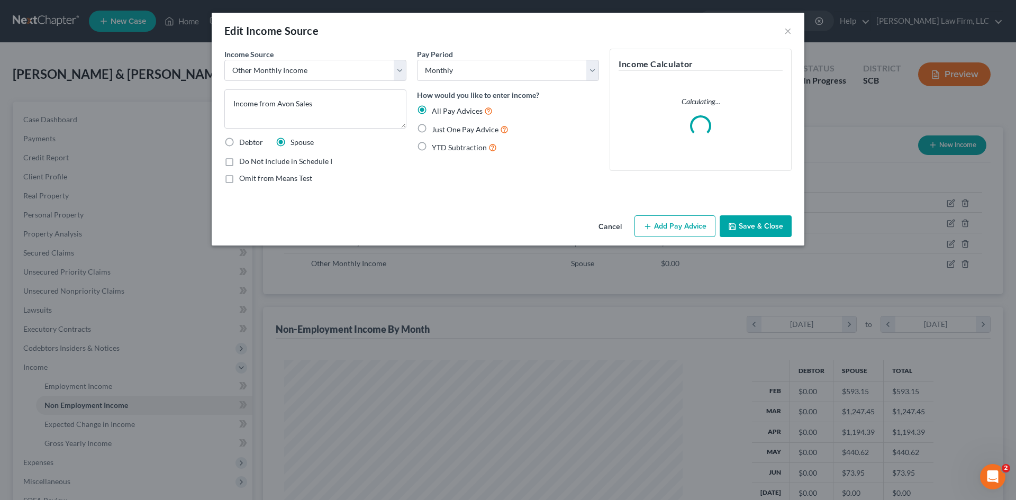
click at [773, 231] on button "Save & Close" at bounding box center [756, 226] width 72 height 22
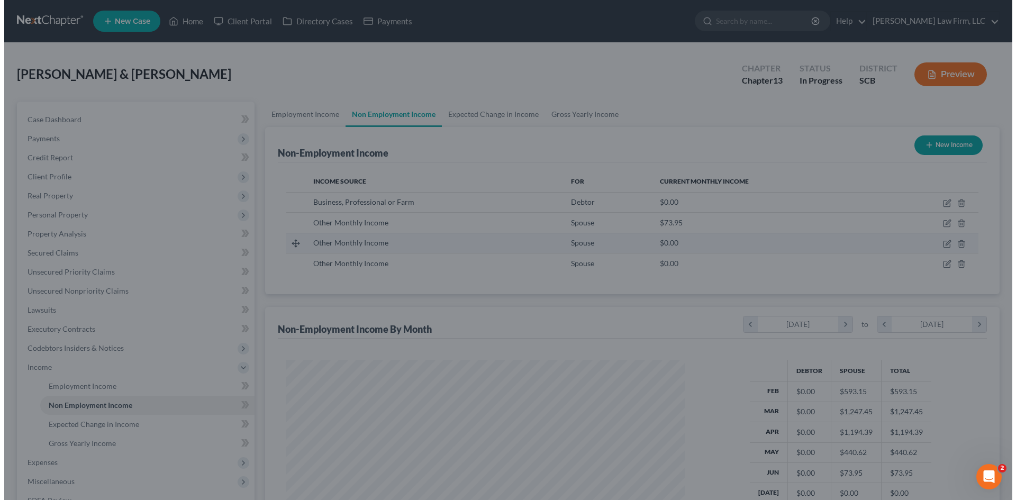
scroll to position [528865, 528646]
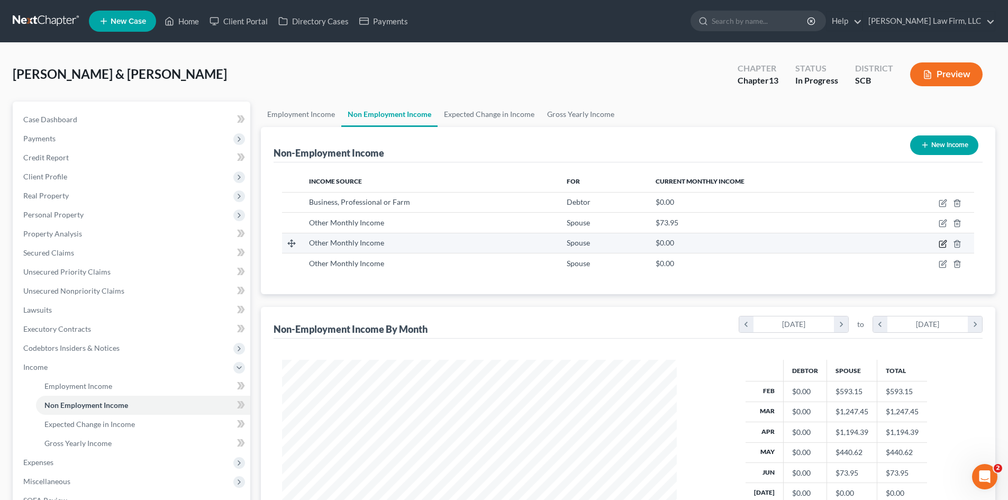
click at [942, 243] on icon "button" at bounding box center [943, 242] width 5 height 5
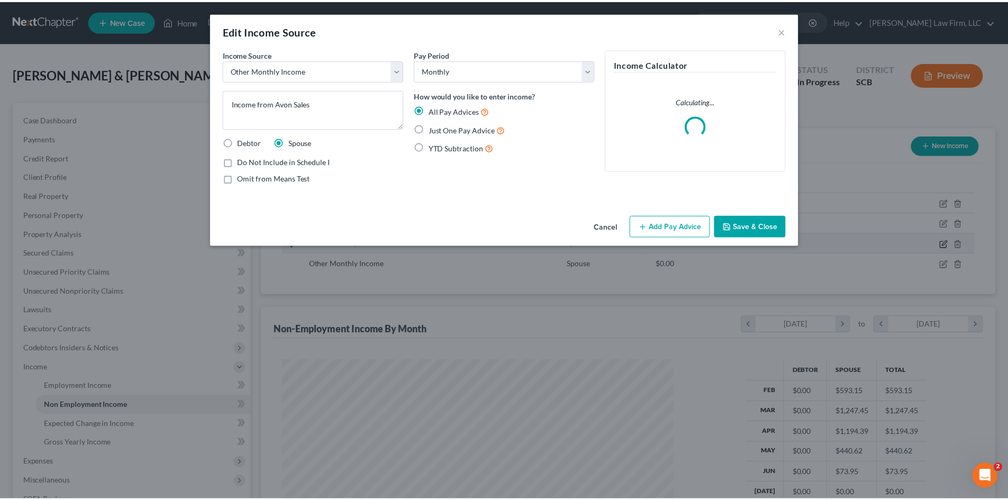
scroll to position [199, 420]
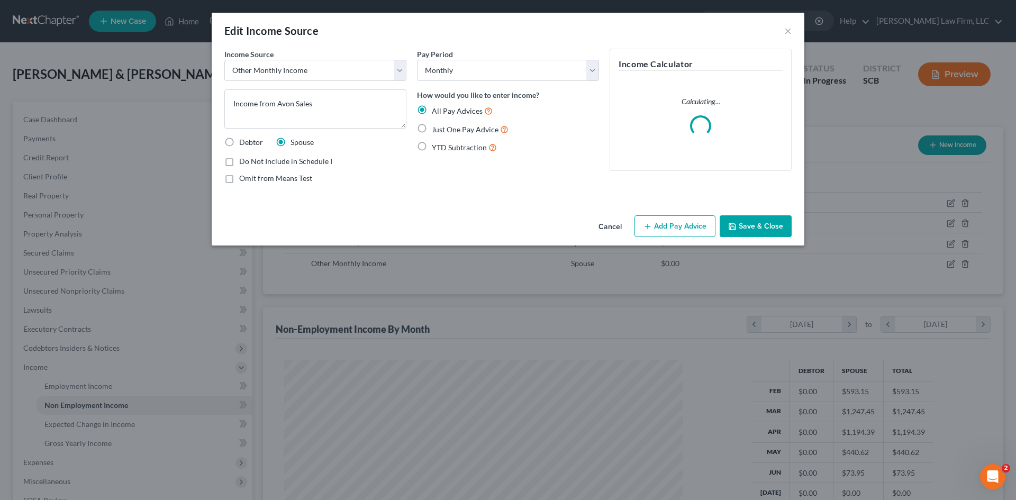
click at [781, 227] on button "Save & Close" at bounding box center [756, 226] width 72 height 22
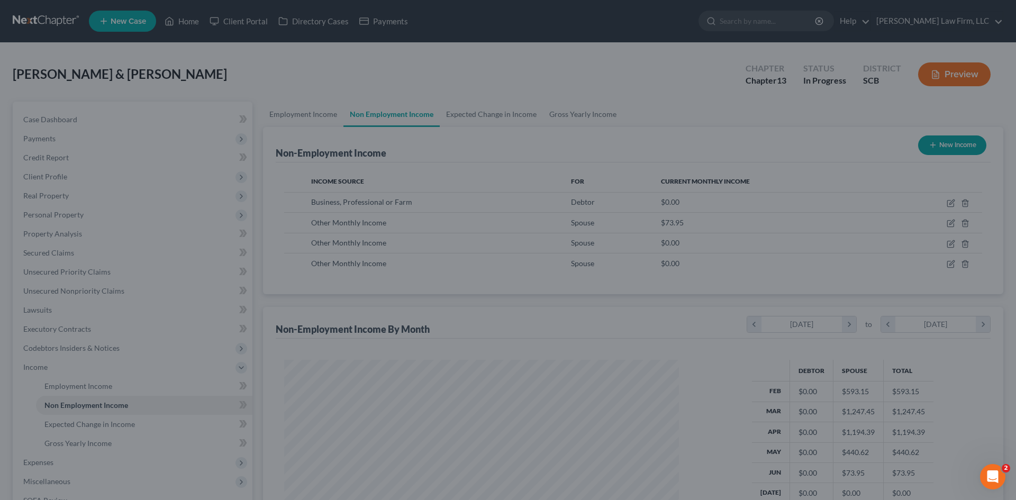
scroll to position [528865, 528646]
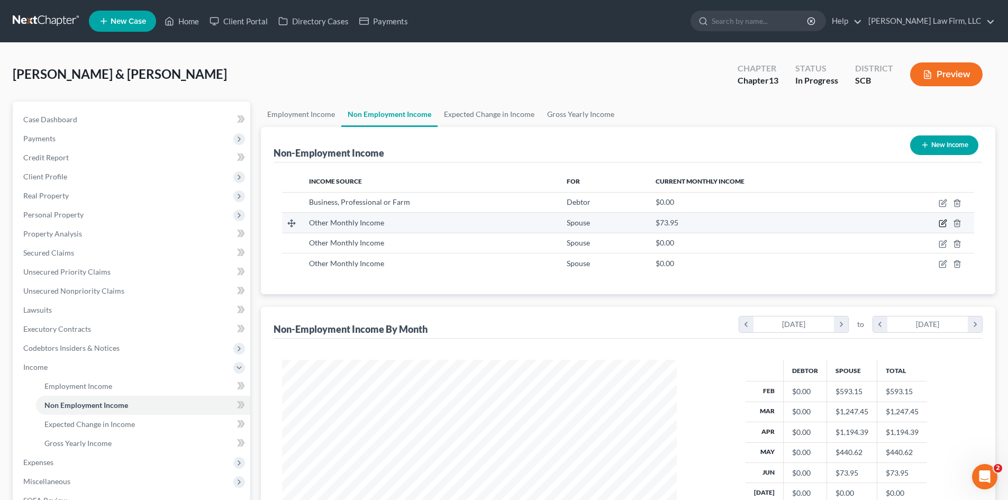
click at [941, 223] on icon "button" at bounding box center [943, 223] width 8 height 8
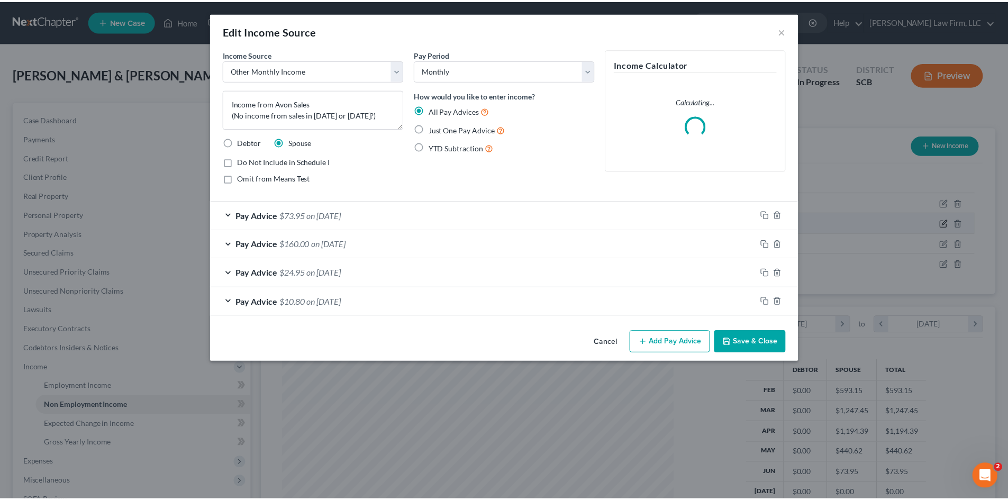
scroll to position [199, 420]
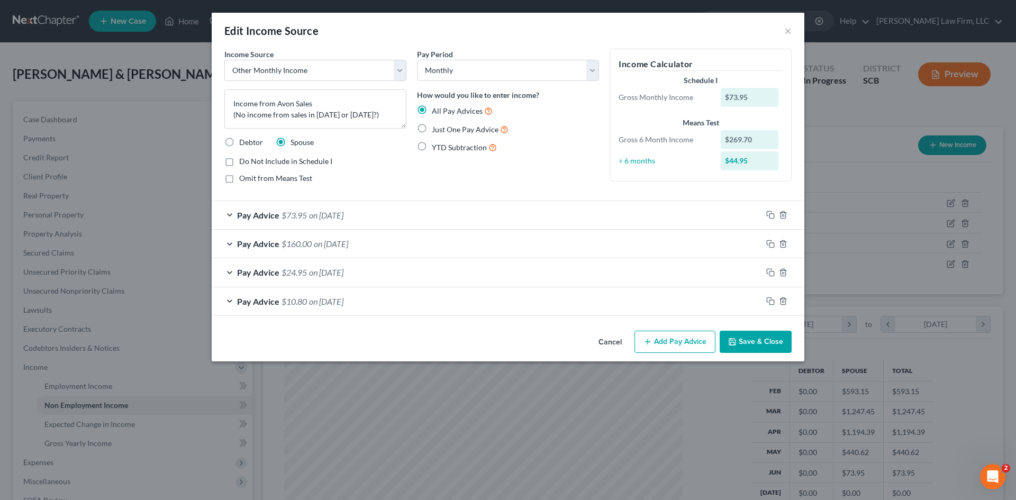
drag, startPoint x: 760, startPoint y: 341, endPoint x: 769, endPoint y: 338, distance: 8.9
click at [761, 341] on button "Save & Close" at bounding box center [756, 342] width 72 height 22
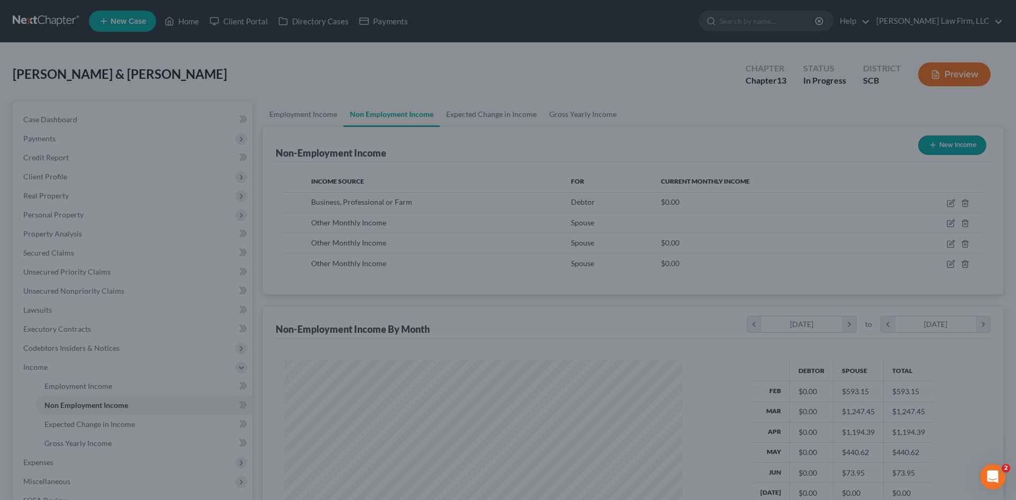
scroll to position [528865, 528646]
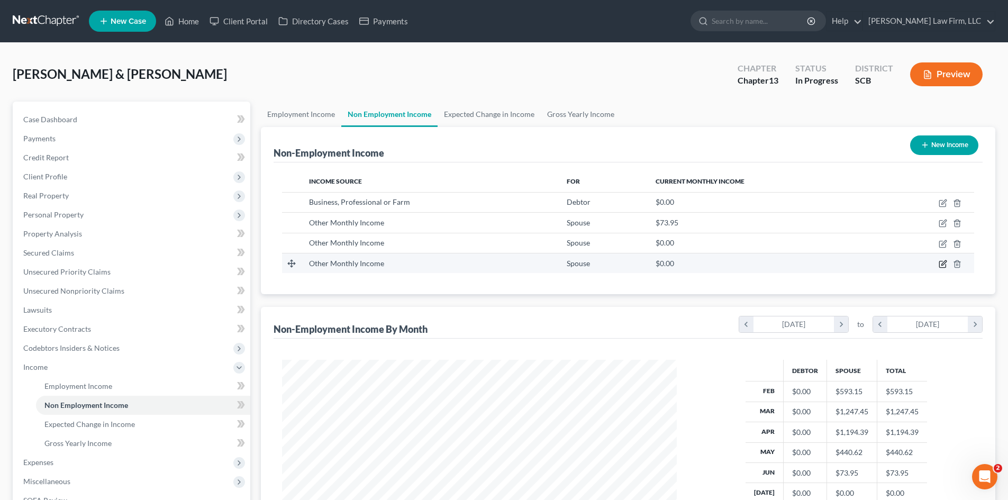
click at [941, 265] on icon "button" at bounding box center [943, 264] width 8 height 8
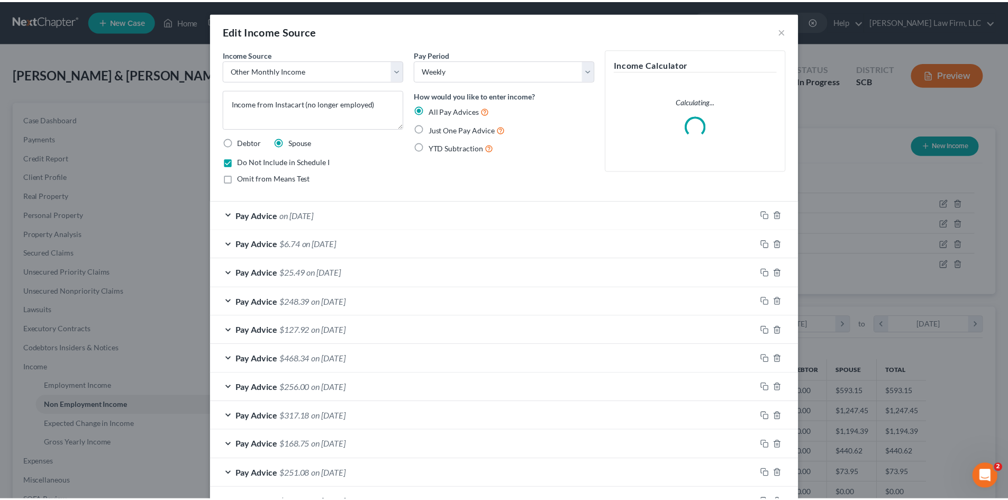
scroll to position [199, 420]
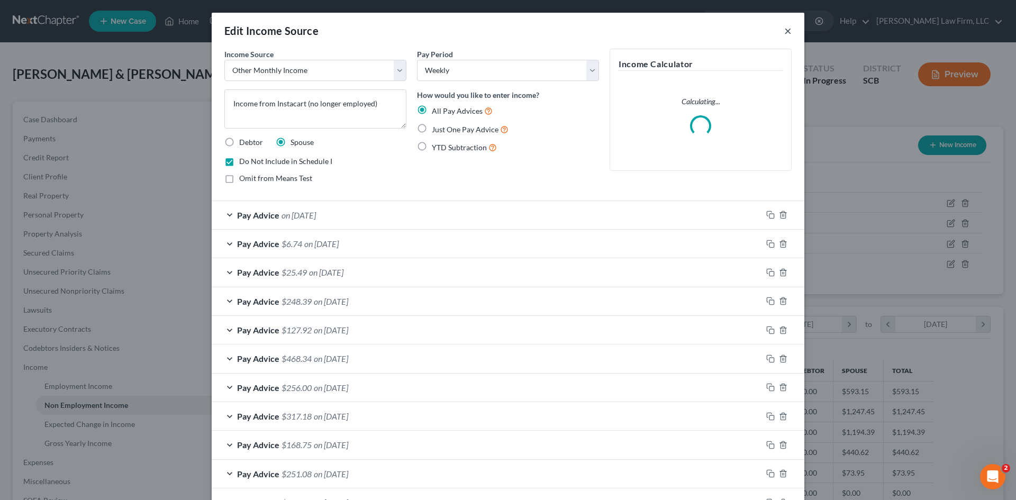
click at [785, 30] on button "×" at bounding box center [787, 30] width 7 height 13
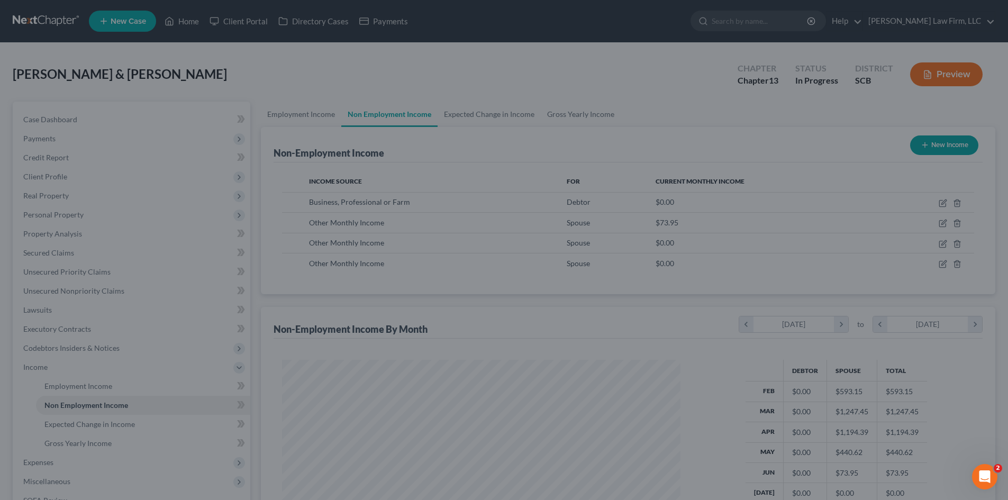
scroll to position [197, 416]
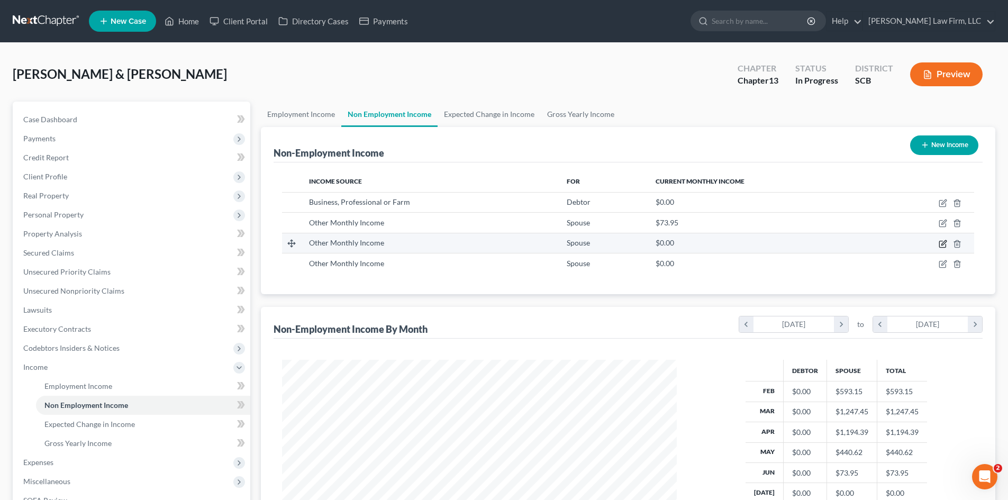
click at [940, 243] on icon "button" at bounding box center [942, 244] width 6 height 6
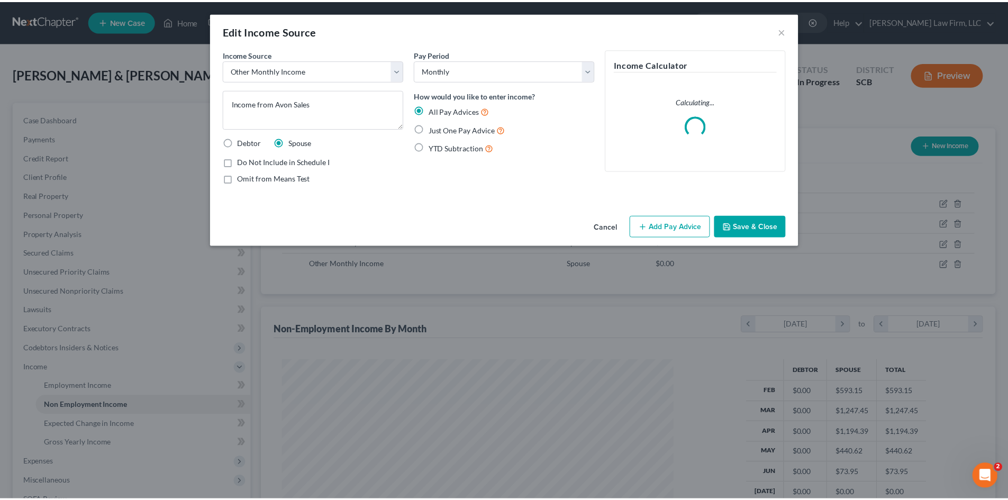
scroll to position [199, 420]
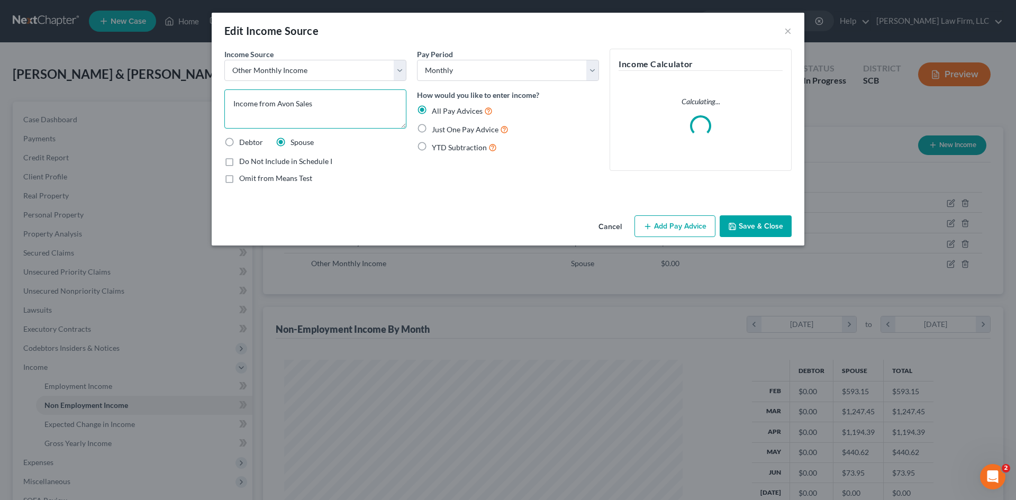
drag, startPoint x: 279, startPoint y: 106, endPoint x: 286, endPoint y: 108, distance: 6.7
click at [286, 107] on textarea "Income from Avon Sales" at bounding box center [315, 108] width 182 height 39
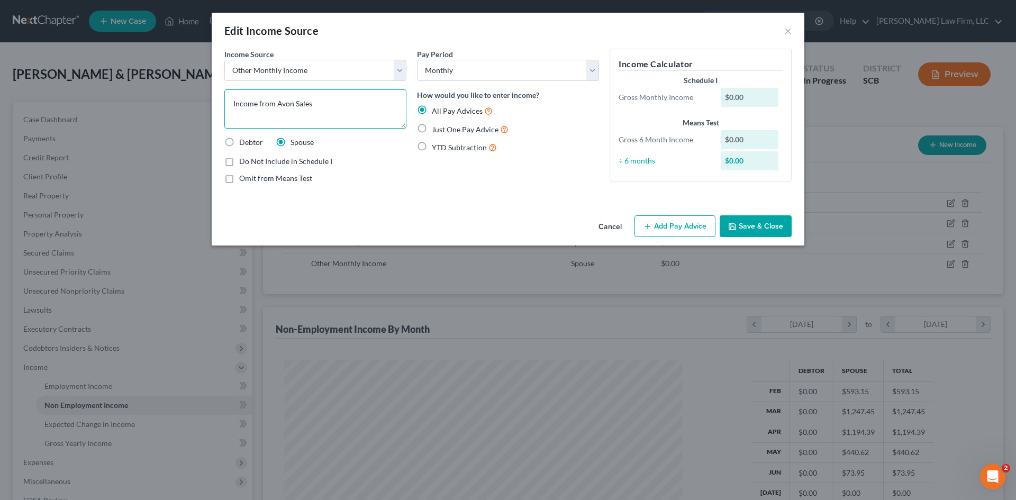
drag, startPoint x: 278, startPoint y: 106, endPoint x: 293, endPoint y: 106, distance: 15.4
click at [293, 106] on textarea "Income from Avon Sales" at bounding box center [315, 108] width 182 height 39
click at [732, 229] on polyline "button" at bounding box center [733, 227] width 4 height 3
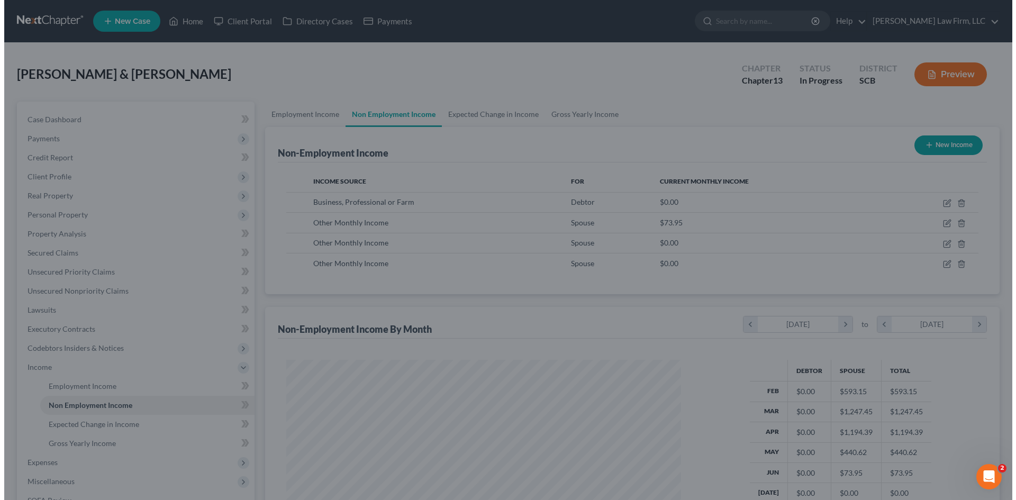
scroll to position [528865, 528646]
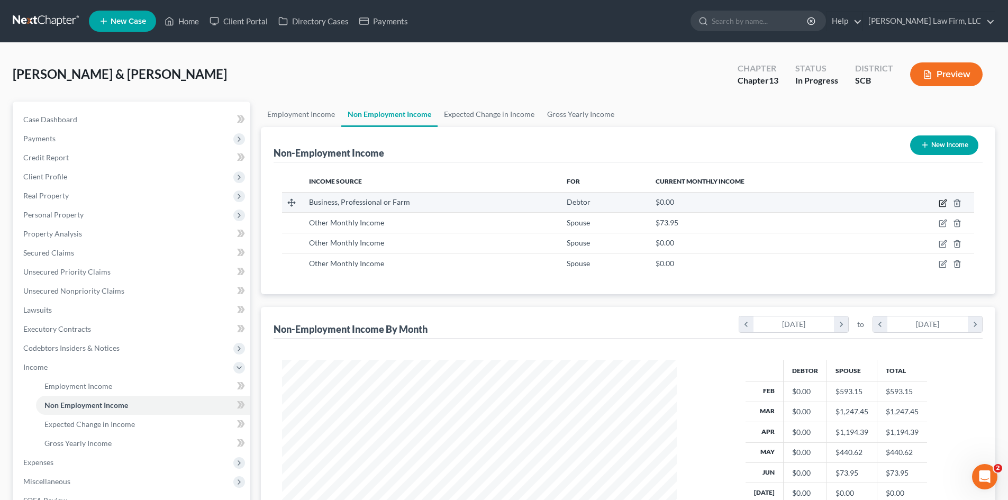
click at [942, 204] on icon "button" at bounding box center [943, 201] width 5 height 5
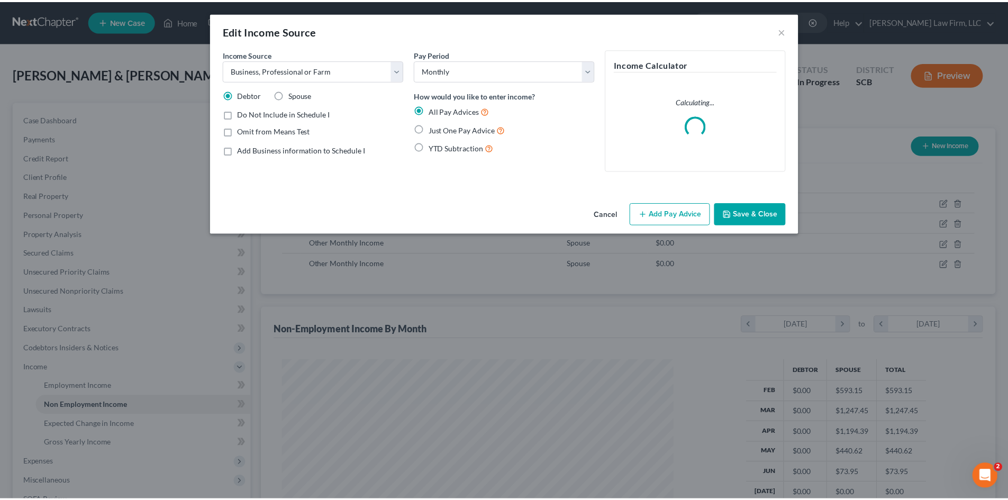
scroll to position [199, 420]
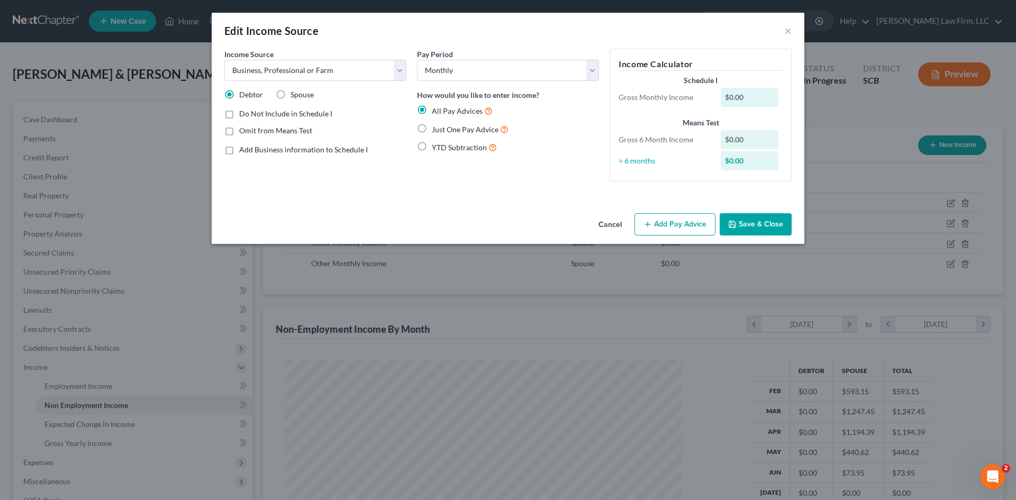
click at [690, 220] on button "Add Pay Advice" at bounding box center [674, 224] width 81 height 22
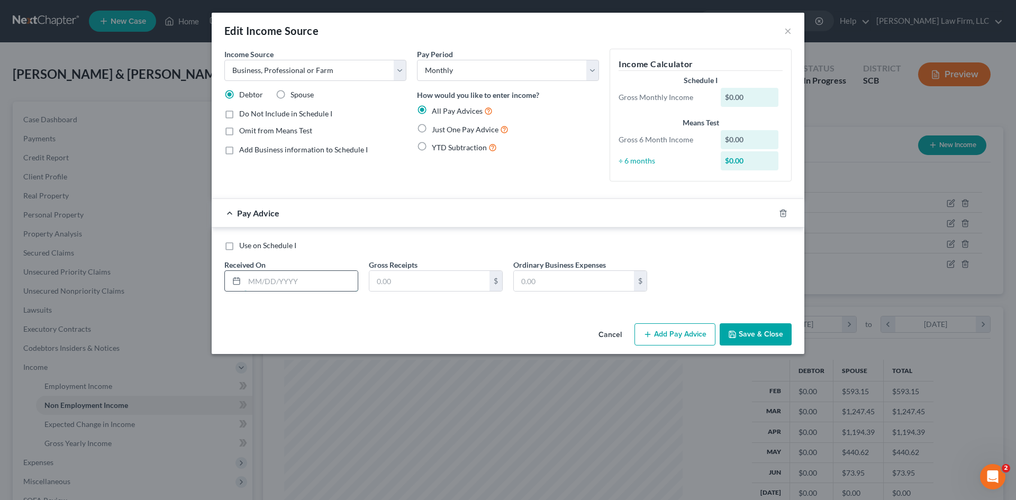
click at [326, 279] on input "text" at bounding box center [300, 281] width 113 height 20
click at [594, 282] on input "text" at bounding box center [574, 281] width 120 height 20
paste input "2650.74"
drag, startPoint x: 772, startPoint y: 215, endPoint x: 768, endPoint y: 219, distance: 6.0
click at [772, 215] on icon "button" at bounding box center [770, 213] width 8 height 8
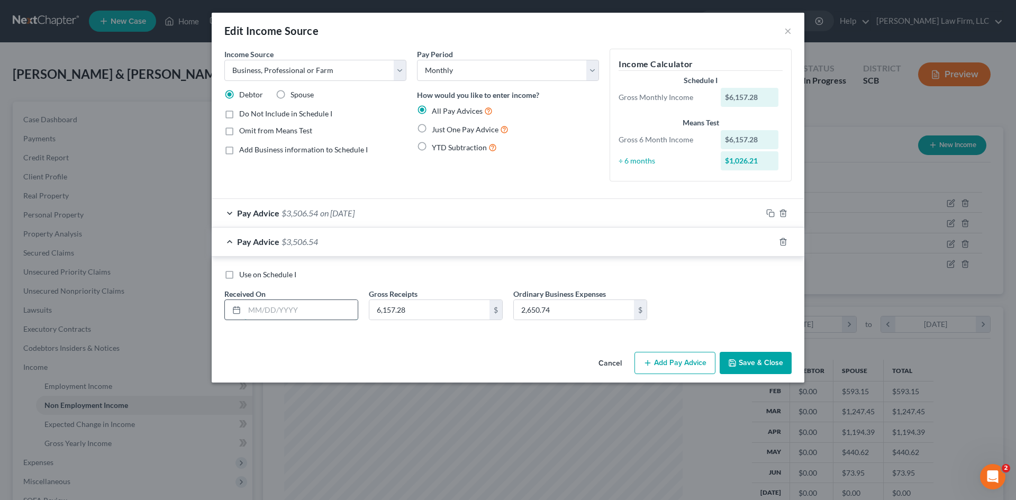
click at [332, 315] on input "text" at bounding box center [300, 310] width 113 height 20
click at [603, 314] on input "2,650.74" at bounding box center [574, 310] width 120 height 20
drag, startPoint x: 549, startPoint y: 315, endPoint x: 509, endPoint y: 315, distance: 39.7
click at [509, 315] on div "Ordinary Business Expenses 2,650.74 $" at bounding box center [580, 304] width 144 height 32
paste input "3931.8"
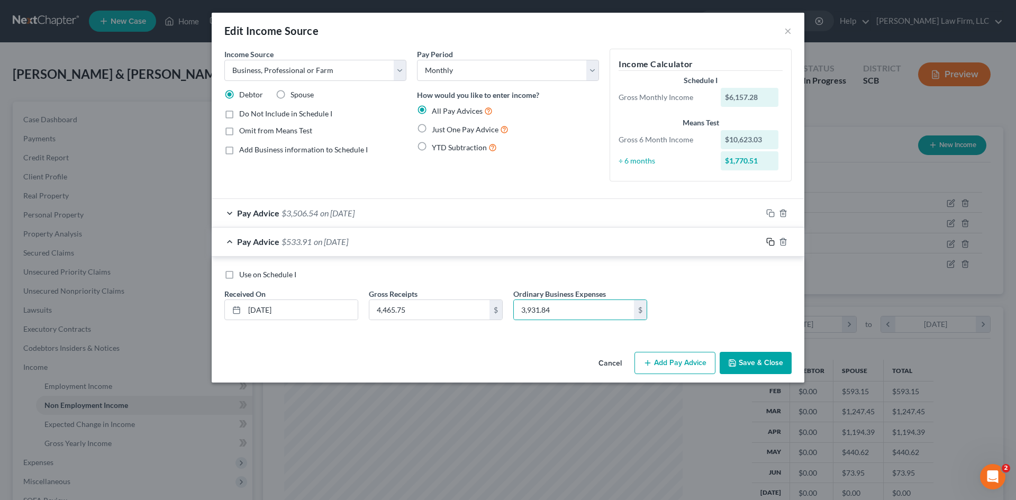
click at [772, 244] on icon "button" at bounding box center [770, 242] width 8 height 8
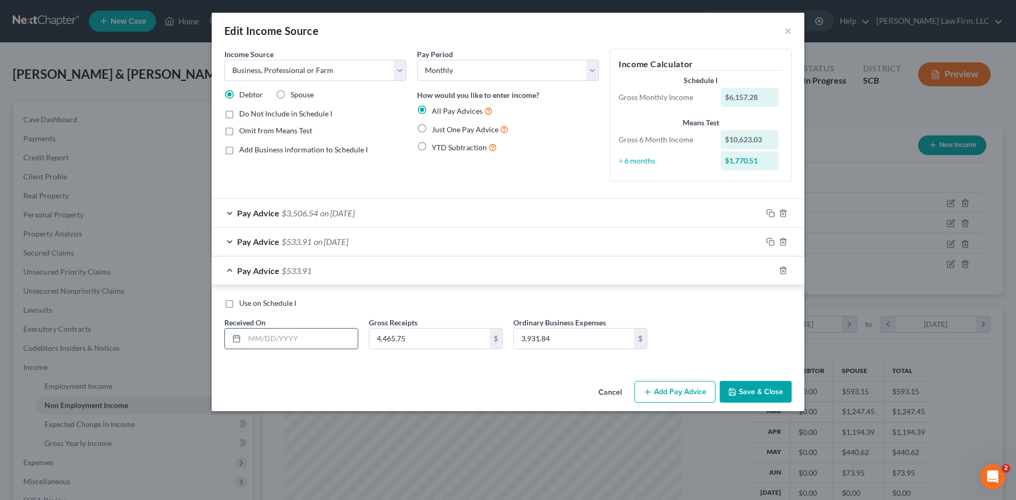
click at [332, 333] on input "text" at bounding box center [300, 339] width 113 height 20
click at [607, 342] on input "3,931.84" at bounding box center [574, 339] width 120 height 20
drag, startPoint x: 598, startPoint y: 340, endPoint x: 516, endPoint y: 344, distance: 82.7
click at [515, 344] on input "3,931.84" at bounding box center [574, 339] width 120 height 20
paste input "5591.61"
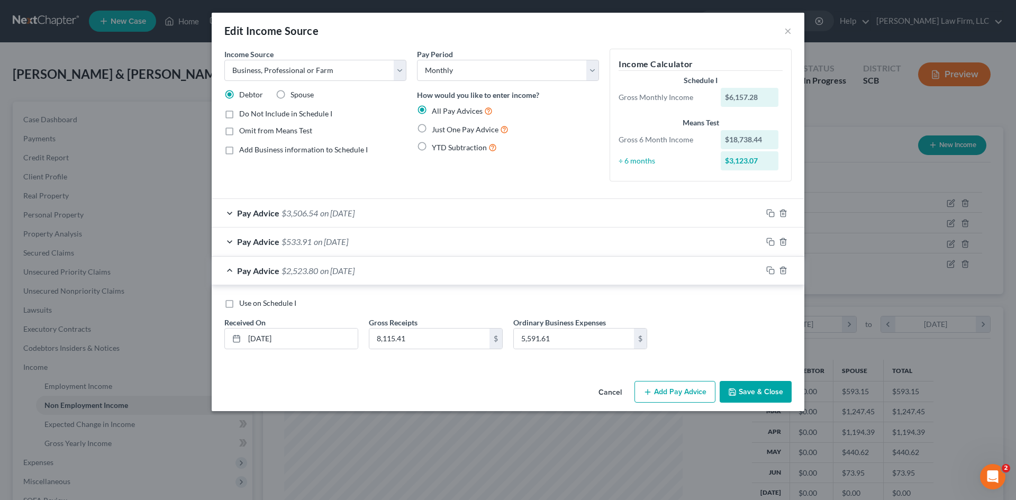
click at [770, 390] on button "Save & Close" at bounding box center [756, 392] width 72 height 22
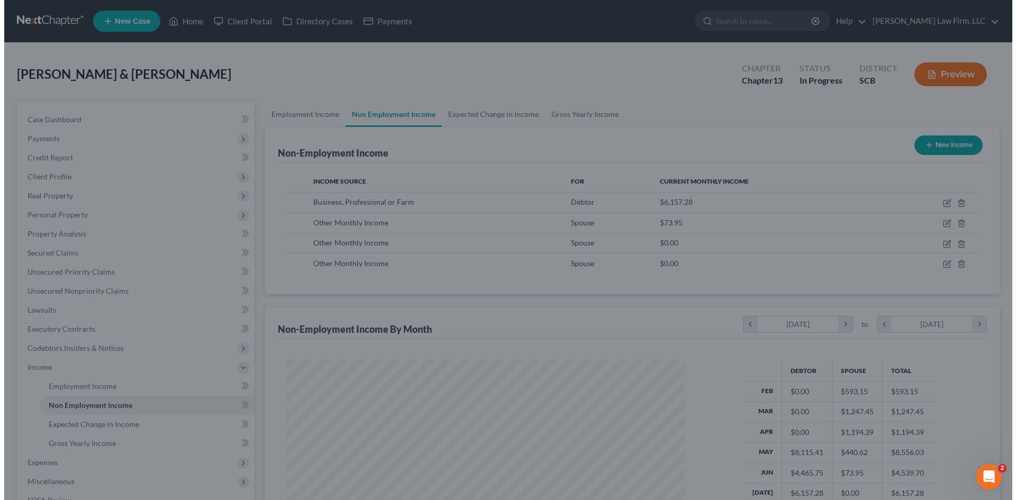
scroll to position [528865, 528646]
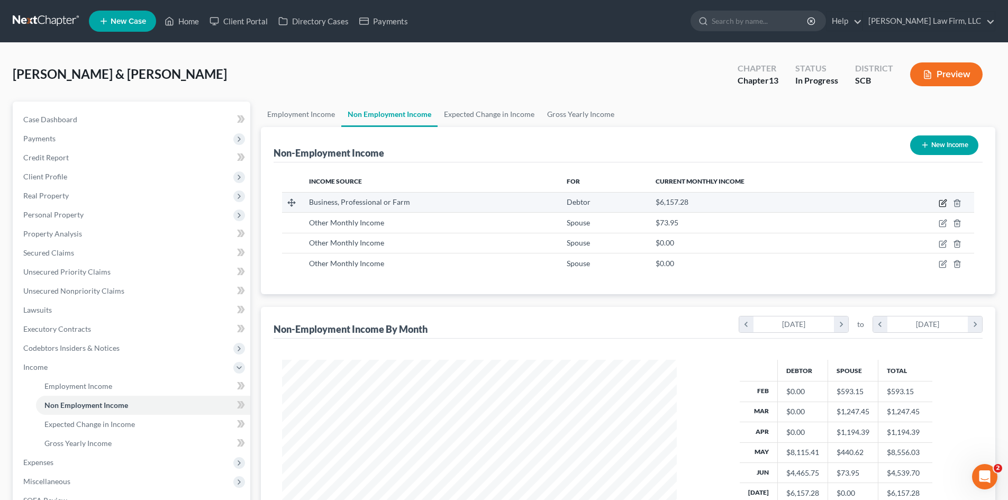
click at [940, 203] on icon "button" at bounding box center [943, 203] width 8 height 8
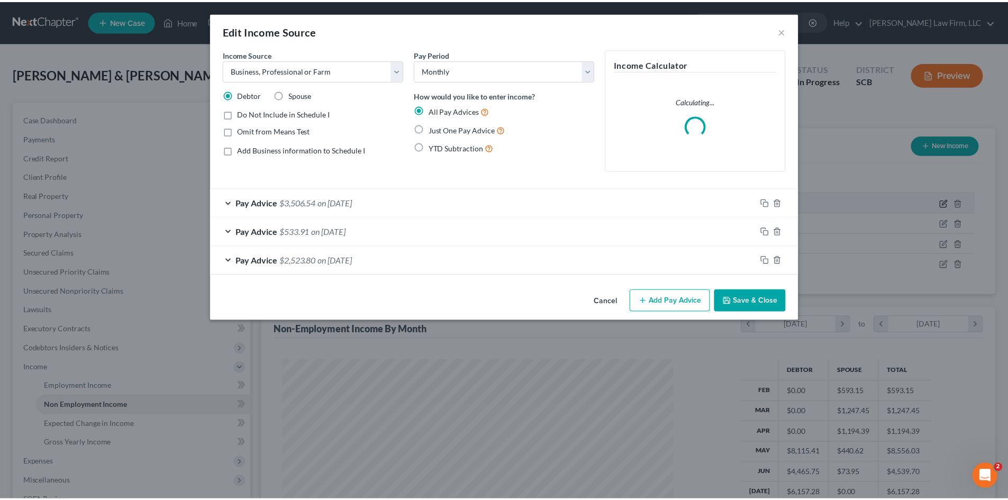
scroll to position [199, 420]
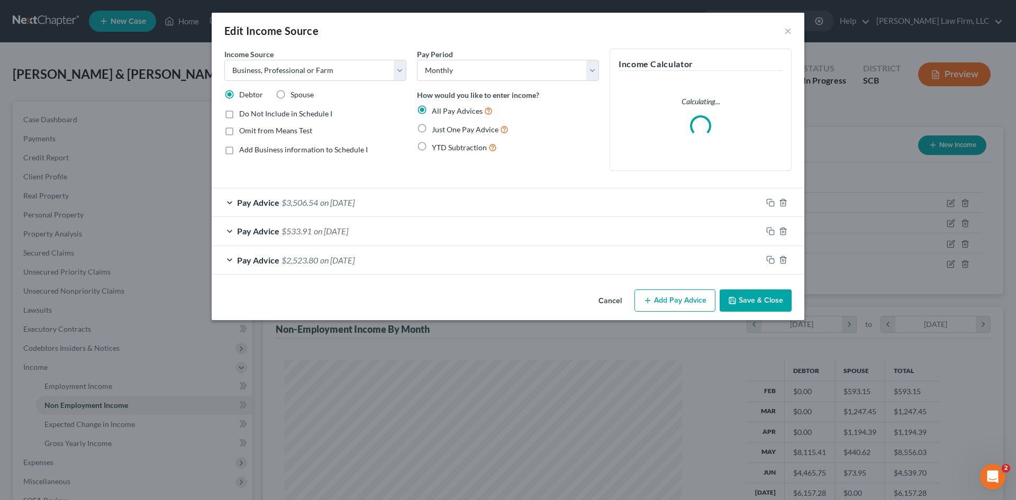
click at [650, 298] on icon "button" at bounding box center [647, 300] width 8 height 8
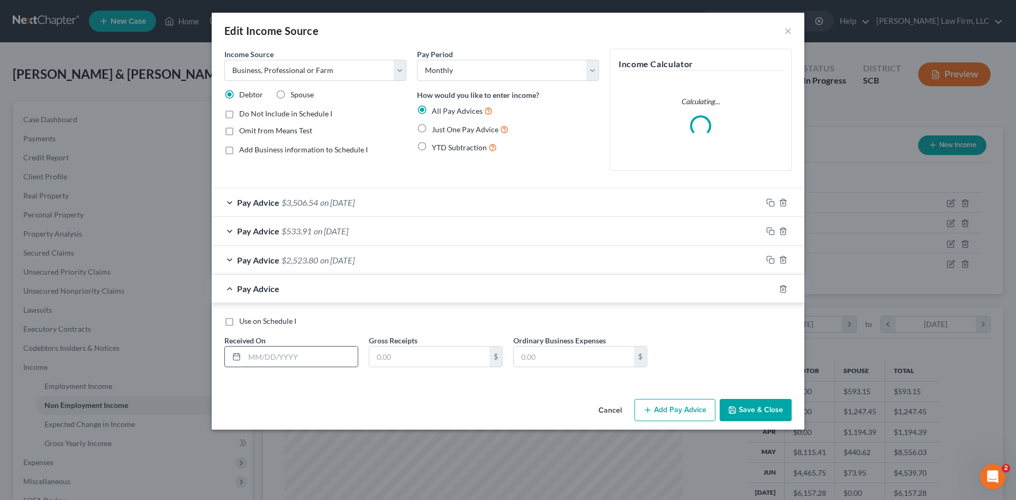
click at [276, 359] on input "text" at bounding box center [300, 357] width 113 height 20
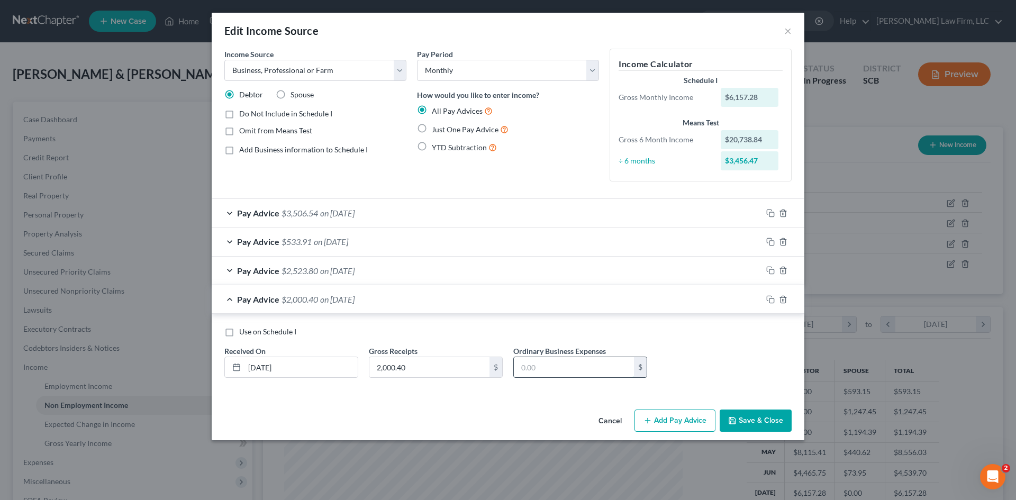
click at [607, 369] on input "text" at bounding box center [574, 367] width 120 height 20
paste input "3767.51"
click at [768, 301] on icon "button" at bounding box center [770, 299] width 8 height 8
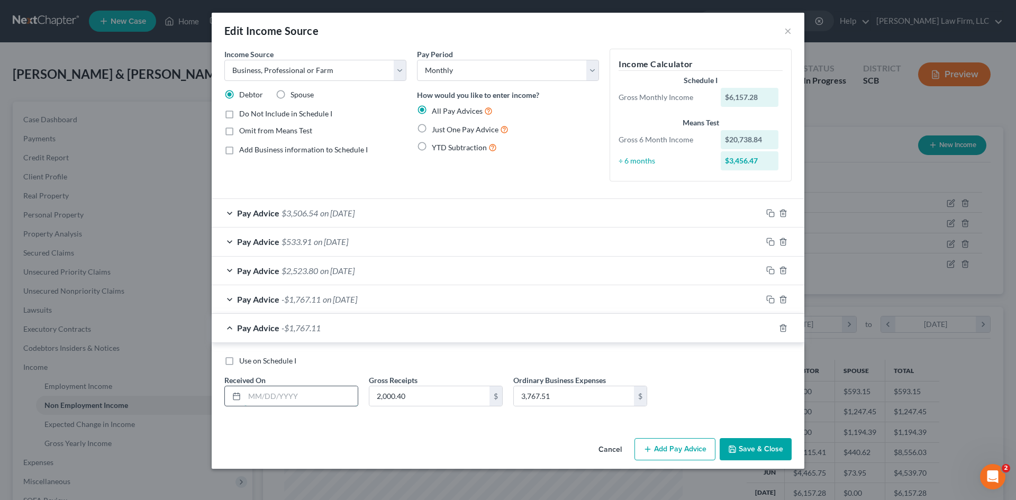
click at [276, 391] on input "text" at bounding box center [300, 396] width 113 height 20
drag, startPoint x: 616, startPoint y: 403, endPoint x: 608, endPoint y: 402, distance: 7.6
click at [616, 403] on input "3,767.51" at bounding box center [574, 396] width 120 height 20
drag, startPoint x: 605, startPoint y: 400, endPoint x: 502, endPoint y: 411, distance: 103.8
click at [502, 413] on div "Use on Schedule I Received On * [DATE] Gross Receipts 5,225 $ Ordinary Business…" at bounding box center [508, 386] width 578 height 60
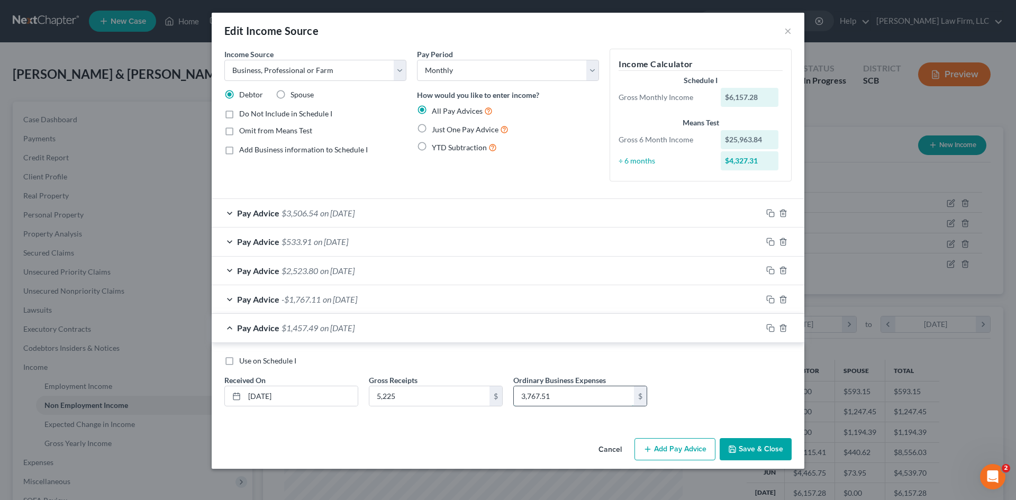
paste input "4267.95"
click at [769, 330] on rect "button" at bounding box center [771, 329] width 5 height 5
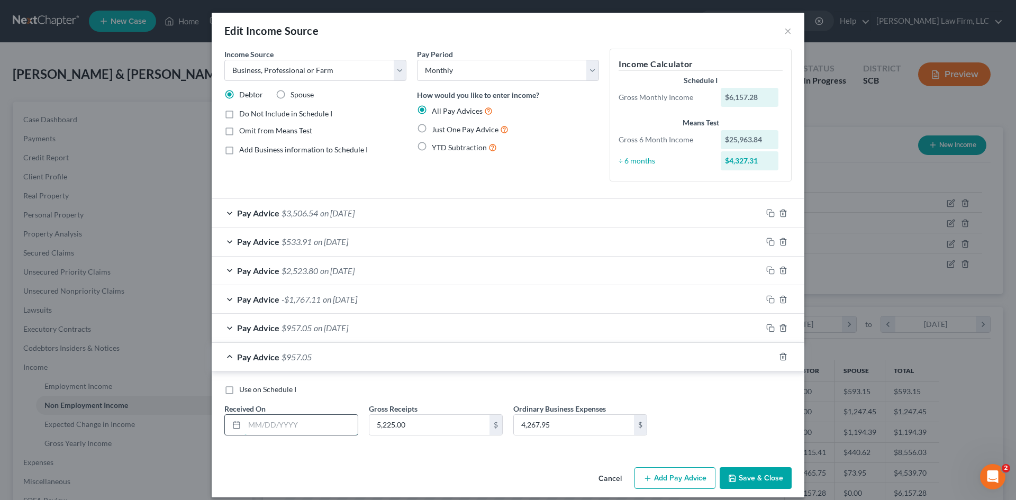
click at [288, 416] on input "text" at bounding box center [300, 425] width 113 height 20
click at [567, 423] on input "4,267.95" at bounding box center [574, 425] width 120 height 20
drag, startPoint x: 552, startPoint y: 422, endPoint x: 508, endPoint y: 425, distance: 44.6
click at [508, 425] on div "Ordinary Business Expenses 4,267.95 $" at bounding box center [580, 419] width 144 height 32
paste input "6385.0"
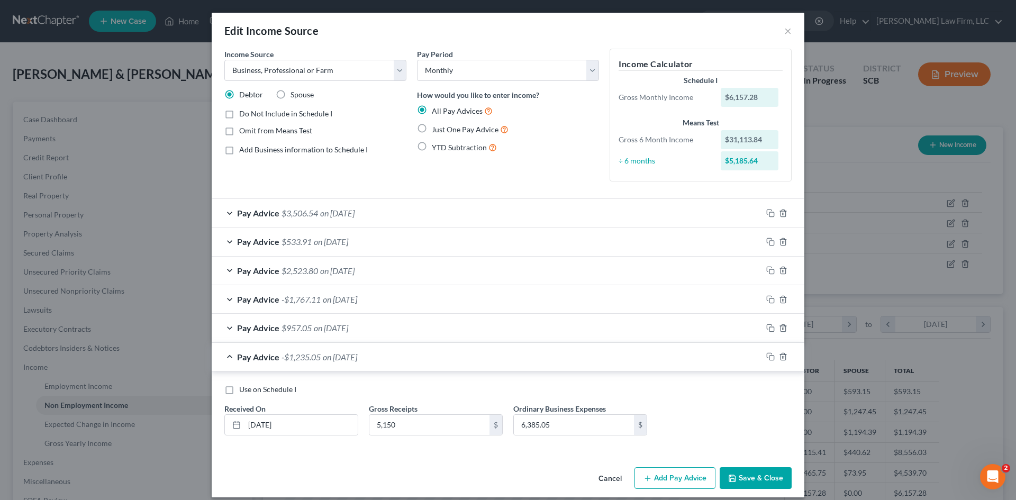
click at [750, 472] on button "Save & Close" at bounding box center [756, 478] width 72 height 22
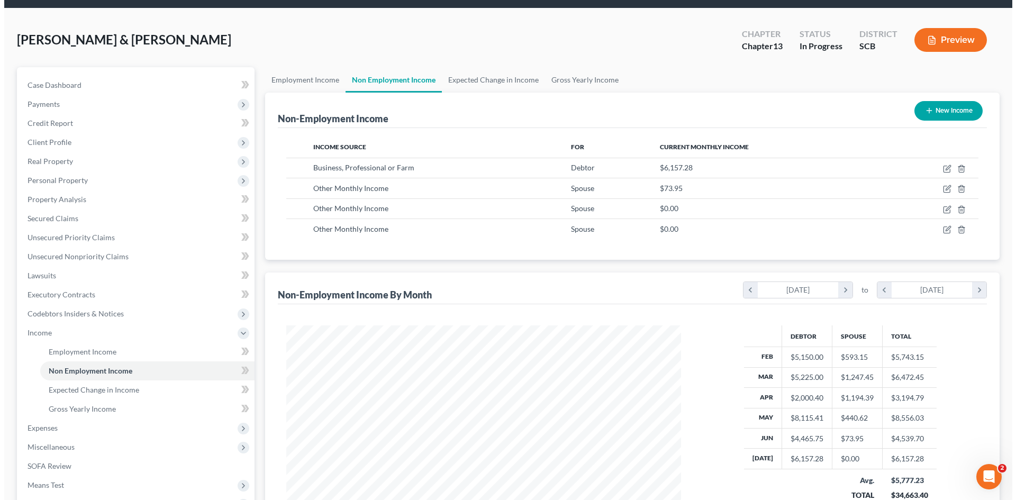
scroll to position [53, 0]
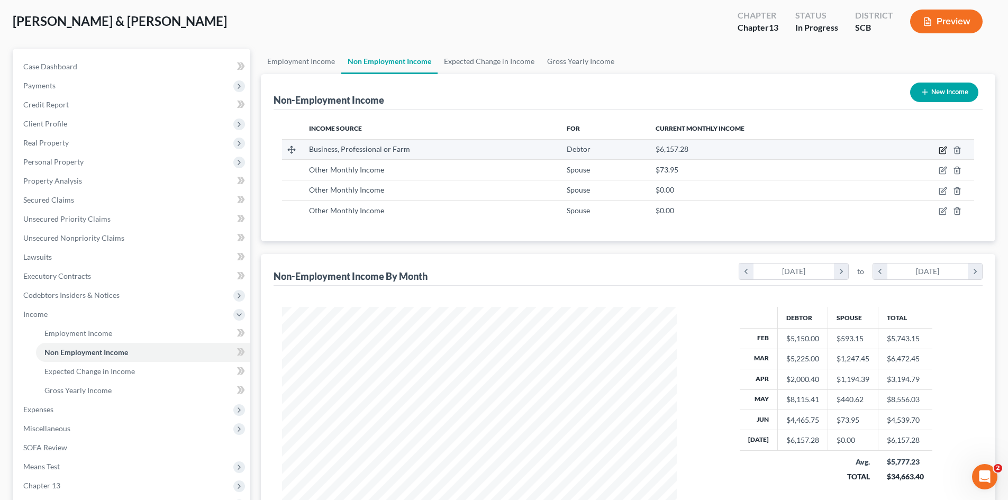
click at [940, 150] on icon "button" at bounding box center [943, 150] width 8 height 8
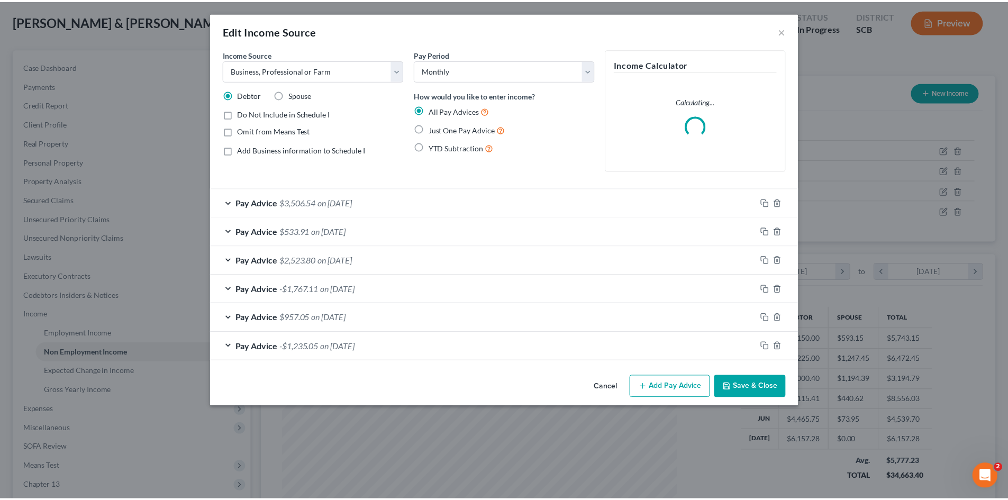
scroll to position [199, 420]
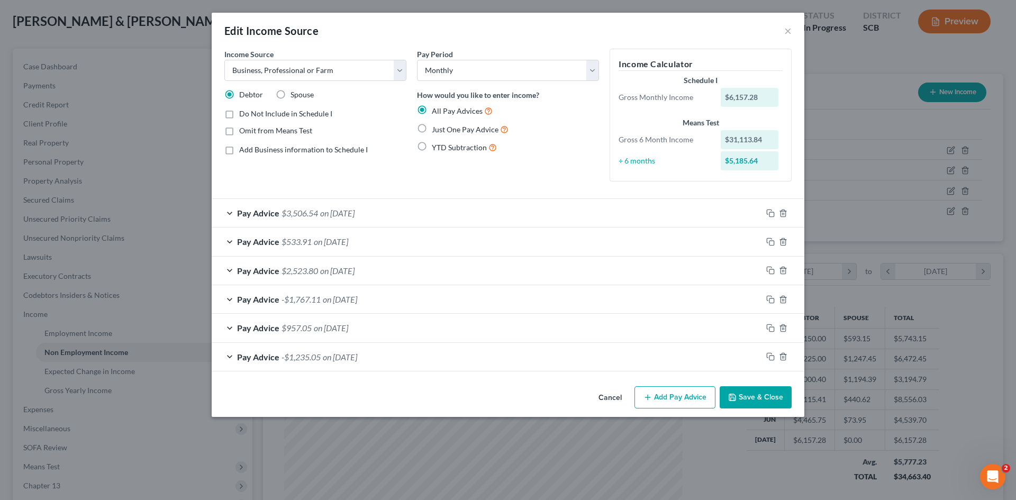
click at [239, 153] on label "Add Business information to Schedule I" at bounding box center [303, 149] width 129 height 11
click at [243, 151] on input "Add Business information to Schedule I" at bounding box center [246, 147] width 7 height 7
click at [239, 153] on label "Add Business information to Schedule I" at bounding box center [303, 149] width 129 height 11
click at [243, 151] on input "Add Business information to Schedule I" at bounding box center [246, 147] width 7 height 7
click at [239, 152] on label "Add Business information to Schedule I" at bounding box center [303, 149] width 129 height 11
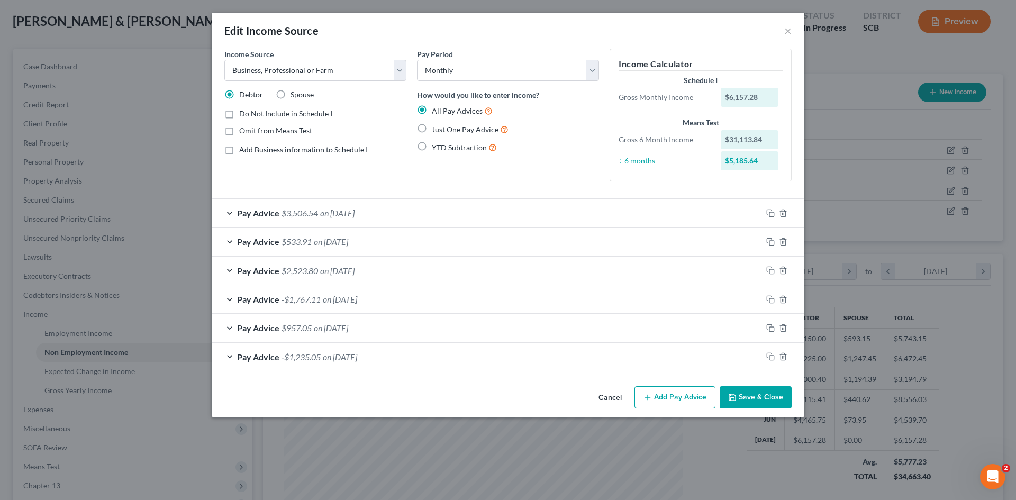
click at [243, 151] on input "Add Business information to Schedule I" at bounding box center [246, 147] width 7 height 7
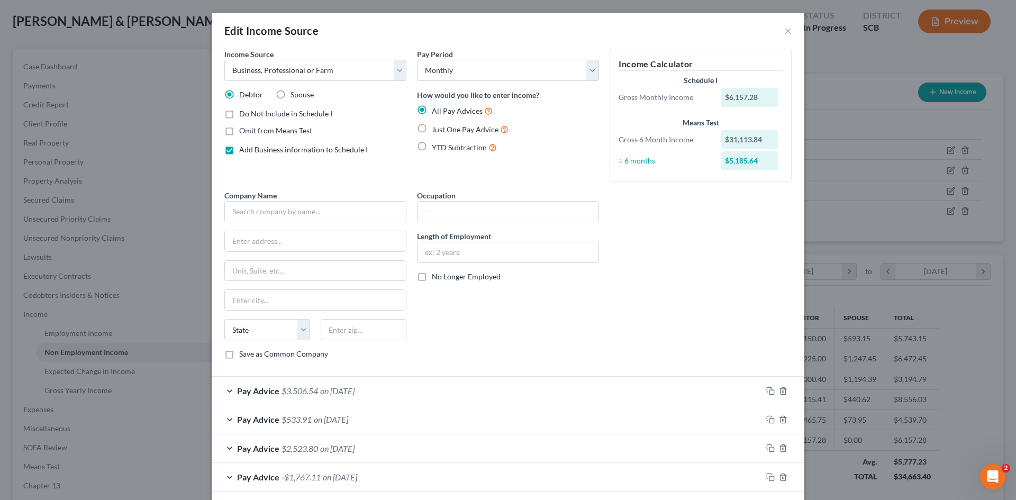
click at [239, 152] on label "Add Business information to Schedule I" at bounding box center [303, 149] width 129 height 11
click at [243, 151] on input "Add Business information to Schedule I" at bounding box center [246, 147] width 7 height 7
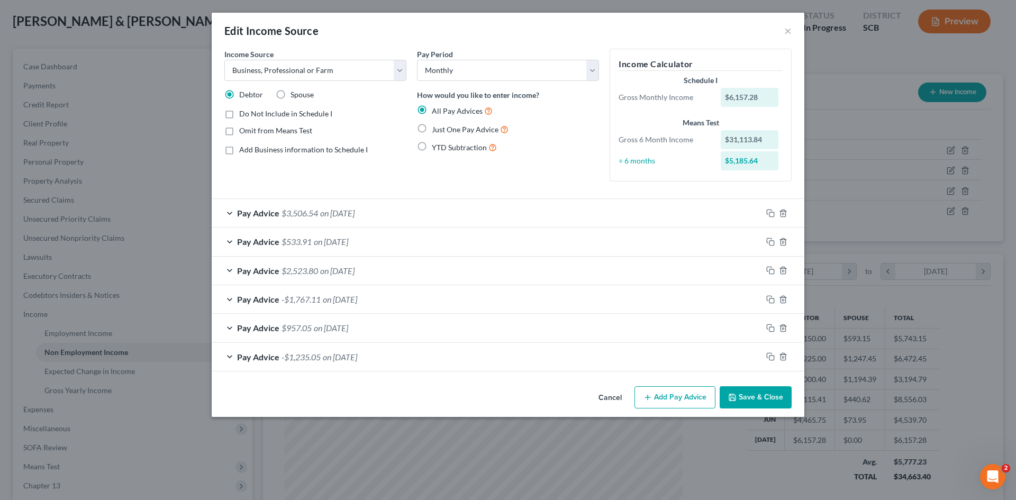
click at [757, 395] on button "Save & Close" at bounding box center [756, 397] width 72 height 22
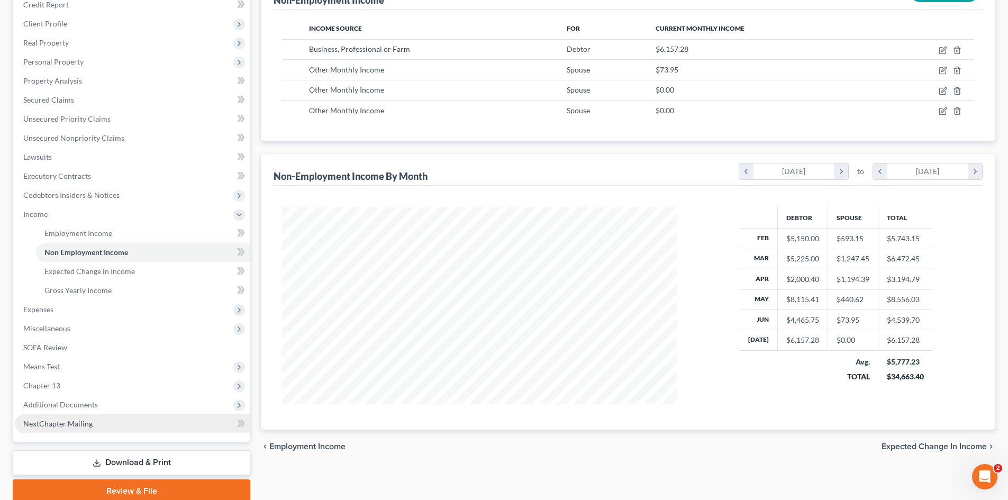
scroll to position [159, 0]
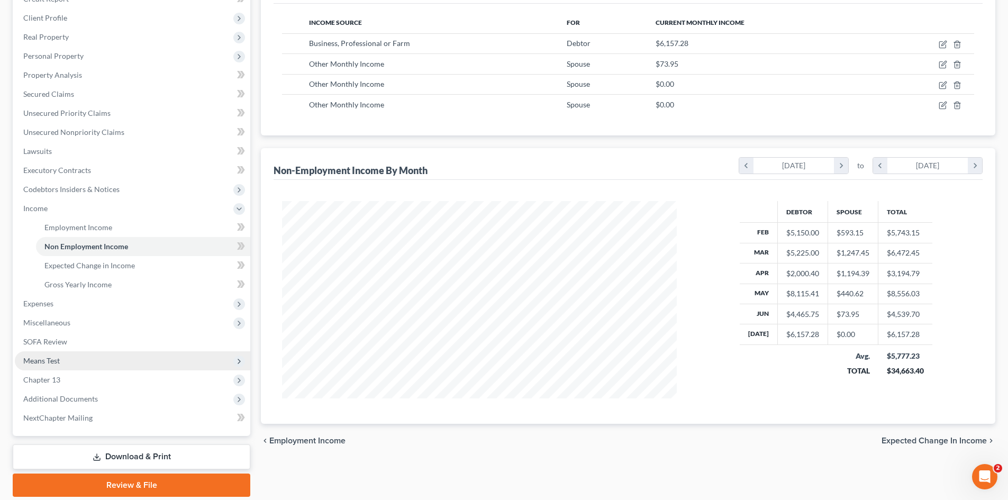
click at [31, 361] on span "Means Test" at bounding box center [41, 360] width 37 height 9
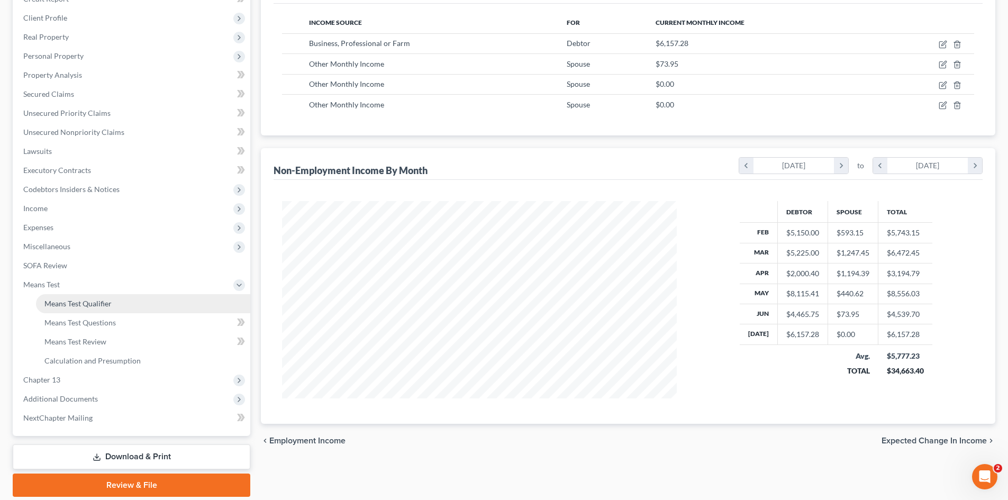
click at [69, 304] on span "Means Test Qualifier" at bounding box center [77, 303] width 67 height 9
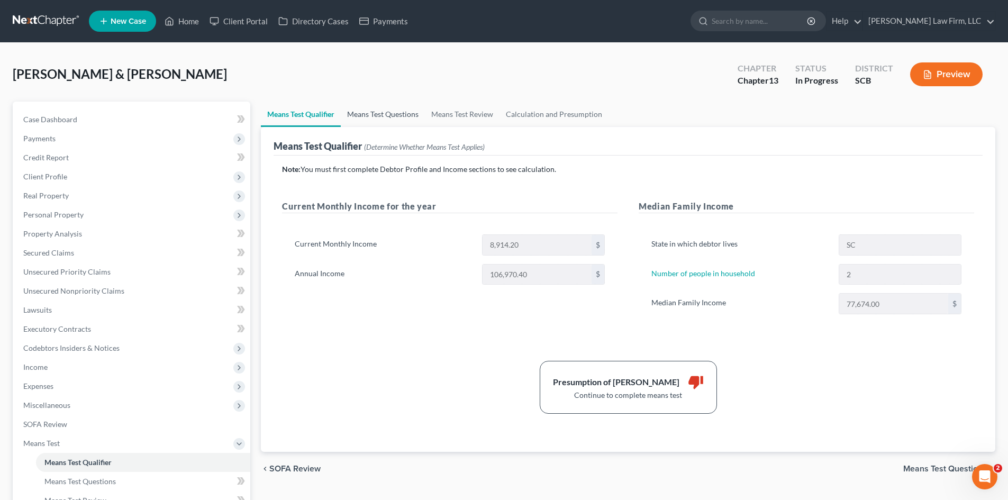
click at [383, 124] on link "Means Test Questions" at bounding box center [383, 114] width 84 height 25
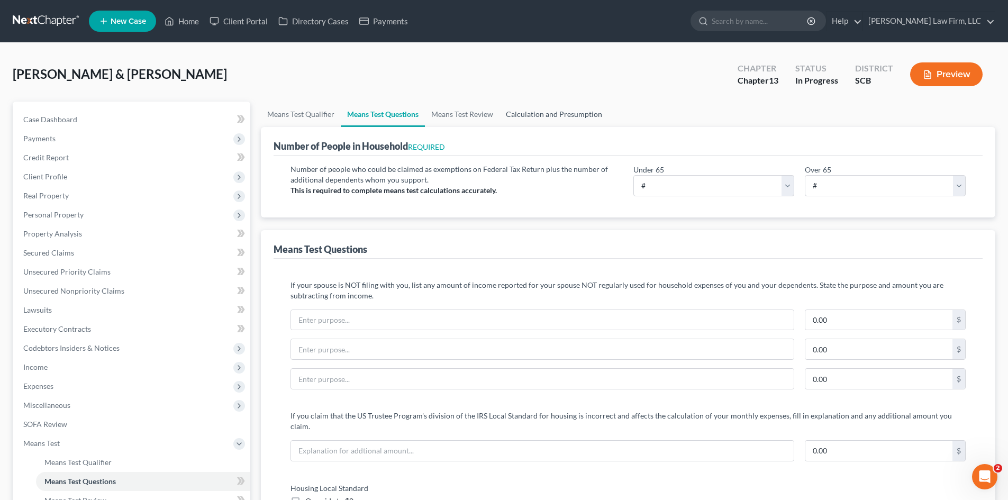
click at [532, 111] on link "Calculation and Presumption" at bounding box center [553, 114] width 109 height 25
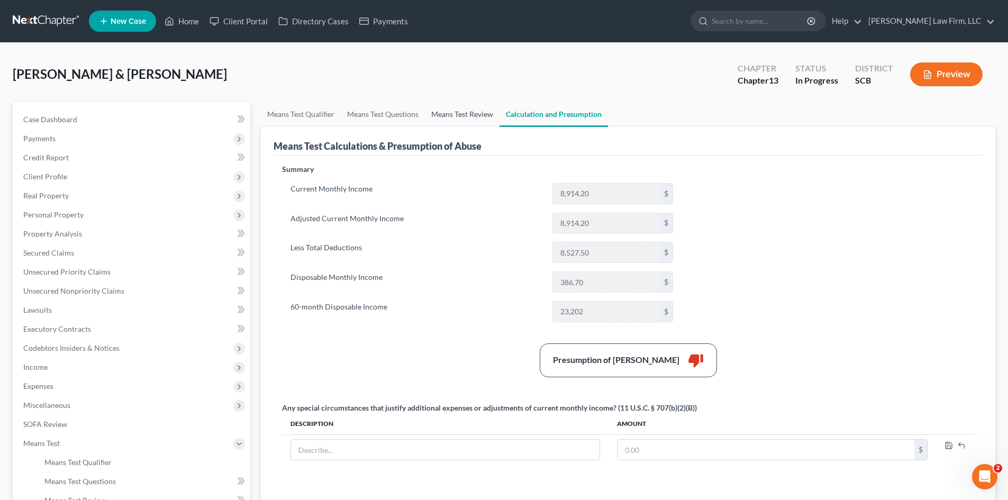
click at [450, 117] on link "Means Test Review" at bounding box center [462, 114] width 75 height 25
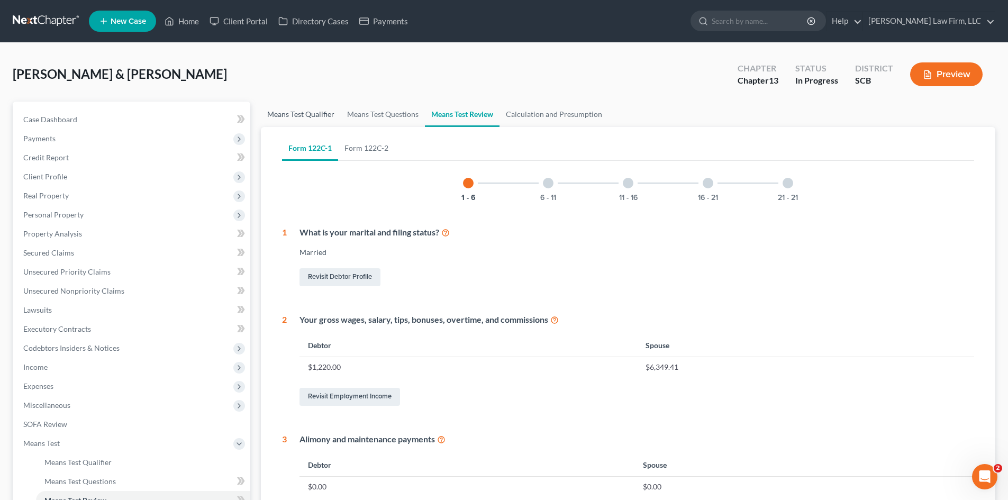
click at [308, 119] on link "Means Test Qualifier" at bounding box center [301, 114] width 80 height 25
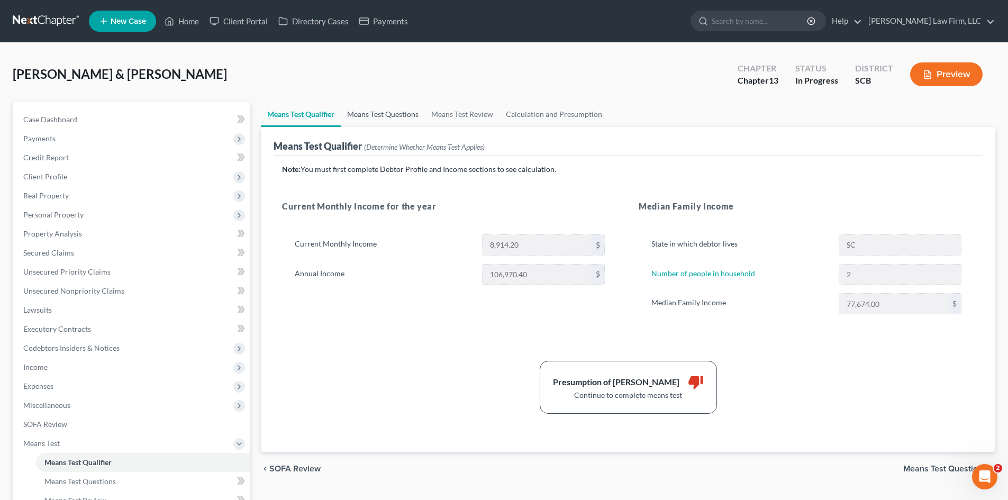
click at [400, 120] on link "Means Test Questions" at bounding box center [383, 114] width 84 height 25
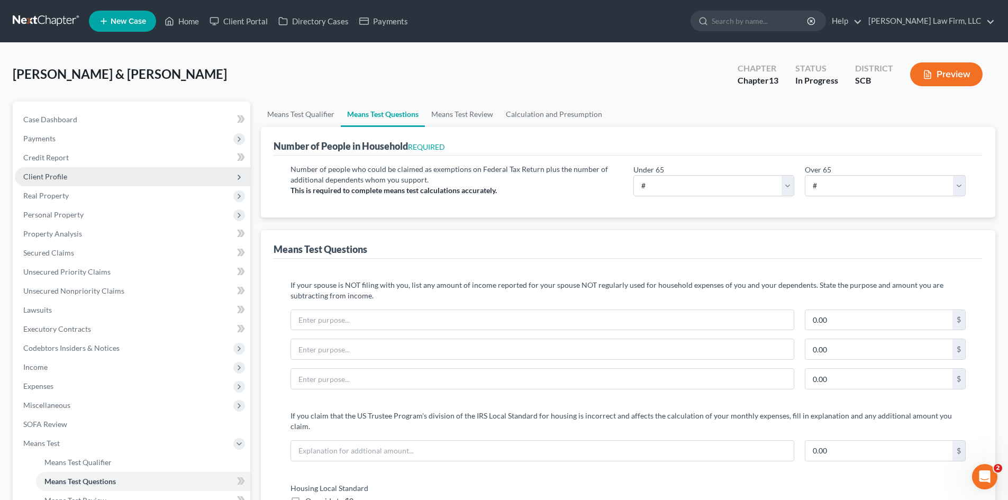
click at [56, 176] on span "Client Profile" at bounding box center [45, 176] width 44 height 9
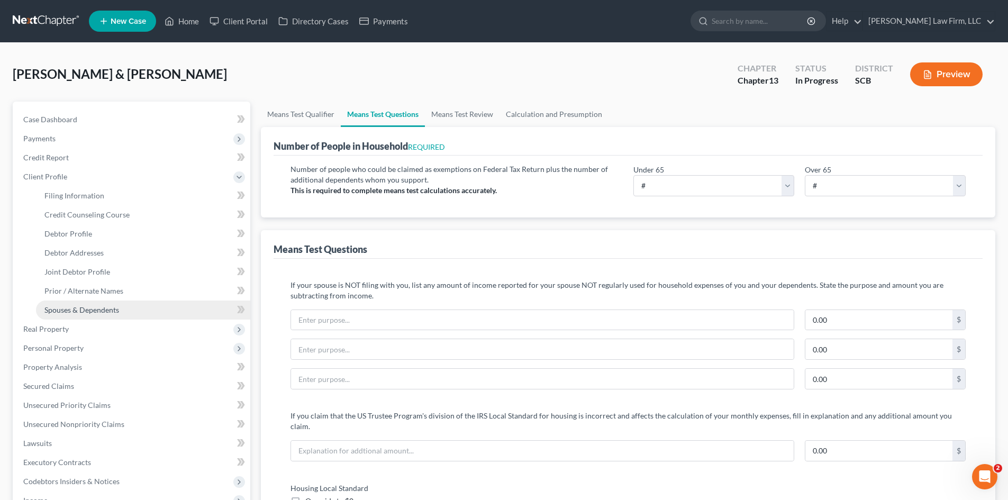
click at [76, 309] on span "Spouses & Dependents" at bounding box center [81, 309] width 75 height 9
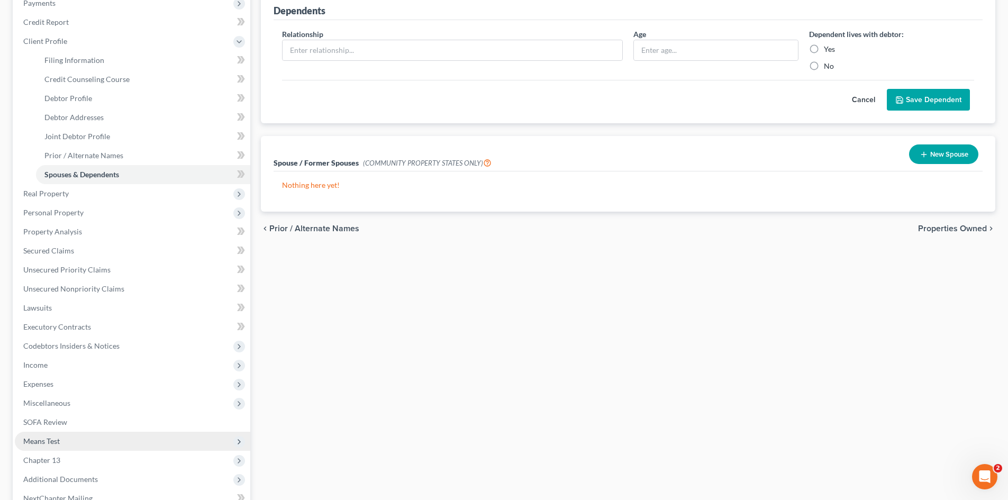
scroll to position [159, 0]
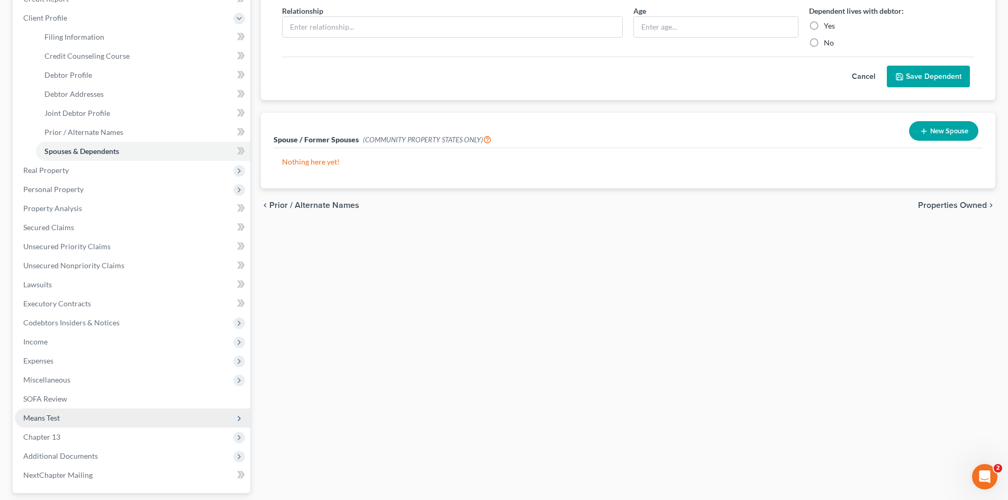
click at [38, 415] on span "Means Test" at bounding box center [41, 417] width 37 height 9
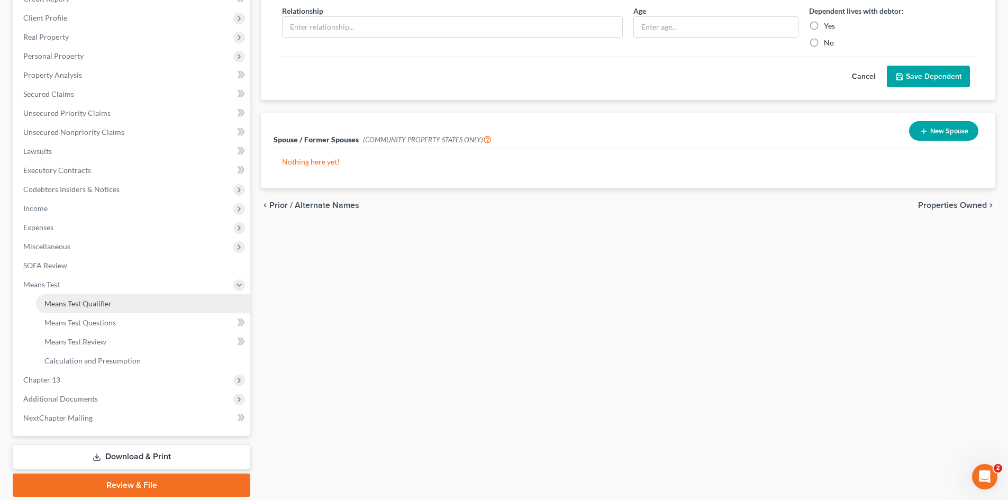
click at [63, 301] on span "Means Test Qualifier" at bounding box center [77, 303] width 67 height 9
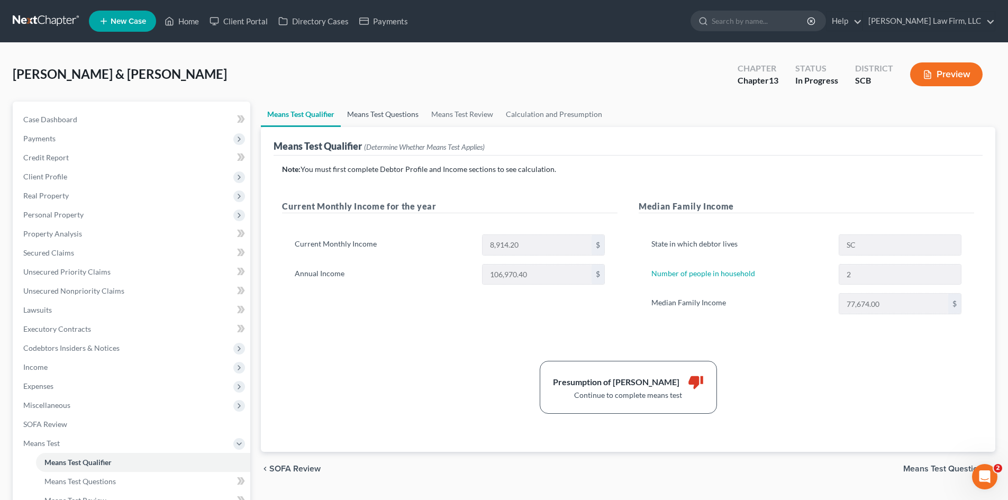
click at [378, 122] on link "Means Test Questions" at bounding box center [383, 114] width 84 height 25
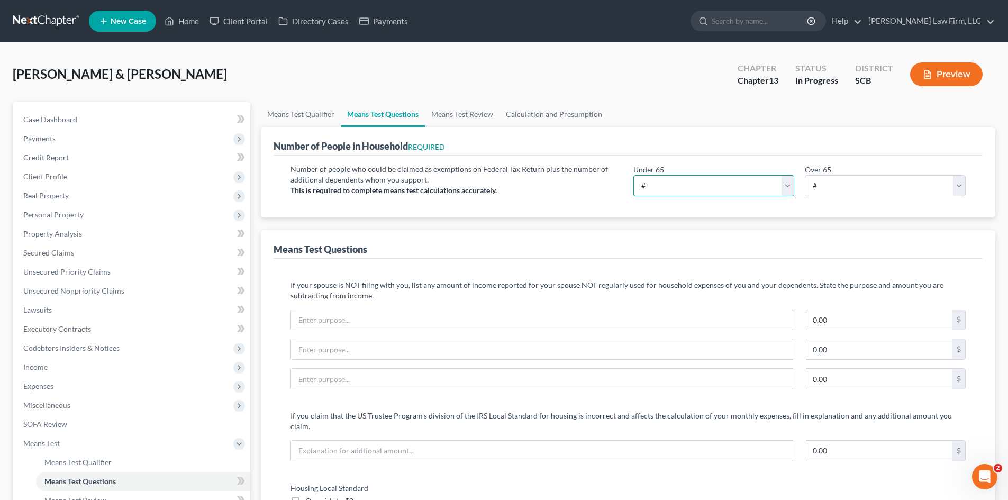
click at [658, 194] on select "# 0 1 2 3 4 5 6 7 8 9 10" at bounding box center [713, 185] width 161 height 21
click at [633, 175] on select "# 0 1 2 3 4 5 6 7 8 9 10" at bounding box center [713, 185] width 161 height 21
click at [35, 215] on span "Personal Property" at bounding box center [53, 214] width 60 height 9
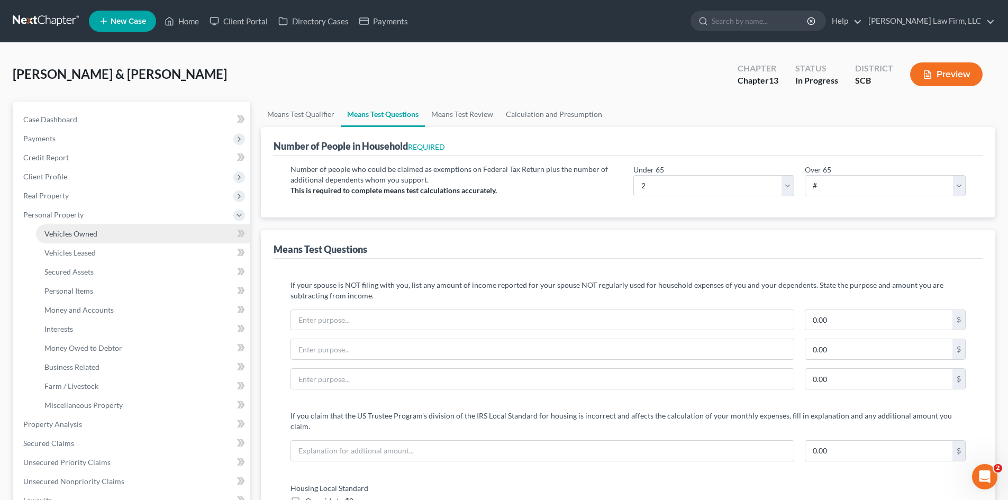
click at [49, 231] on span "Vehicles Owned" at bounding box center [70, 233] width 53 height 9
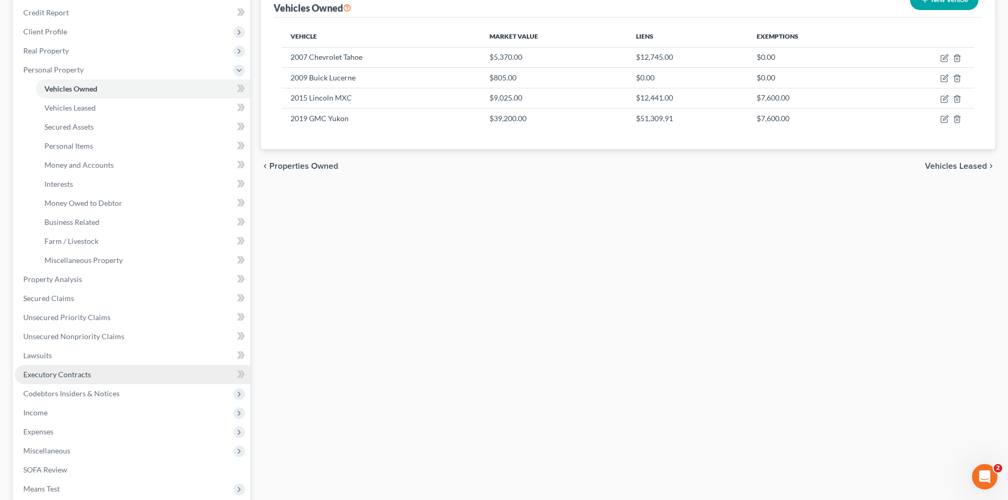
scroll to position [159, 0]
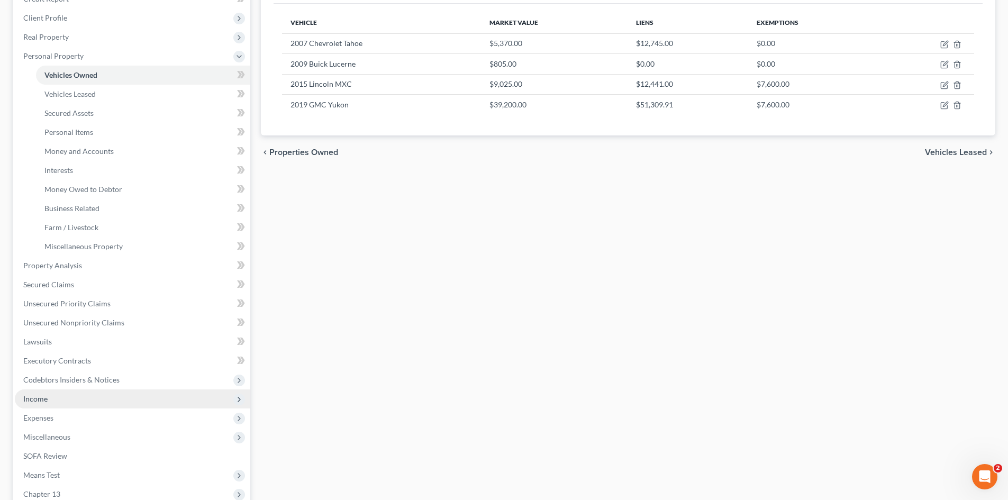
click at [32, 400] on span "Income" at bounding box center [35, 398] width 24 height 9
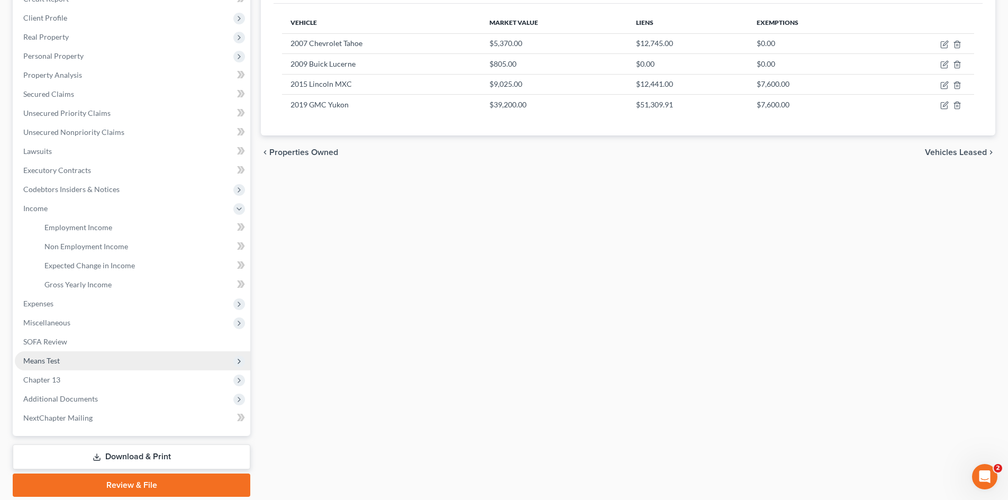
click at [38, 358] on span "Means Test" at bounding box center [41, 360] width 37 height 9
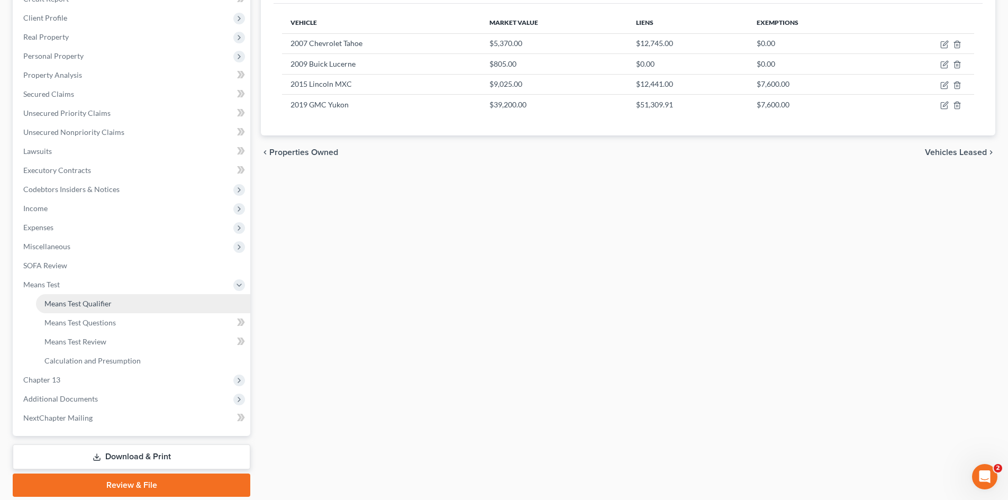
click at [82, 293] on span "Means Test" at bounding box center [132, 284] width 235 height 19
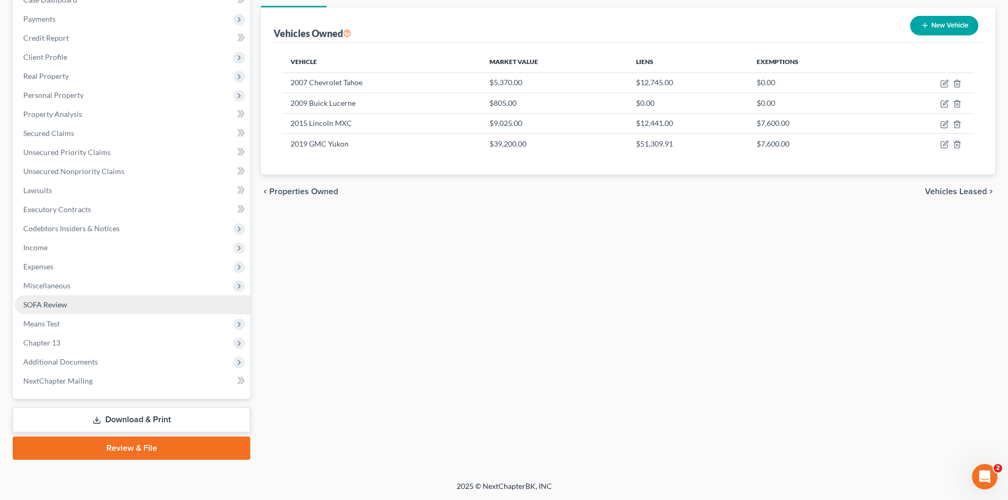
scroll to position [120, 0]
click at [56, 307] on span "SOFA Review" at bounding box center [45, 304] width 44 height 9
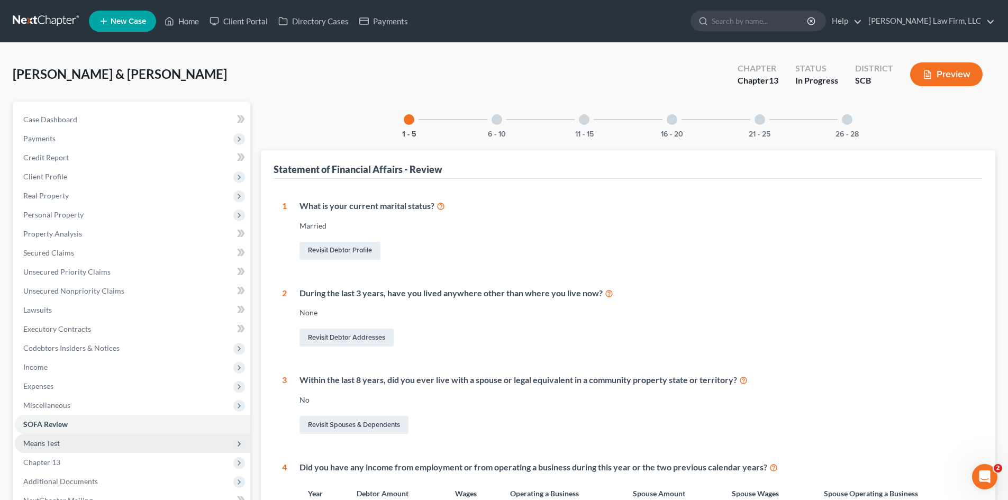
click at [42, 442] on span "Means Test" at bounding box center [41, 443] width 37 height 9
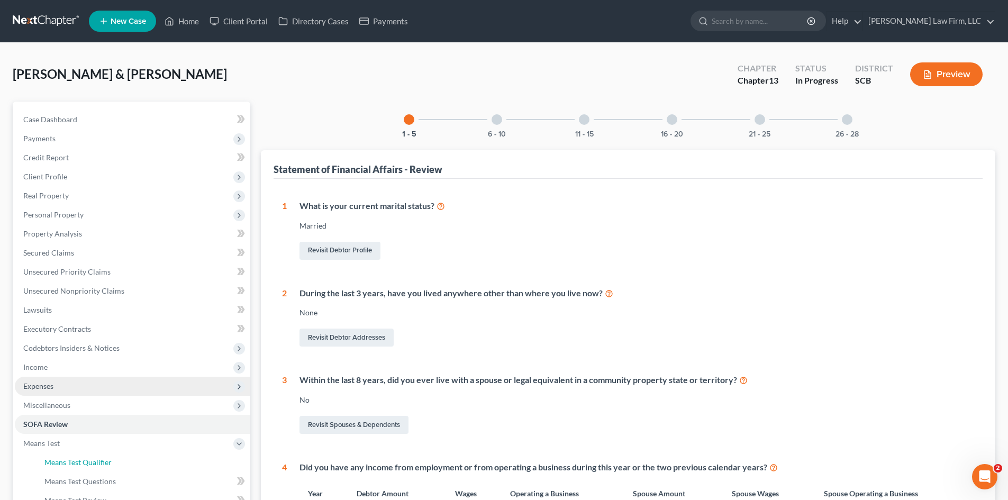
drag, startPoint x: 59, startPoint y: 457, endPoint x: 193, endPoint y: 394, distance: 148.1
click at [59, 457] on link "Means Test Qualifier" at bounding box center [143, 462] width 214 height 19
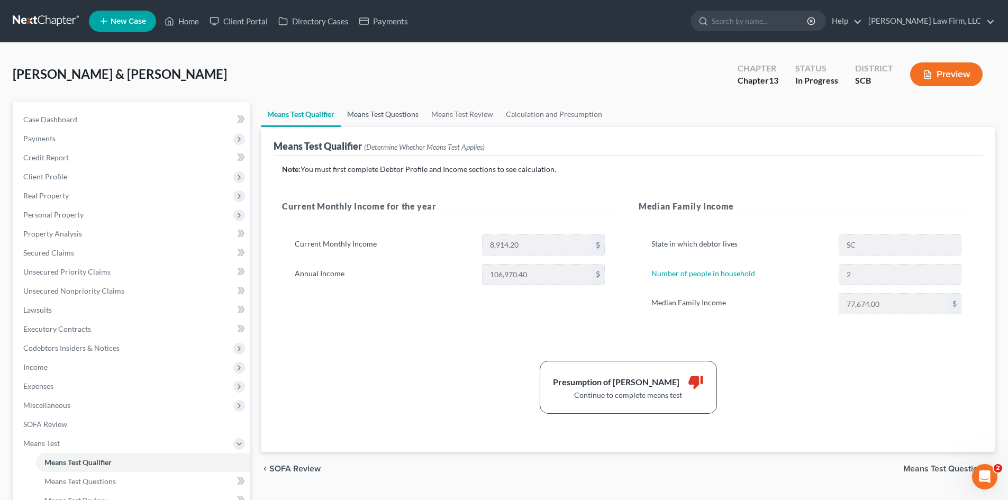
click at [395, 114] on link "Means Test Questions" at bounding box center [383, 114] width 84 height 25
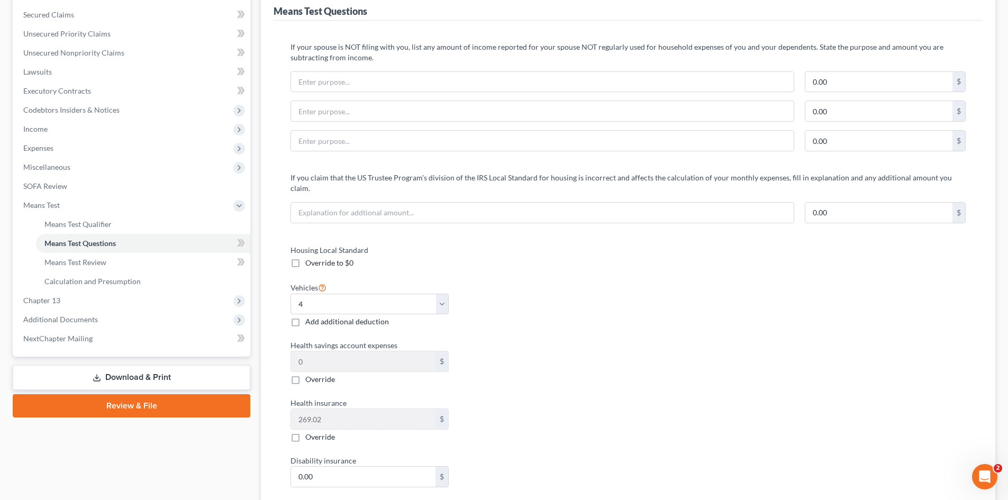
scroll to position [265, 0]
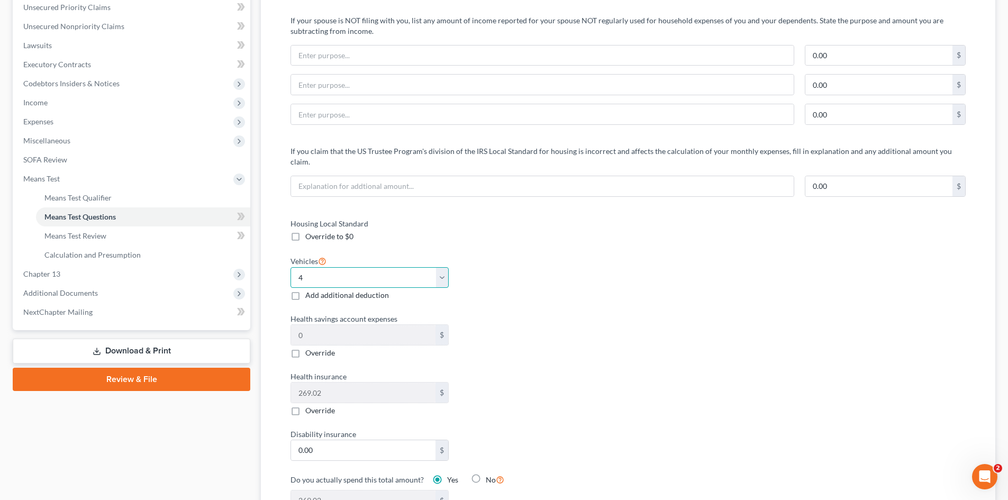
click at [312, 272] on select "Select 0 1 2 3 4 5" at bounding box center [369, 277] width 158 height 21
click at [290, 267] on select "Select 0 1 2 3 4 5" at bounding box center [369, 277] width 158 height 21
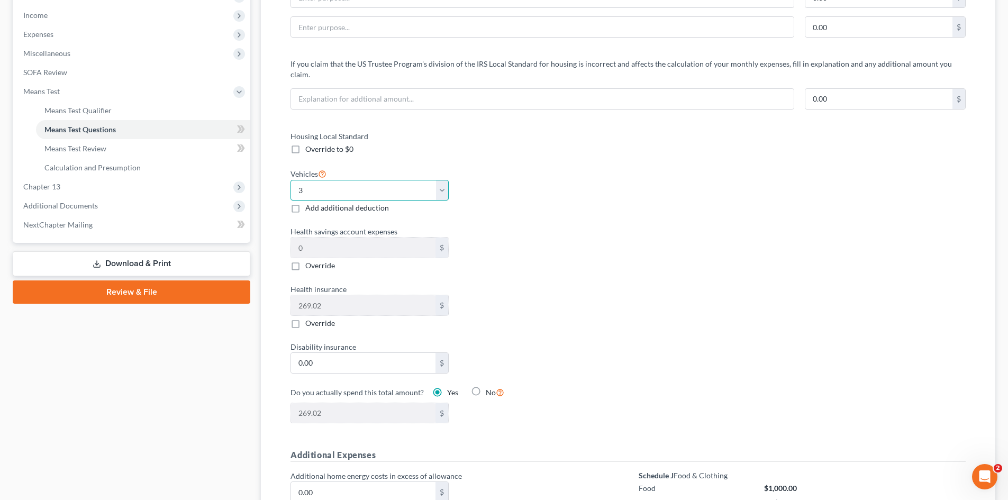
scroll to position [370, 0]
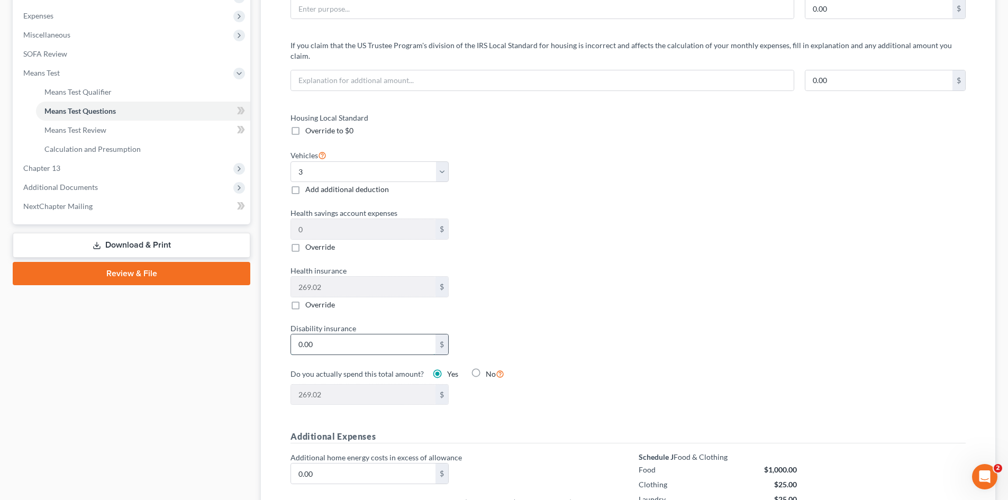
click at [350, 334] on input "0.00" at bounding box center [363, 344] width 144 height 20
paste input "107.26"
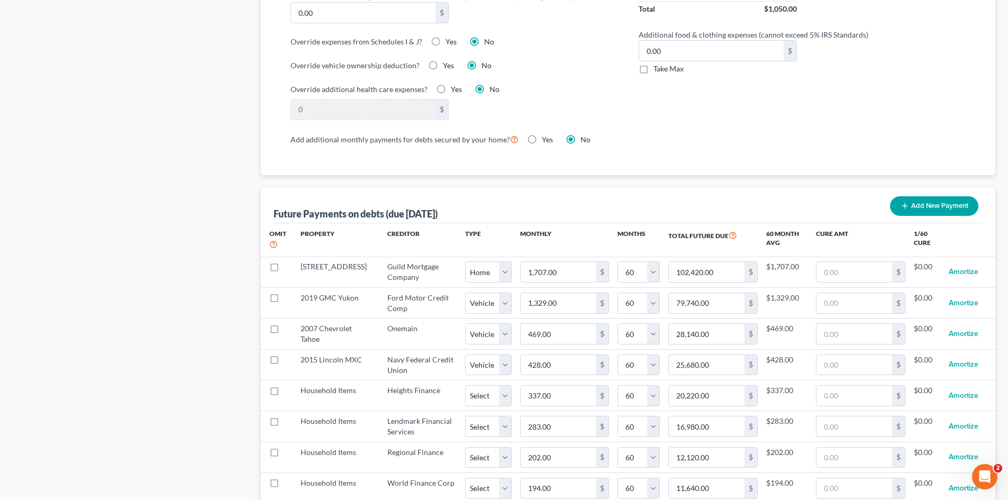
scroll to position [899, 0]
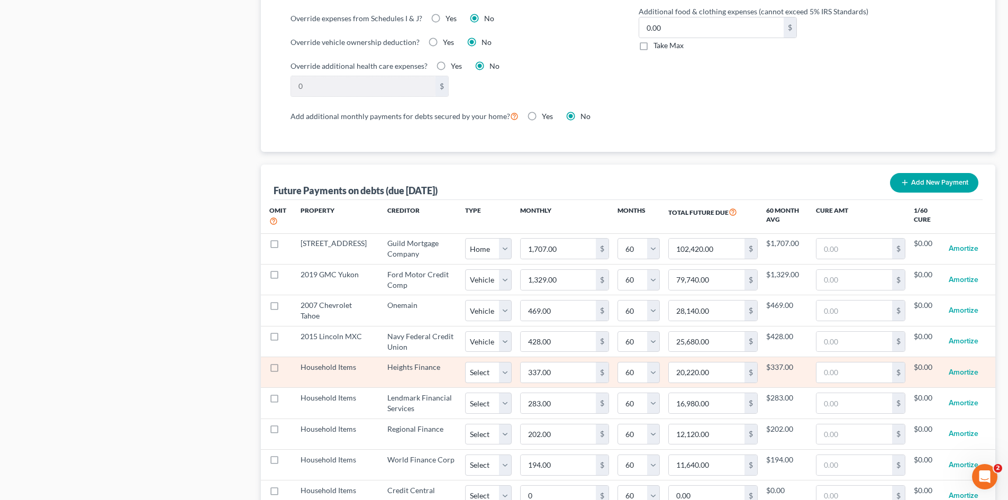
click at [284, 370] on label at bounding box center [284, 370] width 0 height 0
click at [288, 362] on input "checkbox" at bounding box center [291, 365] width 7 height 7
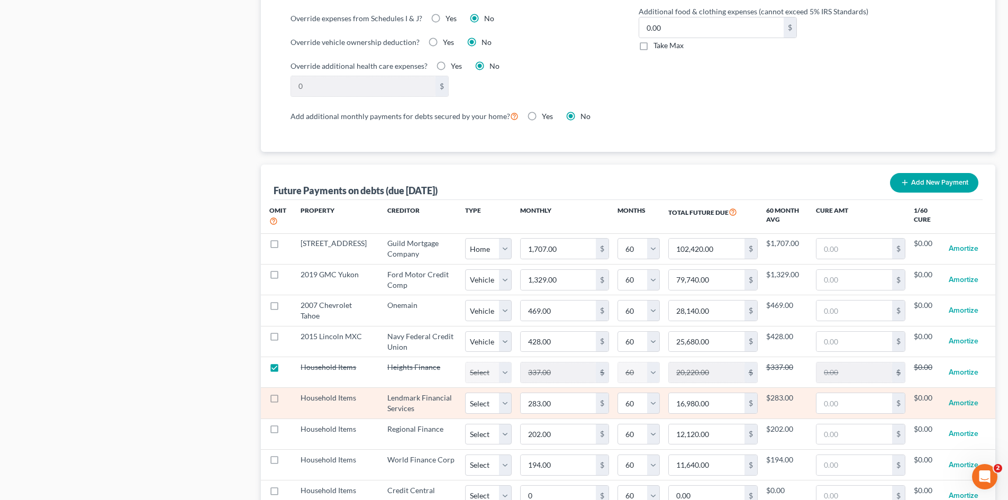
drag, startPoint x: 273, startPoint y: 389, endPoint x: 271, endPoint y: 407, distance: 18.6
click at [284, 400] on label at bounding box center [284, 400] width 0 height 0
click at [288, 393] on input "checkbox" at bounding box center [291, 396] width 7 height 7
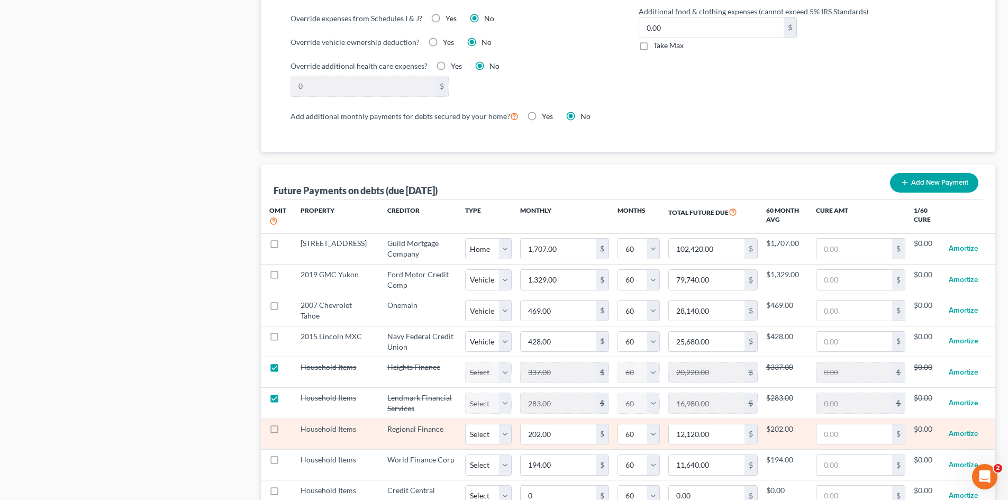
click at [284, 432] on label at bounding box center [284, 432] width 0 height 0
click at [288, 424] on input "checkbox" at bounding box center [291, 427] width 7 height 7
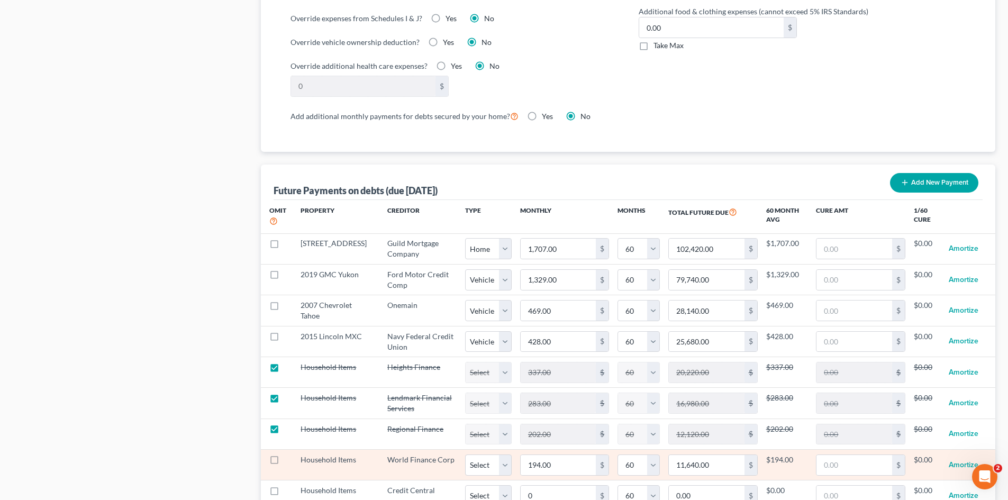
click at [284, 462] on label at bounding box center [284, 462] width 0 height 0
click at [288, 454] on input "checkbox" at bounding box center [291, 457] width 7 height 7
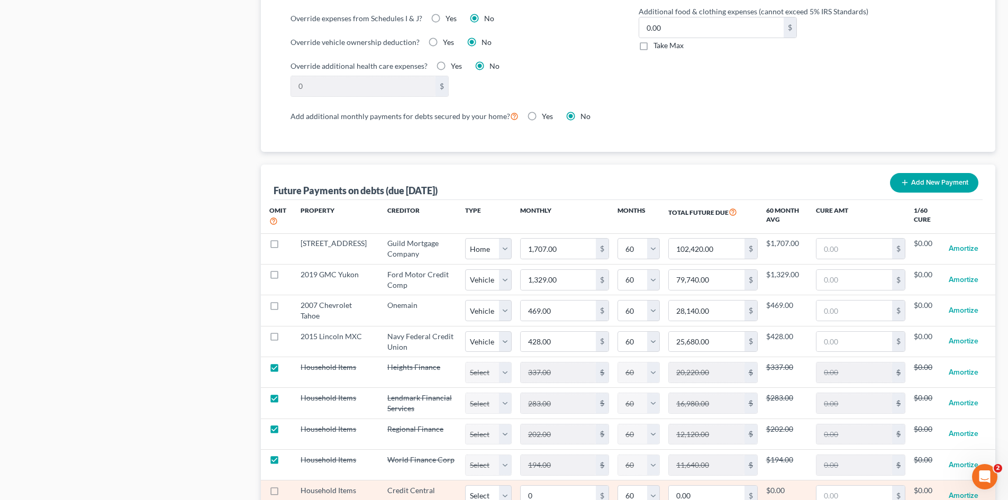
click at [284, 493] on label at bounding box center [284, 493] width 0 height 0
click at [288, 485] on input "checkbox" at bounding box center [291, 488] width 7 height 7
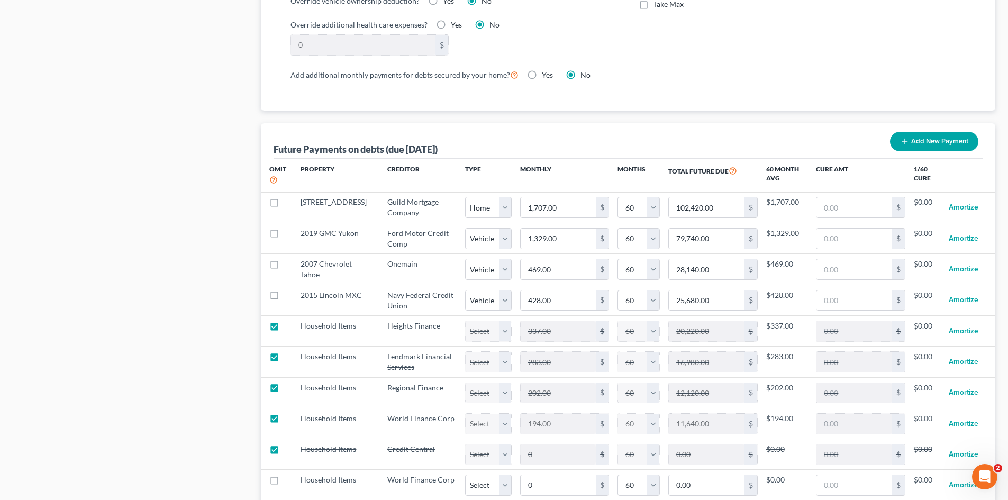
scroll to position [1005, 0]
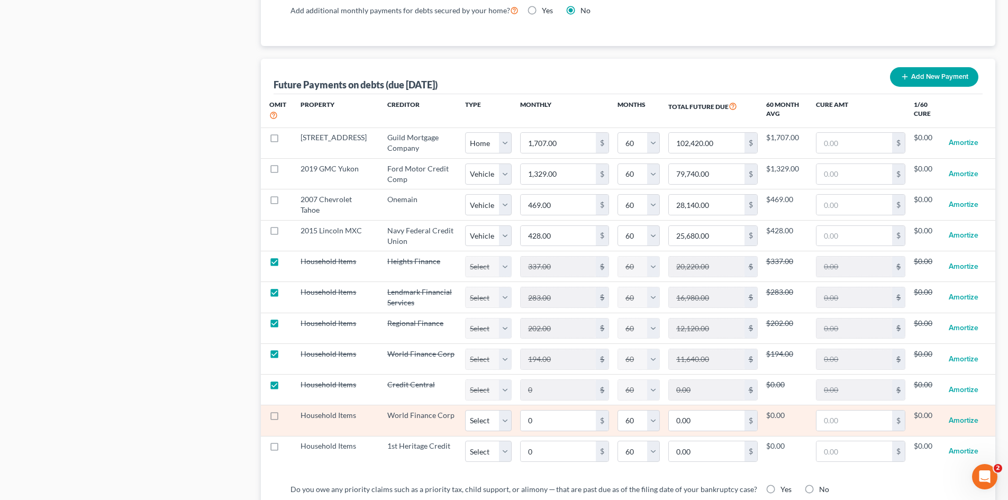
click at [284, 418] on label at bounding box center [284, 418] width 0 height 0
click at [288, 410] on input "checkbox" at bounding box center [291, 413] width 7 height 7
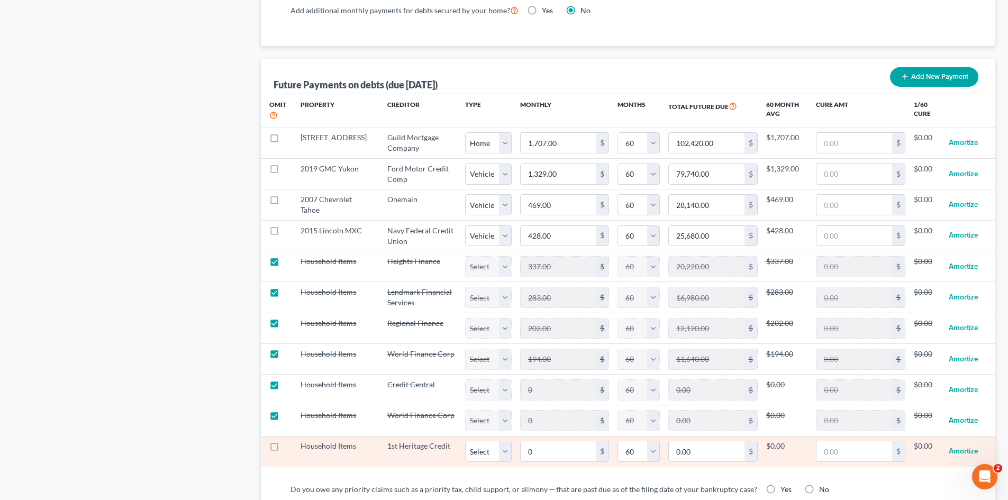
click at [284, 449] on label at bounding box center [284, 449] width 0 height 0
click at [288, 441] on input "checkbox" at bounding box center [291, 444] width 7 height 7
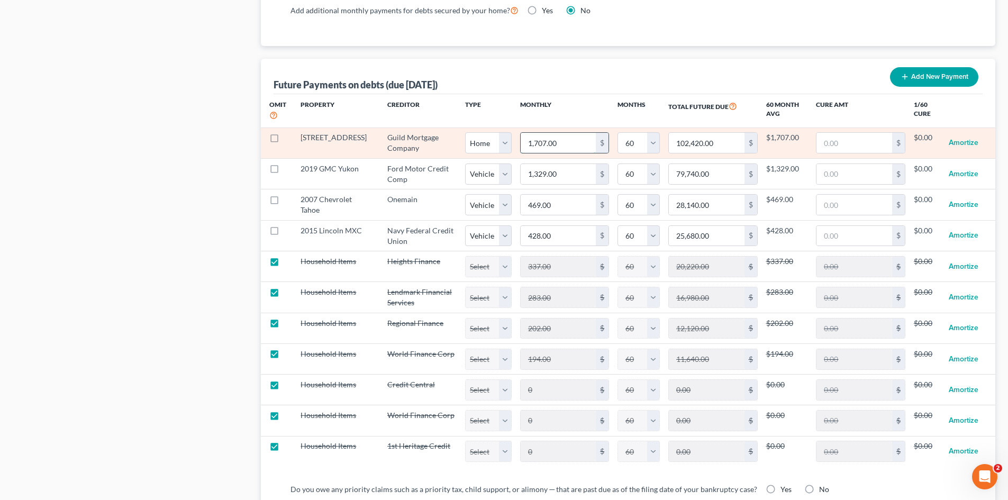
click at [555, 136] on input "1,707.00" at bounding box center [559, 143] width 76 height 20
click at [556, 134] on input "1,759.00" at bounding box center [559, 143] width 76 height 20
click at [574, 133] on input "1,759.00" at bounding box center [559, 143] width 76 height 20
click at [855, 133] on input "text" at bounding box center [854, 143] width 76 height 20
click at [868, 137] on input "text" at bounding box center [854, 143] width 76 height 20
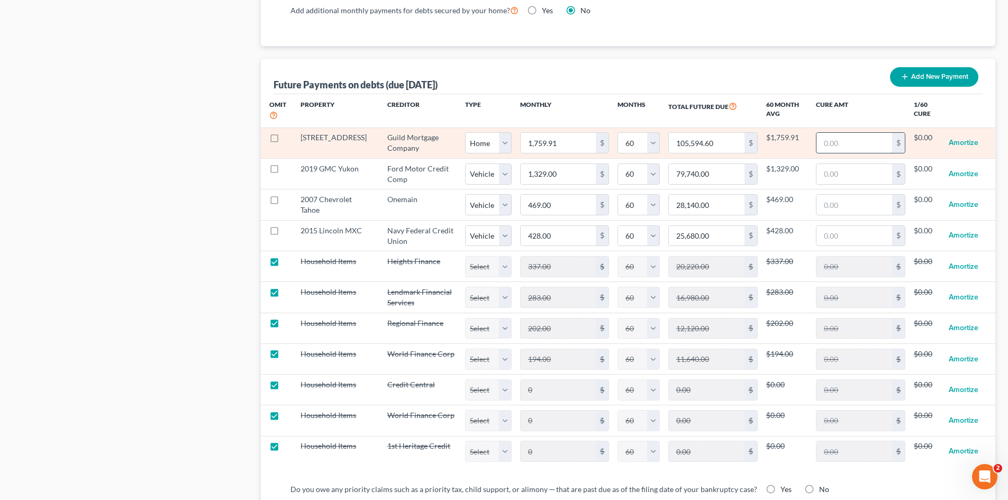
paste input "6321.93"
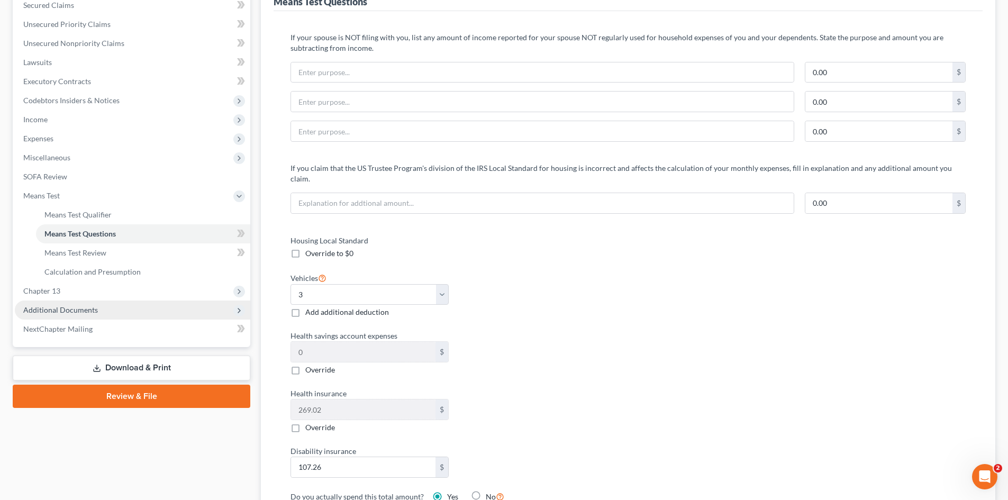
scroll to position [212, 0]
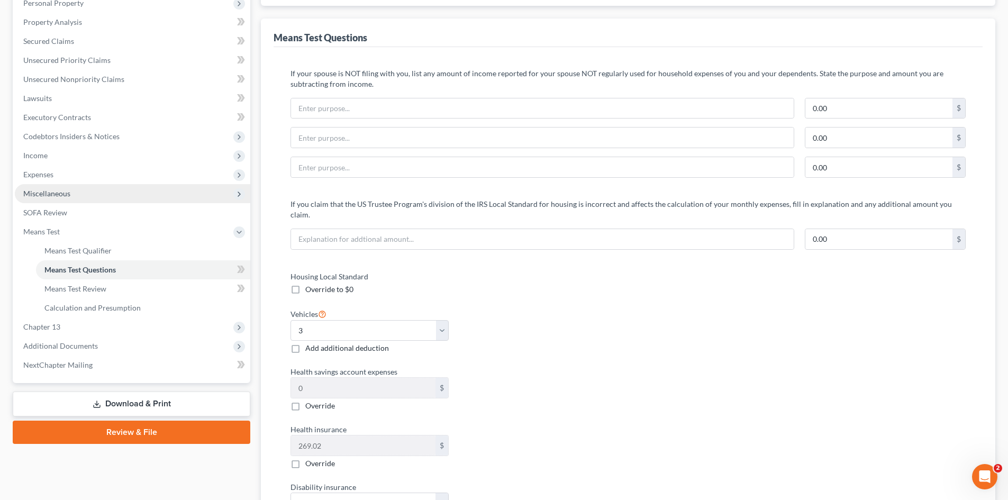
drag, startPoint x: 134, startPoint y: 242, endPoint x: 109, endPoint y: 188, distance: 58.9
click at [109, 188] on span "Miscellaneous" at bounding box center [132, 193] width 235 height 19
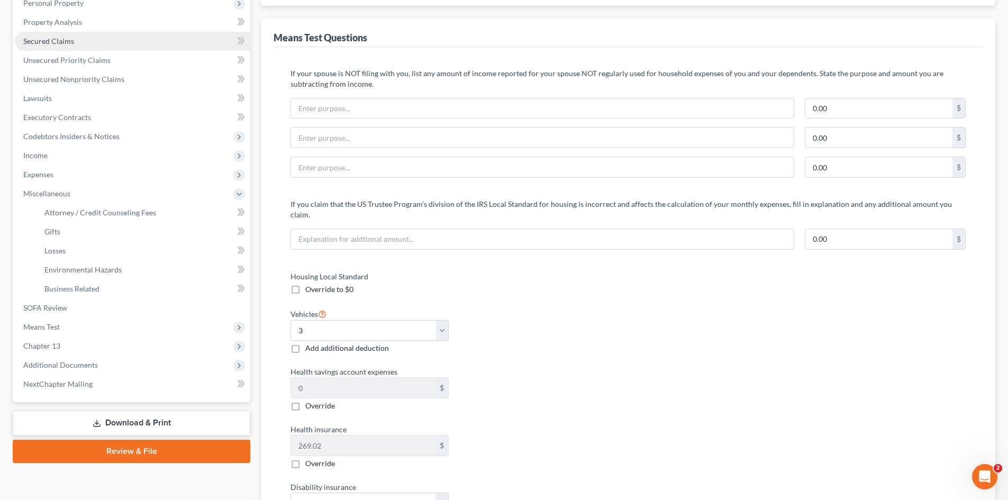
click at [70, 45] on span "Secured Claims" at bounding box center [48, 41] width 51 height 9
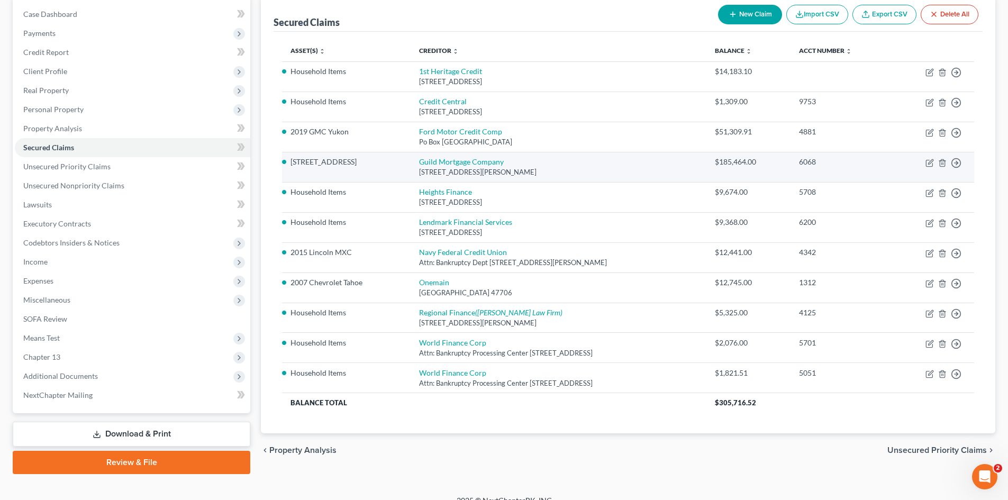
scroll to position [106, 0]
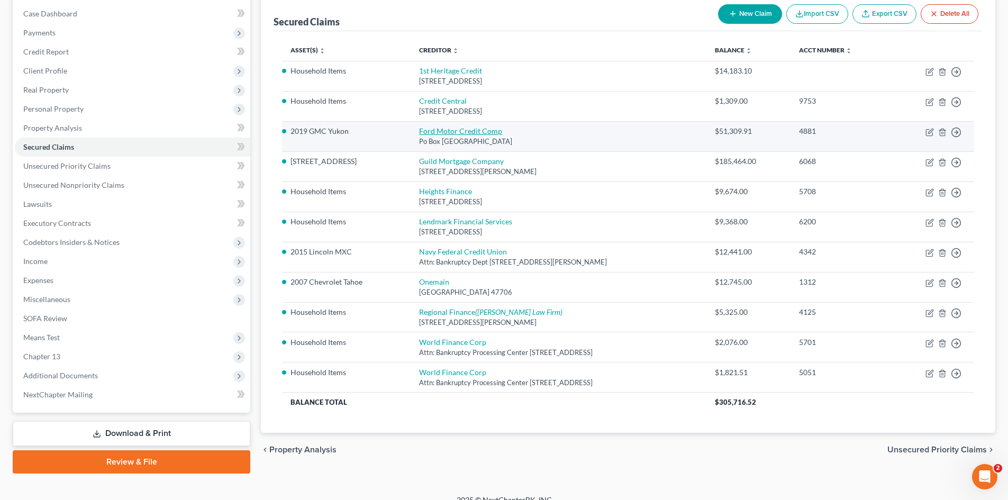
click at [458, 134] on link "Ford Motor Credit Comp" at bounding box center [460, 130] width 83 height 9
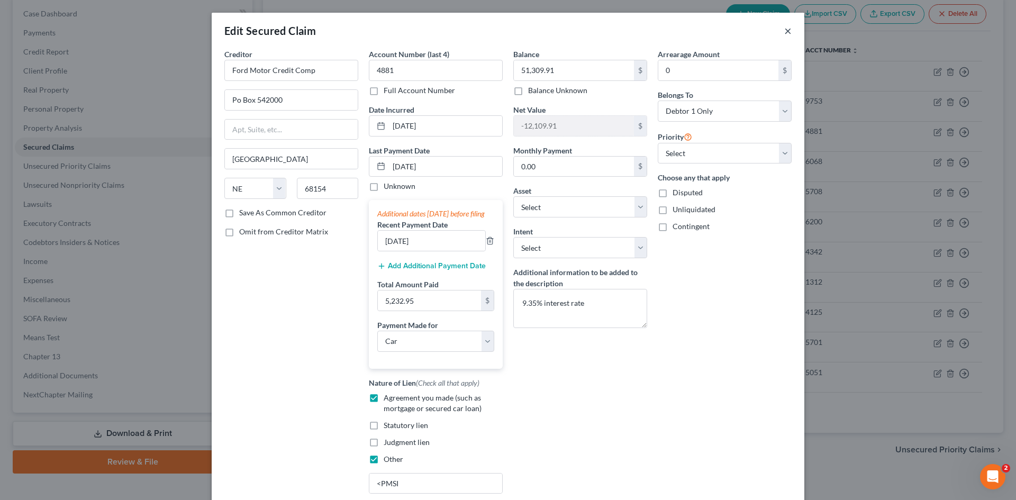
click at [784, 32] on button "×" at bounding box center [787, 30] width 7 height 13
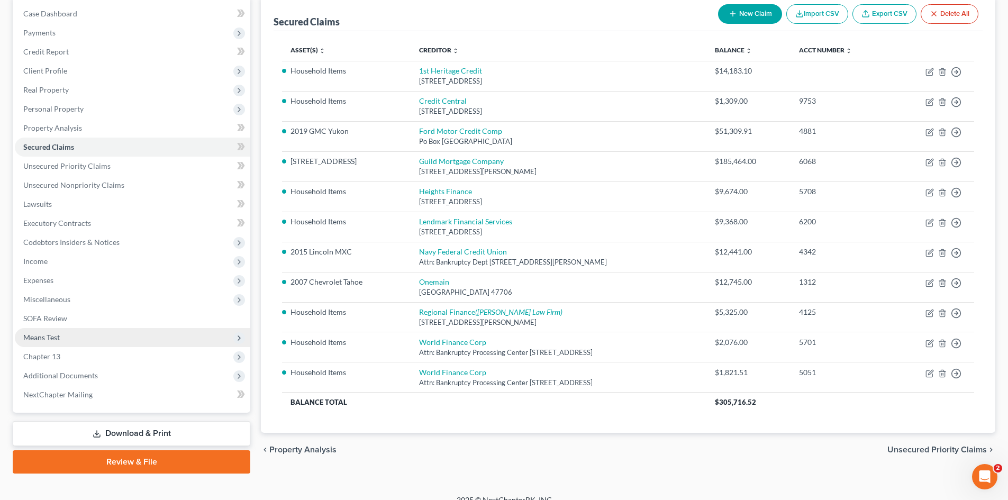
click at [40, 334] on span "Means Test" at bounding box center [41, 337] width 37 height 9
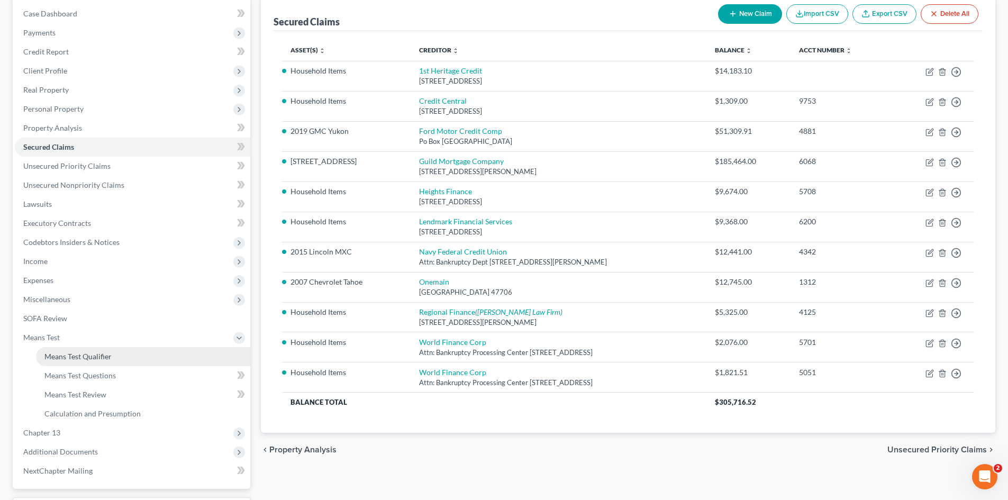
click at [43, 349] on link "Means Test Qualifier" at bounding box center [143, 356] width 214 height 19
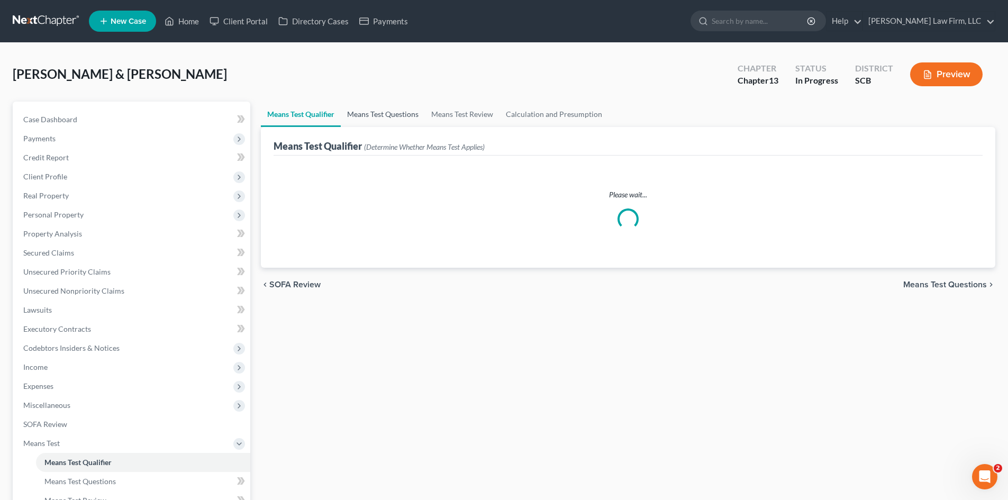
click at [380, 104] on link "Means Test Questions" at bounding box center [383, 114] width 84 height 25
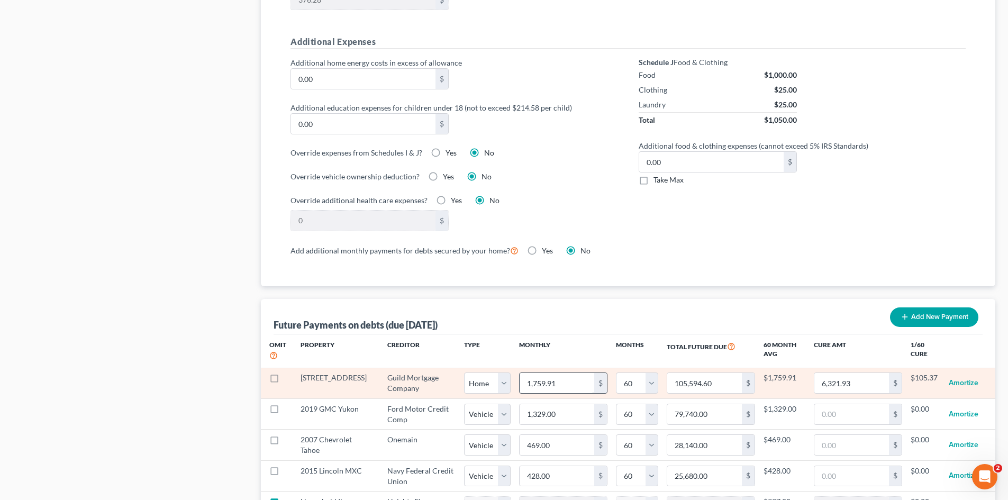
scroll to position [846, 0]
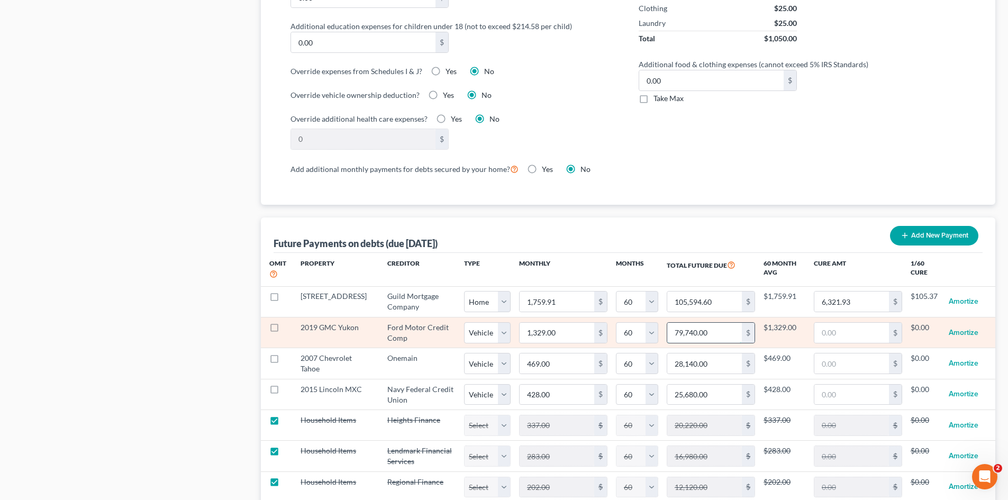
click at [725, 326] on input "79,740.00" at bounding box center [704, 333] width 75 height 20
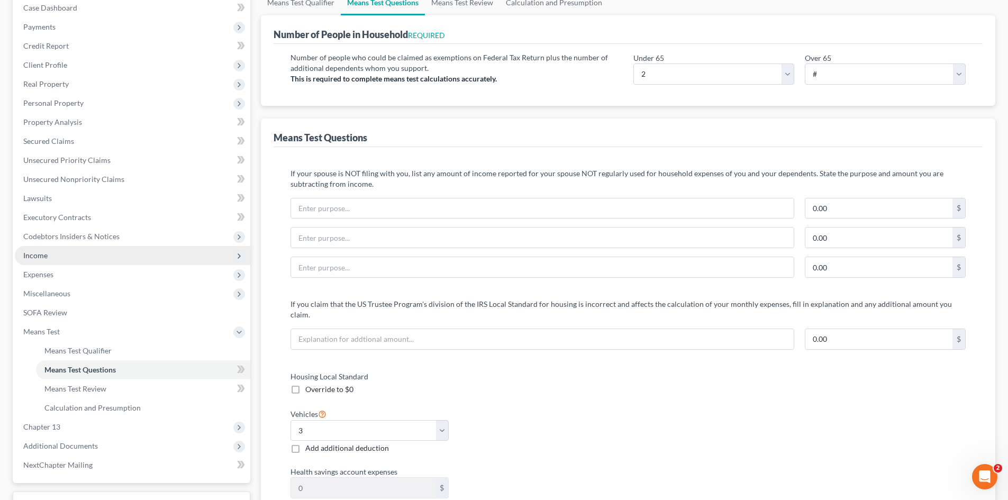
scroll to position [0, 0]
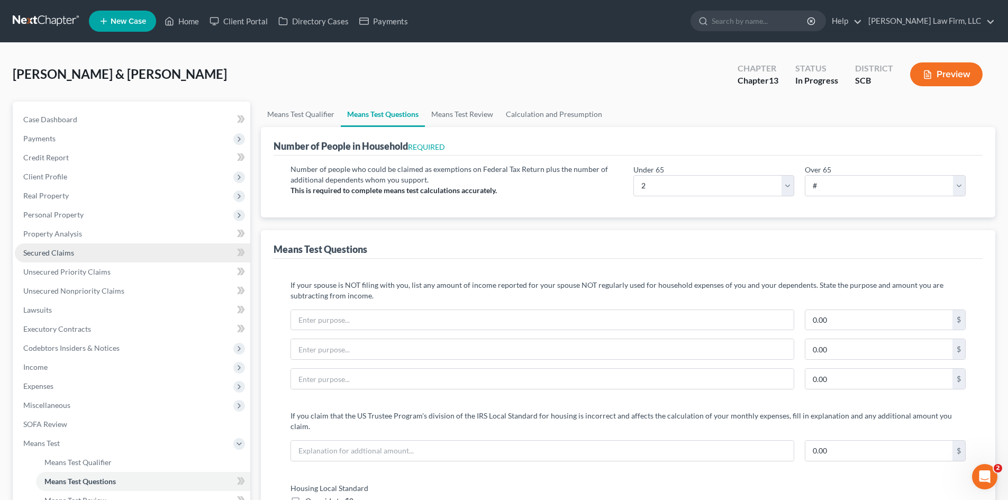
click at [63, 252] on span "Secured Claims" at bounding box center [48, 252] width 51 height 9
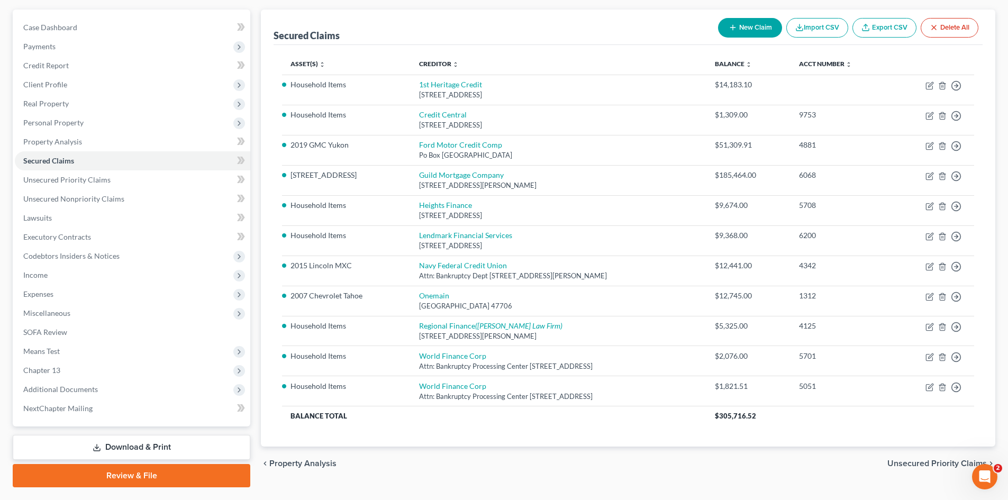
scroll to position [106, 0]
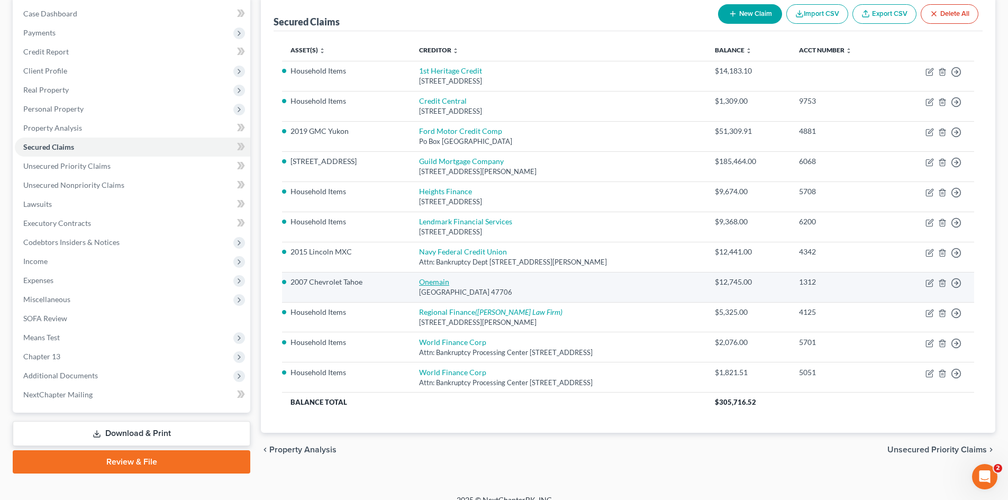
click at [427, 280] on link "Onemain" at bounding box center [434, 281] width 30 height 9
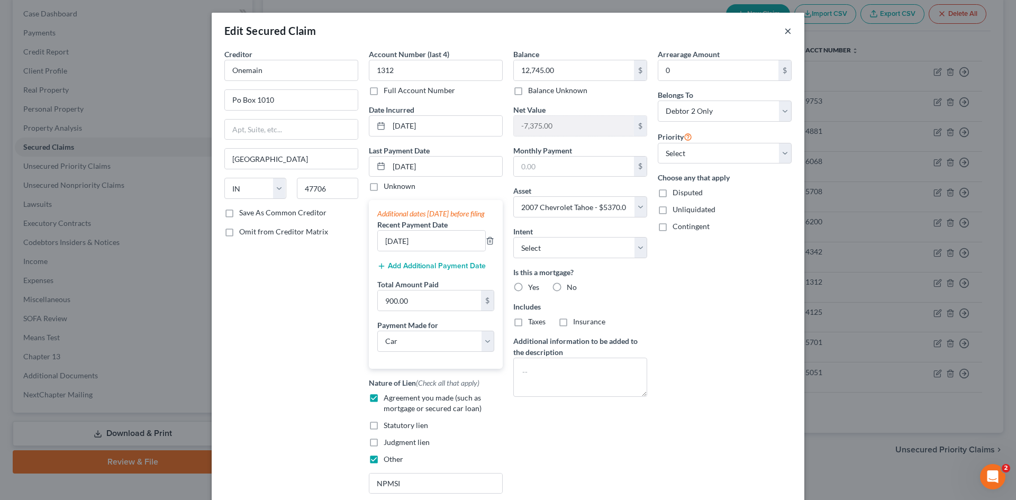
click at [784, 30] on button "×" at bounding box center [787, 30] width 7 height 13
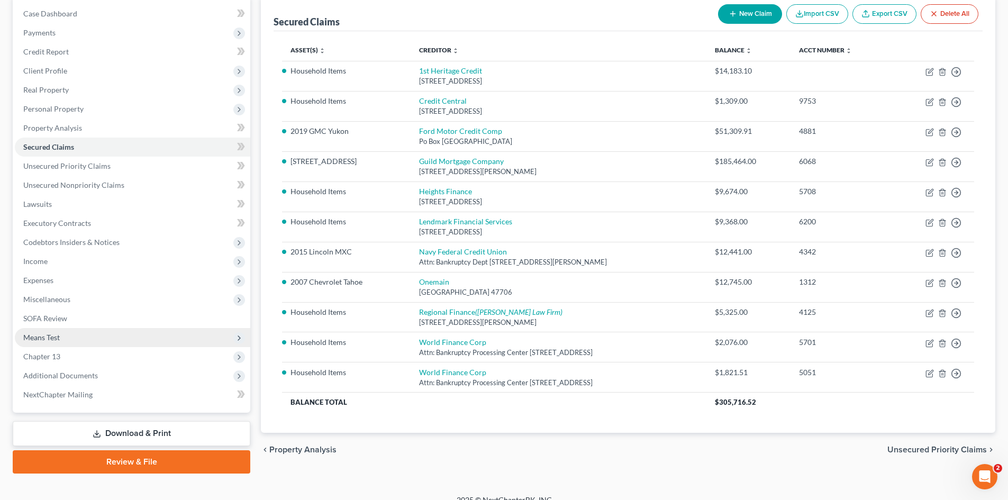
click at [42, 337] on span "Means Test" at bounding box center [41, 337] width 37 height 9
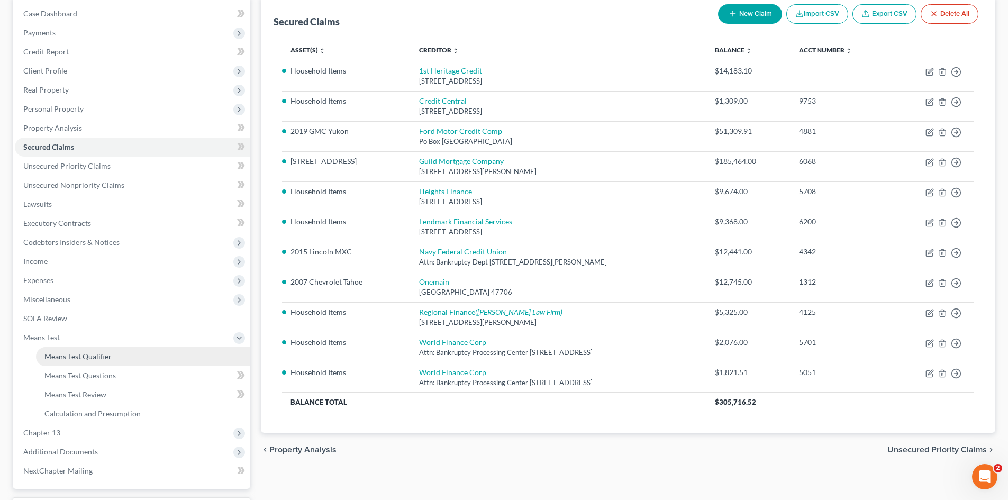
click at [58, 351] on link "Means Test Qualifier" at bounding box center [143, 356] width 214 height 19
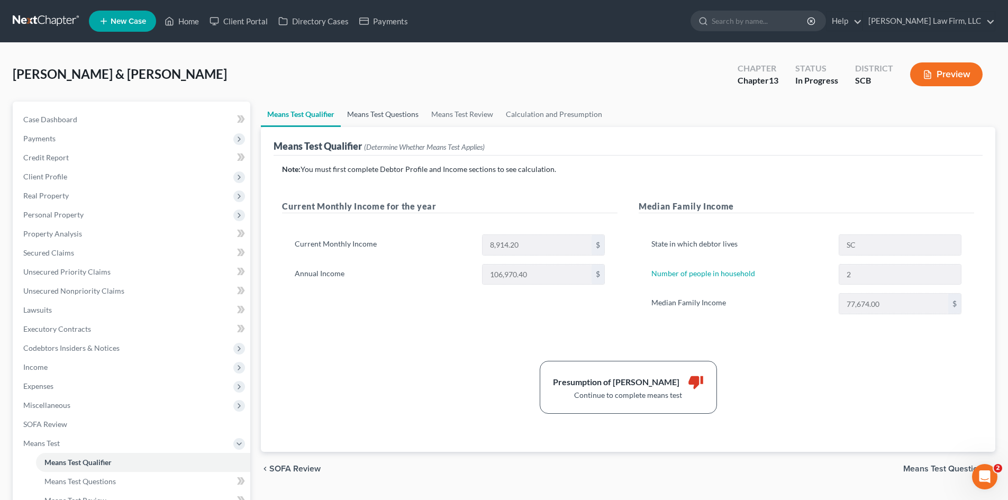
click at [388, 115] on link "Means Test Questions" at bounding box center [383, 114] width 84 height 25
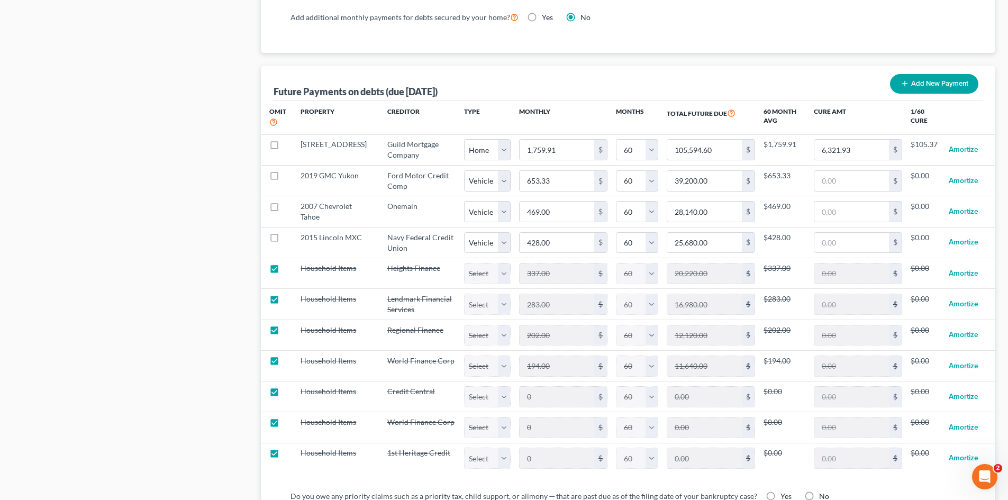
scroll to position [1005, 0]
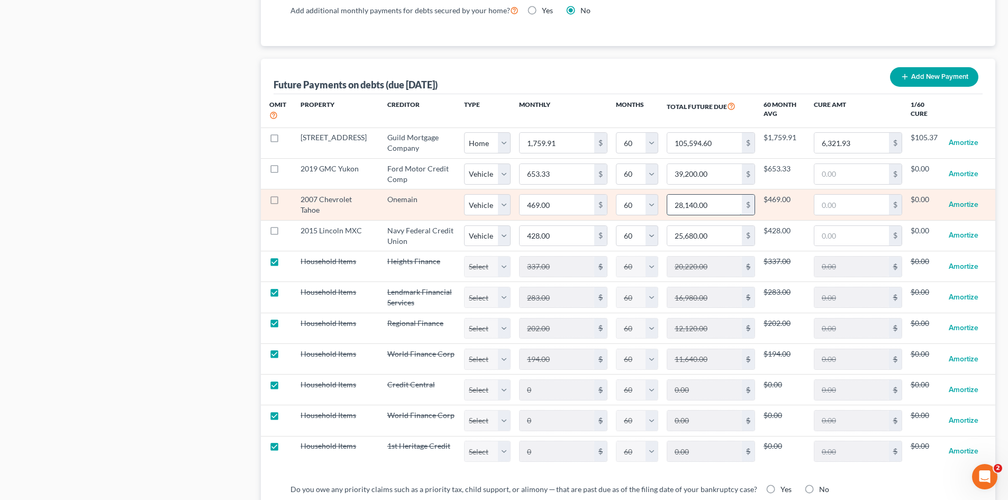
click at [713, 195] on input "28,140.00" at bounding box center [704, 205] width 75 height 20
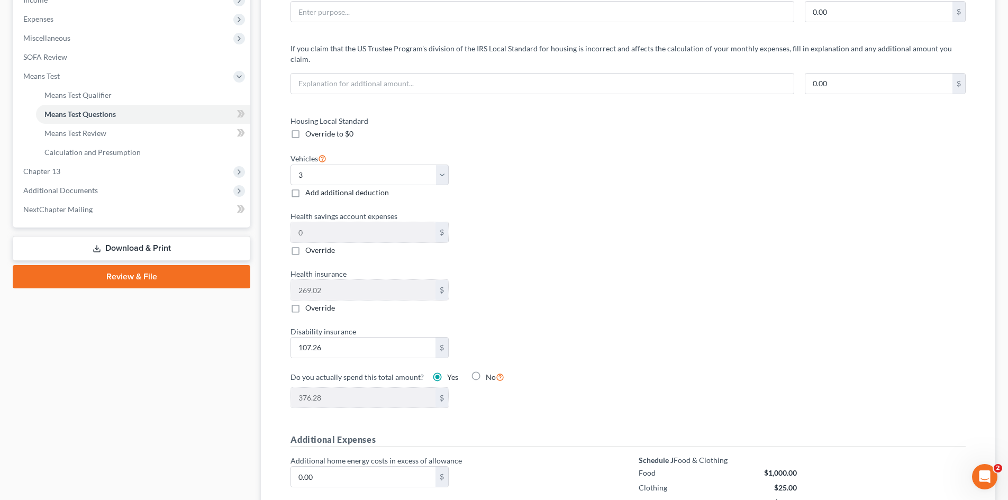
scroll to position [212, 0]
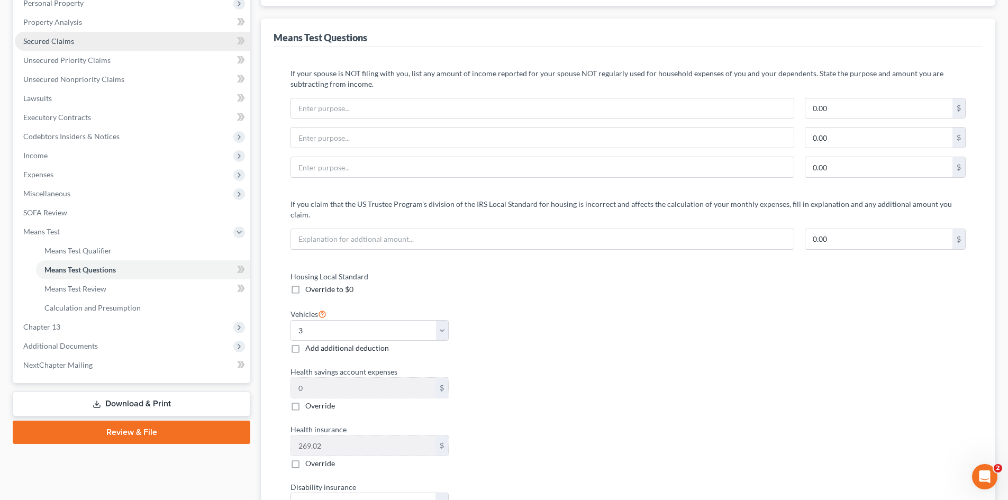
click at [65, 43] on span "Secured Claims" at bounding box center [48, 41] width 51 height 9
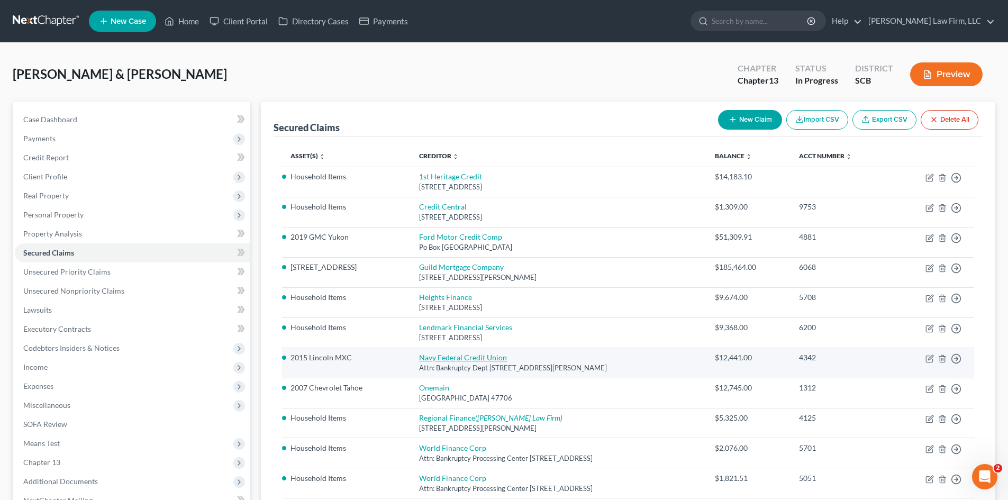
click at [429, 355] on link "Navy Federal Credit Union" at bounding box center [463, 357] width 88 height 9
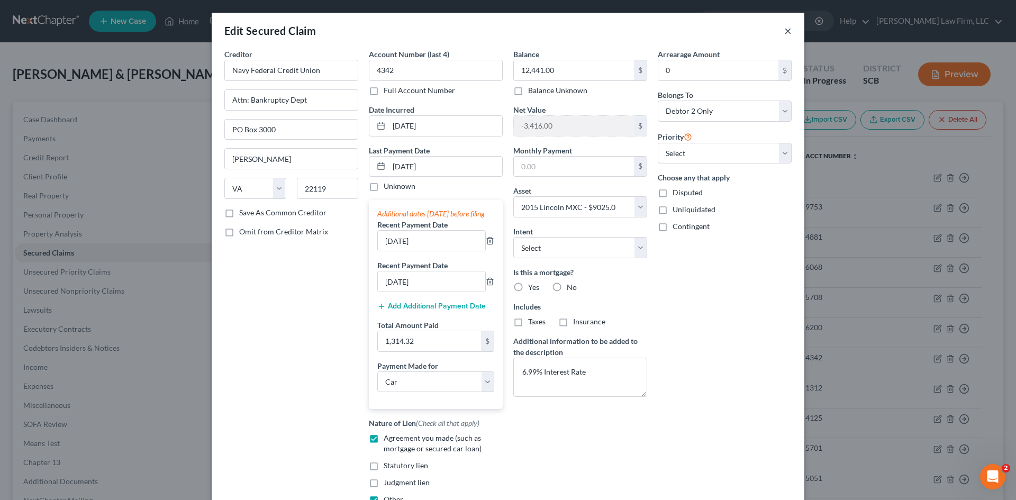
click at [784, 34] on button "×" at bounding box center [787, 30] width 7 height 13
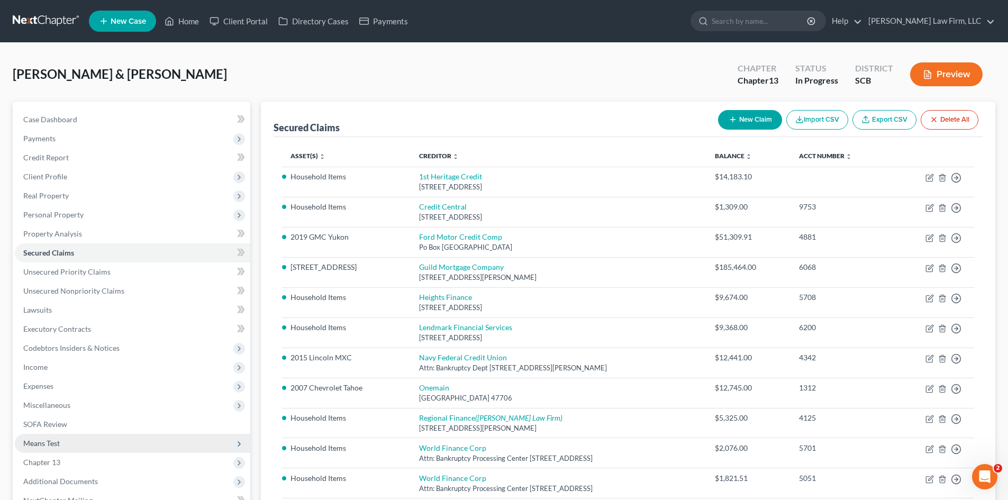
click at [38, 449] on span "Means Test" at bounding box center [132, 443] width 235 height 19
drag, startPoint x: 47, startPoint y: 455, endPoint x: 110, endPoint y: 434, distance: 66.8
click at [47, 456] on link "Means Test Qualifier" at bounding box center [143, 462] width 214 height 19
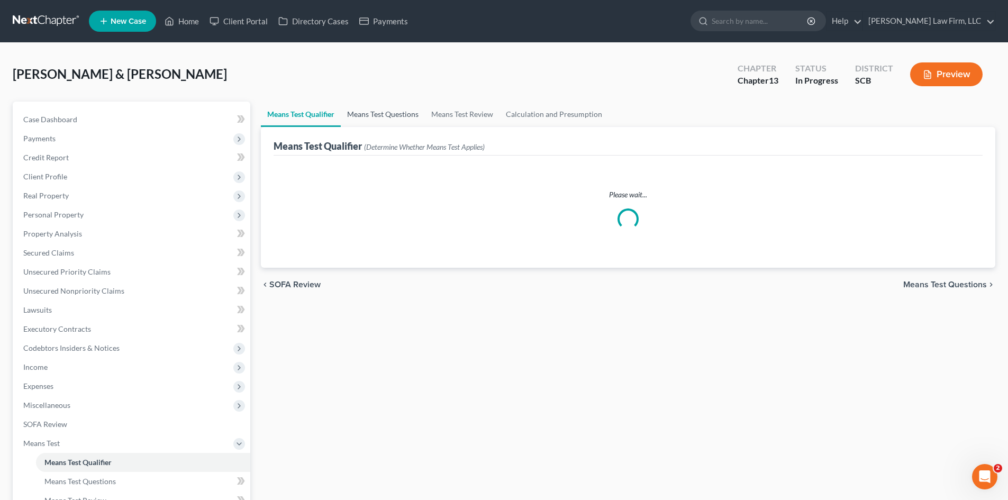
click at [384, 117] on link "Means Test Questions" at bounding box center [383, 114] width 84 height 25
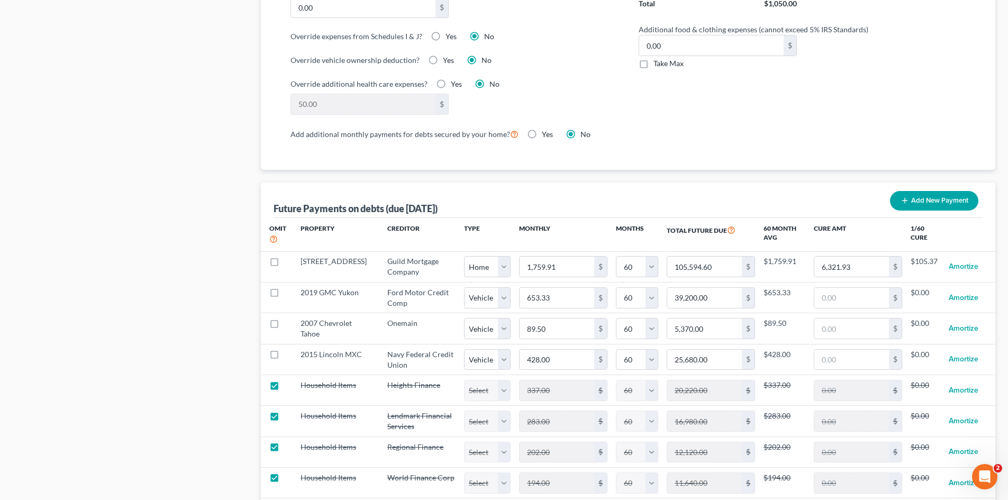
scroll to position [952, 0]
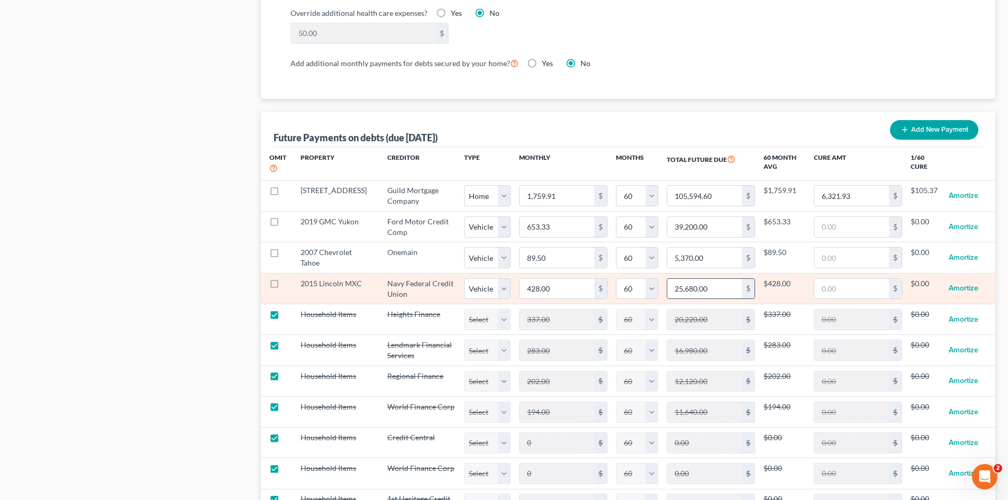
click at [703, 283] on input "25,680.00" at bounding box center [704, 289] width 75 height 20
drag, startPoint x: 743, startPoint y: 289, endPoint x: 739, endPoint y: 274, distance: 16.1
click at [743, 286] on td "90.00 $" at bounding box center [710, 288] width 105 height 31
click at [713, 279] on input "905.00" at bounding box center [704, 289] width 75 height 20
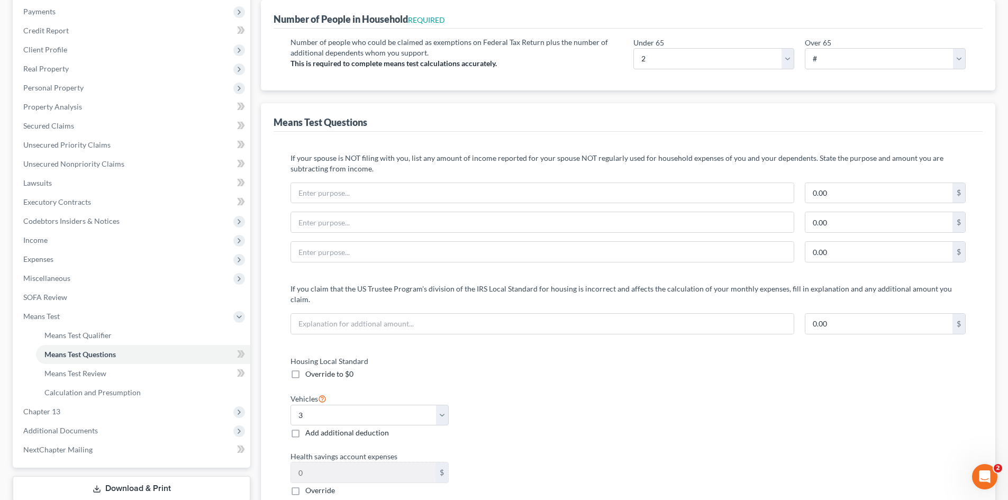
scroll to position [0, 0]
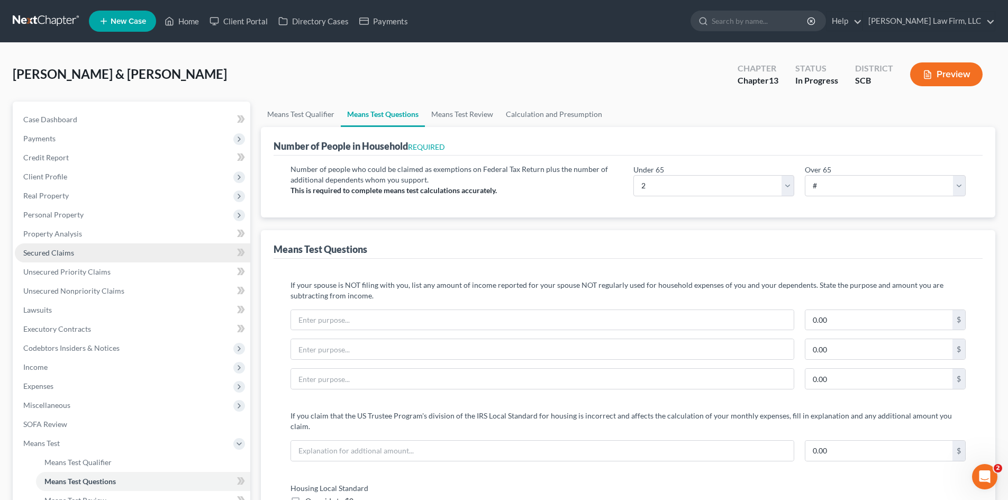
click at [67, 253] on span "Secured Claims" at bounding box center [48, 252] width 51 height 9
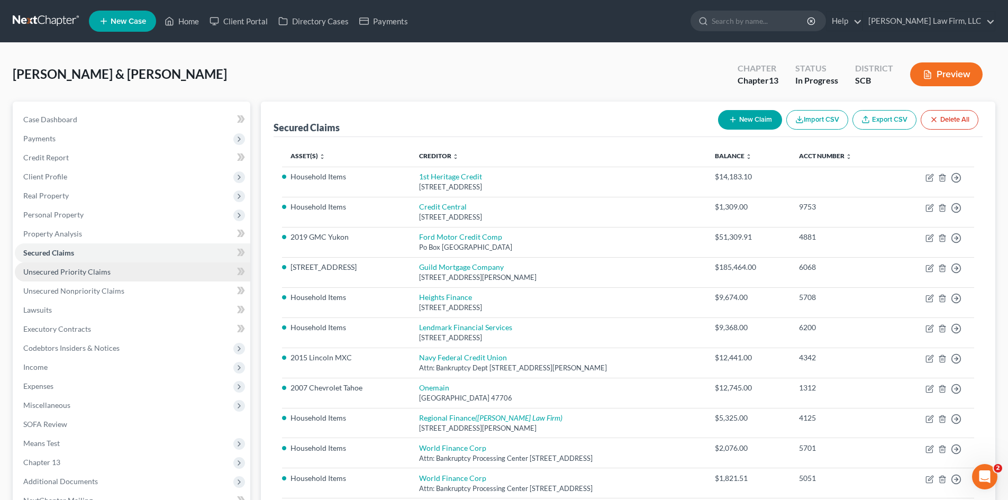
click at [56, 268] on span "Unsecured Priority Claims" at bounding box center [66, 271] width 87 height 9
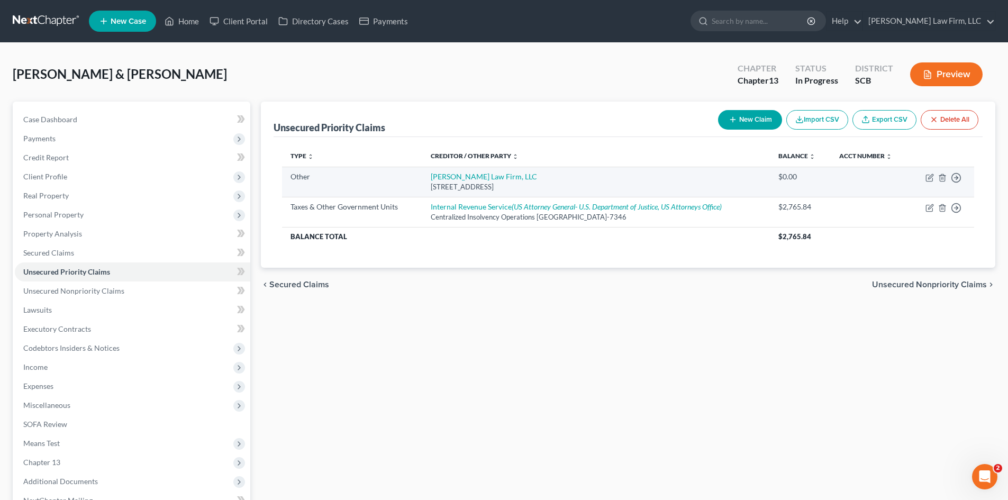
click at [502, 171] on td "[PERSON_NAME] Law Firm, LLC [STREET_ADDRESS]" at bounding box center [596, 182] width 348 height 30
click at [495, 177] on link "[PERSON_NAME] Law Firm, LLC" at bounding box center [484, 176] width 106 height 9
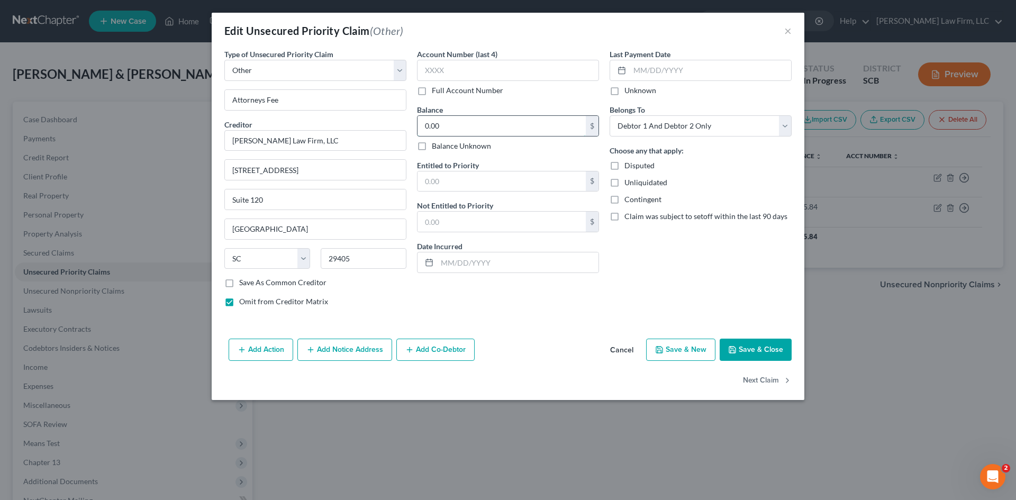
click at [473, 128] on input "0.00" at bounding box center [501, 126] width 168 height 20
paste input "-4876.25"
click at [518, 233] on div "Entitled to Priority -4876.25 $ Not Entitled to Priority $ Date Incurred" at bounding box center [508, 216] width 182 height 113
click at [515, 225] on input "text" at bounding box center [501, 222] width 168 height 20
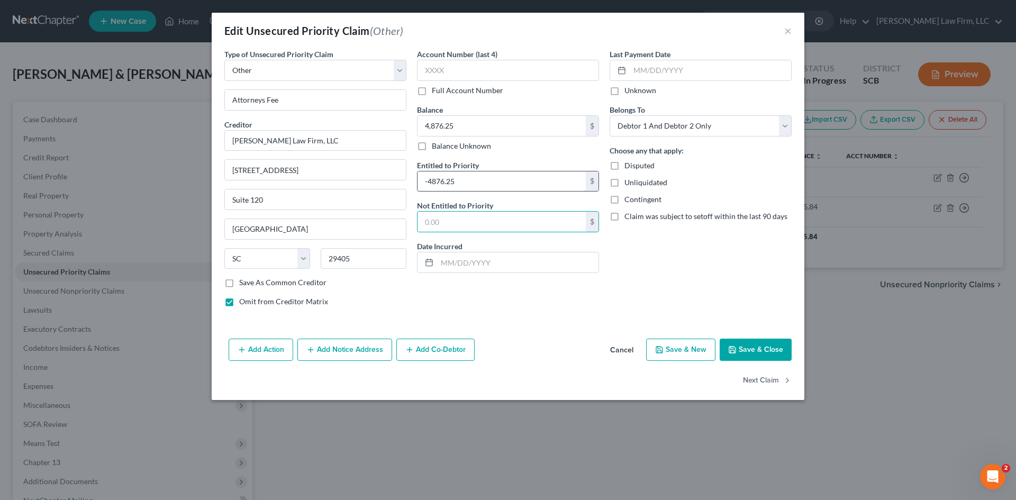
drag, startPoint x: 428, startPoint y: 179, endPoint x: 437, endPoint y: 185, distance: 10.7
click at [428, 180] on input "-4876.25" at bounding box center [501, 181] width 168 height 20
click at [434, 182] on input "-4876.25" at bounding box center [501, 181] width 168 height 20
click at [421, 179] on input "-4876.25" at bounding box center [501, 181] width 168 height 20
click at [772, 349] on button "Save & Close" at bounding box center [756, 350] width 72 height 22
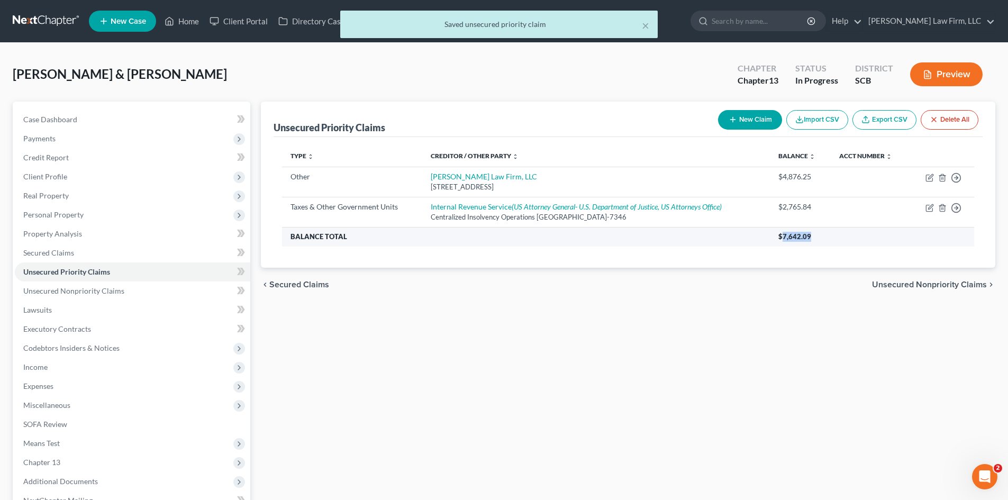
drag, startPoint x: 822, startPoint y: 236, endPoint x: 783, endPoint y: 238, distance: 38.7
click at [783, 238] on th "$7,642.09" at bounding box center [872, 236] width 204 height 19
copy span "7,642.09"
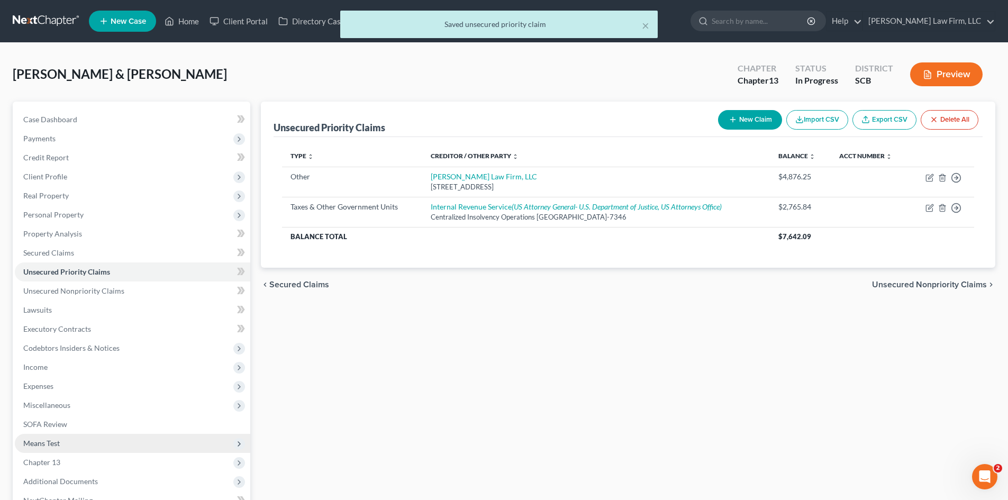
click at [36, 445] on span "Means Test" at bounding box center [41, 443] width 37 height 9
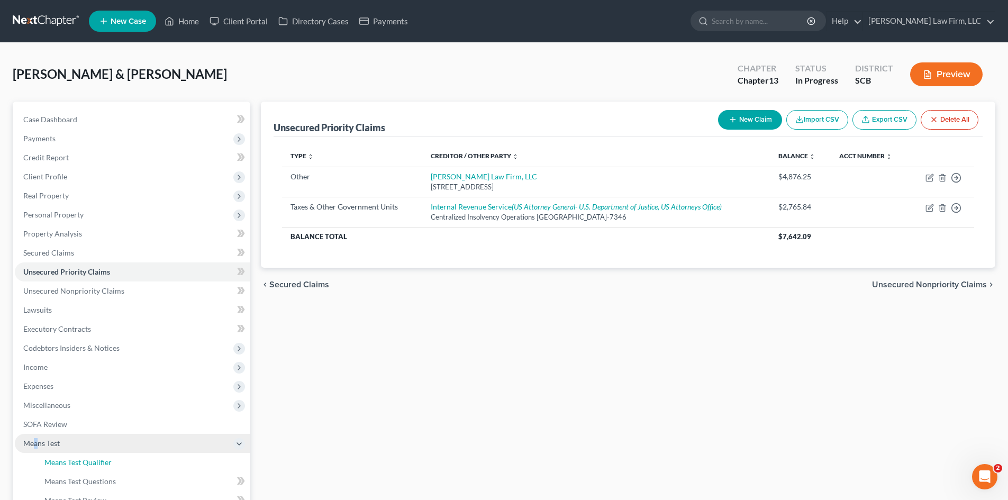
drag, startPoint x: 52, startPoint y: 459, endPoint x: 123, endPoint y: 439, distance: 74.2
click at [52, 459] on span "Means Test Qualifier" at bounding box center [77, 462] width 67 height 9
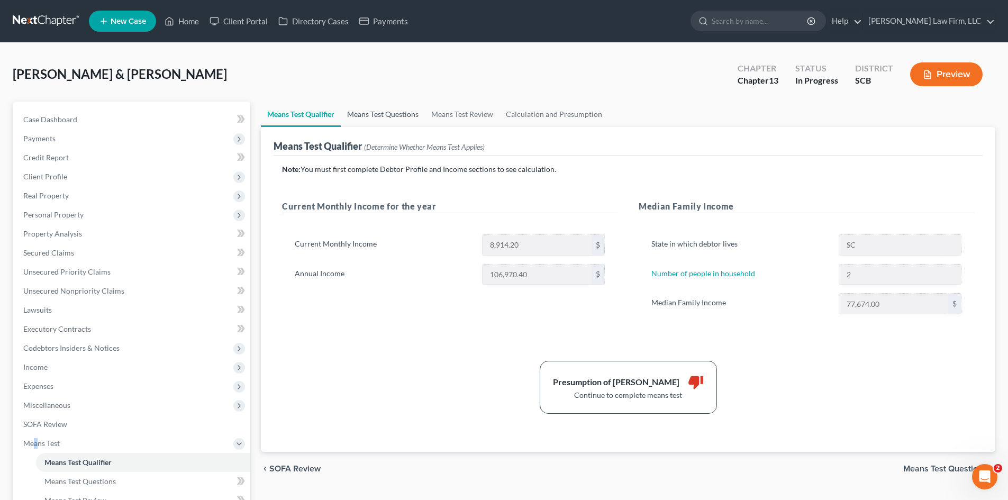
click at [375, 113] on link "Means Test Questions" at bounding box center [383, 114] width 84 height 25
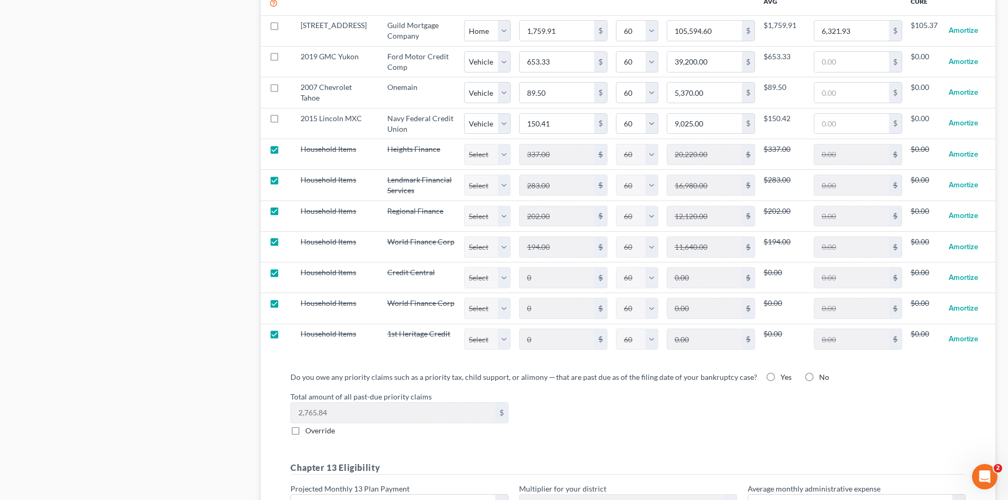
scroll to position [1217, 0]
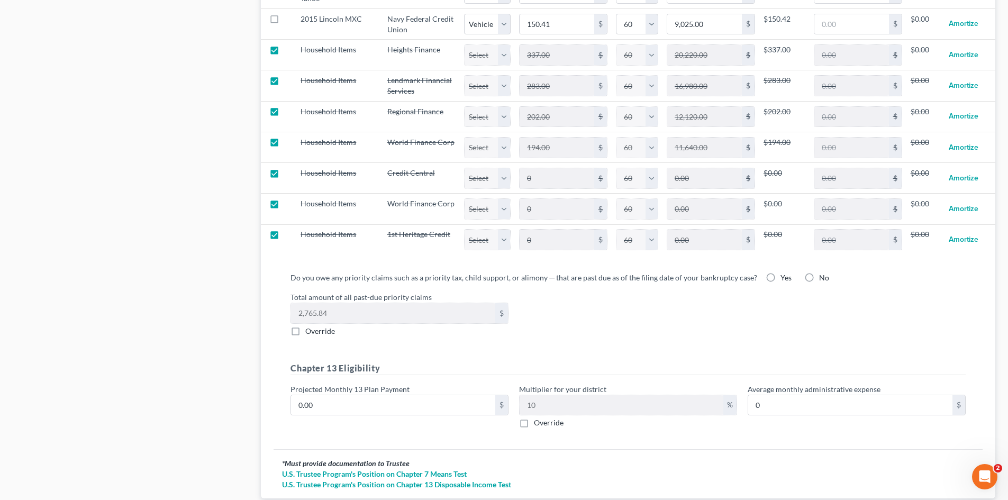
click at [305, 326] on label "Override" at bounding box center [320, 331] width 30 height 11
click at [310, 326] on input "Override" at bounding box center [313, 329] width 7 height 7
drag, startPoint x: 757, startPoint y: 272, endPoint x: 748, endPoint y: 279, distance: 11.2
click at [780, 272] on label "Yes" at bounding box center [785, 277] width 11 height 11
click at [785, 272] on input "Yes" at bounding box center [788, 275] width 7 height 7
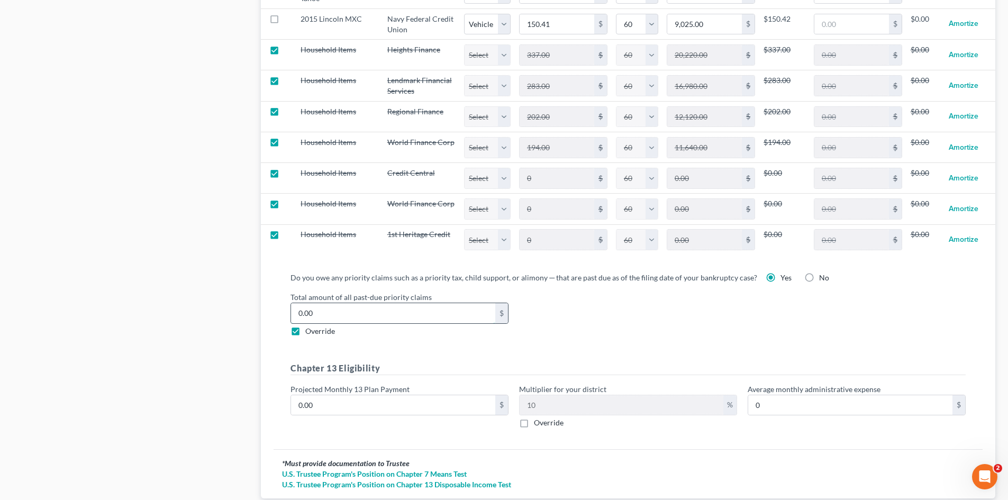
click at [320, 308] on input "0.00" at bounding box center [393, 313] width 204 height 20
paste input "7,642.09"
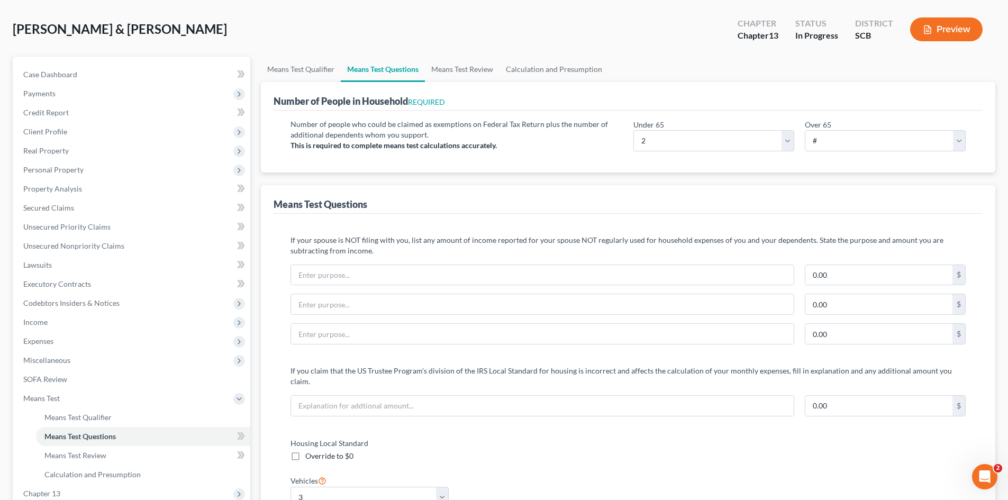
scroll to position [9, 0]
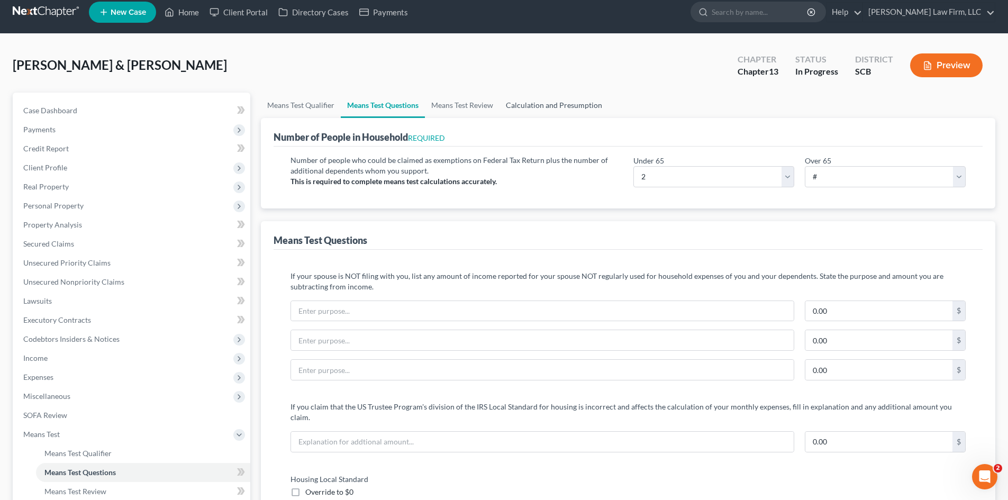
click at [580, 104] on link "Calculation and Presumption" at bounding box center [553, 105] width 109 height 25
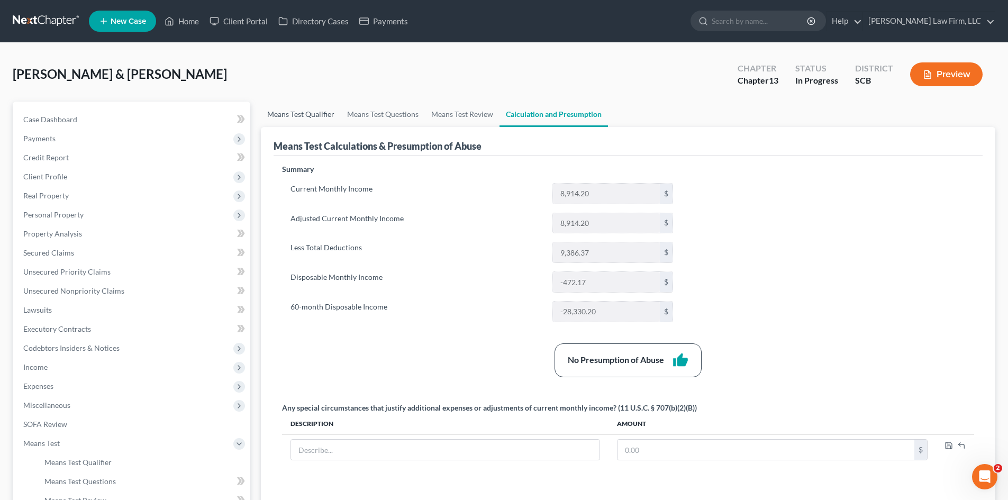
click at [294, 118] on link "Means Test Qualifier" at bounding box center [301, 114] width 80 height 25
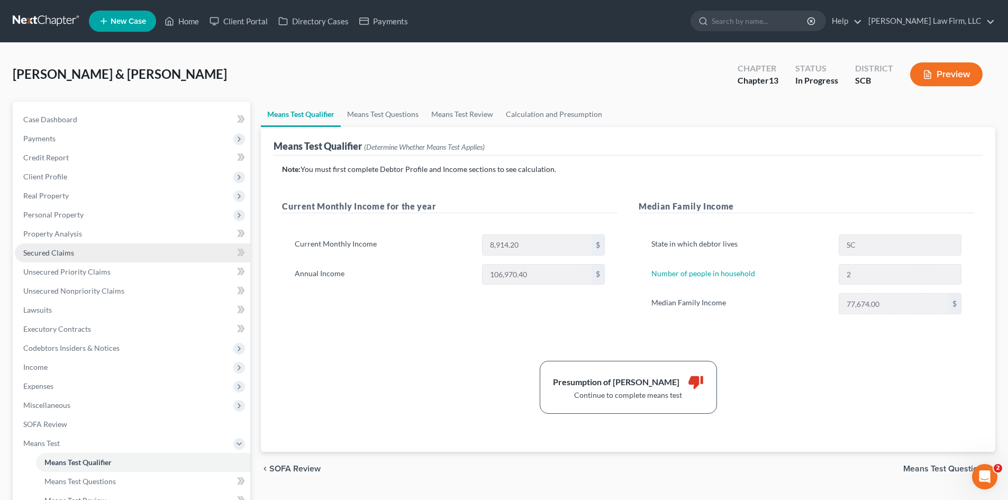
click at [44, 256] on span "Secured Claims" at bounding box center [48, 252] width 51 height 9
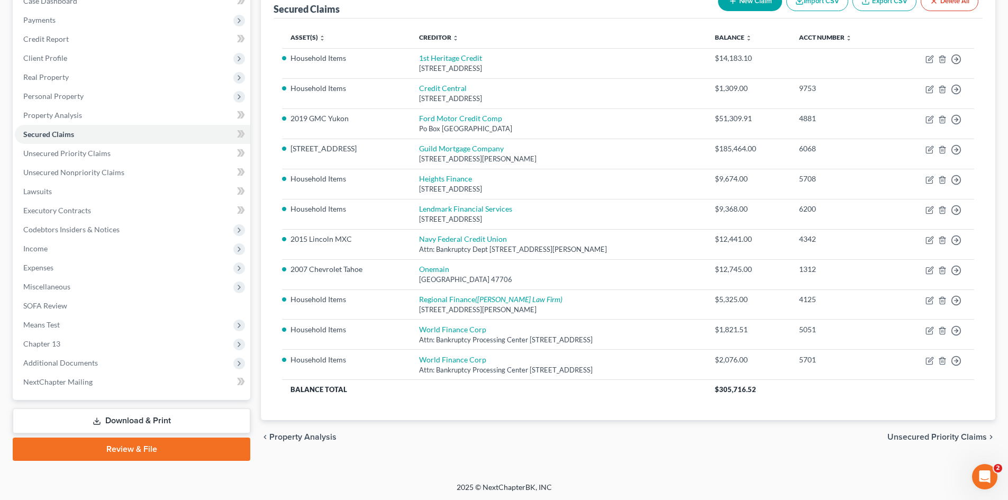
scroll to position [120, 0]
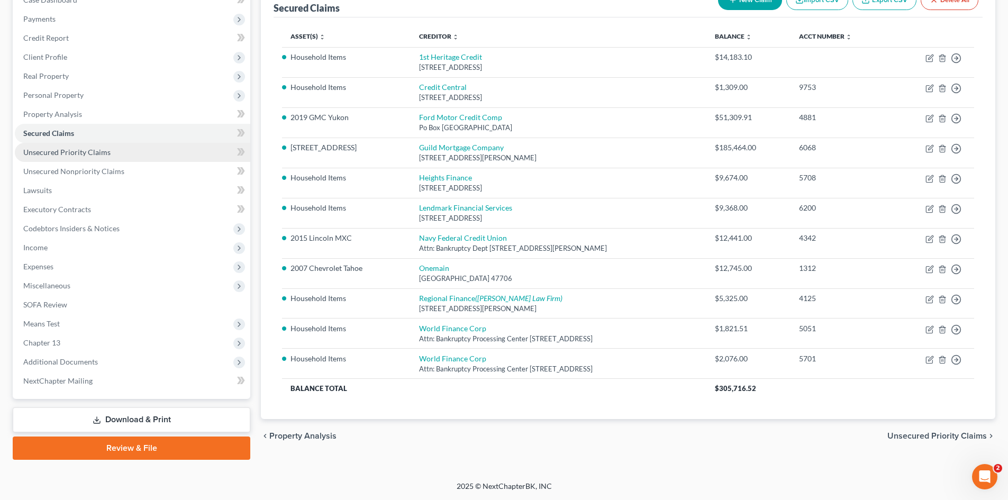
click at [101, 153] on span "Unsecured Priority Claims" at bounding box center [66, 152] width 87 height 9
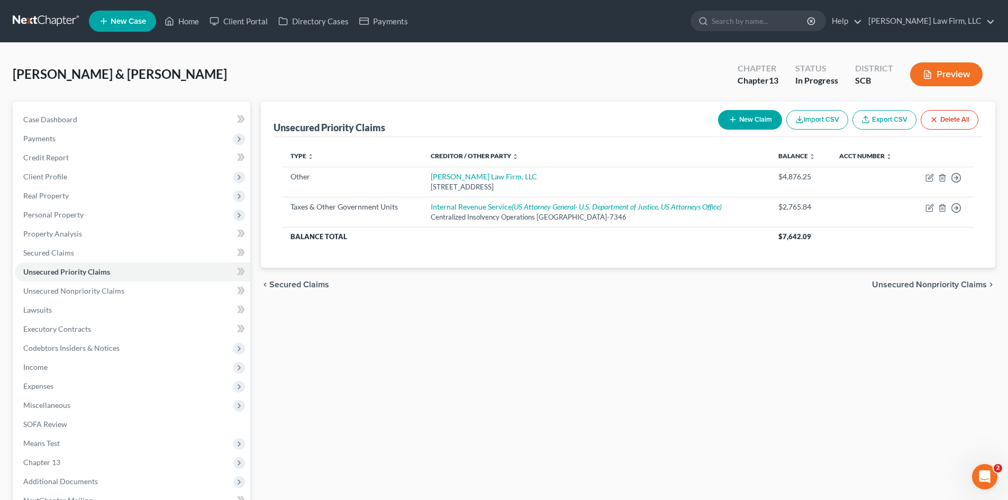
click at [945, 280] on span "Unsecured Nonpriority Claims" at bounding box center [929, 284] width 115 height 8
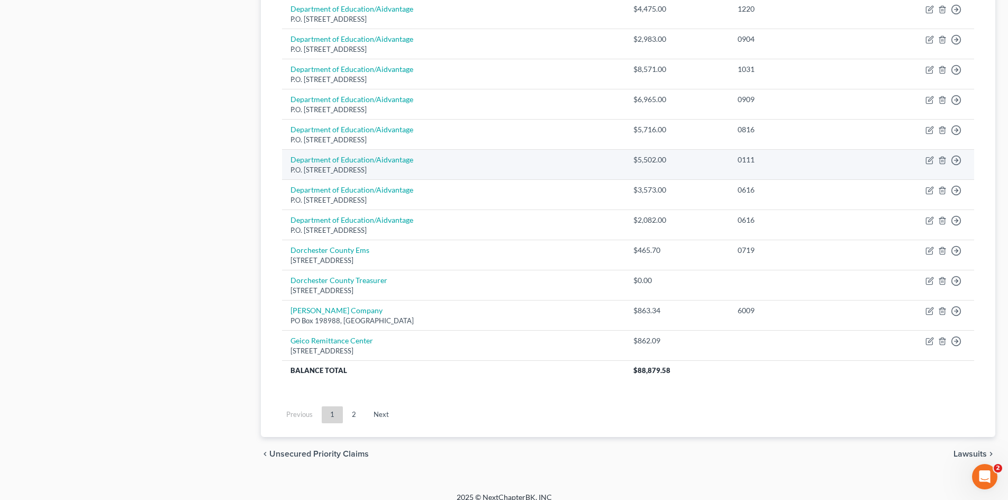
scroll to position [722, 0]
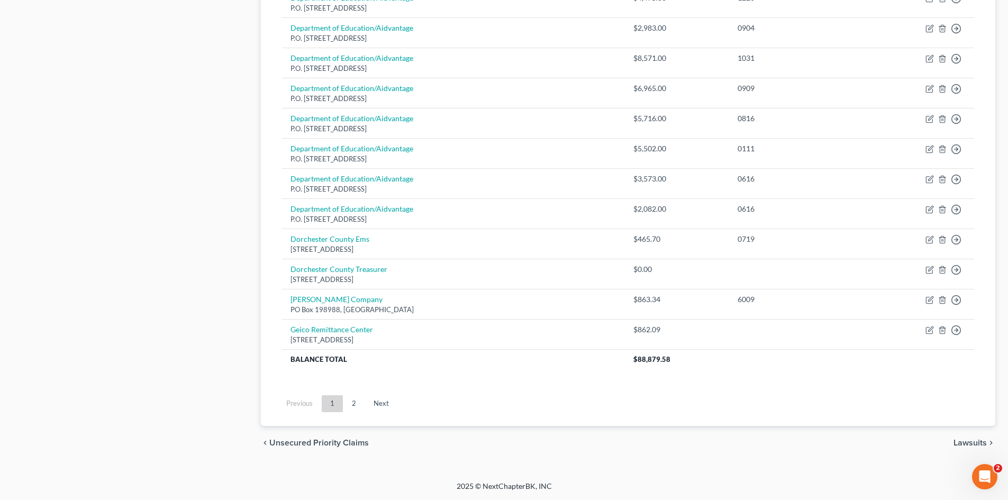
click at [358, 405] on link "2" at bounding box center [353, 403] width 21 height 17
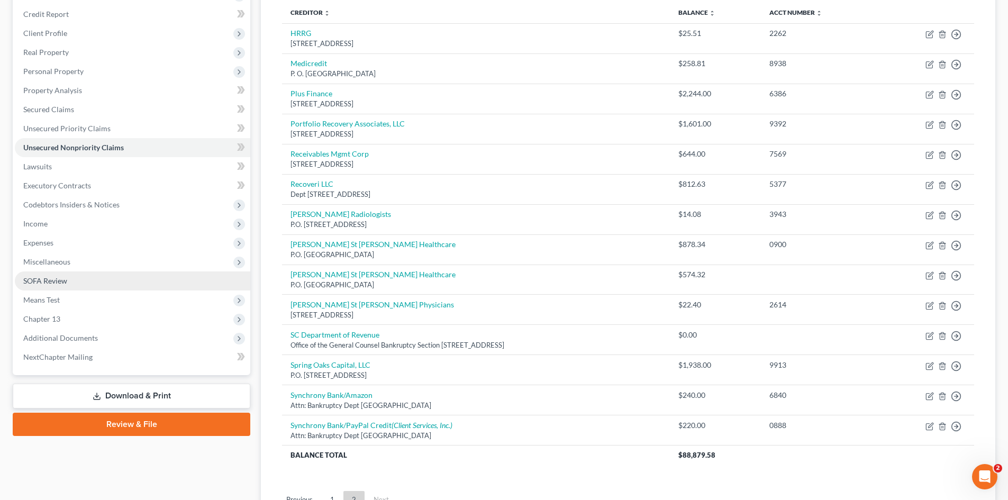
scroll to position [0, 0]
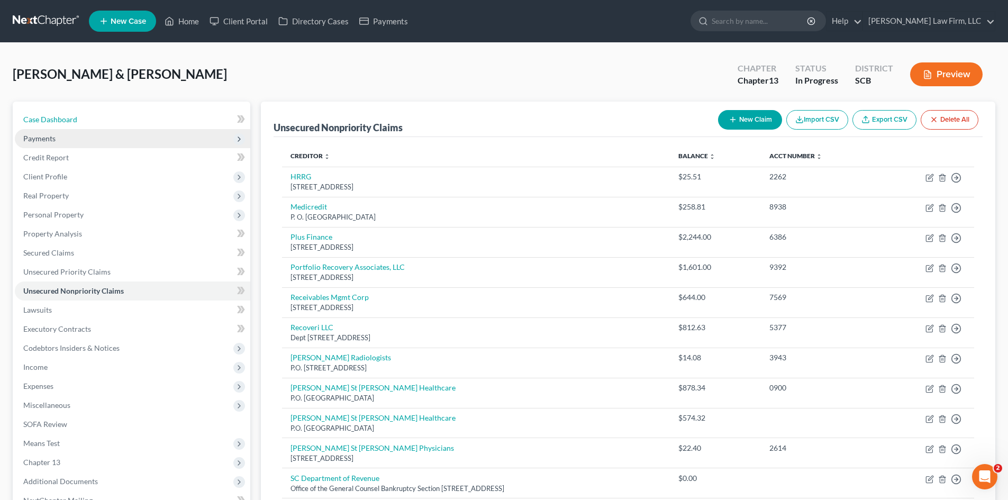
click at [57, 116] on span "Case Dashboard" at bounding box center [50, 119] width 54 height 9
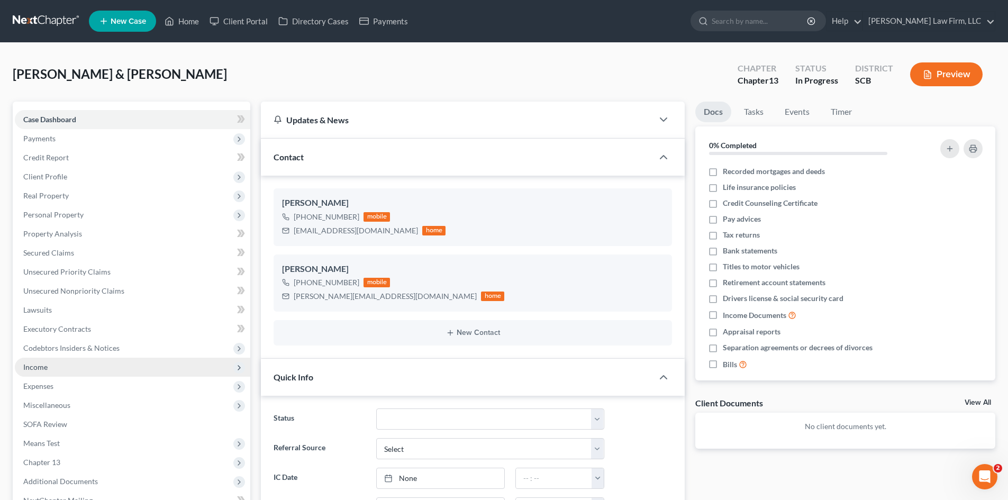
drag, startPoint x: 23, startPoint y: 364, endPoint x: 70, endPoint y: 363, distance: 47.1
click at [23, 365] on span "Income" at bounding box center [35, 366] width 24 height 9
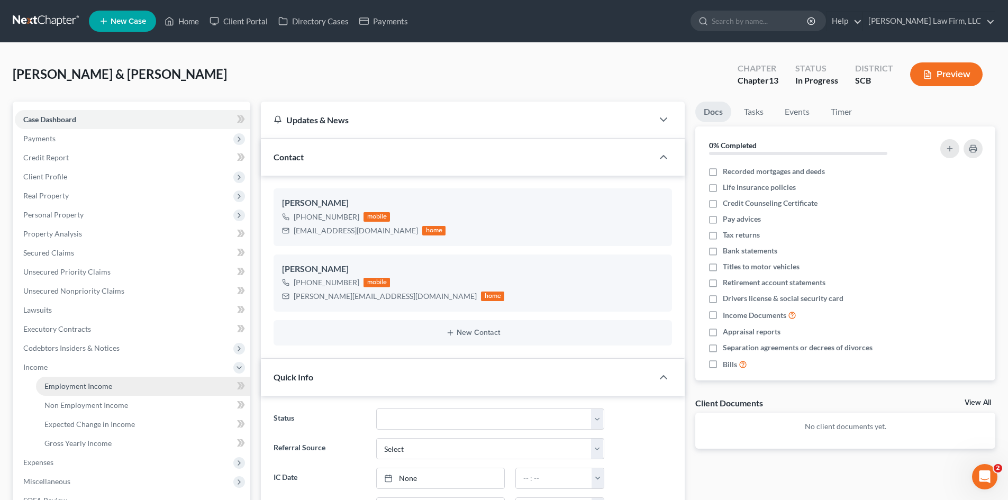
click at [58, 385] on span "Employment Income" at bounding box center [78, 385] width 68 height 9
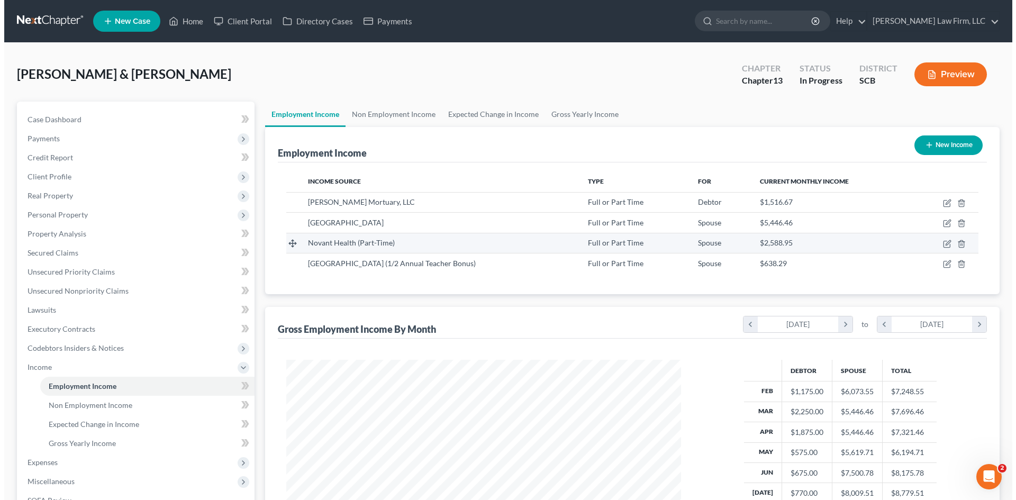
scroll to position [197, 416]
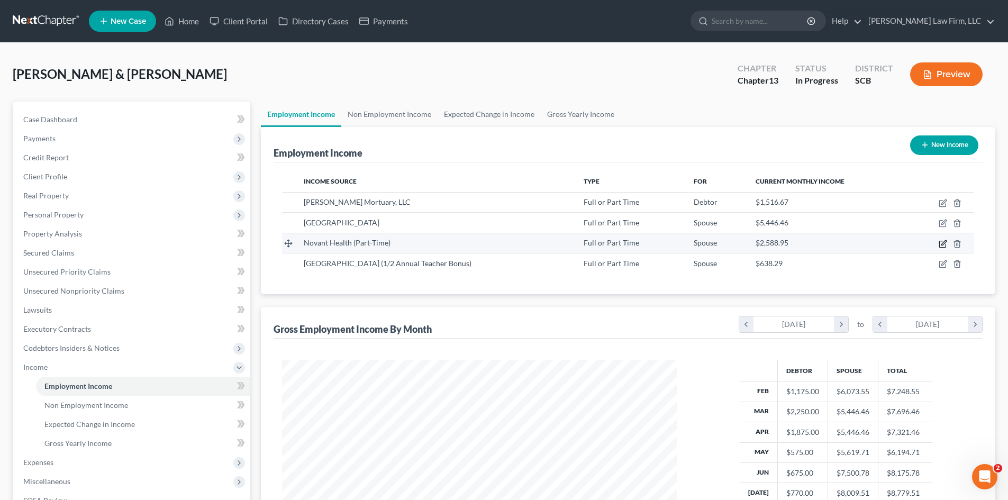
click at [943, 246] on icon "button" at bounding box center [943, 244] width 8 height 8
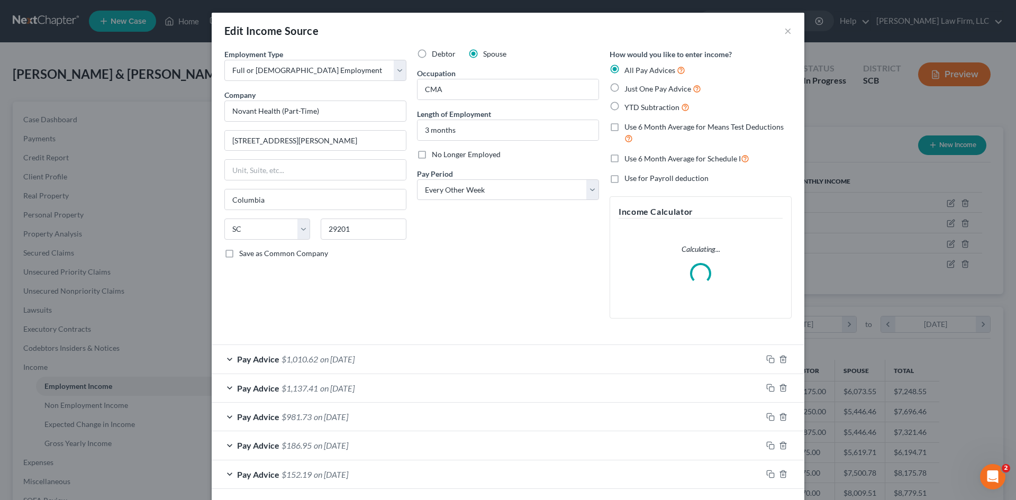
scroll to position [47, 0]
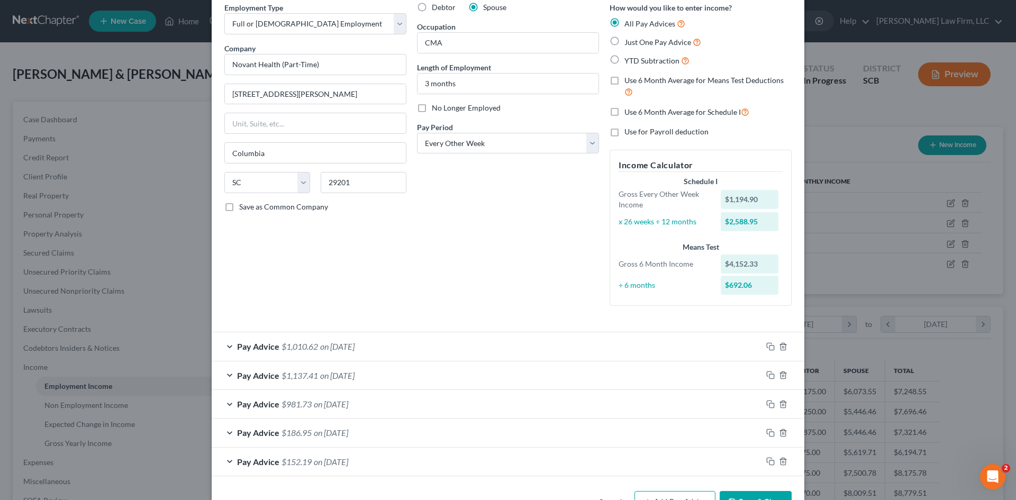
click at [330, 435] on span "on [DATE]" at bounding box center [331, 432] width 34 height 10
click at [239, 465] on label "Use on Schedule I" at bounding box center [267, 465] width 57 height 11
click at [243, 465] on input "Use on Schedule I" at bounding box center [246, 463] width 7 height 7
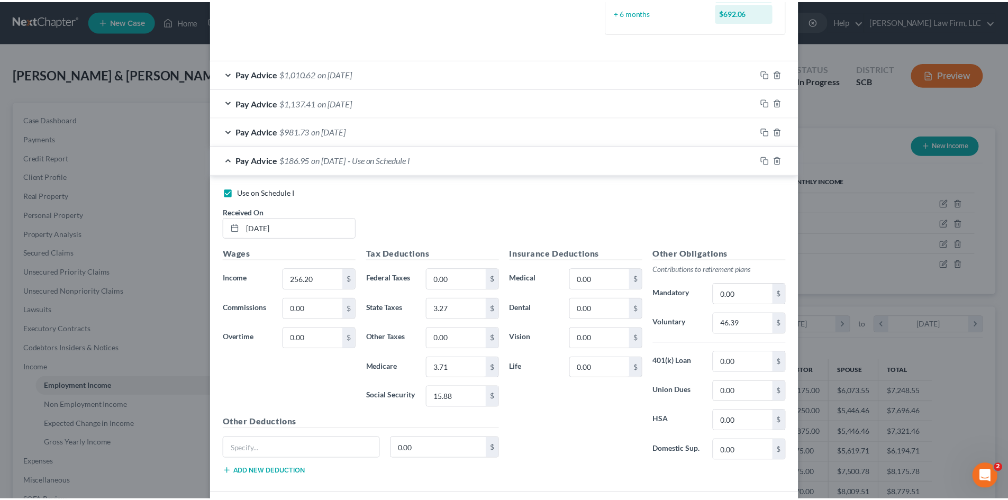
scroll to position [399, 0]
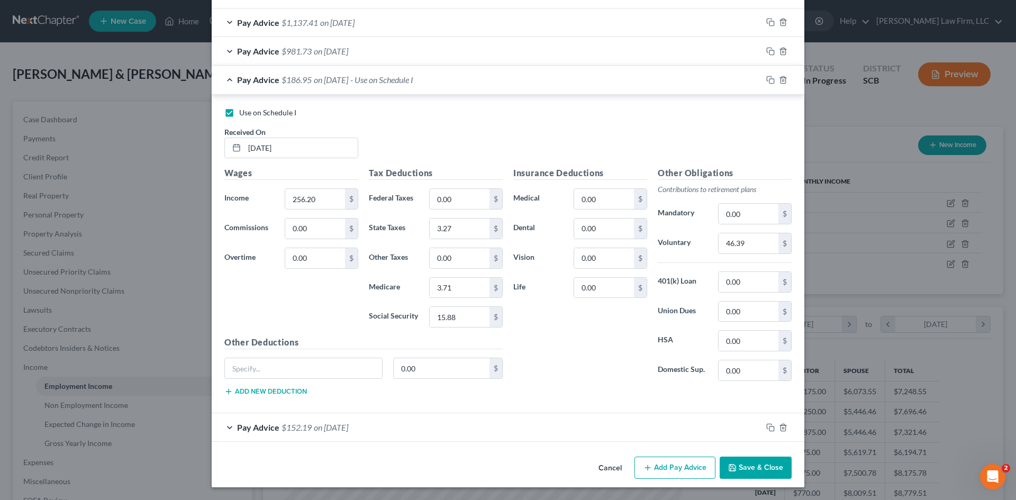
click at [767, 467] on button "Save & Close" at bounding box center [756, 468] width 72 height 22
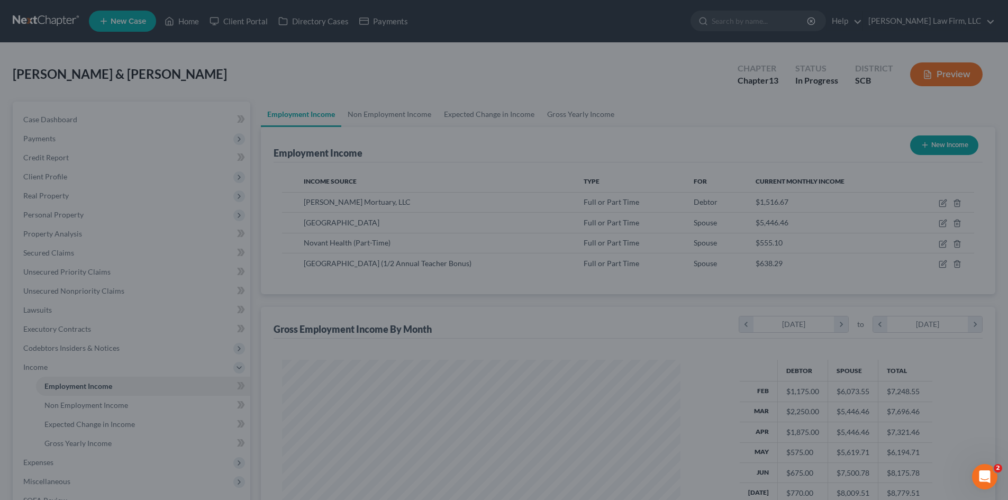
scroll to position [528865, 528646]
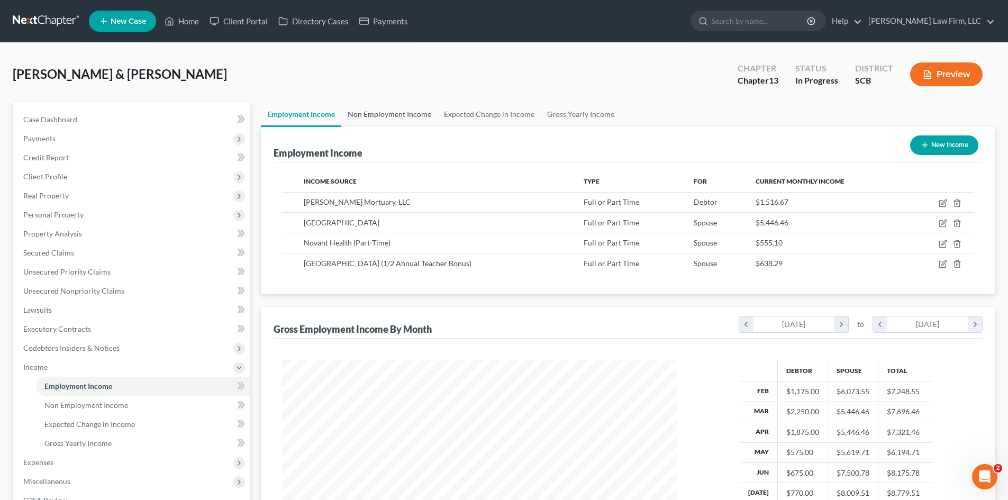
click at [371, 115] on link "Non Employment Income" at bounding box center [389, 114] width 96 height 25
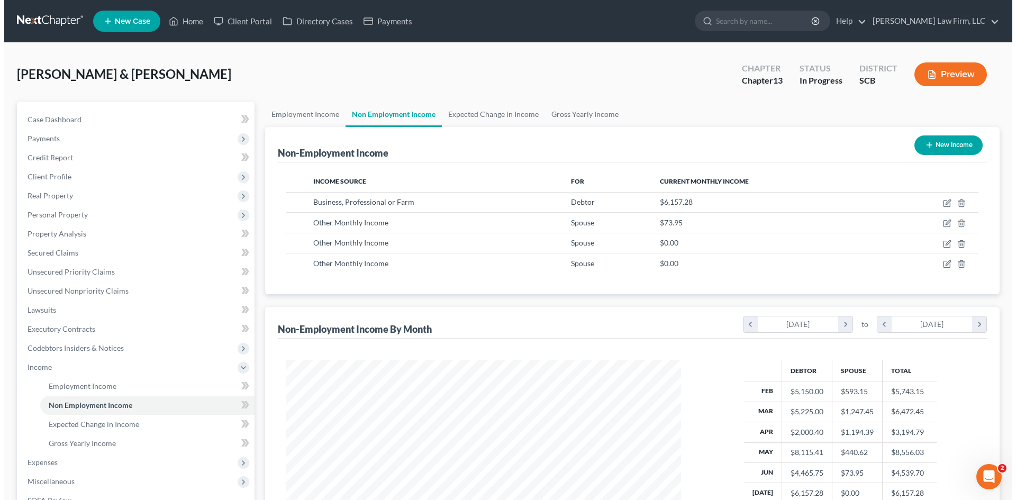
scroll to position [197, 416]
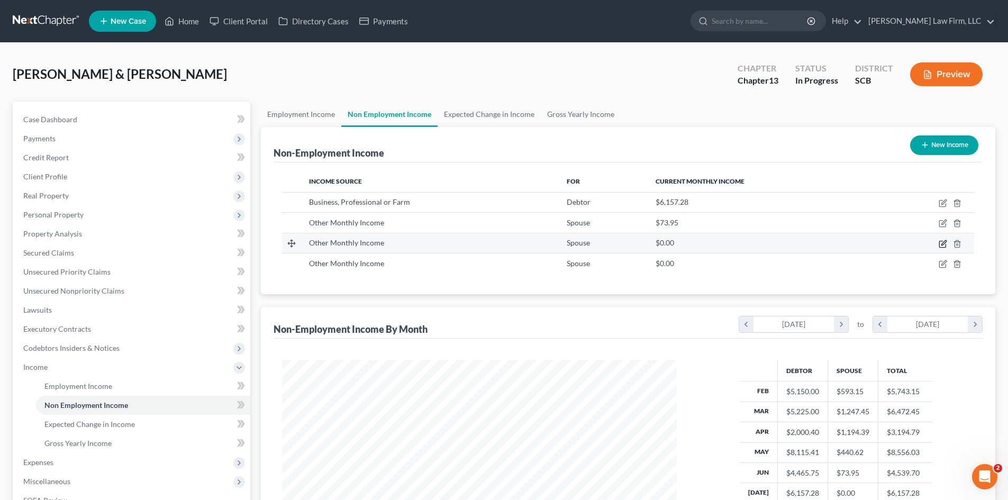
click at [942, 246] on icon "button" at bounding box center [943, 244] width 8 height 8
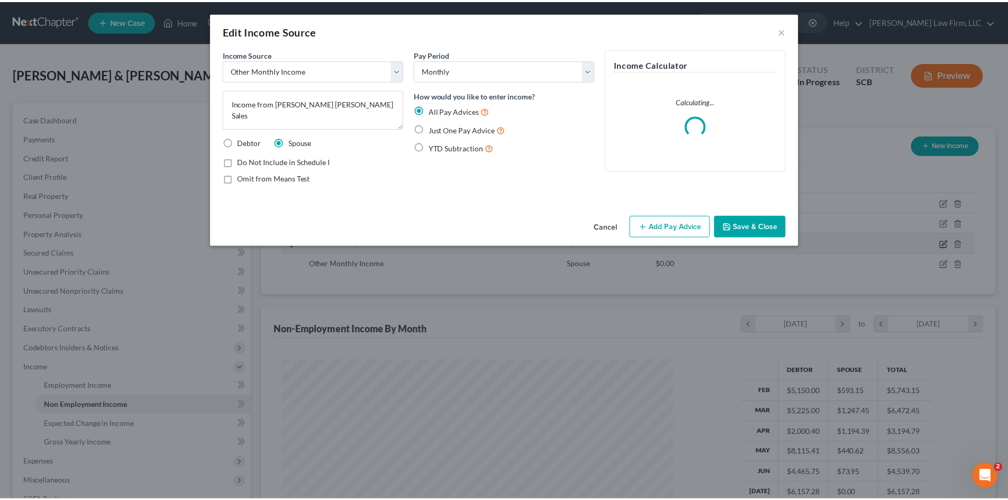
scroll to position [199, 420]
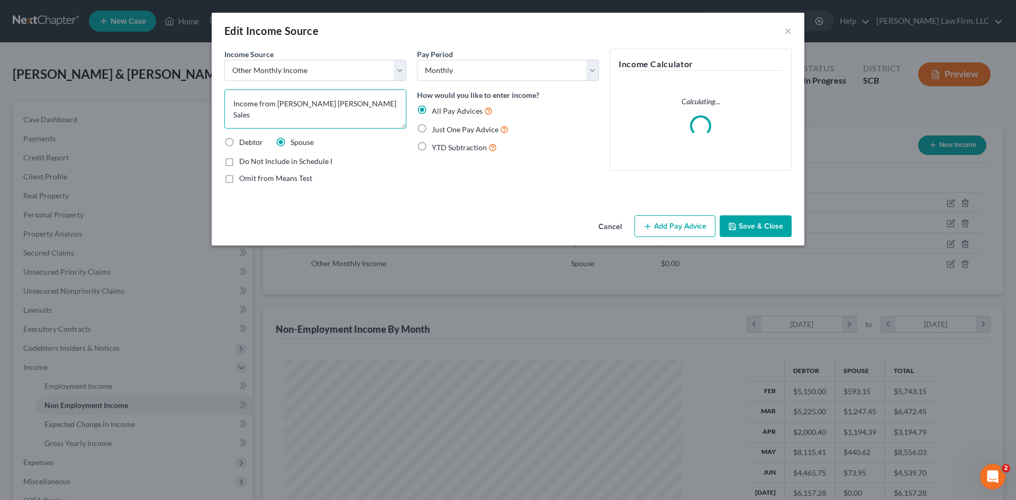
click at [337, 105] on textarea "Income from [PERSON_NAME] [PERSON_NAME] Sales" at bounding box center [315, 108] width 182 height 39
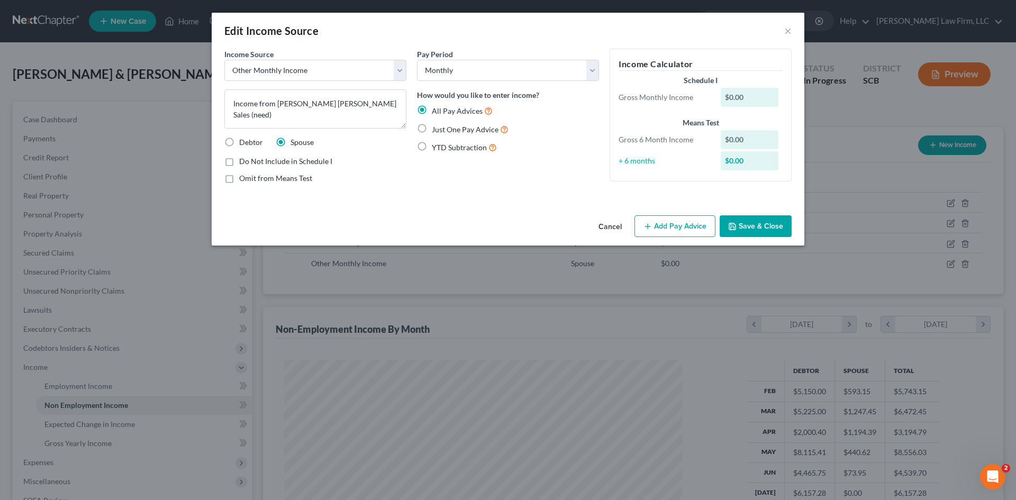
click at [750, 220] on button "Save & Close" at bounding box center [756, 226] width 72 height 22
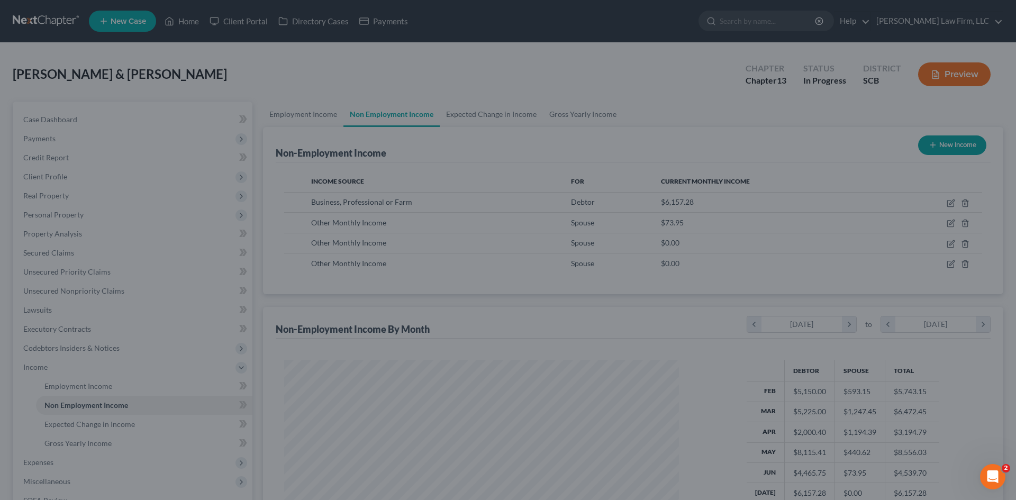
scroll to position [528865, 528646]
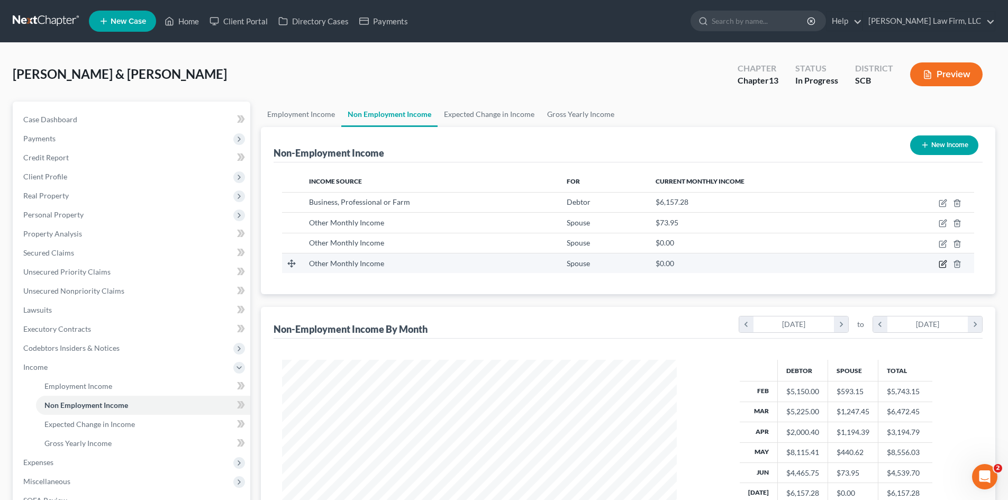
click at [941, 265] on icon "button" at bounding box center [943, 264] width 8 height 8
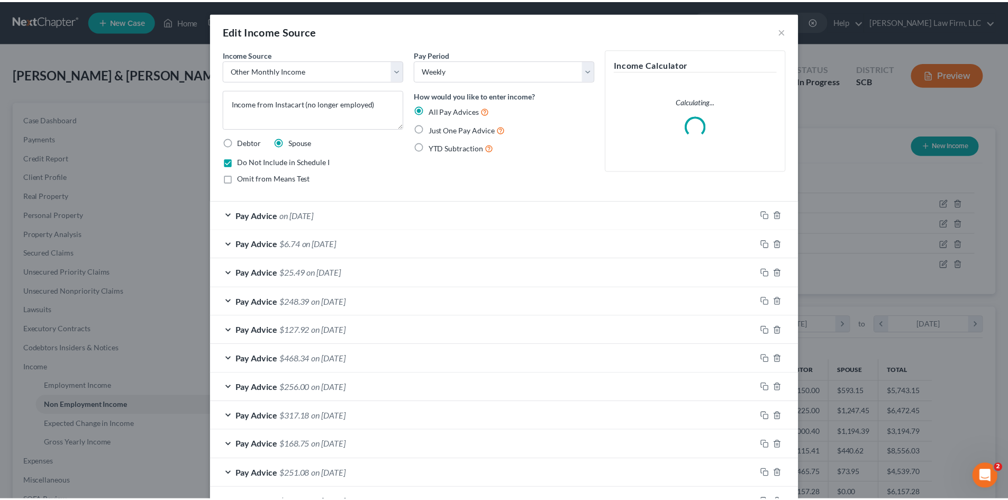
scroll to position [199, 420]
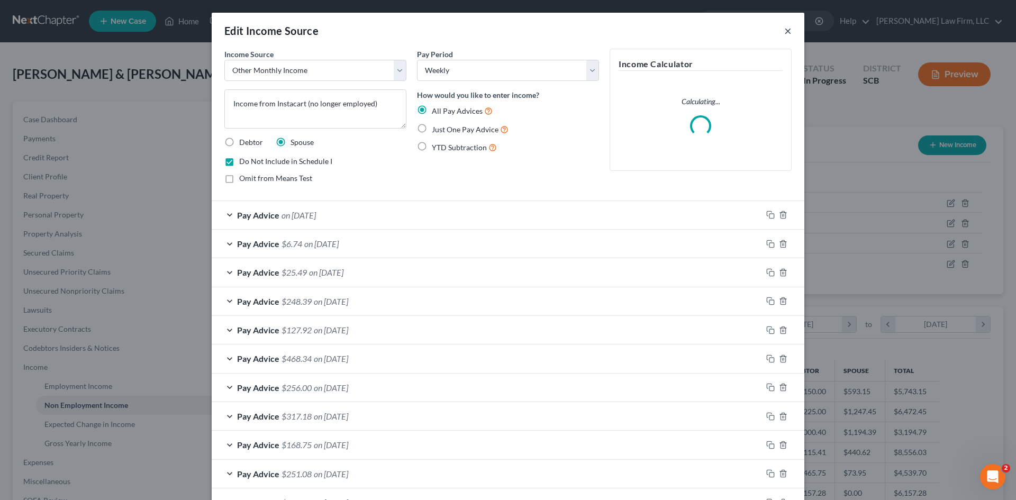
click at [786, 29] on button "×" at bounding box center [787, 30] width 7 height 13
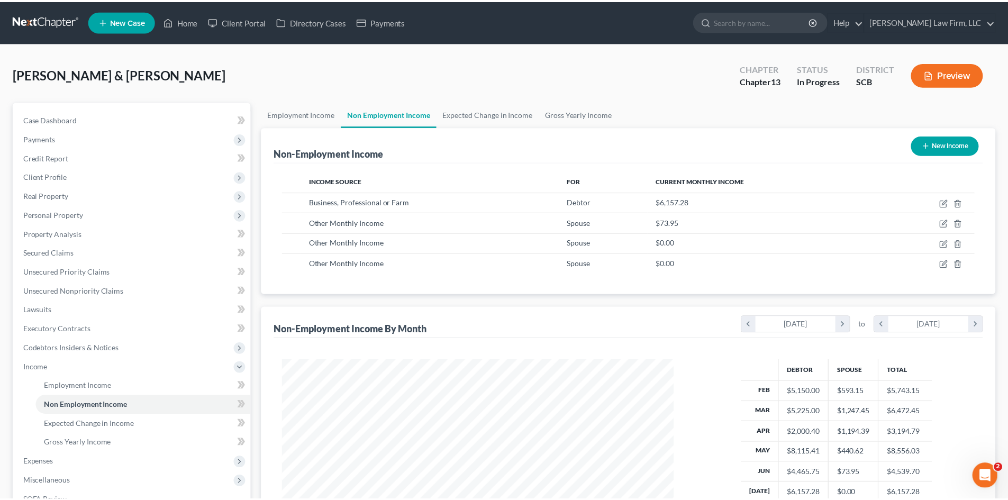
scroll to position [528865, 528646]
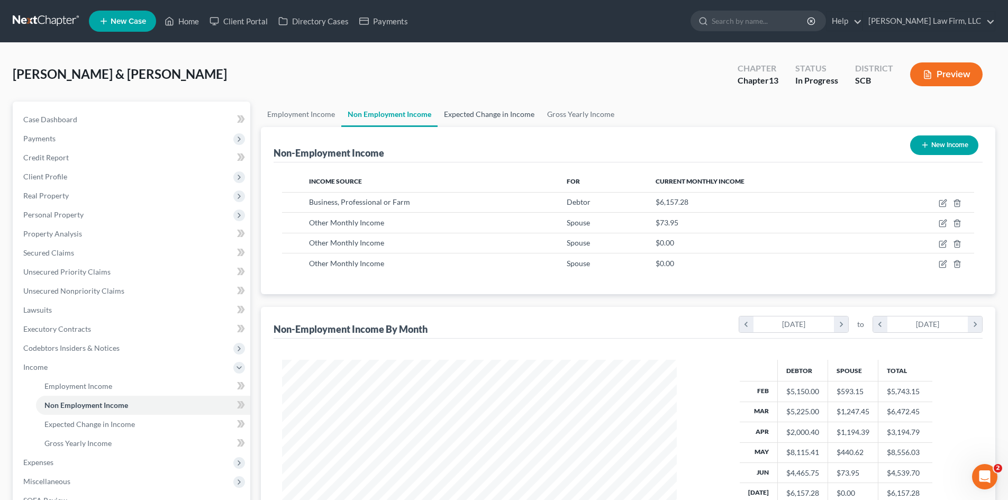
click at [496, 116] on link "Expected Change in Income" at bounding box center [489, 114] width 103 height 25
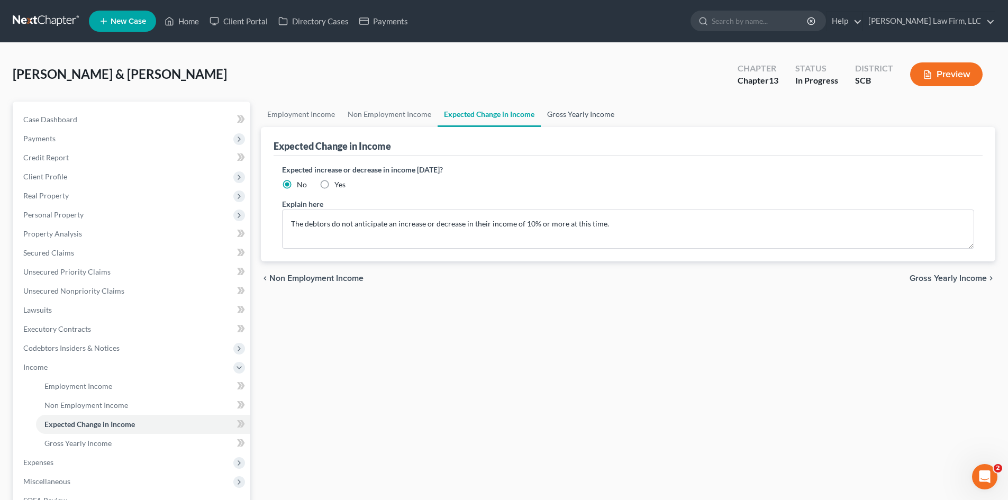
click at [554, 116] on link "Gross Yearly Income" at bounding box center [581, 114] width 80 height 25
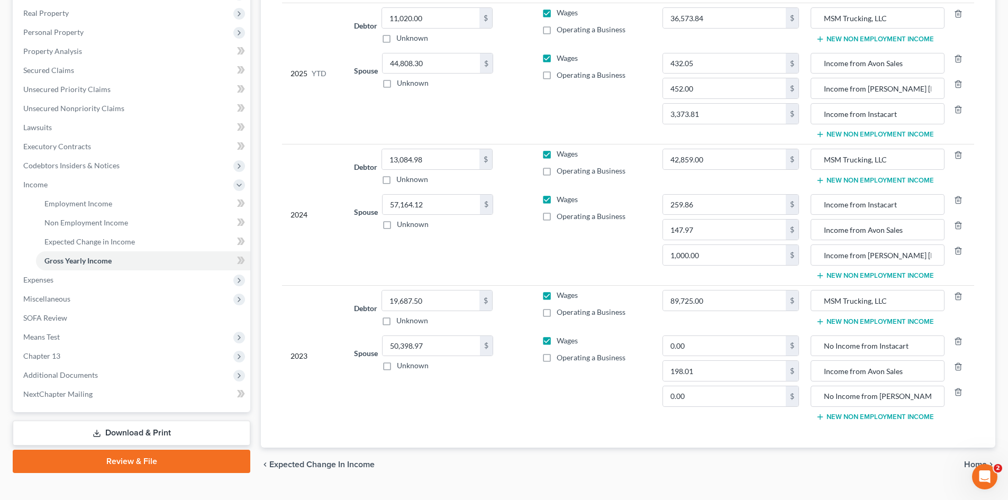
scroll to position [204, 0]
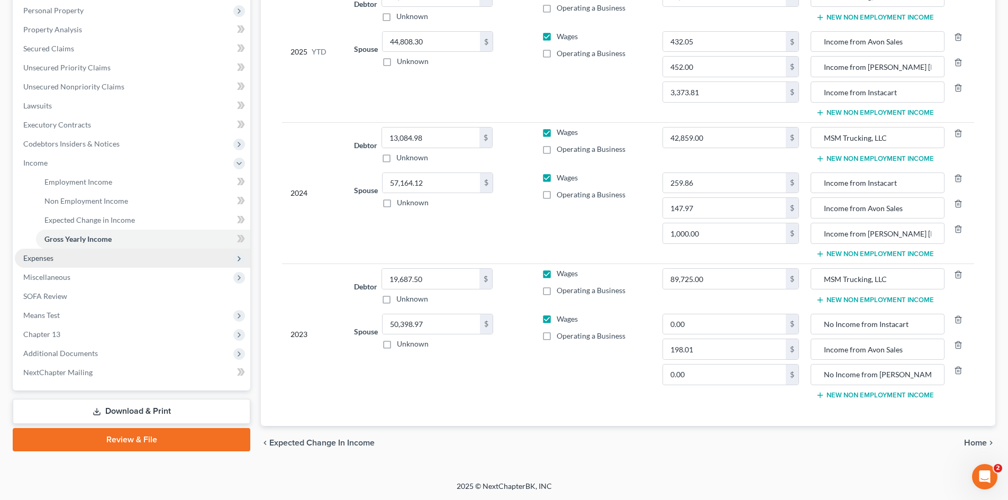
click at [38, 260] on span "Expenses" at bounding box center [38, 257] width 30 height 9
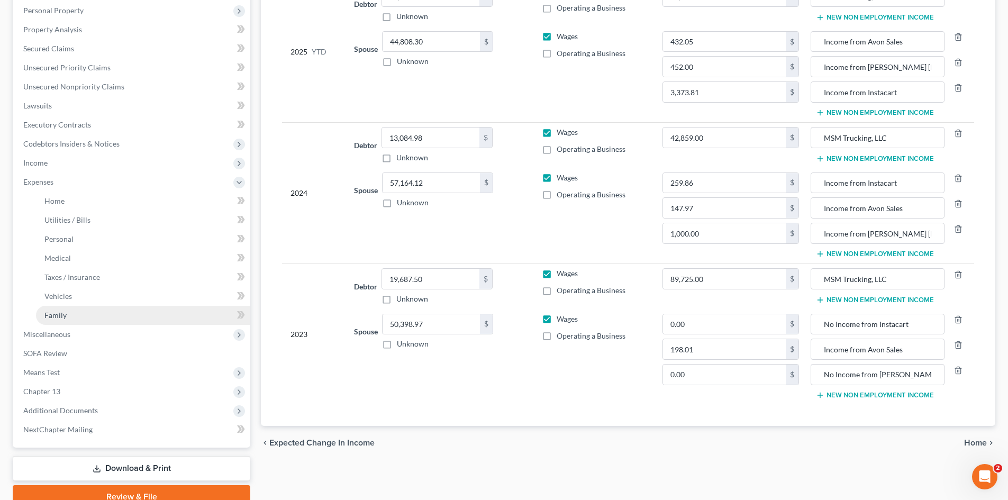
click at [56, 313] on span "Family" at bounding box center [55, 315] width 22 height 9
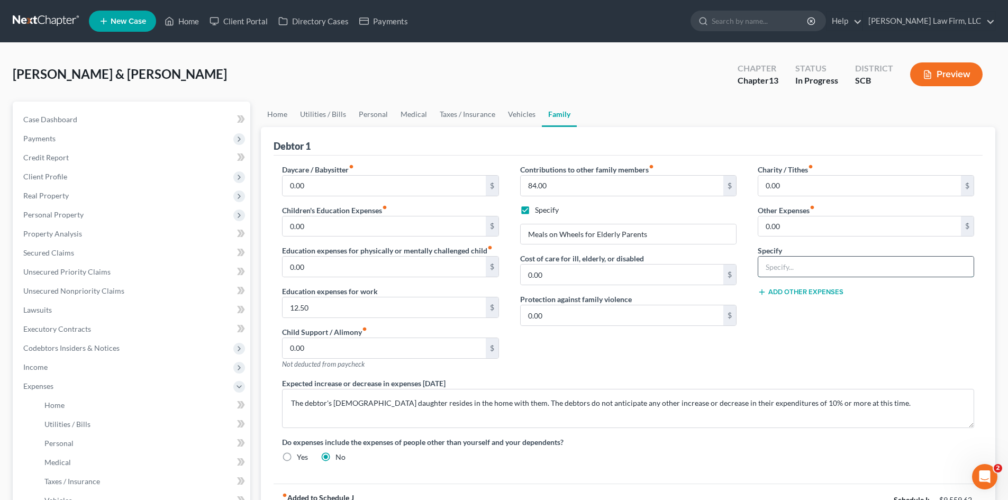
click at [771, 269] on input "text" at bounding box center [865, 267] width 215 height 20
click at [829, 223] on input "0.00" at bounding box center [859, 226] width 203 height 20
drag, startPoint x: 62, startPoint y: 288, endPoint x: 576, endPoint y: 132, distance: 537.4
click at [62, 288] on span "Unsecured Nonpriority Claims" at bounding box center [73, 290] width 101 height 9
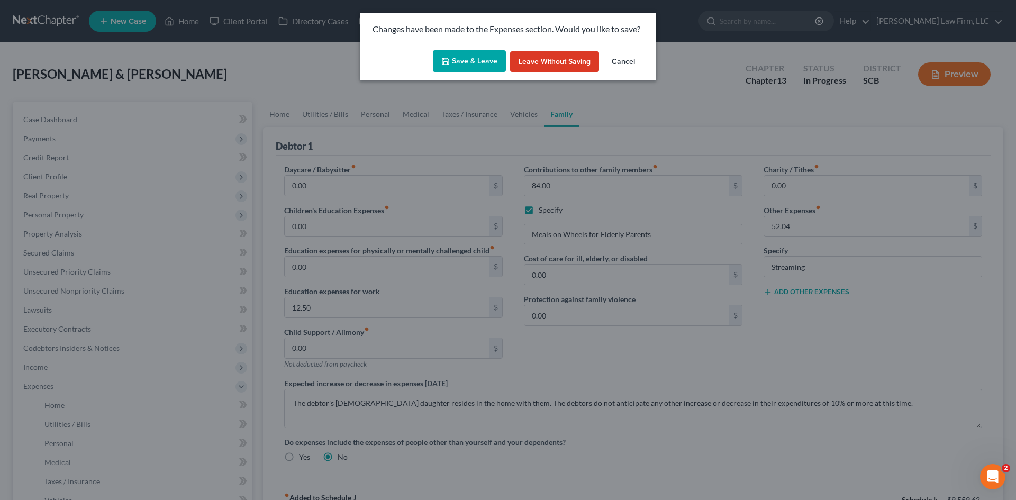
click at [478, 64] on button "Save & Leave" at bounding box center [469, 61] width 73 height 22
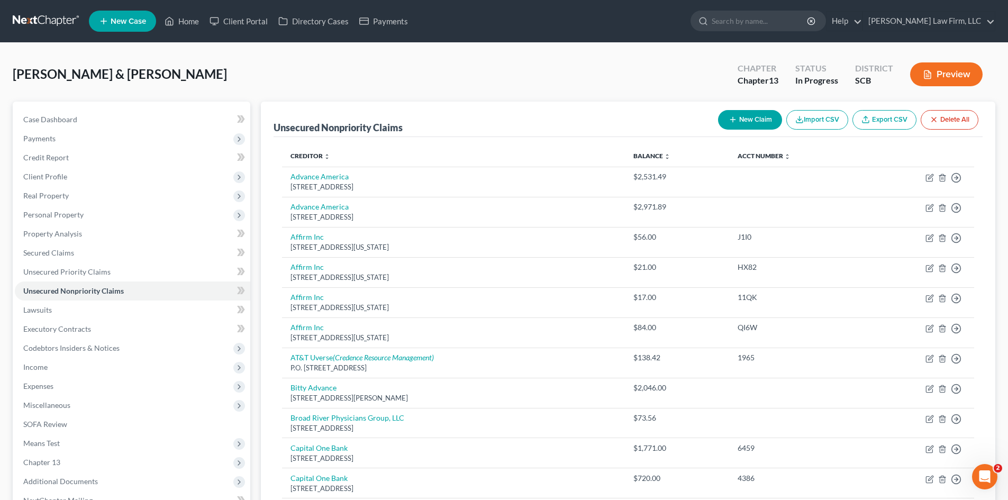
click at [739, 121] on button "New Claim" at bounding box center [750, 120] width 64 height 20
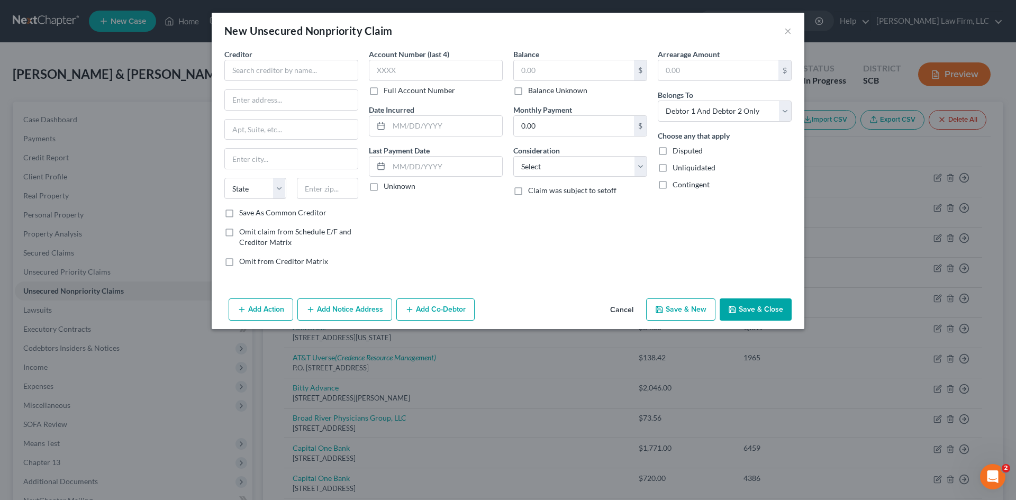
click at [260, 81] on div "Creditor * State [US_STATE] AK AR AZ CA CO [GEOGRAPHIC_DATA] DE DC [GEOGRAPHIC_…" at bounding box center [291, 128] width 134 height 159
drag, startPoint x: 259, startPoint y: 74, endPoint x: 292, endPoint y: 93, distance: 37.9
click at [259, 75] on input "text" at bounding box center [291, 70] width 134 height 21
click at [265, 93] on div "Klarna, Inc" at bounding box center [288, 89] width 110 height 11
drag, startPoint x: 592, startPoint y: 173, endPoint x: 581, endPoint y: 176, distance: 10.9
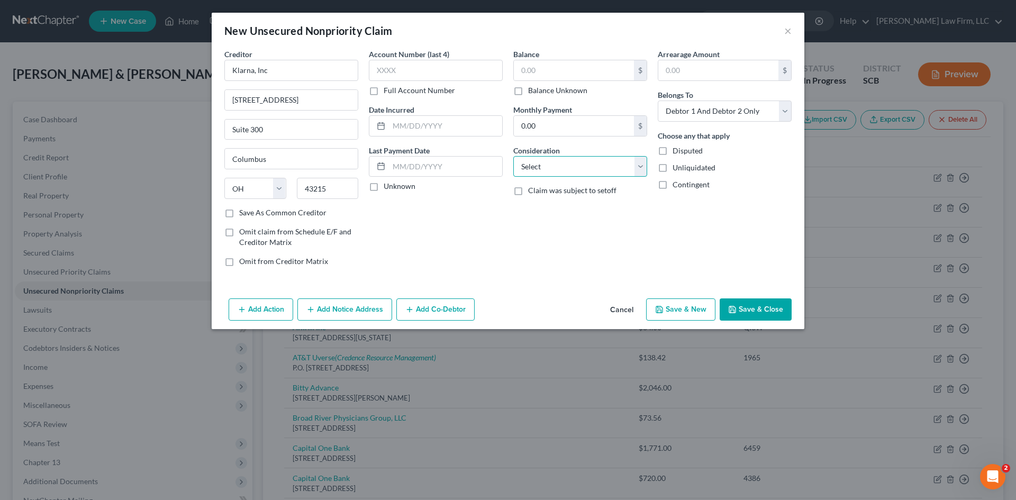
click at [592, 173] on select "Select Cable / Satellite Services Collection Agency Credit Card Debt Debt Couns…" at bounding box center [580, 166] width 134 height 21
click at [513, 156] on select "Select Cable / Satellite Services Collection Agency Credit Card Debt Debt Couns…" at bounding box center [580, 166] width 134 height 21
click at [551, 209] on input "text" at bounding box center [580, 207] width 133 height 20
click at [757, 305] on button "Save & Close" at bounding box center [756, 309] width 72 height 22
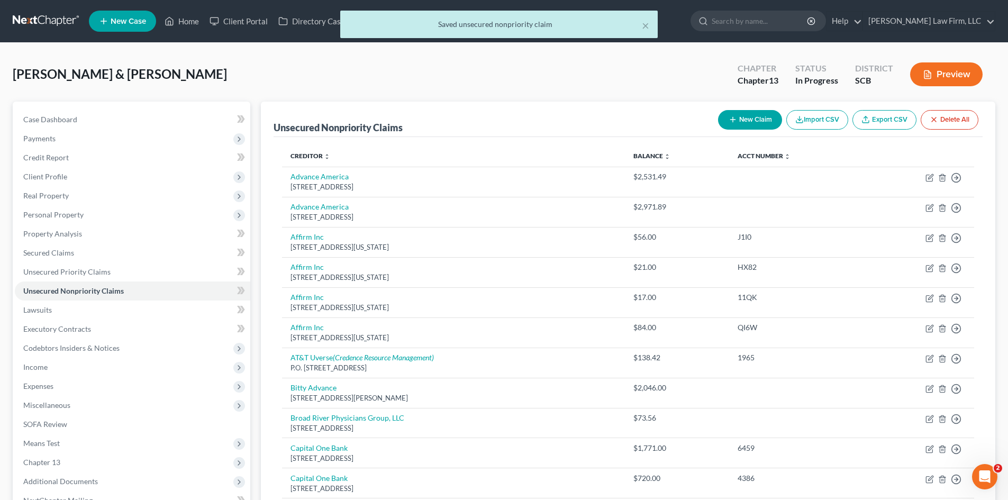
click at [773, 111] on button "New Claim" at bounding box center [750, 120] width 64 height 20
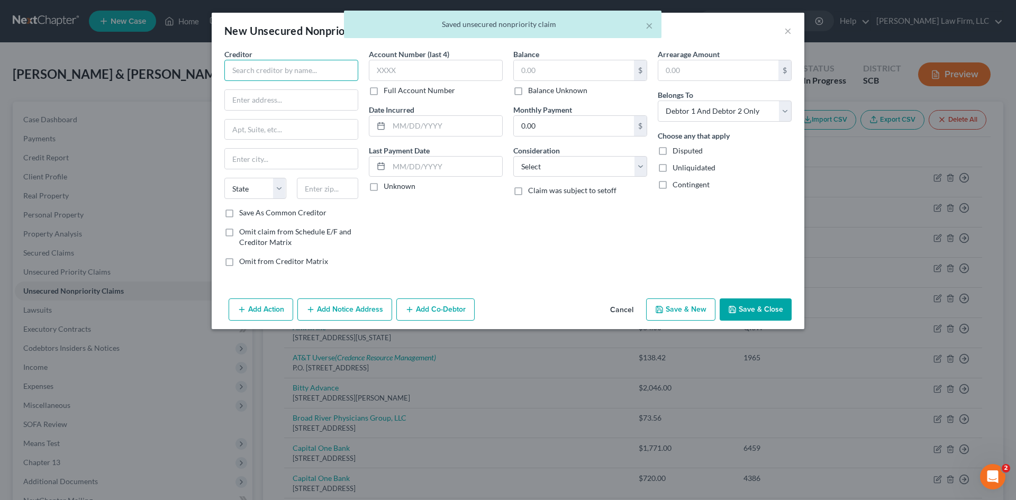
click at [296, 62] on input "text" at bounding box center [291, 70] width 134 height 21
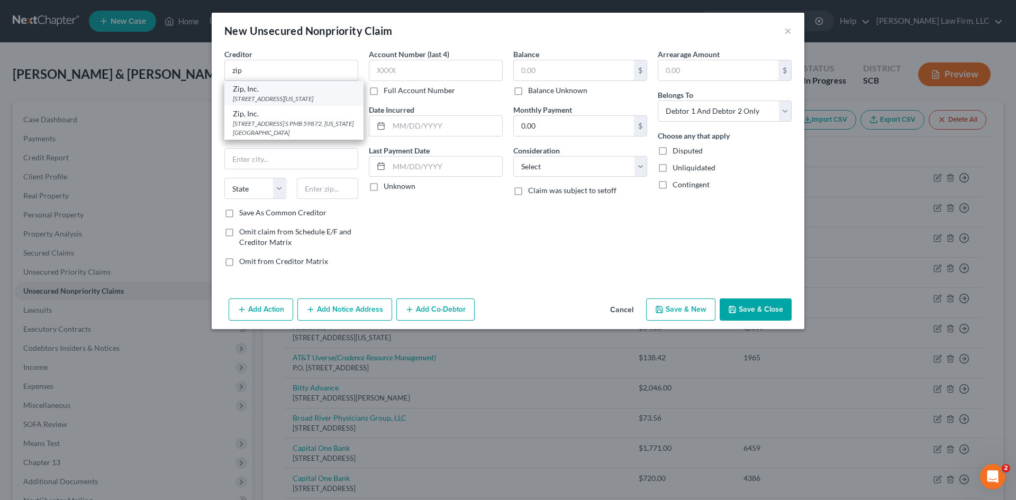
click at [316, 102] on div "[STREET_ADDRESS][US_STATE]" at bounding box center [294, 98] width 122 height 9
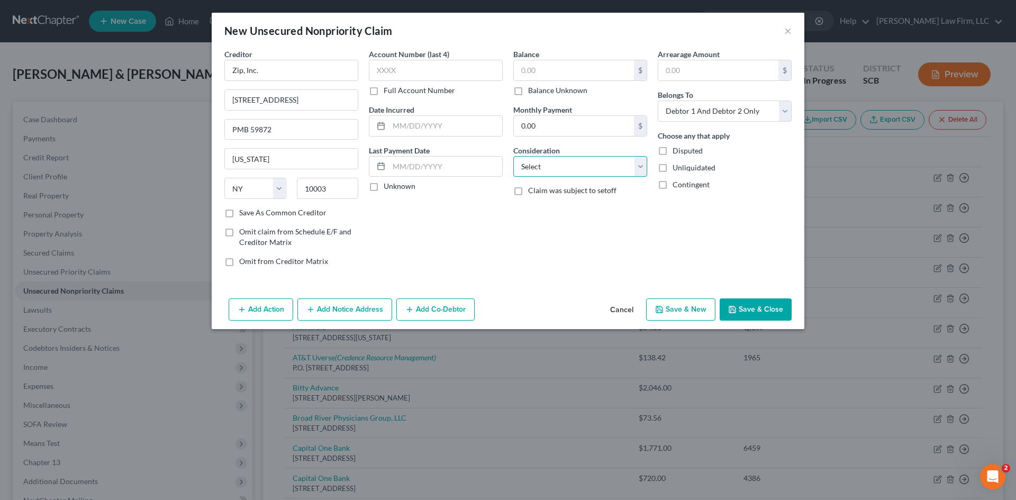
click at [559, 171] on select "Select Cable / Satellite Services Collection Agency Credit Card Debt Debt Couns…" at bounding box center [580, 166] width 134 height 21
click at [513, 156] on select "Select Cable / Satellite Services Collection Agency Credit Card Debt Debt Couns…" at bounding box center [580, 166] width 134 height 21
click at [543, 206] on input "text" at bounding box center [580, 207] width 133 height 20
click at [740, 312] on button "Save & Close" at bounding box center [756, 309] width 72 height 22
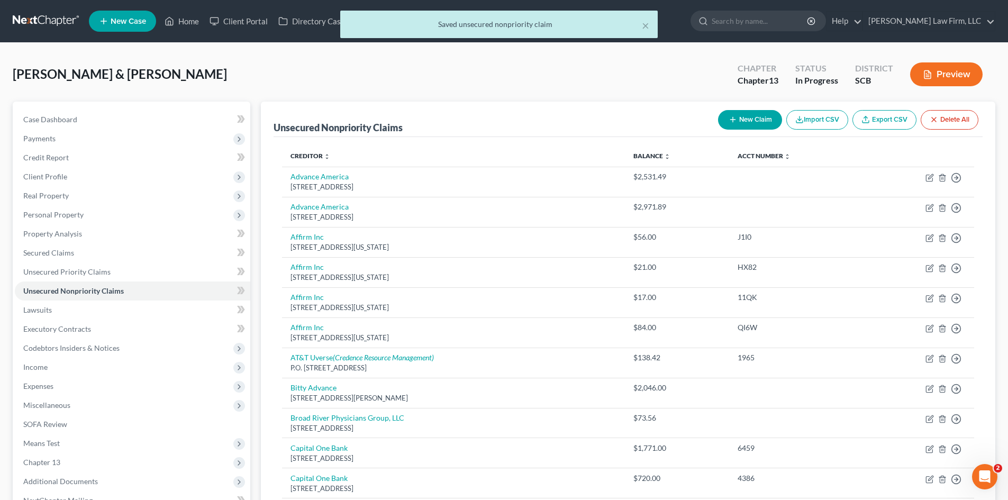
click at [750, 116] on button "New Claim" at bounding box center [750, 120] width 64 height 20
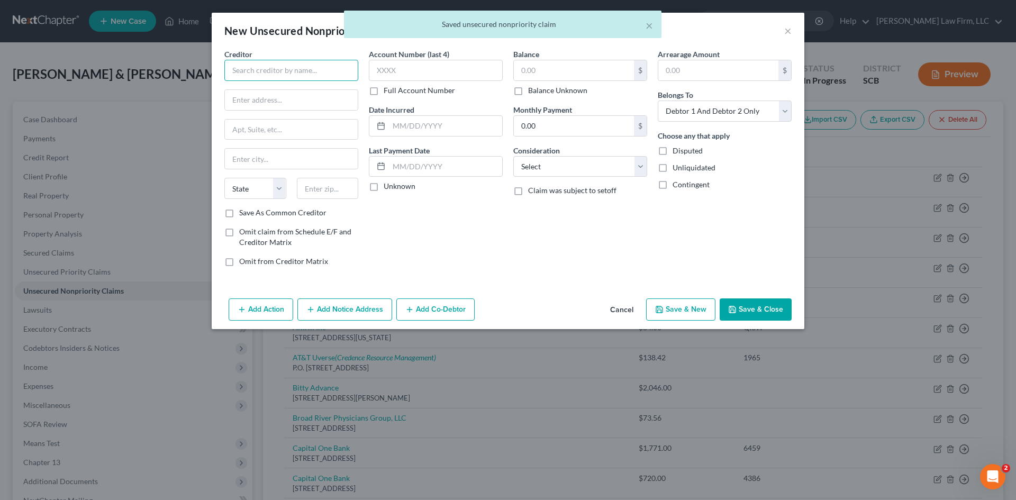
click at [284, 72] on input "text" at bounding box center [291, 70] width 134 height 21
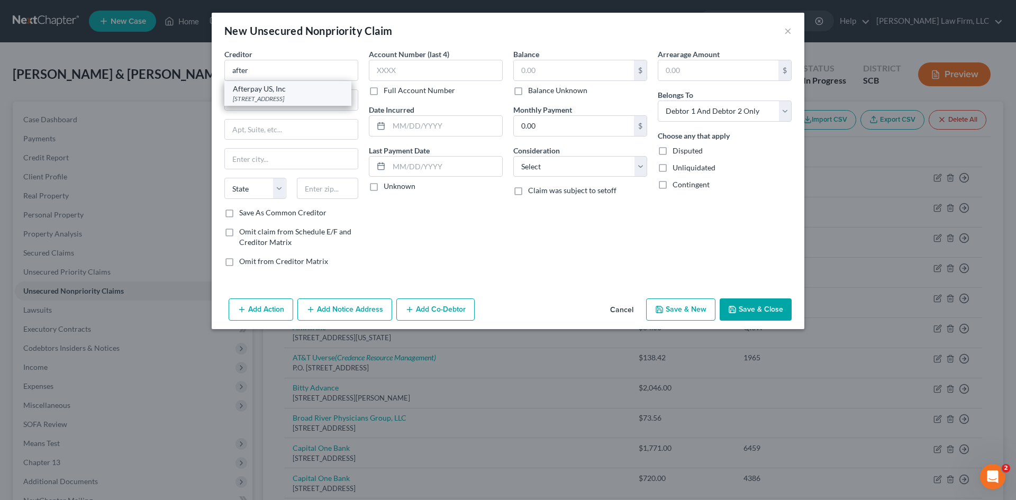
click at [259, 90] on div "Afterpay US, Inc" at bounding box center [288, 89] width 110 height 11
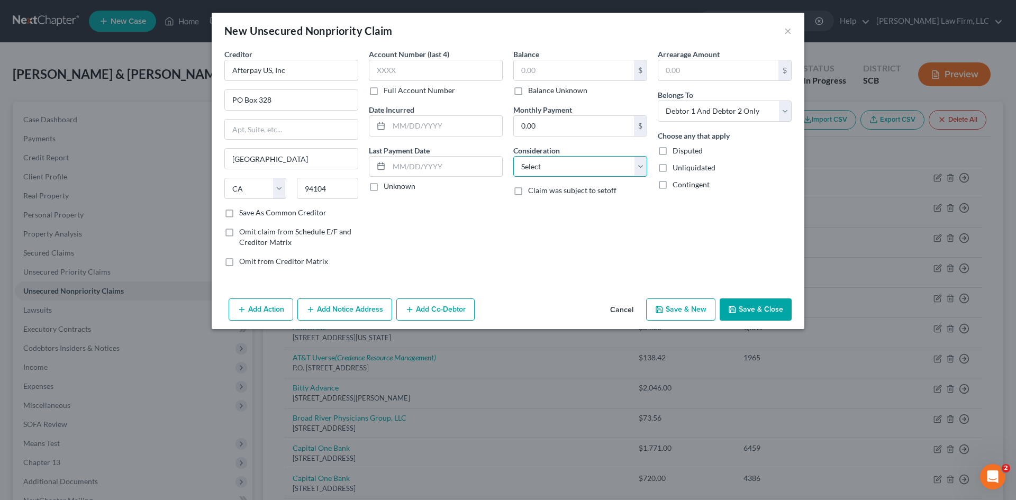
drag, startPoint x: 617, startPoint y: 168, endPoint x: 615, endPoint y: 176, distance: 7.7
click at [617, 168] on select "Select Cable / Satellite Services Collection Agency Credit Card Debt Debt Couns…" at bounding box center [580, 166] width 134 height 21
click at [513, 156] on select "Select Cable / Satellite Services Collection Agency Credit Card Debt Debt Couns…" at bounding box center [580, 166] width 134 height 21
click at [520, 211] on input "text" at bounding box center [580, 207] width 133 height 20
drag, startPoint x: 790, startPoint y: 329, endPoint x: 774, endPoint y: 314, distance: 22.1
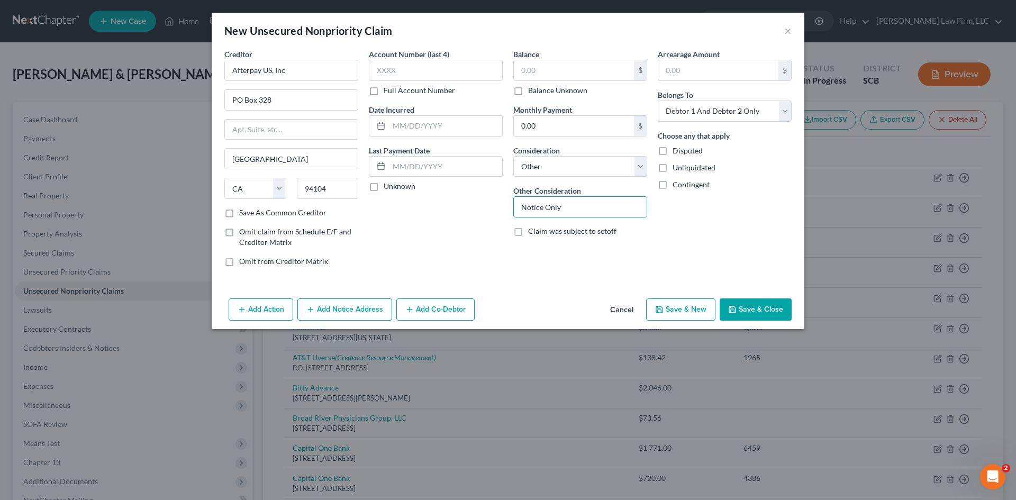
click at [789, 329] on div "New Unsecured Nonpriority Claim × Creditor * Afterpay US, Inc PO [GEOGRAPHIC_DA…" at bounding box center [508, 250] width 1016 height 500
click at [774, 314] on button "Save & Close" at bounding box center [756, 309] width 72 height 22
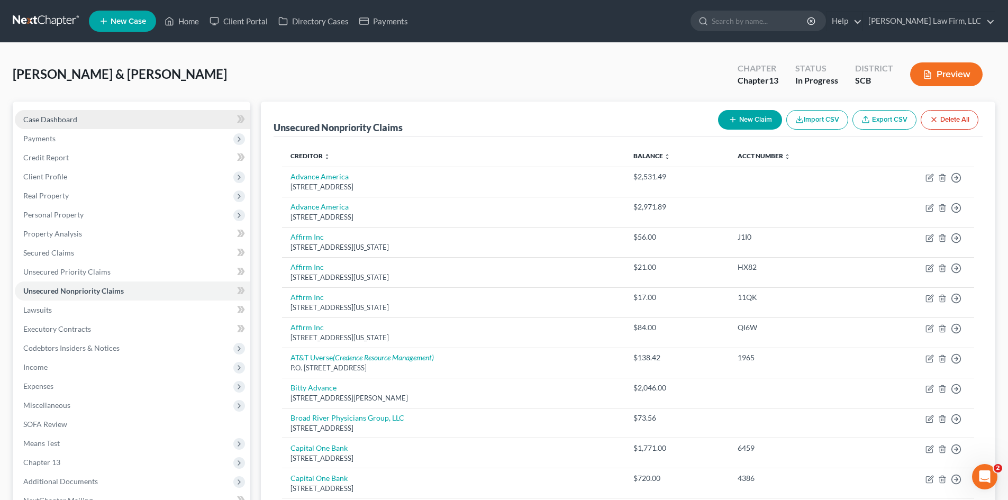
click at [60, 117] on span "Case Dashboard" at bounding box center [50, 119] width 54 height 9
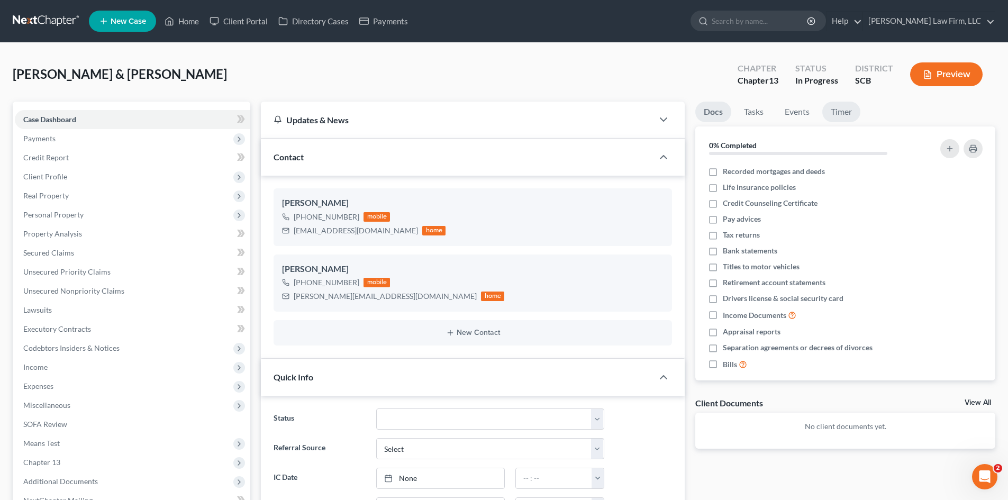
click at [849, 116] on link "Timer" at bounding box center [841, 112] width 38 height 21
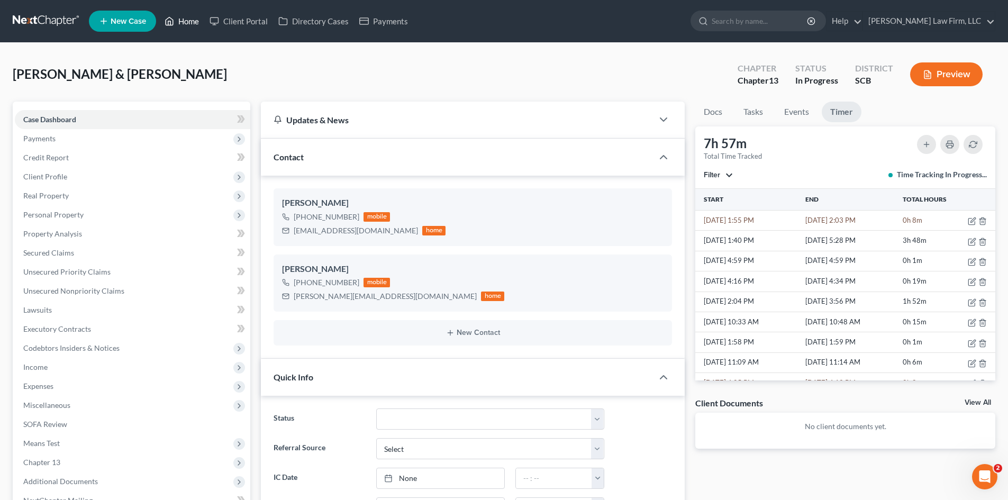
drag, startPoint x: 201, startPoint y: 16, endPoint x: 142, endPoint y: 1, distance: 60.8
click at [200, 17] on link "Home" at bounding box center [181, 21] width 45 height 19
